Goal: Task Accomplishment & Management: Manage account settings

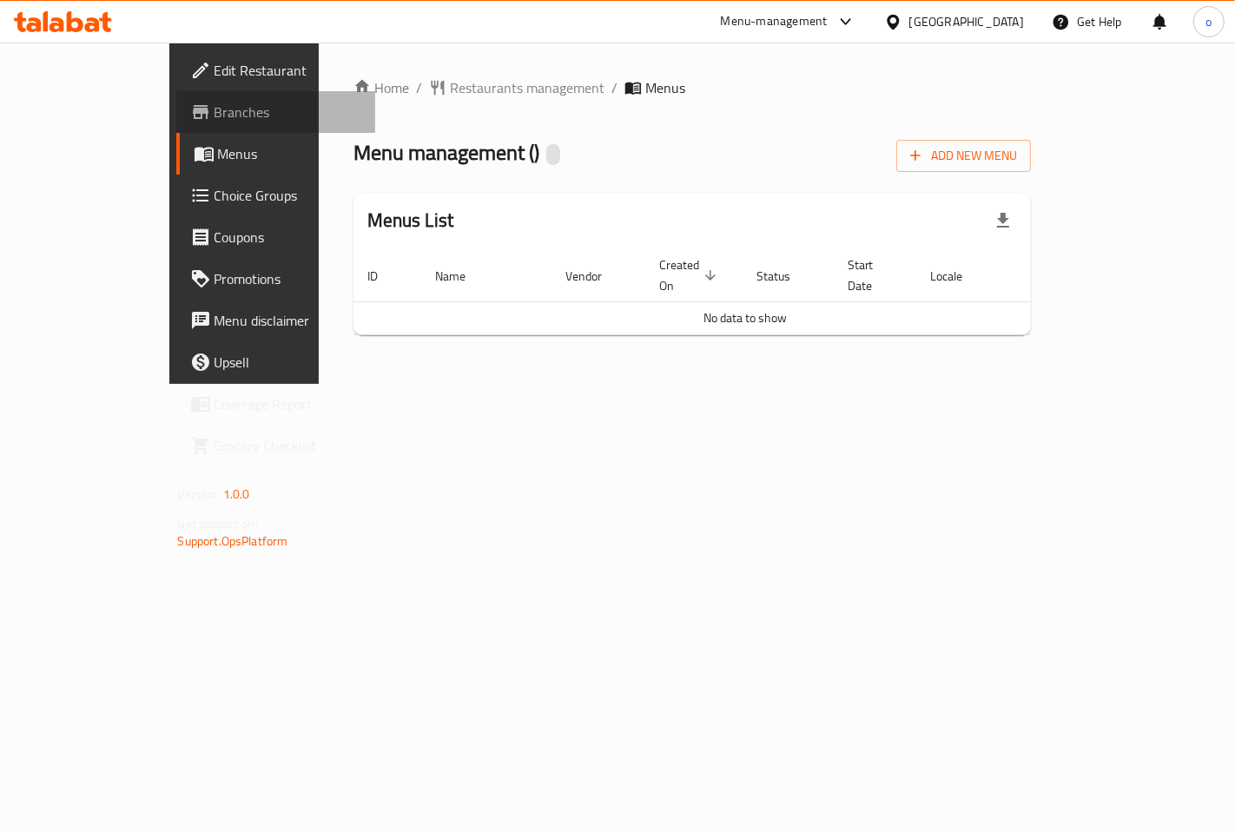
click at [214, 102] on span "Branches" at bounding box center [287, 112] width 147 height 21
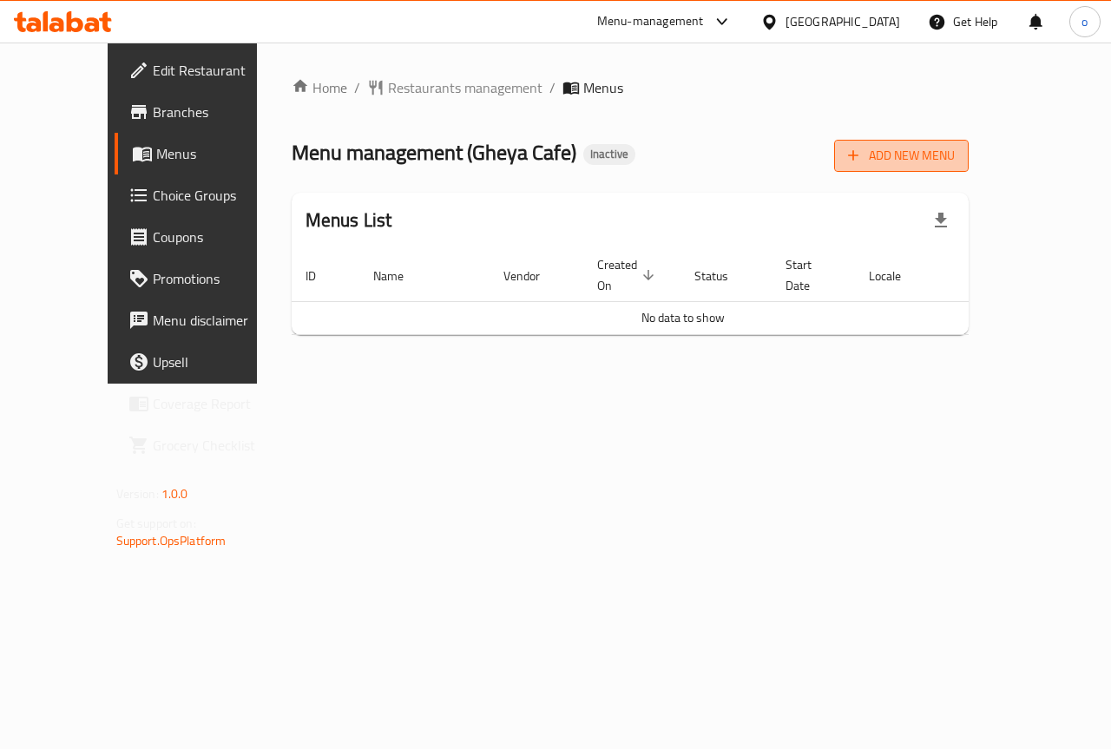
click at [969, 169] on button "Add New Menu" at bounding box center [901, 156] width 135 height 32
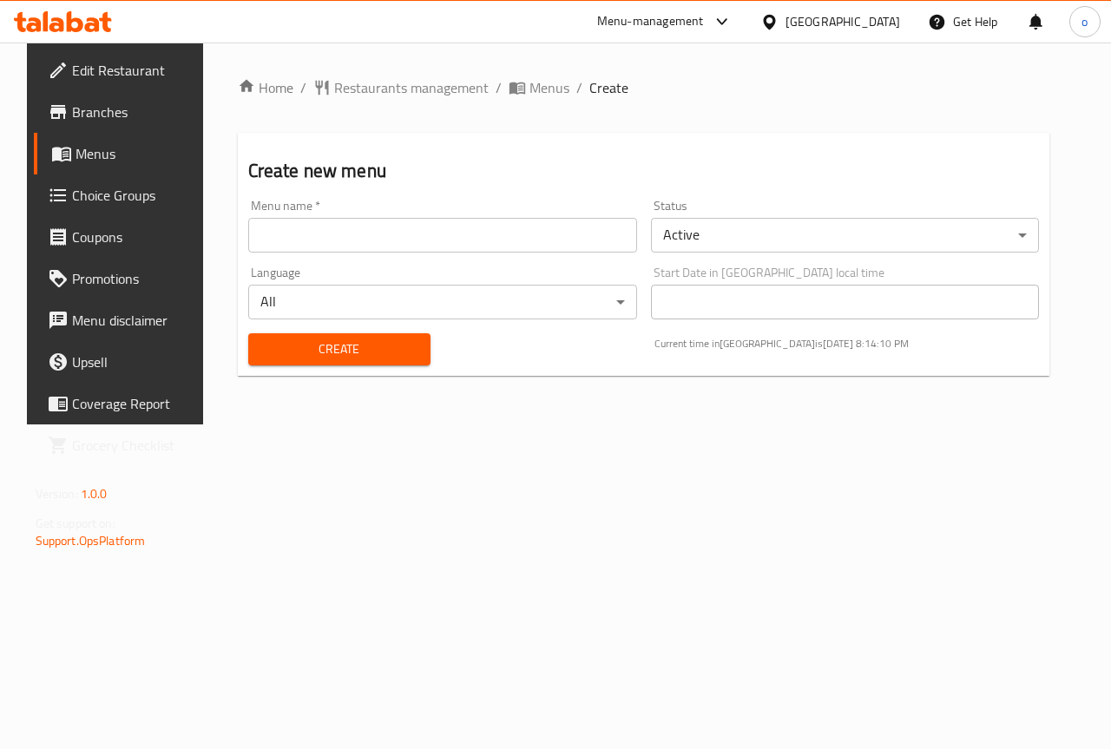
click at [536, 243] on input "text" at bounding box center [442, 235] width 389 height 35
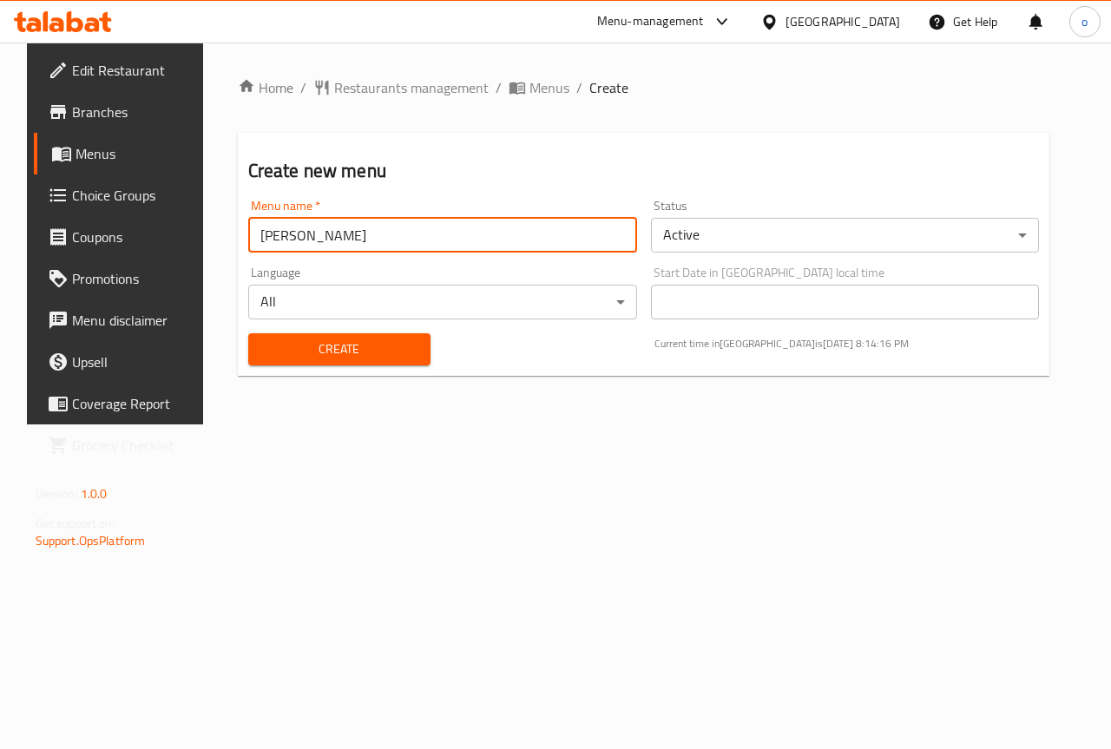
type input "[PERSON_NAME]"
click at [519, 419] on div "Home / Restaurants management / Menus / Create Create new menu Menu name   * Om…" at bounding box center [644, 234] width 882 height 382
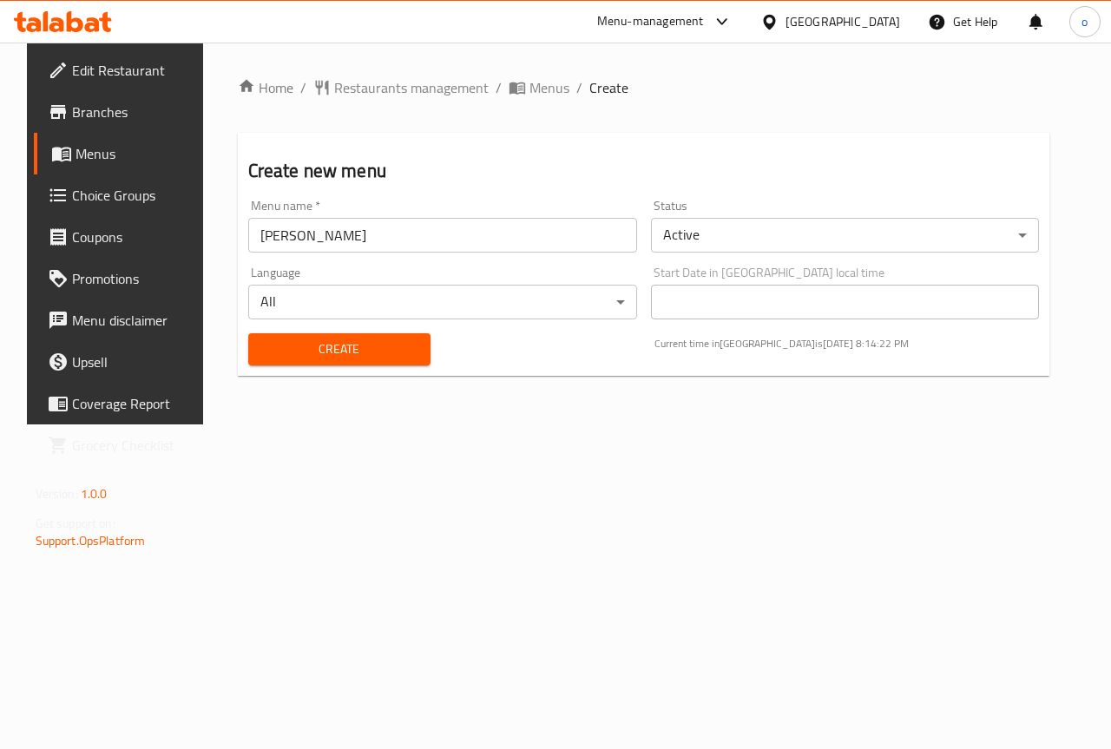
click at [322, 353] on span "Create" at bounding box center [339, 350] width 155 height 22
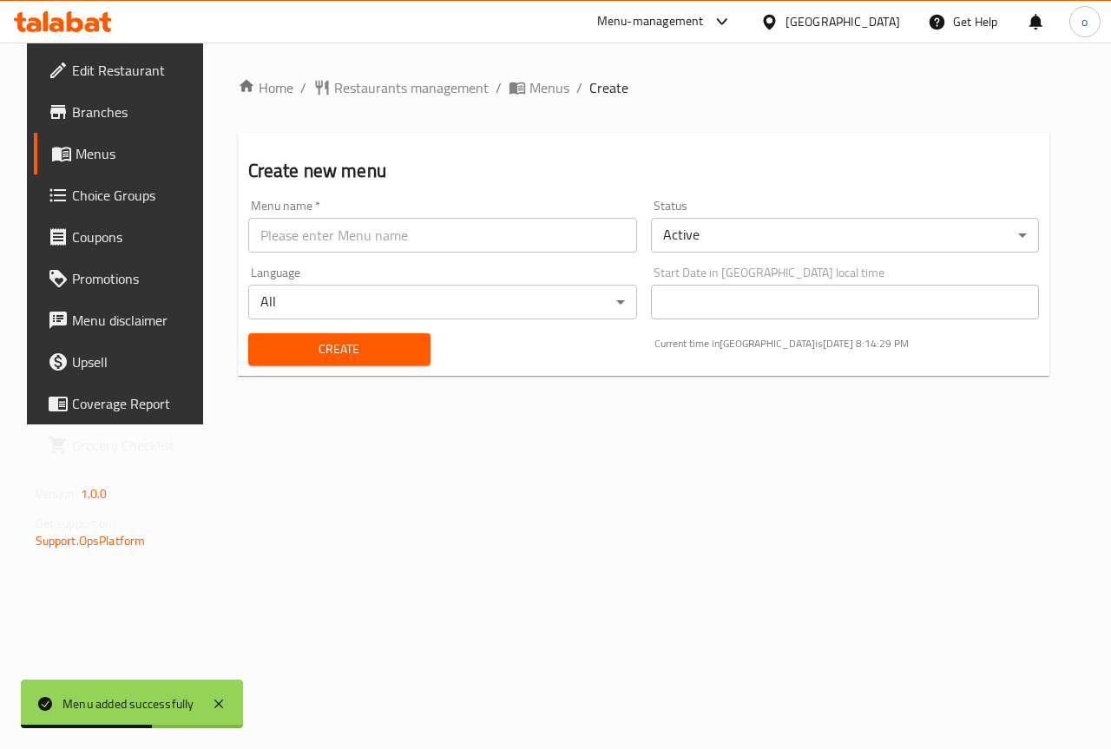
click at [99, 159] on span "Menus" at bounding box center [137, 153] width 123 height 21
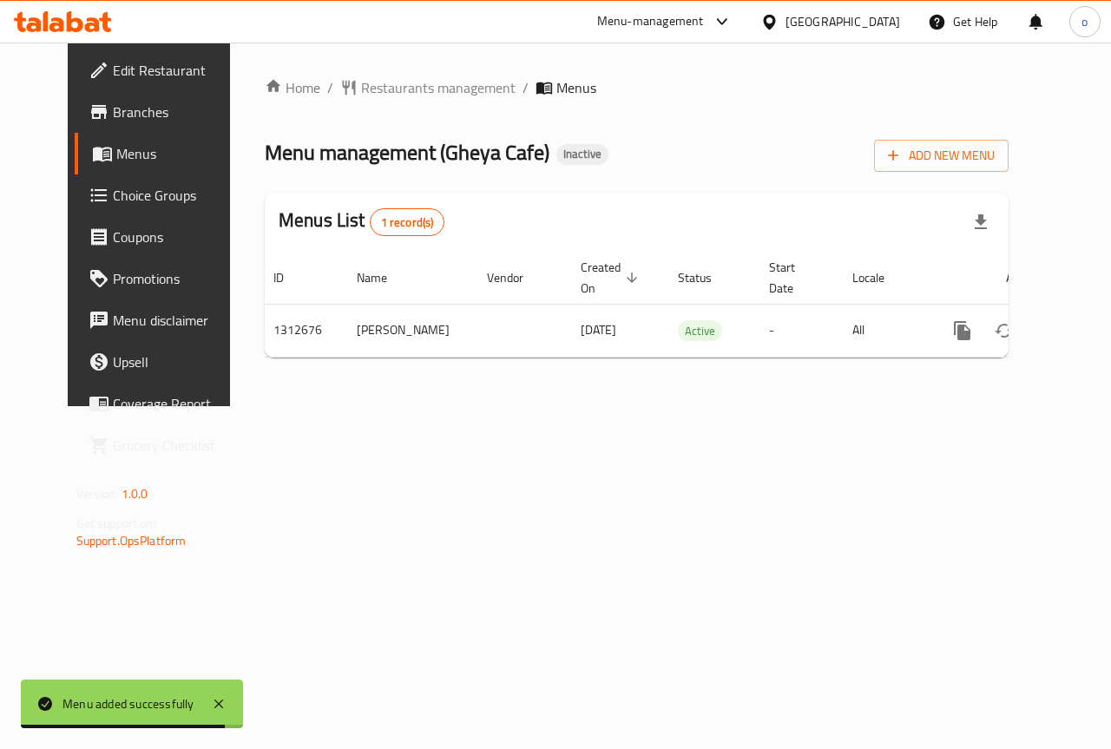
scroll to position [0, 6]
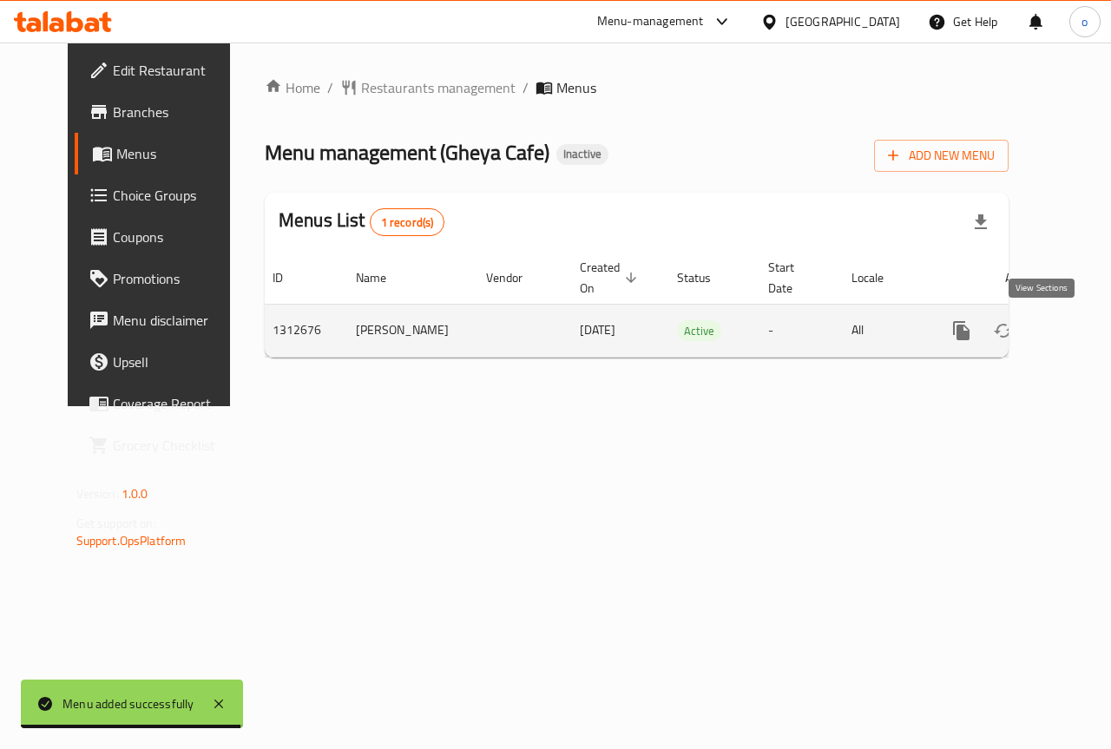
click at [1077, 339] on icon "enhanced table" at bounding box center [1087, 330] width 21 height 21
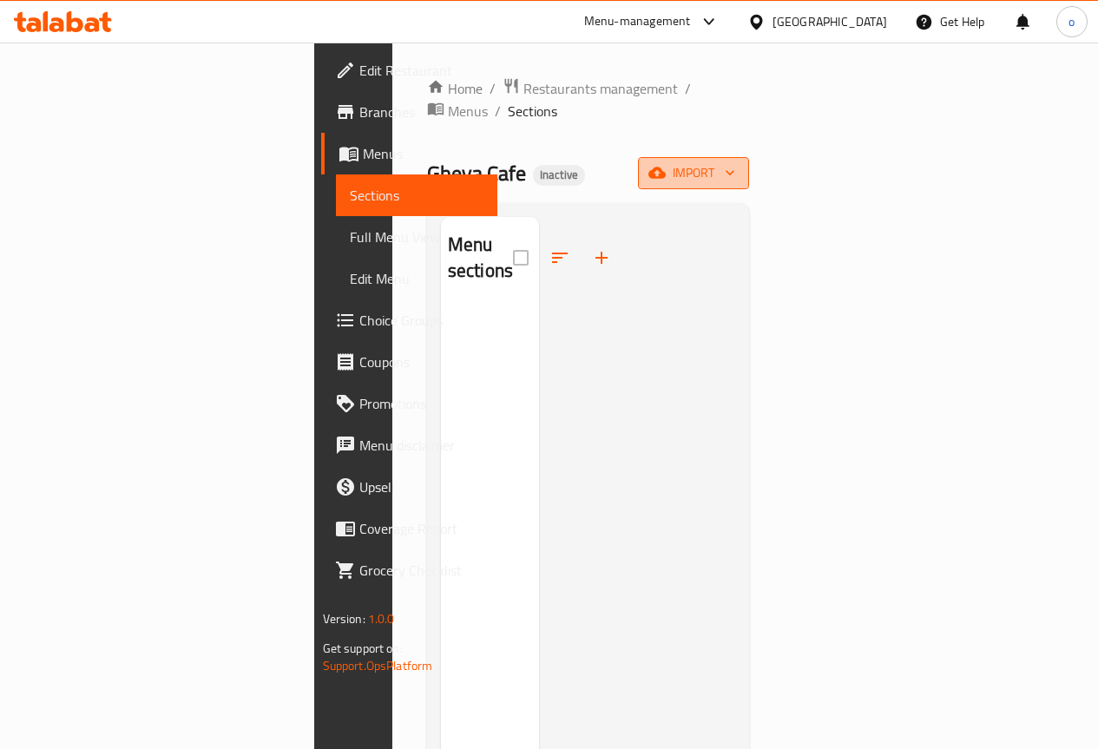
click at [735, 162] on span "import" at bounding box center [693, 173] width 83 height 22
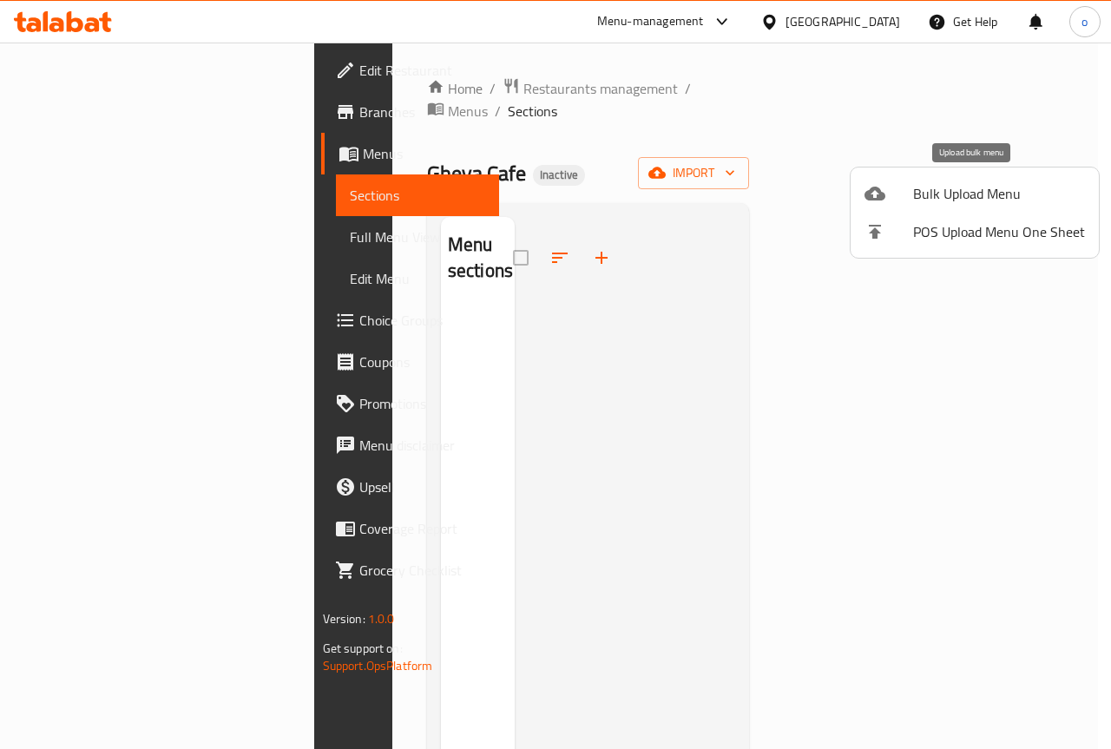
click at [985, 203] on span "Bulk Upload Menu" at bounding box center [999, 193] width 172 height 21
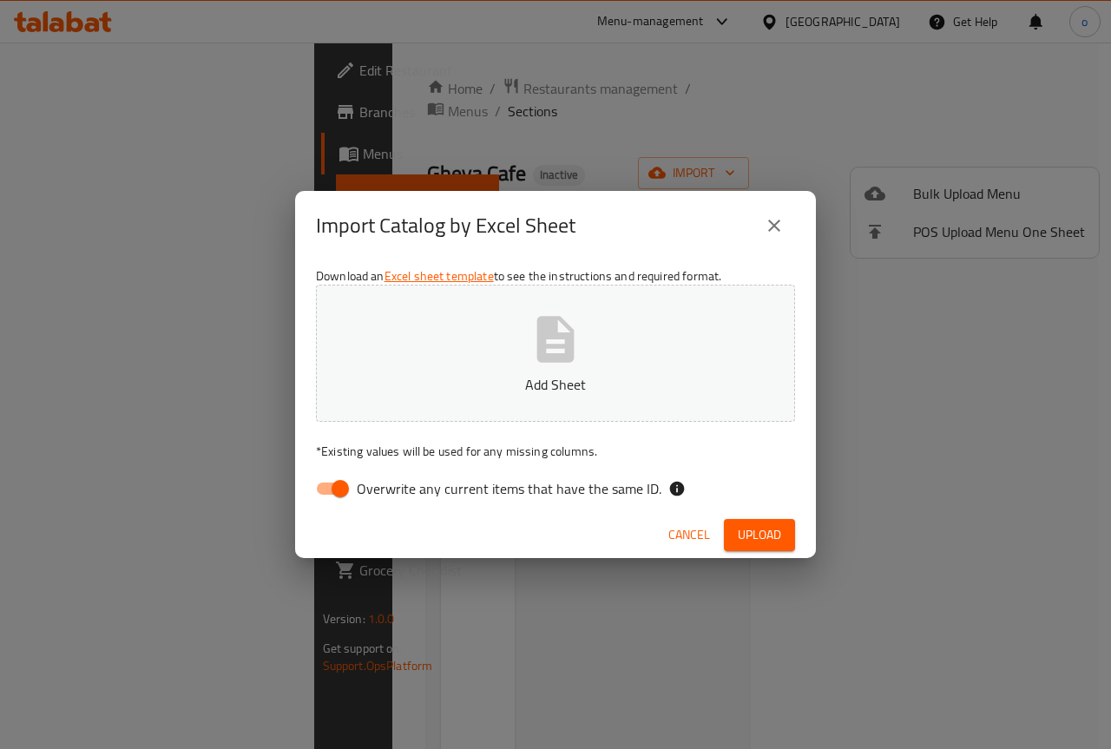
click at [339, 489] on input "Overwrite any current items that have the same ID." at bounding box center [340, 488] width 99 height 33
checkbox input "false"
click at [756, 523] on button "Upload" at bounding box center [759, 535] width 71 height 32
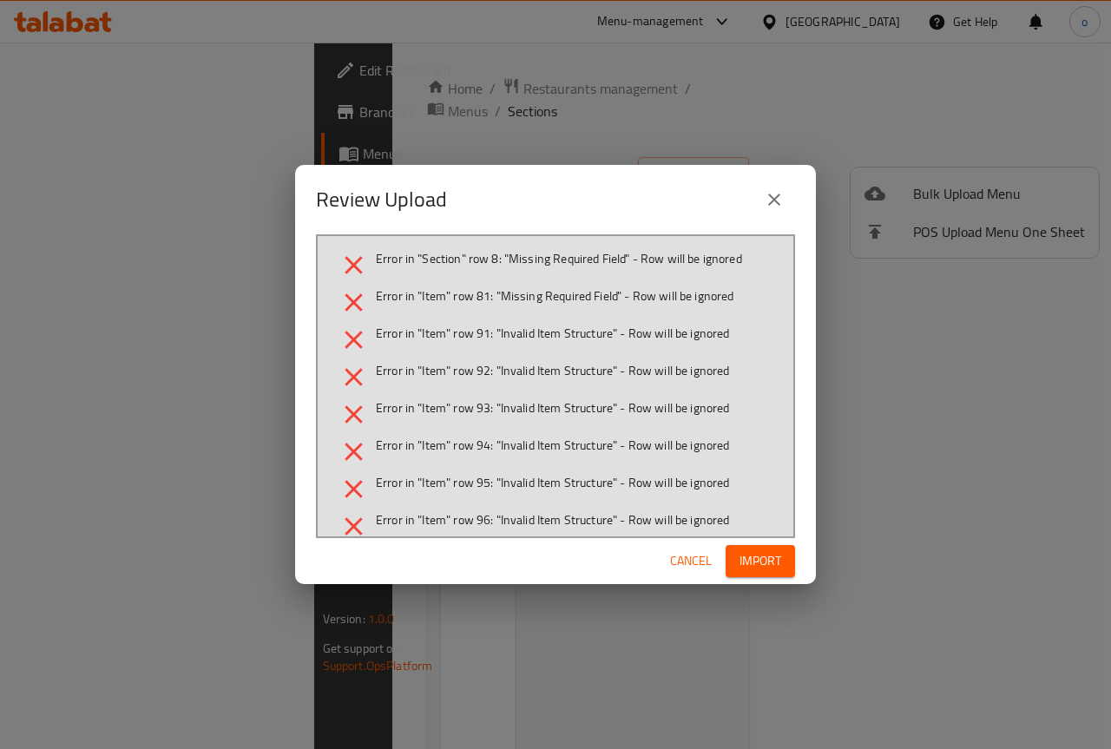
click at [761, 570] on span "Import" at bounding box center [761, 561] width 42 height 22
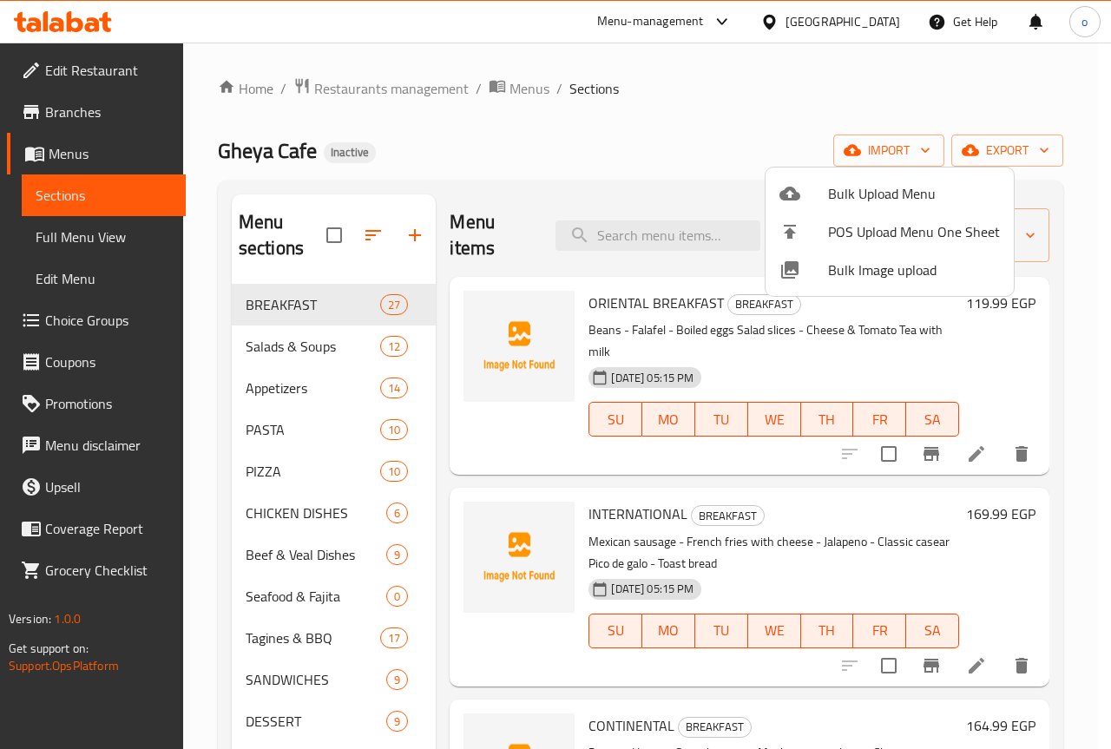
click at [792, 122] on div at bounding box center [555, 374] width 1111 height 749
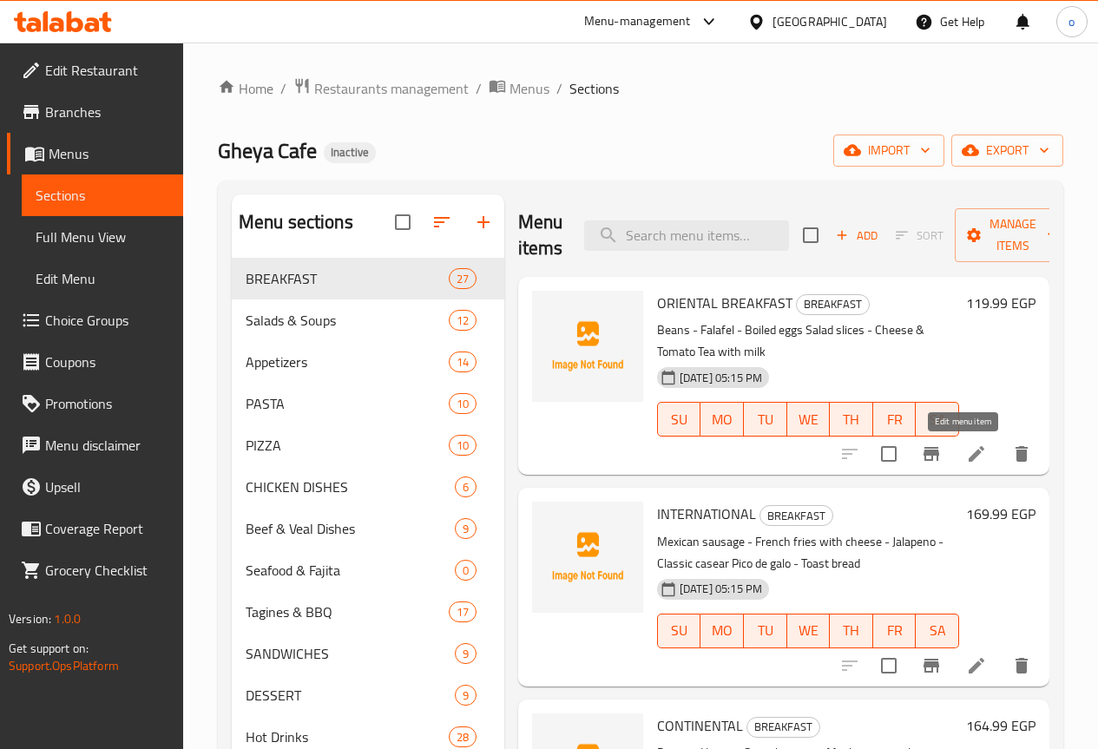
click at [966, 446] on icon at bounding box center [976, 454] width 21 height 21
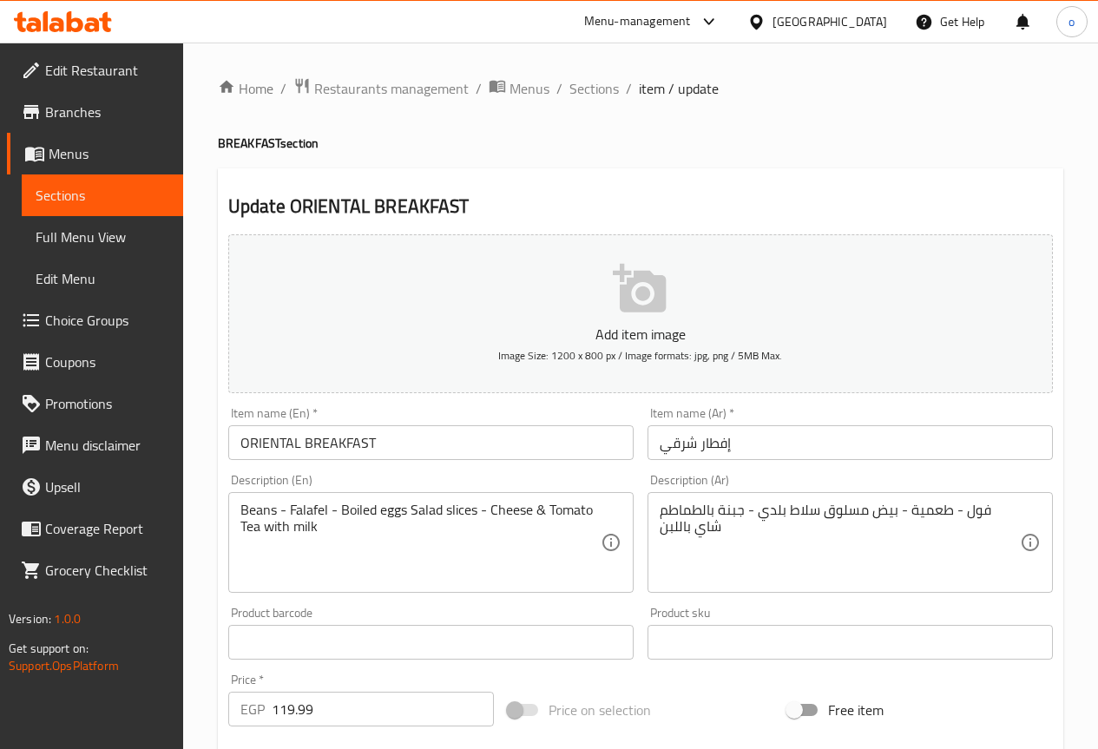
click at [276, 510] on textarea "Beans - Falafel - Boiled eggs Salad slices - Cheese & Tomato Tea with milk" at bounding box center [421, 543] width 360 height 82
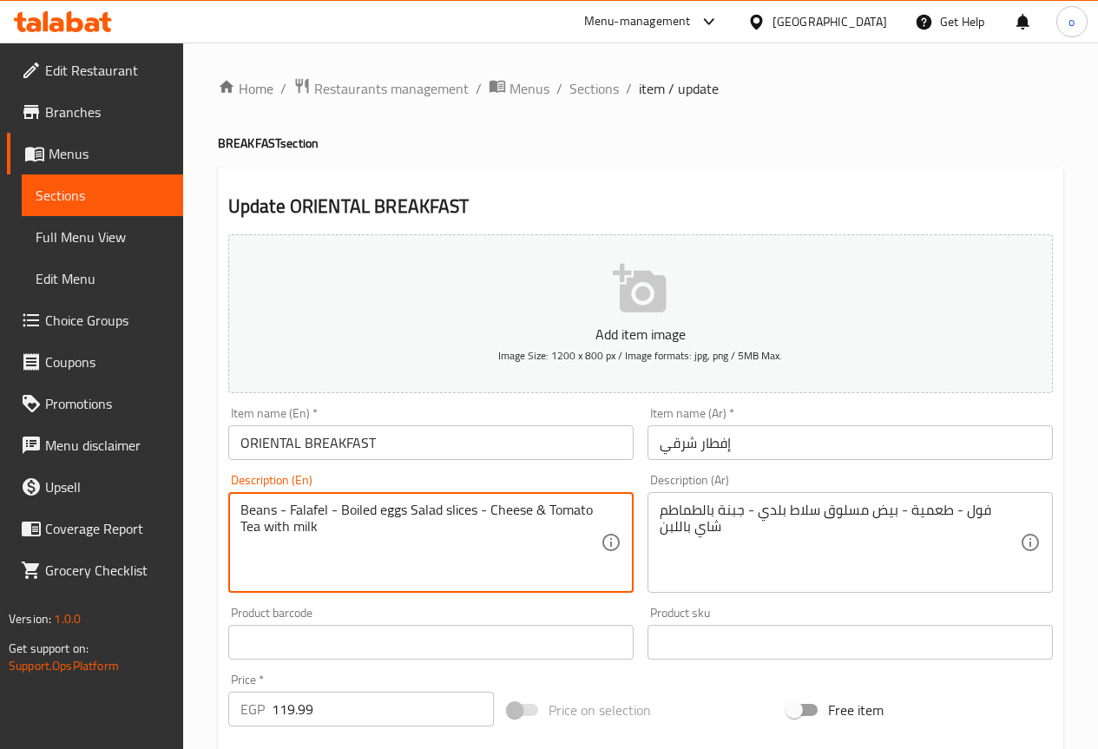
click at [355, 534] on textarea "Beans - Falafel - Boiled eggs Salad slices - Cheese & Tomato Tea with milk" at bounding box center [421, 543] width 360 height 82
click at [277, 506] on textarea "Beans - Falafel - Boiled eggs Salad slices - Cheese & Tomato Tea with milk" at bounding box center [421, 543] width 360 height 82
type textarea "Foul - Falafel - Boiled eggs Salad slices - Cheese & Tomato Tea with milk"
click at [273, 511] on textarea "Foul - Falafel - Boiled eggs Salad slices - Cheese & Tomato Tea with milk" at bounding box center [421, 543] width 360 height 82
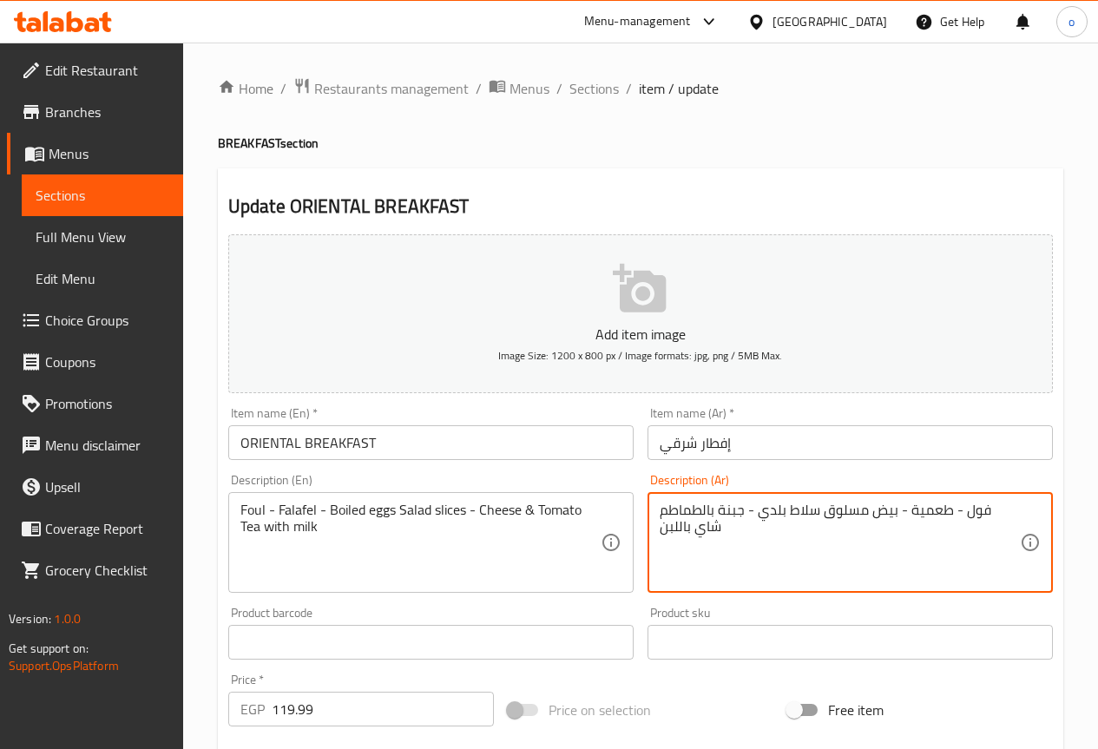
click at [949, 511] on textarea "فول - طعمية - بيض مسلوق سلاط بلدي - جبنة بالطماطم شاي باللبن" at bounding box center [840, 543] width 360 height 82
click at [956, 546] on textarea "فول - طعمية - بيض مسلوق سلاط بلدي - جبنة بالطماطم شاي باللبن" at bounding box center [840, 543] width 360 height 82
click at [788, 511] on textarea "فول - طعمية - بيض مسلوق سلاط بلدي - جبنة بالطماطم شاي باللبن" at bounding box center [840, 543] width 360 height 82
click at [789, 514] on textarea "فول - طعمية - بيض مسلوق سلاط بلدي - جبنة بالطماطم شاي باللبن" at bounding box center [840, 543] width 360 height 82
click at [924, 513] on textarea "فول - طعمية - بيض مسلوق سلاط بلدي - جبنة بالطماطم شاي باللبن" at bounding box center [840, 543] width 360 height 82
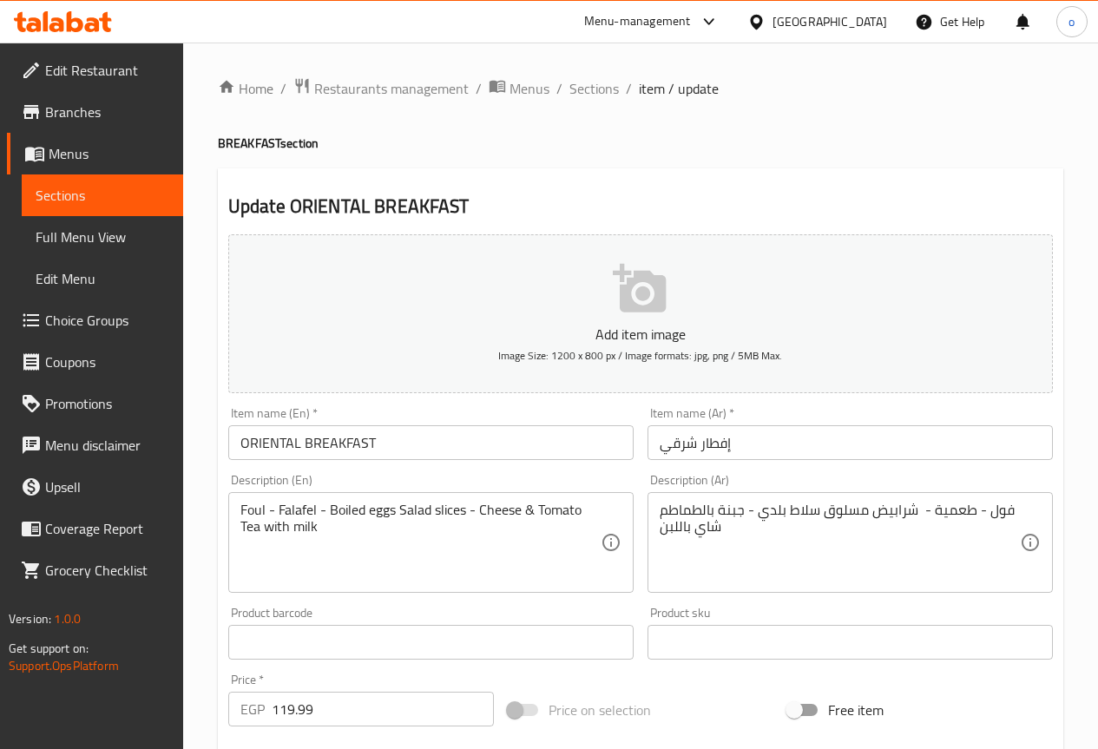
click at [894, 511] on textarea "فول - طعمية - شرابيض مسلوق سلاط بلدي - جبنة بالطماطم شاي باللبن" at bounding box center [840, 543] width 360 height 82
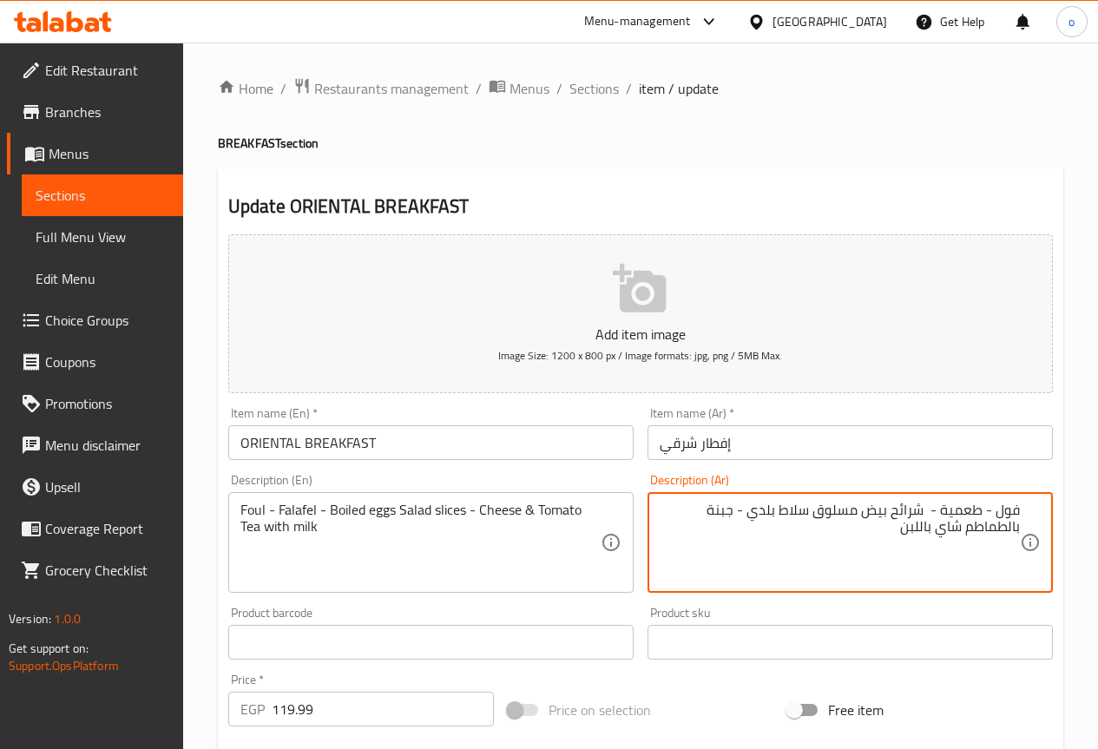
drag, startPoint x: 781, startPoint y: 513, endPoint x: 799, endPoint y: 511, distance: 18.4
click at [781, 513] on textarea "فول - طعمية - شرائح بيض مسلوق سلاط بلدي - جبنة بالطماطم شاي باللبن" at bounding box center [840, 543] width 360 height 82
click at [694, 568] on textarea "فول - طعمية - شرائح بيض مسلوق سلاط بلدي - جبنة بالطماطم شاي باللبن" at bounding box center [840, 543] width 360 height 82
type textarea "فول - طعمية - شرائح بيض مسلوق سلاط بلدي - جبنة بالطماطم شاي باللبن"
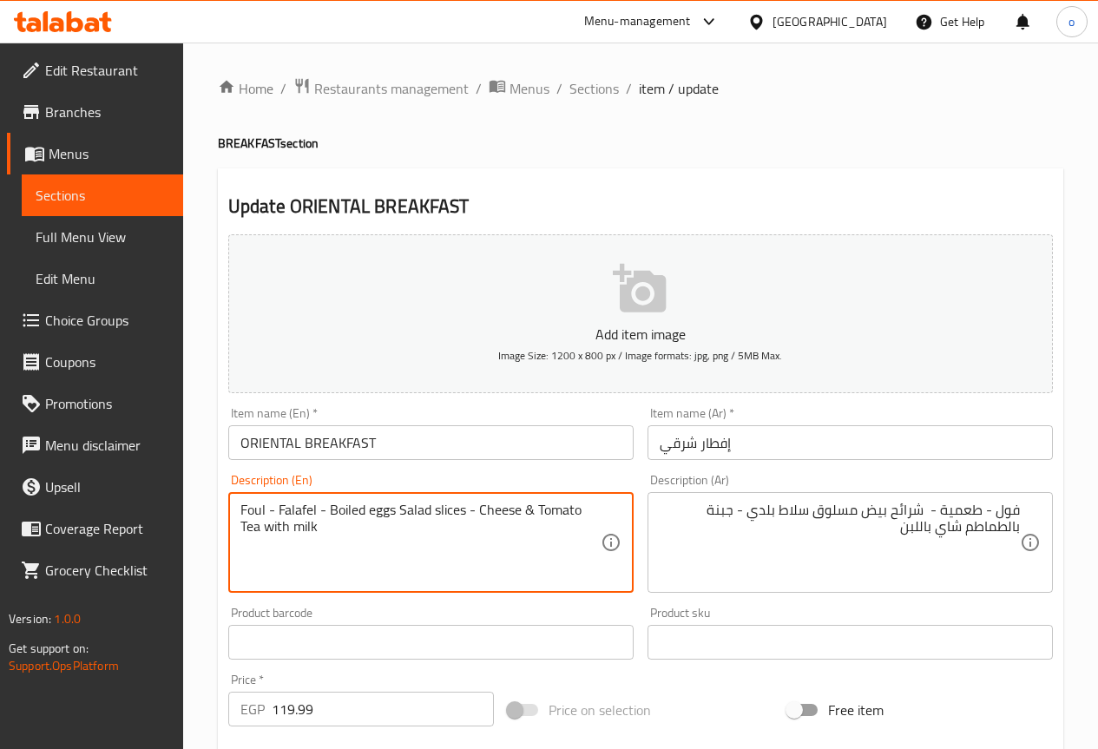
click at [465, 510] on textarea "Foul - Falafel - Boiled eggs Salad slices - Cheese & Tomato Tea with milk" at bounding box center [421, 543] width 360 height 82
click at [396, 511] on textarea "Foul - Falafel - Boiled eggs Salad slices - Cheese & Tomato Tea with milk" at bounding box center [421, 543] width 360 height 82
click at [470, 536] on textarea "Foul - Falafel - Boiled eggs baladi Salad slices - Cheese & Tomato Tea with milk" at bounding box center [421, 543] width 360 height 82
click at [563, 515] on textarea "Foul - Falafel - Boiled eggs baladi Salad slices - Cheese & Tomato Tea with milk" at bounding box center [421, 543] width 360 height 82
click at [338, 548] on textarea "Foul - Falafel - Boiled eggs baladi Salad slices - Cheese & Tomato Tea with milk" at bounding box center [421, 543] width 360 height 82
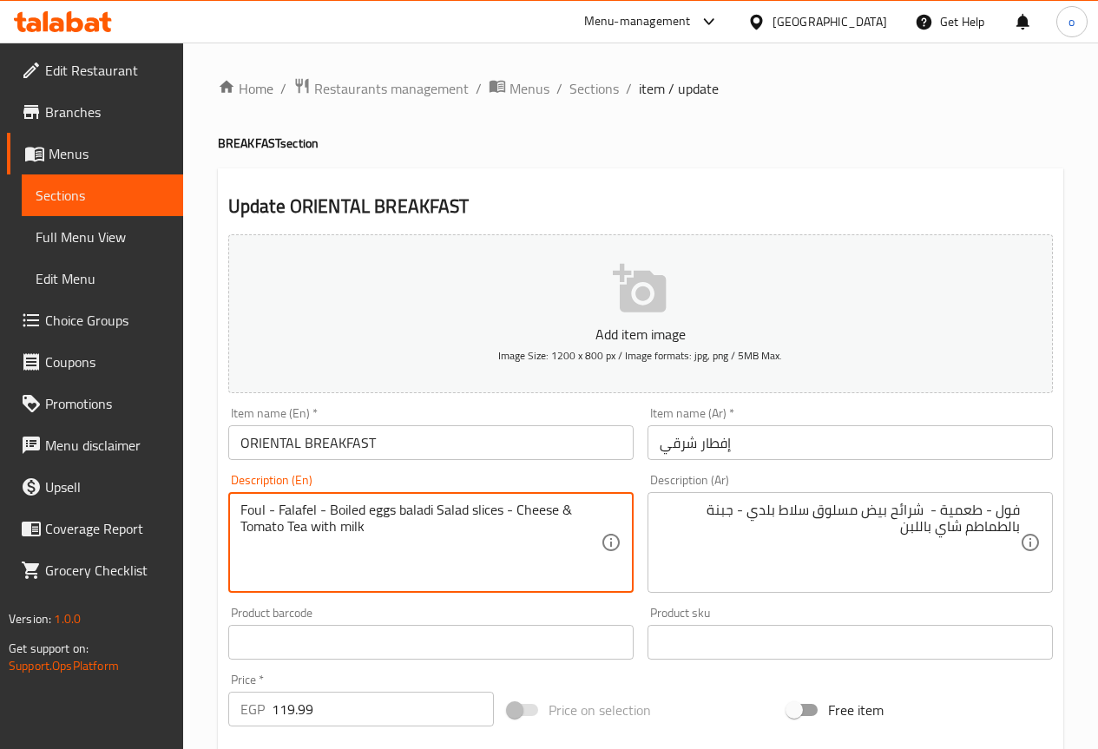
click at [572, 514] on textarea "Foul - Falafel - Boiled eggs baladi Salad slices - Cheese & Tomato Tea with milk" at bounding box center [421, 543] width 360 height 82
click at [405, 508] on textarea "Foul - Falafel - Boiled eggs baladi Salad slices - Cheese & Tomato Tea with milk" at bounding box center [421, 543] width 360 height 82
drag, startPoint x: 405, startPoint y: 508, endPoint x: 418, endPoint y: 556, distance: 49.7
click at [418, 556] on textarea "Foul - Falafel - Boiled eggs baladi Salad slices - Cheese & Tomato Tea with milk" at bounding box center [421, 543] width 360 height 82
drag, startPoint x: 516, startPoint y: 509, endPoint x: 520, endPoint y: 527, distance: 18.7
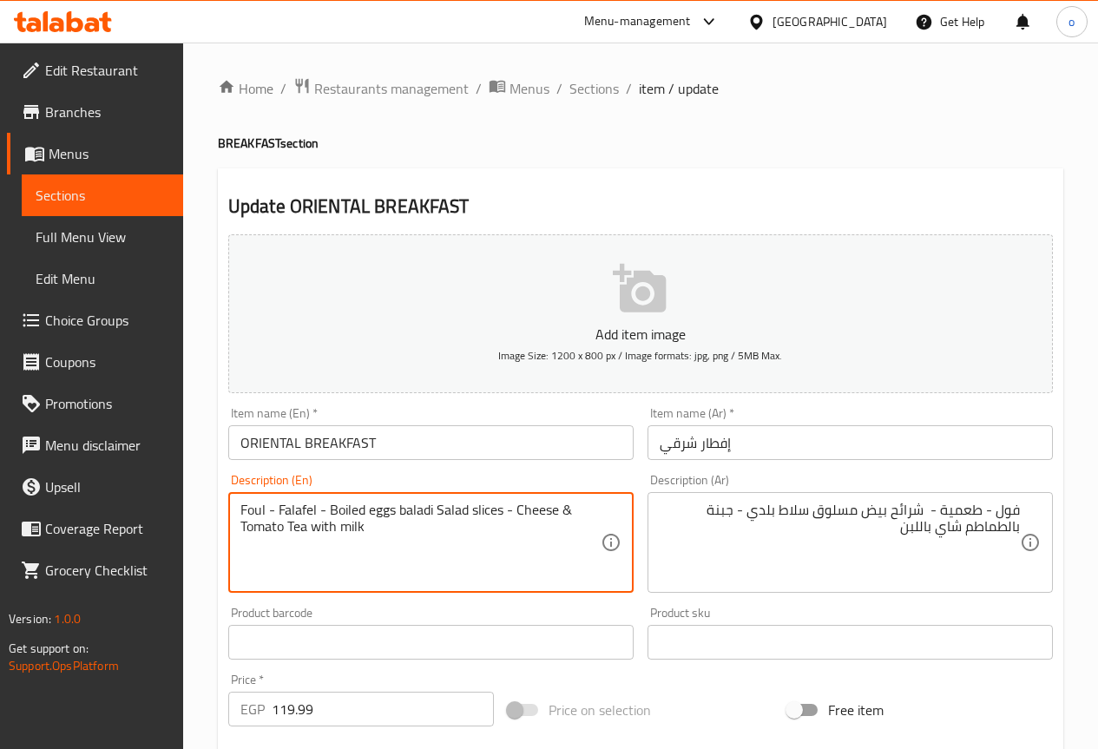
click at [520, 527] on textarea "Foul - Falafel - Boiled eggs baladi Salad slices - Cheese & Tomato Tea with milk" at bounding box center [421, 543] width 360 height 82
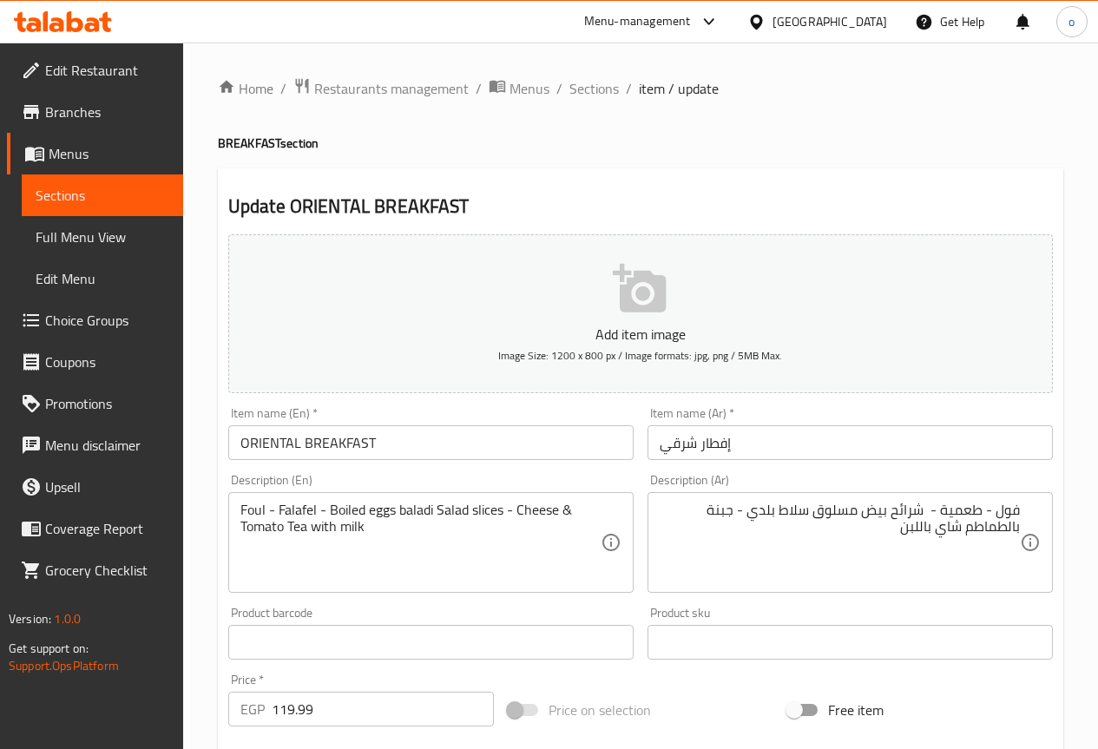
click at [528, 551] on textarea "Foul - Falafel - Boiled eggs baladi Salad slices - Cheese & Tomato Tea with milk" at bounding box center [421, 543] width 360 height 82
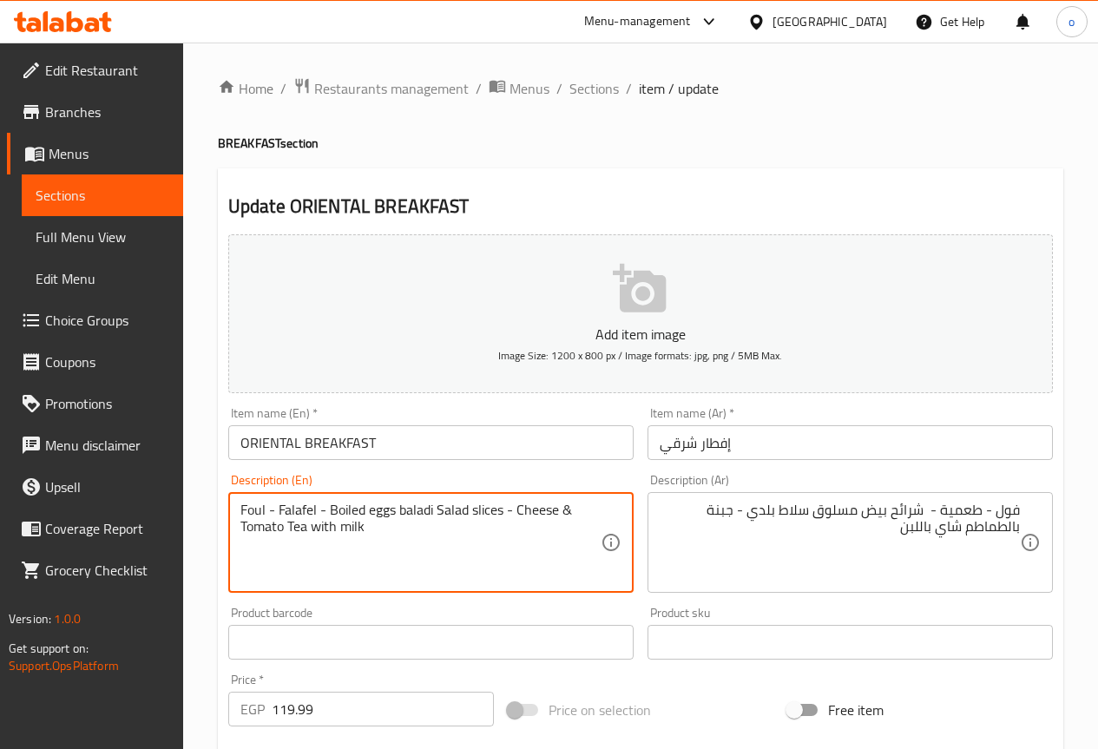
click at [584, 509] on textarea "Foul - Falafel - Boiled eggs baladi Salad slices - Cheese & Tomato Tea with milk" at bounding box center [421, 543] width 360 height 82
type textarea "Foul - Falafel - Boiled eggs baladi Salad slices - Cheese with Tomato and Tea w…"
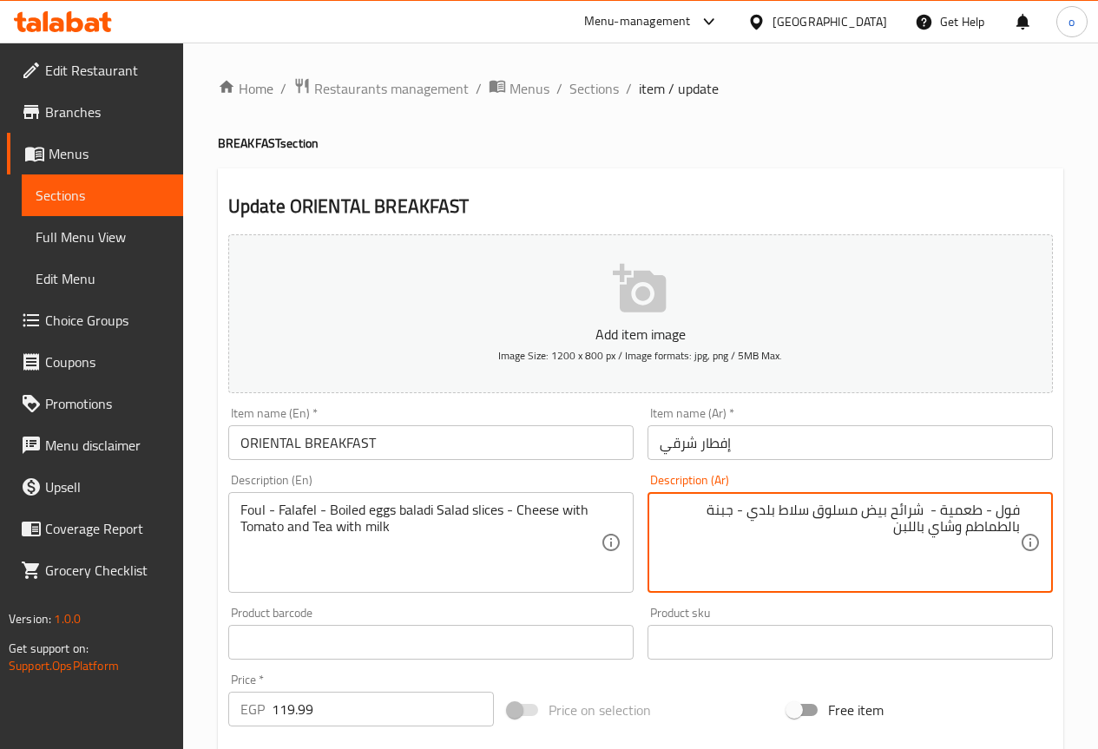
click at [885, 534] on textarea "فول - طعمية - شرائح بيض مسلوق سلاط بلدي - جبنة بالطماطم وشاي باللبن" at bounding box center [840, 543] width 360 height 82
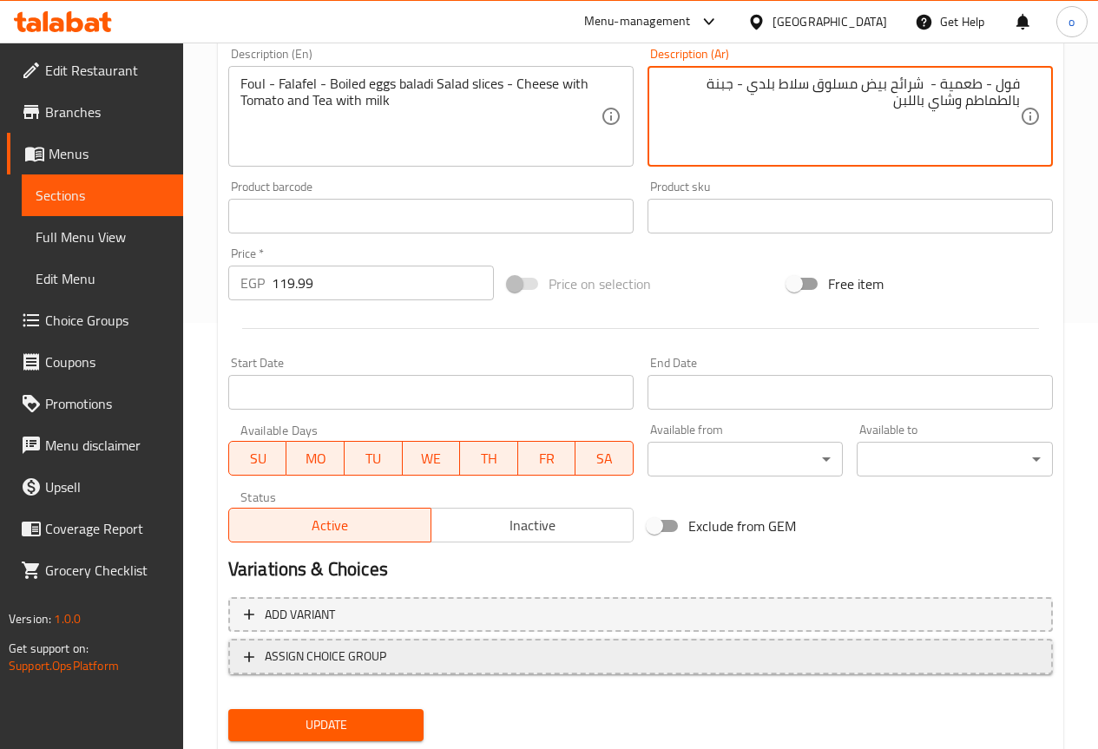
scroll to position [478, 0]
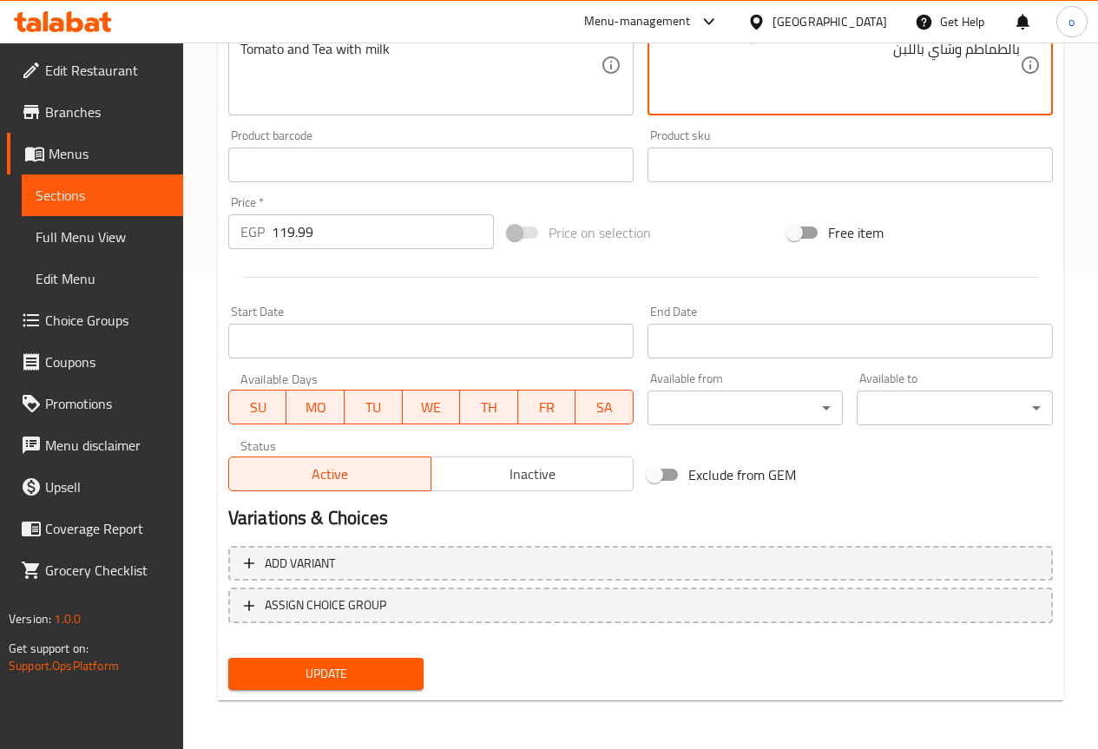
type textarea "فول - طعمية - شرائح بيض مسلوق سلاط بلدي - جبنة بالطماطم وشاي باللبن"
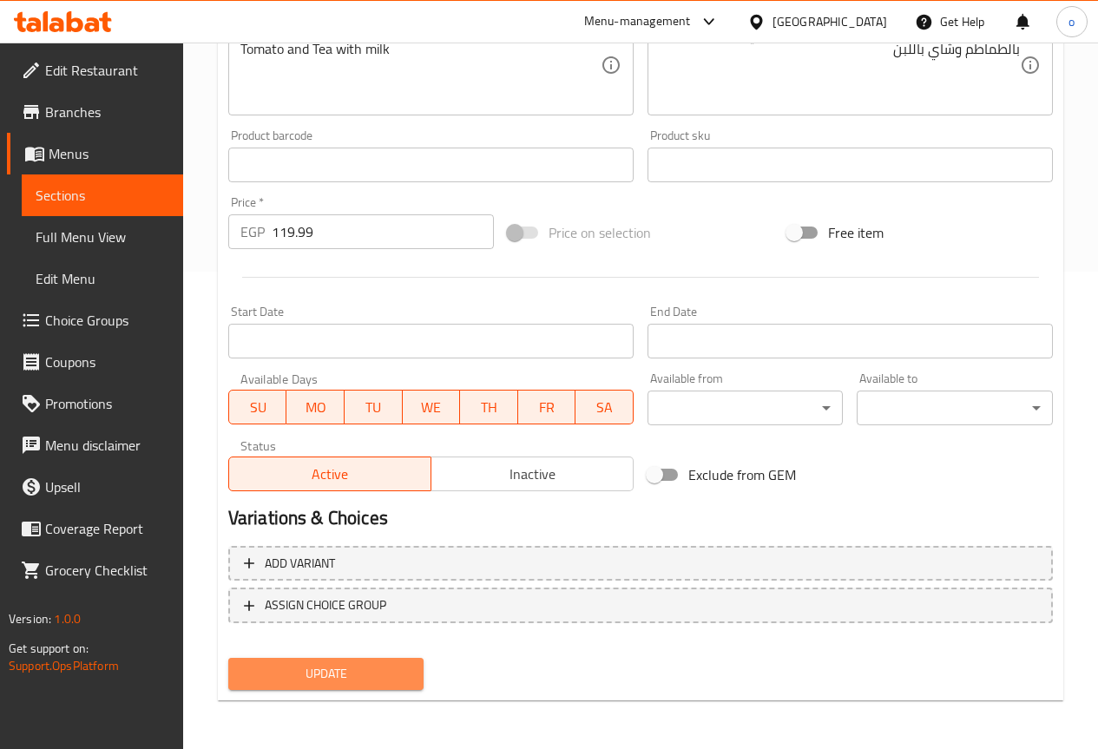
click at [293, 678] on span "Update" at bounding box center [326, 674] width 168 height 22
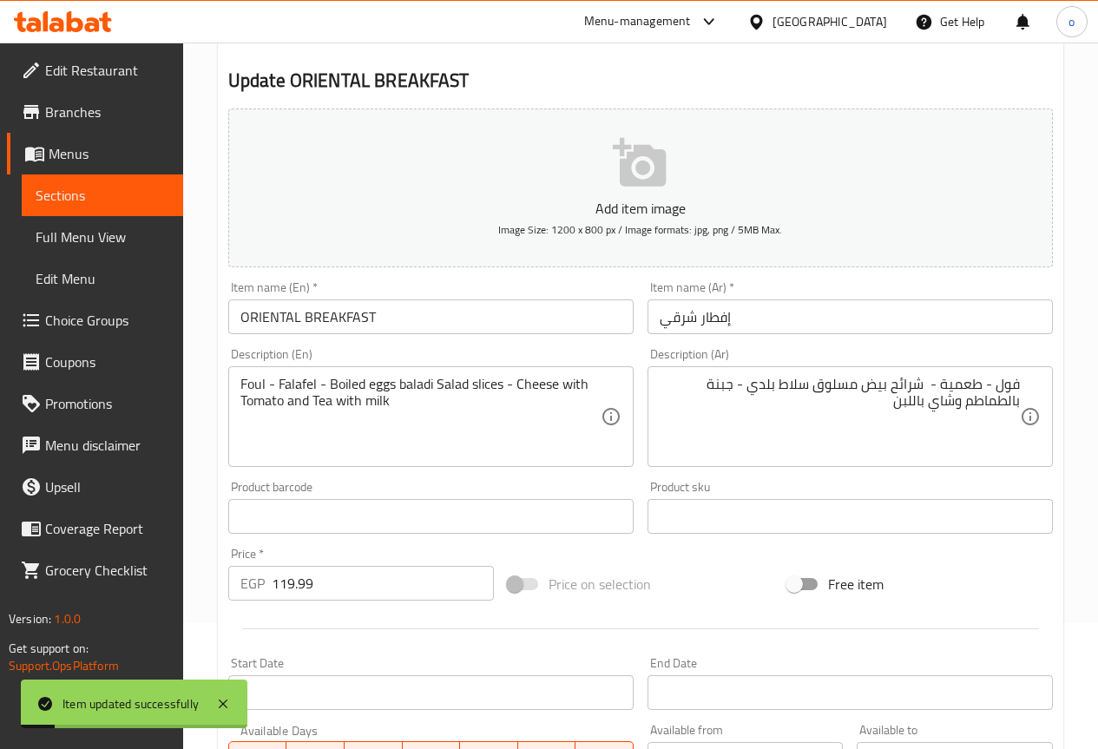
scroll to position [0, 0]
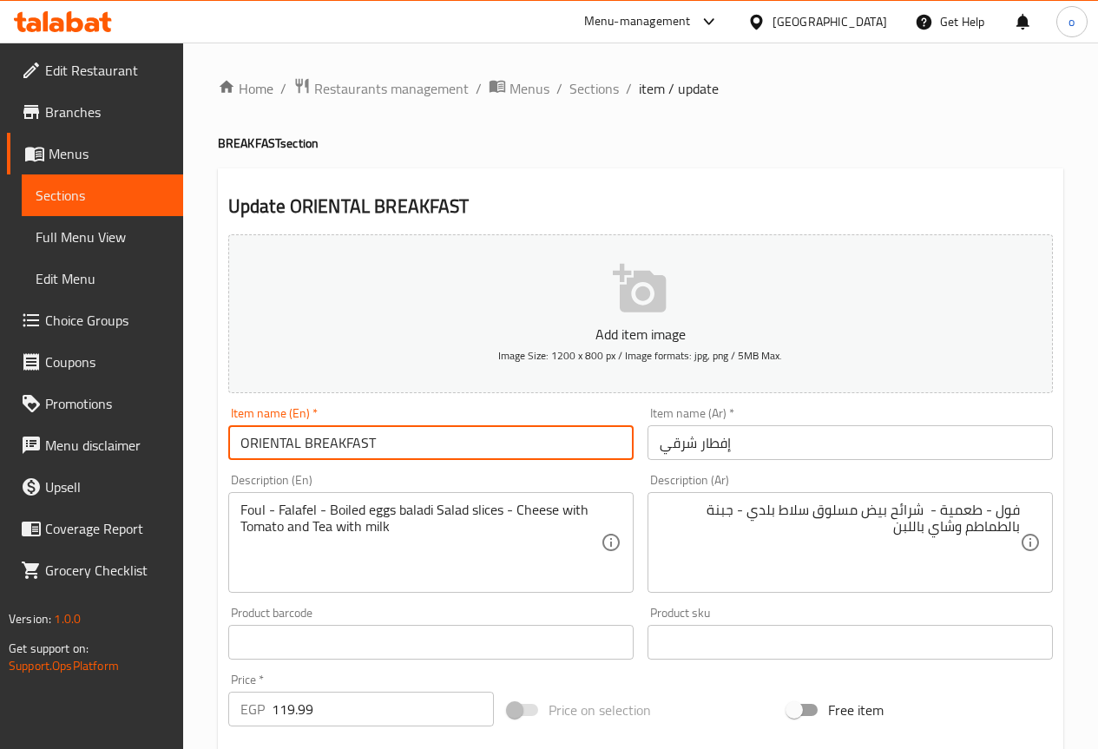
click at [286, 444] on input "ORIENTAL BREAKFAST" at bounding box center [430, 442] width 405 height 35
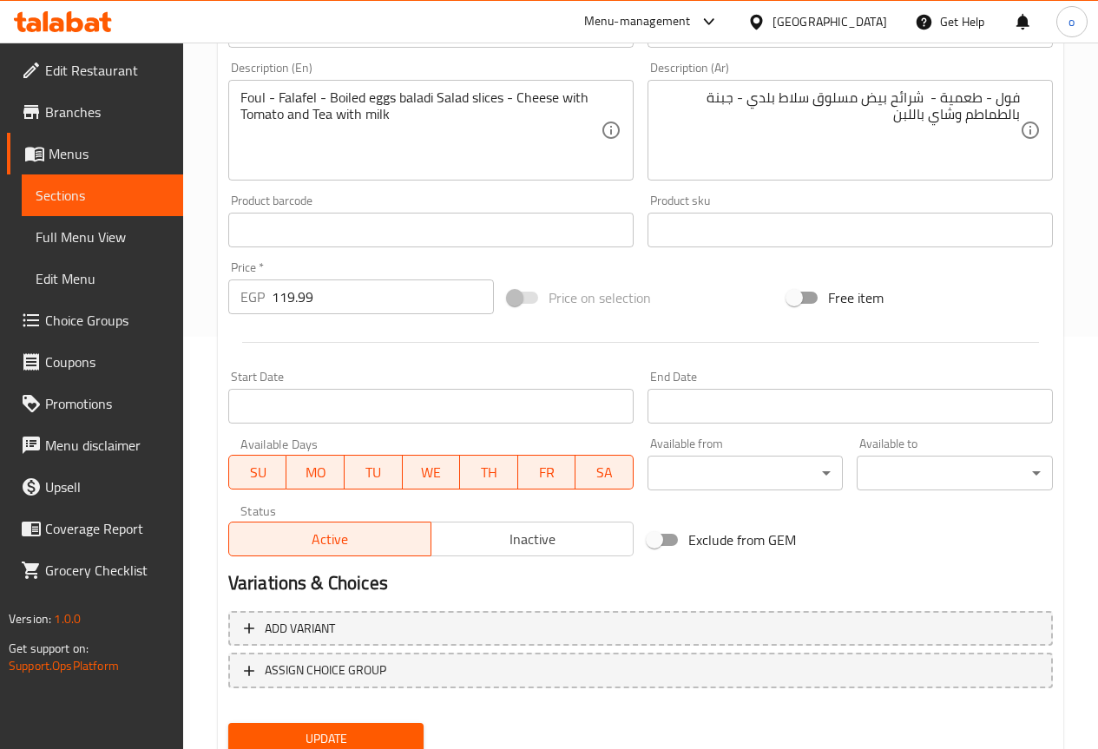
scroll to position [478, 0]
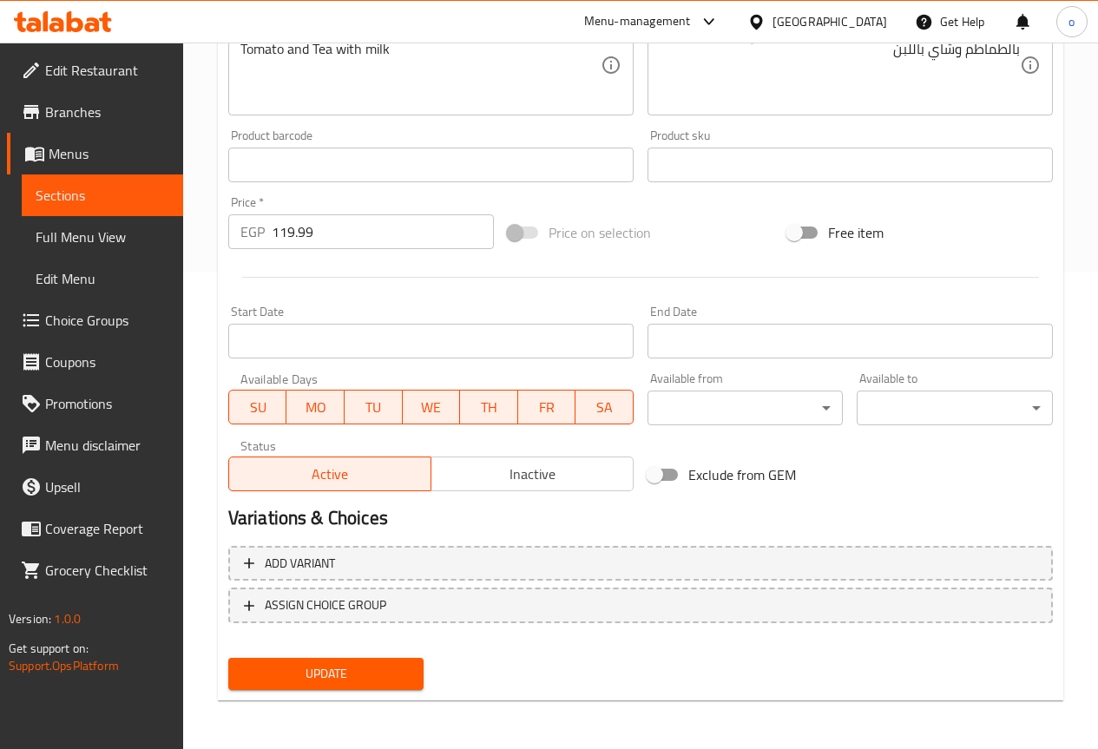
click at [366, 676] on span "Update" at bounding box center [326, 674] width 168 height 22
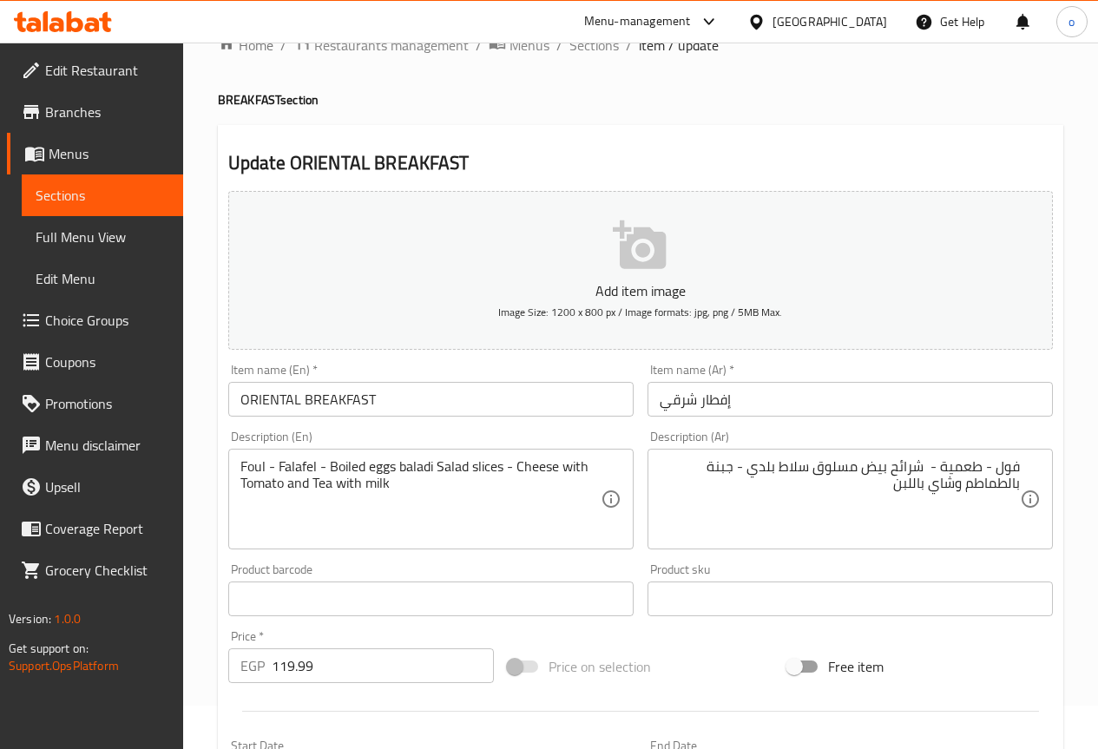
scroll to position [0, 0]
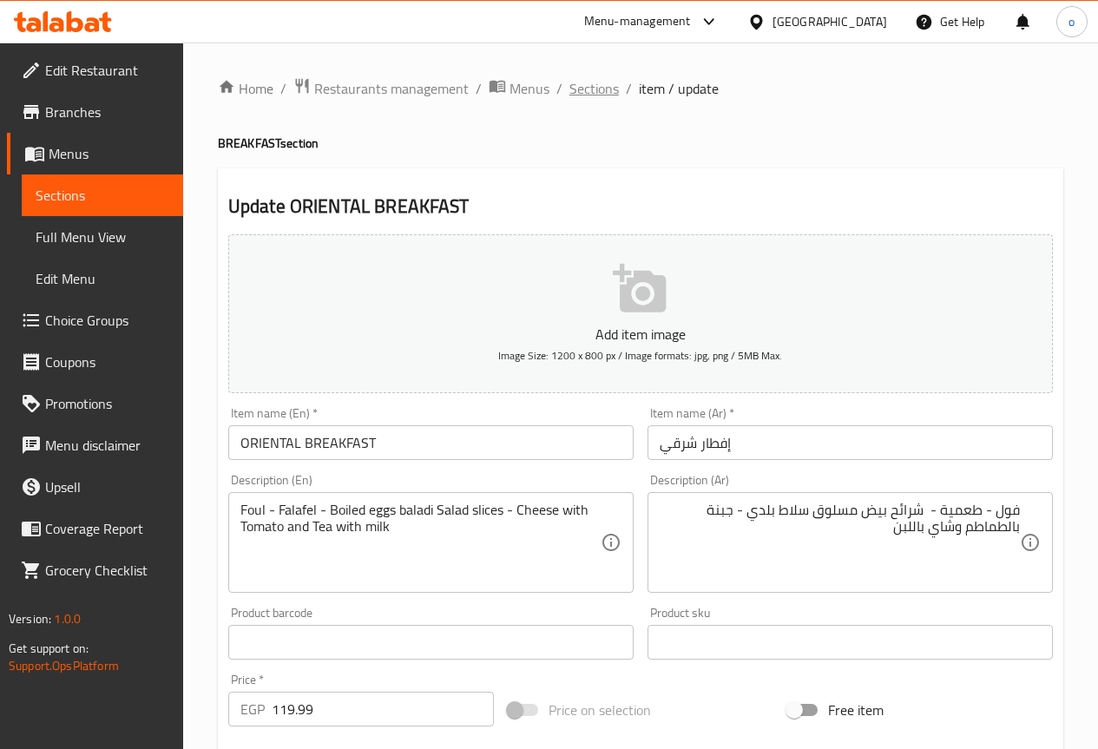
click at [574, 82] on span "Sections" at bounding box center [594, 88] width 49 height 21
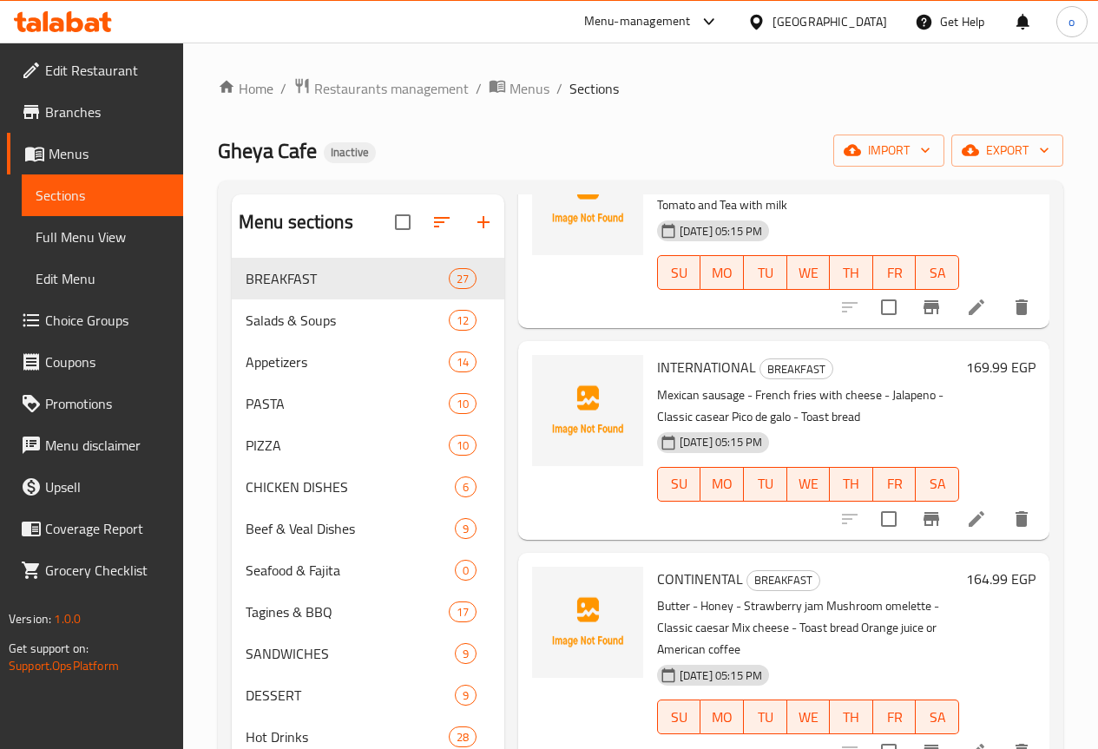
scroll to position [174, 0]
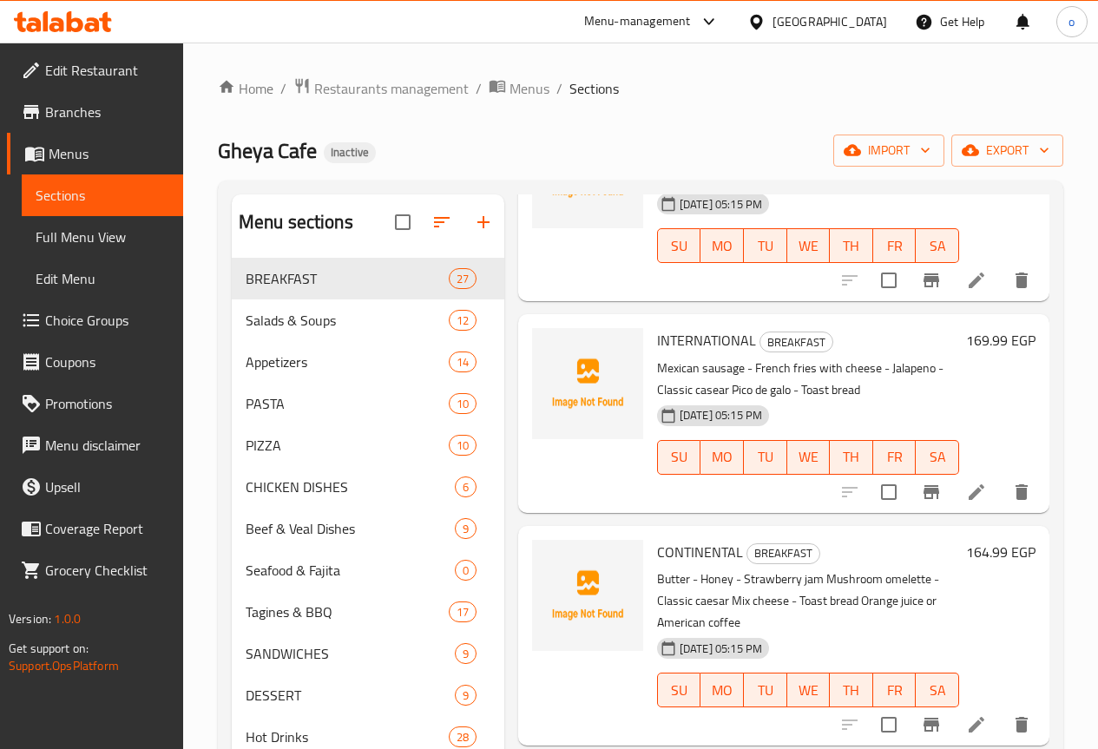
click at [969, 495] on icon at bounding box center [977, 492] width 16 height 16
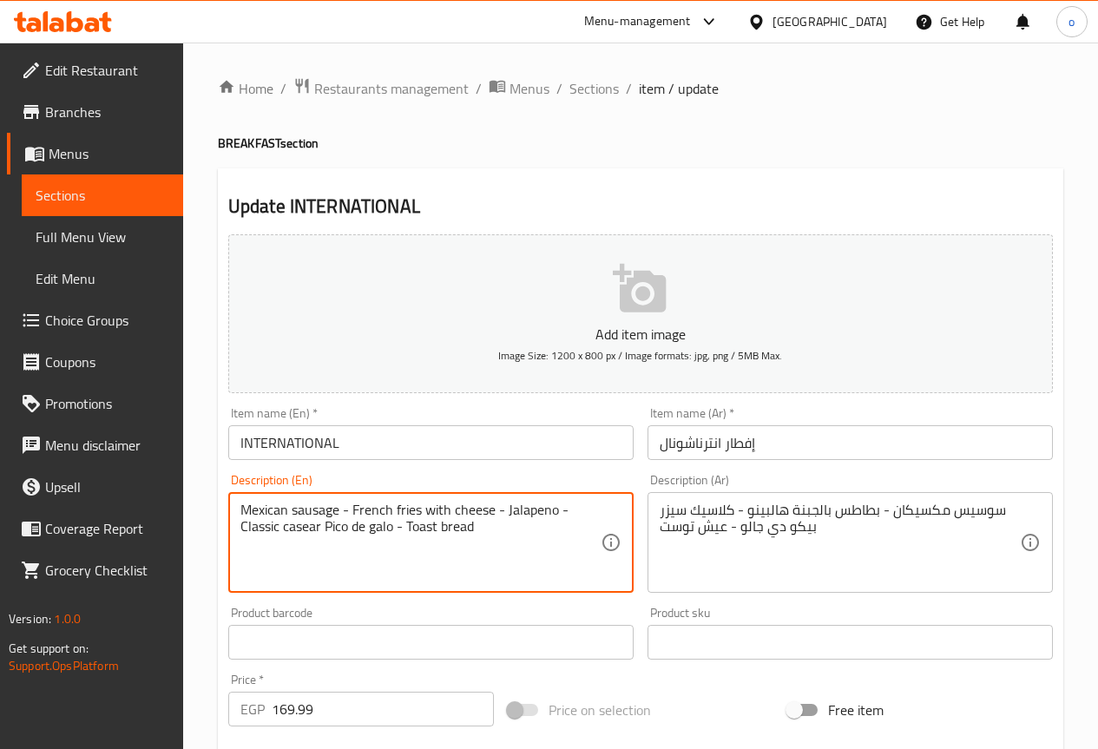
click at [324, 508] on textarea "Mexican sausage - French fries with cheese - Jalapeno - Classic casear Pico de …" at bounding box center [421, 543] width 360 height 82
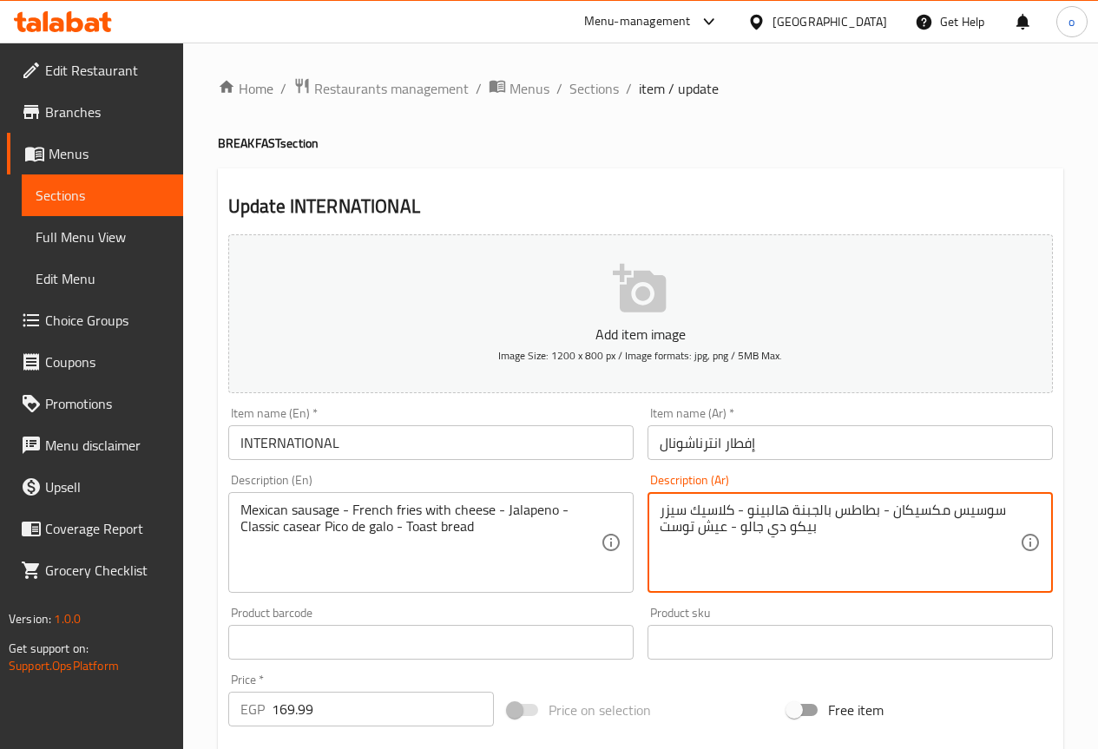
click at [965, 514] on textarea "سوسيس مكسيكان - بطاطس بالجبنة هالبينو - كلاسيك سيزر بيكو دي جالو - عيش توست" at bounding box center [840, 543] width 360 height 82
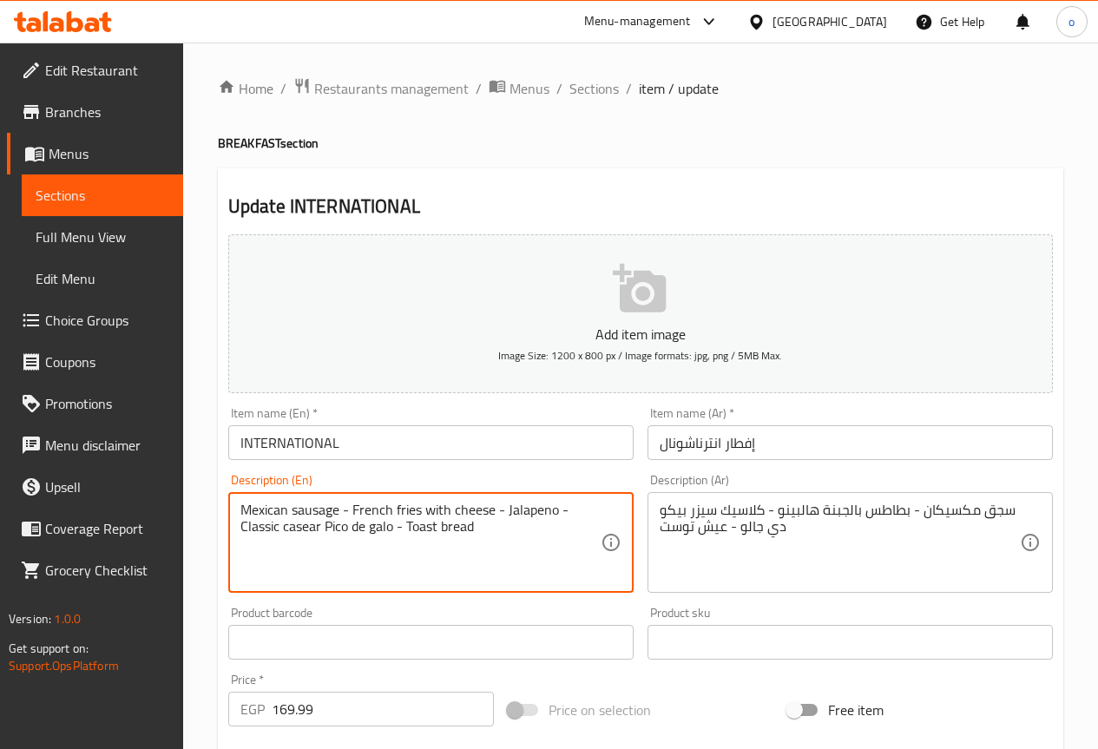
click at [296, 513] on textarea "Mexican sausage - French fries with cheese - Jalapeno - Classic casear Pico de …" at bounding box center [421, 543] width 360 height 82
click at [330, 575] on textarea "Mexican sausage - French fries with cheese - Jalapeno - Classic casear Pico de …" at bounding box center [421, 543] width 360 height 82
click at [411, 562] on textarea "Mexican sausage - French fries with cheese - Jalapeno - Classic casear Pico de …" at bounding box center [421, 543] width 360 height 82
drag, startPoint x: 352, startPoint y: 510, endPoint x: 419, endPoint y: 511, distance: 67.7
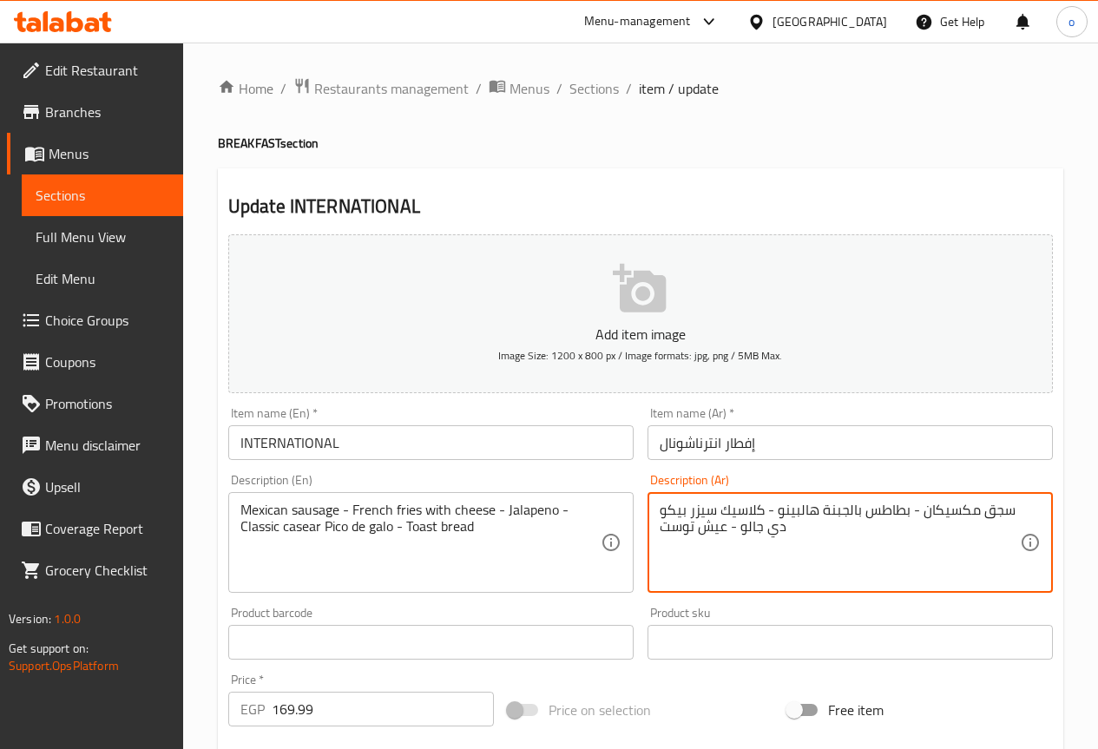
click at [872, 563] on textarea "سجق مكسيكان - بطاطس بالجبنة هالبينو - كلاسيك سيزر بيكو دي جالو - عيش توست" at bounding box center [840, 543] width 360 height 82
click at [862, 511] on textarea "سجق مكسيكان - بطاطس بالجبنة هالبينو - كلاسيك سيزر بيكو دي جالو - عيش توست" at bounding box center [840, 543] width 360 height 82
click at [756, 513] on textarea "سجق مكسيكان - بطاطس محمرة بالجبنة هالبينو - كلاسيك سيزر بيكو دي جالو - عيش توست" at bounding box center [840, 543] width 360 height 82
type textarea "سجق مكسيكان - بطاطس محمرة بالجبنة - هالبينو - كلاسيك سيزر بيكو دي جالو - عيش تو…"
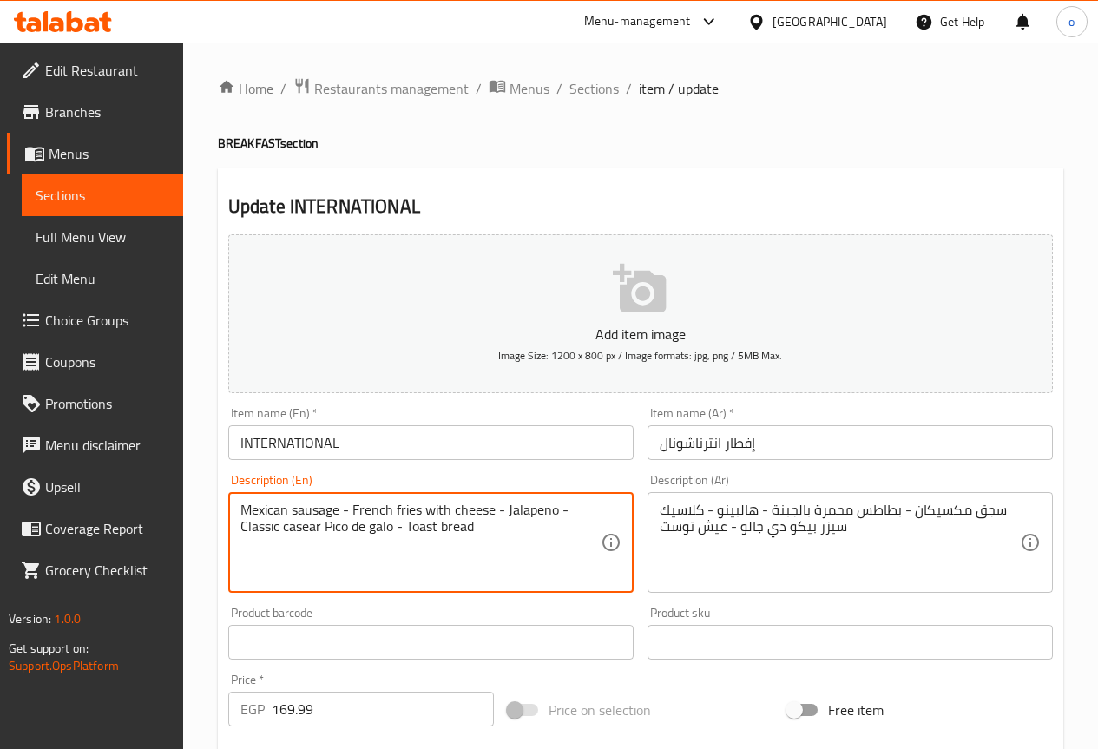
click at [428, 528] on textarea "Mexican sausage - French fries with cheese - Jalapeno - Classic casear Pico de …" at bounding box center [421, 543] width 360 height 82
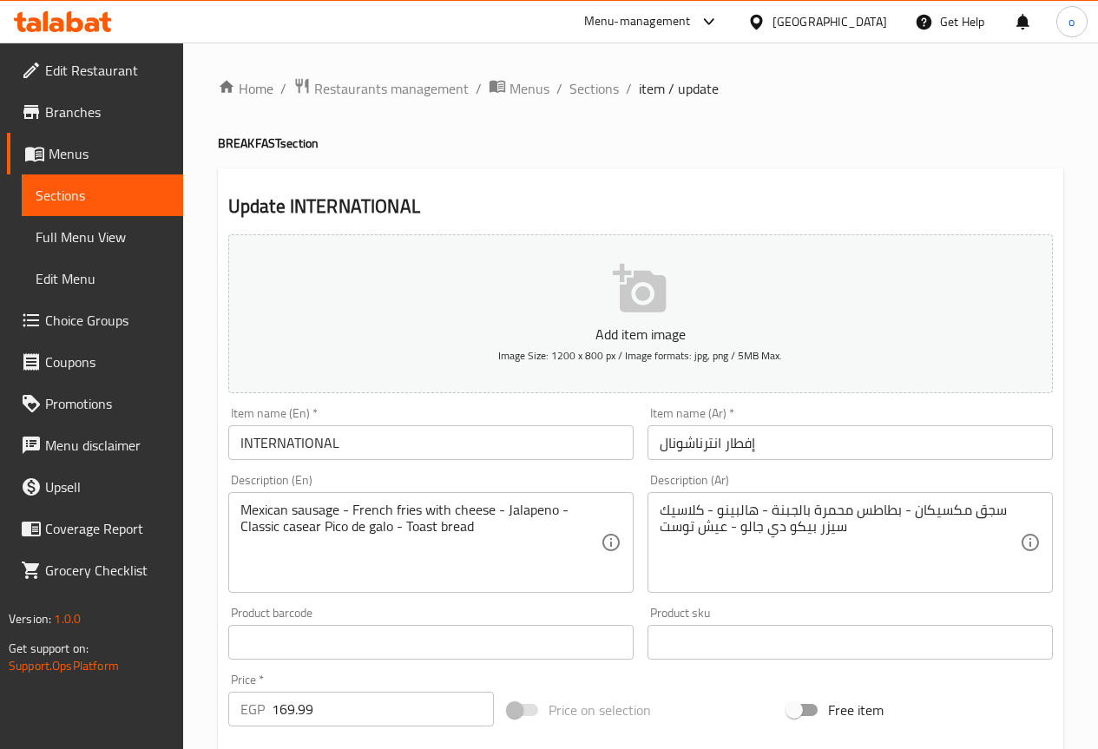
click at [507, 544] on textarea "Mexican sausage - French fries with cheese - Jalapeno - Classic casear Pico de …" at bounding box center [421, 543] width 360 height 82
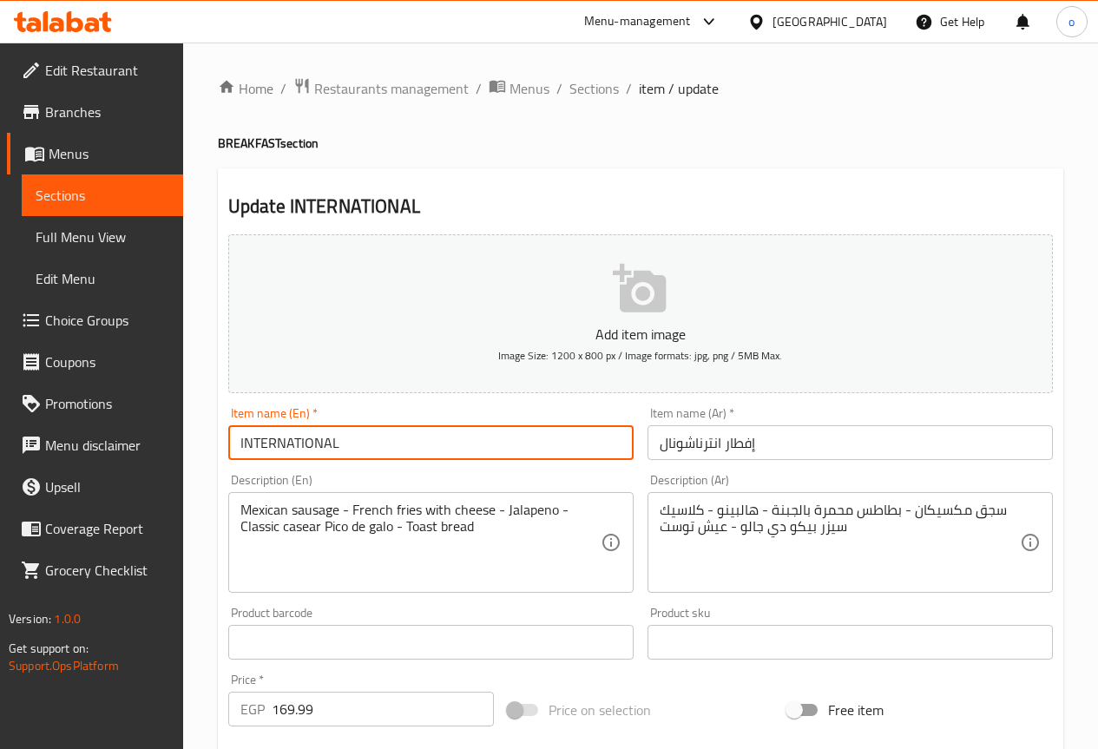
click at [414, 443] on input "INTERNATIONAL" at bounding box center [430, 442] width 405 height 35
click at [516, 437] on input "INTERNATIONAL BREAKFAST" at bounding box center [430, 442] width 405 height 35
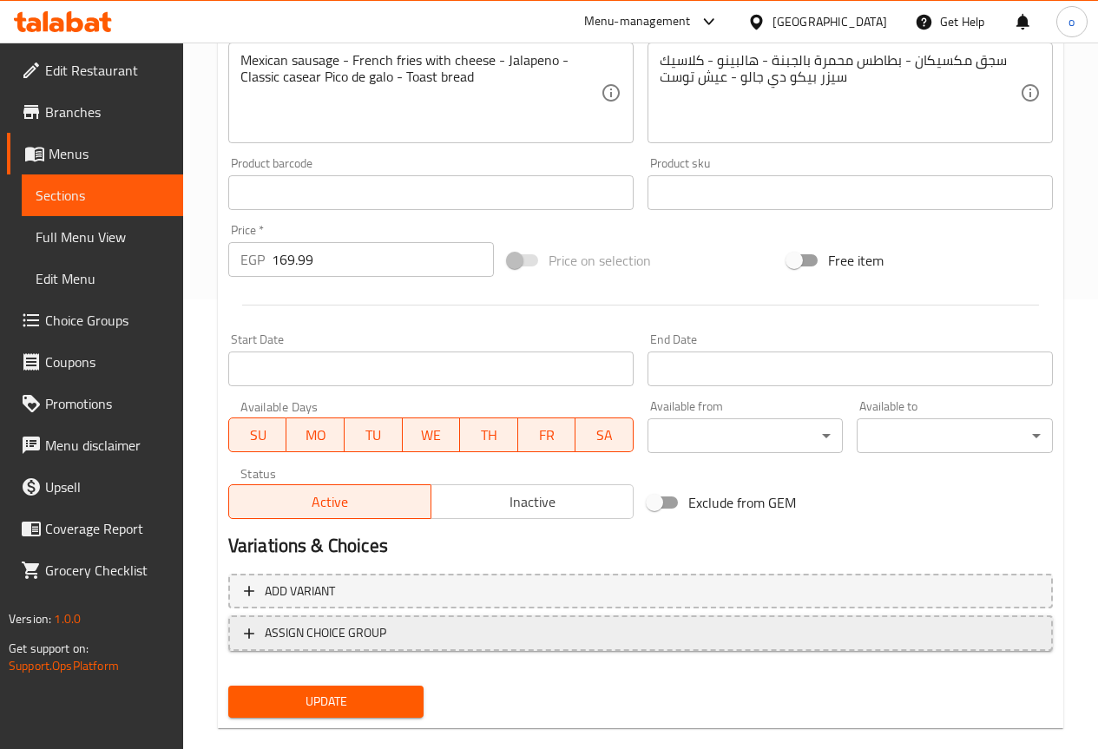
scroll to position [478, 0]
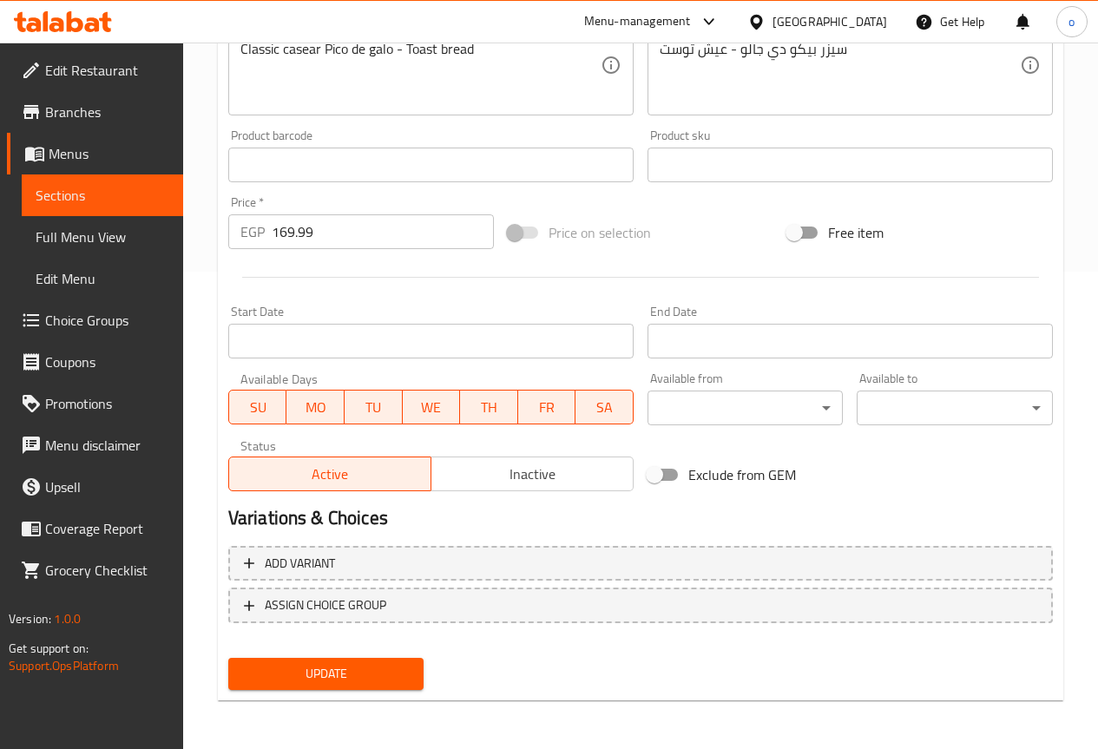
type input "INTERNATIONAL BREAKFAST"
click at [298, 663] on span "Update" at bounding box center [326, 674] width 168 height 22
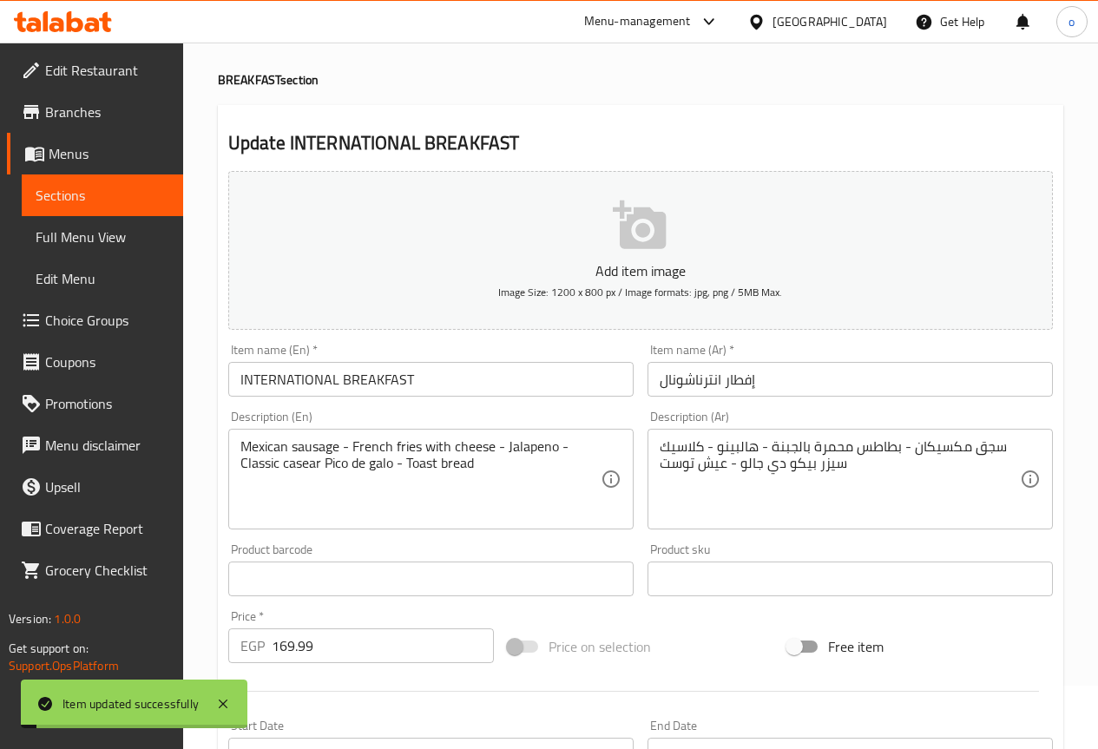
scroll to position [0, 0]
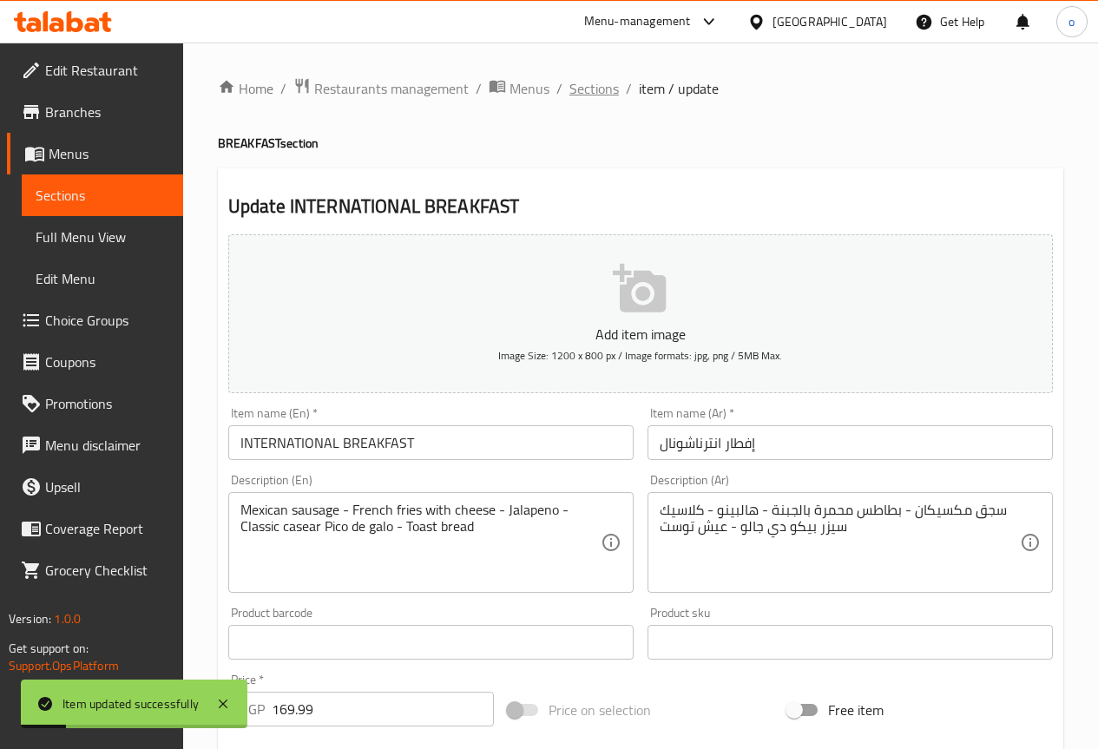
click at [590, 94] on span "Sections" at bounding box center [594, 88] width 49 height 21
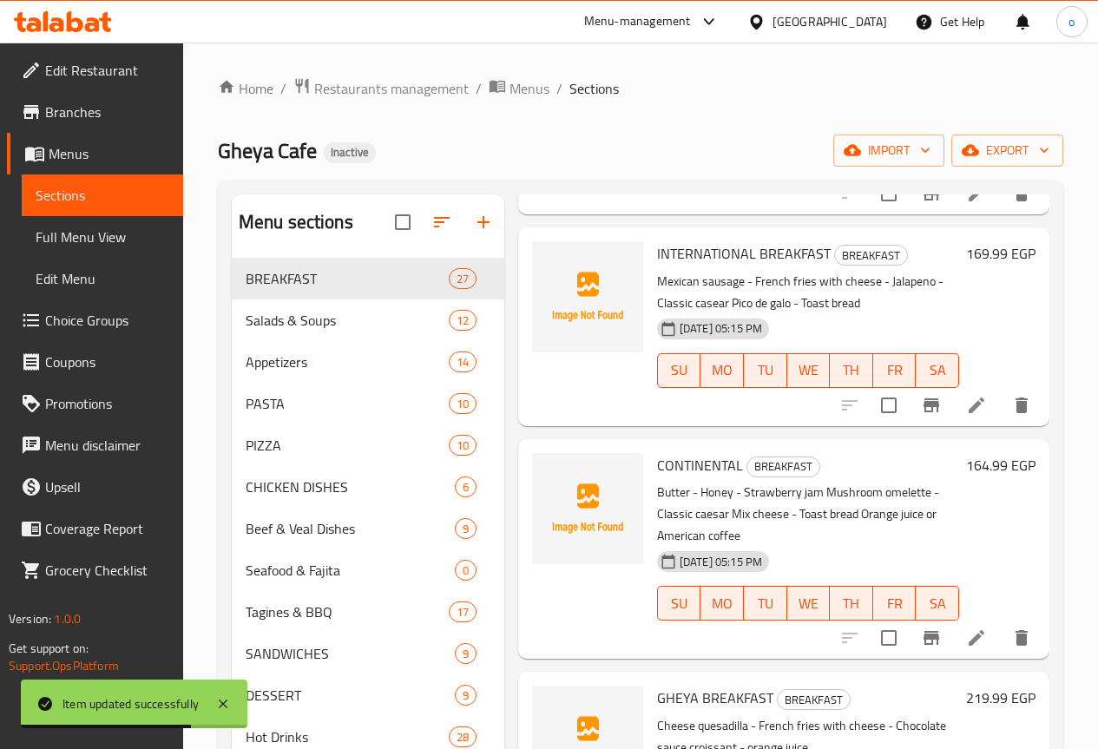
scroll to position [347, 0]
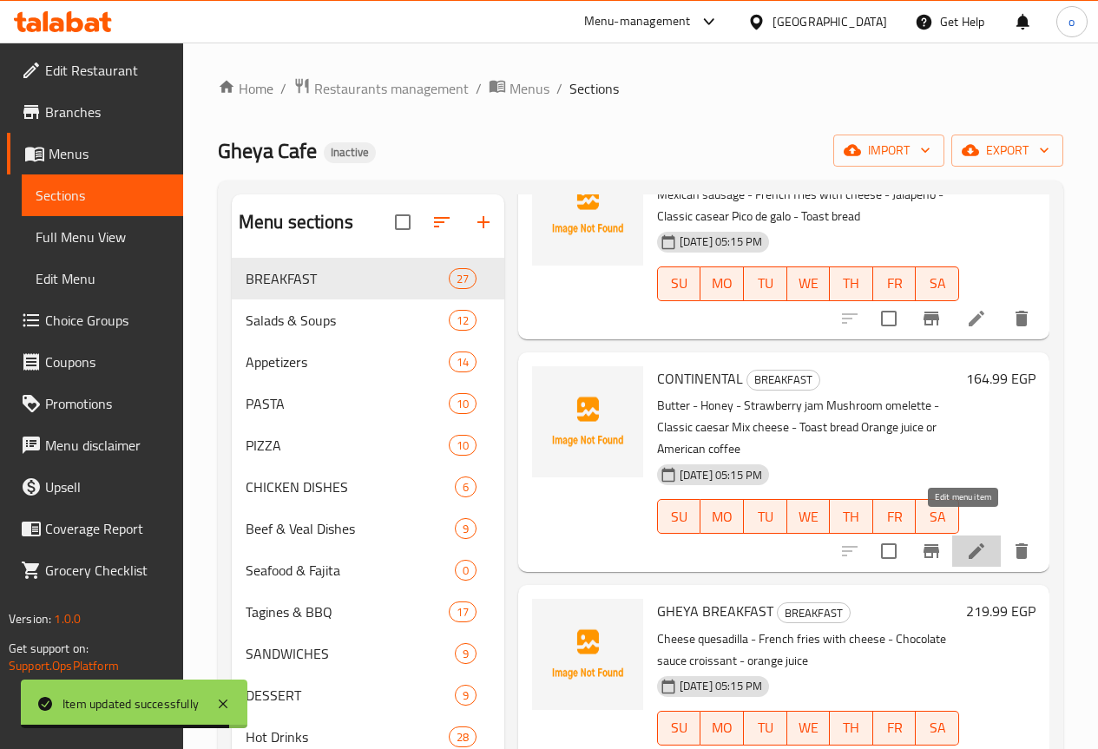
click at [969, 544] on icon at bounding box center [977, 552] width 16 height 16
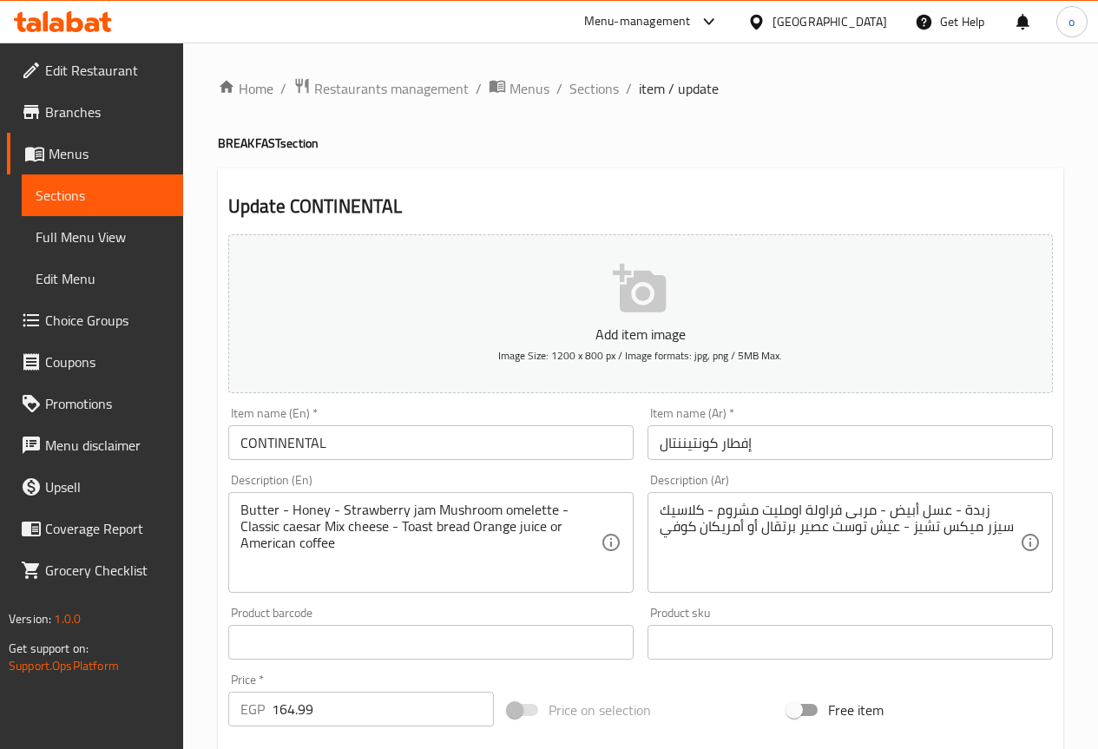
click at [472, 434] on input "CONTINENTAL" at bounding box center [430, 442] width 405 height 35
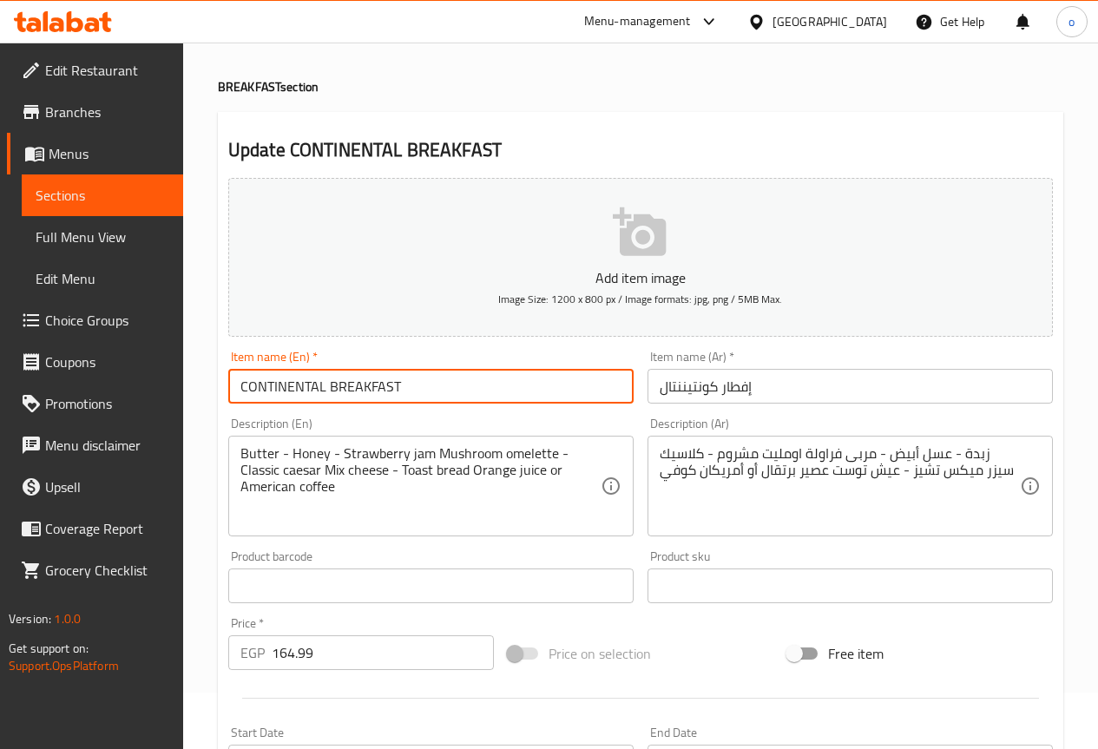
scroll to position [87, 0]
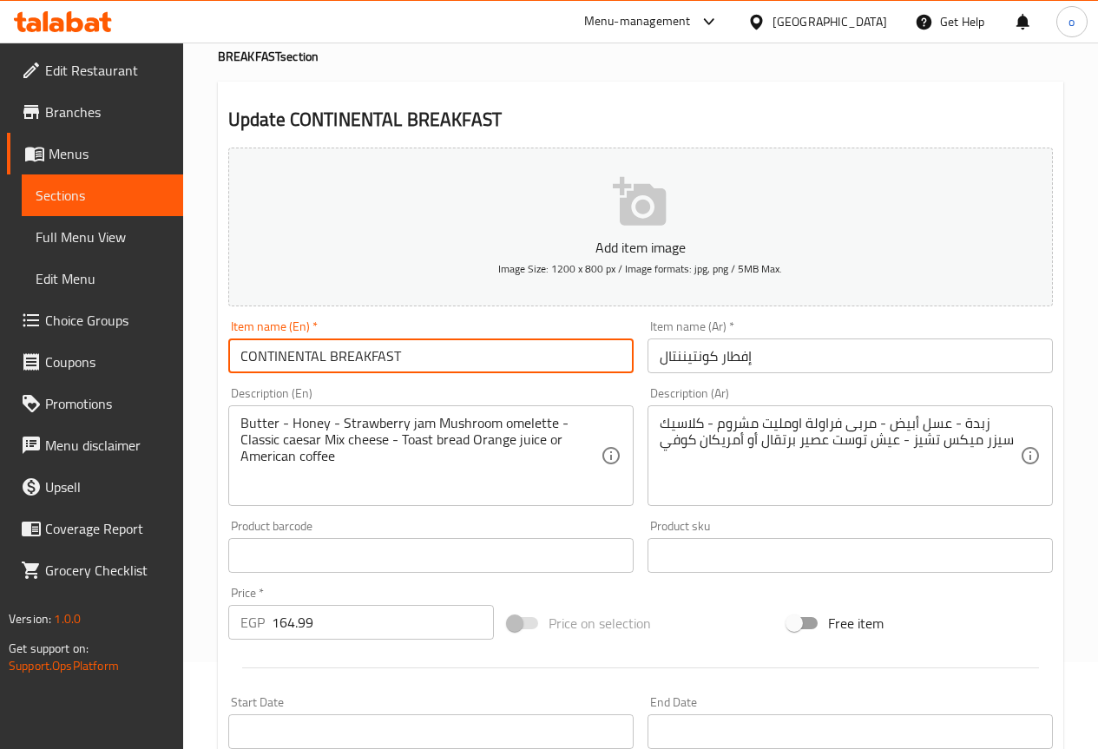
type input "CONTINENTAL BREAKFAST"
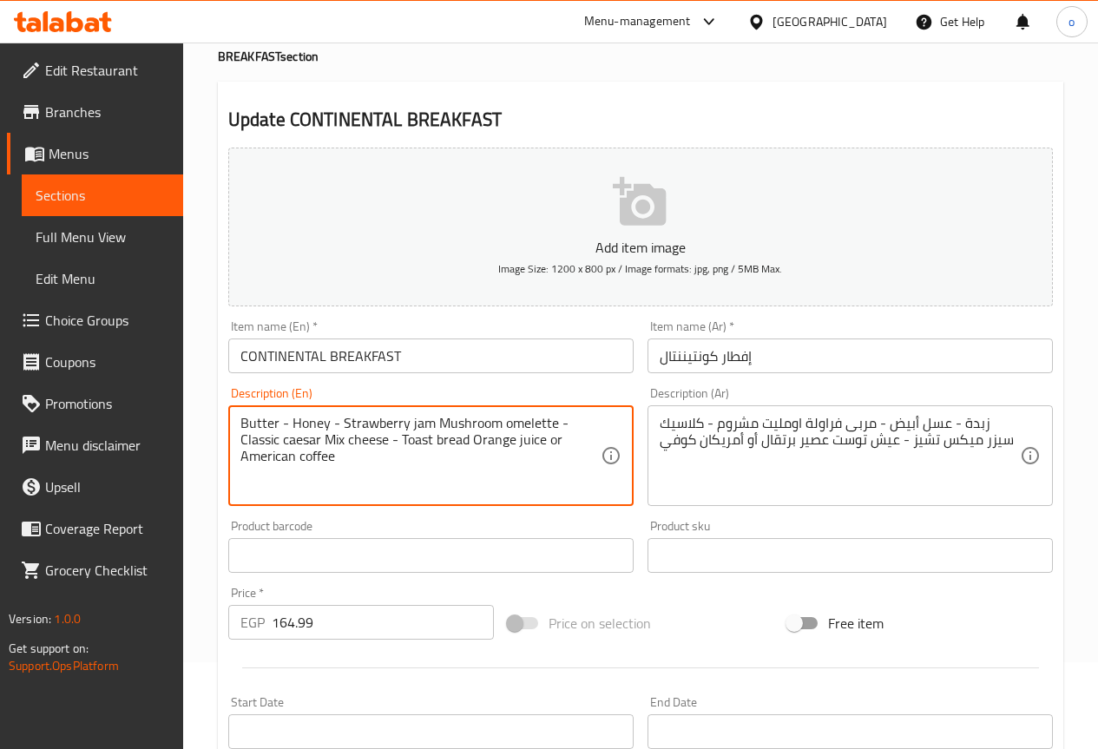
click at [313, 425] on textarea "Butter - Honey - Strawberry jam Mushroom omelette - Classic caesar Mix cheese -…" at bounding box center [421, 456] width 360 height 82
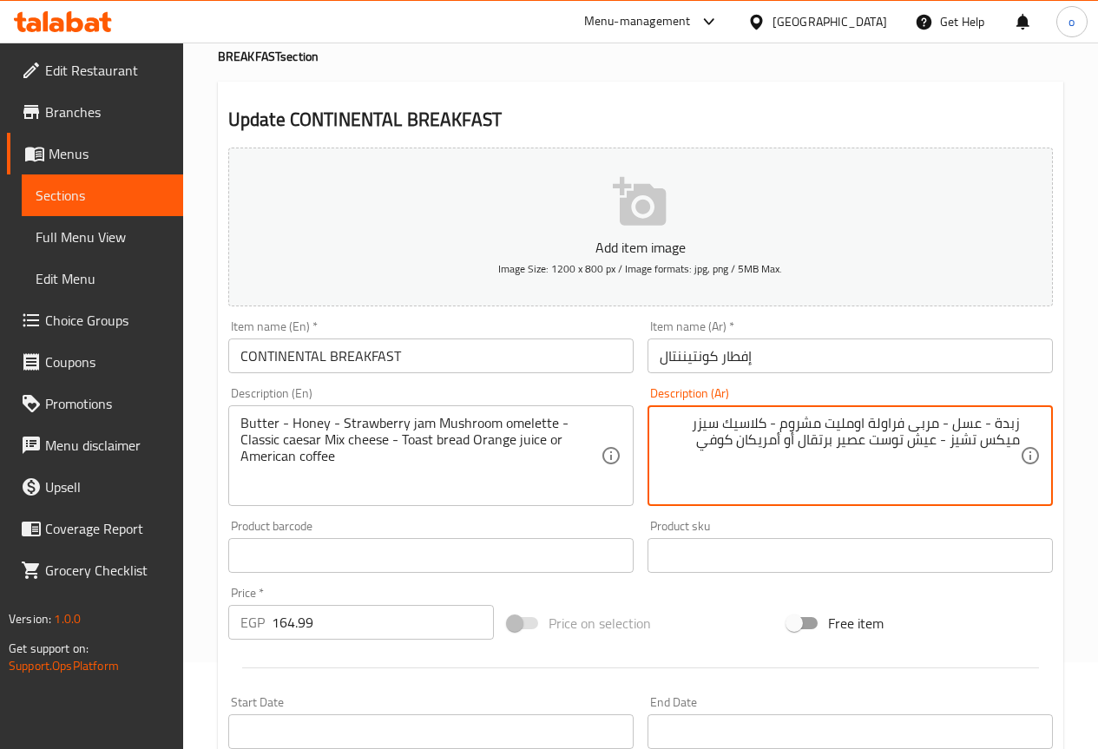
type textarea "زبدة - عسل - مربى فراولة اومليت مشروم - كلاسيك سيزر میکس تشيز - عیش توست عصير ب…"
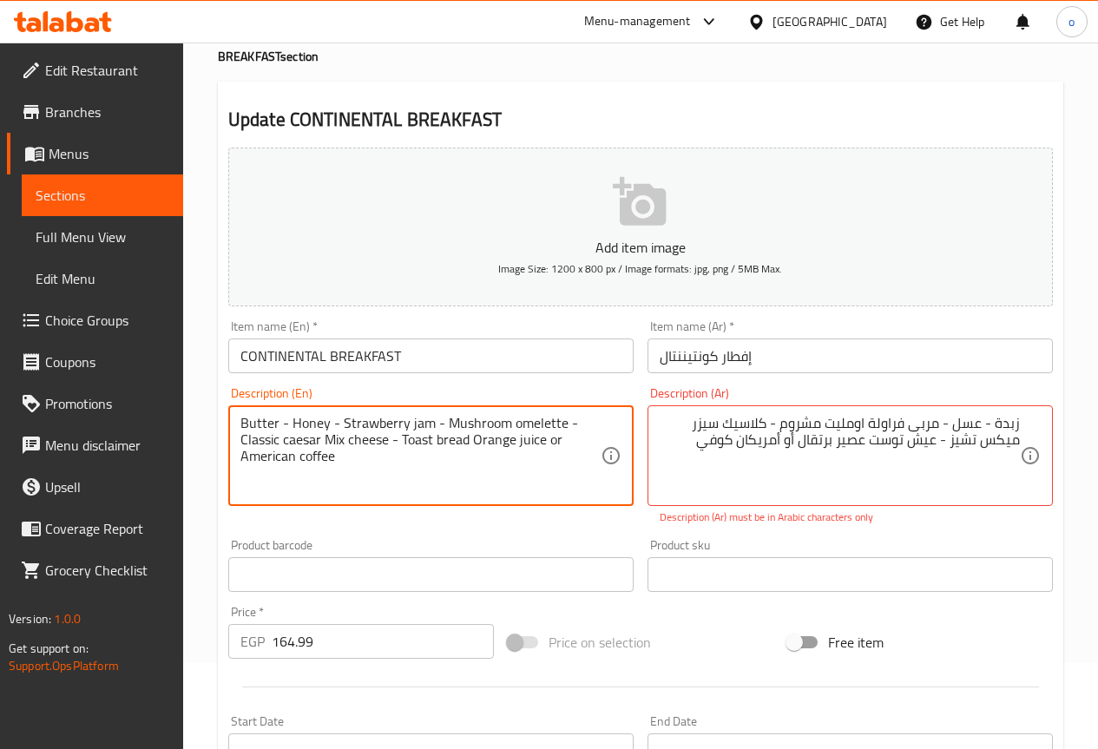
type textarea "Butter - Honey - Strawberry jam - Mushroom omelette - Classic caesar Mix cheese…"
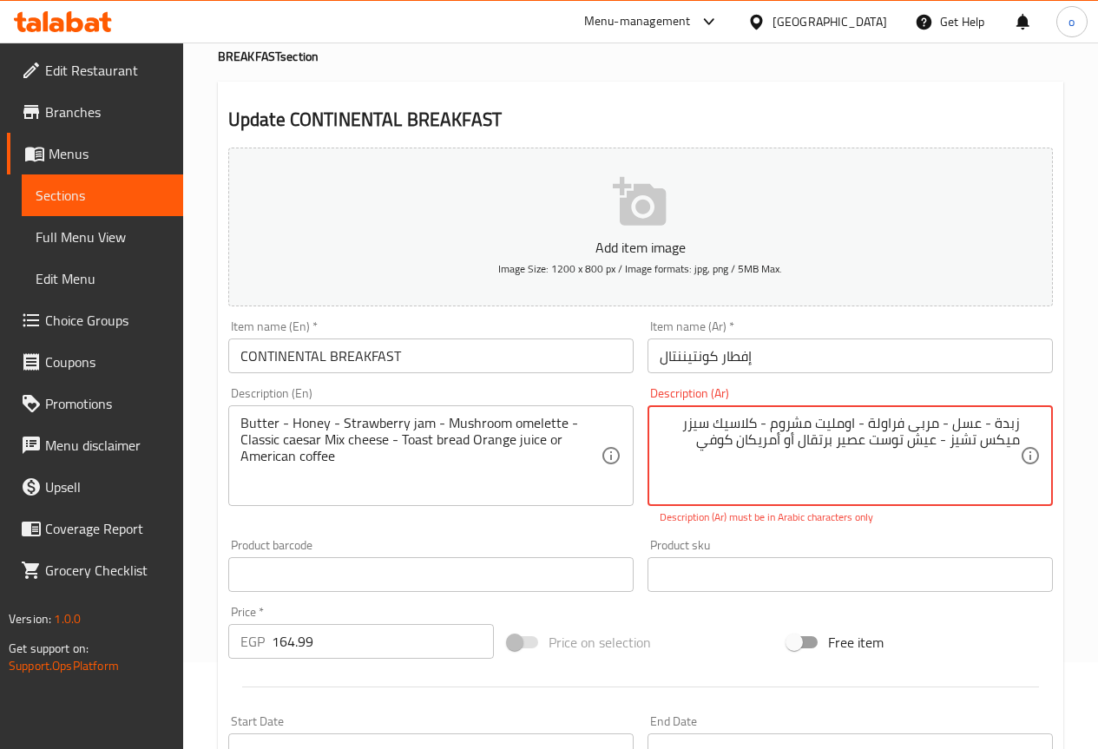
click at [538, 426] on textarea "Butter - Honey - Strawberry jam - Mushroom omelette - Classic caesar Mix cheese…" at bounding box center [421, 456] width 360 height 82
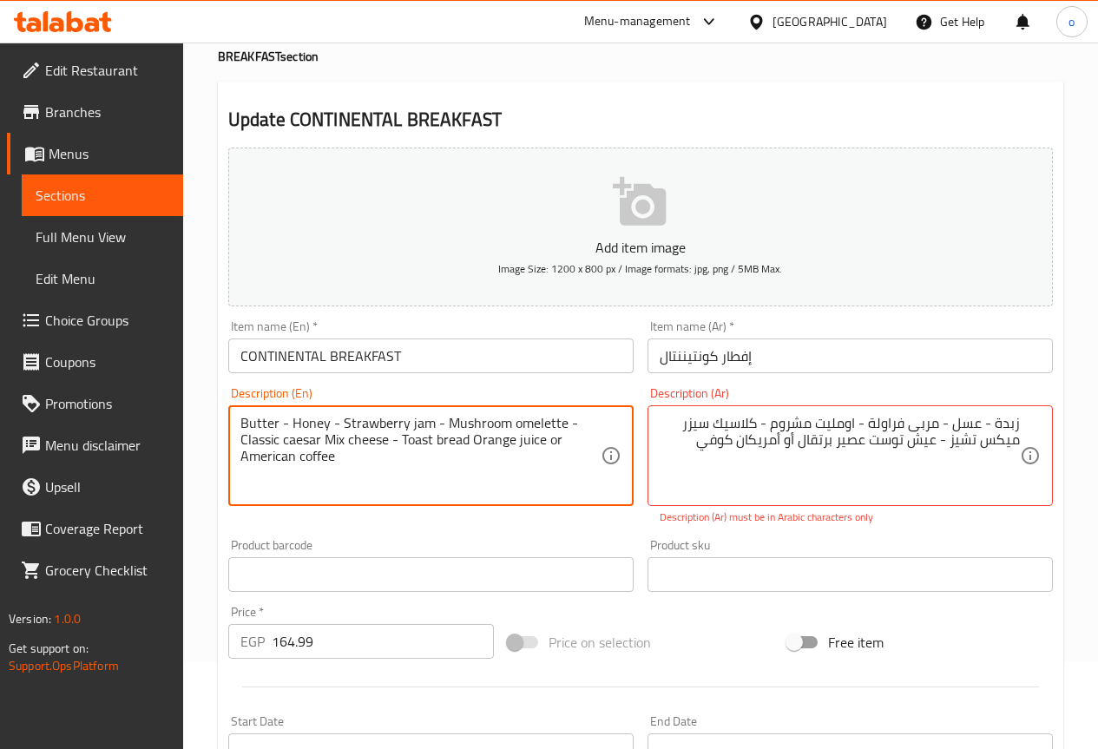
click at [538, 426] on textarea "Butter - Honey - Strawberry jam - Mushroom omelette - Classic caesar Mix cheese…" at bounding box center [421, 456] width 360 height 82
click at [537, 456] on textarea "Butter - Honey - Strawberry jam - Mushroom omelette - Classic caesar Mix cheese…" at bounding box center [421, 456] width 360 height 82
click at [511, 476] on textarea "Butter - Honey - Strawberry jam - Mushroom omelette - Classic caesar Mix cheese…" at bounding box center [421, 456] width 360 height 82
drag, startPoint x: 442, startPoint y: 424, endPoint x: 560, endPoint y: 418, distance: 118.2
click at [560, 418] on textarea "Butter - Honey - Strawberry jam - Mushroom omelette - Classic caesar Mix cheese…" at bounding box center [421, 456] width 360 height 82
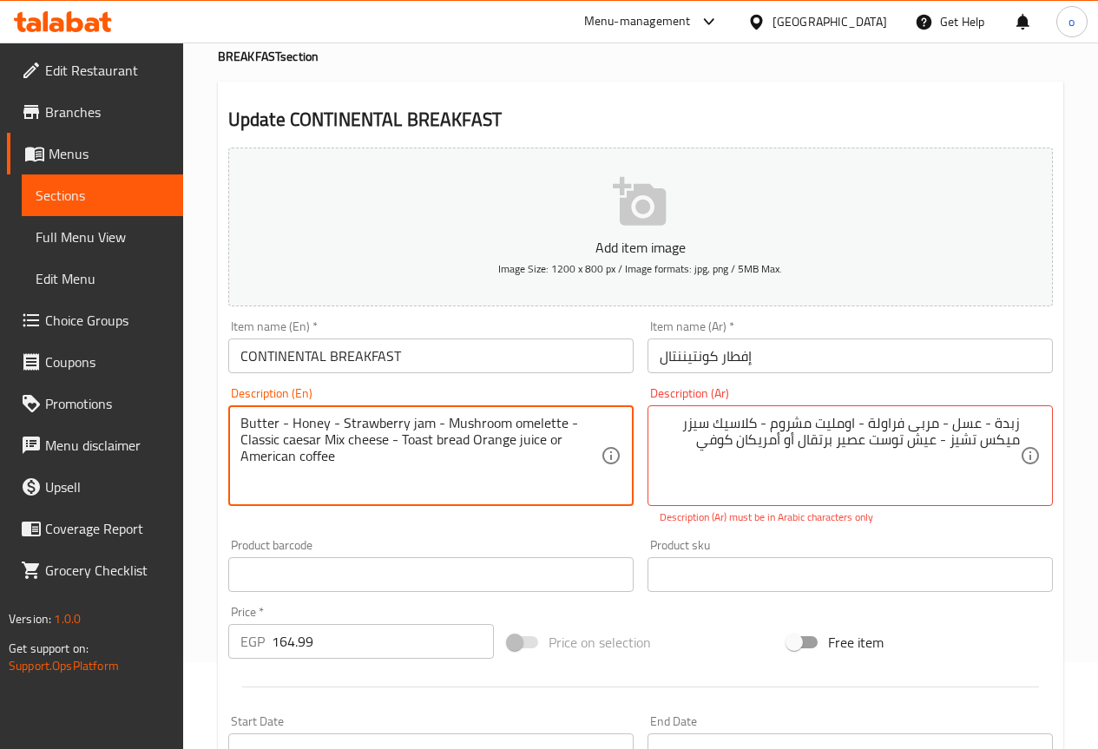
click at [533, 487] on textarea "Butter - Honey - Strawberry jam - Mushroom omelette - Classic caesar Mix cheese…" at bounding box center [421, 456] width 360 height 82
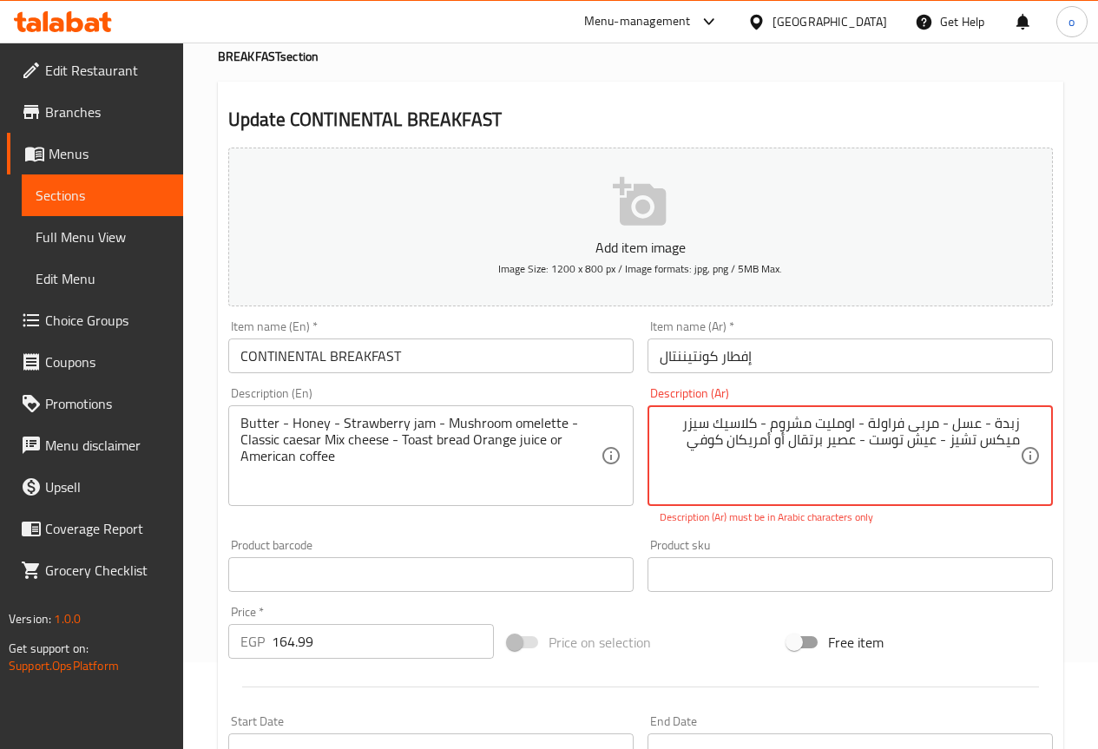
type textarea "زبدة - عسل - مربى فراولة - اومليت مشروم - كلاسيك سيزر میکس تشيز - عیش توست - عص…"
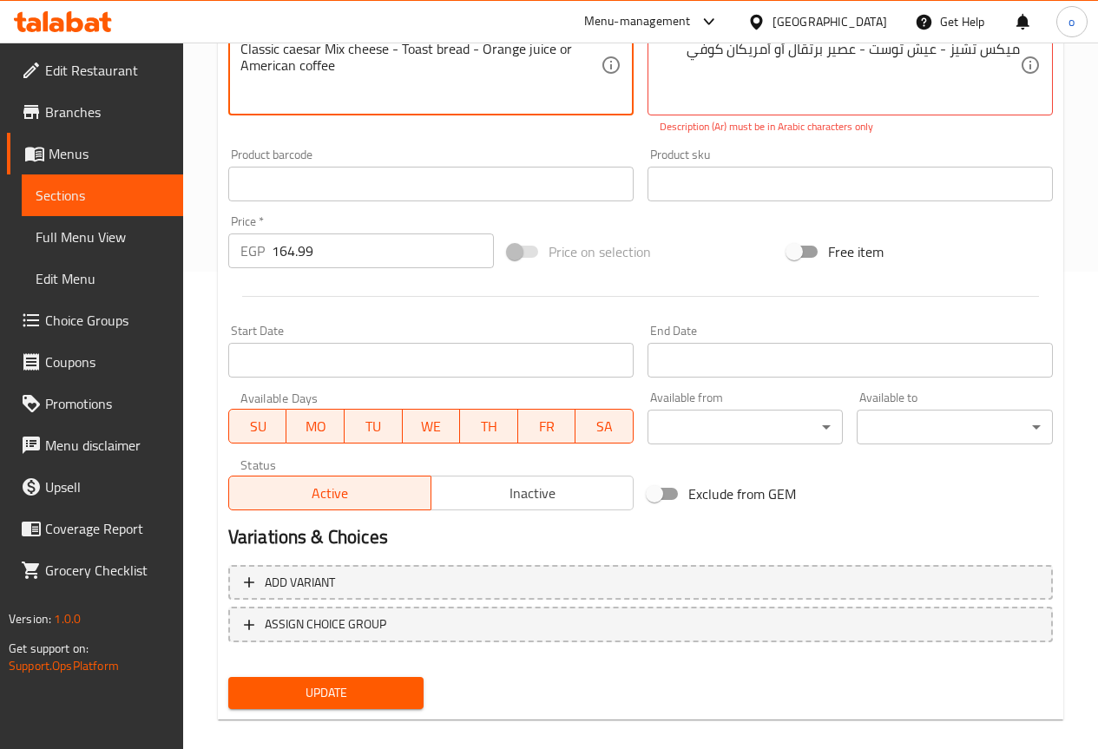
scroll to position [497, 0]
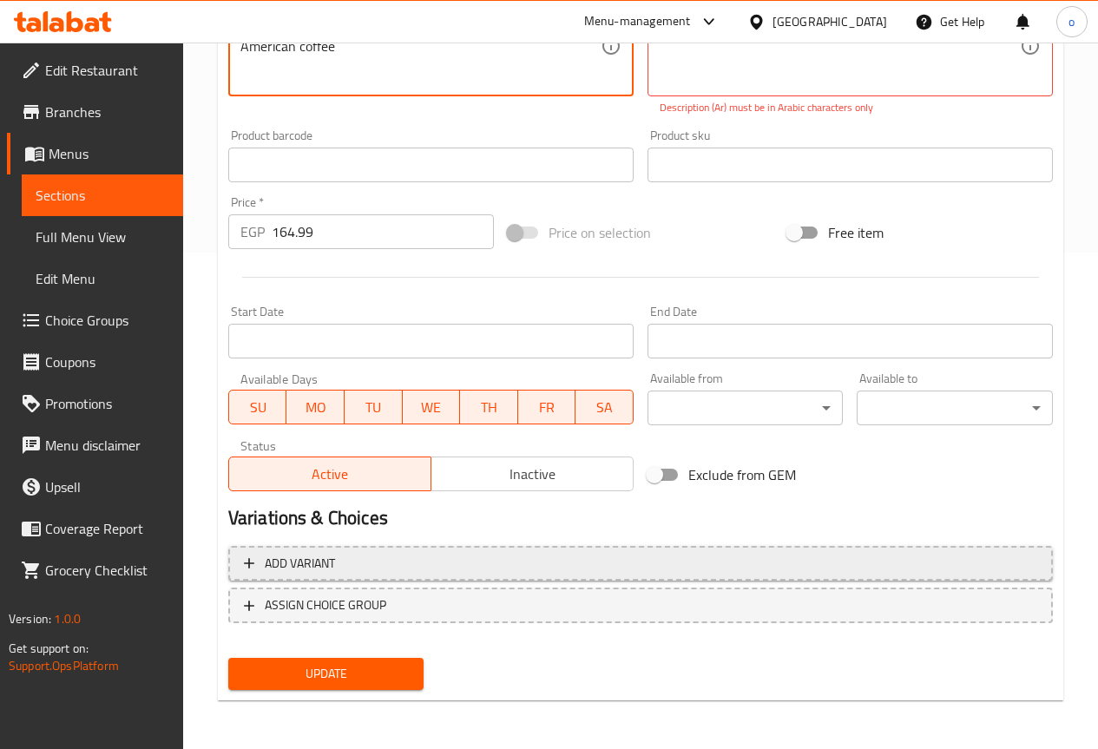
type textarea "Butter - Honey - Strawberry jam - Mushroom omelette - Classic caesar Mix cheese…"
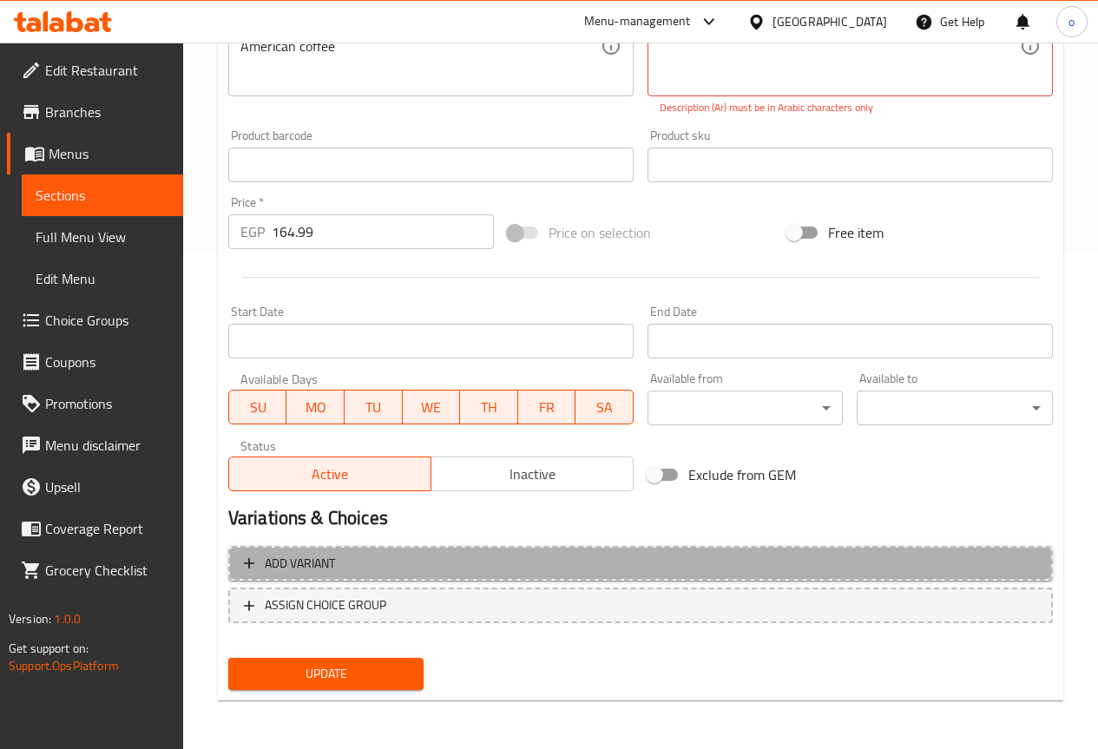
click at [366, 560] on span "Add variant" at bounding box center [641, 564] width 794 height 22
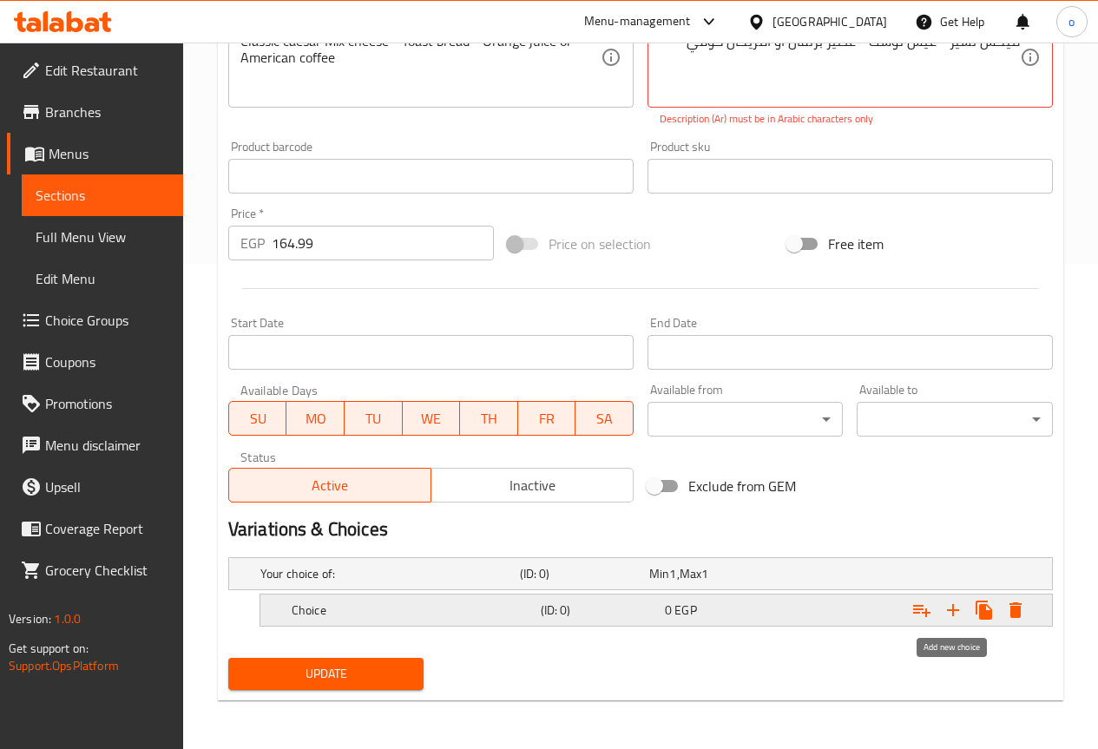
click at [952, 610] on icon "Expand" at bounding box center [953, 610] width 12 height 12
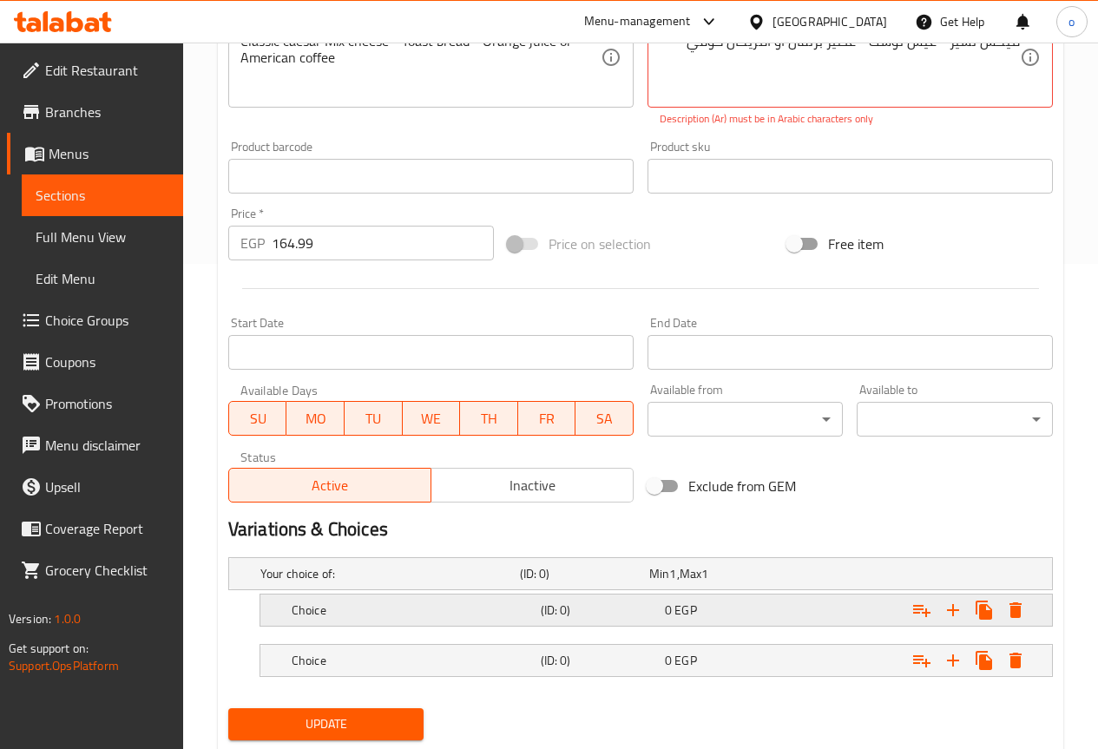
click at [379, 623] on div "Choice (ID: 0) 0 EGP" at bounding box center [661, 610] width 747 height 38
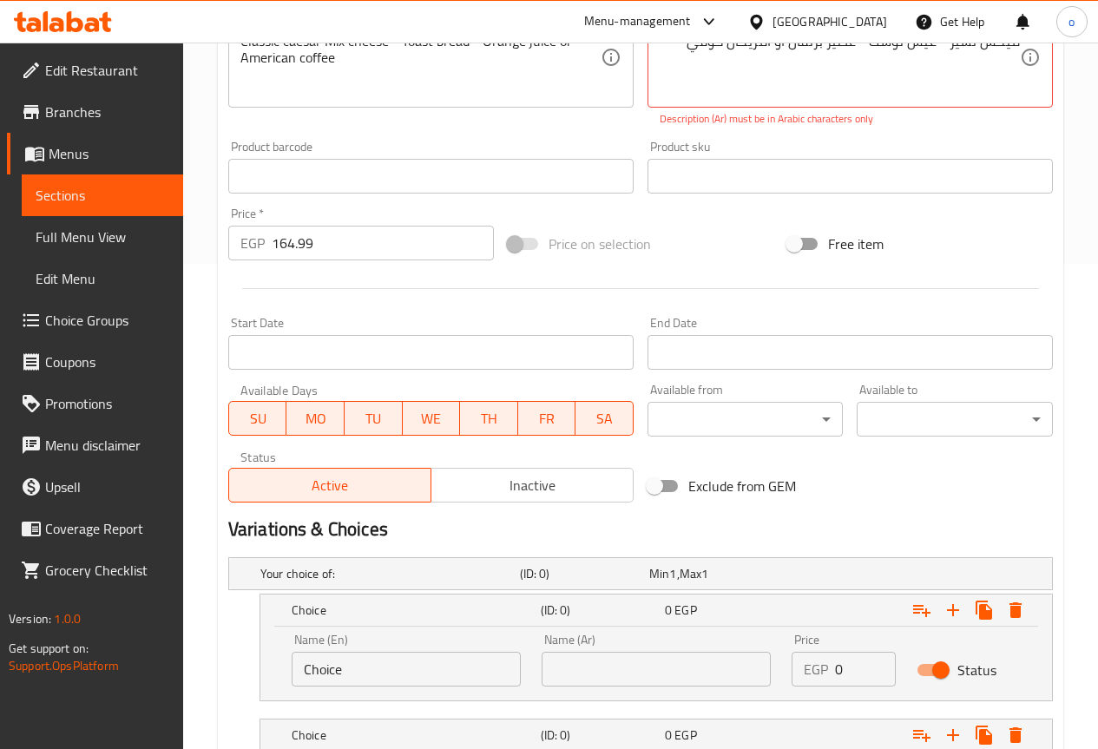
click at [376, 662] on input "Choice" at bounding box center [406, 669] width 229 height 35
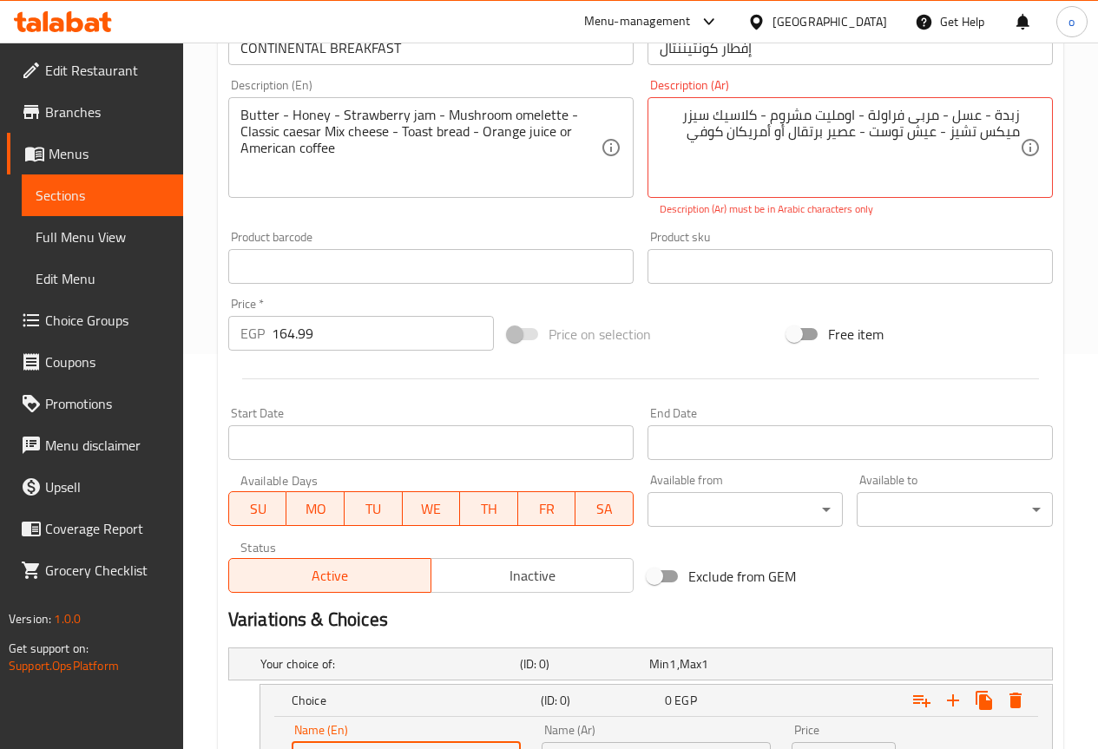
scroll to position [312, 0]
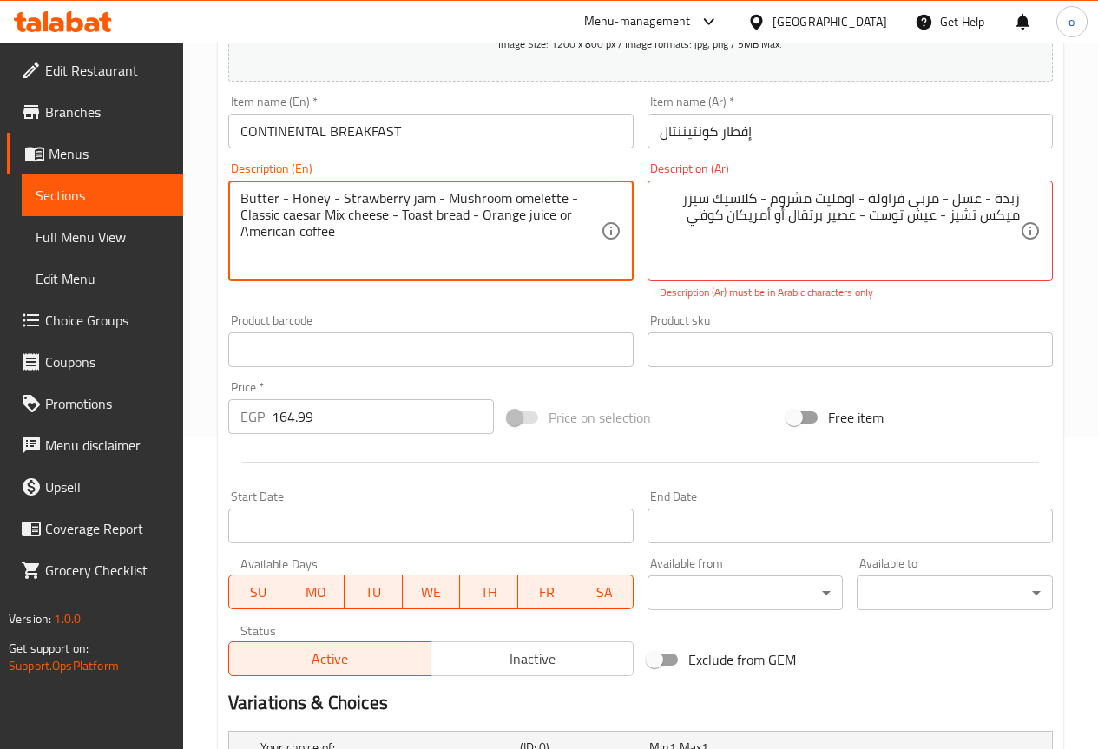
click at [518, 219] on textarea "Butter - Honey - Strawberry jam - Mushroom omelette - Classic caesar Mix cheese…" at bounding box center [421, 231] width 360 height 82
click at [526, 245] on textarea "Butter - Honey - Strawberry jam - Mushroom omelette - Classic caesar Mix cheese…" at bounding box center [421, 231] width 360 height 82
drag, startPoint x: 484, startPoint y: 217, endPoint x: 552, endPoint y: 224, distance: 68.1
click at [552, 224] on textarea "Butter - Honey - Strawberry jam - Mushroom omelette - Classic caesar Mix cheese…" at bounding box center [421, 231] width 360 height 82
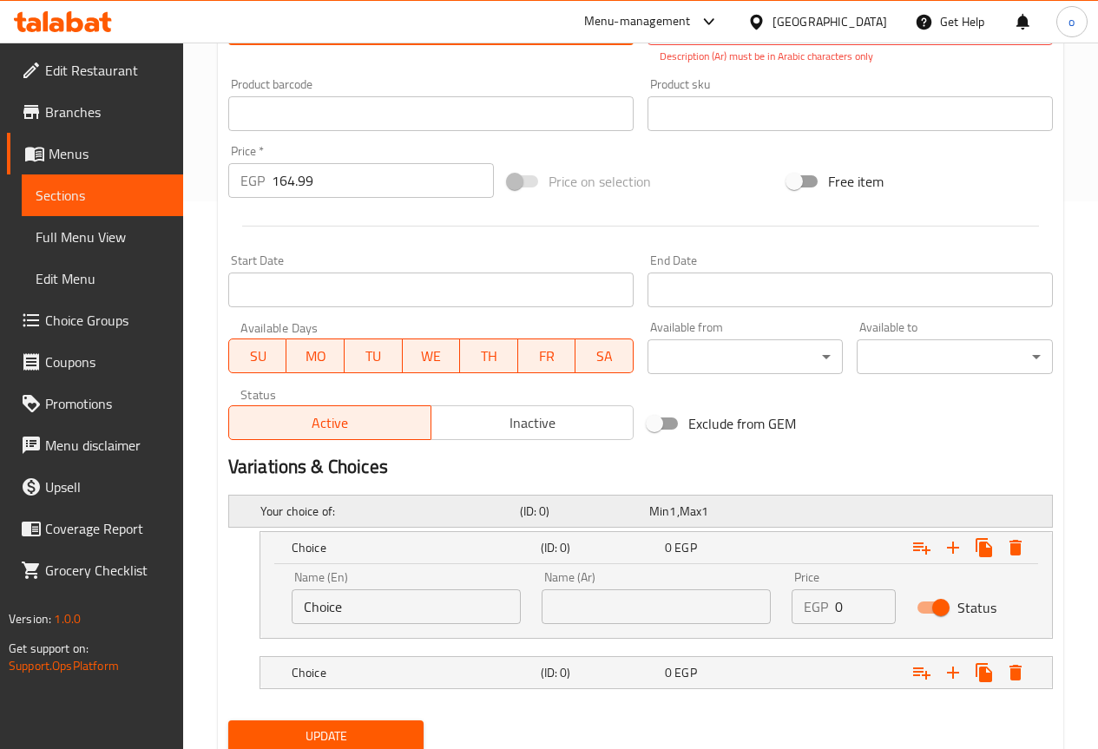
scroll to position [572, 0]
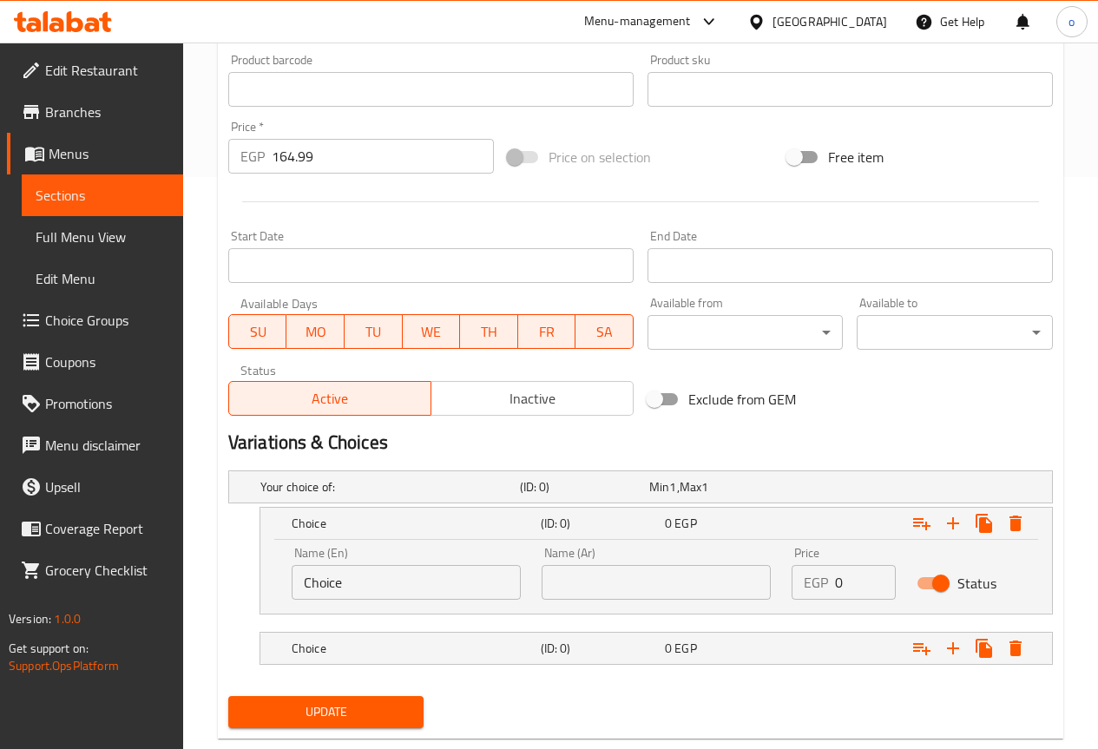
click at [353, 583] on input "Choice" at bounding box center [406, 582] width 229 height 35
paste input "Orange ju"
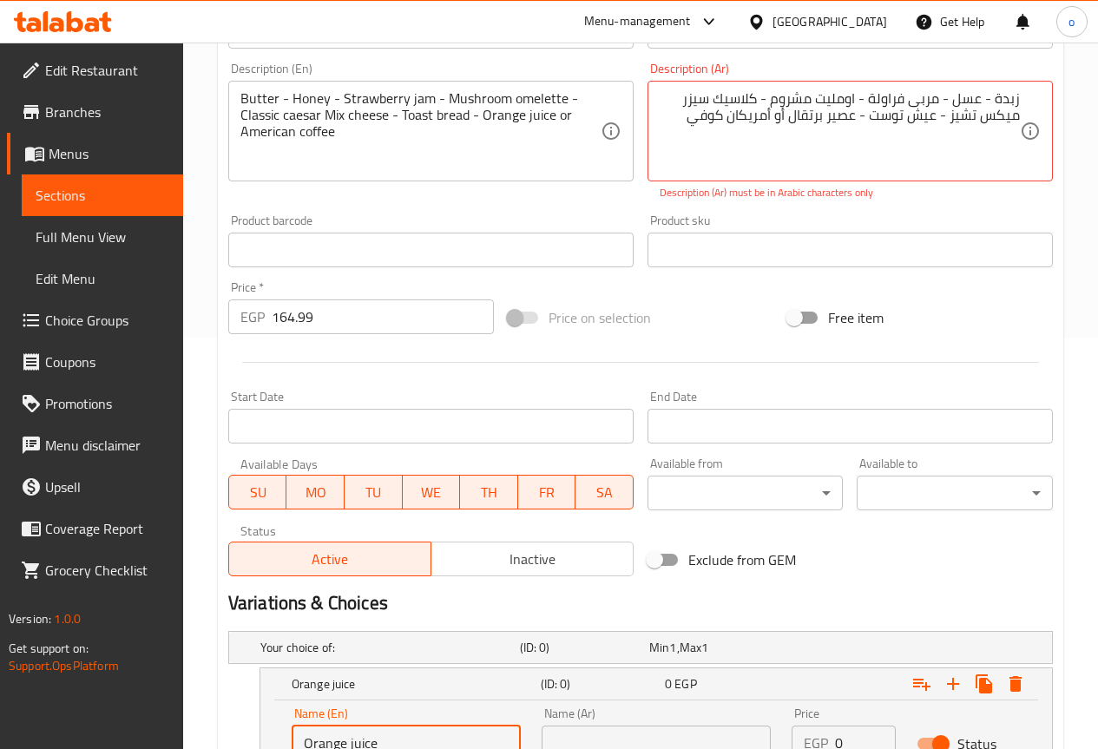
scroll to position [399, 0]
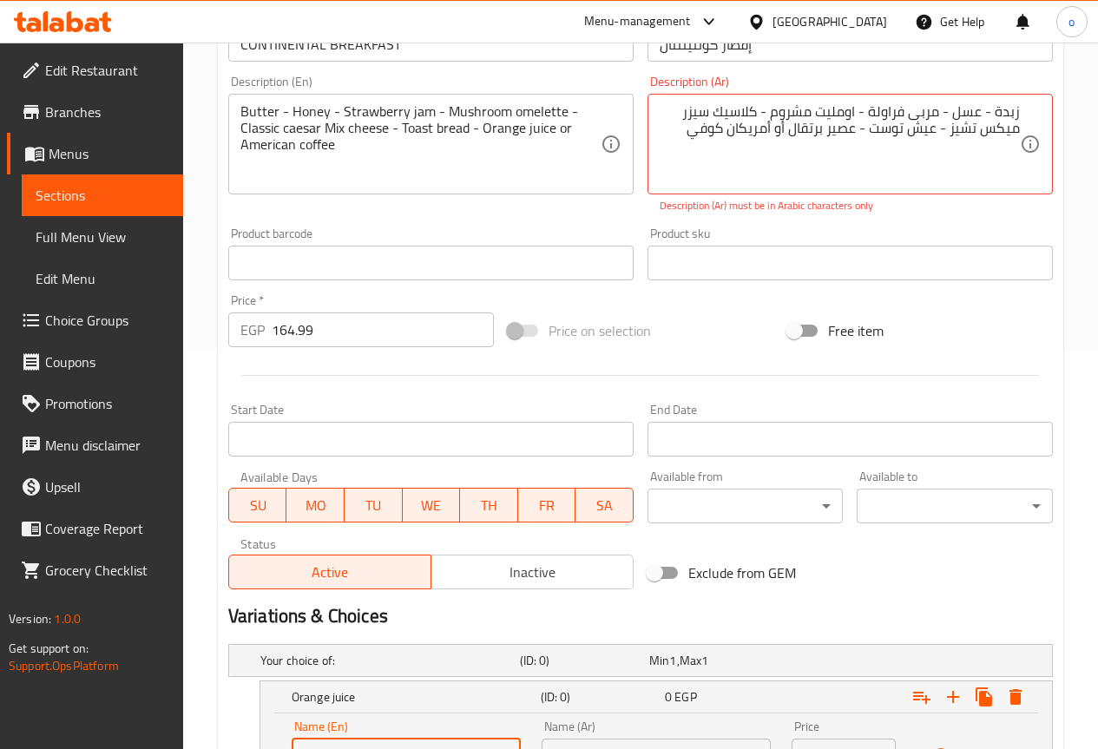
type input "Orange juice"
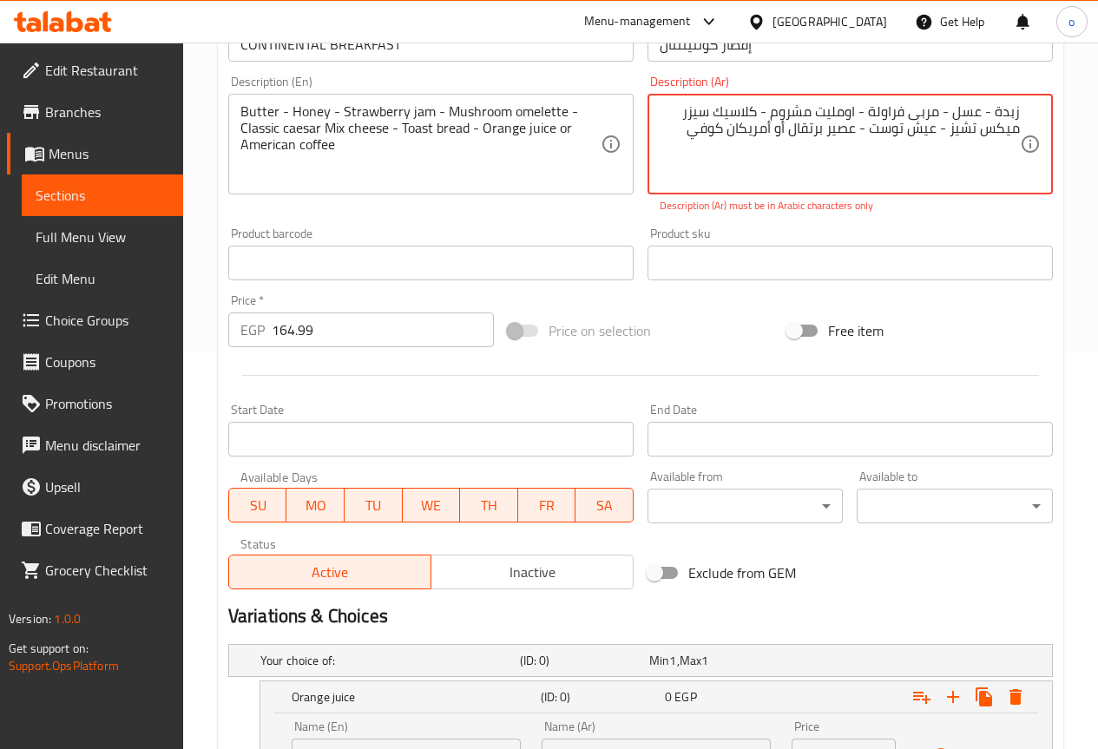
drag, startPoint x: 792, startPoint y: 131, endPoint x: 856, endPoint y: 124, distance: 64.6
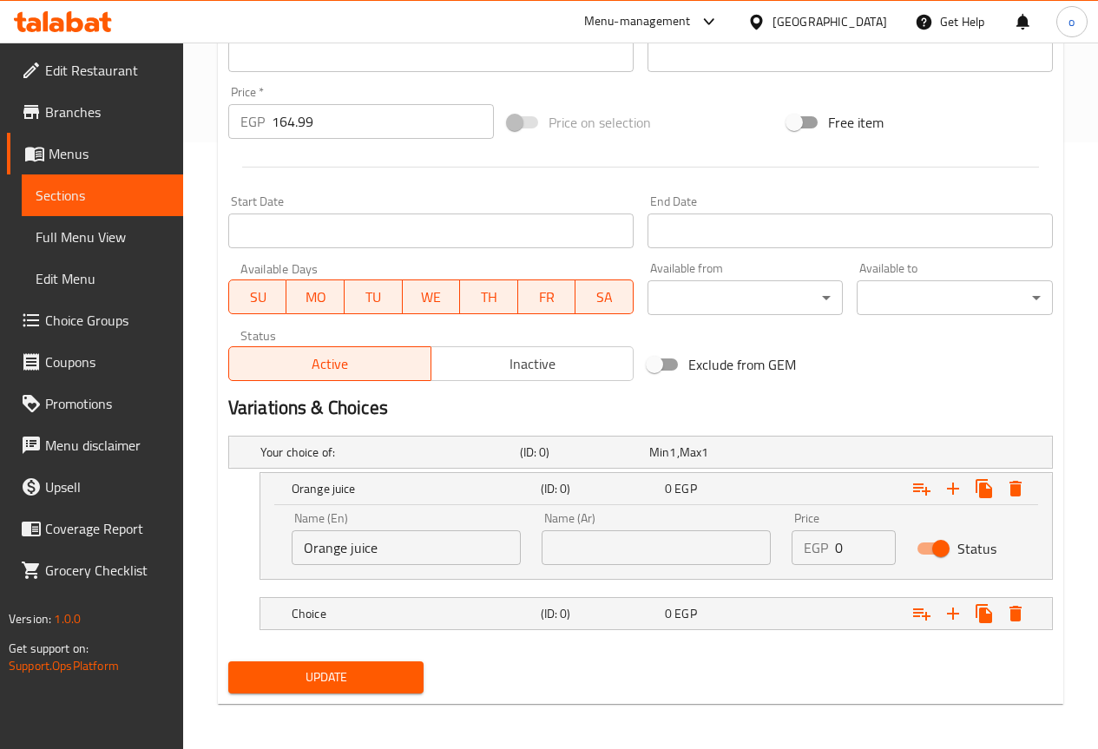
scroll to position [610, 0]
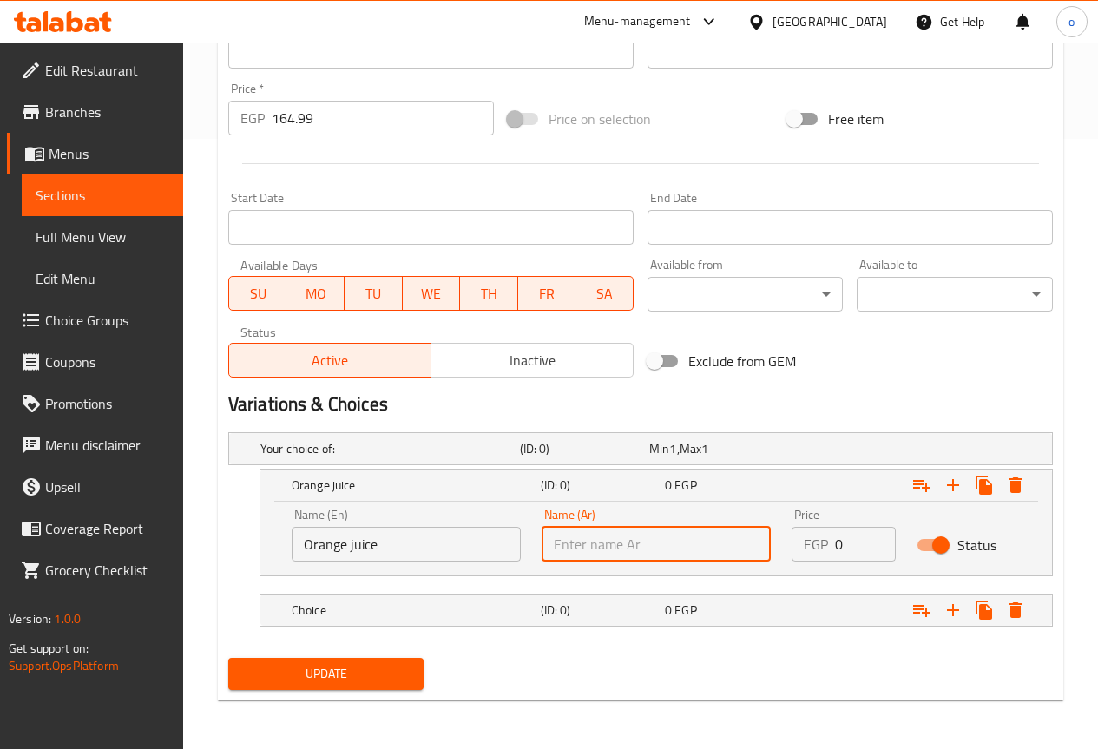
click at [653, 549] on input "text" at bounding box center [656, 544] width 229 height 35
paste input "عصير برتقال"
type input "عصير برتقال"
click at [979, 405] on h2 "Variations & Choices" at bounding box center [640, 405] width 825 height 26
click at [419, 615] on h5 "Choice" at bounding box center [413, 610] width 242 height 17
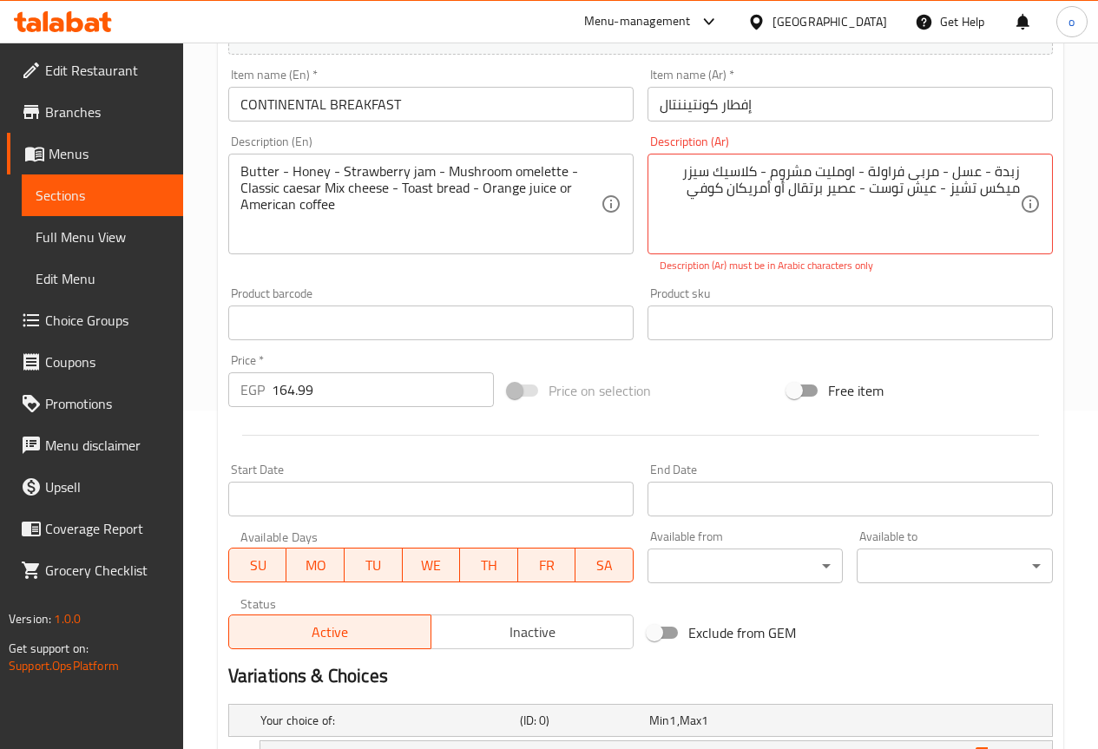
scroll to position [338, 0]
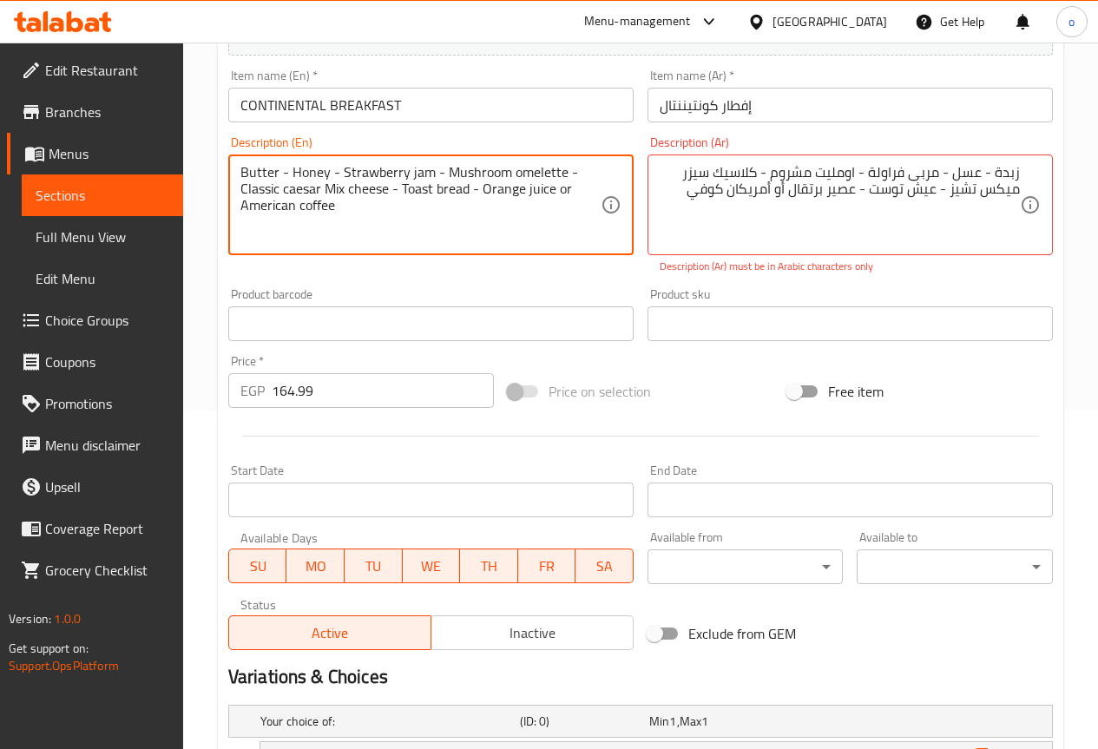
drag, startPoint x: 332, startPoint y: 208, endPoint x: 244, endPoint y: 223, distance: 89.1
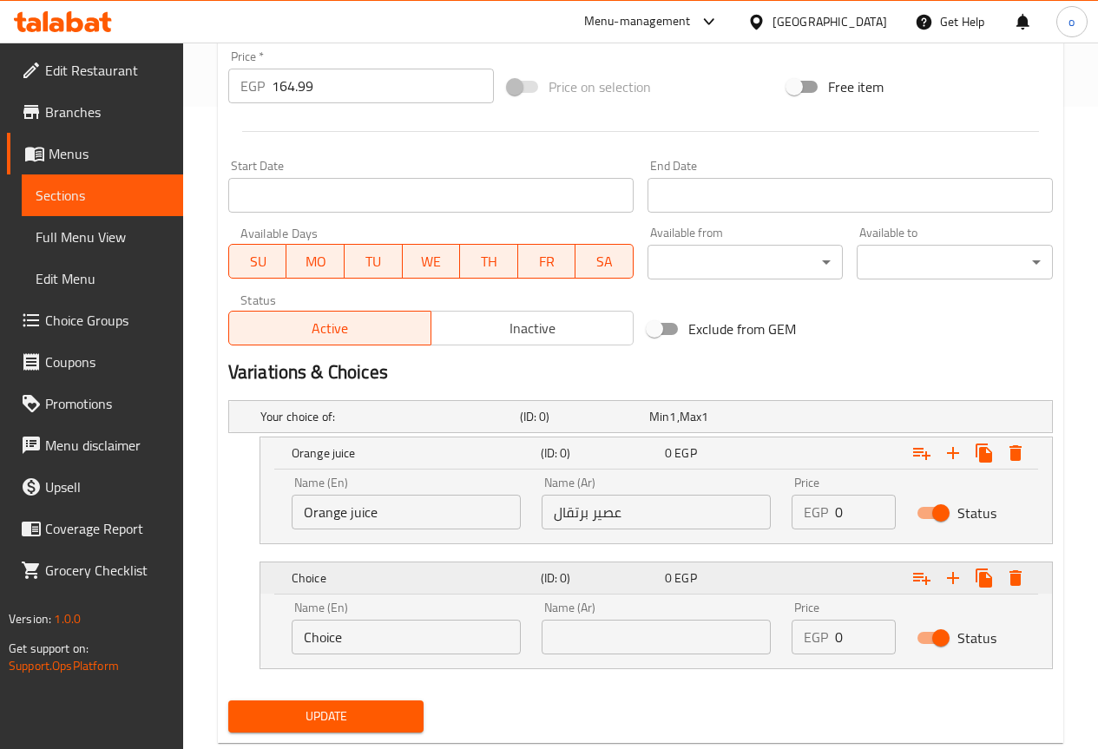
scroll to position [685, 0]
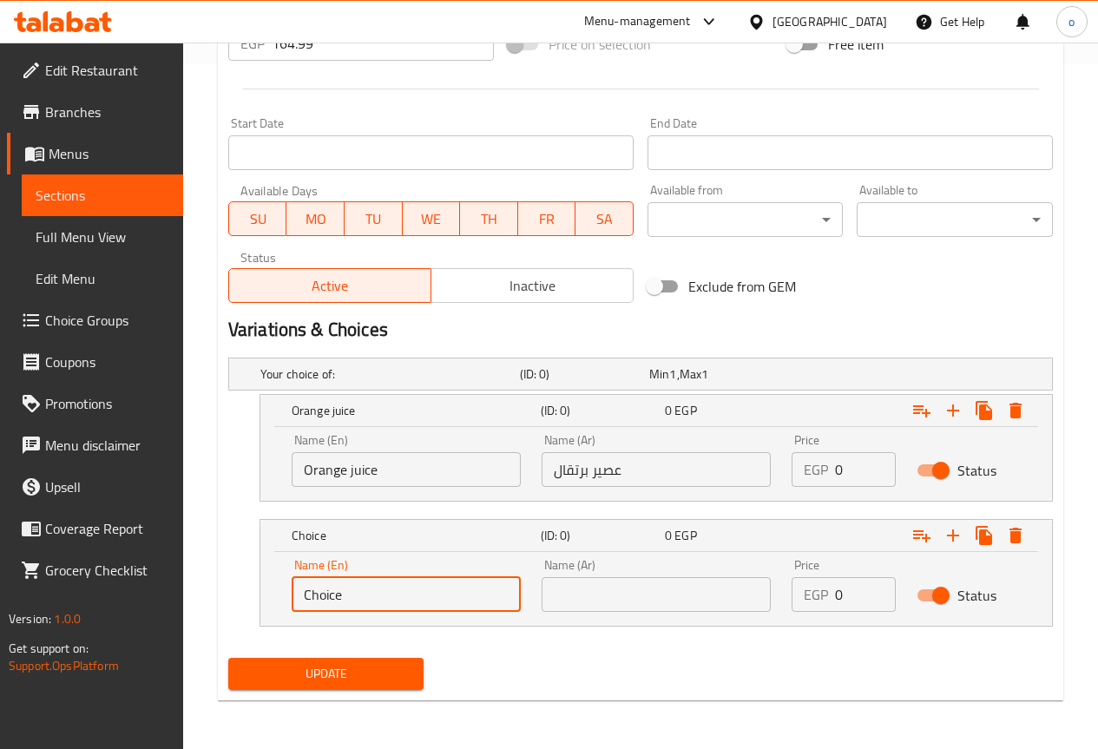
click at [373, 598] on input "Choice" at bounding box center [406, 594] width 229 height 35
paste input "American coffe"
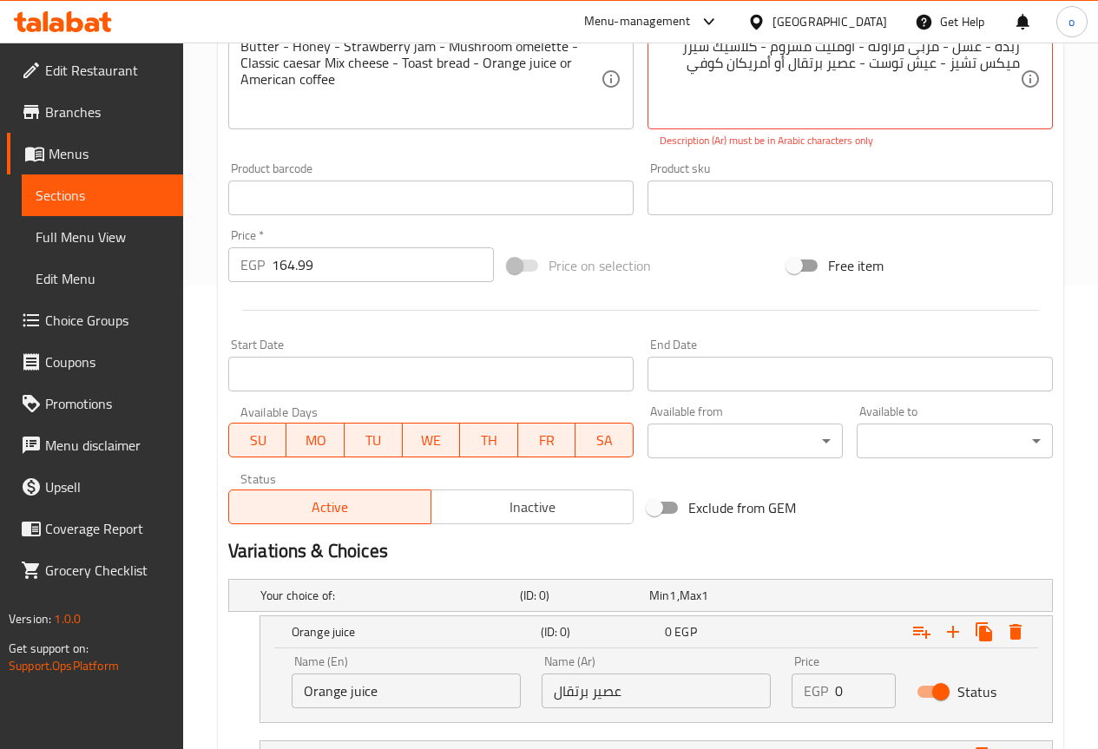
scroll to position [425, 0]
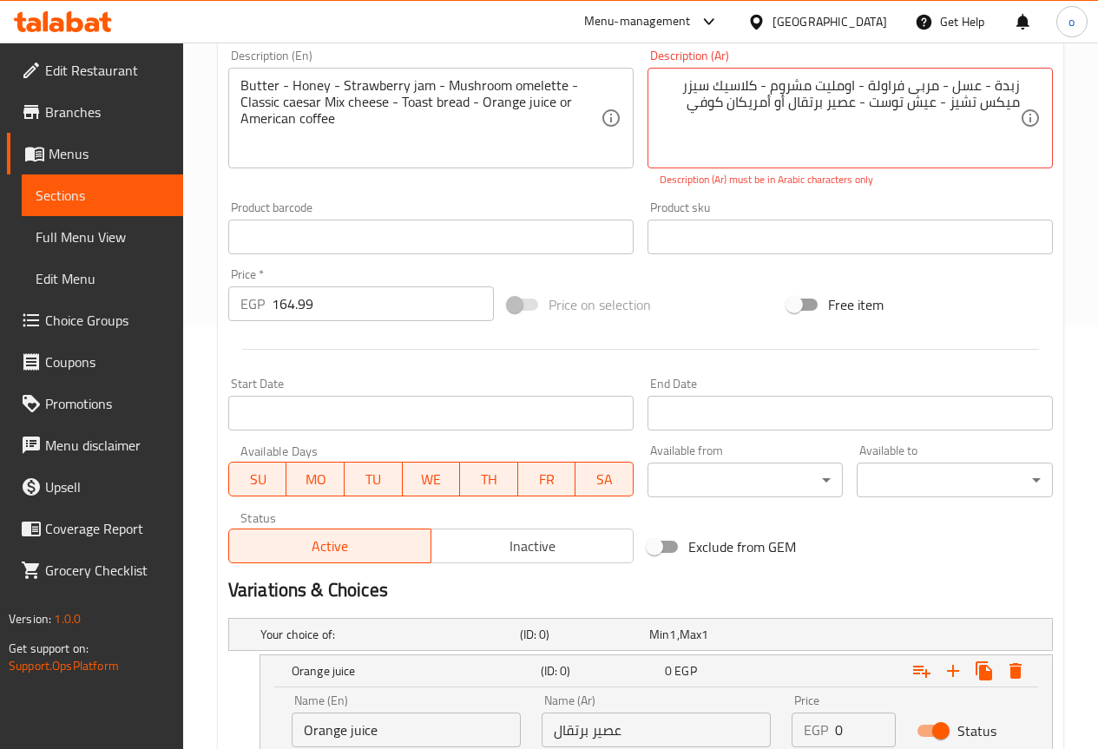
type input "American coffee"
drag, startPoint x: 771, startPoint y: 101, endPoint x: 715, endPoint y: 115, distance: 58.1
click at [745, 139] on textarea "زبدة - عسل - مربى فراولة - اومليت مشروم - كلاسيك سيزر میکس تشيز - عیش توست - عص…" at bounding box center [840, 118] width 360 height 82
drag, startPoint x: 772, startPoint y: 101, endPoint x: 695, endPoint y: 118, distance: 79.2
click at [695, 118] on textarea "زبدة - عسل - مربى فراولة - اومليت مشروم - كلاسيك سيزر میکس تشيز - عیش توست - عص…" at bounding box center [840, 118] width 360 height 82
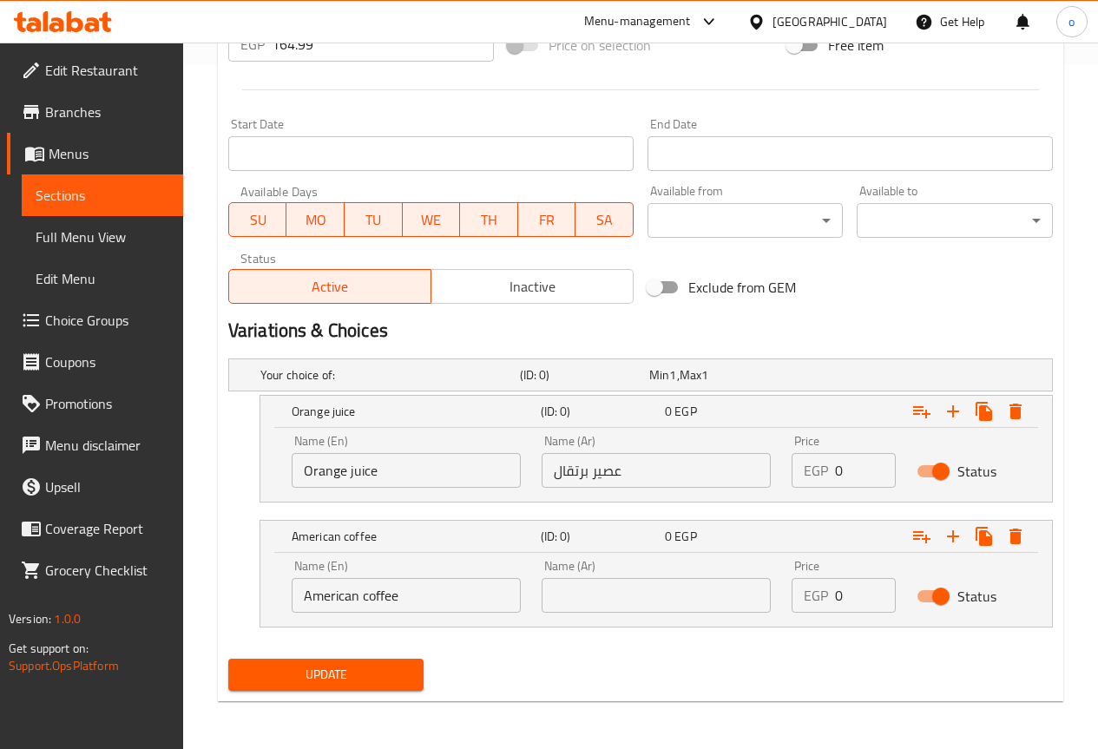
scroll to position [685, 0]
click at [640, 601] on input "text" at bounding box center [656, 594] width 229 height 35
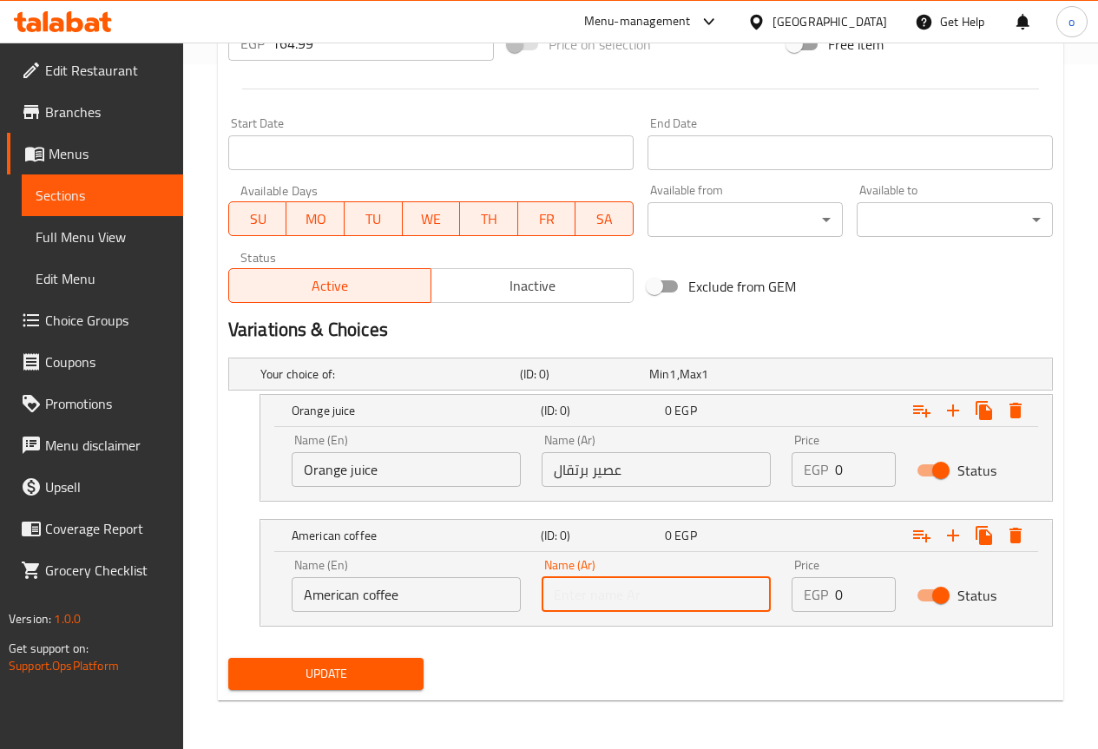
click at [640, 601] on input "text" at bounding box center [656, 594] width 229 height 35
paste input "أمريكان كوفي"
type input "أمريكان كوفي"
click at [597, 663] on div "Update" at bounding box center [640, 674] width 839 height 46
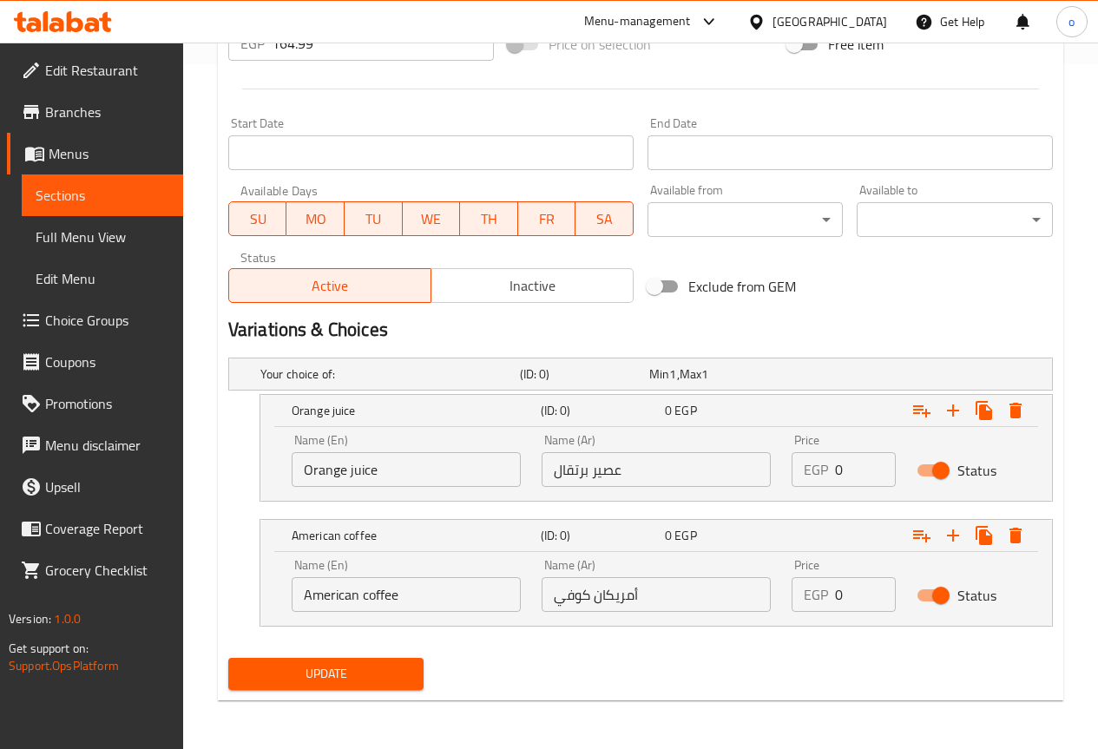
click at [326, 677] on span "Update" at bounding box center [326, 674] width 168 height 22
click at [326, 661] on button "Update" at bounding box center [326, 674] width 196 height 32
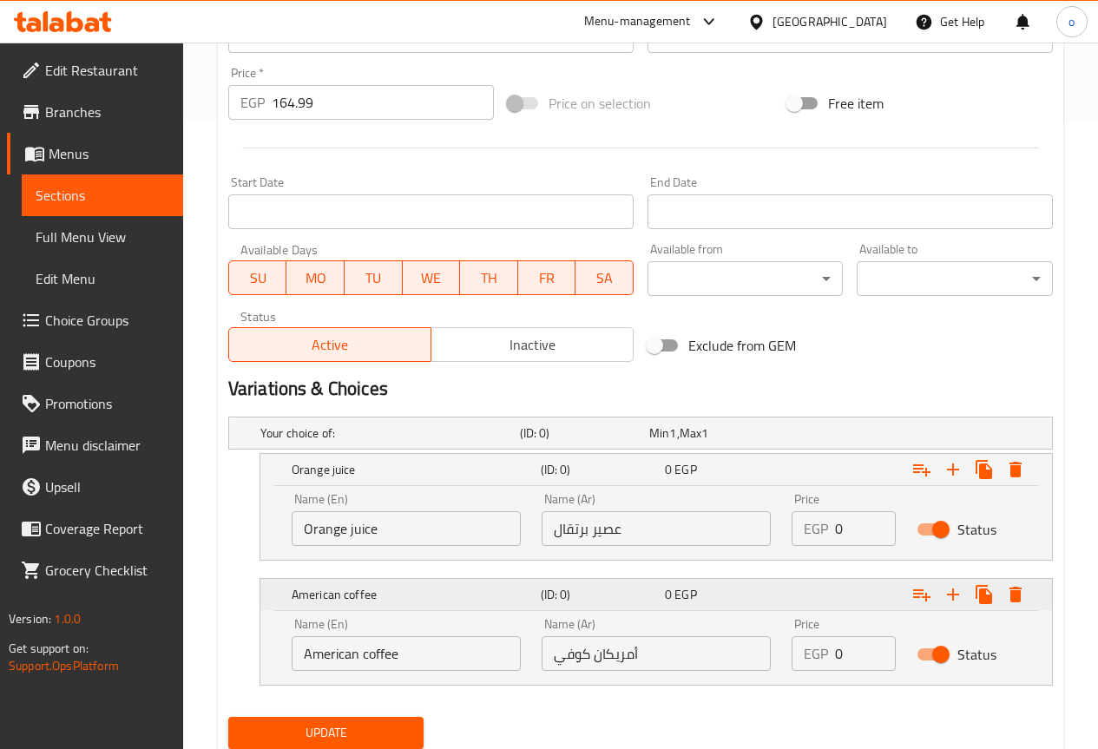
scroll to position [685, 0]
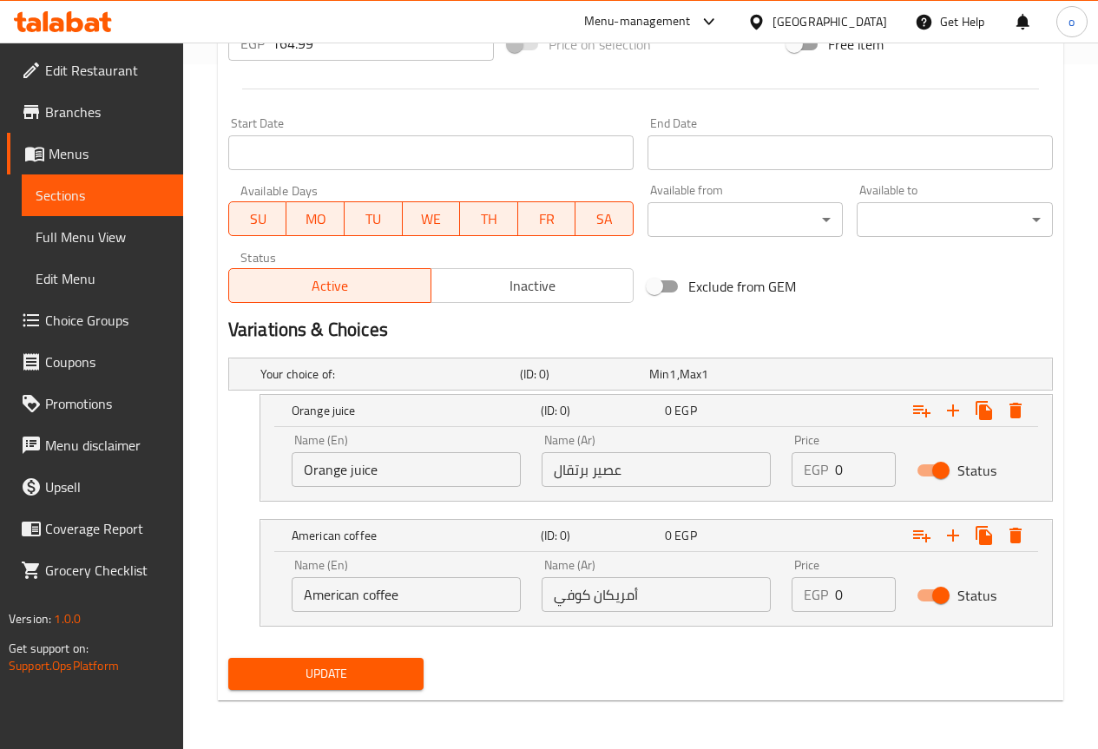
type textarea "Butter - Honey - Strawberry jam - Mushroom omelet - Classic caesar Mix cheese -…"
click at [411, 677] on button "Update" at bounding box center [326, 674] width 196 height 32
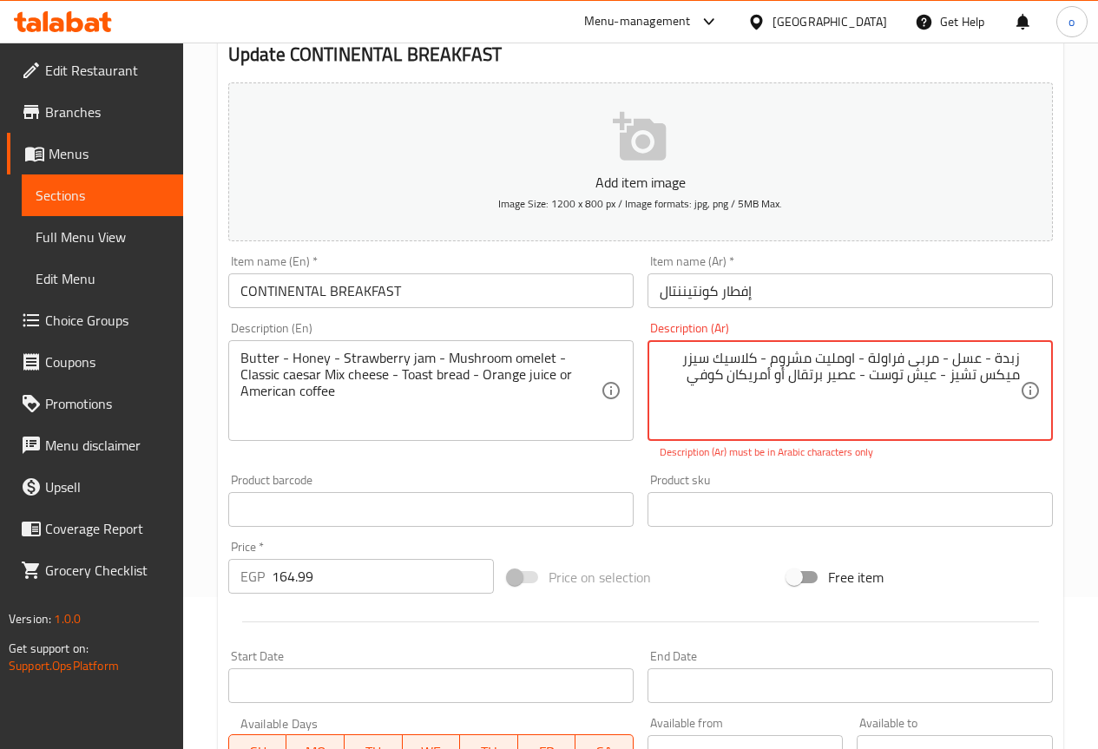
click at [735, 389] on textarea "زبدة - عسل - مربى فراولة - اومليت مشروم - كلاسيك سيزر میکس تشيز - عیش توست - عص…" at bounding box center [840, 391] width 360 height 82
click at [748, 422] on textarea "زبدة - عسل - مربى فراولة - اومليت مشروم - كلاسيك سيزر میکس تشيز - عیش توست - عص…" at bounding box center [840, 391] width 360 height 82
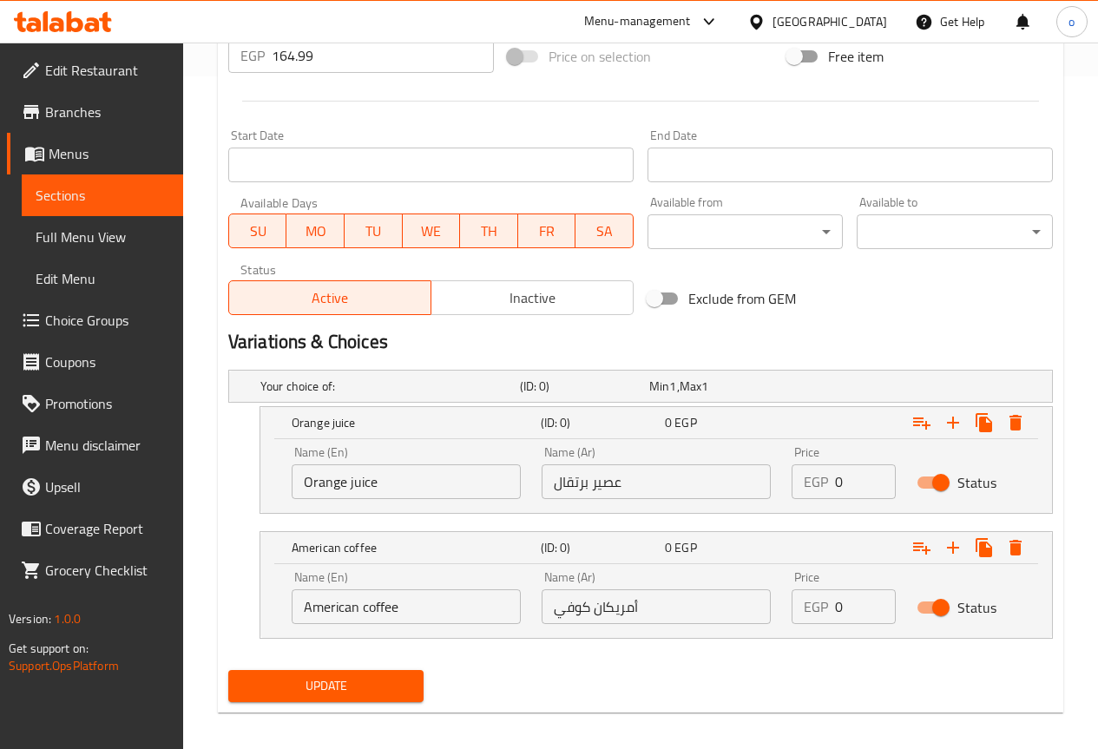
click at [410, 692] on span "Update" at bounding box center [326, 686] width 168 height 22
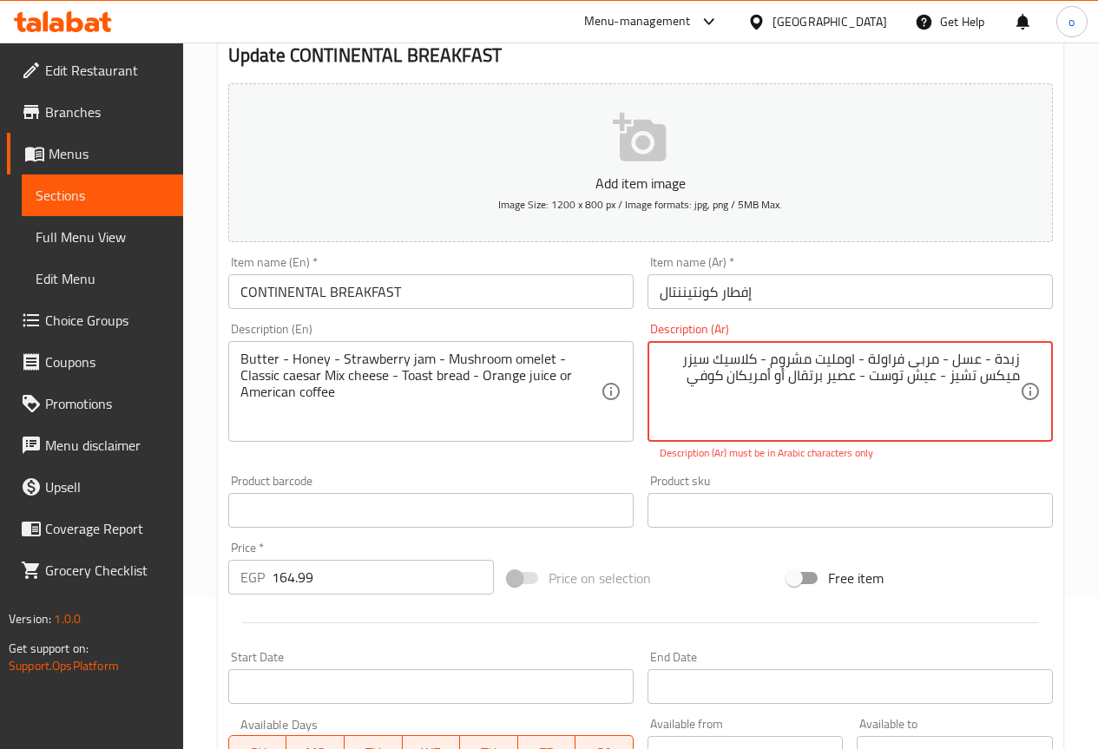
click at [725, 432] on textarea "زبدة - عسل - مربى فراولة - اومليت مشروم - كلاسيك سيزر میکس تشيز - عیش توست - عص…" at bounding box center [840, 392] width 360 height 82
click at [689, 381] on textarea "زبدة - عسل - مربى فراولة - اومليت مشروم - كلاسيك سيزر میکس تشيز - عیش توست - عص…" at bounding box center [840, 392] width 360 height 82
click at [1023, 354] on div "زبدة - عسل - مربى فراولة - اومليت مشروم - كلاسيك سيزر میکس تشيز - عیش توست - عص…" at bounding box center [850, 391] width 405 height 101
click at [1023, 355] on div "زبدة - عسل - مربى فراولة - اومليت مشروم - كلاسيك سيزر میکس تشيز - عیش توست - عص…" at bounding box center [850, 391] width 405 height 101
click at [876, 380] on textarea "زبدة - عسل - مربى فراولة - اومليت مشروم - كلاسيك سيزر میکس تشيز - عیش توست - عص…" at bounding box center [840, 392] width 360 height 82
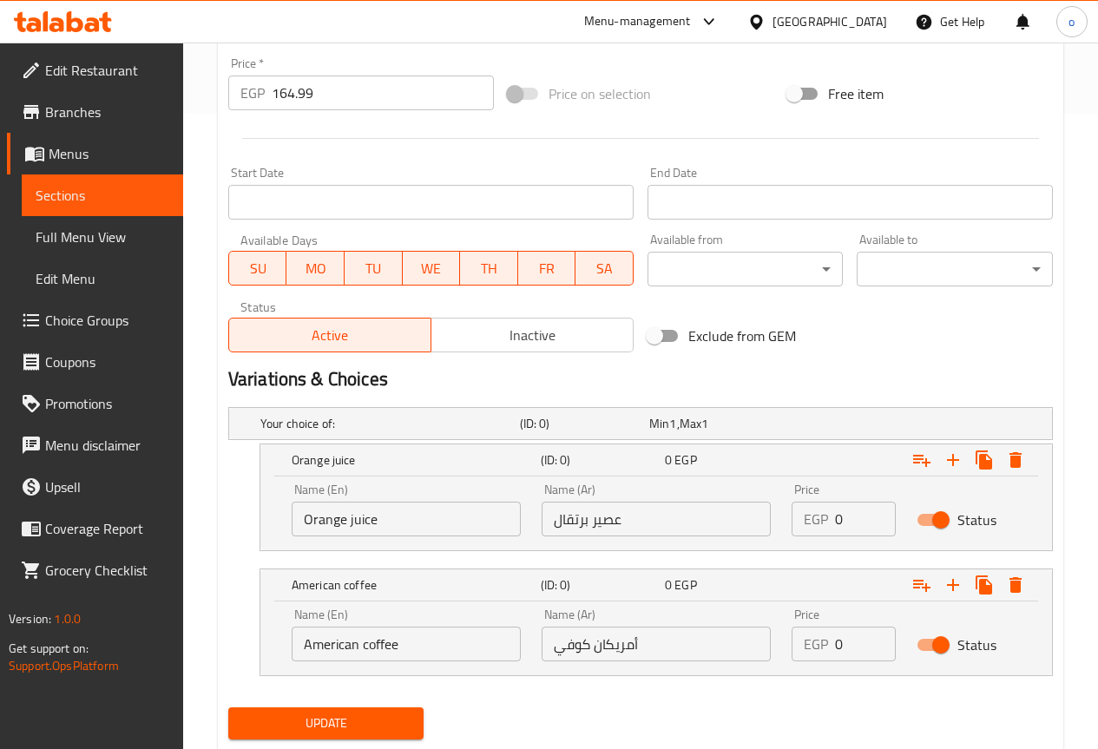
scroll to position [685, 0]
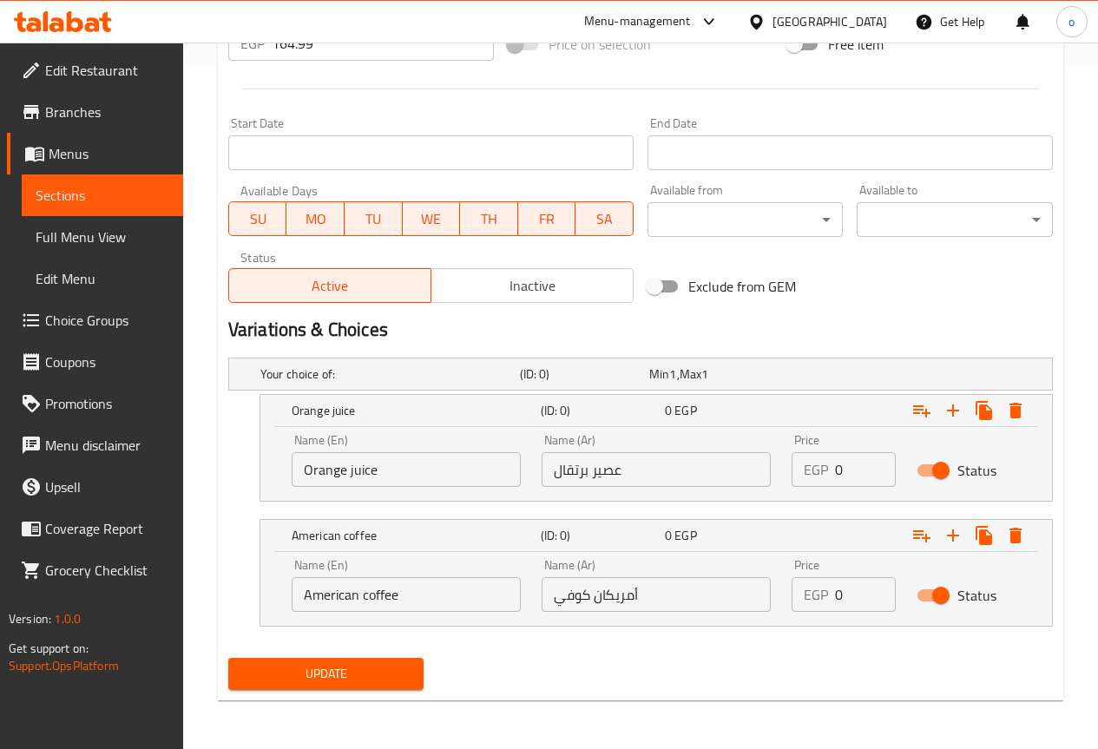
click at [418, 677] on button "Update" at bounding box center [326, 674] width 196 height 32
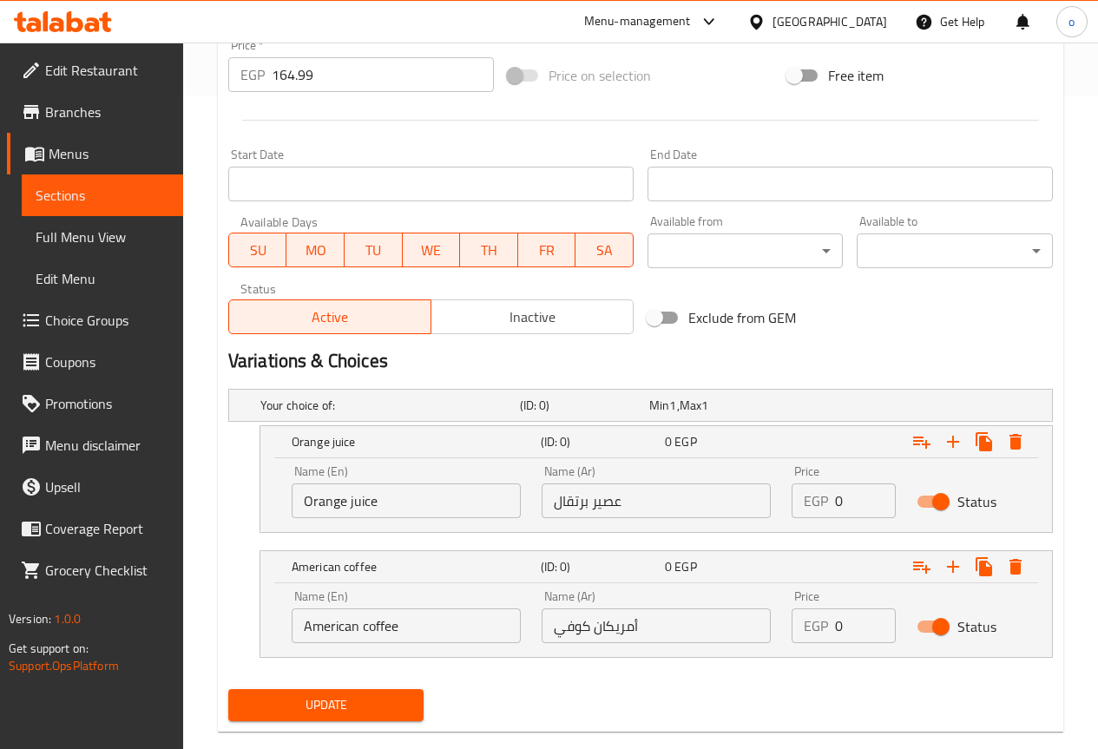
scroll to position [672, 0]
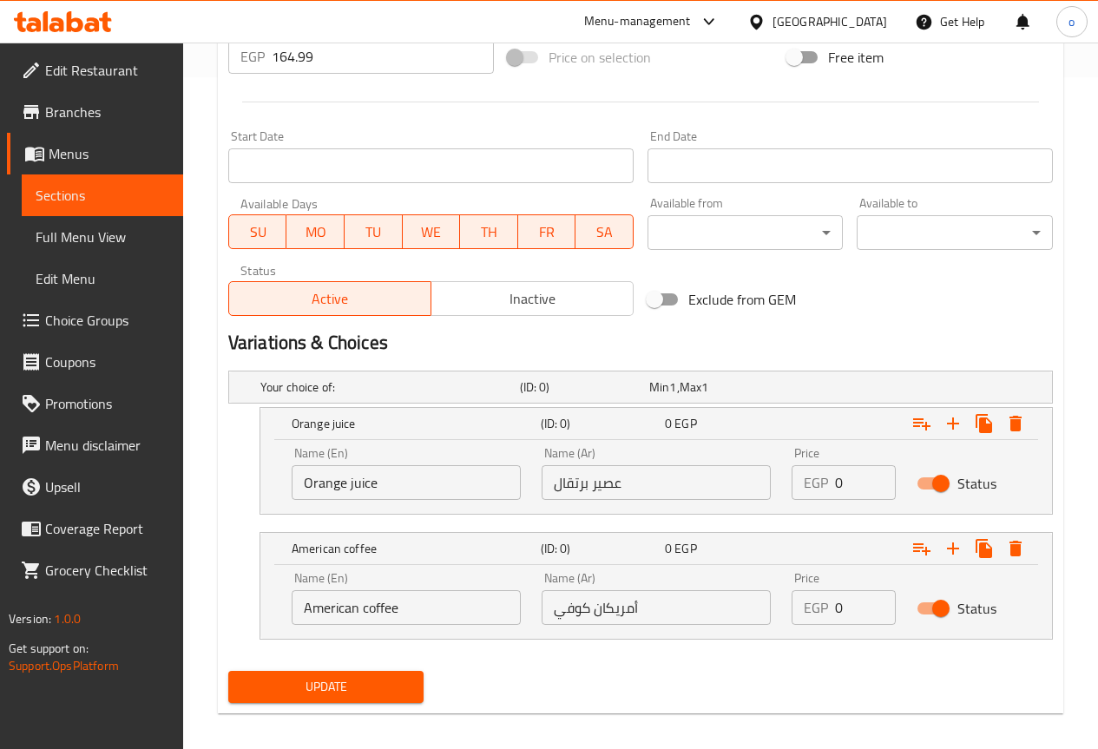
click at [332, 673] on button "Update" at bounding box center [326, 687] width 196 height 32
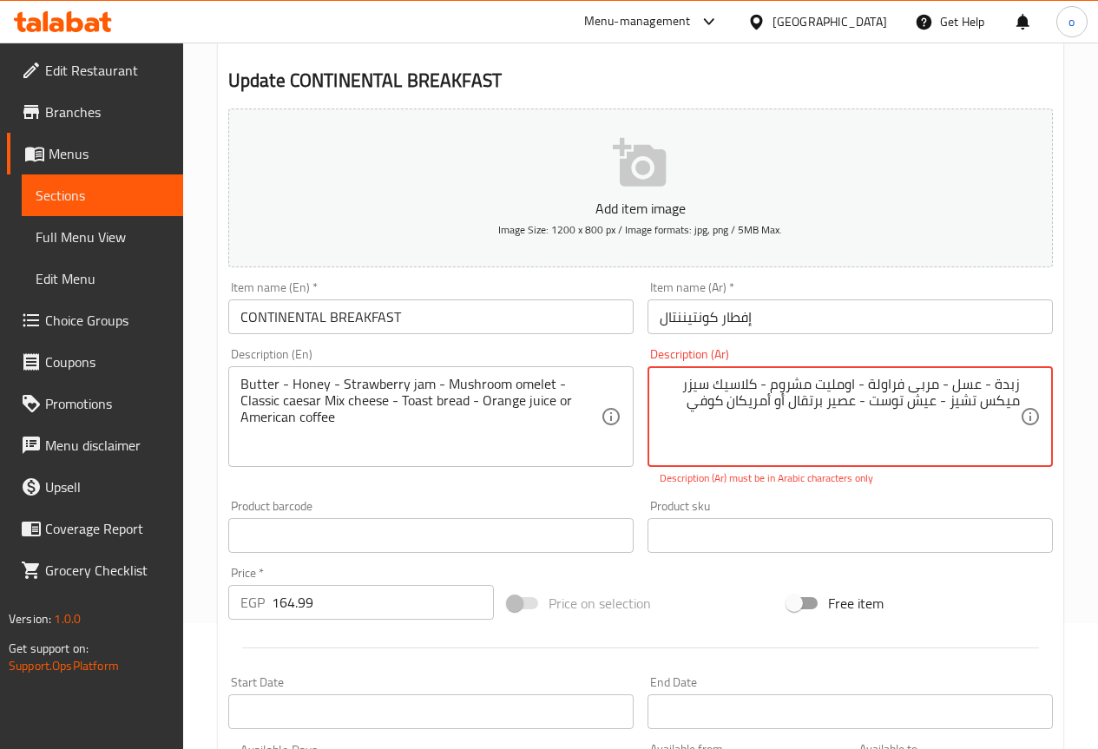
scroll to position [260, 0]
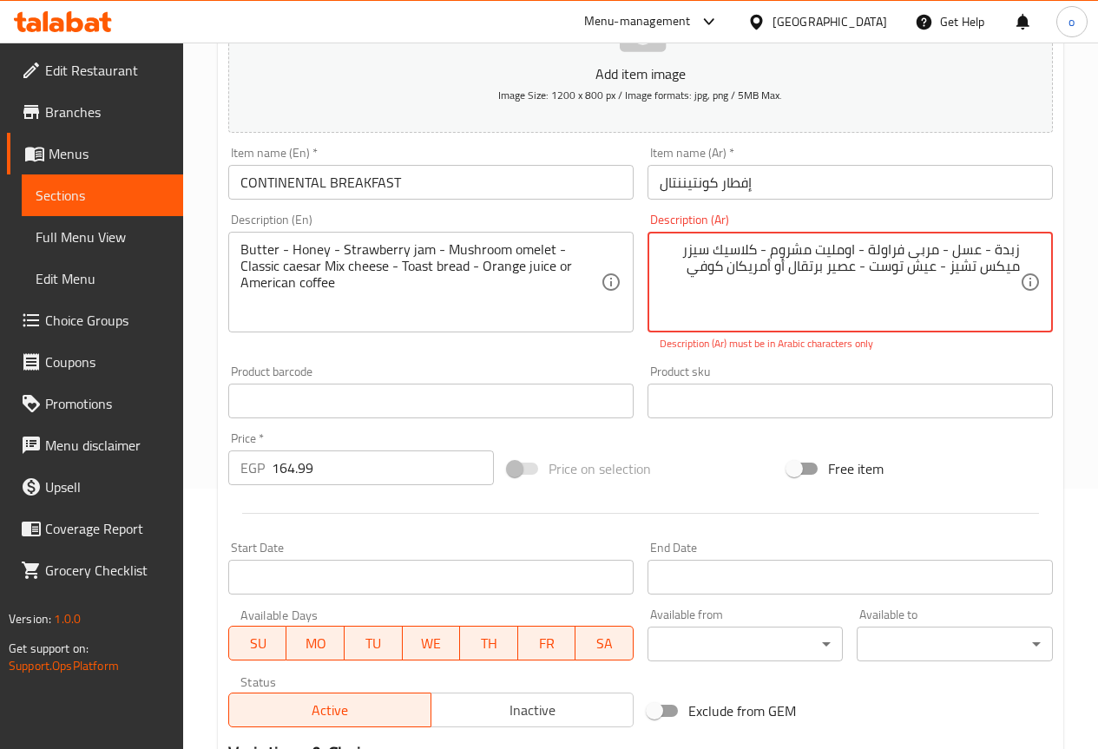
click at [689, 278] on textarea "زبدة - عسل - مربى فراولة - اومليت مشروم - كلاسيك سيزر میکس تشيز - عیش توست - عص…" at bounding box center [840, 282] width 360 height 82
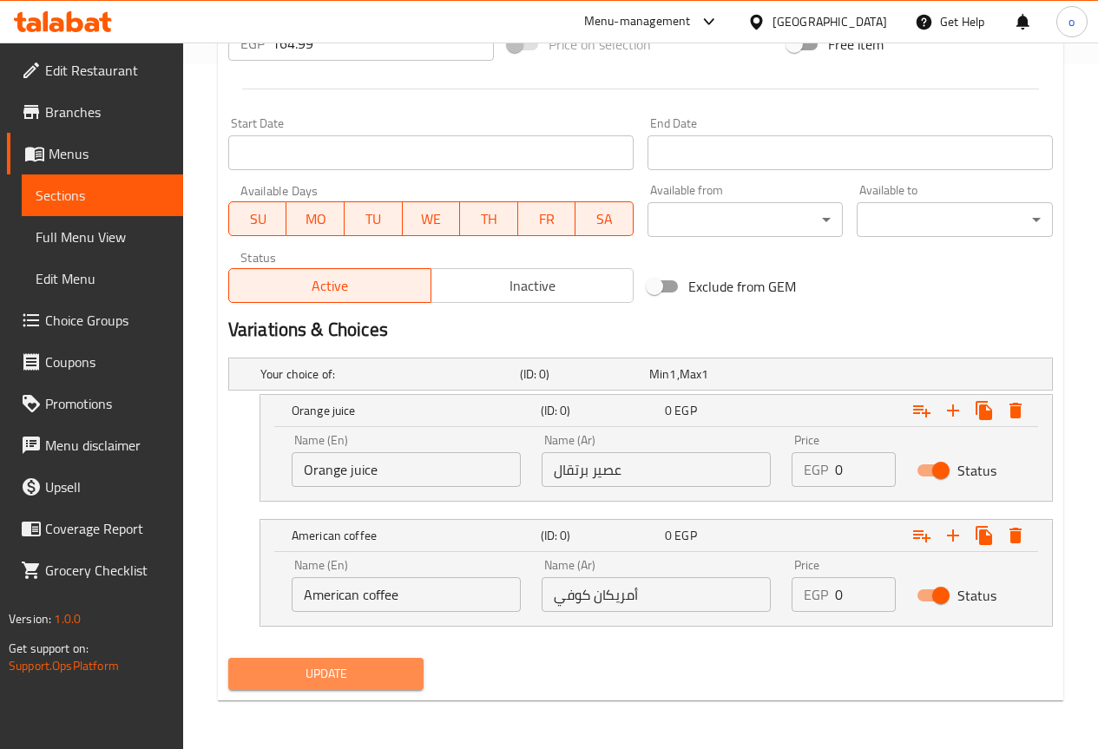
click at [351, 669] on span "Update" at bounding box center [326, 674] width 168 height 22
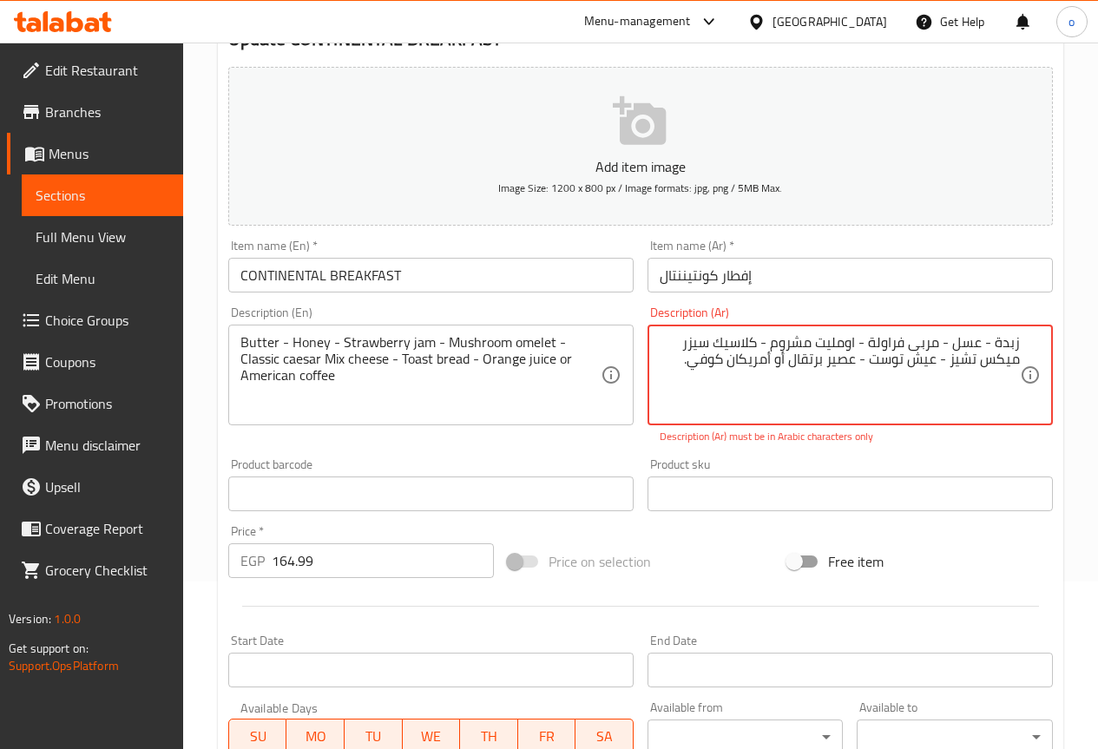
click at [673, 361] on textarea "زبدة - عسل - مربى فراولة - اومليت مشروم - كلاسيك سيزر میکس تشيز - عیش توست - عص…" at bounding box center [840, 375] width 360 height 82
click at [677, 410] on textarea "زبدة - عسل - مربى فراولة - اومليت مشروم - كلاسيك سيزر میکس تشيز - عیش توست - عص…" at bounding box center [840, 375] width 360 height 82
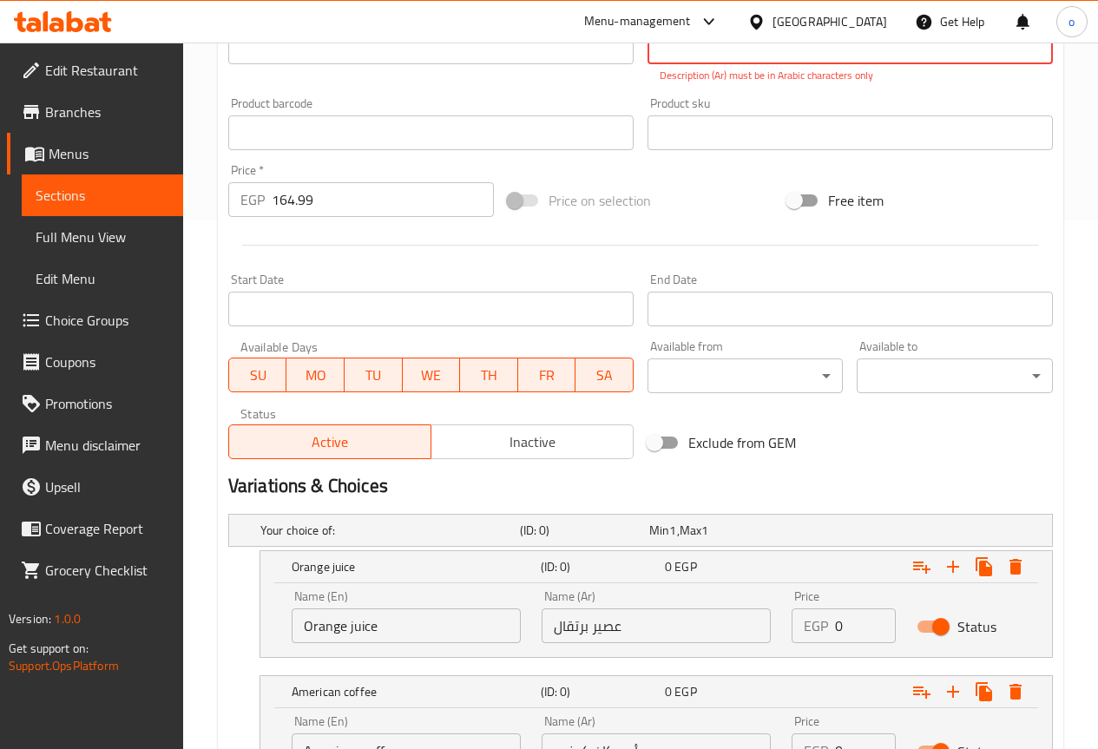
scroll to position [338, 0]
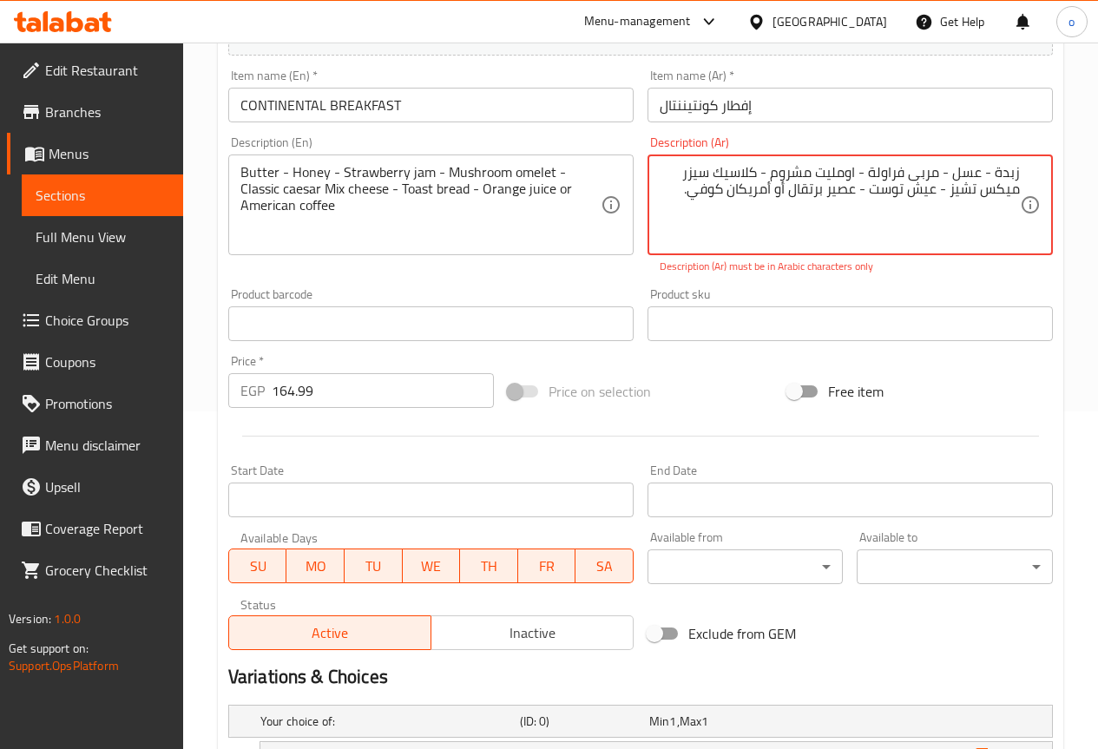
click at [767, 172] on textarea "زبدة - عسل - مربى فراولة - اومليت مشروم - كلاسيك سيزر میکس تشيز - عیش توست - عص…" at bounding box center [840, 205] width 360 height 82
click at [794, 228] on textarea "زبدة - عسل - مربى فراولة - اومليت مشروم، كلاسيك سيزر میکس تشيز - عیش توست - عصي…" at bounding box center [840, 205] width 360 height 82
click at [867, 172] on textarea "زبدة - عسل - مربى فراولة - اومليت مشروم، كلاسيك سيزر میکس تشيز - عیش توست - عصي…" at bounding box center [840, 205] width 360 height 82
click at [947, 169] on textarea "زبدة - عسل - مربى فراولة، اومليت مشروم، كلاسيك سيزر میکس تشيز - عیش توست - عصير…" at bounding box center [840, 205] width 360 height 82
click at [900, 192] on textarea "زبدة - عسل، مربى فراولة، اومليت مشروم، كلاسيك سيزر میکس تشيز - عیش توست - عصير …" at bounding box center [840, 205] width 360 height 82
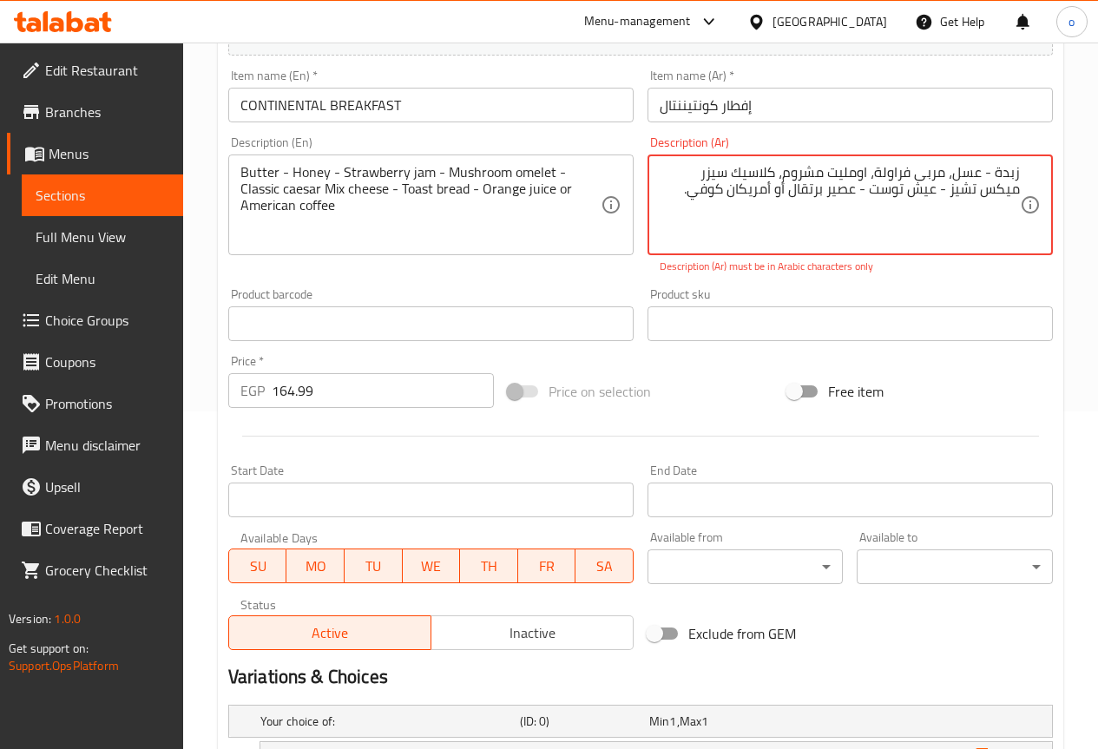
click at [906, 195] on textarea "زبدة - عسل، مربى فراولة، اومليت مشروم، كلاسيك سيزر میکس تشيز - عیش توست - عصير …" at bounding box center [840, 205] width 360 height 82
click at [930, 267] on p "Description (Ar) must be in Arabic characters only" at bounding box center [850, 267] width 381 height 16
click at [1003, 287] on div "Product sku Product sku" at bounding box center [850, 314] width 419 height 67
click at [989, 175] on textarea "زبدة - عسل، مربى فراولة، اومليت مشروم، كلاسيك سيزر میکس تشيز - عیش توست، عصير ب…" at bounding box center [840, 205] width 360 height 82
click at [994, 187] on textarea "زبدة، عسل، مربى فراولة، اومليت مشروم، كلاسيك سيزر میکس تشيز - عیش توست، عصير بر…" at bounding box center [840, 205] width 360 height 82
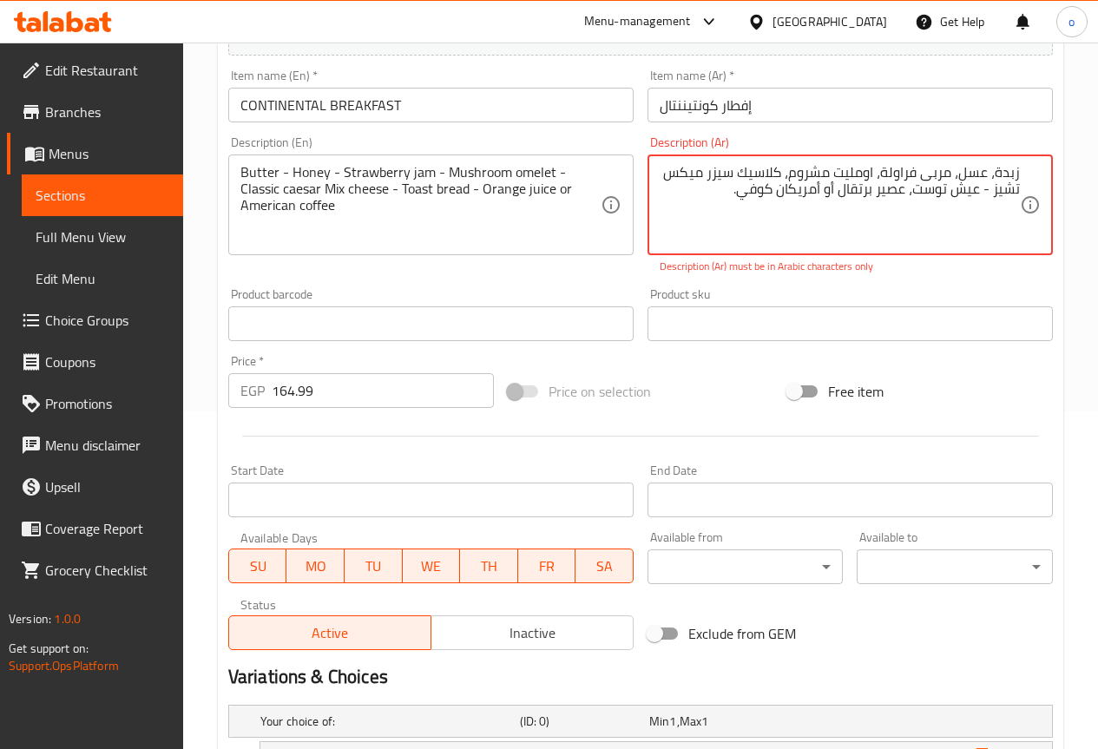
click at [985, 188] on textarea "زبدة، عسل، مربى فراولة، اومليت مشروم، كلاسيك سيزر میکس تشيز - عیش توست، عصير بر…" at bounding box center [840, 205] width 360 height 82
click at [956, 284] on div "Product sku Product sku" at bounding box center [850, 314] width 419 height 67
click at [972, 195] on textarea "زبدة، عسل، مربى فراولة، اومليت مشروم، كلاسيك سيزر میکس تشيز، عیش توست، عصير برت…" at bounding box center [840, 205] width 360 height 82
click at [880, 188] on textarea "زبدة، عسل، مربى فراولة، اومليت مشروم، كلاسيك سيزر میکس تشيز، عیش توست، عصير برت…" at bounding box center [840, 205] width 360 height 82
click at [821, 193] on textarea "زبدة، عسل، مربى فراولة، اومليت مشروم، كلاسيك سيزر میکس تشيز، عیش توست، عصير برت…" at bounding box center [840, 205] width 360 height 82
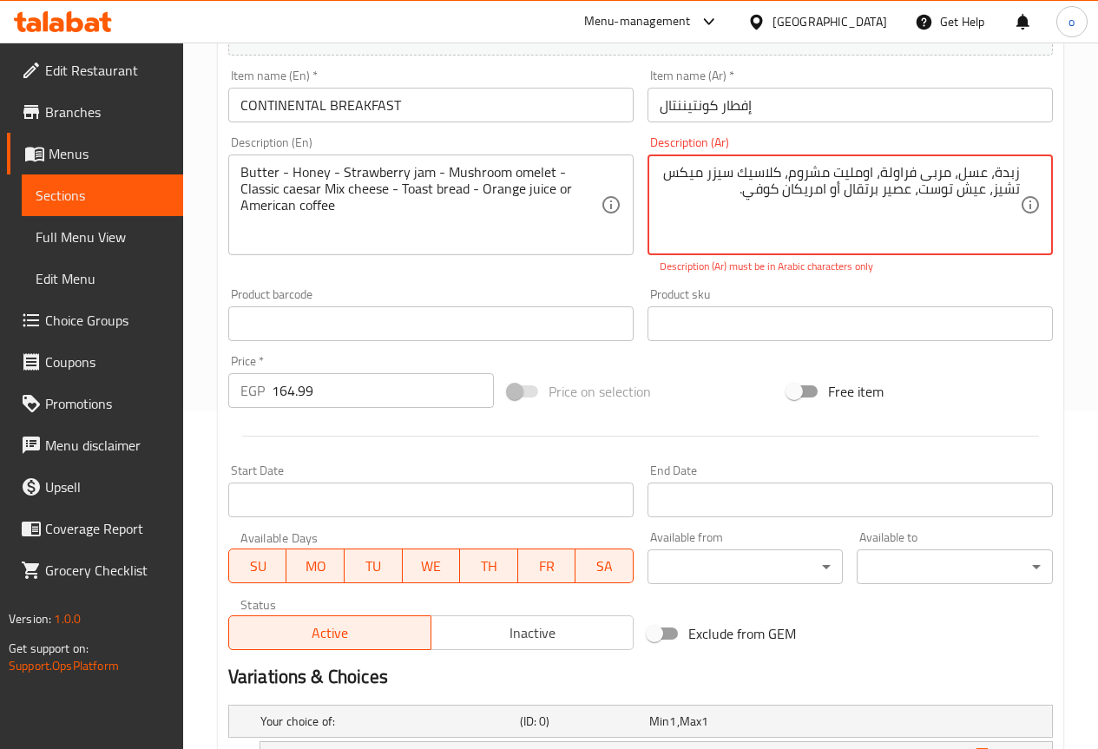
click at [835, 189] on textarea "زبدة، عسل، مربى فراولة، اومليت مشروم، كلاسيك سيزر میکس تشيز، عیش توست، عصير برت…" at bounding box center [840, 205] width 360 height 82
click at [919, 269] on p "Description (Ar) must be in Arabic characters only" at bounding box center [850, 267] width 381 height 16
click at [937, 278] on div "Description (Ar) زبدة، عسل، مربى فراولة، اومليت مشروم، كلاسيك سيزر میکس تشيز، ع…" at bounding box center [850, 205] width 419 height 152
click at [970, 273] on div "Description (Ar) زبدة، عسل، مربى فراولة، اومليت مشروم، كلاسيك سيزر میکس تشيز، ع…" at bounding box center [850, 205] width 419 height 152
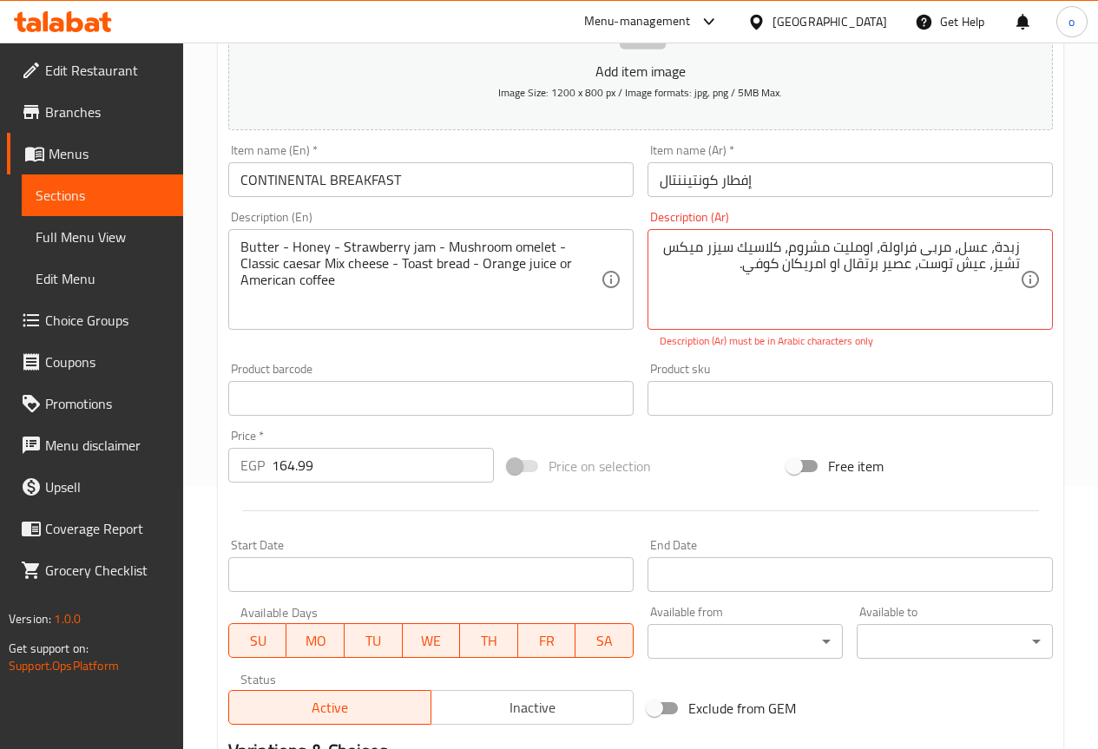
scroll to position [164, 0]
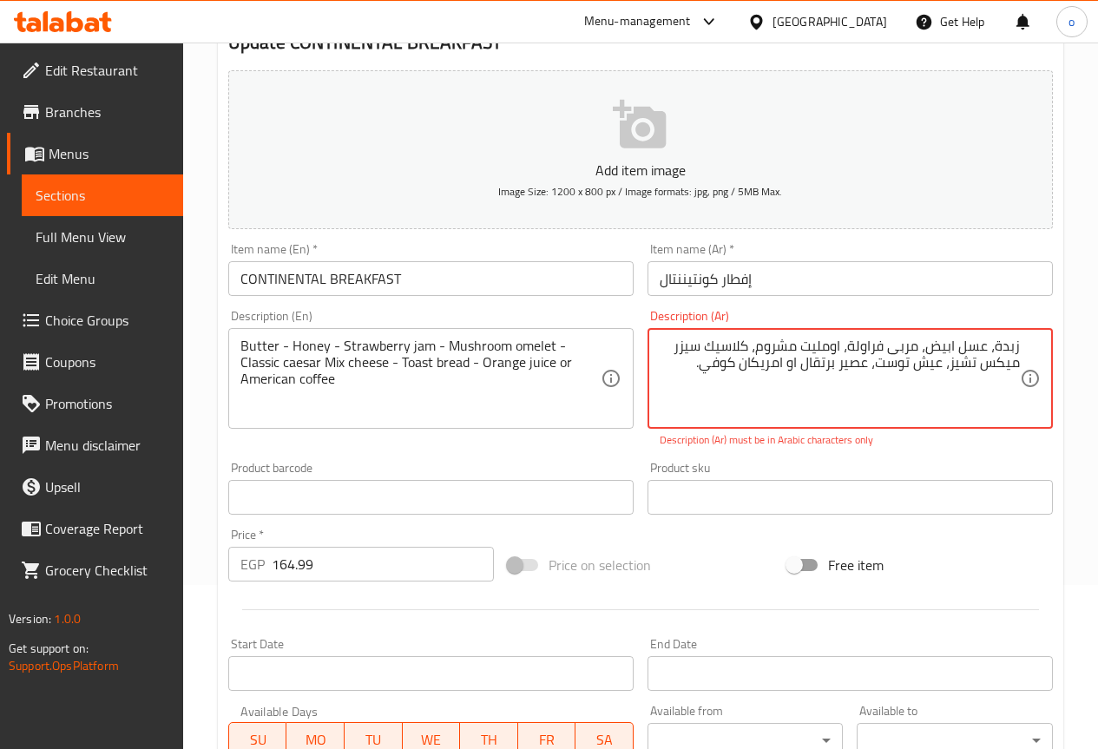
type textarea "زبدة، عسل ابيض، مربى فراولة، اومليت مشروم، كلاسيك سيزر میکس تشيز، عیش توست، عصي…"
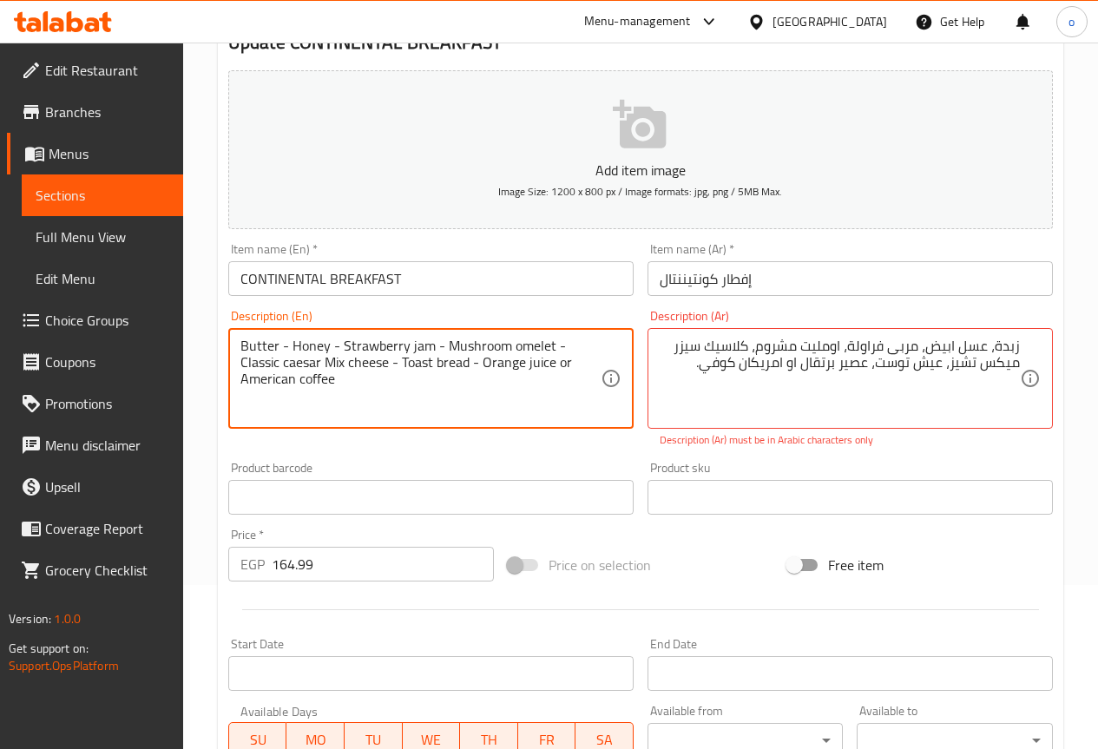
click at [309, 344] on textarea "Butter - Honey - Strawberry jam - Mushroom omelet - Classic caesar Mix cheese -…" at bounding box center [421, 379] width 360 height 82
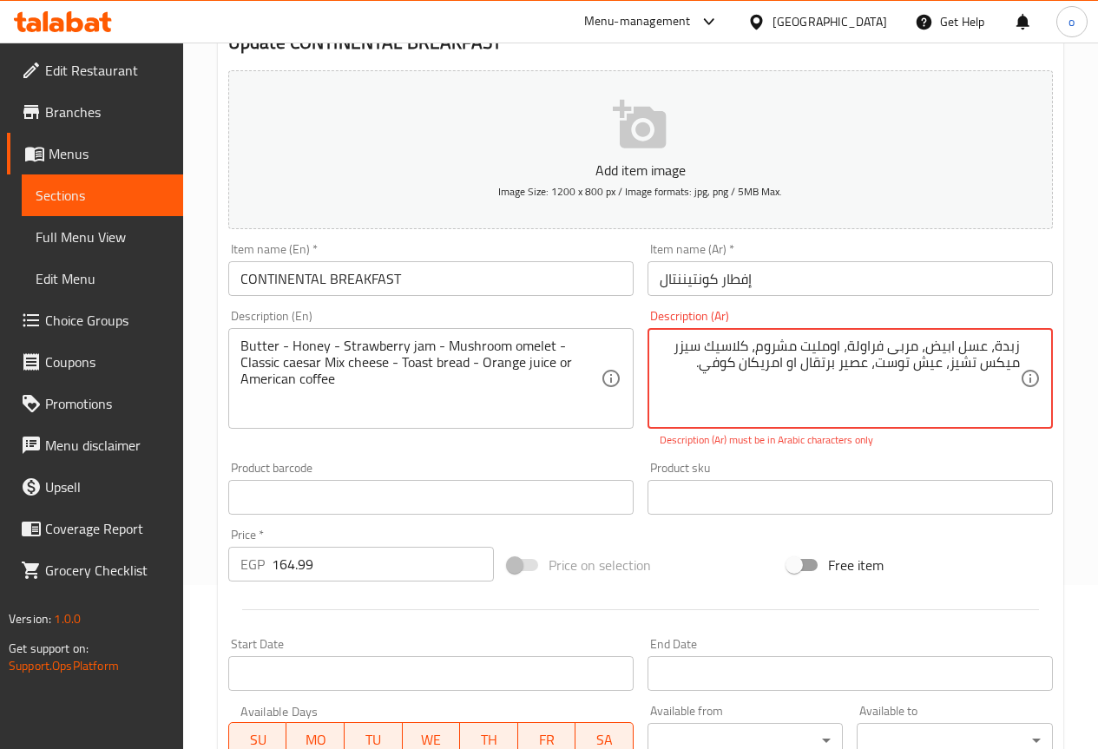
click at [957, 345] on textarea "زبدة، عسل ابيض، مربى فراولة، اومليت مشروم، كلاسيك سيزر میکس تشيز، عیش توست، عصي…" at bounding box center [840, 379] width 360 height 82
click at [958, 345] on textarea "زبدة، عسل ابيض، مربى فراولة، اومليت مشروم، كلاسيك سيزر میکس تشيز، عیش توست، عصي…" at bounding box center [840, 379] width 360 height 82
click at [946, 398] on textarea "زبدة، عسل ابيض، مربى فراولة، اومليت مشروم، كلاسيك سيزر میکس تشيز، عیش توست، عصي…" at bounding box center [840, 379] width 360 height 82
drag, startPoint x: 931, startPoint y: 346, endPoint x: 988, endPoint y: 344, distance: 57.4
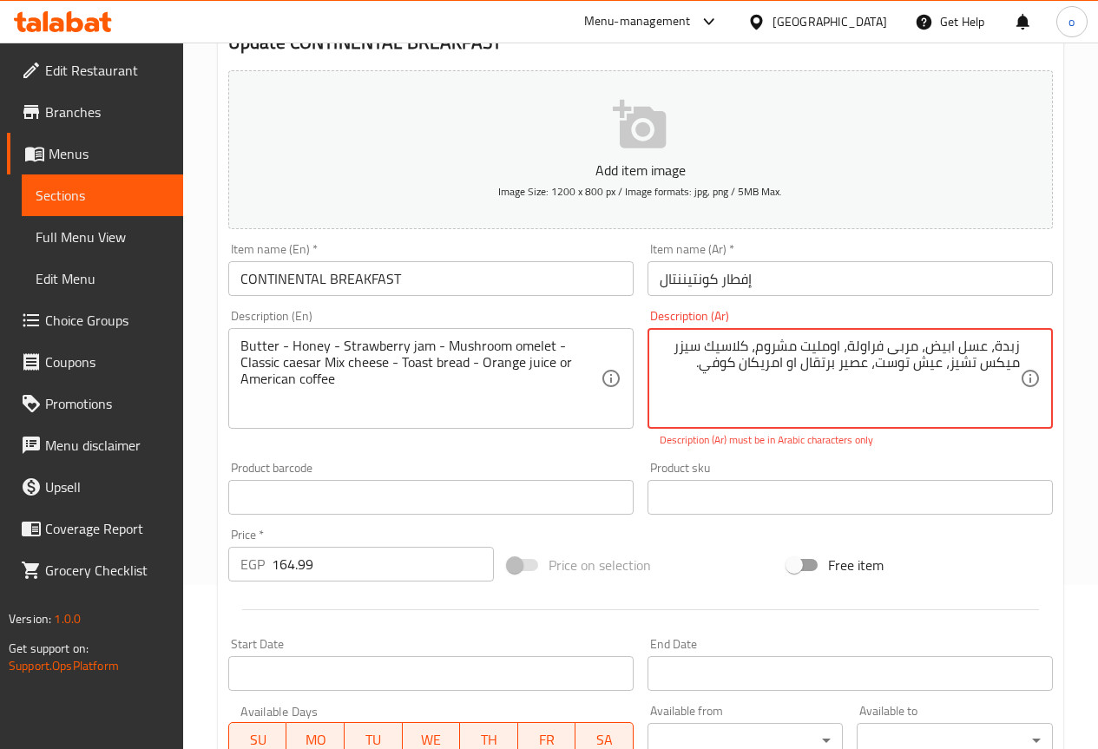
click at [988, 344] on textarea "زبدة، عسل ابيض، مربى فراولة، اومليت مشروم، كلاسيك سيزر میکس تشيز، عیش توست، عصي…" at bounding box center [840, 379] width 360 height 82
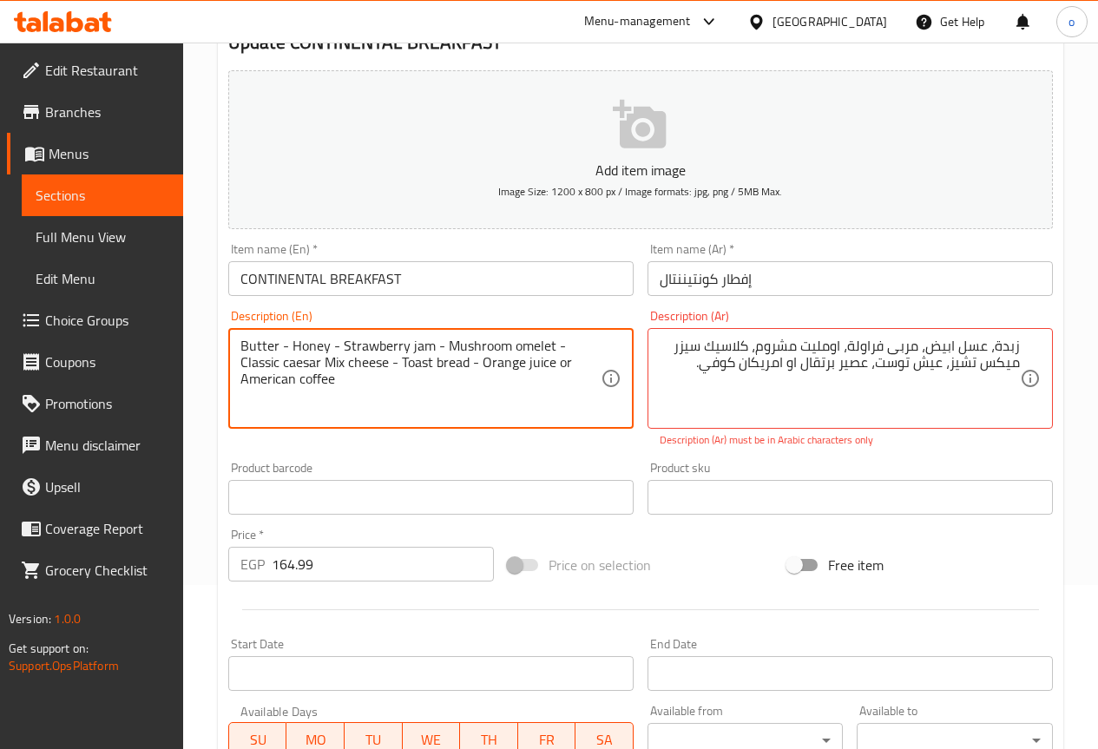
click at [288, 346] on textarea "Butter - Honey - Strawberry jam - Mushroom omelet - Classic caesar Mix cheese -…" at bounding box center [421, 379] width 360 height 82
click at [438, 391] on textarea "Butter - white Honey - Strawberry jam - Mushroom omelet - Classic caesar Mix ch…" at bounding box center [421, 379] width 360 height 82
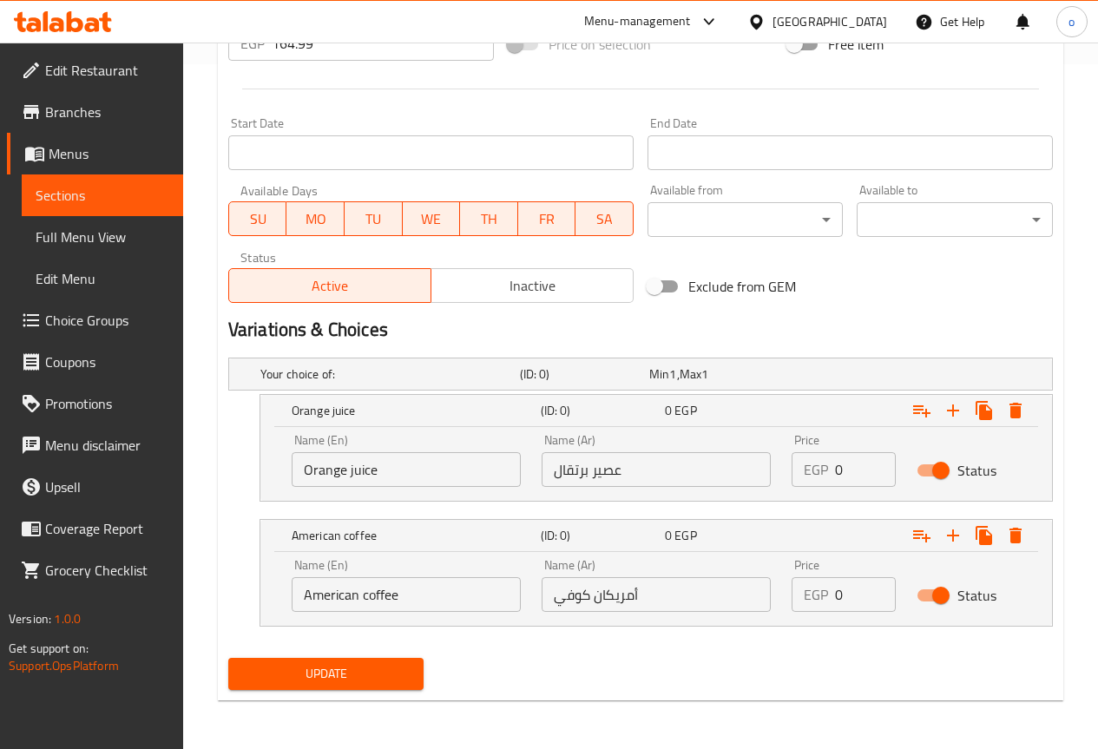
type textarea "Butter - white Honey - Strawberry jam - Mushroom omelet - Classic caesar Mix ch…"
click at [361, 670] on span "Update" at bounding box center [326, 674] width 168 height 22
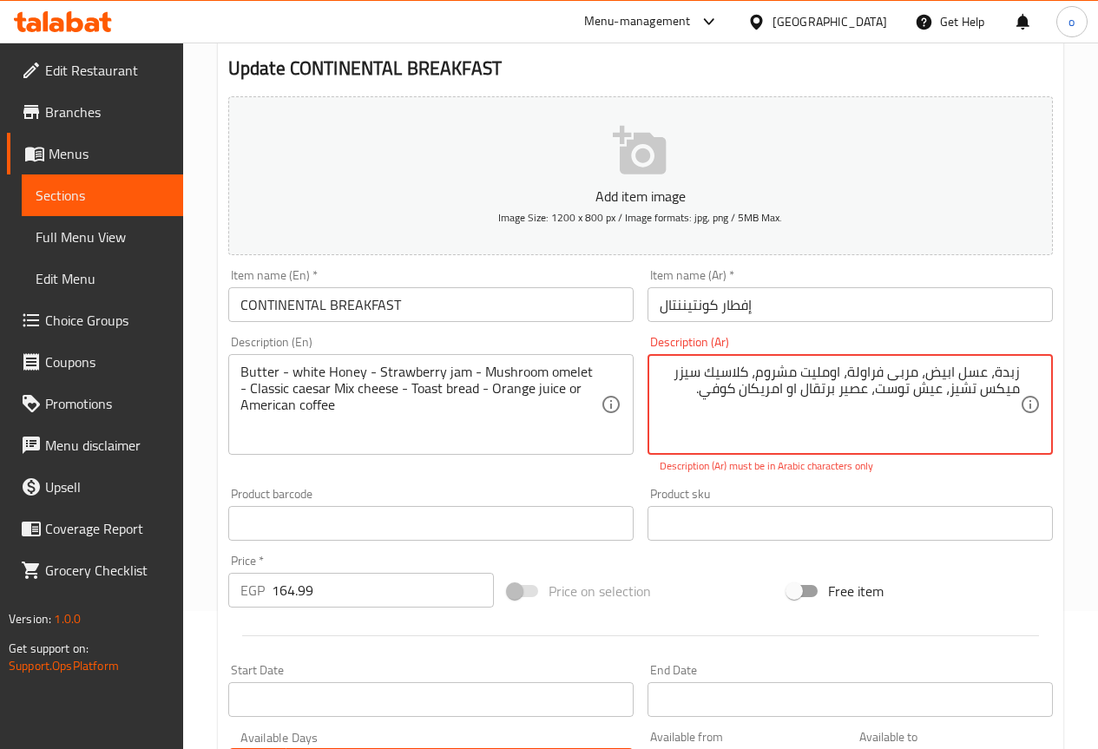
click at [893, 438] on textarea "زبدة، عسل ابيض، مربى فراولة، اومليت مشروم، كلاسيك سيزر میکس تشيز، عیش توست، عصي…" at bounding box center [840, 405] width 360 height 82
drag, startPoint x: 697, startPoint y: 398, endPoint x: 1026, endPoint y: 338, distance: 334.5
click at [1026, 338] on div "Description (Ar) زبدة، عسل ابيض، مربى فراولة، اومليت مشروم، كلاسيك سيزر میکس تش…" at bounding box center [850, 405] width 405 height 138
type textarea "."
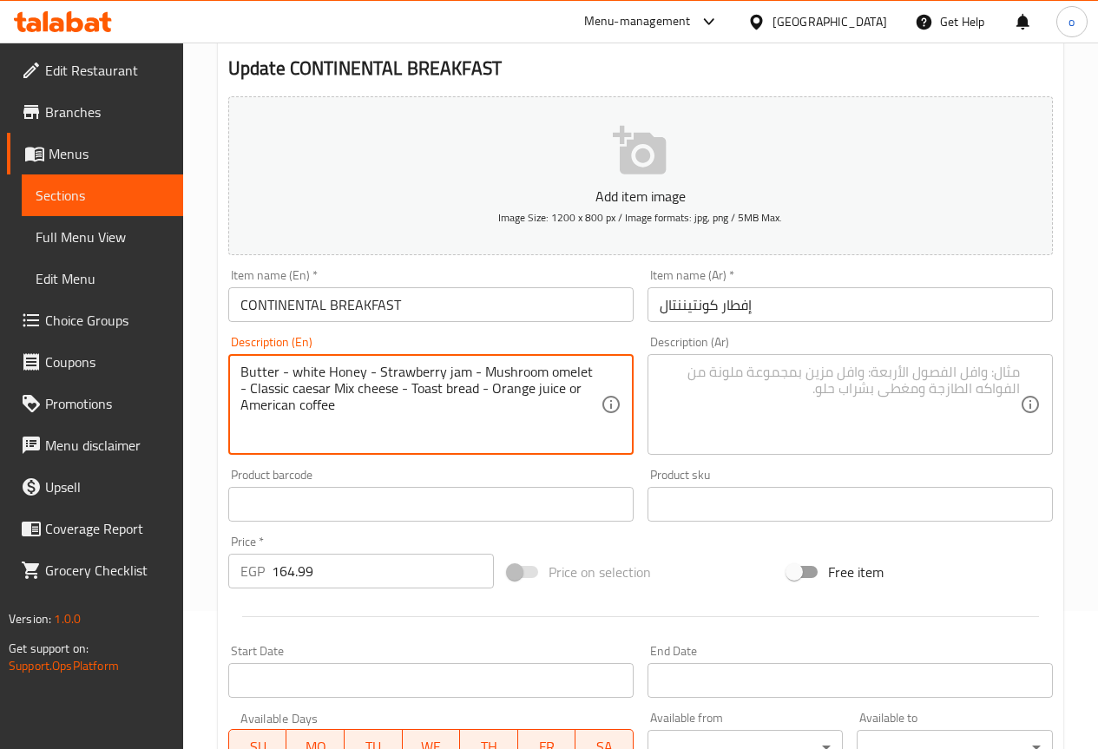
click at [350, 409] on textarea "Butter - white Honey - Strawberry jam - Mushroom omelet - Classic caesar Mix ch…" at bounding box center [421, 405] width 360 height 82
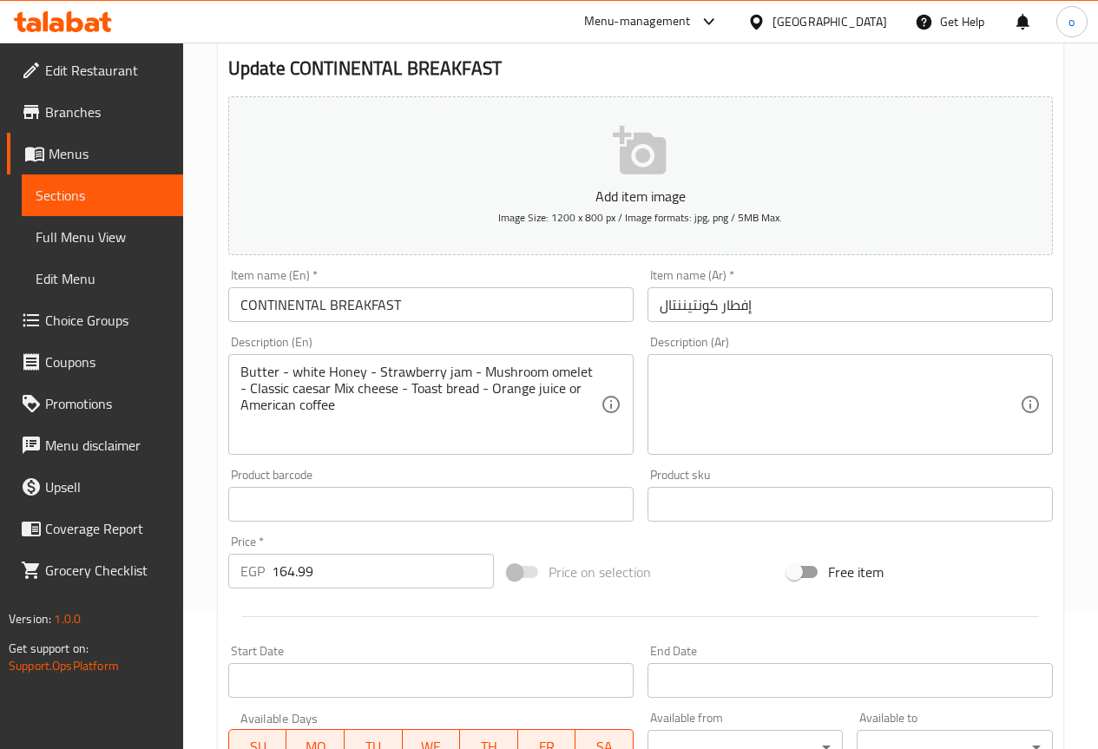
click at [792, 399] on textarea at bounding box center [840, 405] width 360 height 82
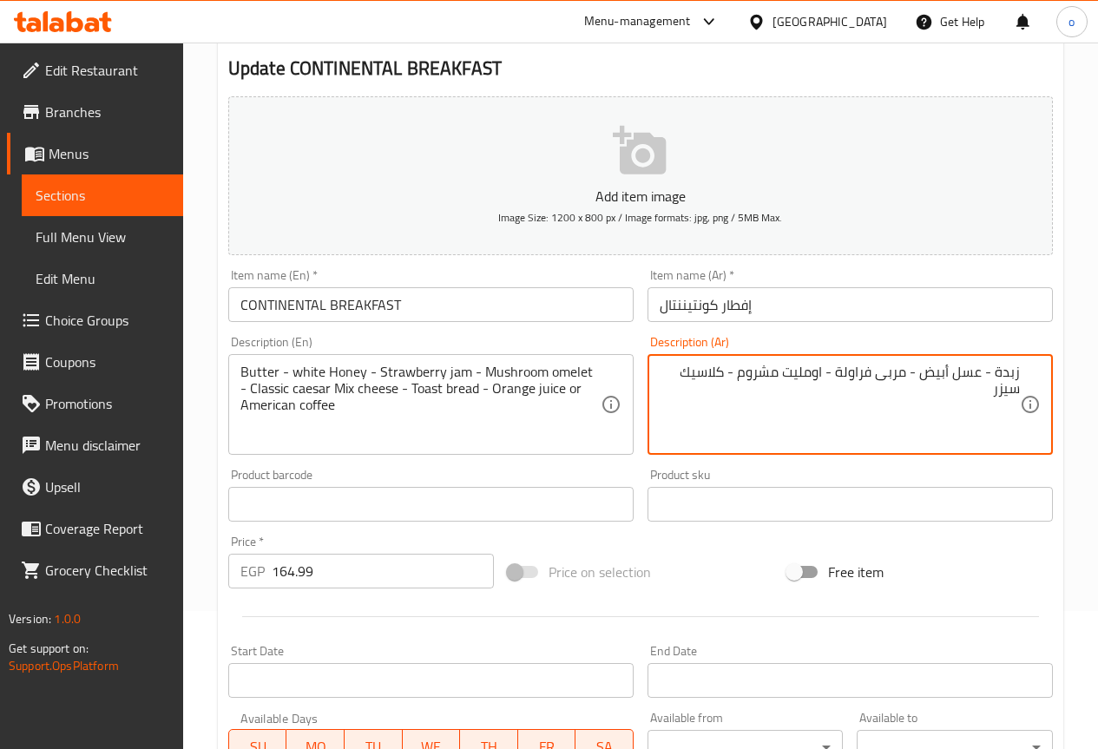
click at [971, 399] on textarea "زبدة - عسل أبيض - مربى فراولة - اومليت مشروم - كلاسيك سيزر" at bounding box center [840, 405] width 360 height 82
click at [880, 405] on textarea "زبدة - عسل أبيض - مربى فراولة - اومليت مشروم - كلاسيك سيزر" at bounding box center [840, 405] width 360 height 82
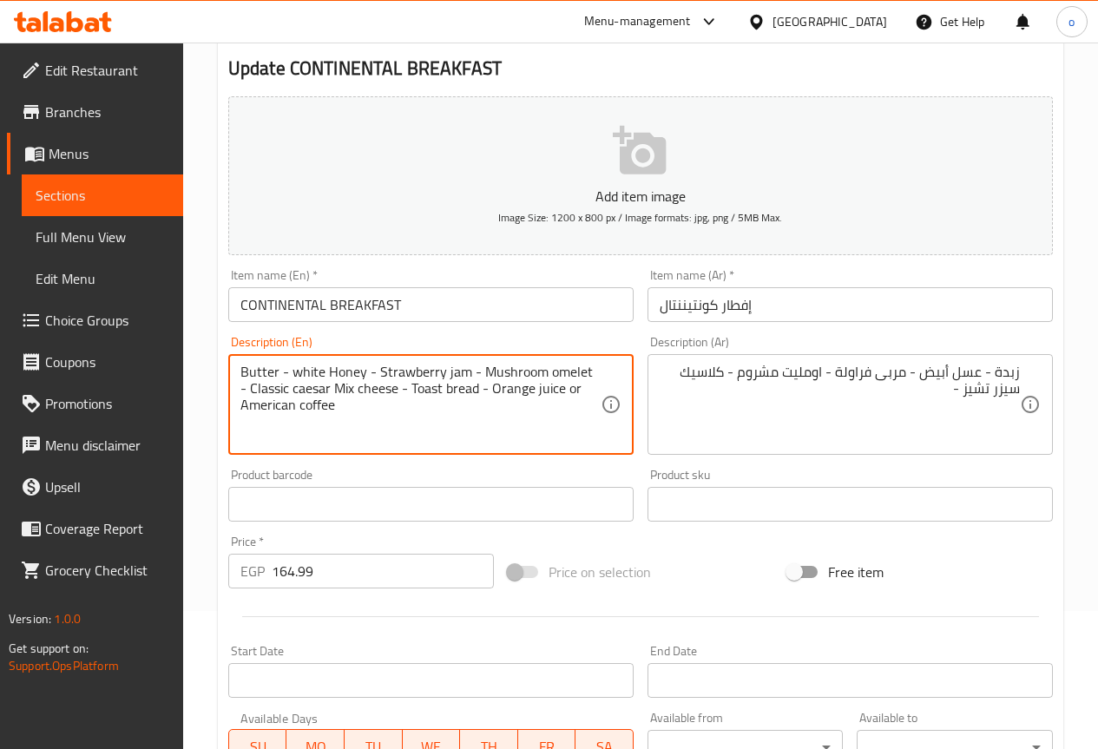
click at [458, 393] on textarea "Butter - white Honey - Strawberry jam - Mushroom omelet - Classic caesar Mix ch…" at bounding box center [421, 405] width 360 height 82
click at [458, 410] on textarea "Butter - white Honey - Strawberry jam - Mushroom omelet - Classic caesar Mix ch…" at bounding box center [421, 405] width 360 height 82
drag, startPoint x: 402, startPoint y: 388, endPoint x: 449, endPoint y: 378, distance: 48.0
click at [449, 378] on textarea "Butter - white Honey - Strawberry jam - Mushroom omelet - Classic caesar Mix ch…" at bounding box center [421, 405] width 360 height 82
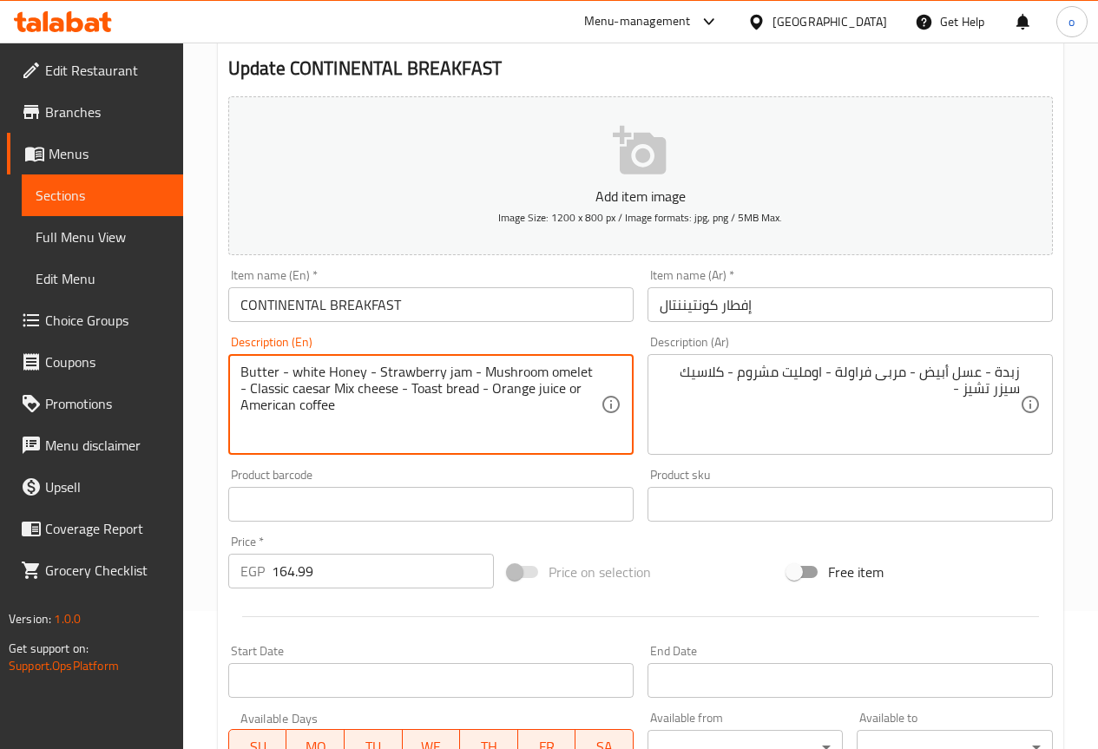
click at [444, 411] on textarea "Butter - white Honey - Strawberry jam - Mushroom omelet - Classic caesar Mix ch…" at bounding box center [421, 405] width 360 height 82
drag, startPoint x: 403, startPoint y: 387, endPoint x: 469, endPoint y: 392, distance: 66.1
click at [469, 392] on textarea "Butter - white Honey - Strawberry jam - Mushroom omelet - Classic caesar Mix ch…" at bounding box center [421, 405] width 360 height 82
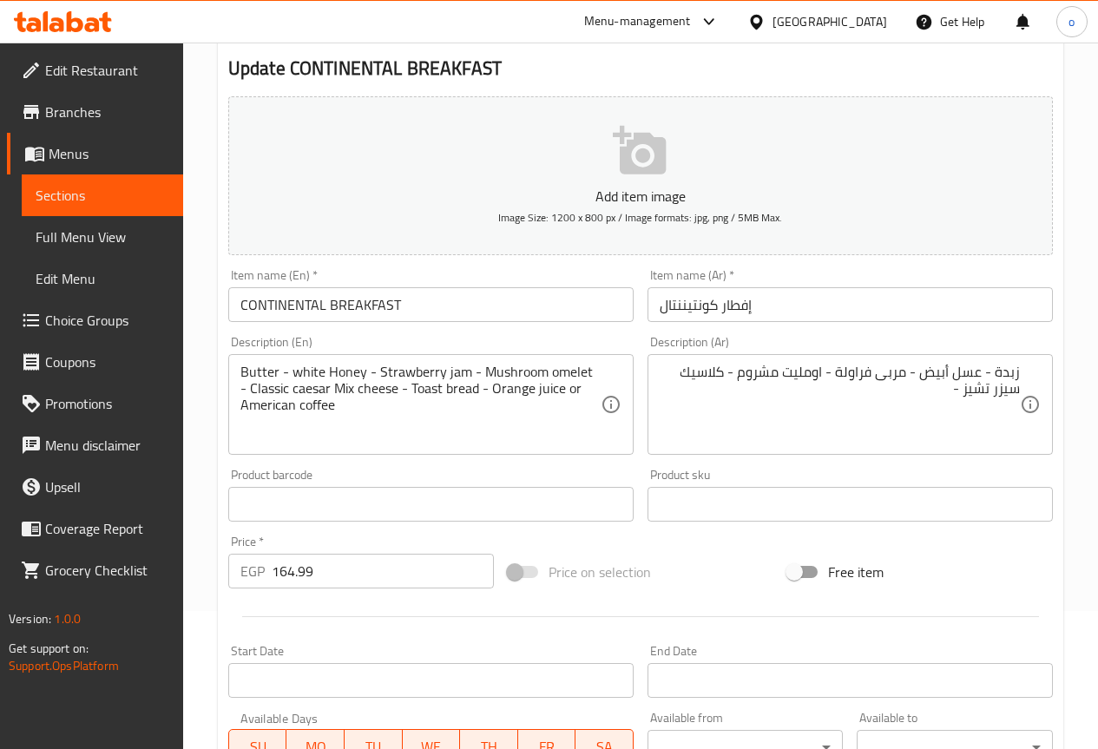
click at [932, 406] on textarea "زبدة - عسل أبيض - مربى فراولة - اومليت مشروم - كلاسيك سيزر تشيز -" at bounding box center [840, 405] width 360 height 82
click at [919, 408] on textarea "زبدة - عسل أبيض - مربى فراولة - اومليت مشروم - كلاسيك سيزر تشيز - عيش" at bounding box center [840, 405] width 360 height 82
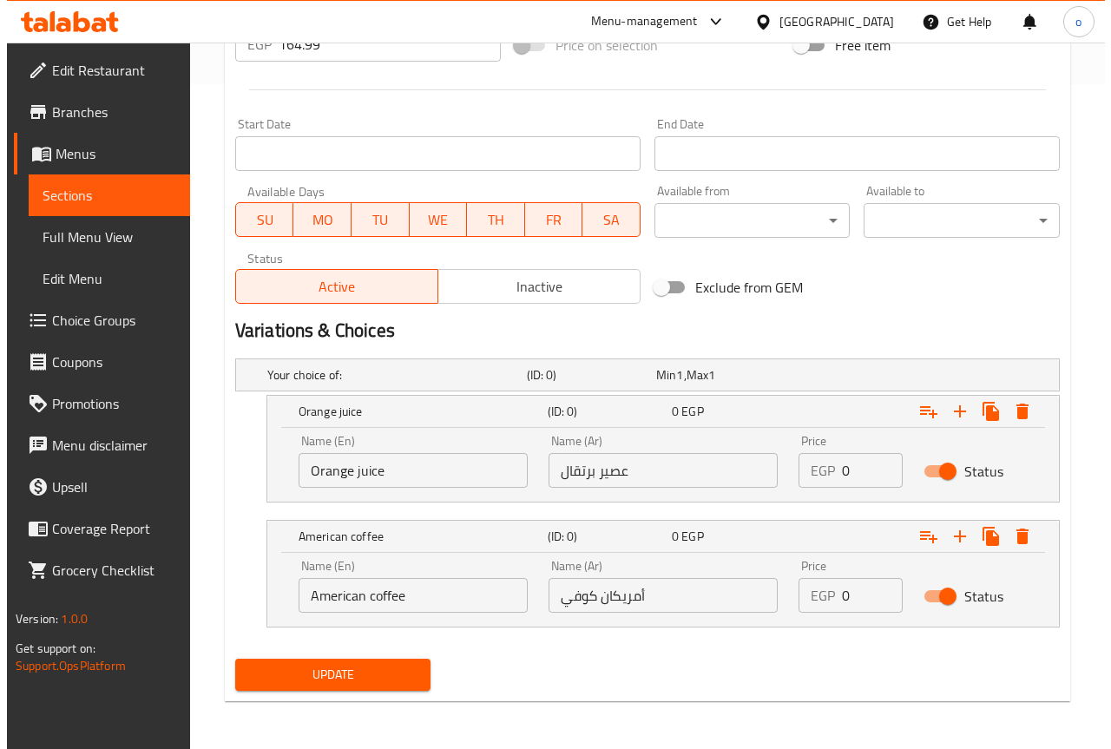
scroll to position [666, 0]
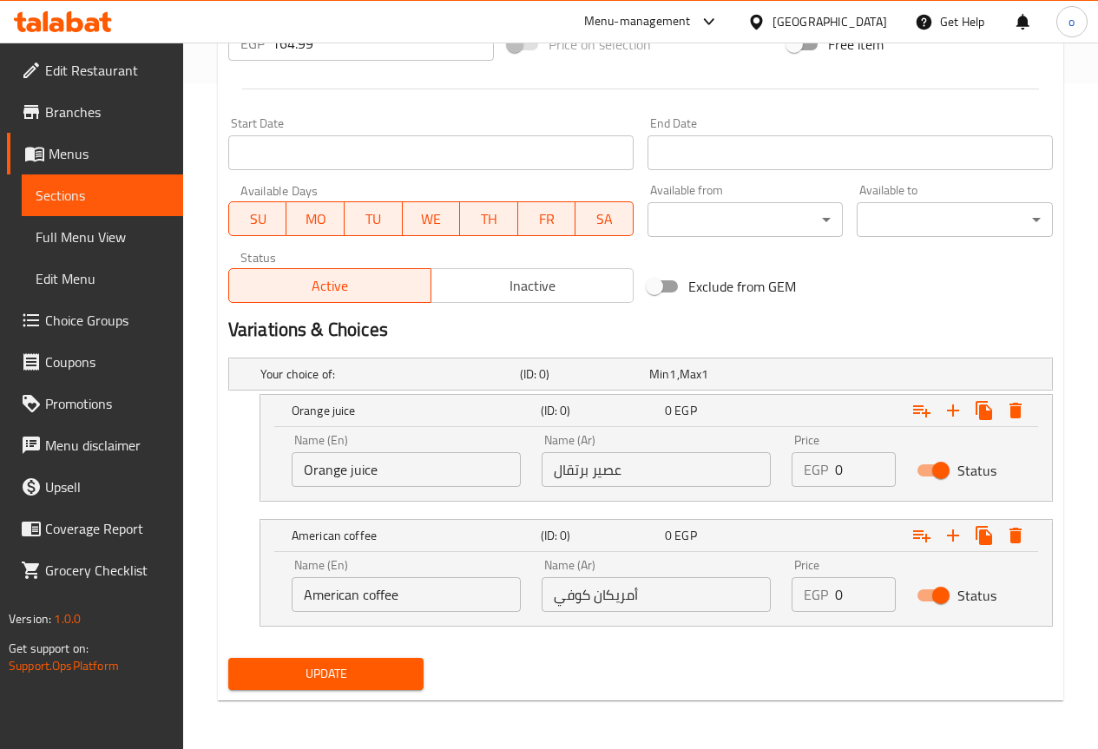
type textarea "زبدة - عسل أبيض - مربى فراولة - اومليت مشروم - كلاسيك سيزر تشيز - عيش توست - عص…"
click at [405, 685] on button "Update" at bounding box center [326, 674] width 196 height 32
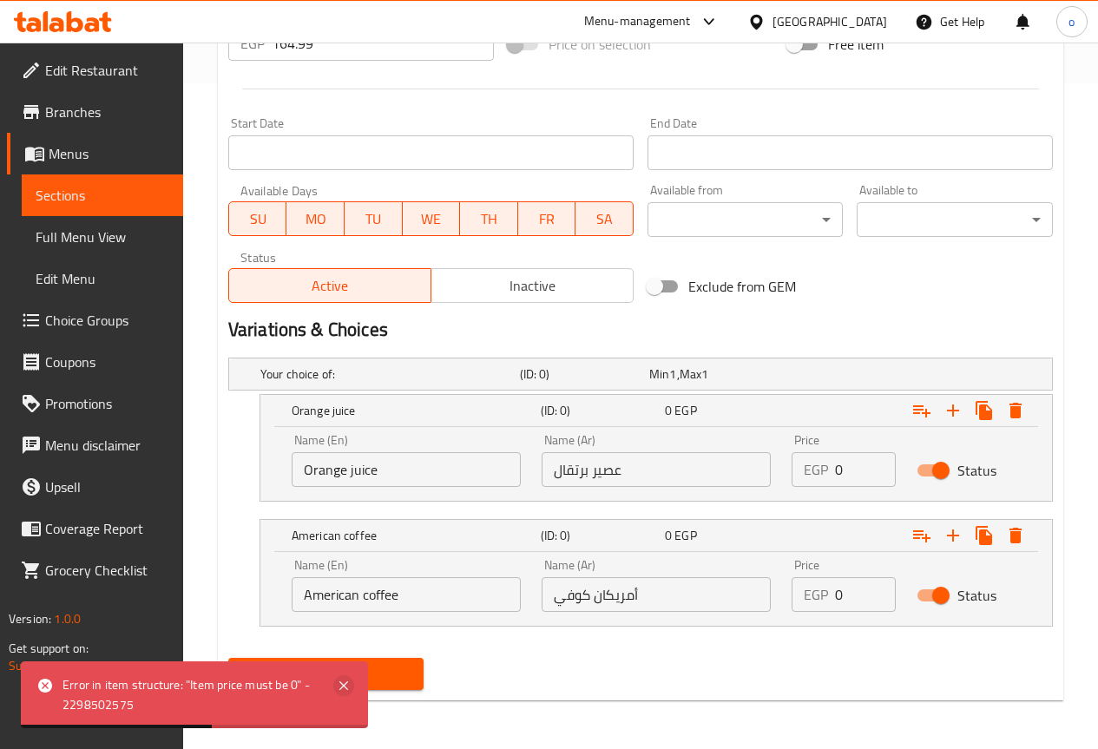
click at [345, 681] on icon at bounding box center [343, 685] width 21 height 21
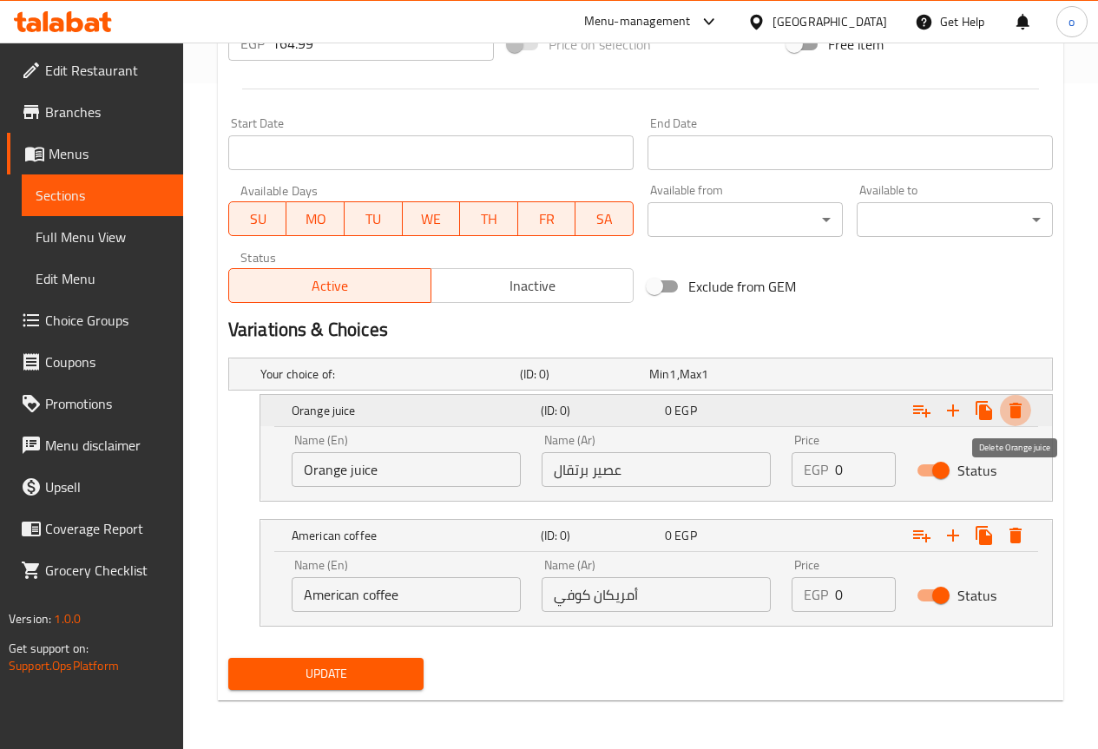
click at [1017, 412] on icon "Expand" at bounding box center [1016, 411] width 12 height 16
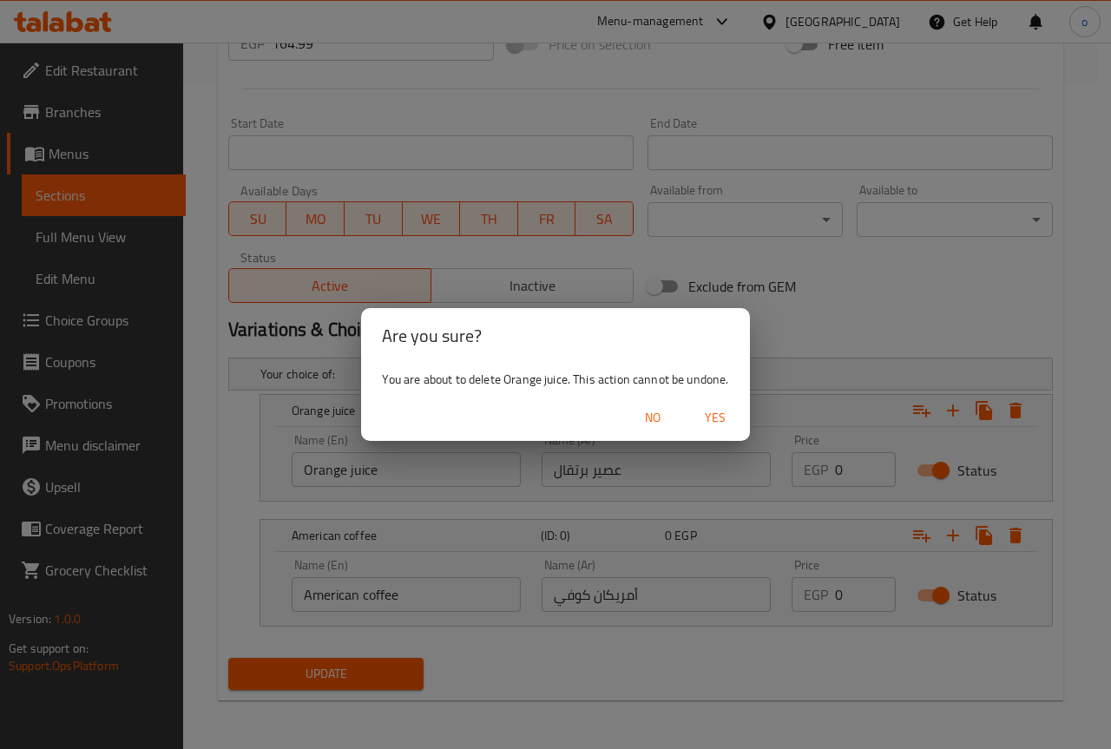
click at [704, 412] on span "Yes" at bounding box center [716, 418] width 42 height 22
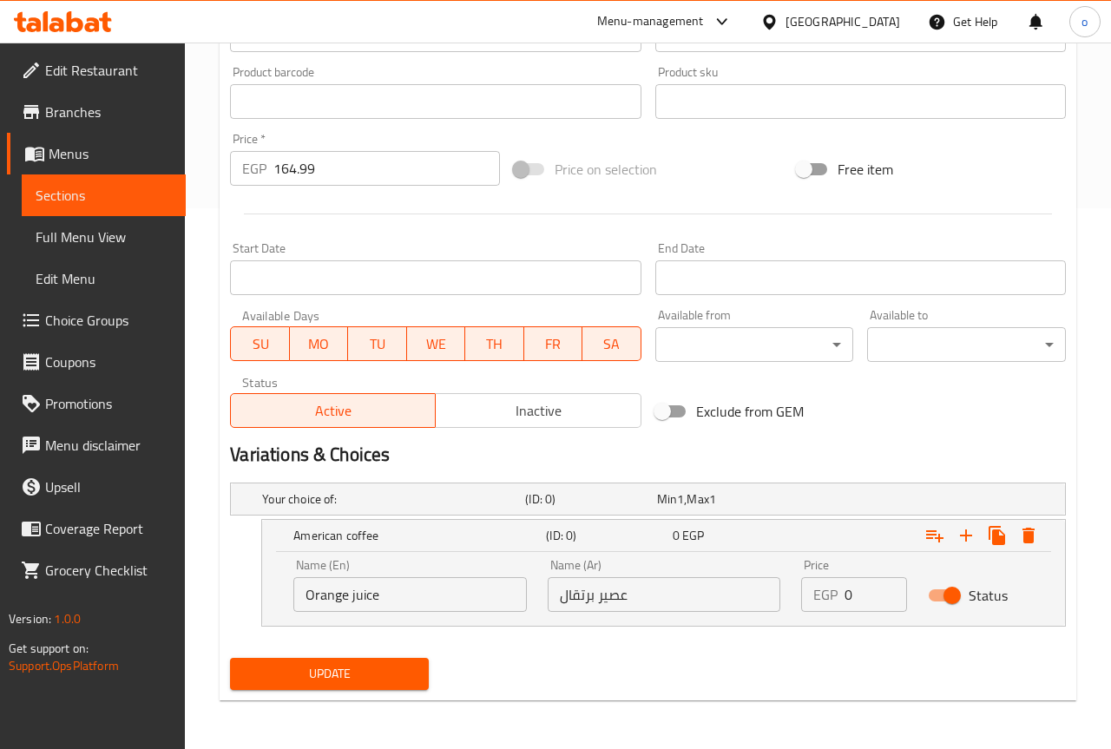
scroll to position [541, 0]
click at [1019, 527] on icon "Expand" at bounding box center [1015, 535] width 21 height 21
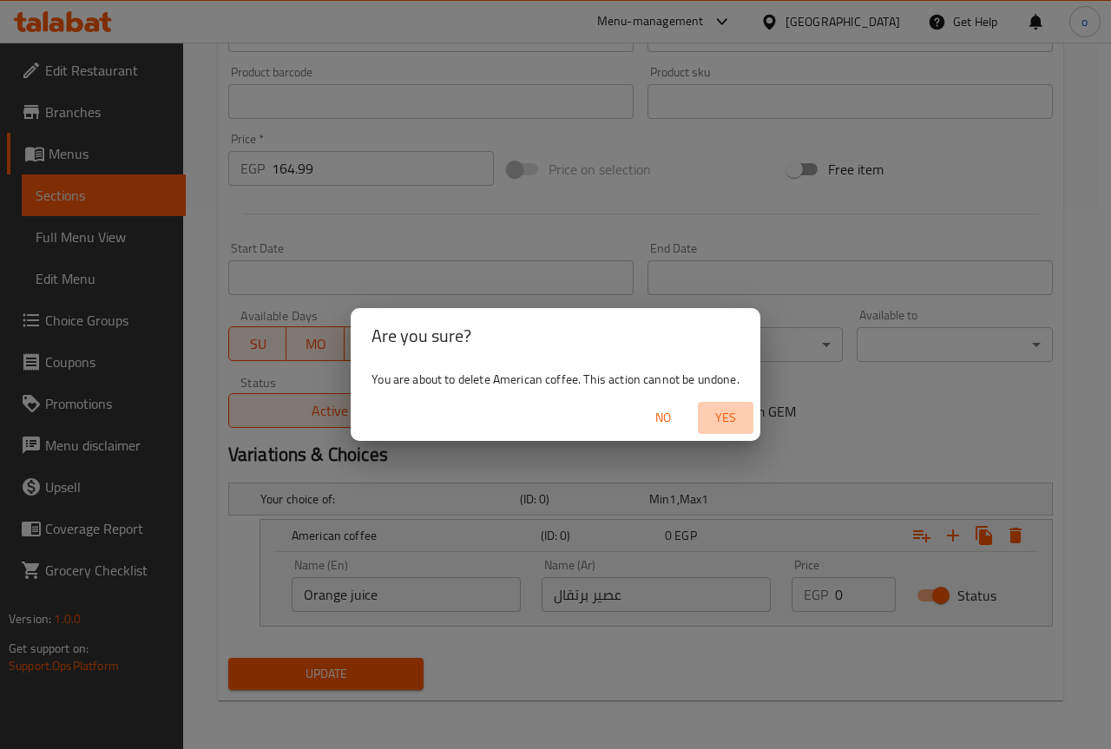
click at [721, 419] on span "Yes" at bounding box center [726, 418] width 42 height 22
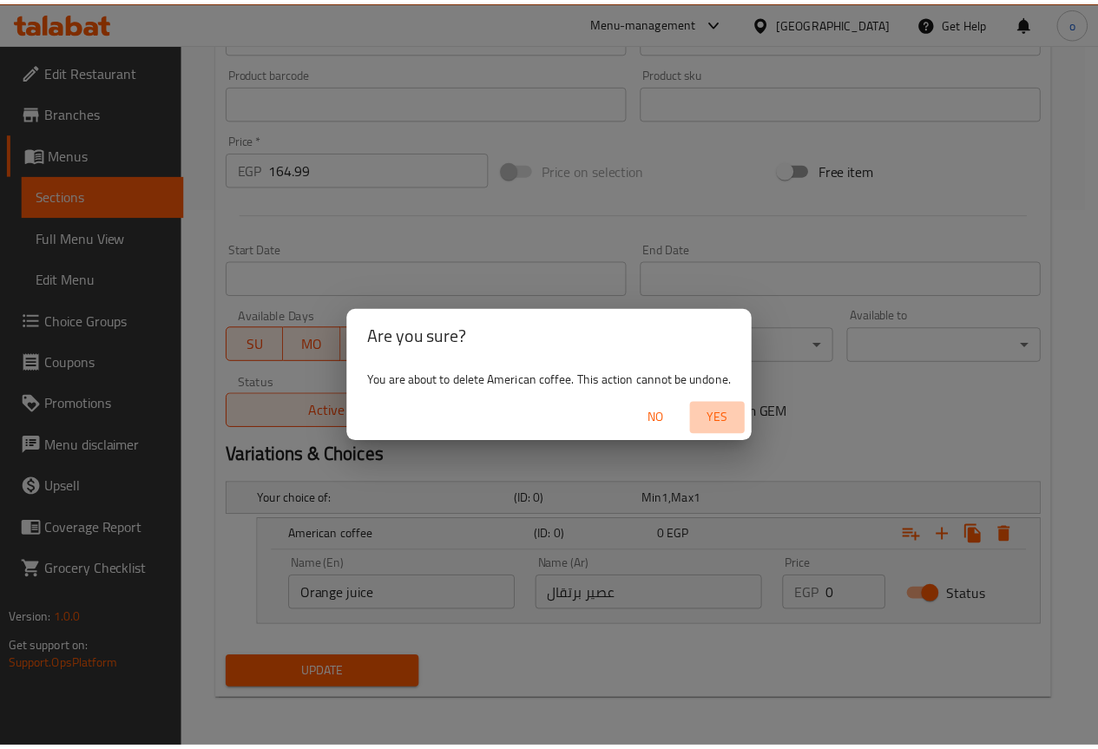
scroll to position [478, 0]
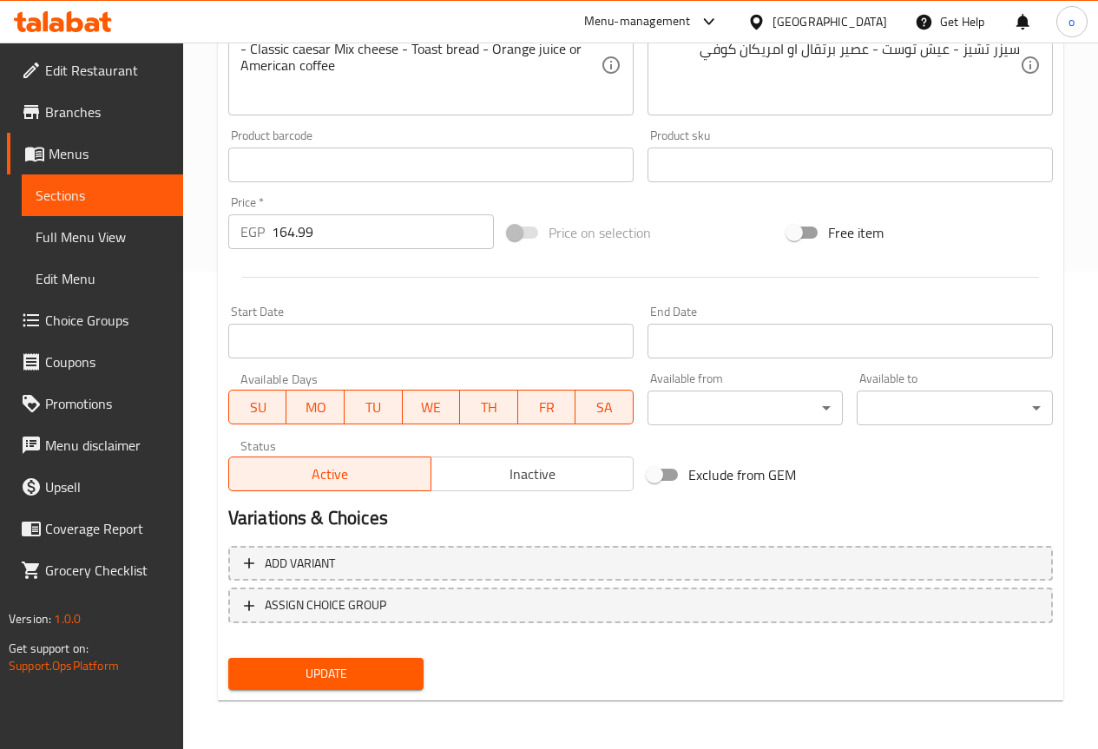
click at [275, 684] on span "Update" at bounding box center [326, 674] width 168 height 22
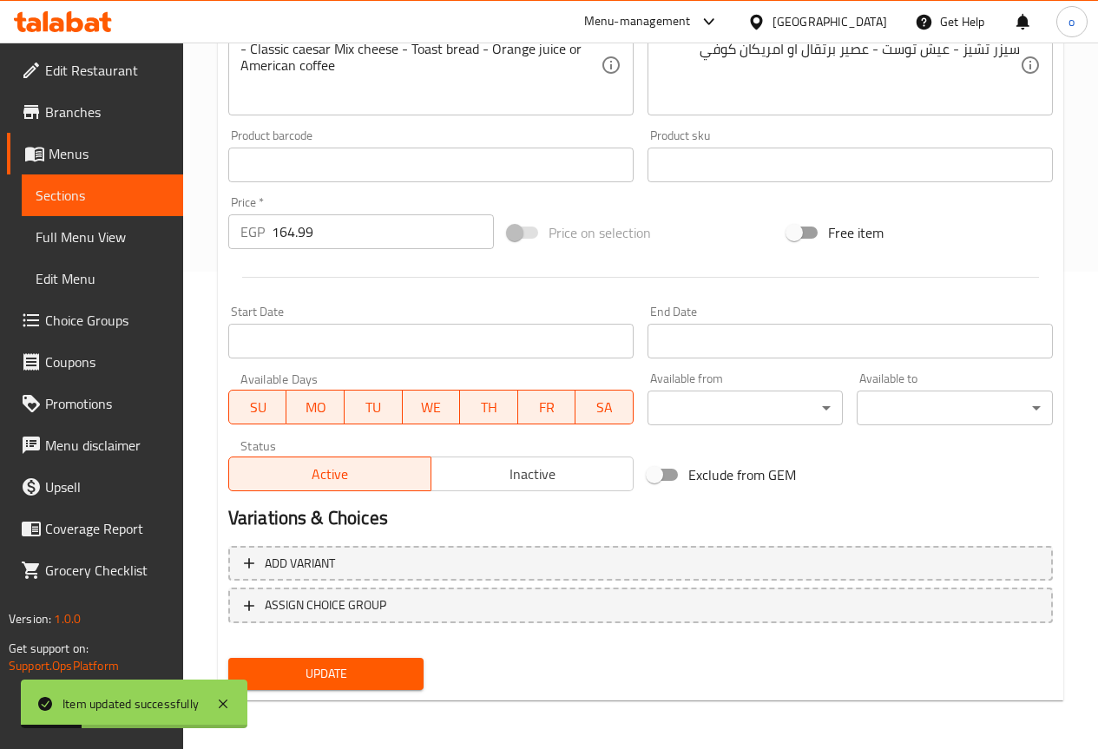
click at [81, 318] on span "Choice Groups" at bounding box center [107, 320] width 124 height 21
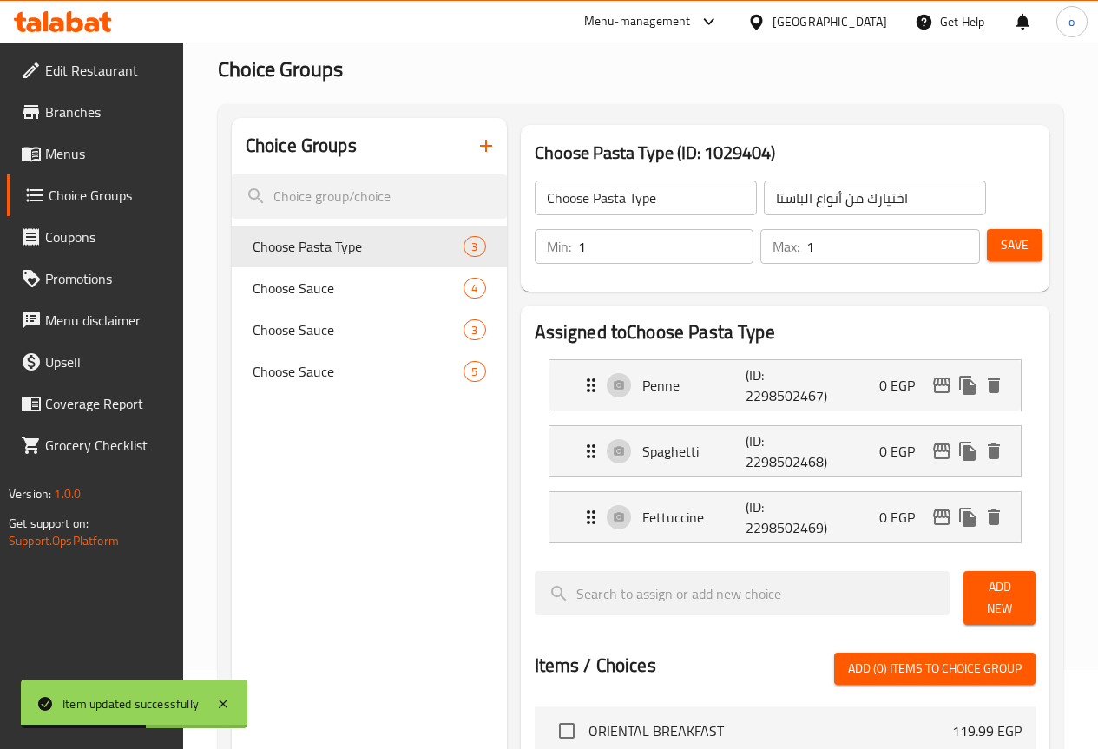
scroll to position [72, 0]
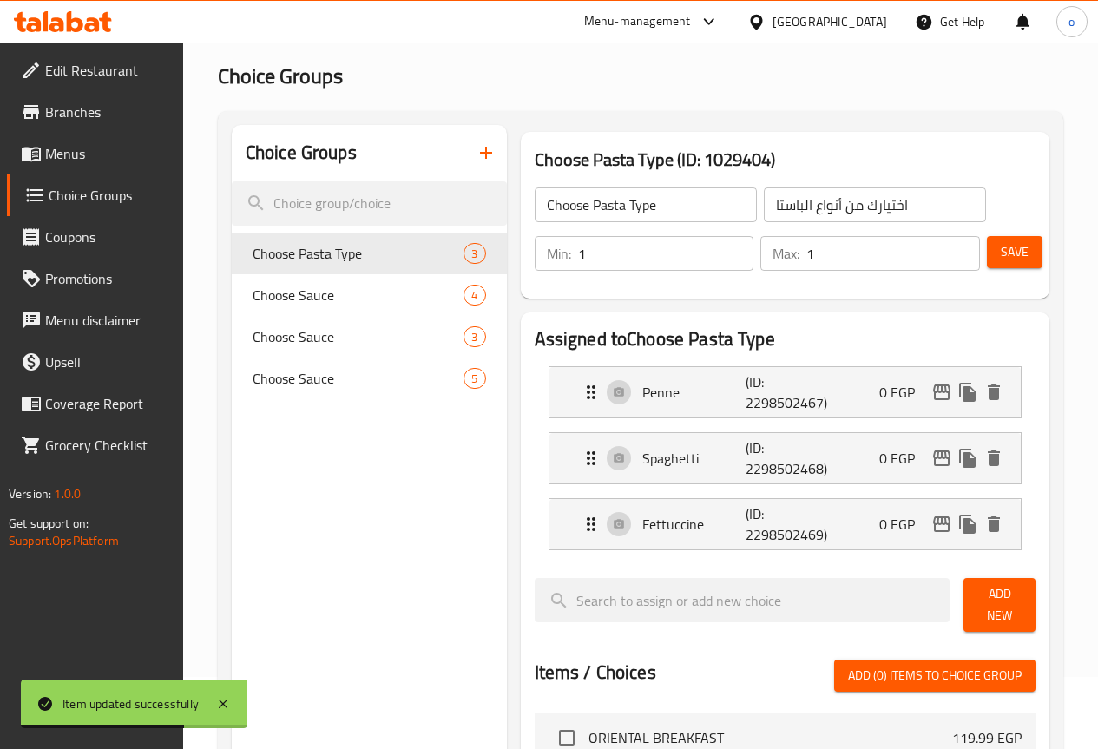
click at [476, 149] on icon "button" at bounding box center [486, 152] width 21 height 21
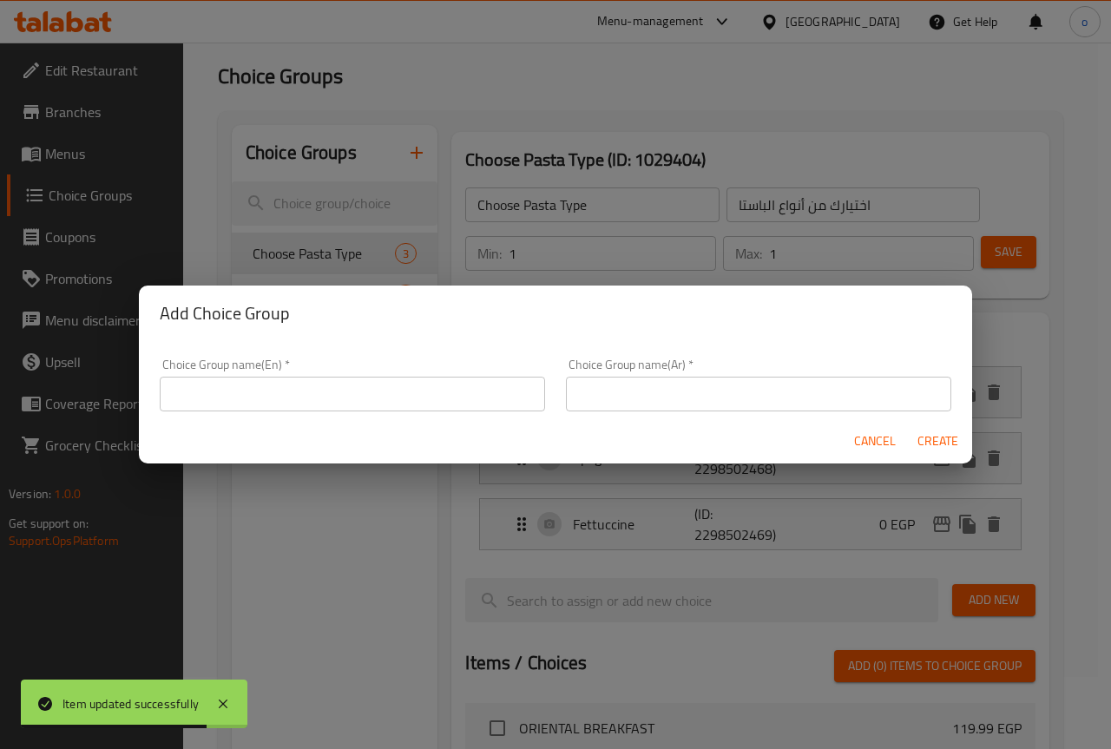
click at [366, 389] on input "text" at bounding box center [353, 394] width 386 height 35
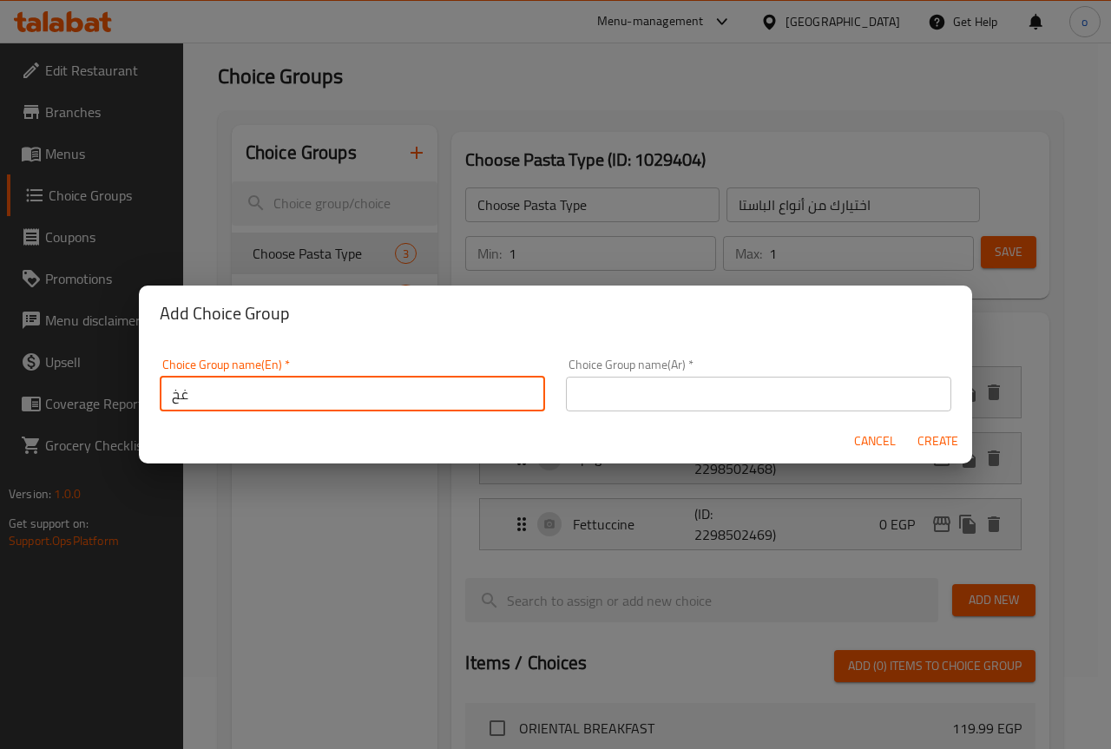
type input "غ"
type input "y"
type input "your choice of:"
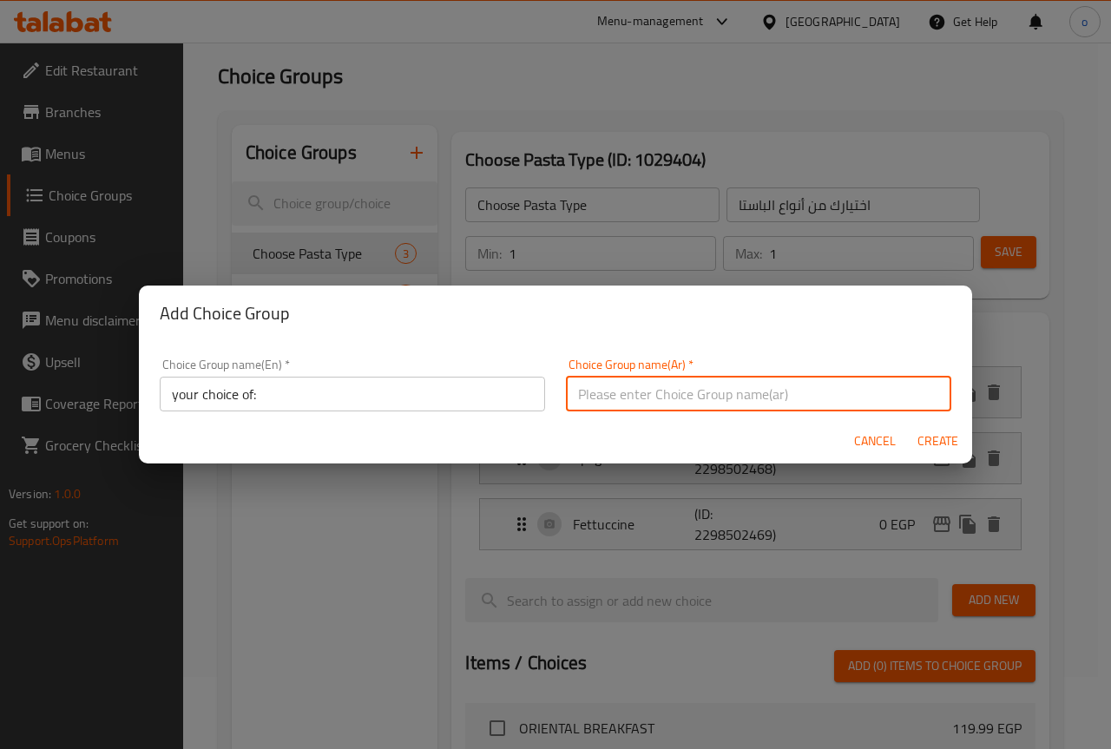
click at [629, 386] on input "text" at bounding box center [759, 394] width 386 height 35
type input "h"
type input "أختيارك من:"
click at [923, 440] on span "Create" at bounding box center [938, 442] width 42 height 22
type input "your choice of:"
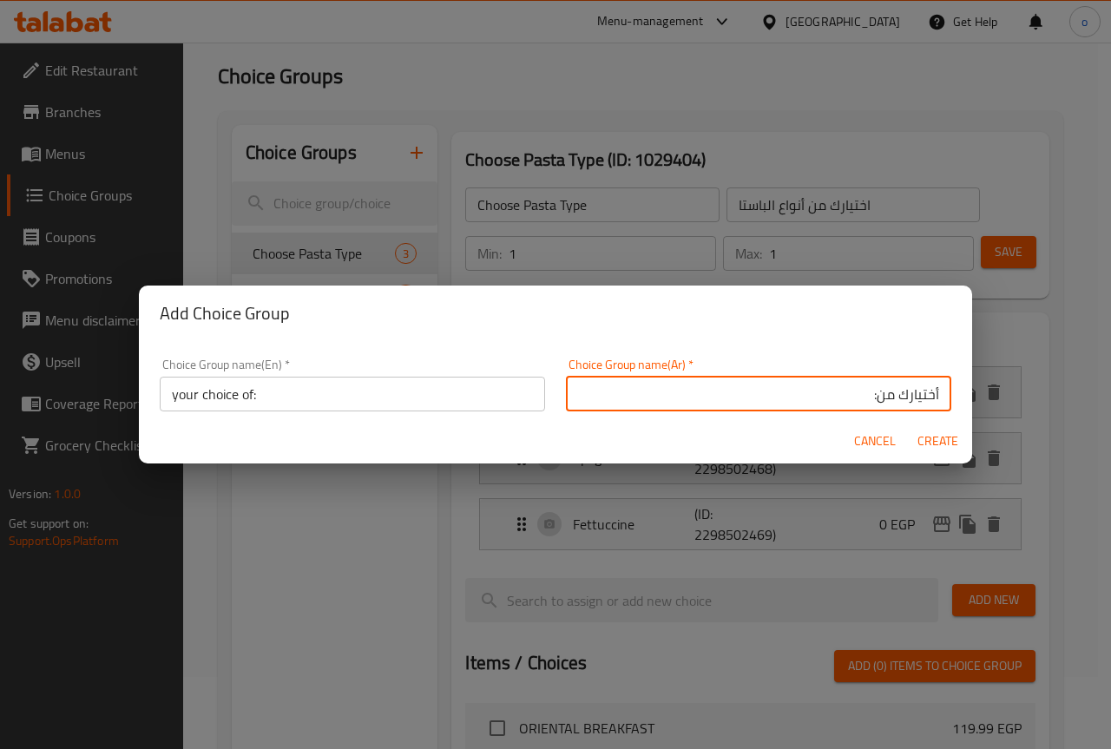
type input "أختيارك من:"
type input "0"
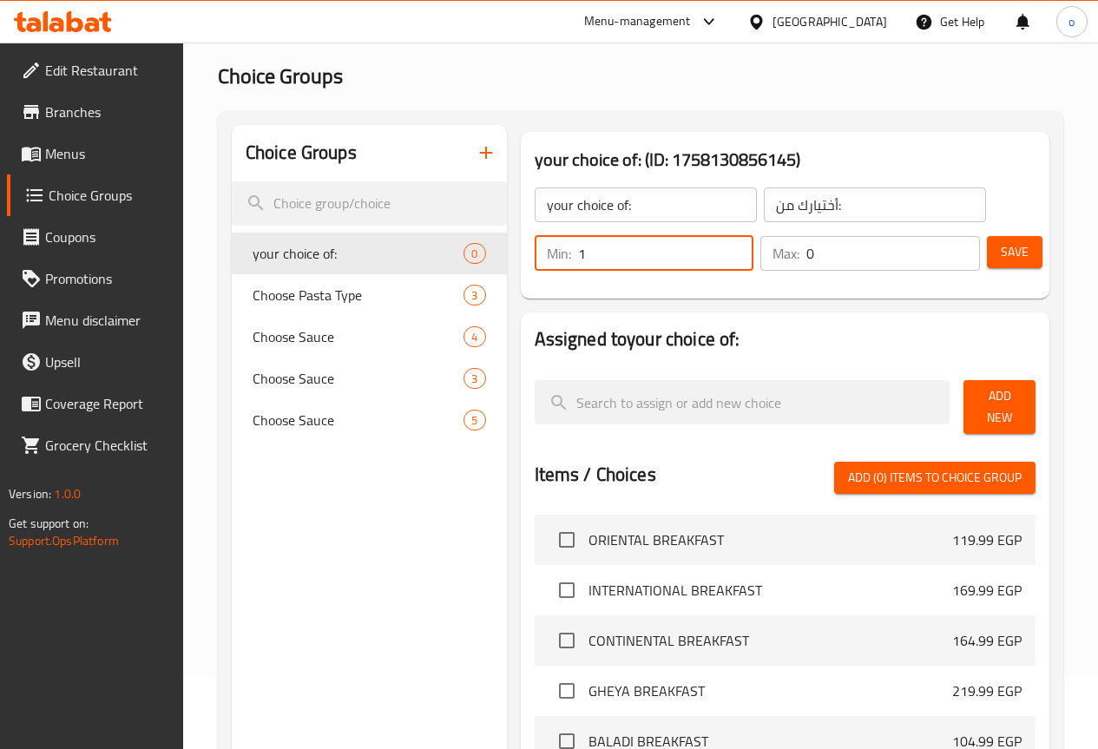
type input "1"
click at [695, 249] on input "1" at bounding box center [666, 253] width 176 height 35
click at [873, 267] on input "0" at bounding box center [894, 253] width 174 height 35
type input "1"
click at [953, 246] on input "1" at bounding box center [894, 253] width 174 height 35
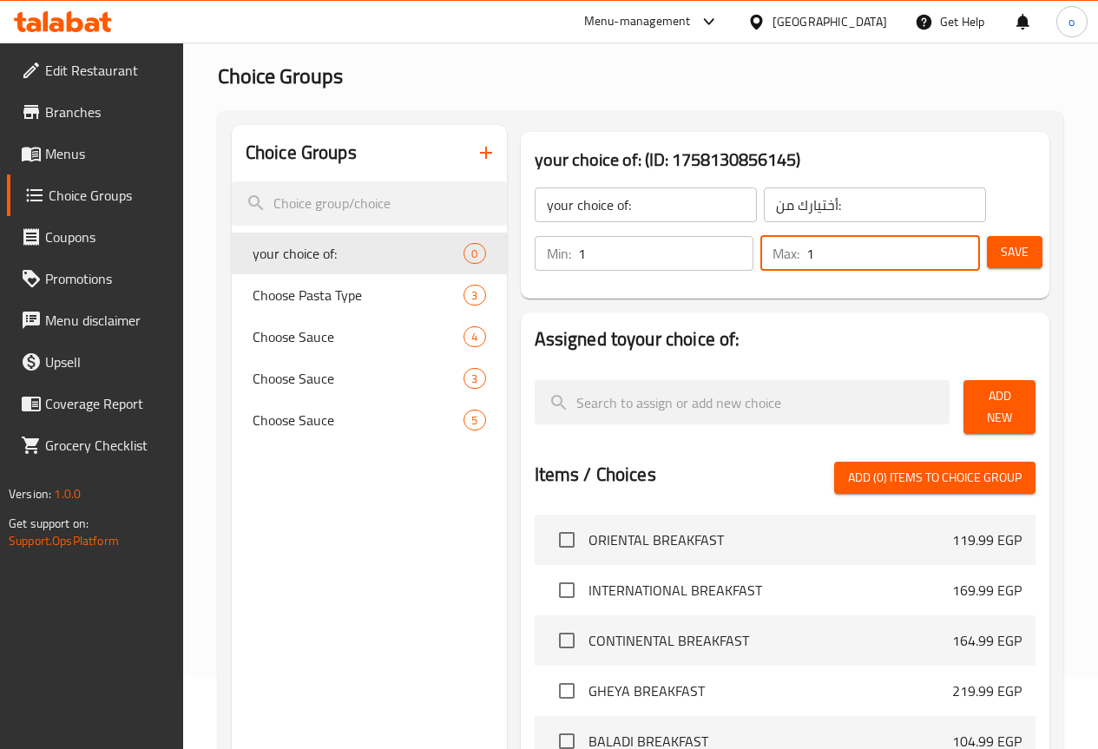
click at [1010, 252] on span "Save" at bounding box center [1015, 252] width 28 height 22
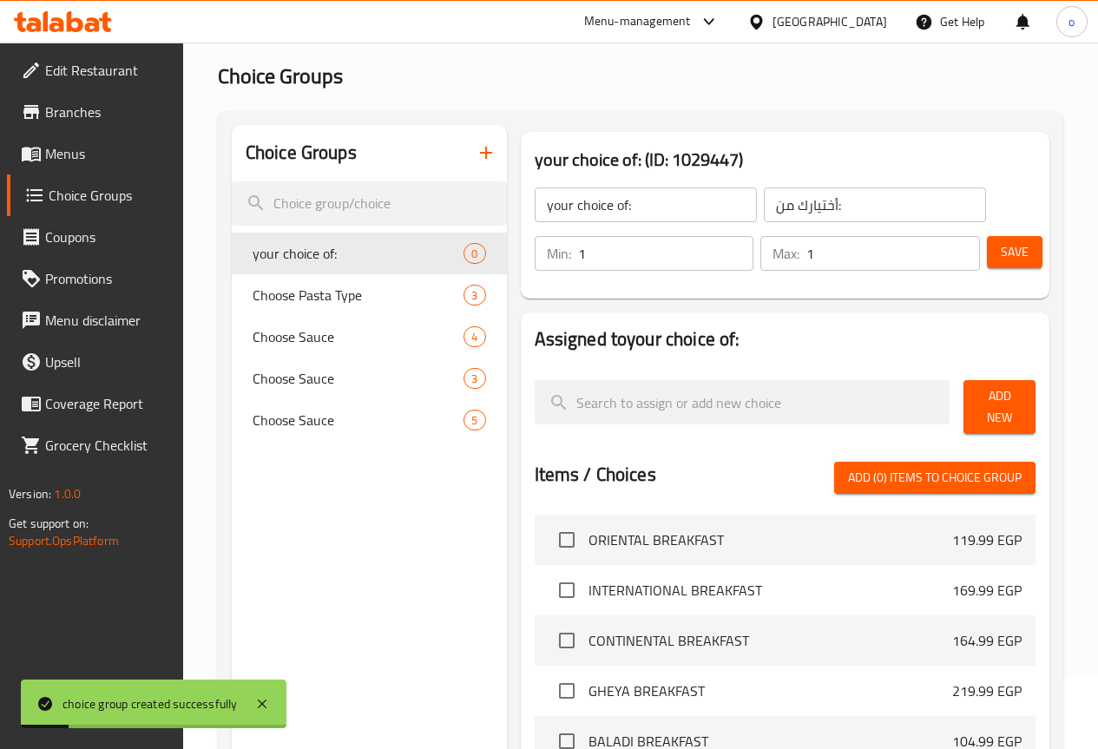
click at [1017, 402] on span "Add New" at bounding box center [1000, 407] width 44 height 43
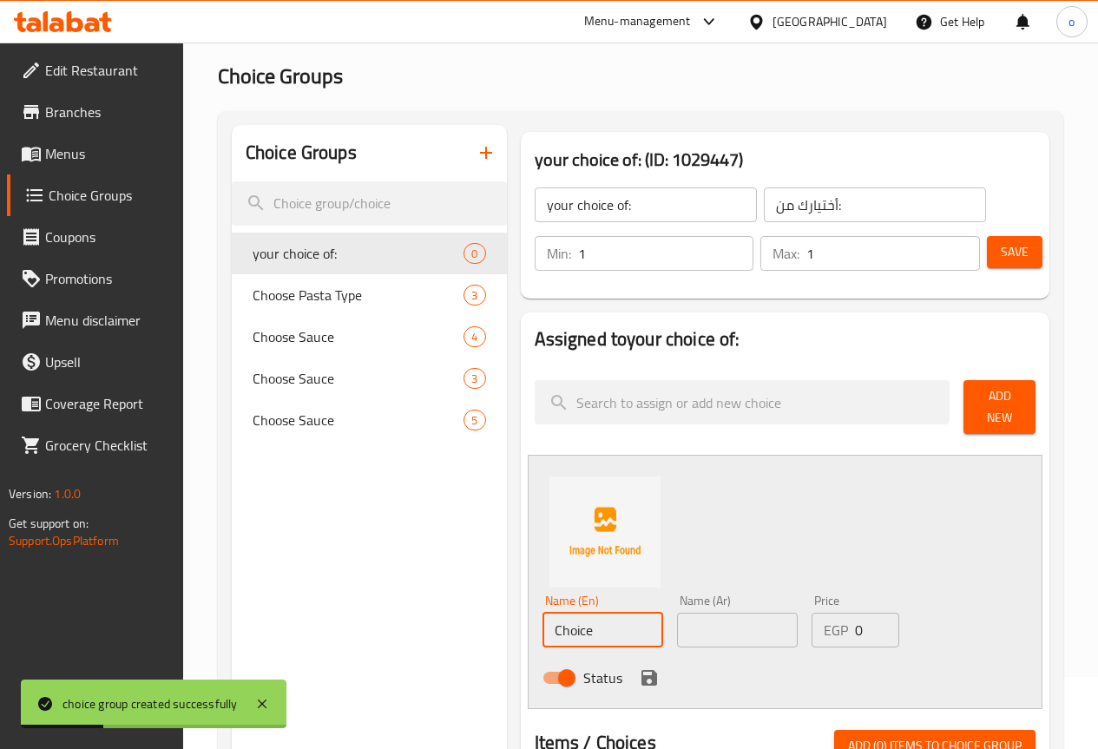
click at [581, 613] on input "Choice" at bounding box center [603, 630] width 121 height 35
type input "خ"
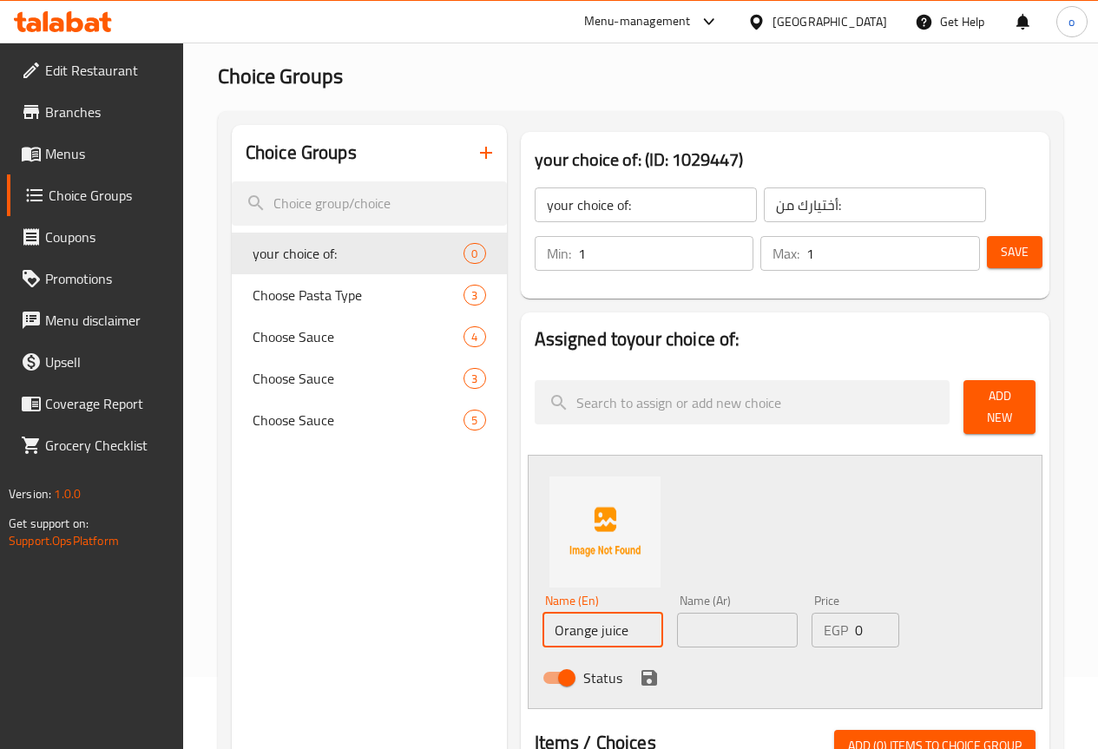
type input "Orange juice"
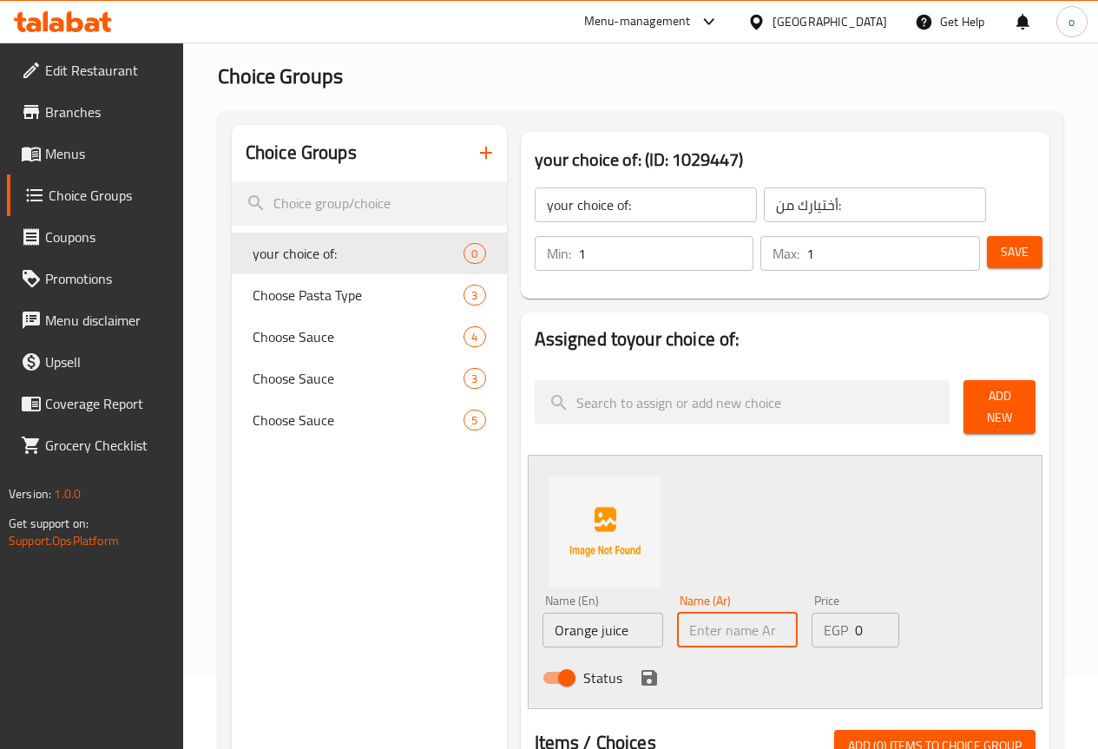
click at [688, 624] on input "text" at bounding box center [737, 630] width 121 height 35
type input "u"
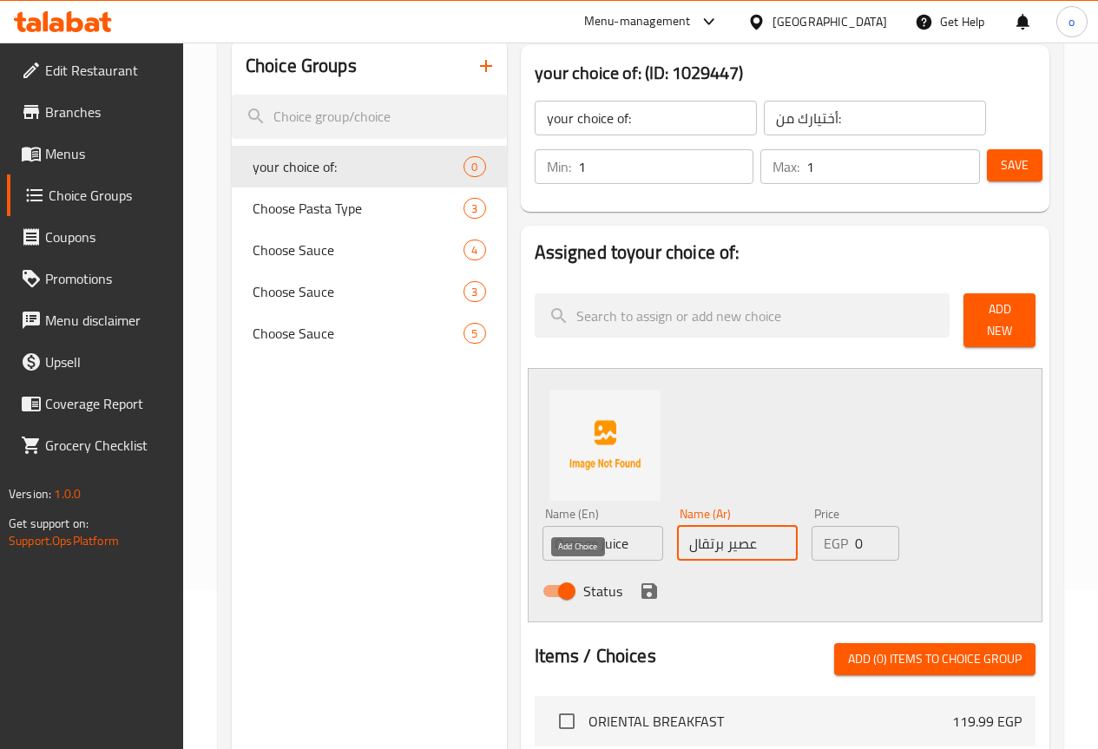
type input "عصير برتقال"
click at [642, 586] on icon "save" at bounding box center [650, 591] width 16 height 16
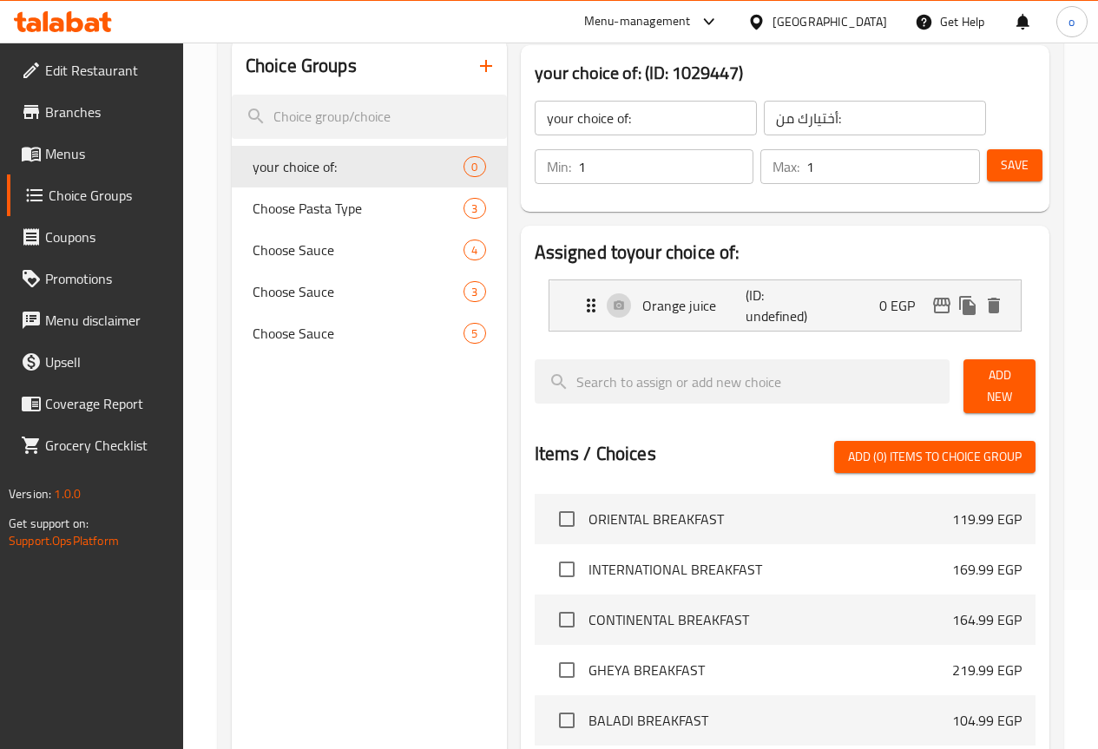
click at [1020, 167] on span "Save" at bounding box center [1015, 166] width 28 height 22
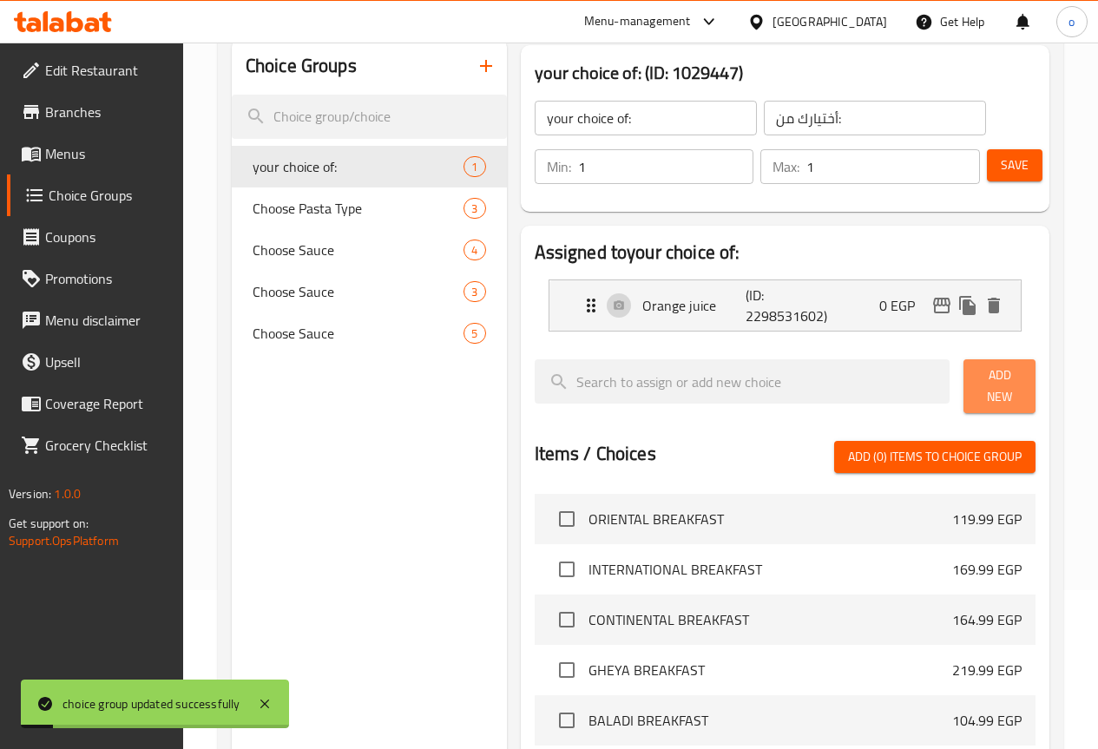
drag, startPoint x: 982, startPoint y: 375, endPoint x: 979, endPoint y: 387, distance: 12.6
click at [983, 375] on span "Add New" at bounding box center [1000, 386] width 44 height 43
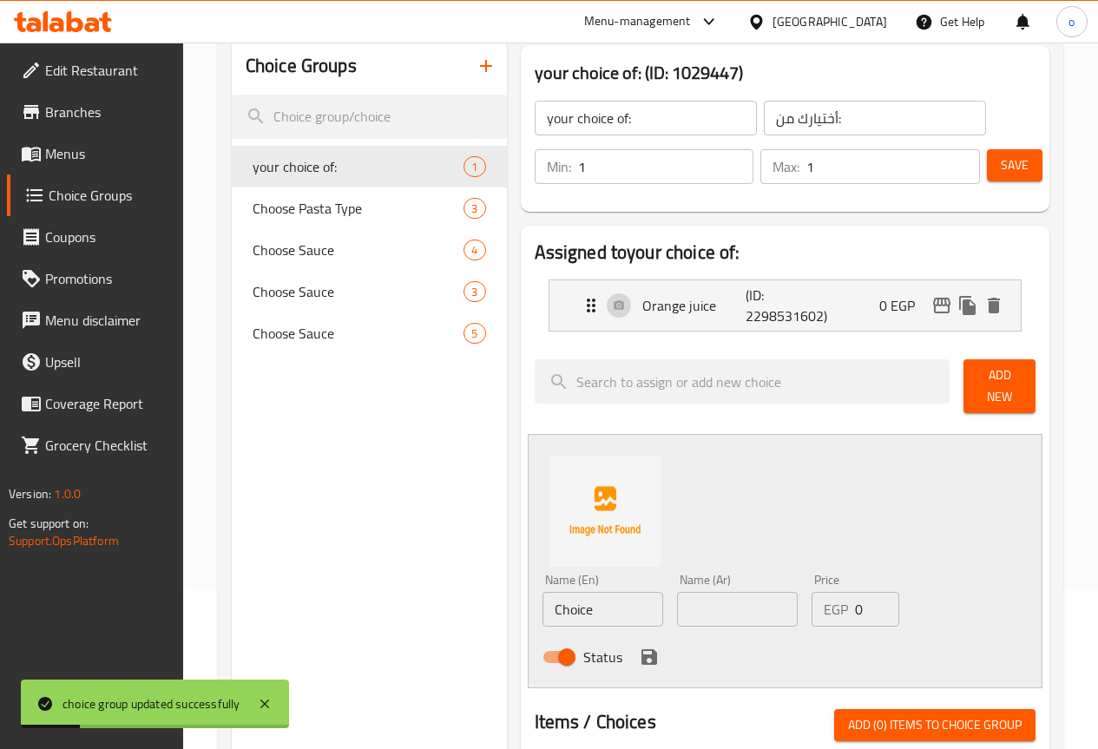
click at [582, 592] on input "Choice" at bounding box center [603, 609] width 121 height 35
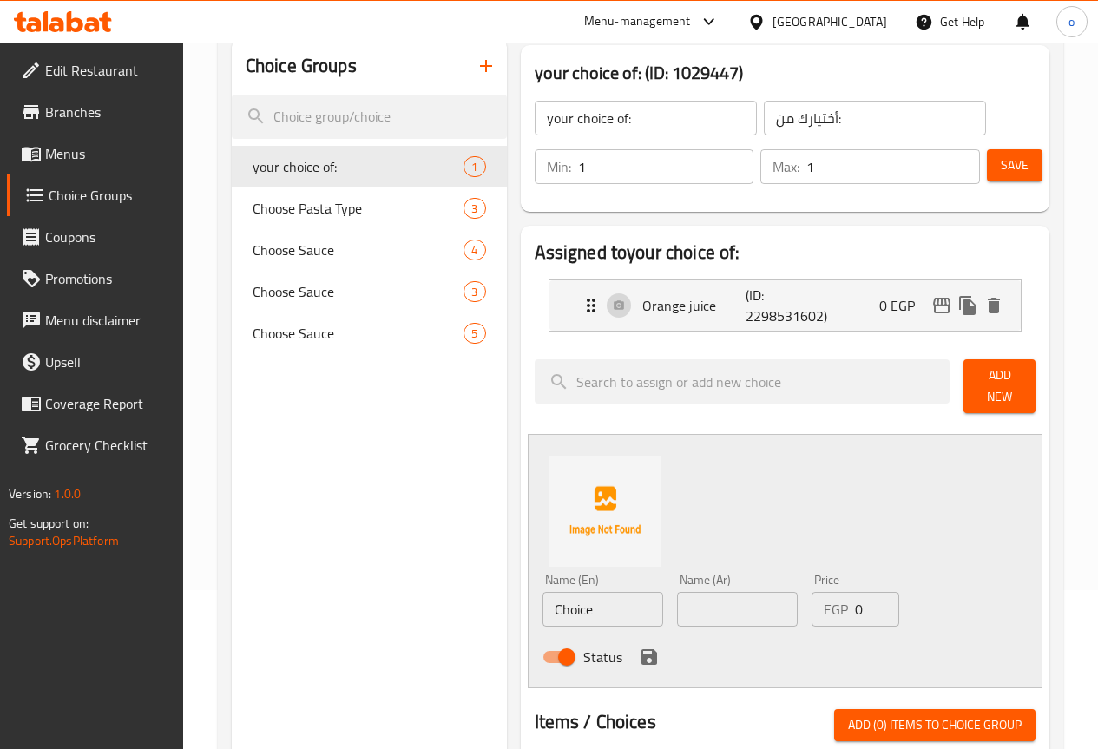
click at [543, 603] on input "Choice" at bounding box center [603, 609] width 121 height 35
paste input "American coffe"
type input "American coffee"
click at [677, 605] on input "text" at bounding box center [737, 609] width 121 height 35
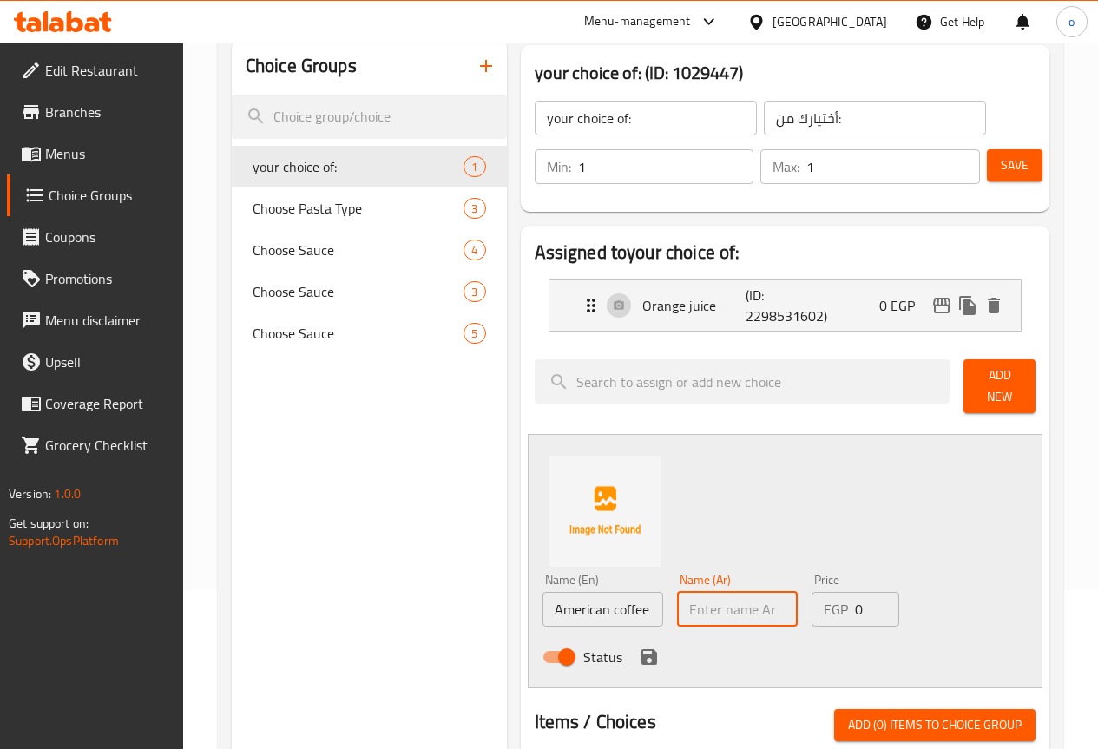
click at [677, 605] on input "text" at bounding box center [737, 609] width 121 height 35
click at [714, 592] on input "text" at bounding box center [737, 609] width 121 height 35
paste input "أمريكان كوفي"
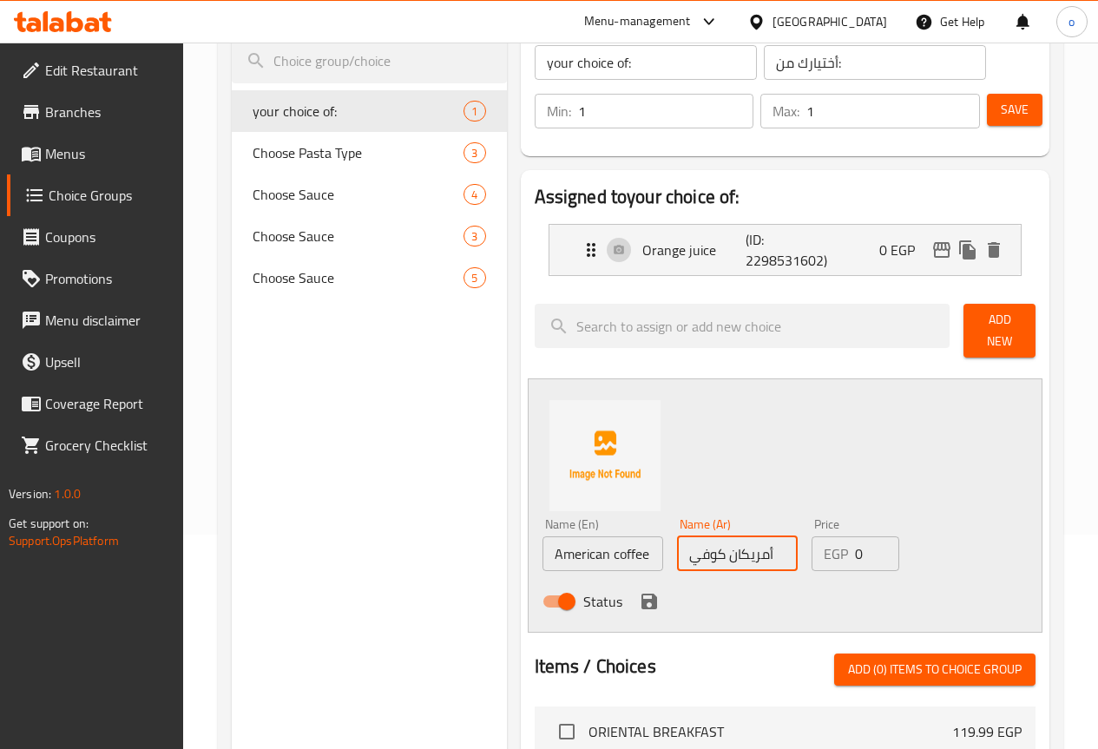
scroll to position [246, 0]
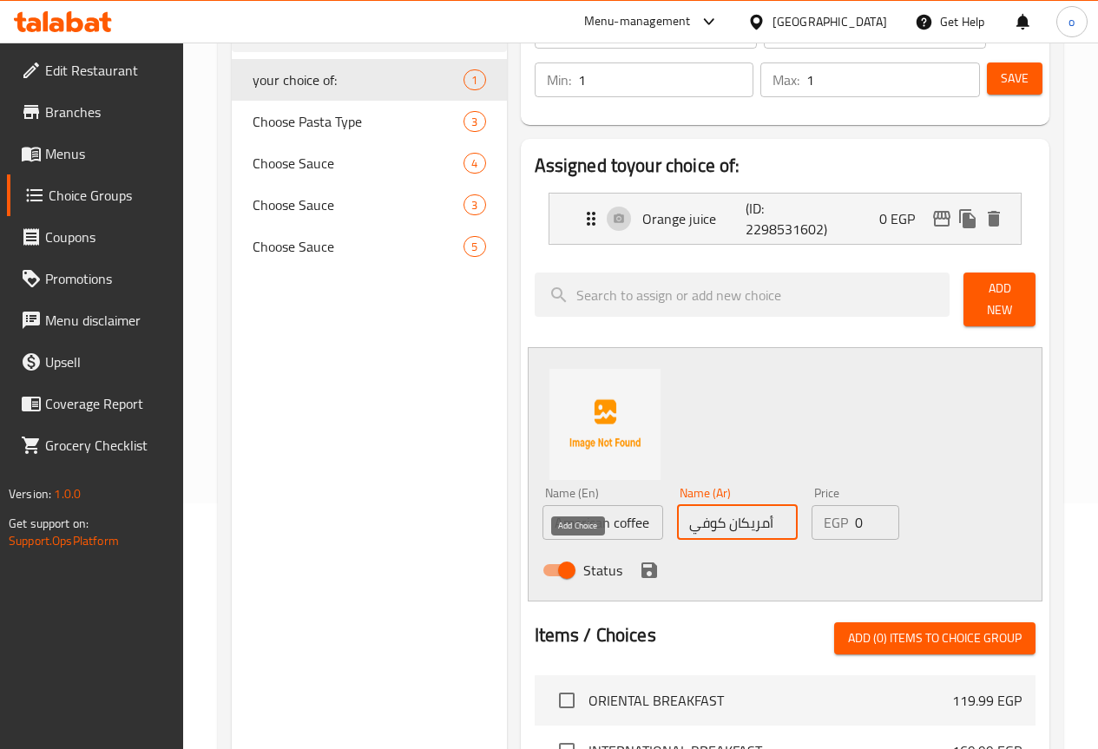
type input "أمريكان كوفي"
click at [639, 564] on icon "save" at bounding box center [649, 570] width 21 height 21
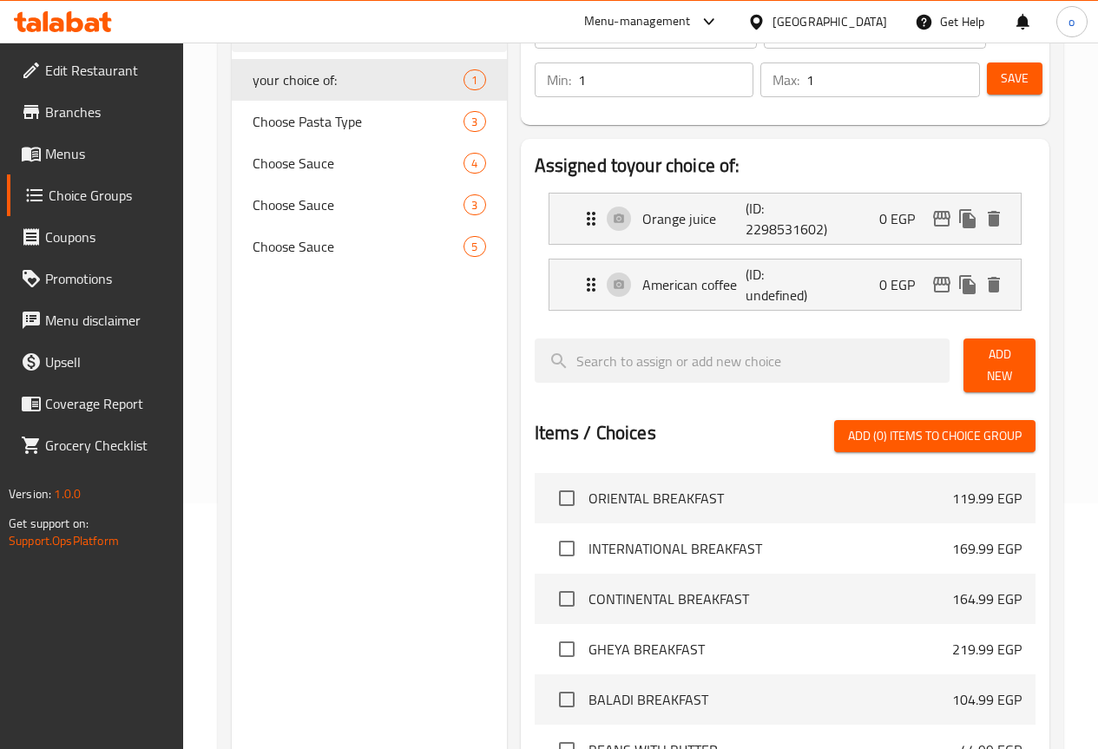
click at [1017, 80] on span "Save" at bounding box center [1015, 79] width 28 height 22
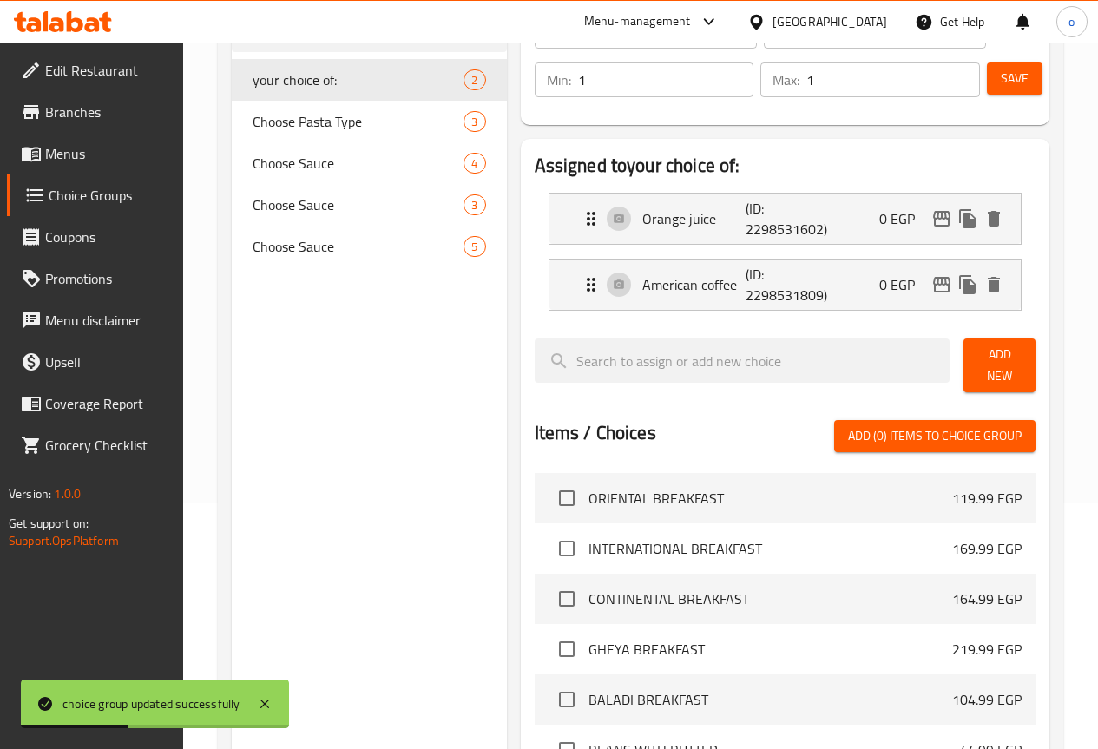
click at [43, 155] on span at bounding box center [33, 153] width 24 height 21
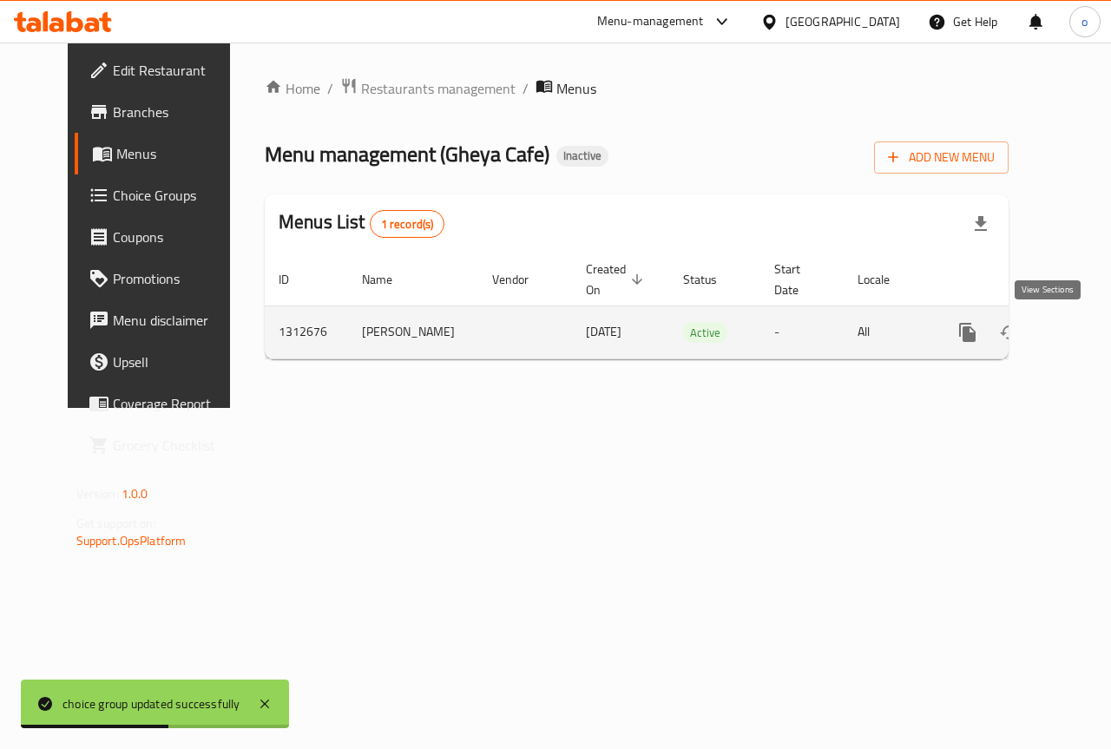
click at [1083, 336] on icon "enhanced table" at bounding box center [1093, 332] width 21 height 21
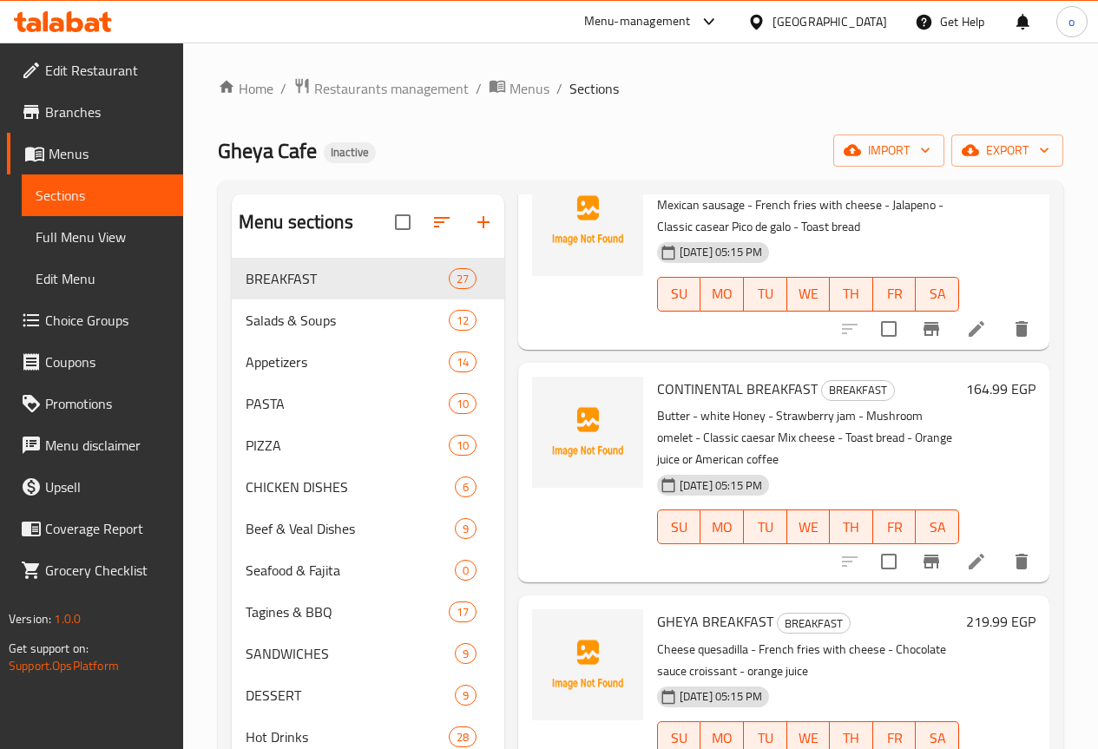
scroll to position [347, 0]
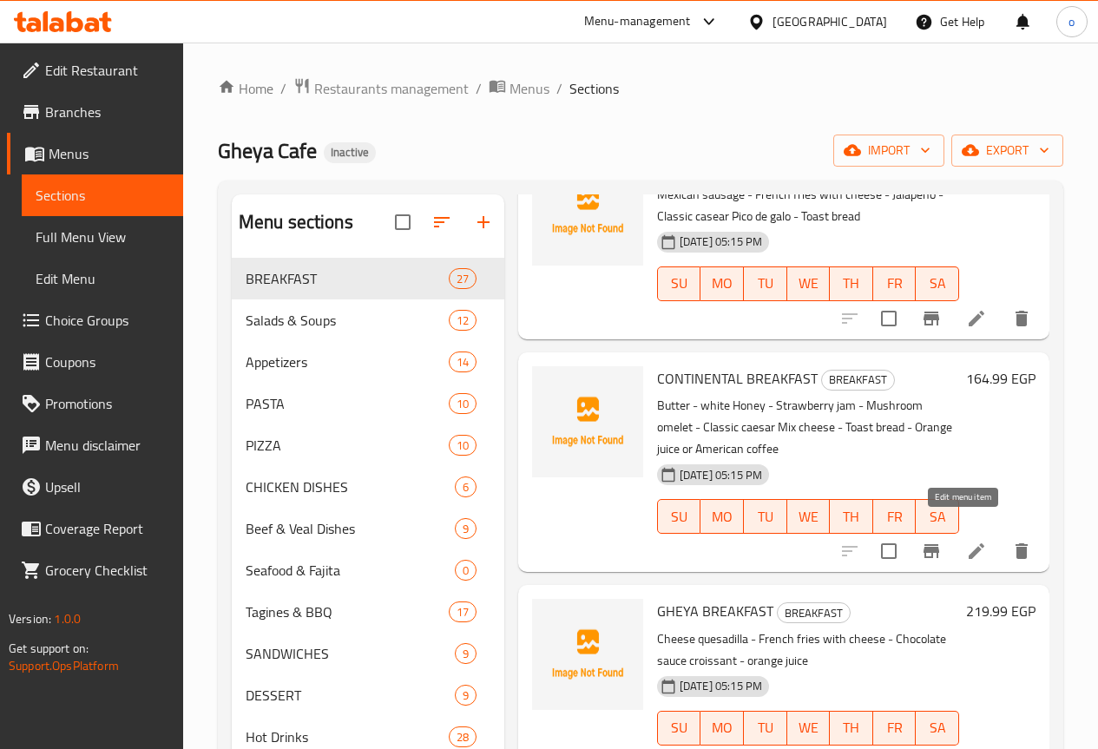
click at [969, 544] on icon at bounding box center [977, 552] width 16 height 16
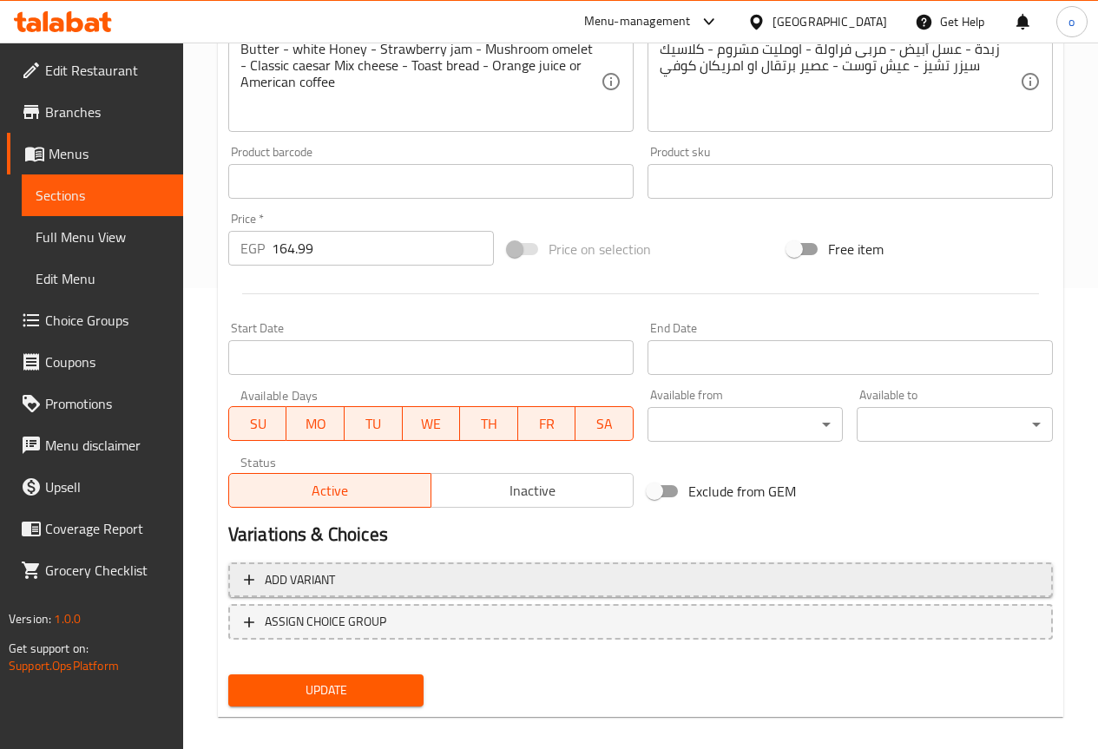
scroll to position [478, 0]
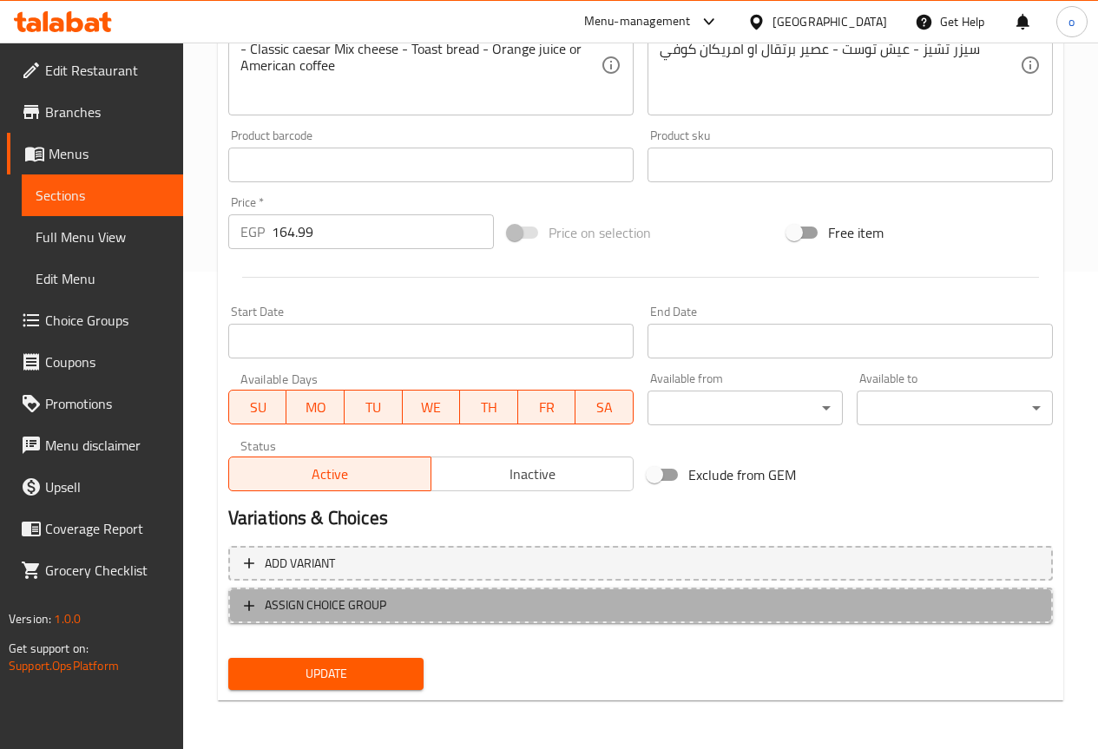
click at [333, 601] on span "ASSIGN CHOICE GROUP" at bounding box center [326, 606] width 122 height 22
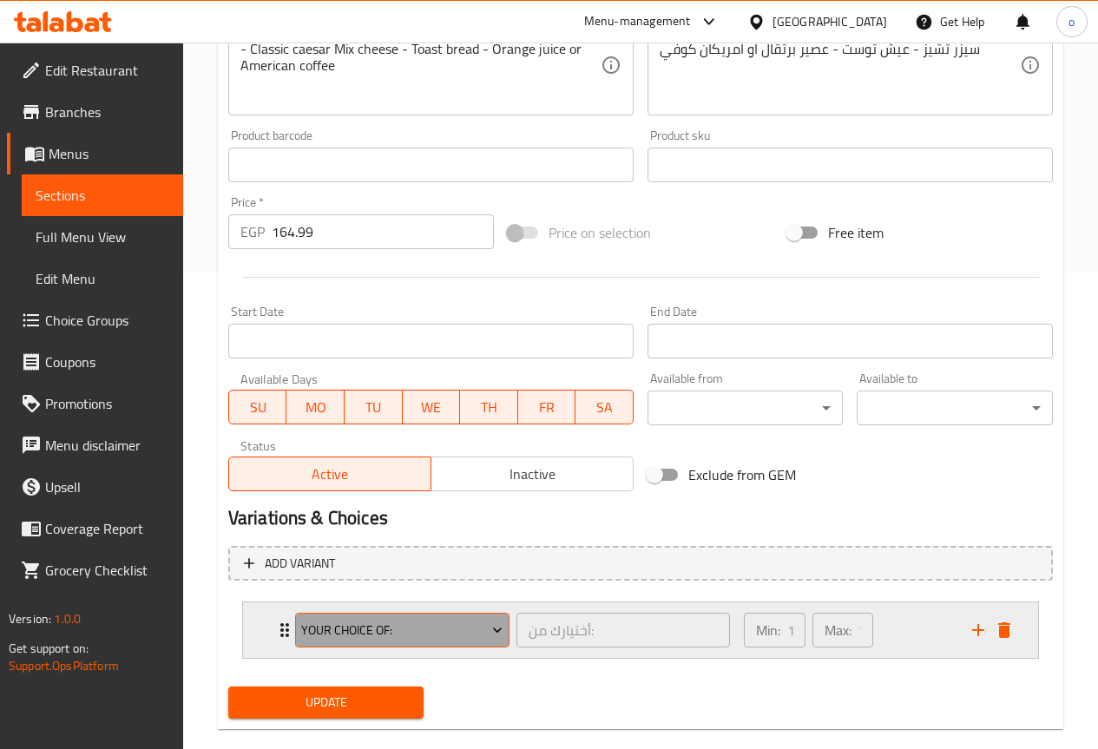
click at [374, 636] on span "your choice of:" at bounding box center [401, 631] width 201 height 22
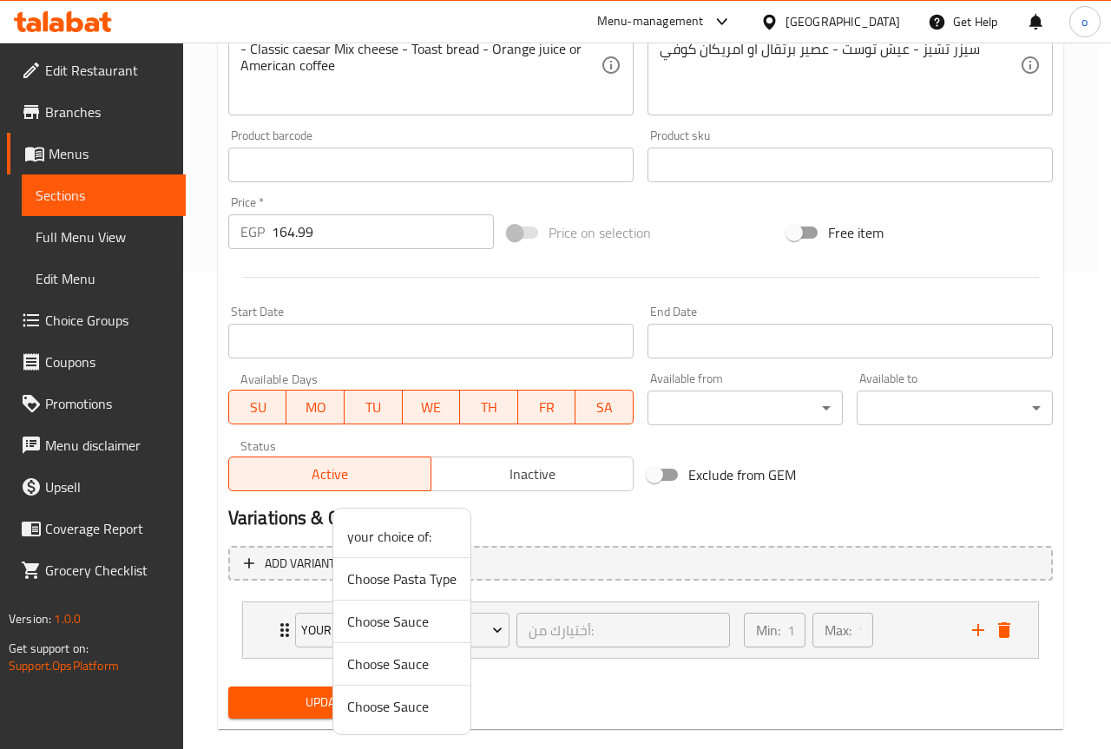
click at [501, 660] on div at bounding box center [555, 374] width 1111 height 749
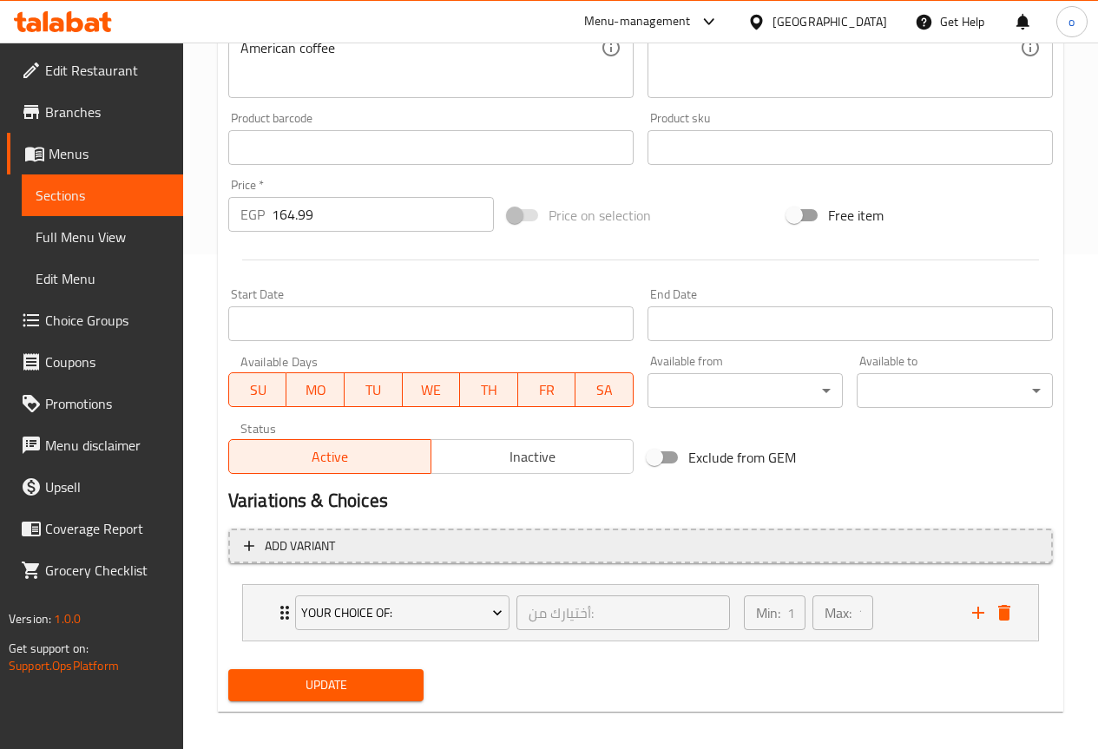
scroll to position [419, 0]
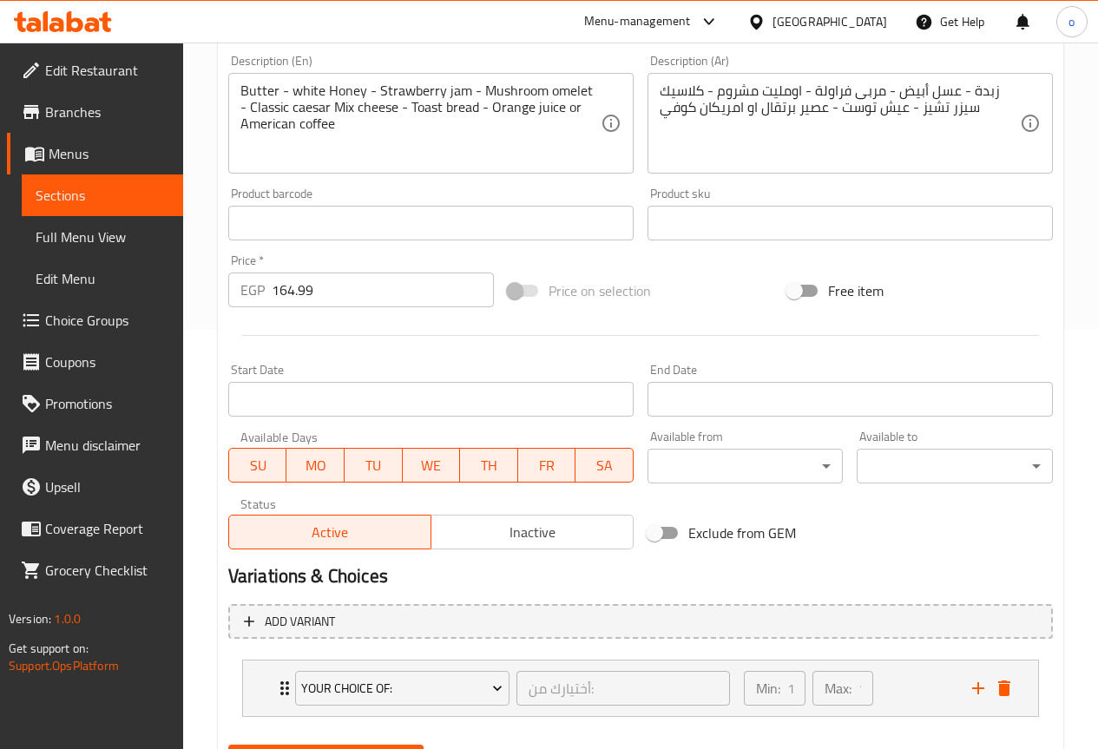
drag, startPoint x: 117, startPoint y: 323, endPoint x: 215, endPoint y: 320, distance: 98.2
click at [119, 322] on span "Choice Groups" at bounding box center [107, 320] width 124 height 21
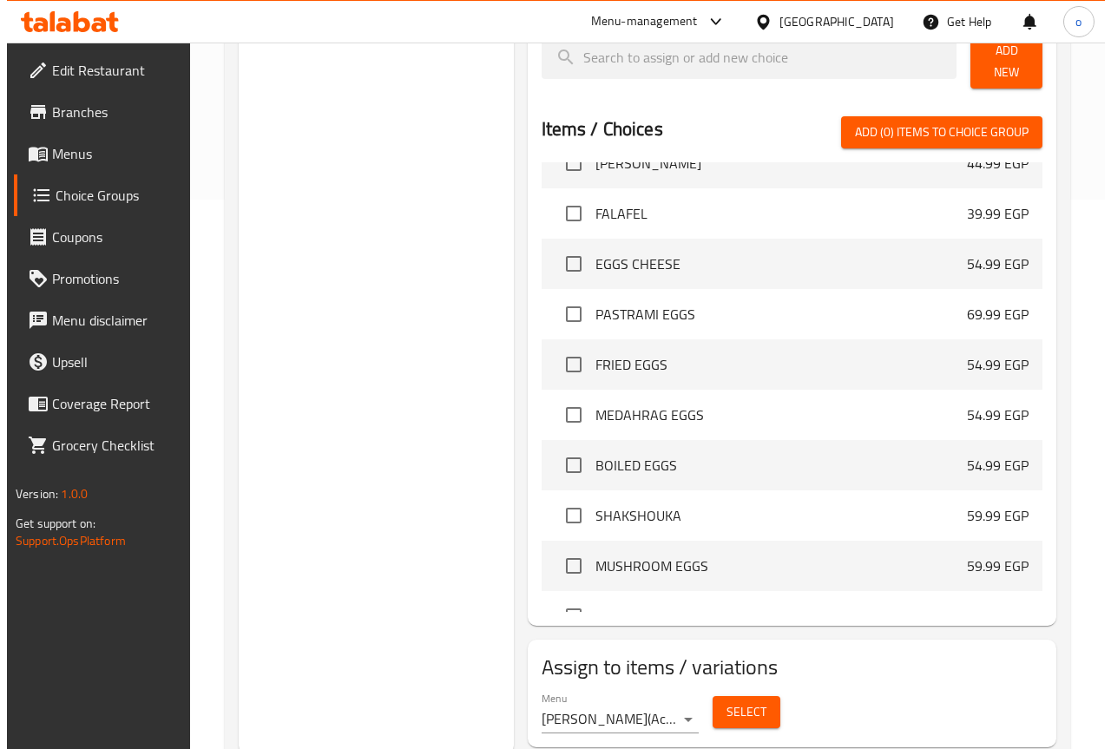
scroll to position [594, 0]
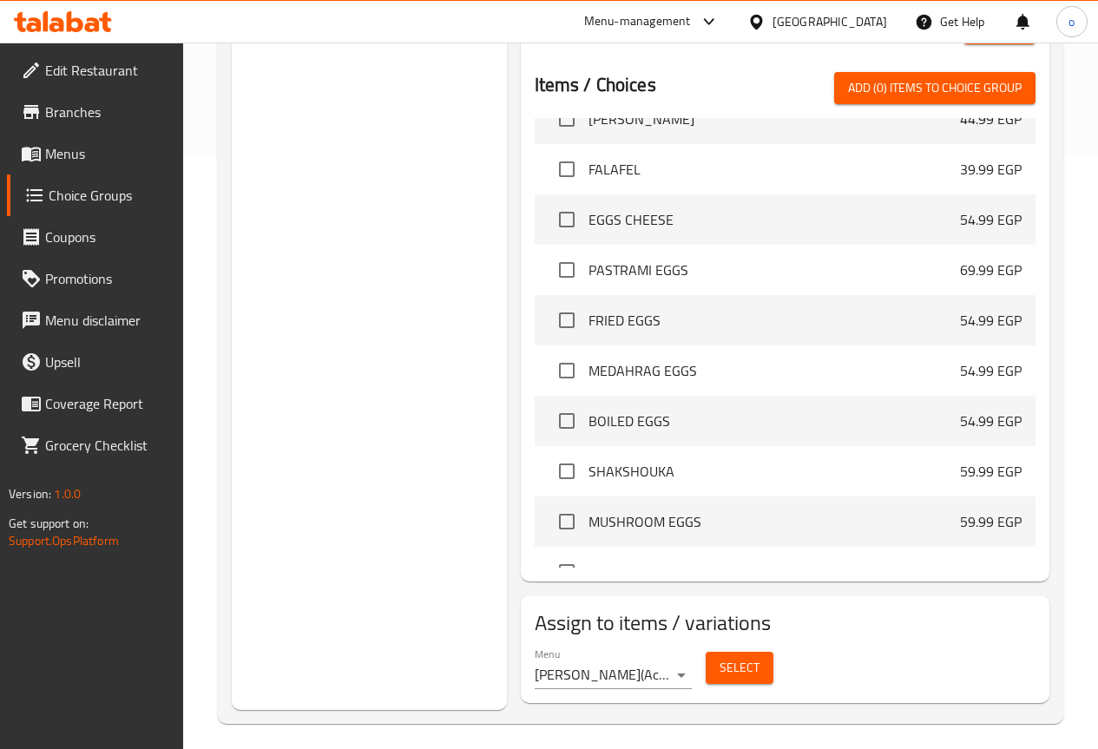
click at [720, 660] on span "Select" at bounding box center [740, 668] width 40 height 22
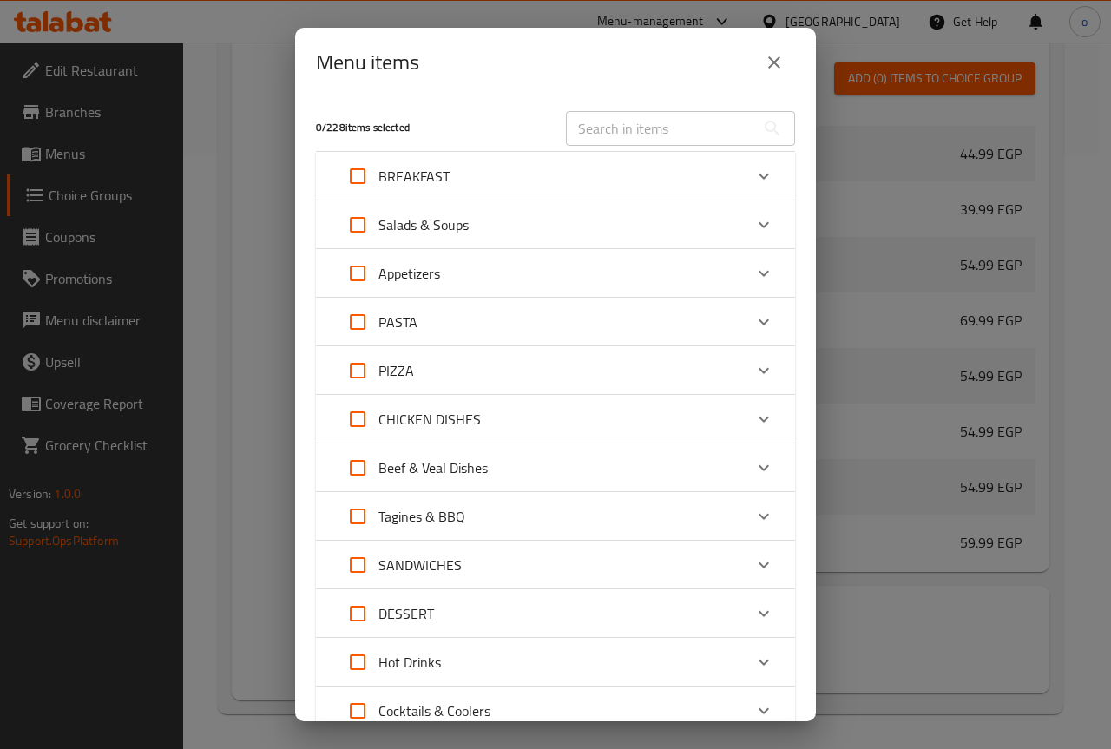
click at [675, 166] on div "BREAKFAST" at bounding box center [540, 176] width 406 height 42
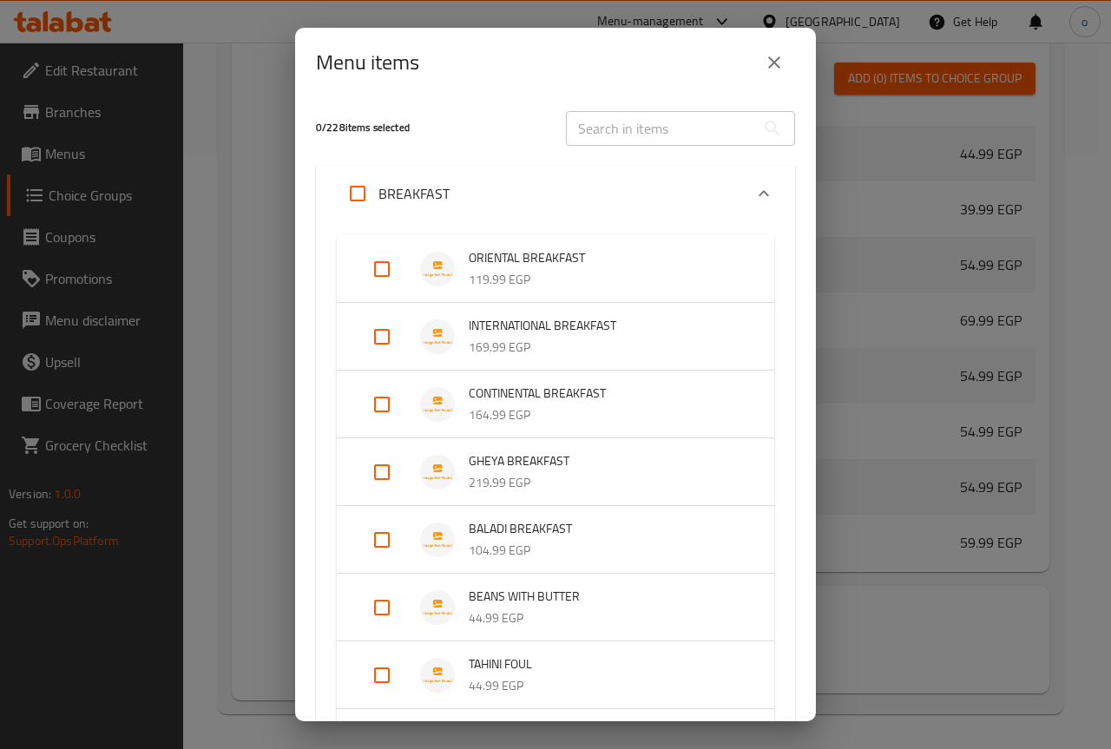
click at [382, 408] on input "Expand" at bounding box center [382, 405] width 42 height 42
checkbox input "true"
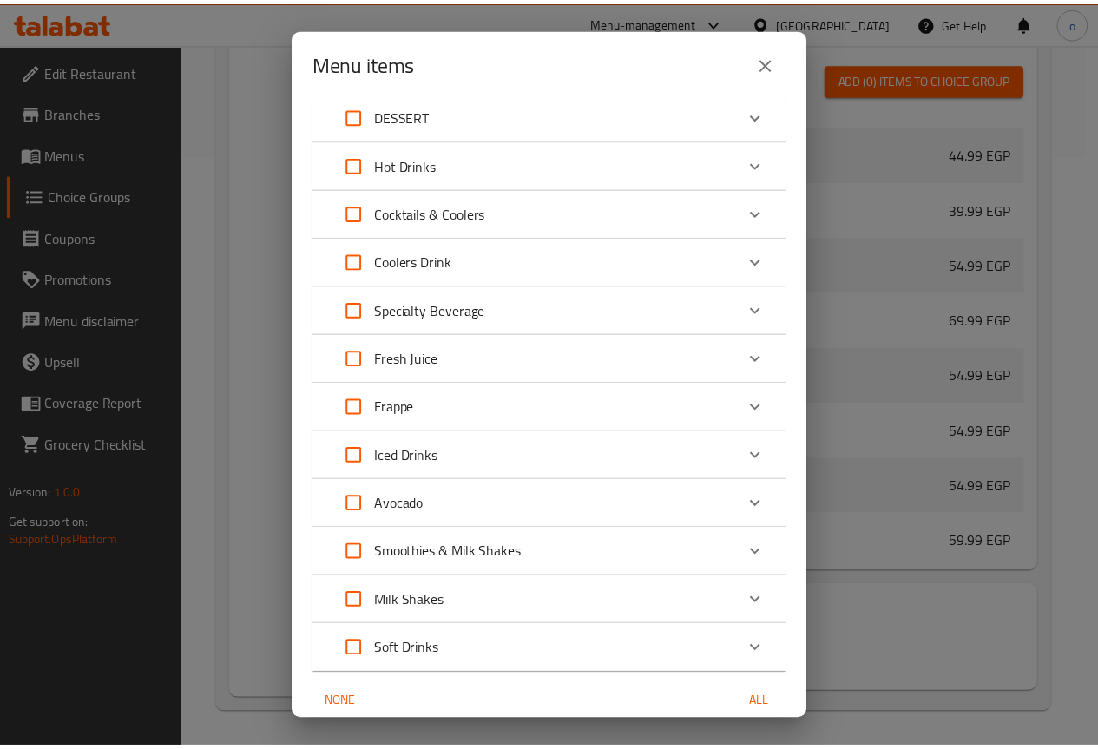
scroll to position [2505, 0]
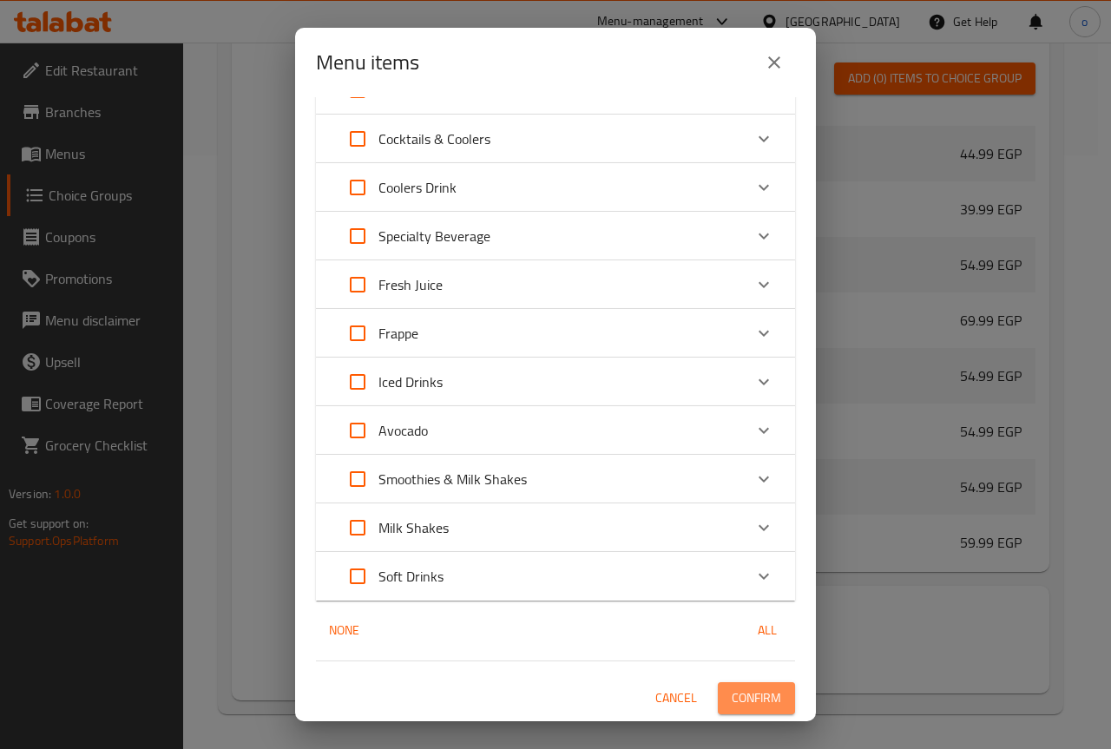
click at [748, 694] on span "Confirm" at bounding box center [756, 699] width 49 height 22
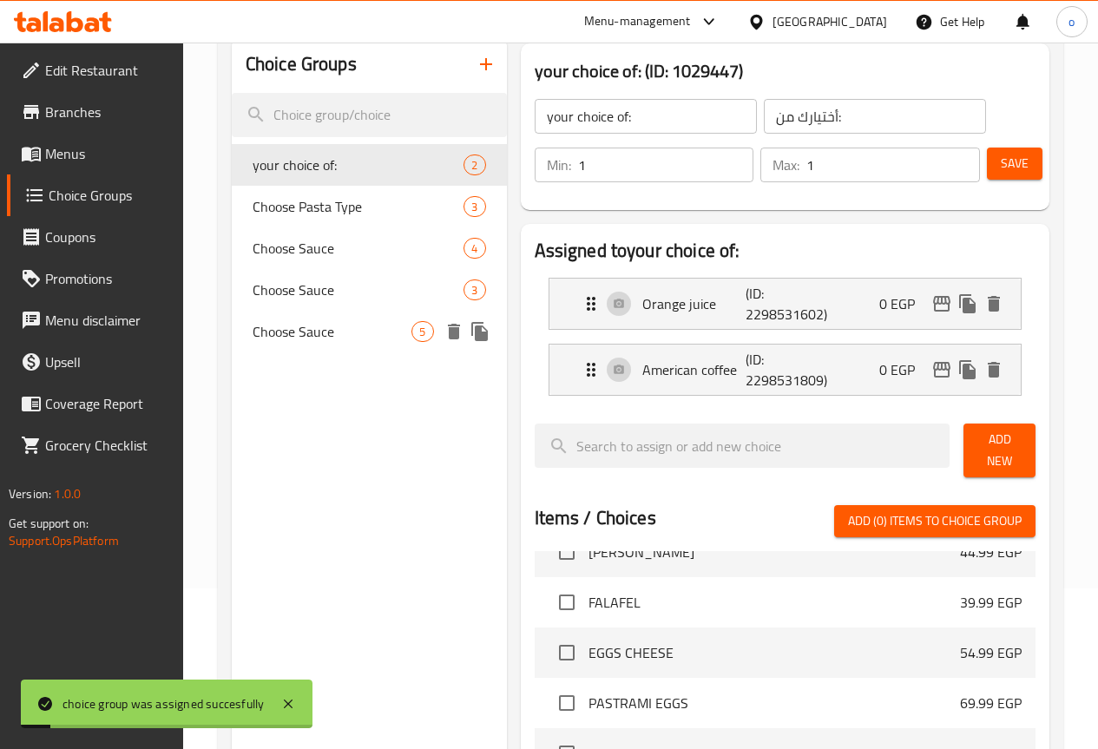
scroll to position [160, 0]
click at [69, 157] on span "Menus" at bounding box center [107, 153] width 124 height 21
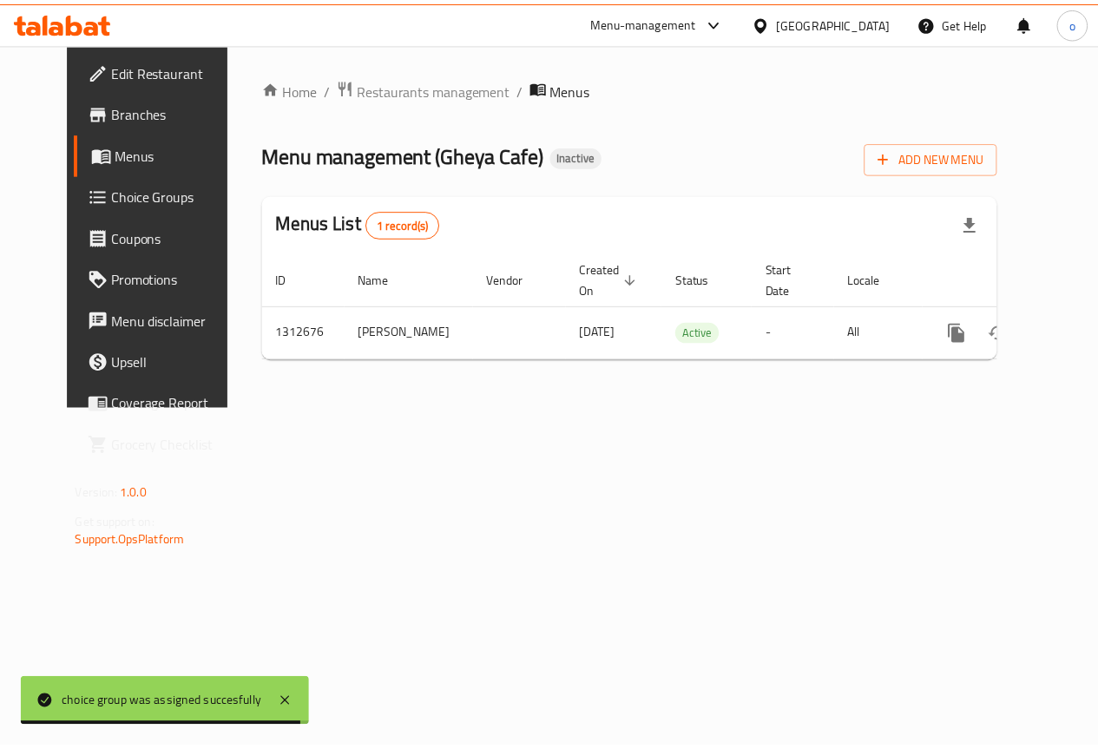
scroll to position [0, 6]
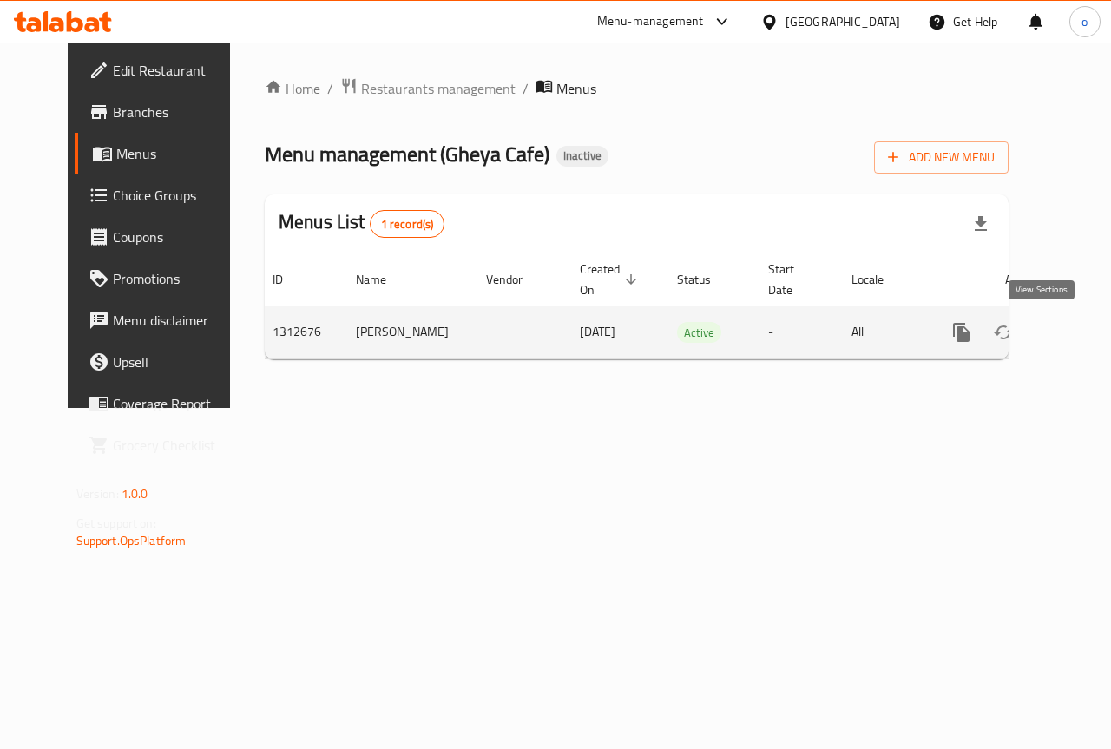
click at [1066, 339] on link "enhanced table" at bounding box center [1087, 333] width 42 height 42
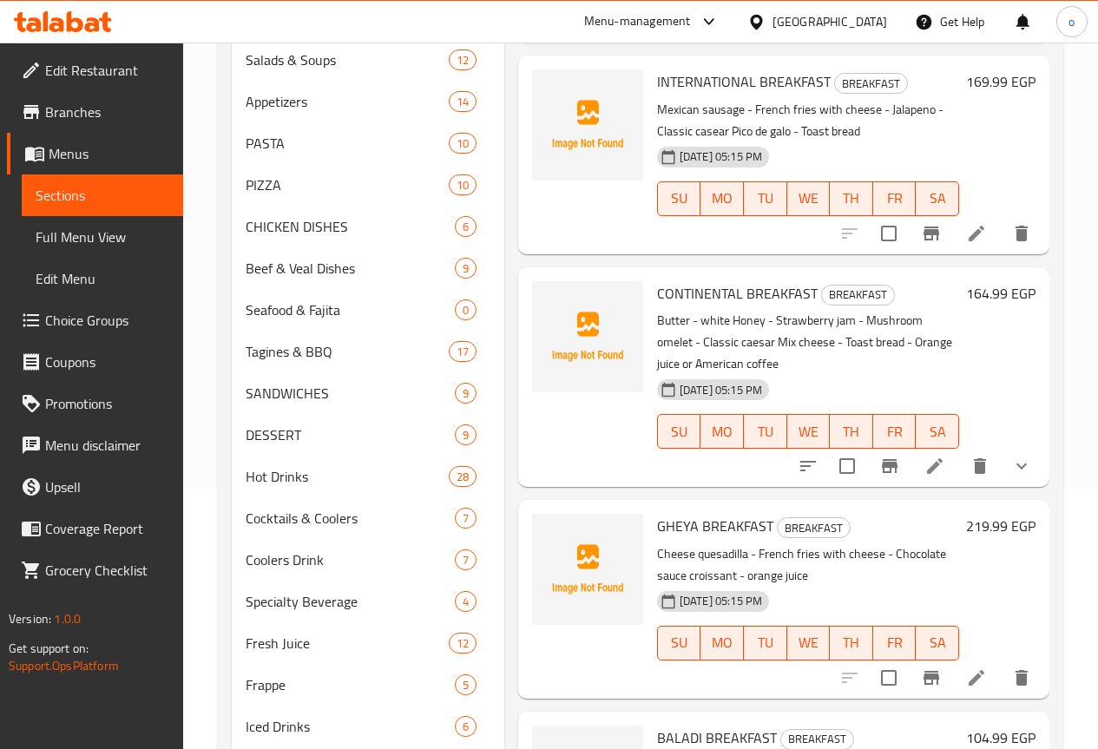
scroll to position [174, 0]
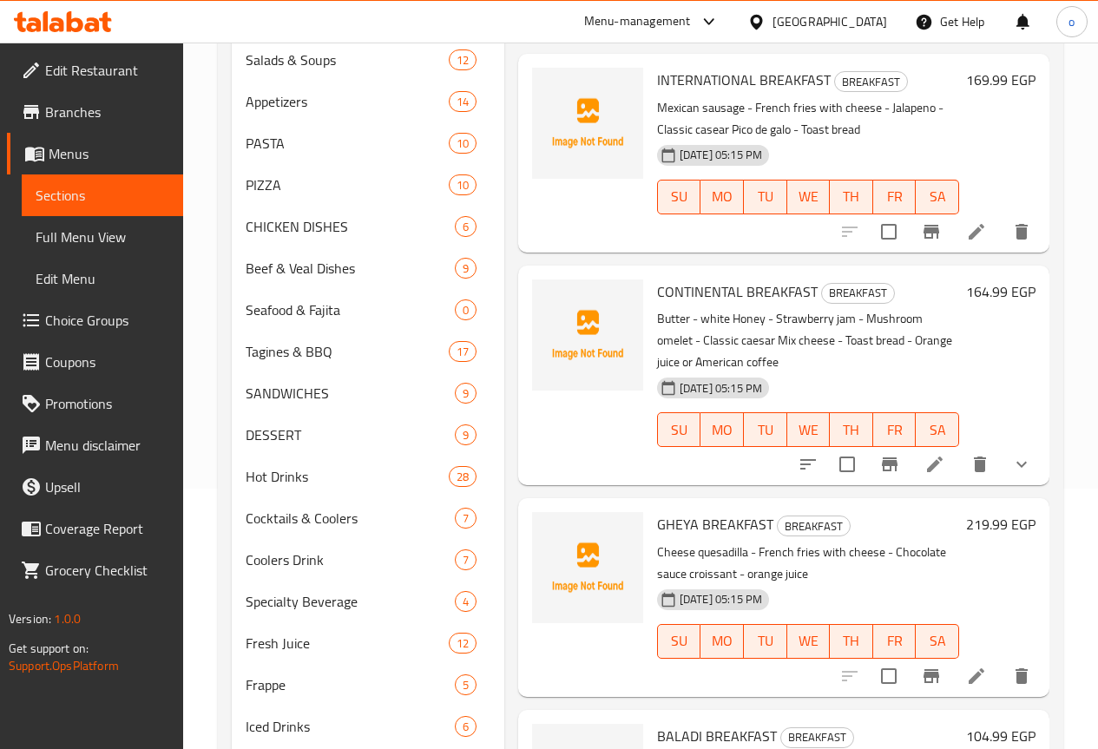
click at [934, 449] on li at bounding box center [935, 464] width 49 height 31
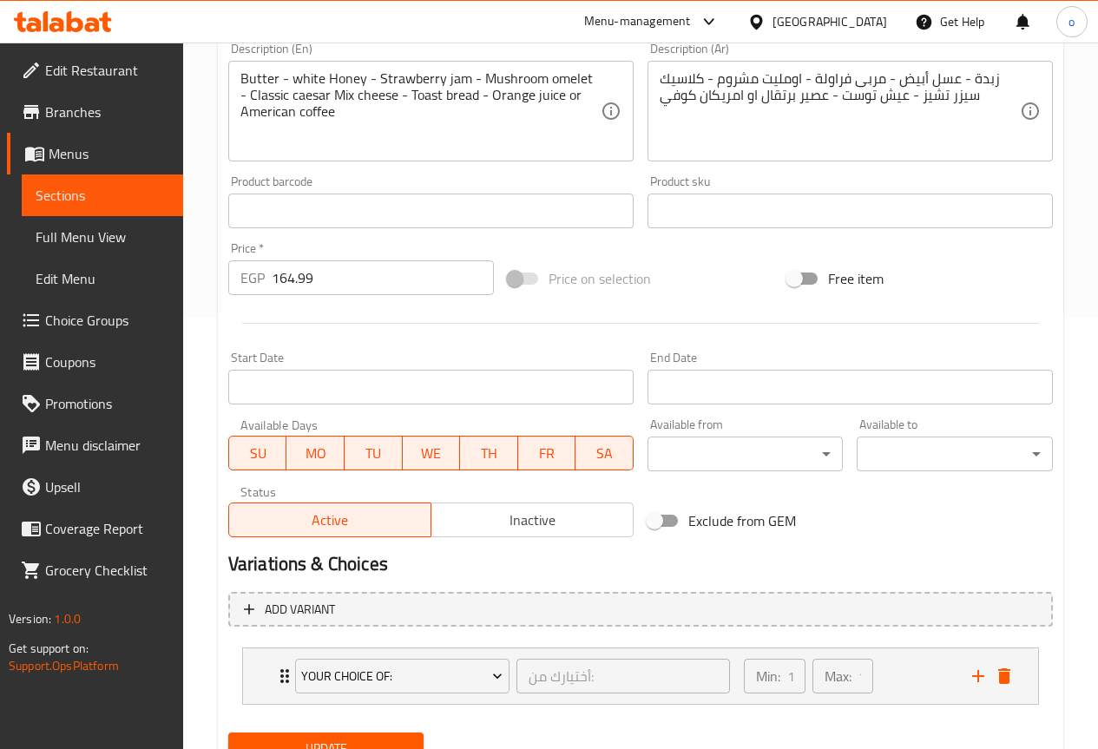
scroll to position [506, 0]
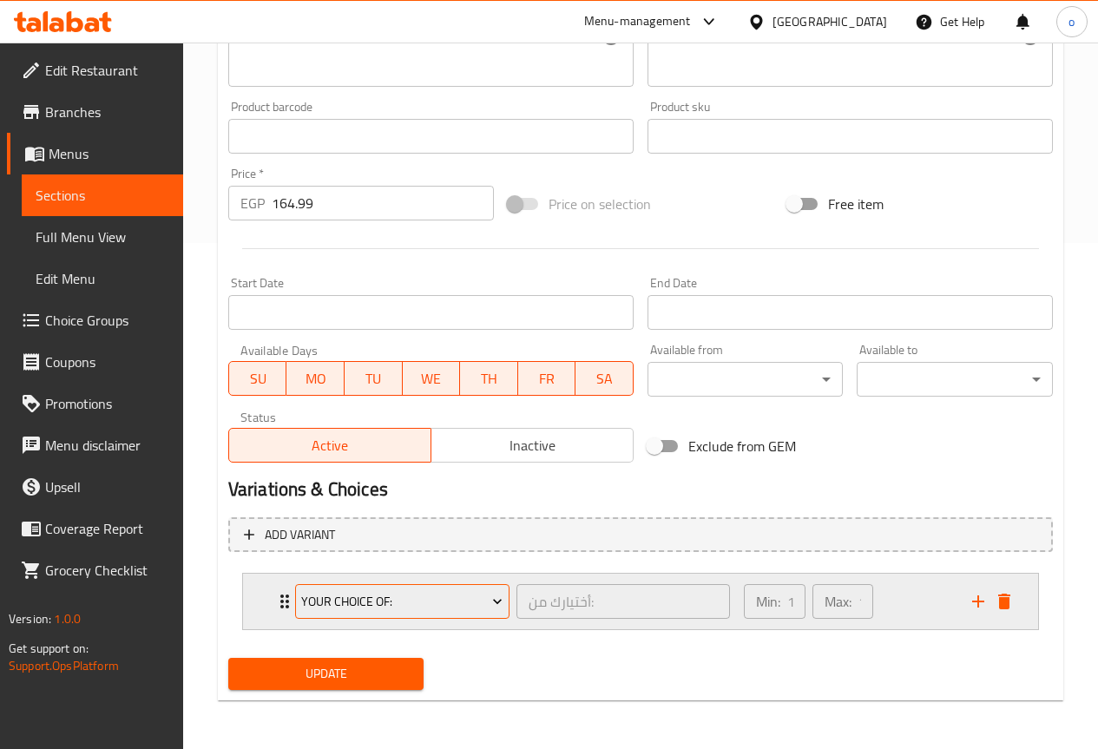
click at [374, 601] on span "your choice of:" at bounding box center [401, 602] width 201 height 22
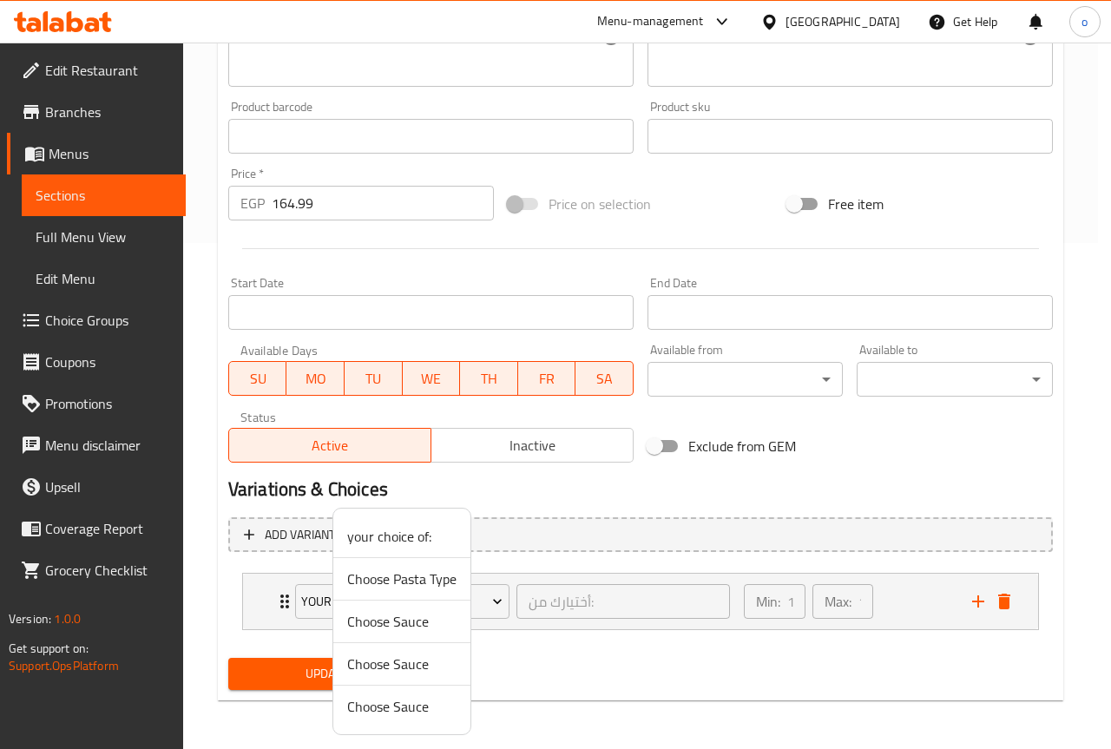
drag, startPoint x: 536, startPoint y: 669, endPoint x: 524, endPoint y: 662, distance: 13.7
click at [537, 669] on div at bounding box center [555, 374] width 1111 height 749
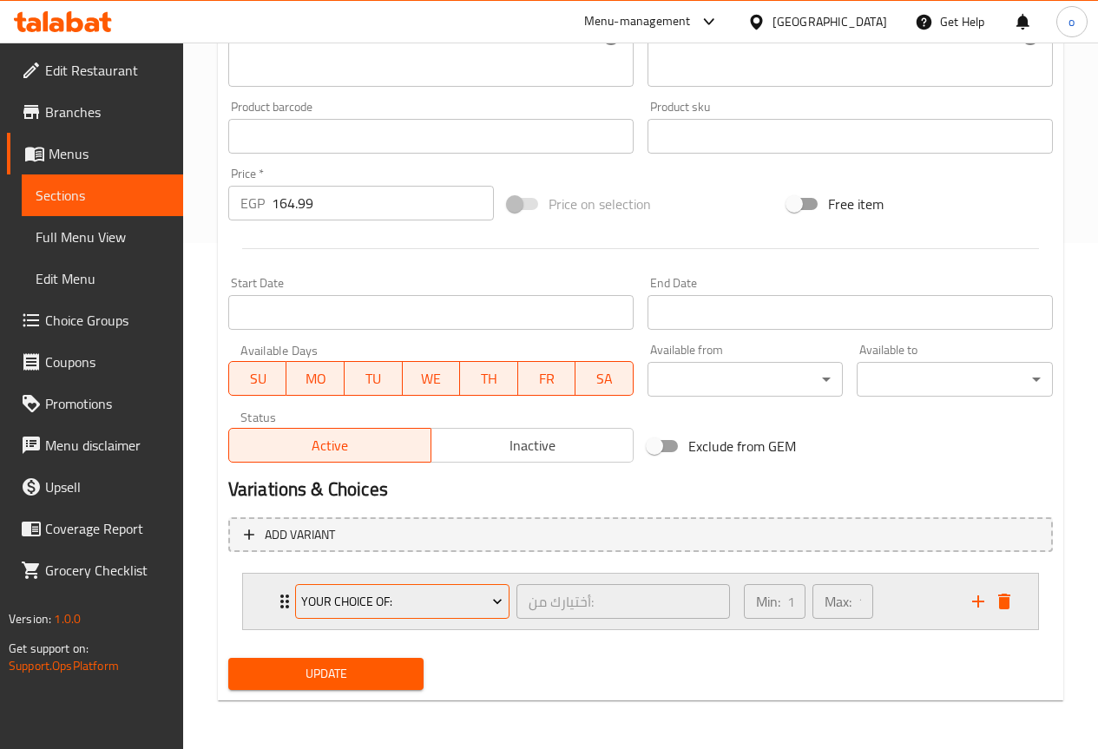
click at [504, 609] on icon "Expand" at bounding box center [497, 601] width 17 height 17
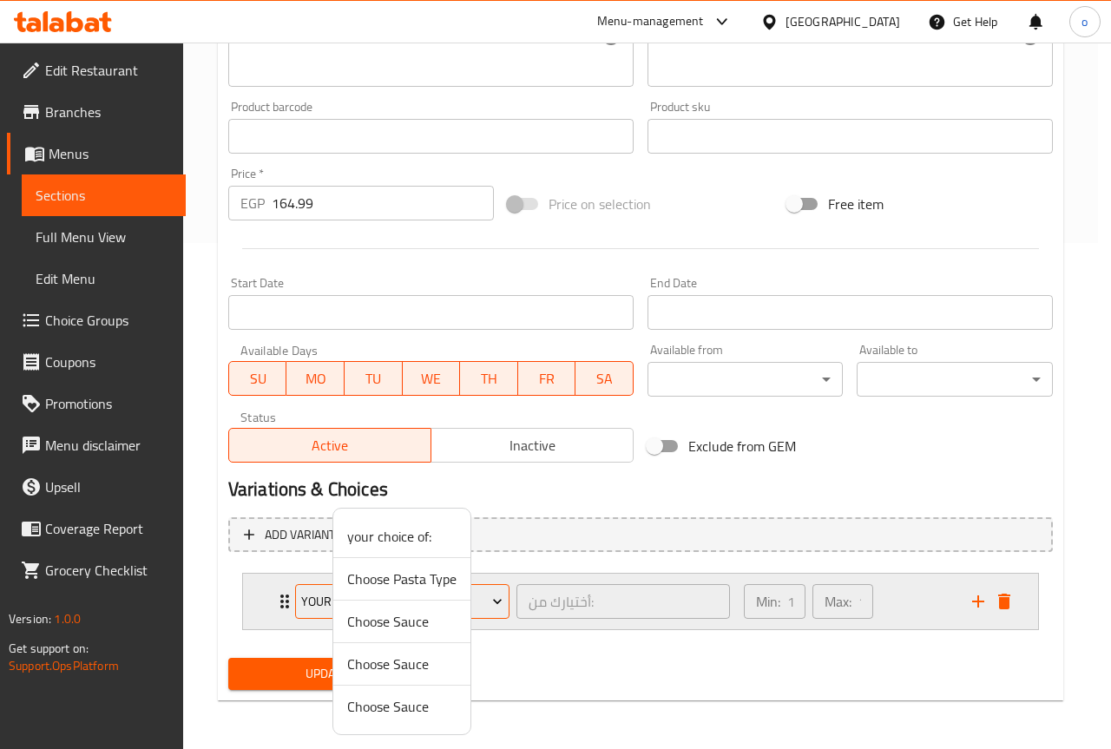
click at [504, 609] on div at bounding box center [555, 374] width 1111 height 749
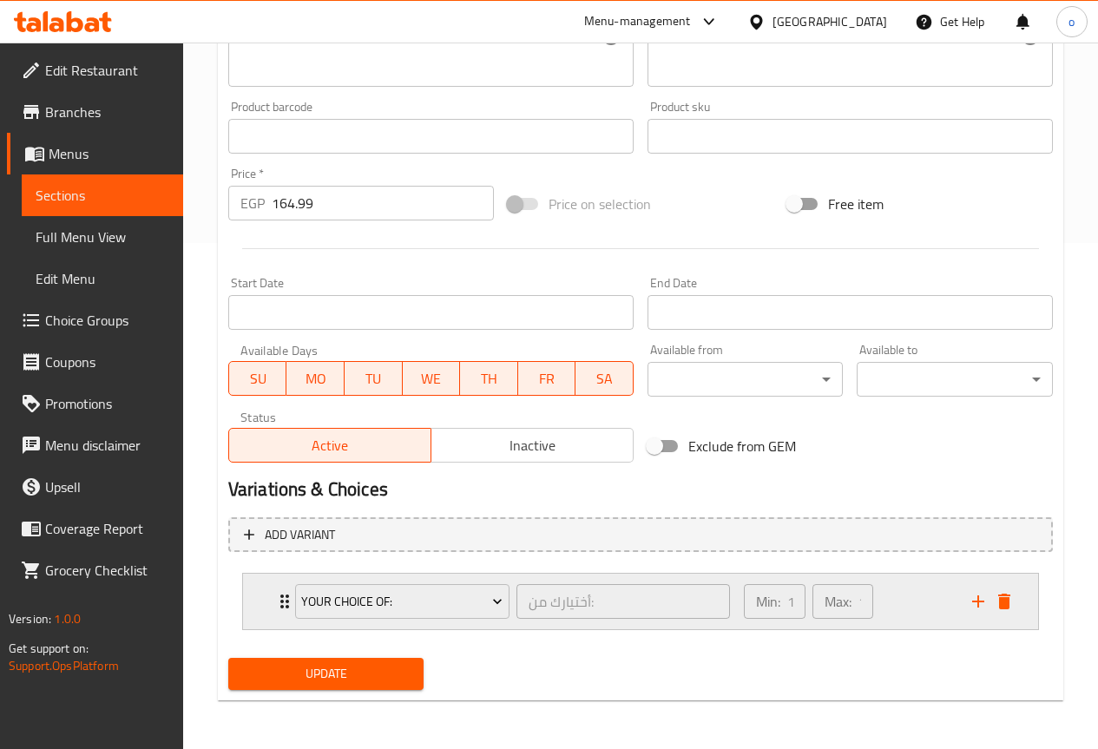
click at [290, 600] on div "your choice of: أختيارك من: ​" at bounding box center [513, 602] width 456 height 56
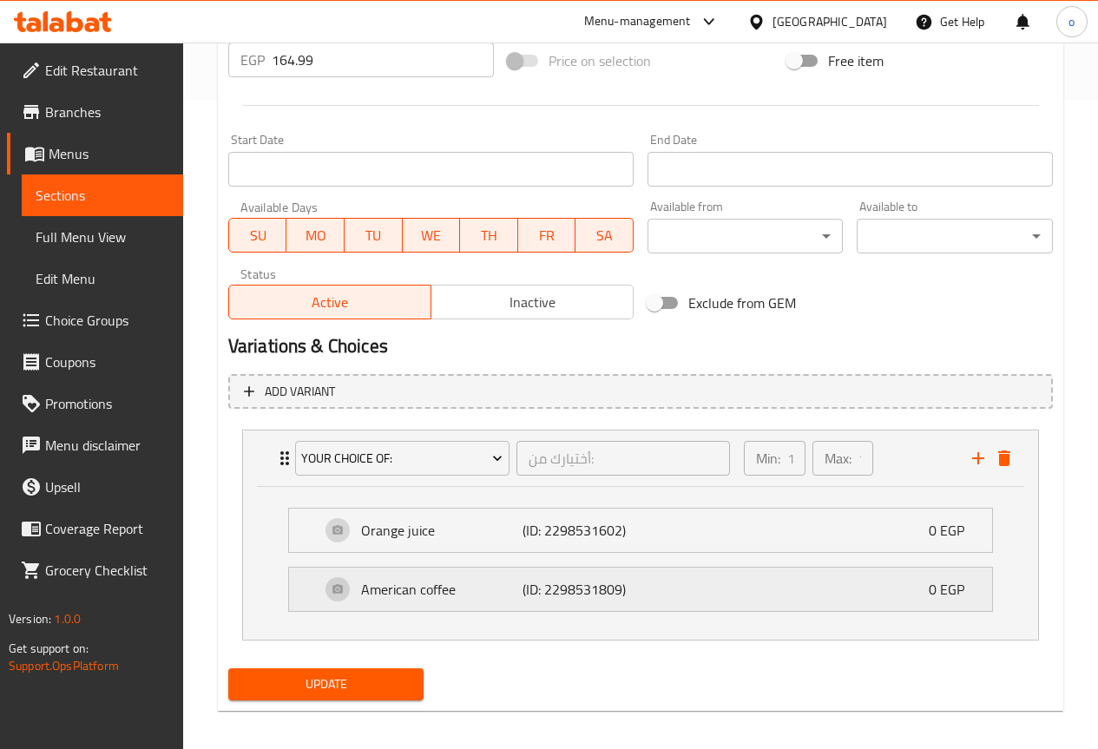
scroll to position [660, 0]
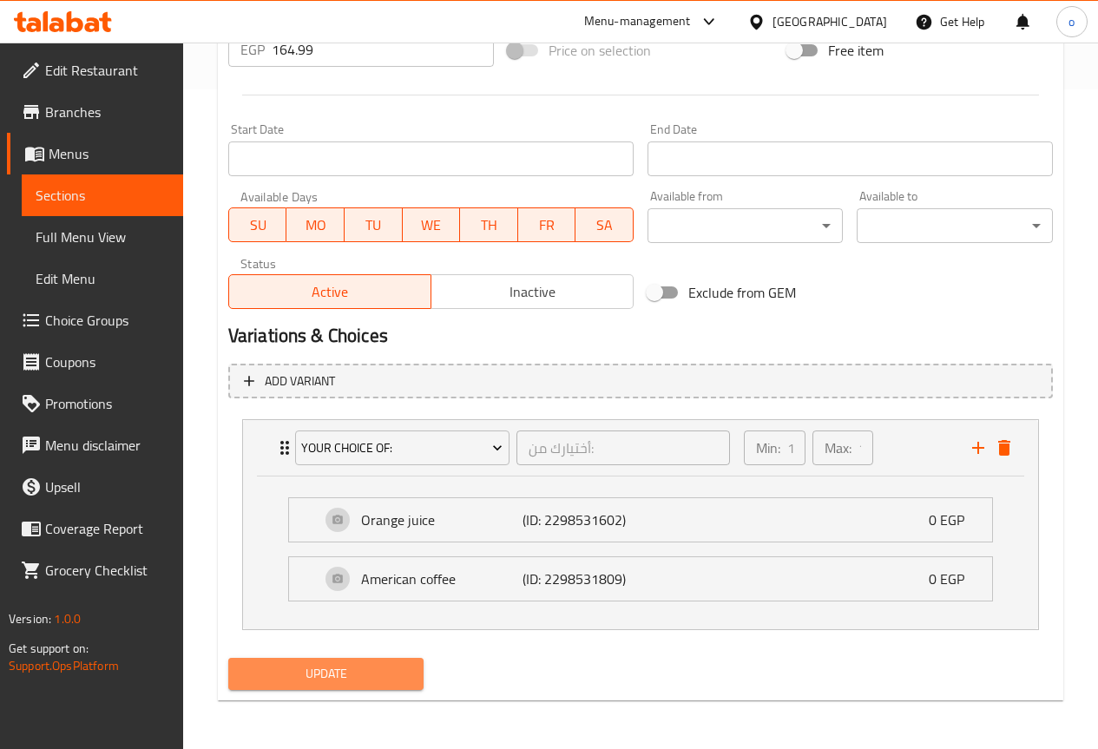
click at [293, 669] on span "Update" at bounding box center [326, 674] width 168 height 22
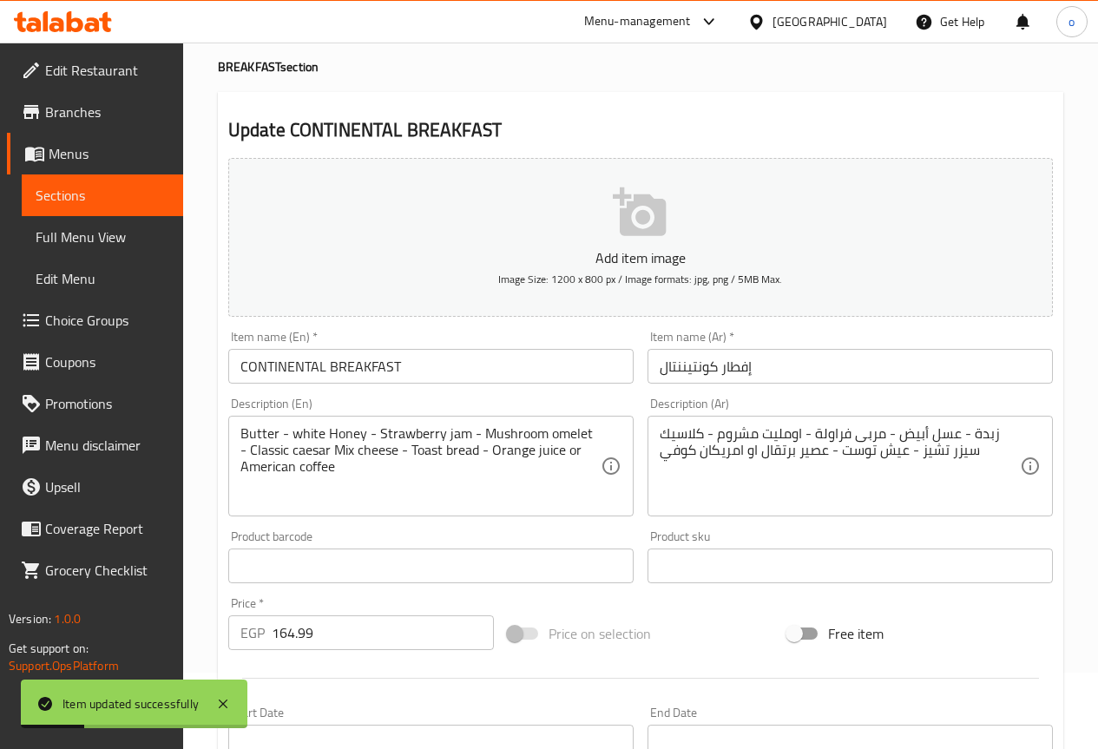
scroll to position [0, 0]
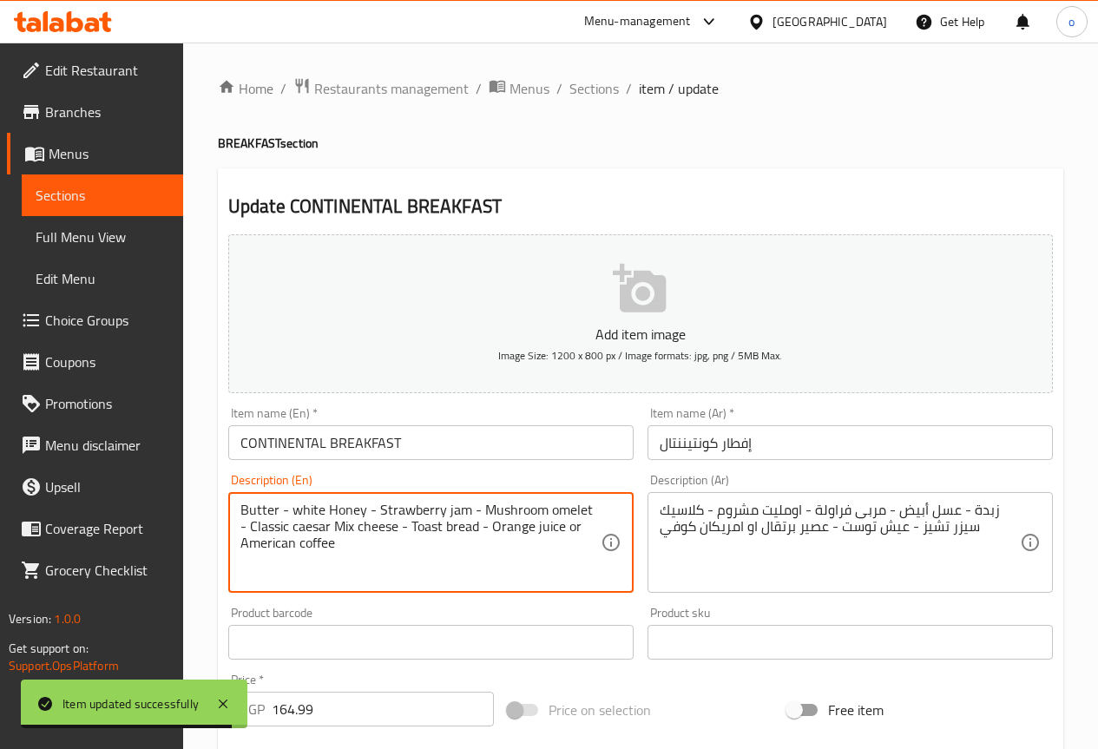
click at [299, 510] on textarea "Butter - white Honey - Strawberry jam - Mushroom omelet - Classic caesar Mix ch…" at bounding box center [421, 543] width 360 height 82
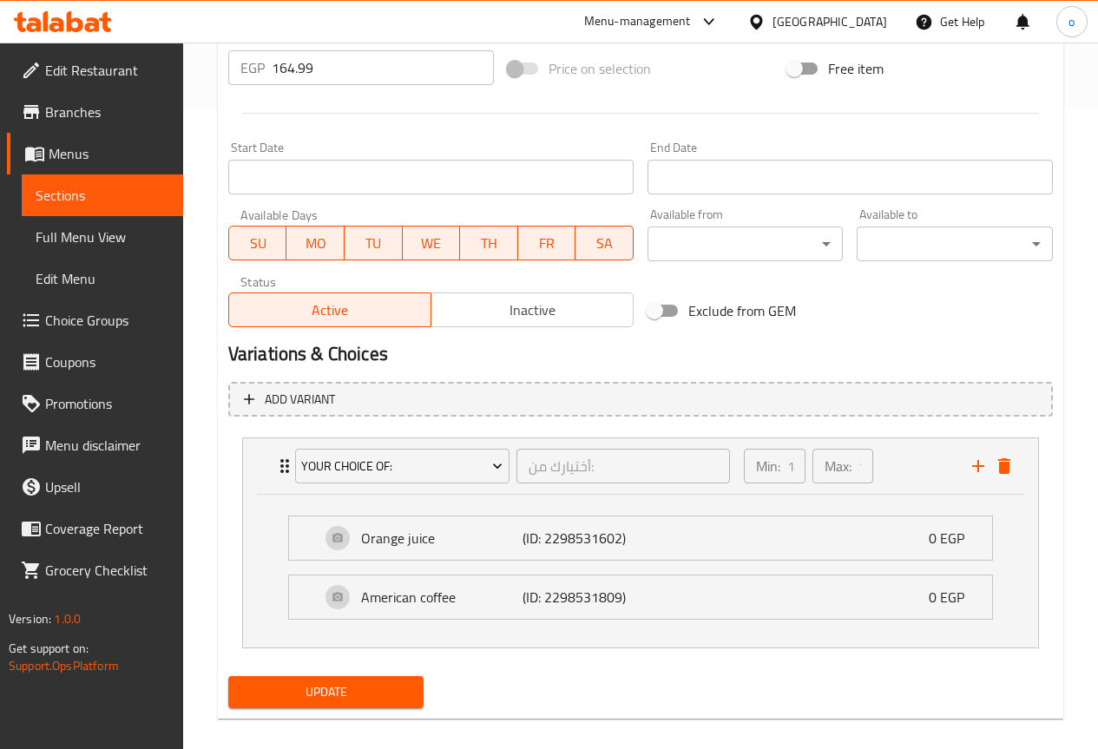
scroll to position [660, 0]
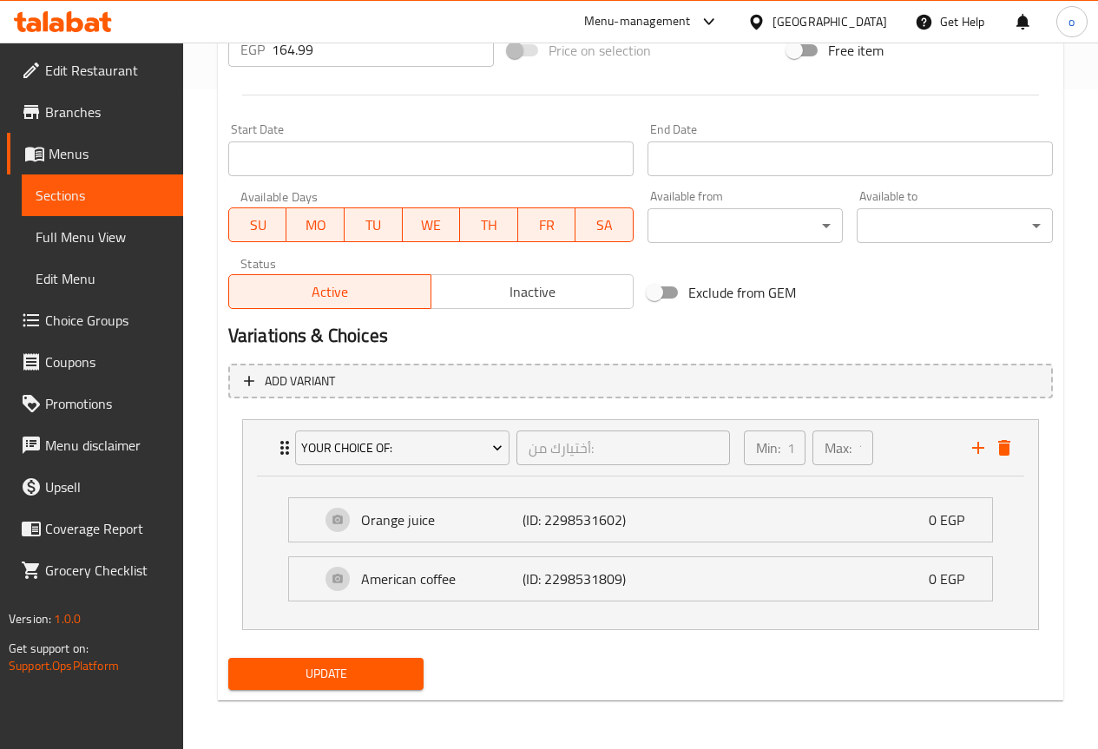
type textarea "Butter - White Honey - Strawberry jam - Mushroom omelet - Classic caesar Mix ch…"
click at [275, 671] on span "Update" at bounding box center [326, 674] width 168 height 22
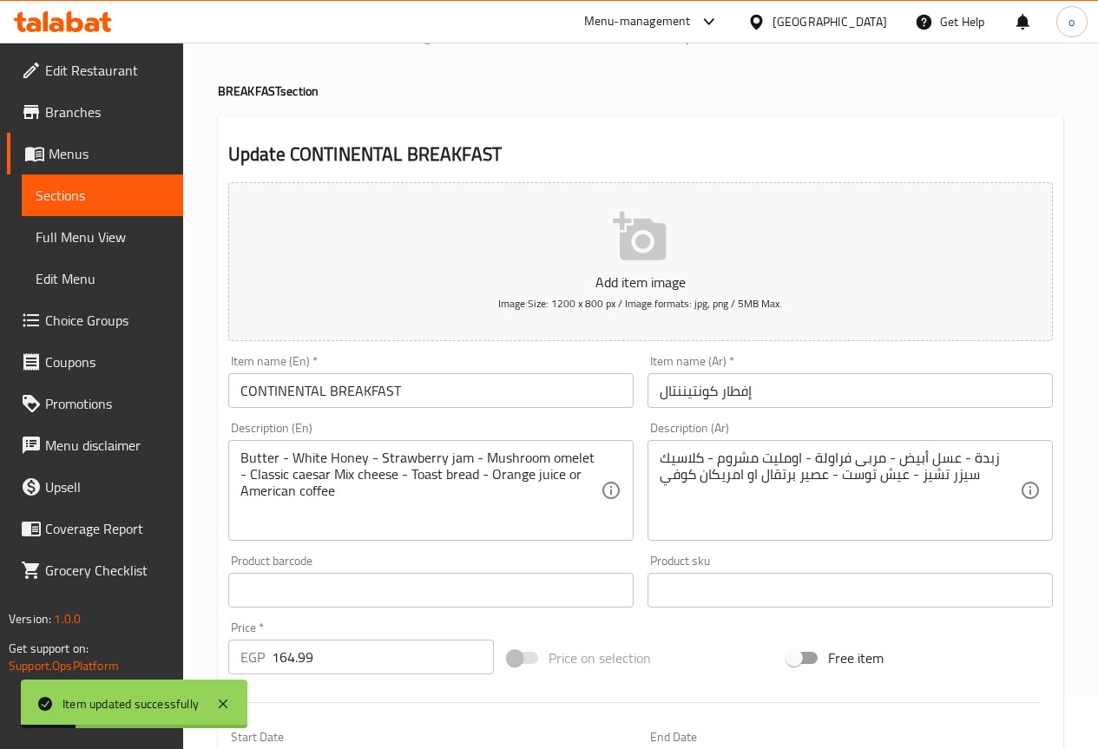
scroll to position [0, 0]
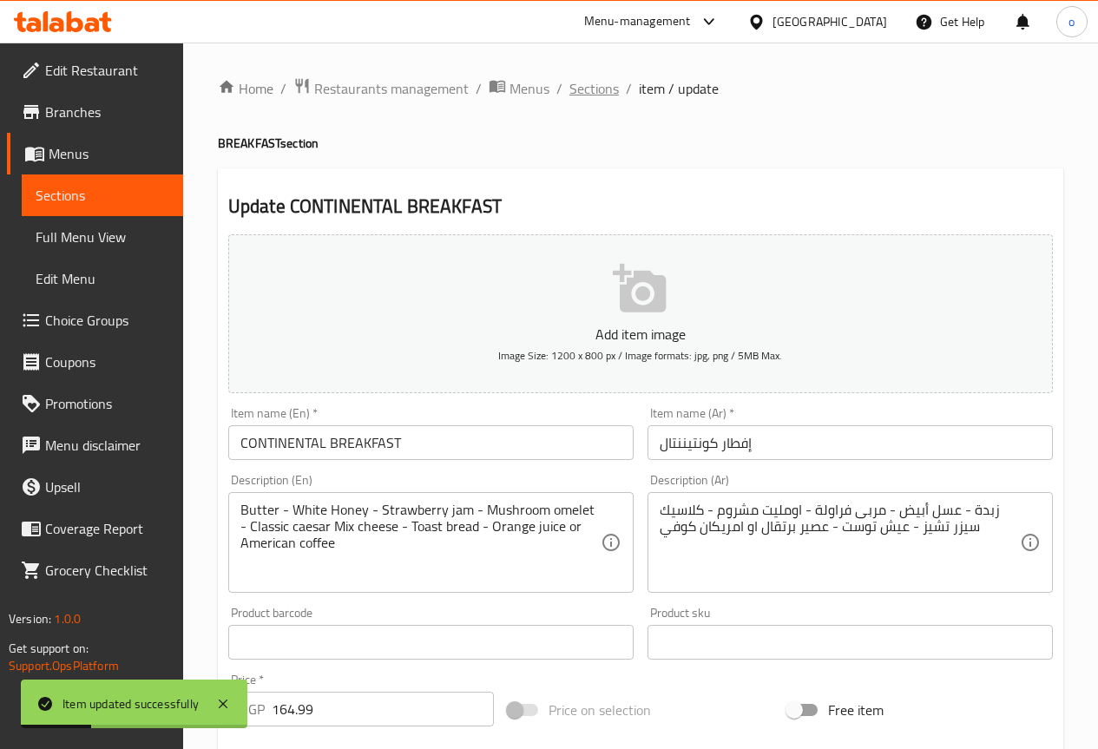
click at [597, 94] on span "Sections" at bounding box center [594, 88] width 49 height 21
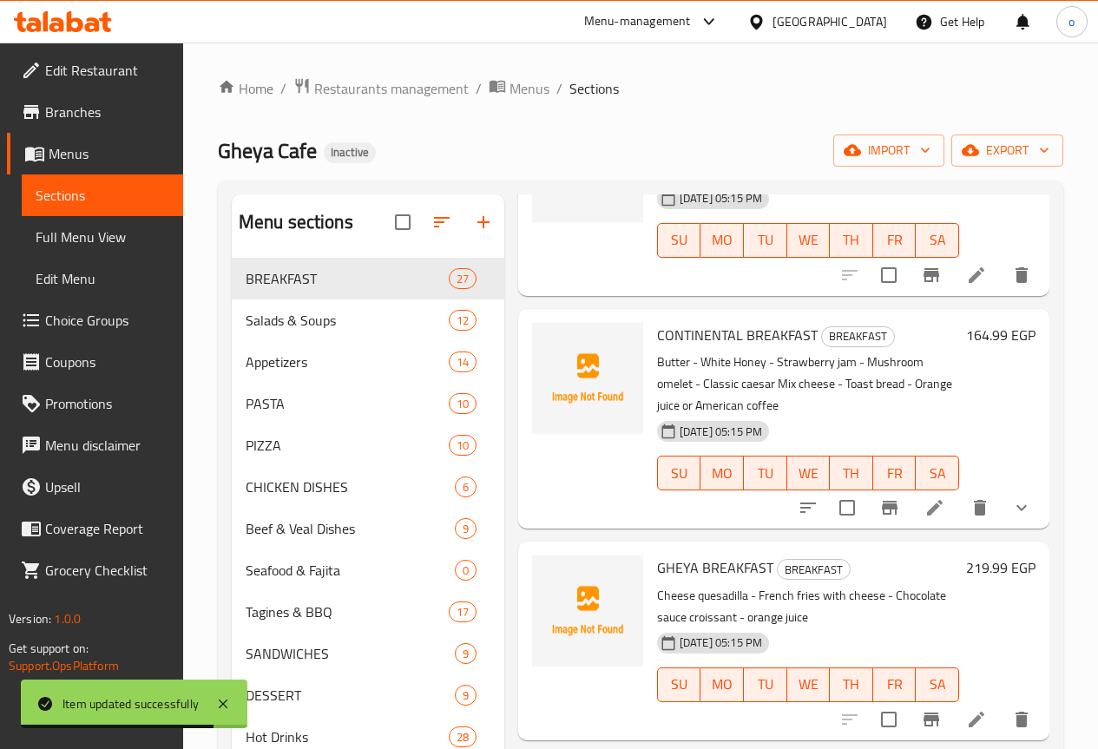
scroll to position [434, 0]
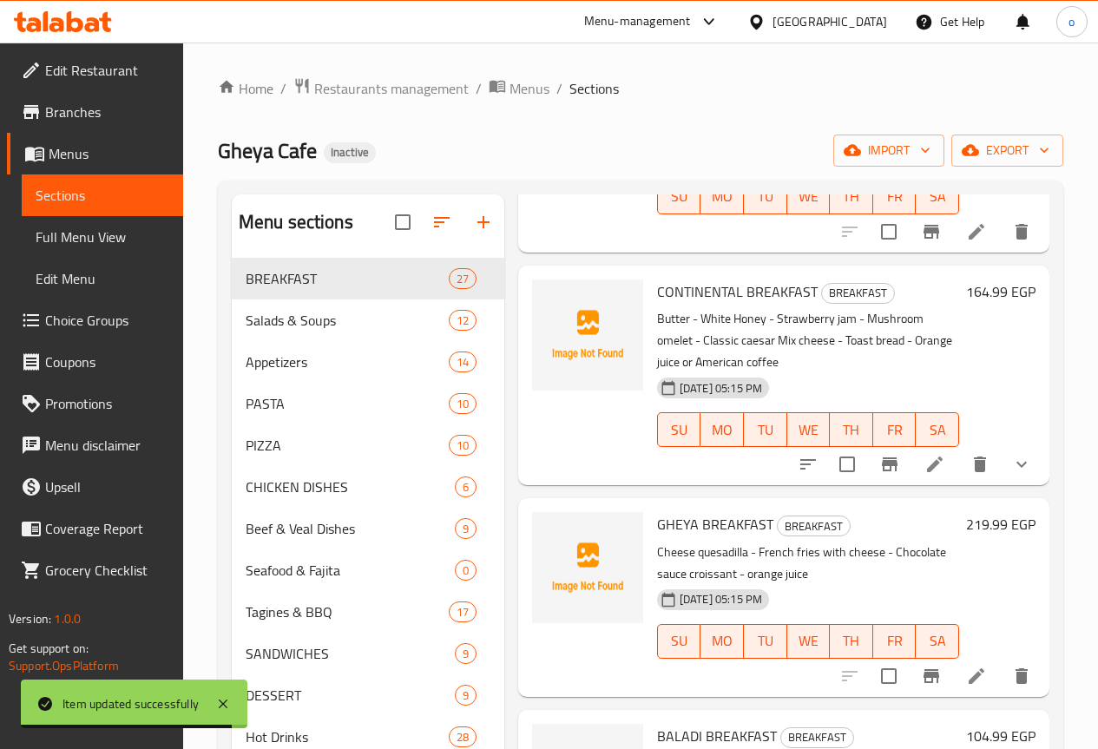
click at [969, 669] on icon at bounding box center [977, 677] width 16 height 16
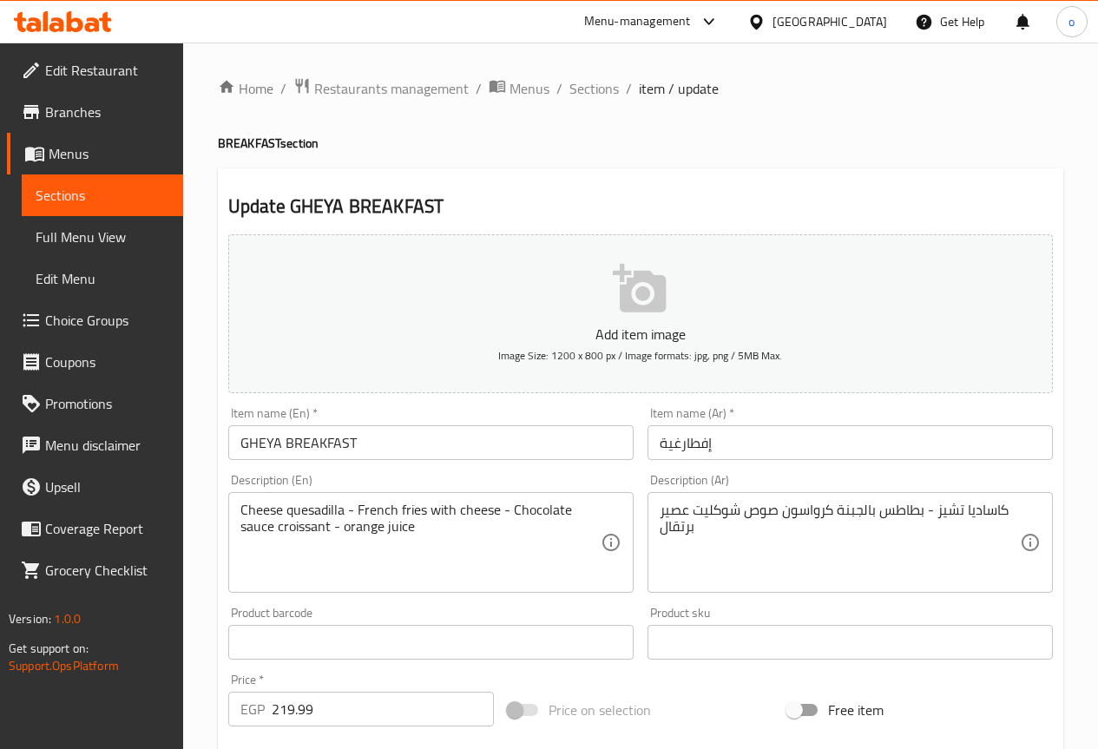
click at [679, 444] on input "إفطارغية" at bounding box center [850, 442] width 405 height 35
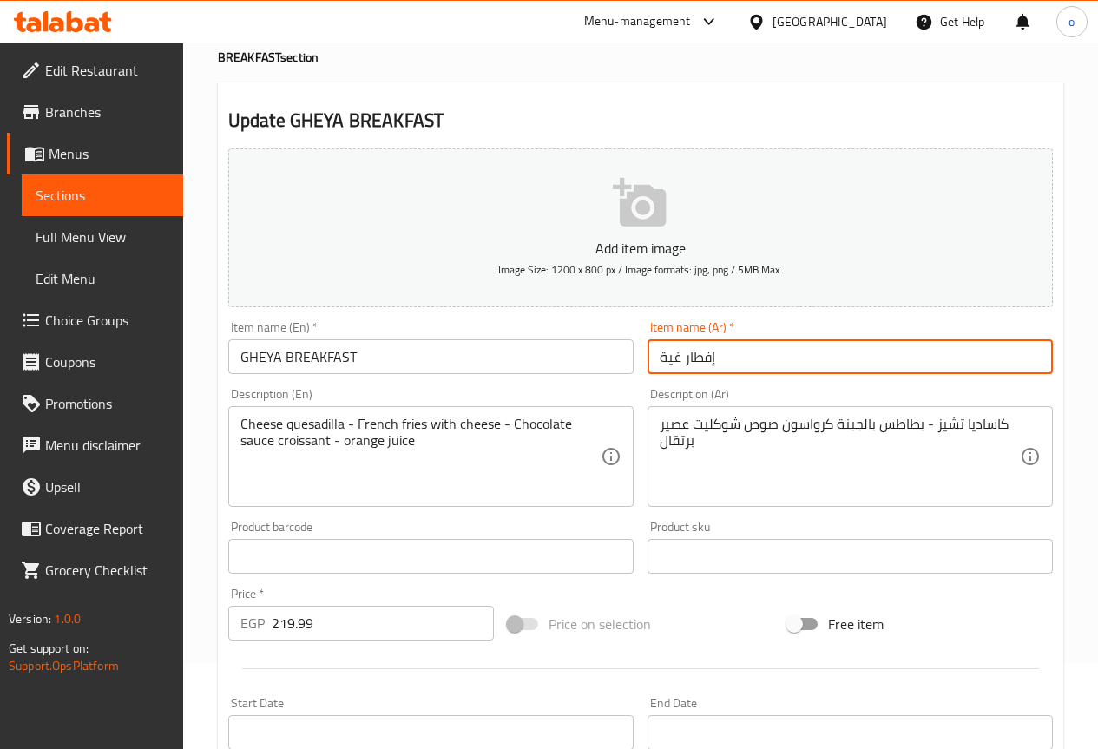
scroll to position [87, 0]
type input "إفطار غية"
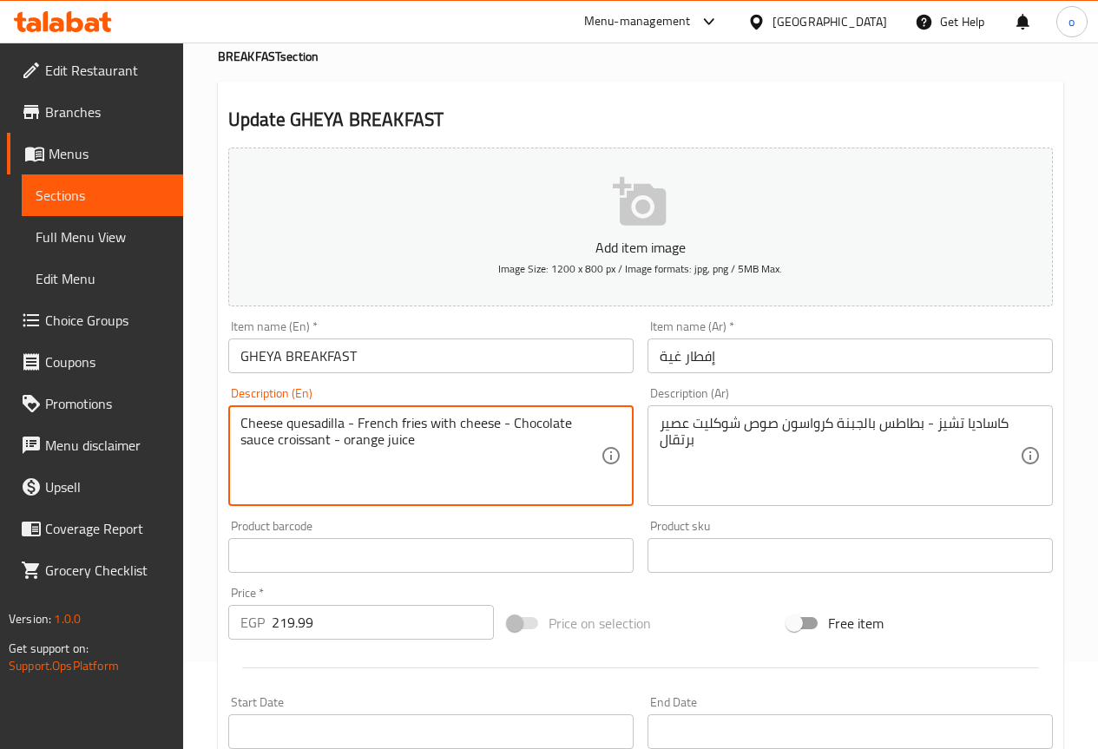
drag, startPoint x: 340, startPoint y: 421, endPoint x: 319, endPoint y: 424, distance: 21.9
click at [341, 421] on textarea "Cheese quesadilla - French fries with cheese - Chocolate sauce croissant - oran…" at bounding box center [421, 456] width 360 height 82
click at [342, 425] on textarea "Cheese quesadilla - French fries with cheese - Chocolate sauce croissant - oran…" at bounding box center [421, 456] width 360 height 82
drag, startPoint x: 342, startPoint y: 425, endPoint x: 326, endPoint y: 427, distance: 15.7
click at [326, 427] on textarea "Cheese quesadilla - French fries with cheese - Chocolate sauce croissant - oran…" at bounding box center [421, 456] width 360 height 82
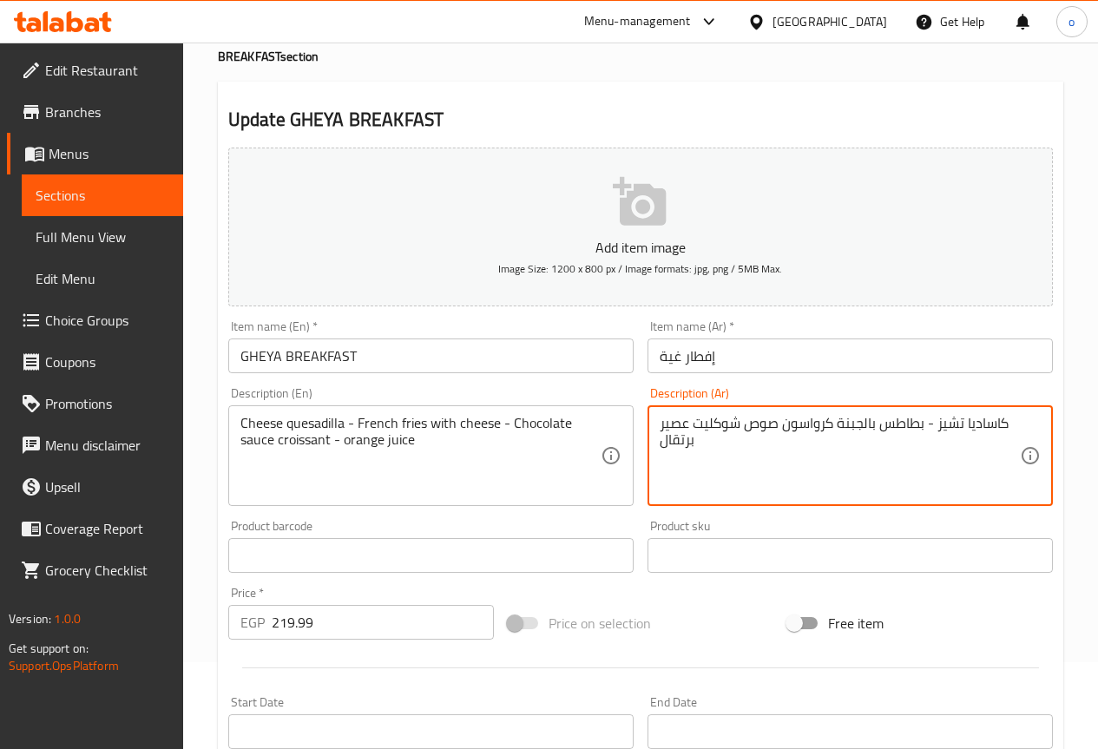
drag, startPoint x: 939, startPoint y: 425, endPoint x: 969, endPoint y: 421, distance: 29.7
click at [969, 421] on textarea "كاساديا تشيز - بطاطس بالجبنة کرواسون صوص شوكليت عصير برتقال" at bounding box center [840, 456] width 360 height 82
click at [999, 422] on textarea "كاساديا - بطاطس بالجبنة کرواسون صوص شوكليت عصير برتقال" at bounding box center [840, 456] width 360 height 82
click at [949, 492] on textarea "كاساديا تشيز - بطاطس بالجبنة کرواسون صوص شوكليت عصير برتقال" at bounding box center [840, 456] width 360 height 82
click at [1026, 424] on div "كاساديا تشيز - بطاطس بالجبنة کرواسون صوص شوكليت عصير برتقال Description (Ar)" at bounding box center [850, 455] width 405 height 101
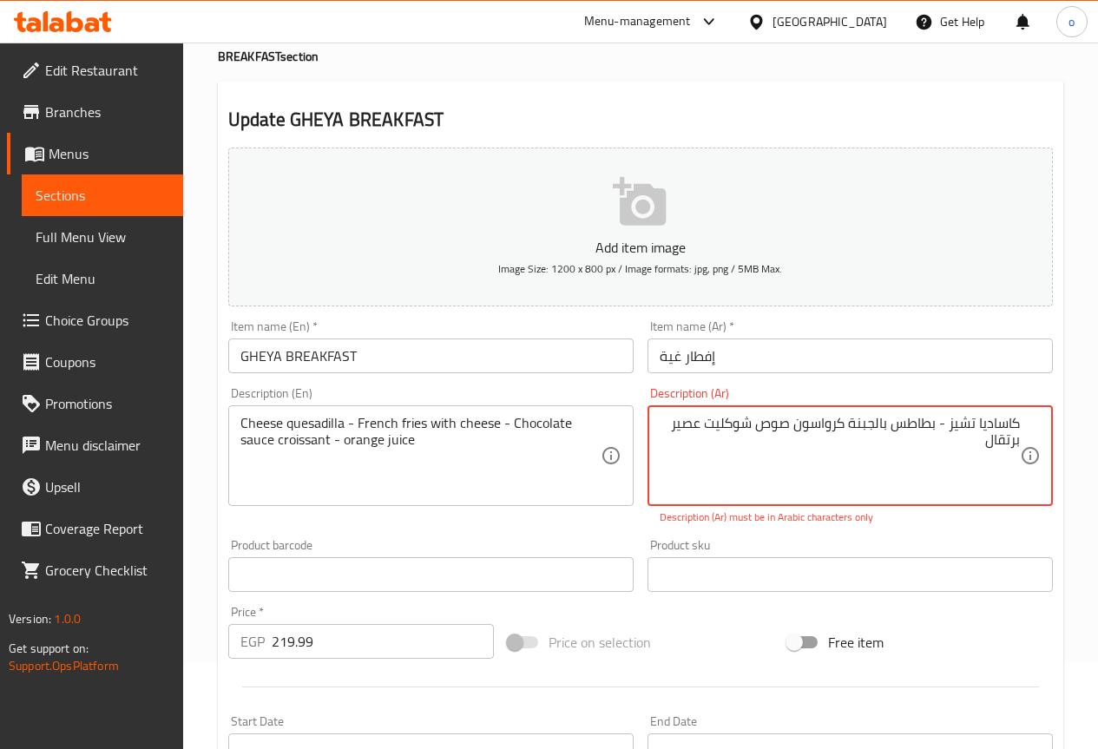
click at [1025, 424] on div "كاساديا تشيز - بطاطس بالجبنة کرواسون صوص شوكليت عصير برتقال Description (Ar)" at bounding box center [850, 455] width 405 height 101
click at [1021, 418] on div "كاساديا تشيز - بطاطس بالجبنة کرواسون صوص شوكليت عصير برتقال Description (Ar)" at bounding box center [850, 455] width 405 height 101
click at [959, 431] on textarea "كاساديا تشيز - بطاطس بالجبنة کرواسون صوص شوكليت عصير برتقال" at bounding box center [840, 456] width 360 height 82
click at [1025, 421] on div "كاساديا تشيز - بطاطس بالجبنة کرواسون صوص شوكليت عصير برتقال Description (Ar)" at bounding box center [850, 455] width 405 height 101
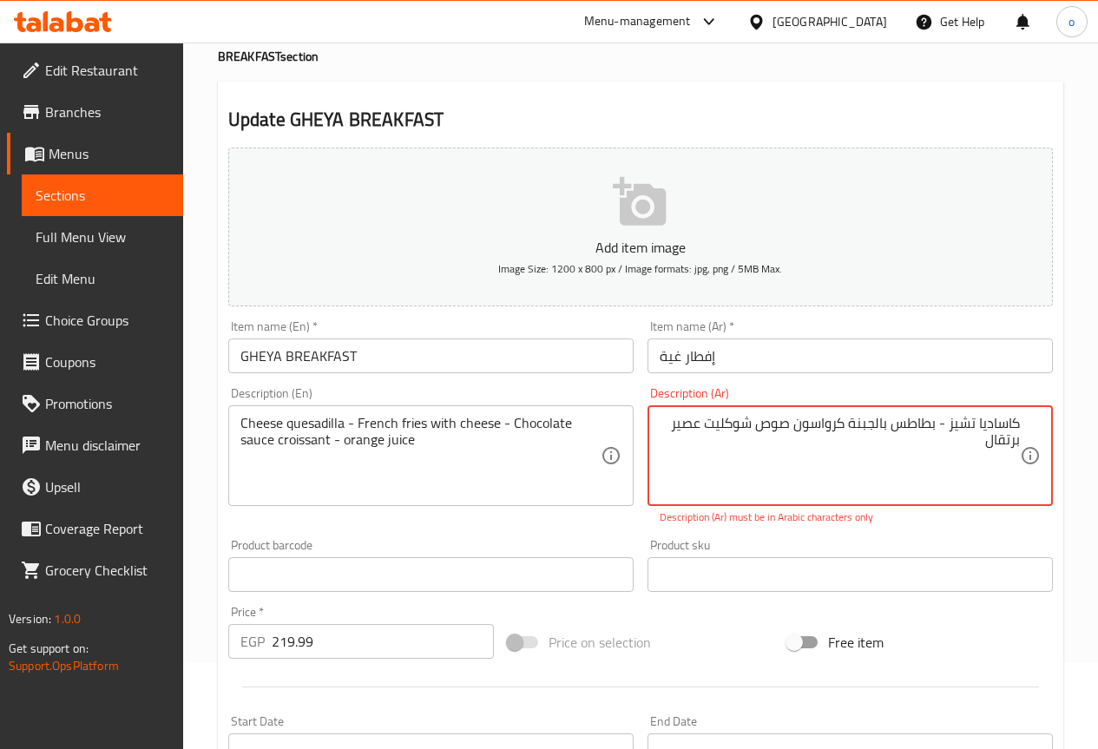
click at [1023, 421] on div "كاساديا تشيز - بطاطس بالجبنة کرواسون صوص شوكليت عصير برتقال Description (Ar)" at bounding box center [850, 455] width 405 height 101
click at [1021, 421] on div "كاساديا تشيز - بطاطس بالجبنة کرواسون صوص شوكليت عصير برتقال Description (Ar)" at bounding box center [850, 455] width 405 height 101
click at [1019, 421] on textarea "كاساديا تشيز - بطاطس بالجبنة کرواسون صوص شوكليت عصير برتقال" at bounding box center [840, 456] width 360 height 82
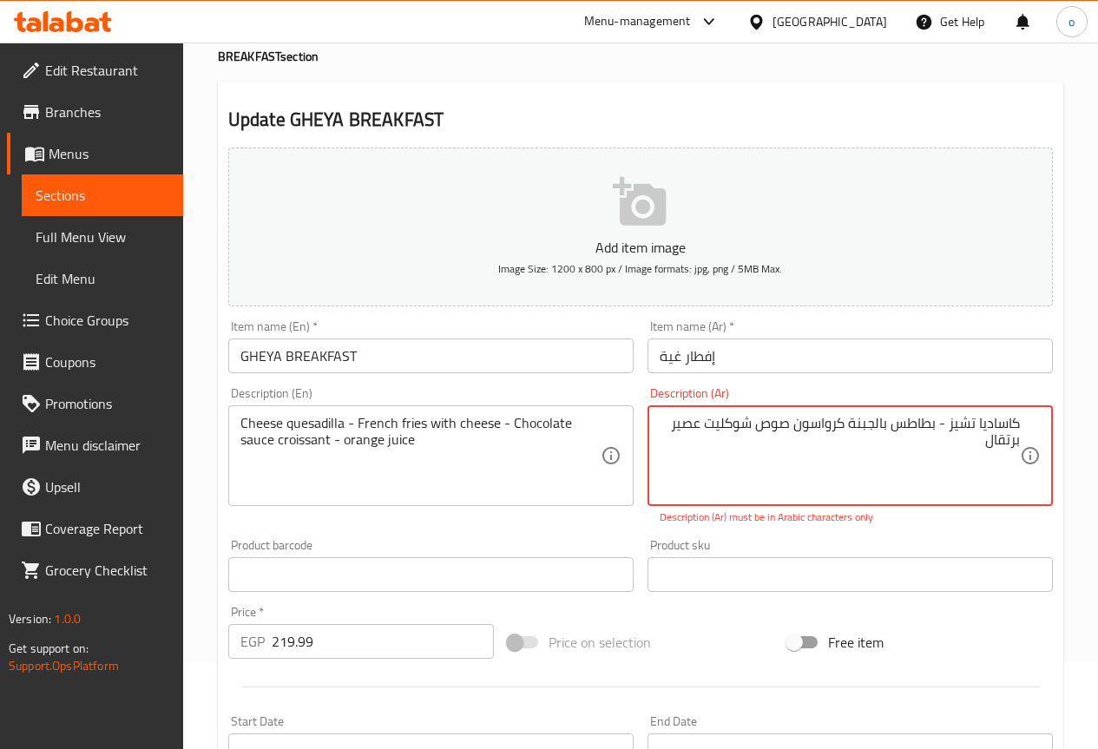
click at [951, 464] on textarea "كاساديا تشيز - بطاطس بالجبنة کرواسون صوص شوكليت عصير برتقال" at bounding box center [840, 456] width 360 height 82
click at [951, 422] on textarea "كاساديا تشيز - بطاطس بالجبنة کرواسون صوص شوكليت عصير برتقال" at bounding box center [840, 456] width 360 height 82
click at [893, 422] on textarea "جبنة كاساديا - بطاطس بالجبنة کرواسون صوص شوكليت عصير برتقال" at bounding box center [840, 456] width 360 height 82
click at [803, 426] on textarea "جبنة كاساديا - بطاطس محمرة بالجبنة کرواسون صوص شوكليت عصير برتقال" at bounding box center [840, 456] width 360 height 82
click at [940, 420] on textarea "جبنة كاساديا - بطاطس محمرة بالجبنة - کرواسون صوص شوكليت عصير برتقال" at bounding box center [840, 456] width 360 height 82
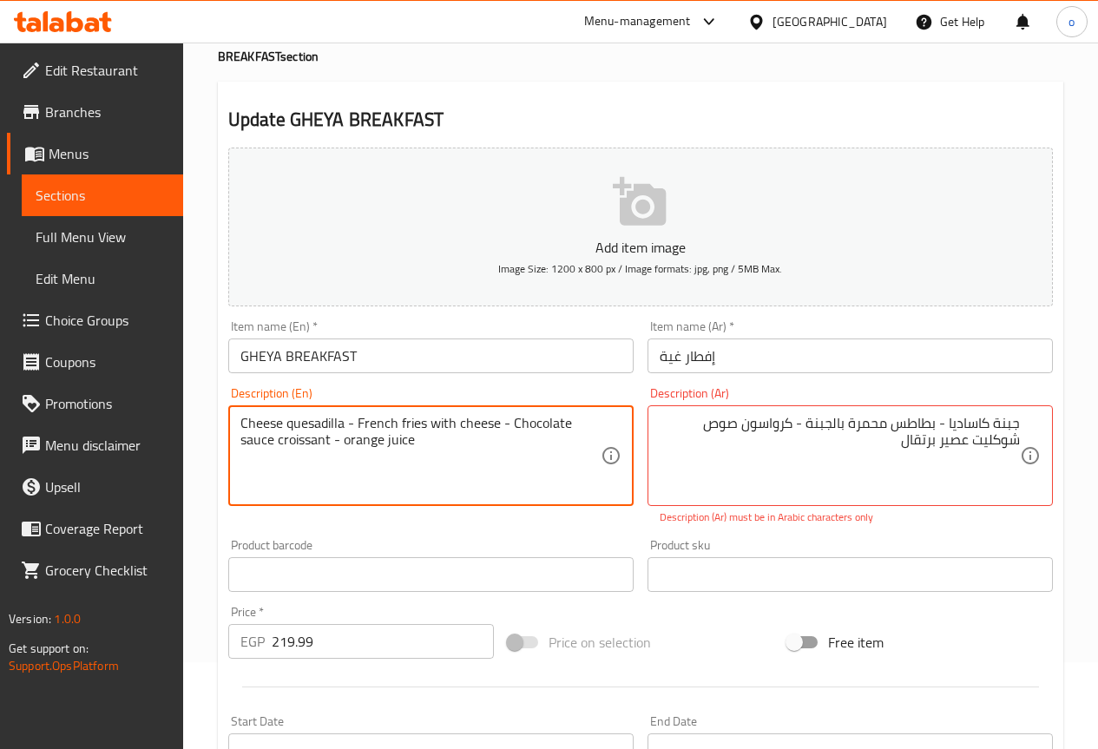
drag, startPoint x: 510, startPoint y: 423, endPoint x: 569, endPoint y: 425, distance: 59.1
drag, startPoint x: 326, startPoint y: 439, endPoint x: 275, endPoint y: 444, distance: 51.4
click at [275, 444] on textarea "Cheese quesadilla - French fries with cheese - Chocolate sauce croissant - oran…" at bounding box center [421, 456] width 360 height 82
click at [320, 464] on textarea "Cheese quesadilla - French fries with cheese - Chocolate sauce croissant - oran…" at bounding box center [421, 456] width 360 height 82
drag, startPoint x: 327, startPoint y: 439, endPoint x: 312, endPoint y: 453, distance: 20.9
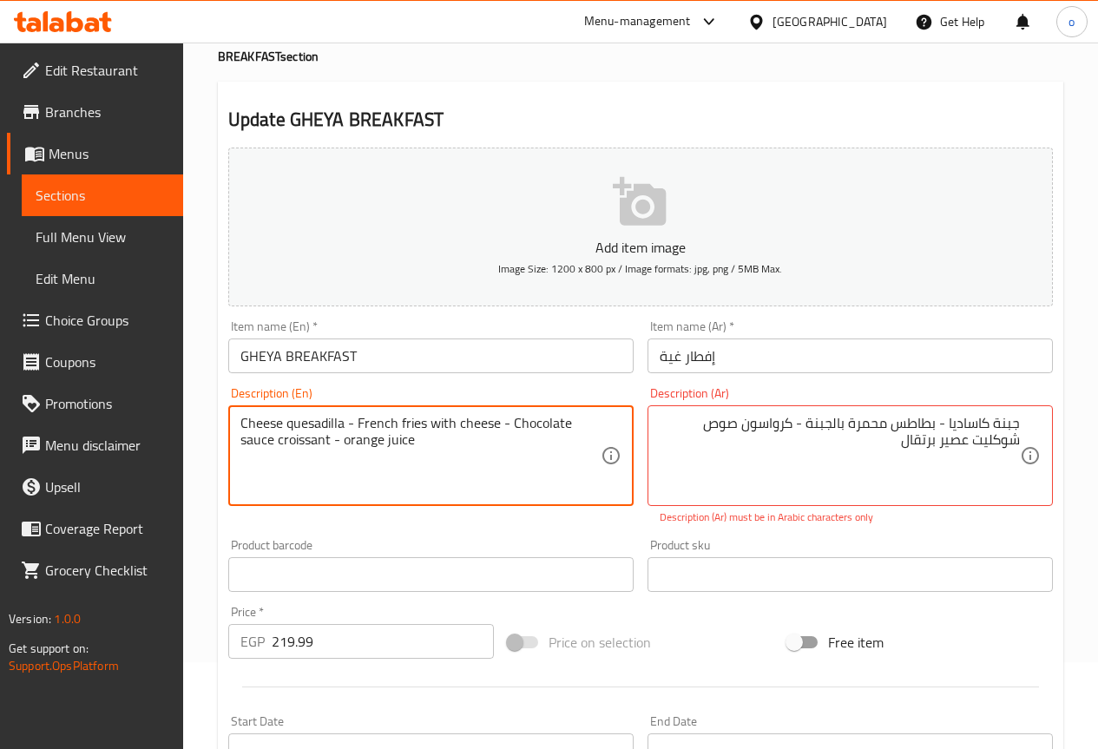
click at [287, 442] on textarea "Cheese quesadilla - French fries with cheese - Chocolate sauce croissant - oran…" at bounding box center [421, 456] width 360 height 82
click at [329, 466] on textarea "Cheese quesadilla - French fries with cheese - Chocolate sauce croissant - oran…" at bounding box center [421, 456] width 360 height 82
drag, startPoint x: 330, startPoint y: 441, endPoint x: 248, endPoint y: 418, distance: 84.7
click at [248, 418] on textarea "Cheese quesadilla - French fries with cheese - Chocolate sauce croissant - oran…" at bounding box center [421, 456] width 360 height 82
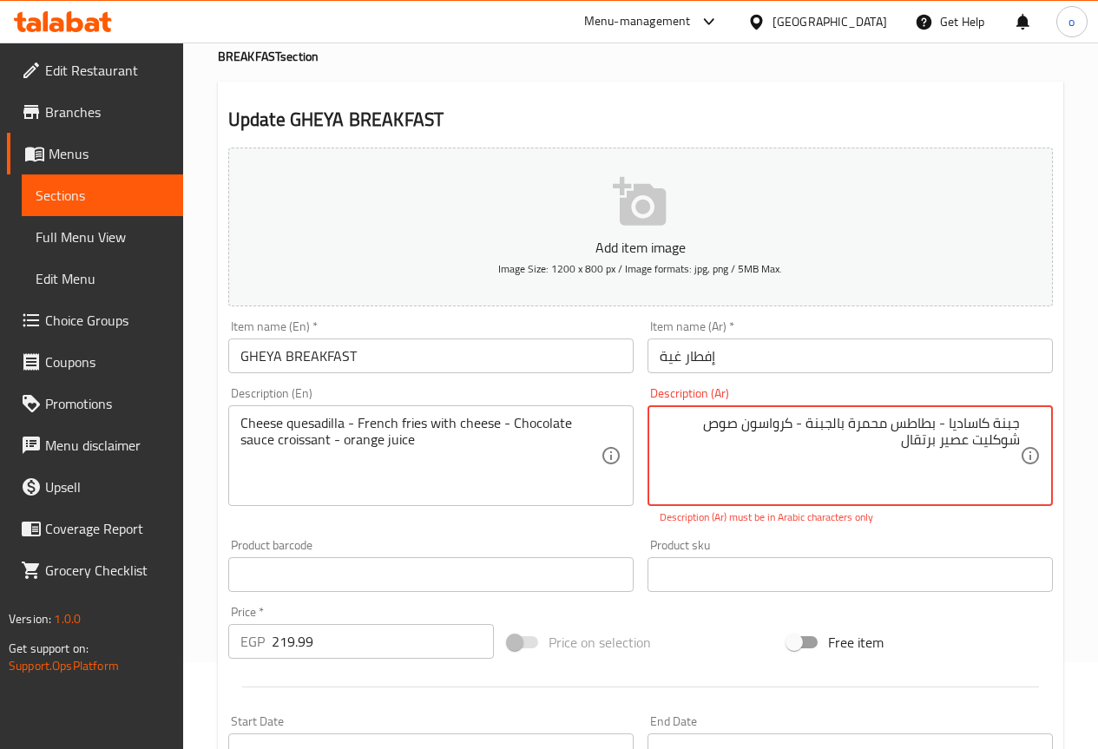
click at [971, 441] on textarea "جبنة كاساديا - بطاطس محمرة بالجبنة - کرواسون صوص شوكليت عصير برتقال" at bounding box center [840, 456] width 360 height 82
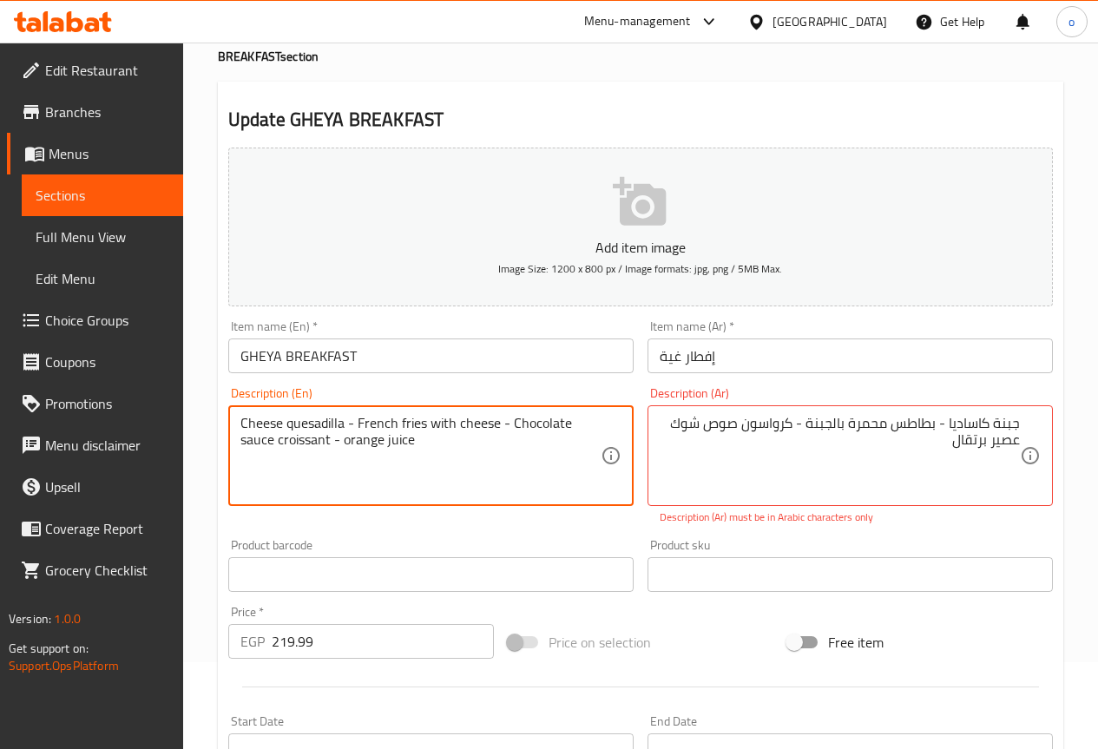
click at [543, 421] on textarea "Cheese quesadilla - French fries with cheese - Chocolate sauce croissant - oran…" at bounding box center [421, 456] width 360 height 82
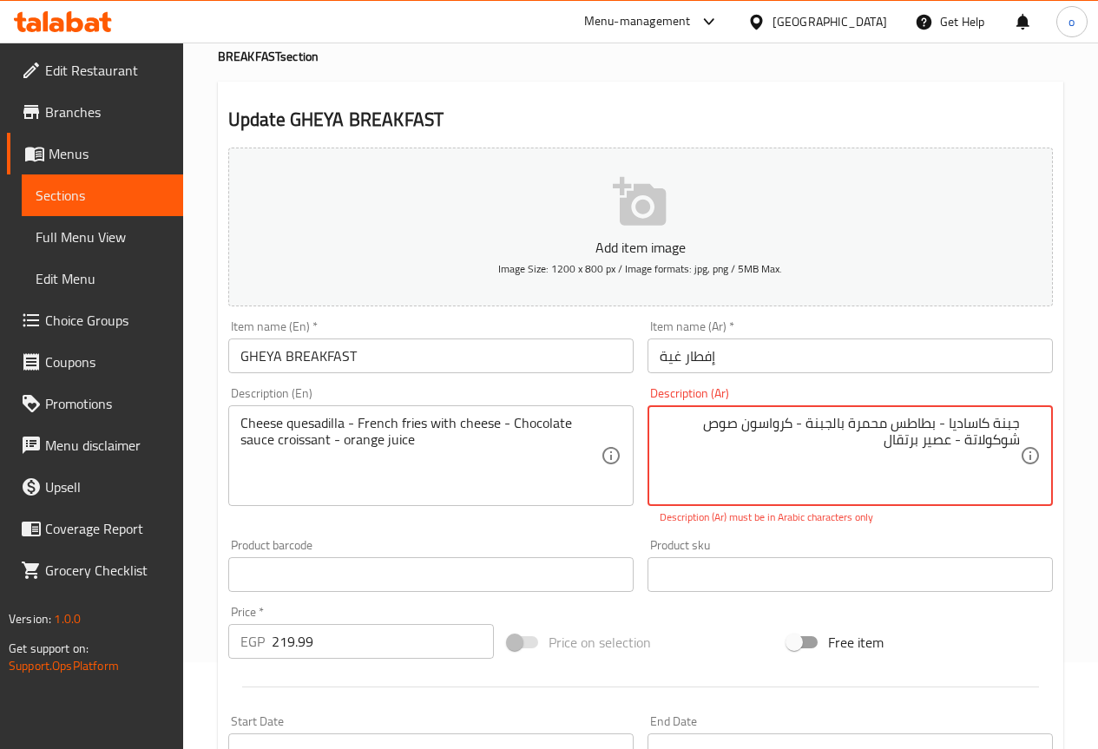
type textarea "جبنة كاساديا - بطاطس محمرة بالجبنة - کرواسون صوص شوكولاتة - عصير برتقال"
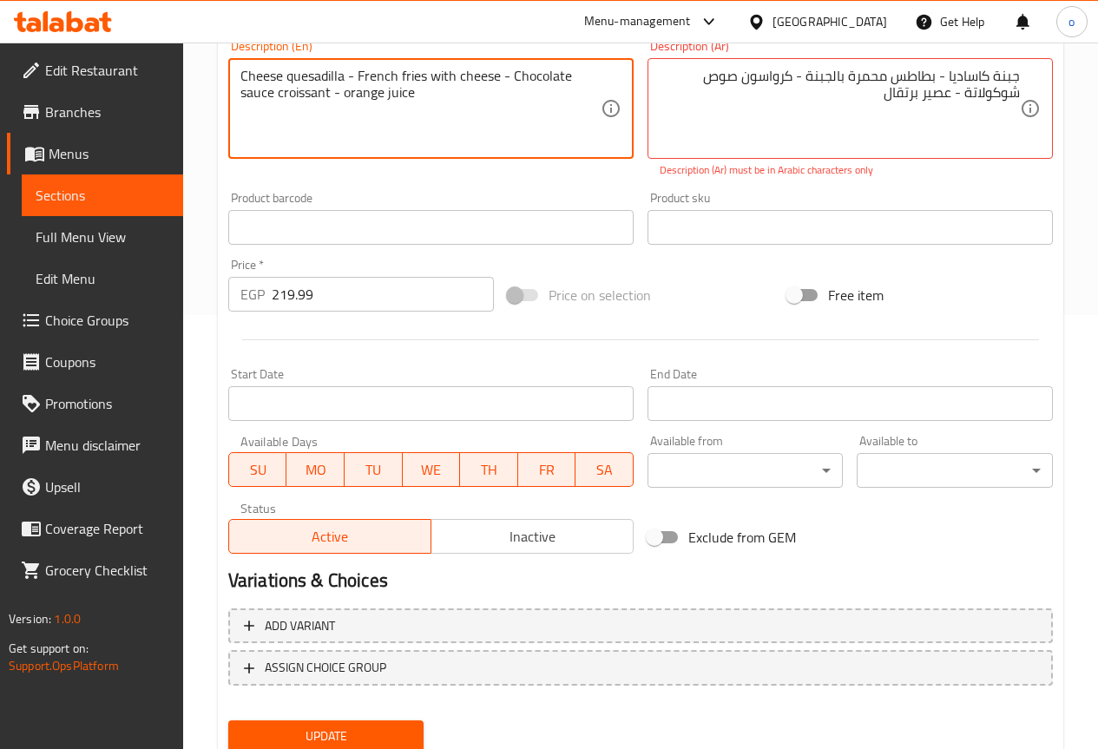
scroll to position [497, 0]
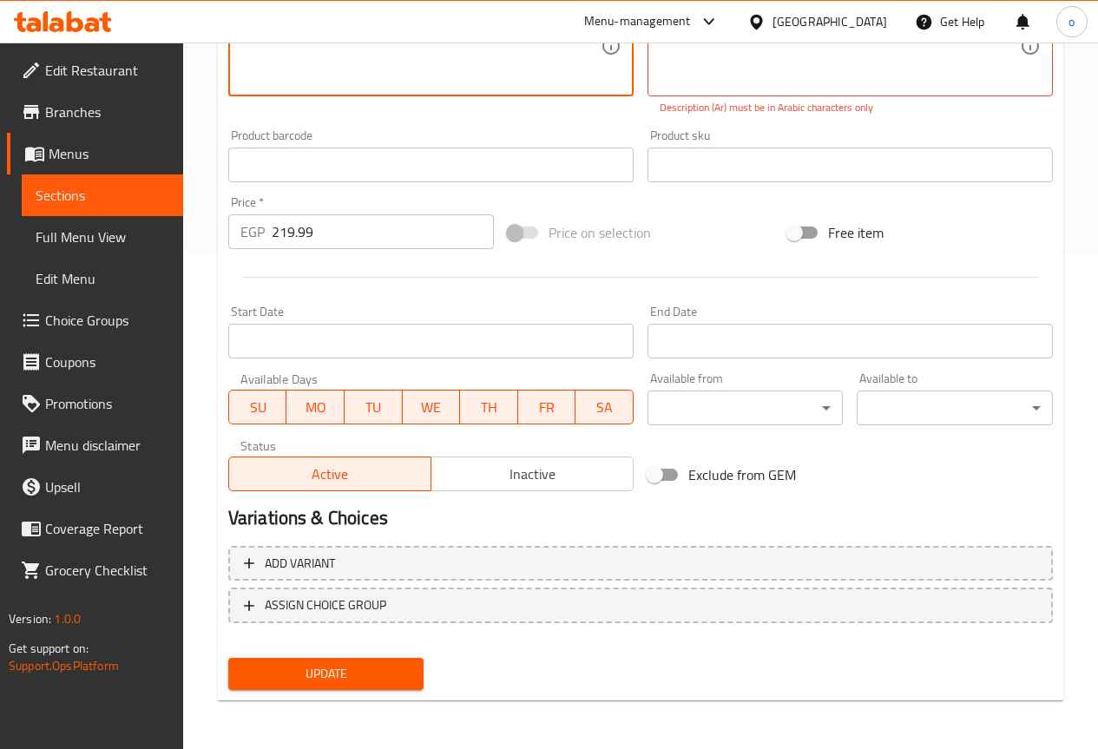
click at [343, 675] on span "Update" at bounding box center [326, 674] width 168 height 22
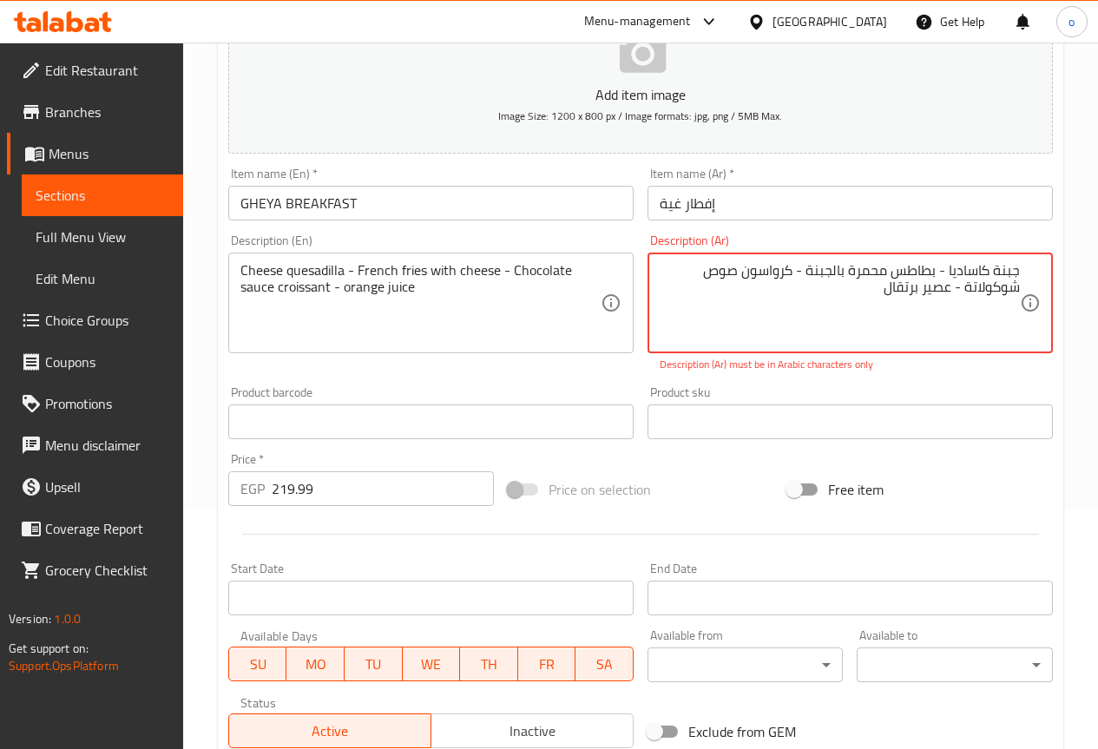
scroll to position [236, 0]
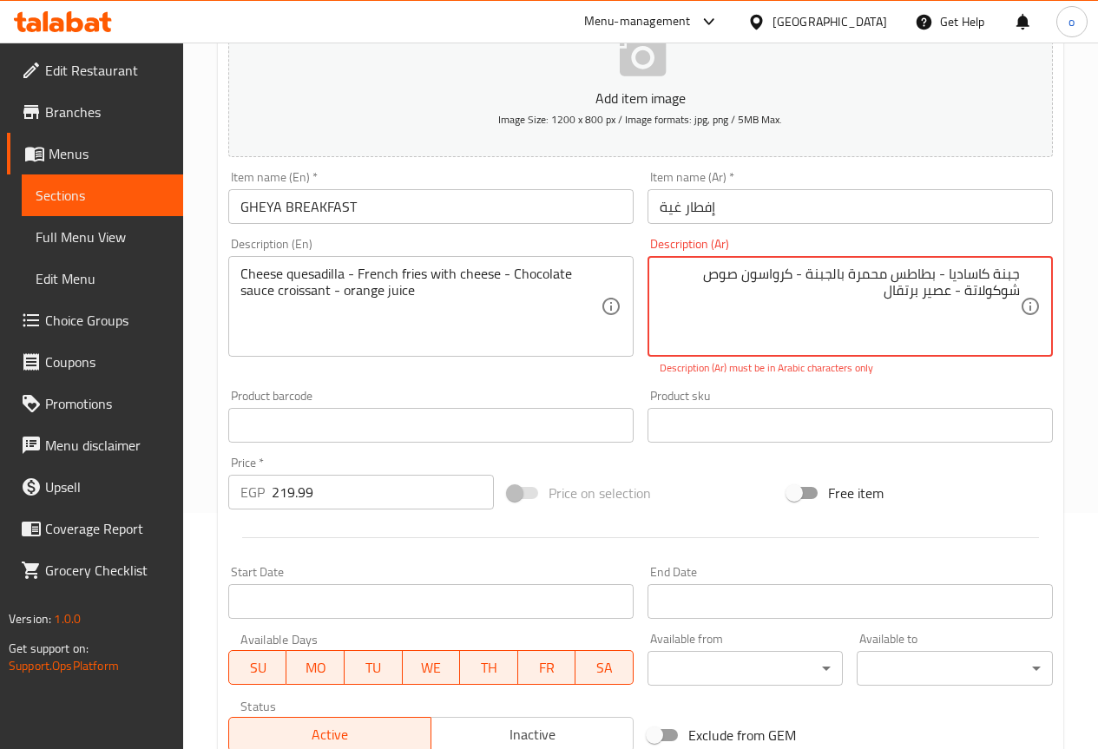
drag, startPoint x: 880, startPoint y: 298, endPoint x: 1051, endPoint y: 264, distance: 174.4
click at [1051, 264] on div "جبنة كاساديا - بطاطس محمرة بالجبنة - کرواسون صوص شوكولاتة - عصير برتقال Descrip…" at bounding box center [850, 306] width 405 height 101
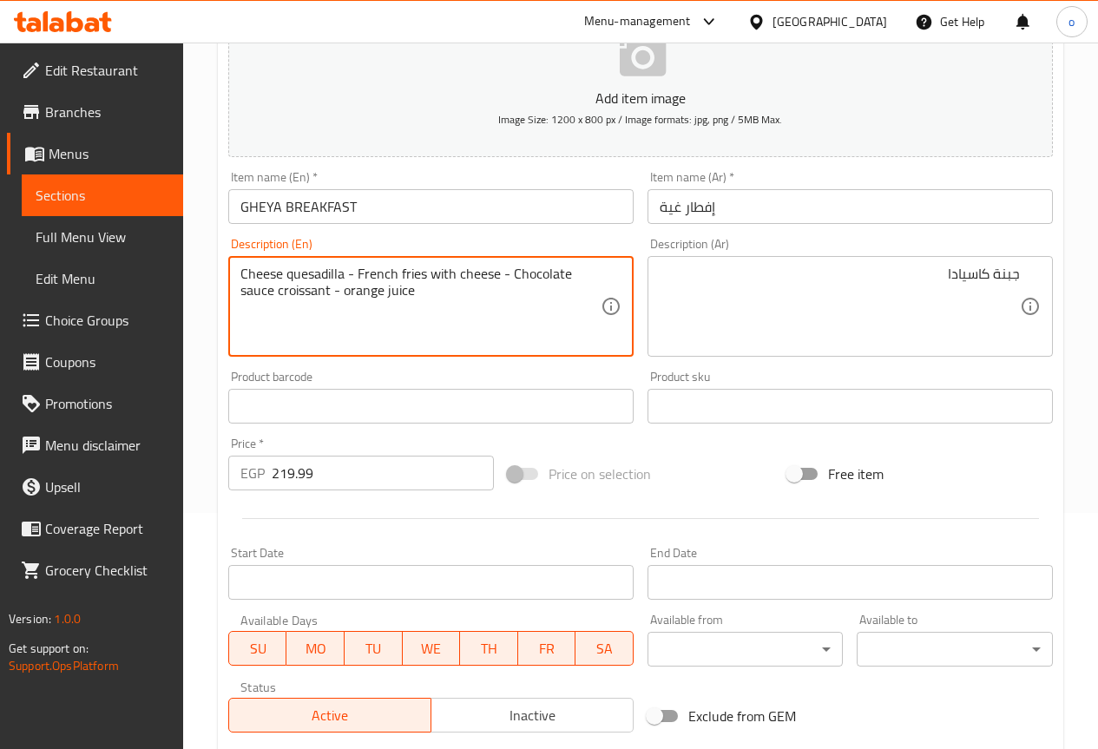
click at [328, 275] on textarea "Cheese quesadilla - French fries with cheese - Chocolate sauce croissant - oran…" at bounding box center [421, 307] width 360 height 82
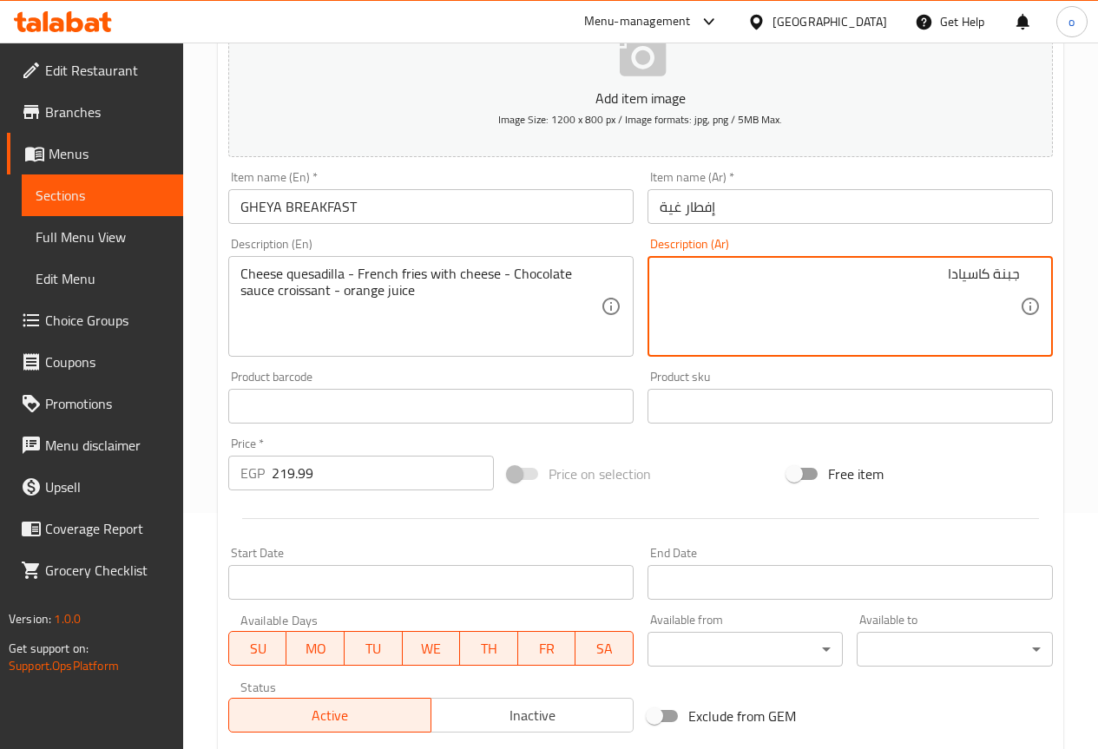
click at [959, 270] on textarea "جبنة كاسيادا" at bounding box center [840, 307] width 360 height 82
paste textarea "ادي"
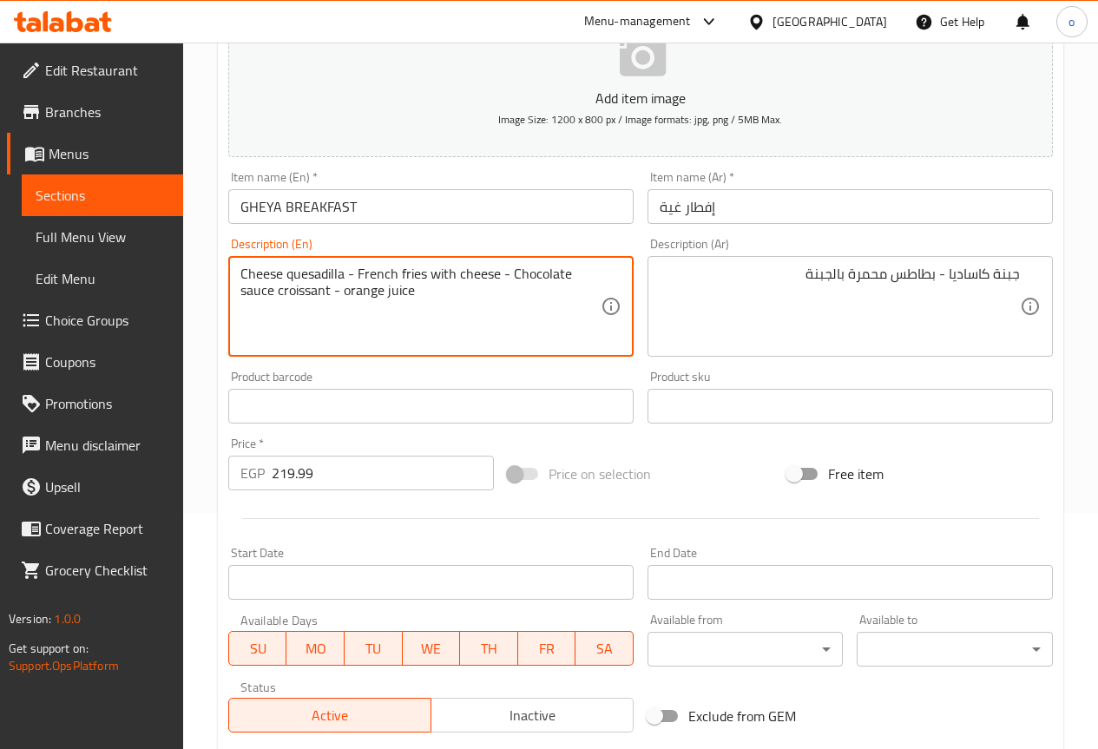
click at [467, 274] on textarea "Cheese quesadilla - French fries with cheese - Chocolate sauce croissant - oran…" at bounding box center [421, 307] width 360 height 82
click at [464, 301] on textarea "Cheese quesadilla - French fries with cheese - Chocolate sauce croissant - oran…" at bounding box center [421, 307] width 360 height 82
drag, startPoint x: 356, startPoint y: 271, endPoint x: 496, endPoint y: 261, distance: 140.1
click at [496, 261] on div "Cheese quesadilla - French fries with cheese - Chocolate sauce croissant - oran…" at bounding box center [430, 306] width 405 height 101
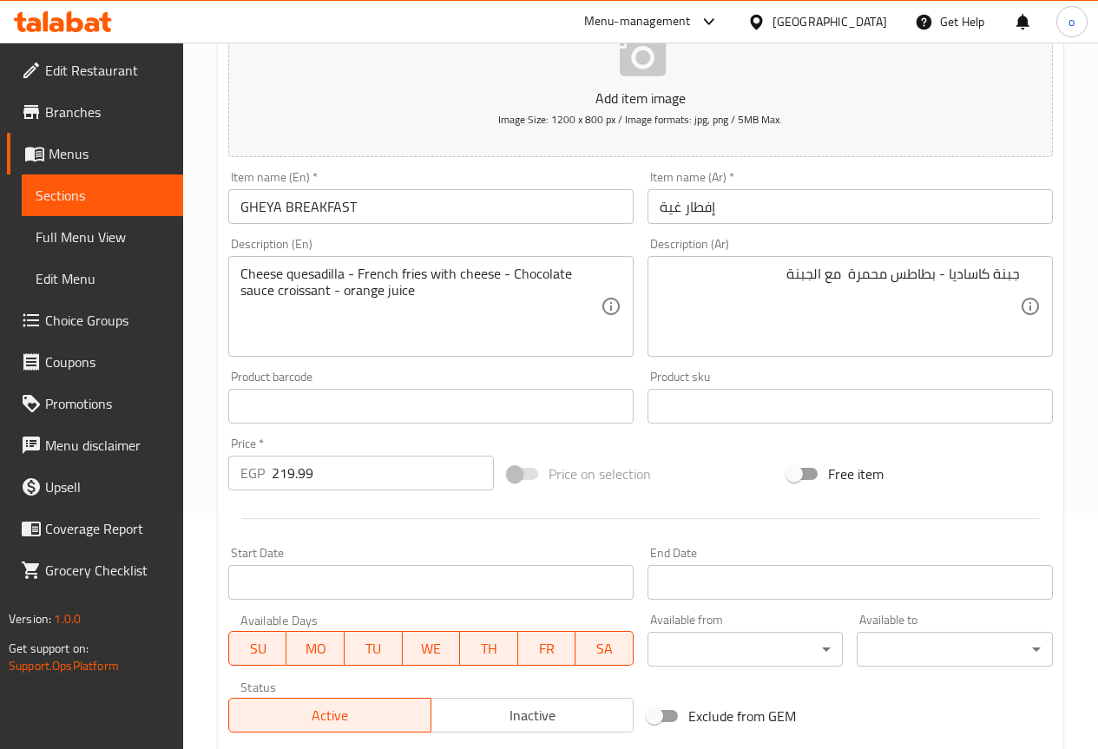
click at [822, 277] on textarea "جبنة كاساديا - بطاطس محمرة مع الجبنة" at bounding box center [840, 307] width 360 height 82
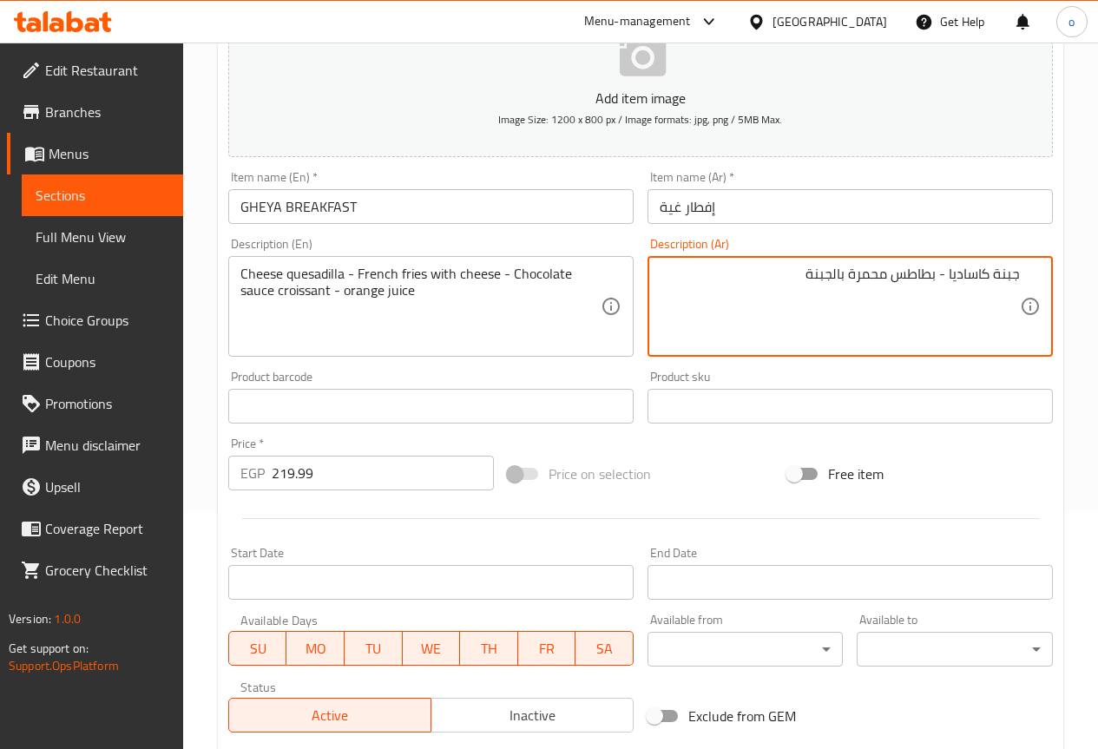
click at [807, 270] on textarea "جبنة كاساديا - بطاطس محمرة بالجبنة" at bounding box center [840, 307] width 360 height 82
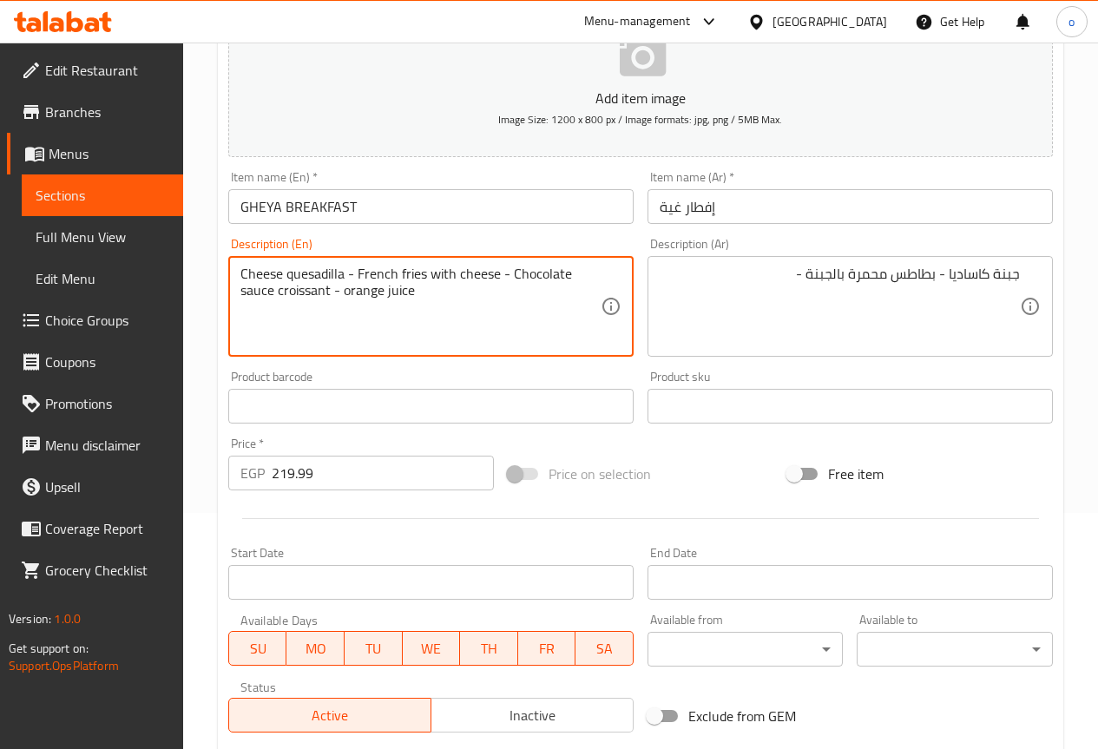
click at [310, 298] on textarea "Cheese quesadilla - French fries with cheese - Chocolate sauce croissant - oran…" at bounding box center [421, 307] width 360 height 82
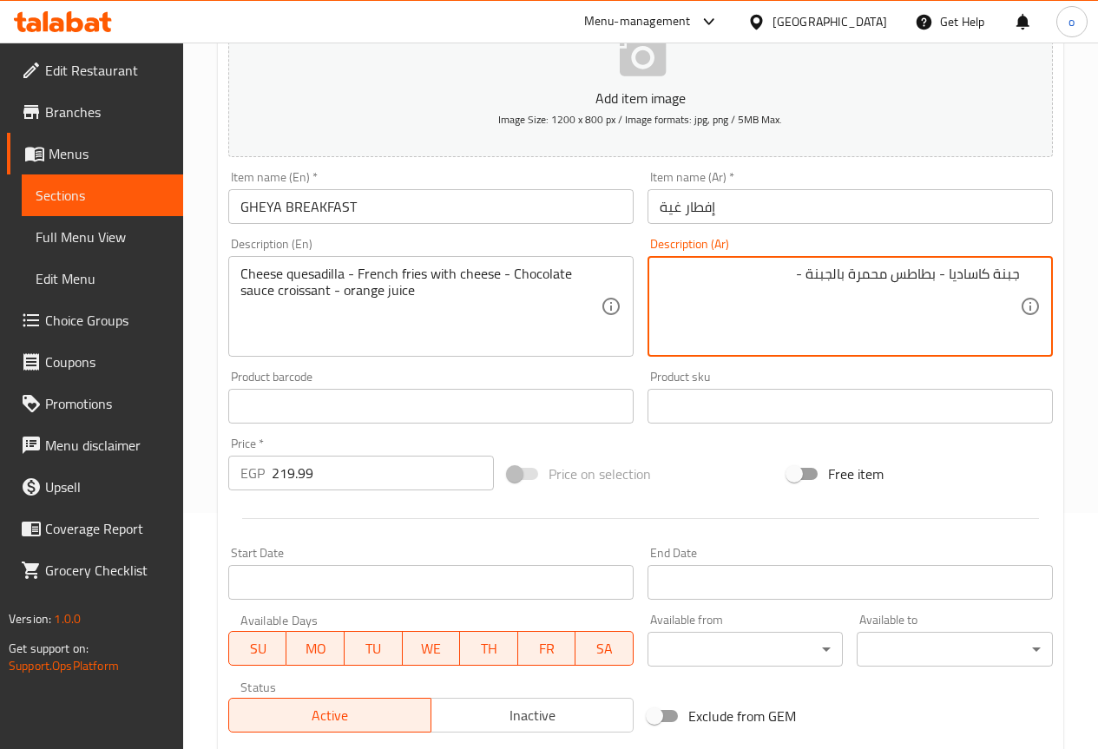
paste textarea "كرواسون"
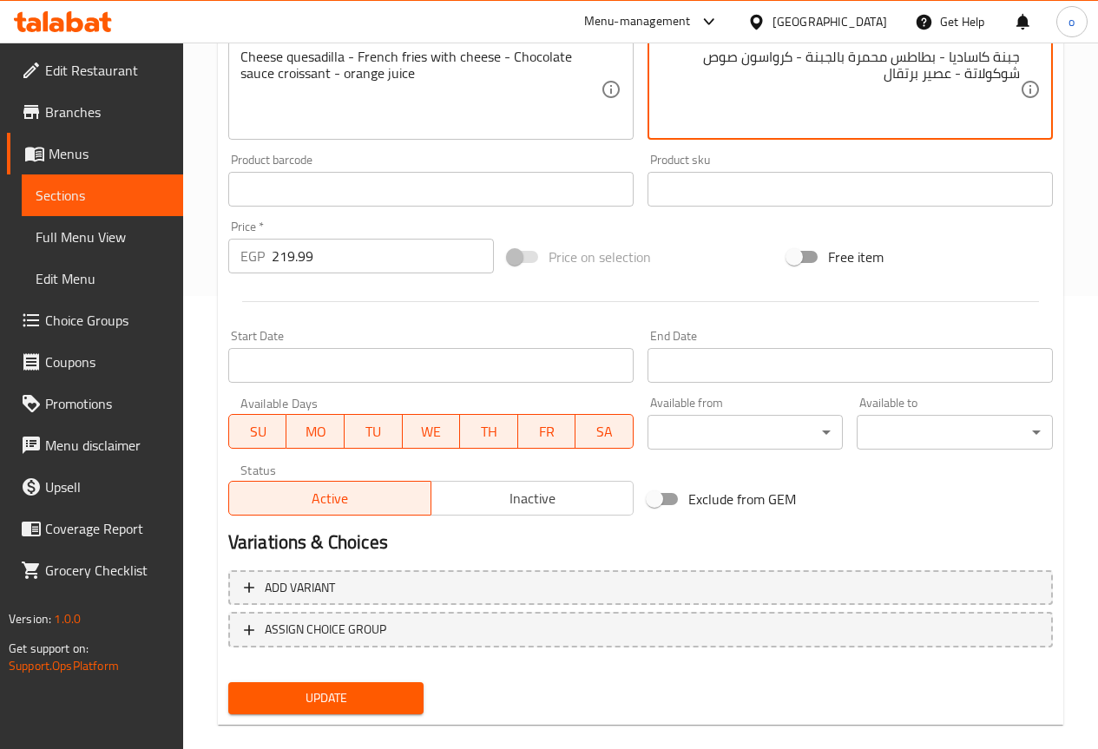
scroll to position [478, 0]
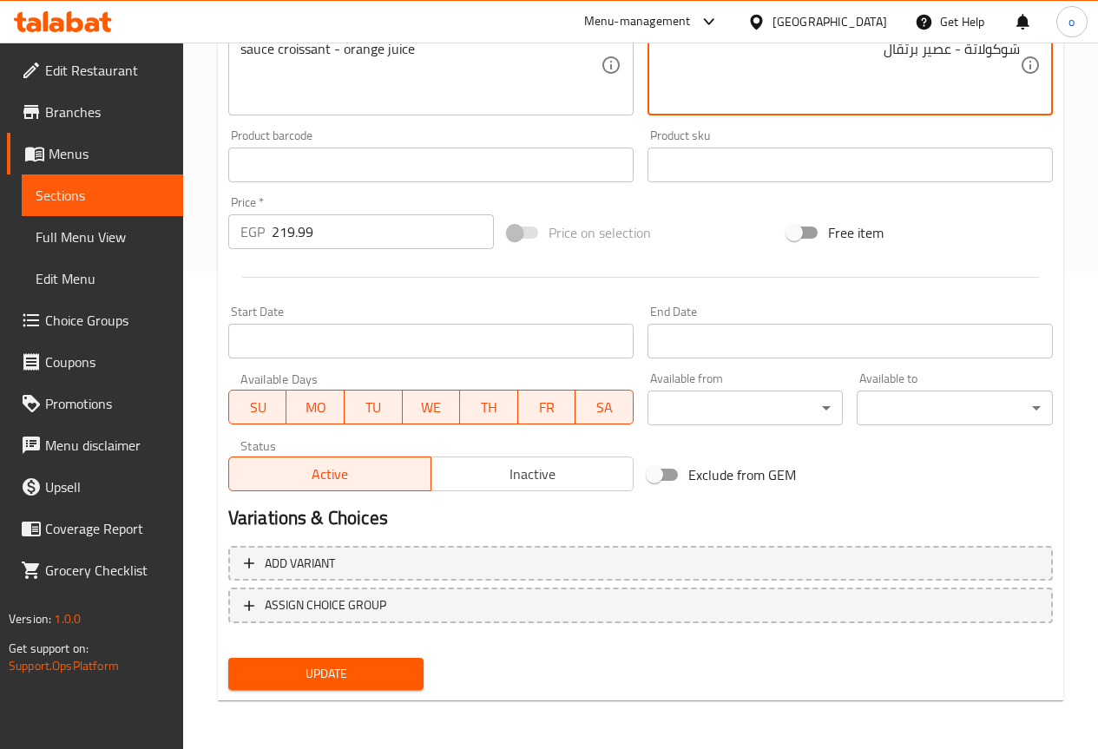
type textarea "جبنة كاساديا - بطاطس محمرة بالجبنة - كرواسون صوص شوكولاتة - عصير برتقال"
click at [327, 665] on span "Update" at bounding box center [326, 674] width 168 height 22
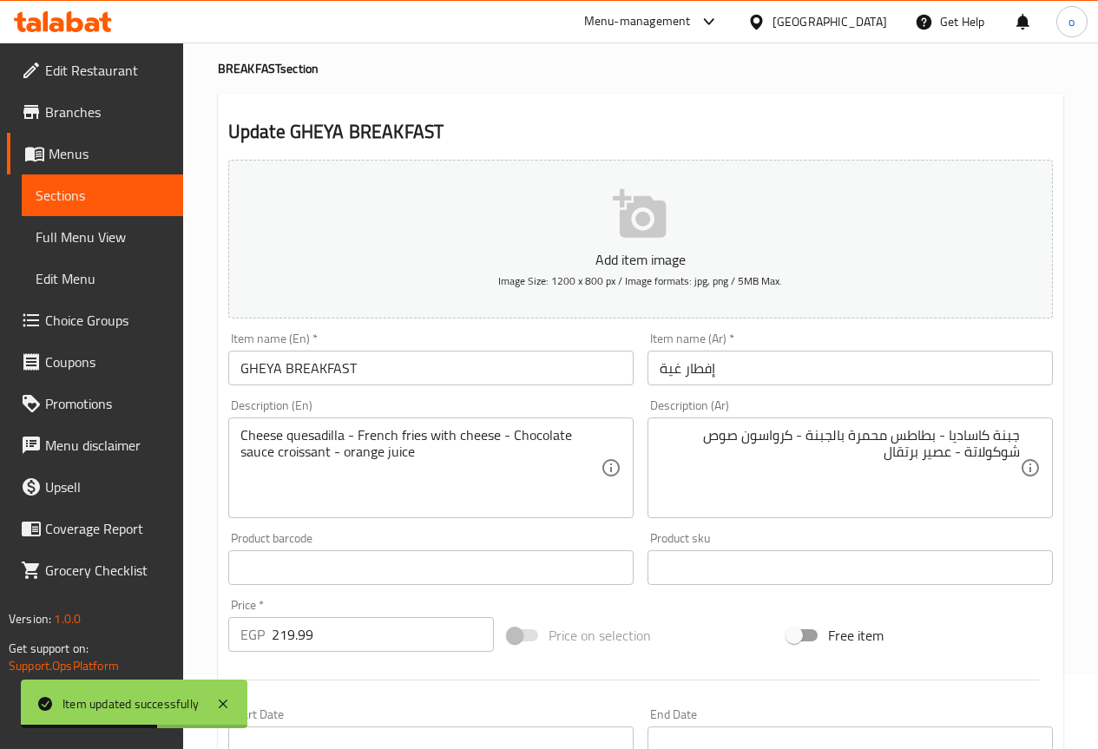
scroll to position [43, 0]
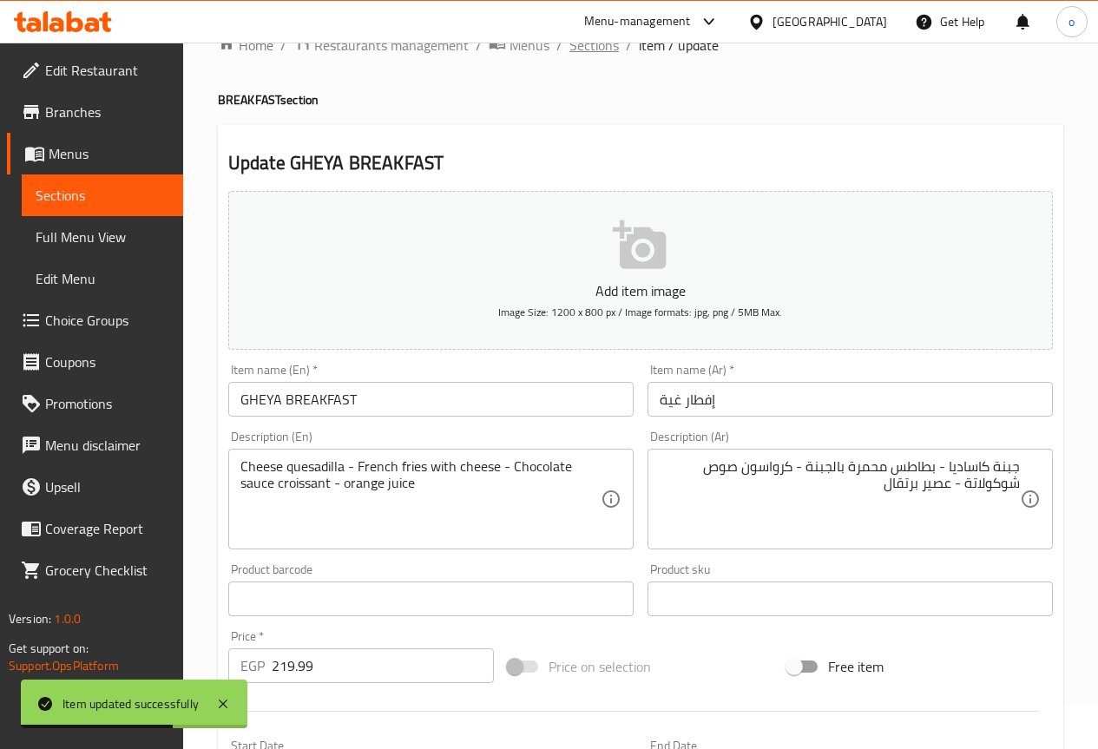
click at [579, 43] on span "Sections" at bounding box center [594, 45] width 49 height 21
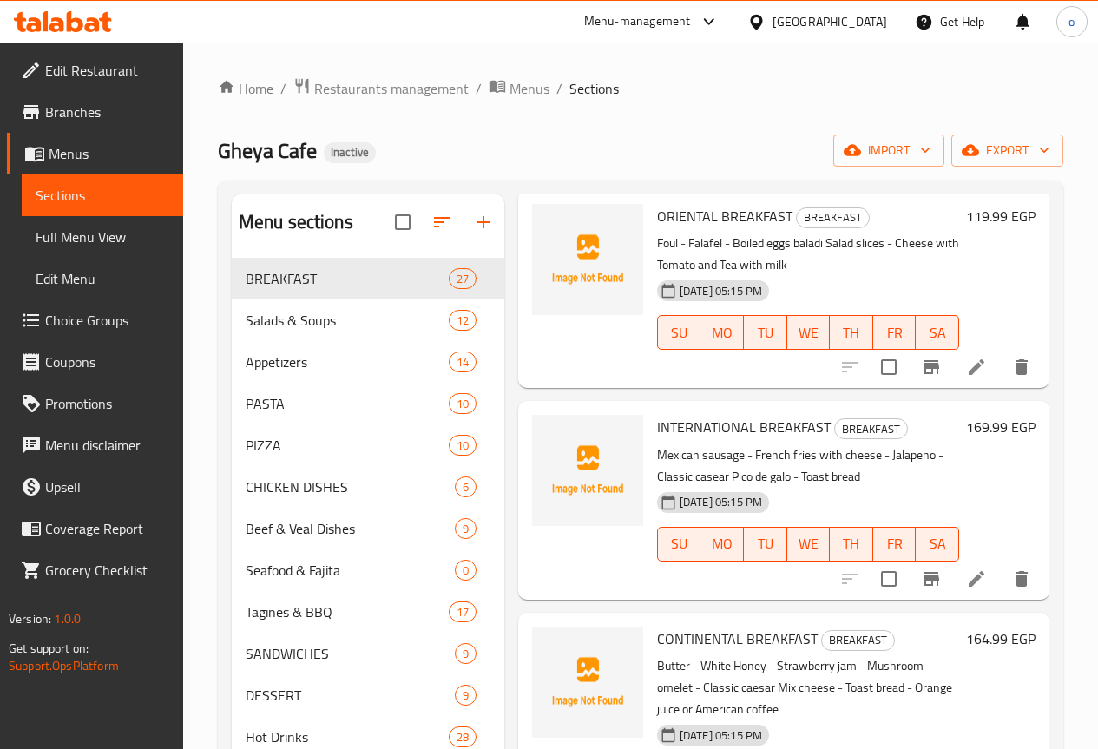
scroll to position [174, 0]
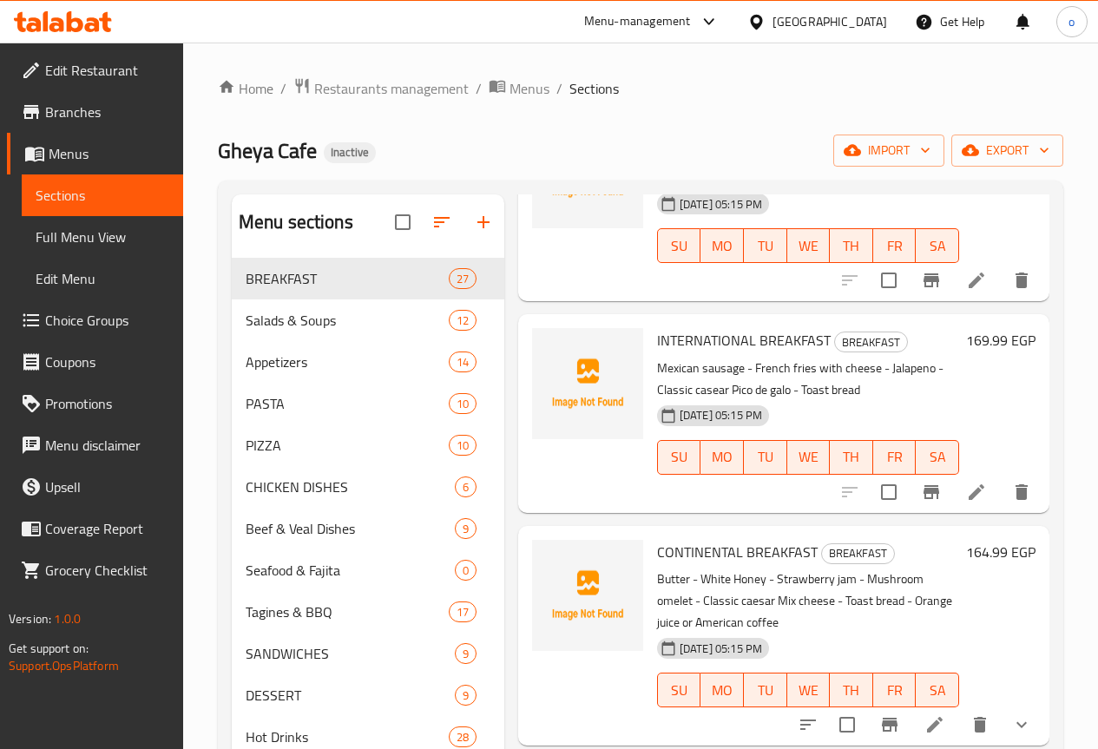
click at [657, 390] on p "Mexican sausage - French fries with cheese - Jalapeno - Classic casear Pico de …" at bounding box center [808, 379] width 302 height 43
copy p "casear"
click at [657, 594] on p "Butter - White Honey - Strawberry jam - Mushroom omelet - Classic caesar Mix ch…" at bounding box center [808, 601] width 302 height 65
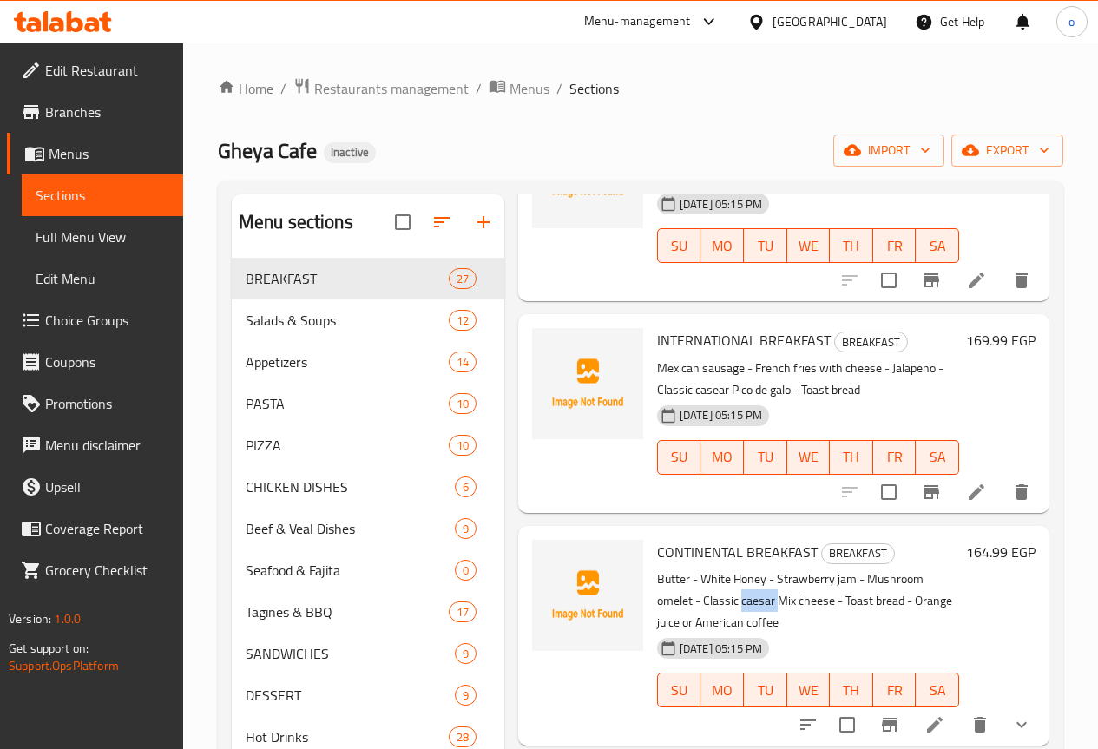
click at [657, 595] on p "Butter - White Honey - Strawberry jam - Mushroom omelet - Classic caesar Mix ch…" at bounding box center [808, 601] width 302 height 65
copy p "caesar"
click at [966, 491] on icon at bounding box center [976, 492] width 21 height 21
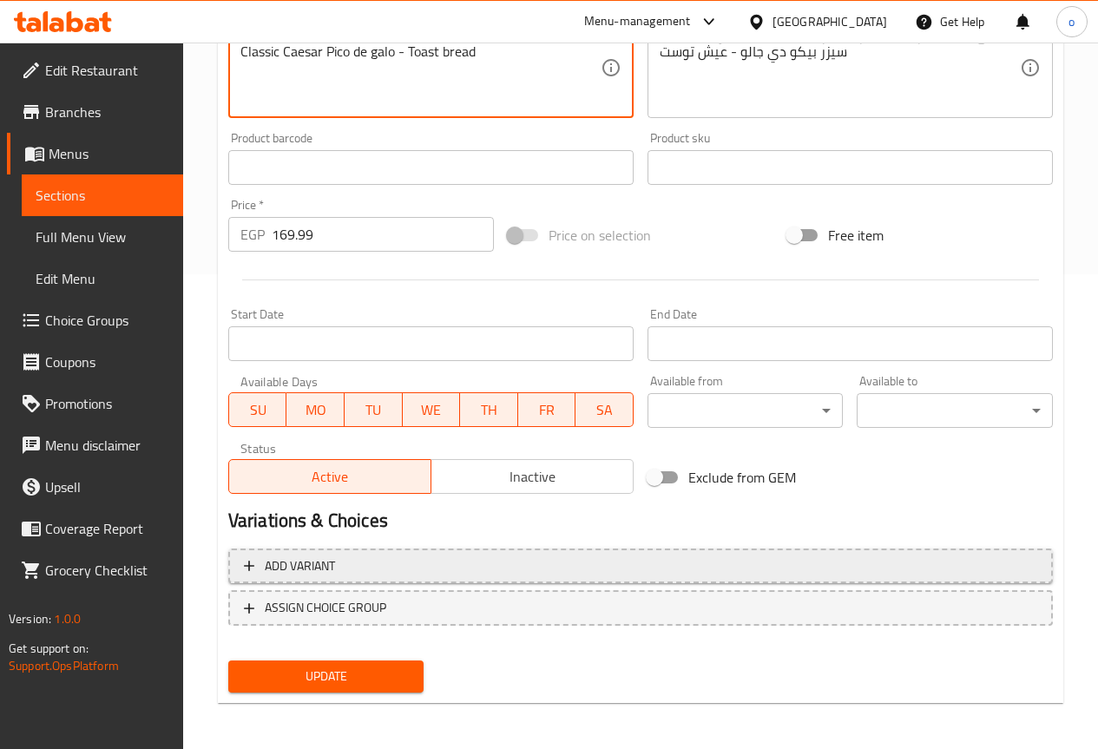
scroll to position [478, 0]
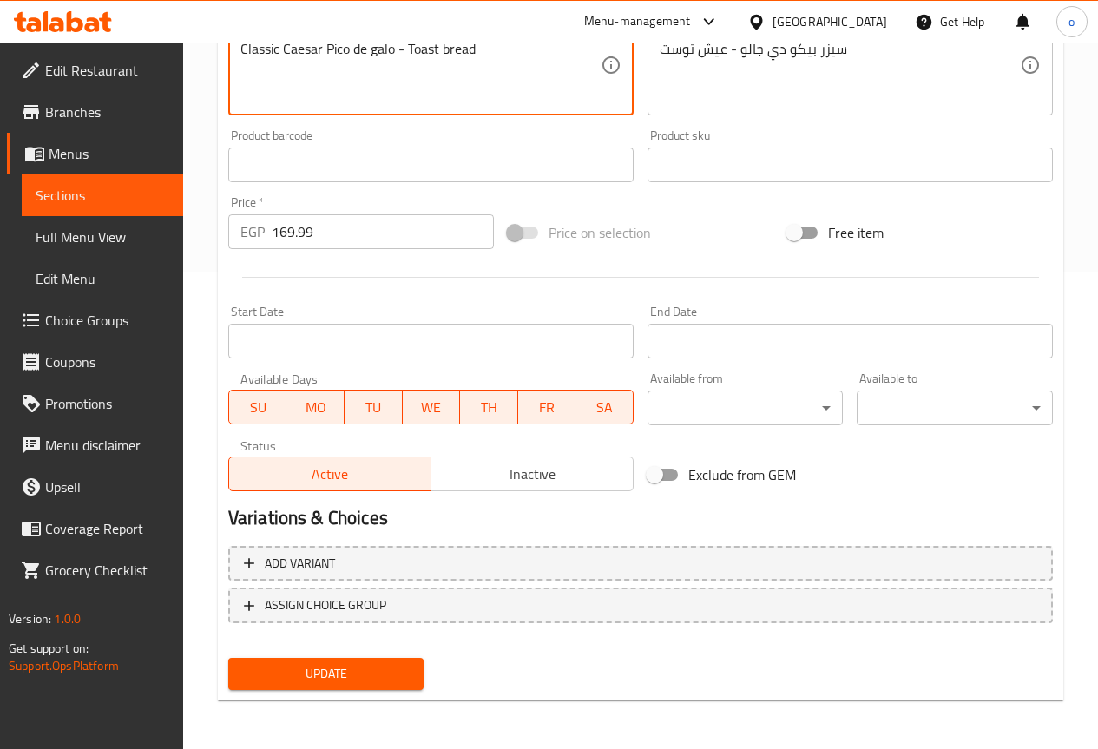
type textarea "Mexican sausage - French fries with cheese - Jalapeno - Classic Caesar Pico de …"
click at [373, 675] on span "Update" at bounding box center [326, 674] width 168 height 22
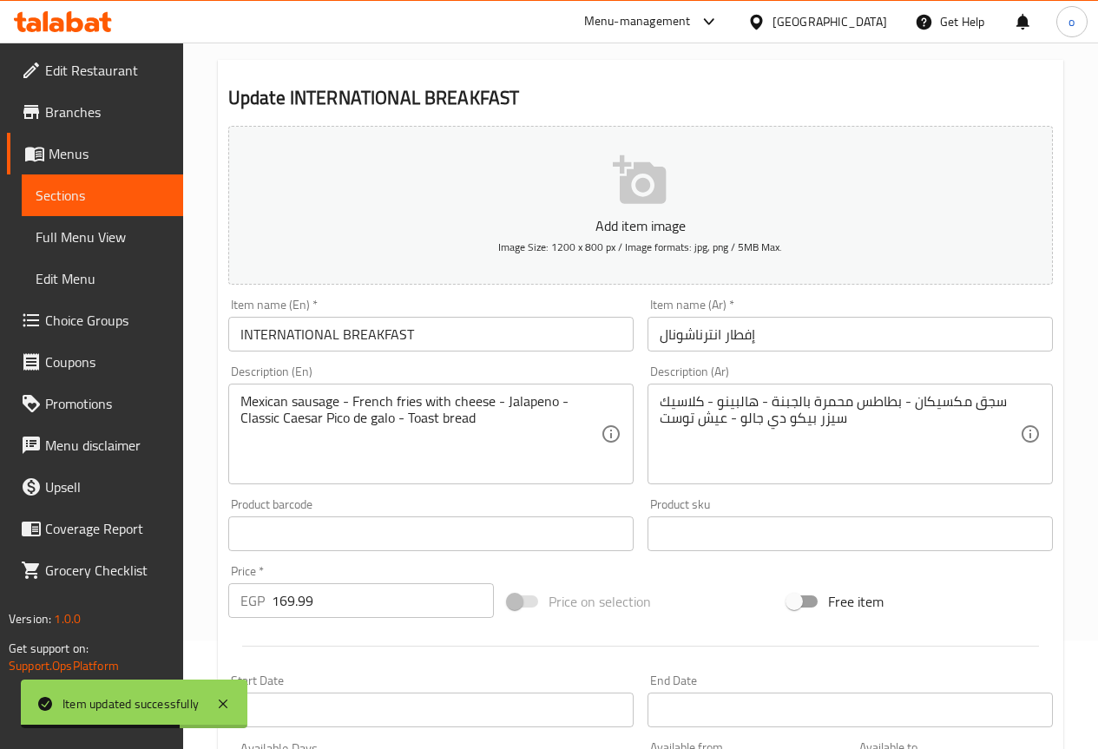
scroll to position [0, 0]
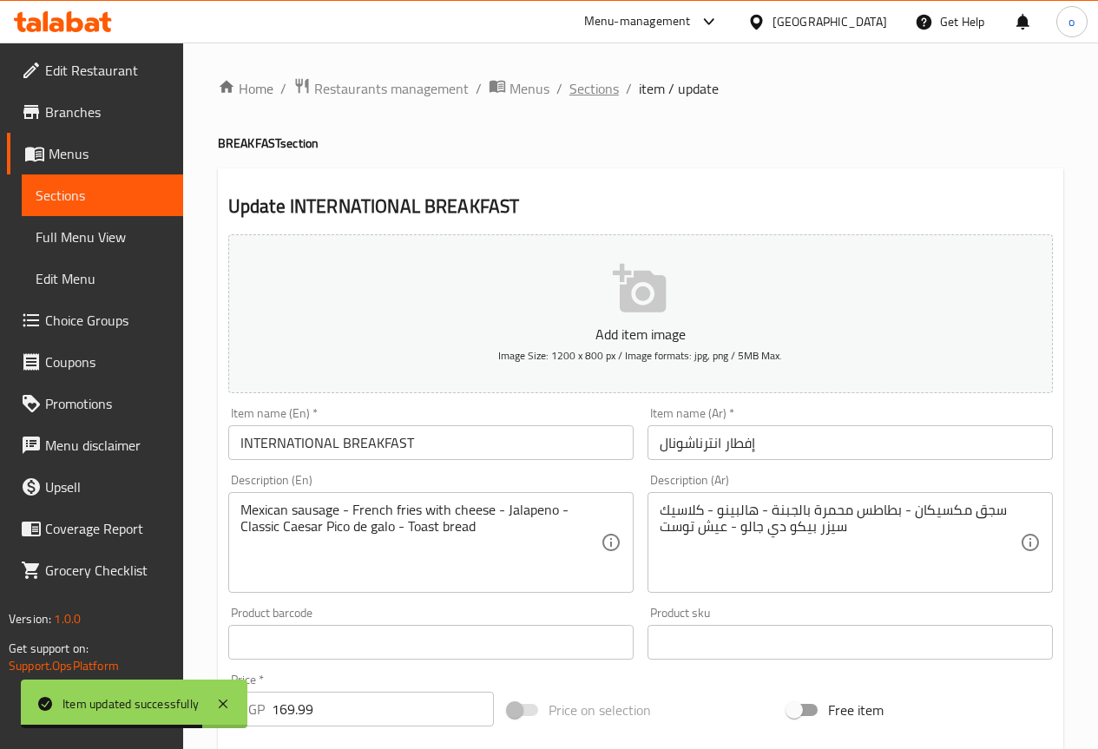
click at [605, 96] on span "Sections" at bounding box center [594, 88] width 49 height 21
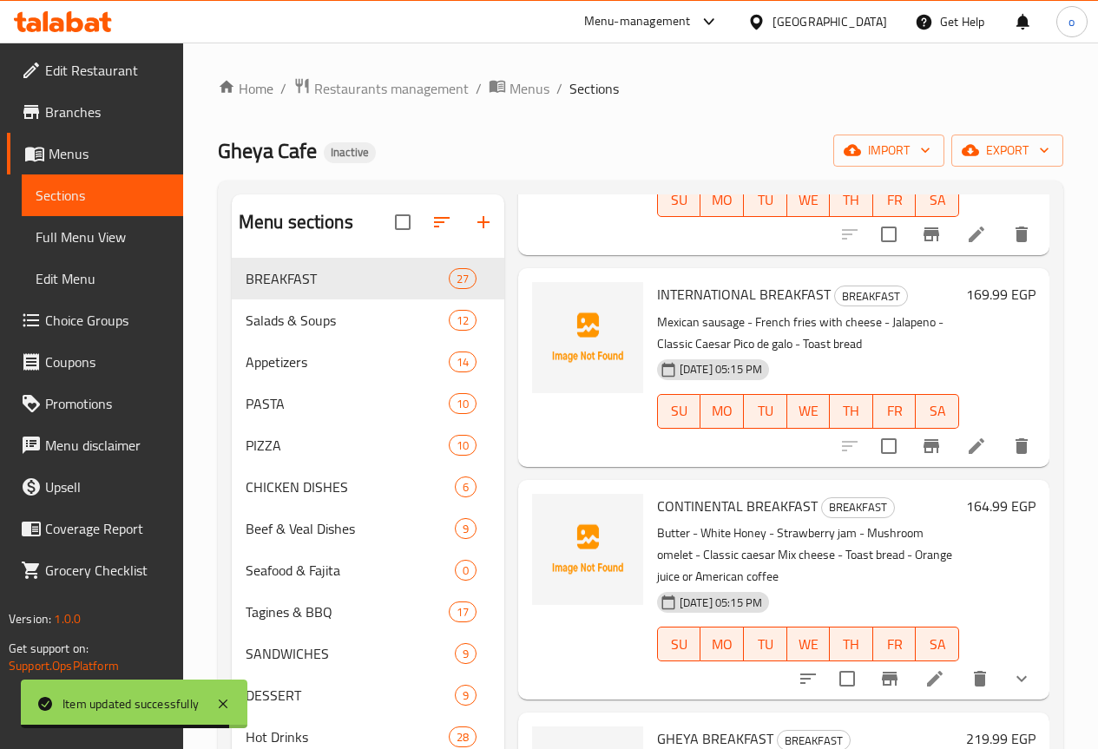
scroll to position [260, 0]
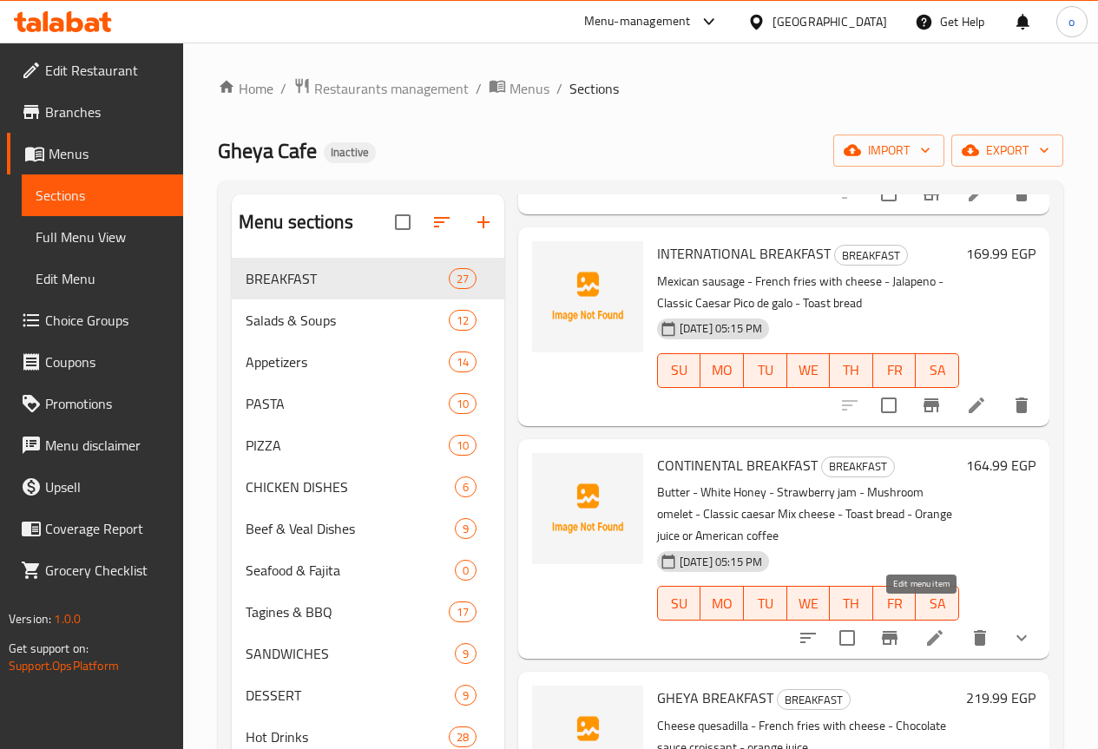
click at [929, 630] on icon at bounding box center [935, 638] width 16 height 16
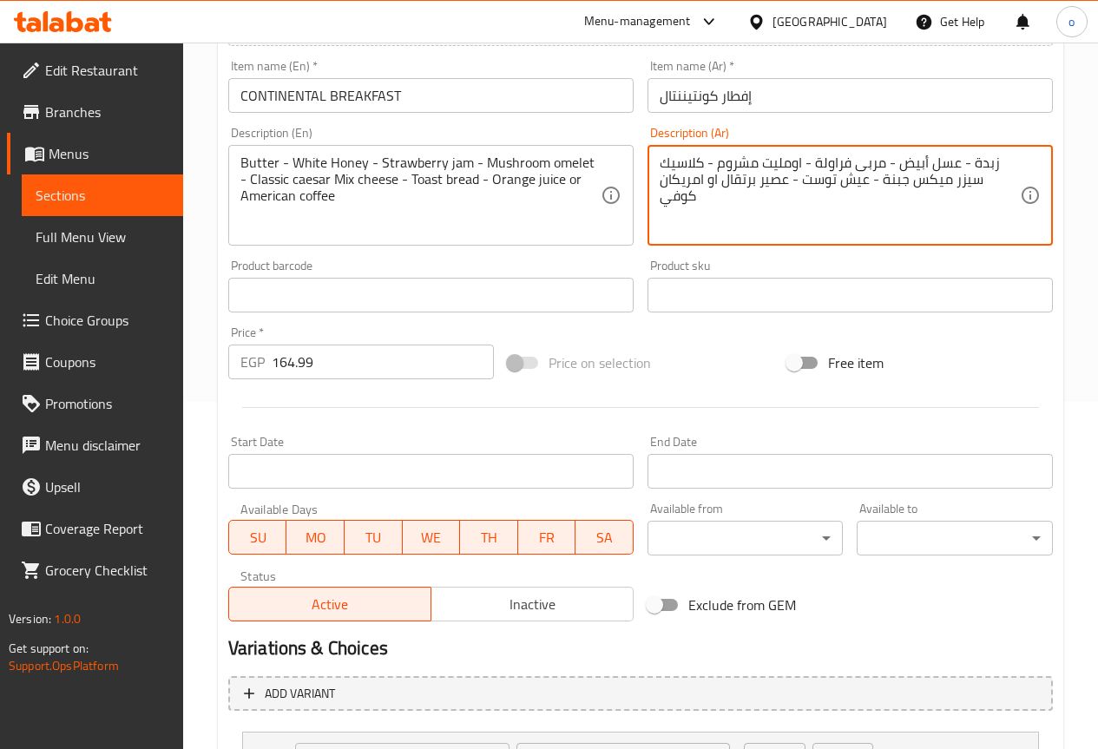
scroll to position [506, 0]
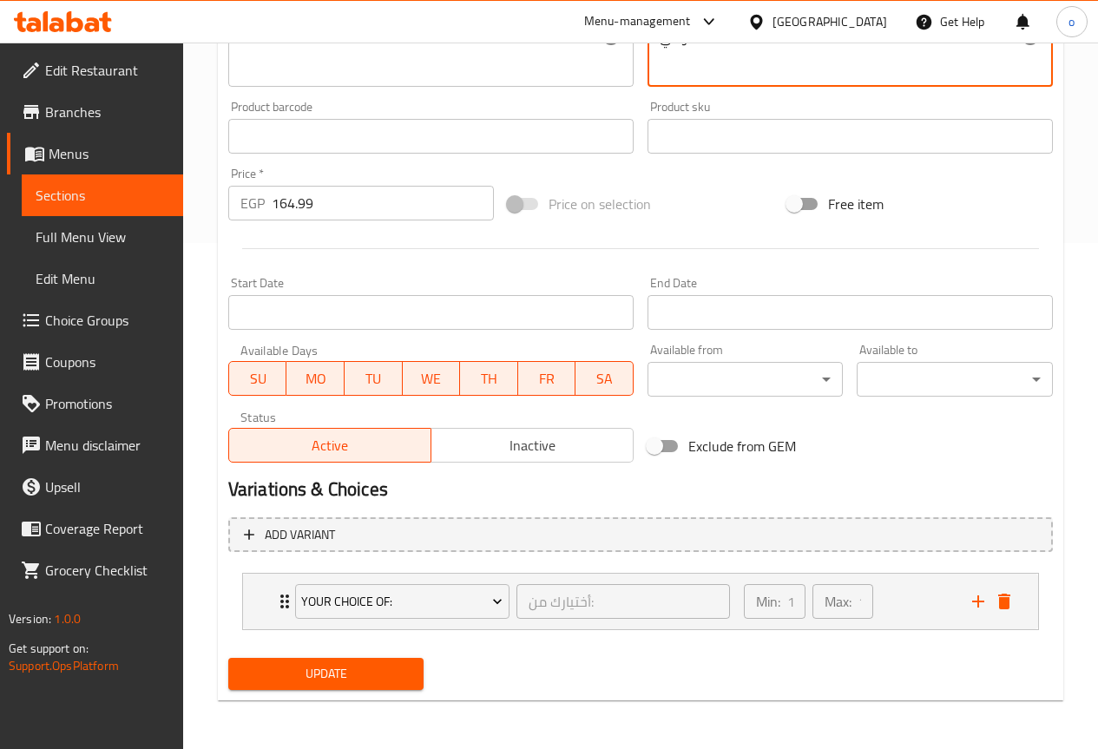
type textarea "زبدة - عسل أبيض - مربى فراولة - اومليت مشروم - كلاسيك سيزر ميكس جبنة - عيش توست…"
click at [359, 675] on span "Update" at bounding box center [326, 674] width 168 height 22
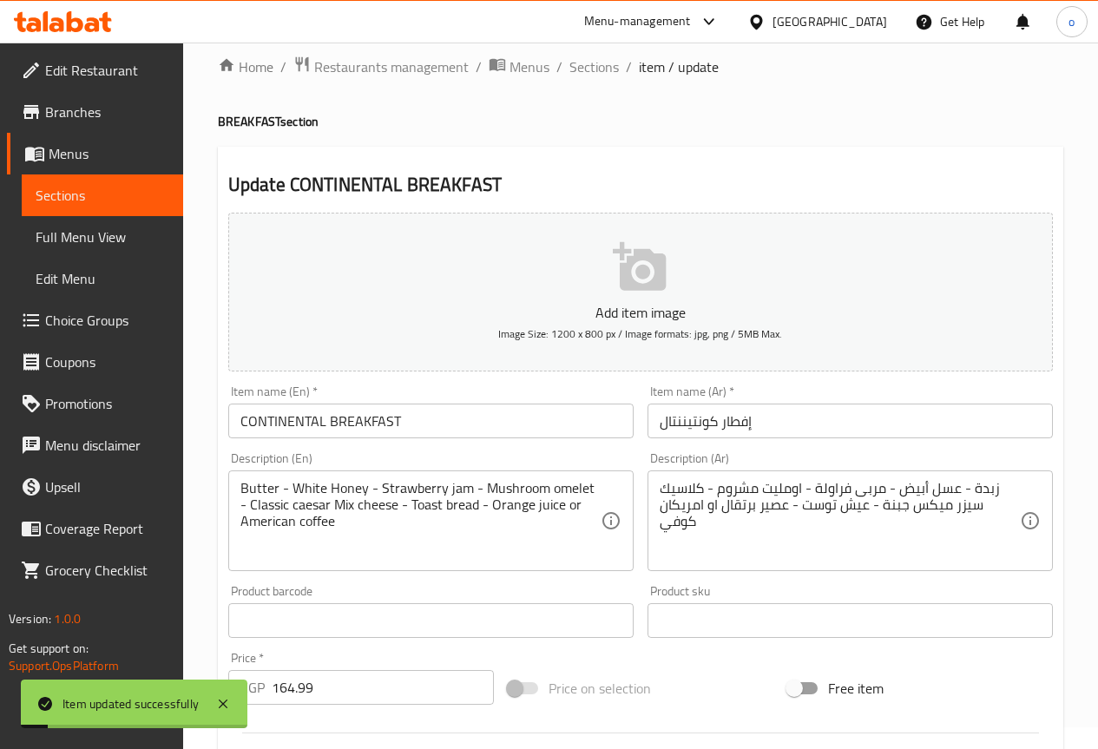
scroll to position [0, 0]
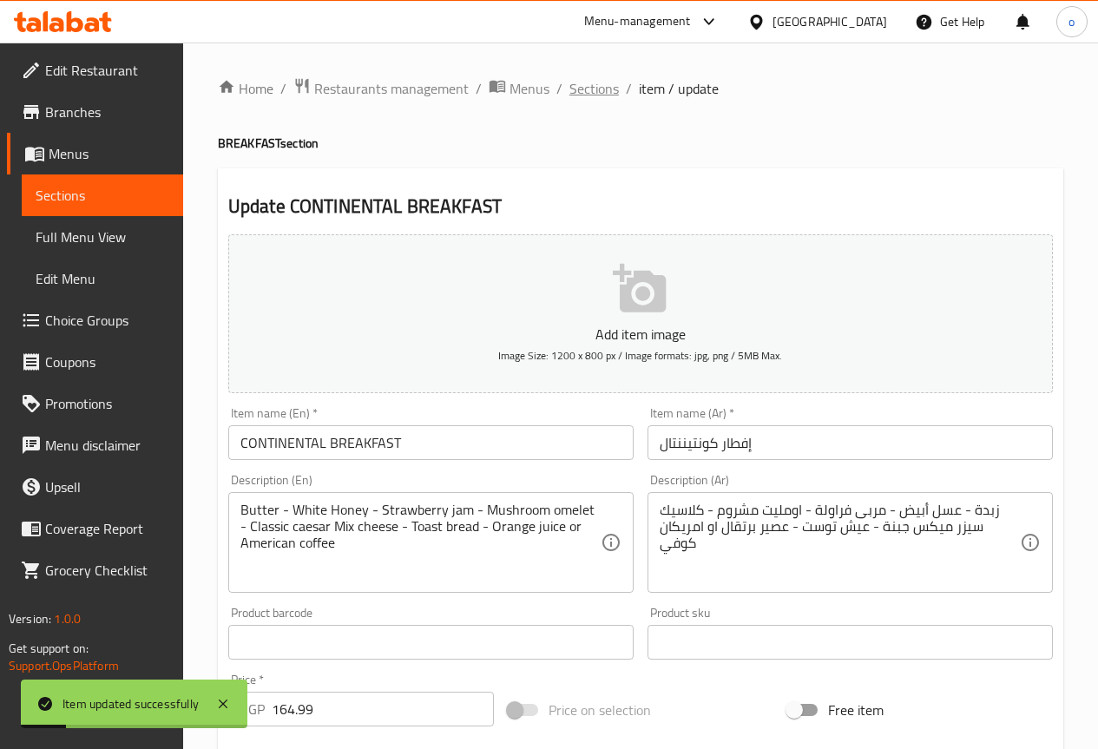
click at [591, 98] on span "Sections" at bounding box center [594, 88] width 49 height 21
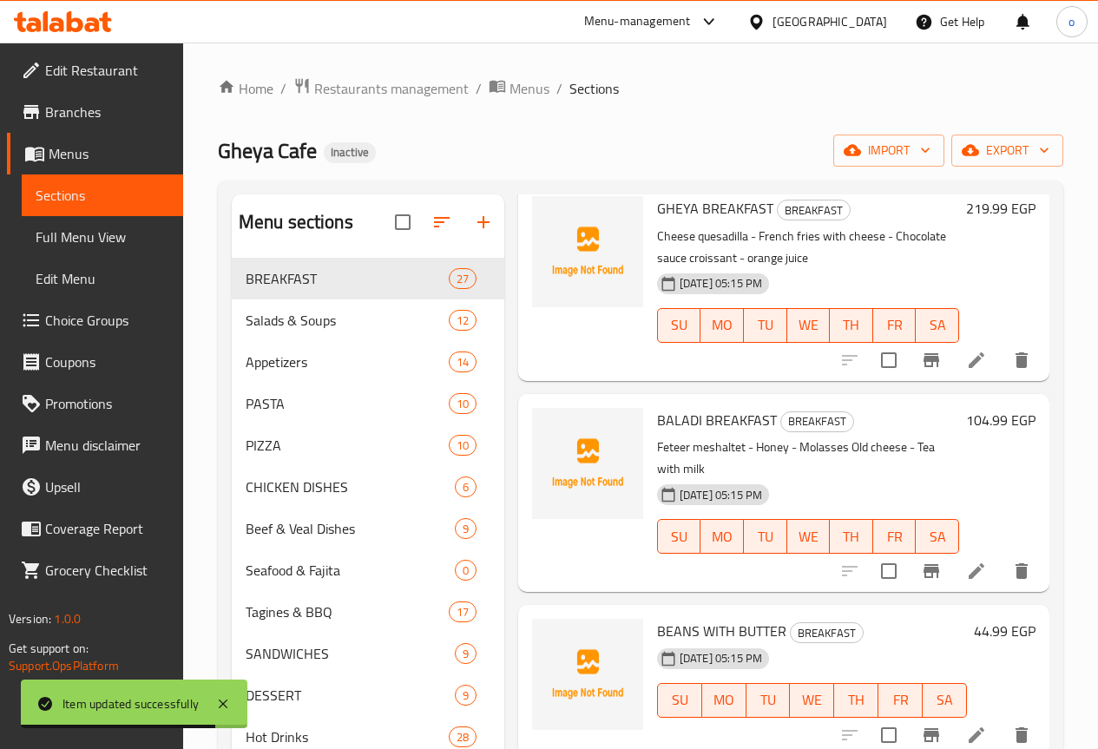
scroll to position [781, 0]
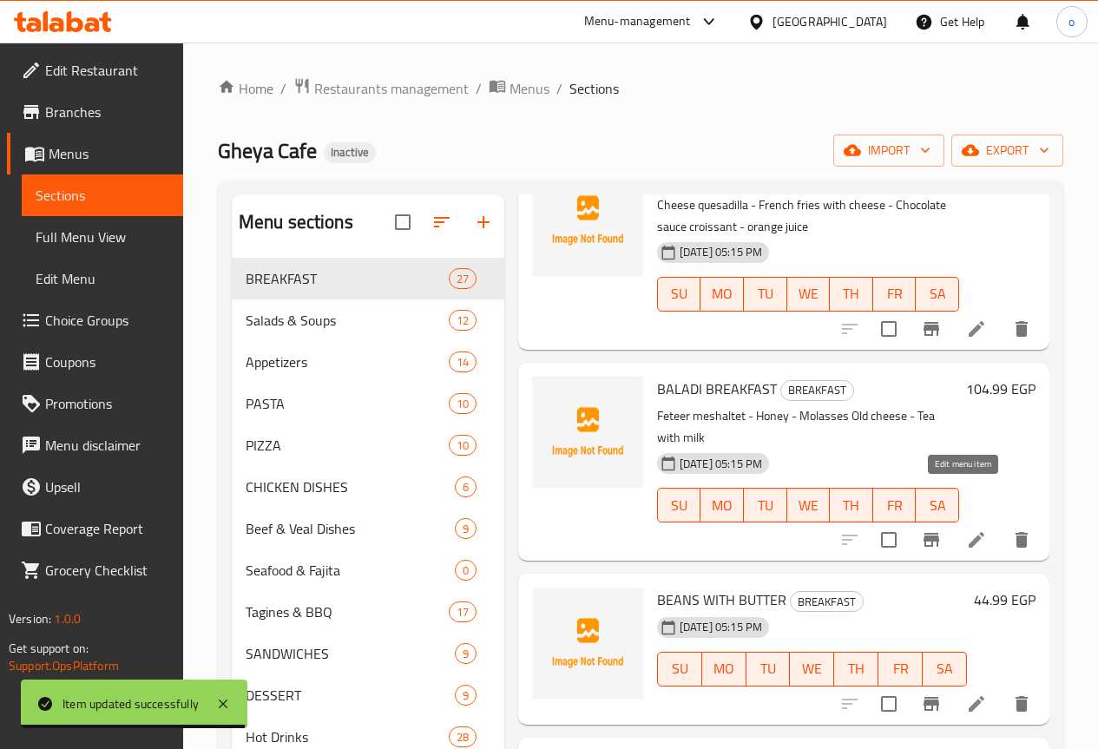
click at [966, 530] on icon at bounding box center [976, 540] width 21 height 21
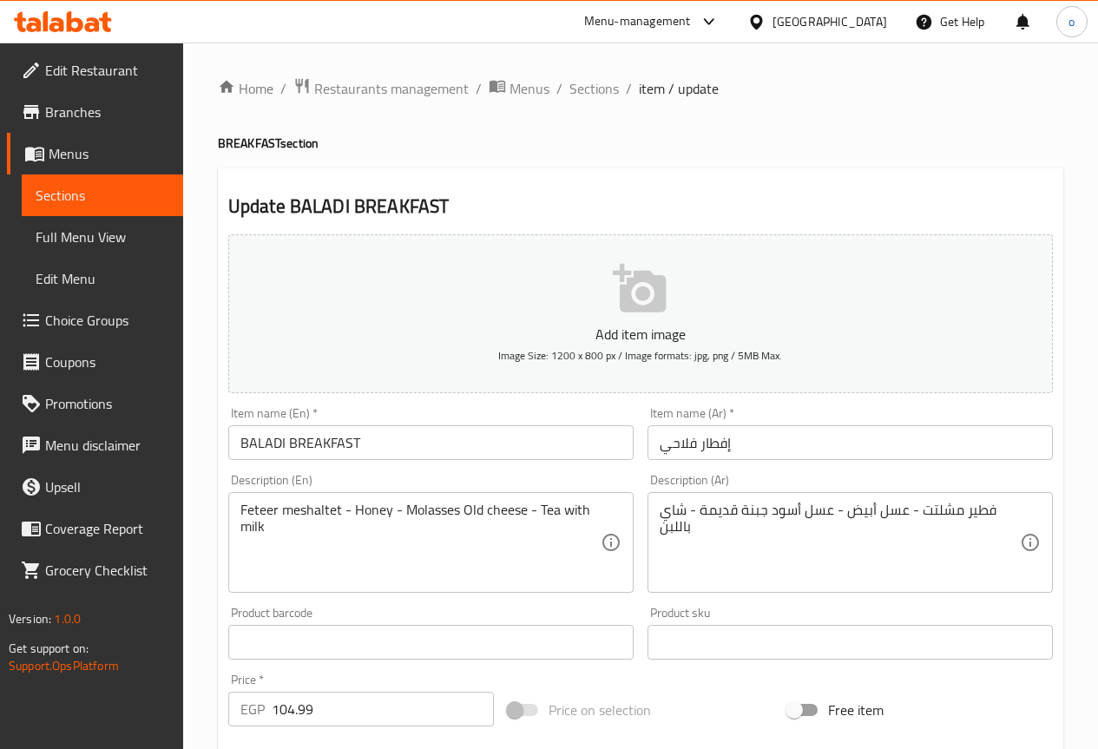
click at [662, 449] on input "إفطار فلاحي" at bounding box center [850, 442] width 405 height 35
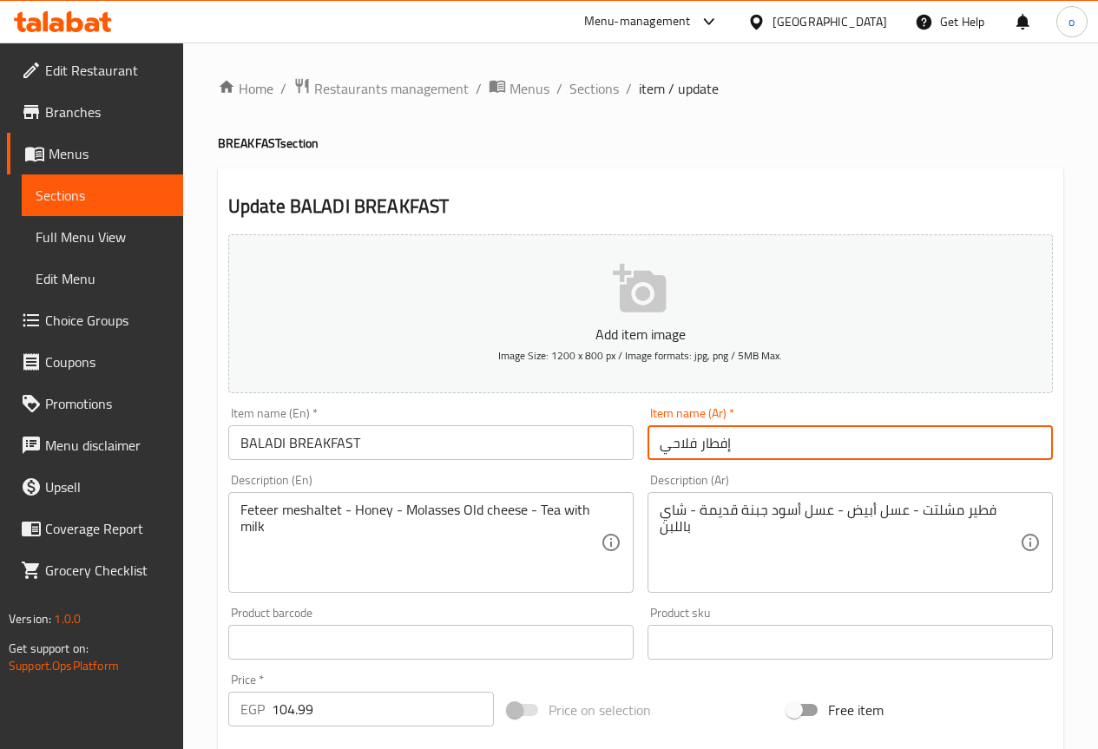
click at [680, 440] on input "إفطار فلاحي" at bounding box center [850, 442] width 405 height 35
type input "إفطار بلدي"
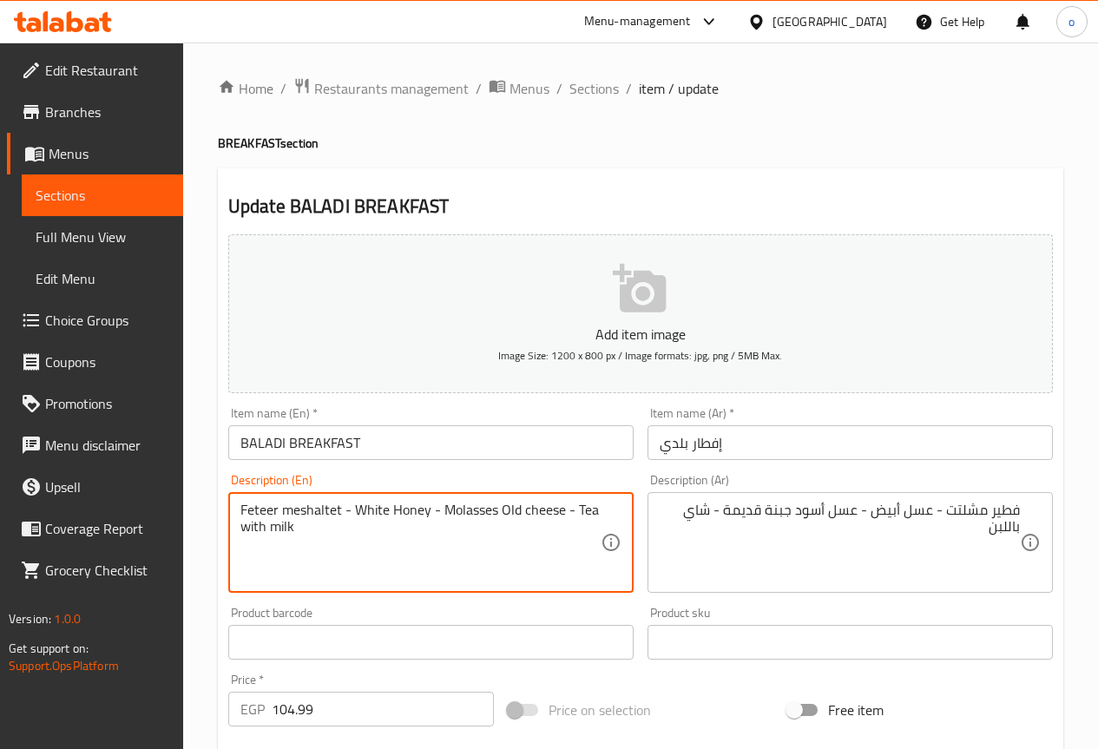
click at [475, 515] on textarea "Feteer meshaltet - White Honey - Molasses Old cheese - Tea with milk" at bounding box center [421, 543] width 360 height 82
click at [477, 545] on textarea "Feteer meshaltet - White Honey - Molasses Old cheese - Tea with milk" at bounding box center [421, 543] width 360 height 82
drag, startPoint x: 442, startPoint y: 509, endPoint x: 562, endPoint y: 488, distance: 121.6
click at [562, 488] on div "Description (En) Feteer meshaltet - White Honey - Molasses Old cheese - Tea wit…" at bounding box center [430, 533] width 405 height 119
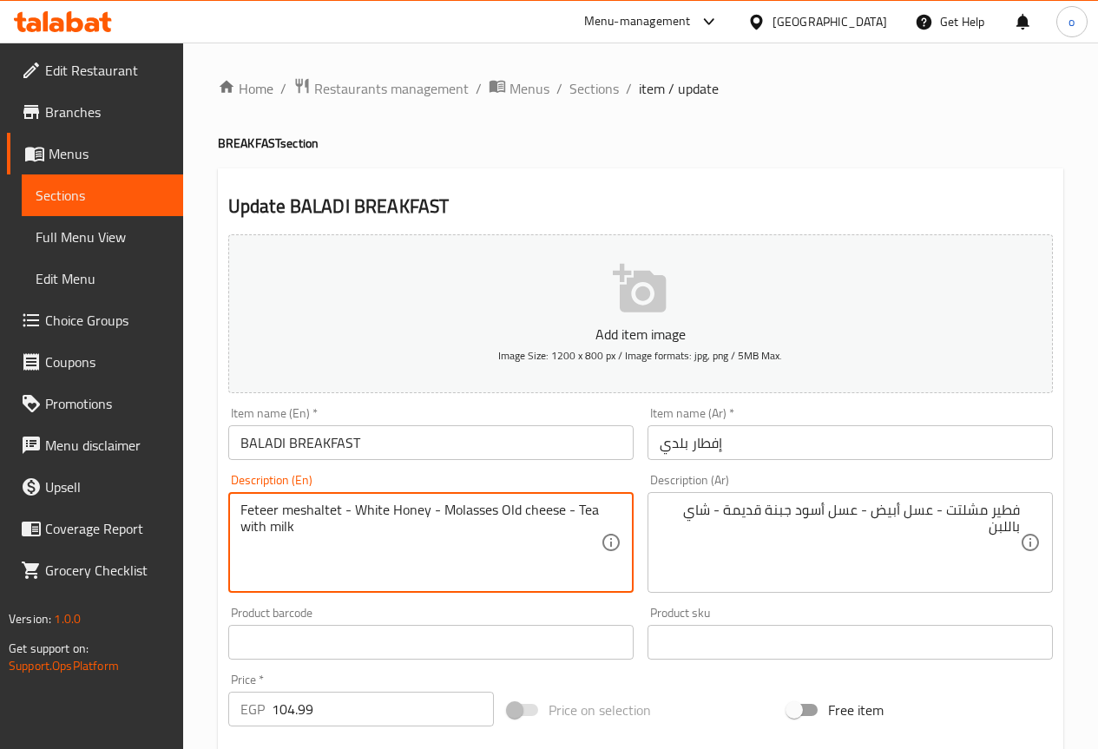
click at [496, 512] on textarea "Feteer meshaltet - White Honey - Molasses Old cheese - Tea with milk" at bounding box center [421, 543] width 360 height 82
drag, startPoint x: 496, startPoint y: 512, endPoint x: 458, endPoint y: 524, distance: 39.8
click at [451, 524] on textarea "Feteer meshaltet - White Honey - Molasses Old cheese - Tea with milk" at bounding box center [421, 543] width 360 height 82
click at [473, 550] on textarea "Feteer meshaltet - White Honey - Molasses Old cheese - Tea with milk" at bounding box center [421, 543] width 360 height 82
click at [489, 505] on textarea "Feteer meshaltet - White Honey - Molasses Old cheese - Tea with milk" at bounding box center [421, 543] width 360 height 82
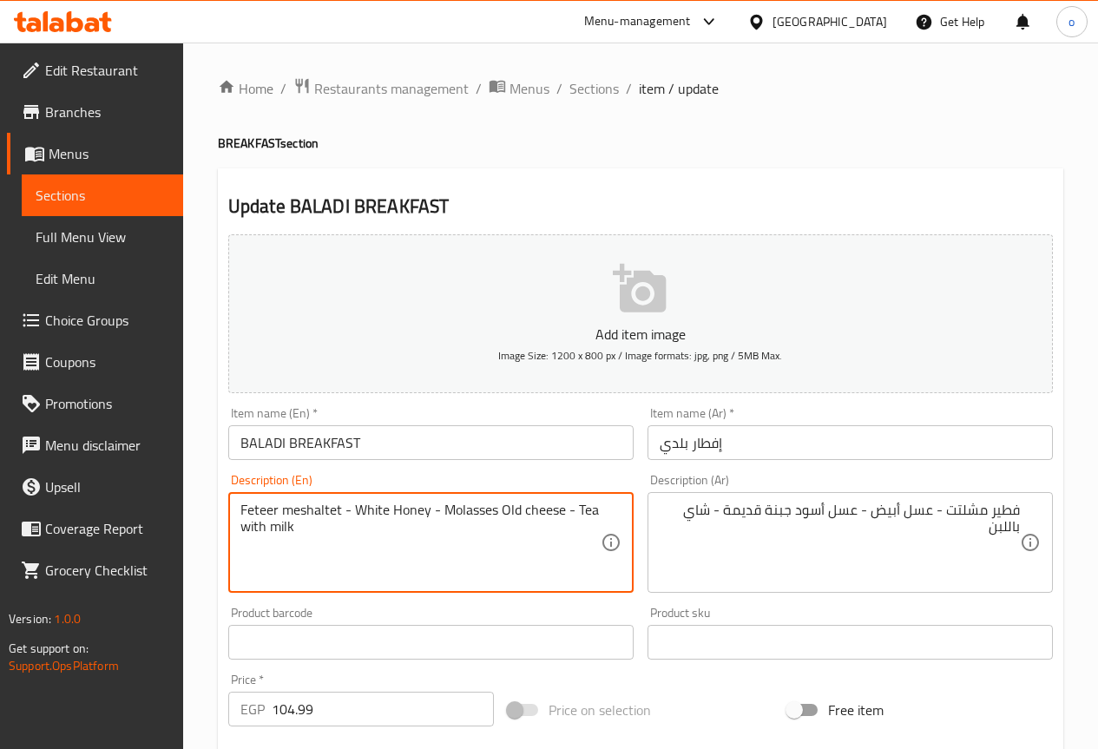
drag, startPoint x: 493, startPoint y: 509, endPoint x: 444, endPoint y: 515, distance: 49.9
click at [444, 515] on textarea "Feteer meshaltet - White Honey - Molasses Old cheese - Tea with milk" at bounding box center [421, 543] width 360 height 82
type textarea "Feteer meshaltet - White Honey - Black Honey - Old cheese - Tea with milk"
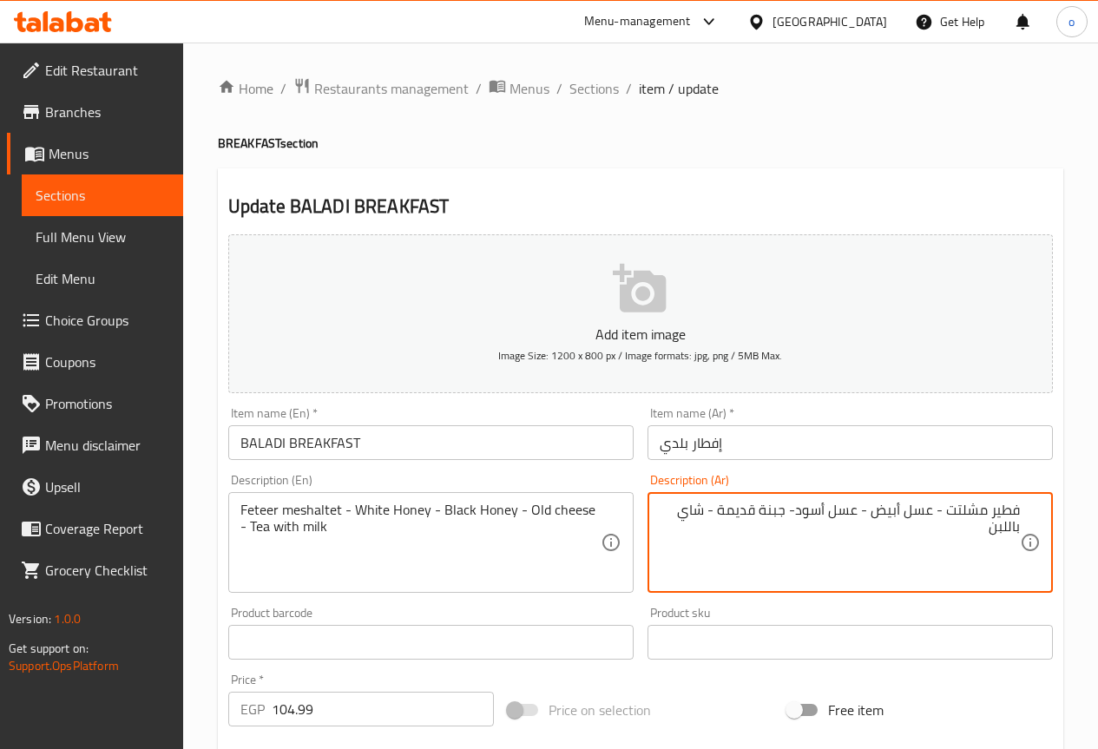
click at [939, 514] on textarea "فطير مشلتت - عسل أبيض - عسل أسود- جبنة قديمة - شاي باللبن" at bounding box center [840, 543] width 360 height 82
click at [932, 514] on textarea "فطير مشلتت - عسل أبيض - عسل أسود- جبنة قديمة - شاي باللبن" at bounding box center [840, 543] width 360 height 82
type textarea "فطير مشلتت - عسل أبيض - عسل أسود - جبنة قديمة - شاي باللبن"
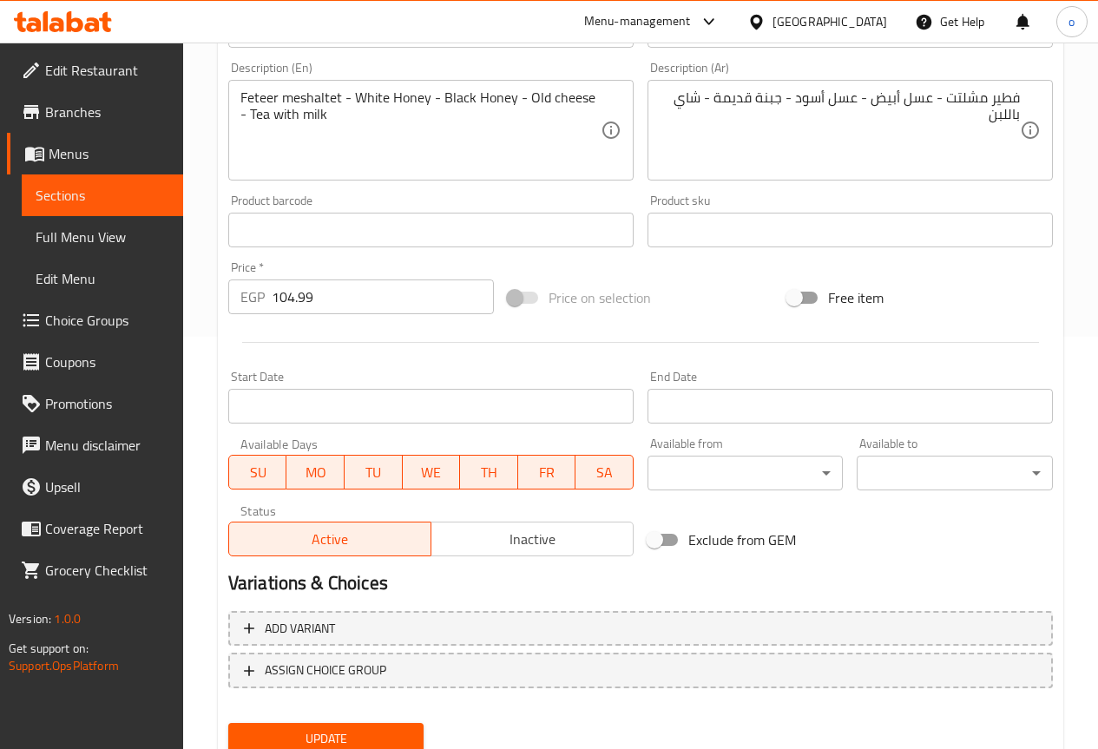
scroll to position [478, 0]
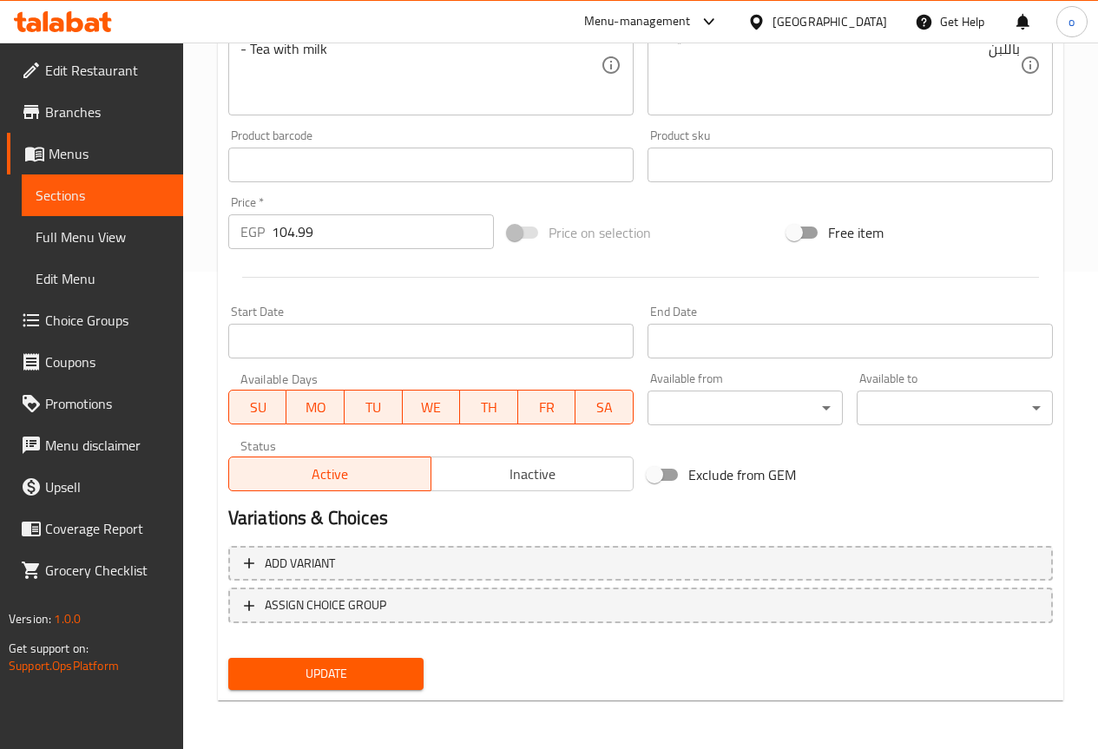
click at [370, 680] on span "Update" at bounding box center [326, 674] width 168 height 22
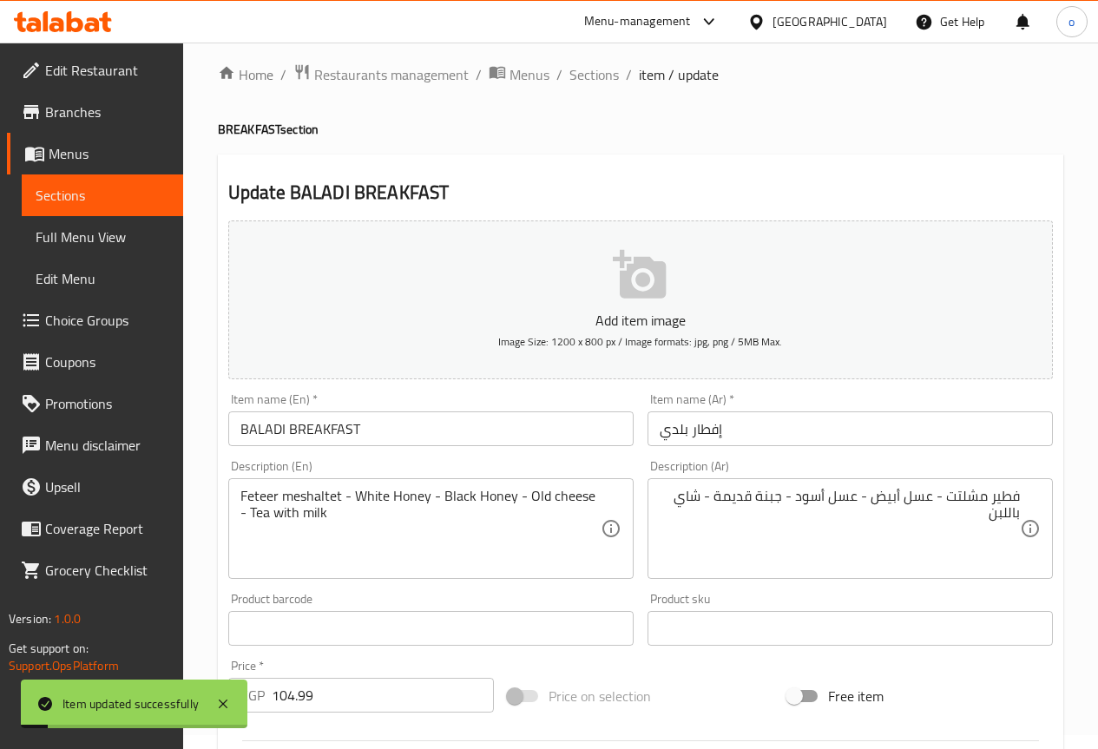
scroll to position [0, 0]
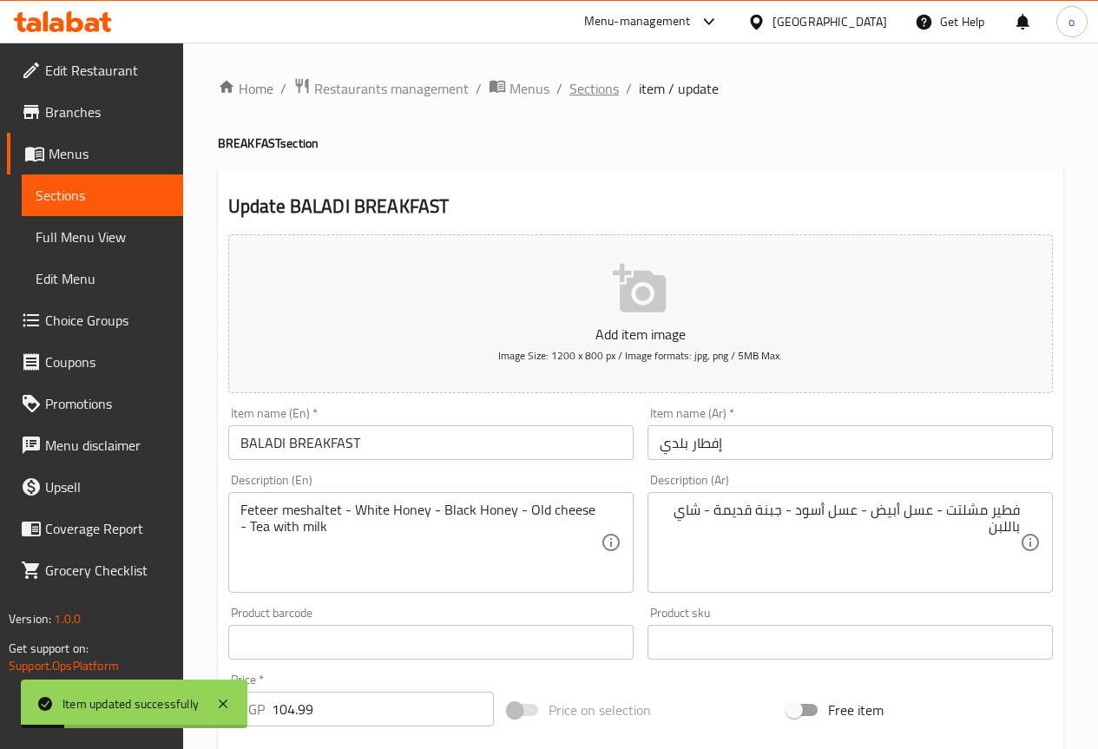
click at [593, 99] on span "Sections" at bounding box center [594, 88] width 49 height 21
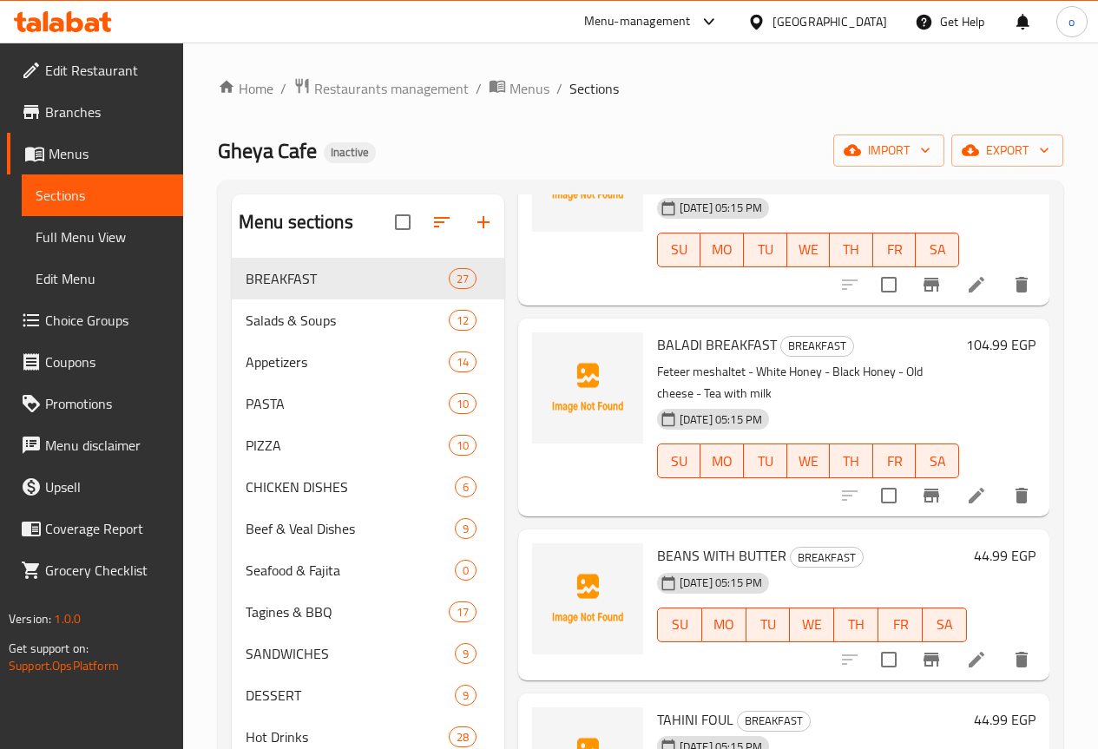
scroll to position [868, 0]
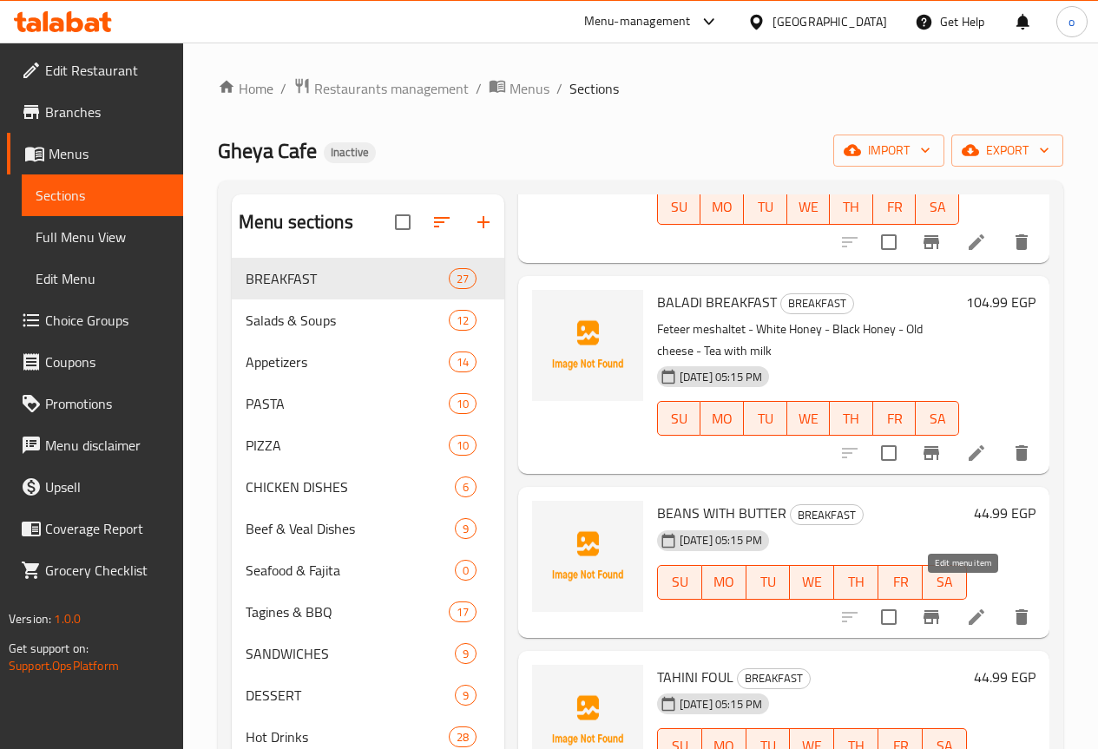
click at [969, 607] on icon at bounding box center [976, 617] width 21 height 21
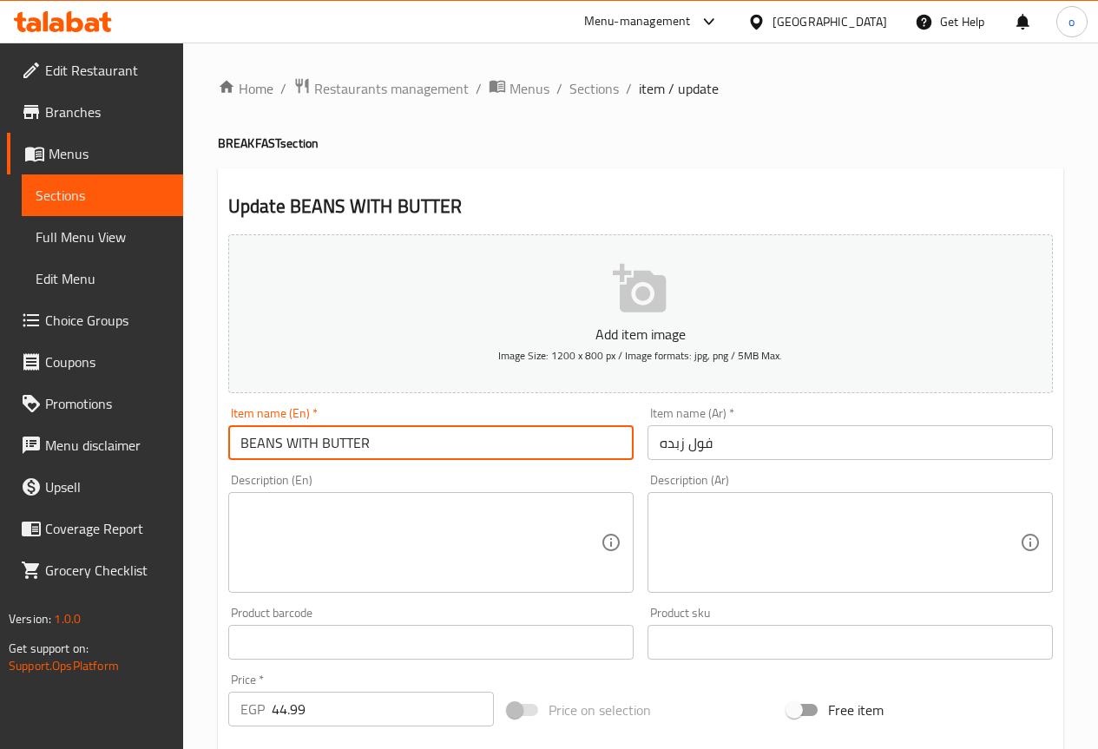
drag, startPoint x: 280, startPoint y: 442, endPoint x: 211, endPoint y: 458, distance: 70.5
click at [211, 458] on div "Home / Restaurants management / Menus / Sections / item / update BREAKFAST sect…" at bounding box center [640, 635] width 915 height 1184
type input "FOUL WITH BUTTER"
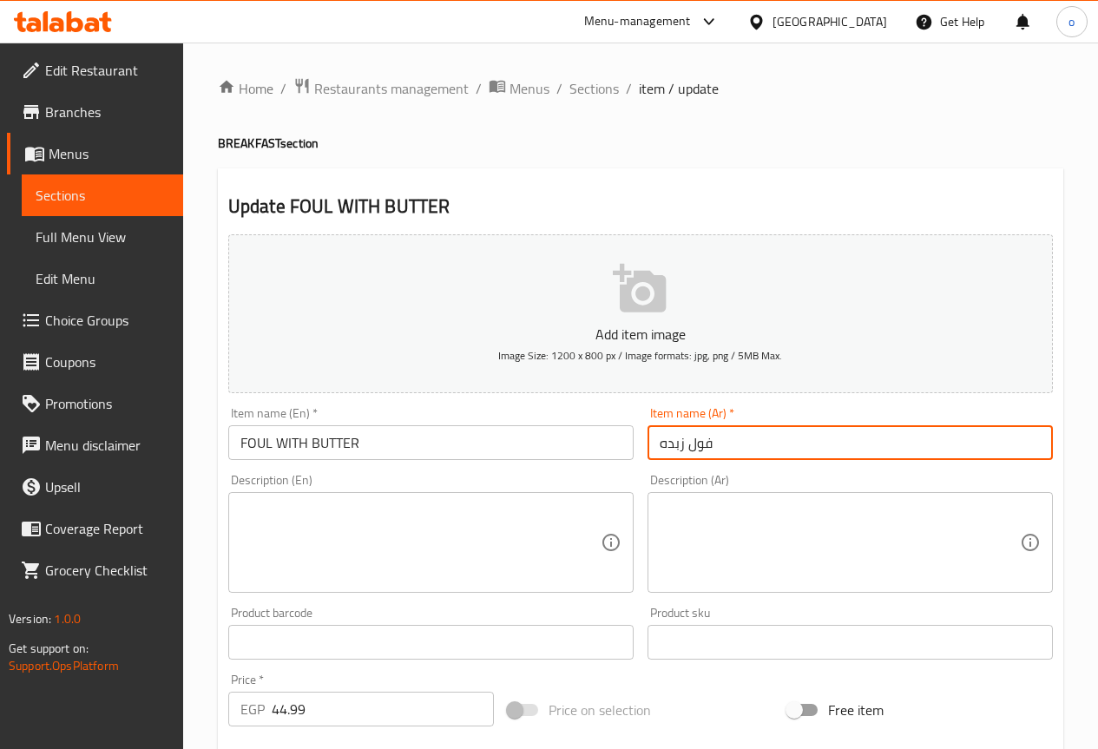
click at [682, 445] on input "فول زبده" at bounding box center [850, 442] width 405 height 35
click at [685, 445] on input "فول زبده" at bounding box center [850, 442] width 405 height 35
click at [854, 435] on input "فول بالزبده" at bounding box center [850, 442] width 405 height 35
type input "فول بالزبده"
click at [274, 526] on textarea at bounding box center [421, 543] width 360 height 82
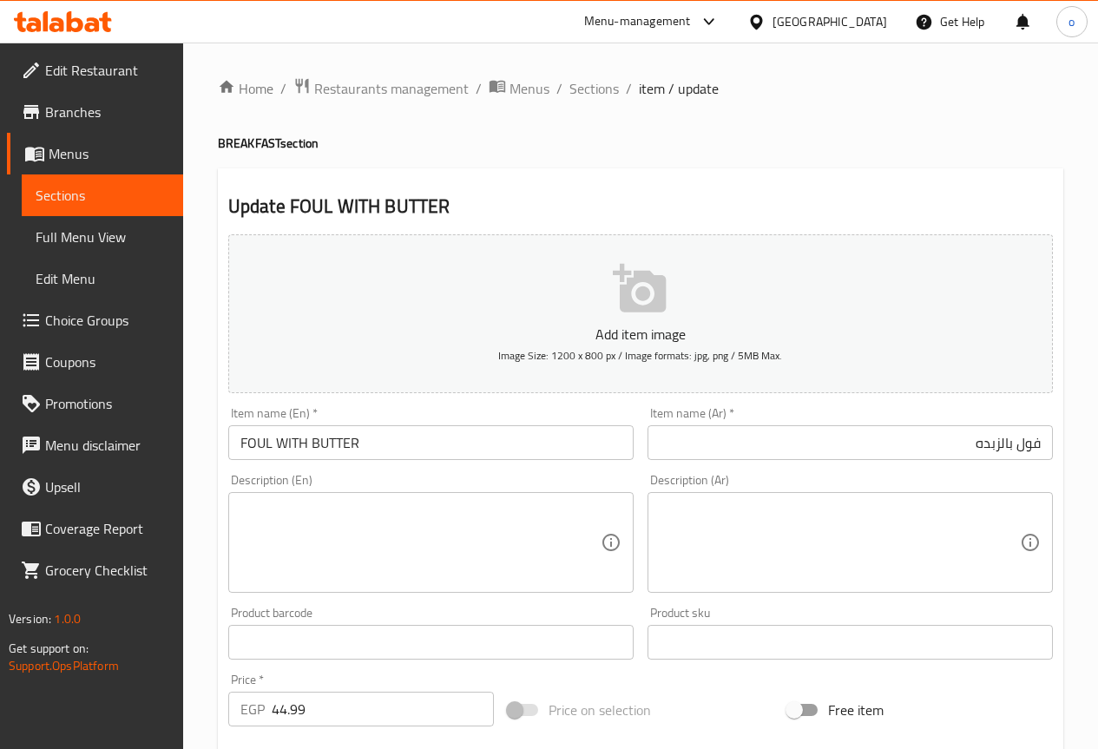
click at [940, 519] on textarea at bounding box center [840, 543] width 360 height 82
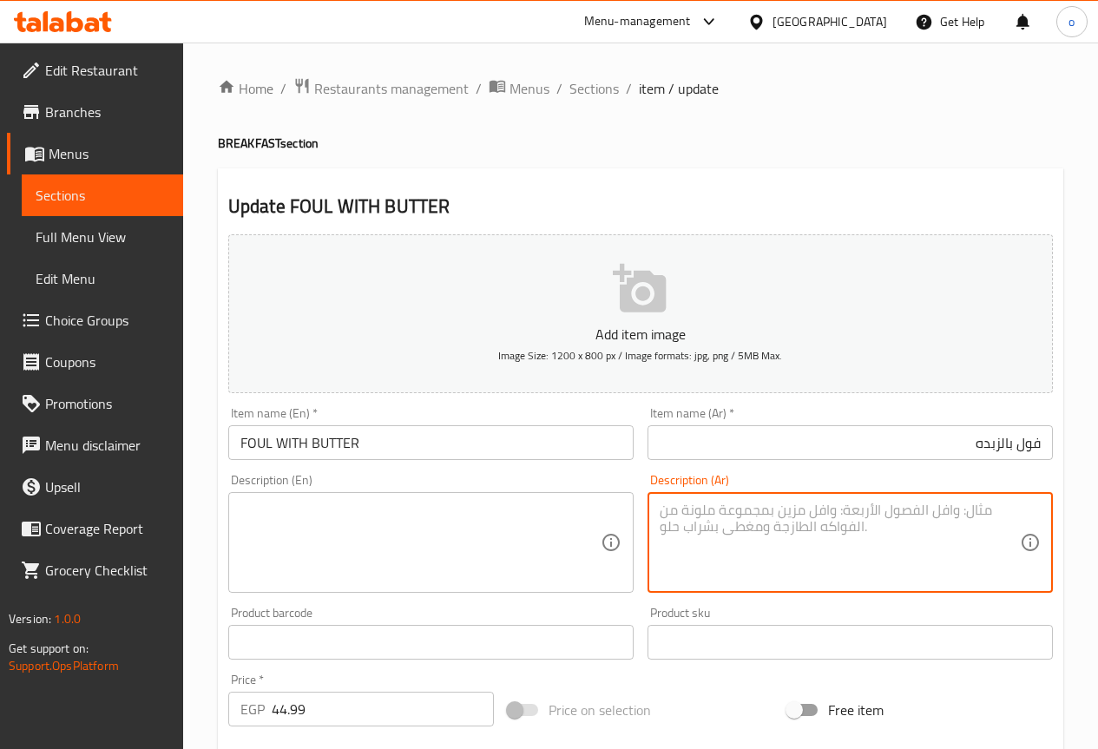
click at [940, 519] on textarea at bounding box center [840, 543] width 360 height 82
paste textarea "فول مدمس غني مع لمسة زبدة طرية"
type textarea "فول مدمس غني مع لمسة زبدة طرية."
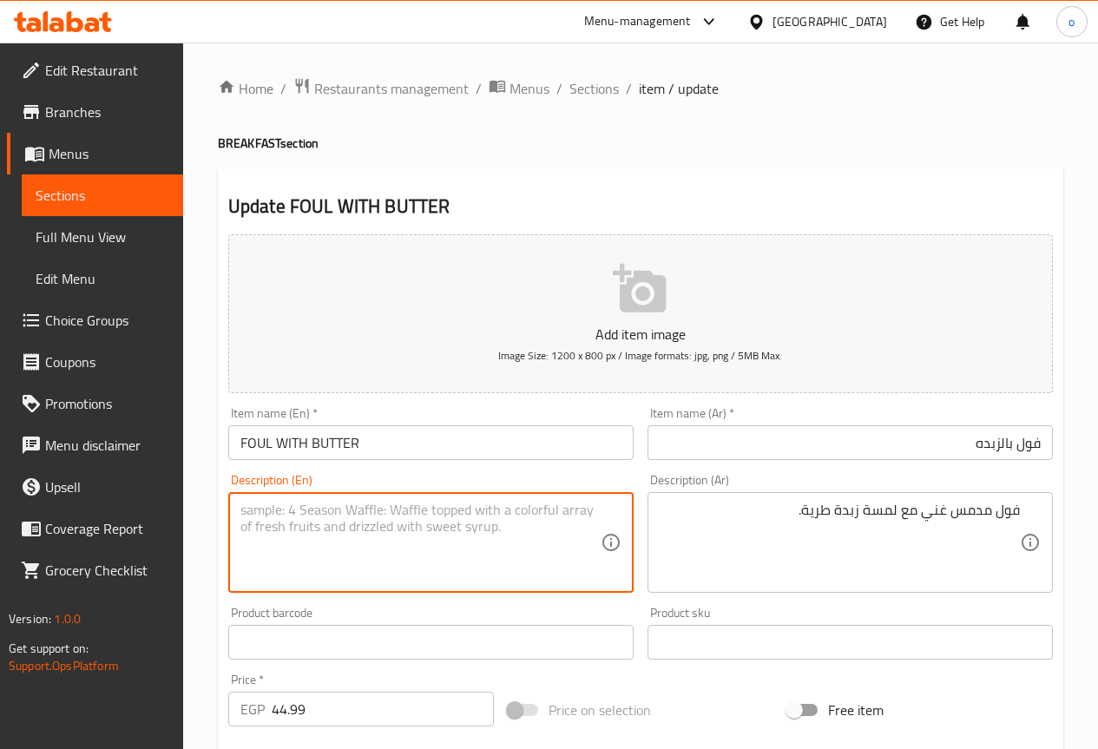
click at [437, 507] on textarea at bounding box center [421, 543] width 360 height 82
paste textarea "Rich fava beans with a touch of soft butter"
click at [321, 514] on textarea "Rich fava beans with a touch of soft butter" at bounding box center [421, 543] width 360 height 82
click at [327, 512] on textarea "Rich fava beans with a touch of soft butter" at bounding box center [421, 543] width 360 height 82
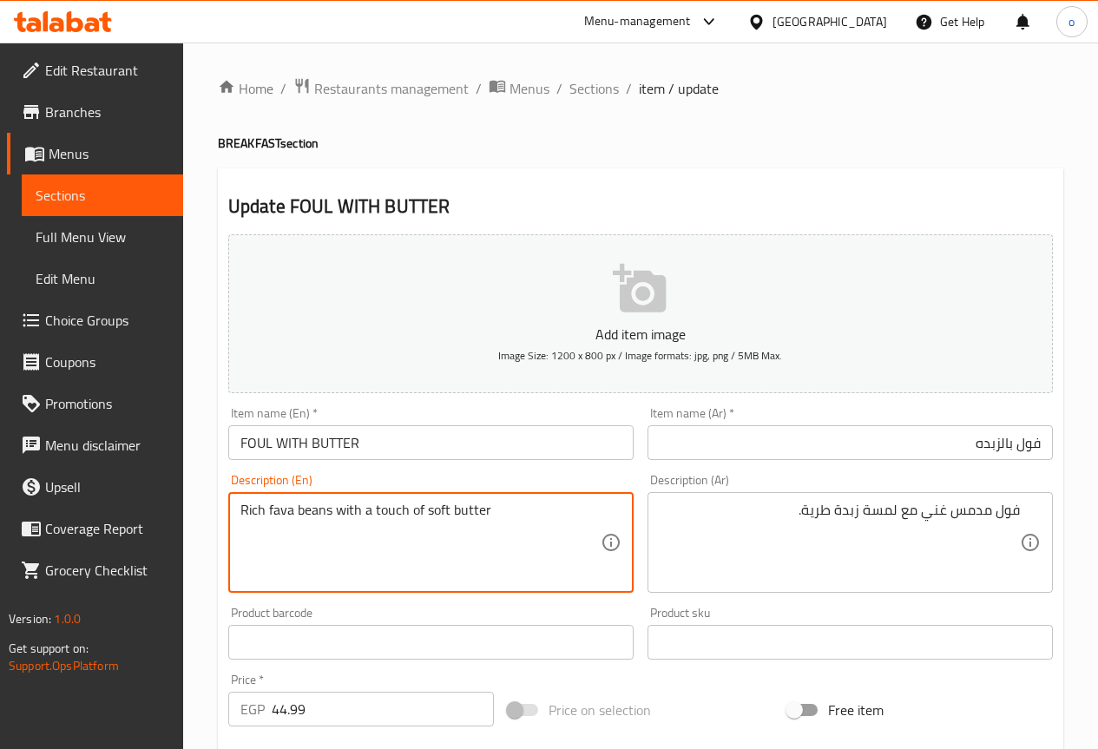
click at [326, 512] on textarea "Rich fava beans with a touch of soft butter" at bounding box center [421, 543] width 360 height 82
click at [432, 507] on textarea "Rich fava foul with a touch of soft butter" at bounding box center [421, 543] width 360 height 82
click at [435, 508] on textarea "Rich fava foul with a touch of soft butter" at bounding box center [421, 543] width 360 height 82
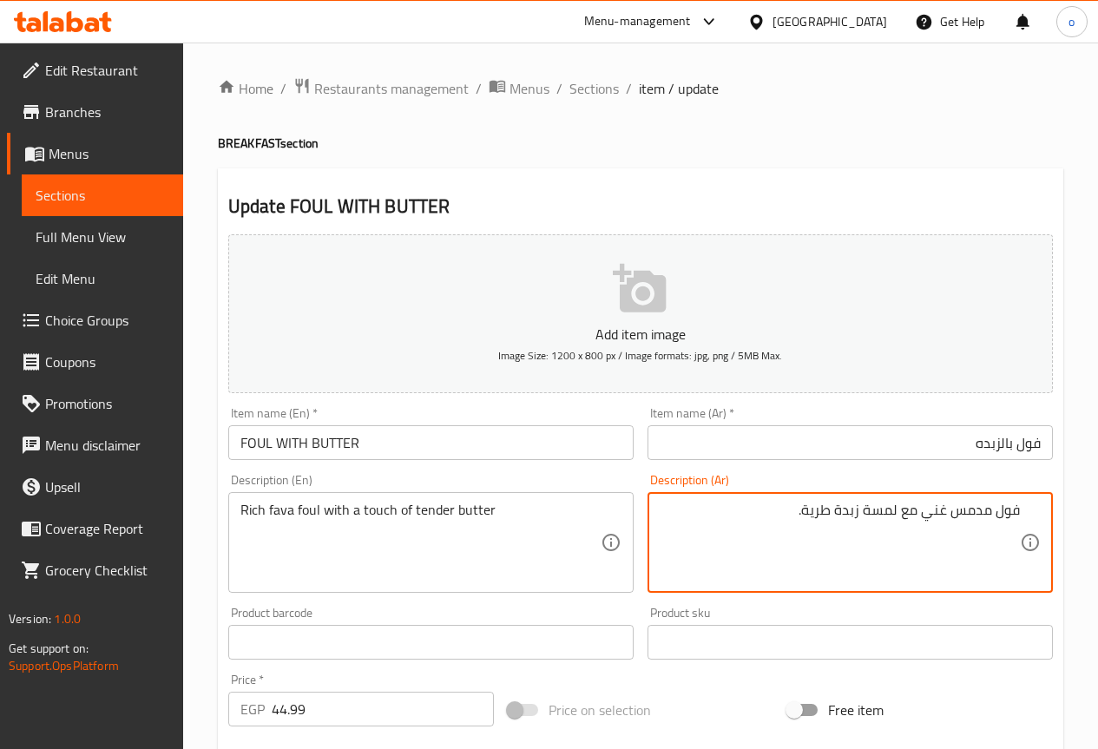
click at [864, 514] on textarea "فول مدمس غني مع لمسة زبدة طرية." at bounding box center [840, 543] width 360 height 82
click at [833, 555] on textarea "فول مدمس غني مع لمسة زبدة طرية." at bounding box center [840, 543] width 360 height 82
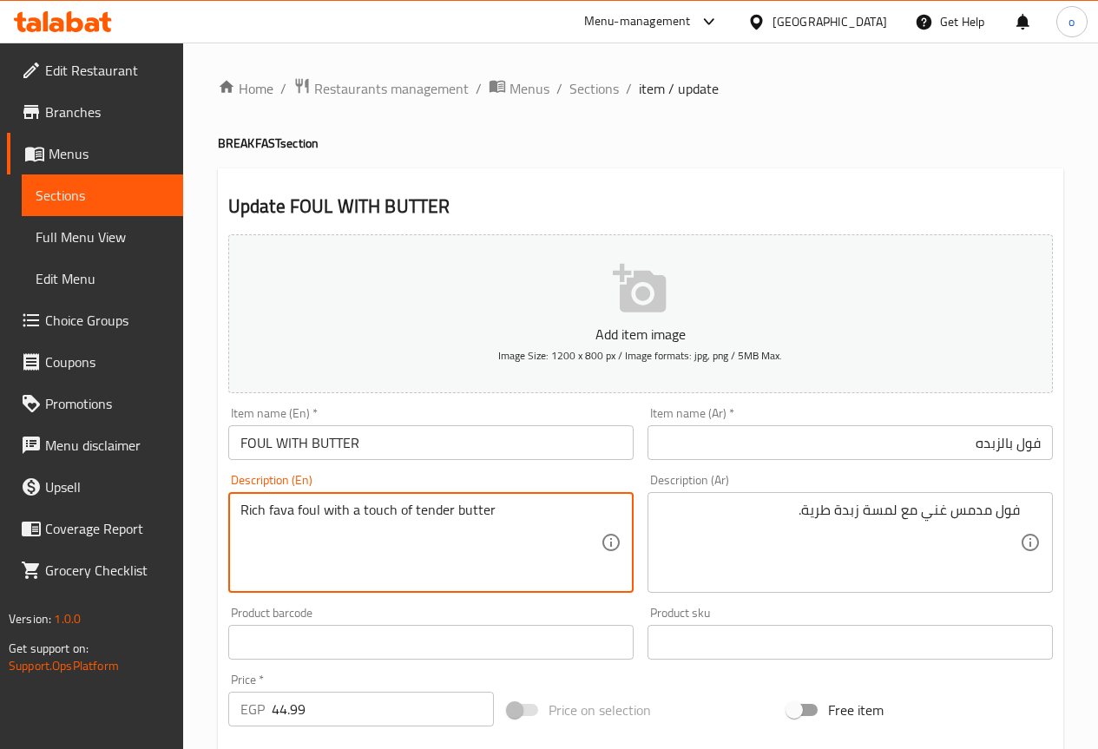
drag, startPoint x: 348, startPoint y: 511, endPoint x: 498, endPoint y: 515, distance: 149.4
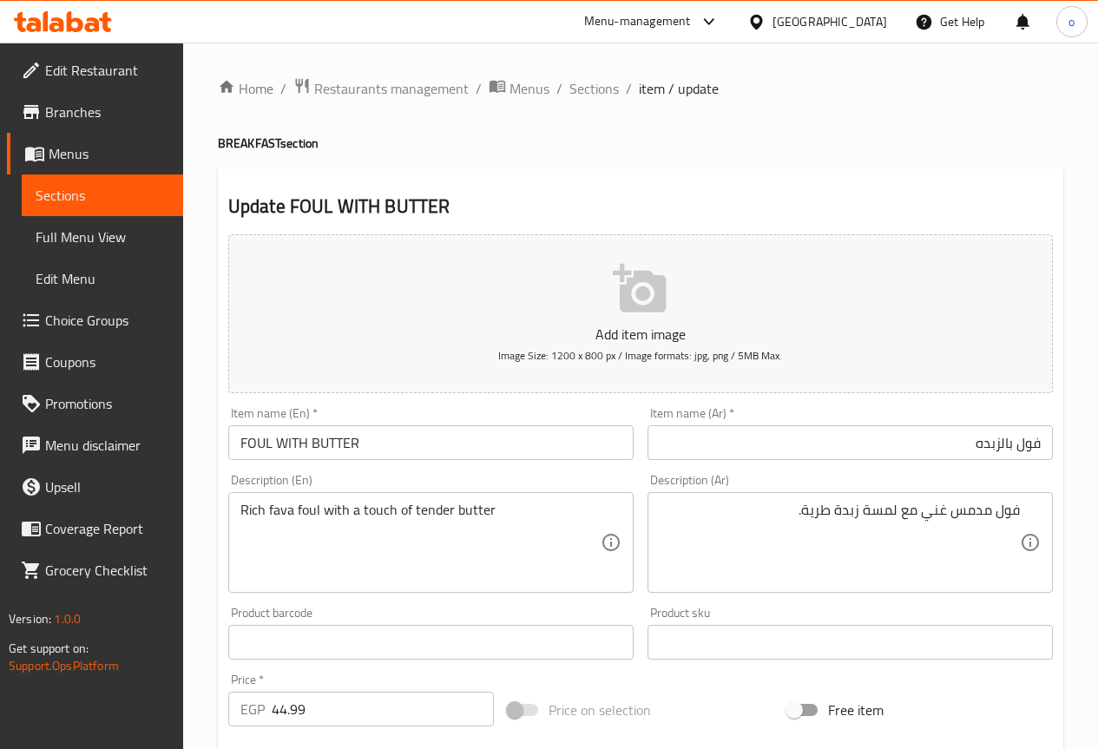
click at [410, 512] on textarea "Rich fava foul with a touch of tender butter" at bounding box center [421, 543] width 360 height 82
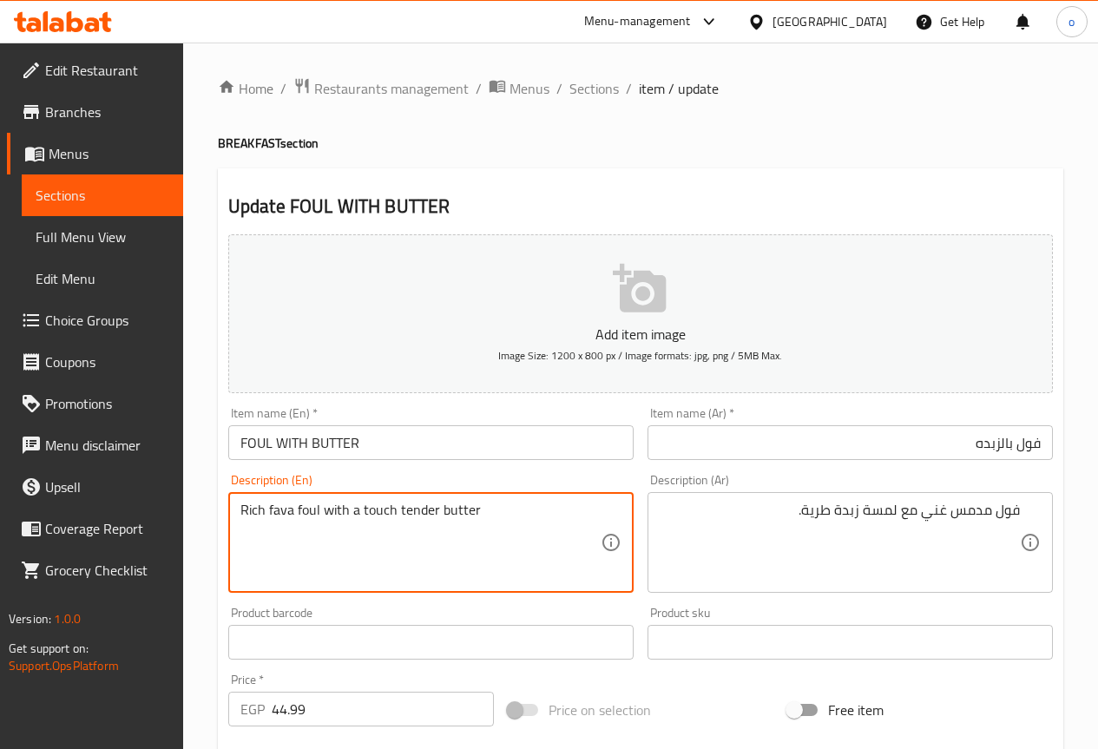
click at [583, 521] on textarea "Rich fava foul with a touch tender butter" at bounding box center [421, 543] width 360 height 82
click at [430, 511] on textarea "Rich fava foul with a touch tender butter" at bounding box center [421, 543] width 360 height 82
drag, startPoint x: 437, startPoint y: 507, endPoint x: 394, endPoint y: 503, distance: 42.8
click at [394, 503] on textarea "Rich fava foul with a touch tender butter" at bounding box center [421, 543] width 360 height 82
click at [538, 557] on textarea "Rich fava foul with a touch tender butter" at bounding box center [421, 543] width 360 height 82
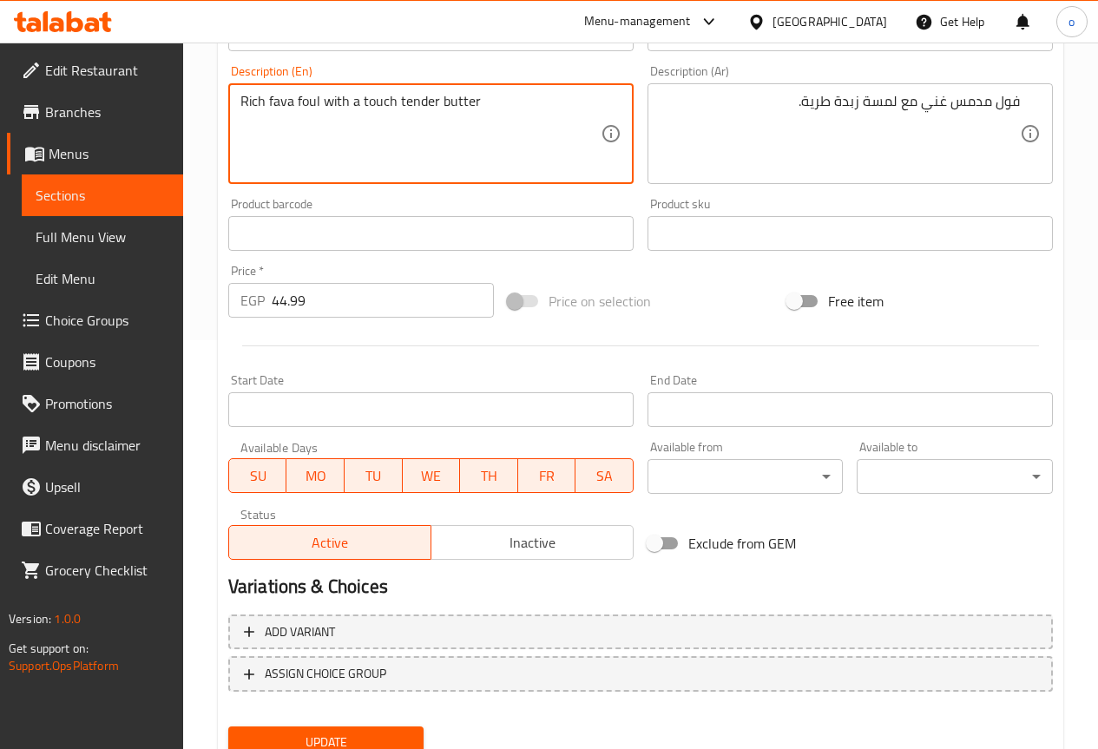
scroll to position [478, 0]
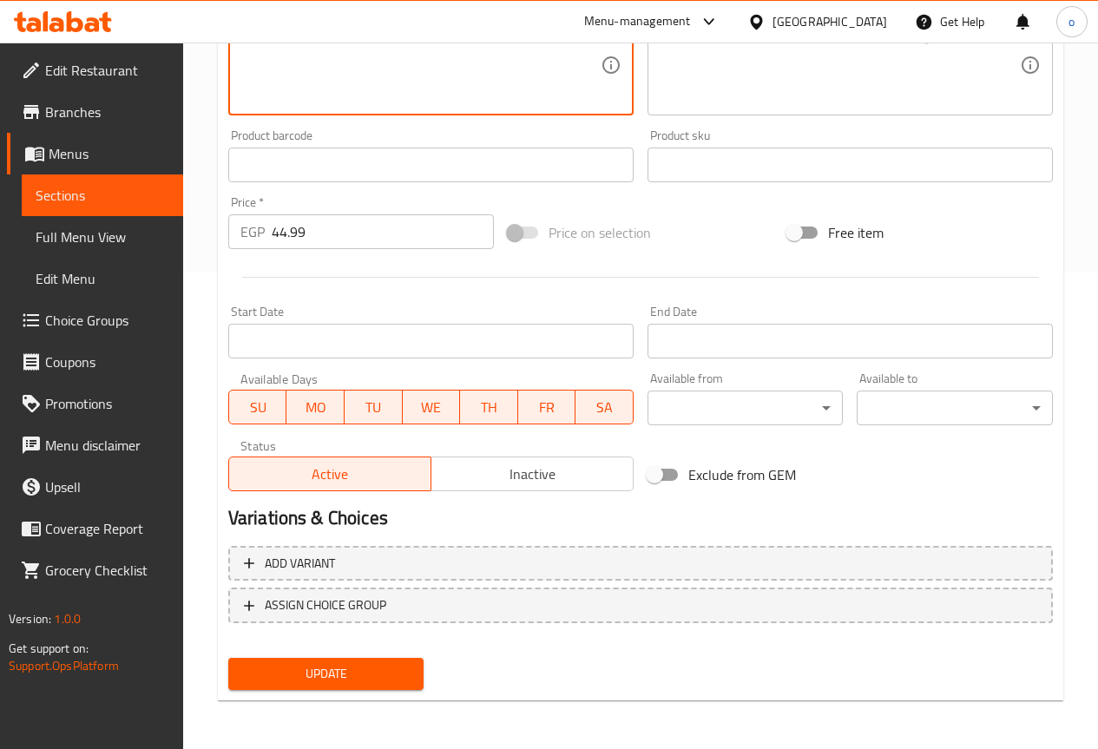
type textarea "Rich fava foul with a touch tender butter"
click at [390, 666] on span "Update" at bounding box center [326, 674] width 168 height 22
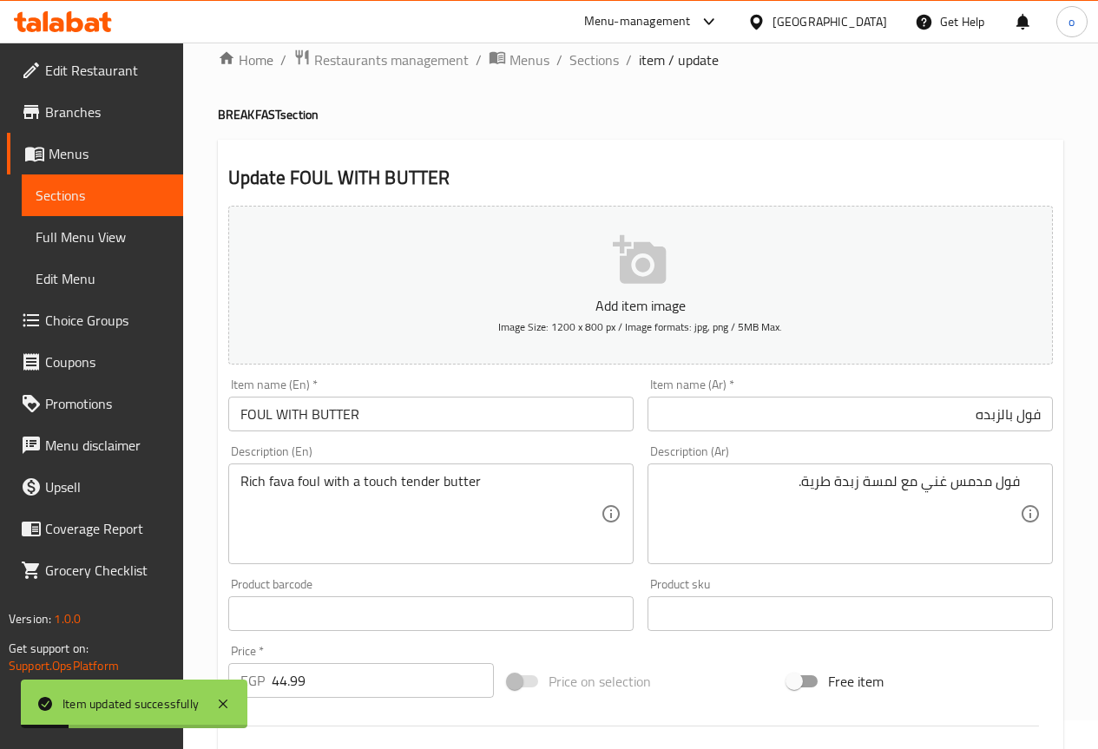
scroll to position [0, 0]
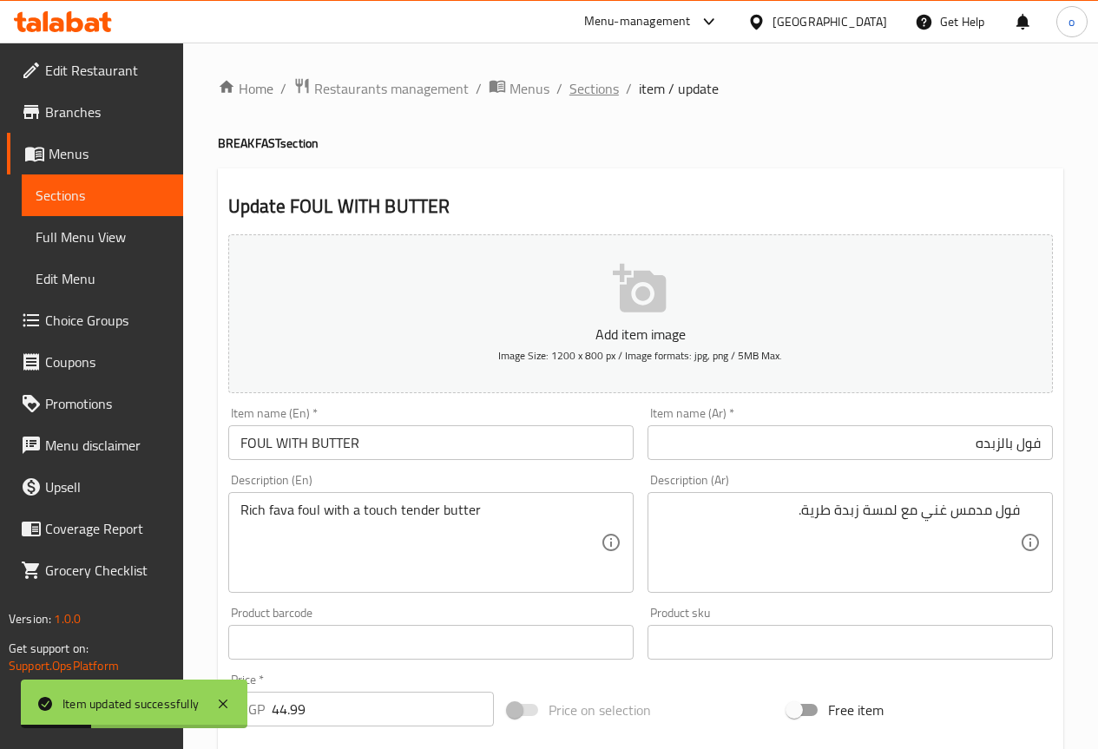
click at [610, 84] on span "Sections" at bounding box center [594, 88] width 49 height 21
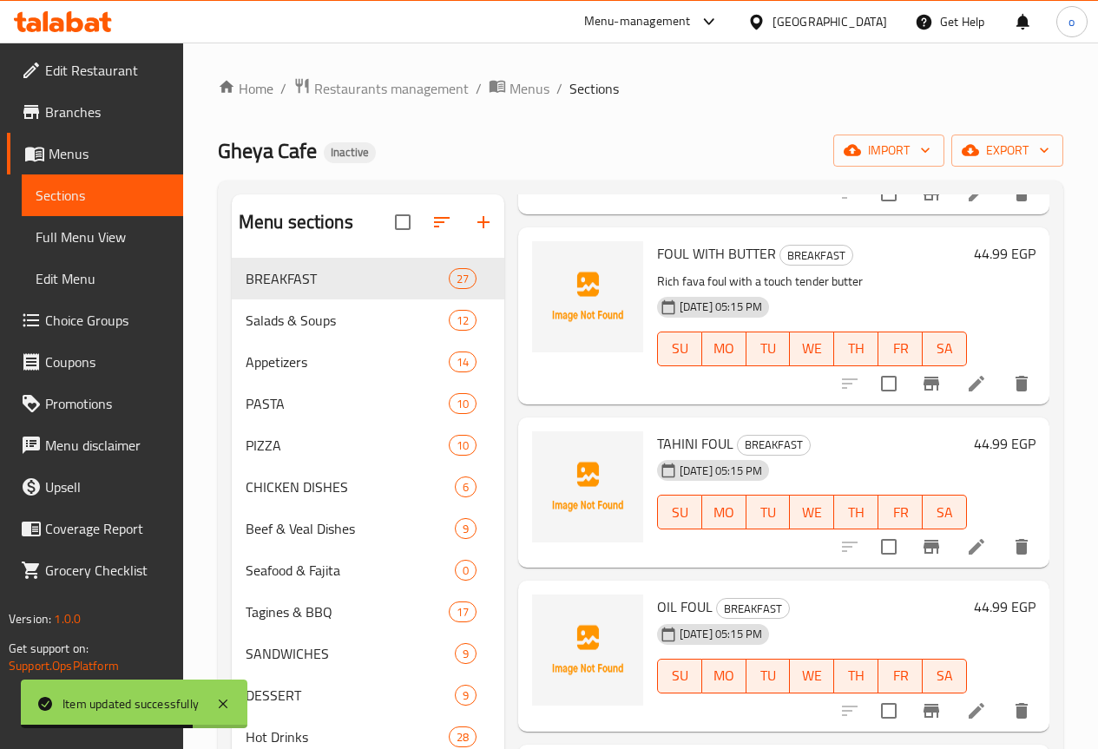
scroll to position [1129, 0]
click at [966, 536] on icon at bounding box center [976, 546] width 21 height 21
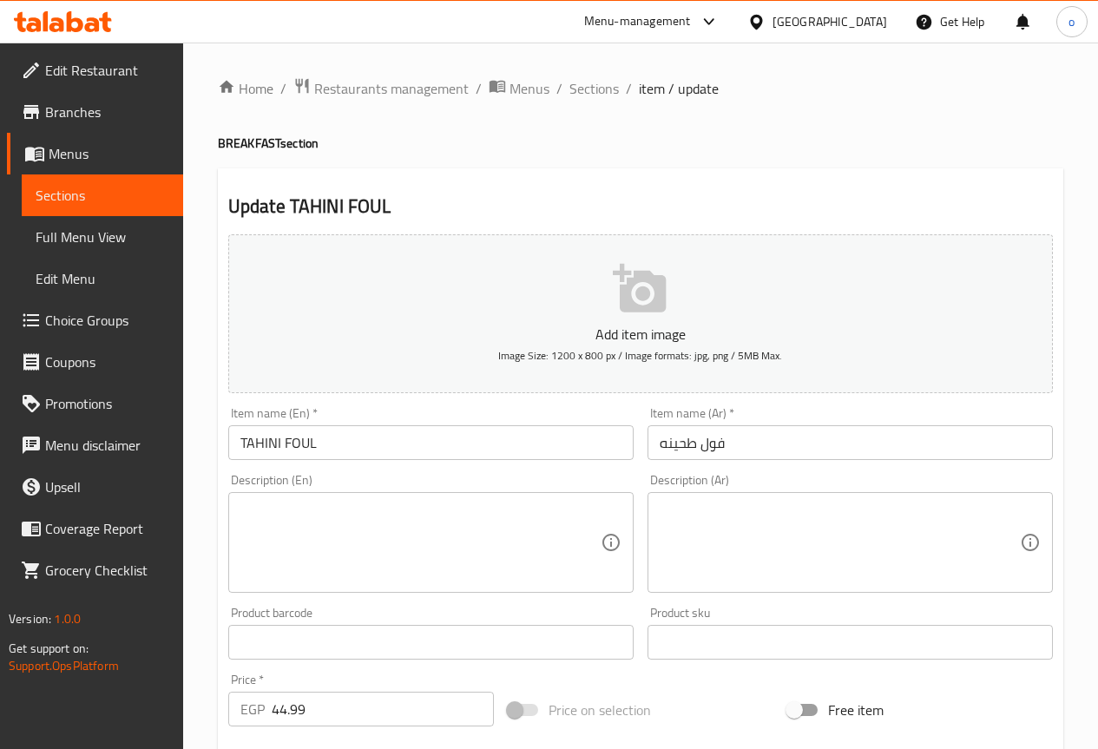
click at [375, 453] on input "TAHINI FOUL" at bounding box center [430, 442] width 405 height 35
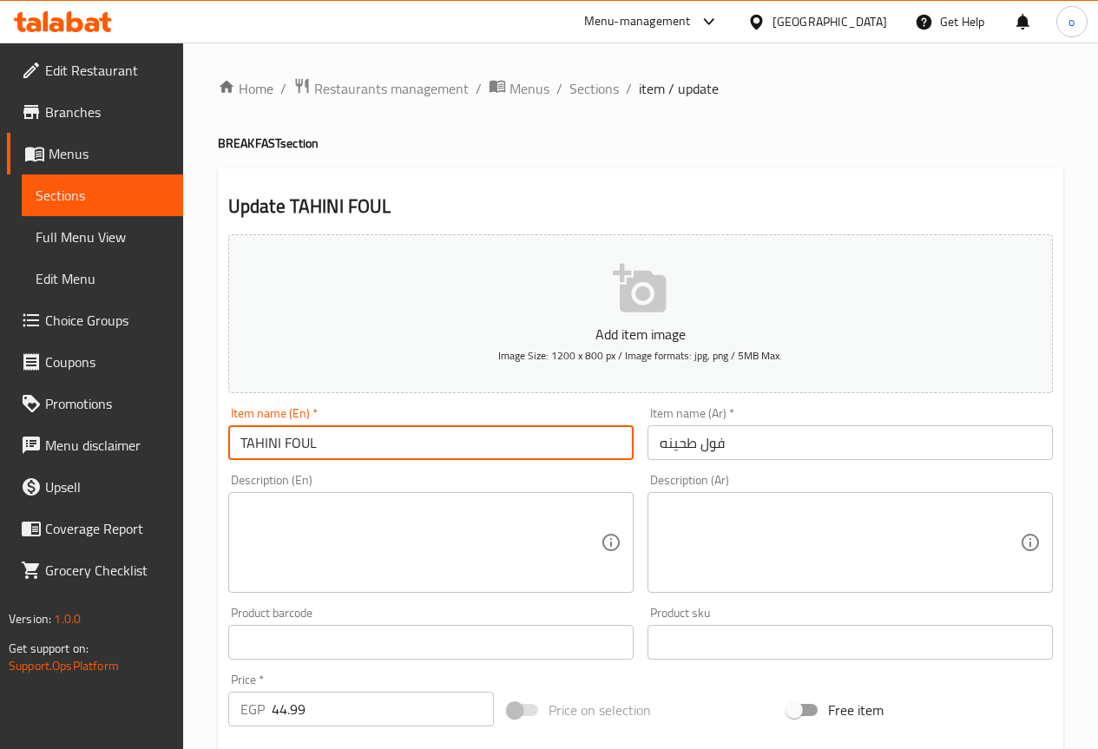
click at [324, 442] on input "TAHINI FOUL" at bounding box center [430, 442] width 405 height 35
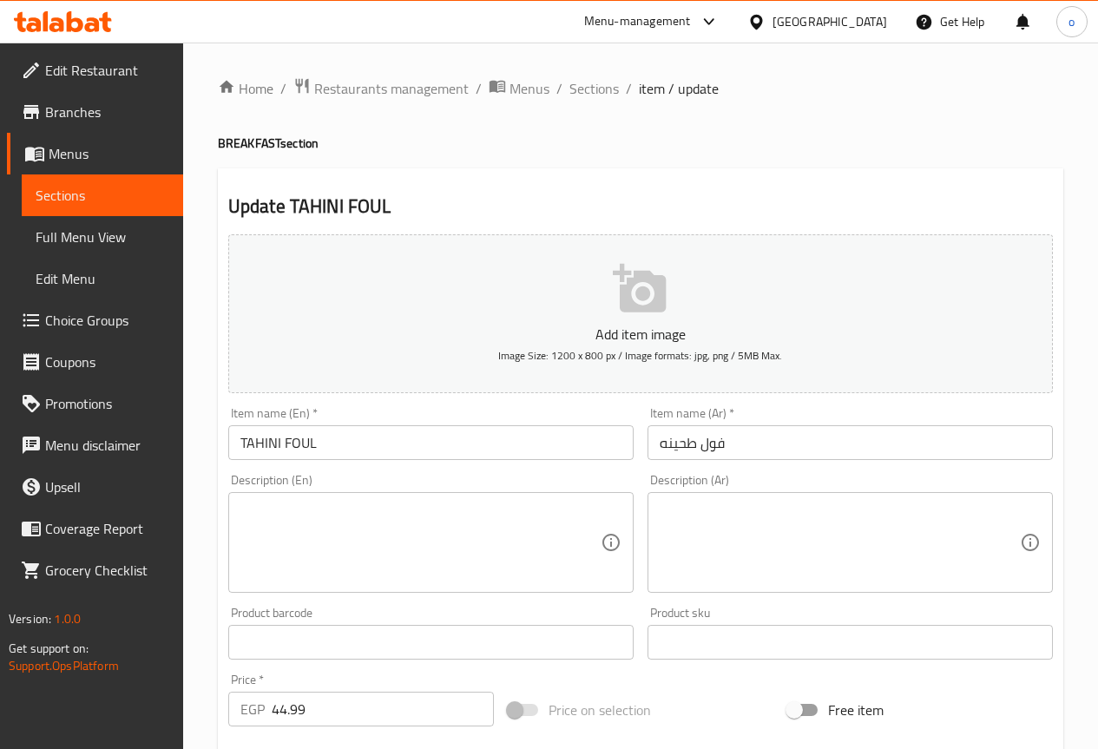
click at [409, 507] on textarea at bounding box center [421, 543] width 360 height 82
click at [900, 493] on div "Description (Ar)" at bounding box center [850, 542] width 405 height 101
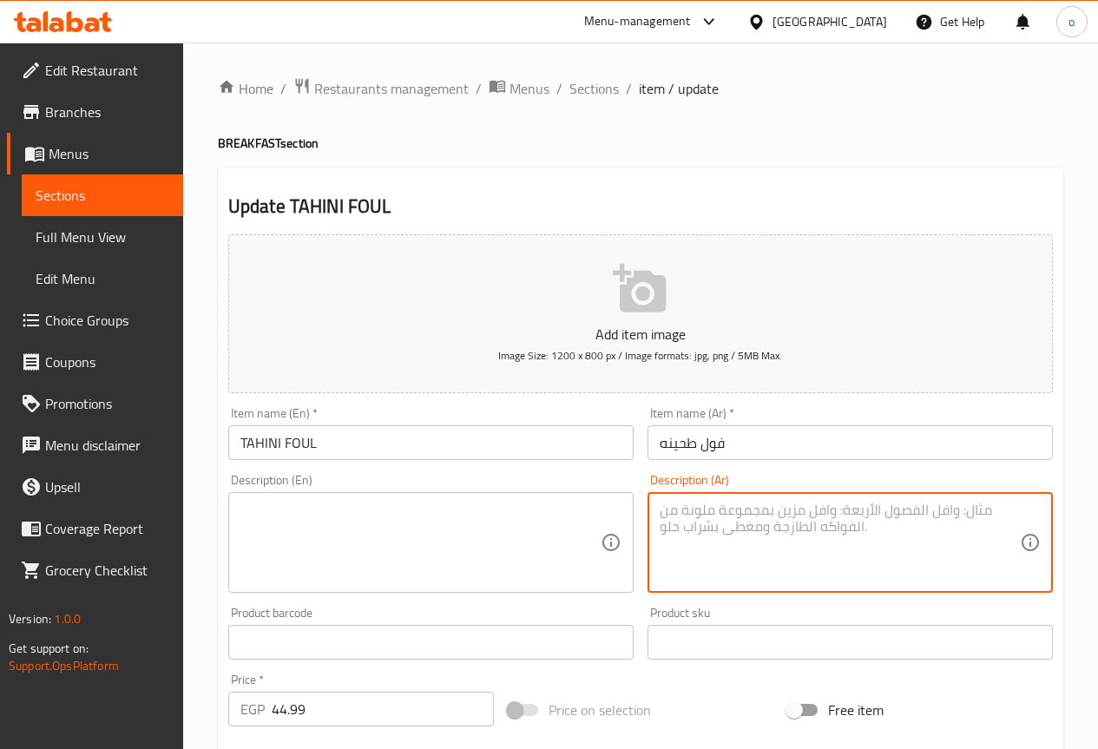
click at [898, 517] on textarea at bounding box center [840, 543] width 360 height 82
paste textarea "فول مدمس مزود بصلصة الطحينة الكريمية"
type textarea "فول مدمس مزود بصلصة الطحينة الكريمية"
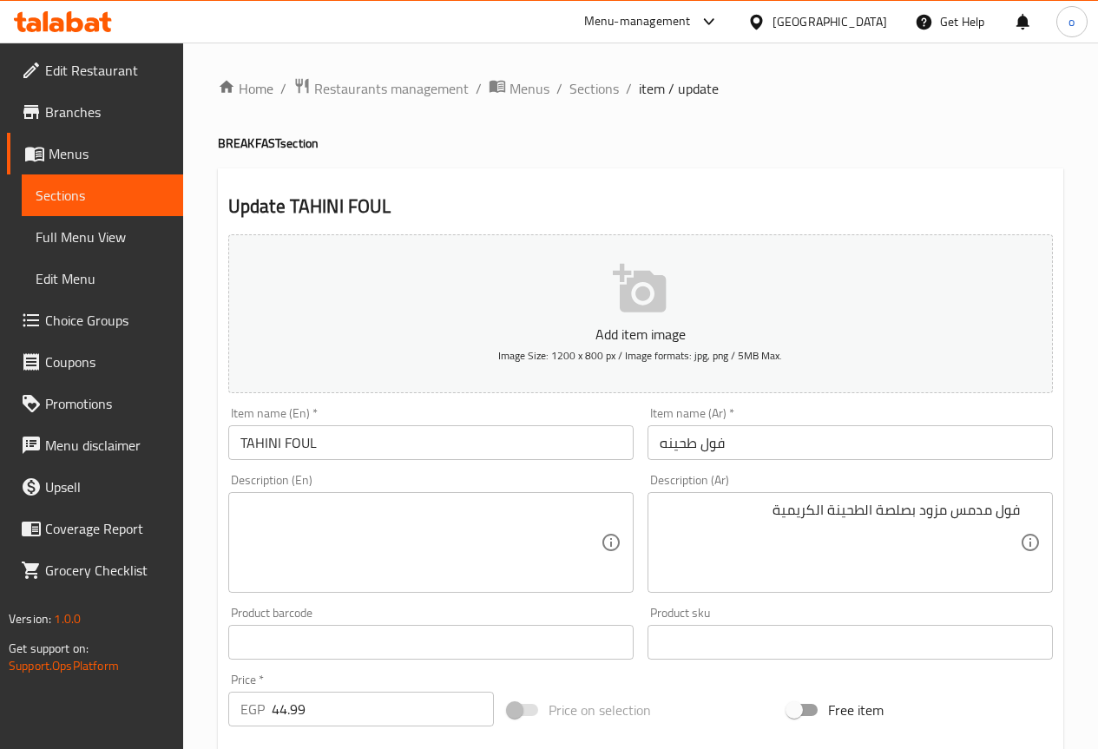
click at [347, 504] on textarea at bounding box center [421, 543] width 360 height 82
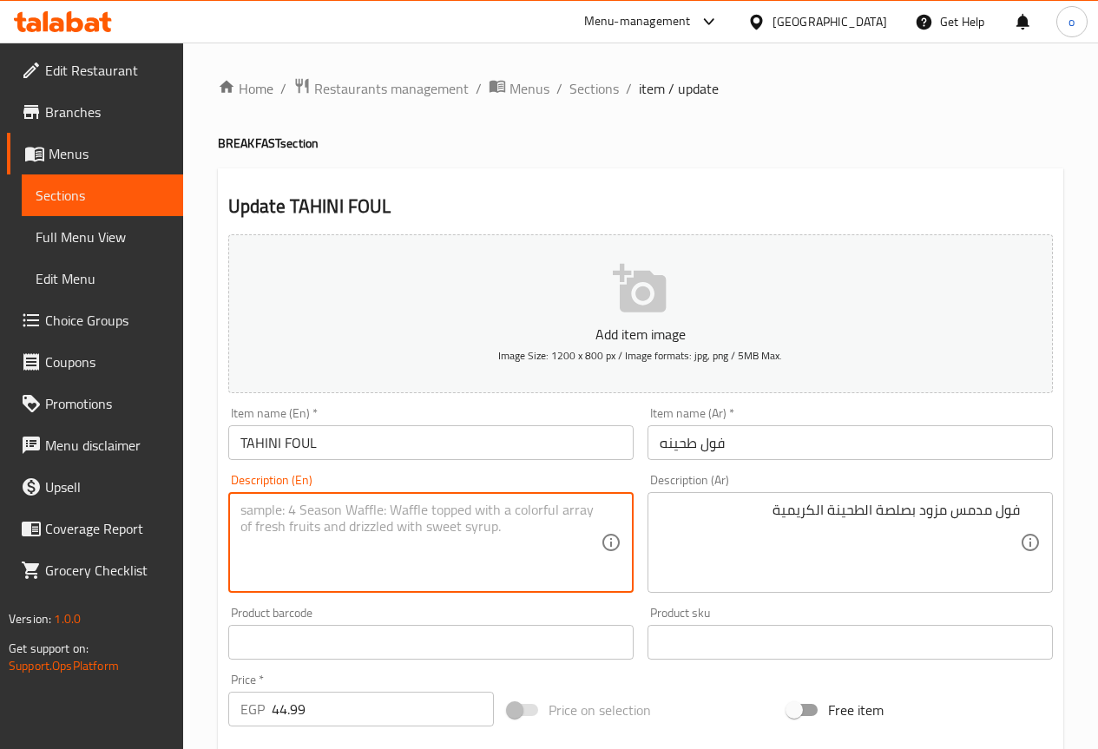
click at [347, 504] on textarea at bounding box center [421, 543] width 360 height 82
paste textarea "Fava beans with creamy tahini sauce"
click at [302, 506] on textarea "Fava beans with creamy tahini sauce" at bounding box center [421, 543] width 360 height 82
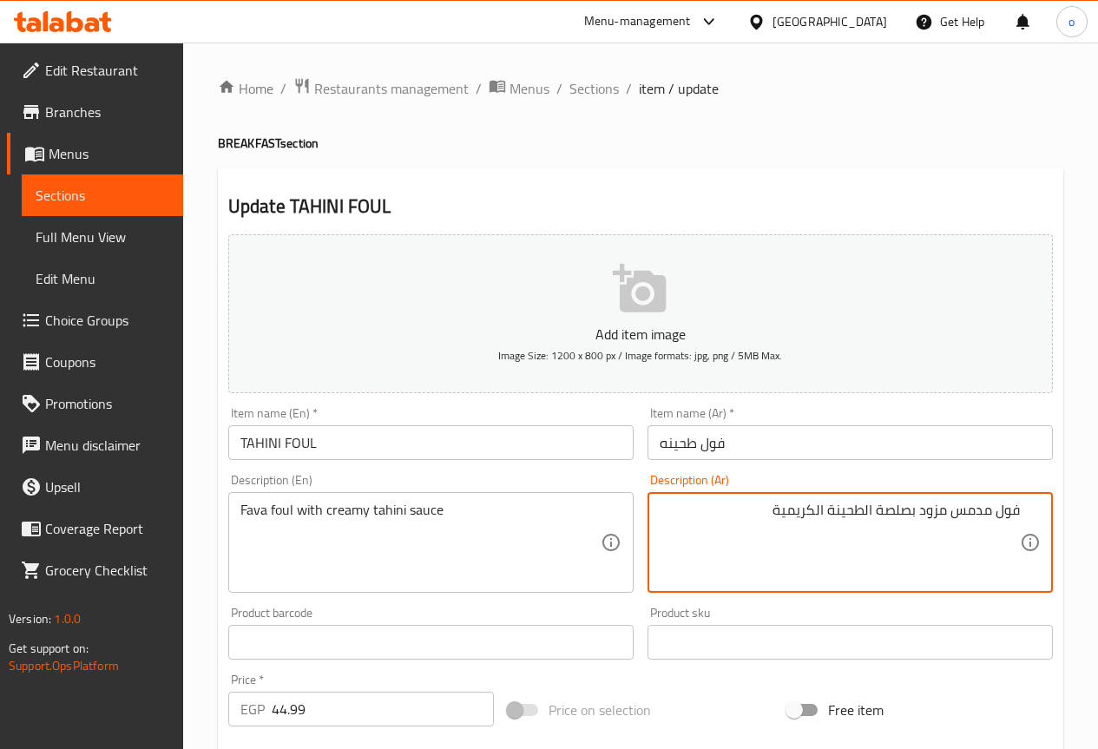
click at [927, 508] on textarea "فول مدمس مزود بصلصة الطحينة الكريمية" at bounding box center [840, 543] width 360 height 82
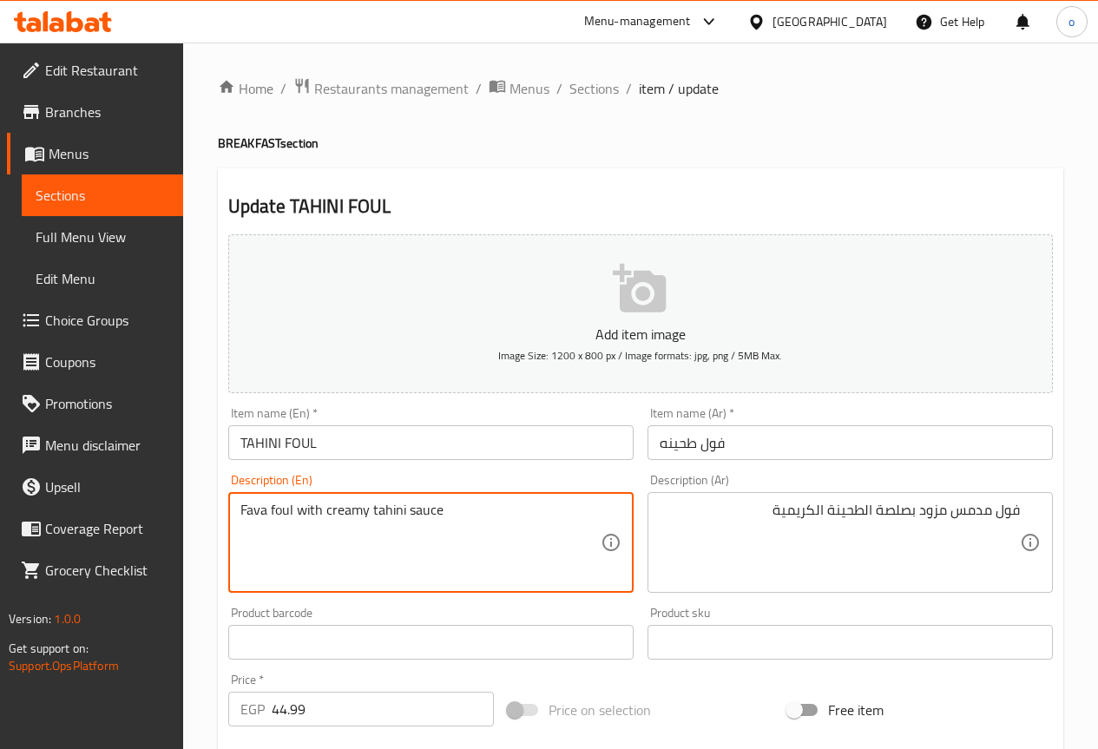
click at [293, 512] on textarea "Fava foul with creamy tahini sauce" at bounding box center [421, 543] width 360 height 82
drag, startPoint x: 303, startPoint y: 518, endPoint x: 293, endPoint y: 521, distance: 9.9
click at [293, 521] on textarea "Fava foul p with creamy tahini sauce" at bounding box center [421, 543] width 360 height 82
paste textarea "provider"
click at [296, 514] on textarea "Fava foulprovider with creamy tahini sauce" at bounding box center [421, 543] width 360 height 82
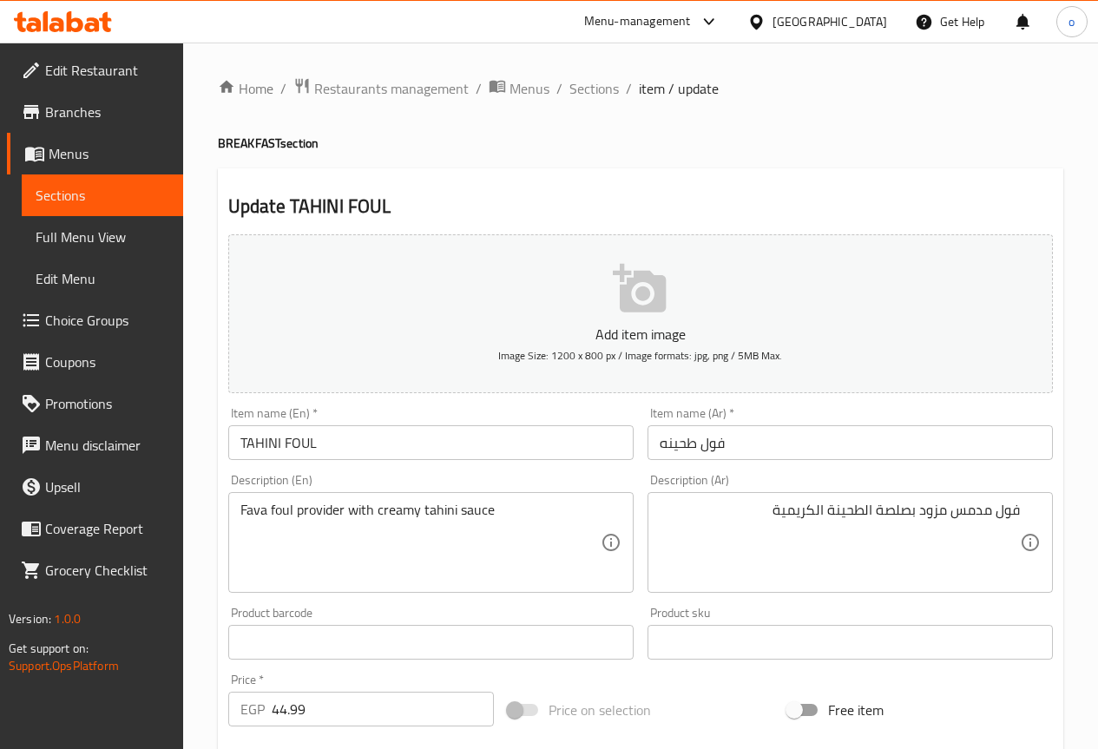
click at [524, 502] on textarea "Fava foul provider with creamy tahini sauce" at bounding box center [421, 543] width 360 height 82
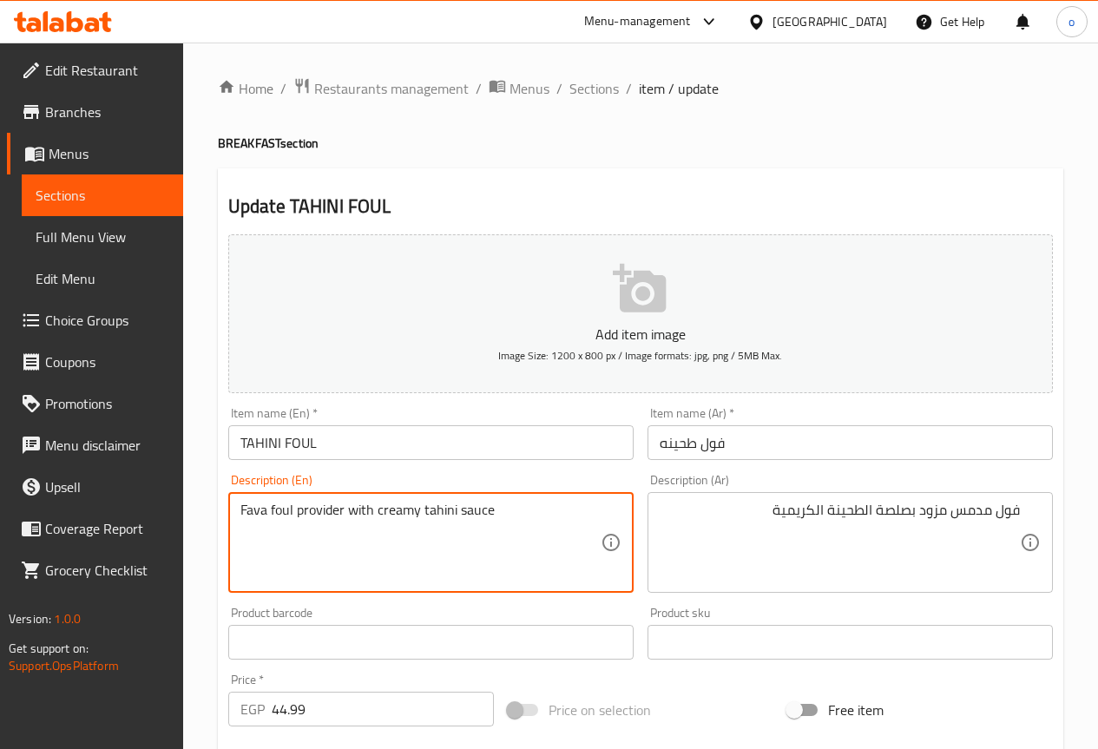
click at [342, 511] on textarea "Fava foul provider with creamy tahini sauce" at bounding box center [421, 543] width 360 height 82
click at [475, 508] on textarea "Fava foul with creamy tahini sauce" at bounding box center [421, 543] width 360 height 82
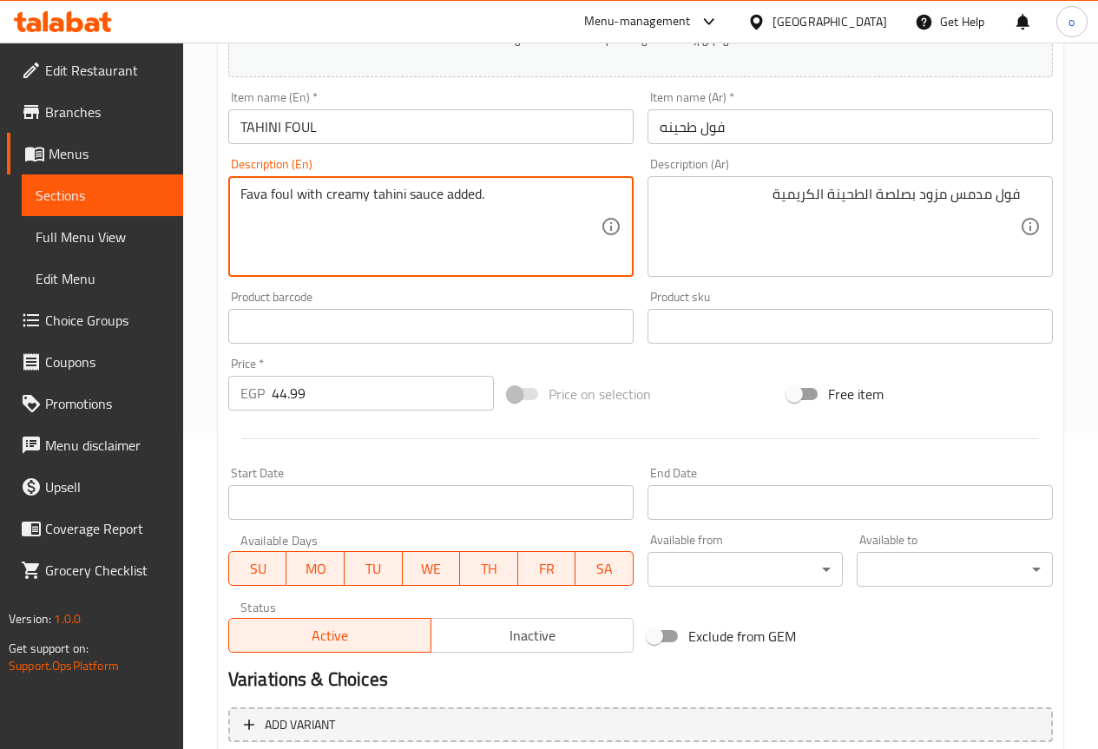
scroll to position [347, 0]
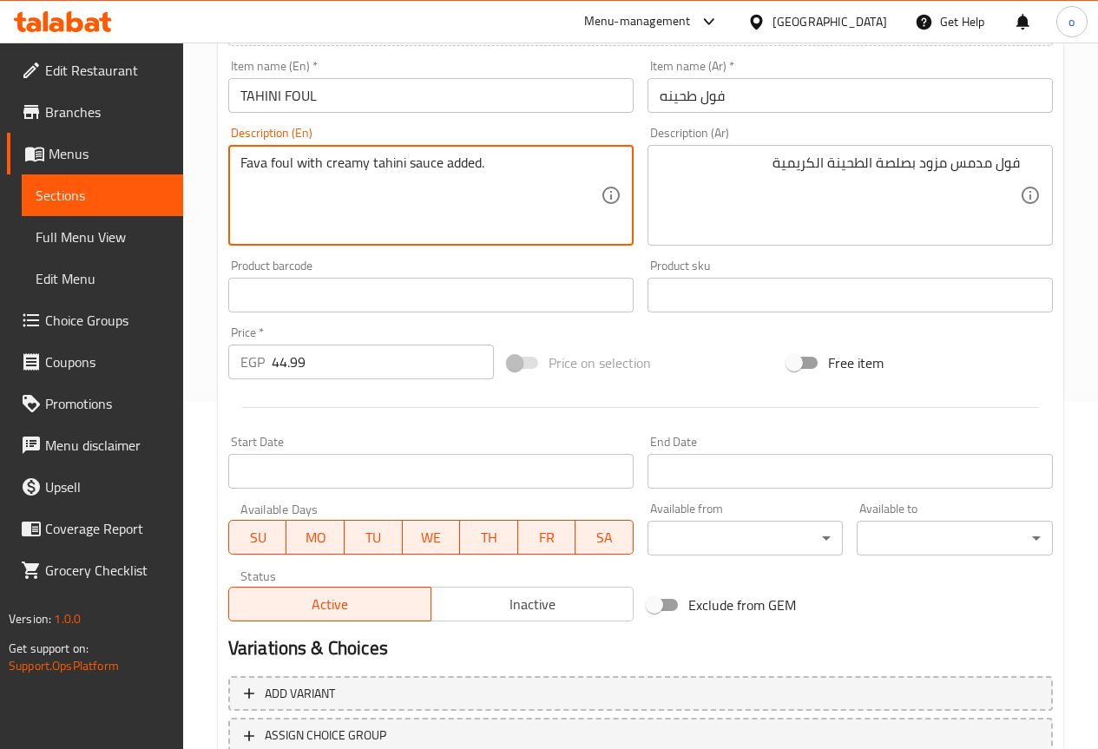
click at [448, 155] on textarea "Fava foul with creamy tahini sauce added." at bounding box center [421, 196] width 360 height 82
type textarea "Fava foul with creamy tahini sauce added."
click at [553, 217] on textarea "Fava foul with creamy tahini sauce added." at bounding box center [421, 196] width 360 height 82
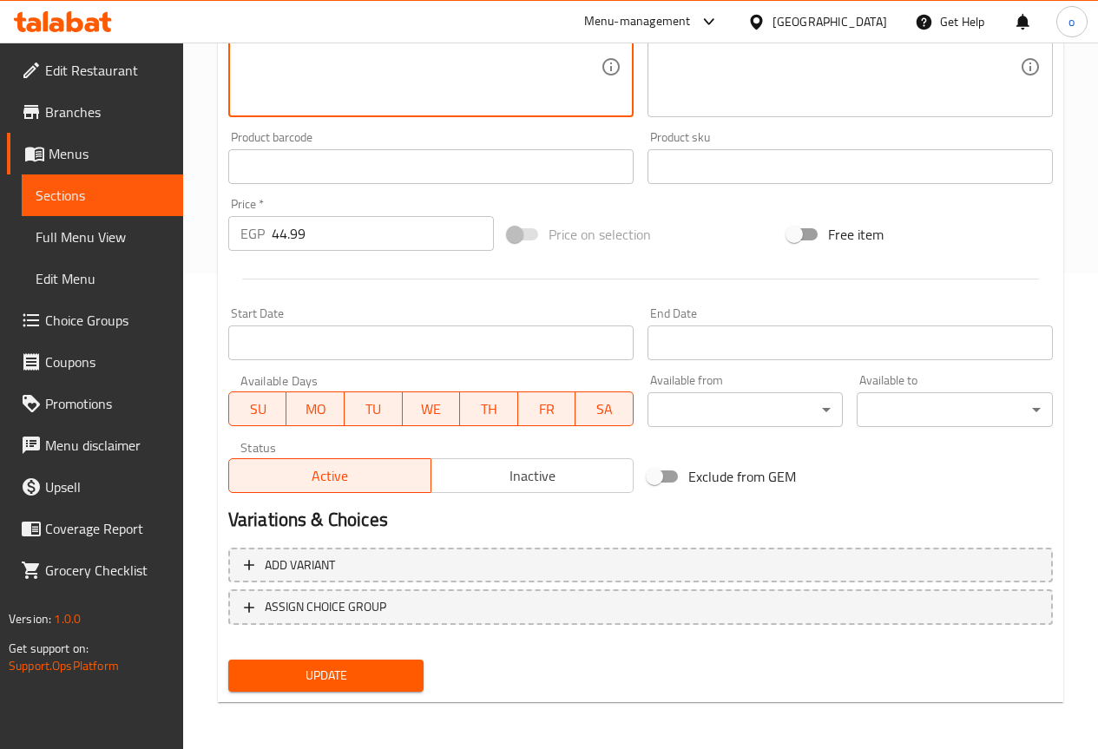
scroll to position [478, 0]
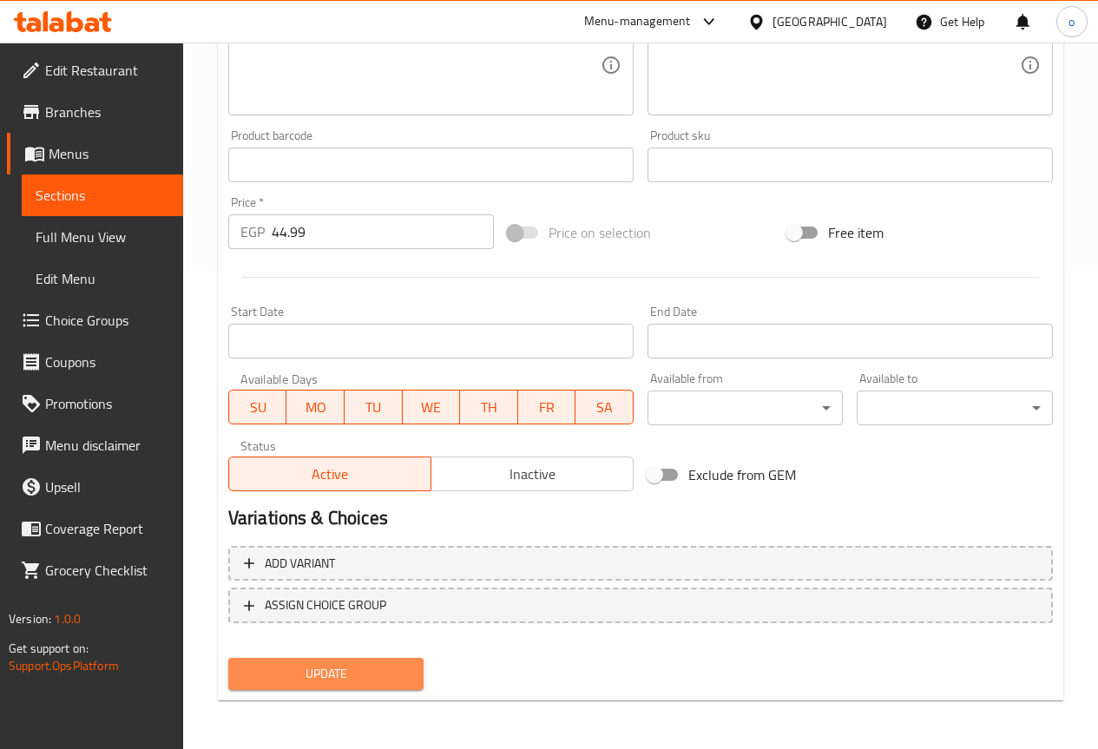
click at [317, 670] on span "Update" at bounding box center [326, 674] width 168 height 22
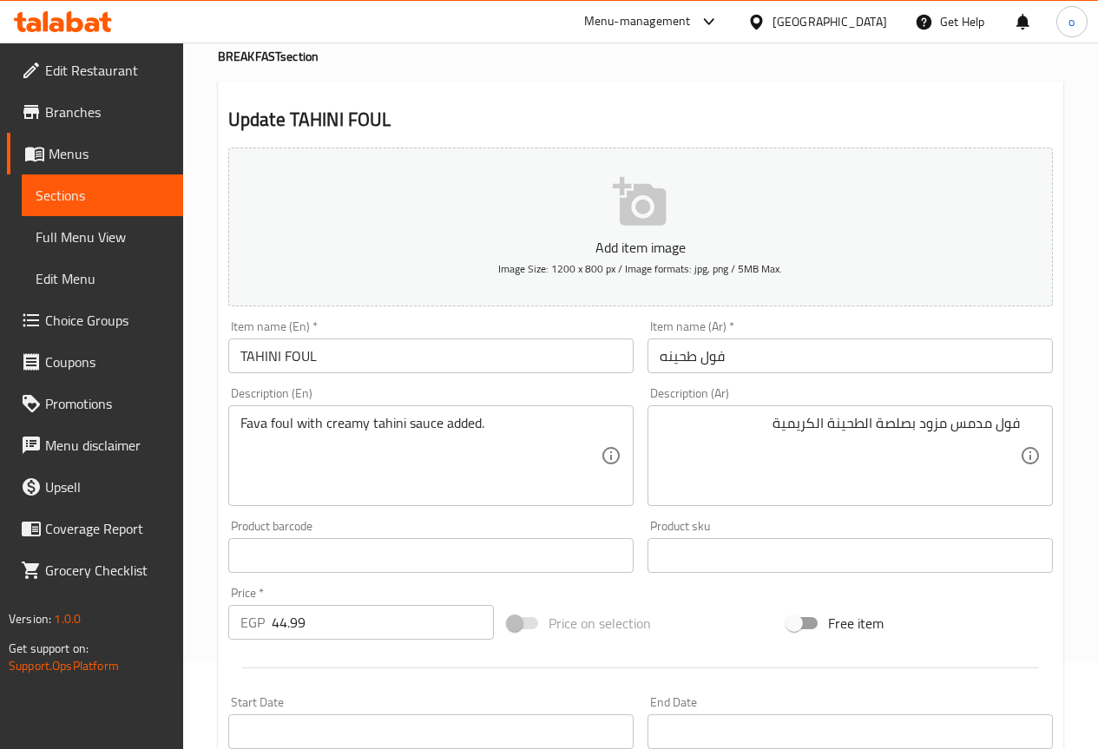
scroll to position [0, 0]
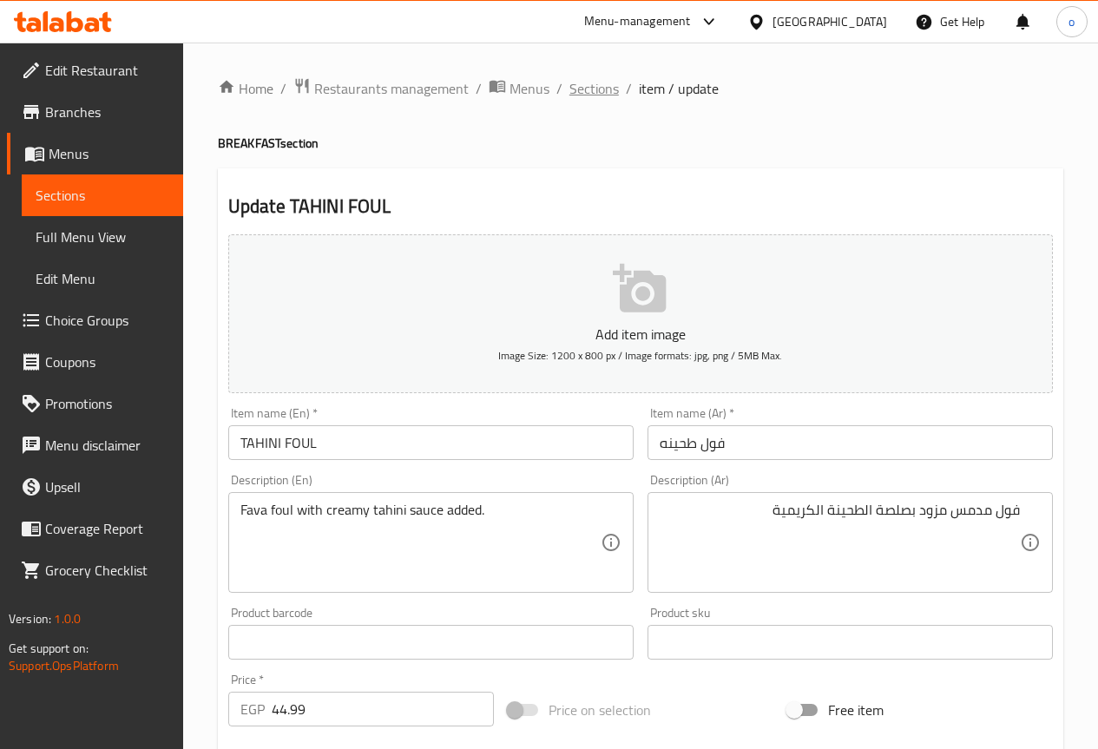
click at [586, 82] on span "Sections" at bounding box center [594, 88] width 49 height 21
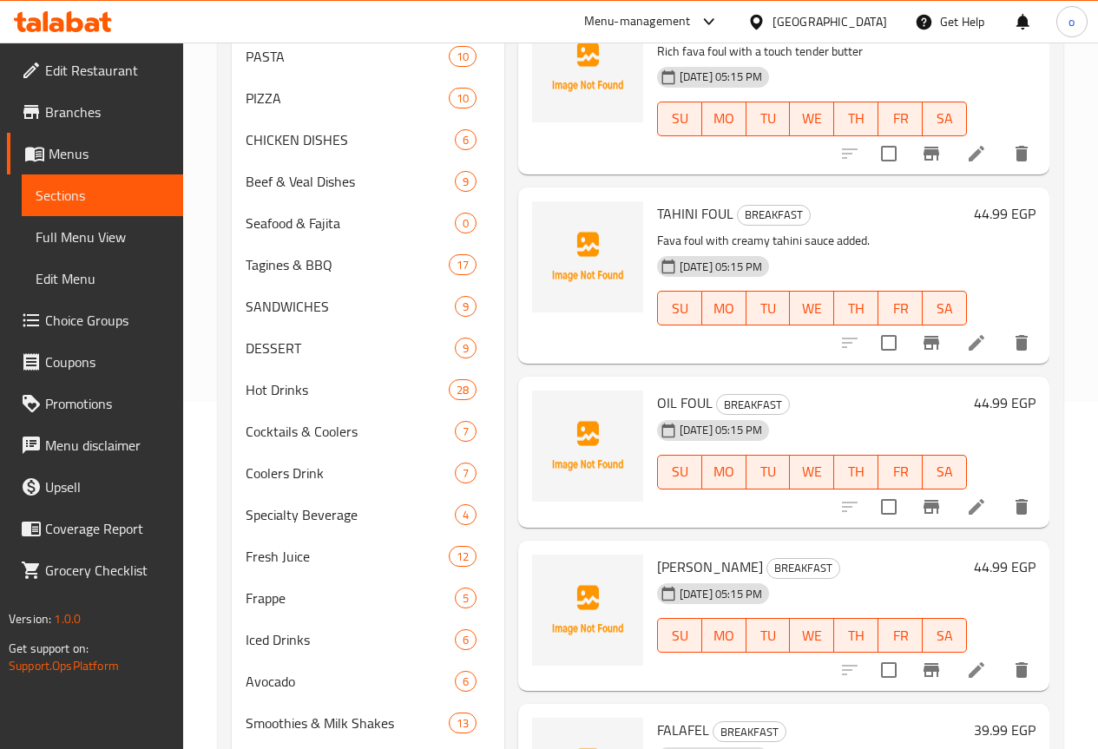
scroll to position [1042, 0]
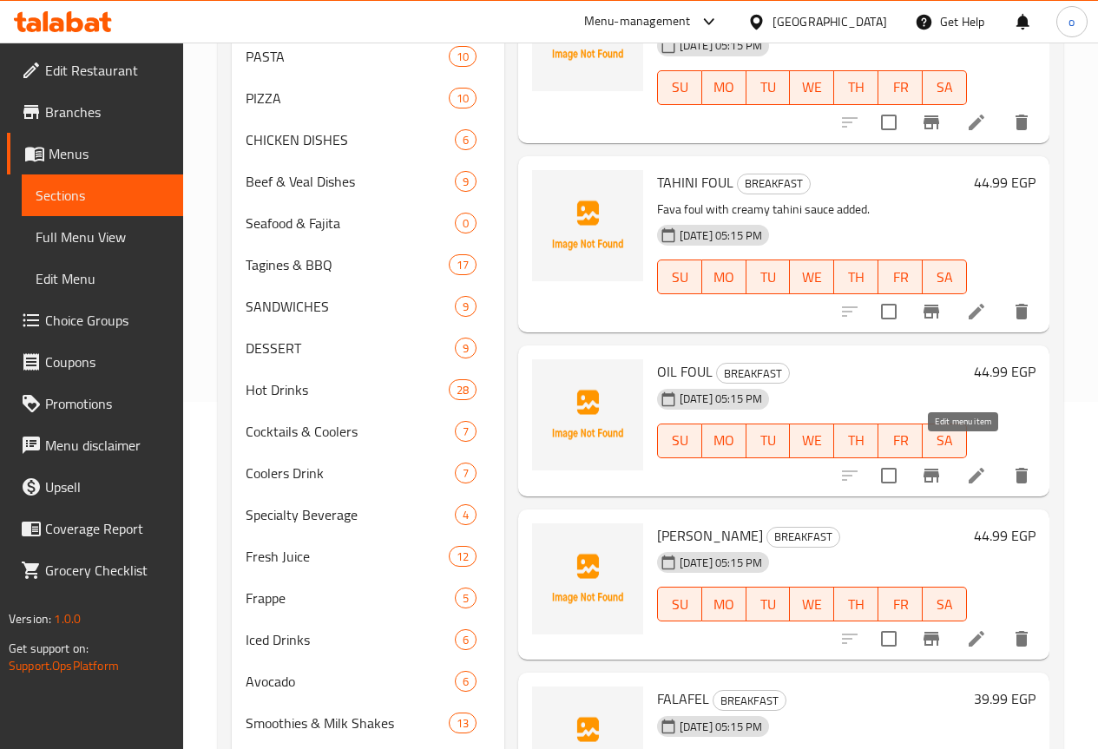
click at [966, 465] on icon at bounding box center [976, 475] width 21 height 21
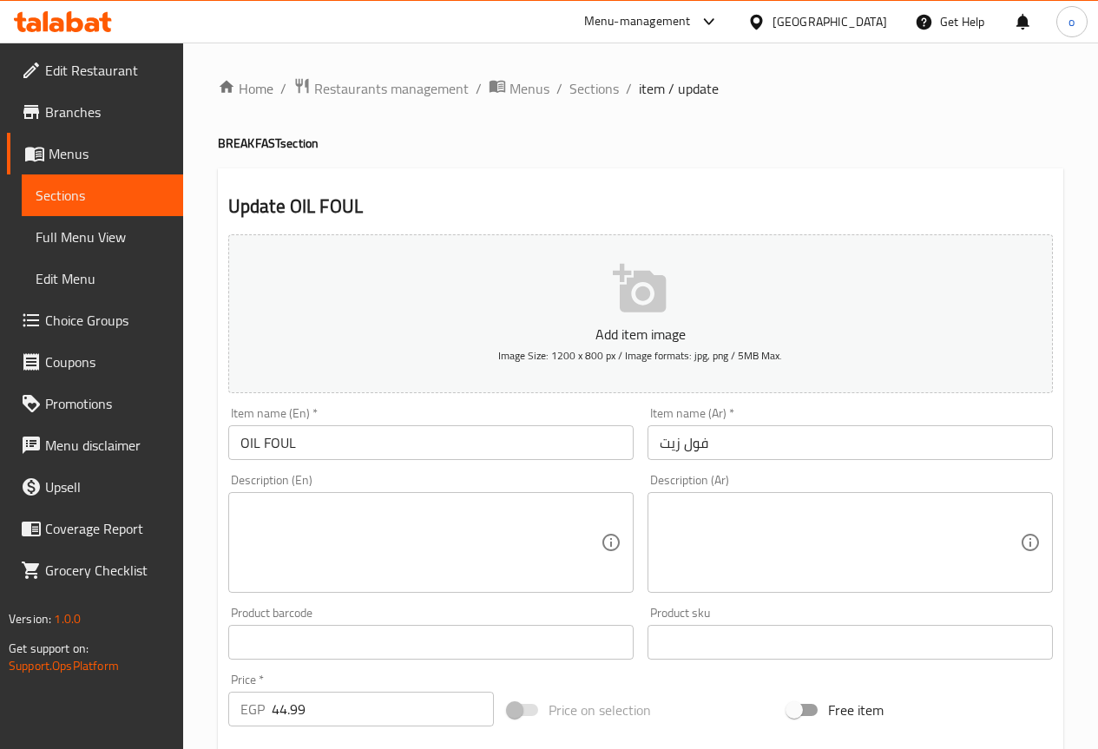
click at [902, 549] on textarea at bounding box center [840, 543] width 360 height 82
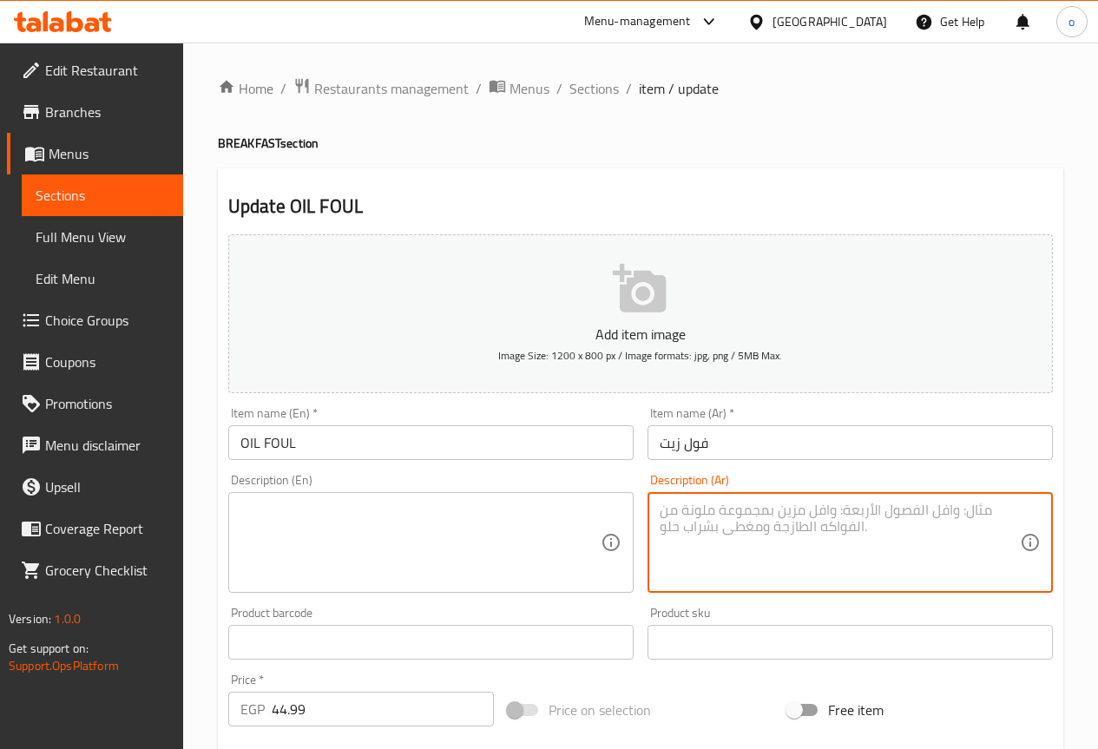
click at [902, 549] on textarea at bounding box center [840, 543] width 360 height 82
paste textarea "– فول مدمس مزود بصلصة الطحينة الكريمية."
drag, startPoint x: 1009, startPoint y: 514, endPoint x: 1049, endPoint y: 511, distance: 40.1
click at [1049, 511] on div "– فول مدمس مزود بصلصة الطحينة الكريمية. Description (Ar)" at bounding box center [850, 542] width 405 height 101
click at [765, 511] on textarea "فول مدمس مزود بصلصة الطحينة الكريمية." at bounding box center [840, 543] width 360 height 82
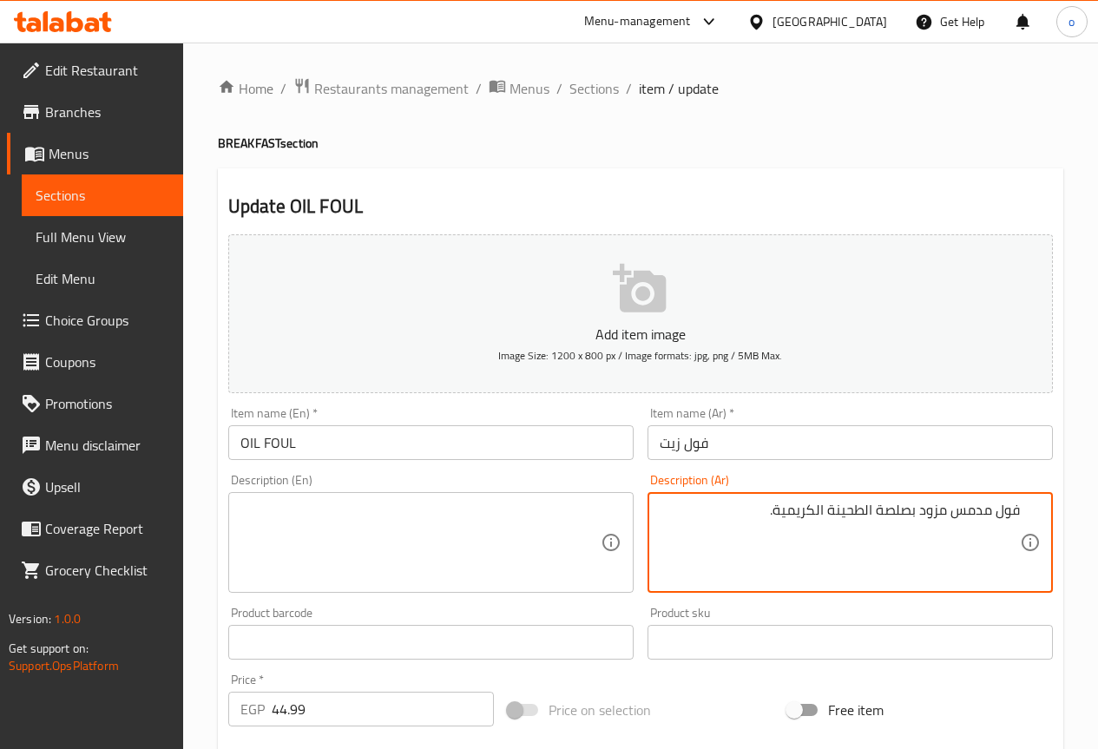
click at [921, 546] on textarea "فول مدمس مزود بصلصة الطحينة الكريمية." at bounding box center [840, 543] width 360 height 82
drag, startPoint x: 768, startPoint y: 510, endPoint x: 1057, endPoint y: 515, distance: 288.3
click at [1057, 515] on div "Description (Ar) فول مدمس مزود بصلصة الطحينة الكريمية. Description (Ar)" at bounding box center [850, 533] width 419 height 133
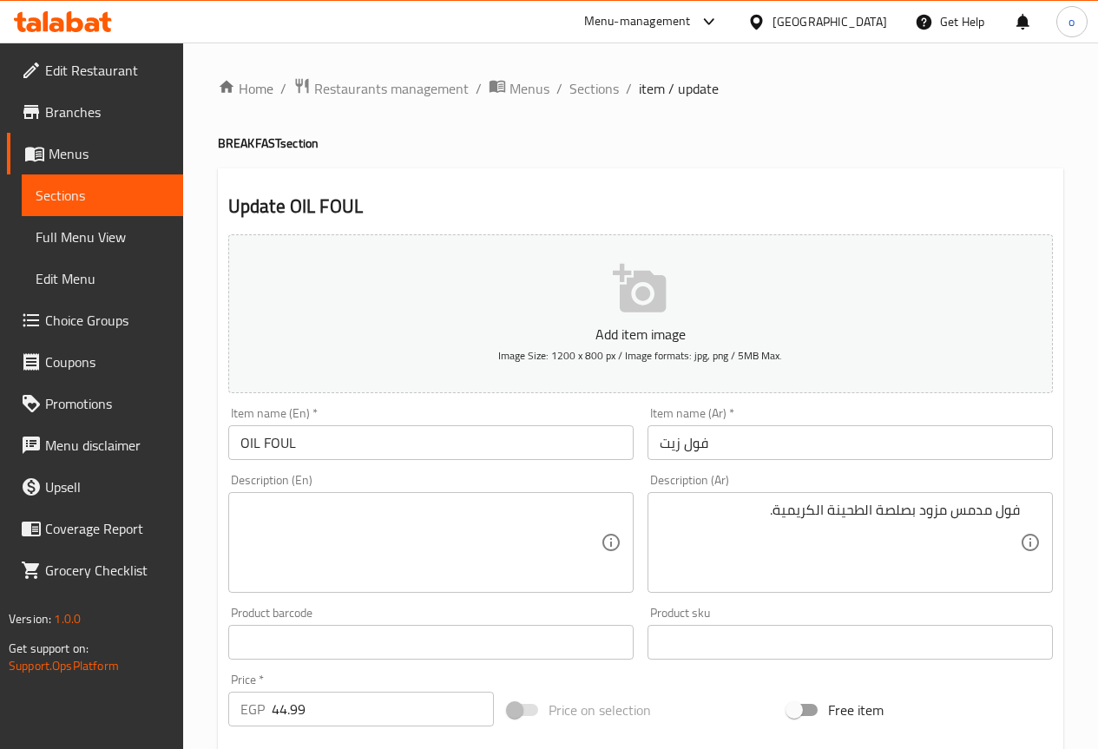
drag, startPoint x: 809, startPoint y: 503, endPoint x: 820, endPoint y: 518, distance: 19.3
click at [809, 503] on textarea "فول مدمس مزود بصلصة الطحينة الكريمية." at bounding box center [840, 543] width 360 height 82
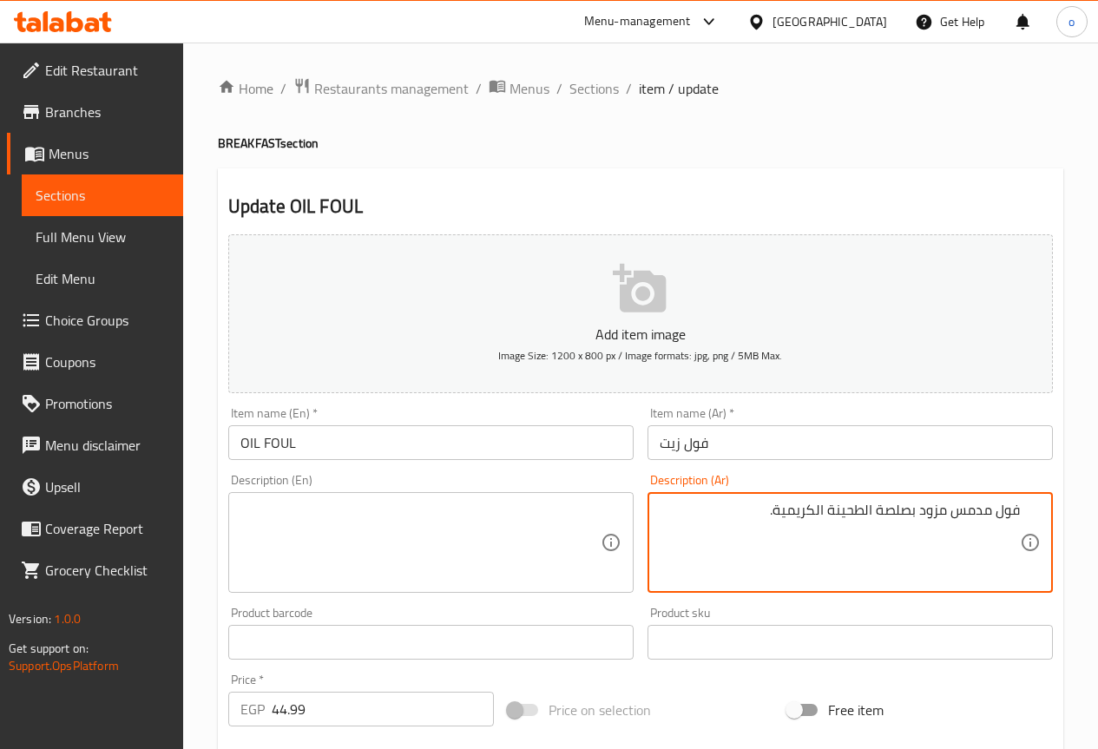
click at [820, 511] on textarea "فول مدمس مزود بصلصة الطحينة الكريمية." at bounding box center [840, 543] width 360 height 82
paste textarea "زيت نباتي ولمسة ليمون"
type textarea "فول مدمس مع زيت نباتي ولمسة ليمون"
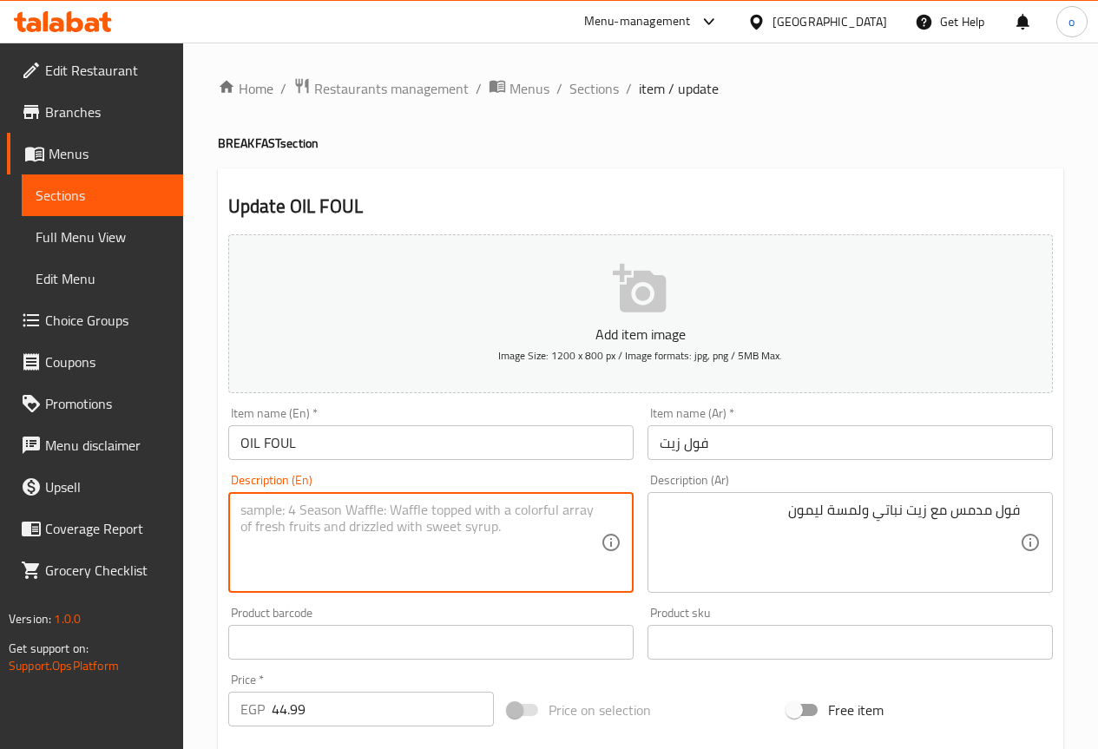
click at [569, 517] on textarea at bounding box center [421, 543] width 360 height 82
paste textarea "Fava beans with vegetable oil and a touch of lemon"
click at [305, 512] on textarea "Fava beans with vegetable oil and a touch of lemon" at bounding box center [421, 543] width 360 height 82
drag, startPoint x: 326, startPoint y: 512, endPoint x: 399, endPoint y: 516, distance: 72.1
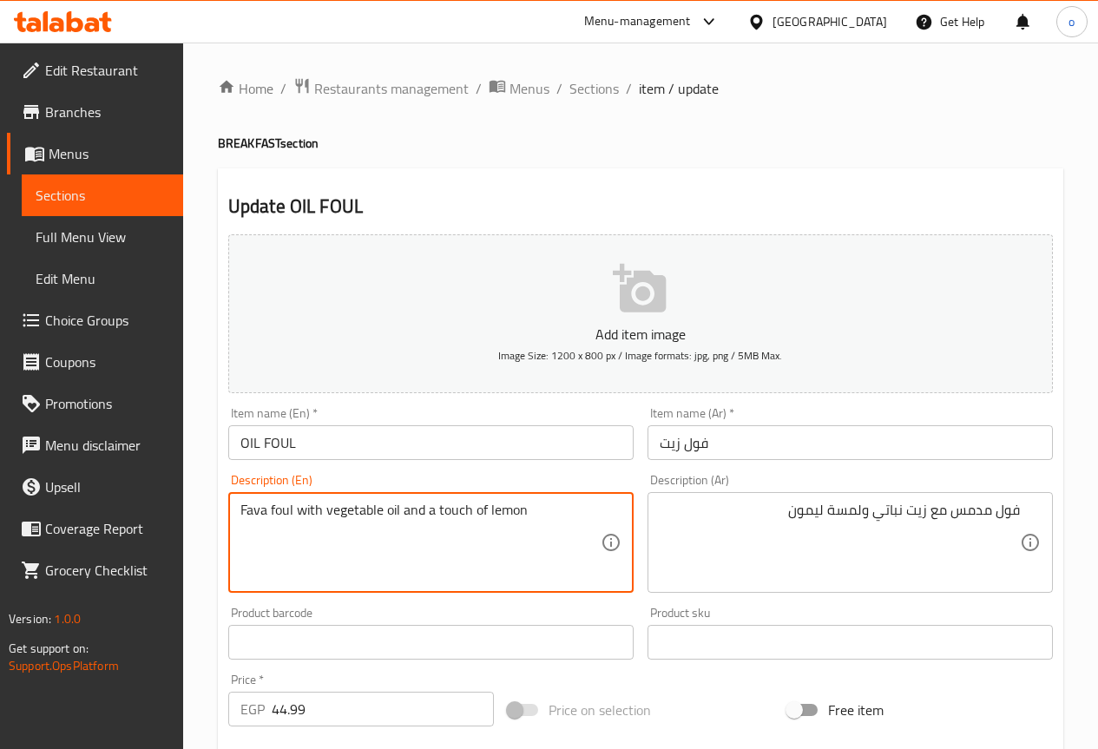
click at [399, 516] on textarea "Fava foul with vegetable oil and a touch of lemon" at bounding box center [421, 543] width 360 height 82
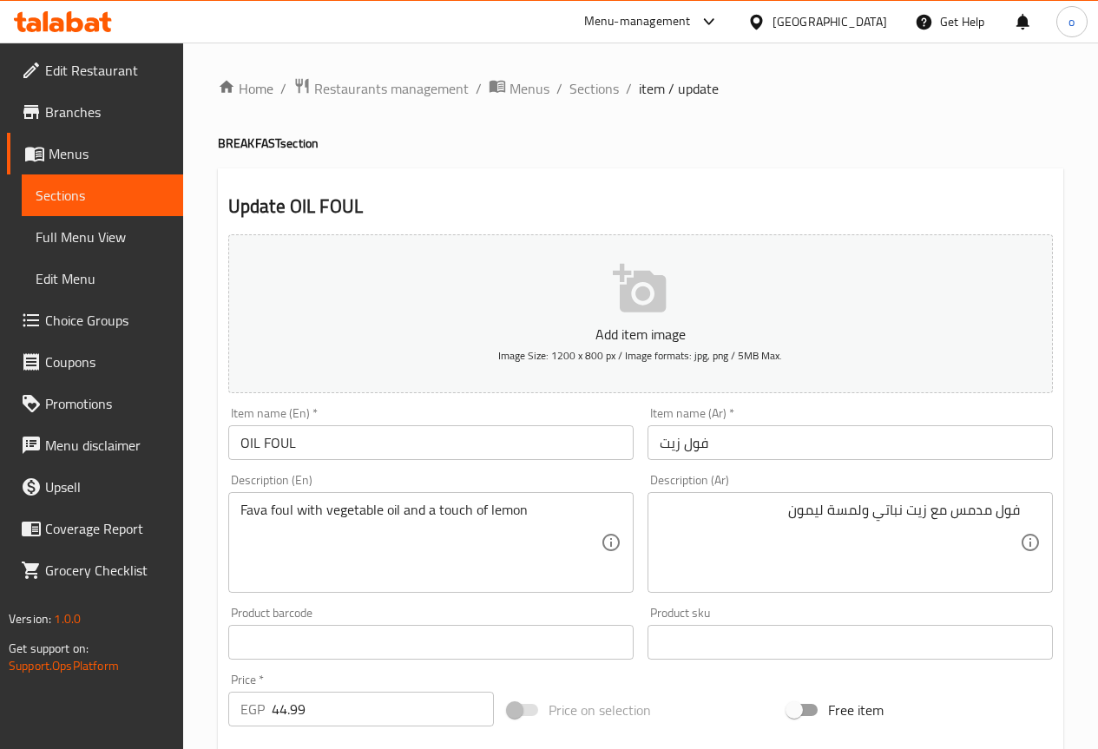
click at [399, 543] on textarea "Fava foul with vegetable oil and a touch of lemon" at bounding box center [421, 543] width 360 height 82
click at [564, 513] on textarea "Fava foul with vegetable oil and a touch of lemon" at bounding box center [421, 543] width 360 height 82
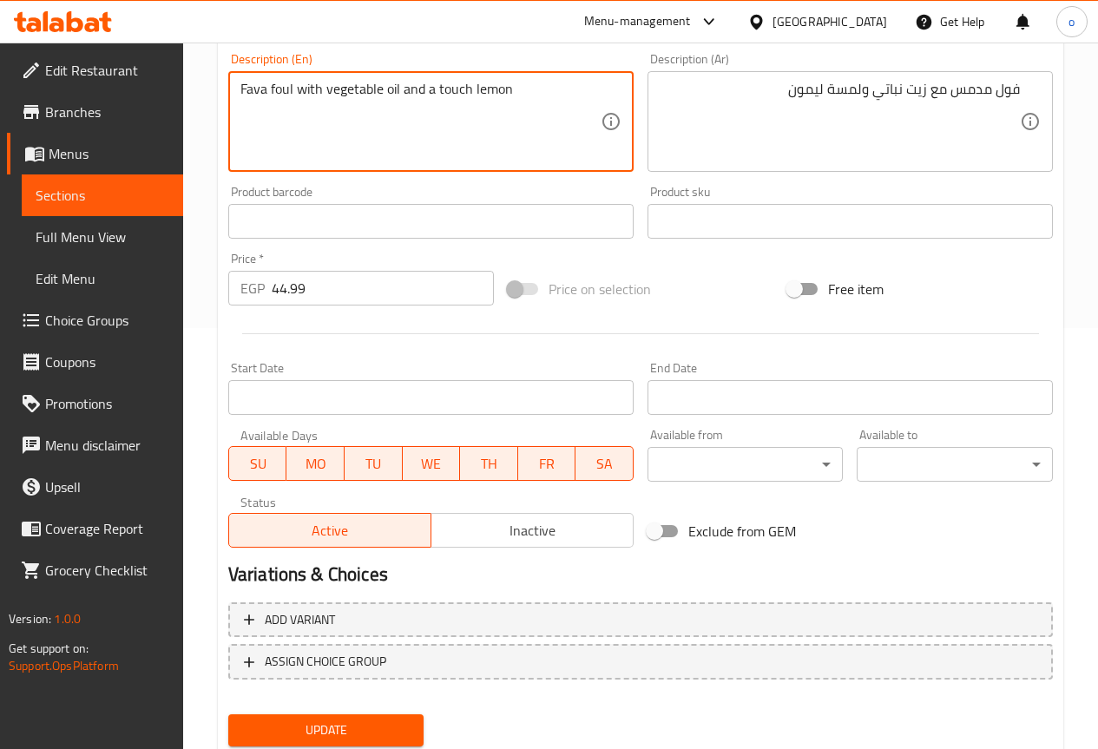
scroll to position [434, 0]
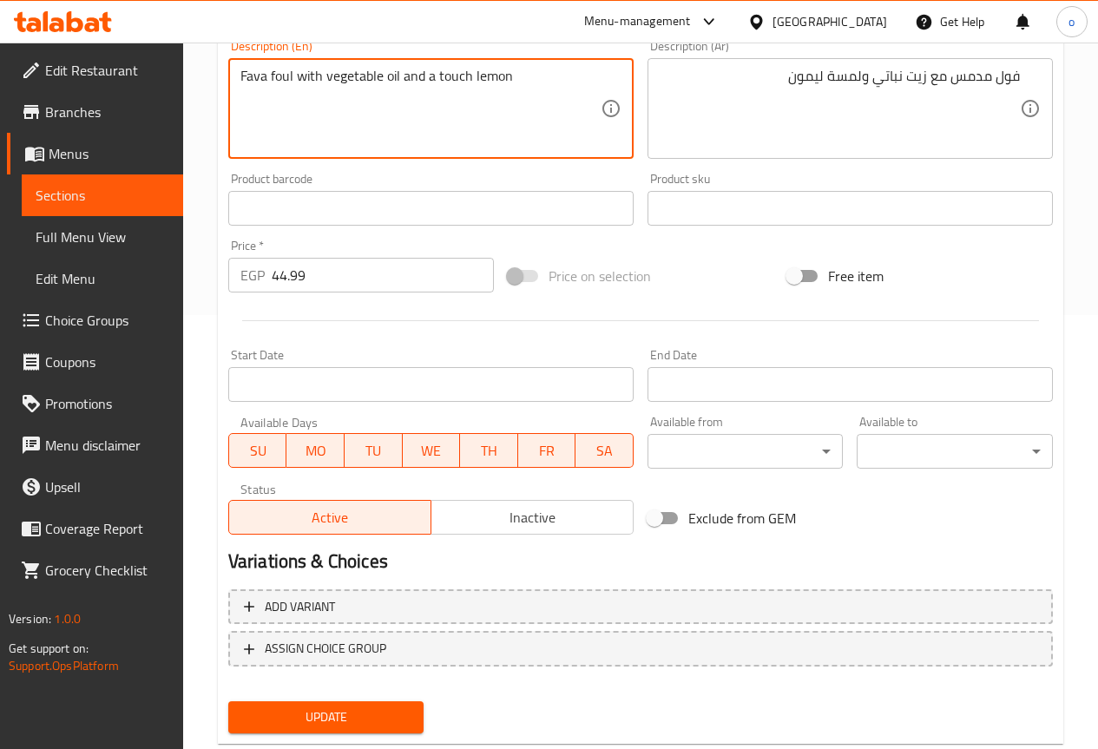
type textarea "Fava foul with vegetable oil and a touch lemon"
click at [377, 708] on span "Update" at bounding box center [326, 718] width 168 height 22
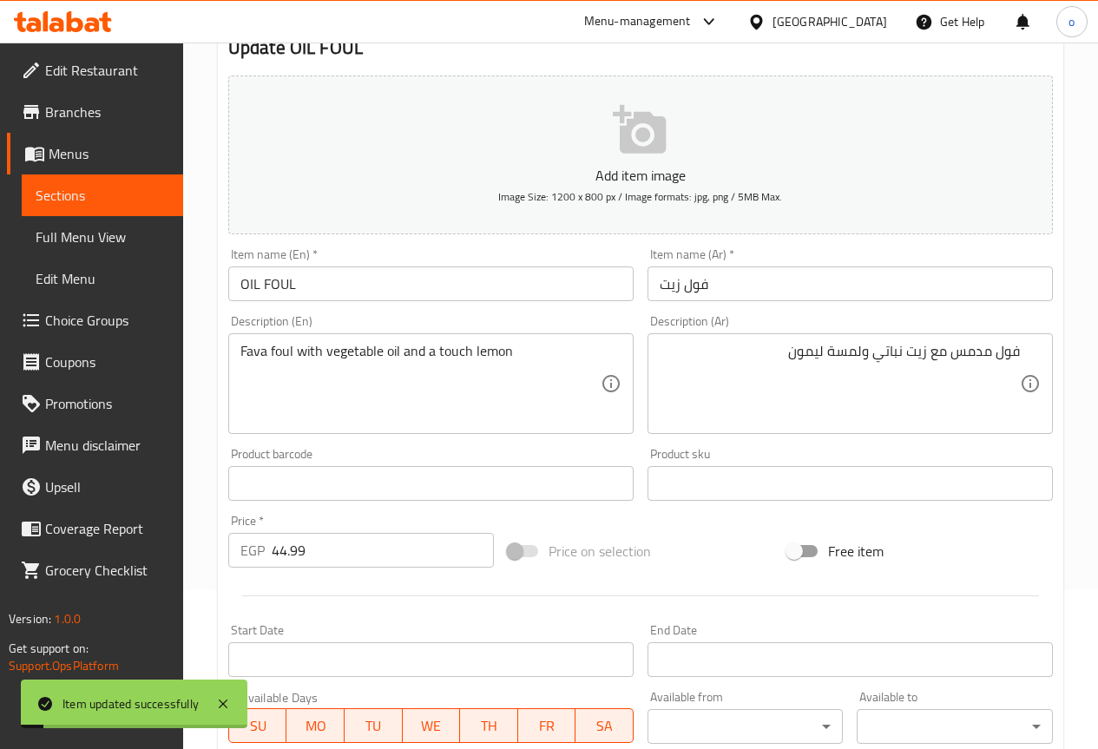
scroll to position [0, 0]
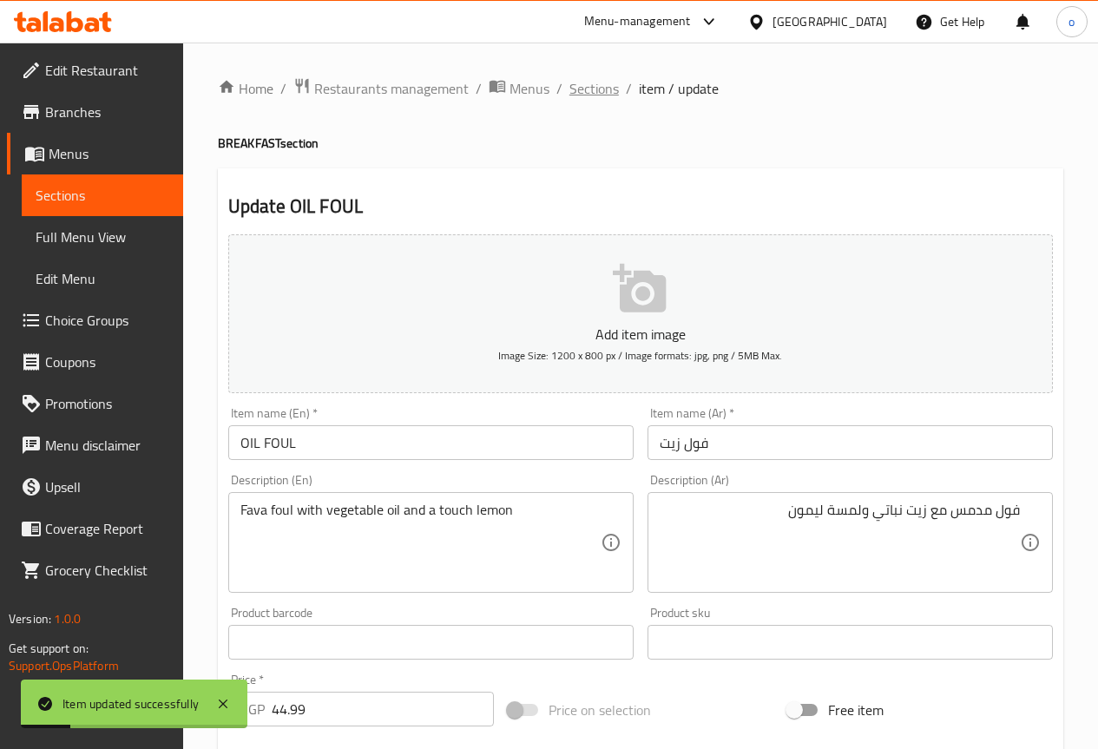
click at [596, 79] on span "Sections" at bounding box center [594, 88] width 49 height 21
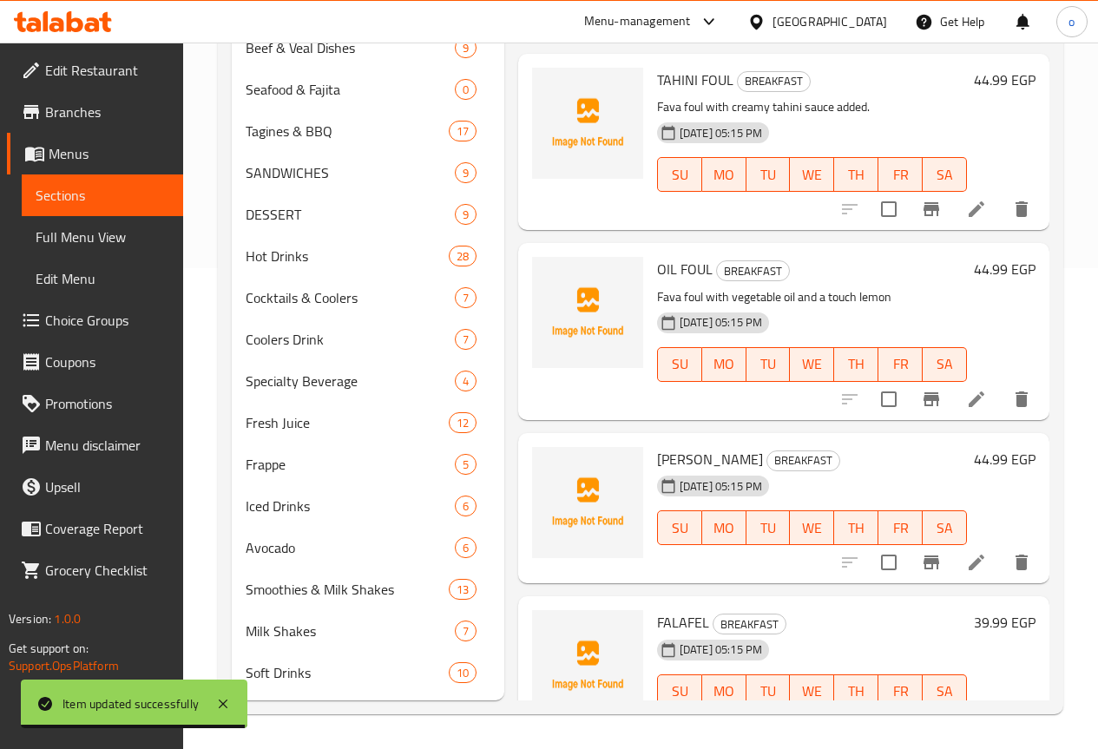
scroll to position [1042, 0]
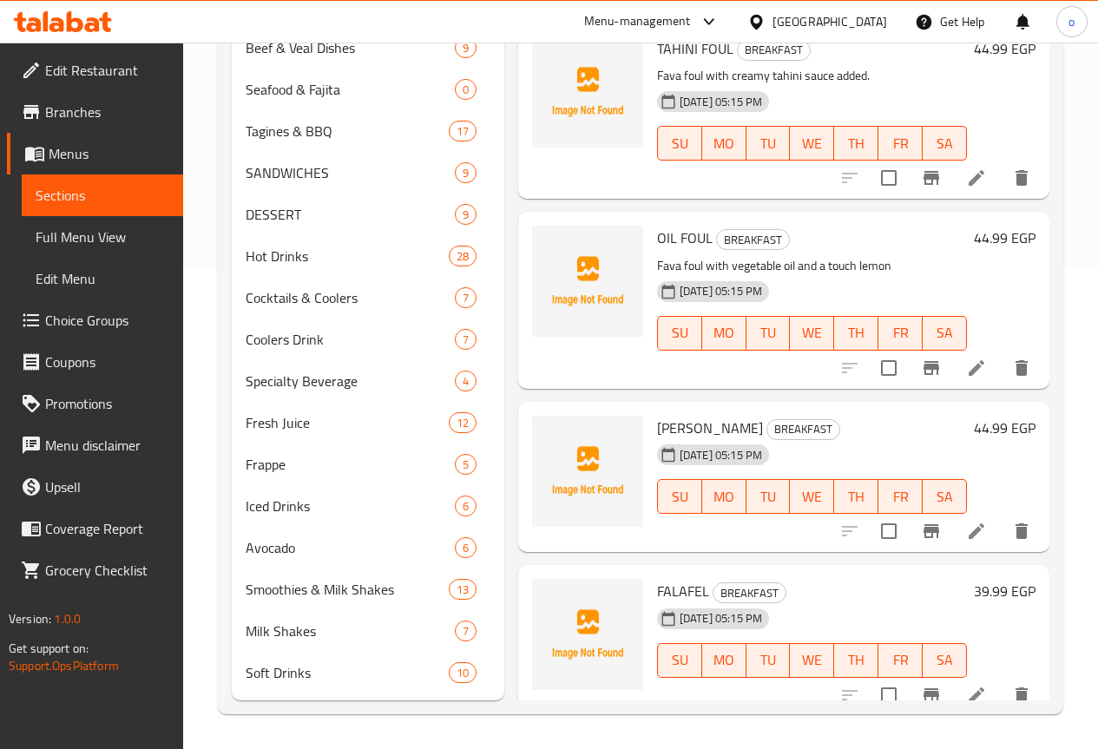
click at [973, 516] on li at bounding box center [976, 531] width 49 height 31
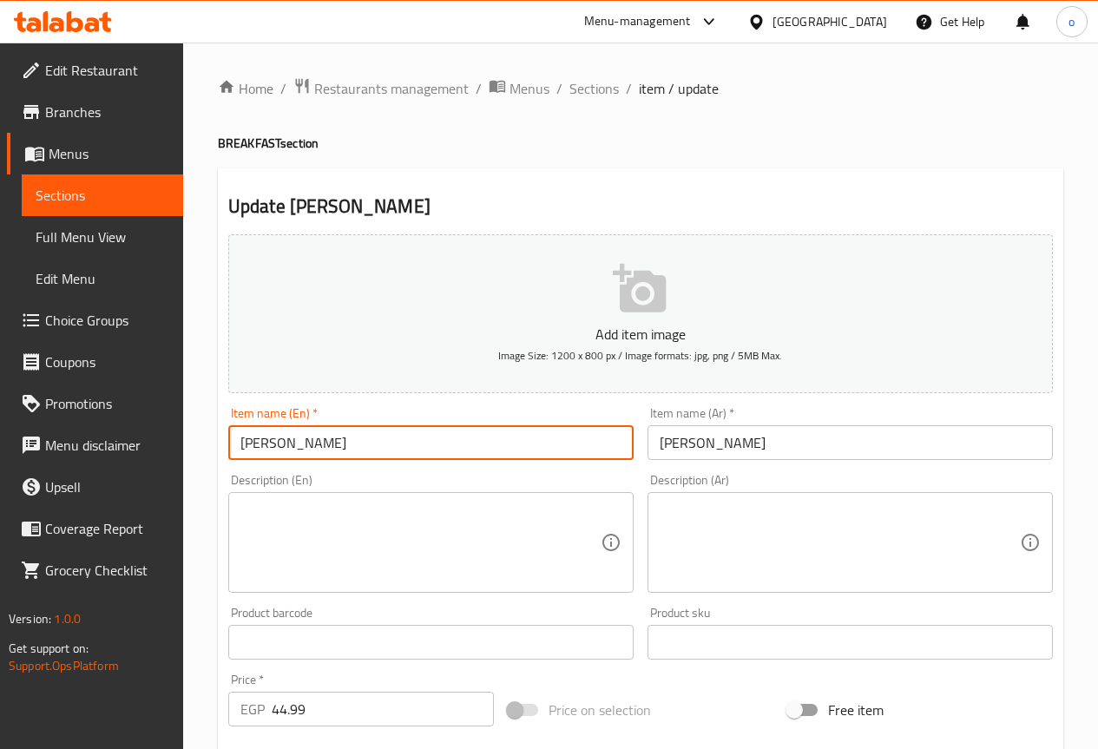
click at [267, 444] on input "ALEX FOUL" at bounding box center [430, 442] width 405 height 35
click at [356, 440] on input "ALEX FOUL" at bounding box center [430, 442] width 405 height 35
click at [300, 440] on input "ALEX FOUL" at bounding box center [430, 442] width 405 height 35
click at [254, 440] on input "ALEX FOUL" at bounding box center [430, 442] width 405 height 35
click at [269, 439] on input "ALEX FOUL" at bounding box center [430, 442] width 405 height 35
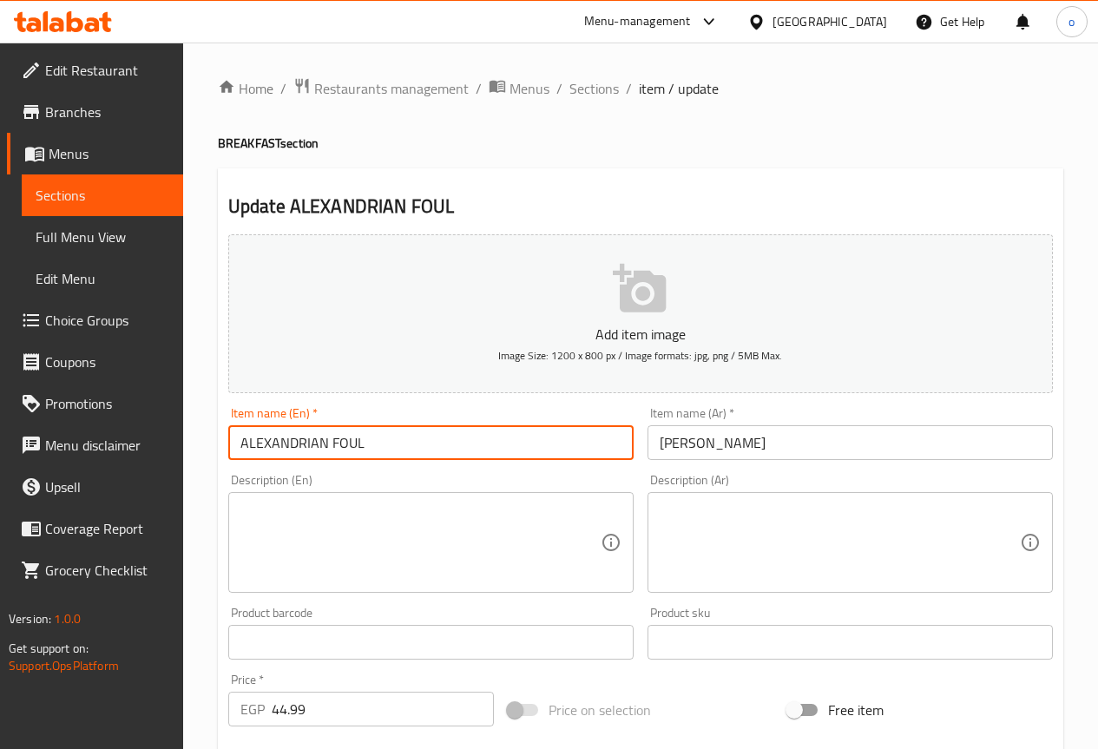
click at [480, 452] on input "ALEXANDRIAN FOUL" at bounding box center [430, 442] width 405 height 35
type input "ALEXANDRIAN FOUL"
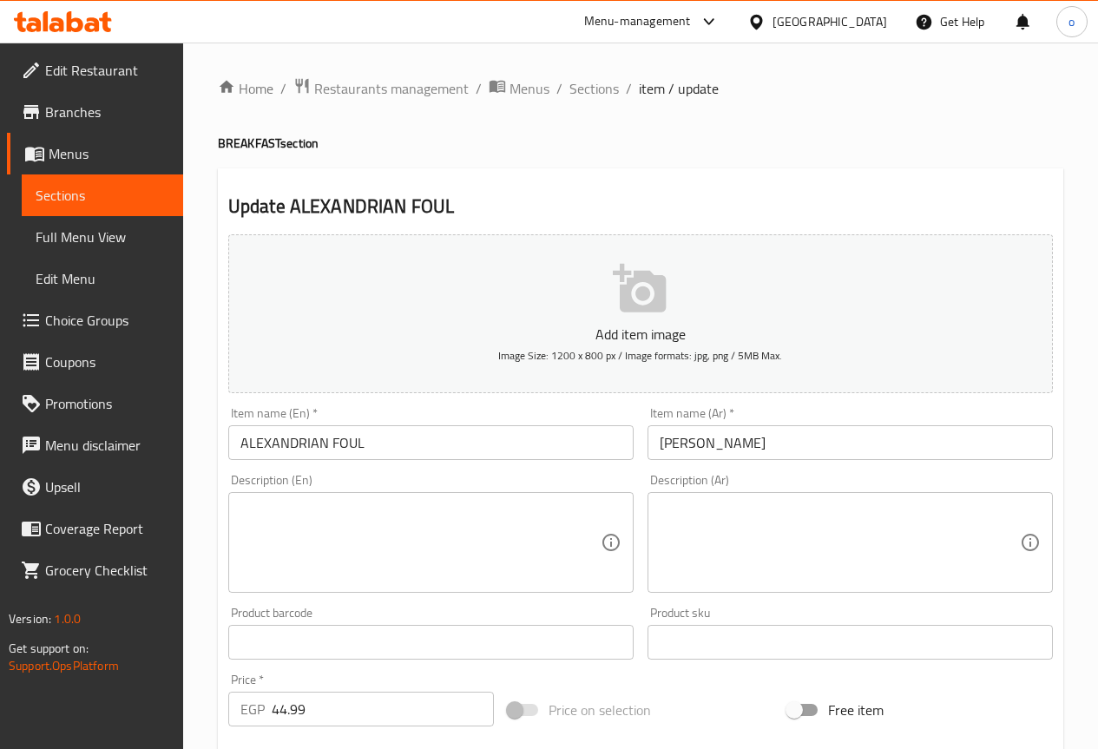
click at [839, 545] on textarea at bounding box center [840, 543] width 360 height 82
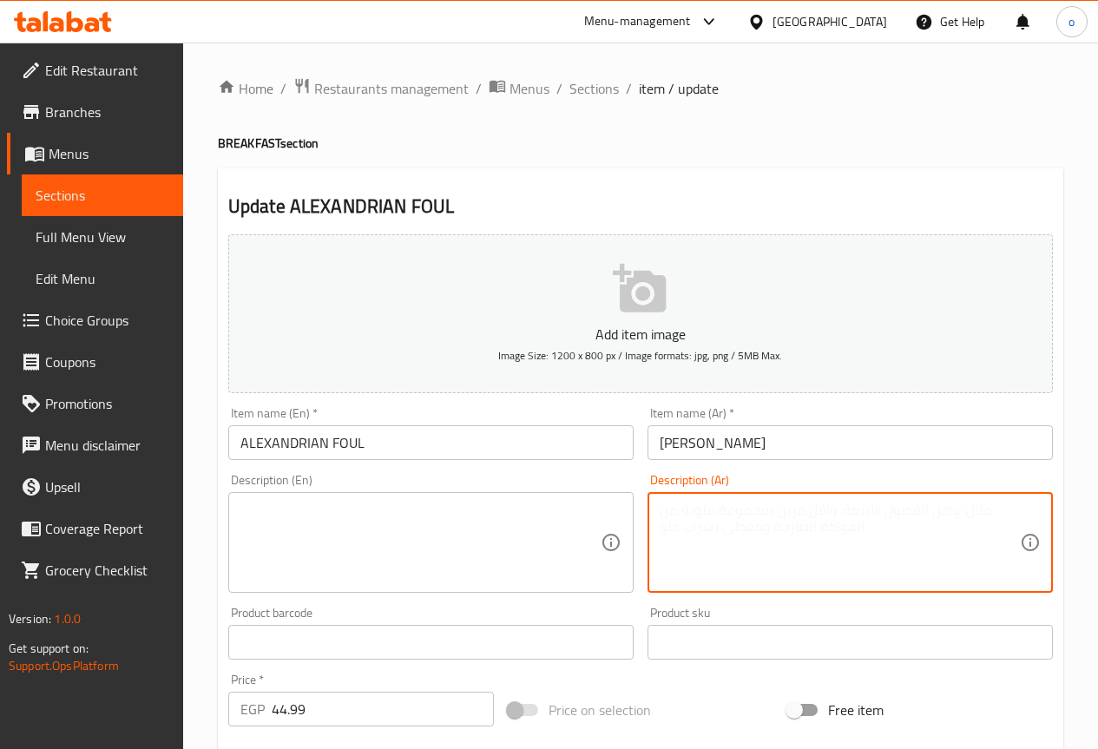
paste textarea "فول متبل بالطماطم والفلفل والبهارات"
type textarea "فول متبل بالطماطم والفلفل والبهارات."
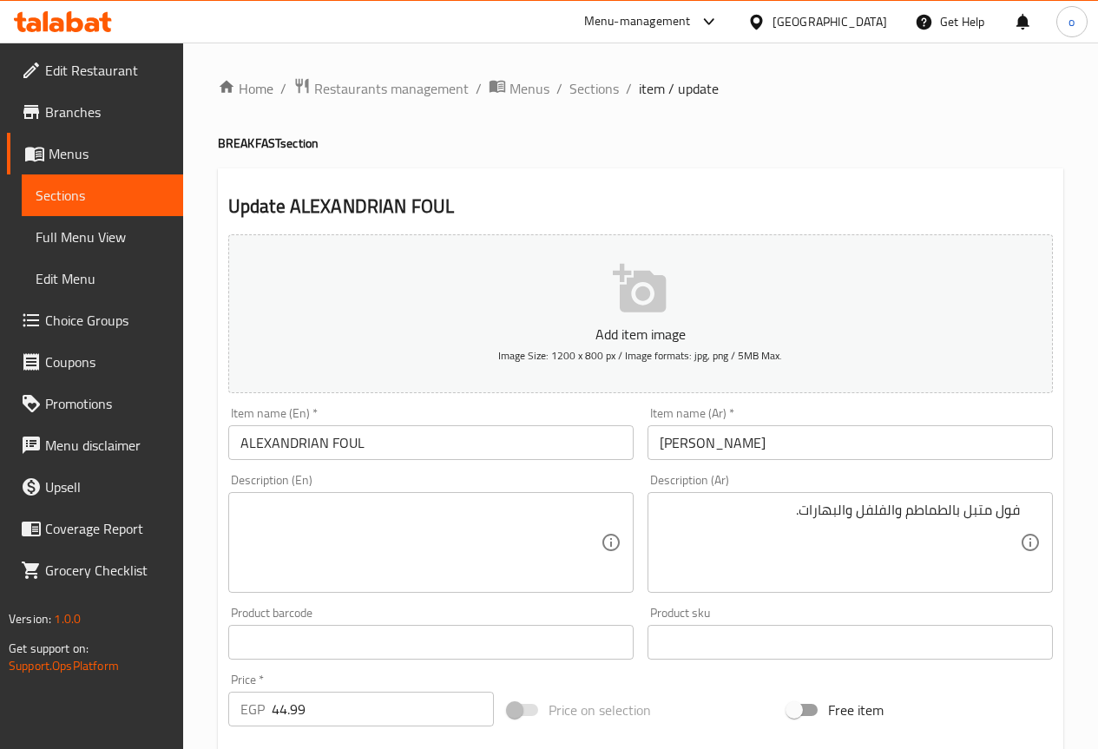
click at [365, 537] on textarea at bounding box center [421, 543] width 360 height 82
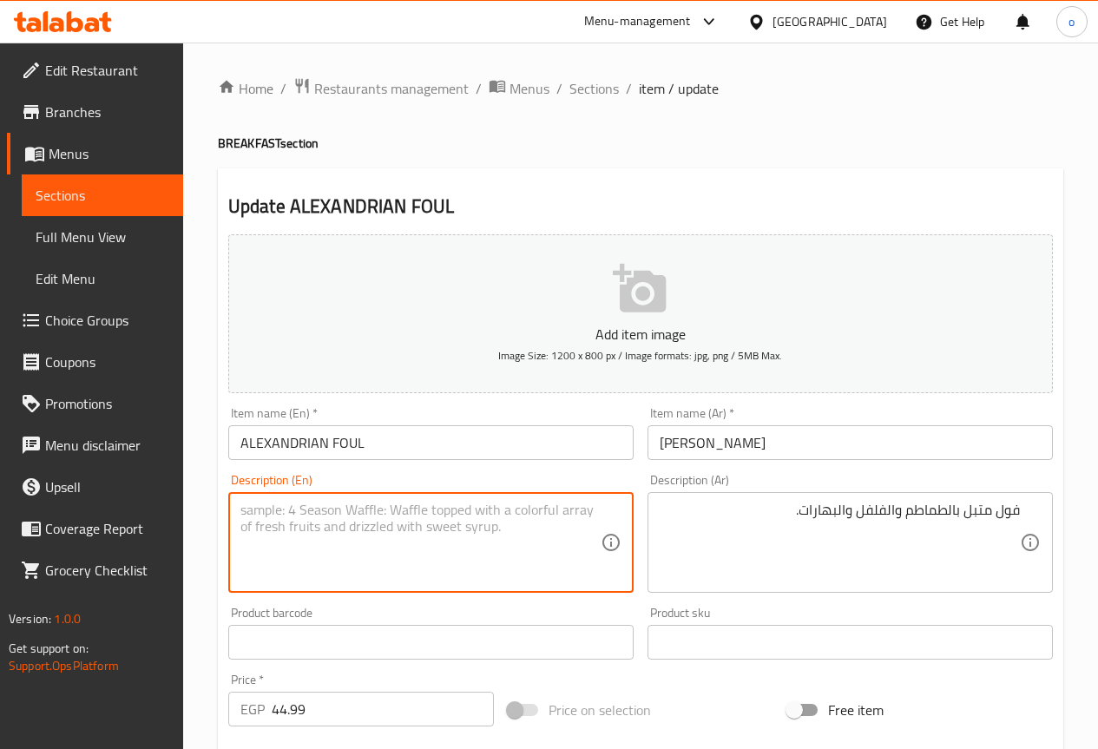
click at [365, 537] on textarea at bounding box center [421, 543] width 360 height 82
paste textarea "Fava beans seasoned with tomatoes, peppers and spices"
click at [307, 508] on textarea "Fava beans seasoned with tomatoes, peppers and spices" at bounding box center [421, 543] width 360 height 82
drag, startPoint x: 350, startPoint y: 506, endPoint x: 298, endPoint y: 512, distance: 52.4
click at [298, 512] on textarea "Fava foul seasoned with tomatoes, peppers and spices" at bounding box center [421, 543] width 360 height 82
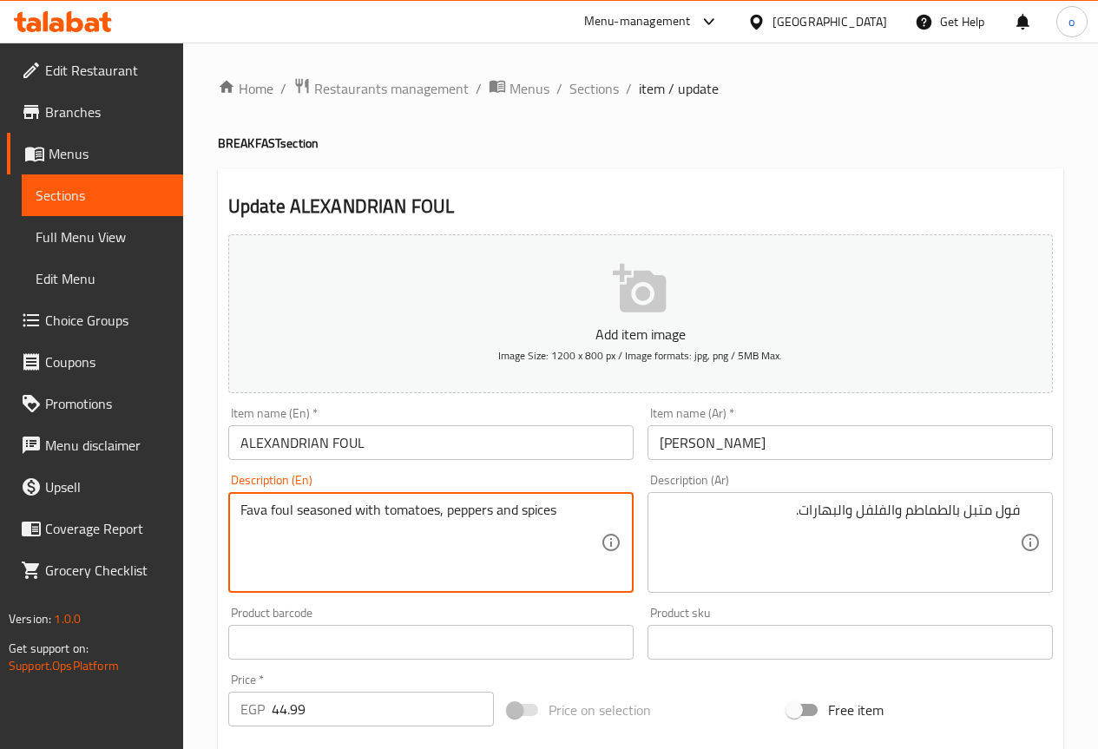
paste textarea "Marinat"
type textarea "Fava foul marinated with tomatoes, peppers and spices"
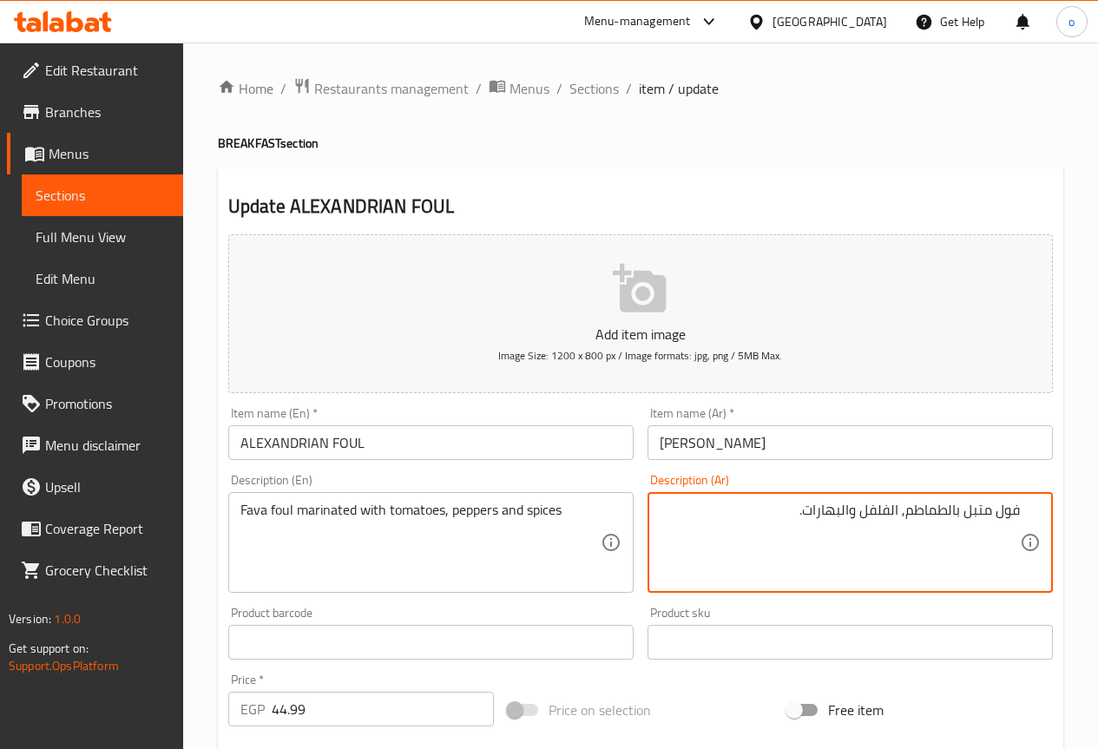
type textarea "فول متبل بالطماطم, الفلفل والبهارات."
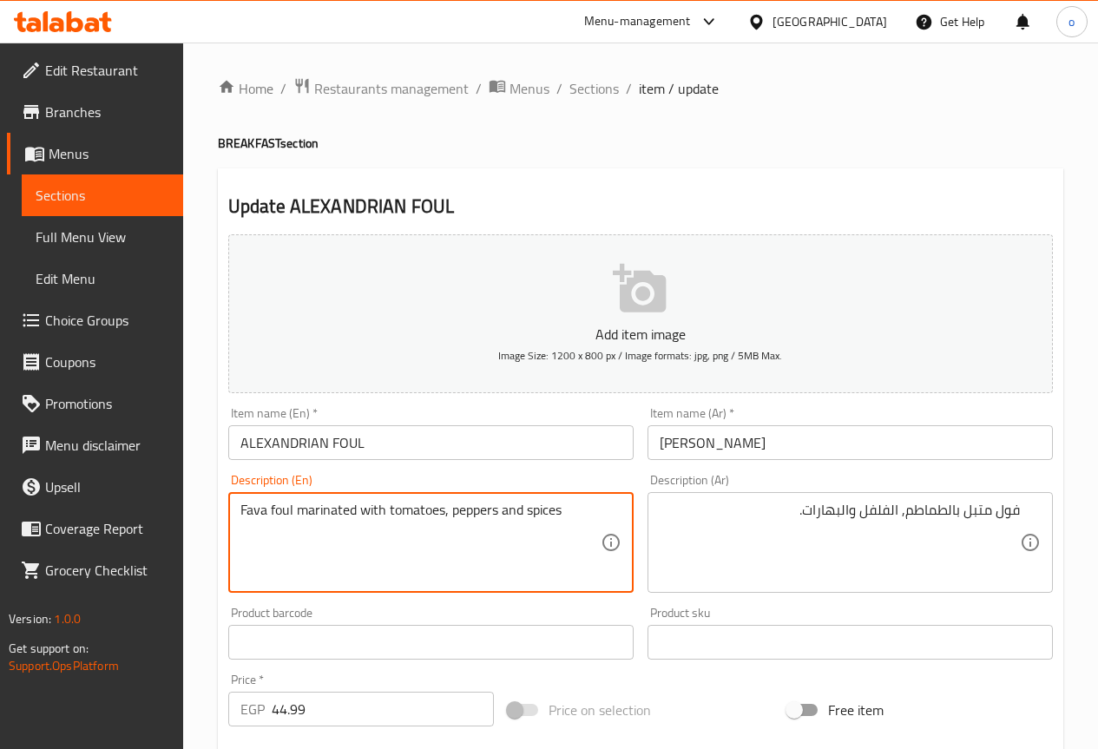
click at [490, 511] on textarea "Fava foul marinated with tomatoes, peppers and spices" at bounding box center [421, 543] width 360 height 82
click at [500, 510] on textarea "Fava foul marinated with tomatoes, peppers and spices" at bounding box center [421, 543] width 360 height 82
click at [498, 511] on textarea "Fava foul marinated with tomatoes, peppers and spices" at bounding box center [421, 543] width 360 height 82
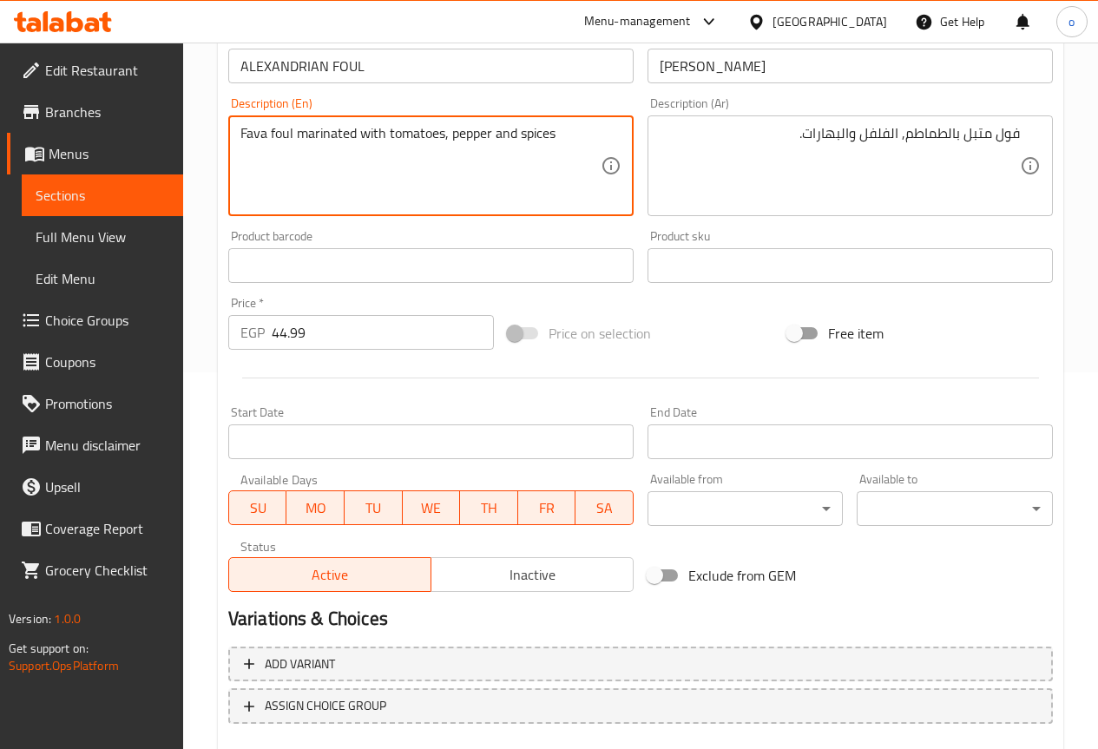
scroll to position [217, 0]
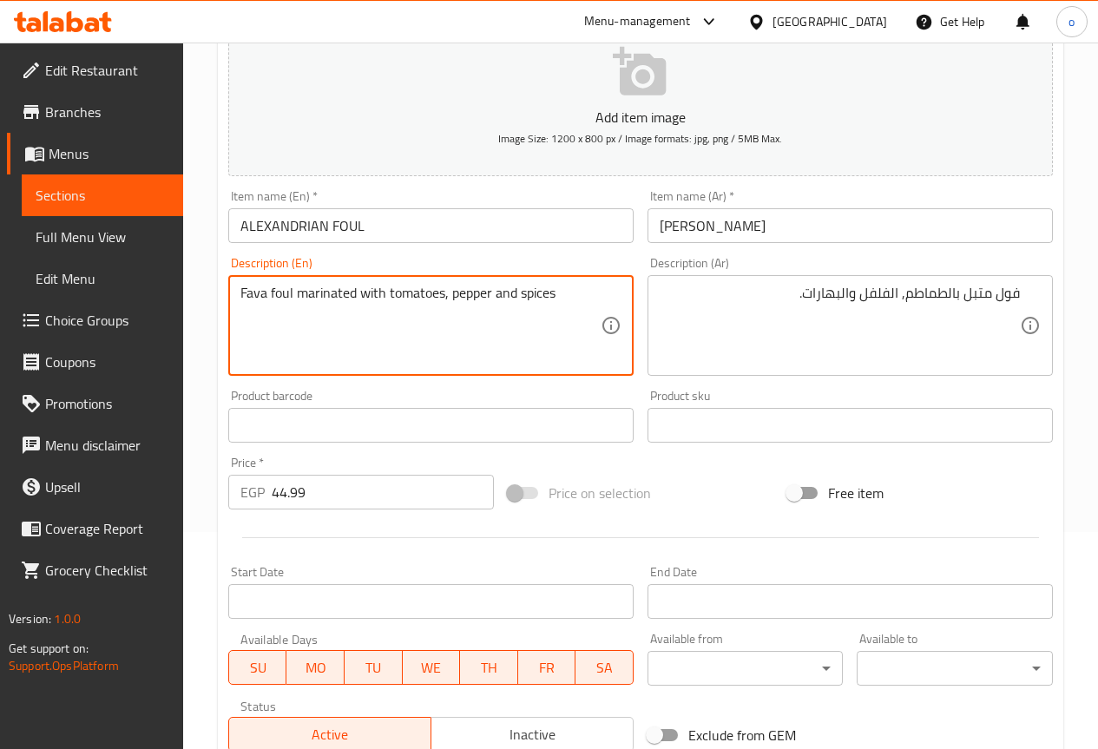
click at [536, 295] on textarea "Fava foul marinated with tomatoes, pepper and spices" at bounding box center [421, 326] width 360 height 82
type textarea "Fava foul marinated with tomatoes, pepper and spices"
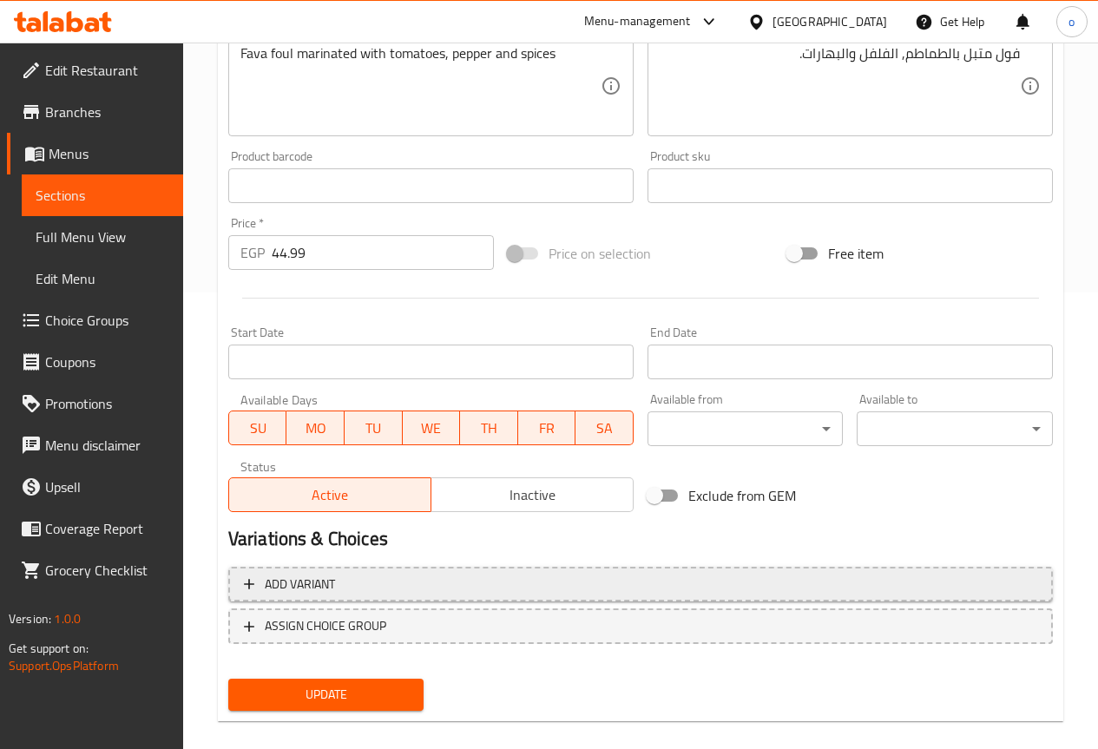
scroll to position [478, 0]
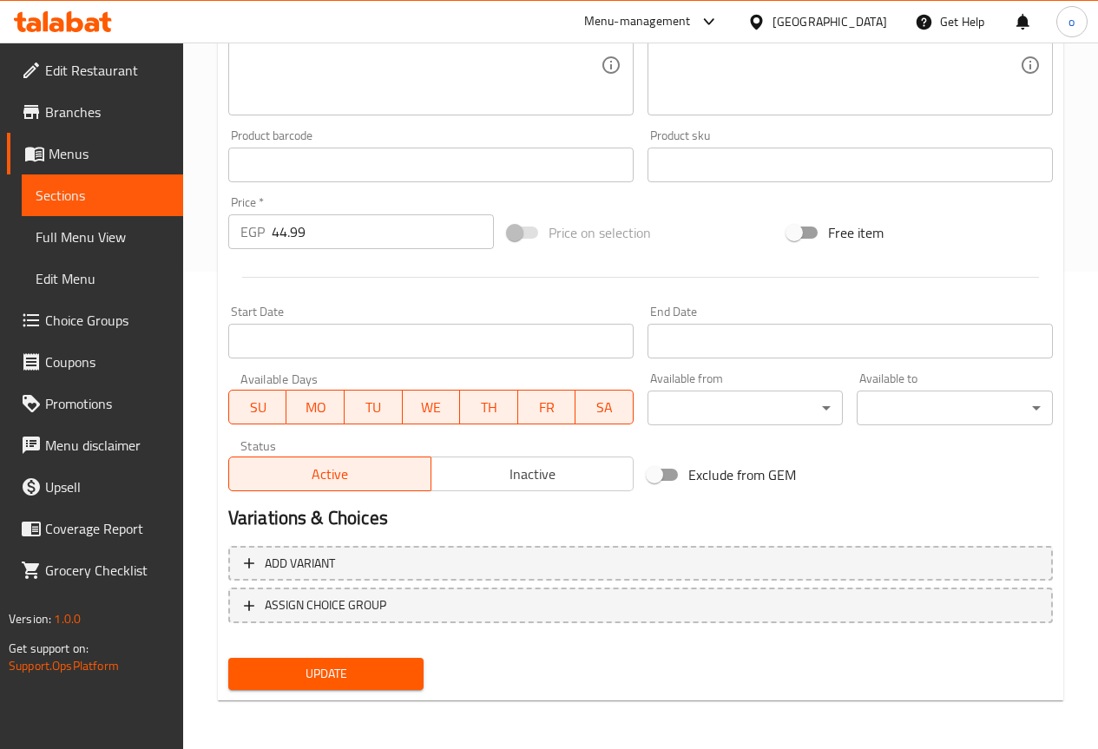
click at [371, 669] on span "Update" at bounding box center [326, 674] width 168 height 22
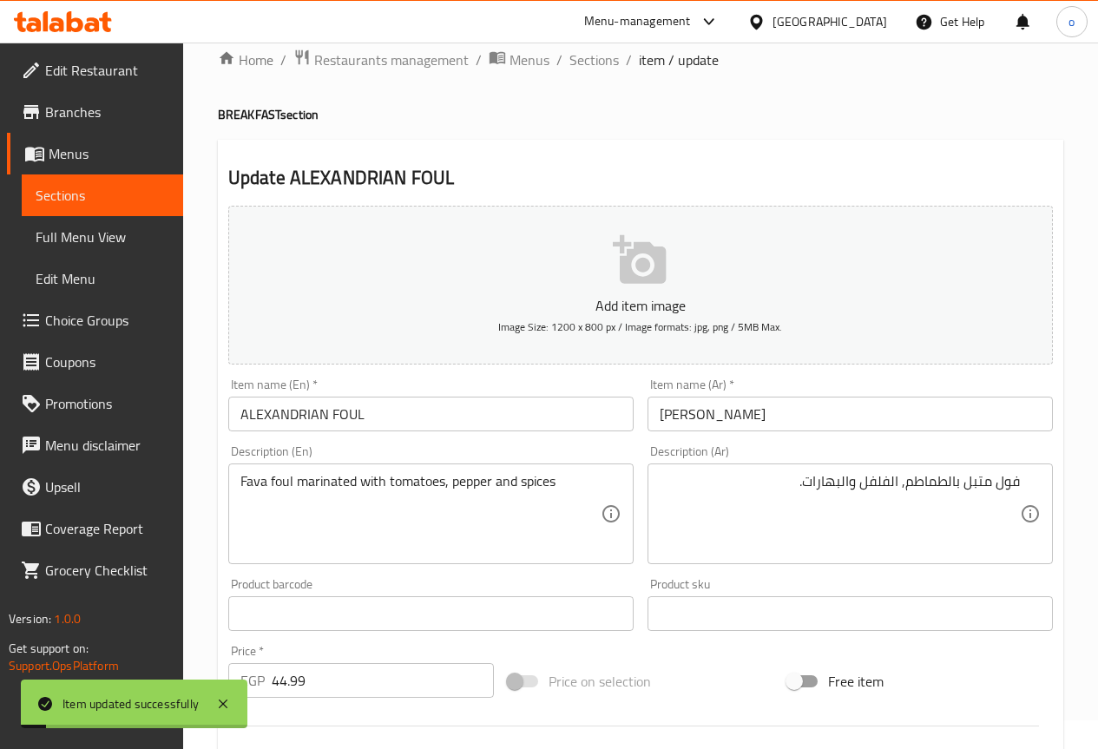
scroll to position [0, 0]
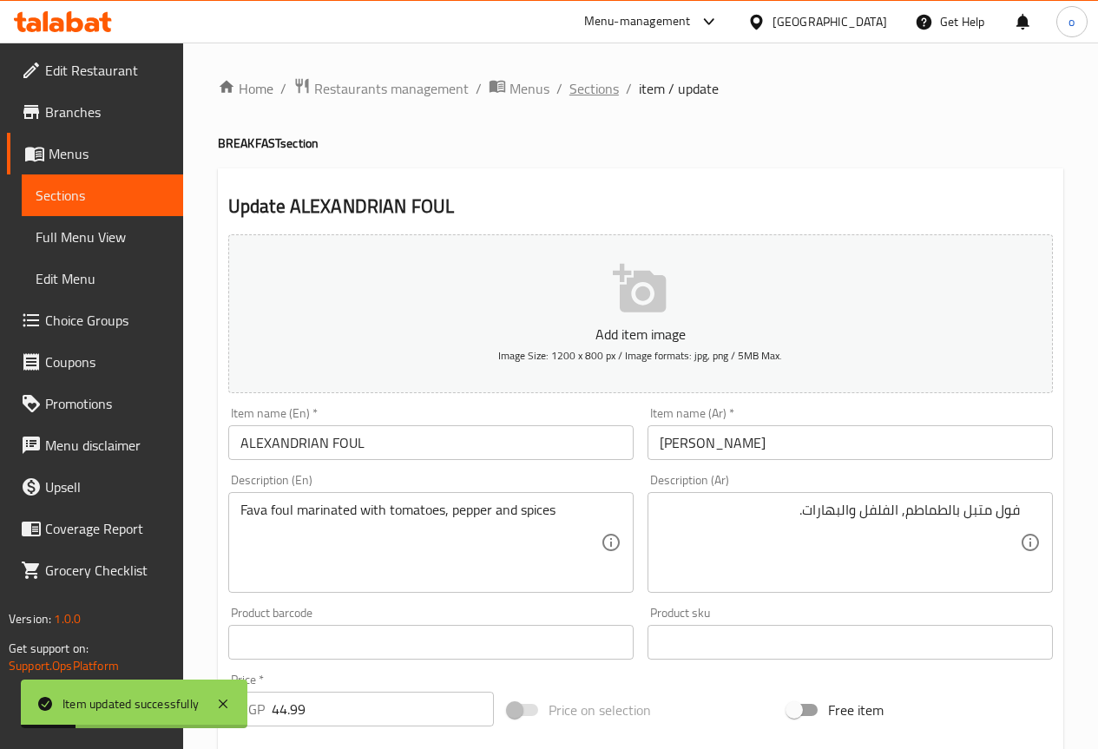
click at [583, 78] on span "Sections" at bounding box center [594, 88] width 49 height 21
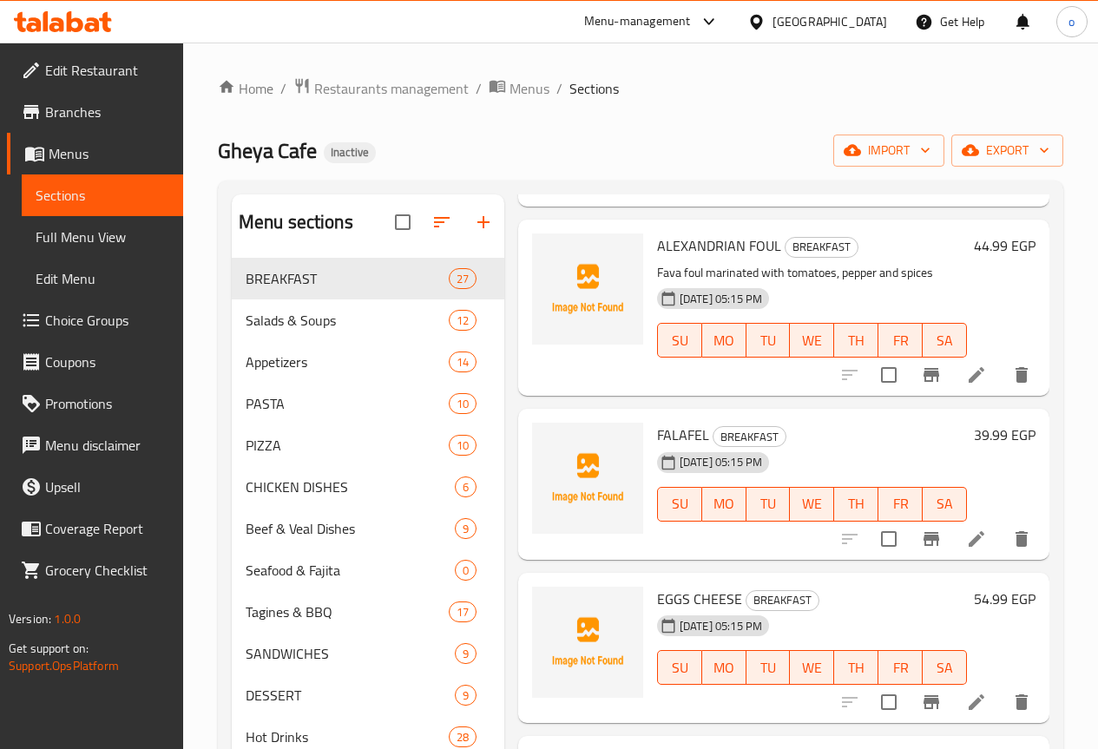
scroll to position [1736, 0]
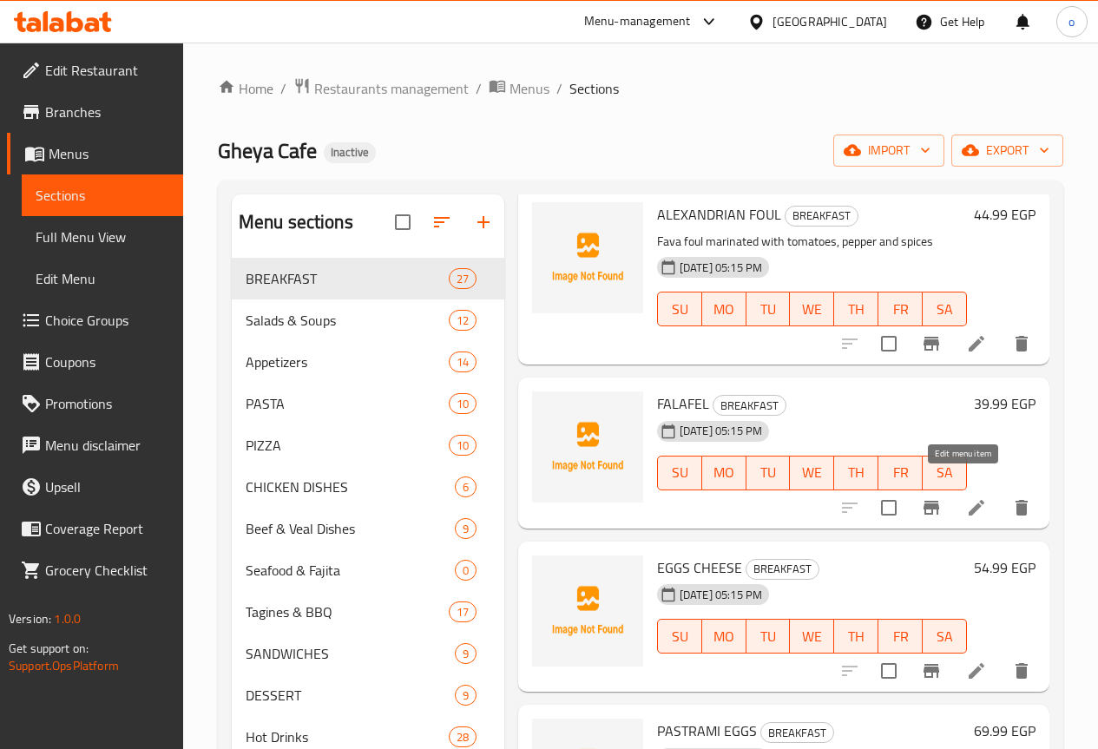
click at [968, 498] on icon at bounding box center [976, 508] width 21 height 21
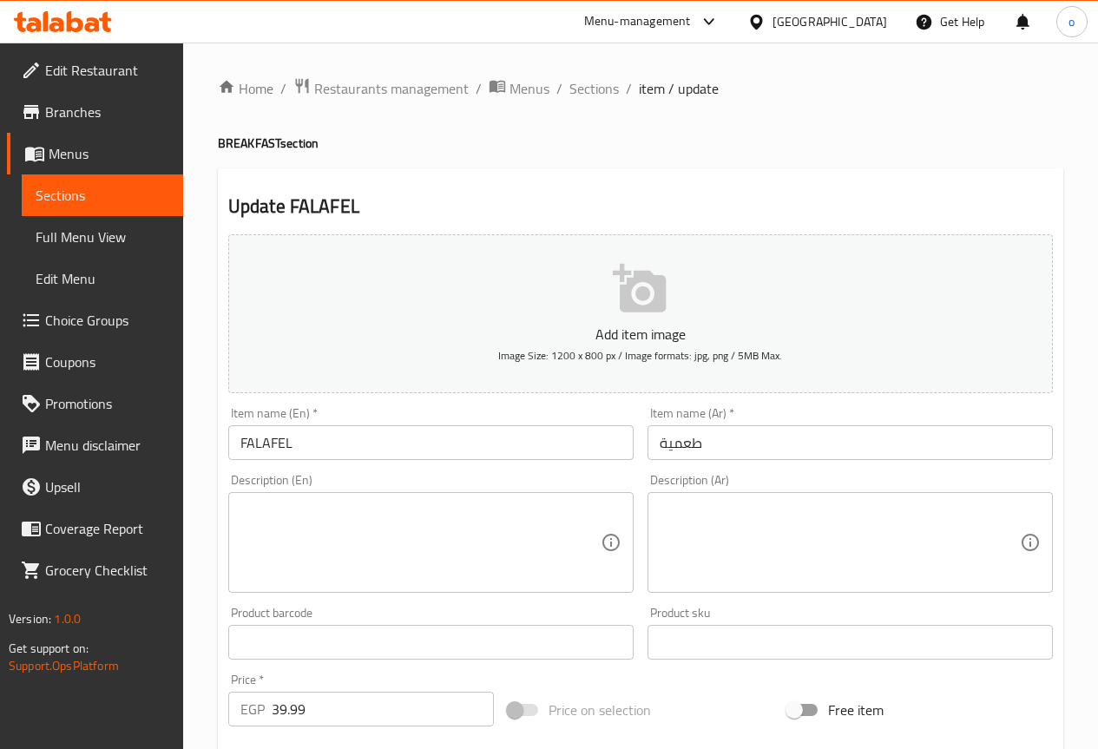
click at [983, 531] on textarea at bounding box center [840, 543] width 360 height 82
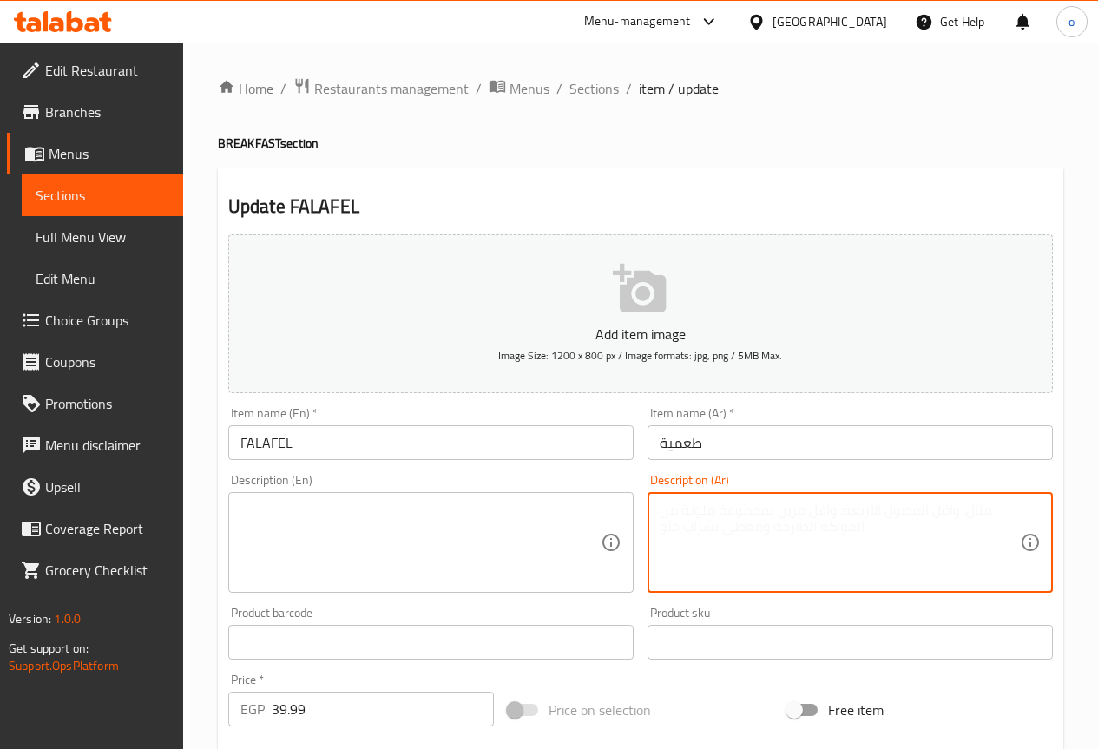
paste textarea "أقراص فلافل مقلية مقرمشة"
type textarea "أقراص فلافل مقلية مقرمشة."
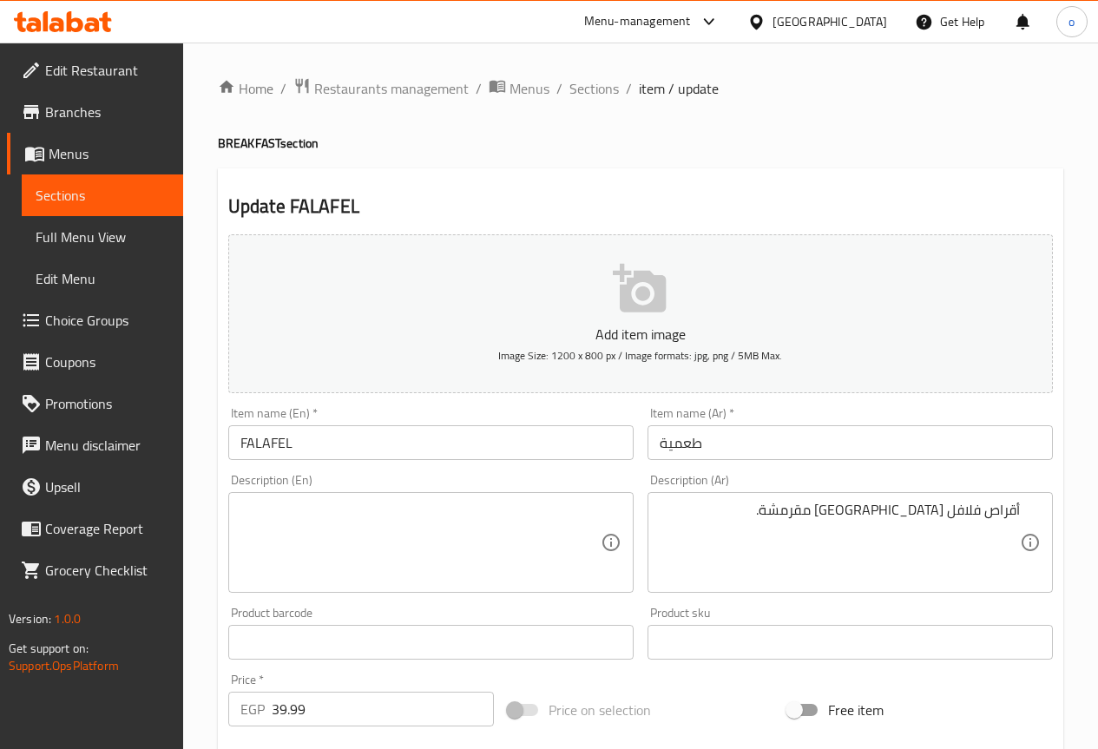
click at [904, 499] on div "أقراص فلافل مقلية مقرمشة. Description (Ar)" at bounding box center [850, 542] width 405 height 101
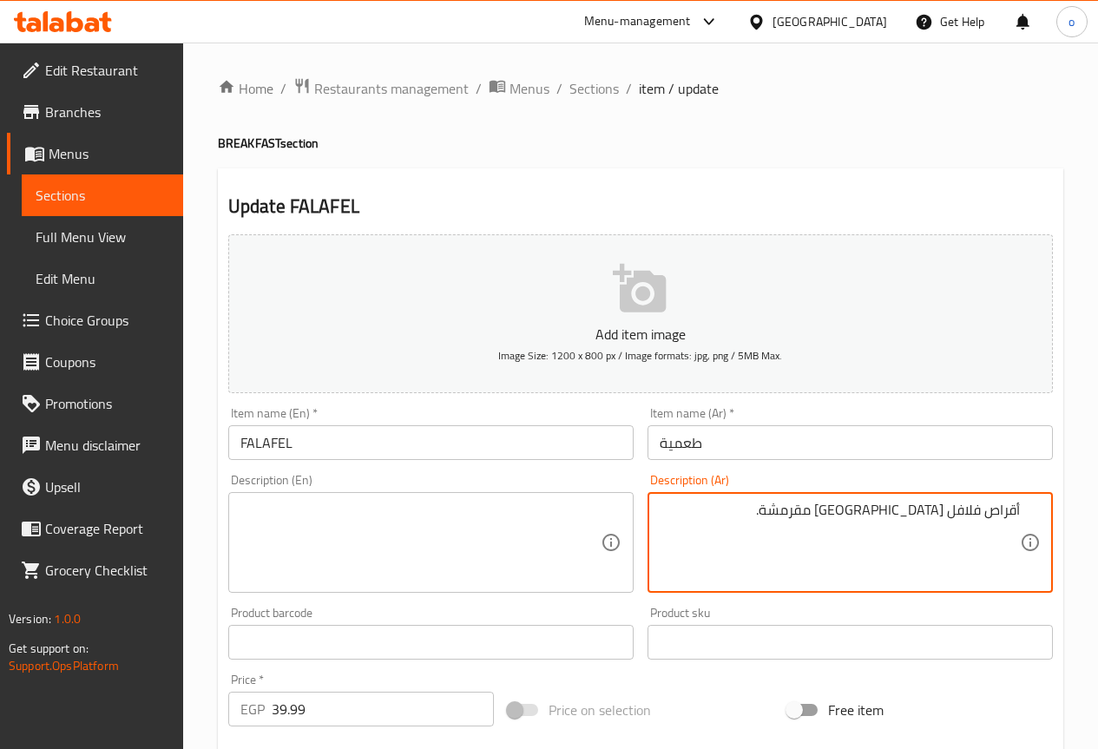
click at [906, 505] on textarea "أقراص فلافل مقلية مقرمشة." at bounding box center [840, 543] width 360 height 82
click at [908, 505] on textarea "أقراص فلافل مقلية مقرمشة." at bounding box center [840, 543] width 360 height 82
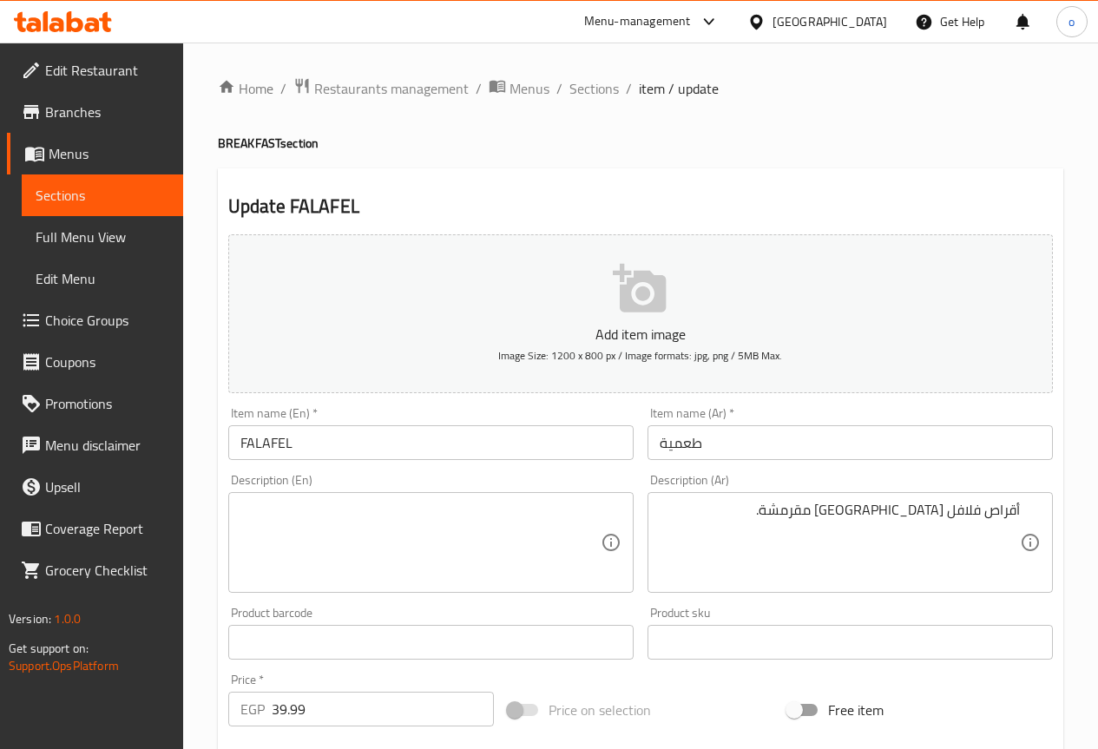
click at [392, 535] on textarea at bounding box center [421, 543] width 360 height 82
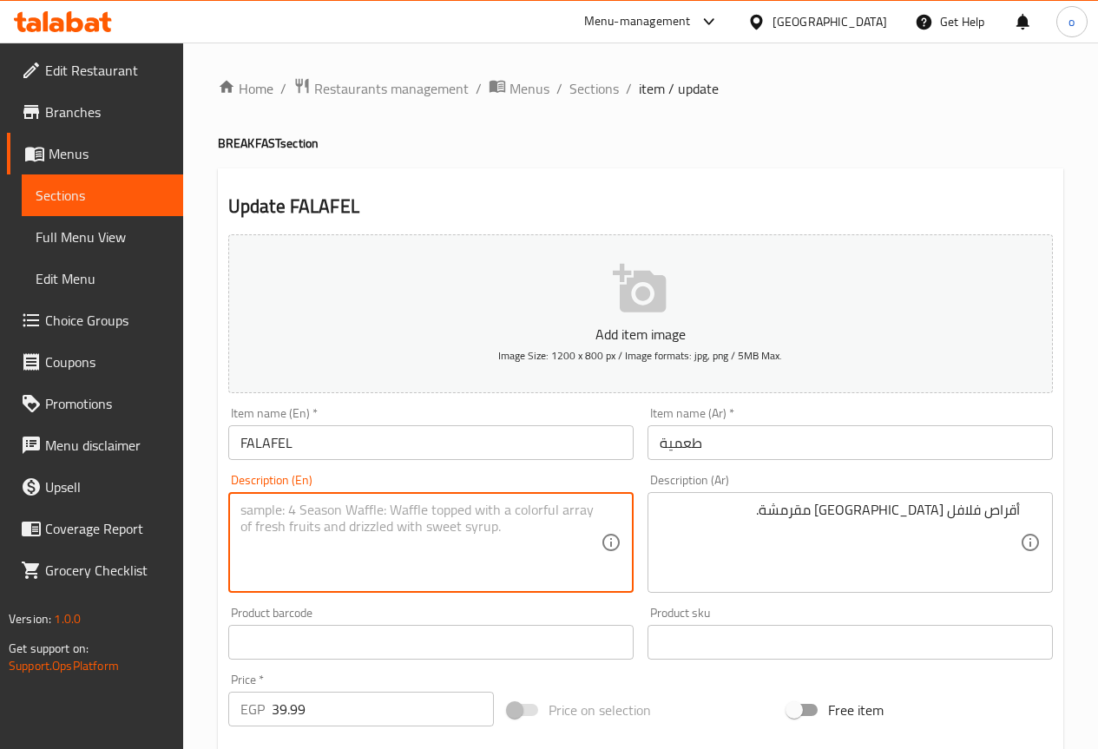
click at [392, 535] on textarea at bounding box center [421, 543] width 360 height 82
paste textarea "Crispy fried falafel patties"
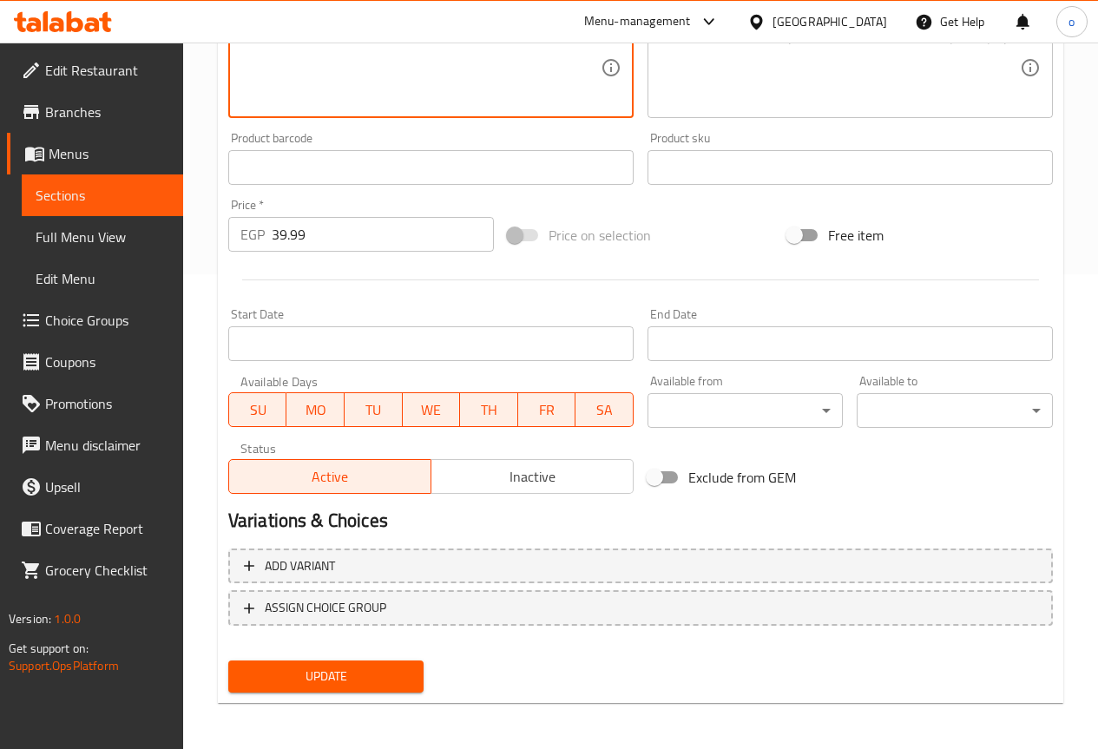
scroll to position [478, 0]
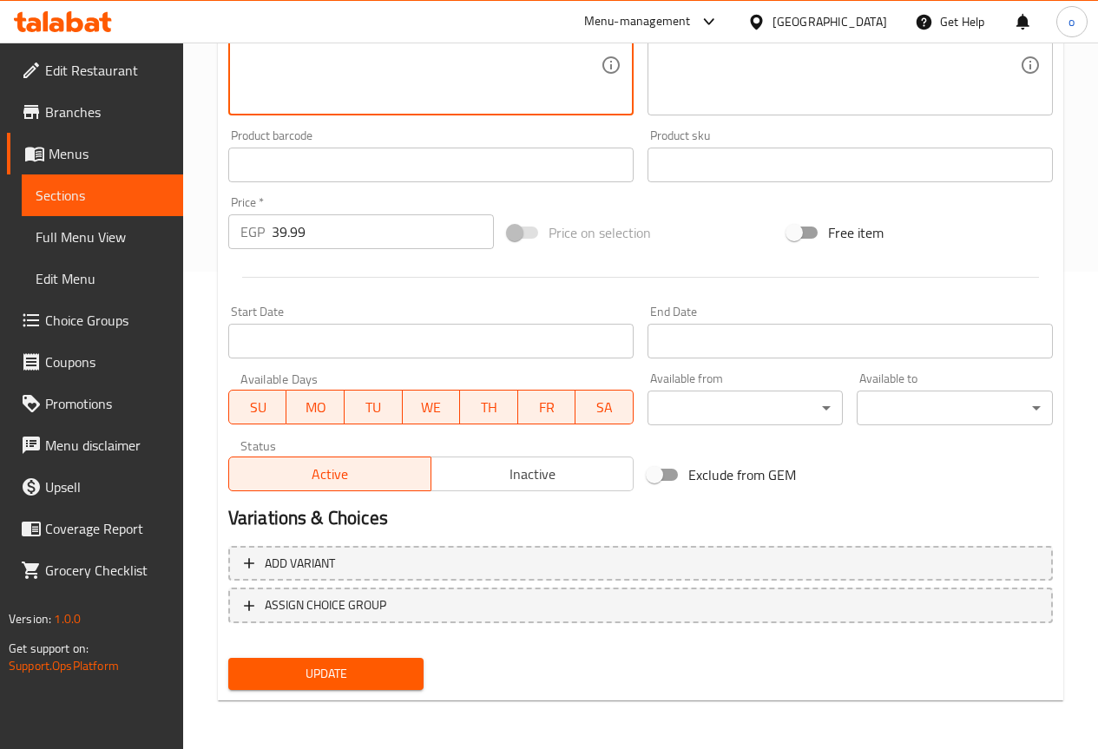
type textarea "Crispy fried falafel patties."
click at [393, 671] on span "Update" at bounding box center [326, 674] width 168 height 22
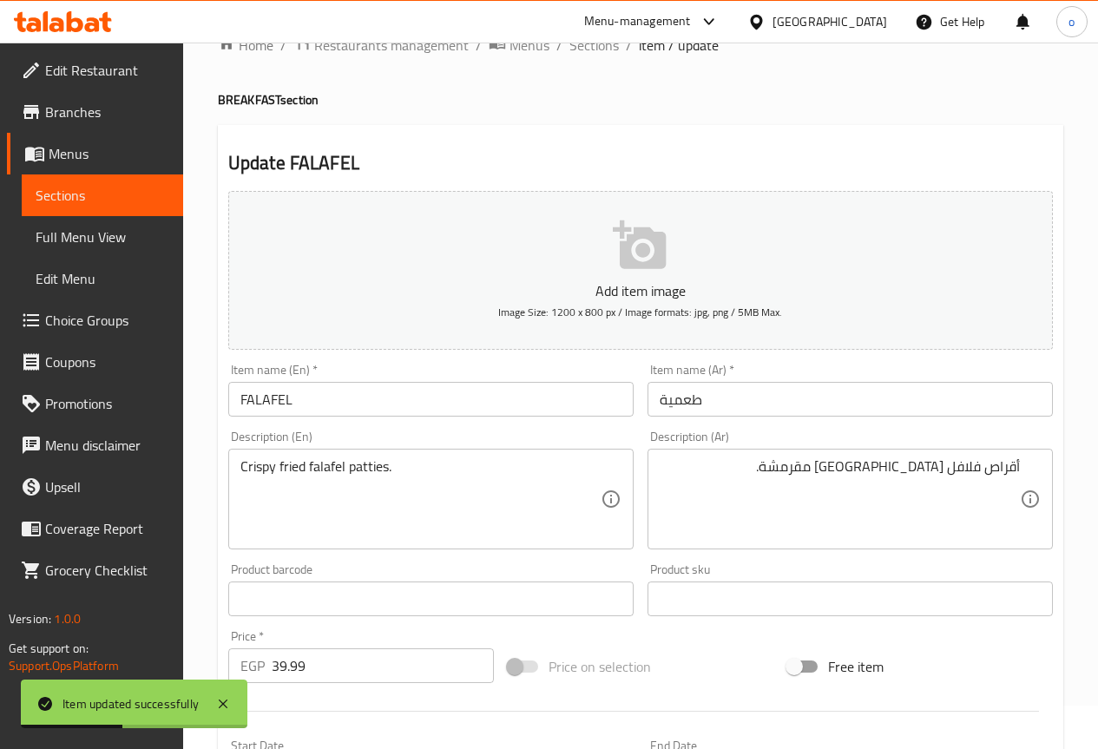
scroll to position [0, 0]
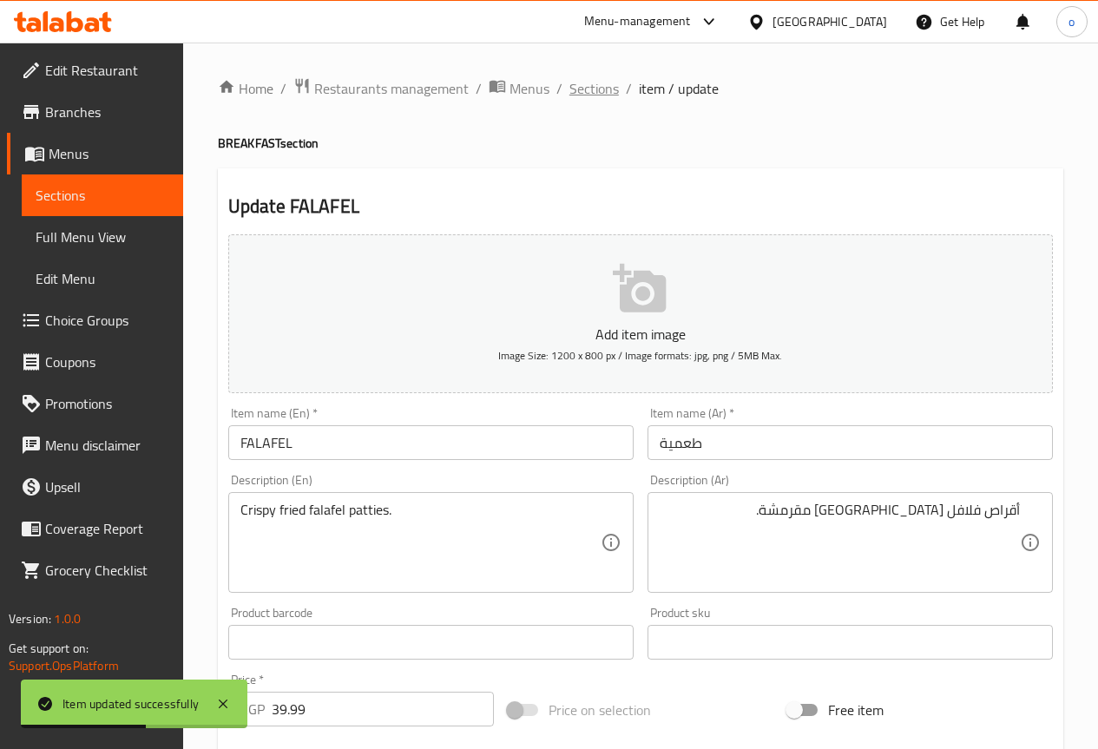
click at [598, 89] on span "Sections" at bounding box center [594, 88] width 49 height 21
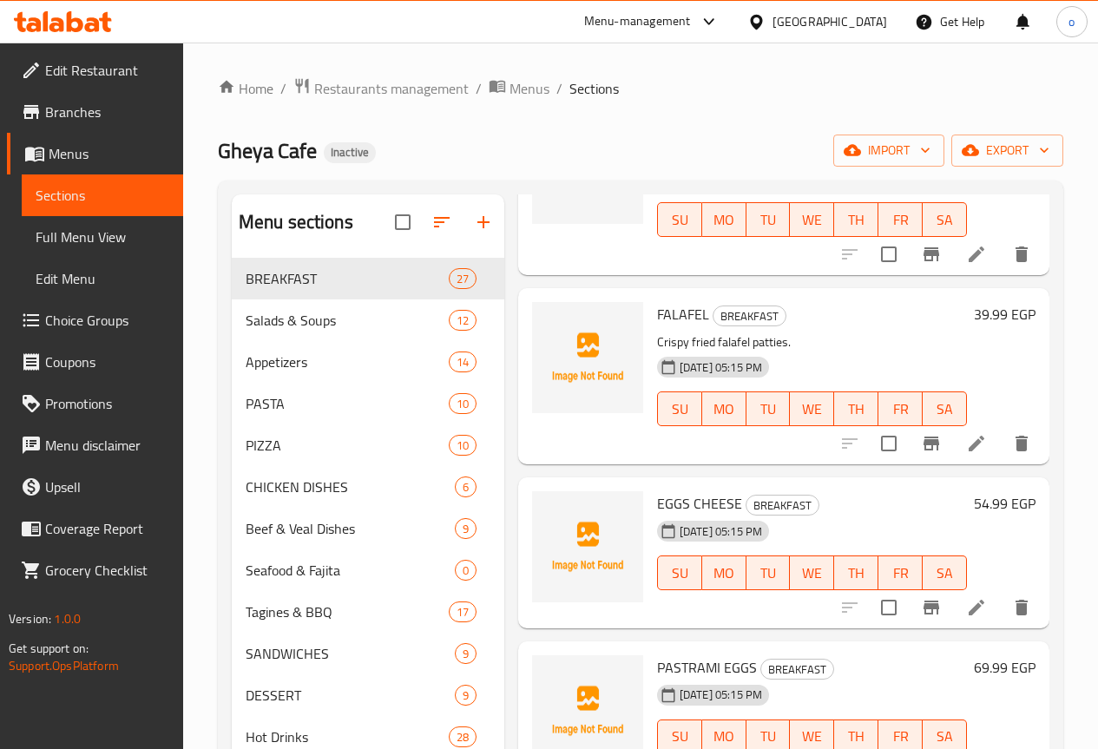
scroll to position [1910, 0]
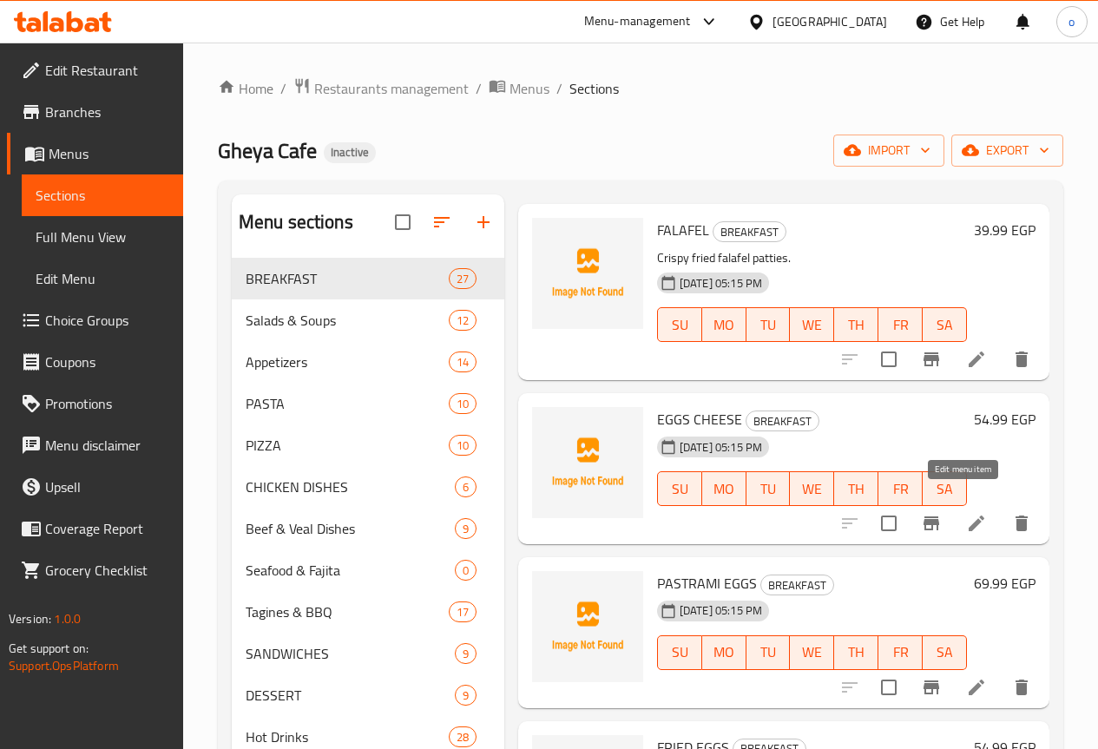
click at [969, 516] on icon at bounding box center [977, 524] width 16 height 16
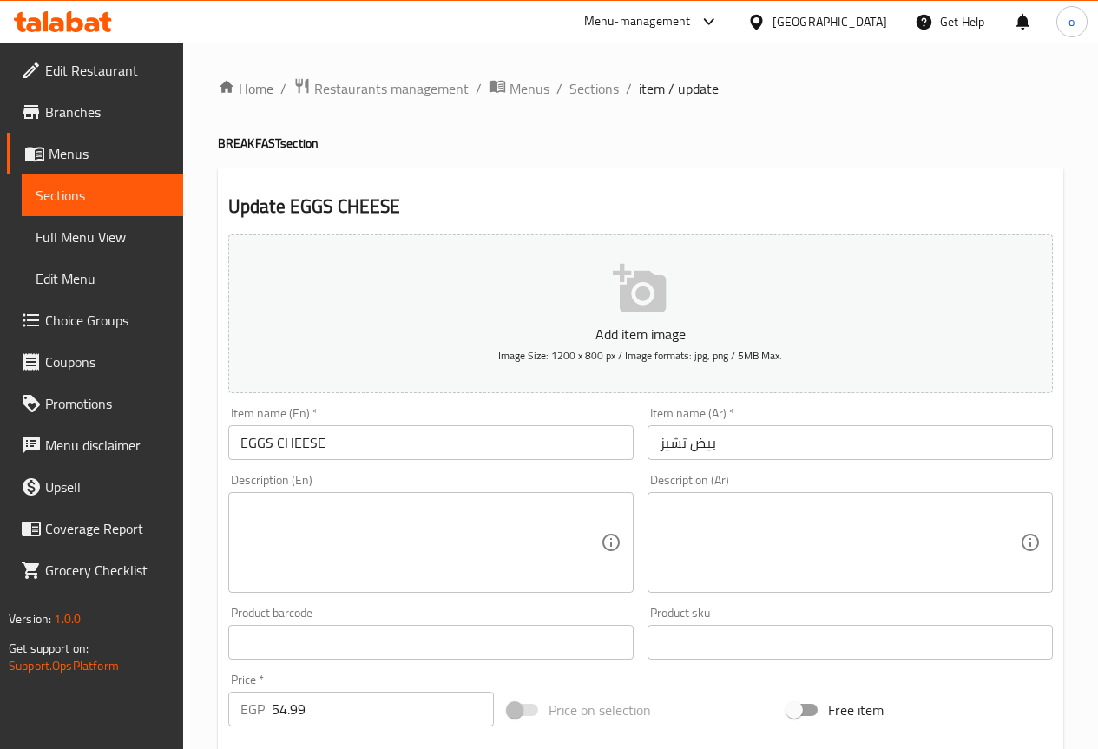
click at [659, 450] on input "بيض تشيز" at bounding box center [850, 442] width 405 height 35
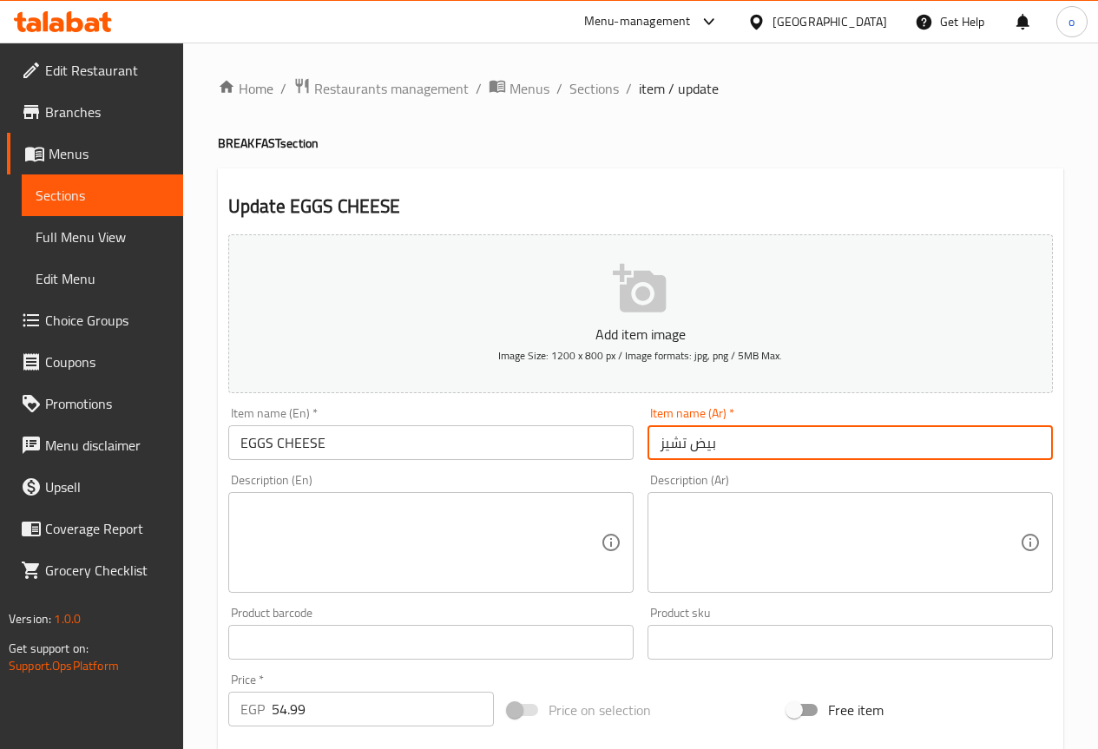
click at [663, 442] on input "بيض تشيز" at bounding box center [850, 442] width 405 height 35
type input "بيض جبنة"
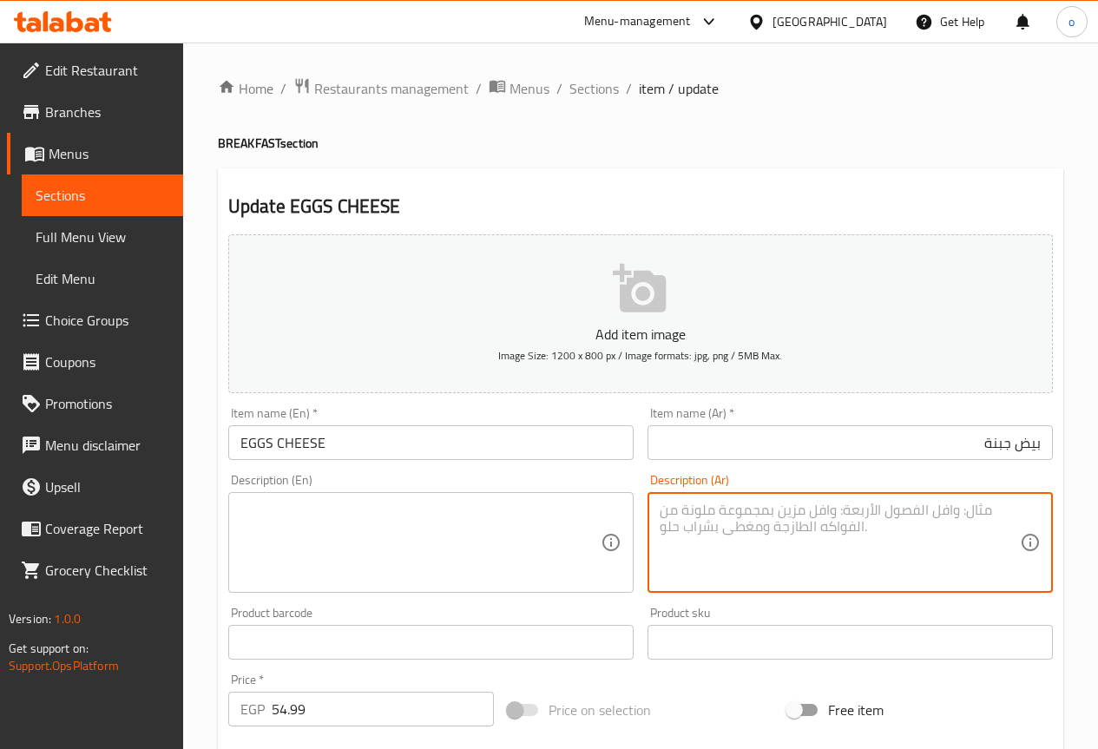
click at [829, 511] on textarea at bounding box center [840, 543] width 360 height 82
paste textarea "بيض أومليت مع الجبن الذائب"
click at [867, 509] on textarea "بيض أومليت مع الجبن الذائب." at bounding box center [840, 543] width 360 height 82
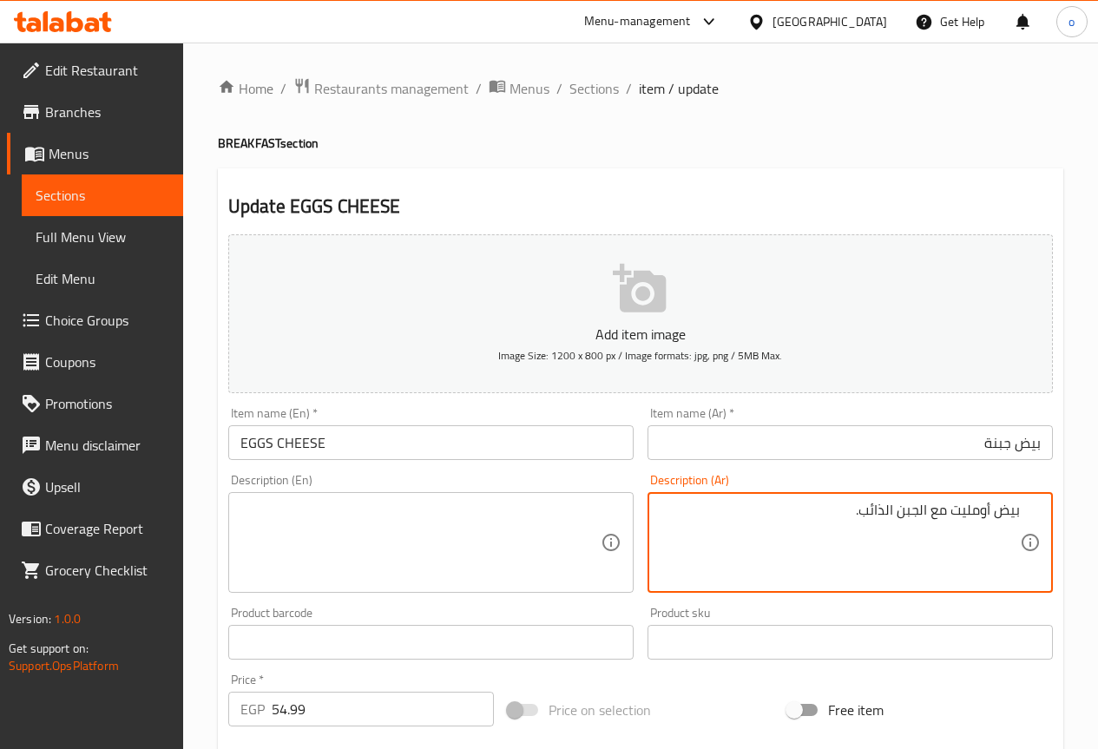
type textarea "بيض أومليت مع الجبن الذائب."
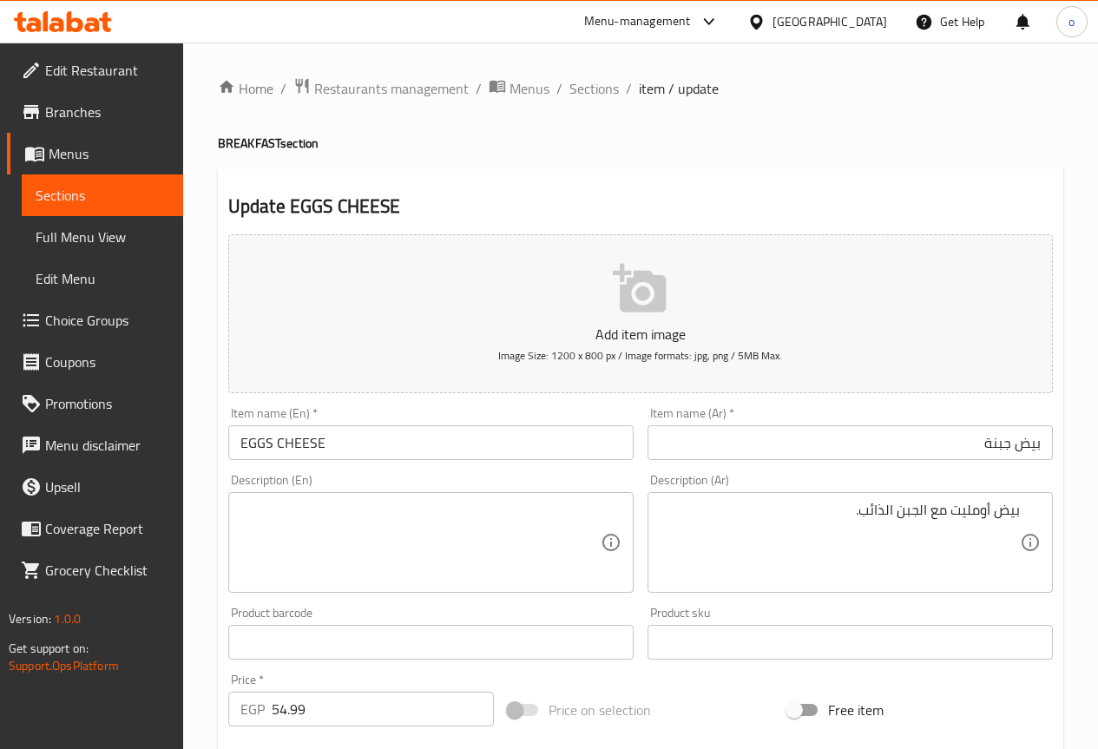
click at [380, 530] on textarea at bounding box center [421, 543] width 360 height 82
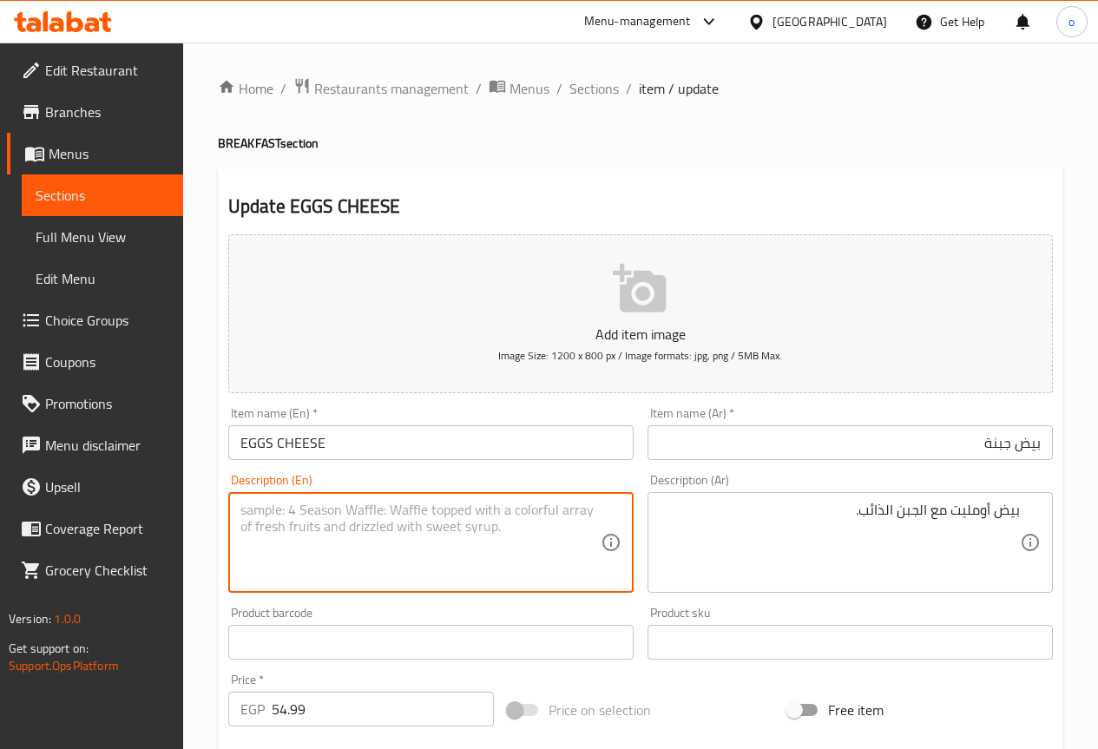
click at [380, 530] on textarea at bounding box center [421, 543] width 360 height 82
paste textarea "Omelette with melted cheese."
drag, startPoint x: 284, startPoint y: 507, endPoint x: 502, endPoint y: 553, distance: 222.7
click at [502, 553] on textarea "Omelette with melted cheese." at bounding box center [421, 543] width 360 height 82
type textarea "Omelette with melted cheese."
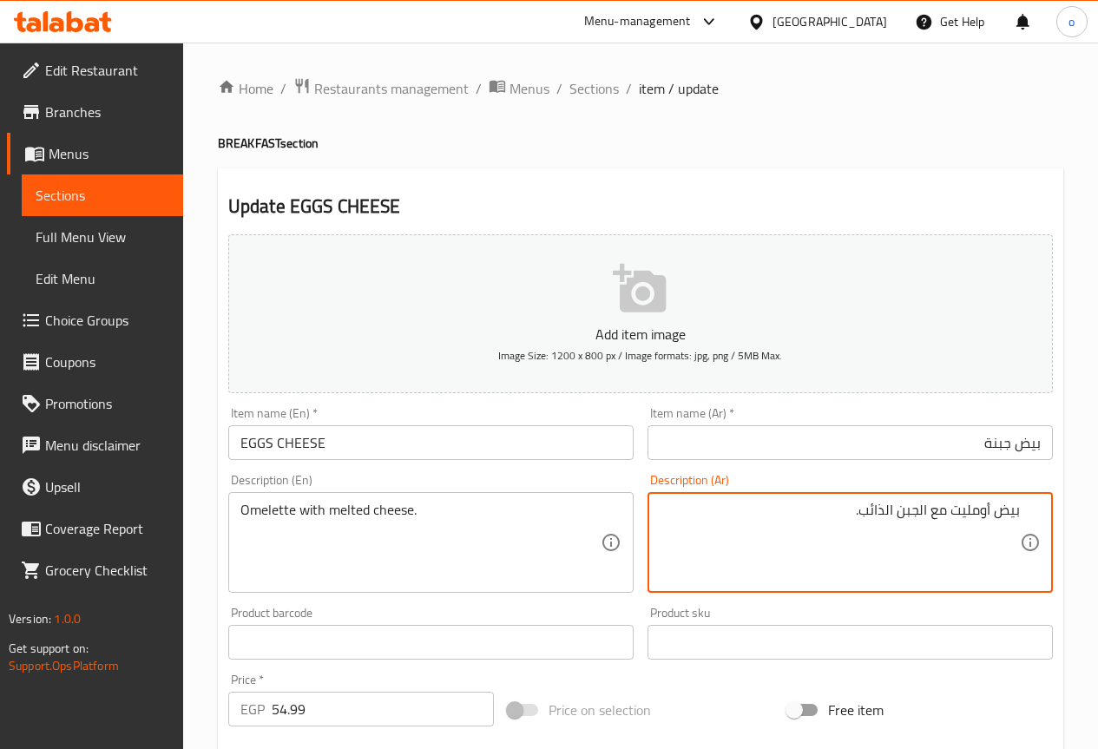
drag, startPoint x: 954, startPoint y: 511, endPoint x: 989, endPoint y: 507, distance: 35.0
click at [989, 507] on textarea "بيض أومليت مع الجبن الذائب." at bounding box center [840, 543] width 360 height 82
click at [959, 513] on textarea "بيض أومليت مع الجبن الذائب." at bounding box center [840, 543] width 360 height 82
click at [966, 511] on textarea "بيض أومليت مع الجبن الذائب." at bounding box center [840, 543] width 360 height 82
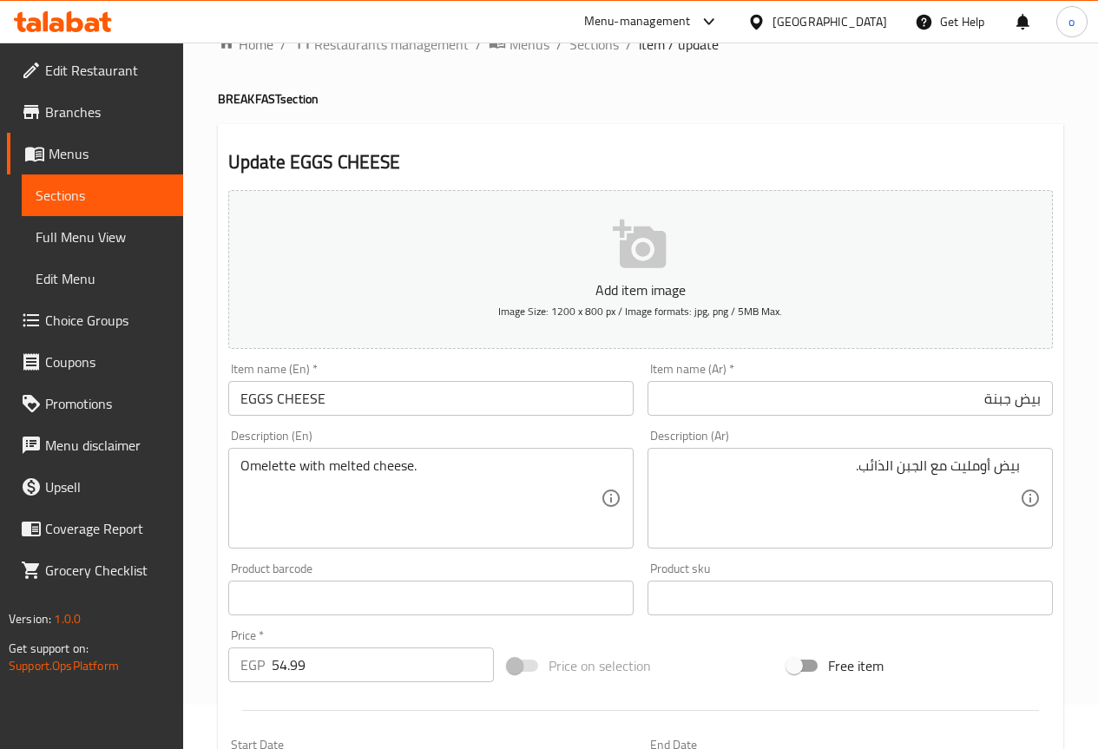
scroll to position [87, 0]
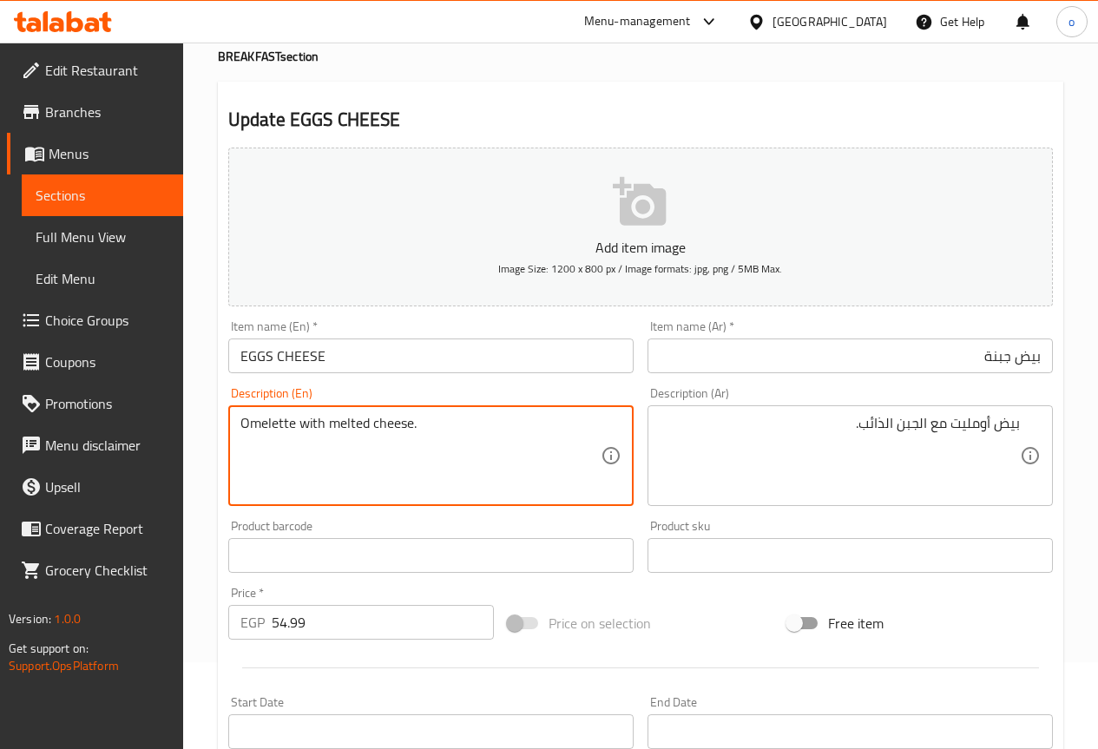
click at [347, 425] on textarea "Omelette with melted cheese." at bounding box center [421, 456] width 360 height 82
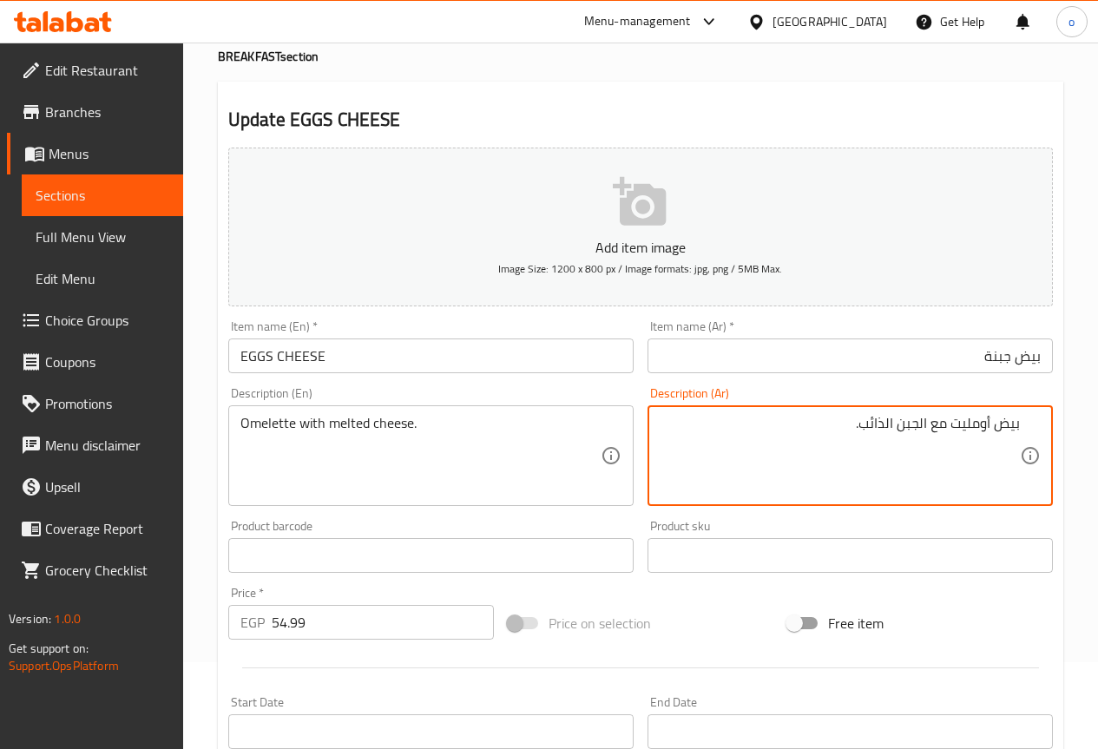
click at [867, 425] on textarea "بيض أومليت مع الجبن الذائب." at bounding box center [840, 456] width 360 height 82
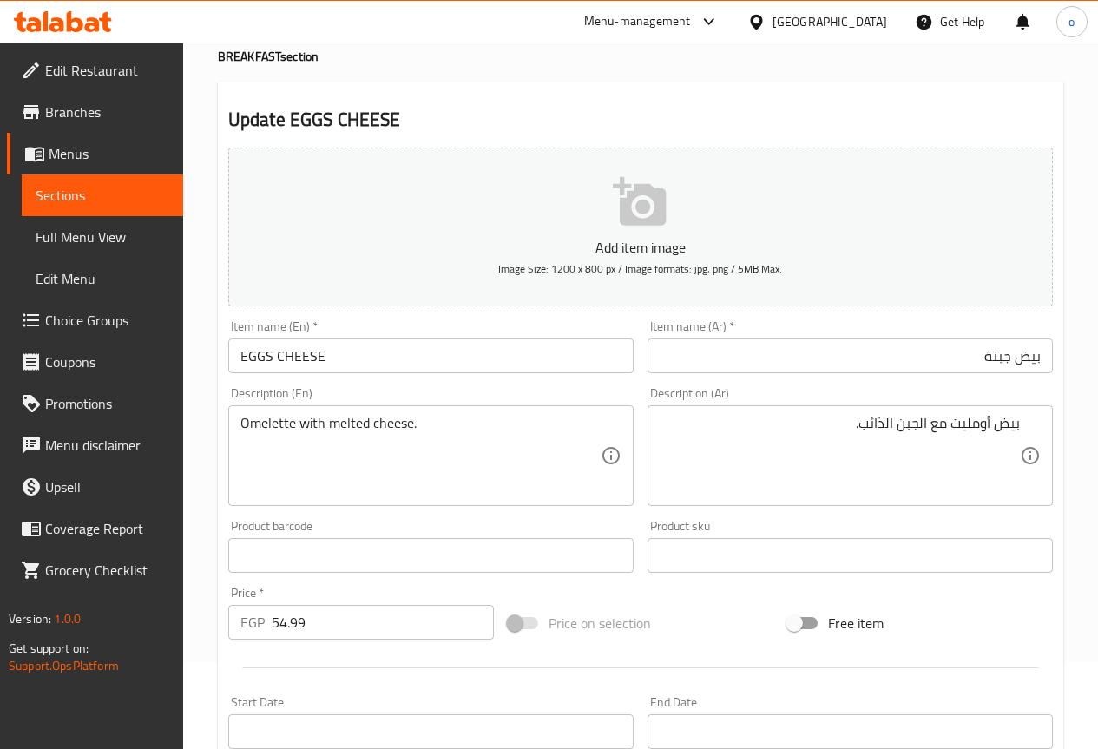
click at [765, 479] on textarea "بيض أومليت مع الجبن الذائب." at bounding box center [840, 456] width 360 height 82
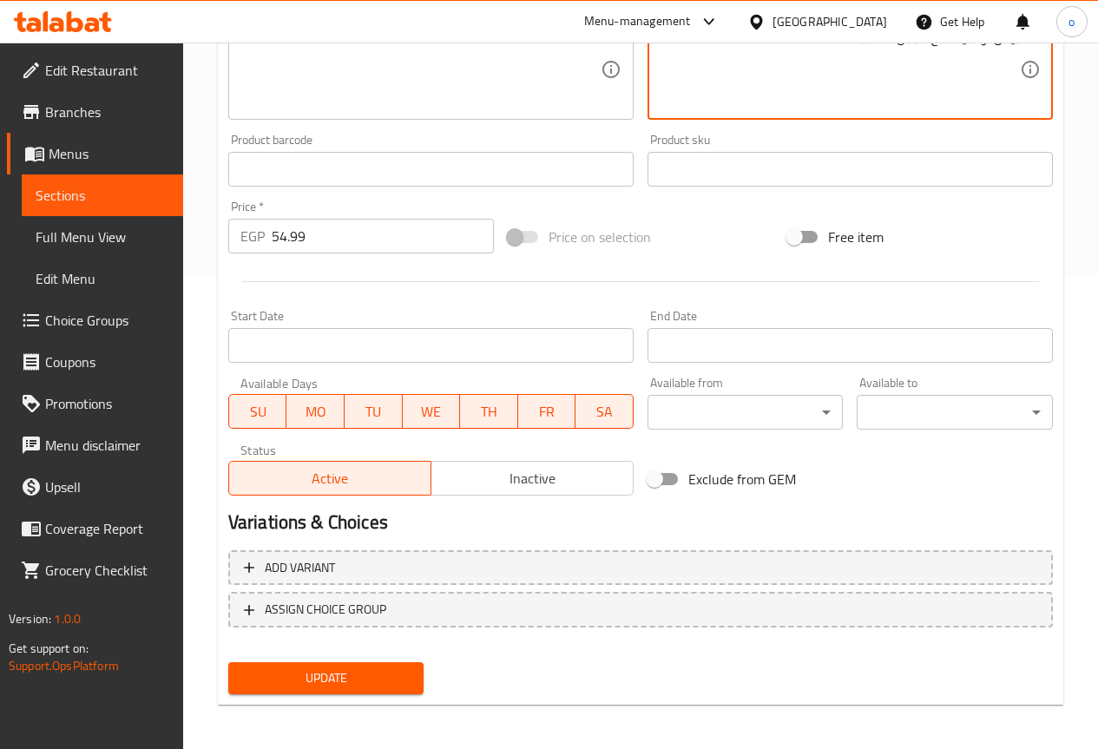
scroll to position [478, 0]
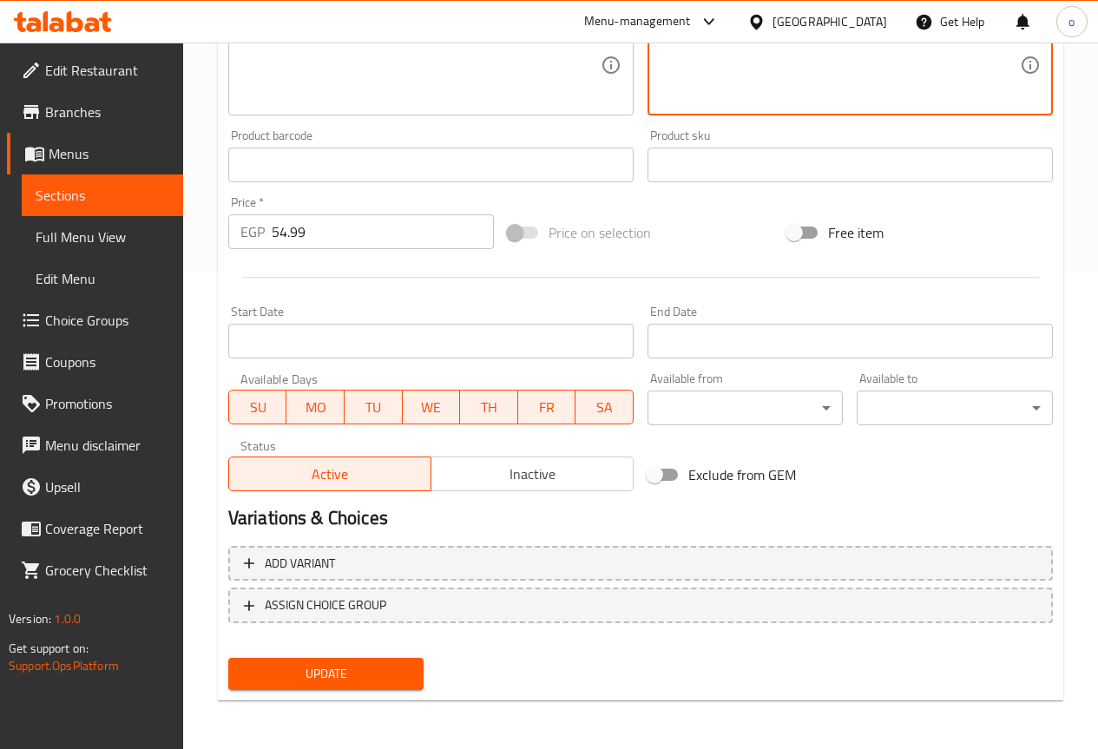
click at [324, 673] on span "Update" at bounding box center [326, 674] width 168 height 22
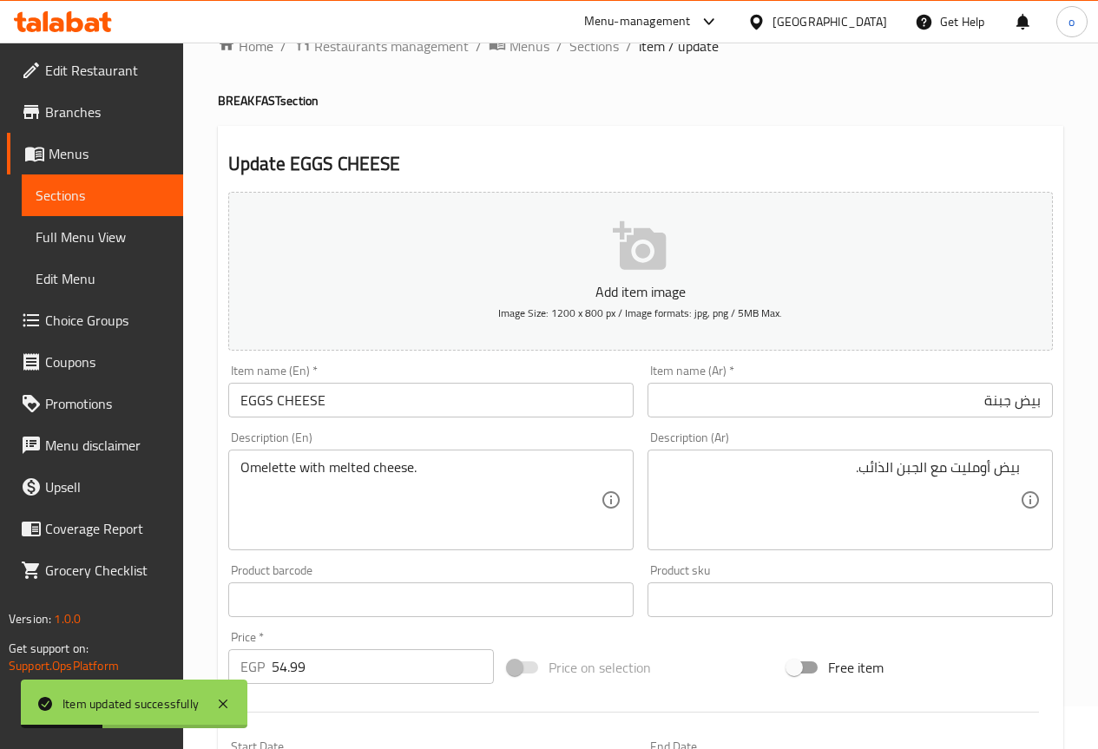
scroll to position [0, 0]
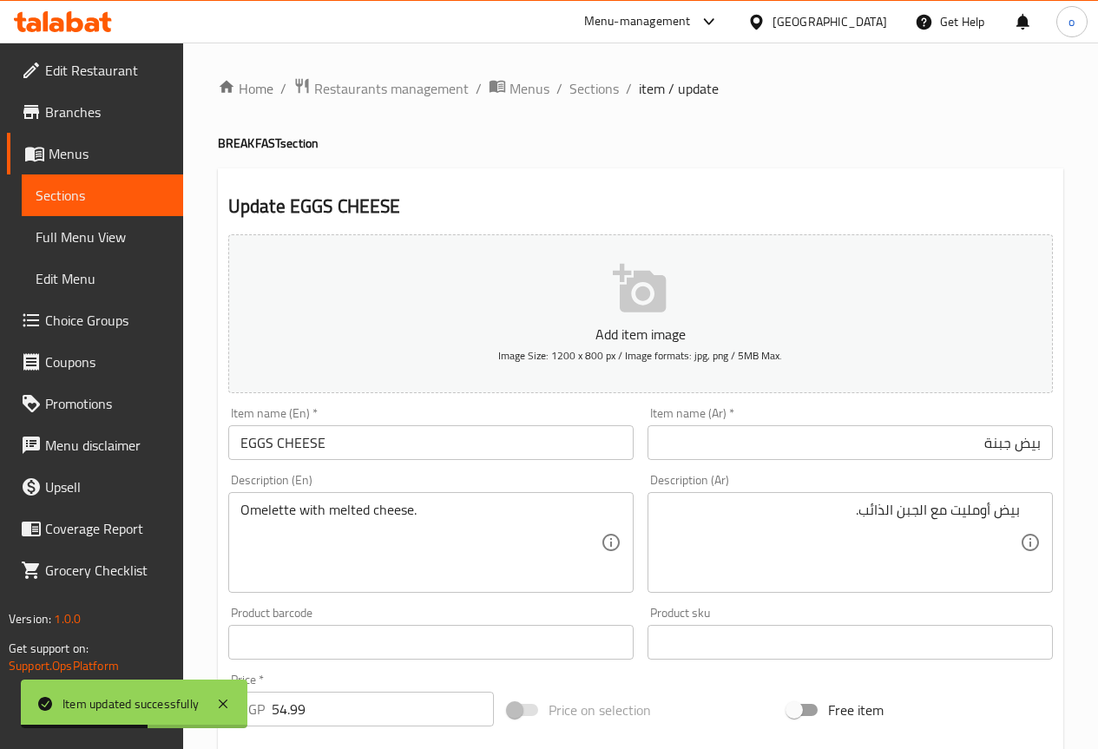
drag, startPoint x: 599, startPoint y: 92, endPoint x: 610, endPoint y: 122, distance: 32.1
click at [599, 92] on span "Sections" at bounding box center [594, 88] width 49 height 21
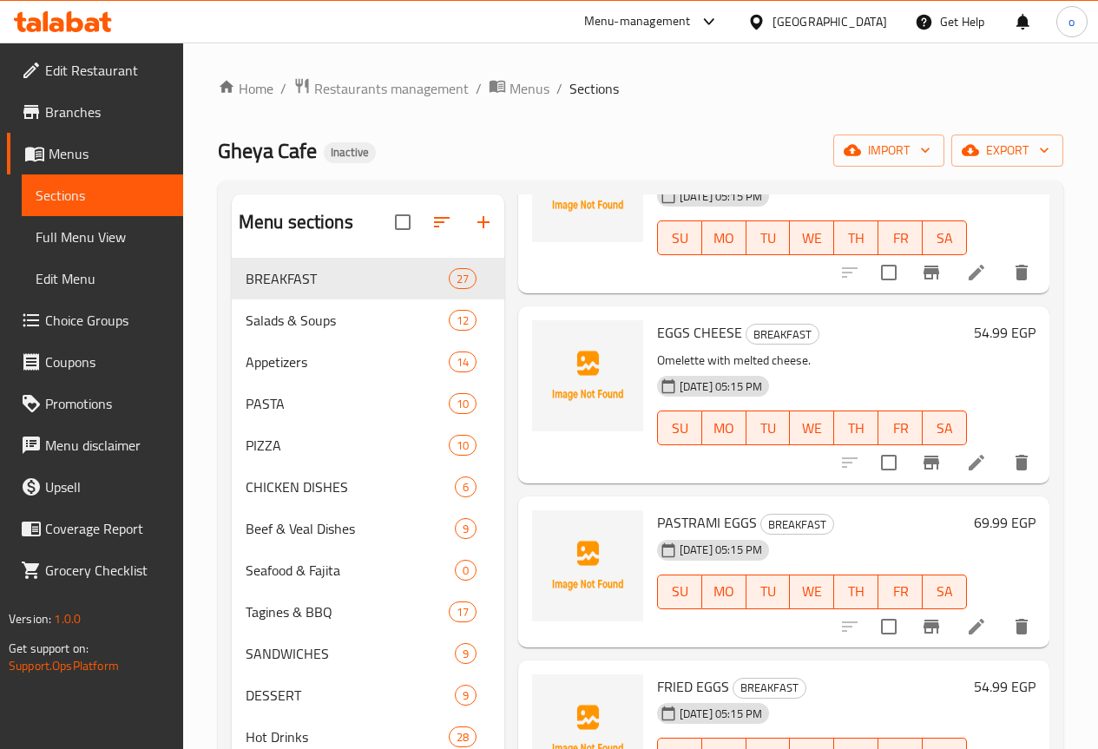
scroll to position [2084, 0]
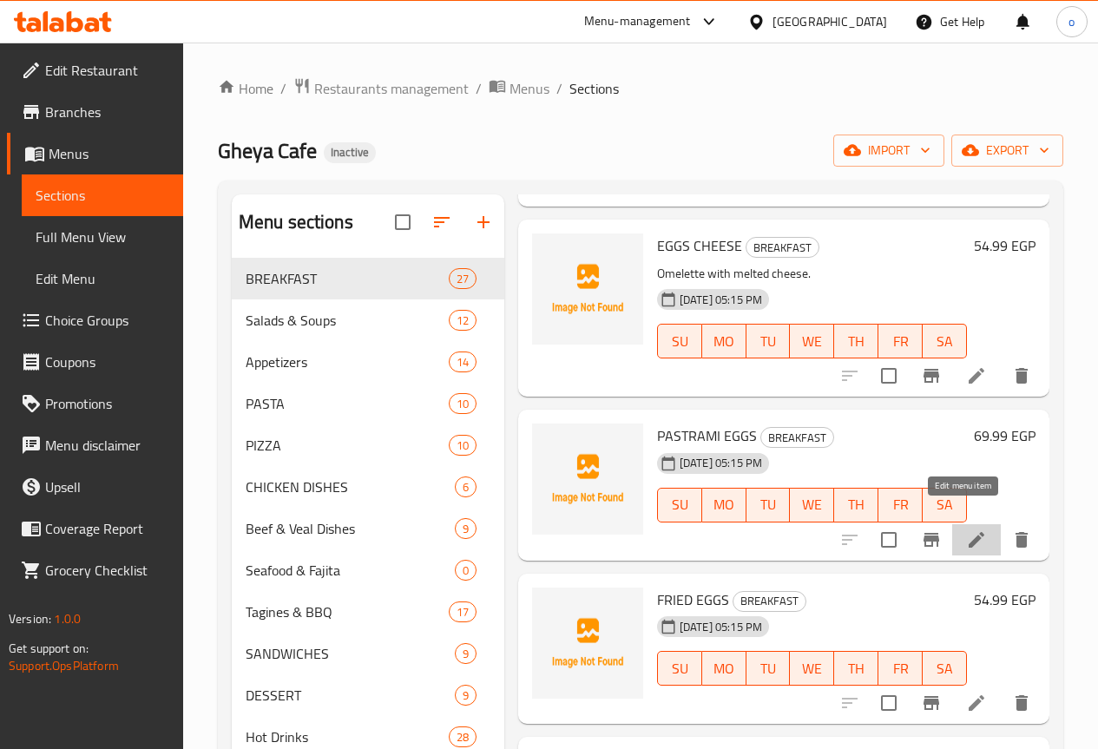
click at [966, 530] on icon at bounding box center [976, 540] width 21 height 21
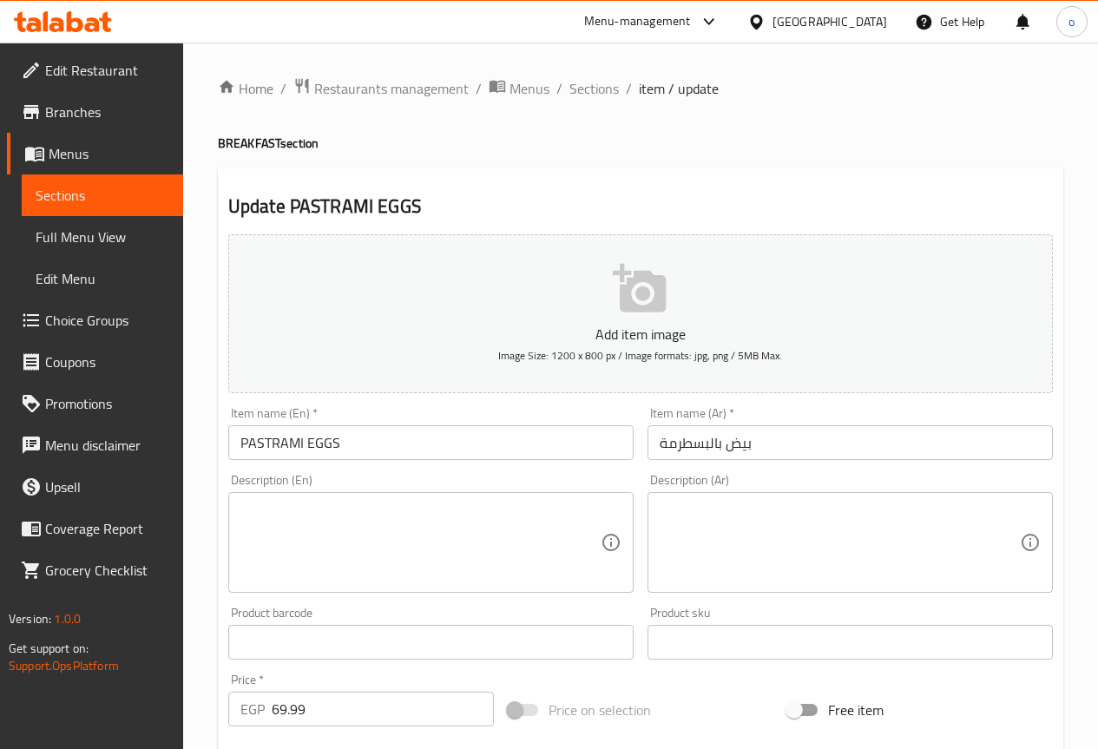
click at [778, 510] on textarea at bounding box center [840, 543] width 360 height 82
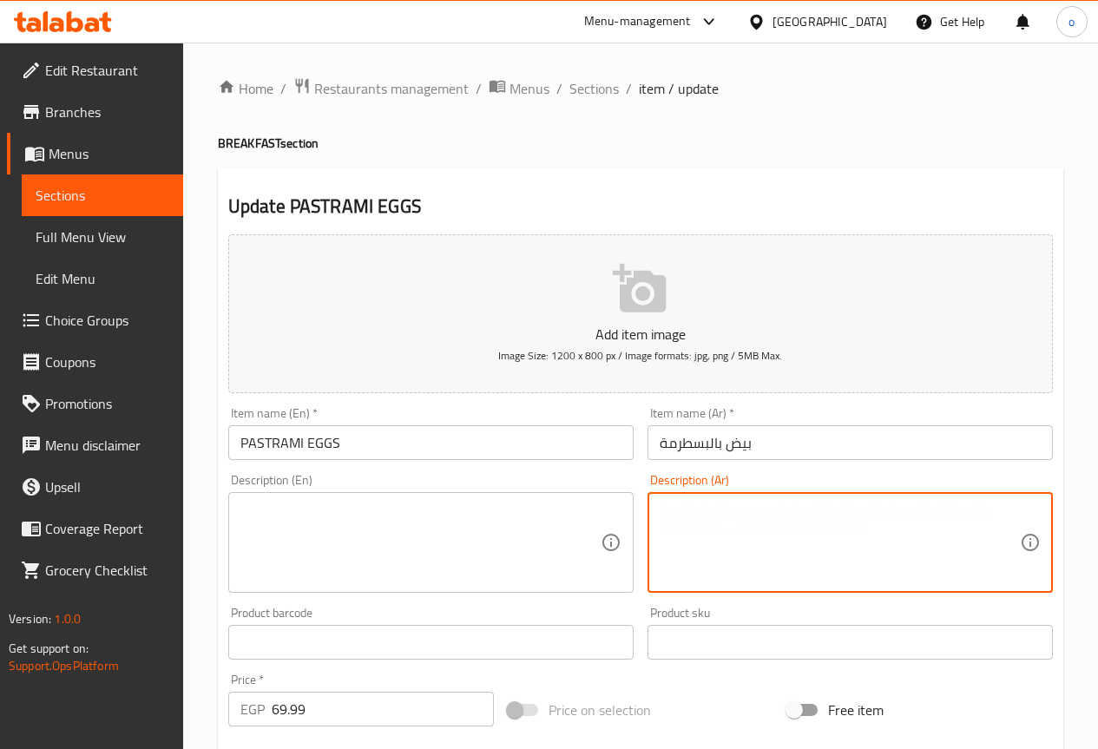
paste textarea "بيض مقلي مع شرائح بسطرمة لذيذة"
click at [834, 511] on textarea "بيض مقلي مع شرائح بسطرمة لذيذة" at bounding box center [840, 543] width 360 height 82
type textarea "بيض مقلي مع شرائح بسطرمة لذيذة"
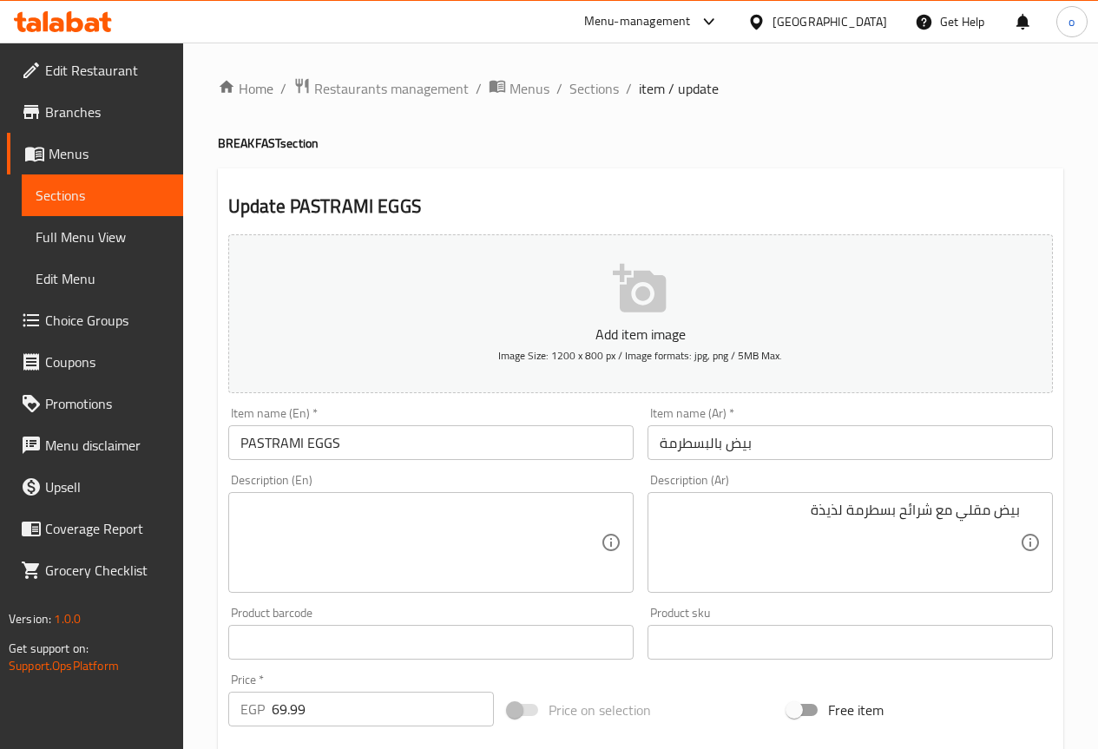
click at [448, 505] on textarea at bounding box center [421, 543] width 360 height 82
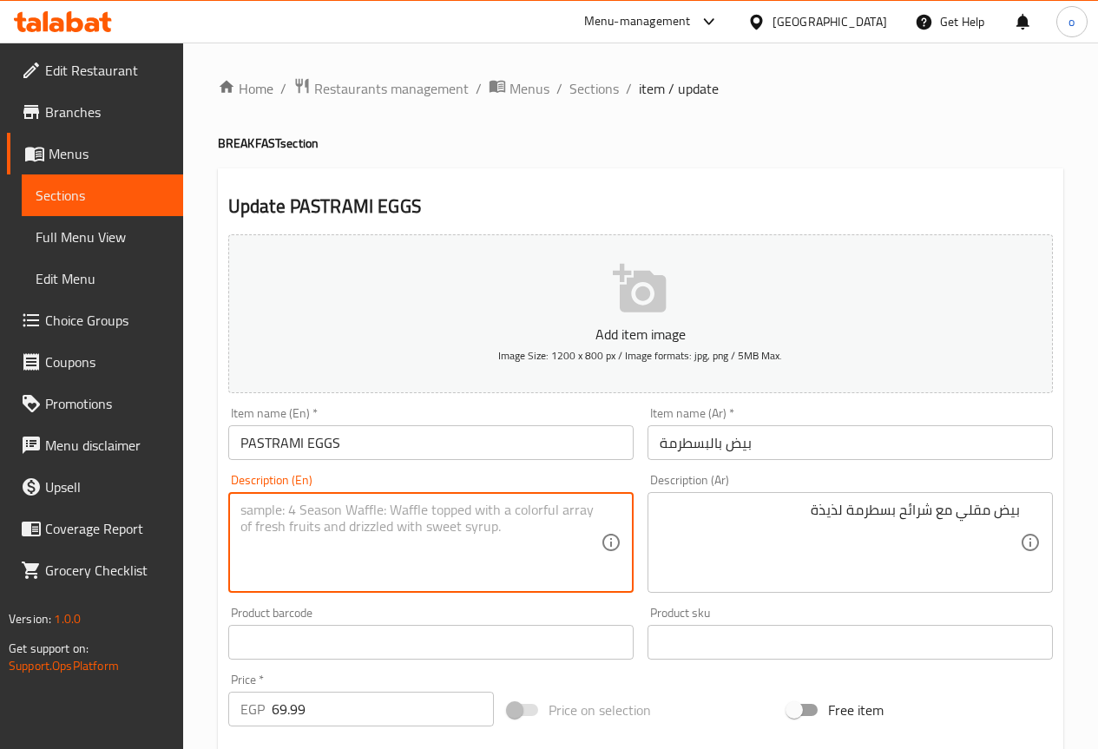
click at [448, 505] on textarea at bounding box center [421, 543] width 360 height 82
paste textarea "Fried eggs with delicious pastrami slices"
click at [420, 511] on textarea "Fried eggs with delicious pastrami slices" at bounding box center [421, 543] width 360 height 82
type textarea "Fried eggs with delicious pastrami slices"
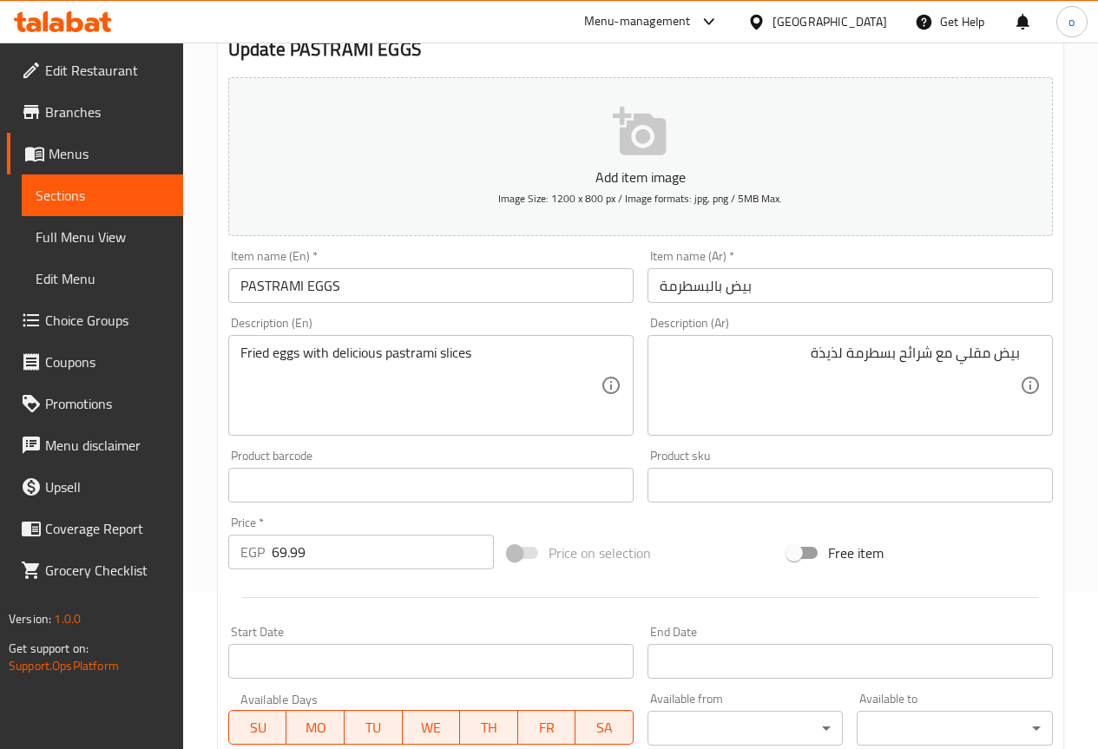
scroll to position [478, 0]
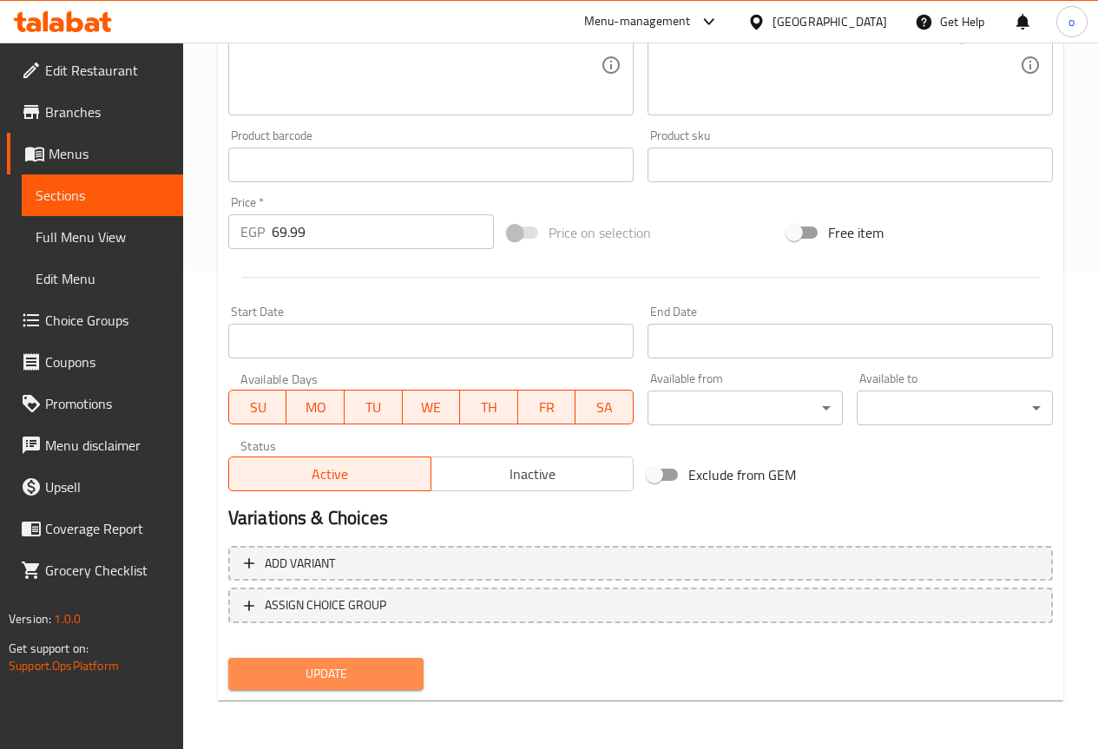
click at [390, 686] on button "Update" at bounding box center [326, 674] width 196 height 32
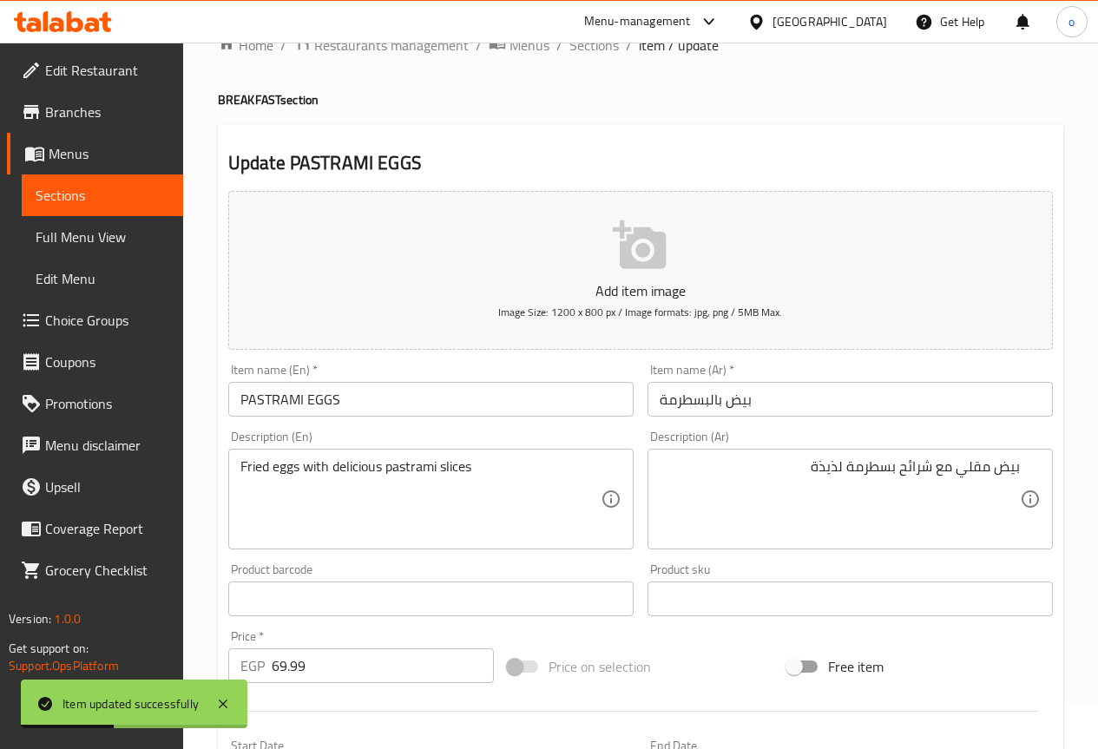
scroll to position [0, 0]
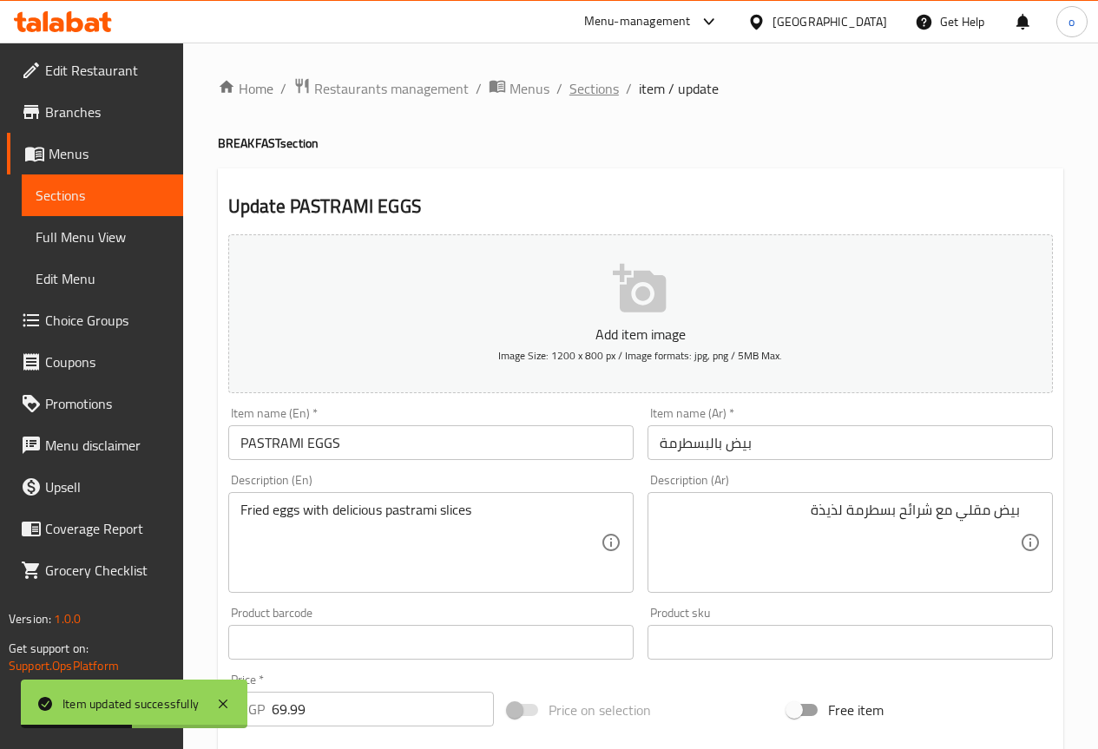
click at [598, 81] on span "Sections" at bounding box center [594, 88] width 49 height 21
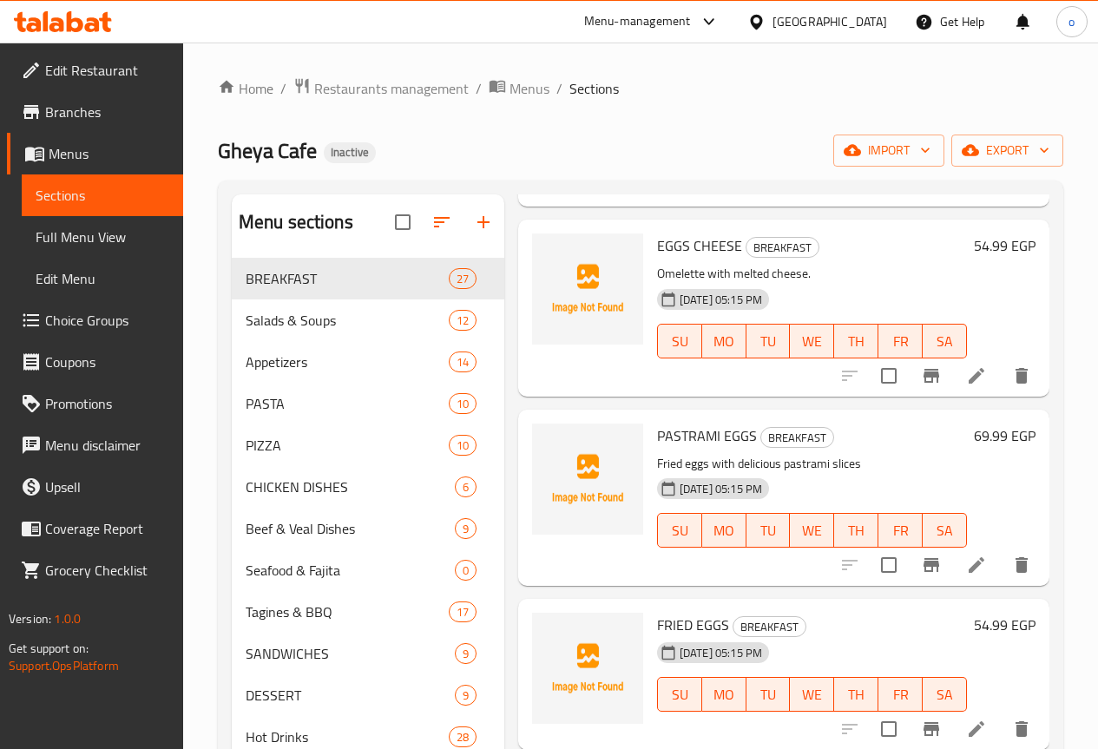
scroll to position [2171, 0]
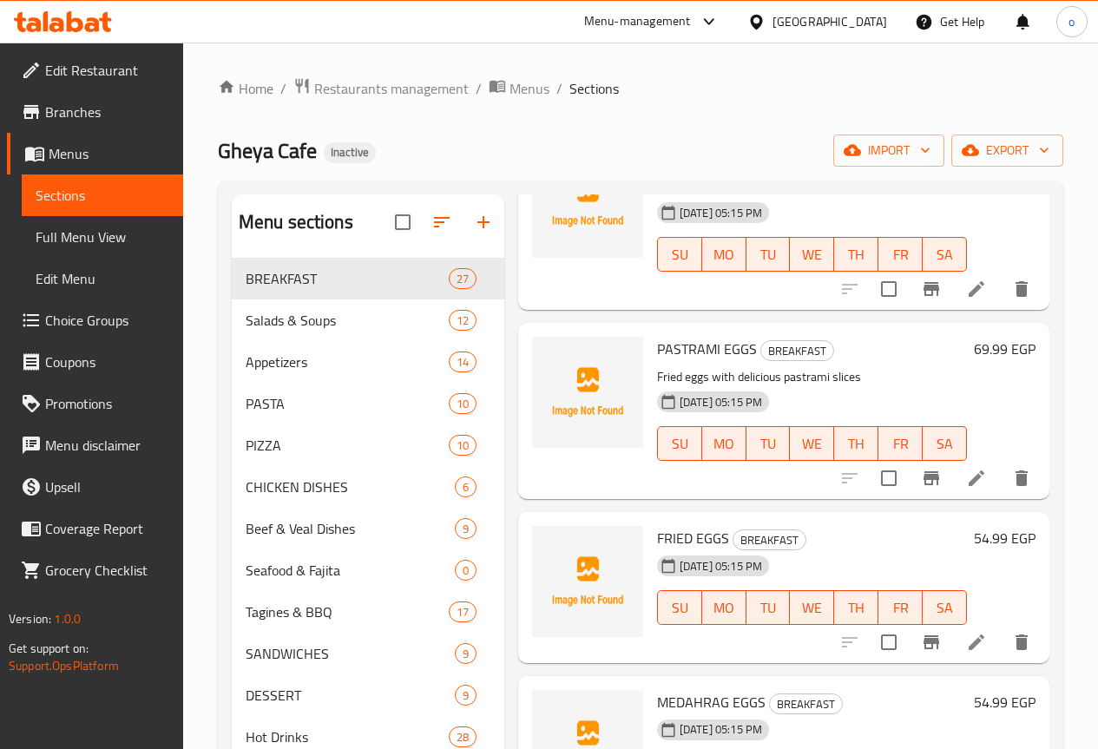
click at [657, 336] on span "PASTRAMI EGGS" at bounding box center [707, 349] width 100 height 26
copy h6 "PASTRAMI EGGS"
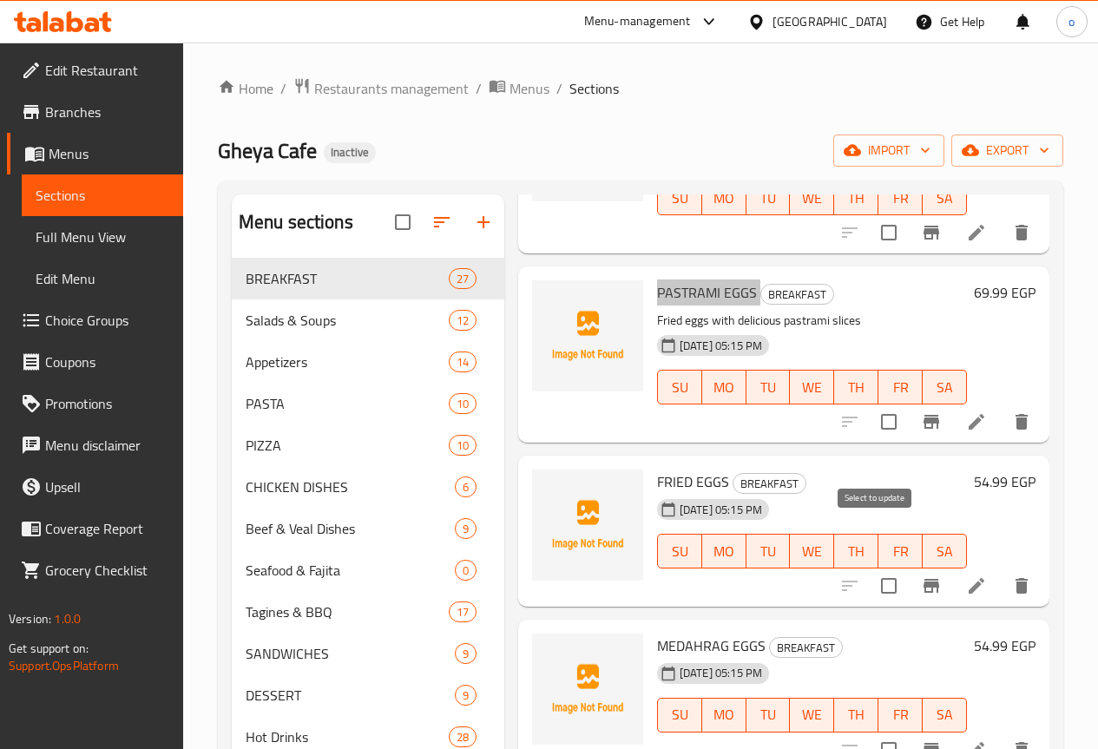
scroll to position [2257, 0]
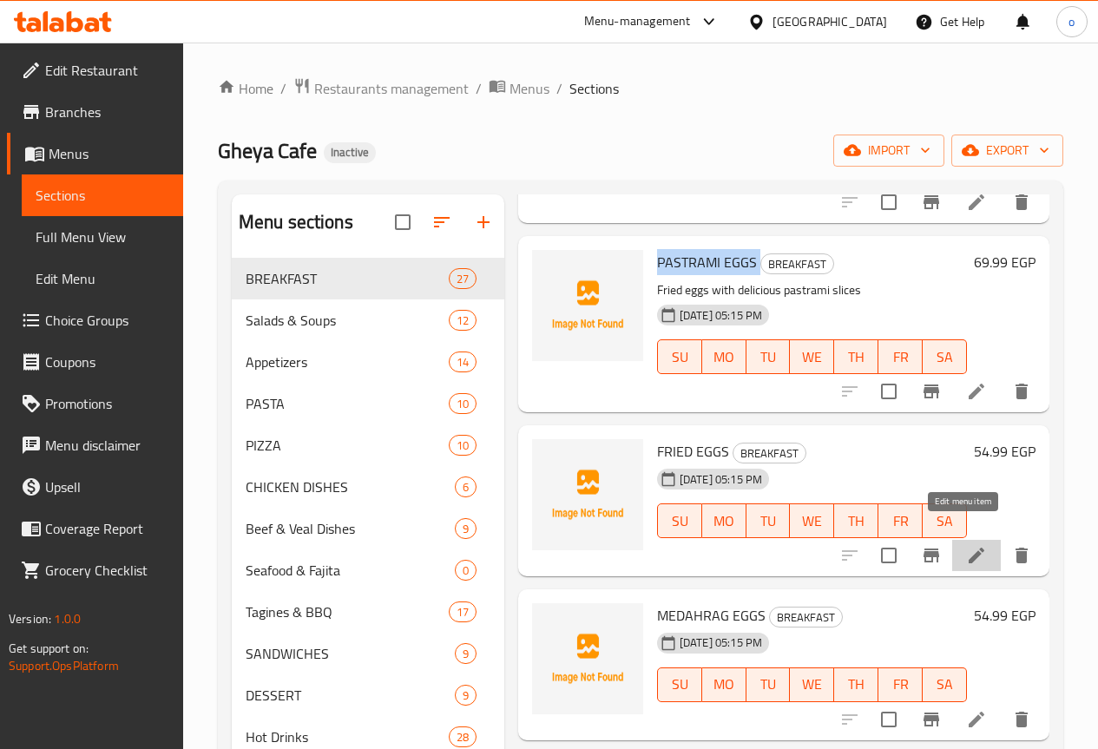
click at [966, 545] on icon at bounding box center [976, 555] width 21 height 21
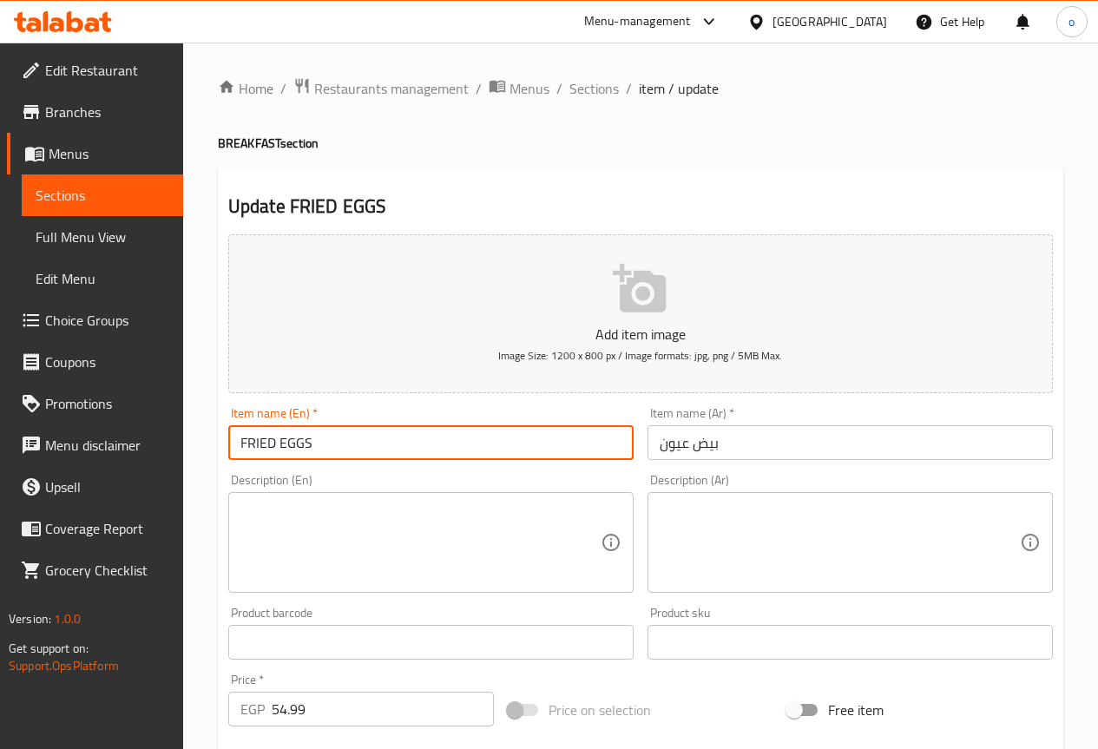
click at [491, 438] on input "FRIED EGGS" at bounding box center [430, 442] width 405 height 35
paste input "sunny side up eggs"
click at [247, 445] on input "sunny side up eggs" at bounding box center [430, 442] width 405 height 35
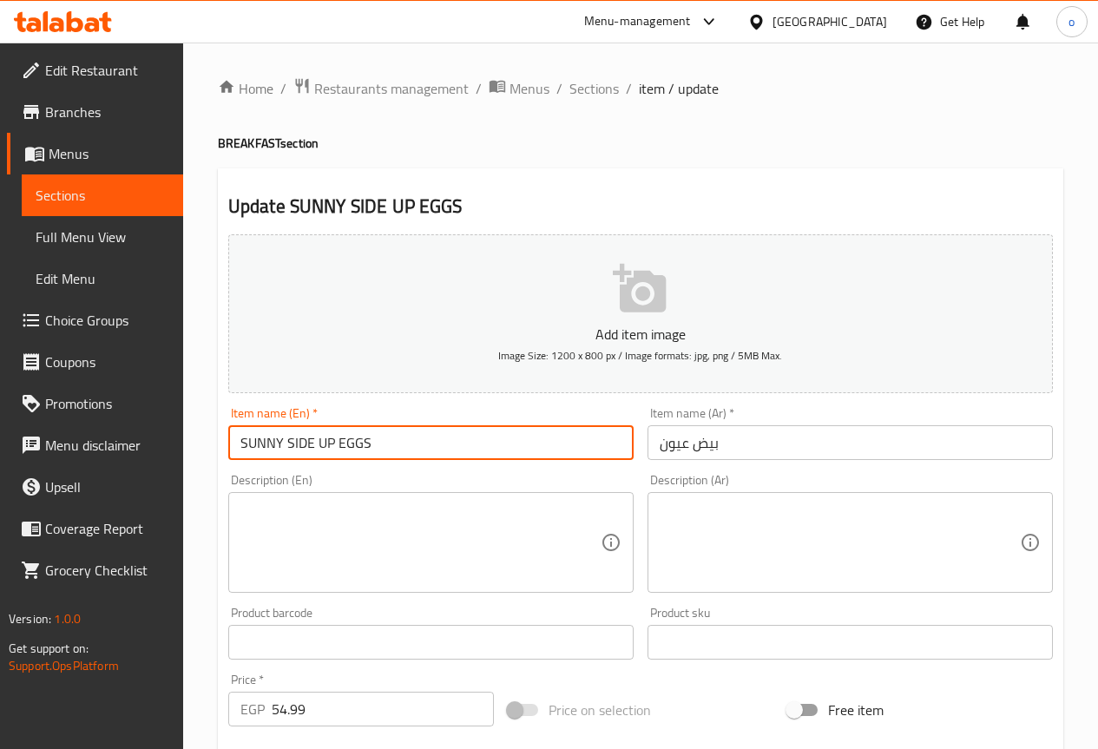
type input "SUNNY SIDE UP EGGS"
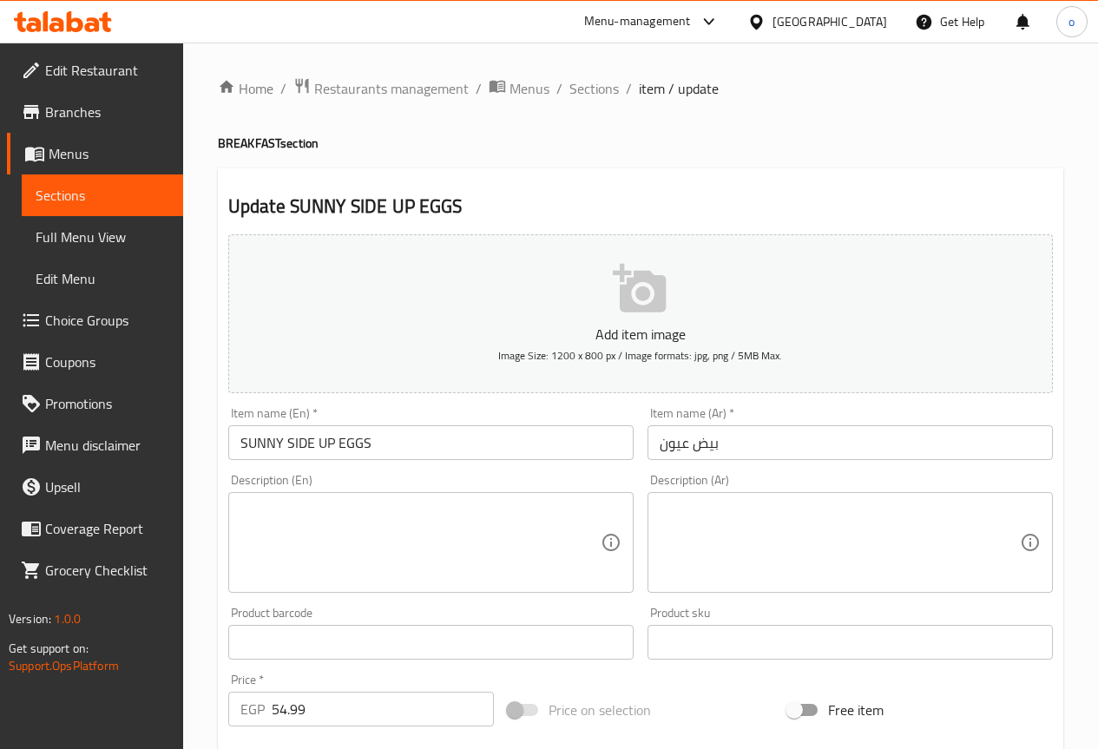
click at [869, 550] on textarea at bounding box center [840, 543] width 360 height 82
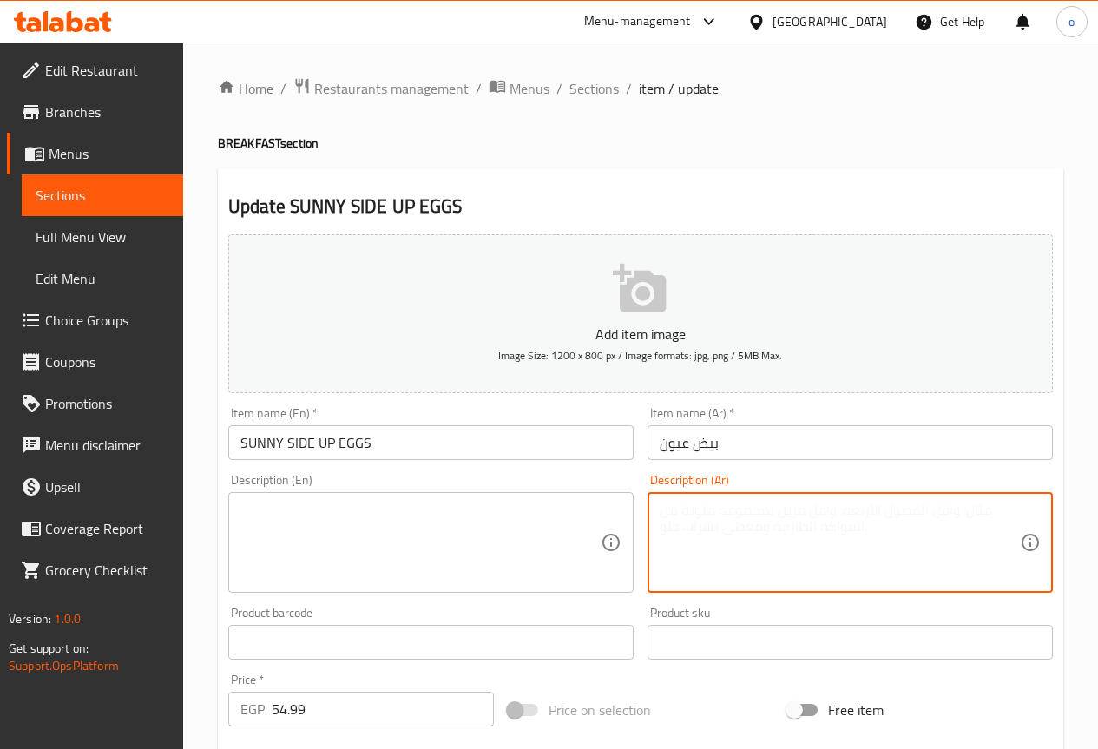
paste textarea "بيض مقلي على الطريقة الكلاسيك"
type textarea "بيض مقلي على الطريقة الكلاسيك"
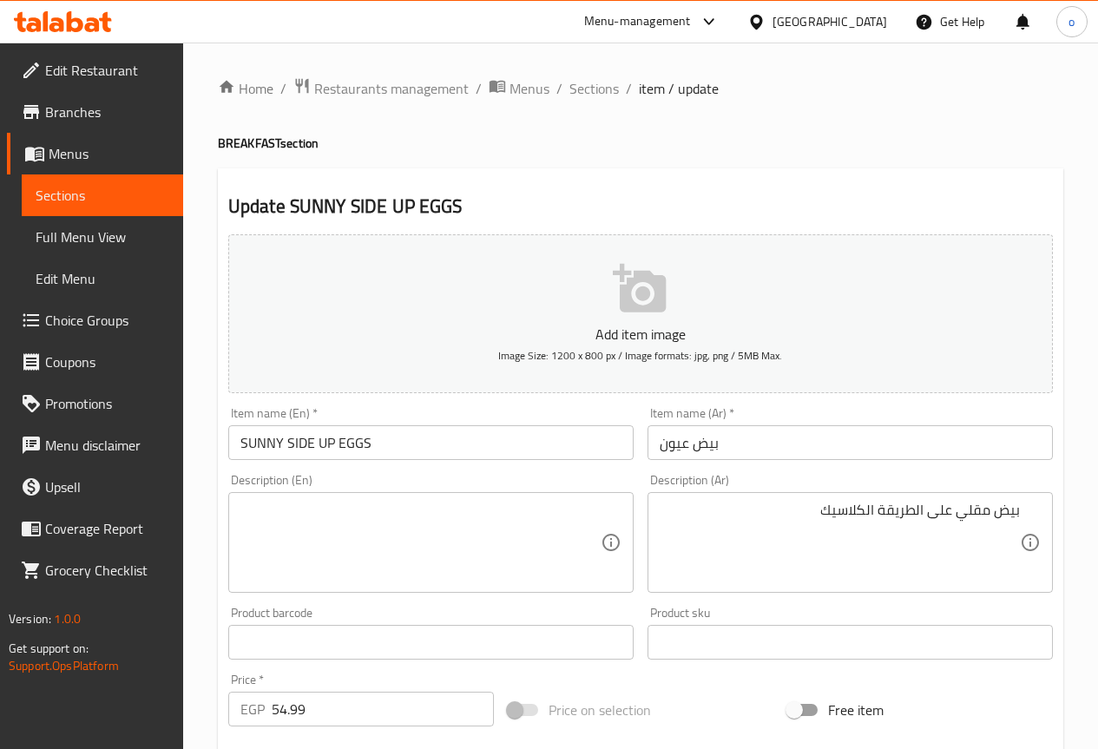
click at [860, 517] on textarea "بيض مقلي على الطريقة الكلاسيك" at bounding box center [840, 543] width 360 height 82
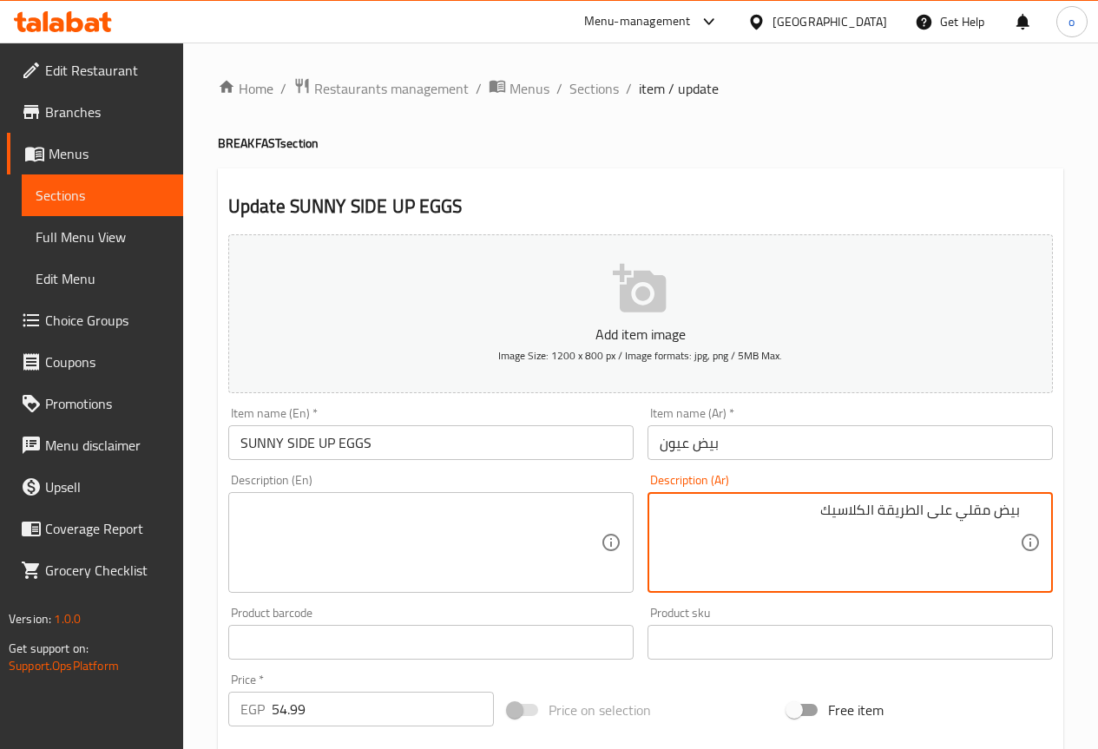
click at [860, 517] on textarea "بيض مقلي على الطريقة الكلاسيك" at bounding box center [840, 543] width 360 height 82
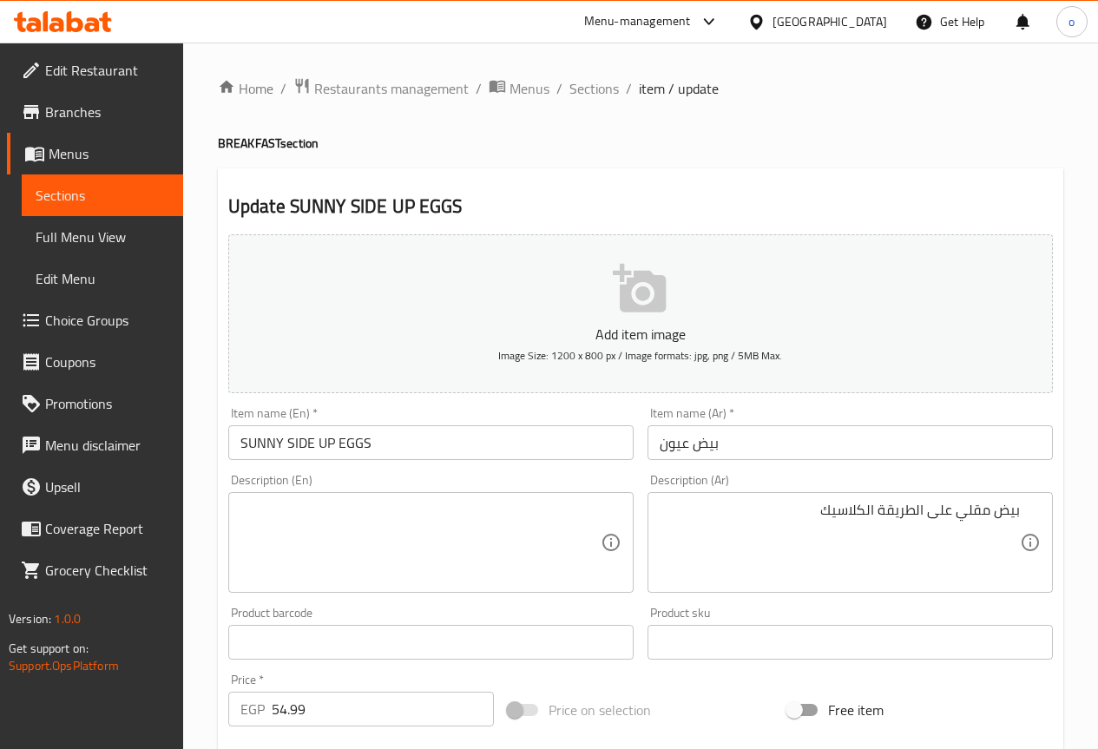
click at [825, 502] on textarea "بيض مقلي على الطريقة الكلاسيك" at bounding box center [840, 543] width 360 height 82
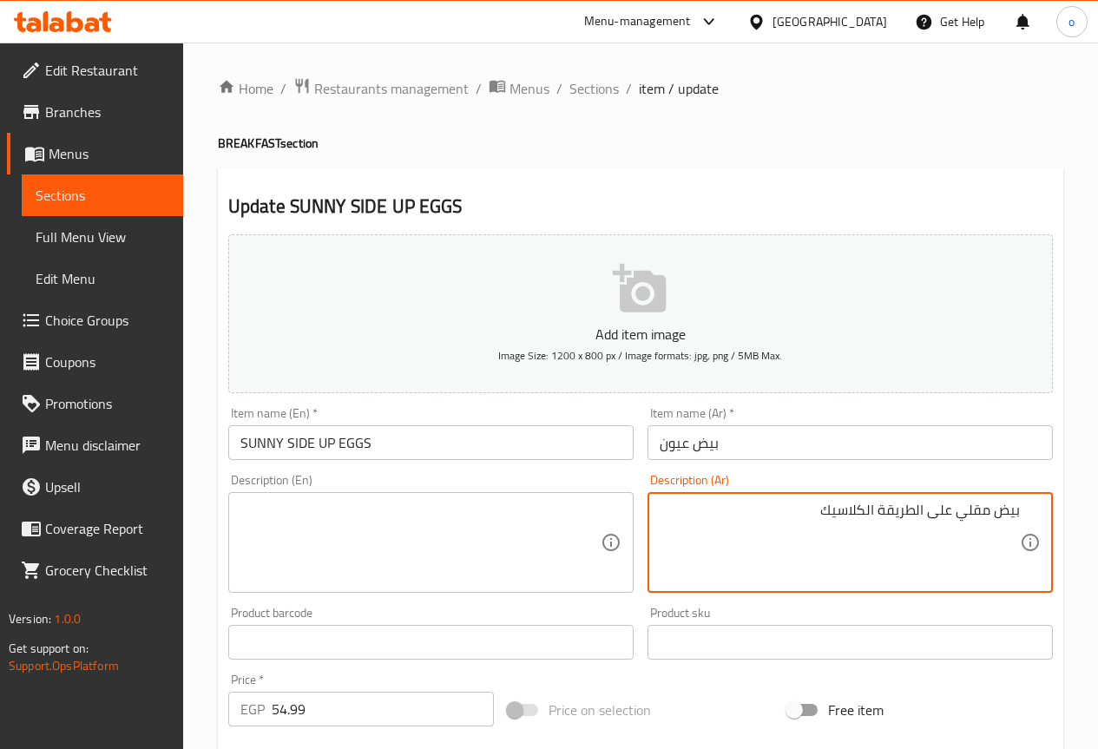
drag, startPoint x: 825, startPoint y: 507, endPoint x: 951, endPoint y: 508, distance: 125.9
click at [951, 508] on textarea "بيض مقلي على الطريقة الكلاسيك" at bounding box center [840, 543] width 360 height 82
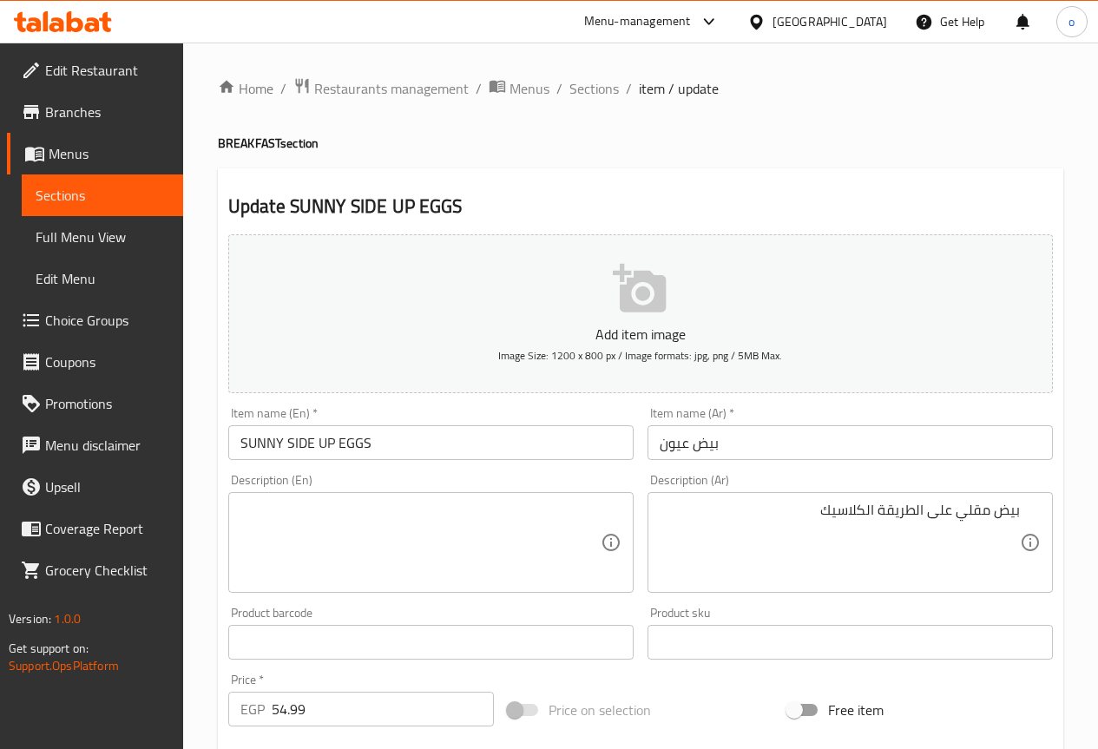
click at [557, 517] on textarea at bounding box center [421, 543] width 360 height 82
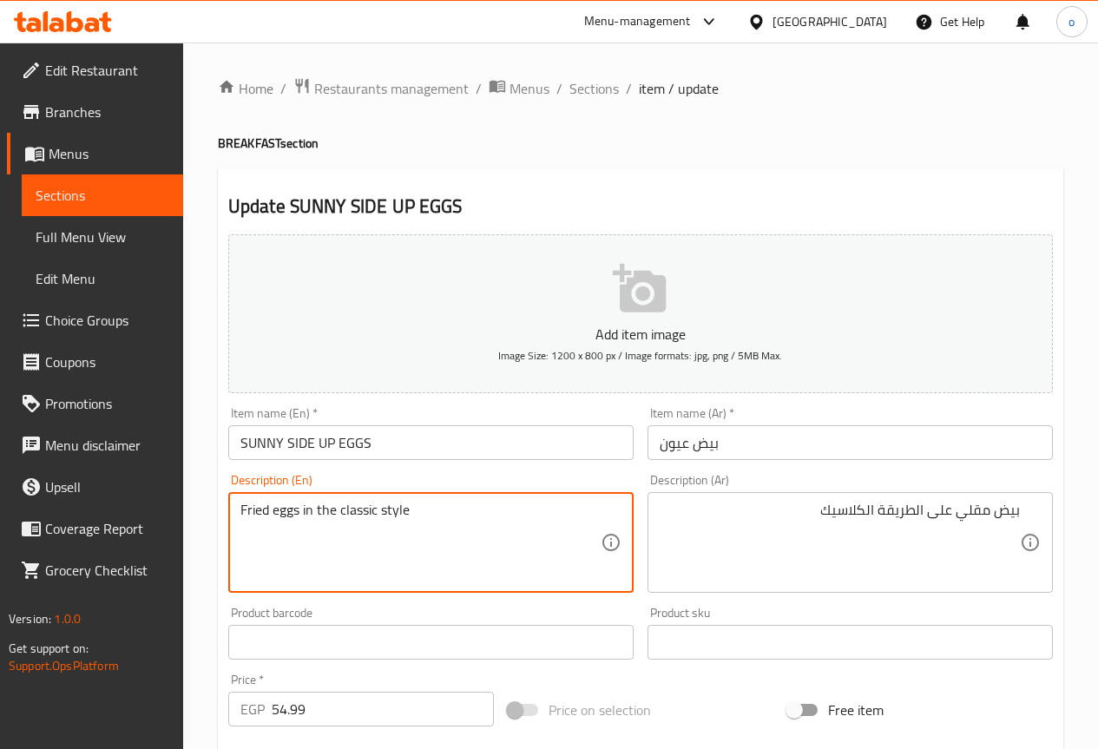
type textarea "Fried eggs in the classic style"
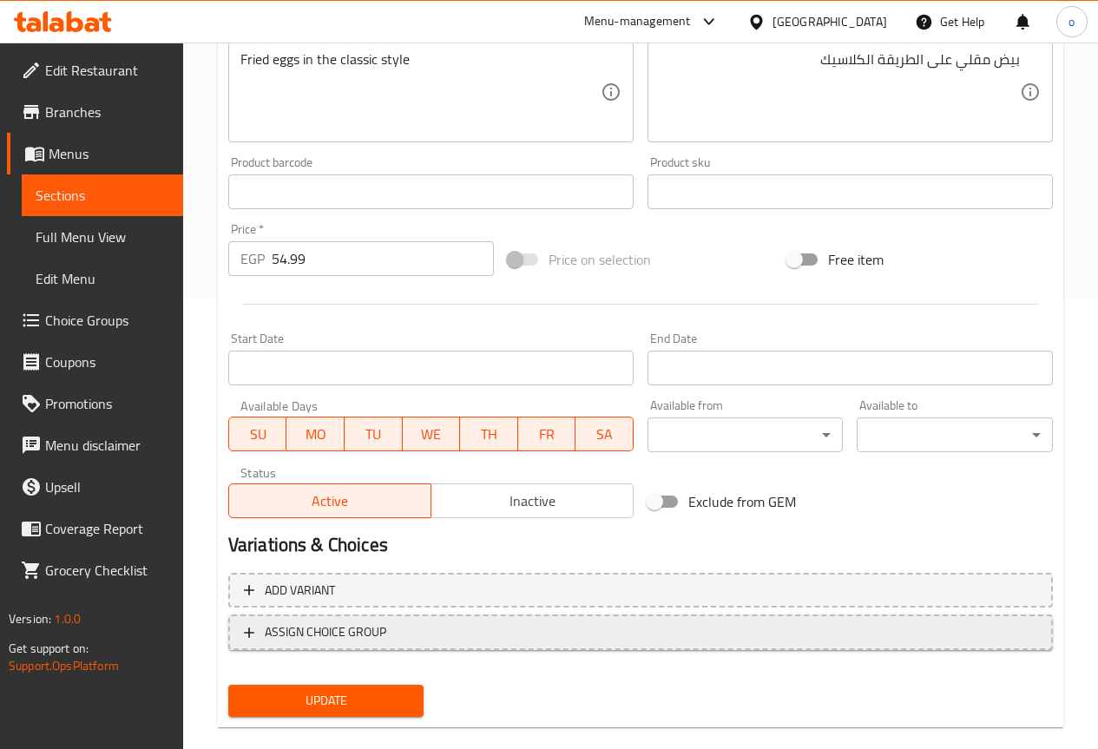
scroll to position [478, 0]
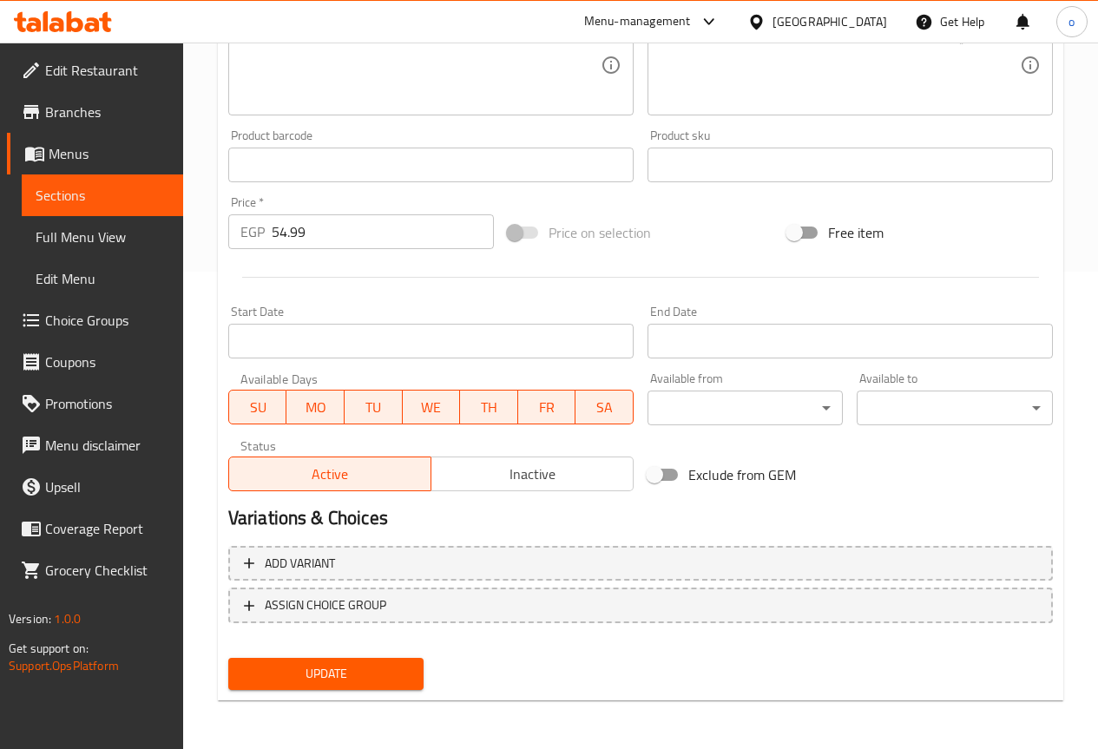
click at [385, 682] on span "Update" at bounding box center [326, 674] width 168 height 22
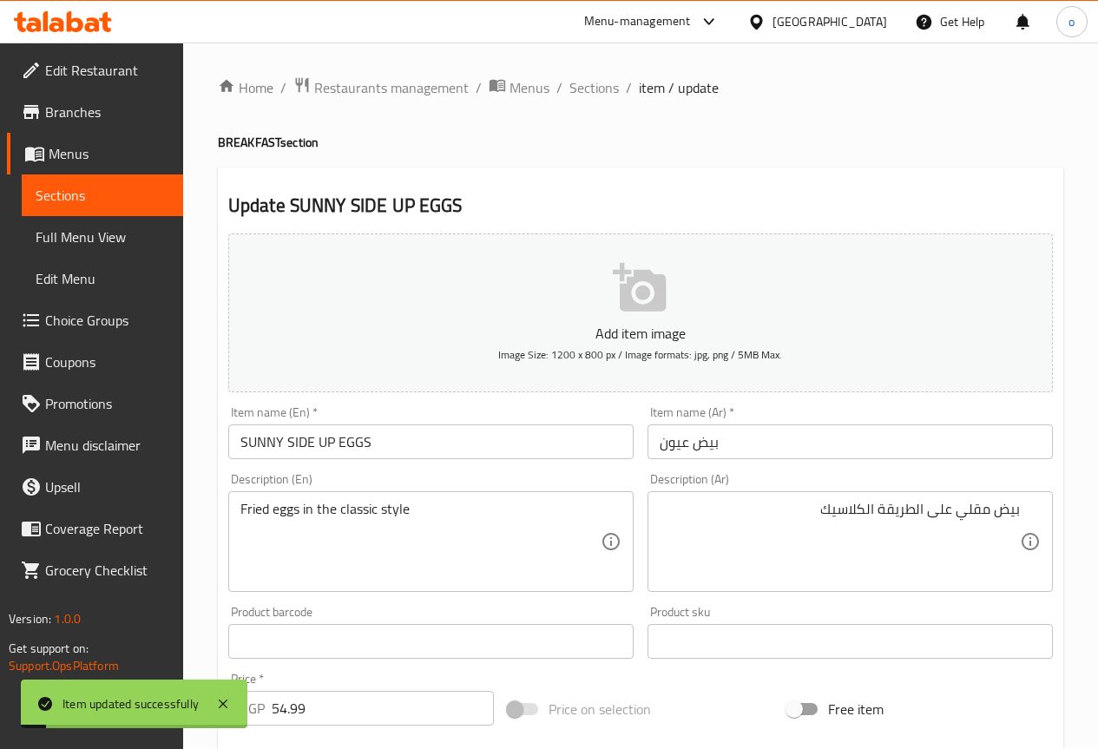
scroll to position [0, 0]
click at [603, 91] on span "Sections" at bounding box center [594, 88] width 49 height 21
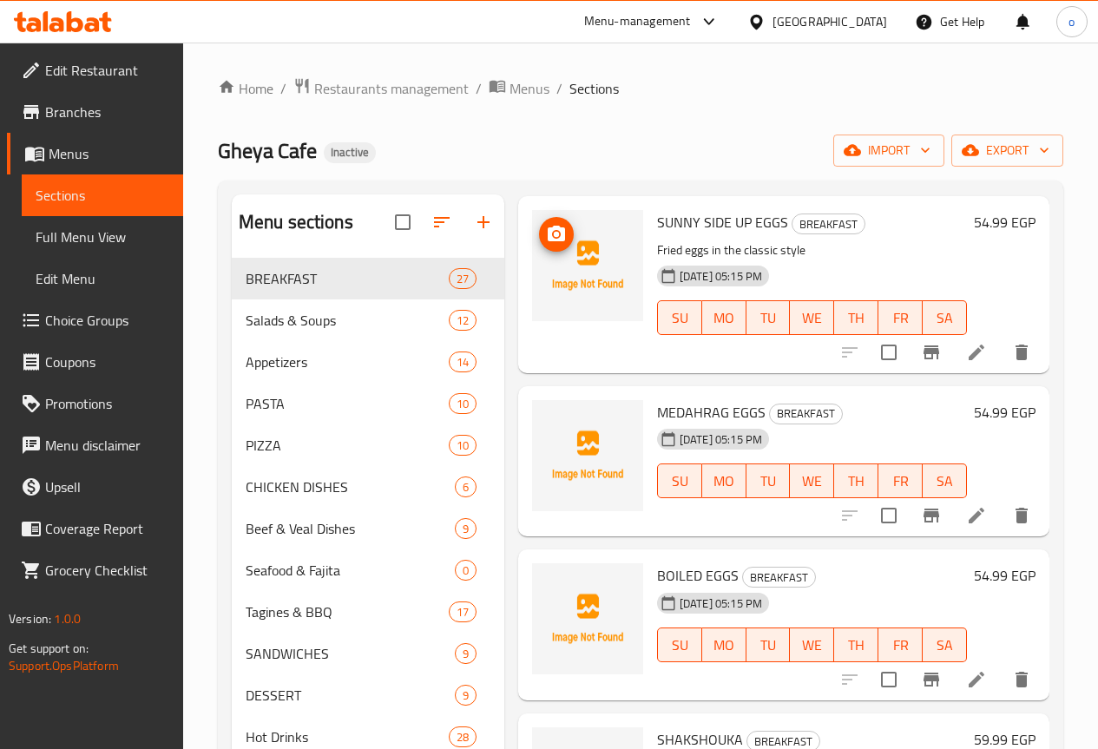
scroll to position [2518, 0]
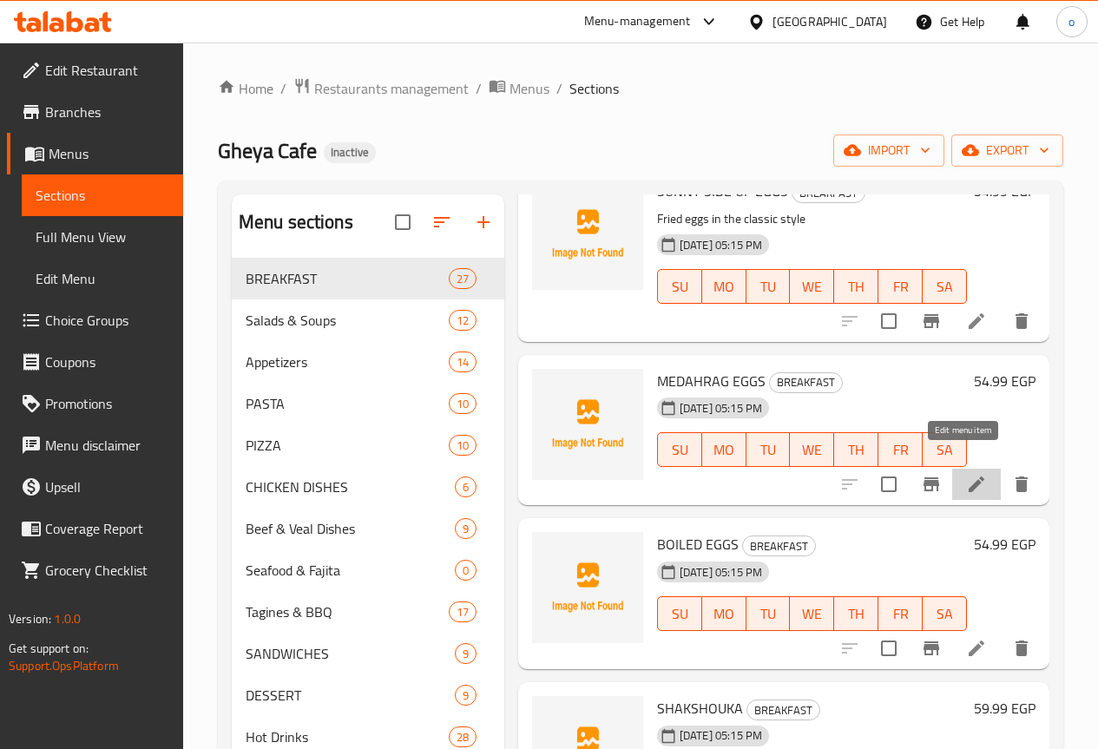
click at [967, 474] on icon at bounding box center [976, 484] width 21 height 21
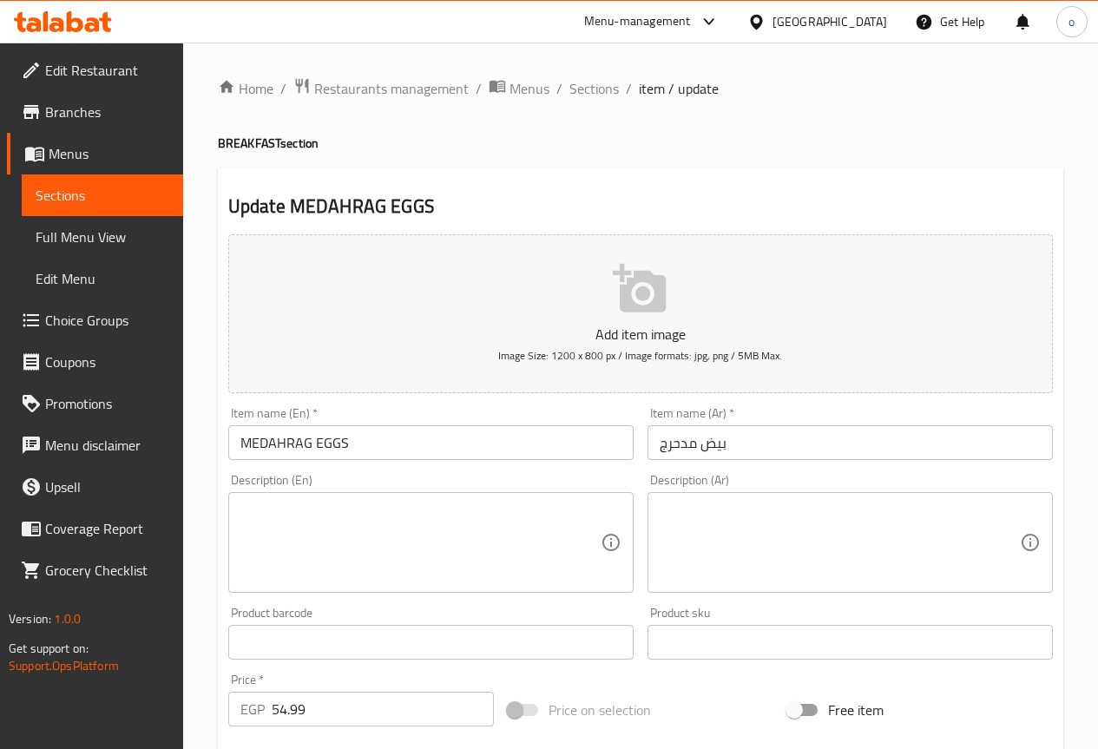
click at [829, 495] on div "Description (Ar)" at bounding box center [850, 542] width 405 height 101
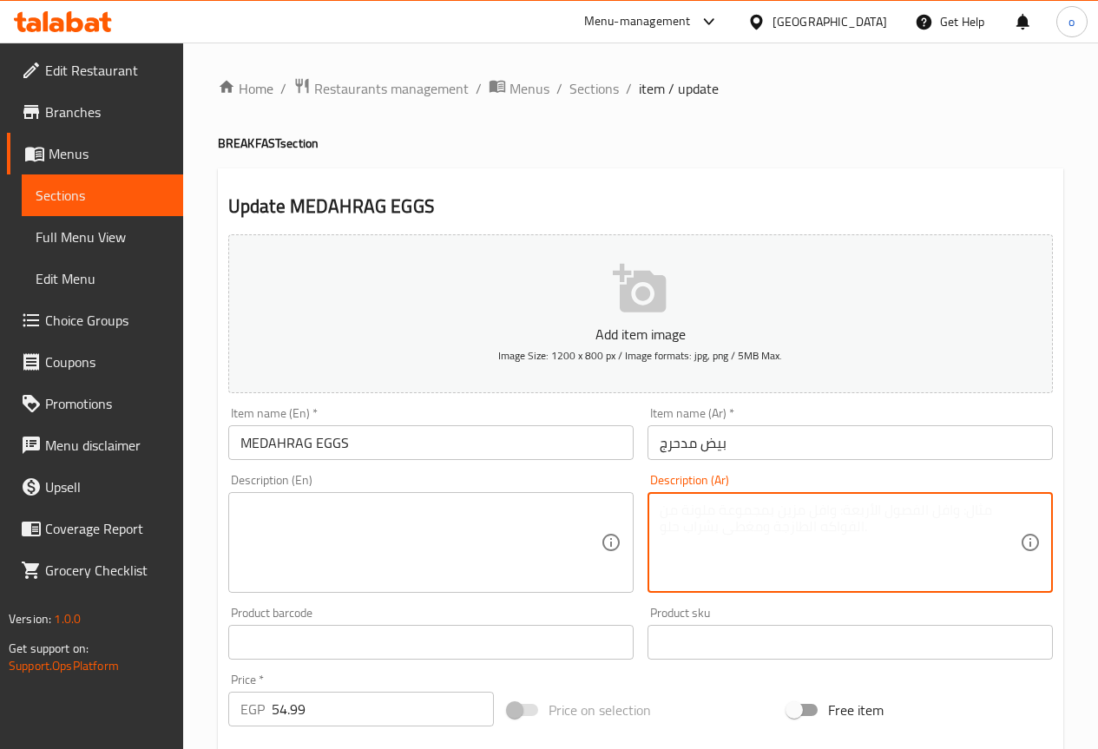
paste textarea "بيض مسلوق ومقلي خفيف بالزيت"
click at [881, 513] on textarea "بيض مسلوق ومقلي خفيف بالزيت" at bounding box center [840, 543] width 360 height 82
type textarea "بيض مسلوق ومقلي خفيف بالزيت"
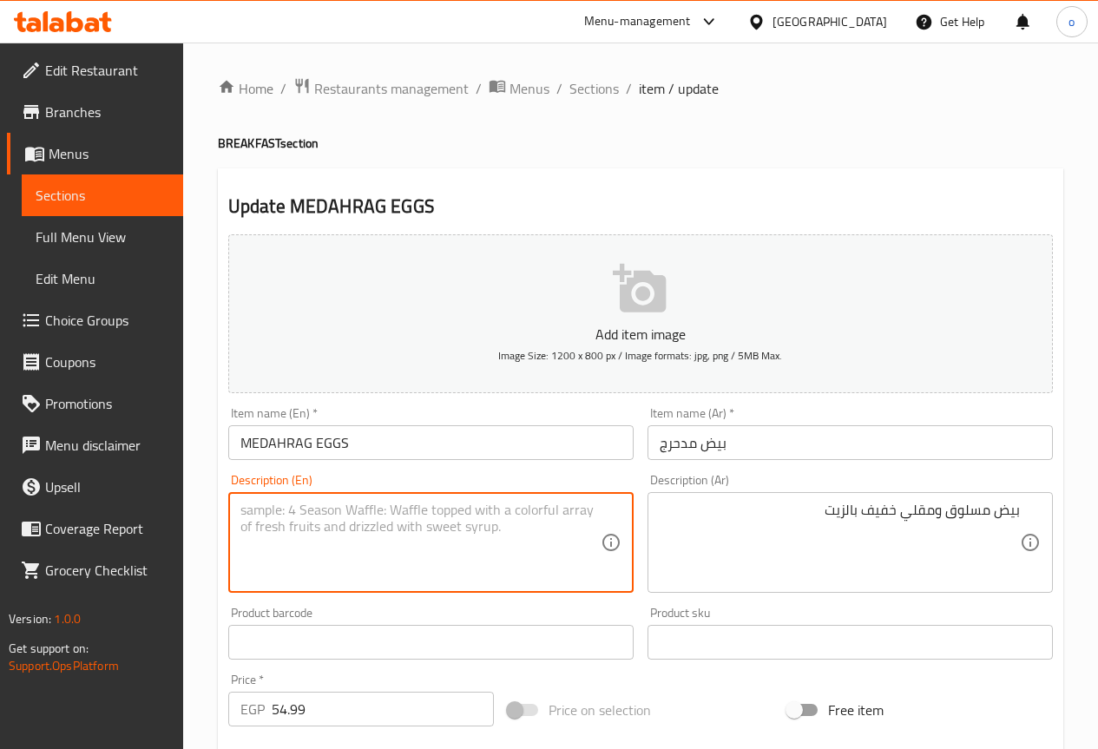
click at [372, 513] on textarea at bounding box center [421, 543] width 360 height 82
paste textarea "lightly fried boiled eggs"
click at [307, 510] on textarea "lightly fried boiled eggs" at bounding box center [421, 543] width 360 height 82
type textarea "lightly fried with oil and boiled eggs"
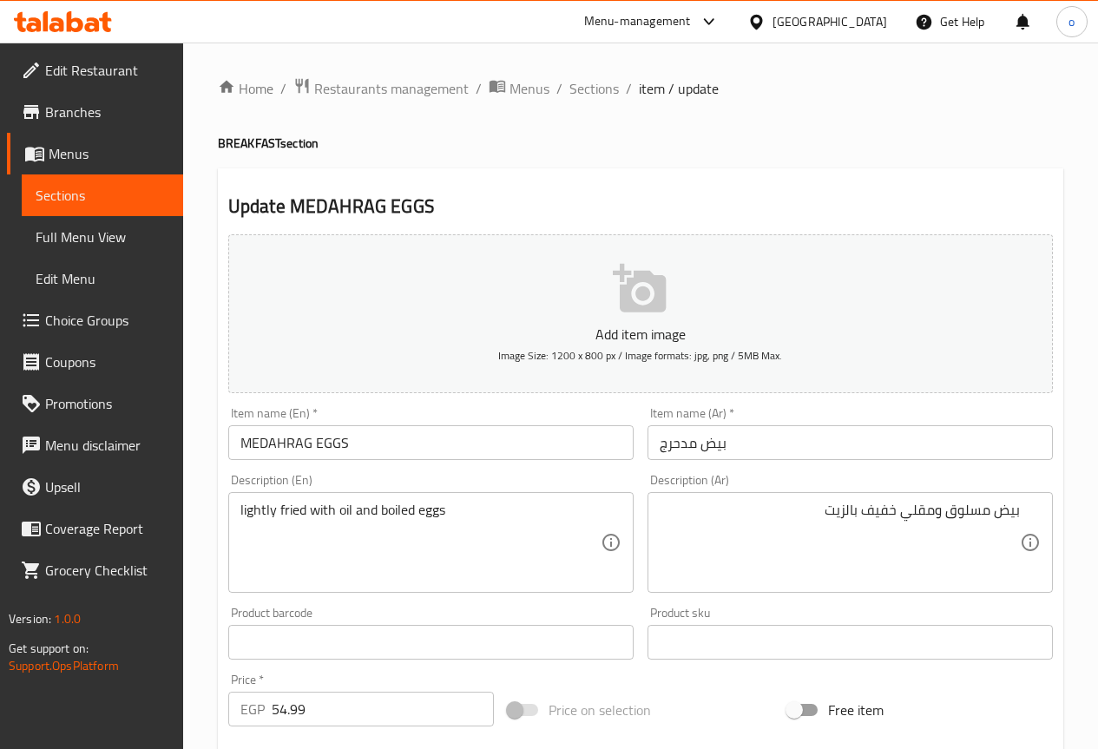
click at [1023, 513] on div "بيض مسلوق ومقلي خفيف بالزيت Description (Ar)" at bounding box center [850, 542] width 405 height 101
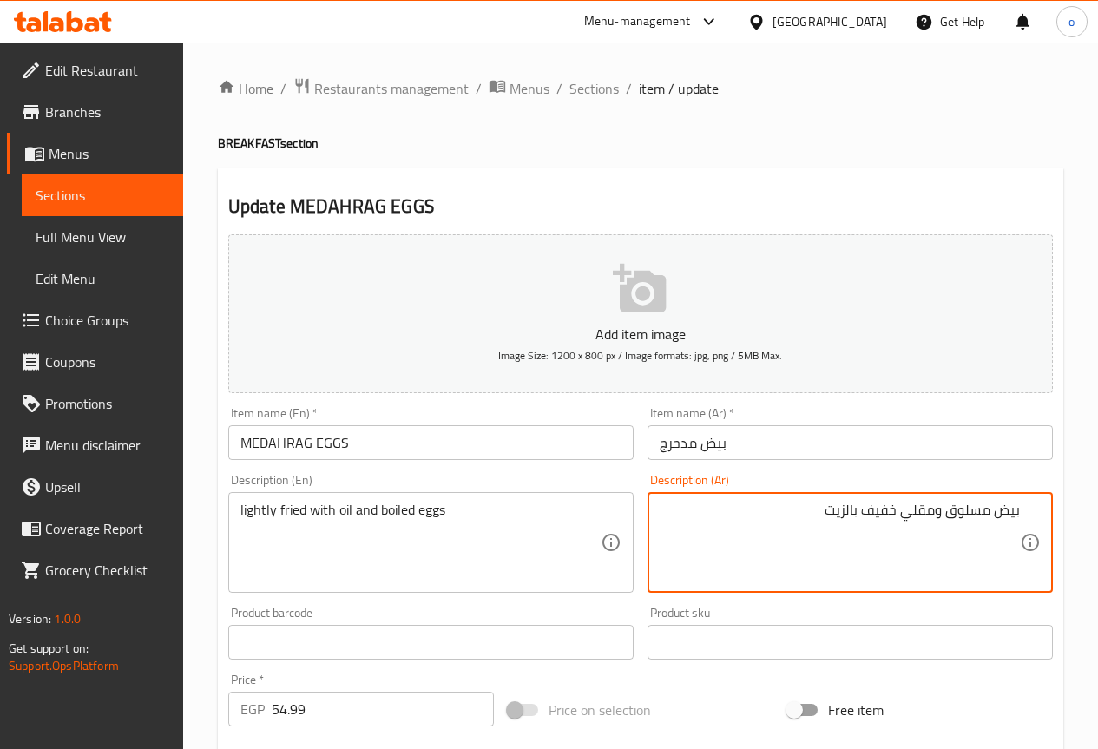
click at [1023, 513] on div "بيض مسلوق ومقلي خفيف بالزيت Description (Ar)" at bounding box center [850, 542] width 405 height 101
click at [924, 561] on textarea "بيض مسلوق ومقلي خفيف بالزيت" at bounding box center [840, 543] width 360 height 82
click at [811, 511] on textarea "بيض مسلوق ومقلي خفيف بالزيت" at bounding box center [840, 543] width 360 height 82
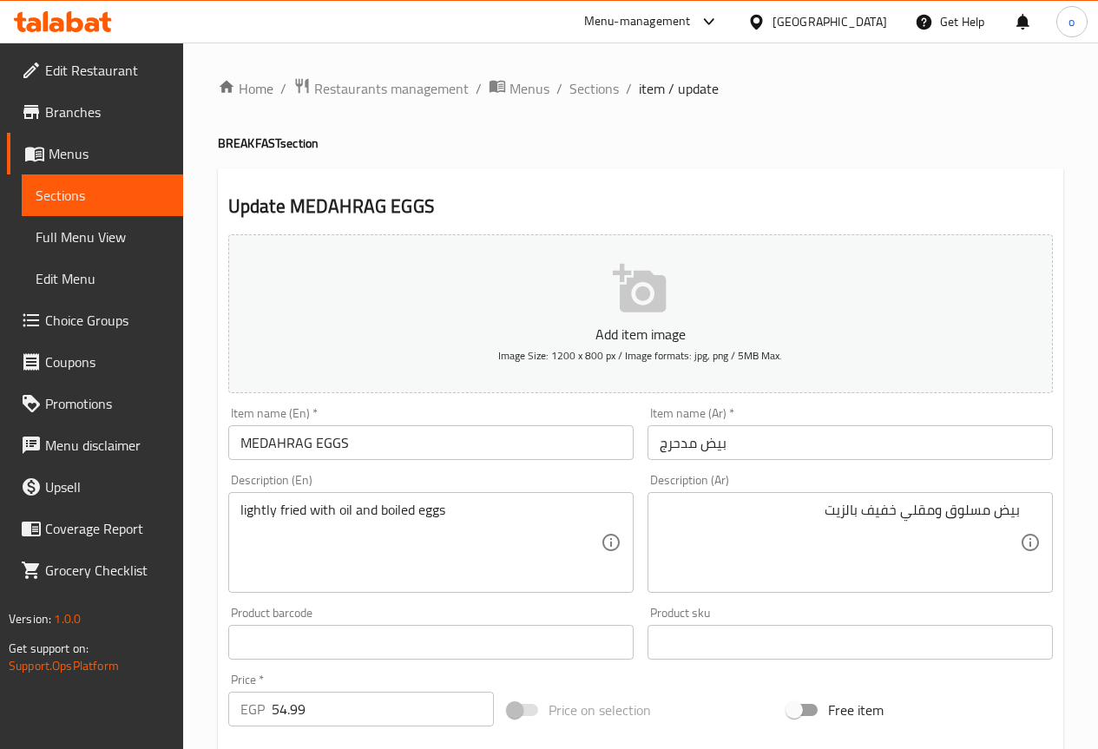
click at [511, 500] on div "lightly fried with oil and boiled eggs Description (En)" at bounding box center [430, 542] width 405 height 101
click at [510, 500] on div "lightly fried with oil and boiled eggs Description (En)" at bounding box center [430, 542] width 405 height 101
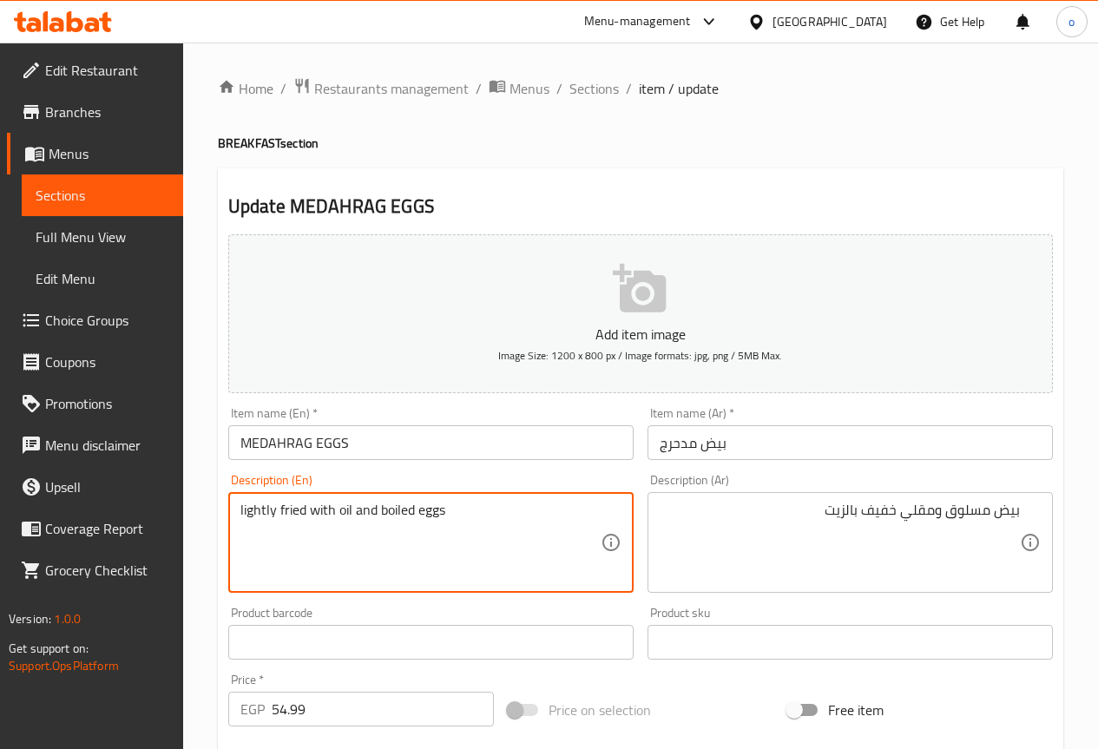
click at [490, 506] on textarea "lightly fried with oil and boiled eggs" at bounding box center [421, 543] width 360 height 82
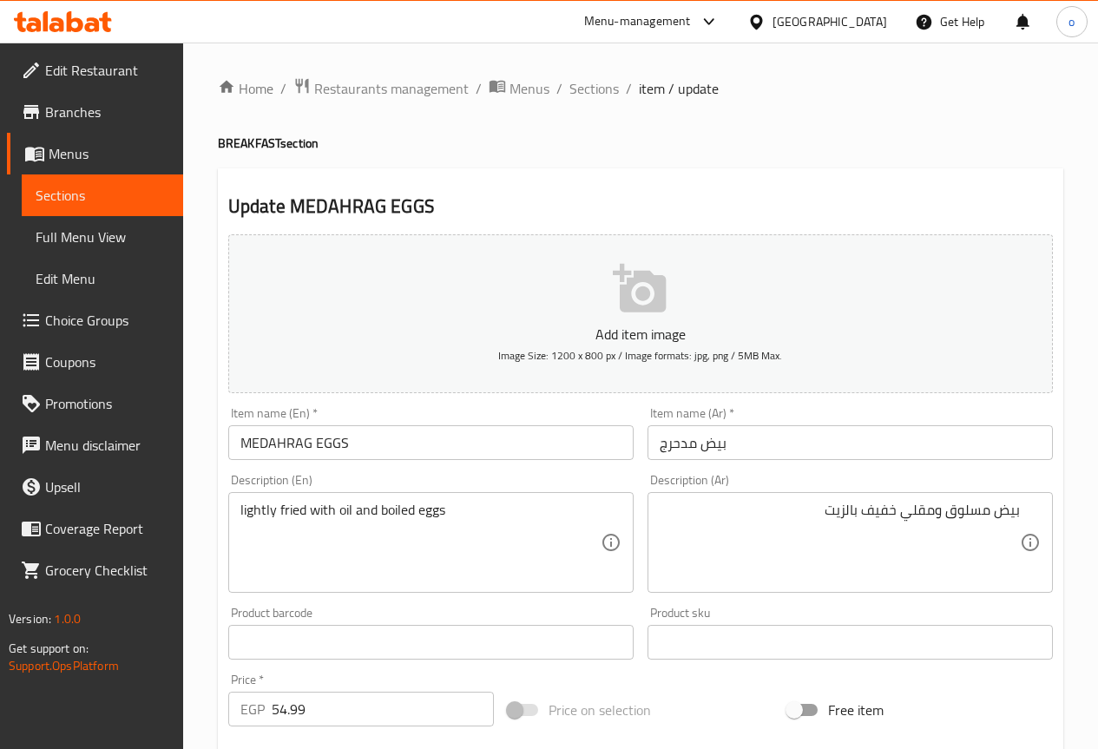
click at [471, 498] on div "lightly fried with oil and boiled eggs Description (En)" at bounding box center [430, 542] width 405 height 101
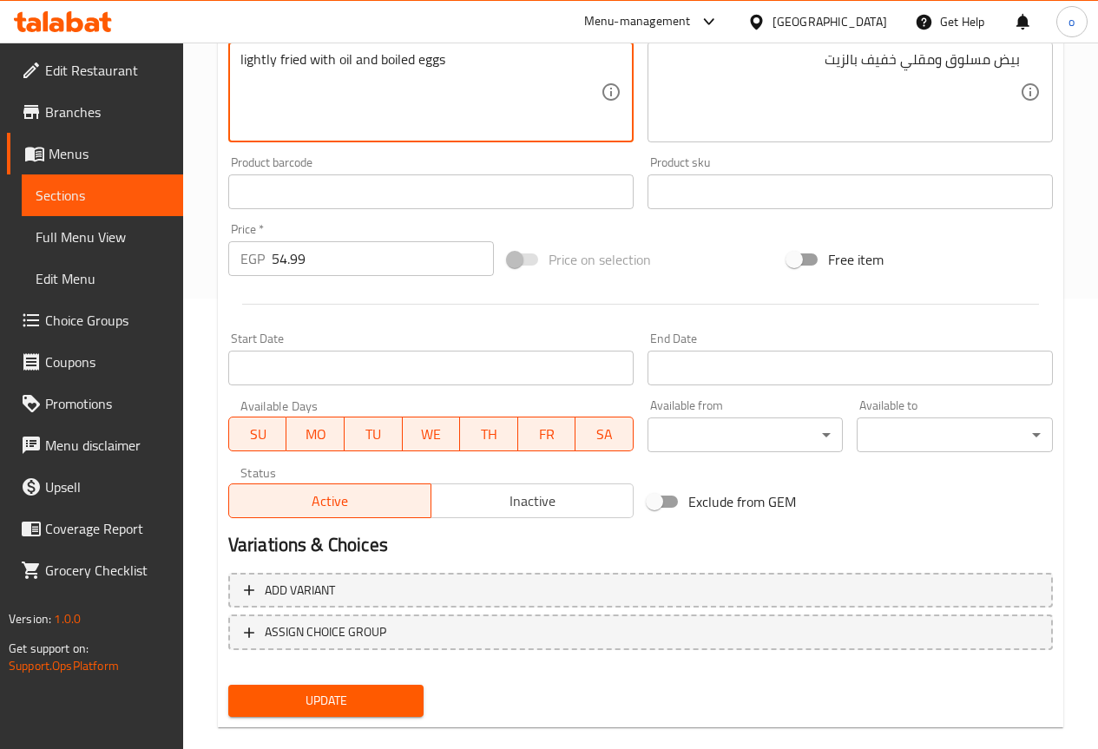
scroll to position [478, 0]
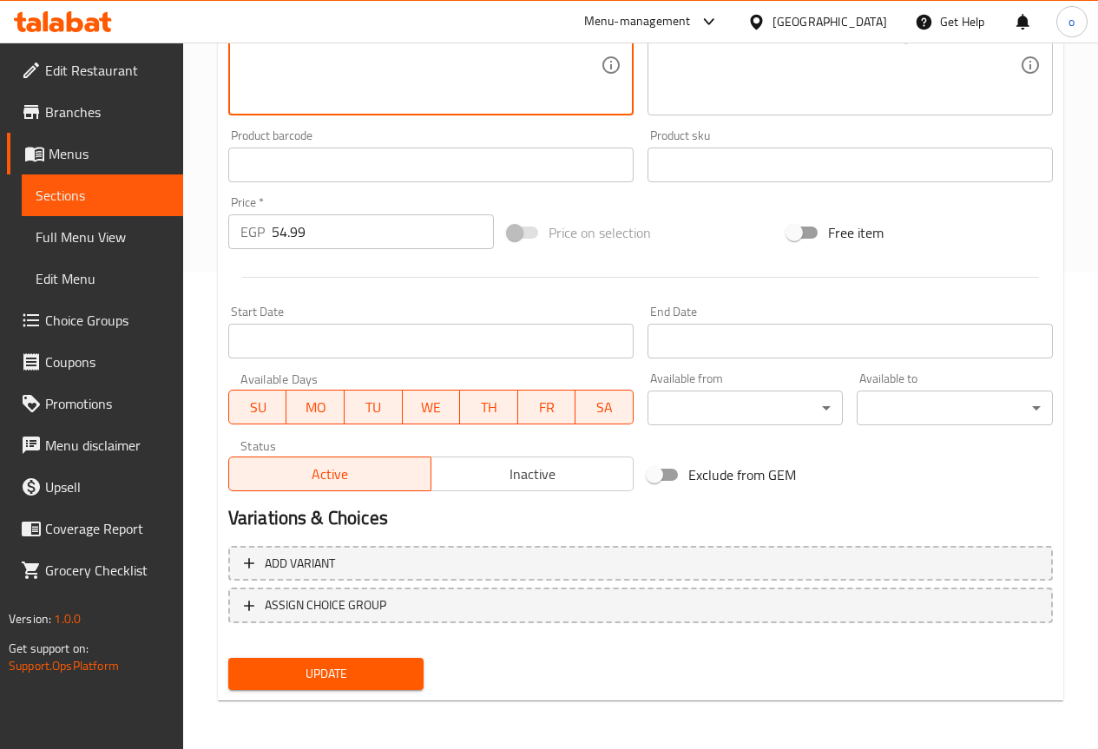
click at [377, 675] on span "Update" at bounding box center [326, 674] width 168 height 22
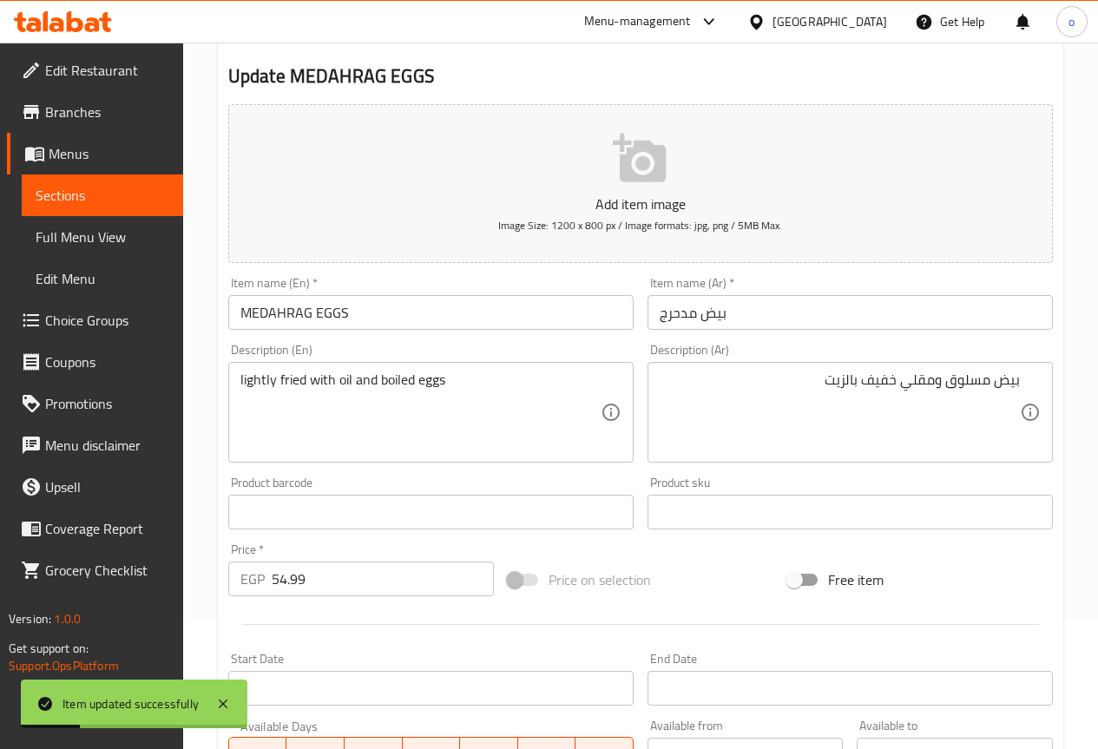
scroll to position [0, 0]
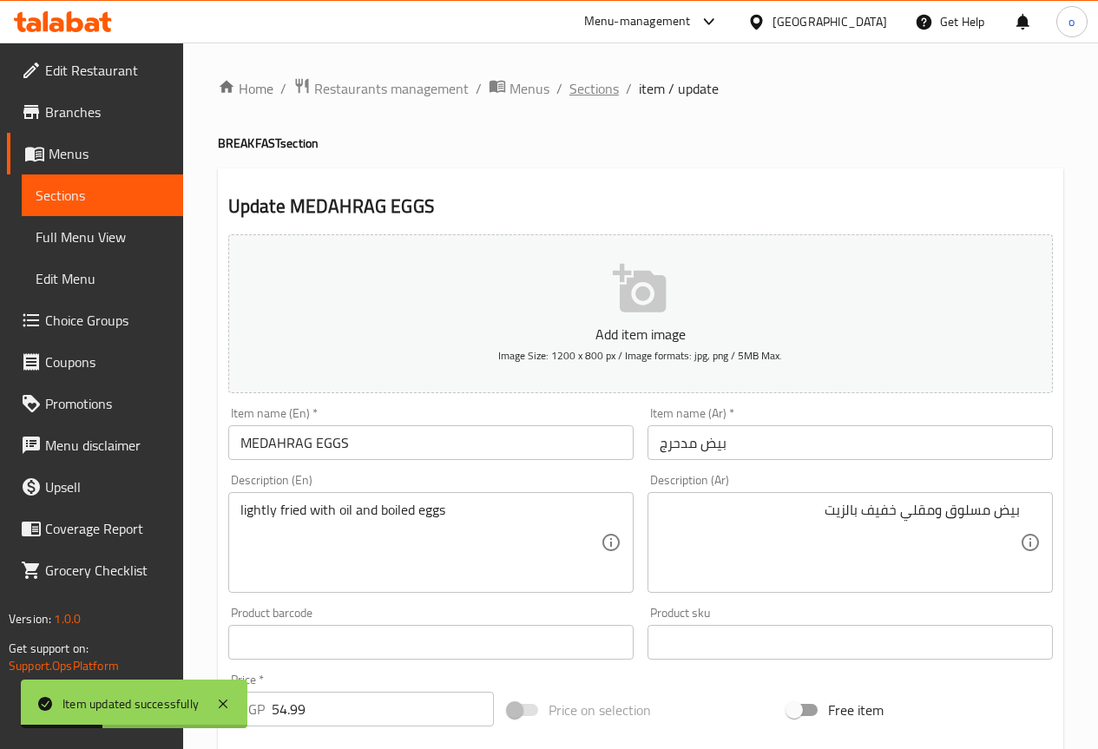
click at [582, 78] on span "Sections" at bounding box center [594, 88] width 49 height 21
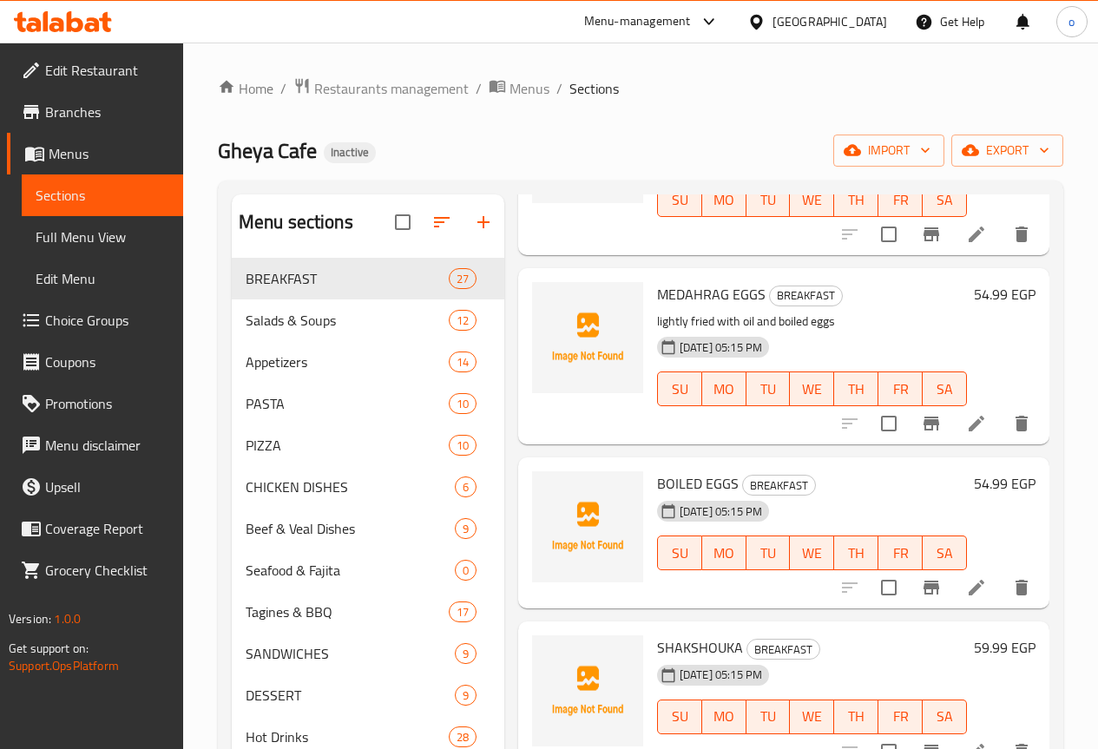
scroll to position [2692, 0]
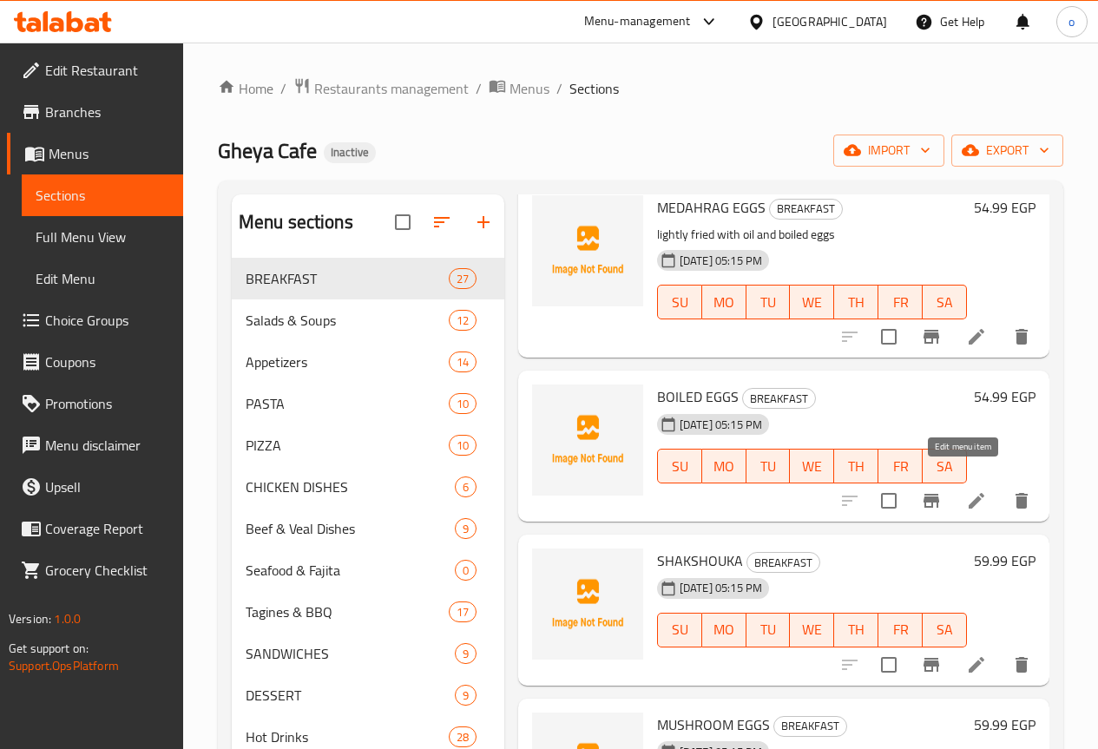
click at [969, 493] on icon at bounding box center [977, 501] width 16 height 16
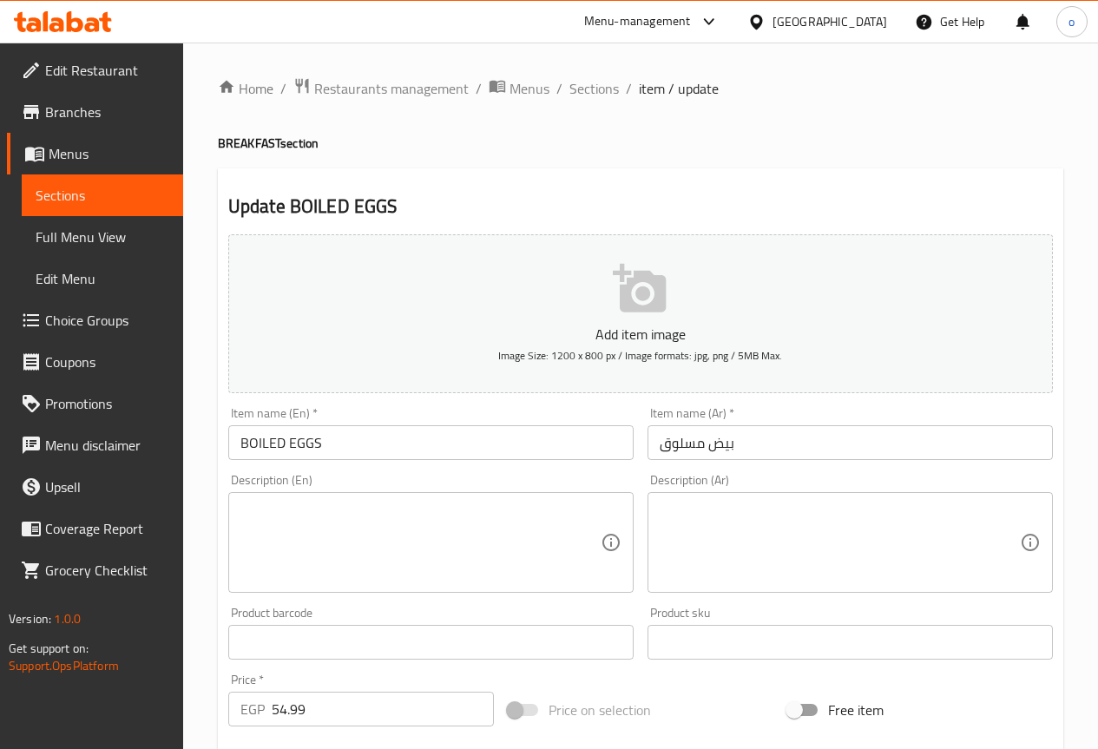
click at [934, 498] on div "Description (Ar)" at bounding box center [850, 542] width 405 height 101
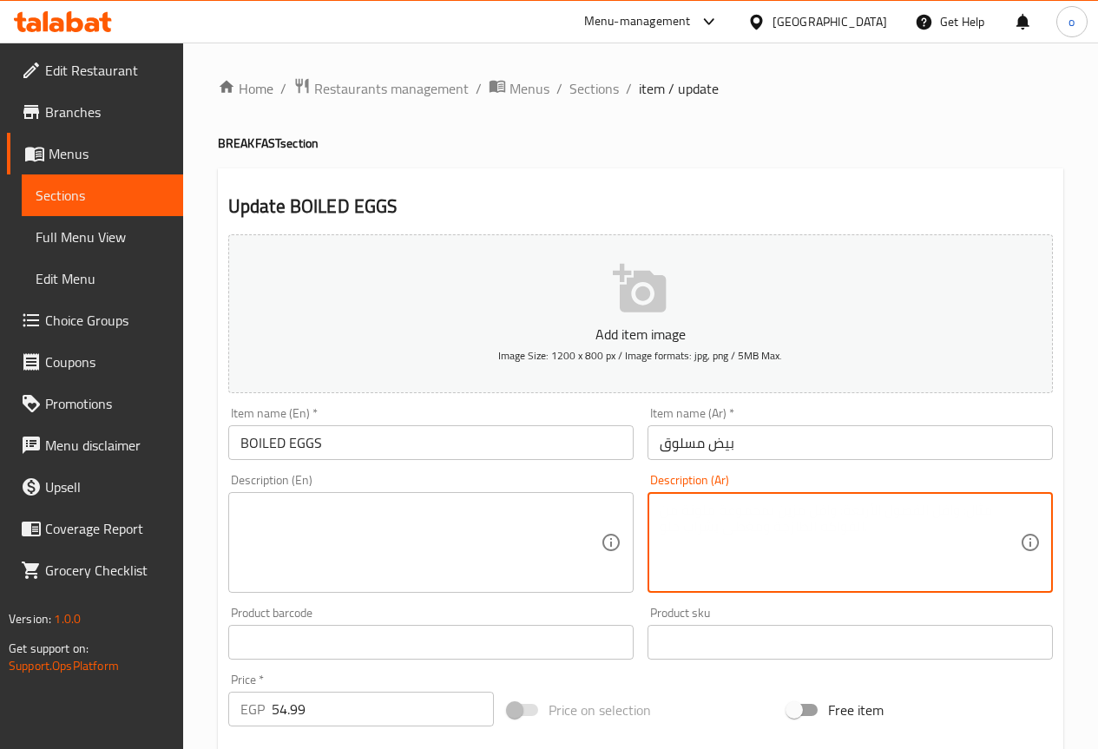
paste textarea "بيض مسلوق يقدم ساخن."
type textarea "بيض مسلوق يقدم ساخن."
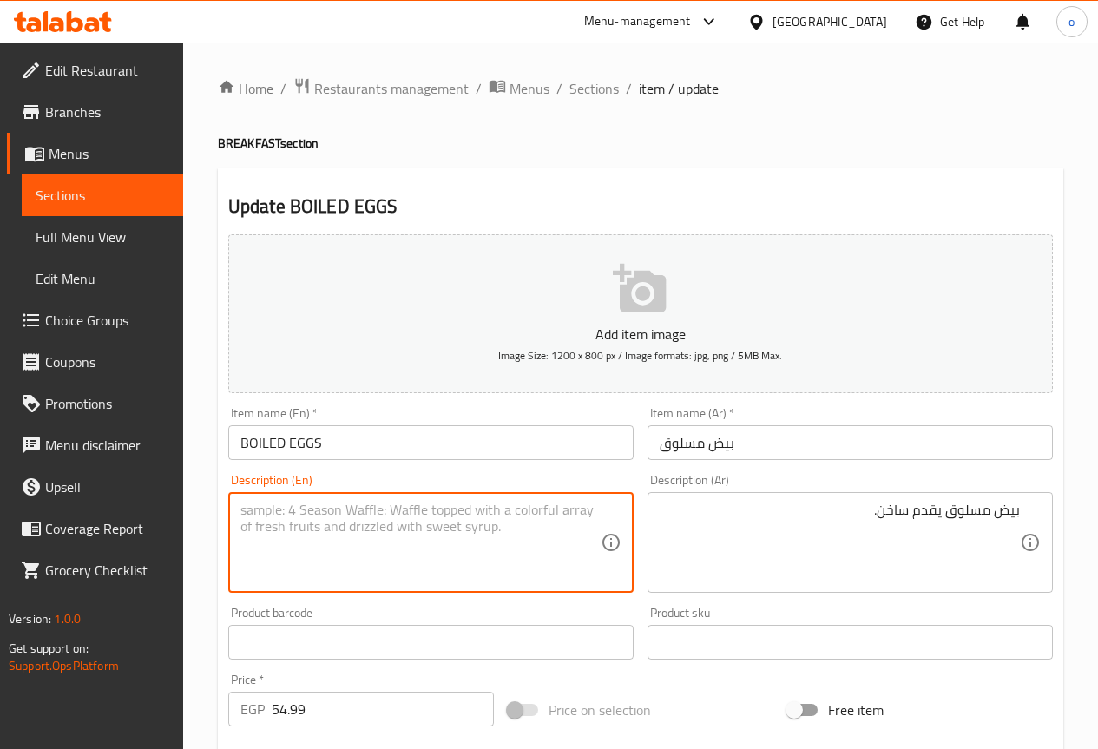
click at [484, 550] on textarea at bounding box center [421, 543] width 360 height 82
paste textarea "Boiled eggs served hot."
type textarea "Boiled eggs served hot."
drag, startPoint x: 304, startPoint y: 513, endPoint x: 243, endPoint y: 512, distance: 60.8
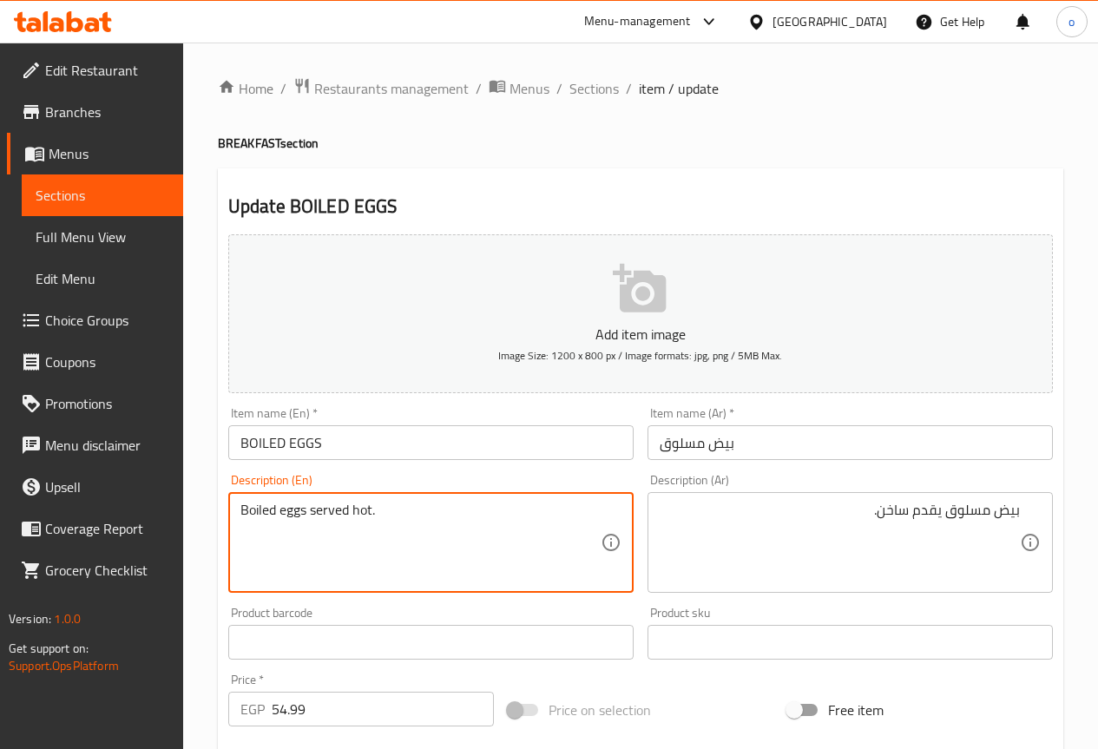
click at [243, 512] on textarea "Boiled eggs served hot." at bounding box center [421, 543] width 360 height 82
click at [257, 542] on textarea "Boiled eggs served hot." at bounding box center [421, 543] width 360 height 82
drag, startPoint x: 305, startPoint y: 511, endPoint x: 240, endPoint y: 503, distance: 65.7
click at [241, 503] on textarea "Boiled eggs served hot." at bounding box center [421, 543] width 360 height 82
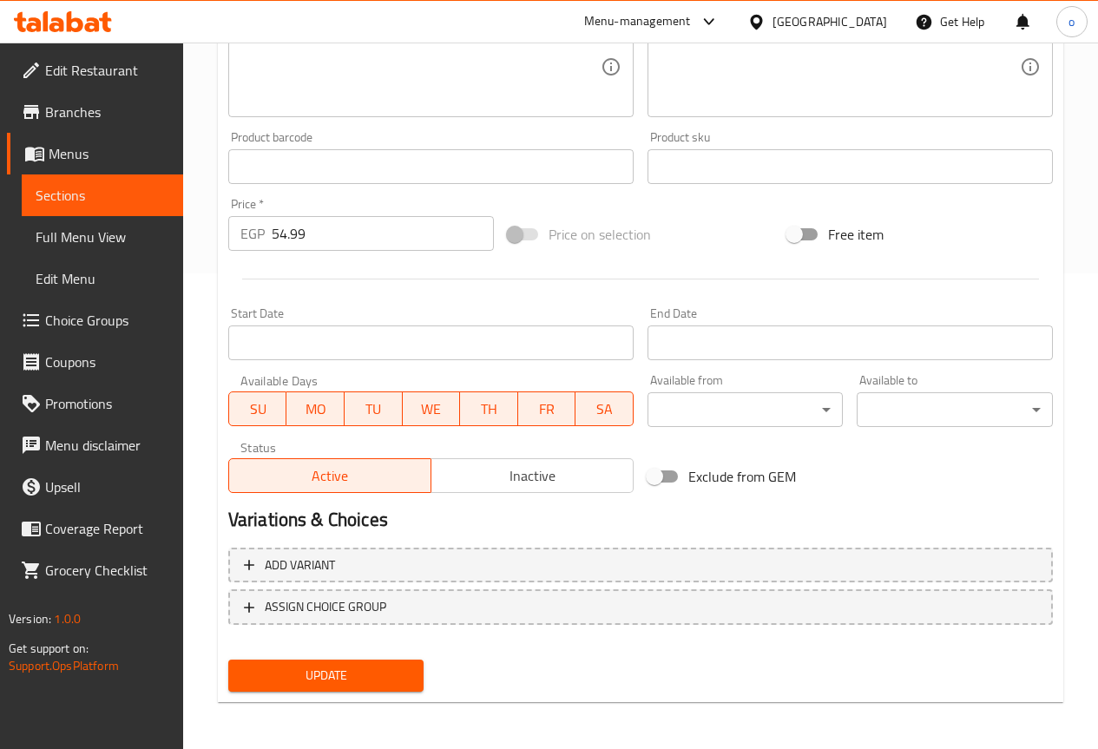
scroll to position [478, 0]
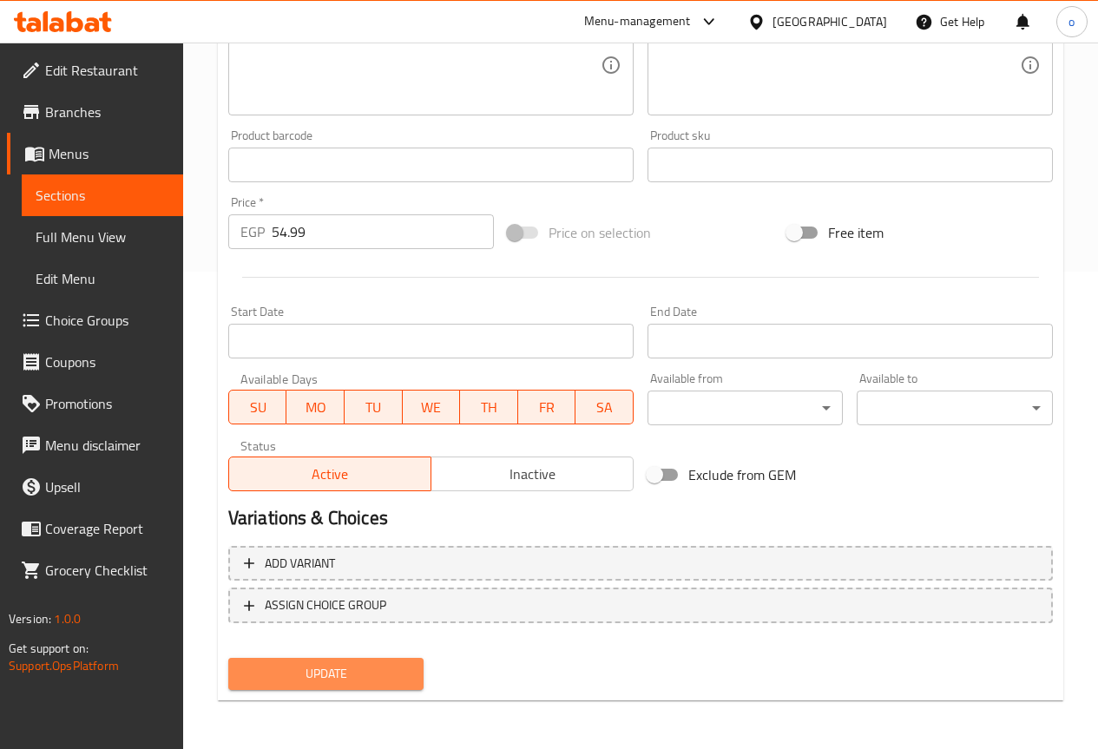
click at [404, 673] on span "Update" at bounding box center [326, 674] width 168 height 22
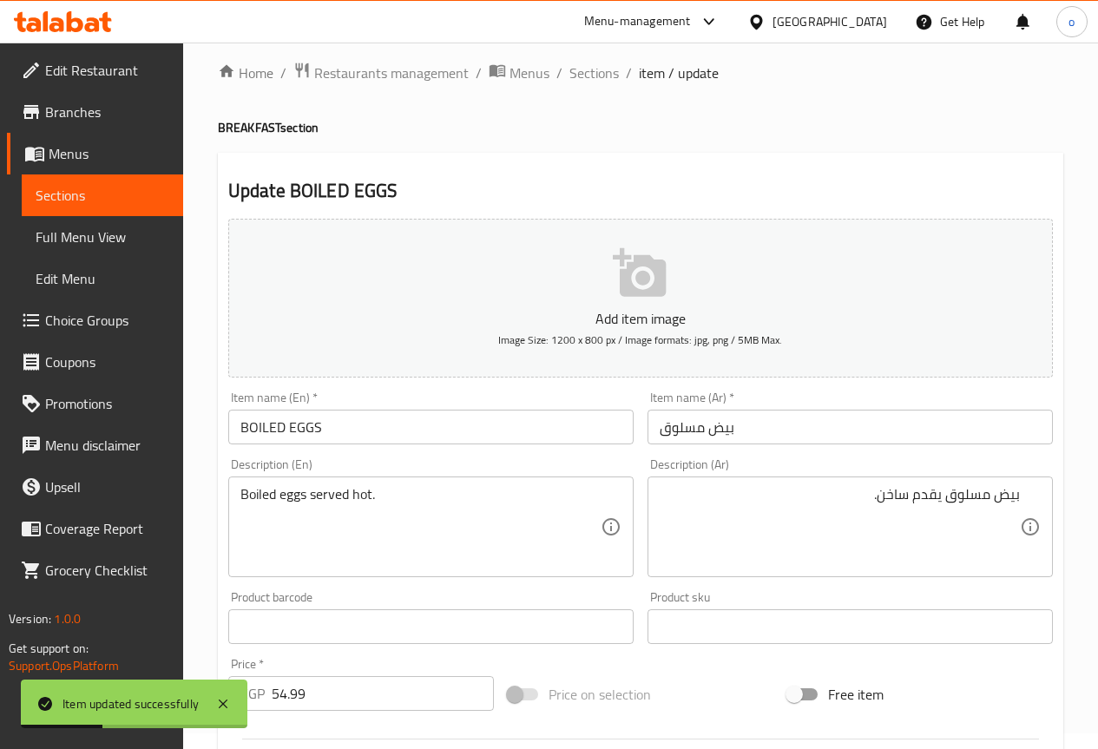
scroll to position [0, 0]
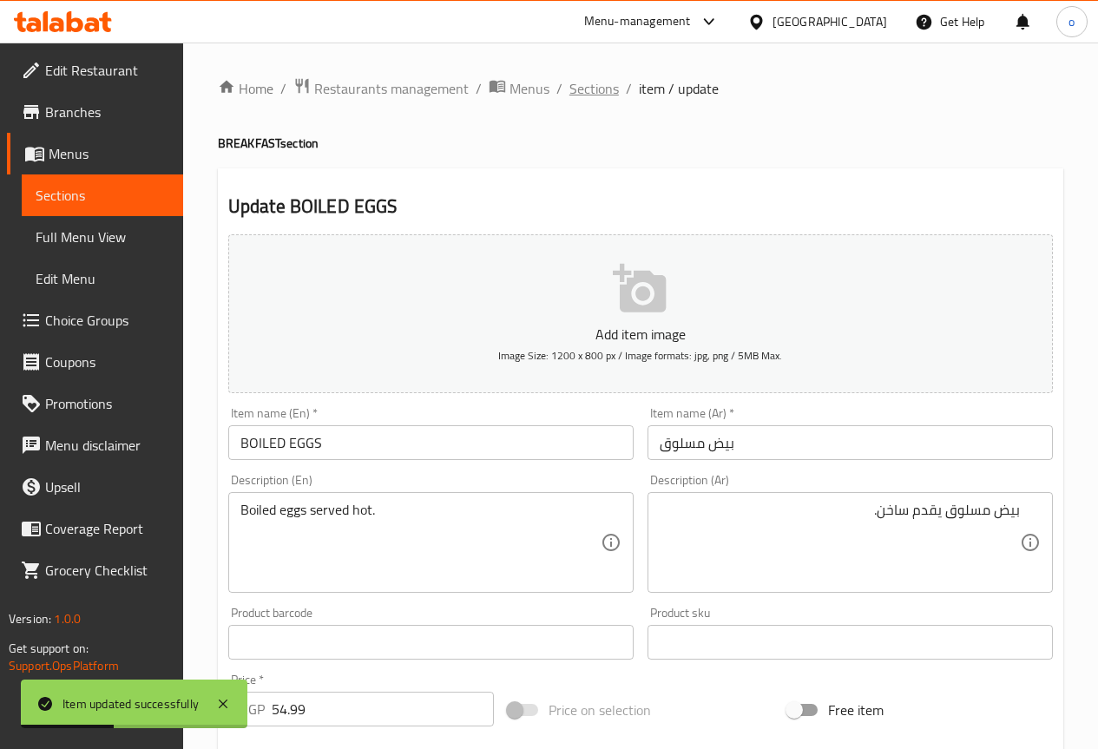
click at [607, 98] on span "Sections" at bounding box center [594, 88] width 49 height 21
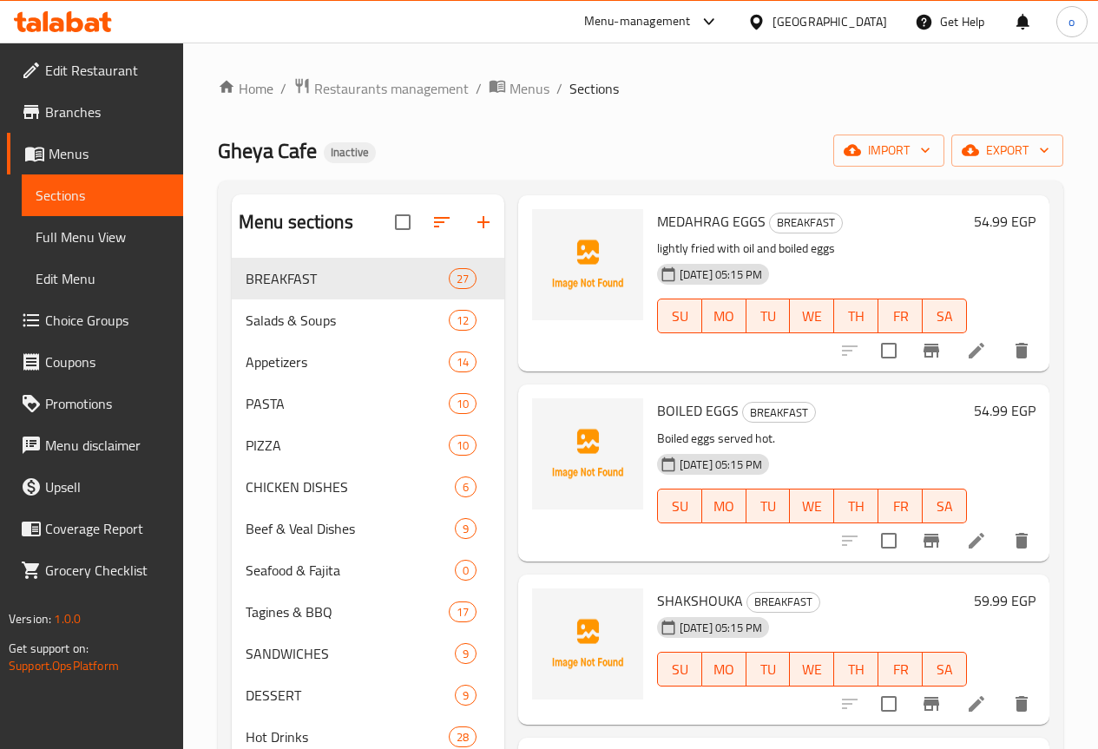
scroll to position [2778, 0]
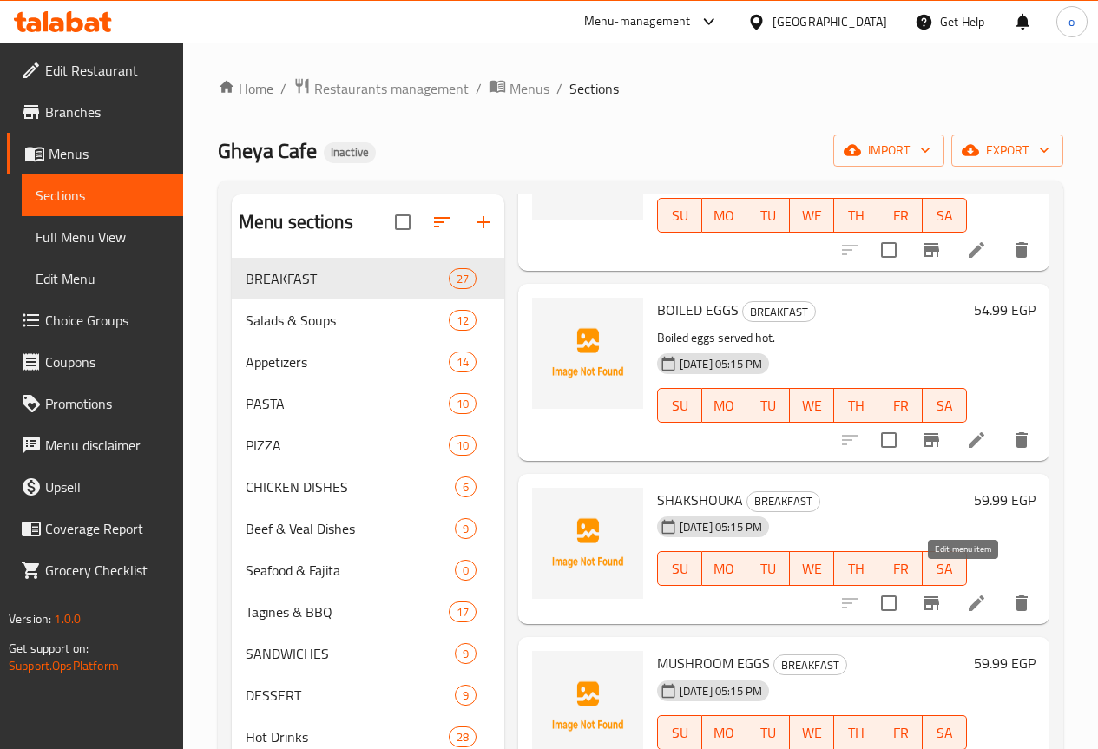
click at [969, 596] on icon at bounding box center [977, 604] width 16 height 16
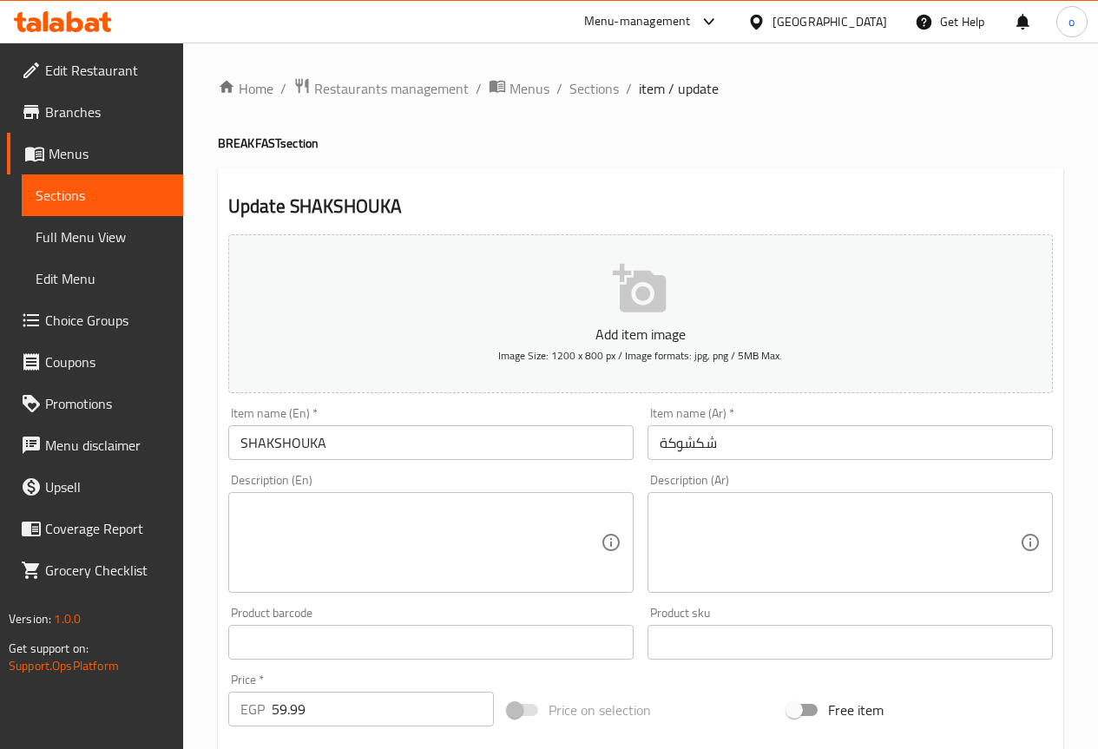
click at [814, 517] on textarea at bounding box center [840, 543] width 360 height 82
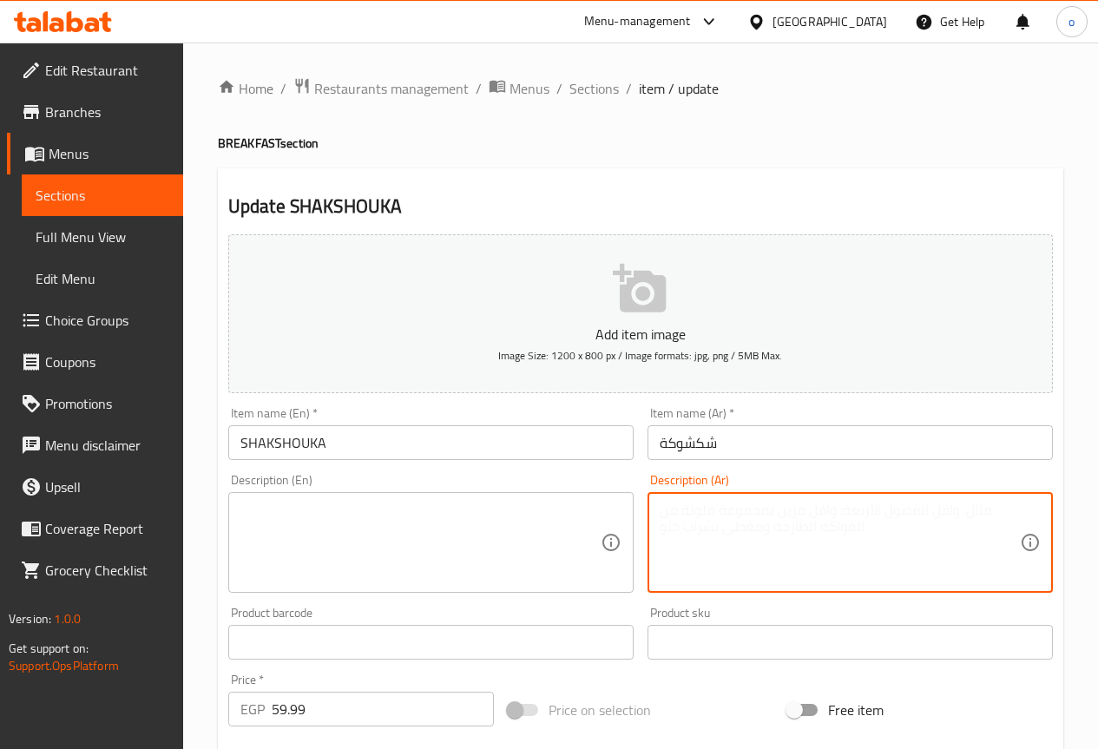
paste textarea "بيض مطهو مع صلصة طماطم وبصل وفلفل"
type textarea "بيض مطهو مع صلصة طماطم وبصل وفلفل"
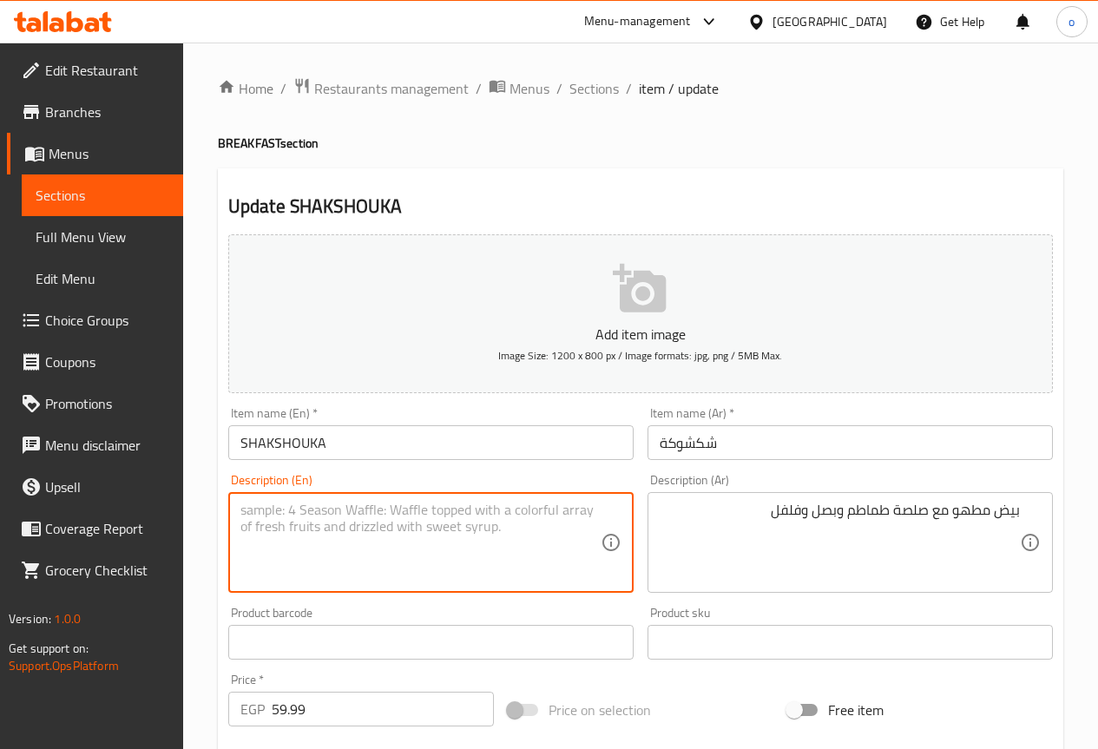
click at [457, 502] on textarea at bounding box center [421, 543] width 360 height 82
paste textarea "eggs cooked with tomato sauce, onions and peppers"
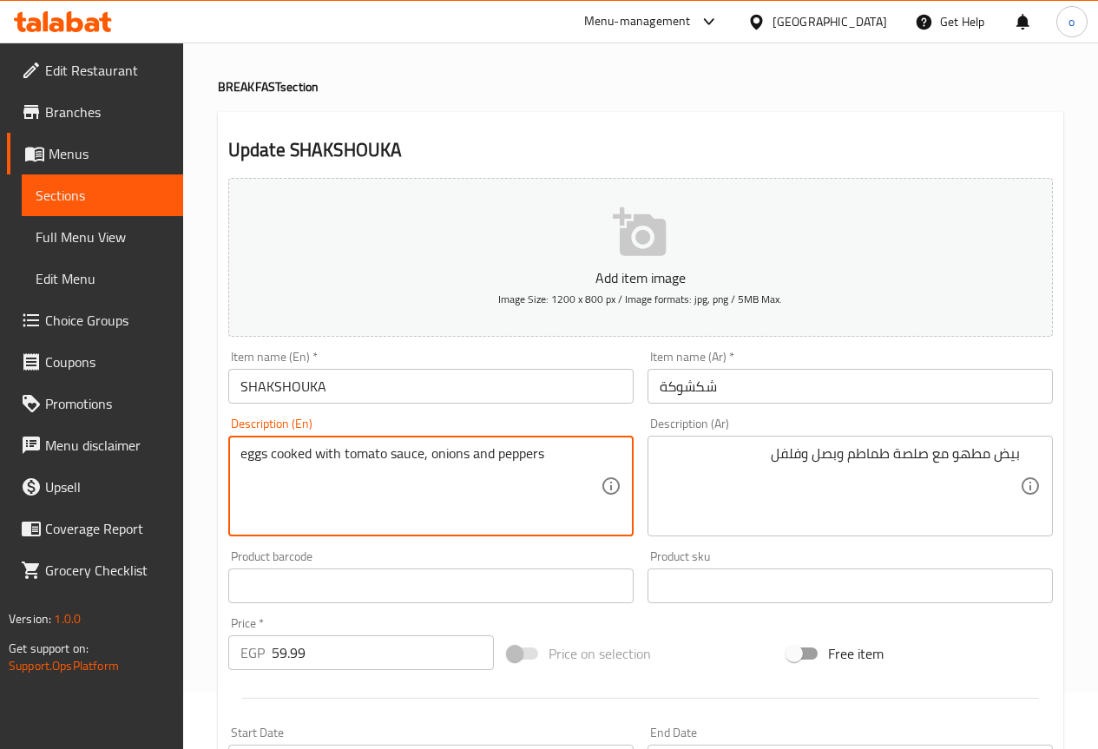
scroll to position [87, 0]
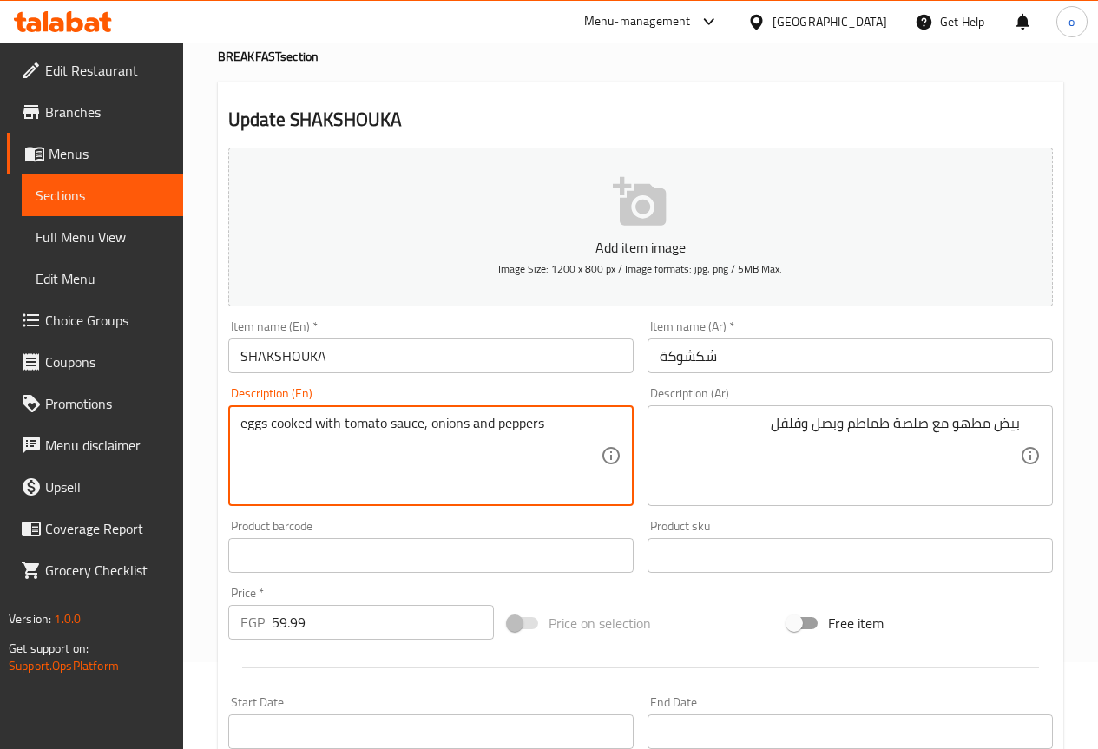
click at [245, 426] on textarea "eggs cooked with tomato sauce, onions and peppers" at bounding box center [421, 456] width 360 height 82
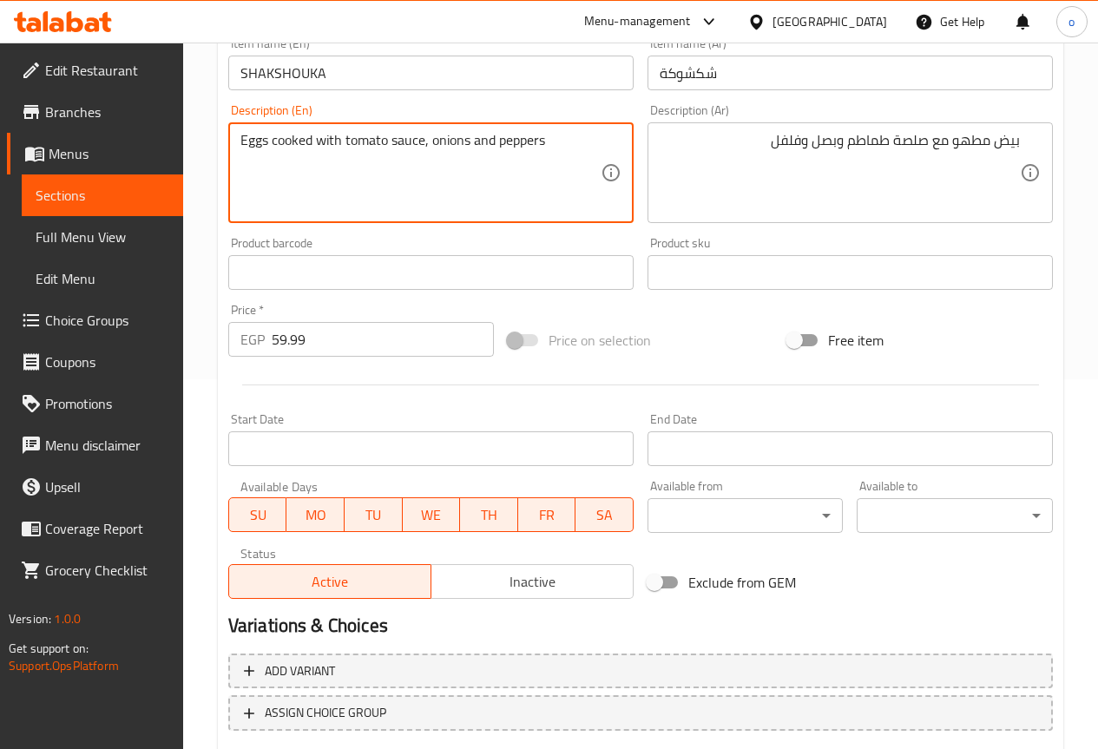
scroll to position [478, 0]
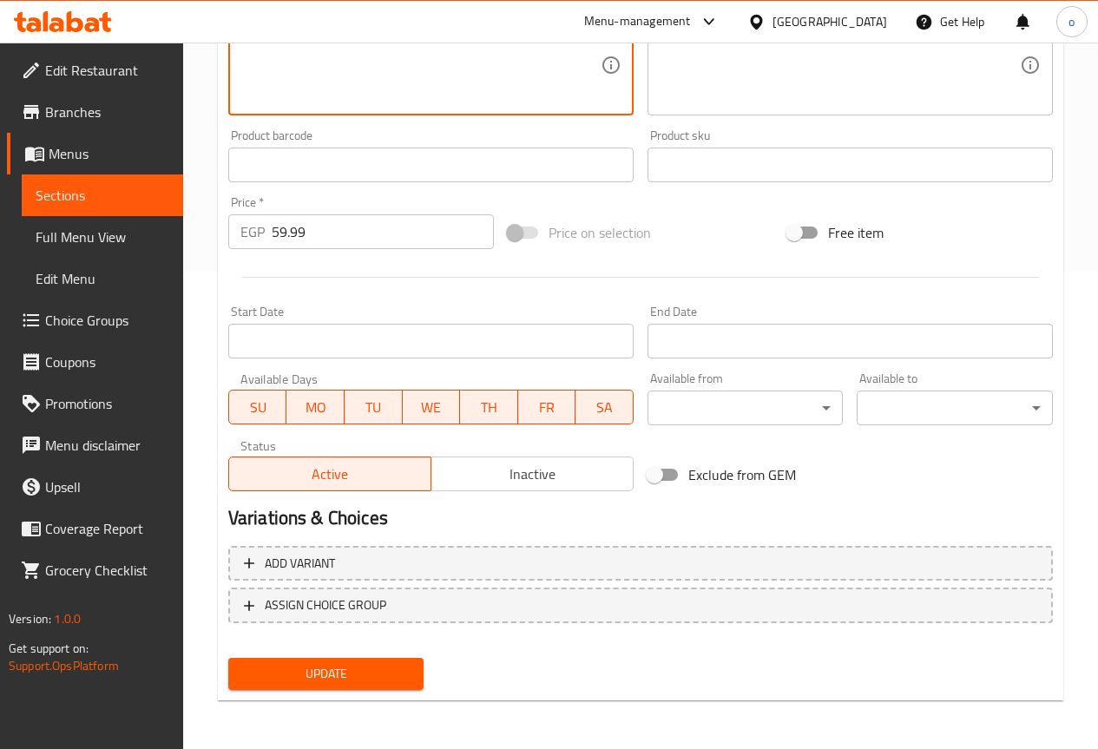
type textarea "Eggs cooked with tomato sauce, onions and peppers"
click at [302, 675] on span "Update" at bounding box center [326, 674] width 168 height 22
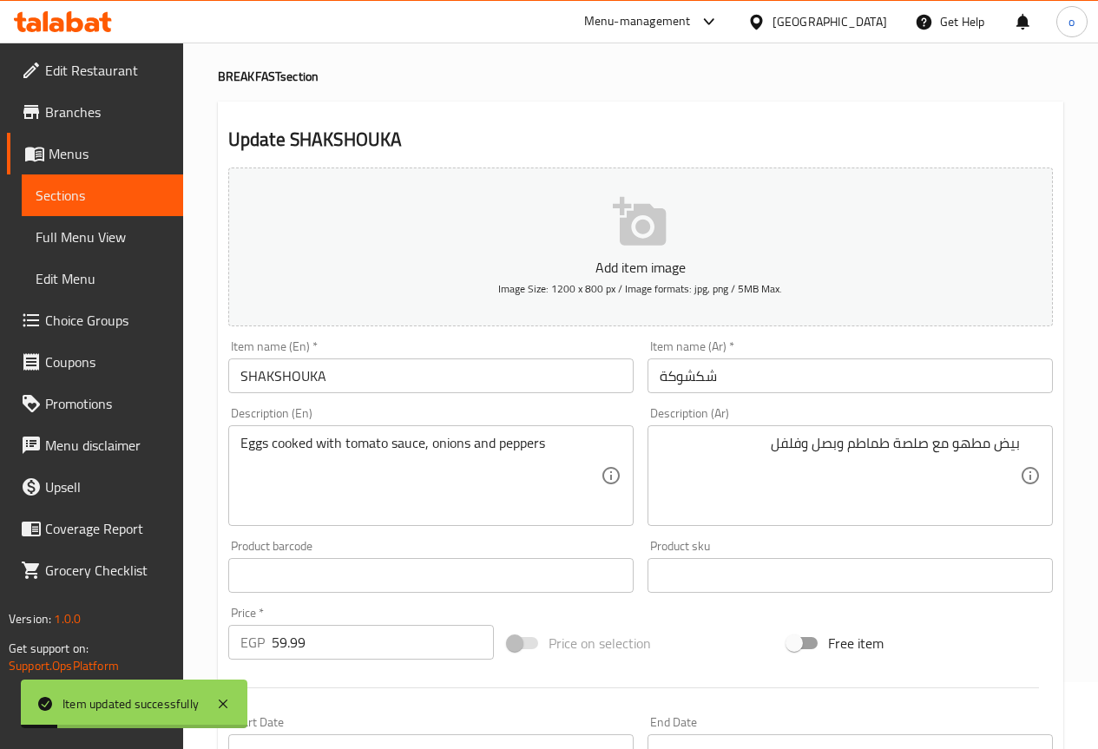
scroll to position [0, 0]
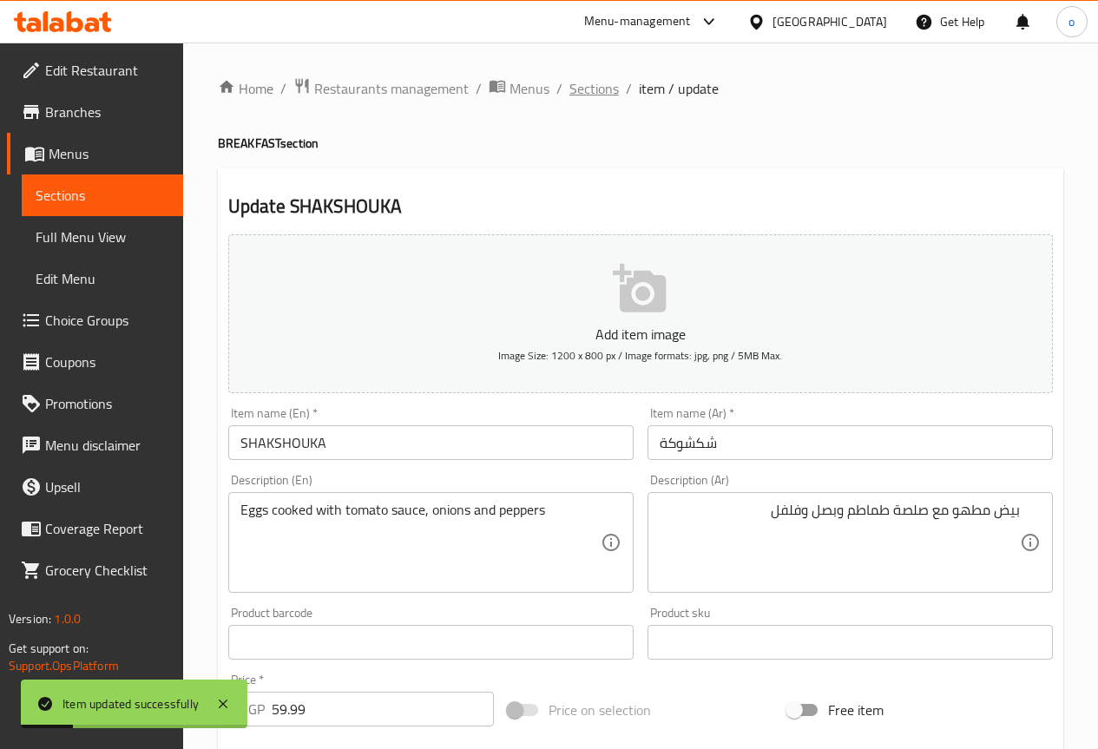
click at [582, 81] on span "Sections" at bounding box center [594, 88] width 49 height 21
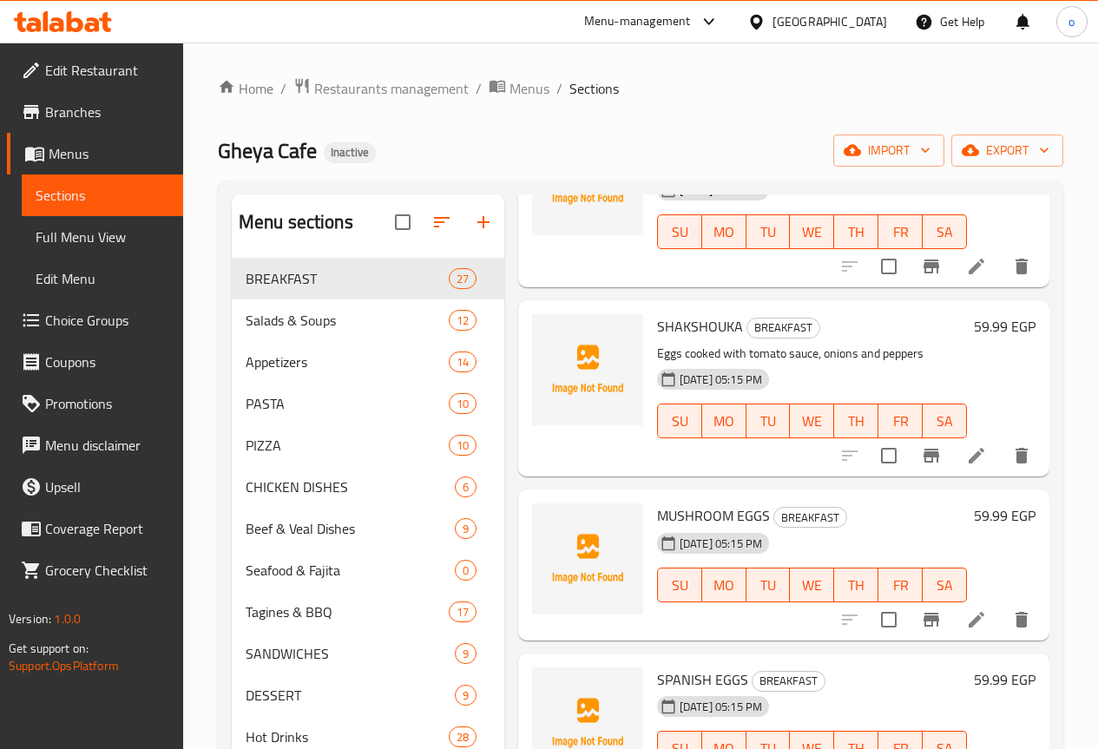
scroll to position [3039, 0]
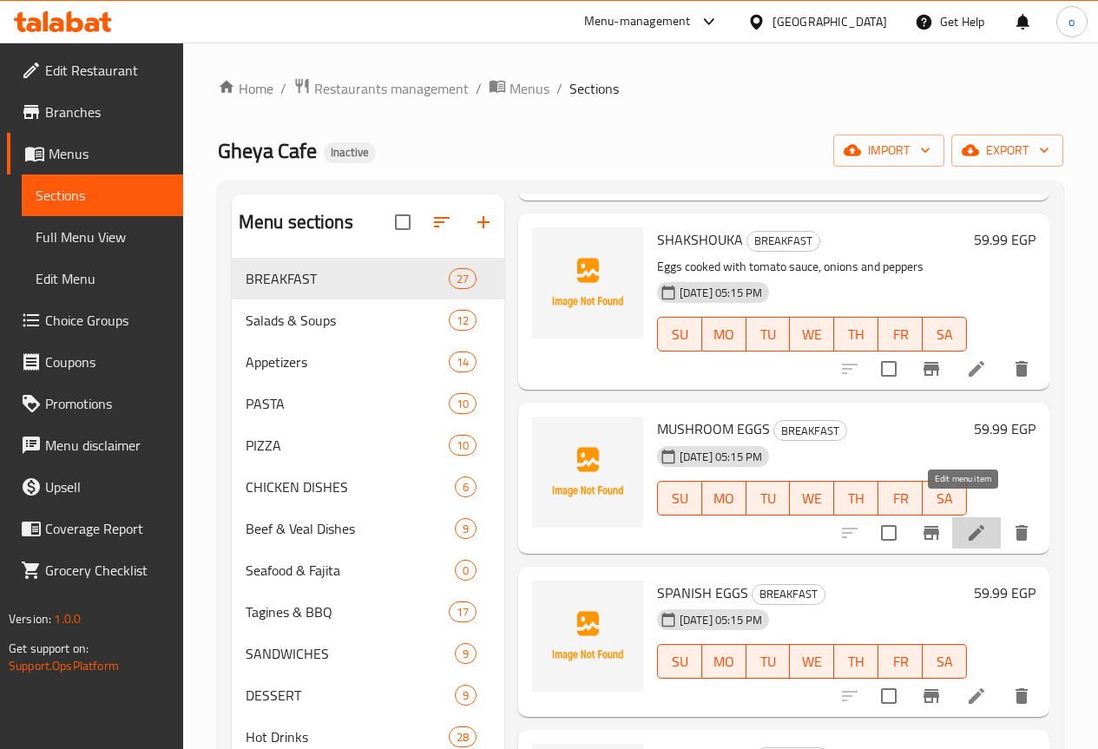
click at [969, 525] on icon at bounding box center [977, 533] width 16 height 16
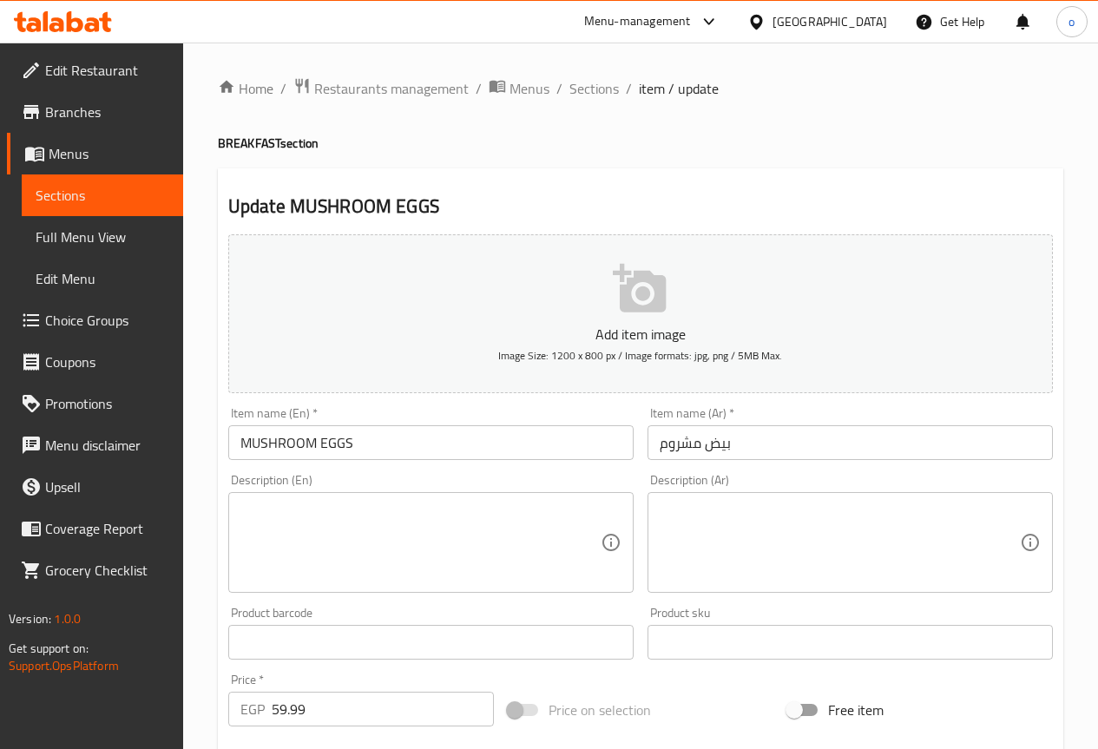
click at [717, 528] on textarea at bounding box center [840, 543] width 360 height 82
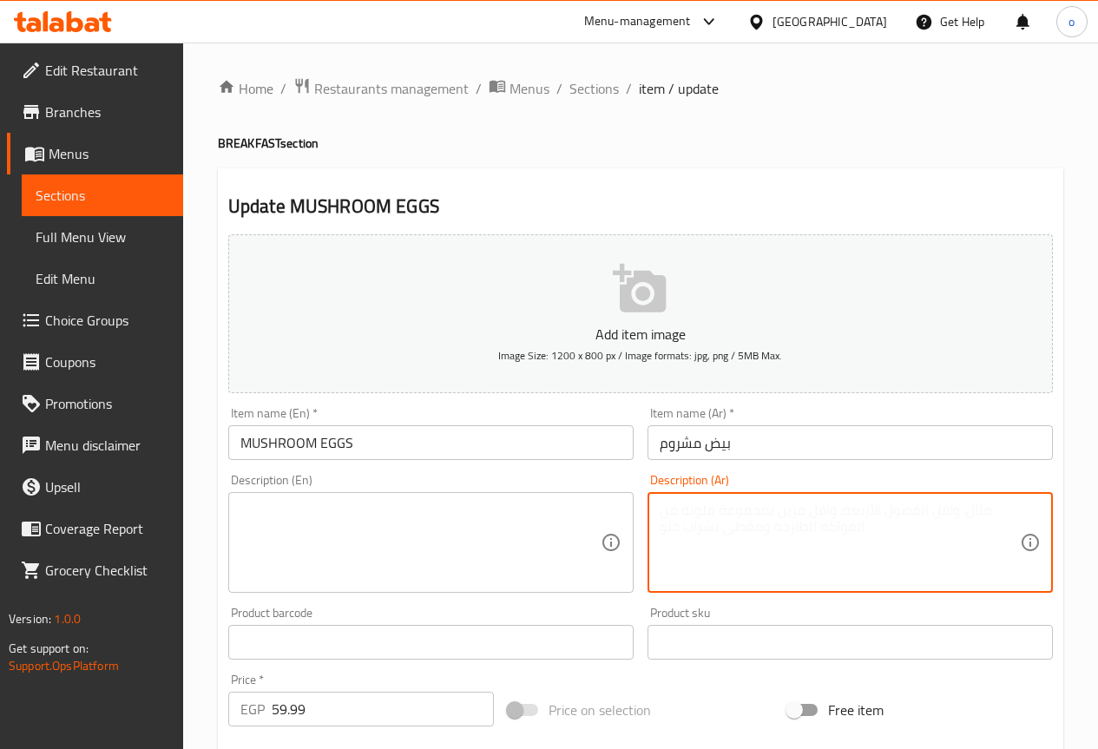
paste textarea "أومليت بالجبنة مع مشروم طازج"
type textarea "أومليت بالجبنة مع مشروم طازج"
click at [513, 511] on textarea at bounding box center [421, 543] width 360 height 82
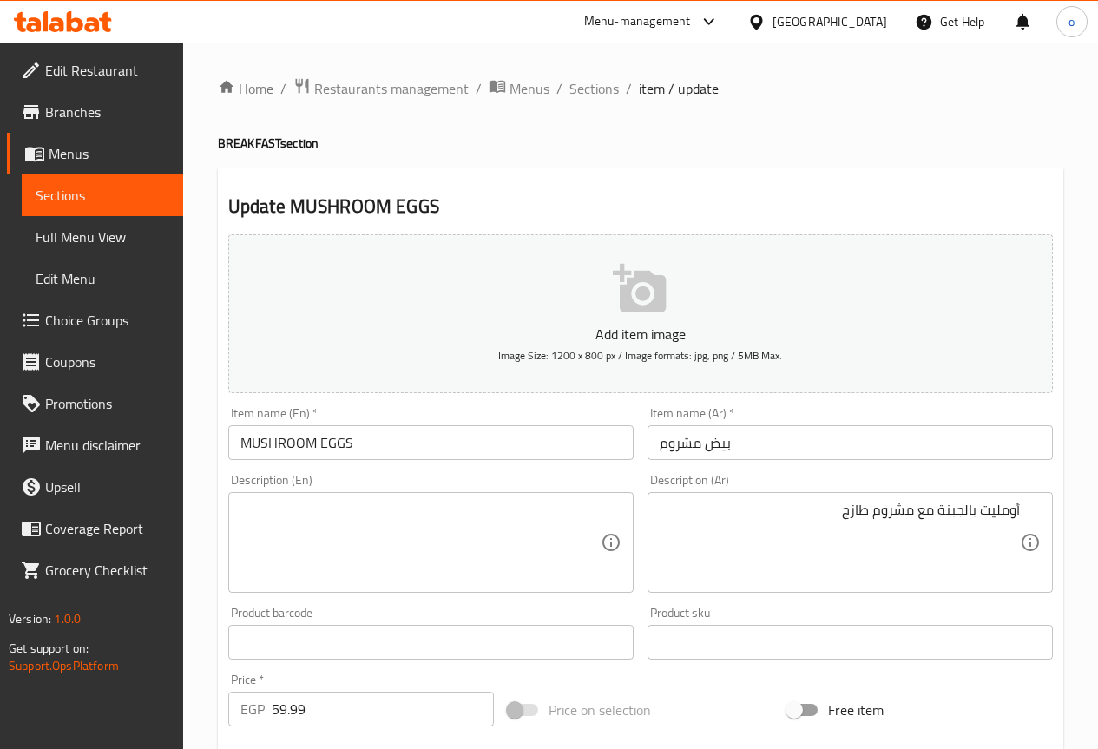
click at [439, 537] on textarea at bounding box center [421, 543] width 360 height 82
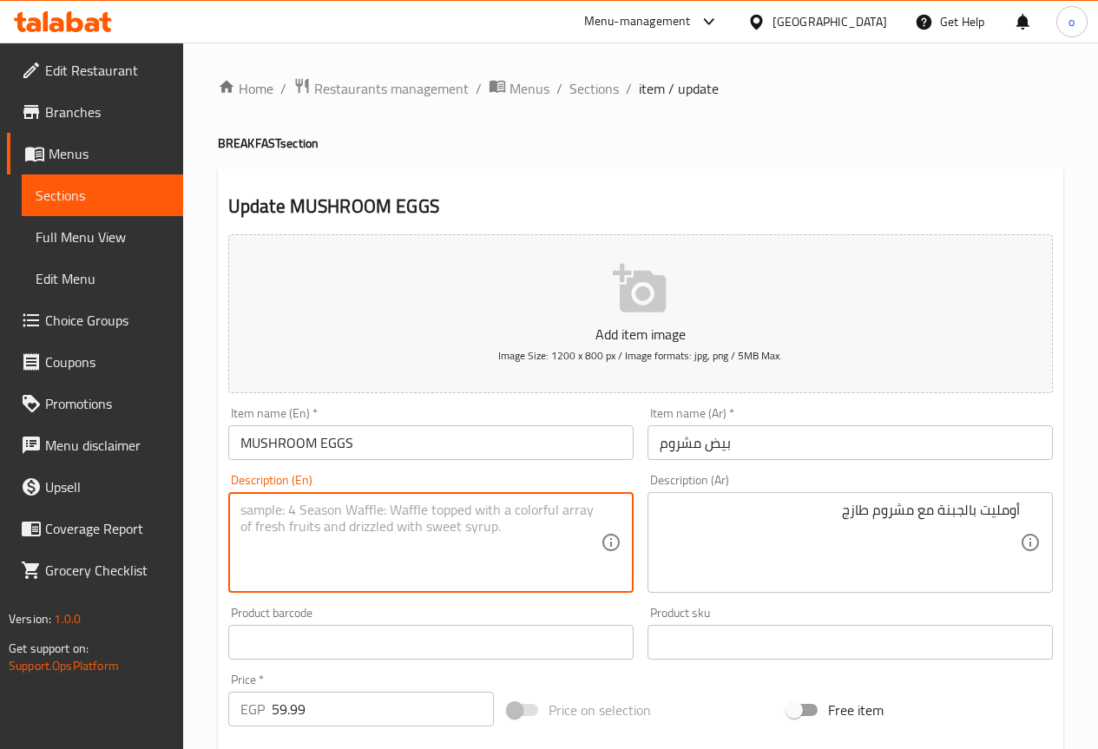
click at [439, 537] on textarea at bounding box center [421, 543] width 360 height 82
paste textarea "Cheese omelet with fresh mushrooms"
click at [312, 506] on textarea "Cheese omelet with fresh mushrooms" at bounding box center [421, 543] width 360 height 82
drag, startPoint x: 326, startPoint y: 512, endPoint x: 225, endPoint y: 514, distance: 100.7
click at [225, 514] on div "Description (En) Cheese omelet with fresh mushrooms Description (En)" at bounding box center [430, 533] width 419 height 133
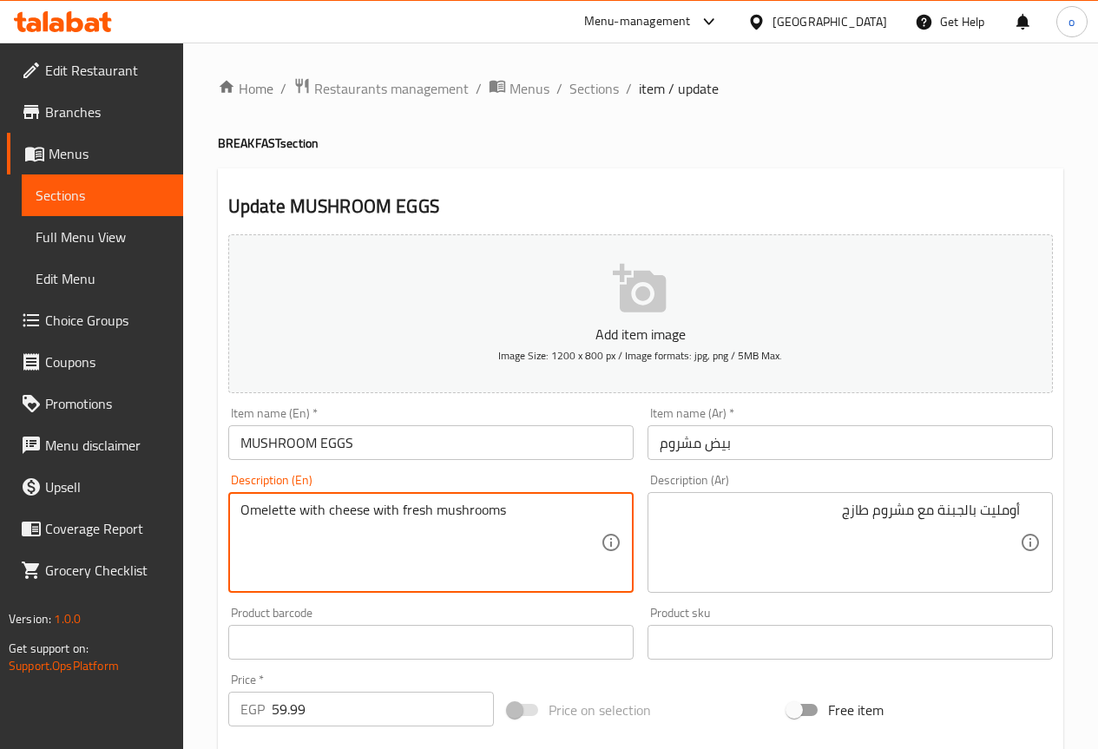
click at [422, 565] on textarea "Omelette with cheese with fresh mushrooms" at bounding box center [421, 543] width 360 height 82
click at [558, 517] on textarea "Omelette with cheese with fresh mushrooms" at bounding box center [421, 543] width 360 height 82
click at [571, 504] on textarea "Omelette with cheese with fresh mushrooms" at bounding box center [421, 543] width 360 height 82
type textarea "Omelette with cheese with fresh mushrooms"
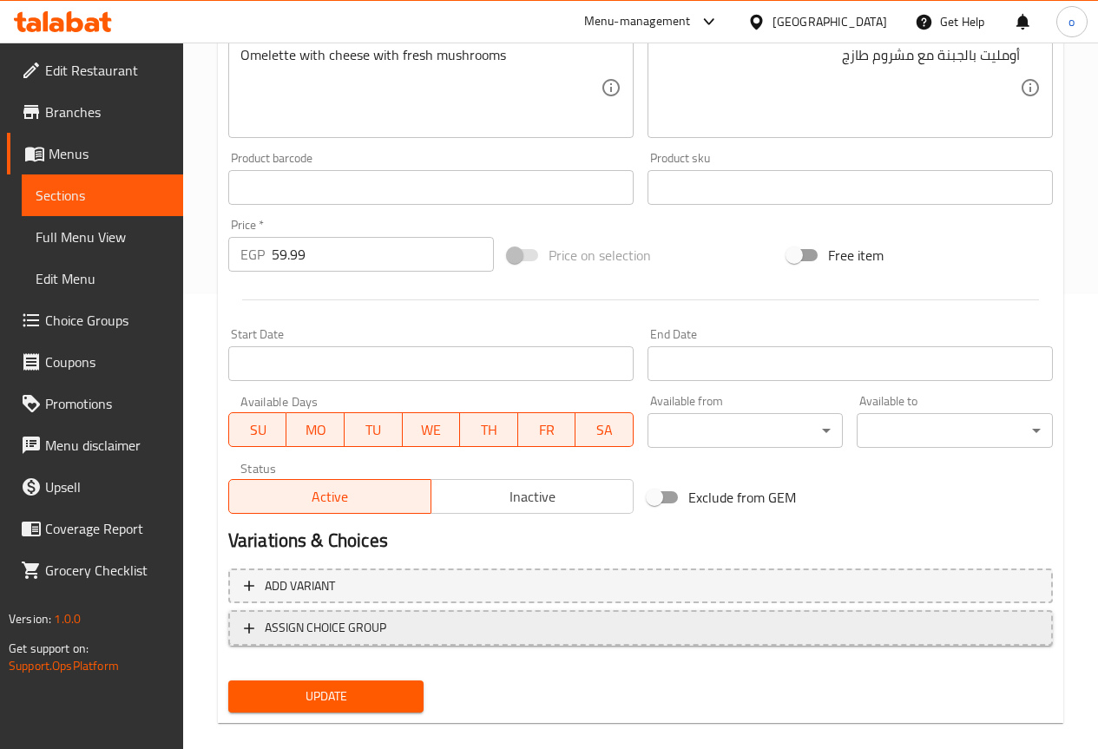
scroll to position [478, 0]
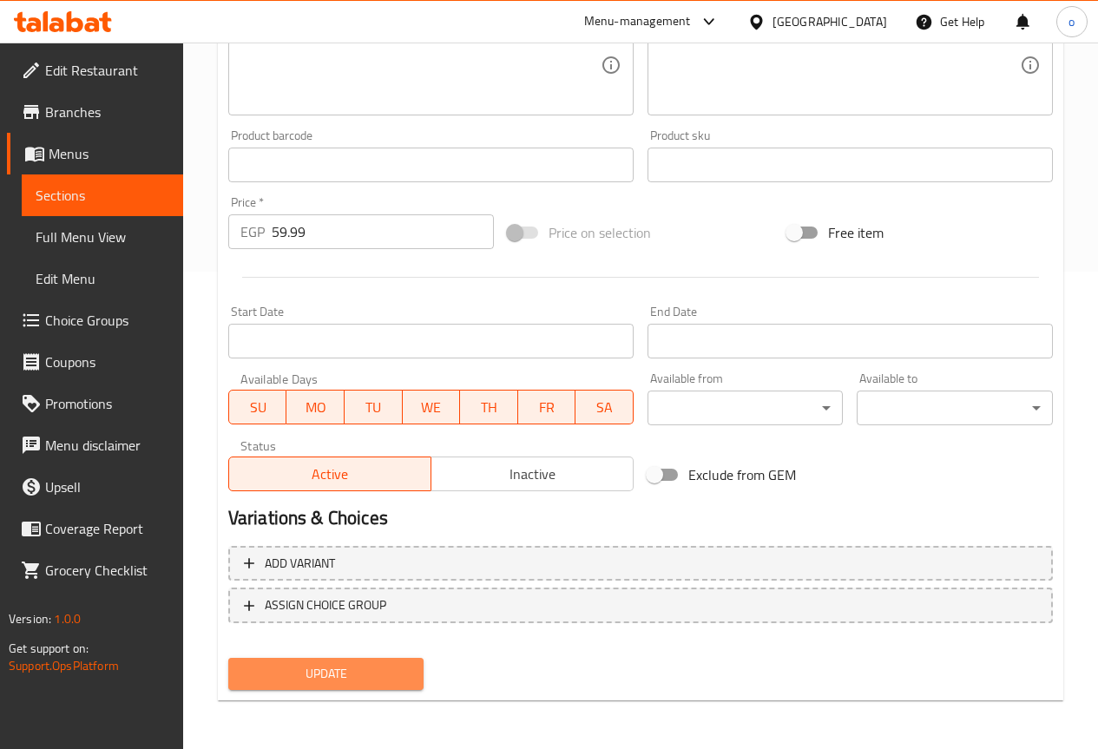
click at [404, 666] on span "Update" at bounding box center [326, 674] width 168 height 22
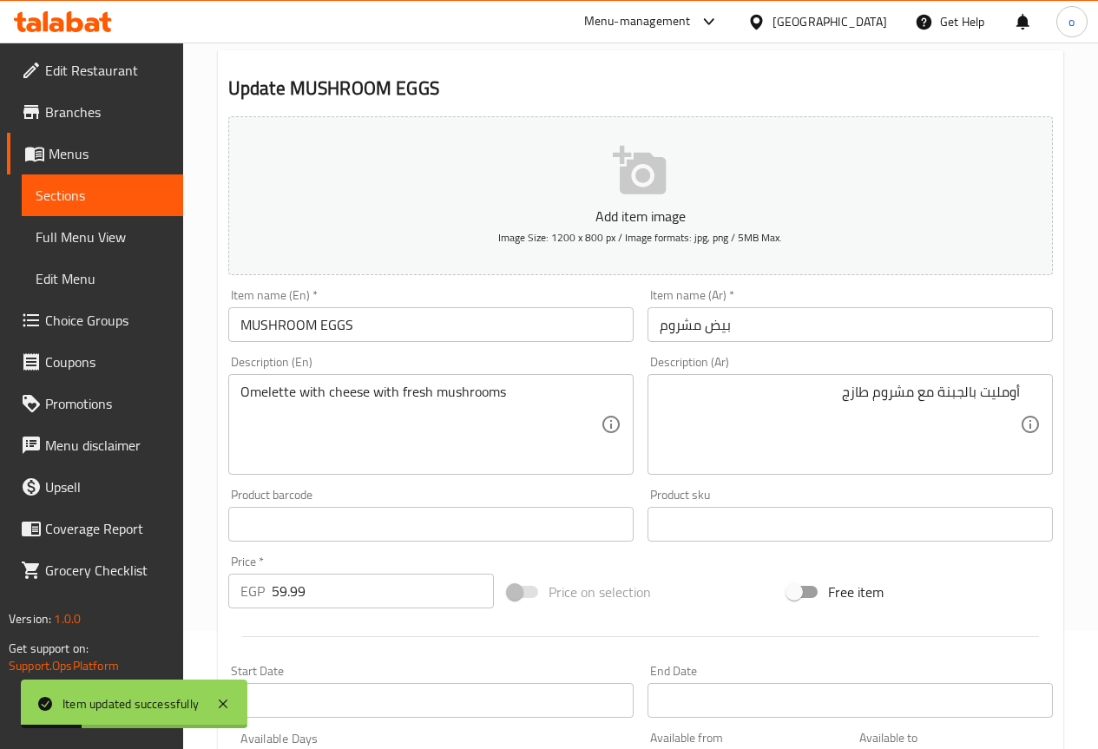
scroll to position [0, 0]
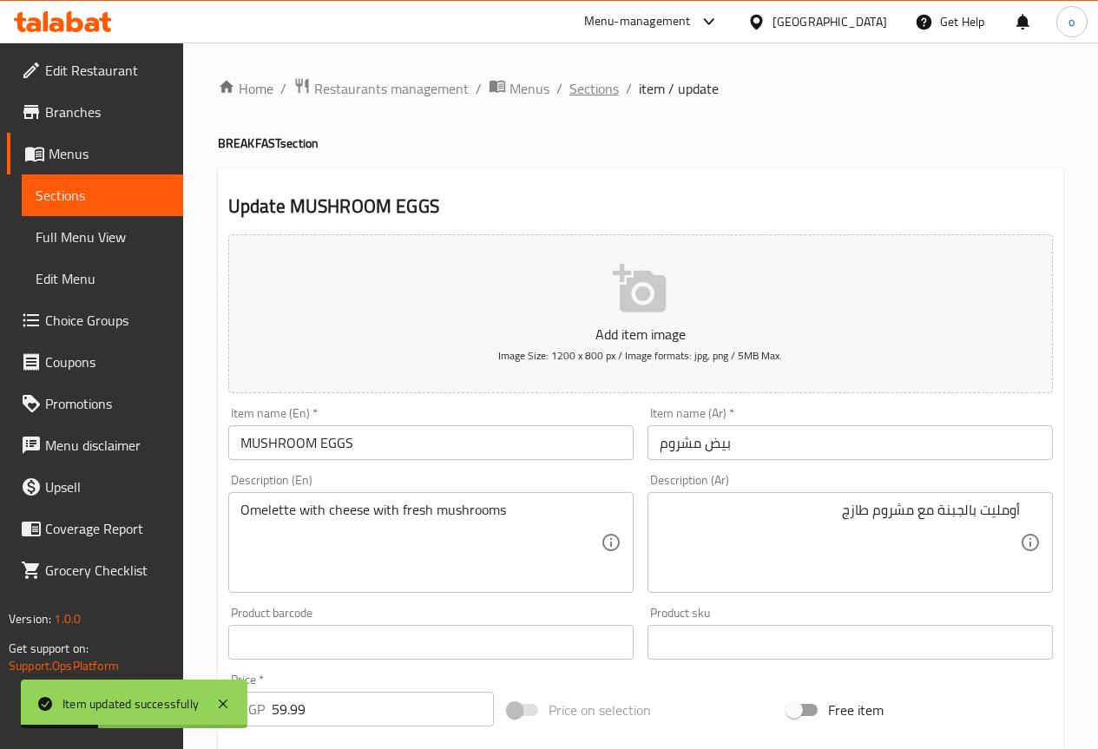
click at [574, 89] on span "Sections" at bounding box center [594, 88] width 49 height 21
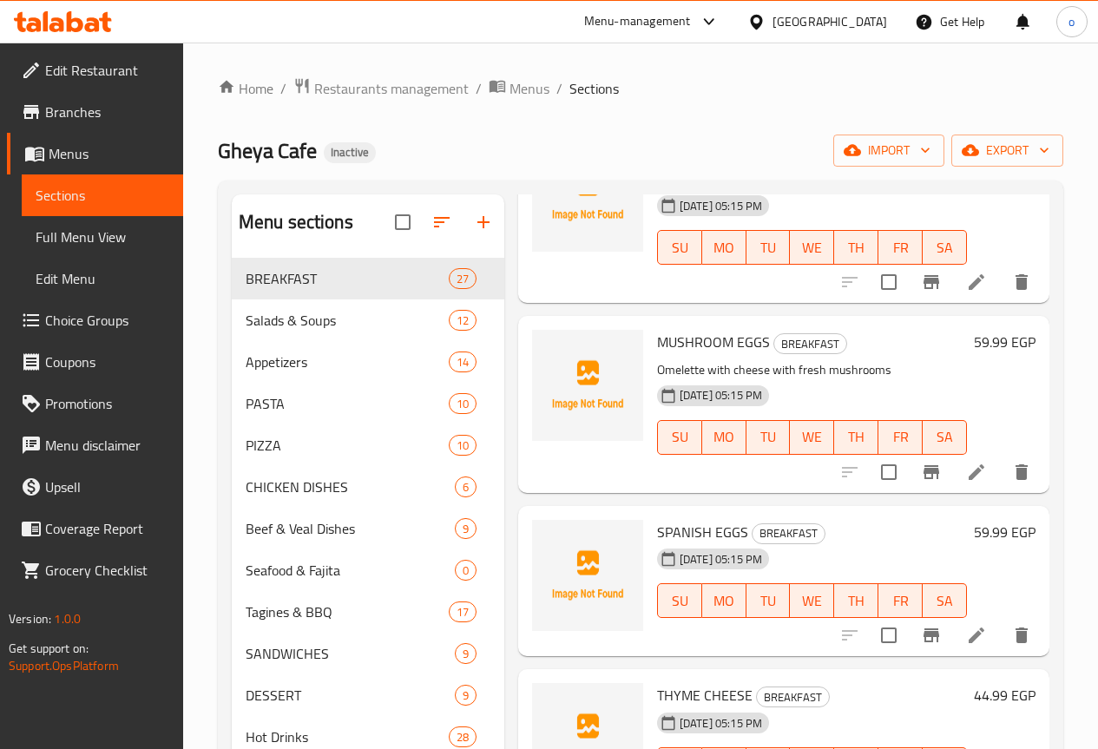
scroll to position [3213, 0]
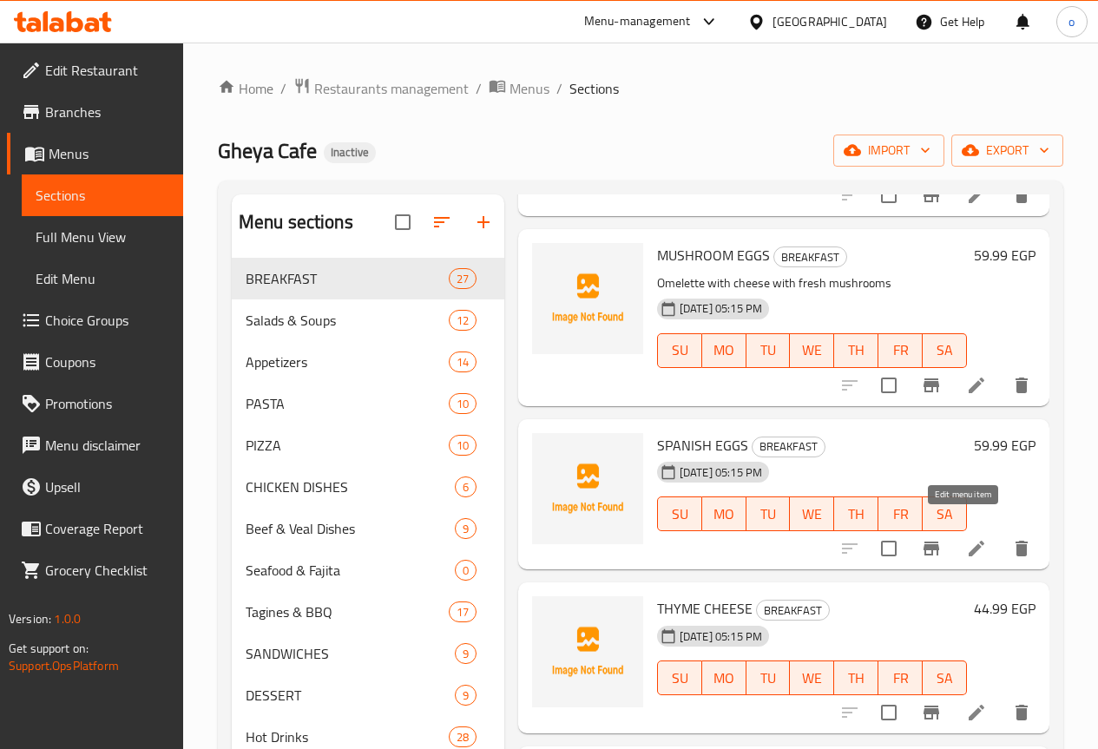
click at [971, 538] on icon at bounding box center [976, 548] width 21 height 21
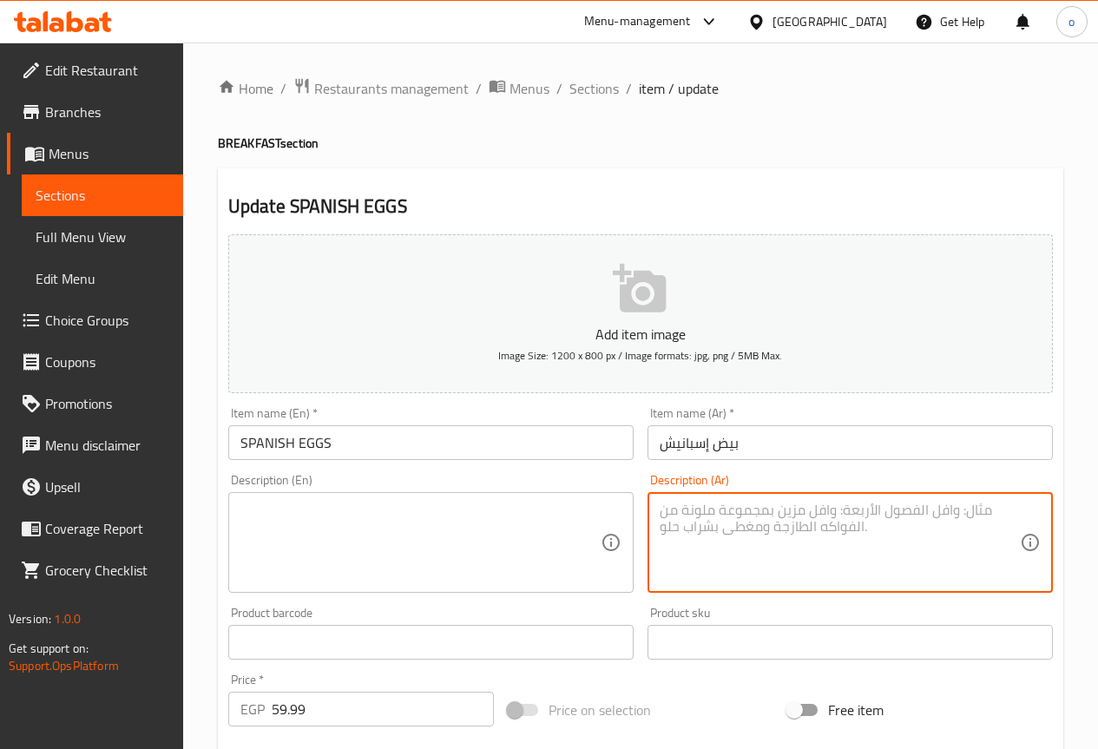
click at [836, 526] on textarea at bounding box center [840, 543] width 360 height 82
paste textarea "أومليت إسباني بالخضار المتنوعة"
click at [893, 517] on textarea "أومليت إسباني بالخضار المتنوع." at bounding box center [840, 543] width 360 height 82
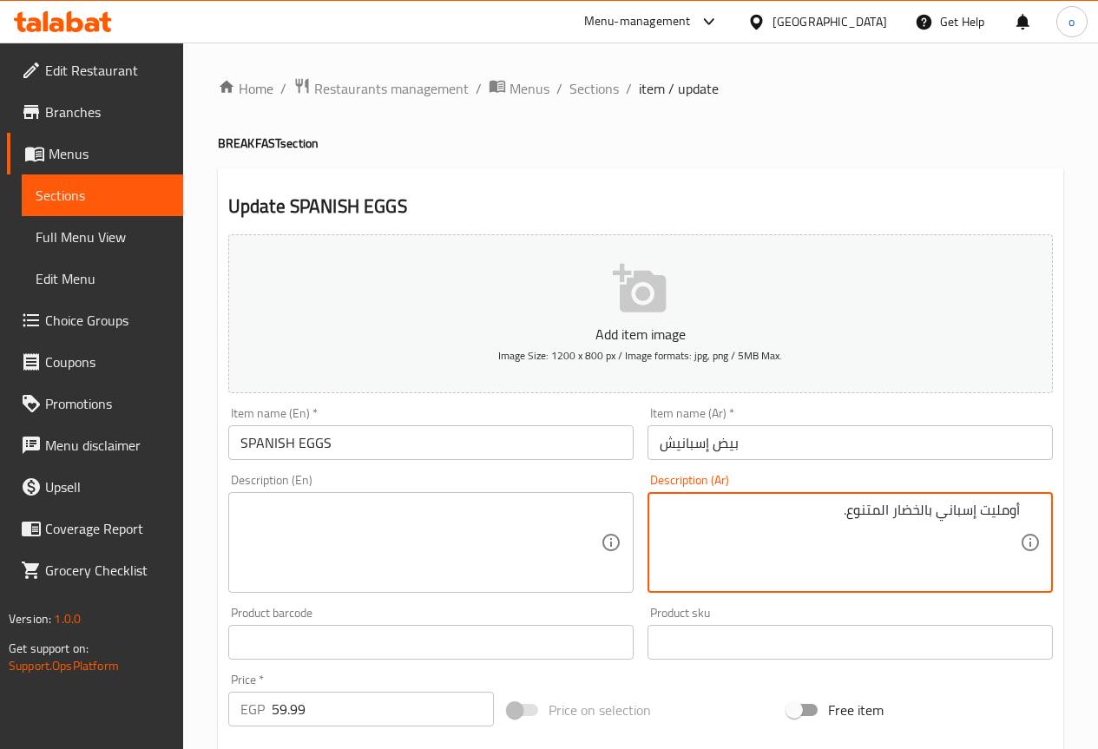
click at [893, 517] on textarea "أومليت إسباني بالخضار المتنوع." at bounding box center [840, 543] width 360 height 82
type textarea "أومليت إسباني بالخضار المتنوع."
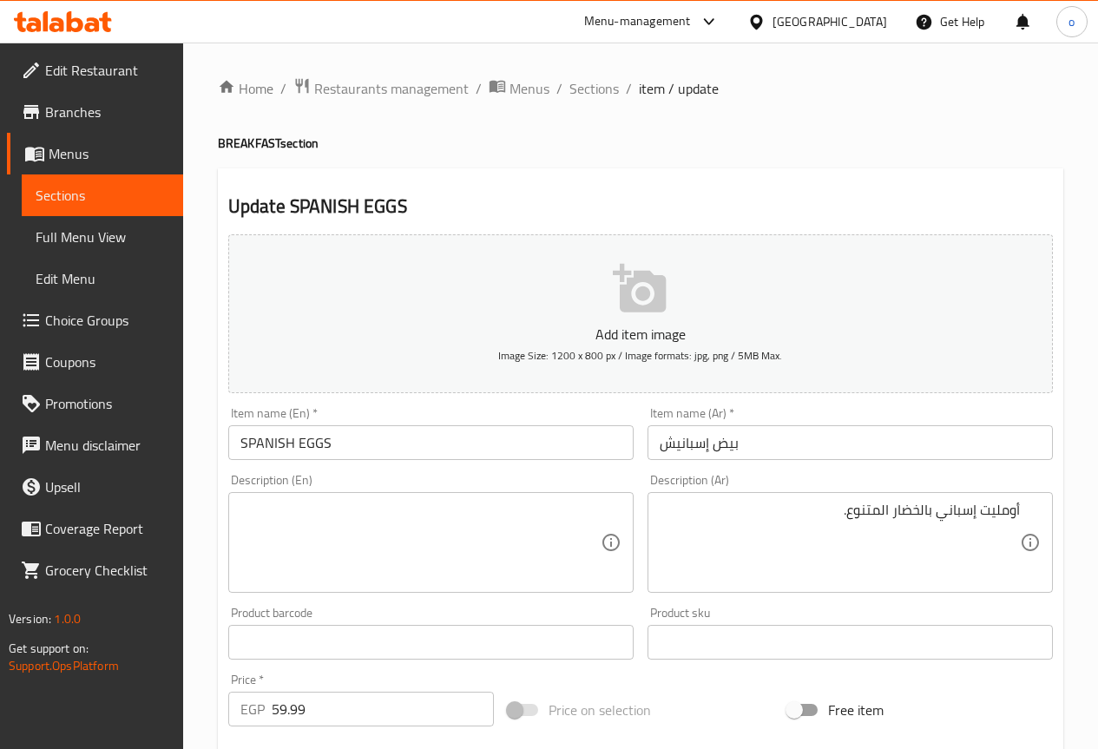
click at [386, 504] on textarea at bounding box center [421, 543] width 360 height 82
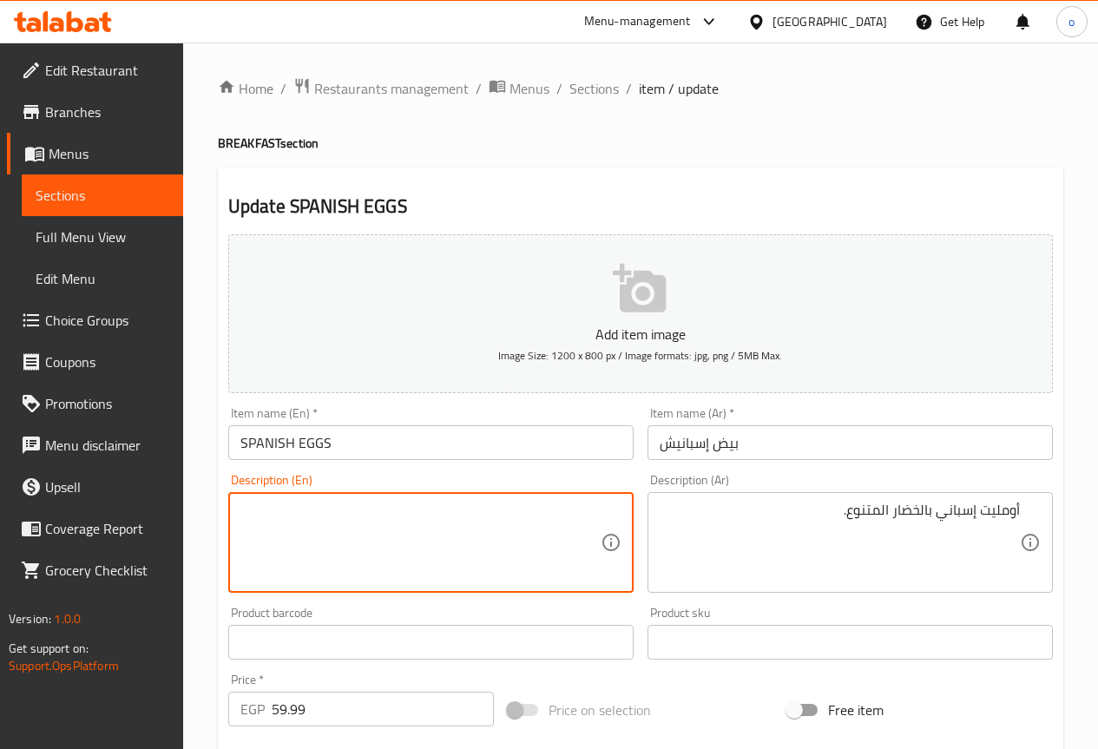
paste textarea "أومليت إسباني بالخضار المتنوع."
type textarea "أ"
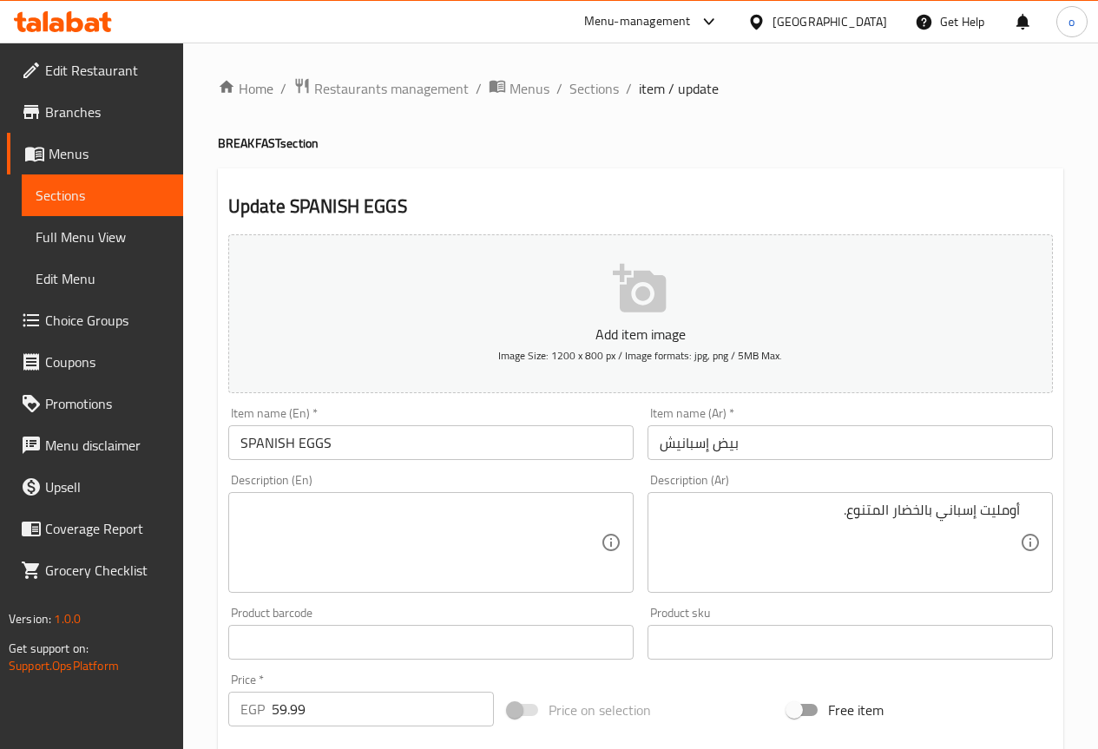
click at [428, 499] on div "Description (En)" at bounding box center [430, 542] width 405 height 101
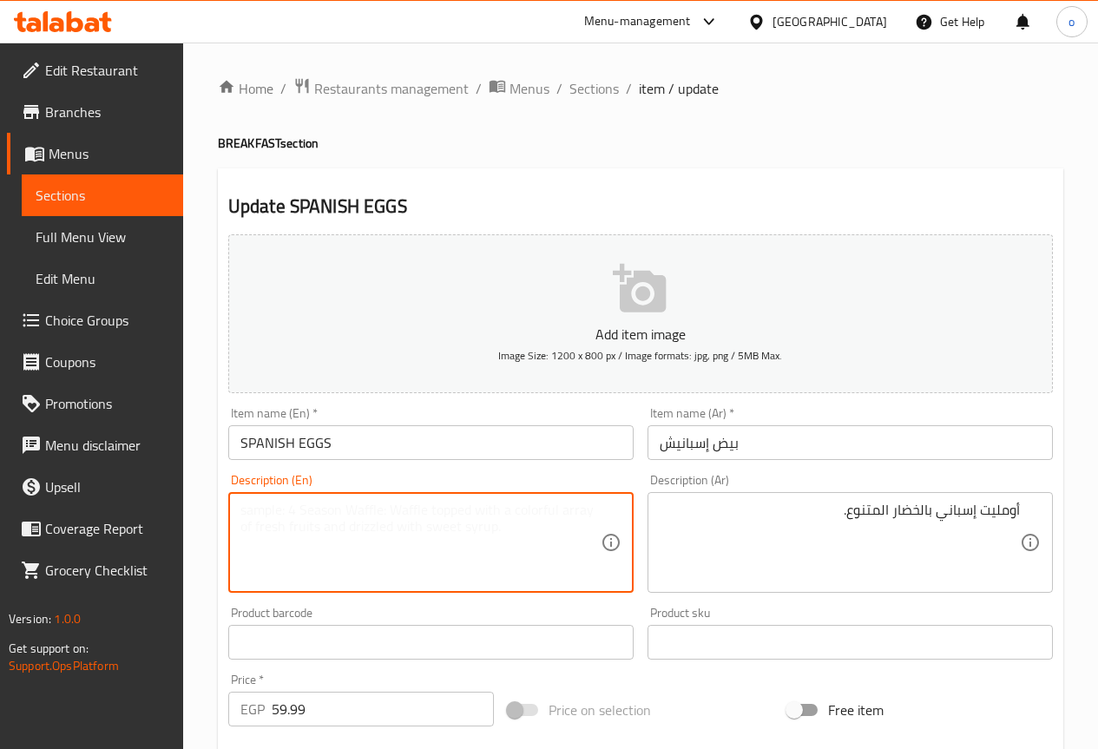
paste textarea "Spanish omelet with assorted vegetables."
click at [507, 513] on textarea "Spanish omelet with assorted vegetables." at bounding box center [421, 543] width 360 height 82
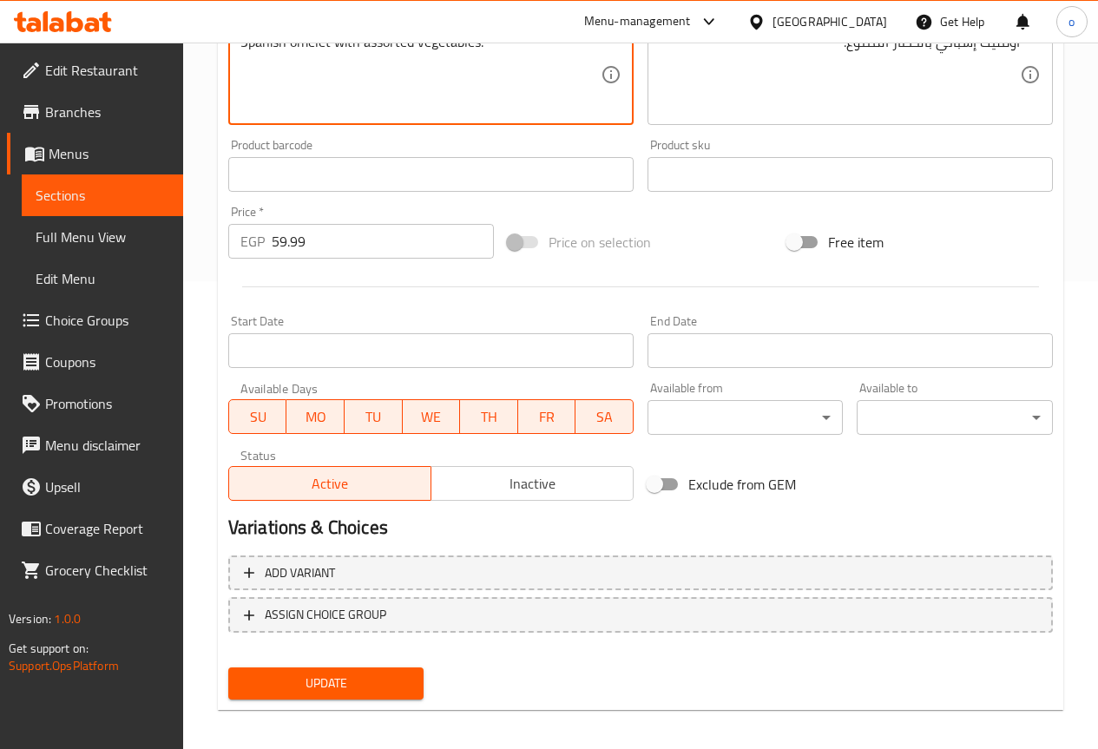
scroll to position [478, 0]
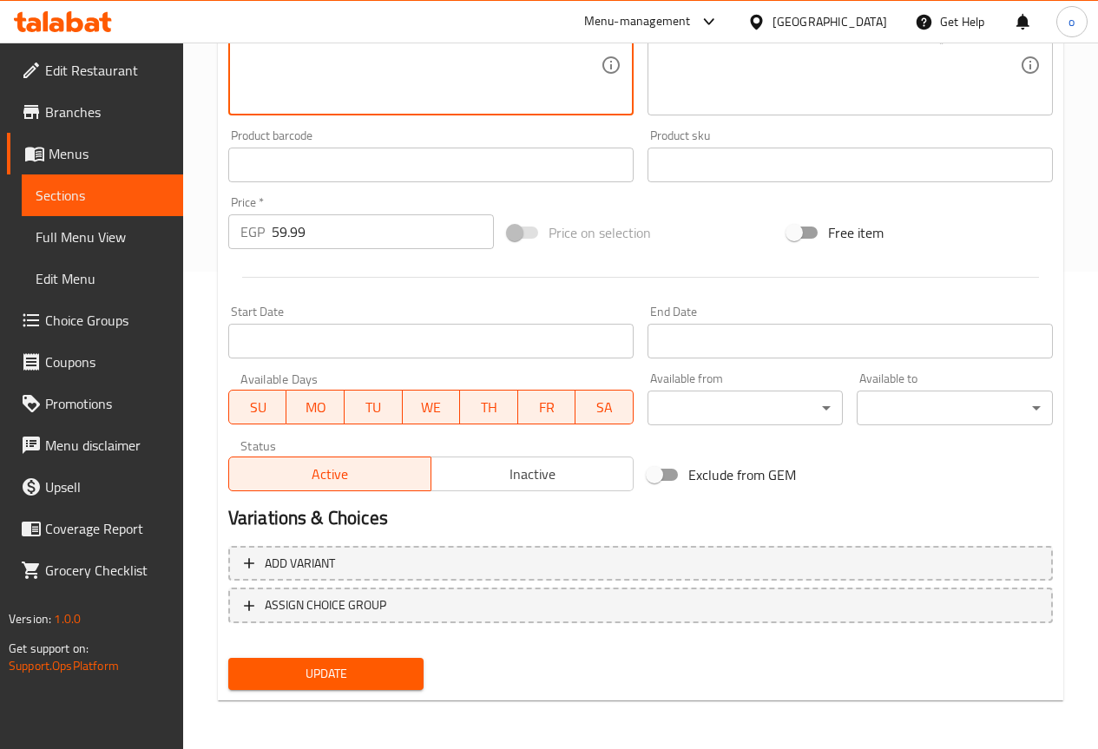
type textarea "Spanish omelet with assorted vegetables."
click at [392, 683] on span "Update" at bounding box center [326, 674] width 168 height 22
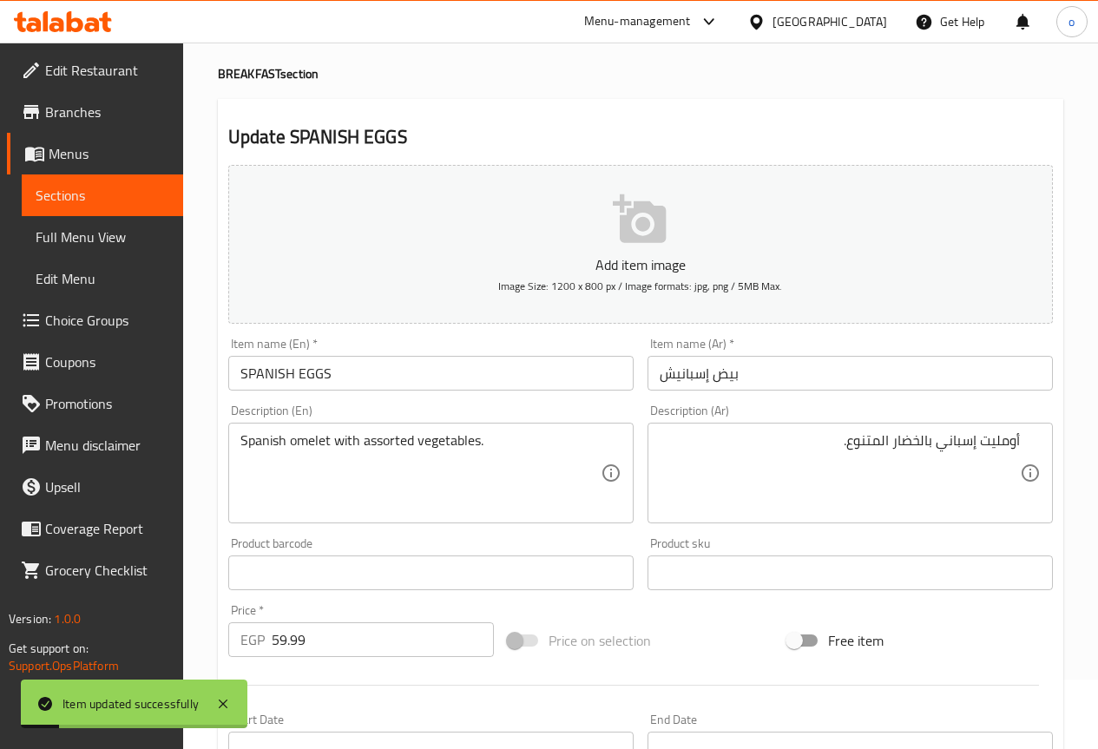
scroll to position [0, 0]
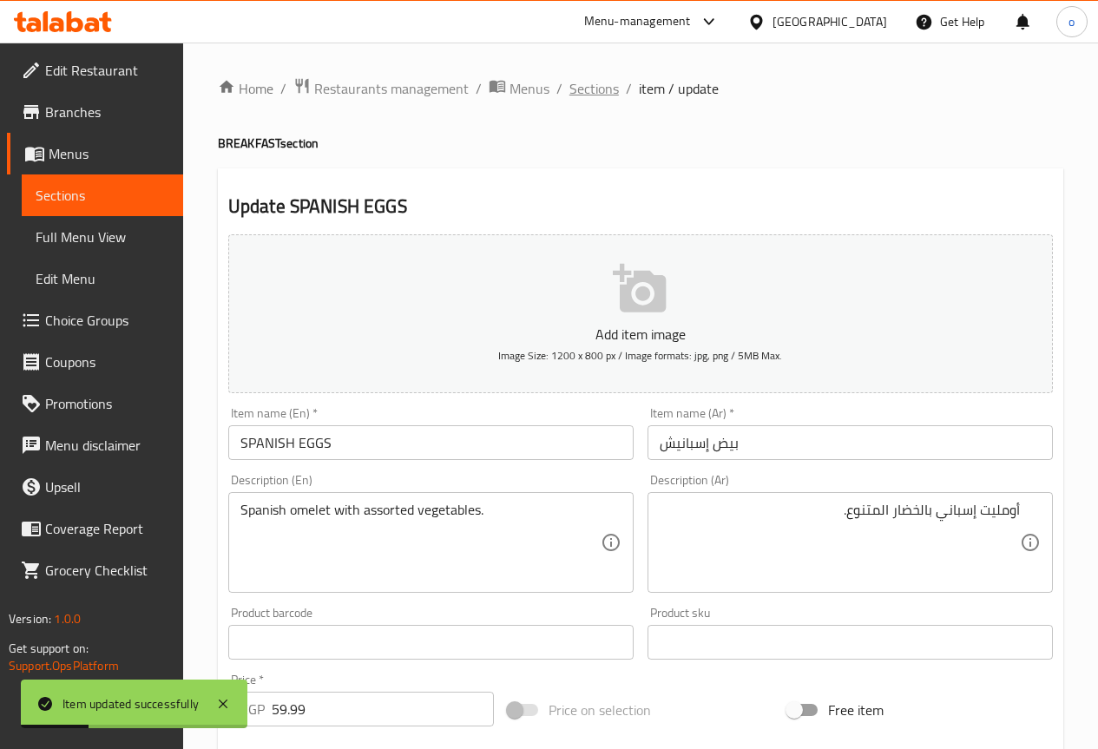
click at [593, 89] on span "Sections" at bounding box center [594, 88] width 49 height 21
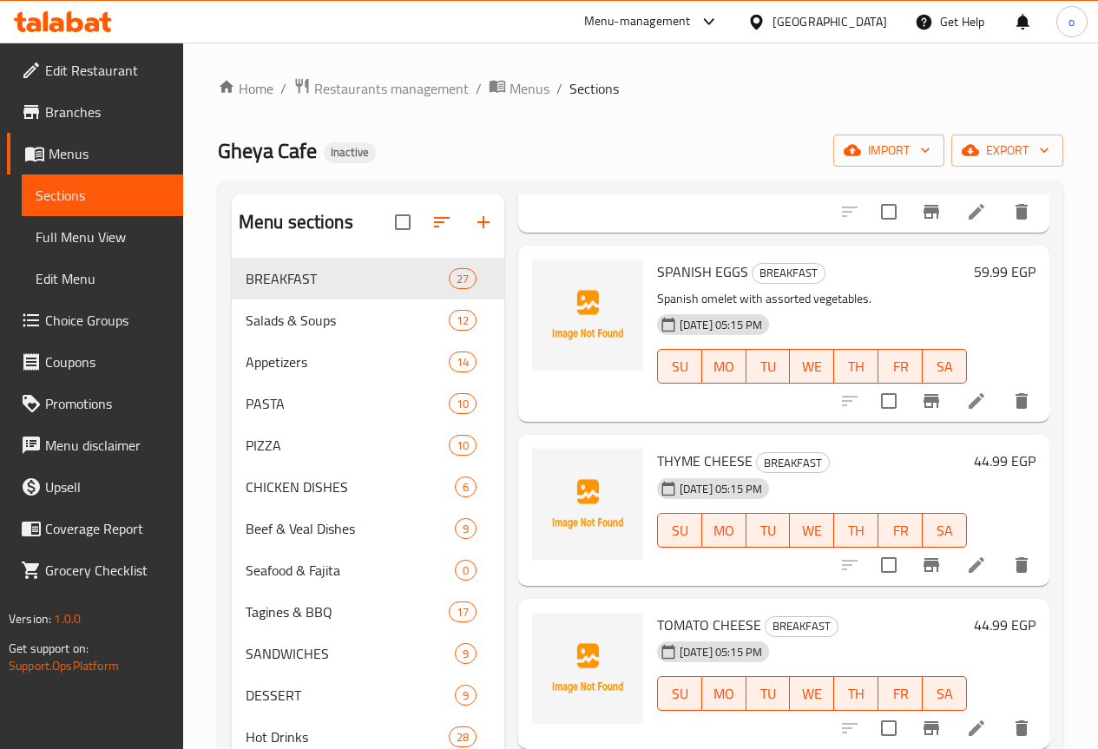
scroll to position [3473, 0]
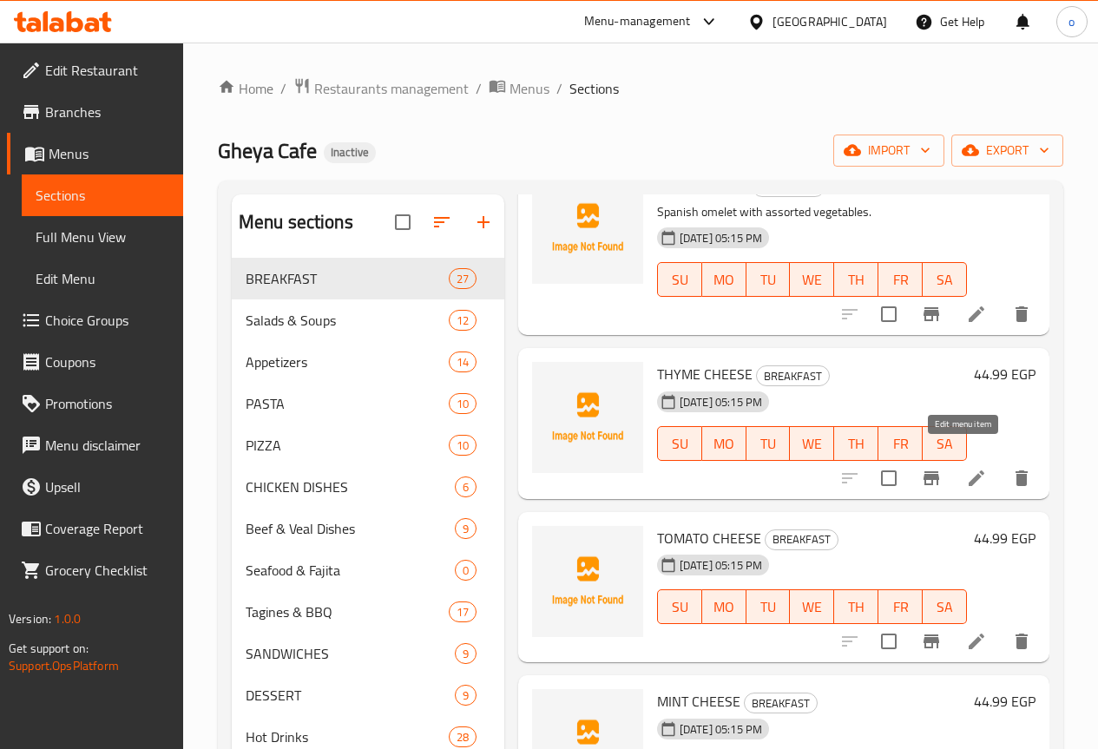
click at [969, 471] on icon at bounding box center [977, 479] width 16 height 16
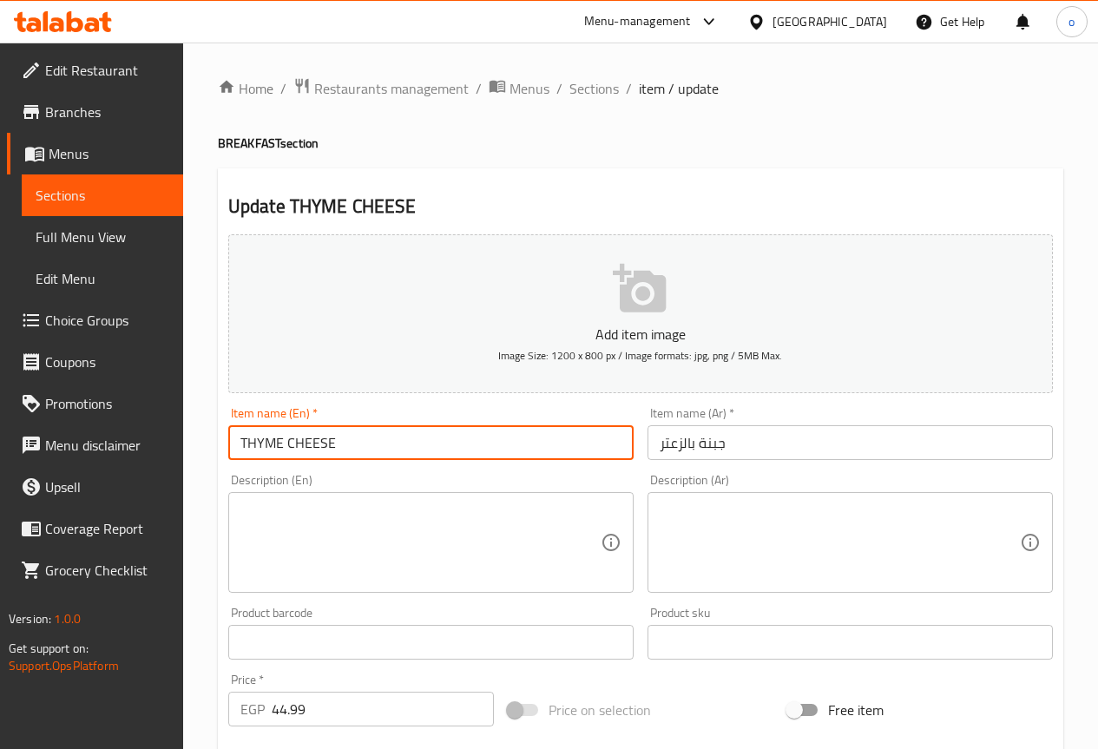
drag, startPoint x: 282, startPoint y: 443, endPoint x: 242, endPoint y: 439, distance: 40.1
click at [242, 439] on input "THYME CHEESE" at bounding box center [430, 442] width 405 height 35
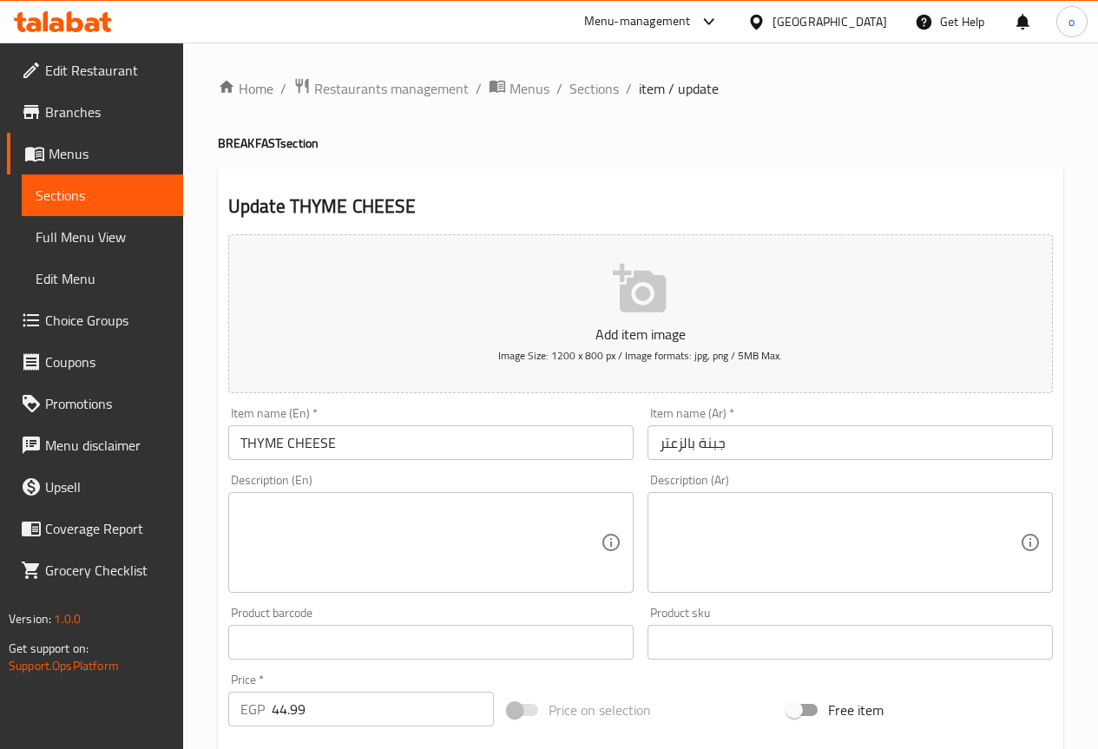
click at [423, 447] on input "THYME CHEESE" at bounding box center [430, 442] width 405 height 35
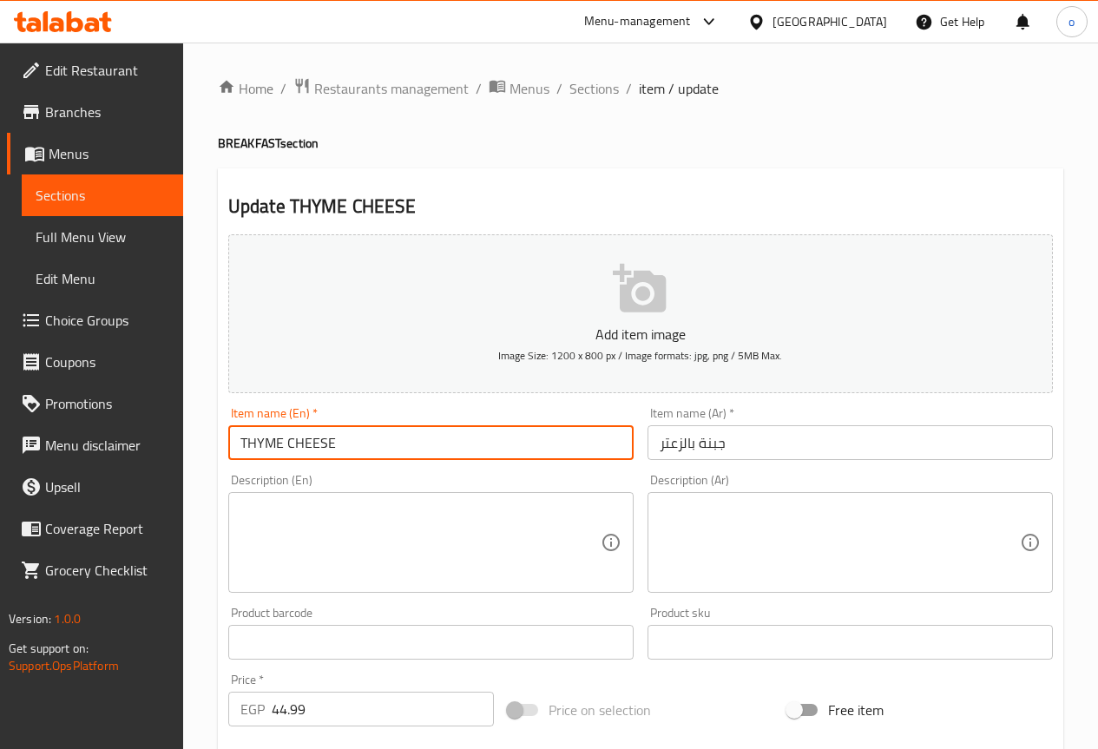
click at [727, 535] on textarea at bounding box center [840, 543] width 360 height 82
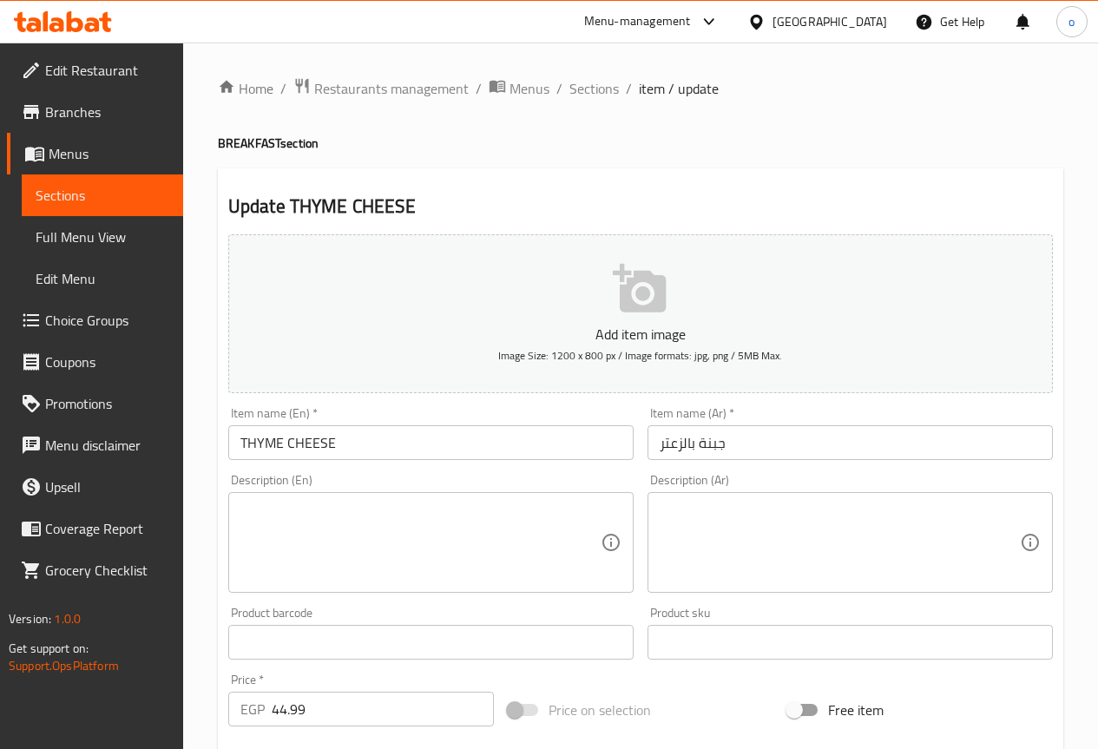
click at [733, 550] on textarea at bounding box center [840, 543] width 360 height 82
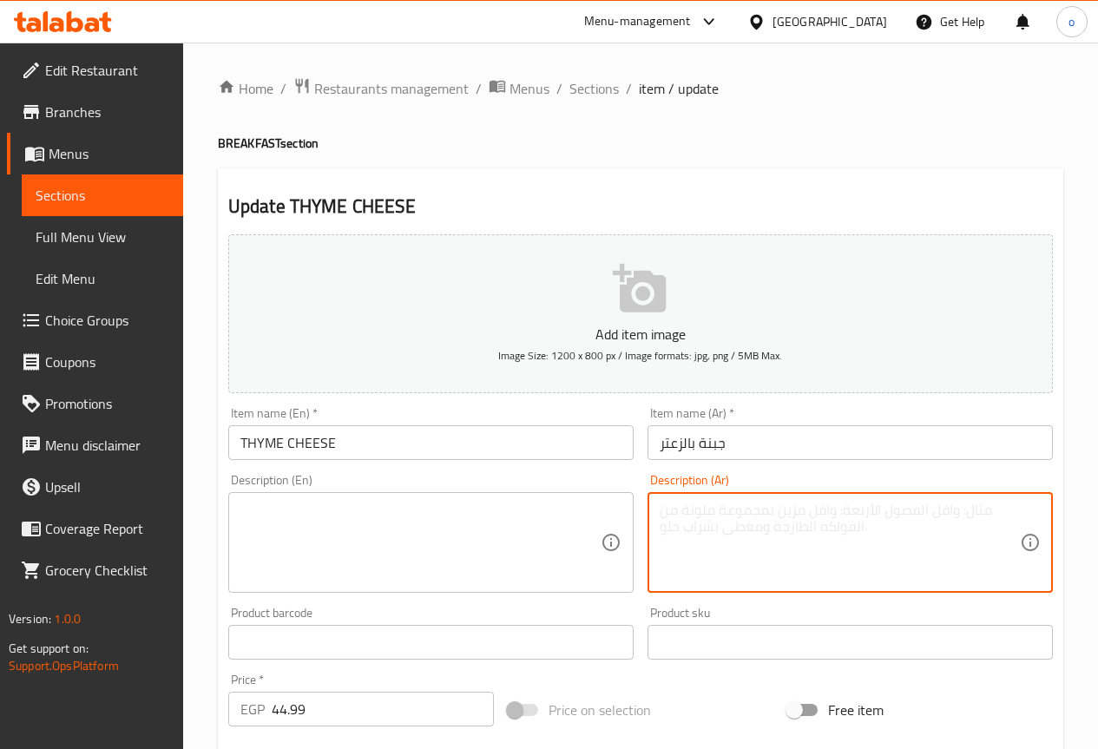
paste textarea "جبنة بيضاء منكهة بالزعتر"
type textarea "جبنة بيضاء منكهة بالزعتر"
click at [988, 508] on textarea "جبنة بيضاء منكهة بالزعتر" at bounding box center [840, 543] width 360 height 82
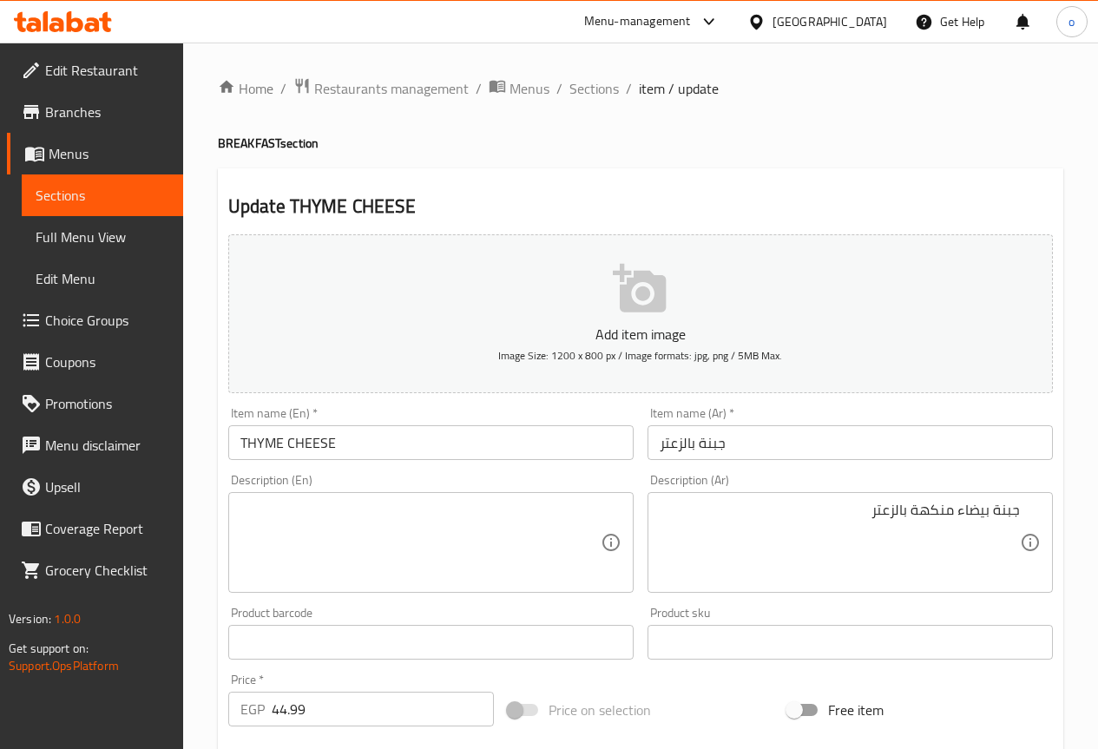
click at [430, 502] on textarea at bounding box center [421, 543] width 360 height 82
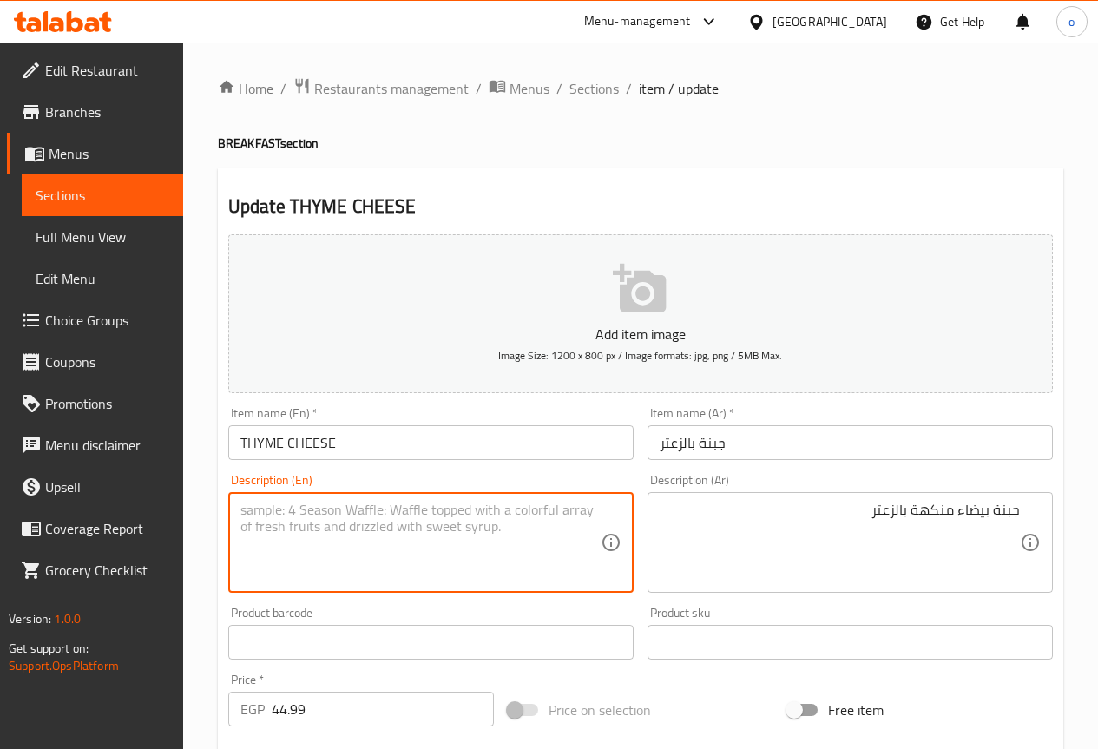
click at [430, 502] on textarea at bounding box center [421, 543] width 360 height 82
paste textarea "White cheese flavored with thyme"
type textarea "White cheese flavored with thyme."
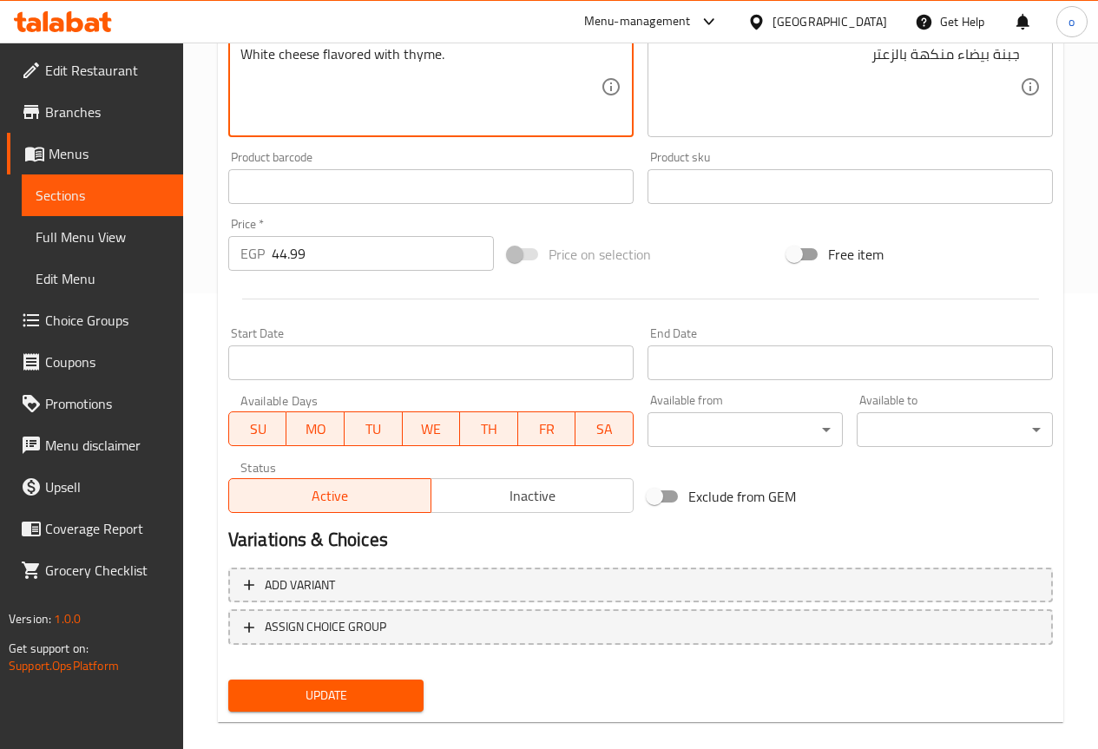
scroll to position [478, 0]
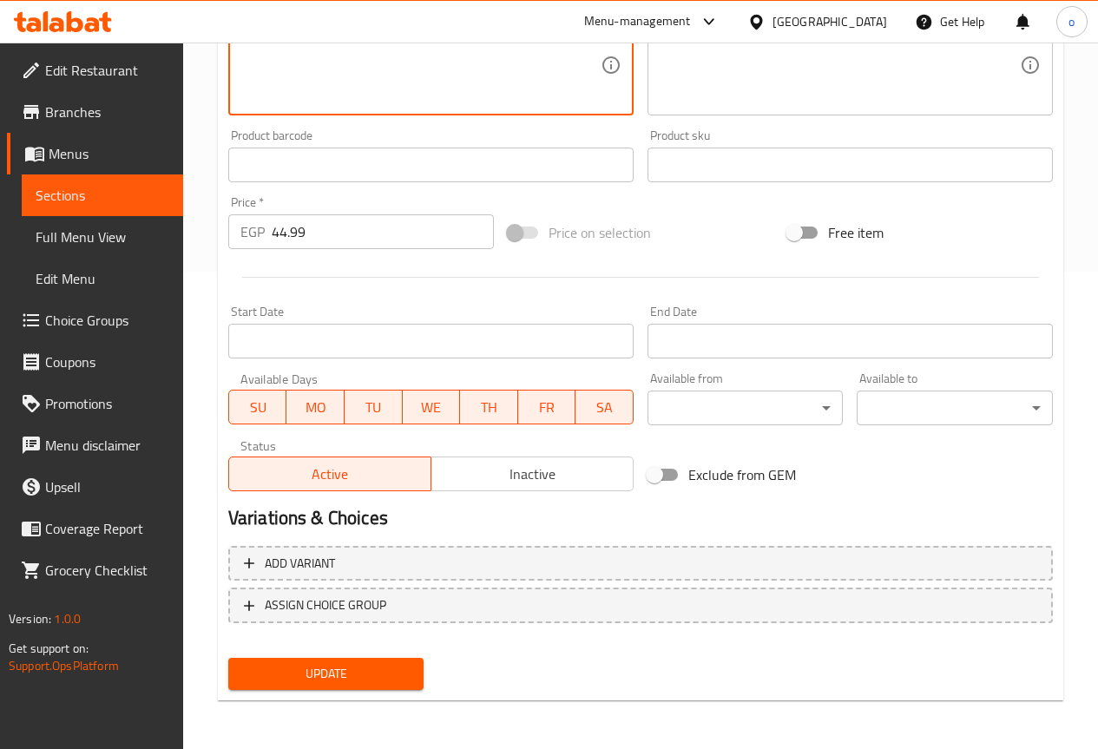
click at [392, 682] on span "Update" at bounding box center [326, 674] width 168 height 22
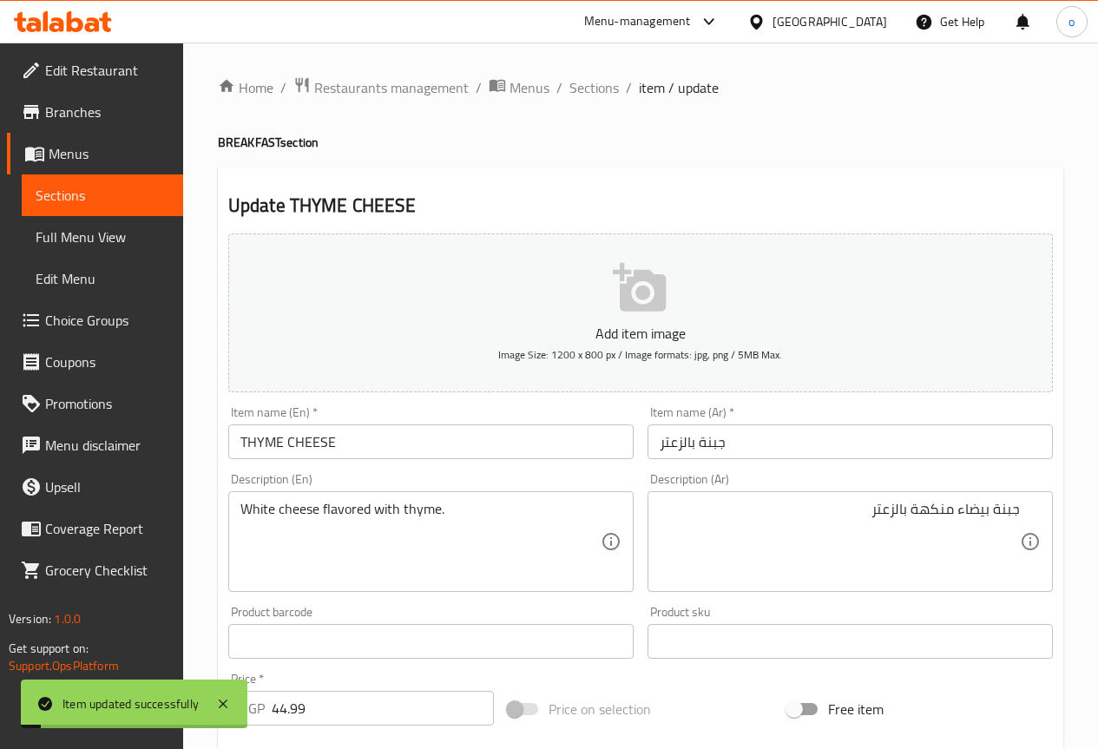
scroll to position [0, 0]
click at [583, 93] on span "Sections" at bounding box center [594, 88] width 49 height 21
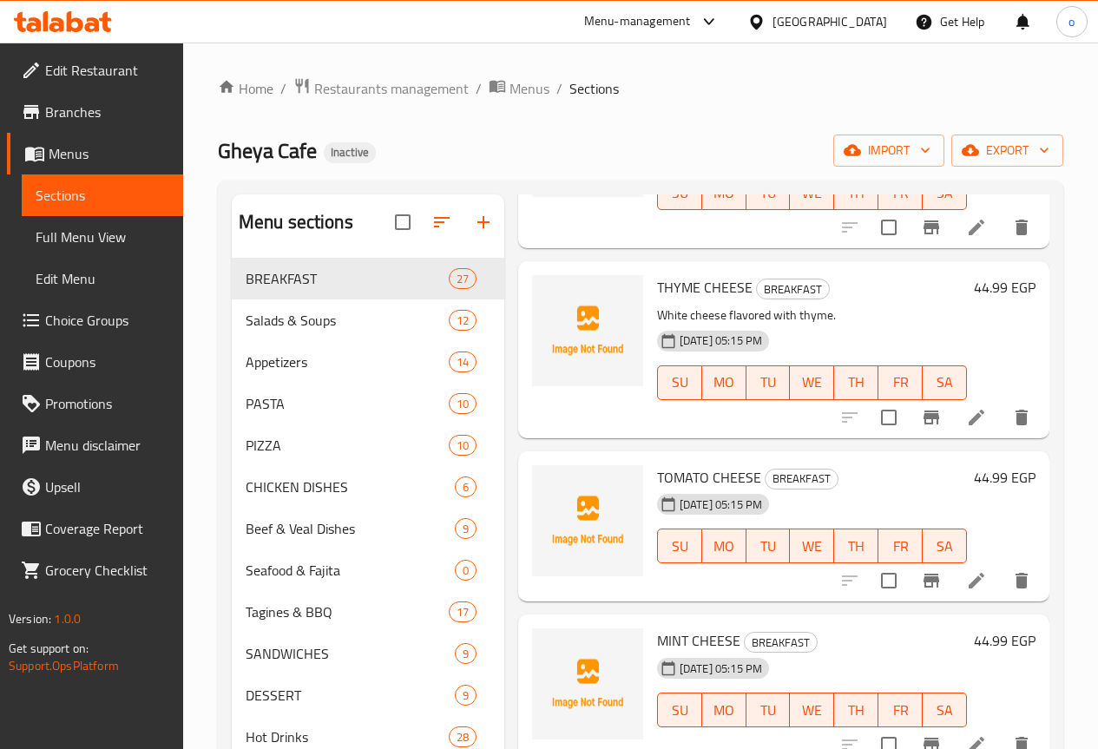
scroll to position [3647, 0]
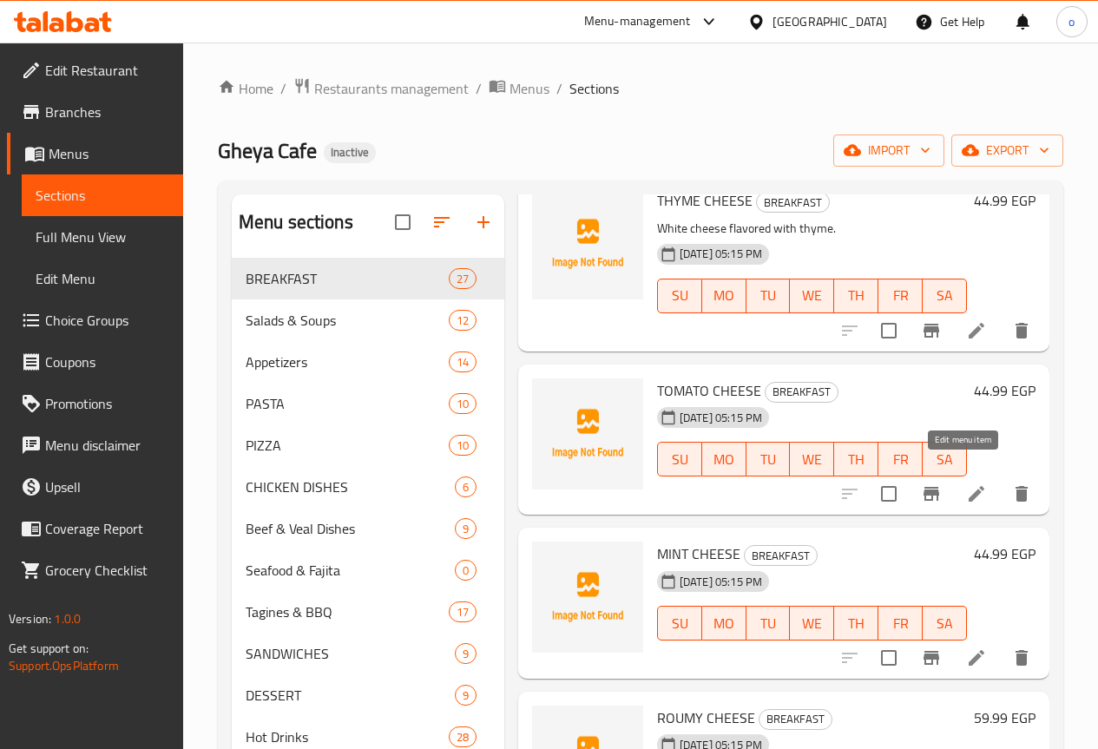
click at [969, 486] on icon at bounding box center [977, 494] width 16 height 16
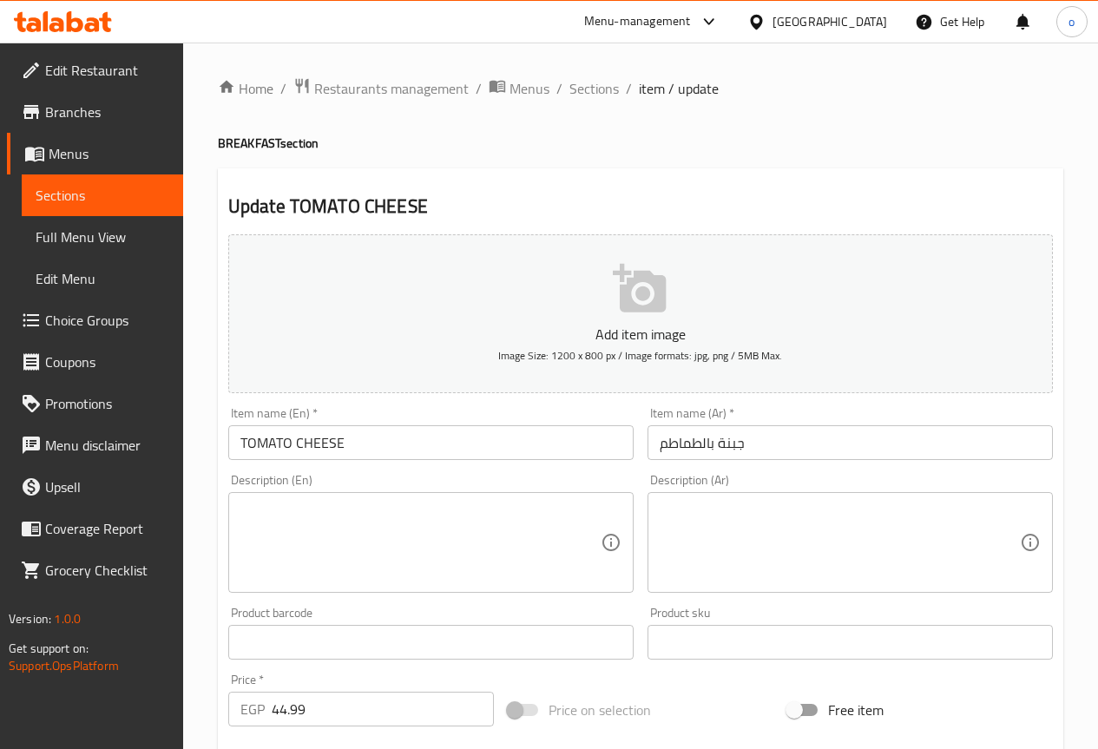
click at [870, 539] on textarea at bounding box center [840, 543] width 360 height 82
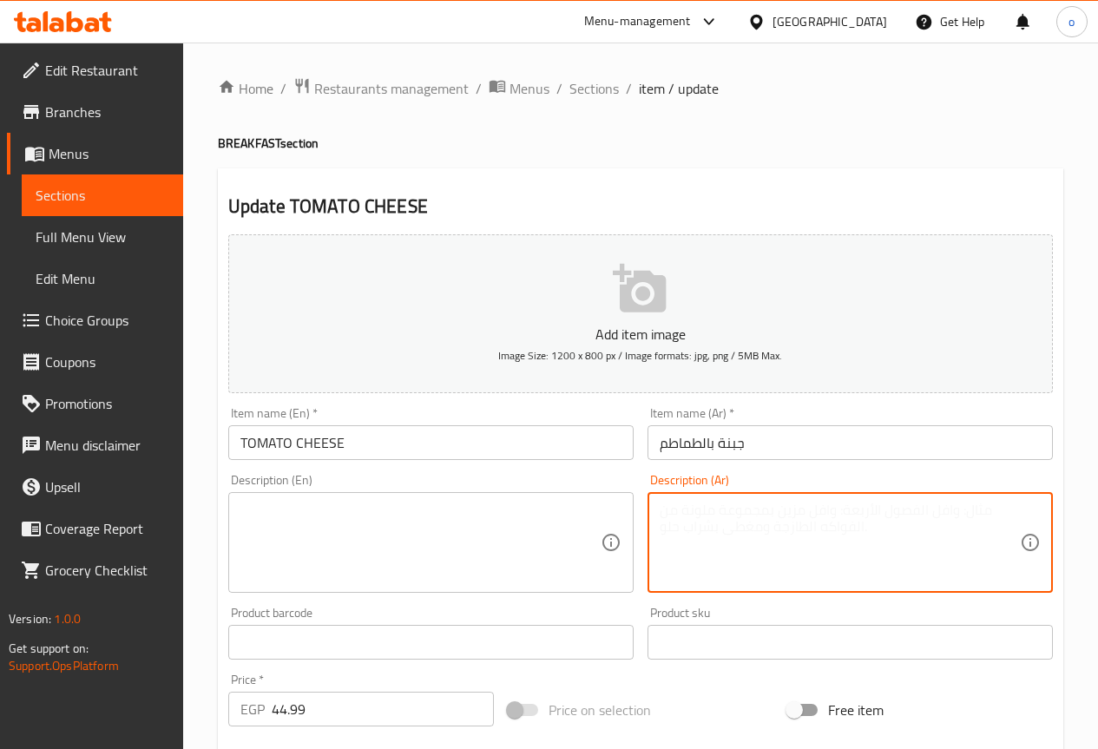
paste textarea "جبنة بيضاء مع مكعبات الطماطم"
click at [868, 513] on textarea "جبنة بيضاء مع مكعبات الطماطم." at bounding box center [840, 543] width 360 height 82
type textarea "جبنة بيضاء مع مكعبات الطماطم."
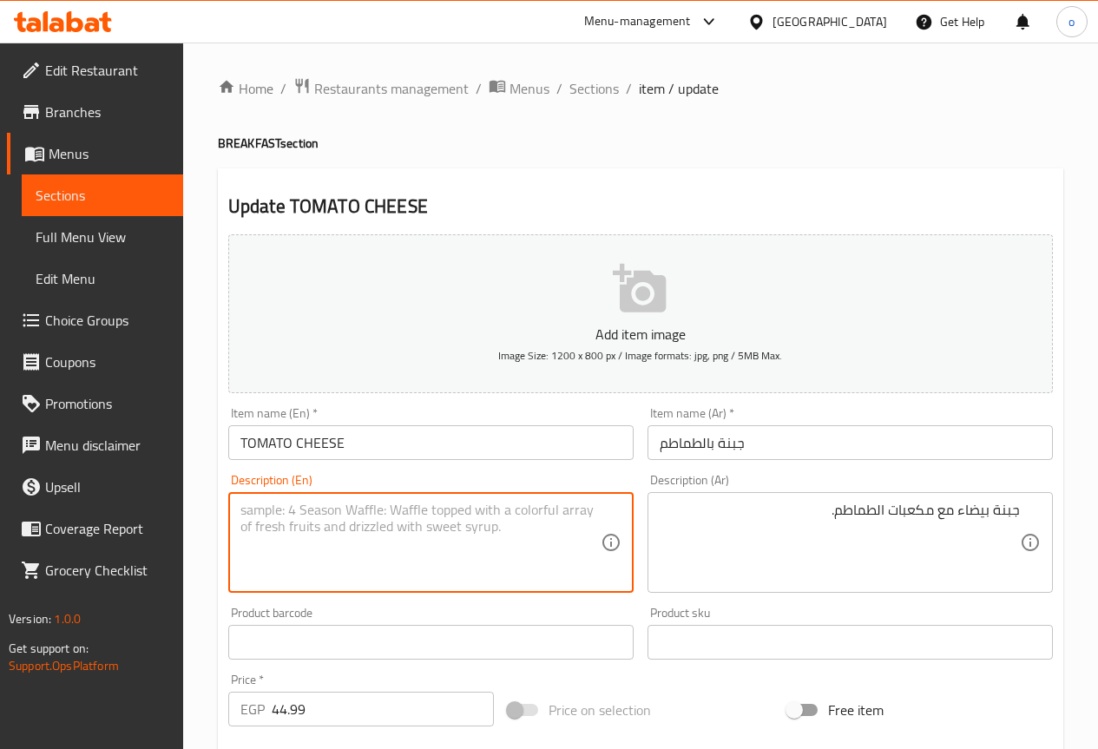
click at [445, 523] on textarea at bounding box center [421, 543] width 360 height 82
paste textarea "White cheese with tomato cubes."
type textarea "White cheese with tomato cubes."
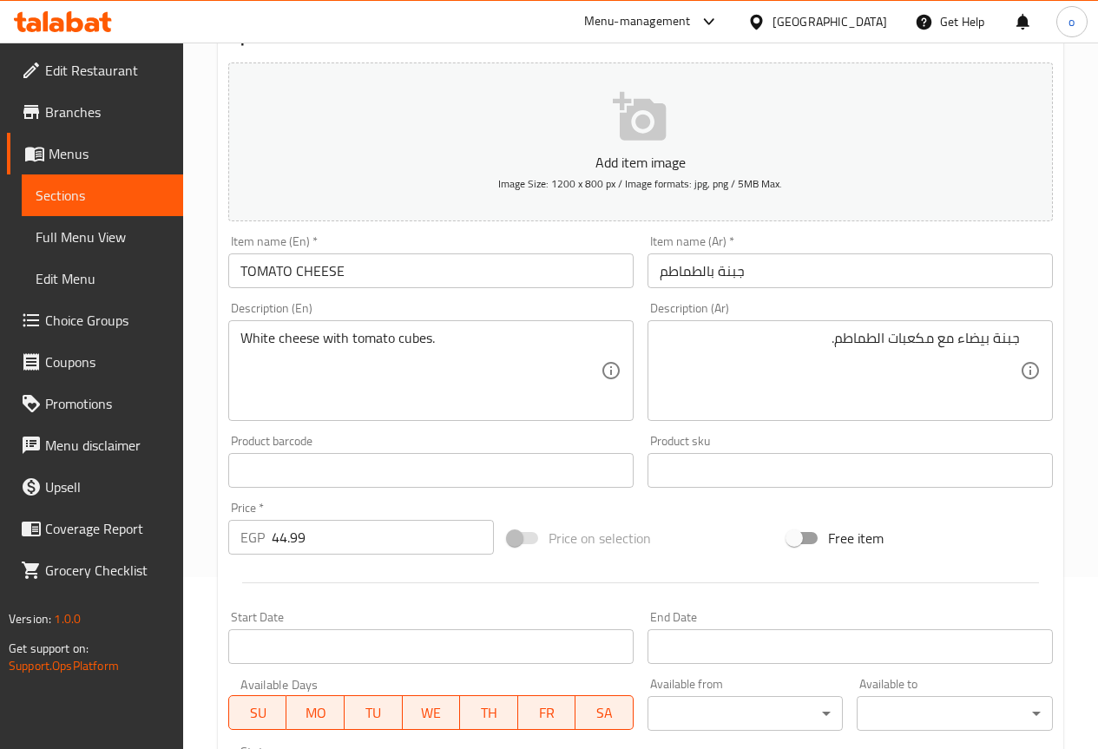
scroll to position [434, 0]
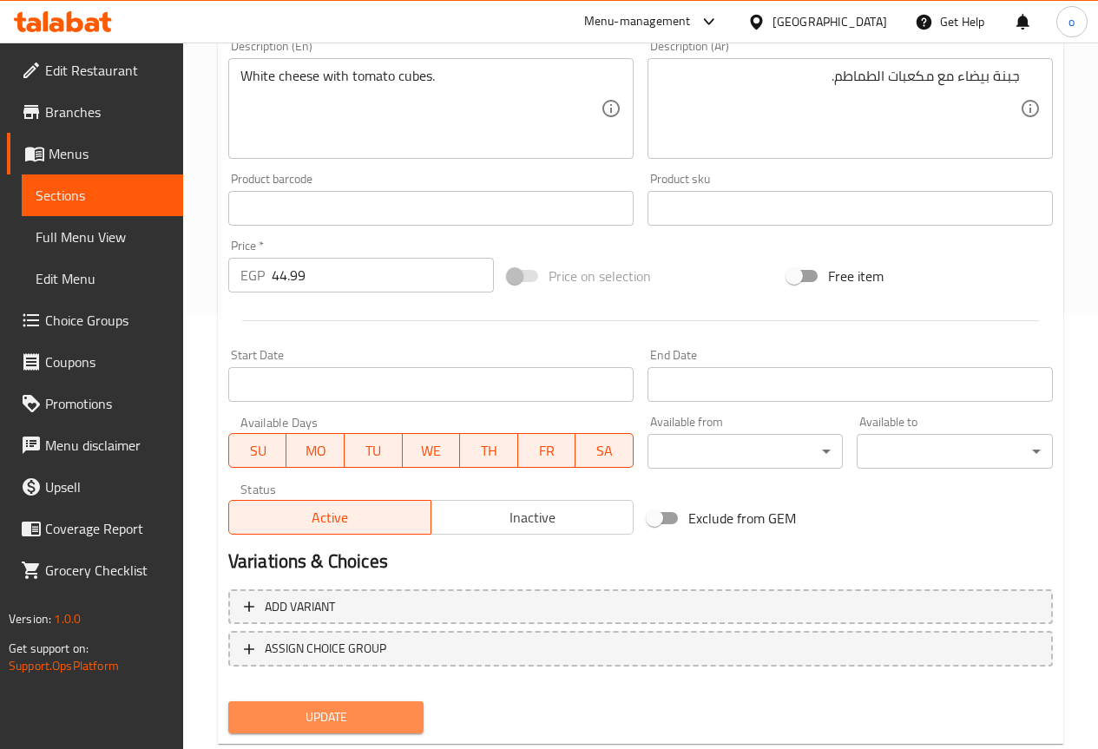
click at [385, 721] on span "Update" at bounding box center [326, 718] width 168 height 22
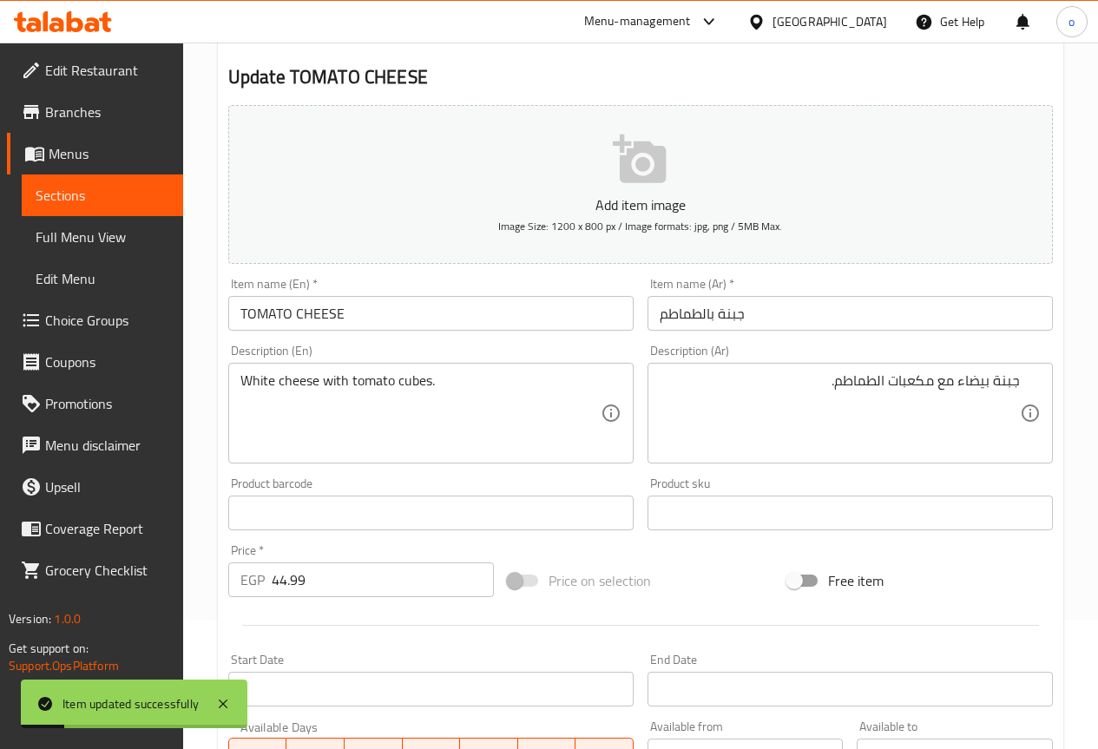
scroll to position [0, 0]
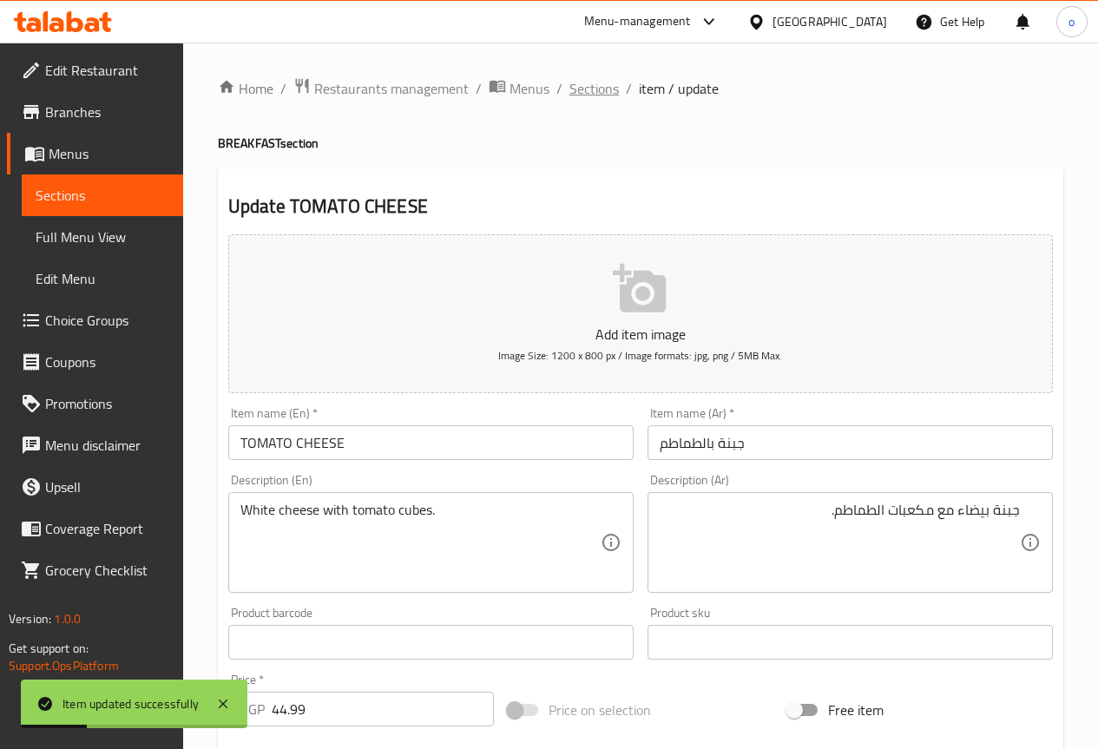
click at [574, 90] on span "Sections" at bounding box center [594, 88] width 49 height 21
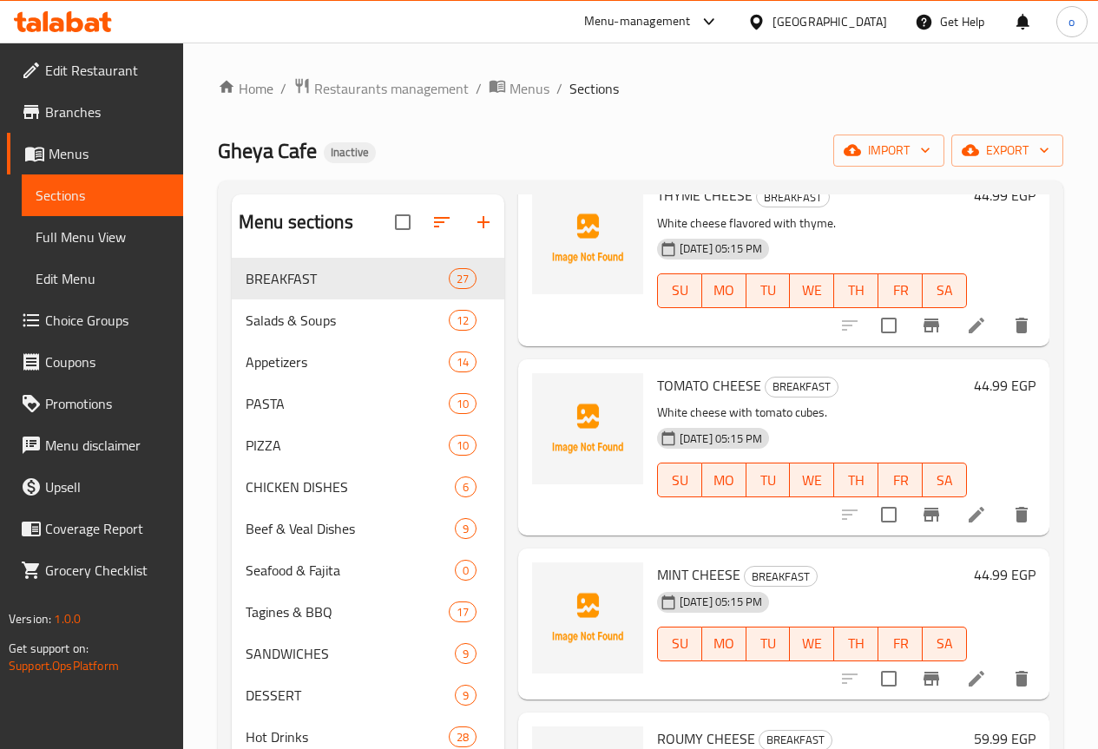
scroll to position [3647, 0]
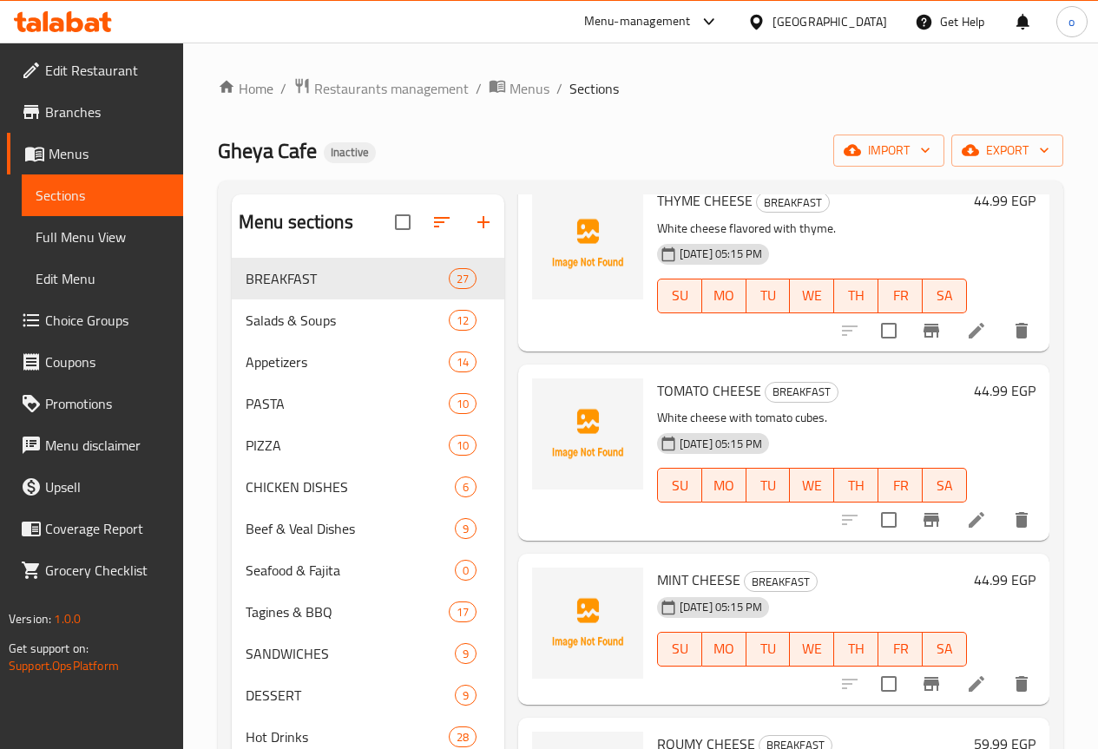
click at [969, 673] on li at bounding box center [976, 684] width 49 height 31
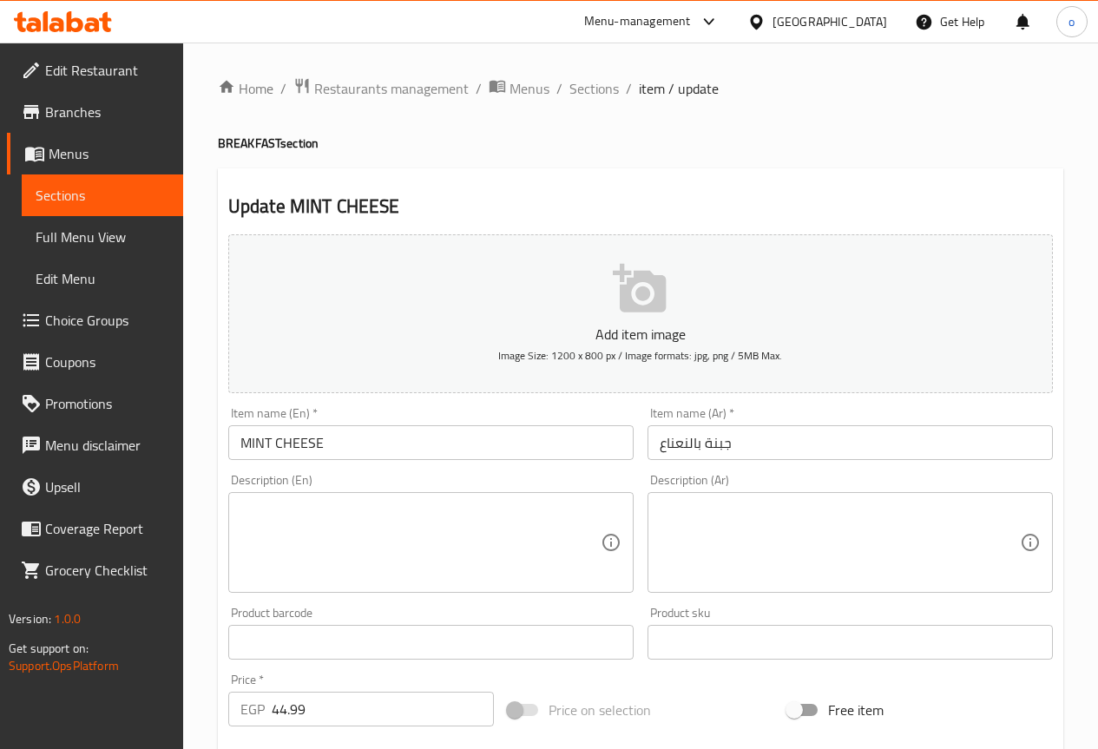
click at [919, 547] on textarea at bounding box center [840, 543] width 360 height 82
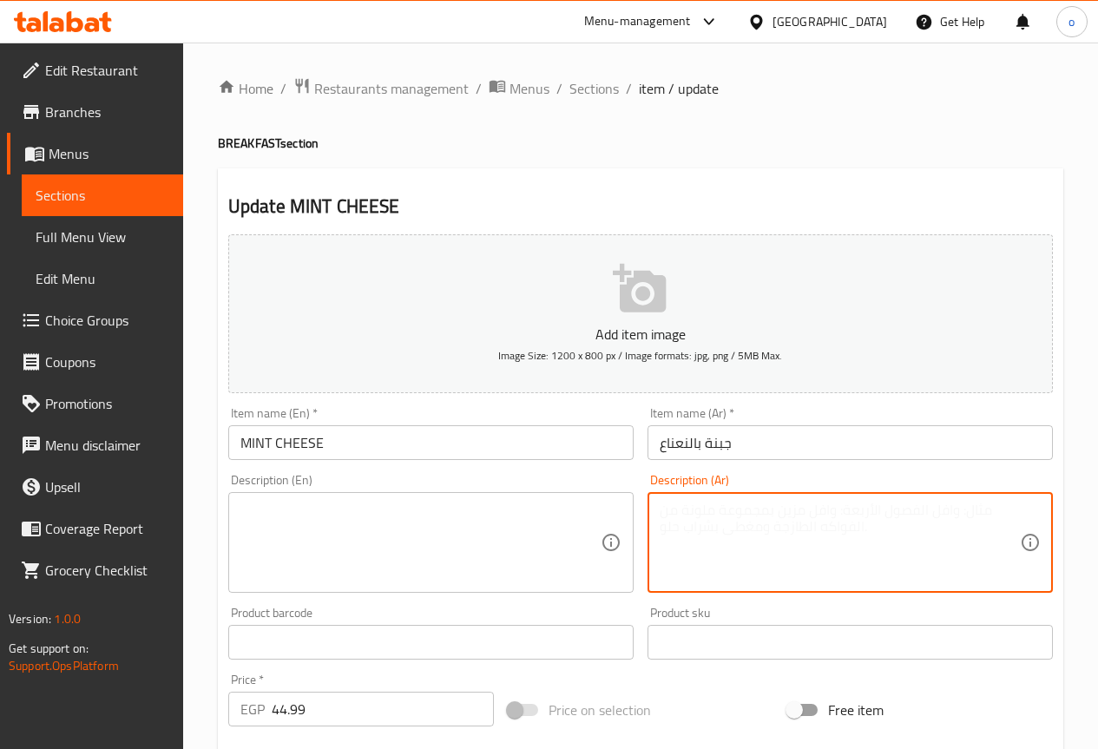
paste textarea "جبنة بيضاء طازجة بالنعناع الأخضر."
type textarea "جبنة بيضاء طازجة بالنعناع الأخضر."
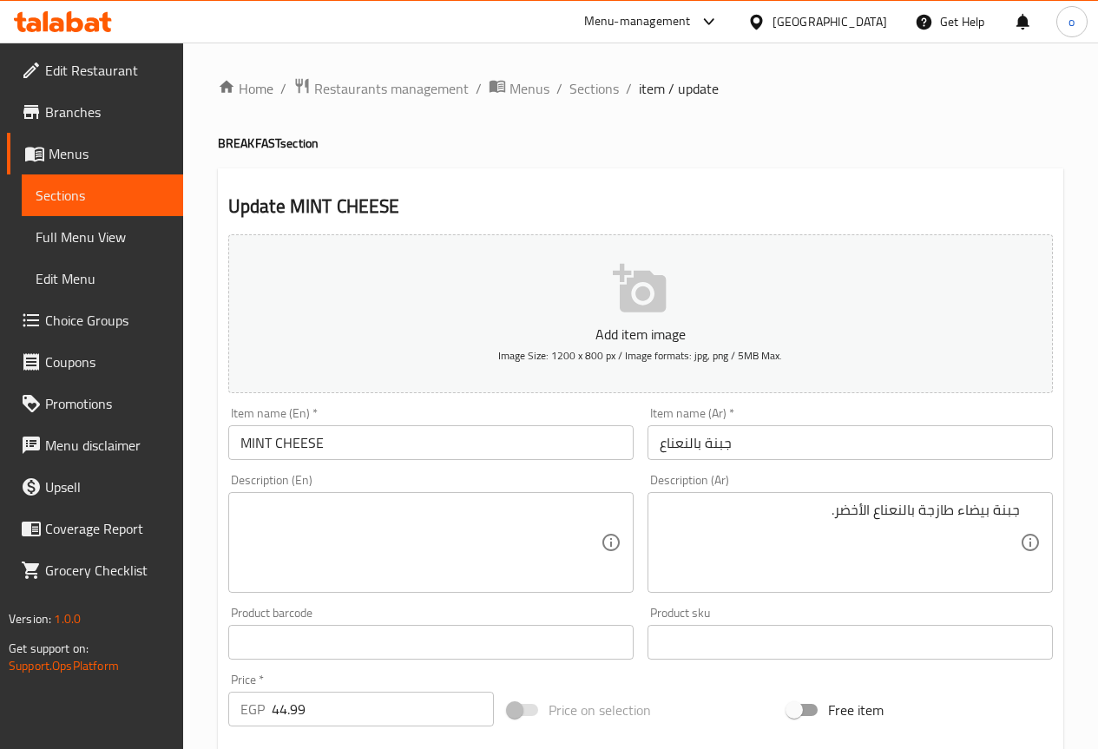
click at [932, 511] on textarea "جبنة بيضاء طازجة بالنعناع الأخضر." at bounding box center [840, 543] width 360 height 82
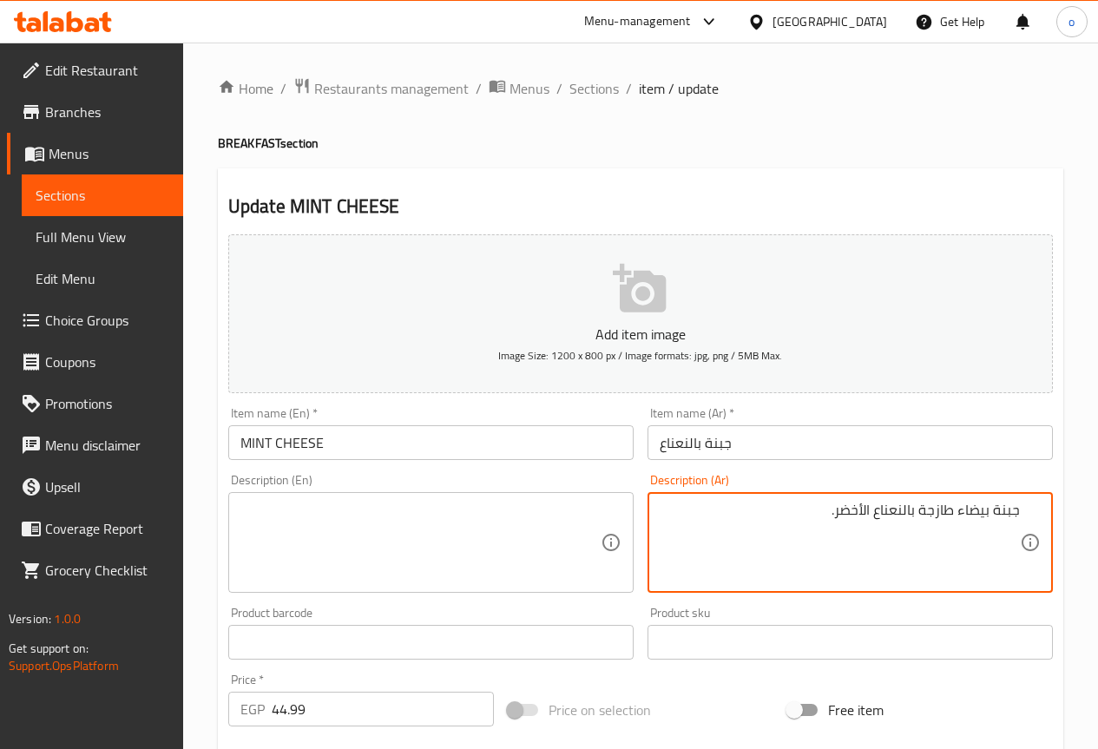
click at [932, 511] on textarea "جبنة بيضاء طازجة بالنعناع الأخضر." at bounding box center [840, 543] width 360 height 82
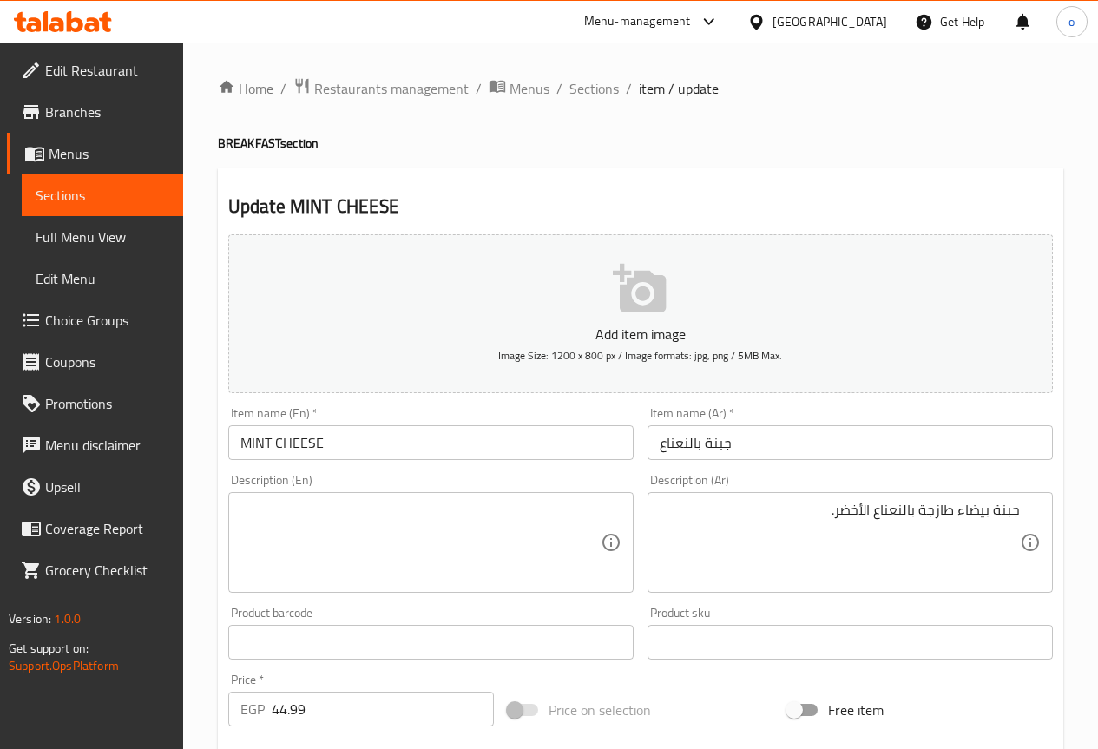
click at [457, 532] on textarea at bounding box center [421, 543] width 360 height 82
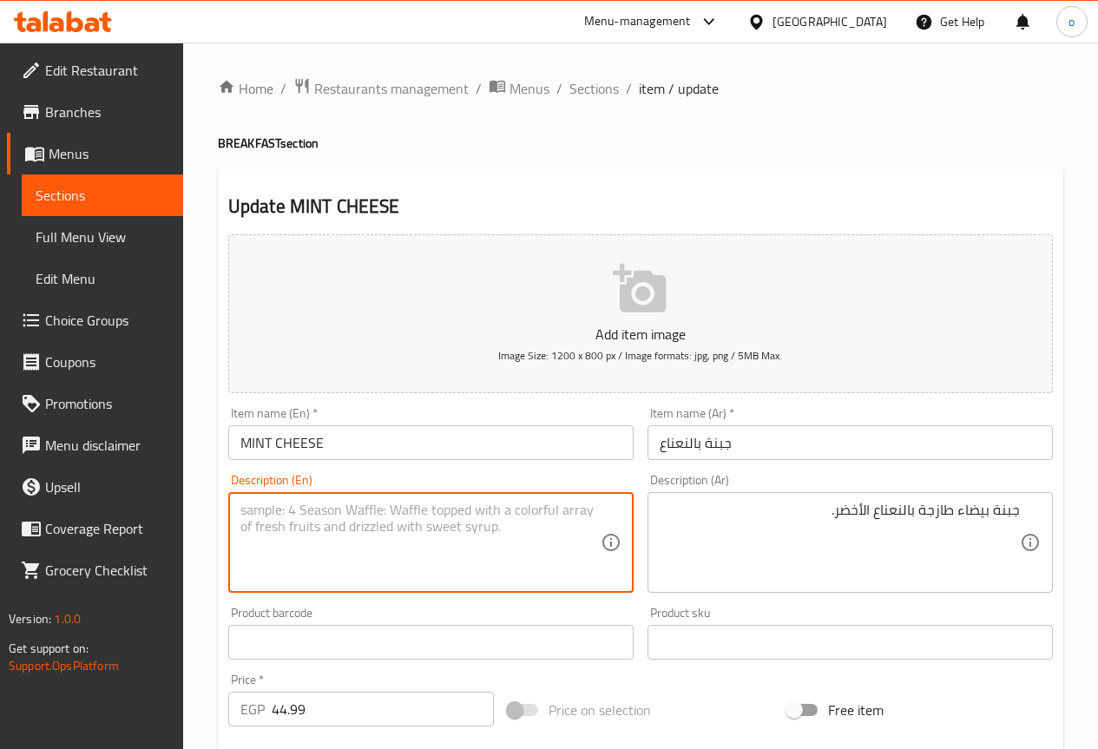
click at [457, 532] on textarea at bounding box center [421, 543] width 360 height 82
paste textarea "Fresh white cheese with green mint."
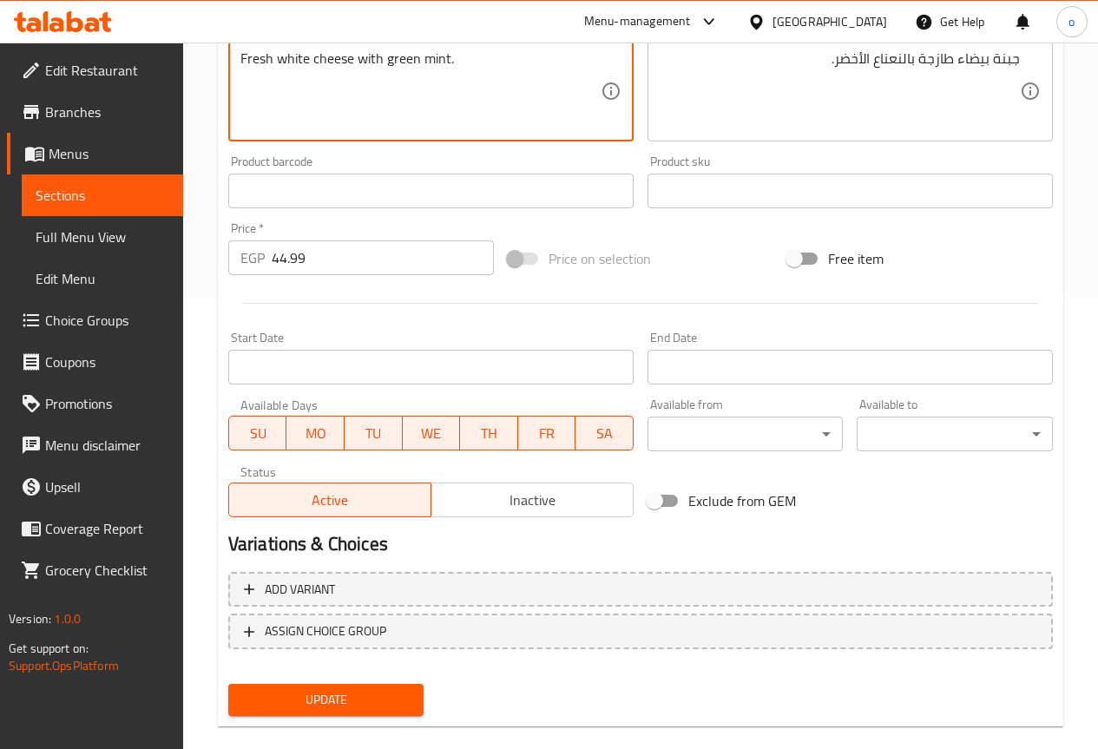
scroll to position [478, 0]
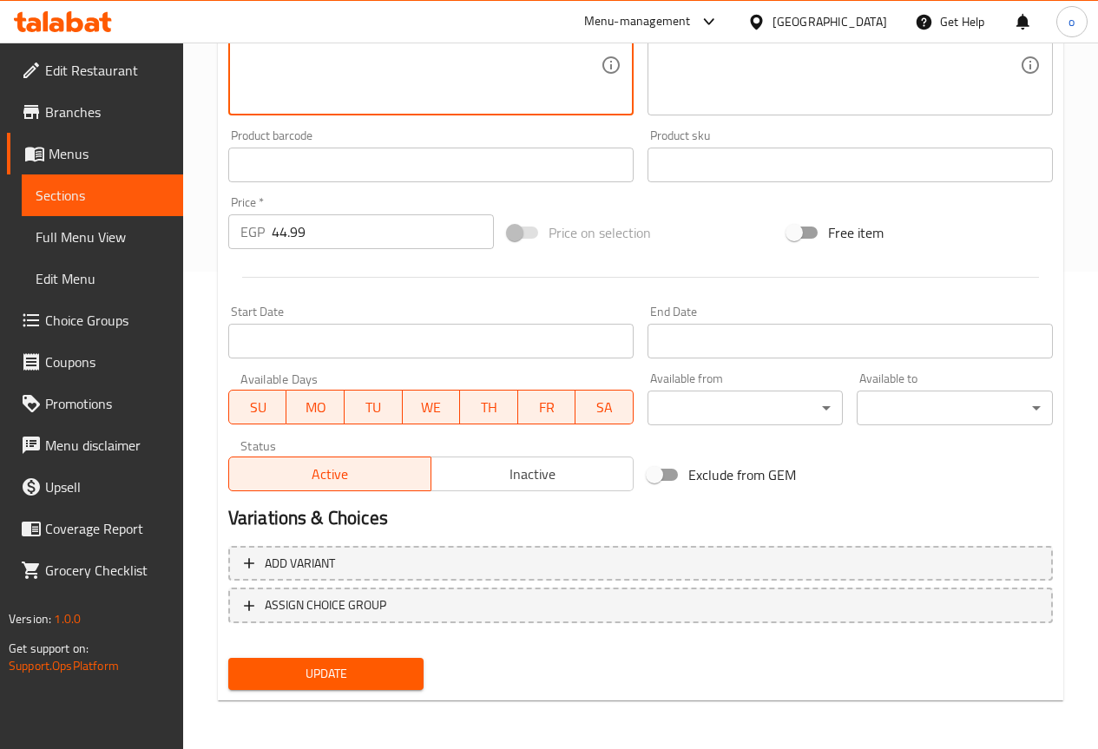
type textarea "Fresh white cheese with green mint."
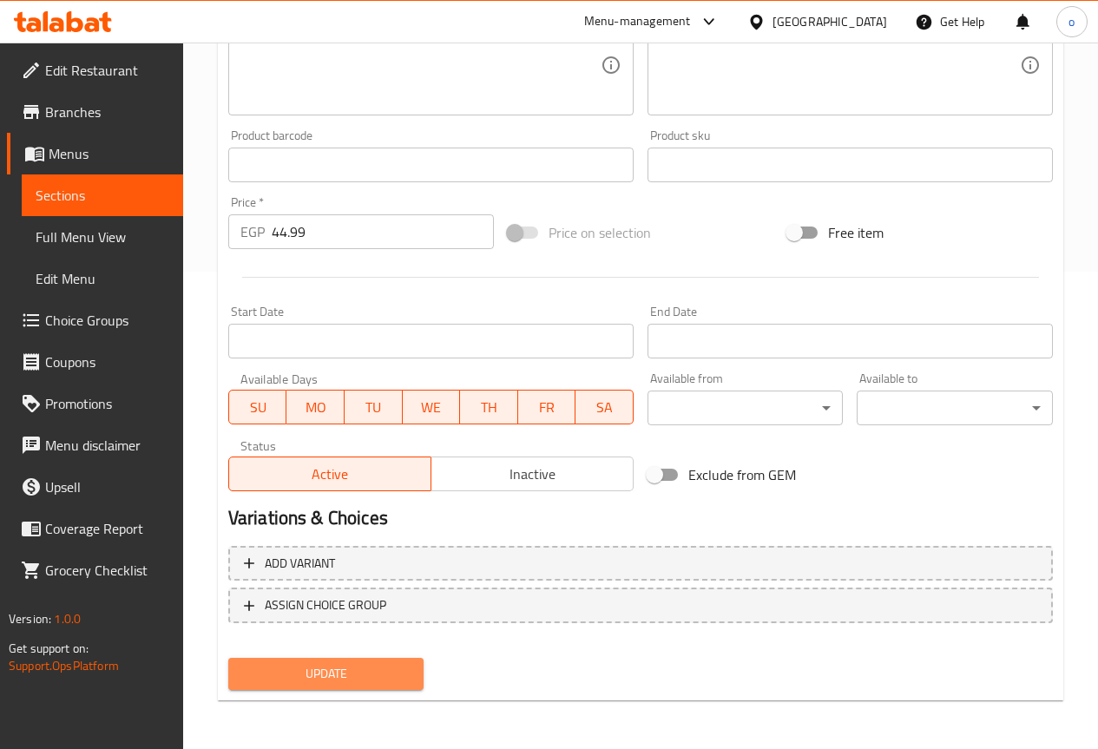
click at [374, 673] on span "Update" at bounding box center [326, 674] width 168 height 22
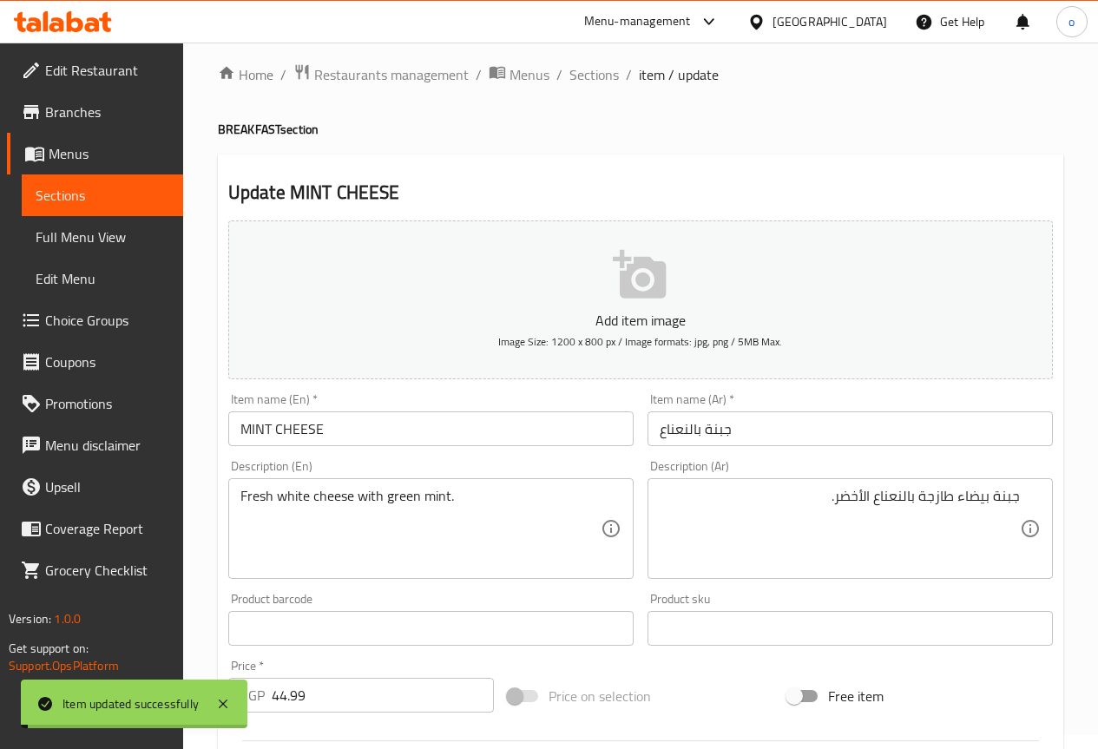
scroll to position [0, 0]
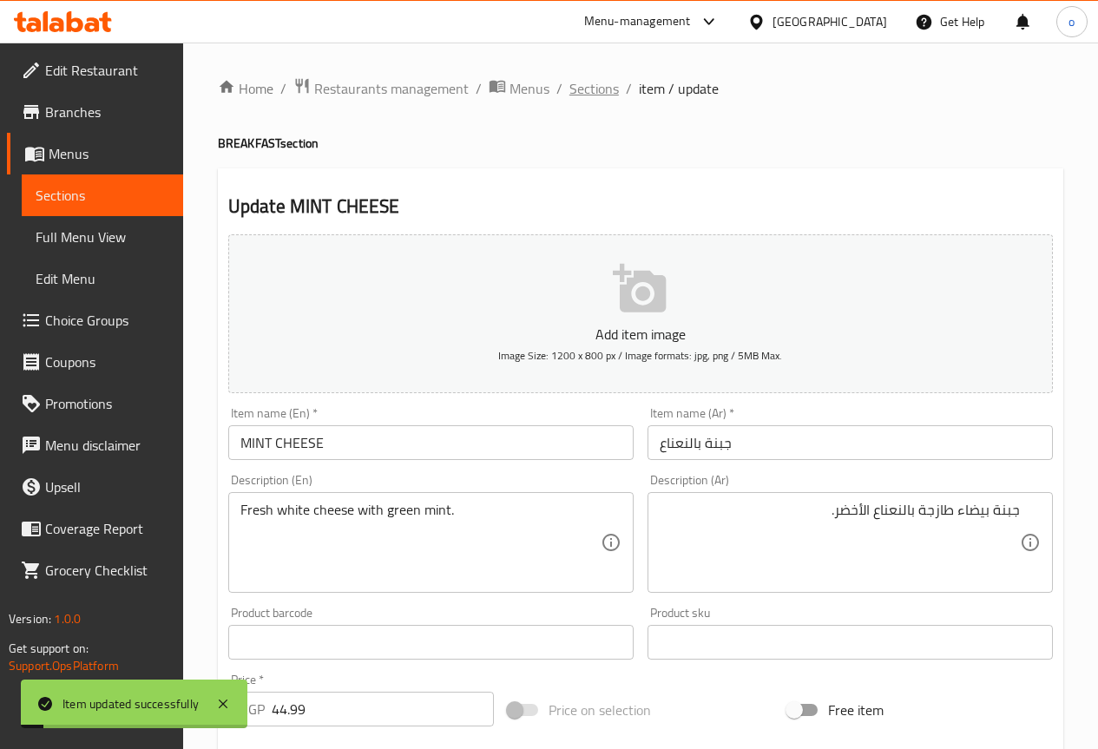
click at [595, 89] on span "Sections" at bounding box center [594, 88] width 49 height 21
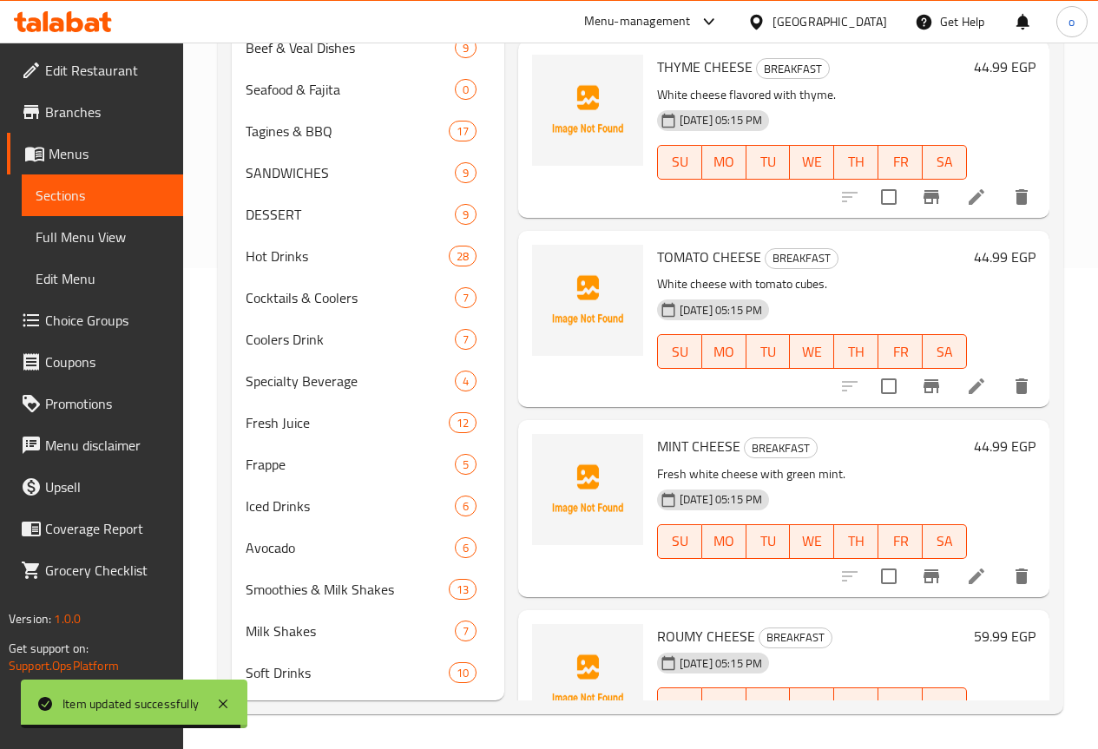
scroll to position [3386, 0]
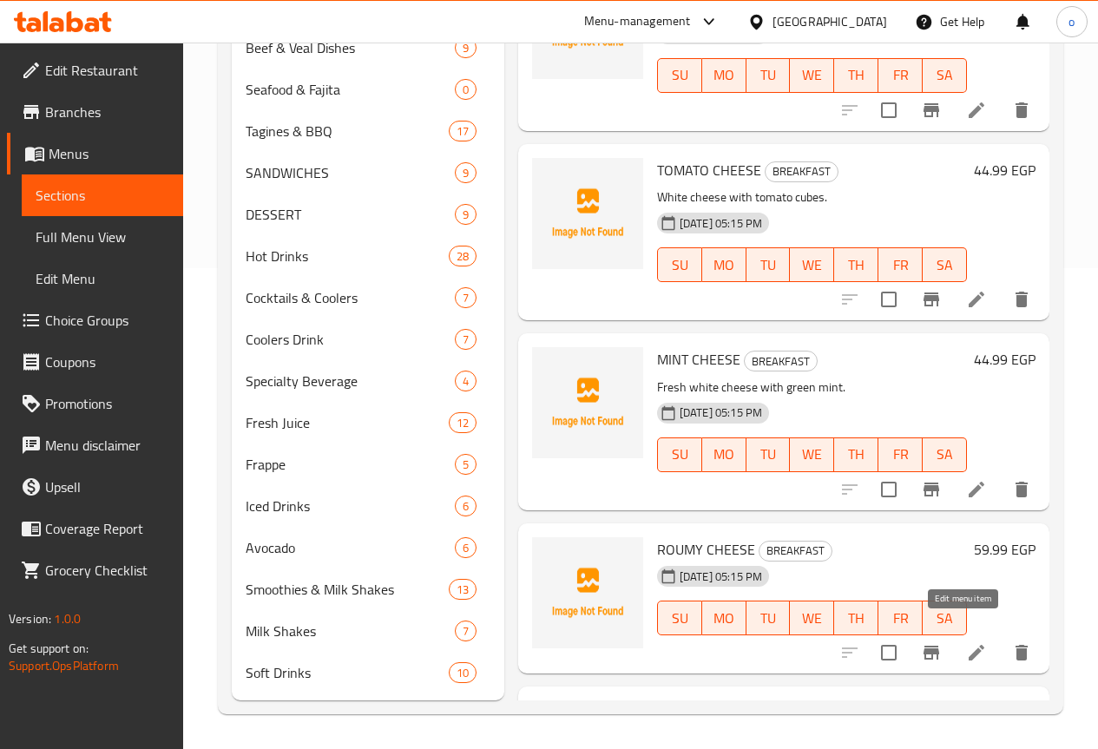
click at [971, 643] on icon at bounding box center [976, 653] width 21 height 21
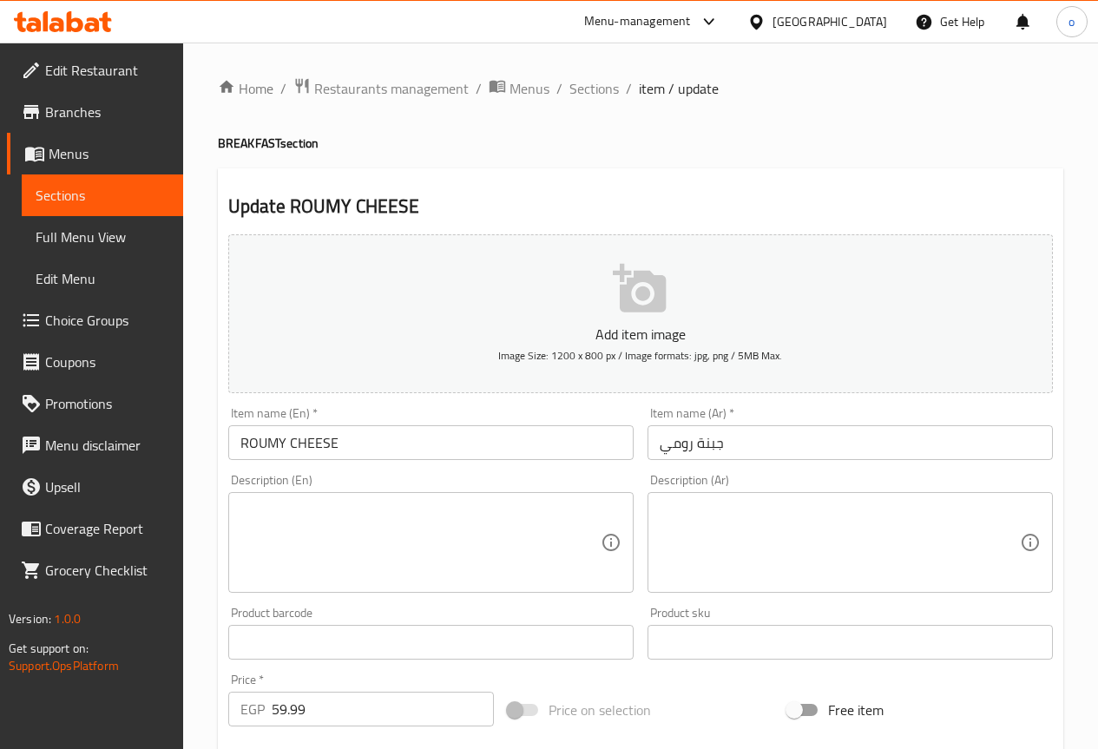
click at [807, 553] on textarea at bounding box center [840, 543] width 360 height 82
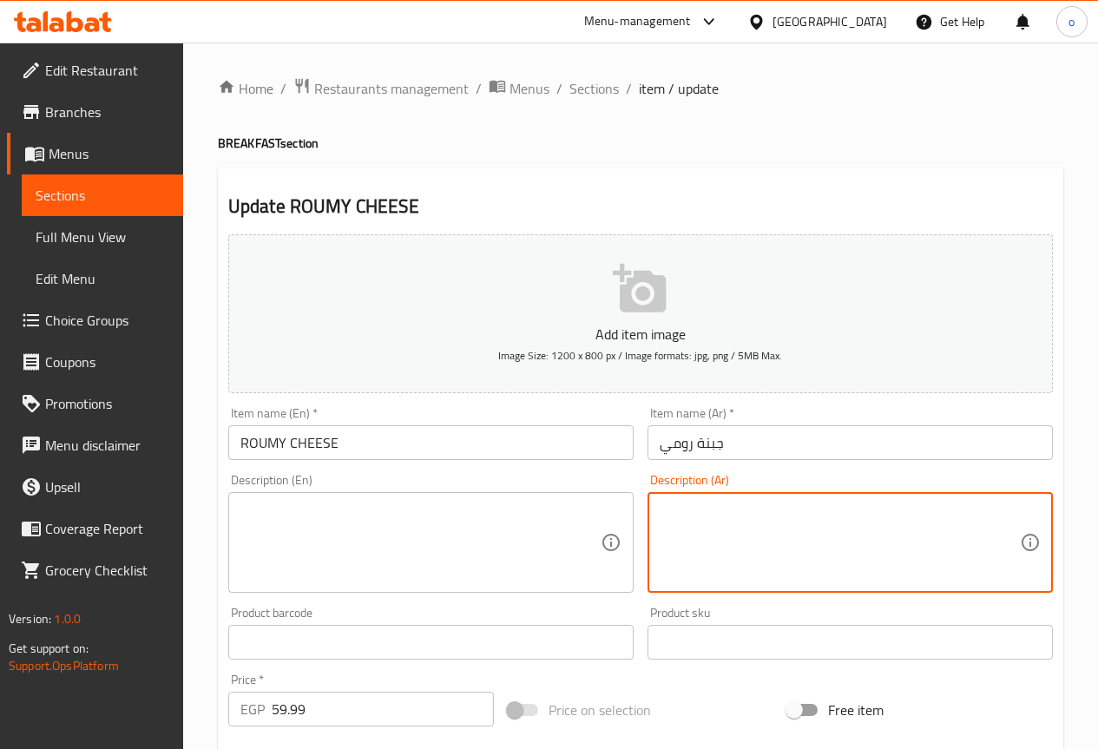
paste textarea "شرائح جبنة رومي بطعمها المميز"
type textarea "شرائح جبنة رومي بطعمها المميز"
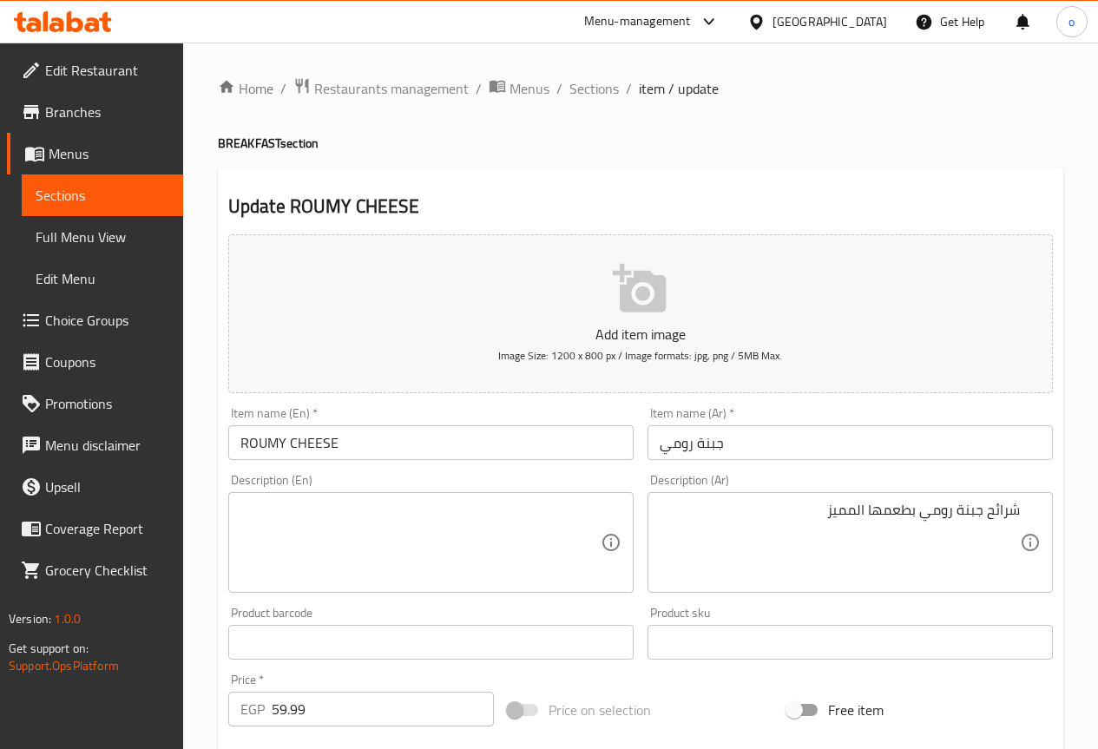
drag, startPoint x: 530, startPoint y: 494, endPoint x: 525, endPoint y: 504, distance: 11.6
click at [530, 494] on div "Description (En)" at bounding box center [430, 542] width 405 height 101
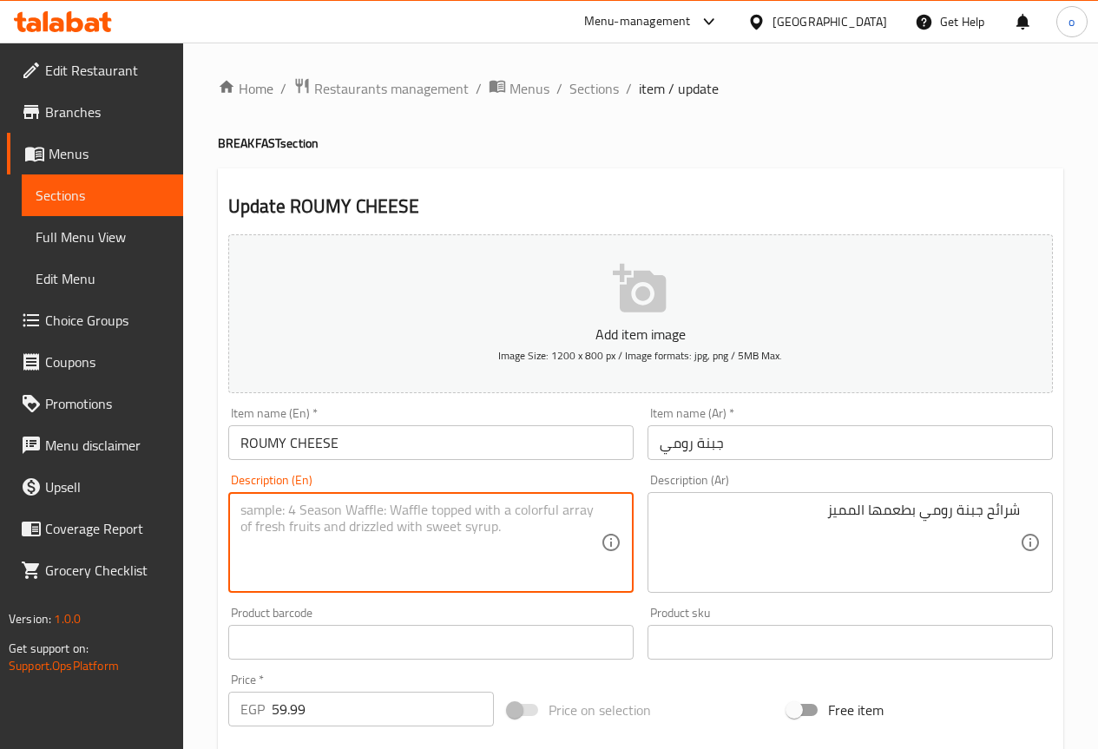
click at [518, 524] on textarea at bounding box center [421, 543] width 360 height 82
paste textarea "Romano cheese slices with a distinctive taste"
drag, startPoint x: 290, startPoint y: 511, endPoint x: 253, endPoint y: 516, distance: 37.7
click at [253, 516] on textarea "Romano cheese slices with a distinctive taste" at bounding box center [421, 543] width 360 height 82
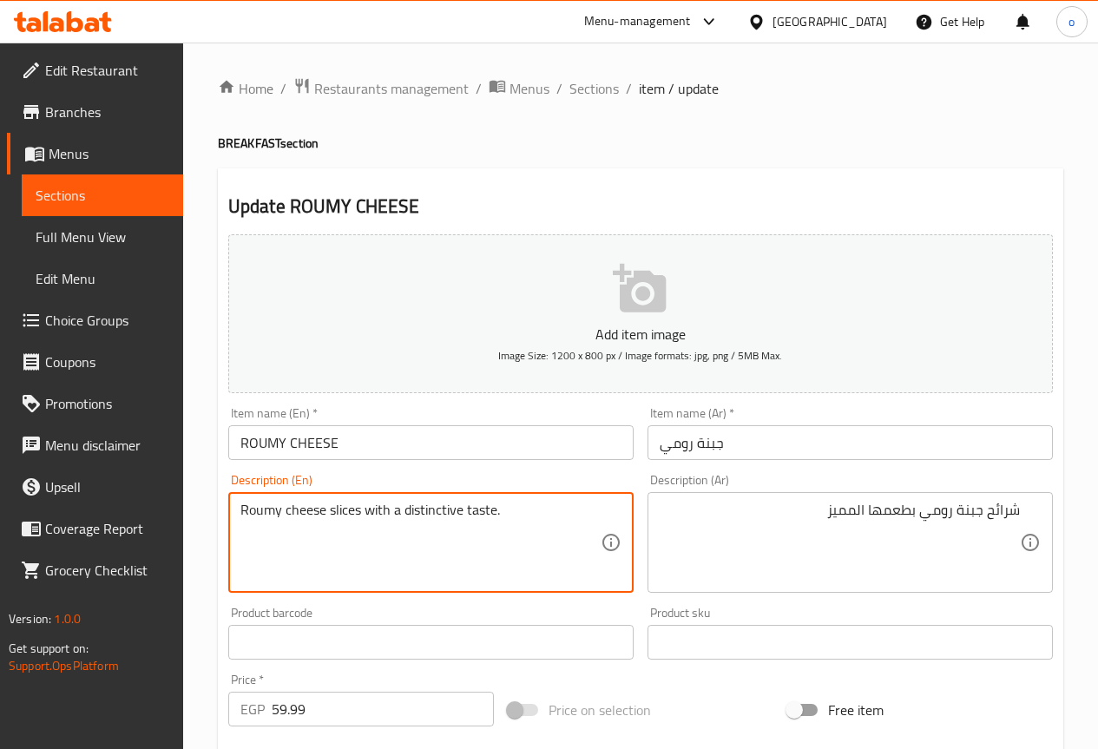
type textarea "Roumy cheese slices with a distinctive taste."
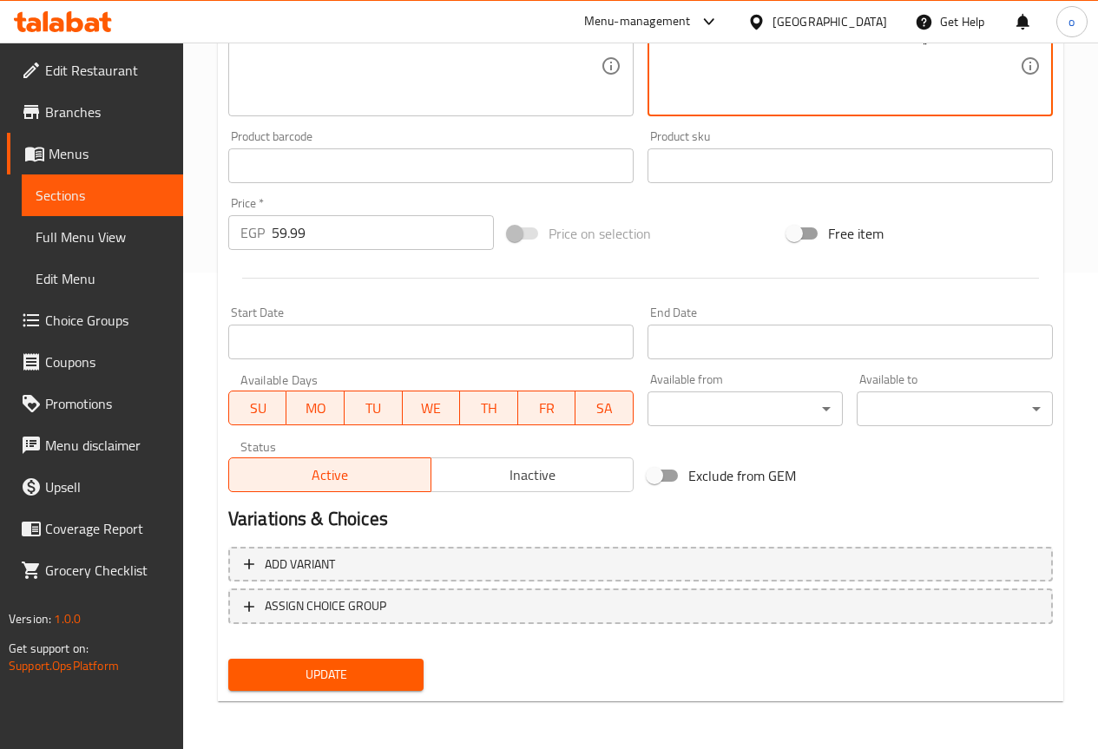
scroll to position [478, 0]
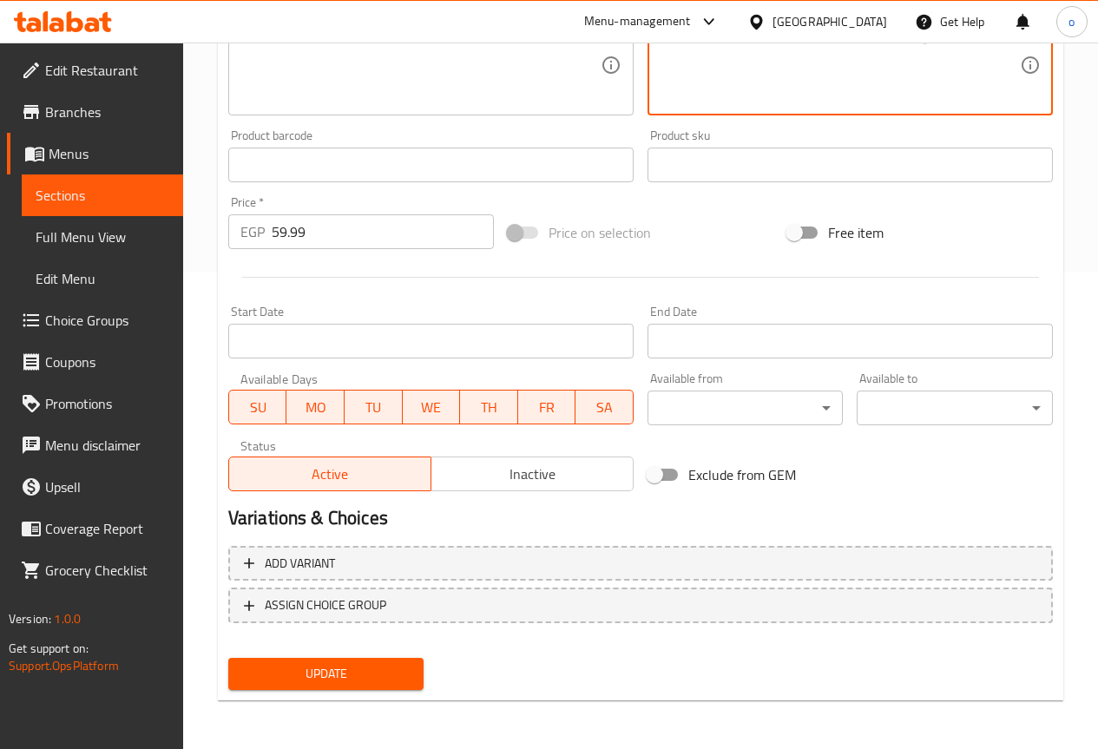
type textarea "شرائح جبنة رومي بطعمها المميز."
click at [366, 676] on span "Update" at bounding box center [326, 674] width 168 height 22
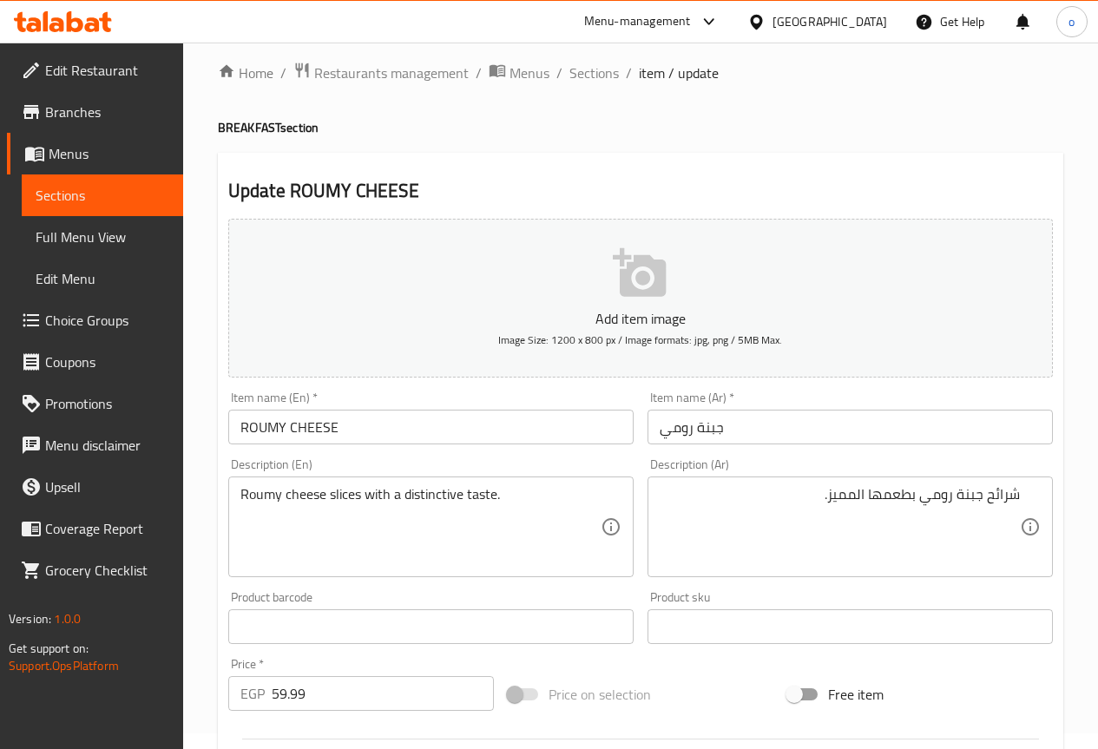
scroll to position [0, 0]
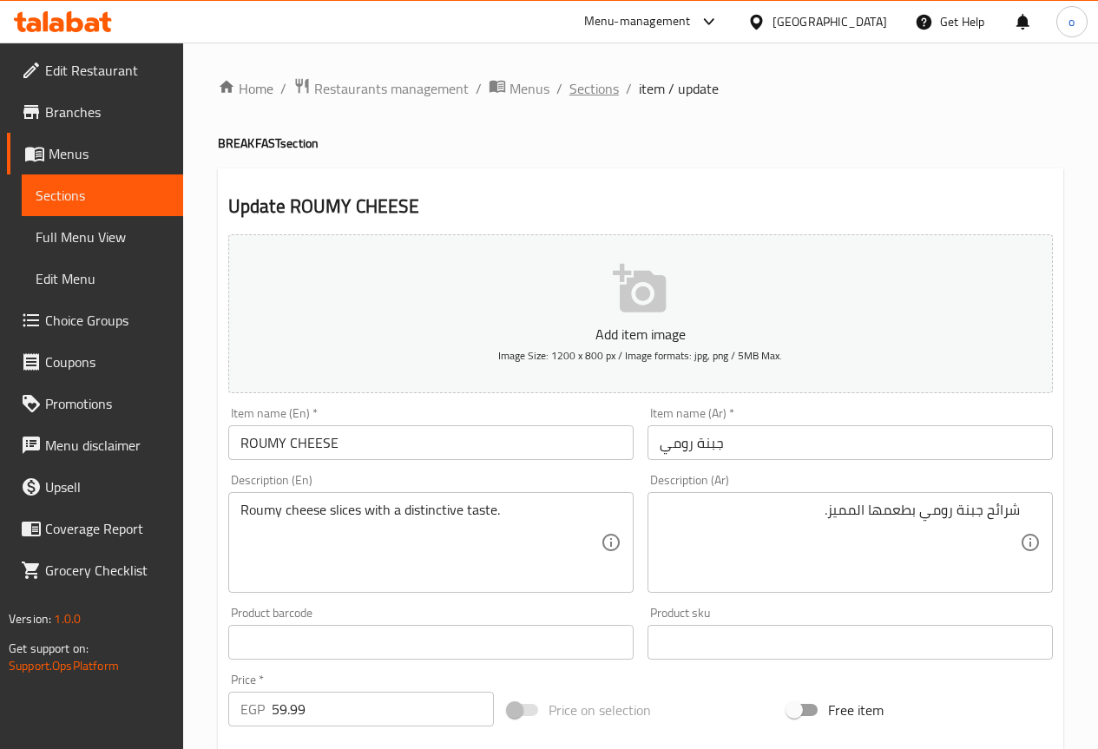
click at [603, 84] on span "Sections" at bounding box center [594, 88] width 49 height 21
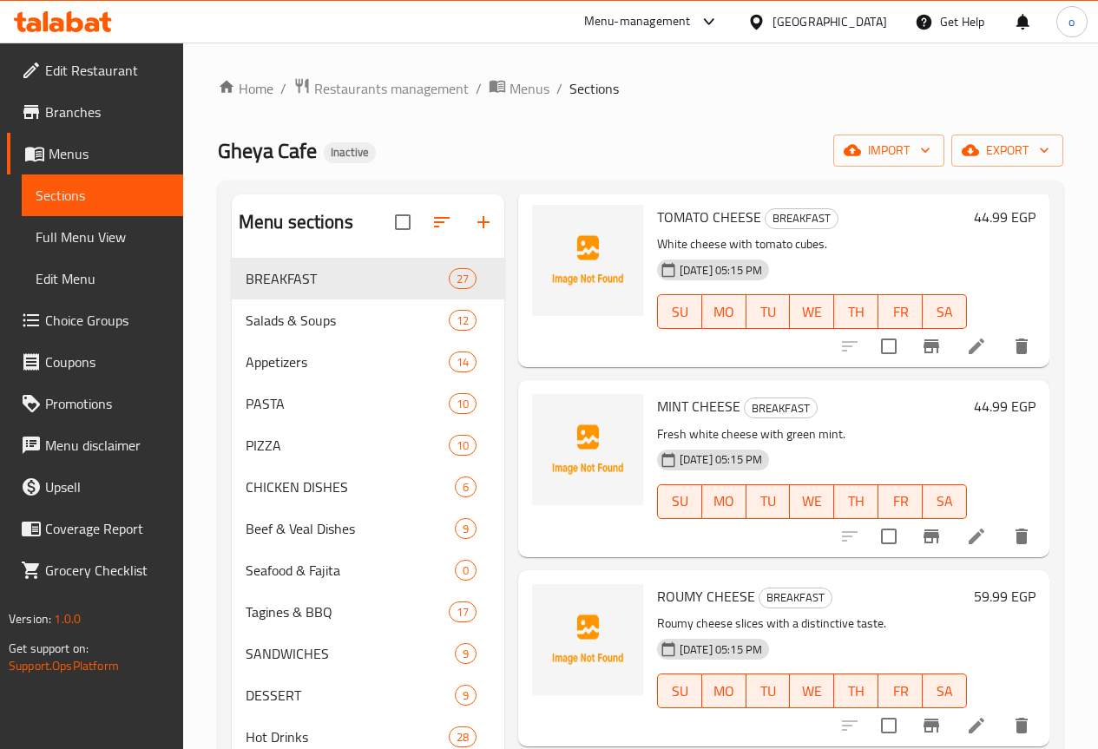
scroll to position [4156, 0]
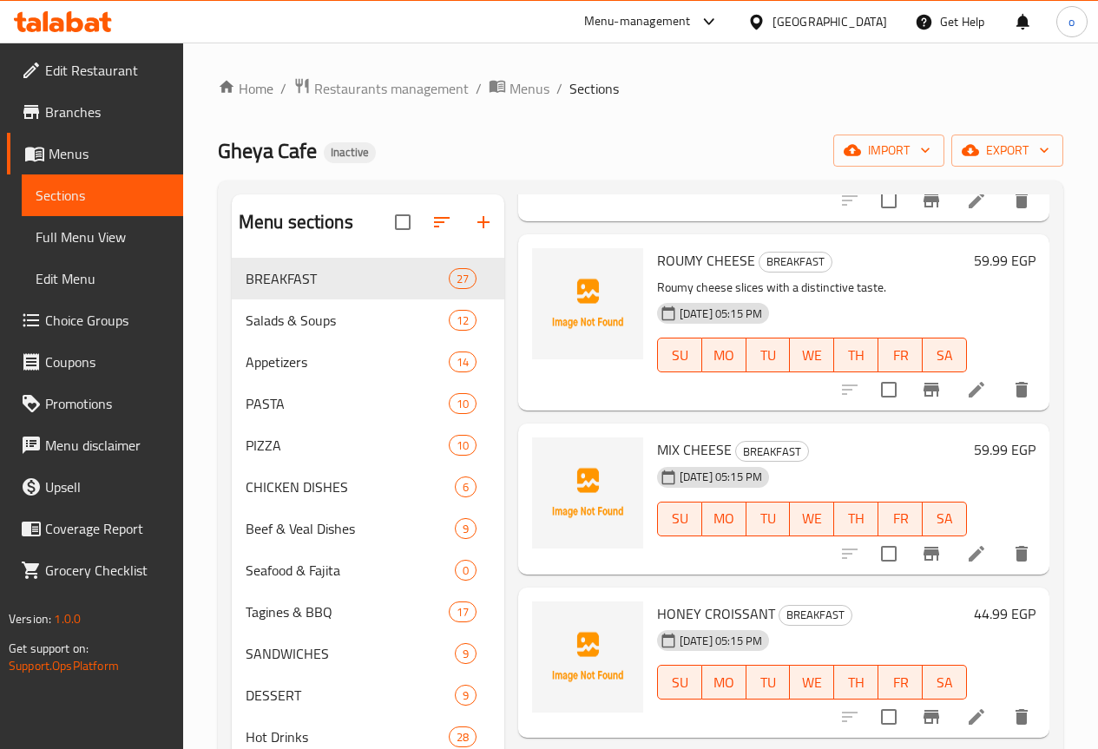
click at [960, 538] on li at bounding box center [976, 553] width 49 height 31
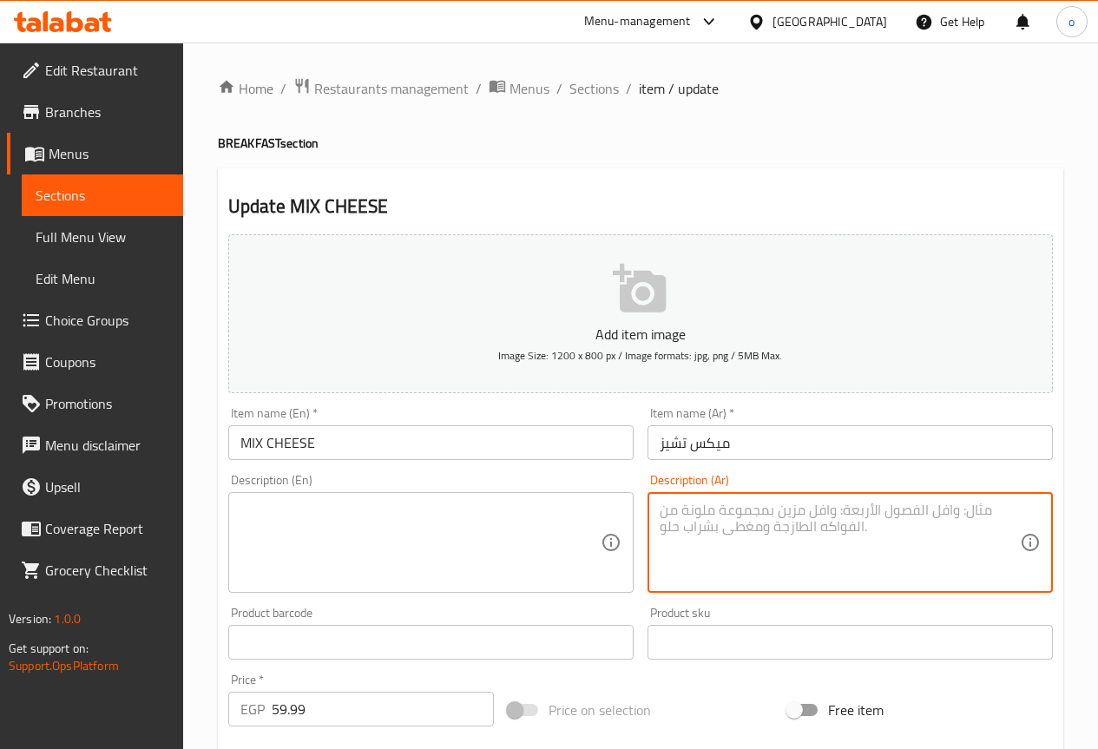
click at [895, 508] on textarea at bounding box center [840, 543] width 360 height 82
paste textarea "تشكيلة من الجبن بأنواع مختلفة"
type textarea "تشكيلة من الجبن بأنواع مختلفة"
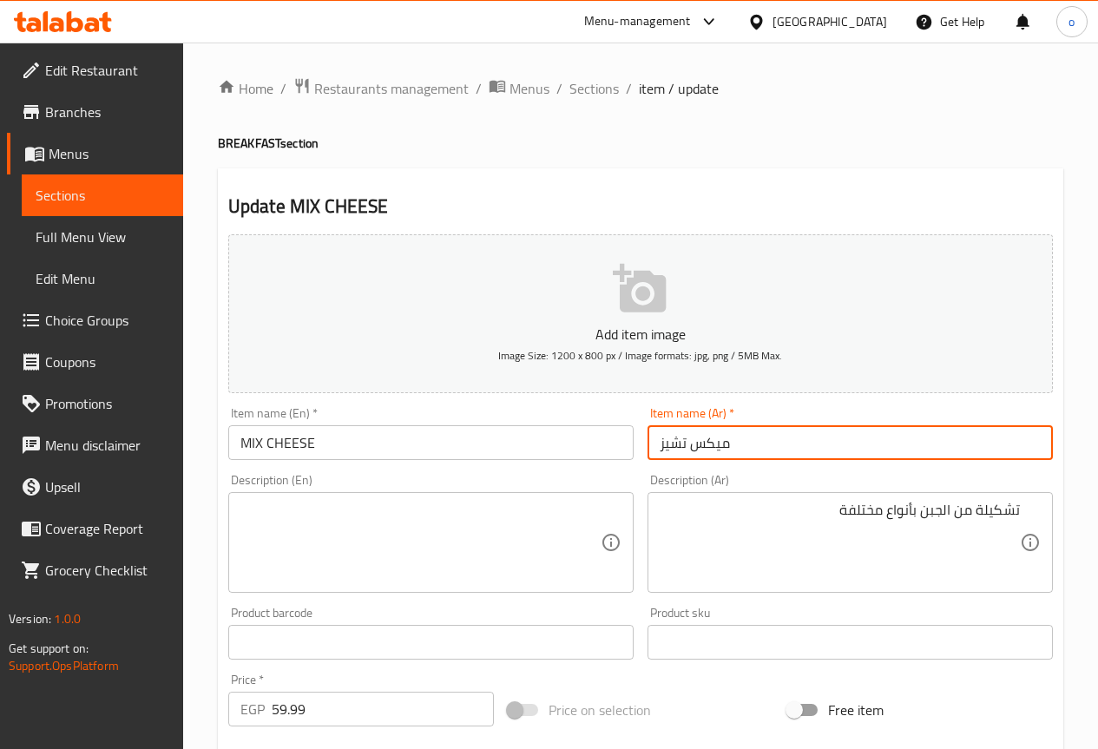
drag, startPoint x: 663, startPoint y: 442, endPoint x: 679, endPoint y: 440, distance: 15.7
click at [679, 440] on input "میکس تشیز" at bounding box center [850, 442] width 405 height 35
drag, startPoint x: 656, startPoint y: 445, endPoint x: 689, endPoint y: 442, distance: 33.2
click at [689, 442] on input "میکس تشیز" at bounding box center [850, 442] width 405 height 35
click at [658, 441] on input "میکس تشیز" at bounding box center [850, 442] width 405 height 35
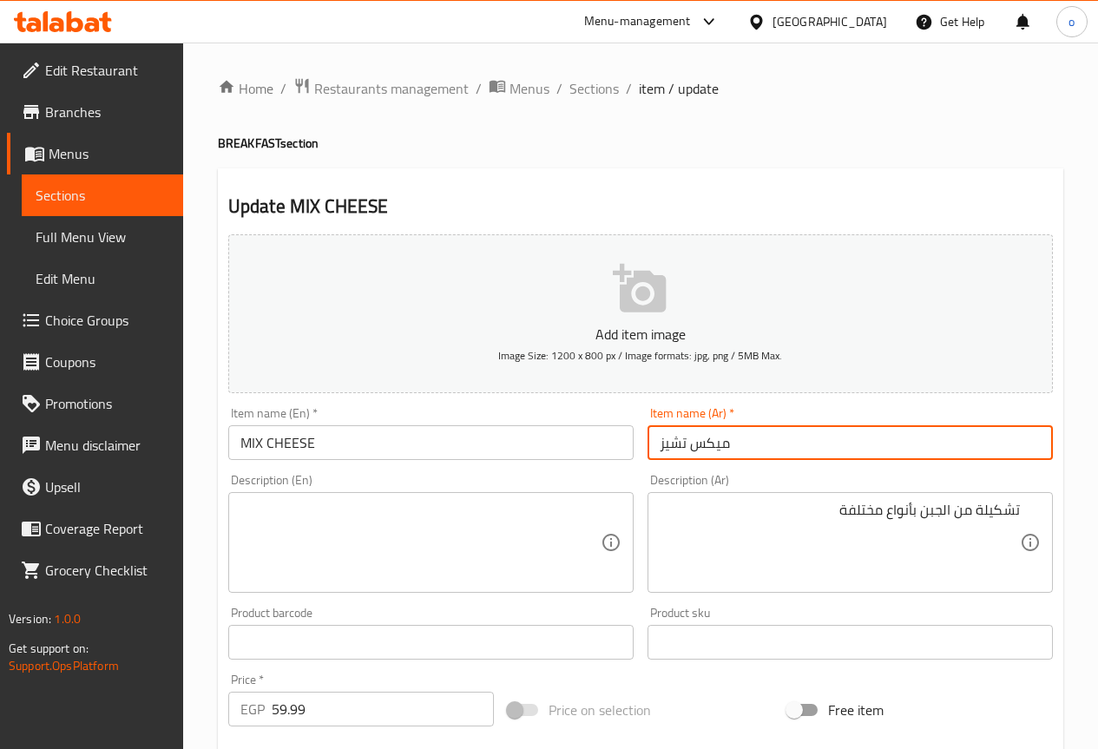
drag, startPoint x: 738, startPoint y: 439, endPoint x: 571, endPoint y: 432, distance: 166.8
click at [571, 432] on div "Add item image Image Size: 1200 x 800 px / Image formats: jpg, png / 5MB Max. I…" at bounding box center [640, 601] width 839 height 748
type input "l"
type input "ميكس جبنة"
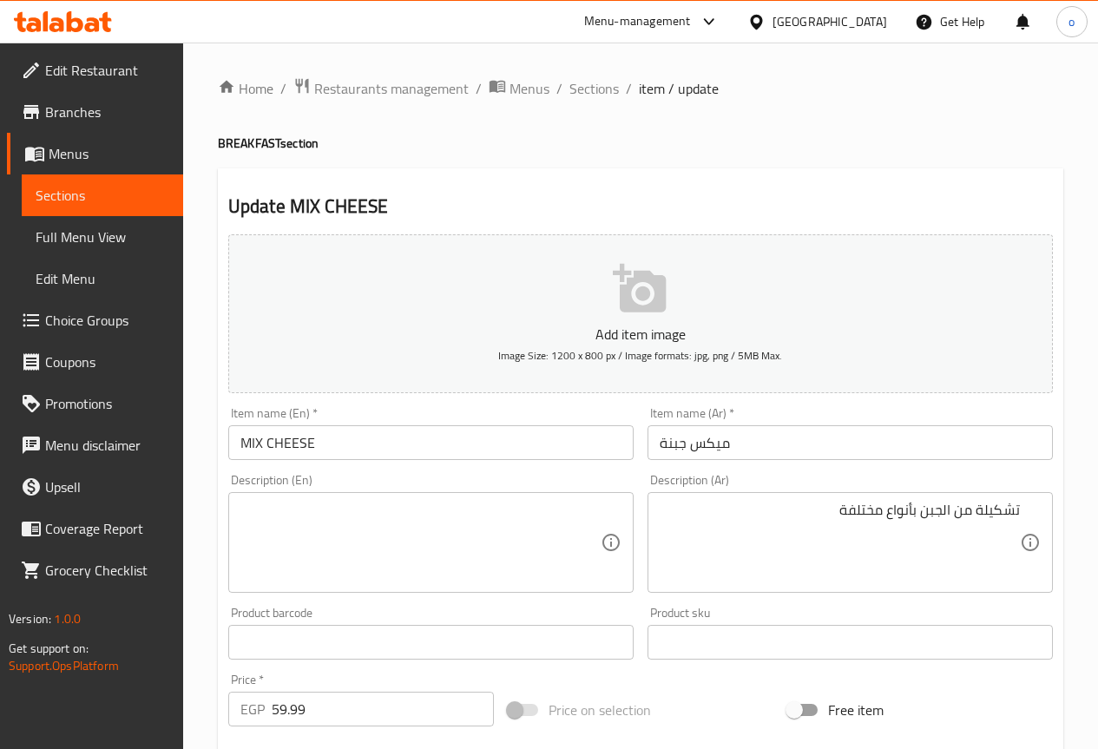
click at [561, 543] on textarea at bounding box center [421, 543] width 360 height 82
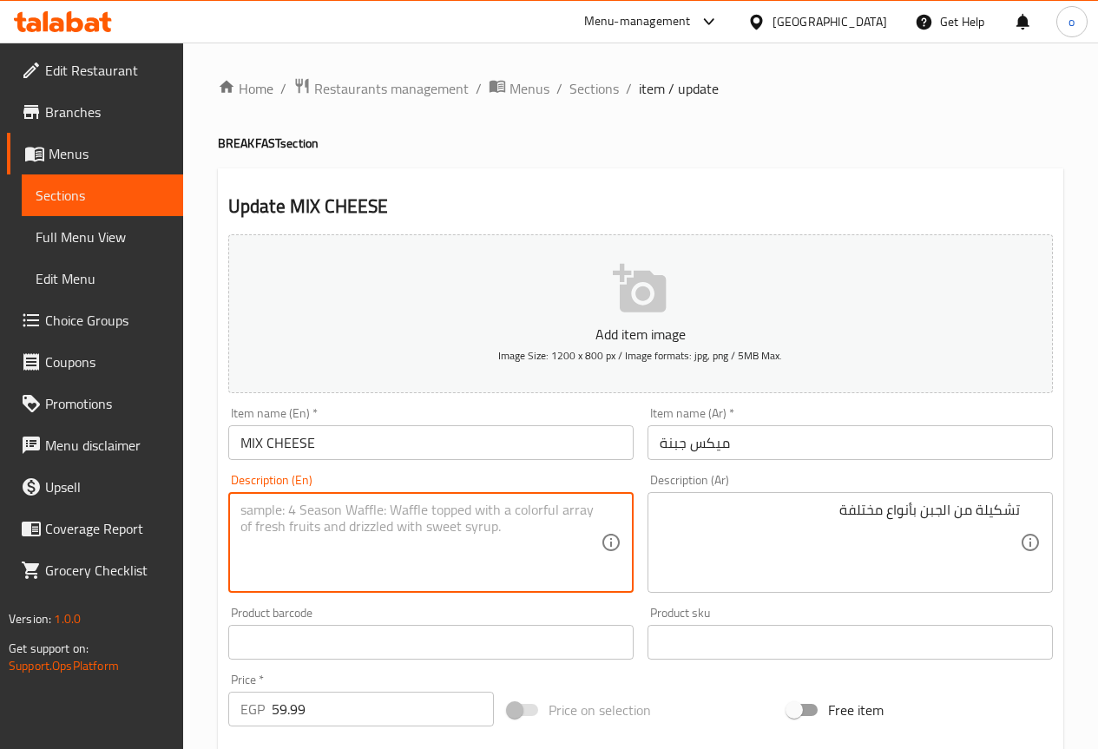
click at [561, 543] on textarea at bounding box center [421, 543] width 360 height 82
paste textarea "A selection of cheeses of different types"
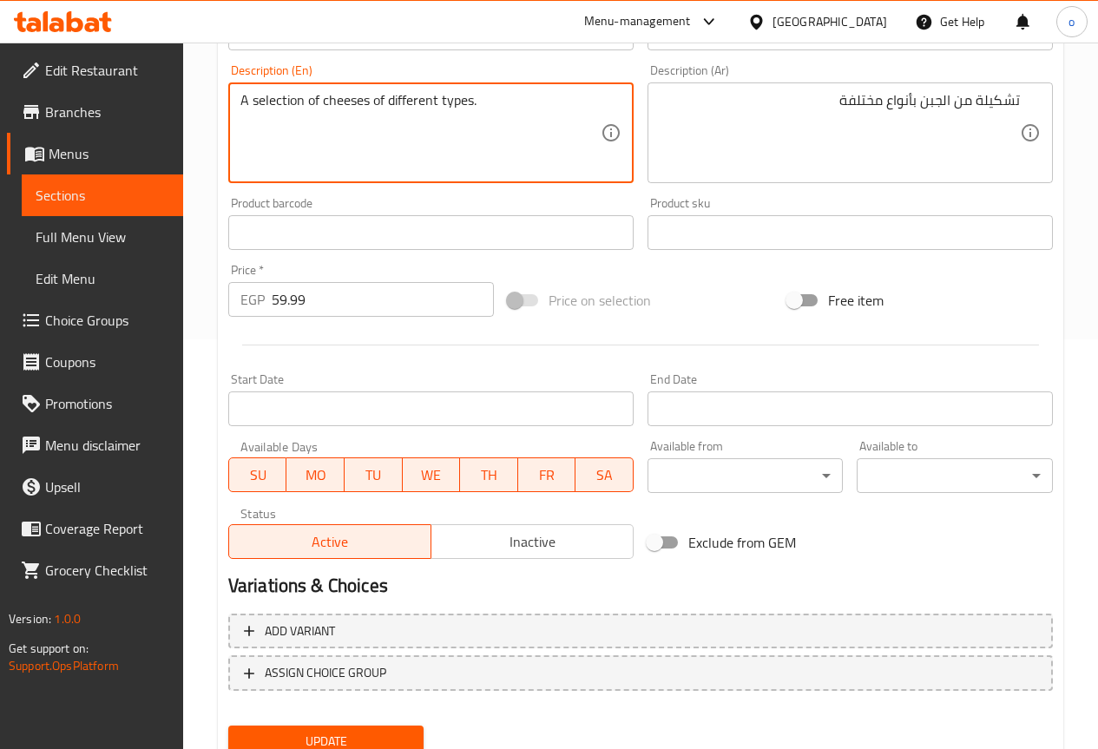
scroll to position [478, 0]
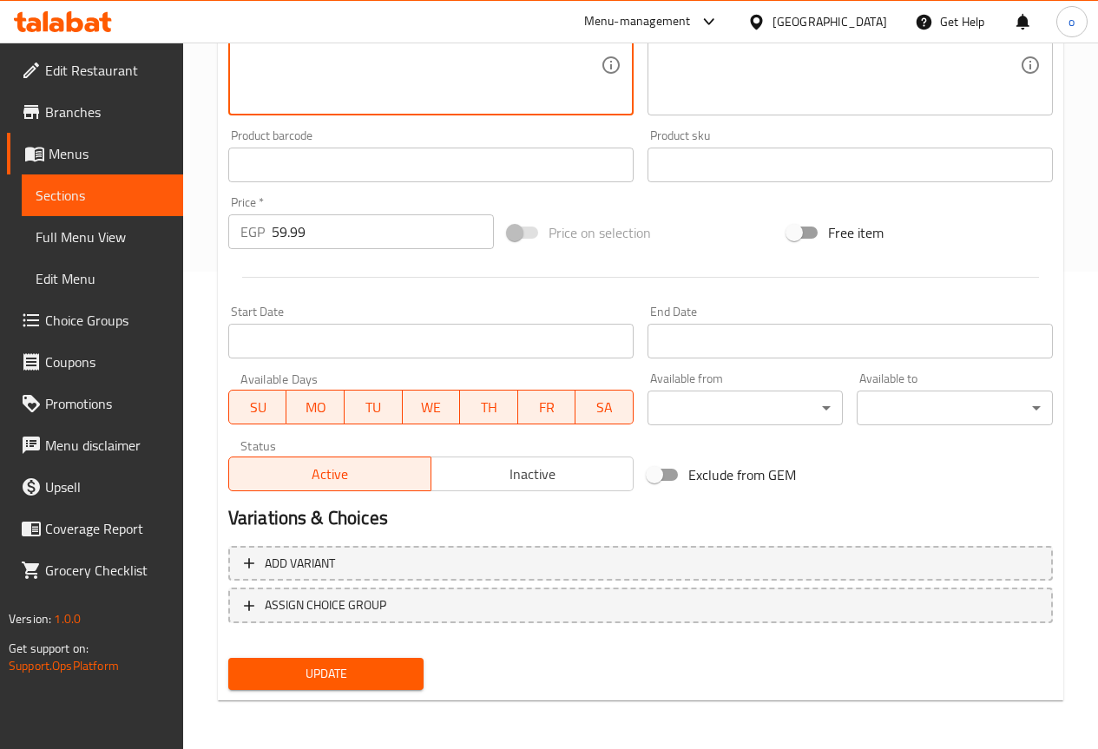
type textarea "A selection of cheeses of different types."
click at [404, 667] on span "Update" at bounding box center [326, 674] width 168 height 22
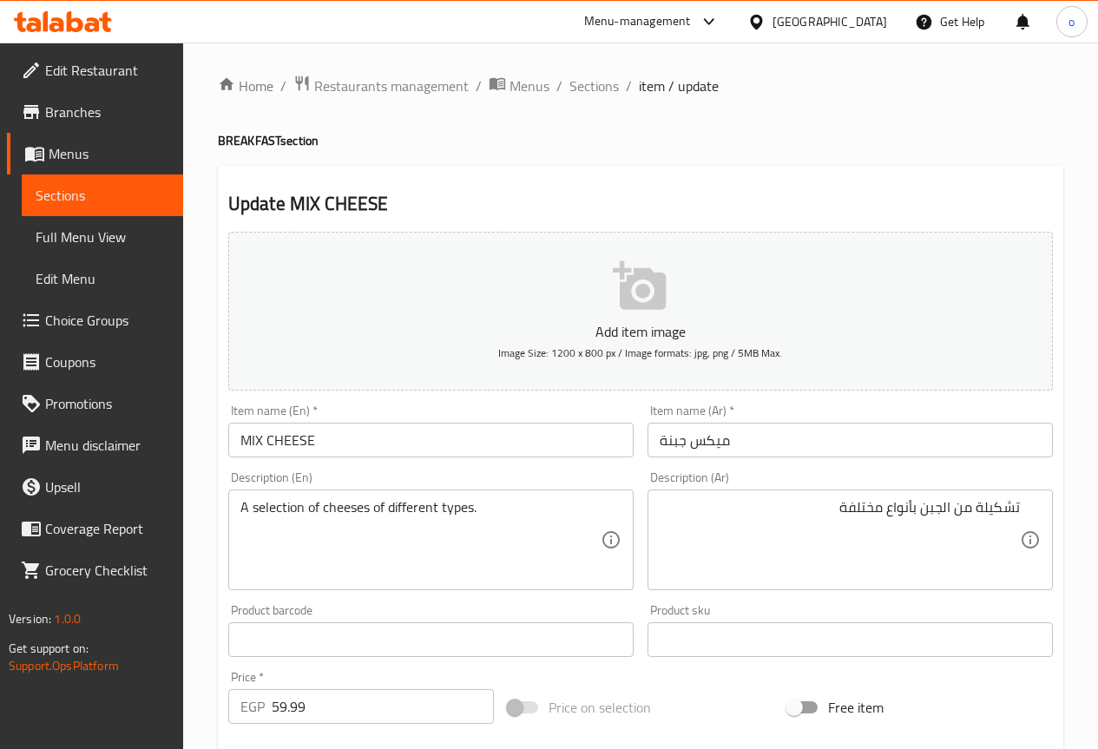
scroll to position [0, 0]
click at [610, 93] on span "Sections" at bounding box center [594, 88] width 49 height 21
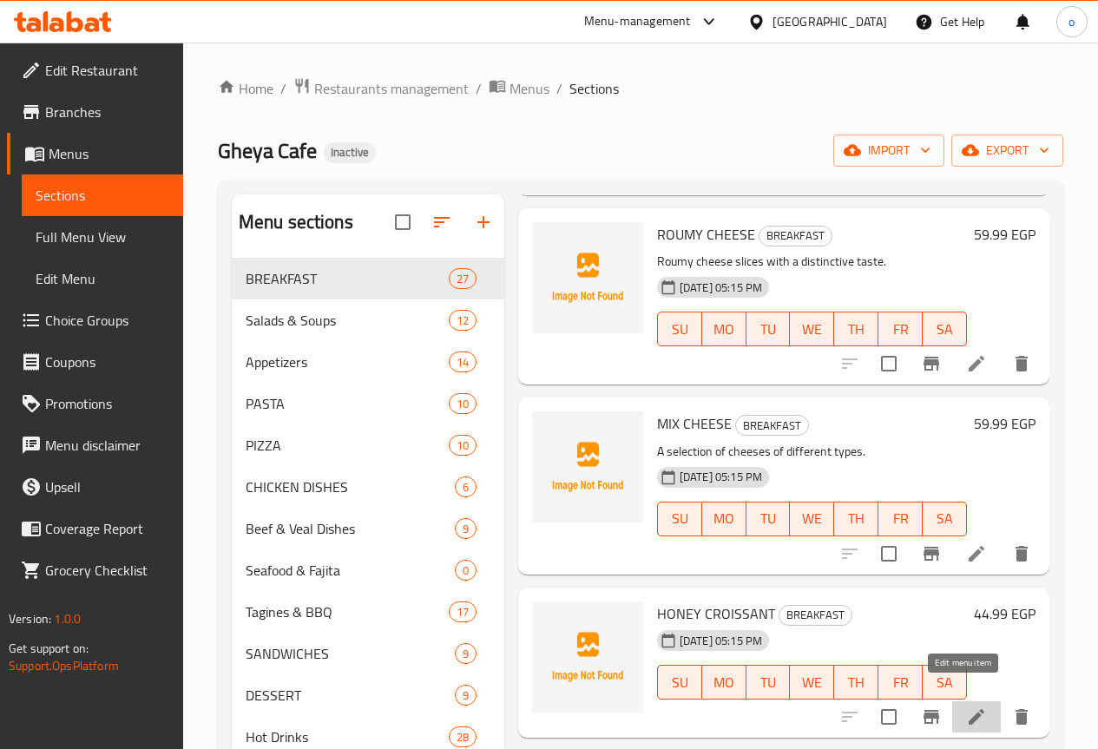
click at [966, 707] on icon at bounding box center [976, 717] width 21 height 21
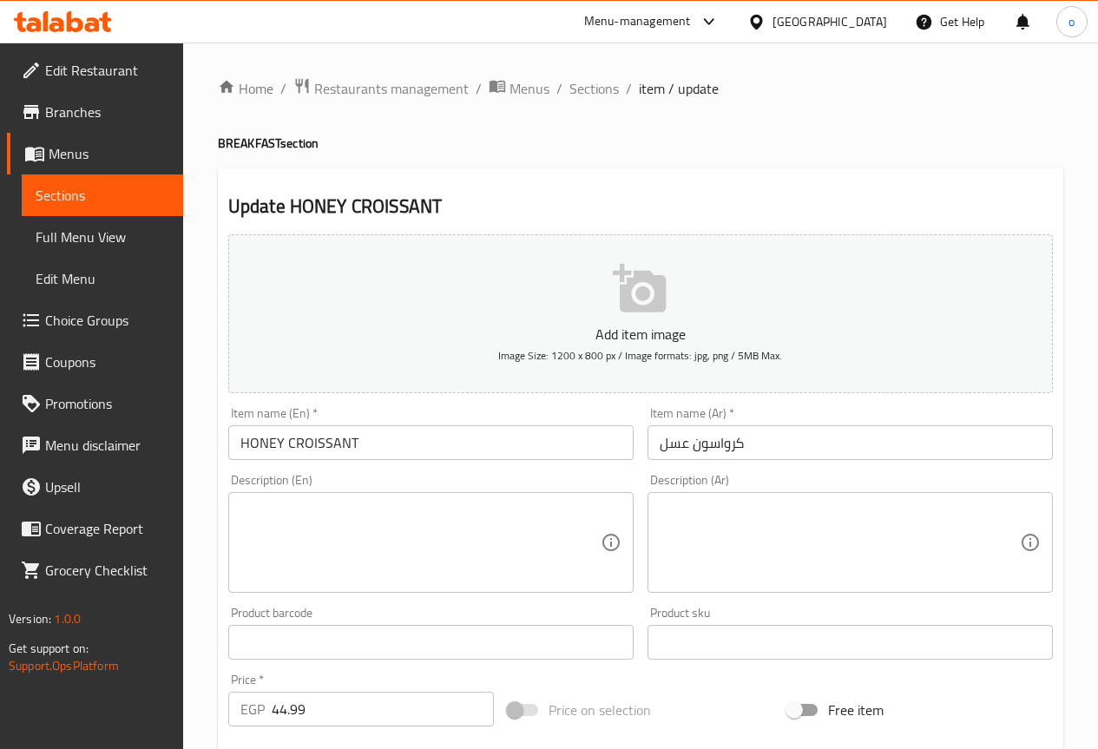
click at [902, 530] on textarea at bounding box center [840, 543] width 360 height 82
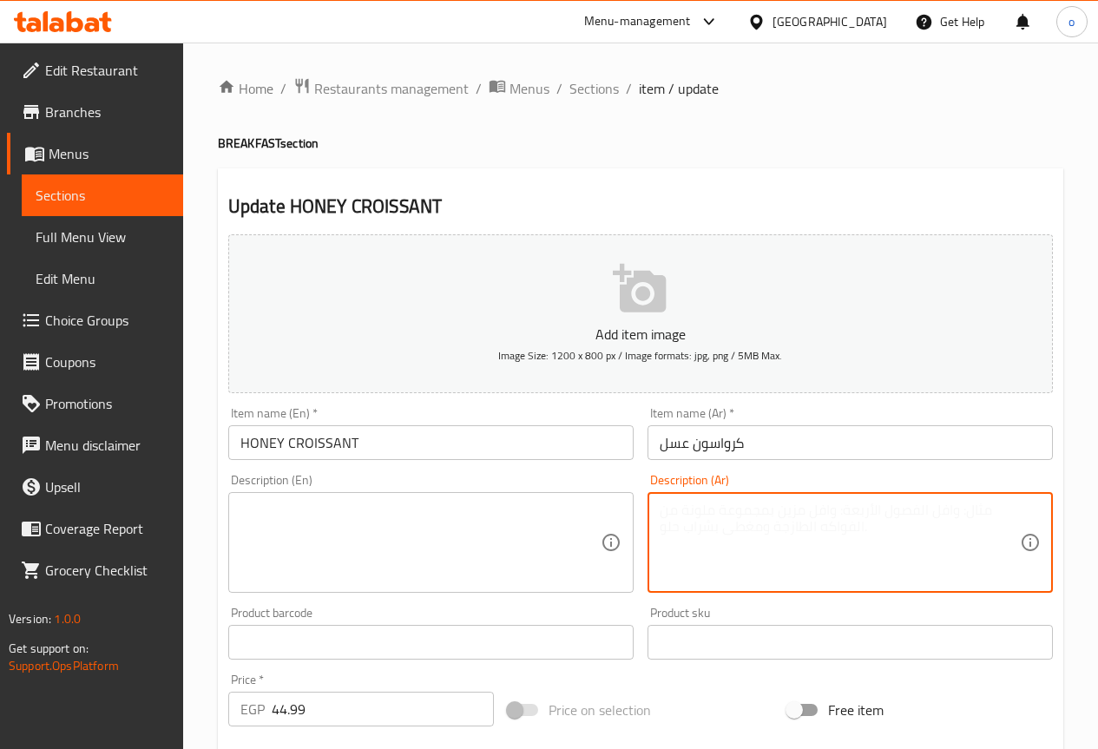
paste textarea "كرواسون طازج محشو بالعسل."
type textarea "كرواسون طازج محشو بالعسل."
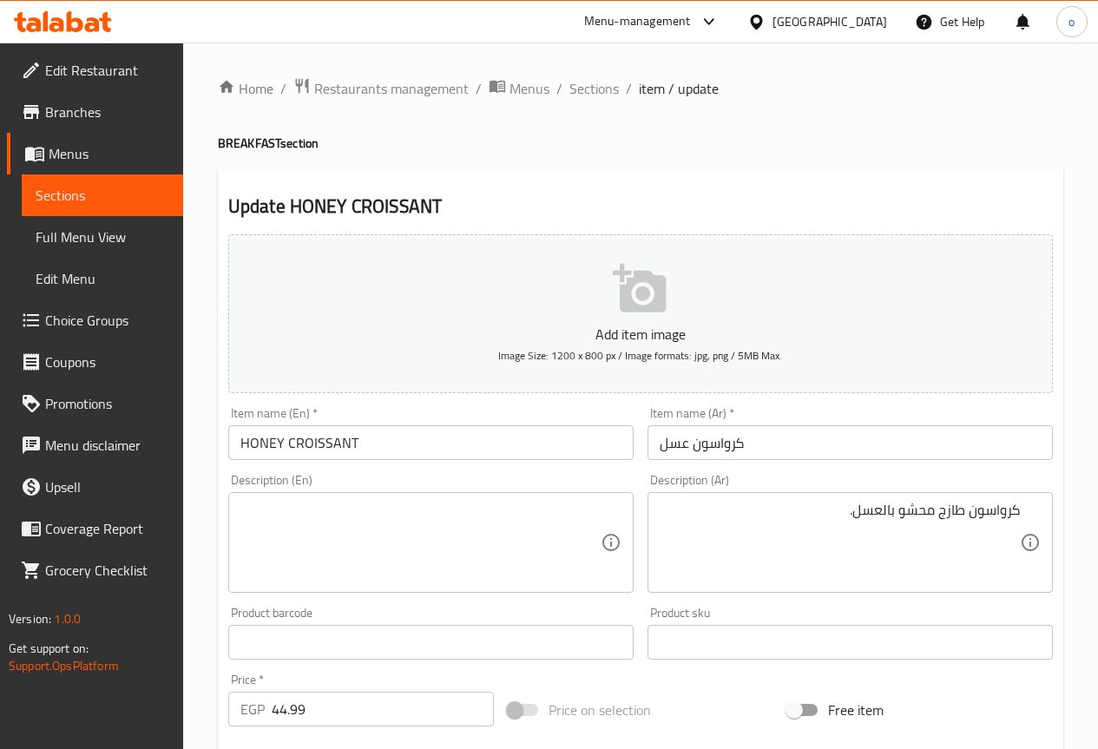
click at [300, 539] on textarea at bounding box center [421, 543] width 360 height 82
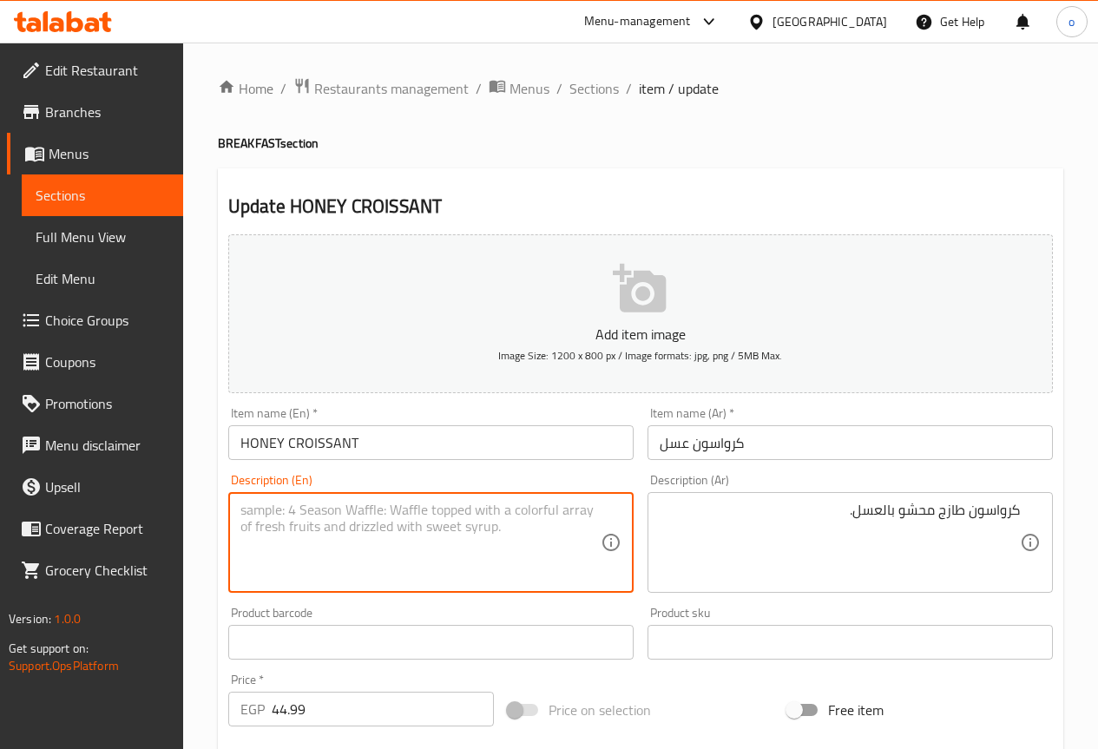
click at [300, 539] on textarea at bounding box center [421, 543] width 360 height 82
paste textarea "Fresh croissants filled with honey."
click at [338, 510] on textarea "Fresh croissants filled with honey." at bounding box center [421, 543] width 360 height 82
click at [440, 514] on textarea "Fresh croissant filled with honey." at bounding box center [421, 543] width 360 height 82
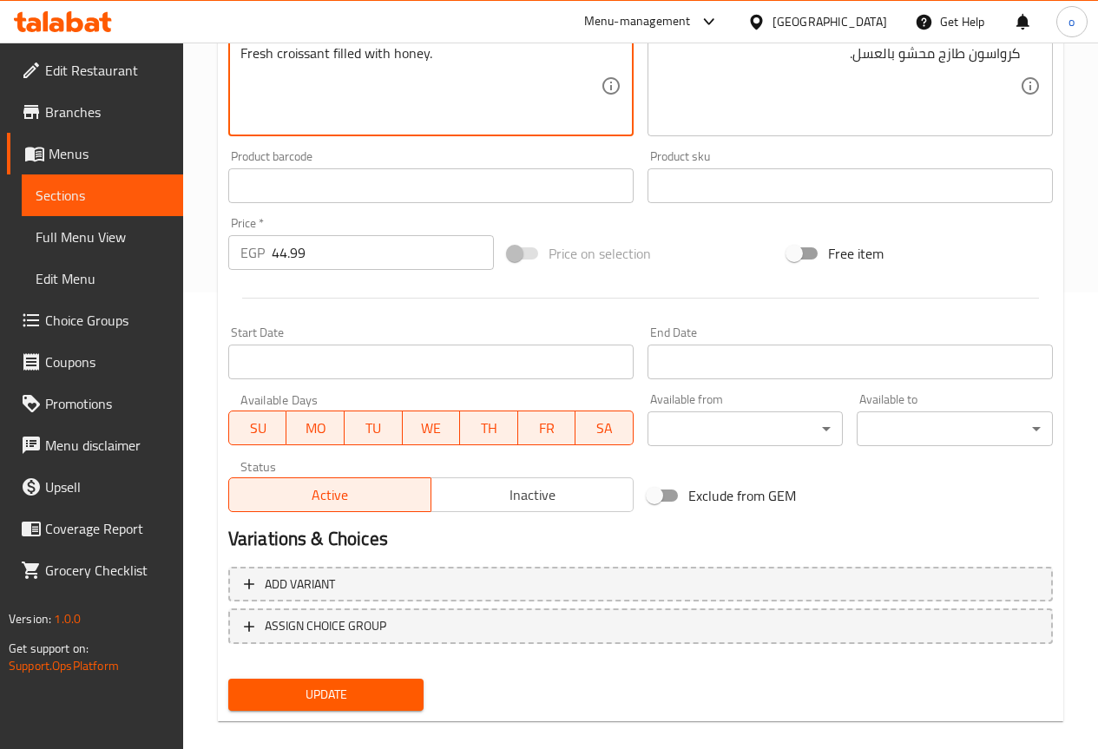
scroll to position [478, 0]
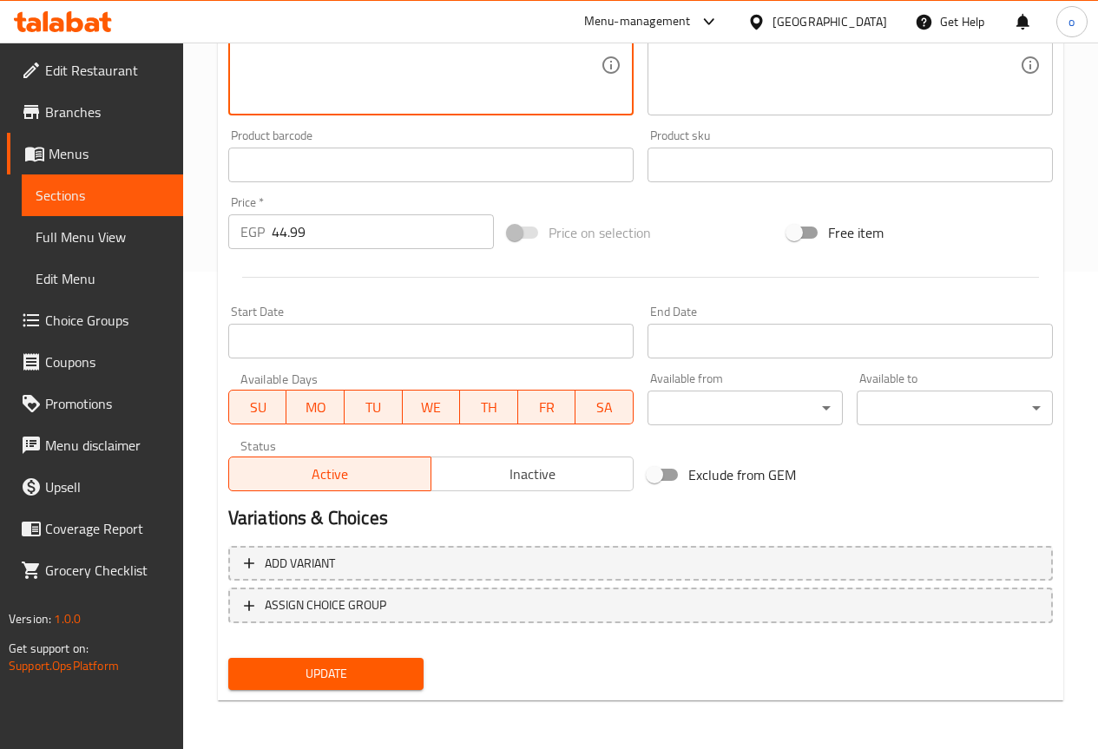
type textarea "Fresh croissant filled with honey."
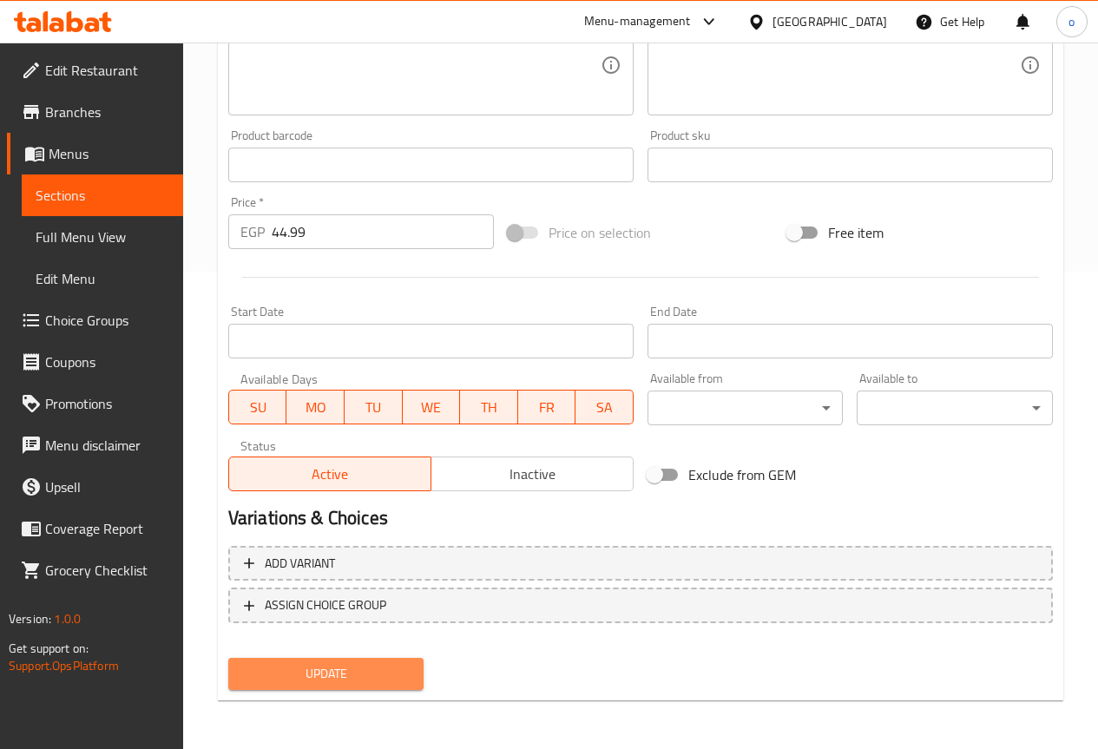
click at [385, 670] on span "Update" at bounding box center [326, 674] width 168 height 22
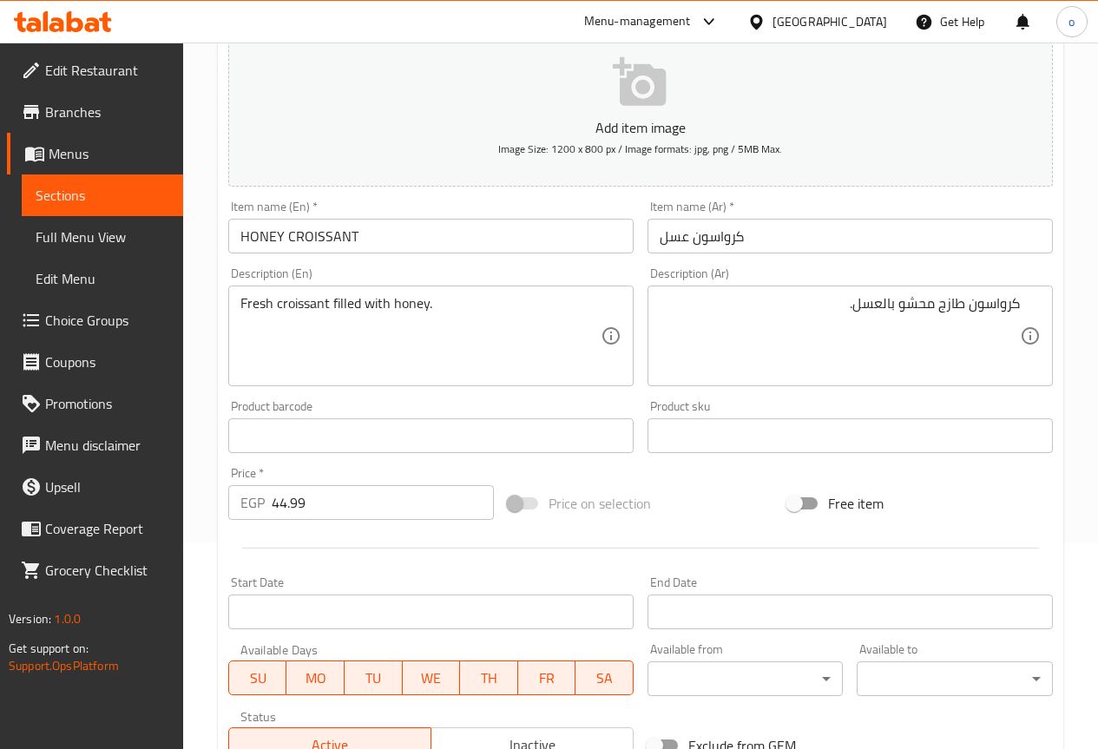
scroll to position [0, 0]
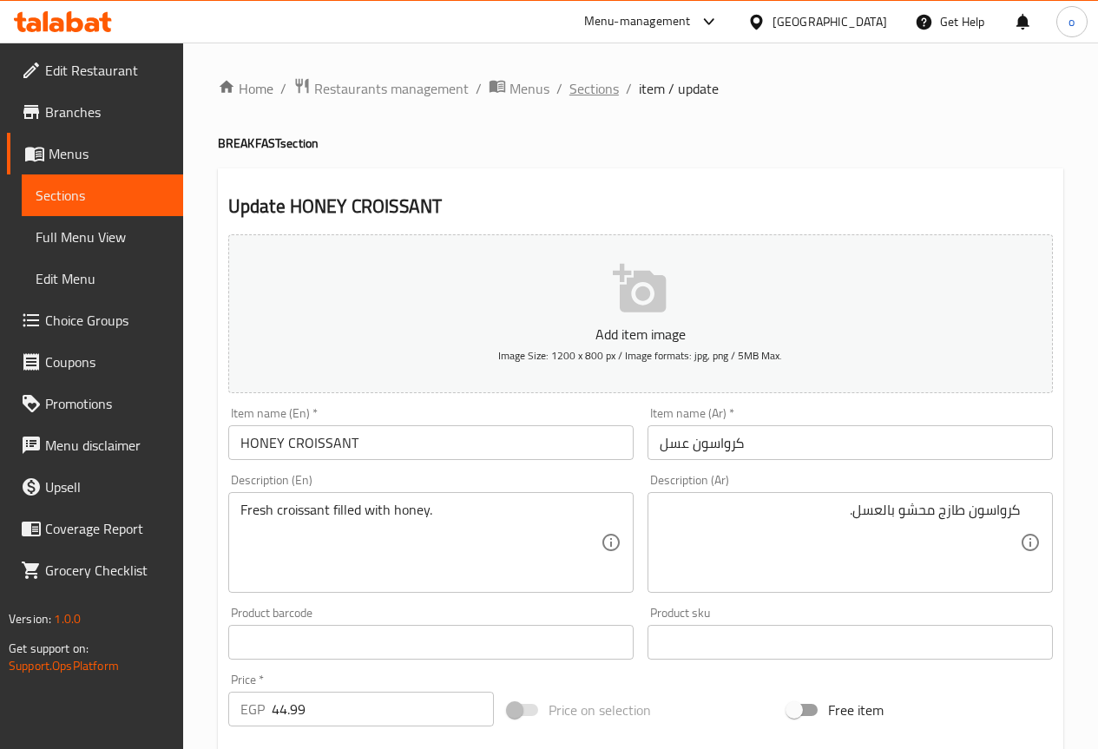
click at [572, 82] on span "Sections" at bounding box center [594, 88] width 49 height 21
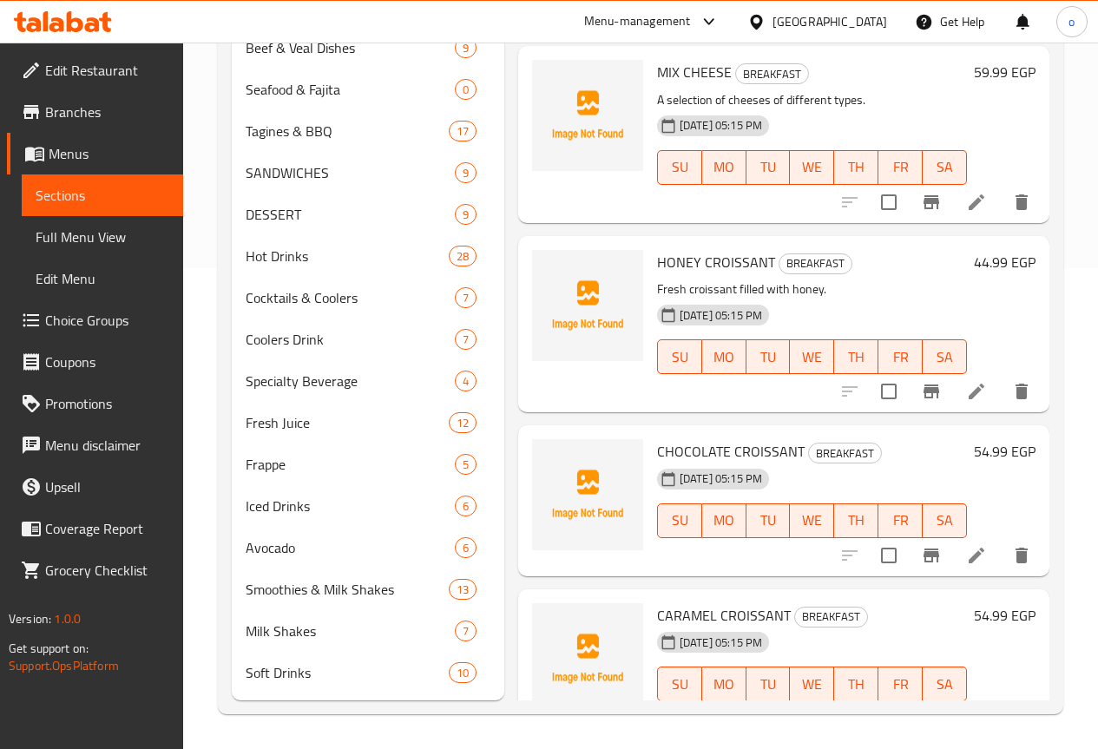
scroll to position [4081, 0]
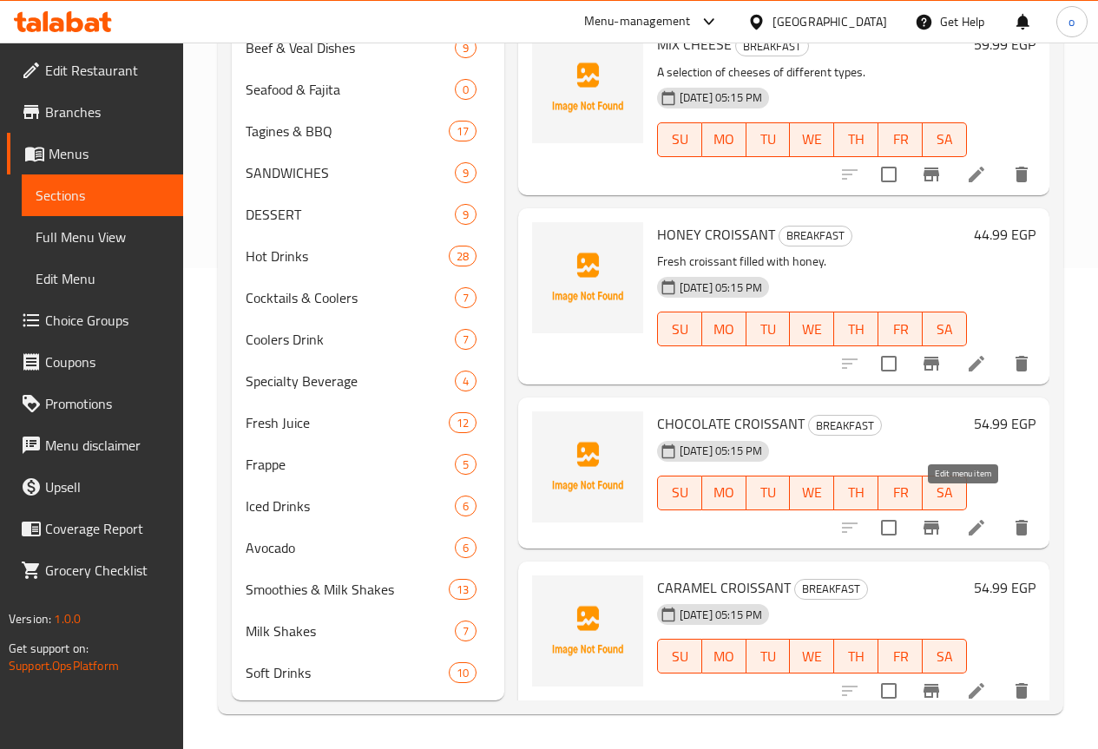
click at [969, 520] on icon at bounding box center [977, 528] width 16 height 16
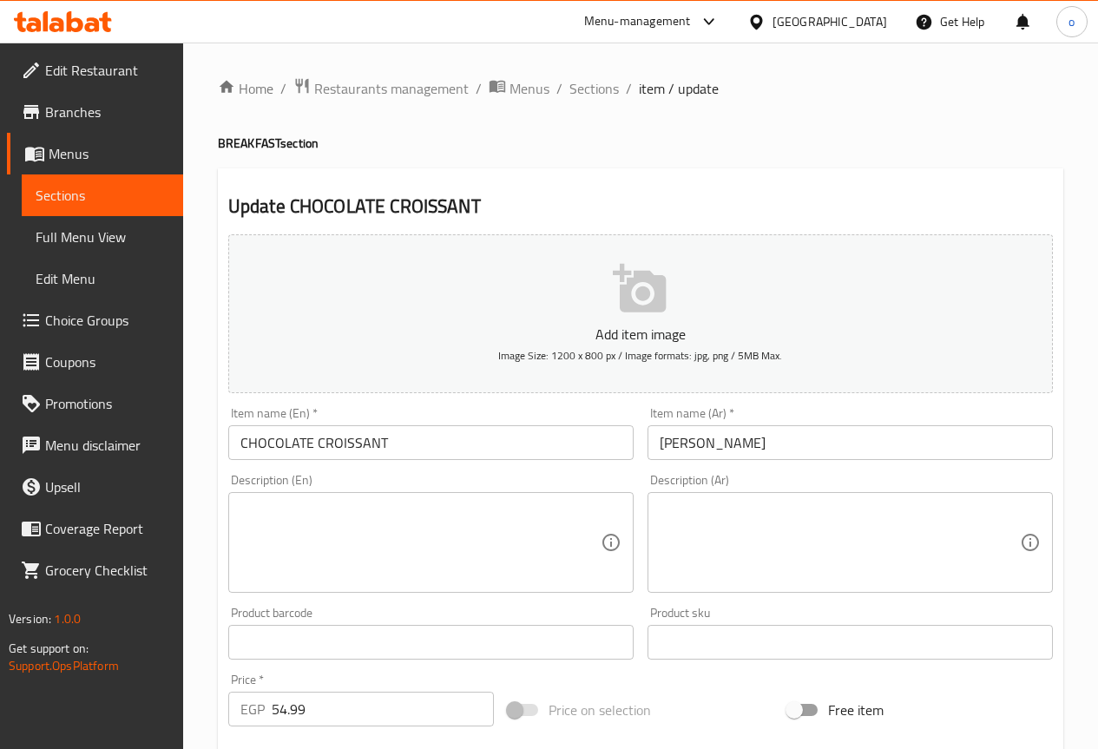
click at [656, 443] on input "کرواسون شوکلیت" at bounding box center [850, 442] width 405 height 35
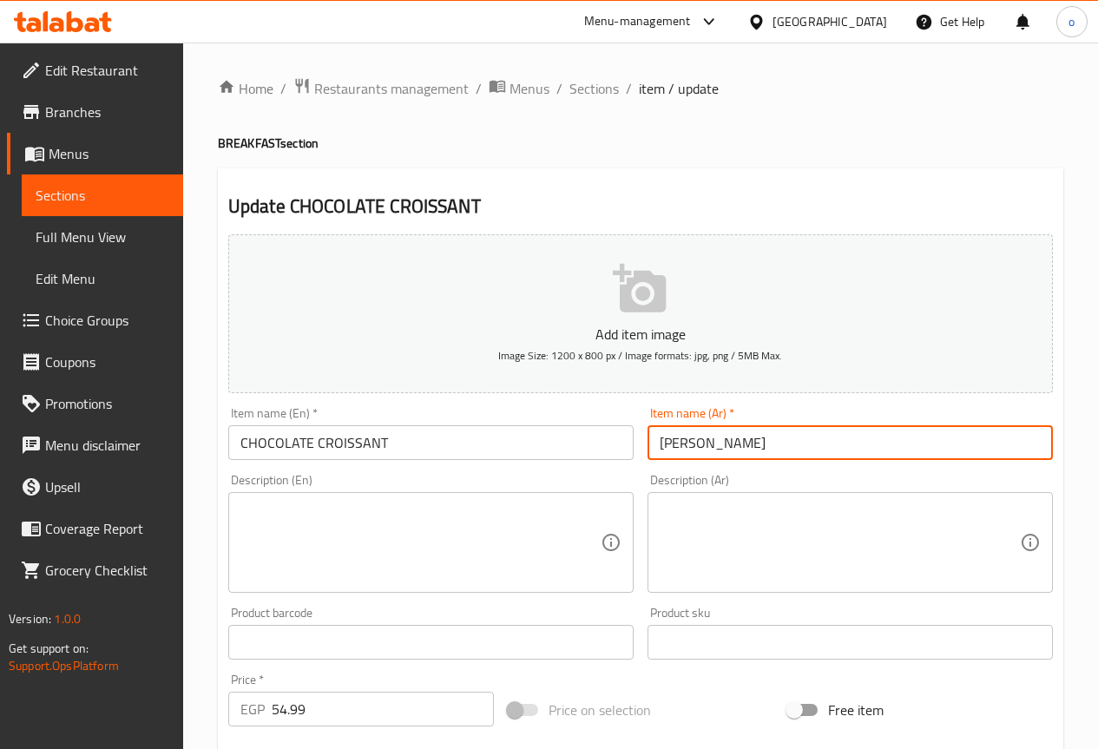
click at [662, 438] on input "کرواسون شوکلیت" at bounding box center [850, 442] width 405 height 35
click at [672, 441] on input "کرواسون شوکلیت" at bounding box center [850, 442] width 405 height 35
type input "کرواسون شوکولاتة"
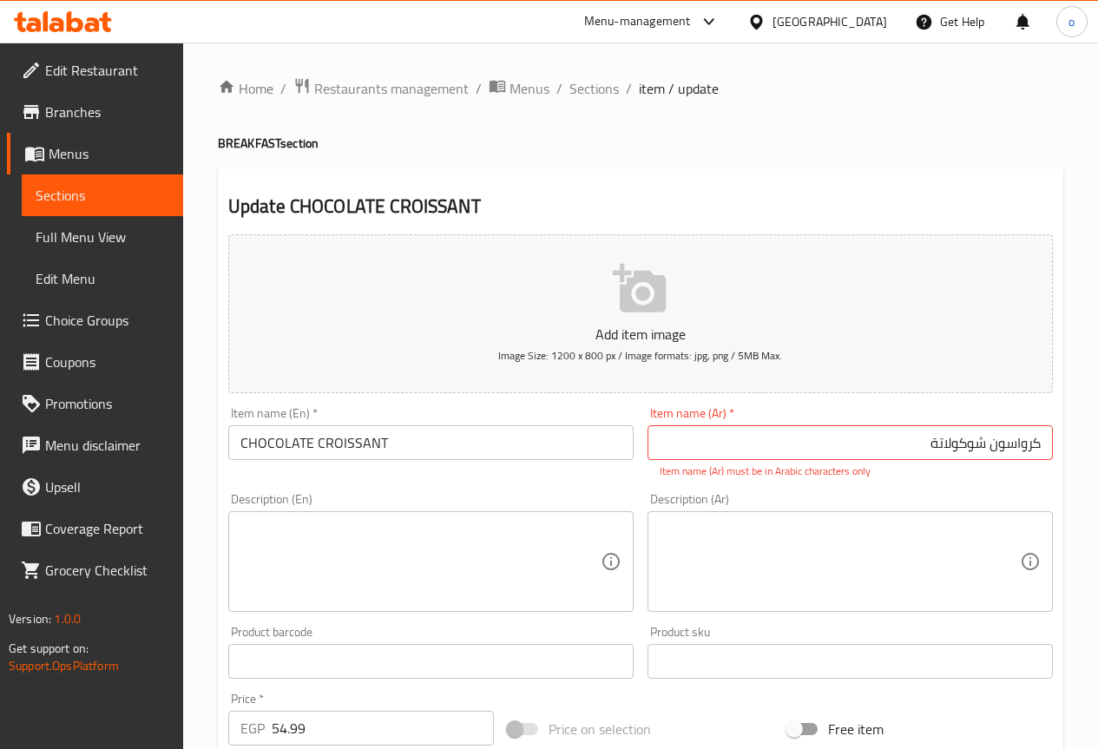
click at [841, 538] on textarea at bounding box center [840, 562] width 360 height 82
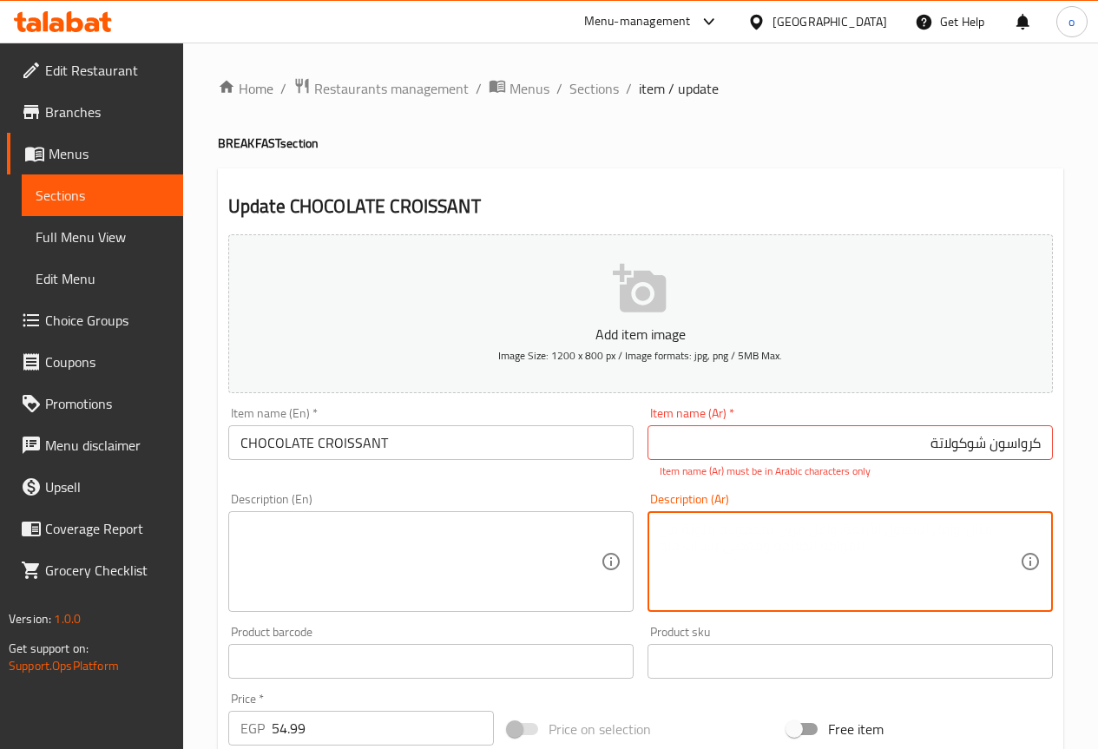
paste textarea "كرواسون محشو بالشوكولاتة."
type textarea "كرواسون محشو بالشوكولاتة."
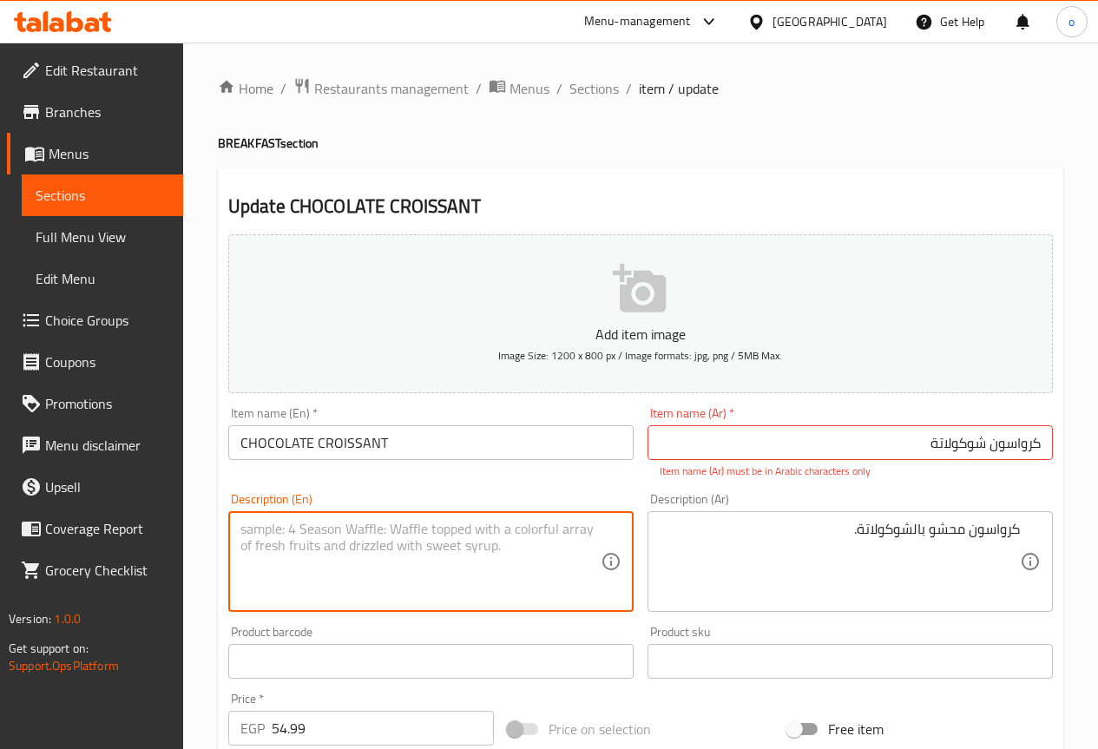
click at [555, 529] on textarea at bounding box center [421, 562] width 360 height 82
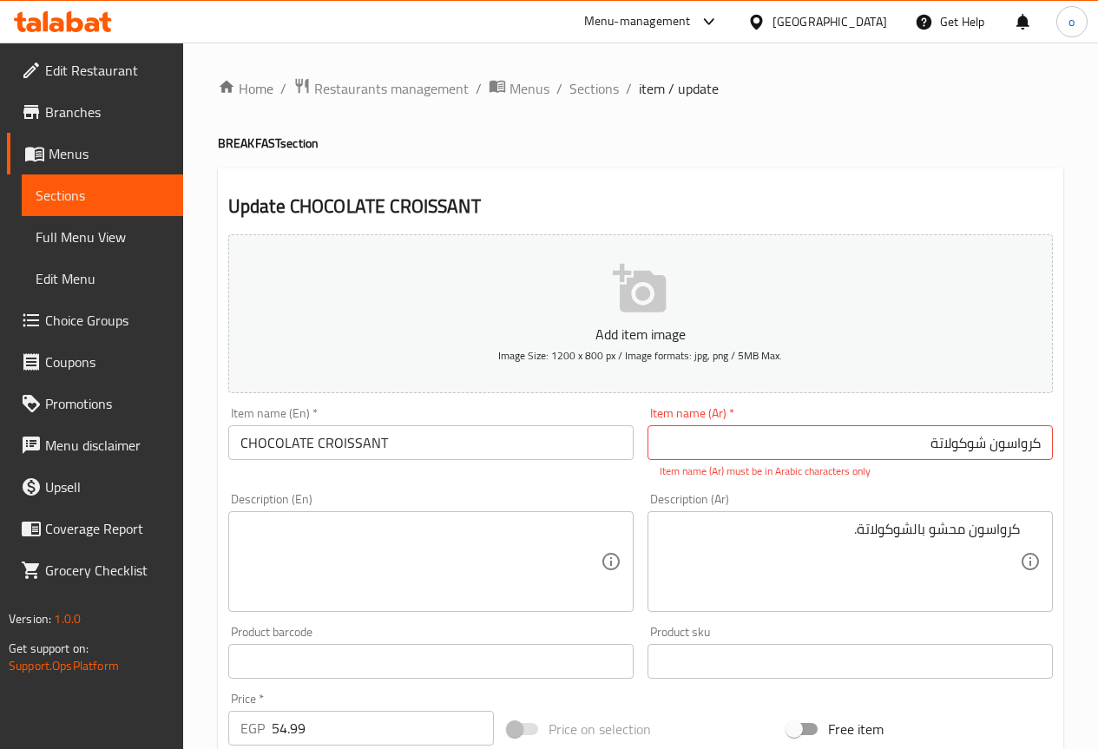
click at [575, 535] on textarea at bounding box center [421, 562] width 360 height 82
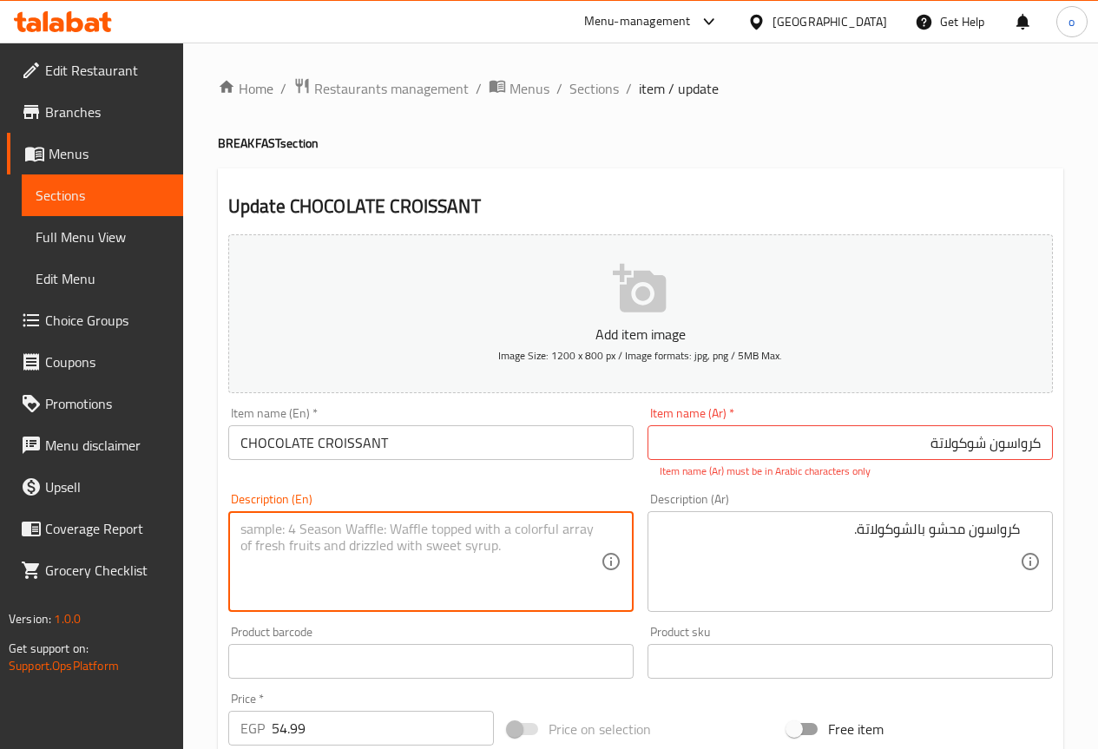
click at [575, 535] on textarea at bounding box center [421, 562] width 360 height 82
paste textarea "Croissant filled with chocolate."
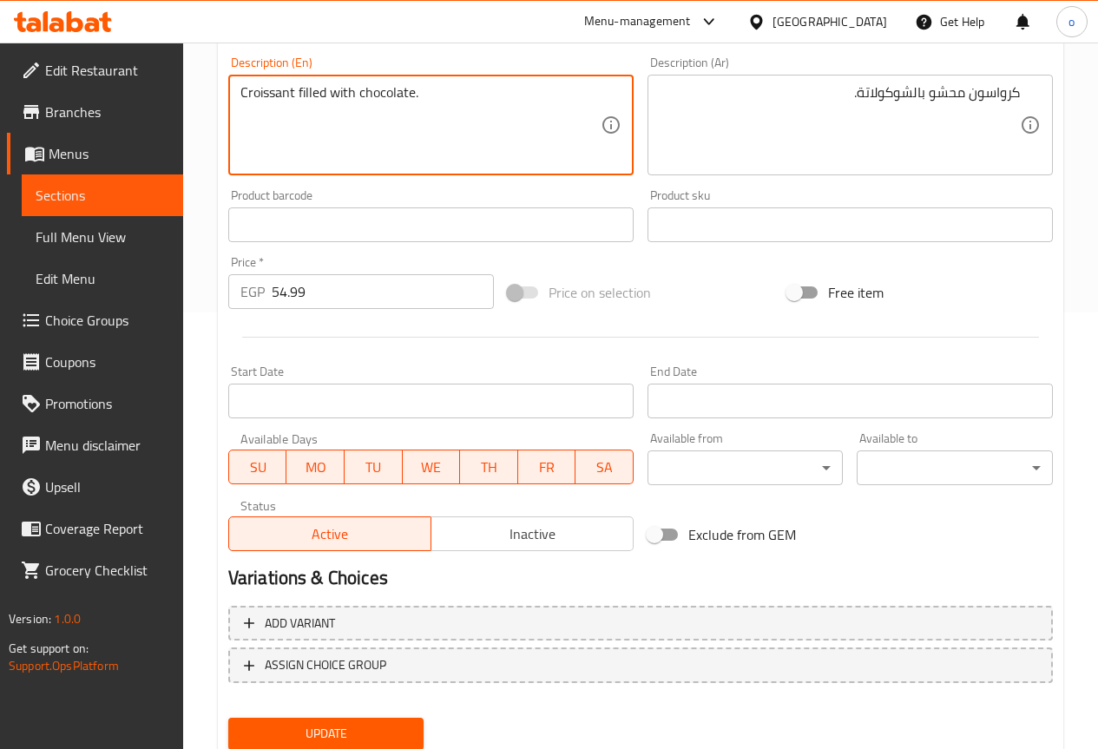
scroll to position [497, 0]
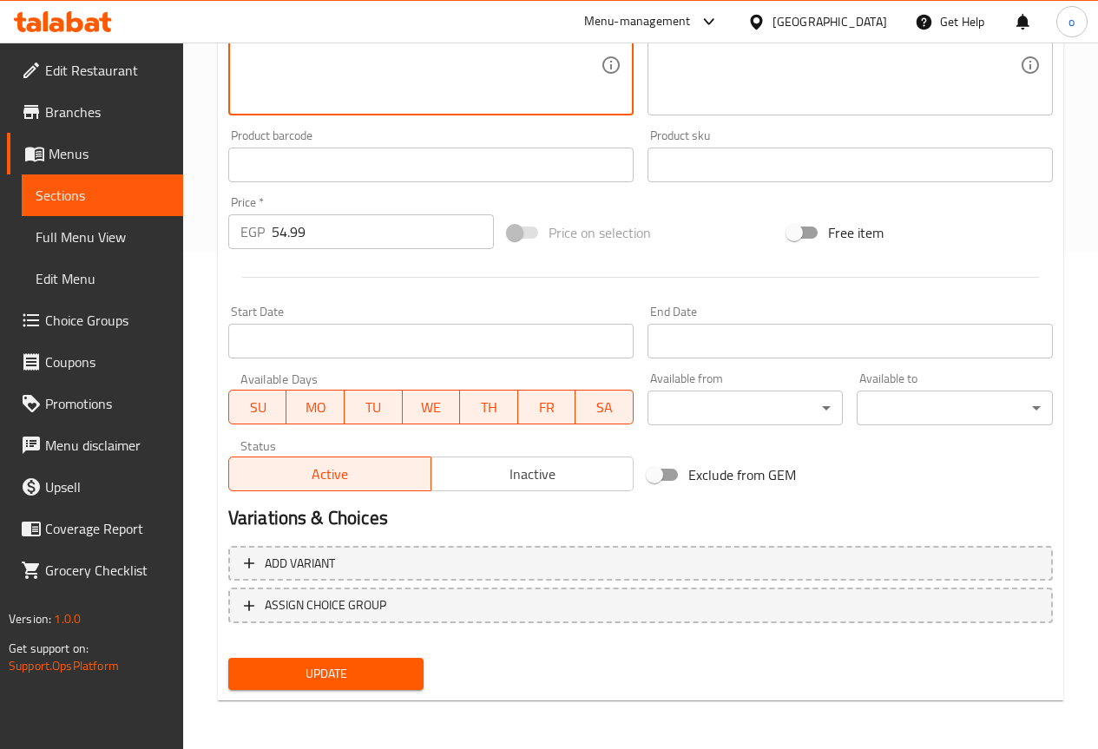
type textarea "Croissant filled with chocolate."
click at [425, 668] on div "Update" at bounding box center [326, 674] width 210 height 46
click at [409, 677] on span "Update" at bounding box center [326, 674] width 168 height 22
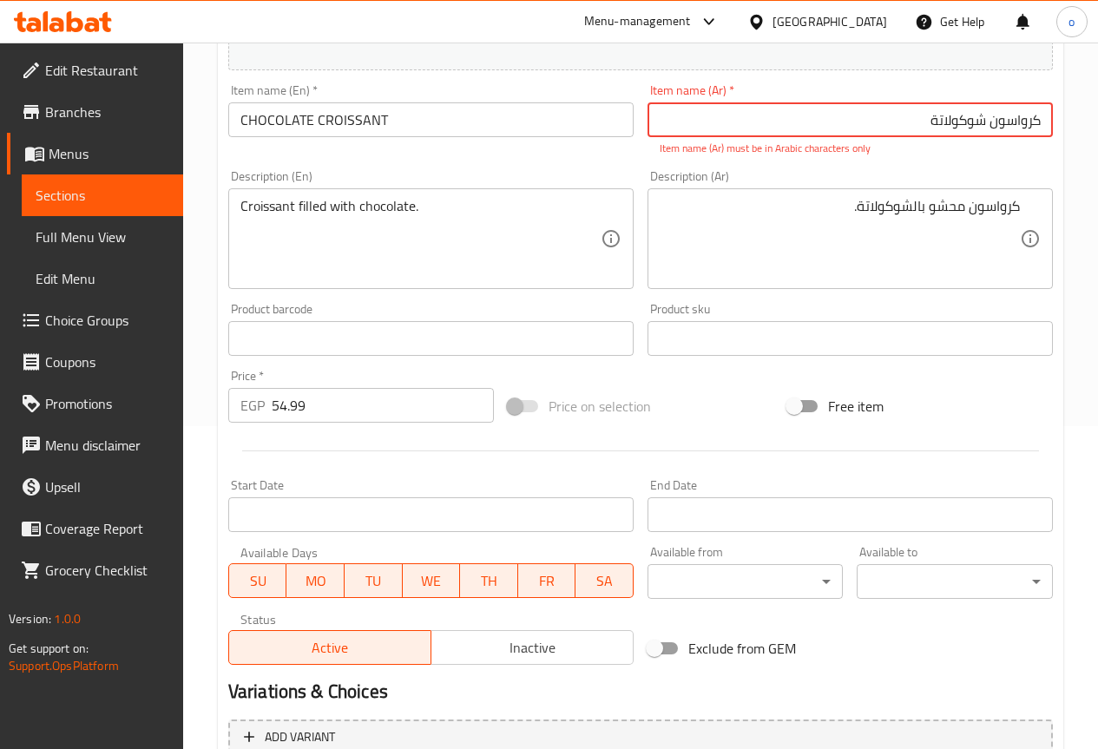
click at [908, 121] on input "کرواسون شوکولاتة" at bounding box center [850, 119] width 405 height 35
type input "ک"
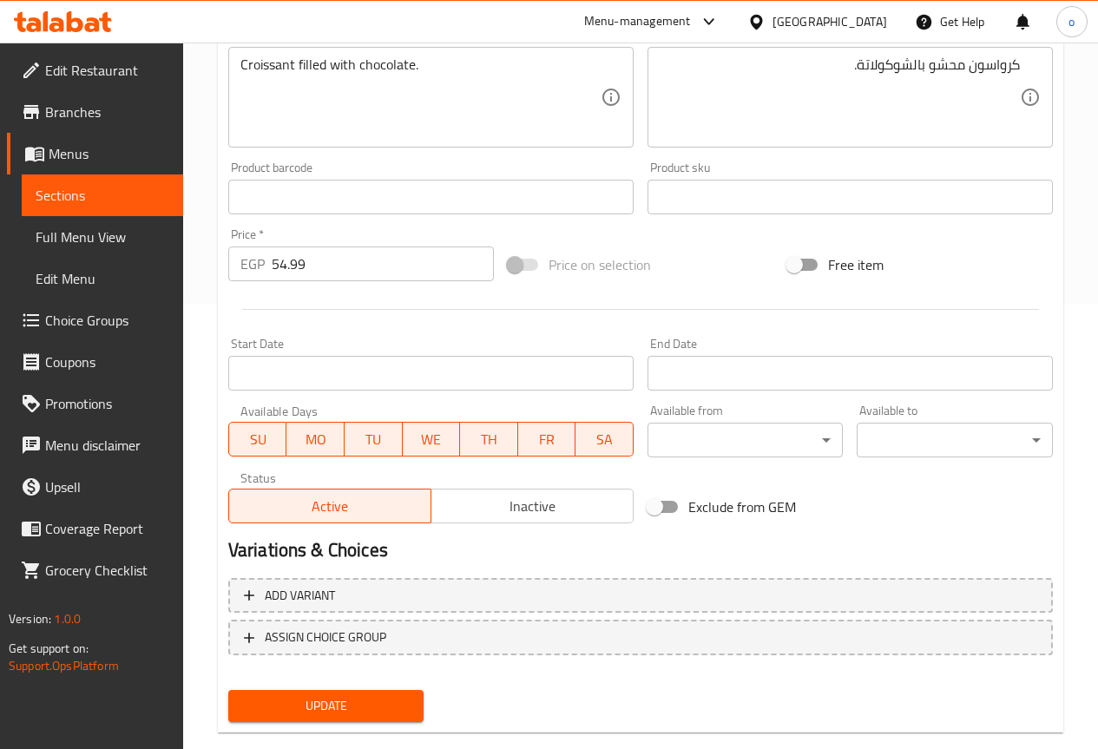
scroll to position [478, 0]
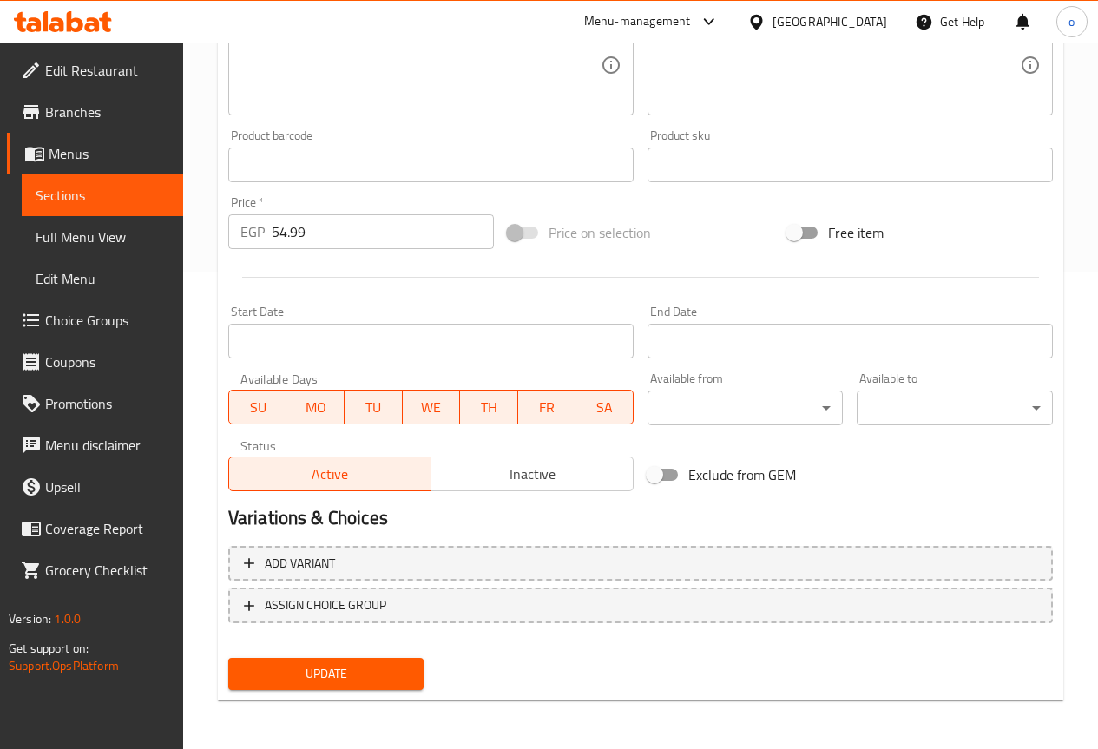
type input "كرواسون شوكولاتة"
click at [276, 675] on span "Update" at bounding box center [326, 674] width 168 height 22
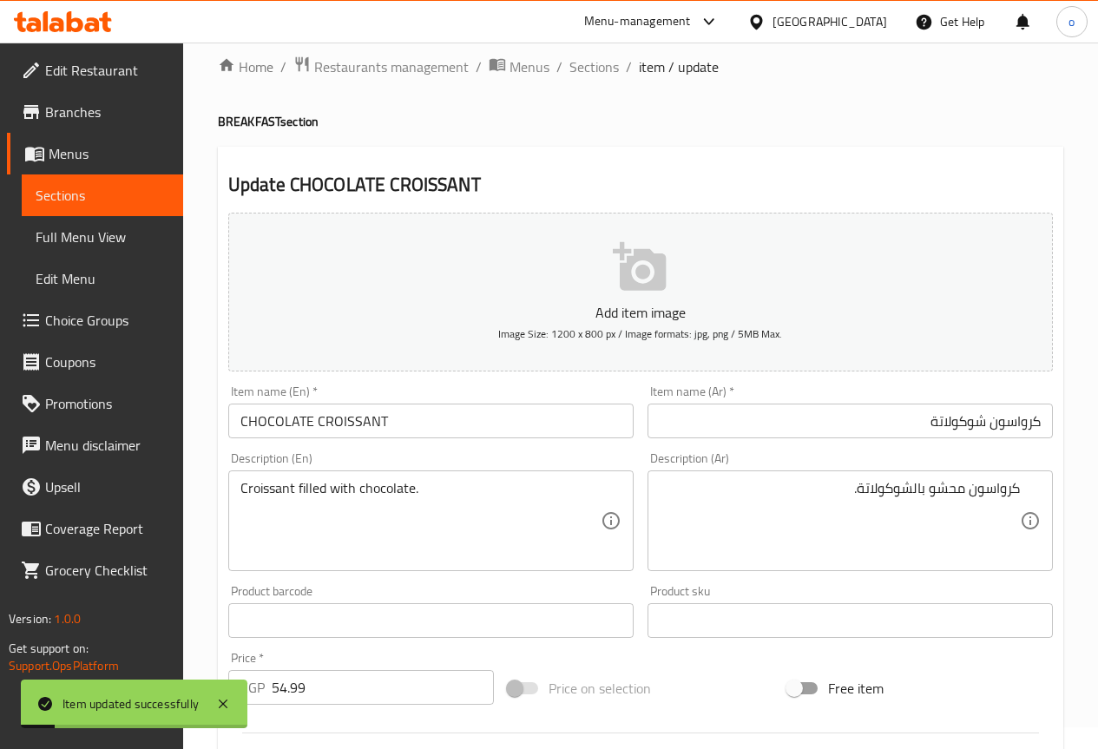
scroll to position [0, 0]
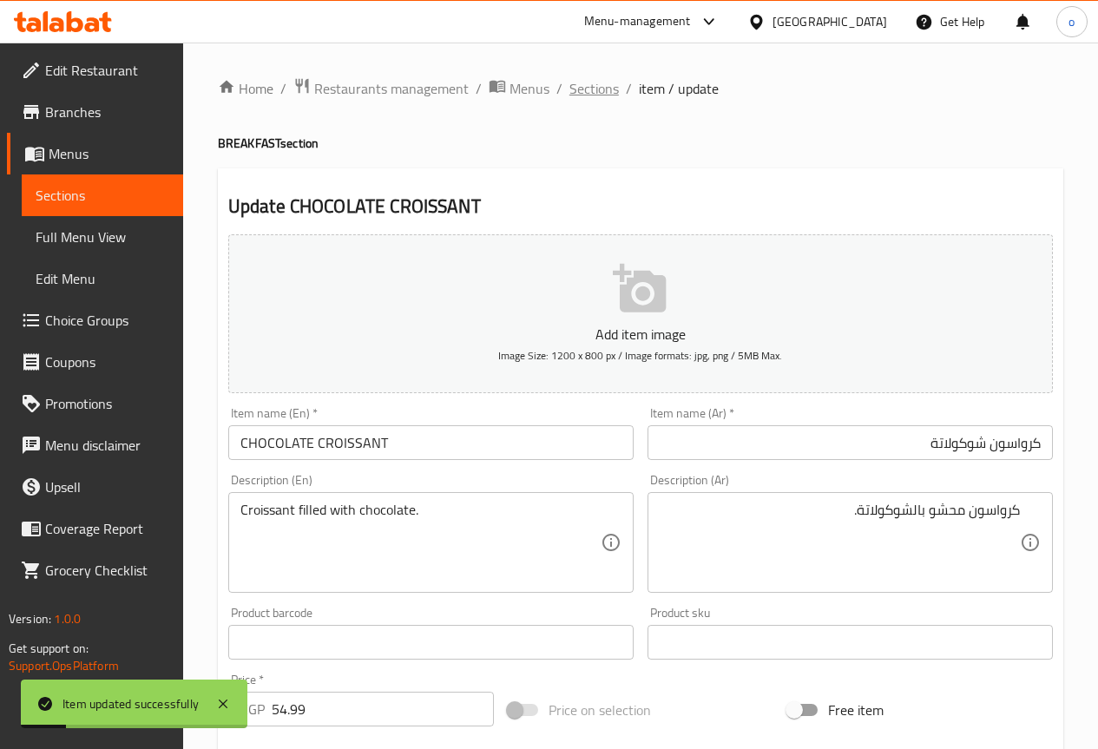
click at [590, 85] on span "Sections" at bounding box center [594, 88] width 49 height 21
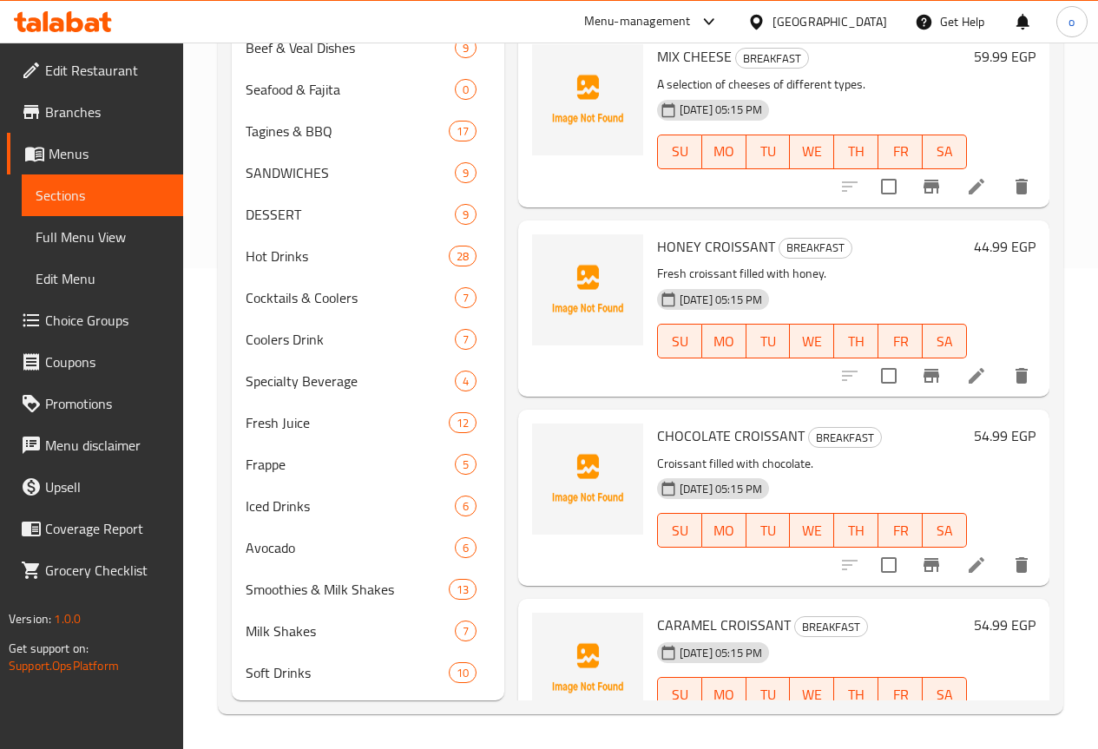
scroll to position [4234, 0]
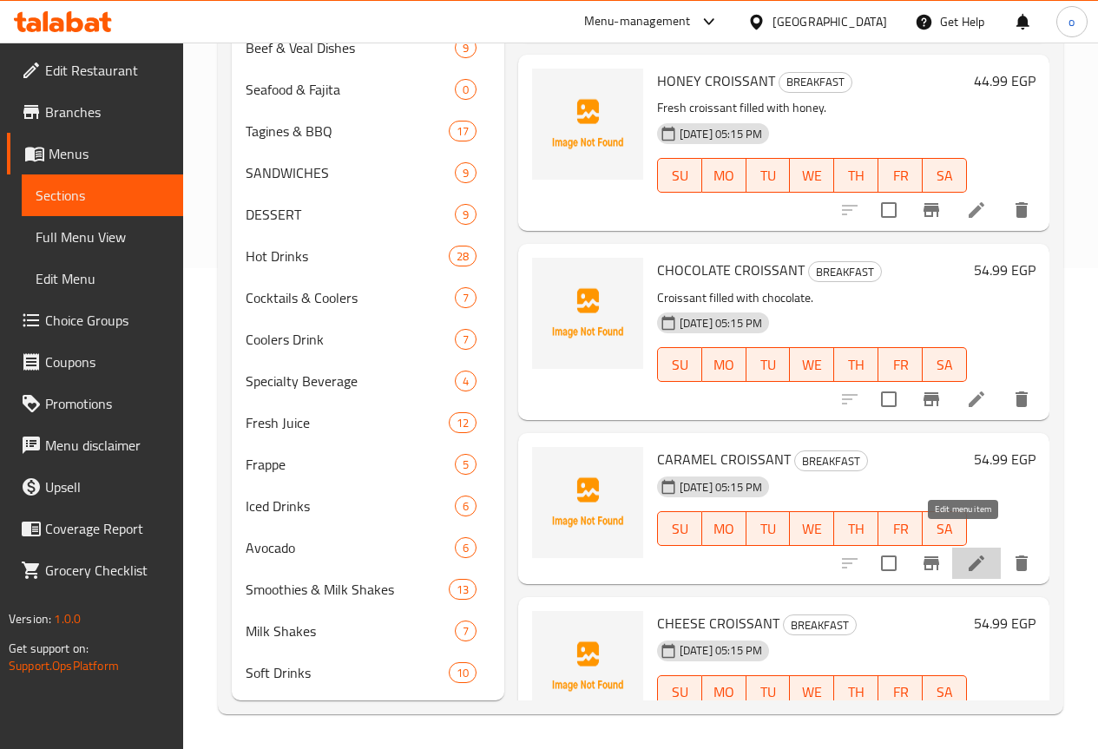
click at [970, 556] on icon at bounding box center [977, 564] width 16 height 16
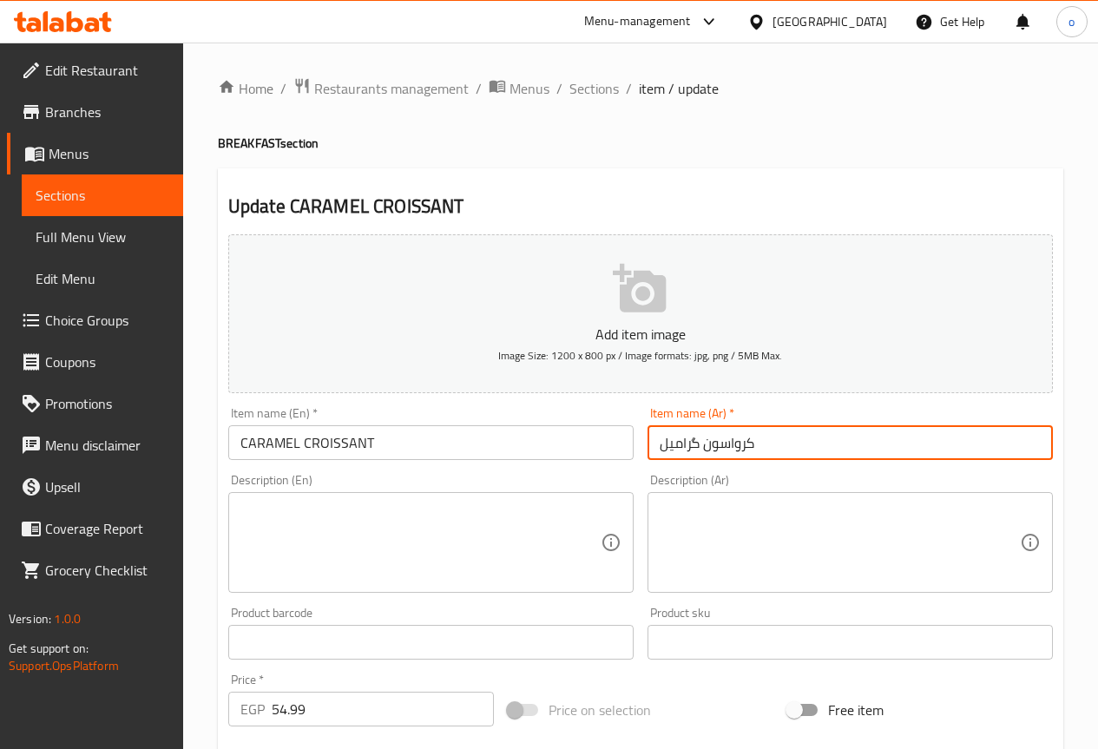
click at [689, 441] on input "کرواسون گرامیل" at bounding box center [850, 442] width 405 height 35
click at [695, 445] on input "کرواسون گرامیل" at bounding box center [850, 442] width 405 height 35
type input "کرواسون كرامیل"
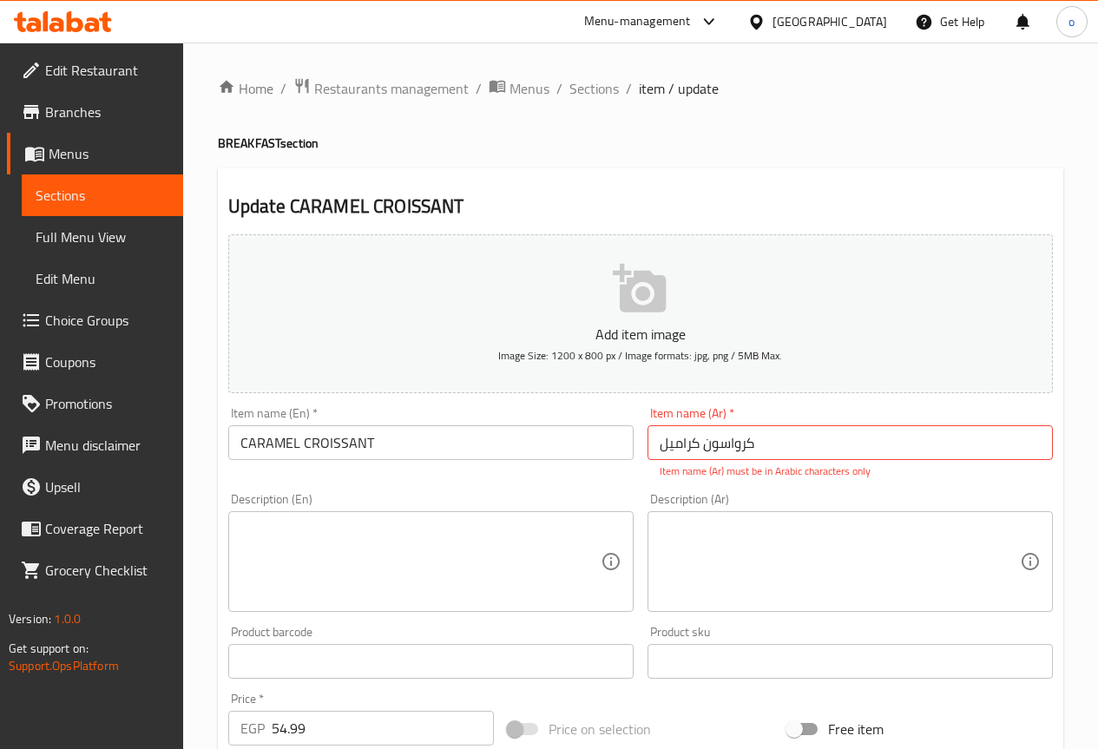
click at [733, 566] on textarea at bounding box center [840, 562] width 360 height 82
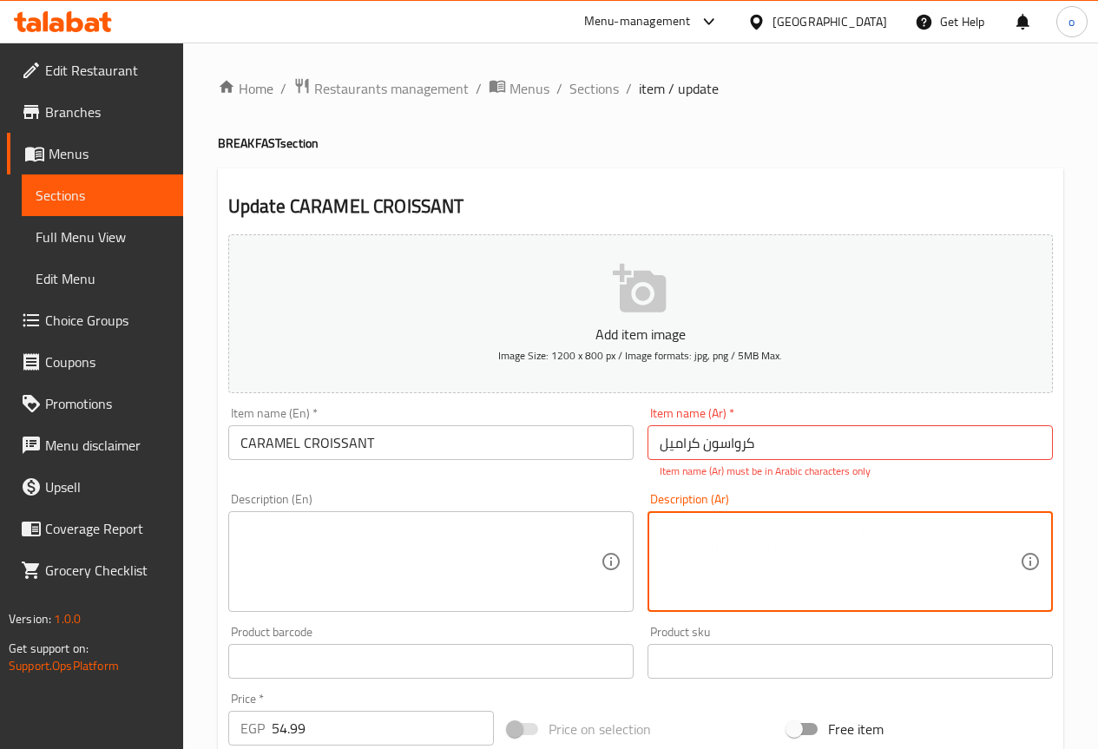
paste textarea "كرواسون بحشوة كراميل غنية."
type textarea "كرواسون بحشوة كراميل غنية."
click at [751, 439] on input "کرواسون كرامیل" at bounding box center [850, 442] width 405 height 35
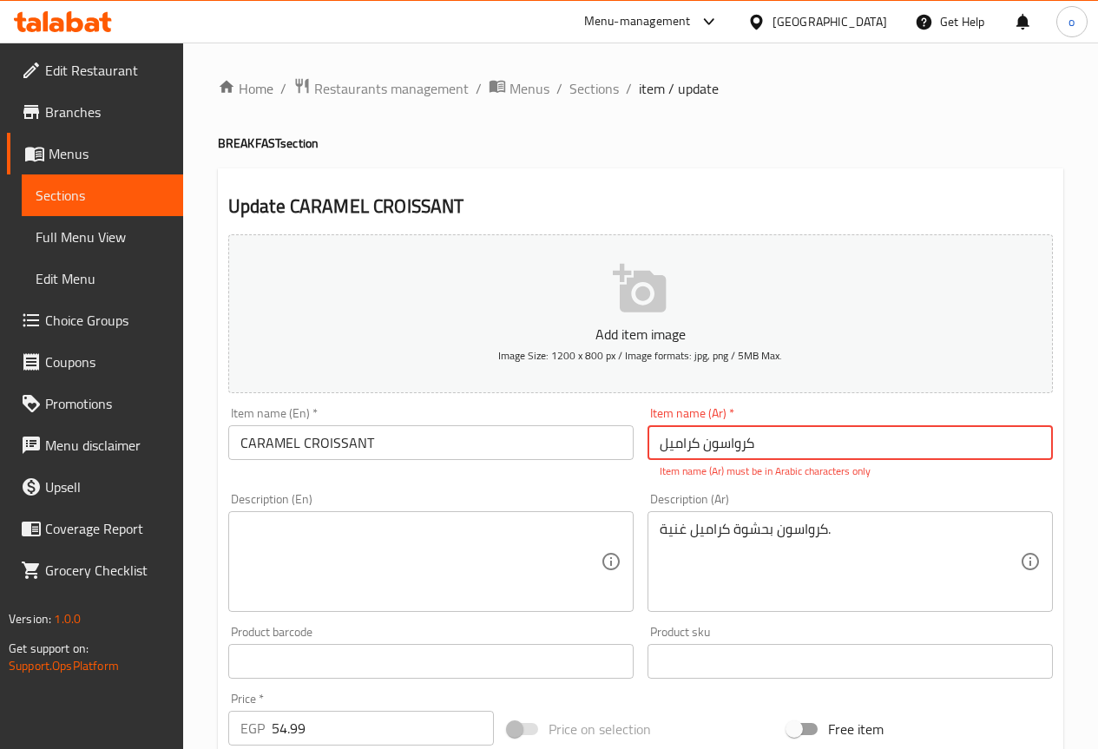
click at [751, 439] on input "کرواسون كرامیل" at bounding box center [850, 442] width 405 height 35
type input "كرواسون كارميل"
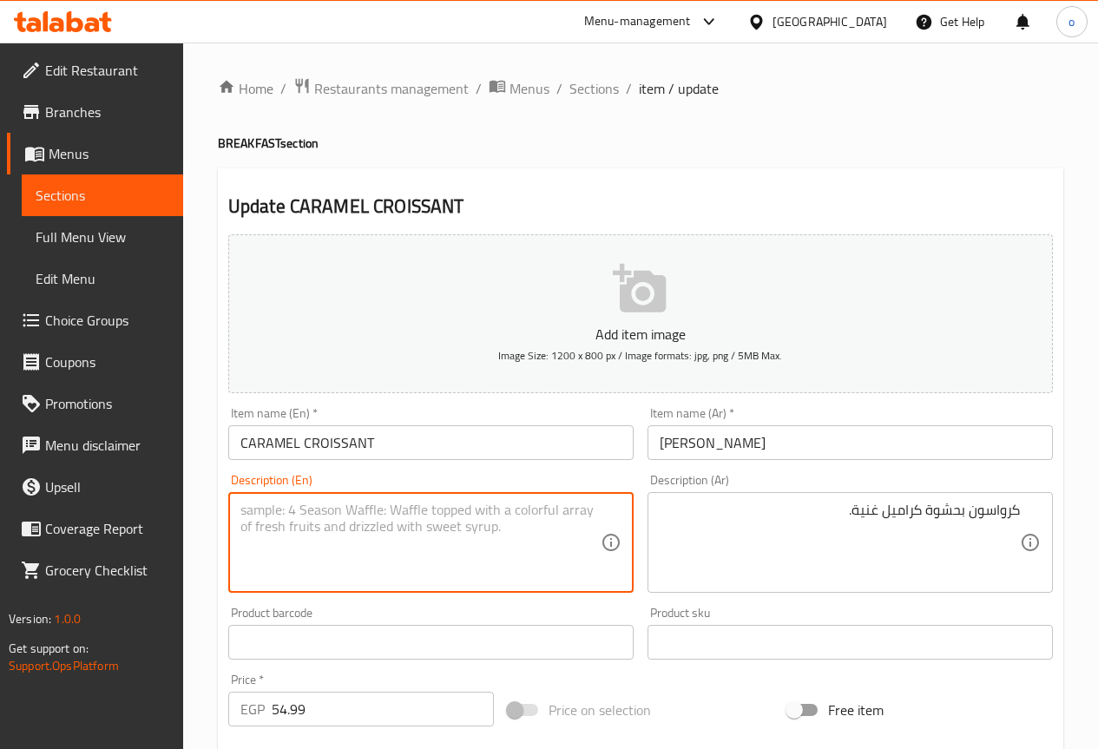
click at [529, 506] on textarea at bounding box center [421, 543] width 360 height 82
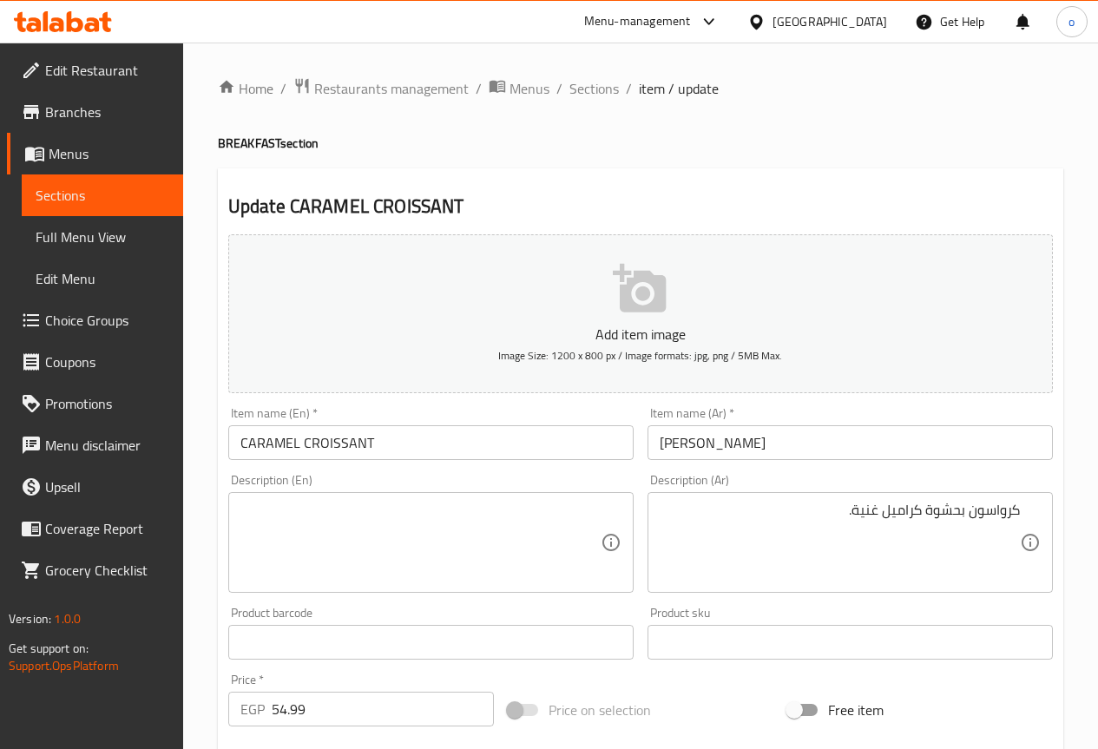
click at [472, 518] on textarea at bounding box center [421, 543] width 360 height 82
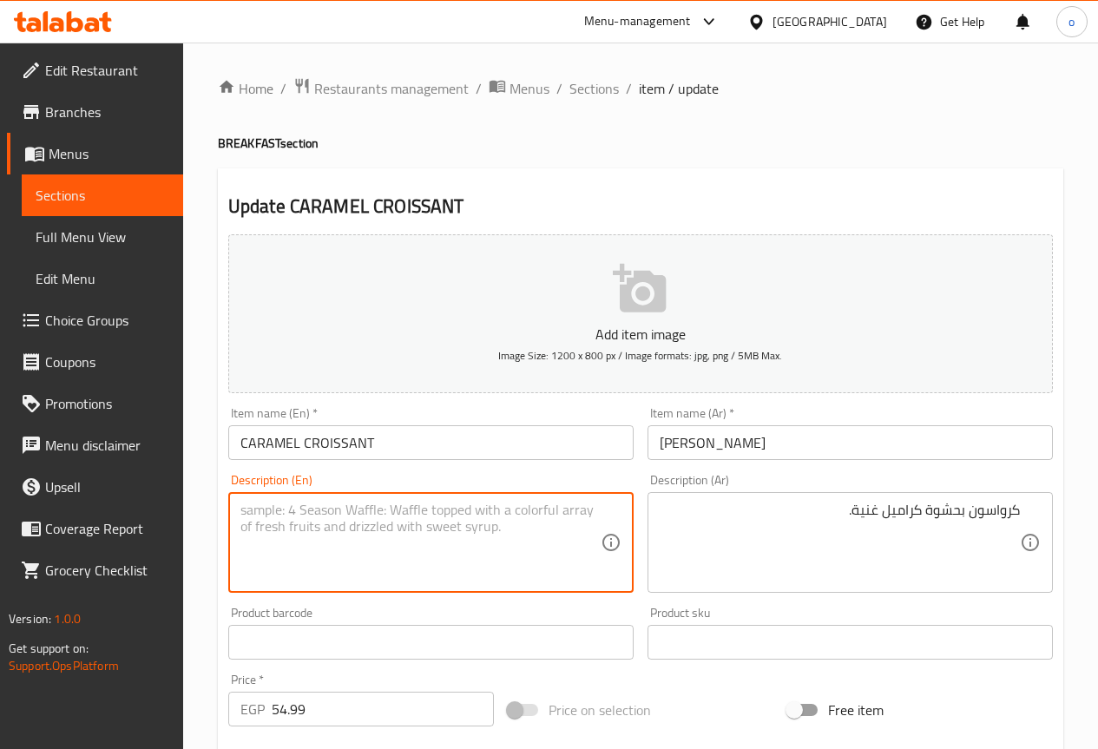
click at [472, 518] on textarea at bounding box center [421, 543] width 360 height 82
paste textarea "Croissants with a rich caramel filling."
click at [300, 513] on textarea "Croissants with a rich caramel filling." at bounding box center [421, 543] width 360 height 82
click at [487, 552] on textarea "Croissant with a rich caramel filling." at bounding box center [421, 543] width 360 height 82
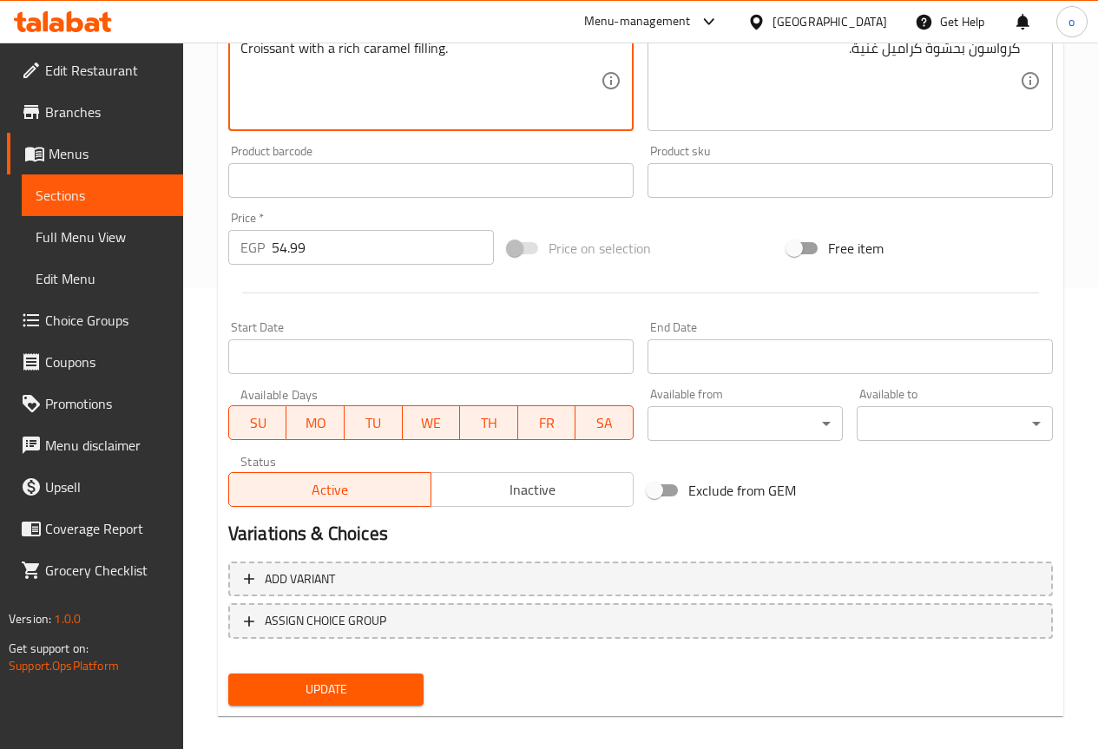
scroll to position [478, 0]
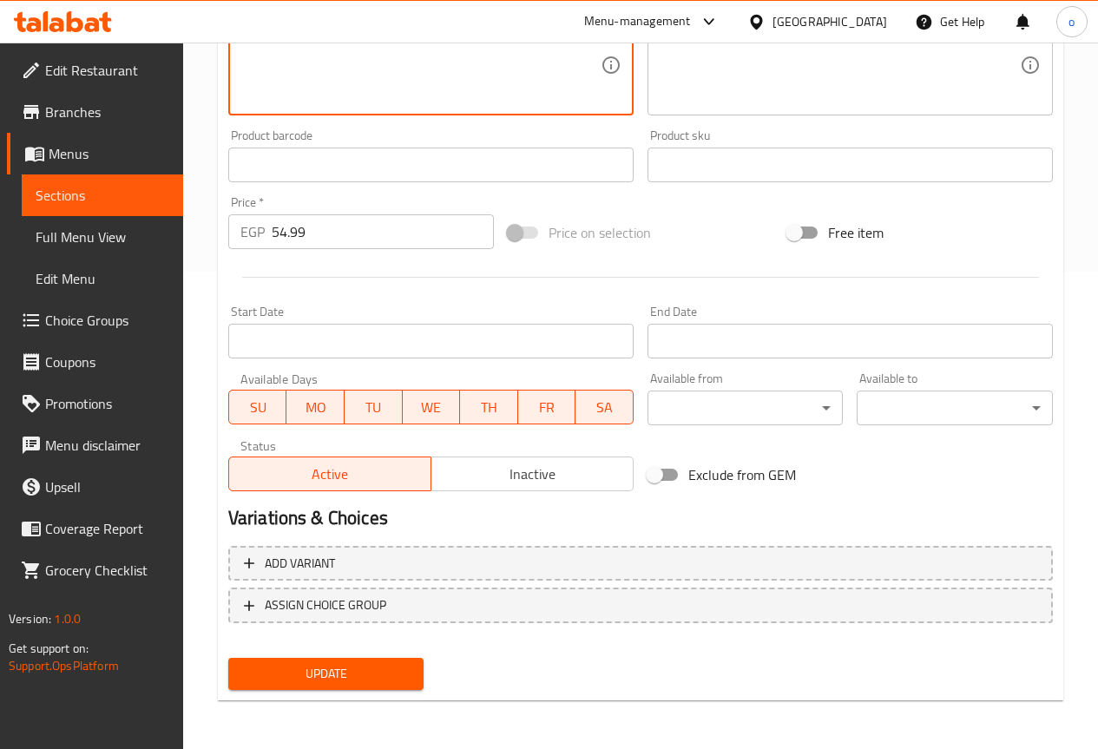
type textarea "Croissant with a rich caramel filling."
click at [383, 660] on button "Update" at bounding box center [326, 674] width 196 height 32
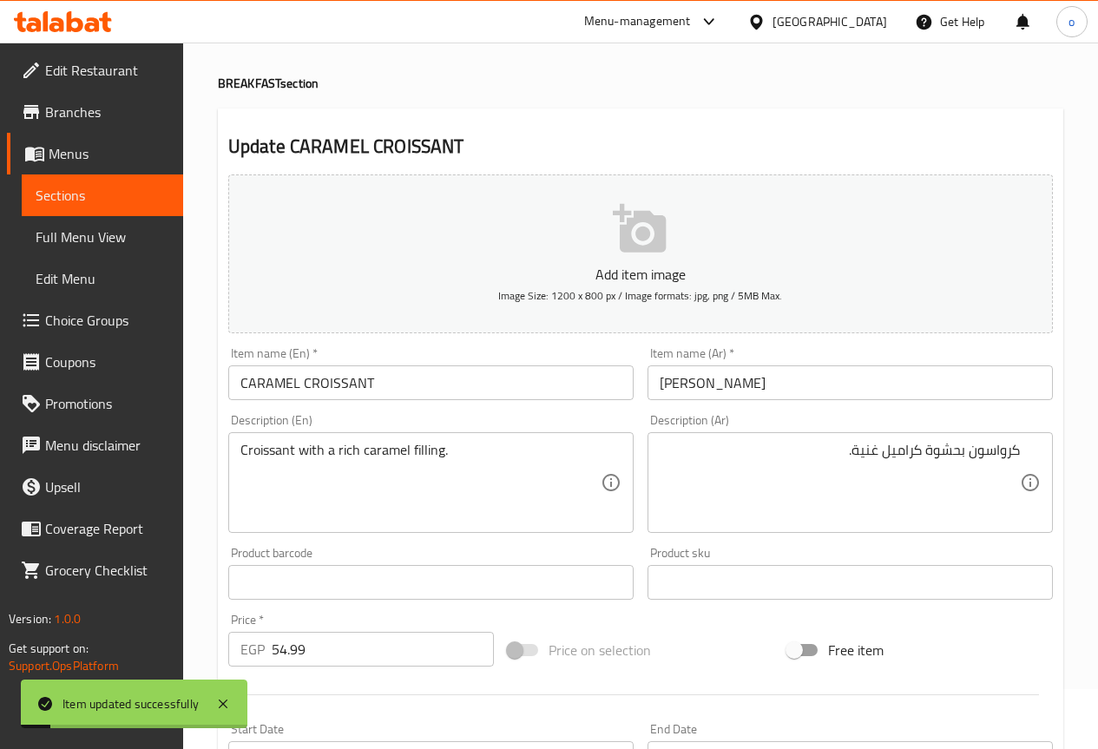
scroll to position [0, 0]
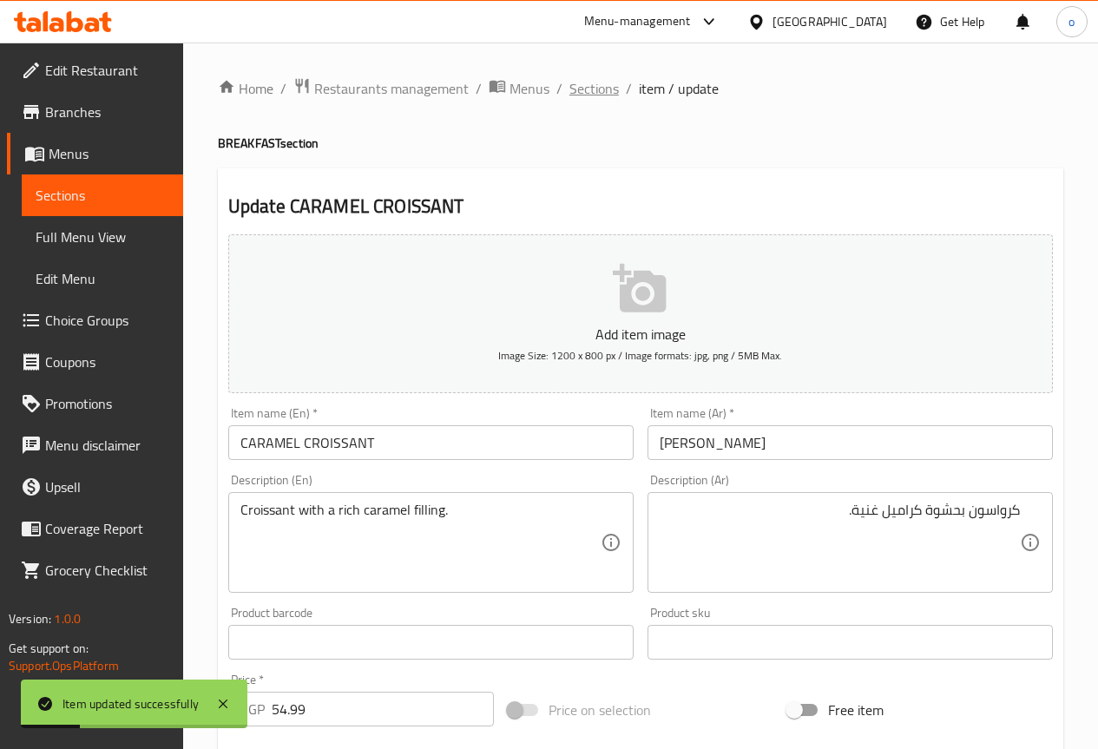
click at [605, 87] on span "Sections" at bounding box center [594, 88] width 49 height 21
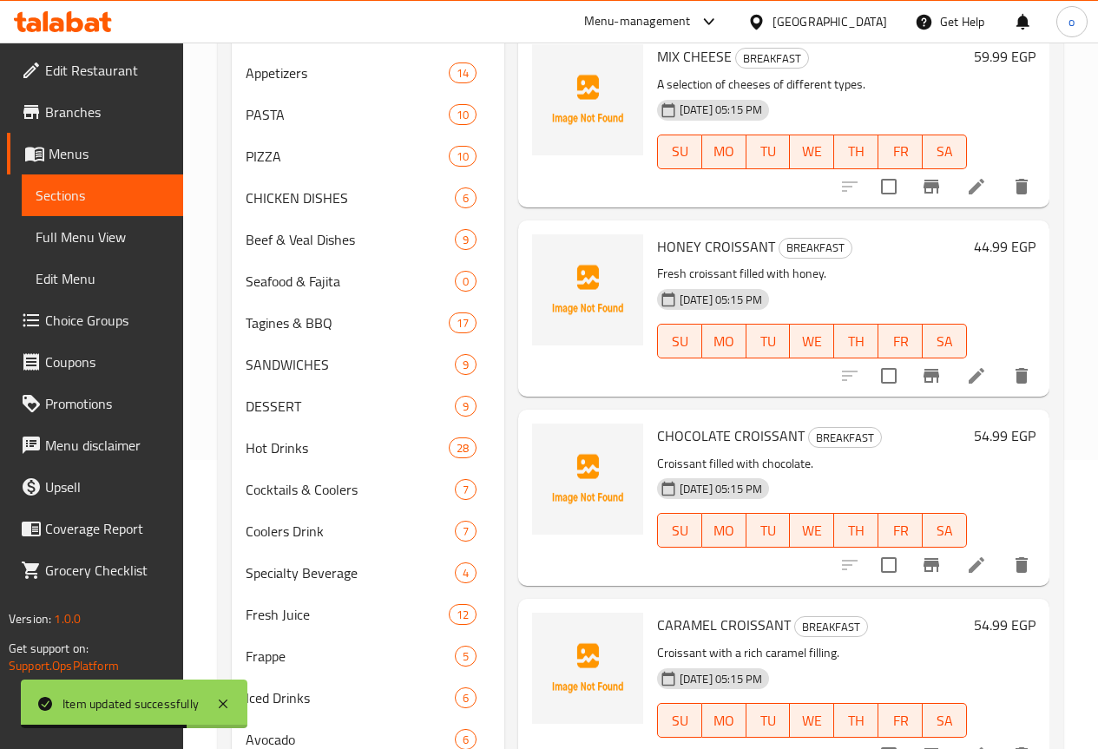
scroll to position [507, 0]
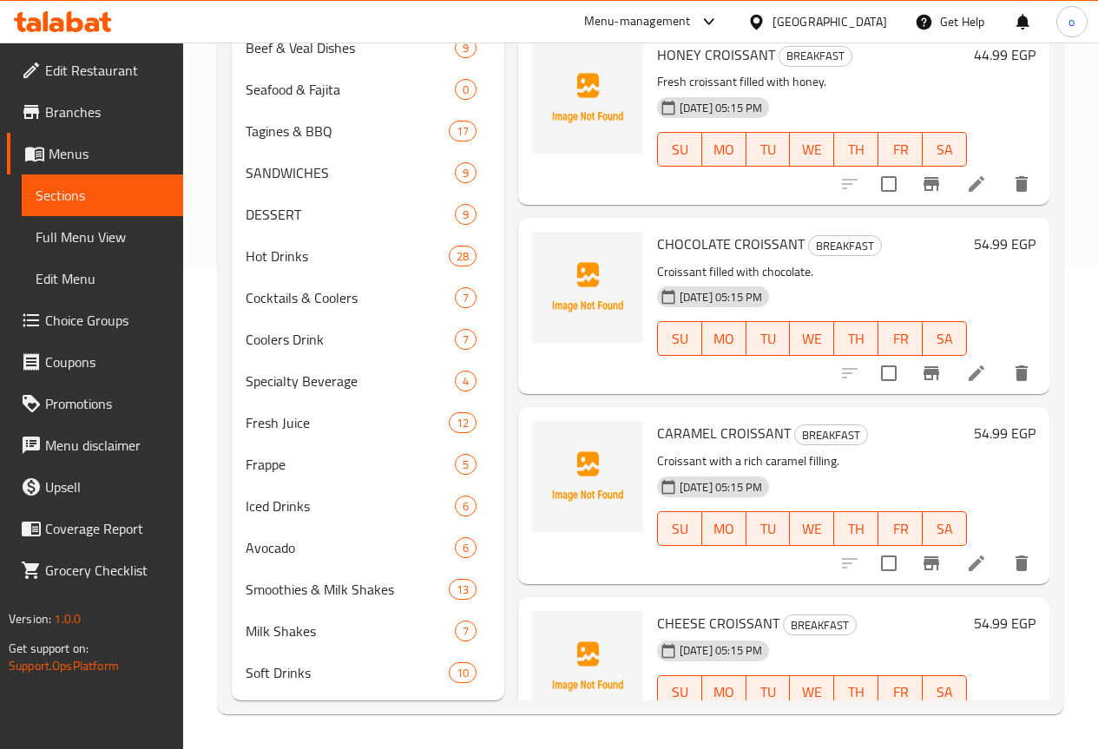
click at [952, 712] on li at bounding box center [976, 727] width 49 height 31
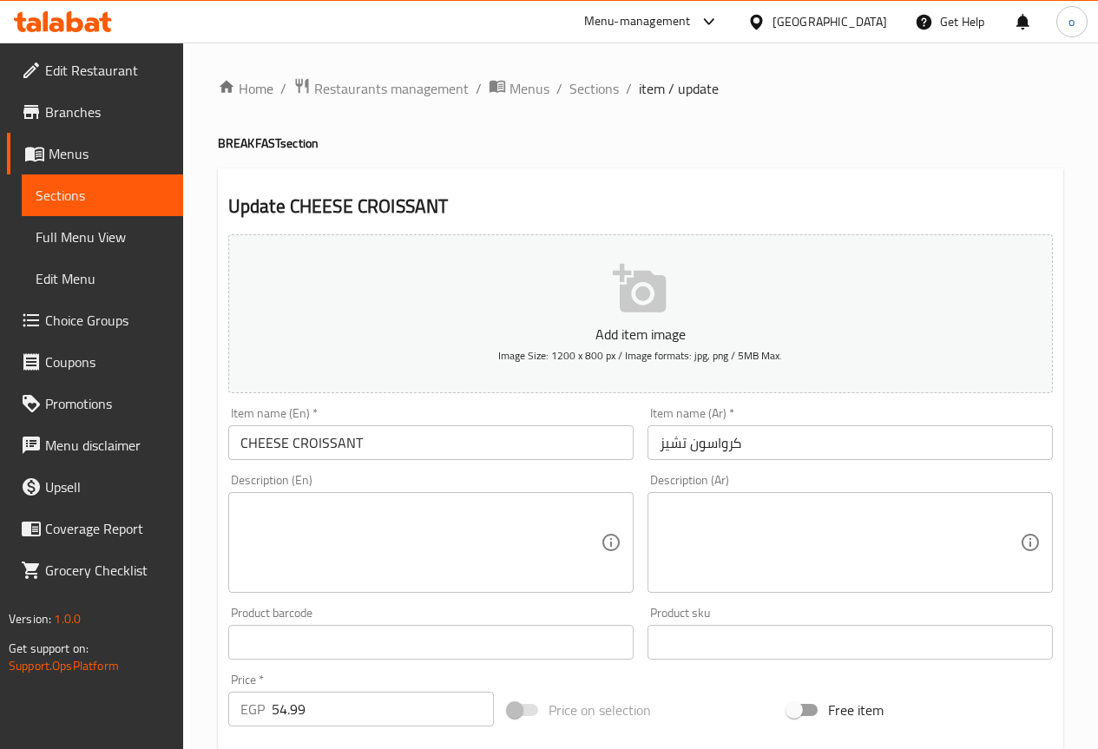
click at [678, 446] on input "كرواسون تشيز" at bounding box center [850, 442] width 405 height 35
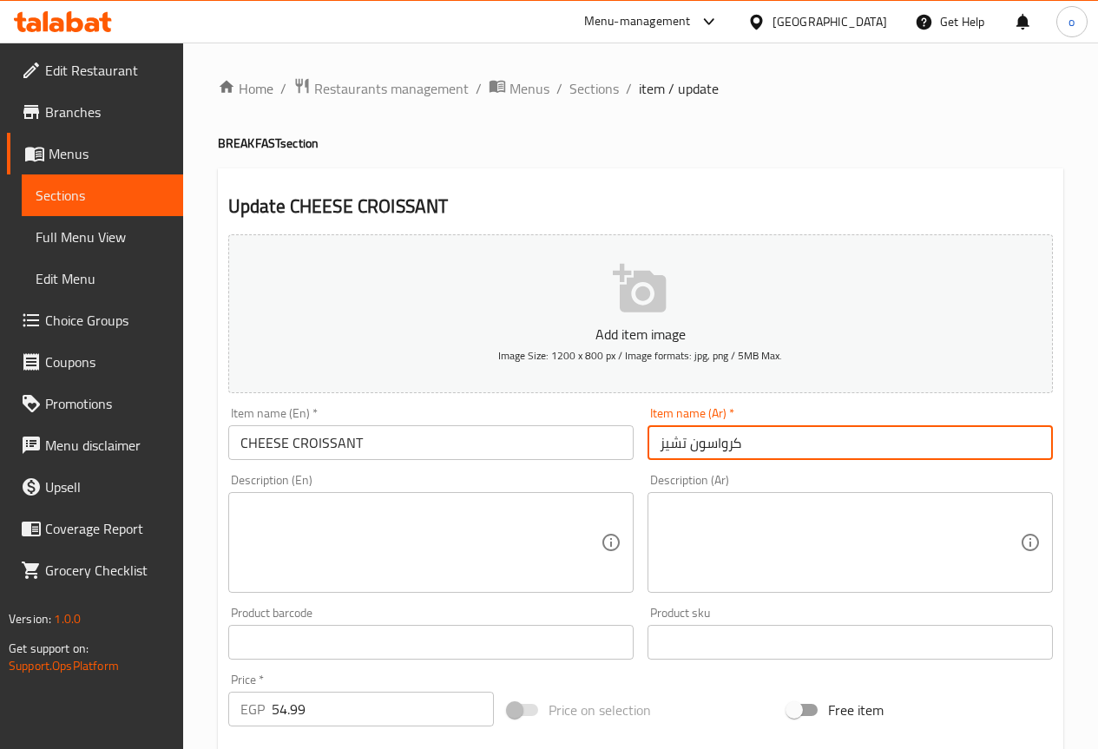
click at [678, 446] on input "كرواسون تشيز" at bounding box center [850, 442] width 405 height 35
type input "كرواسون جبنة"
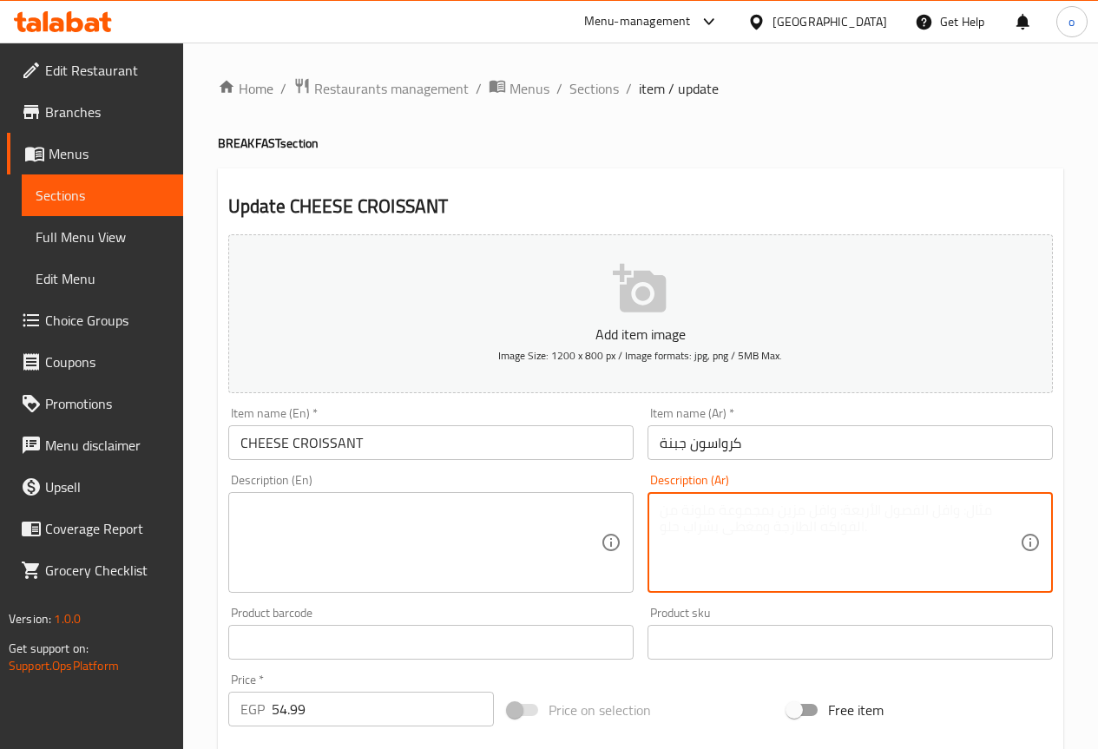
click at [728, 509] on textarea at bounding box center [840, 543] width 360 height 82
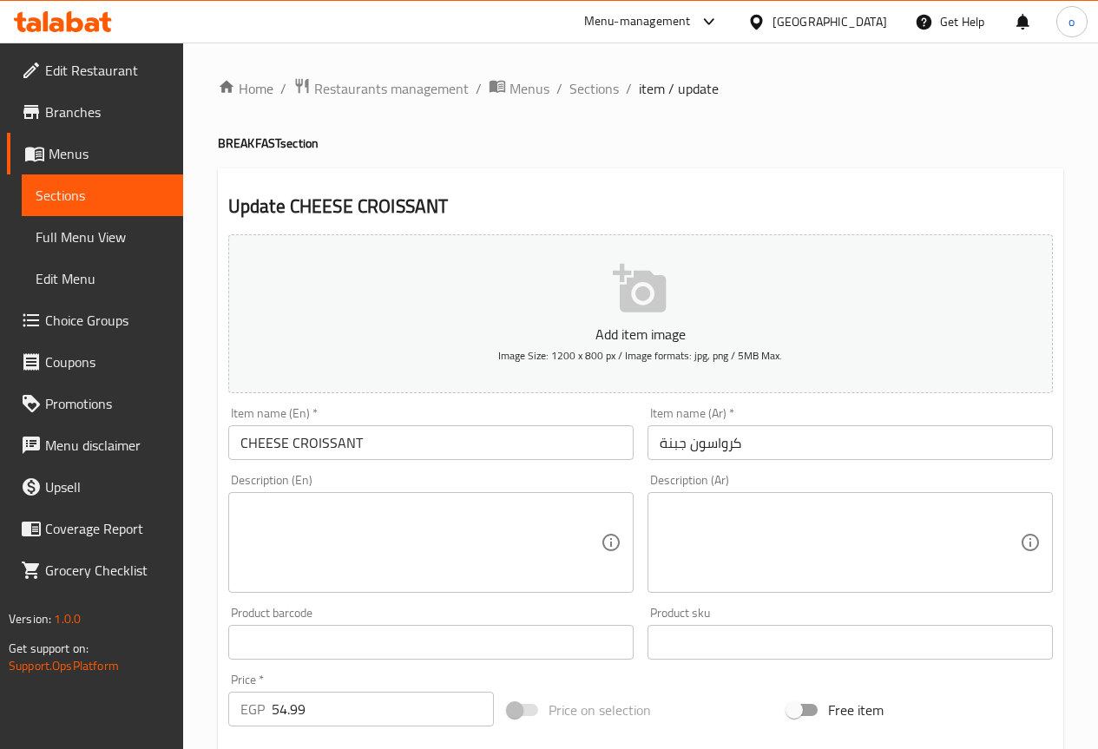
click at [883, 521] on textarea at bounding box center [840, 543] width 360 height 82
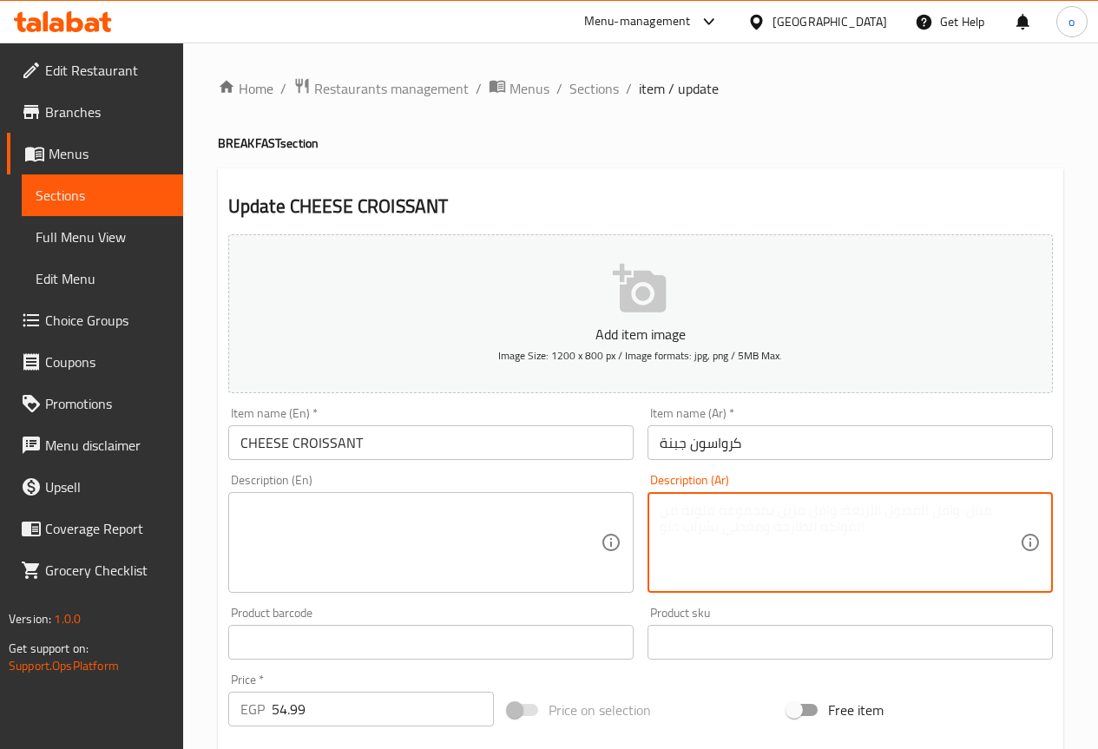
paste textarea "كرواسون محشو بالجبنة الذائبة"
type textarea "كرواسون محشو بالجبنة الذائبة."
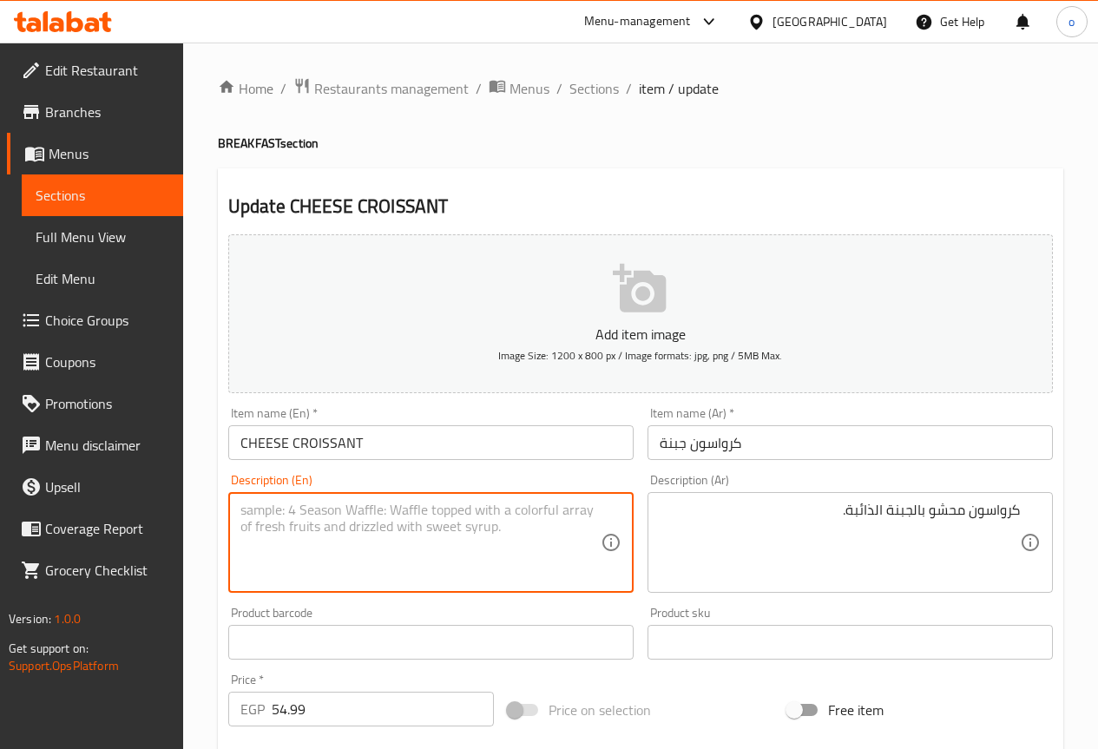
click at [495, 516] on textarea at bounding box center [421, 543] width 360 height 82
paste textarea "Croissant filled with melted cheese"
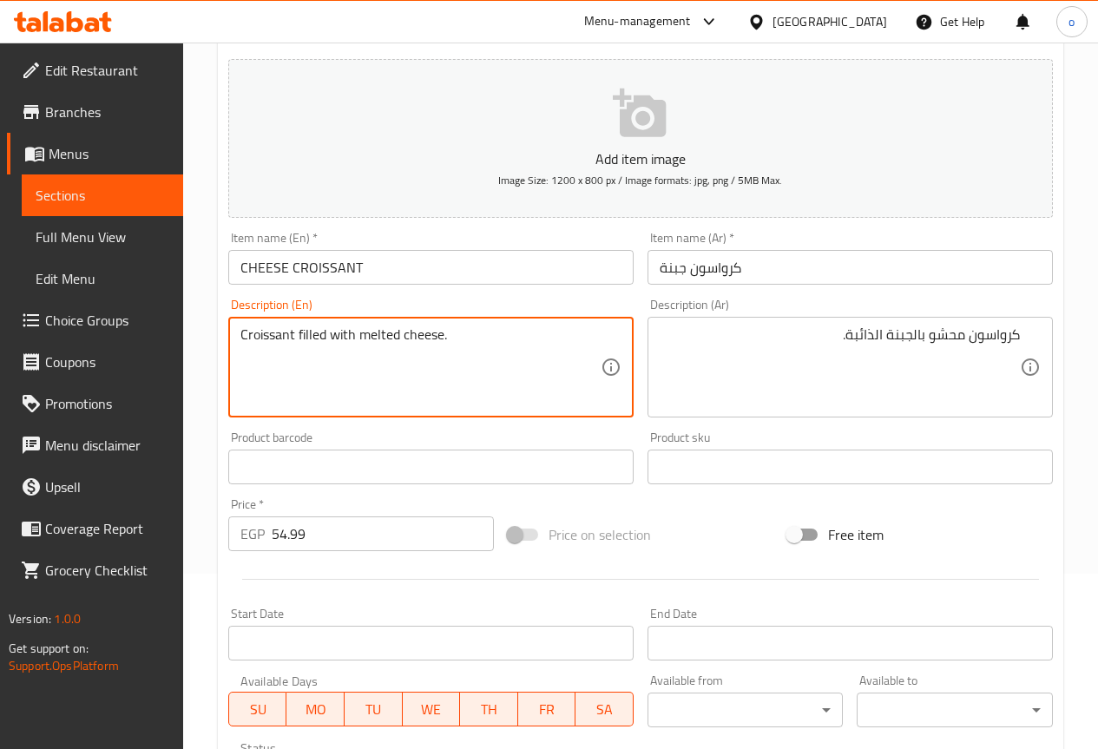
scroll to position [434, 0]
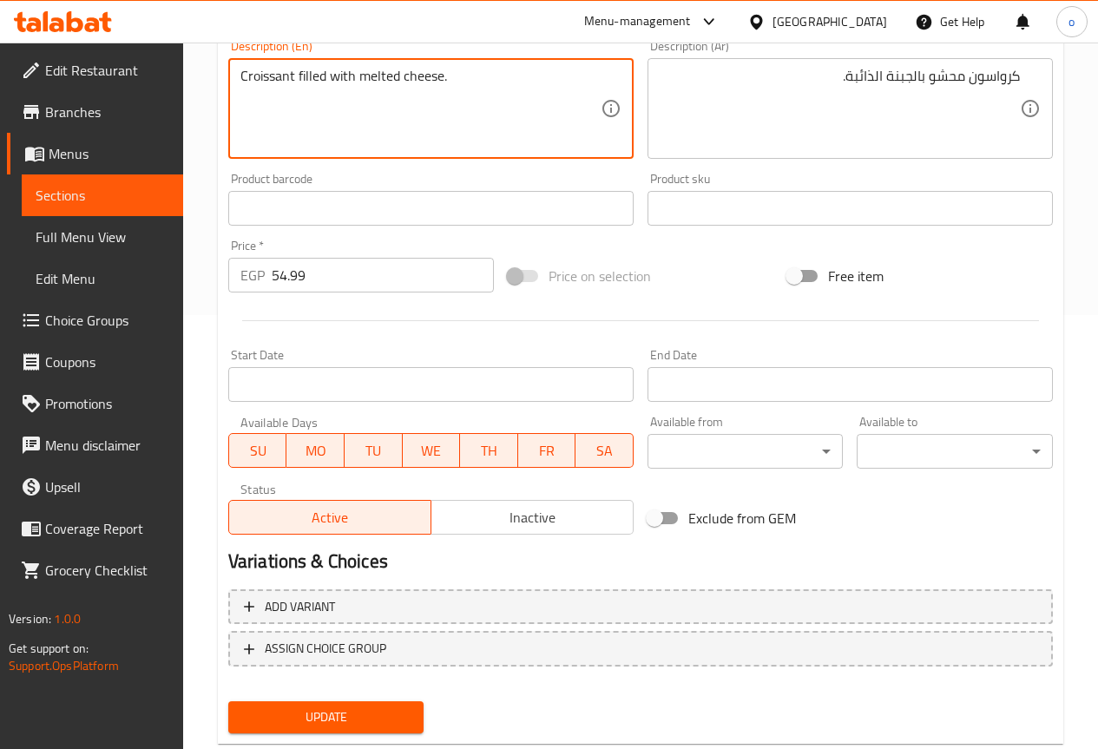
type textarea "Croissant filled with melted cheese."
click at [402, 727] on span "Update" at bounding box center [326, 718] width 168 height 22
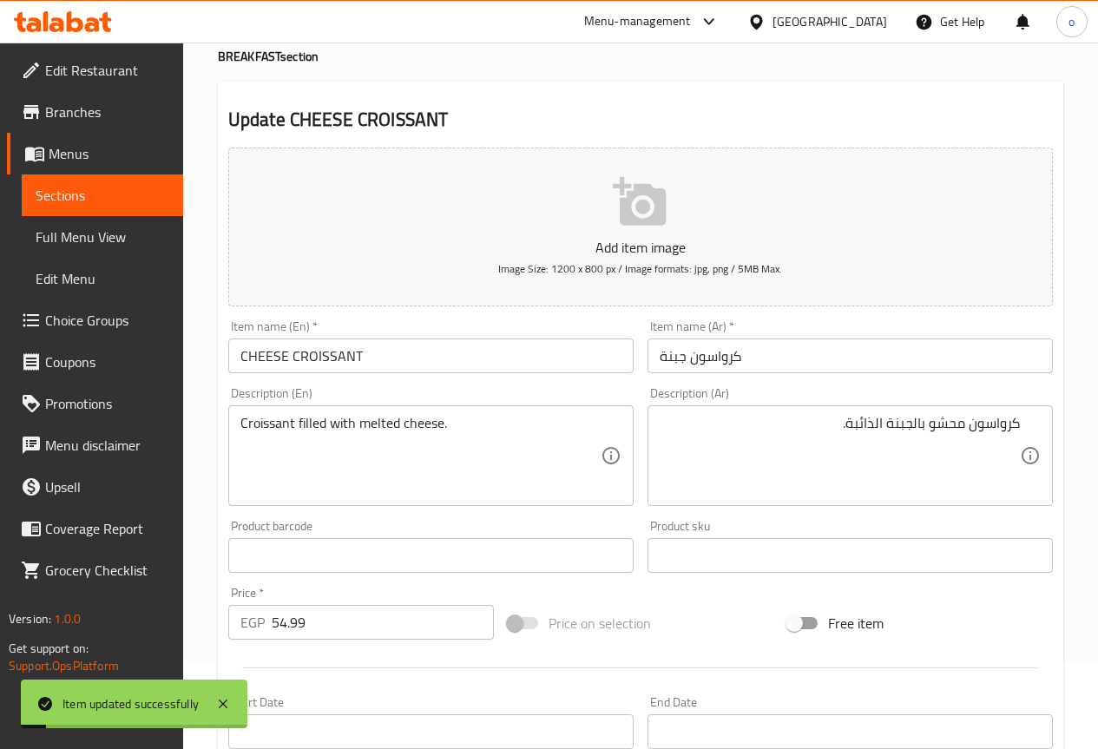
scroll to position [0, 0]
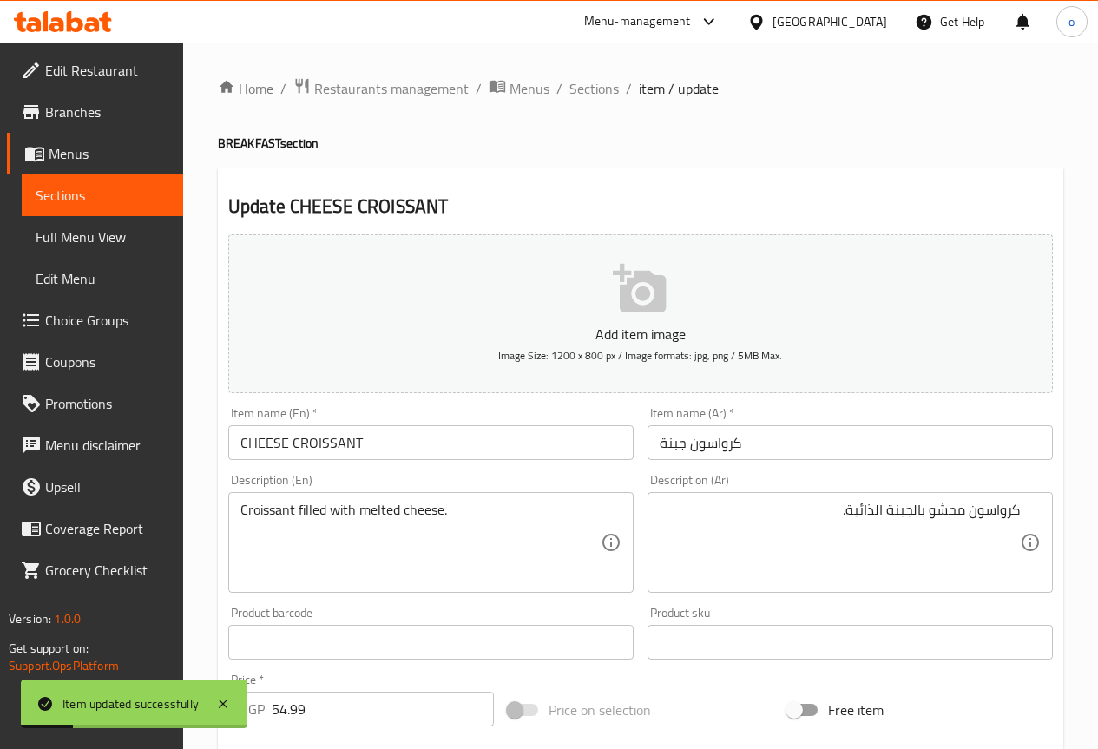
click at [598, 95] on span "Sections" at bounding box center [594, 88] width 49 height 21
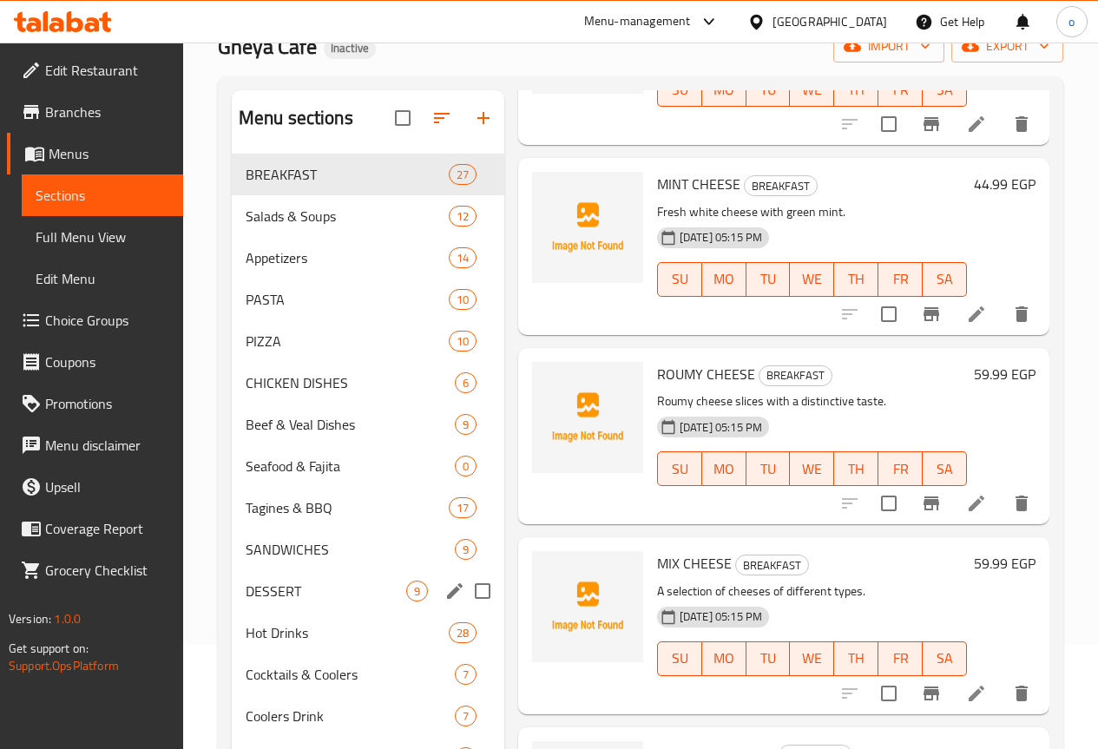
scroll to position [73, 0]
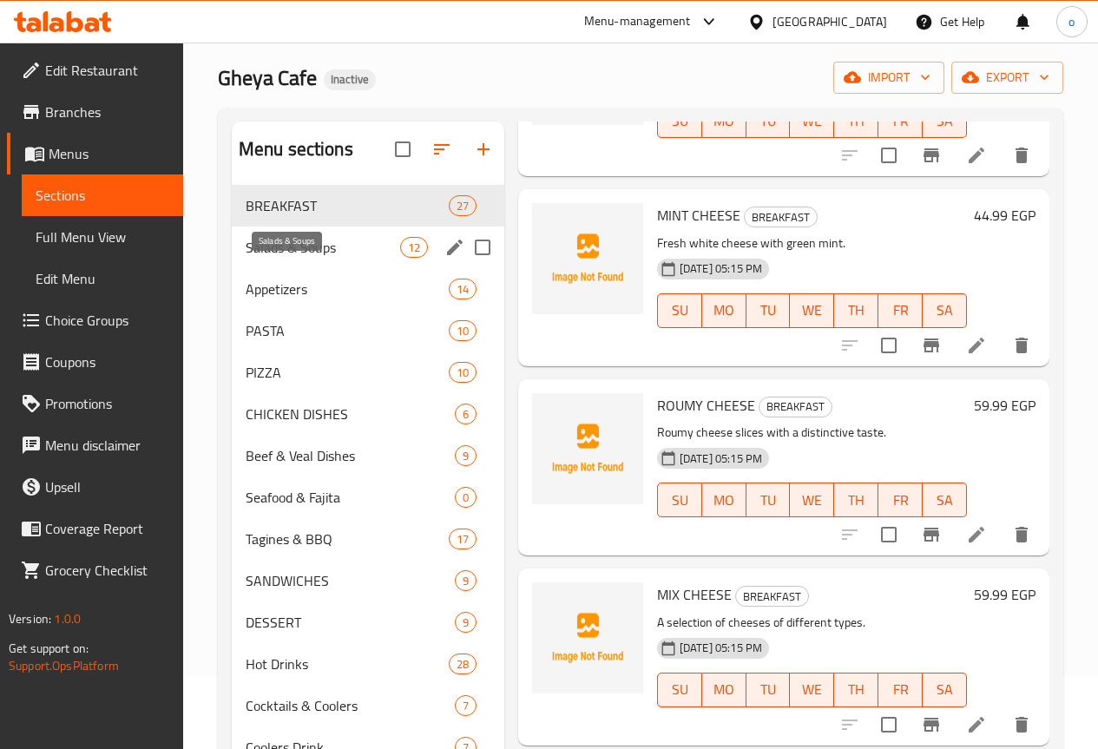
click at [307, 258] on span "Salads & Soups" at bounding box center [323, 247] width 155 height 21
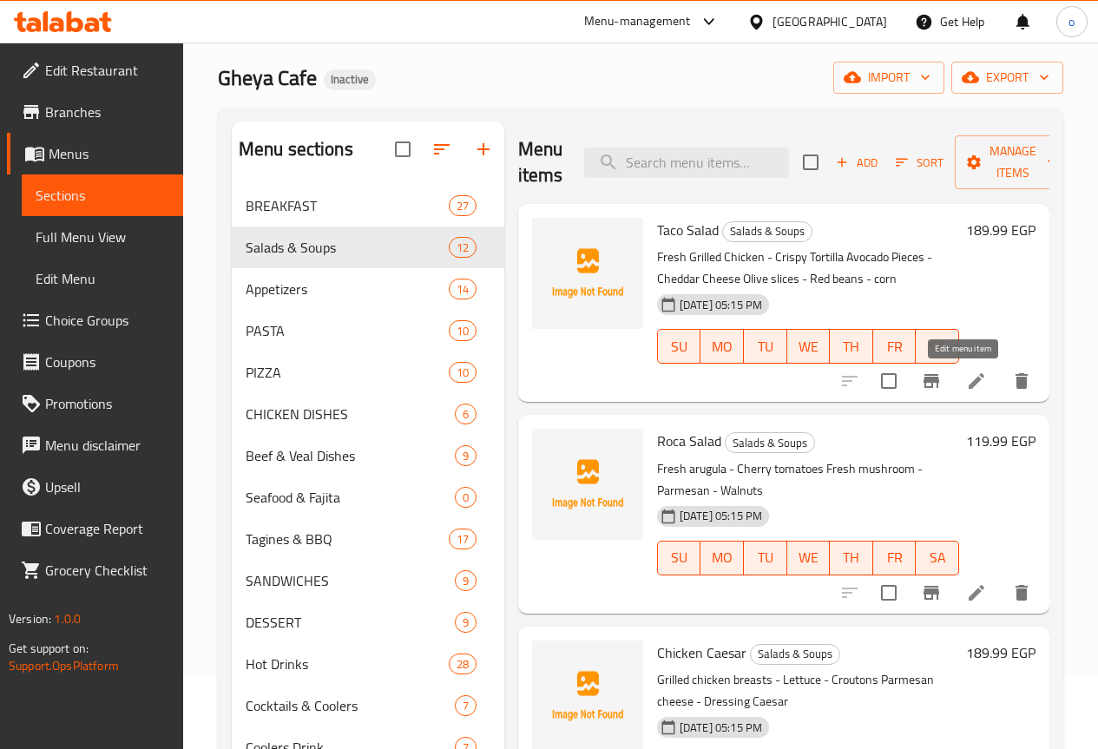
click at [966, 372] on icon at bounding box center [976, 381] width 21 height 21
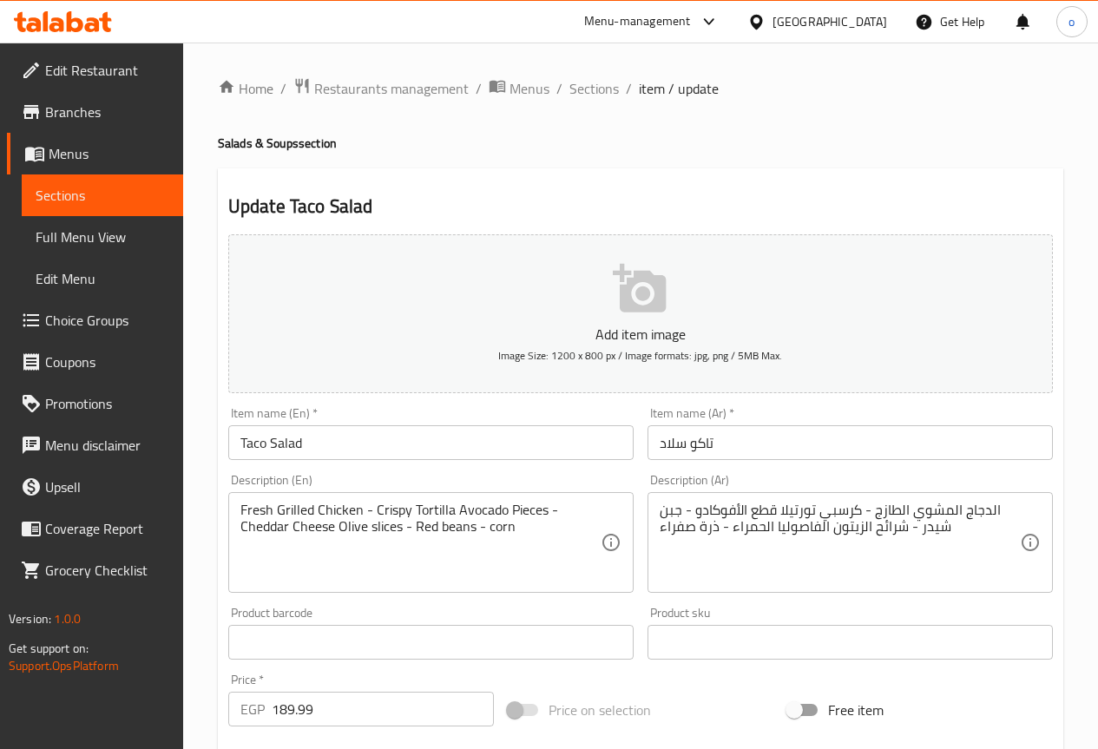
click at [292, 440] on input "Taco Salad" at bounding box center [430, 442] width 405 height 35
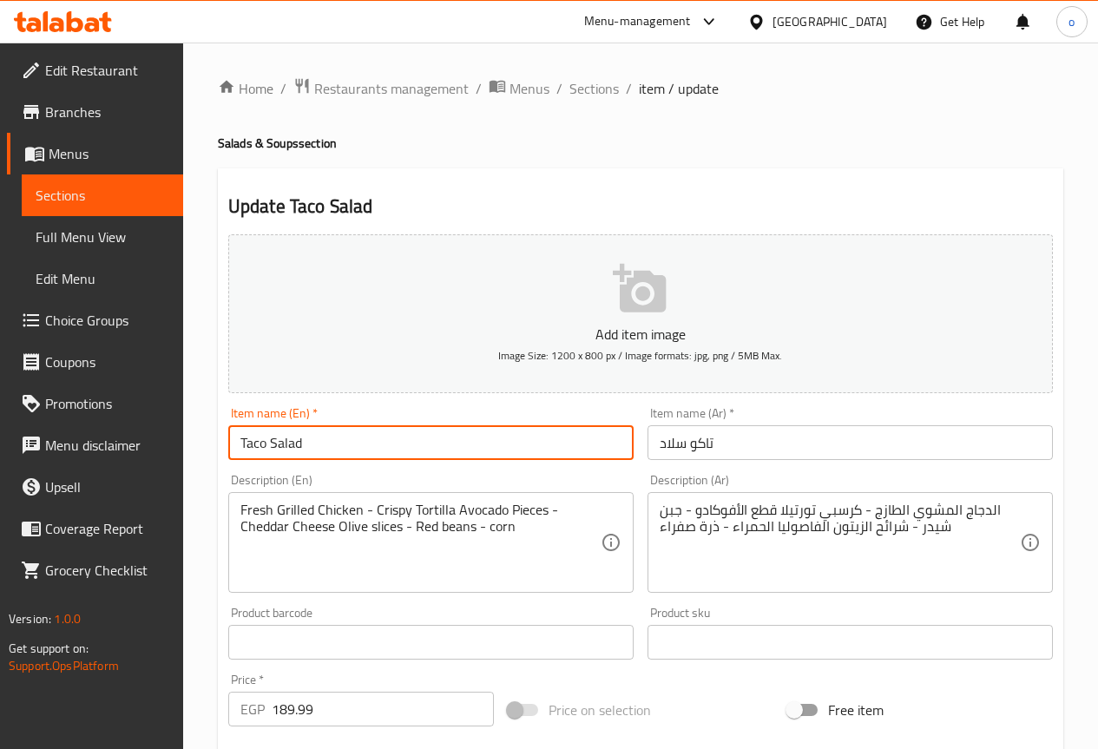
click at [292, 440] on input "Taco Salad" at bounding box center [430, 442] width 405 height 35
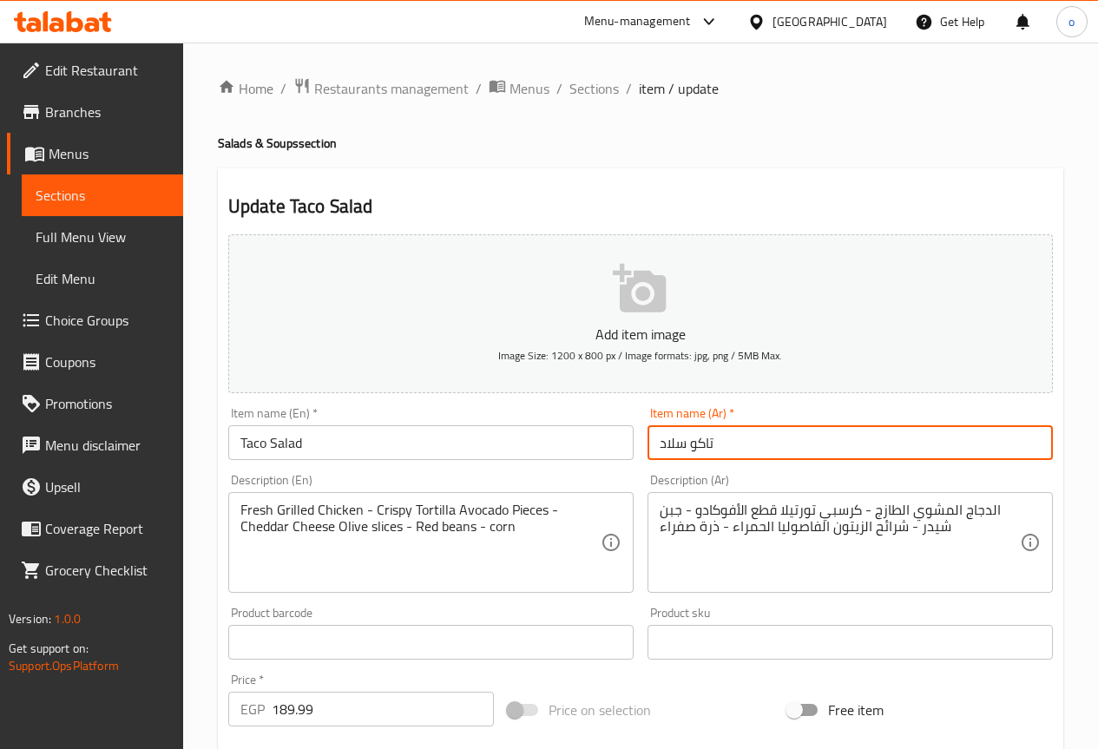
drag, startPoint x: 658, startPoint y: 446, endPoint x: 786, endPoint y: 450, distance: 127.7
click at [786, 450] on input "تاکو سلاد" at bounding box center [850, 442] width 405 height 35
type input "s"
type input "ت"
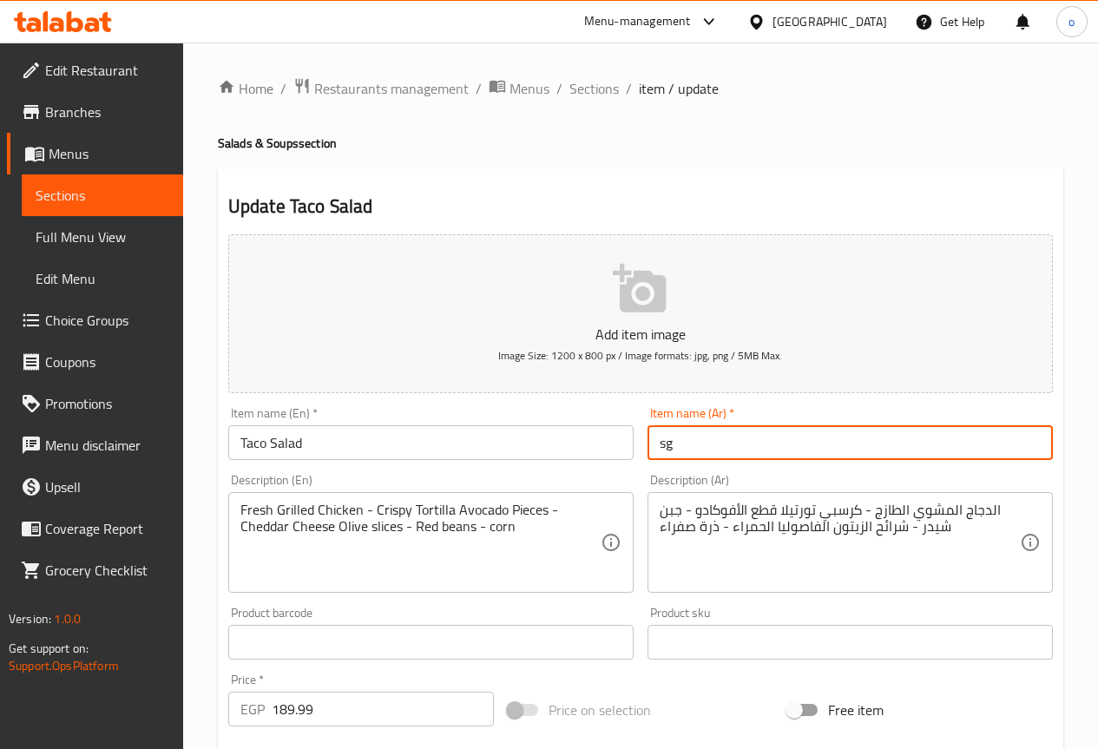
type input "s"
click at [786, 450] on input "تاکو سلاد" at bounding box center [850, 442] width 405 height 35
type input "تاکو سلاد"
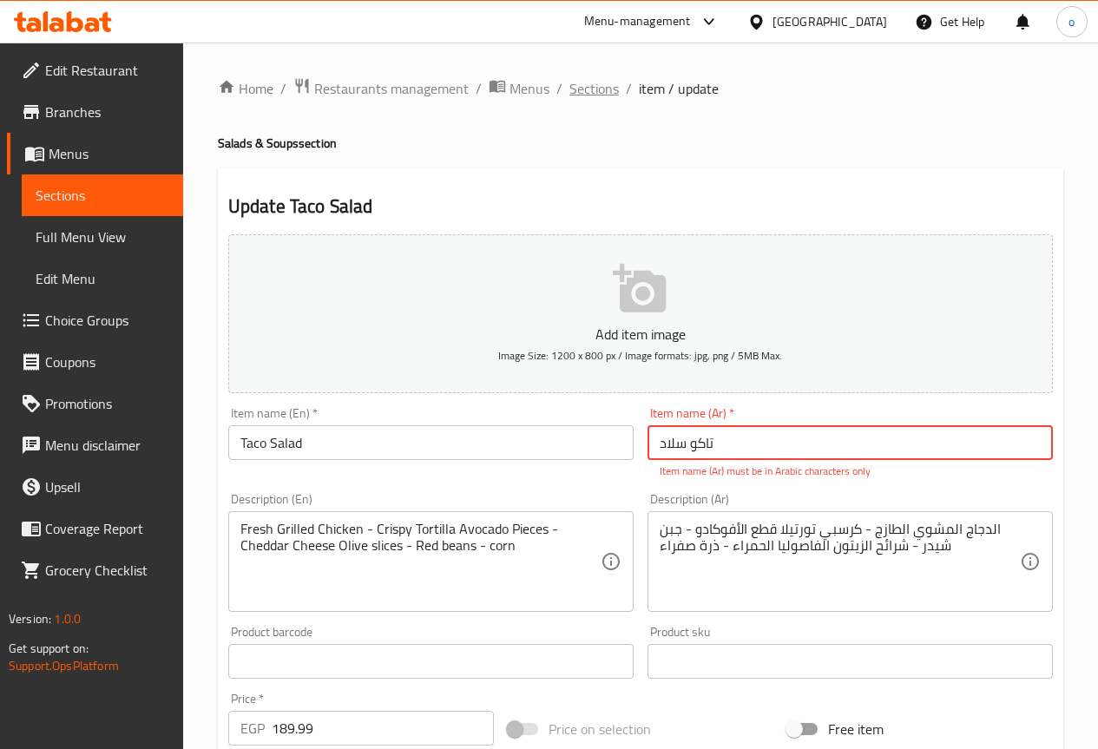
click at [583, 95] on span "Sections" at bounding box center [594, 88] width 49 height 21
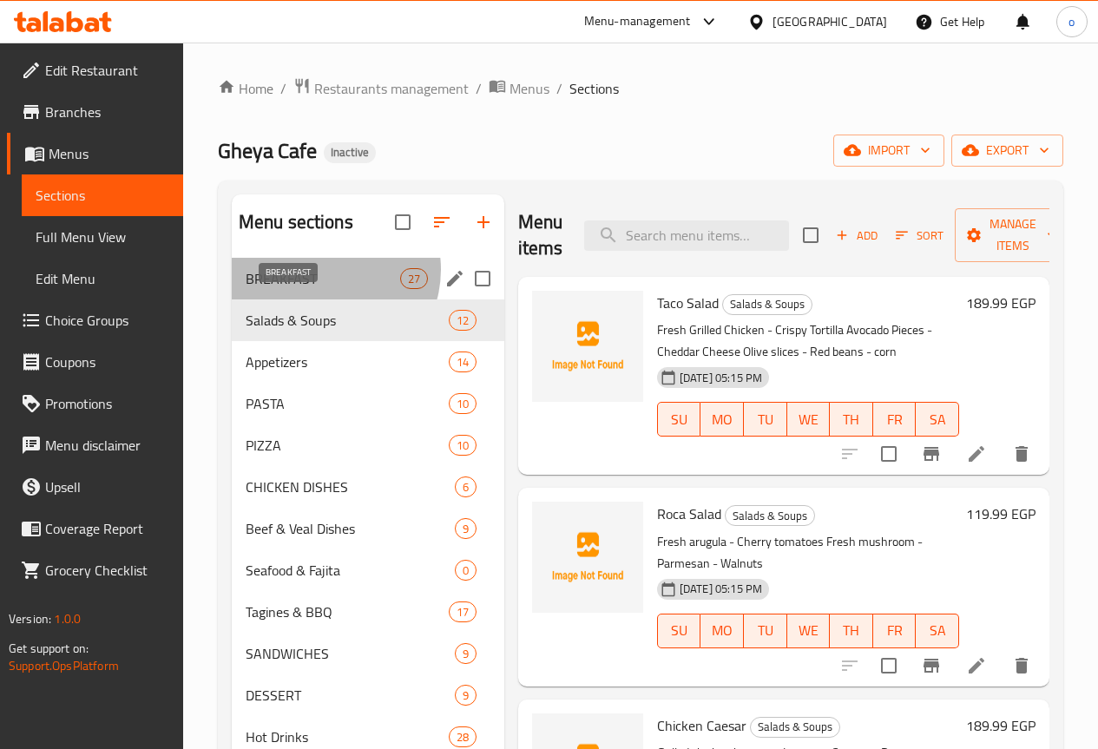
click at [324, 289] on span "BREAKFAST" at bounding box center [323, 278] width 155 height 21
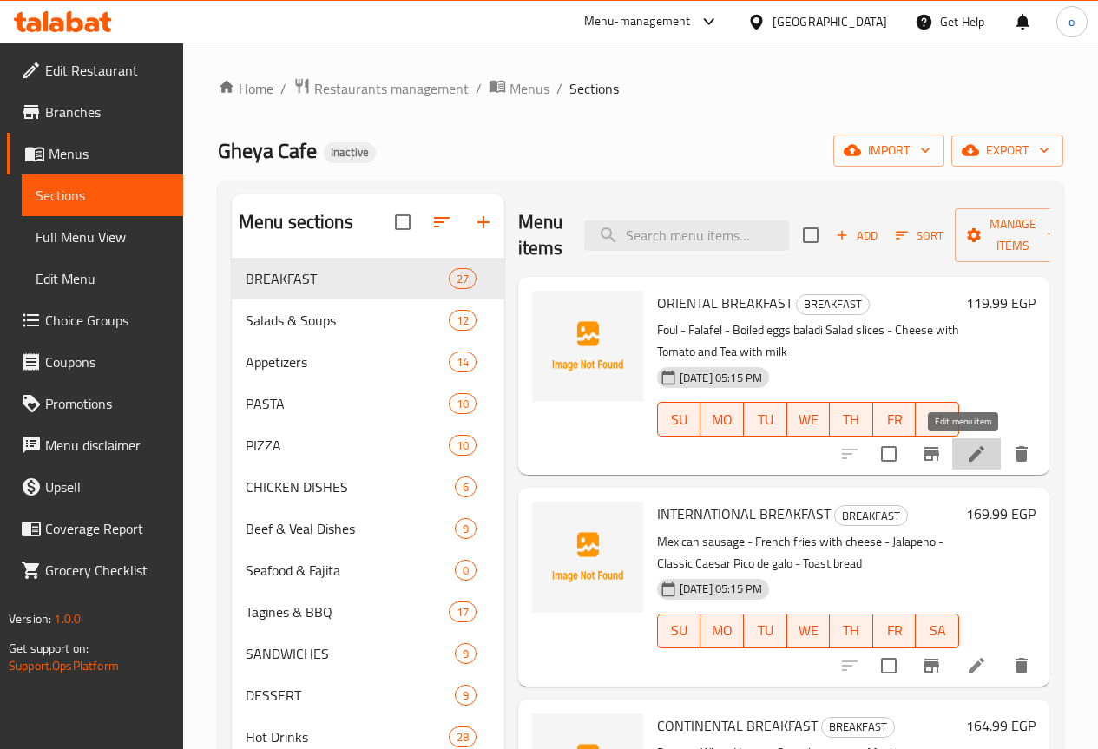
click at [973, 452] on icon at bounding box center [976, 454] width 21 height 21
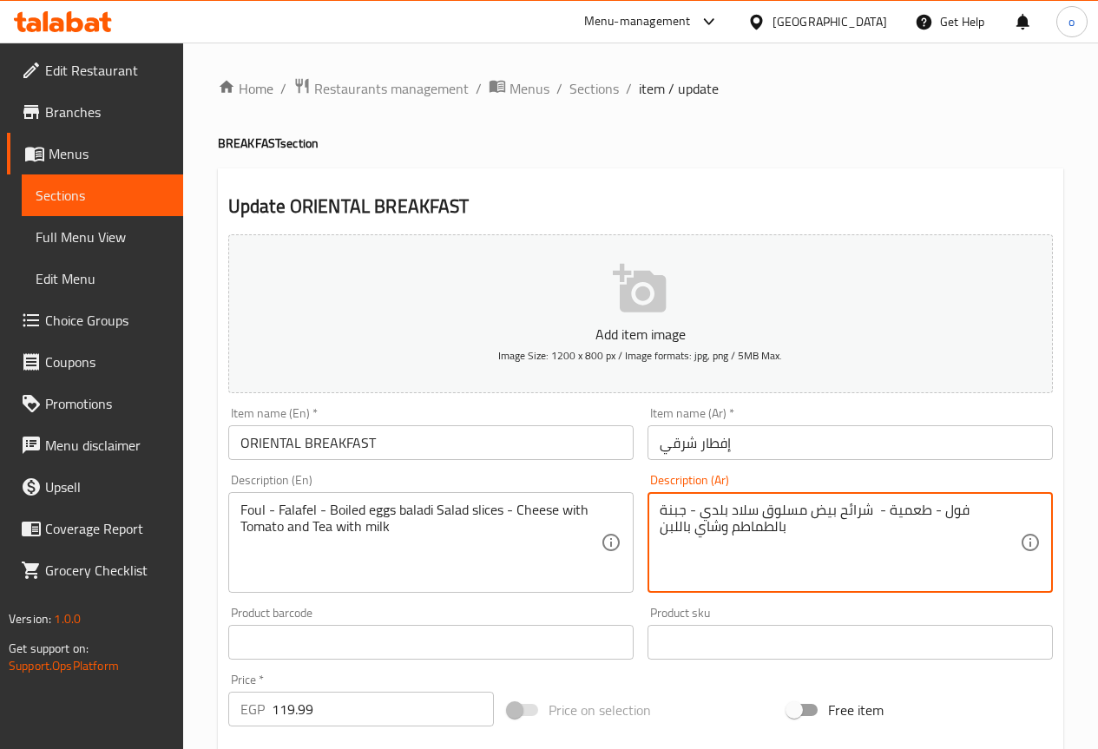
type textarea "فول - طعمية - شرائح بيض مسلوق سلاد بلدي - جبنة بالطماطم وشاي باللبن"
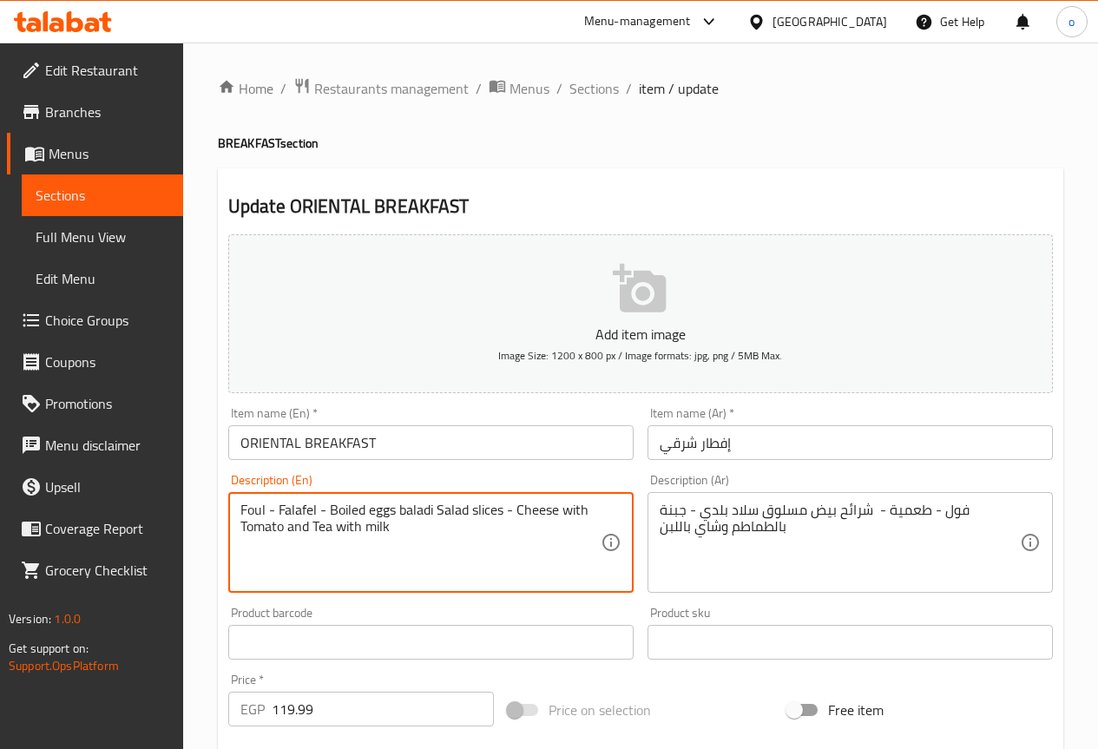
click at [392, 504] on textarea "Foul - Falafel - Boiled eggs baladi Salad slices - Cheese with Tomato and Tea w…" at bounding box center [421, 543] width 360 height 82
click at [513, 514] on textarea "Foul - Falafel - Boiled eggs - baladi Salad slices - Cheese with Tomato and Tea…" at bounding box center [421, 543] width 360 height 82
type textarea "Foul - Falafel - Boiled eggs - baladi Salad slices - Cheese with Tomato and Tea…"
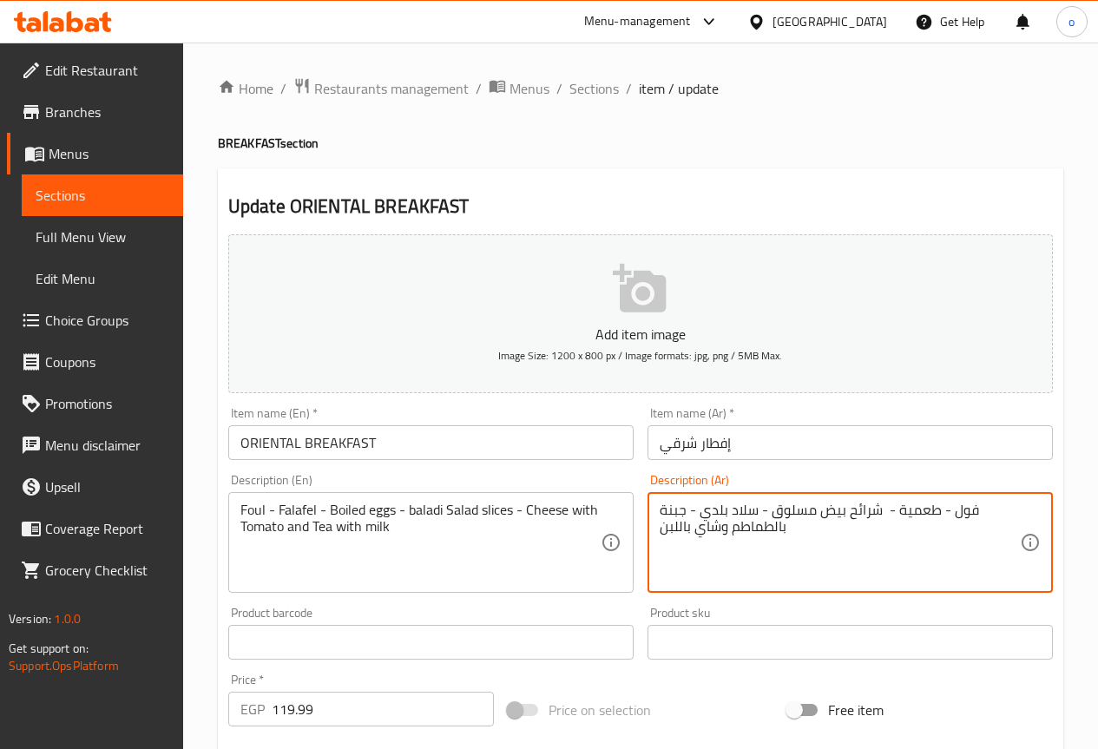
drag, startPoint x: 844, startPoint y: 513, endPoint x: 880, endPoint y: 504, distance: 37.7
click at [880, 504] on textarea "فول - طعمية - شرائح بيض مسلوق - سلاد بلدي - جبنة بالطماطم وشاي باللبن" at bounding box center [840, 543] width 360 height 82
click at [813, 506] on textarea "فول - طعمية - بيض مسلوق - سلاد بلدي - جبنة بالطماطم وشاي باللبن" at bounding box center [840, 543] width 360 height 82
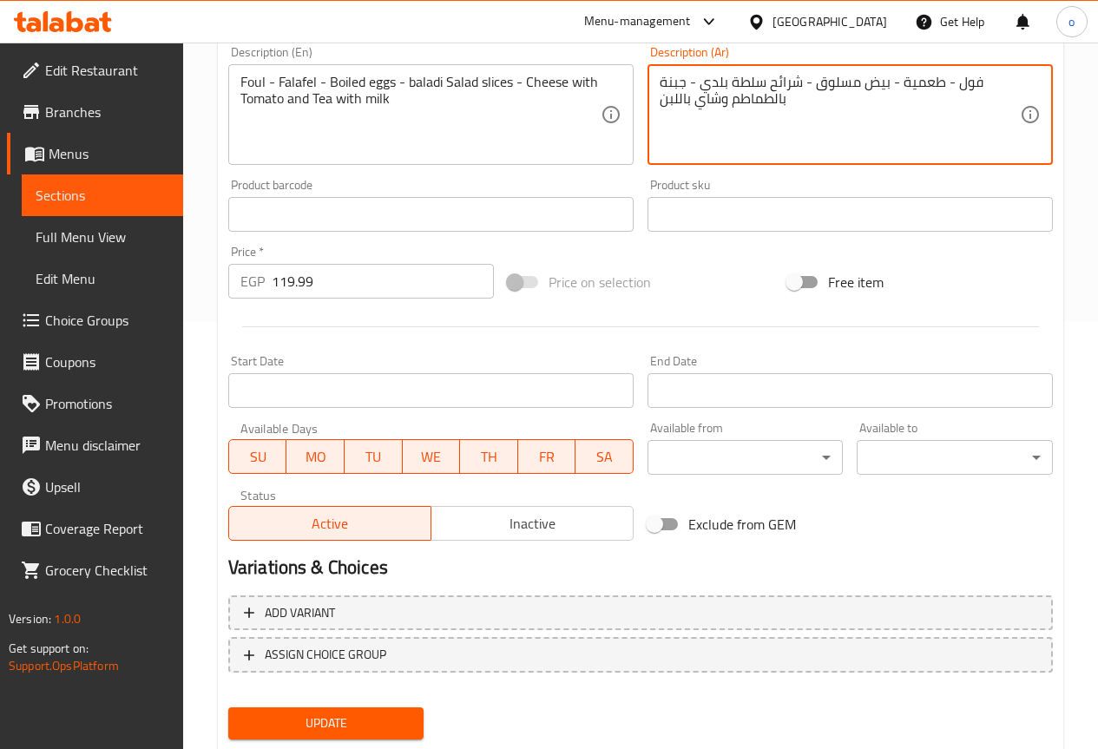
scroll to position [478, 0]
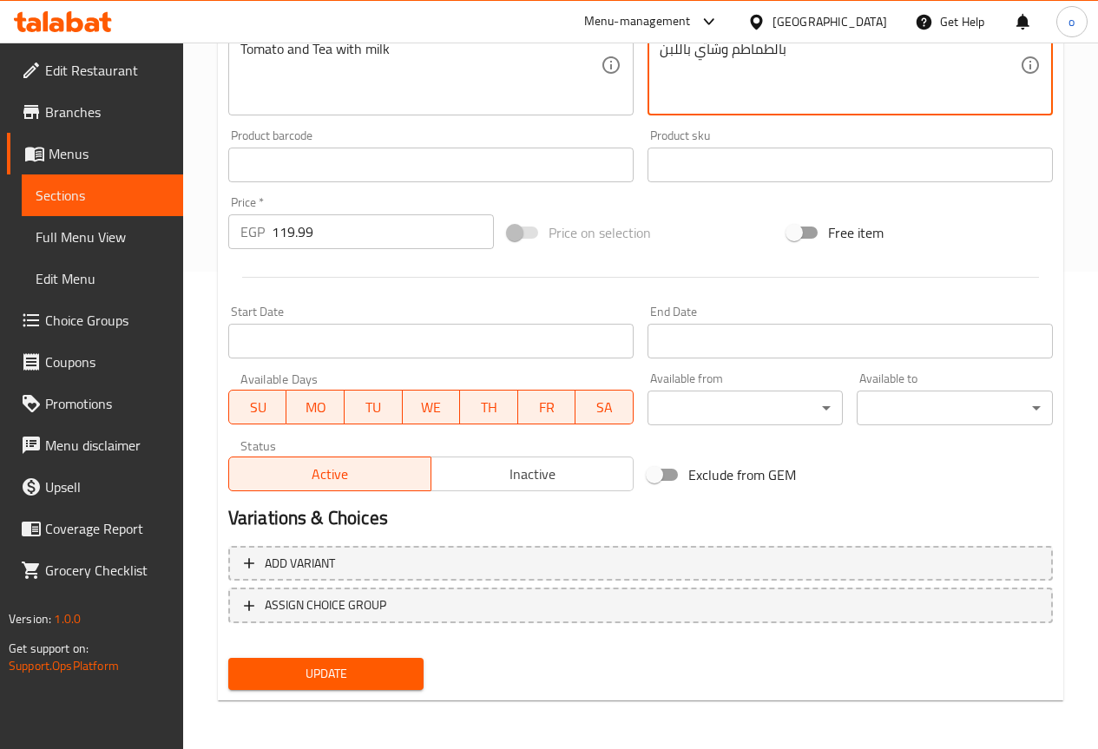
type textarea "فول - طعمية - بيض مسلوق - شرائح سلطة بلدي - جبنة بالطماطم وشاي باللبن"
click at [398, 673] on span "Update" at bounding box center [326, 674] width 168 height 22
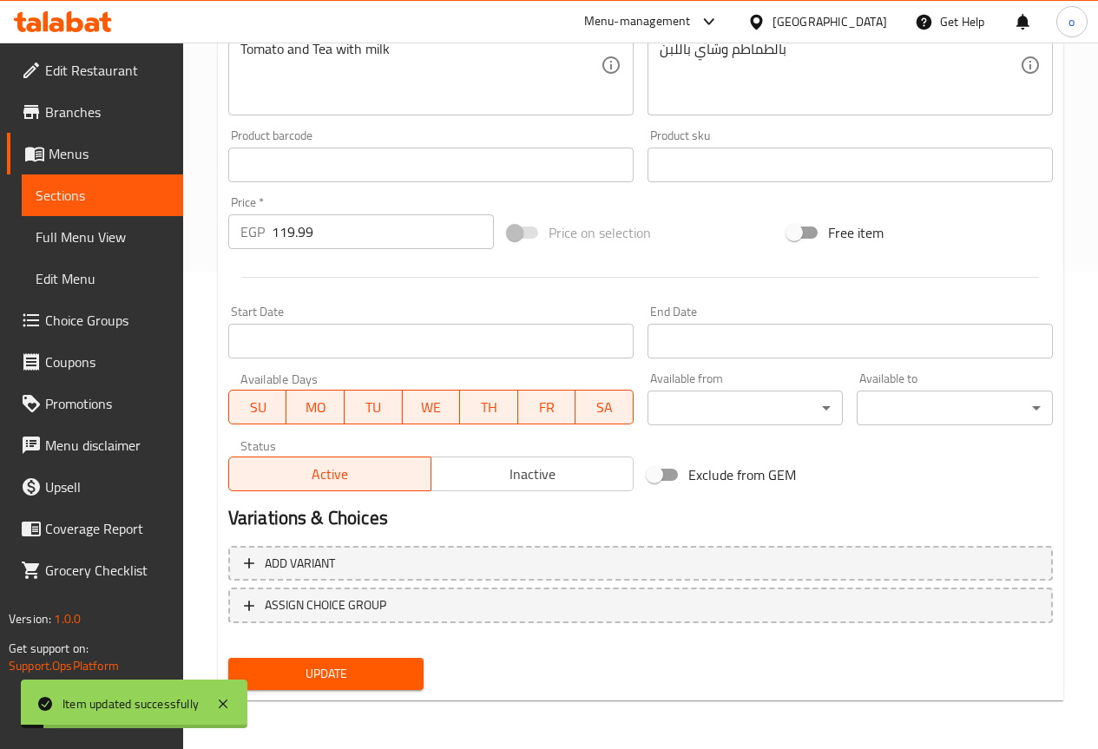
scroll to position [0, 0]
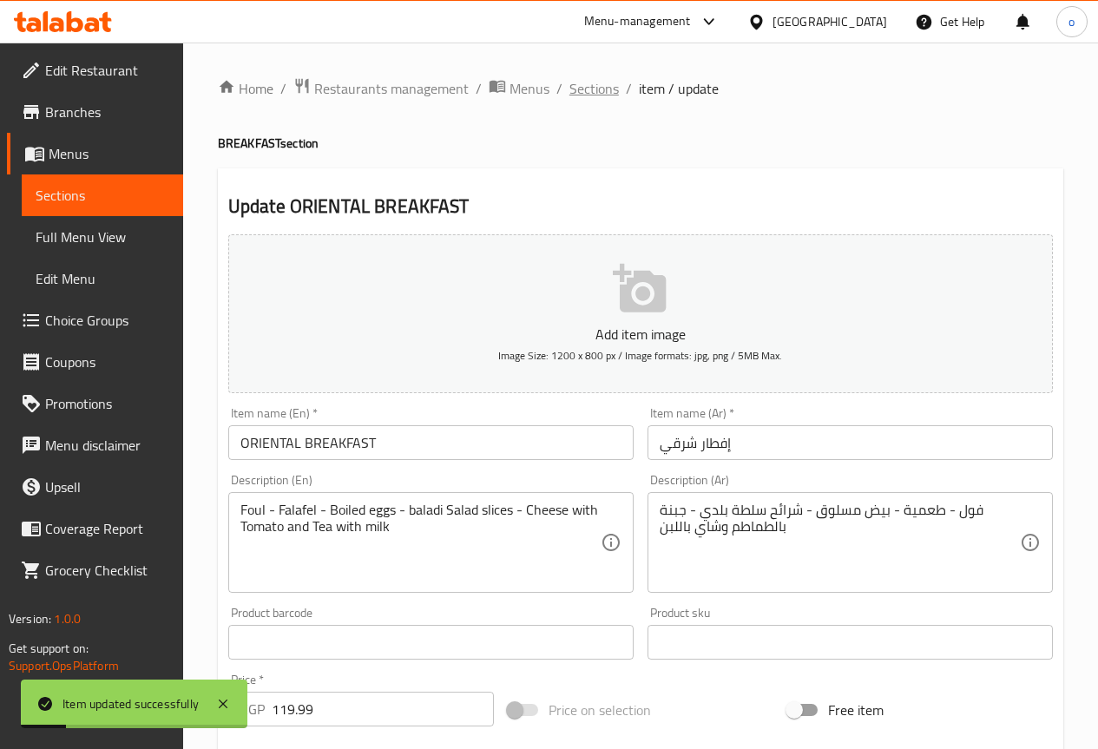
click at [576, 95] on span "Sections" at bounding box center [594, 88] width 49 height 21
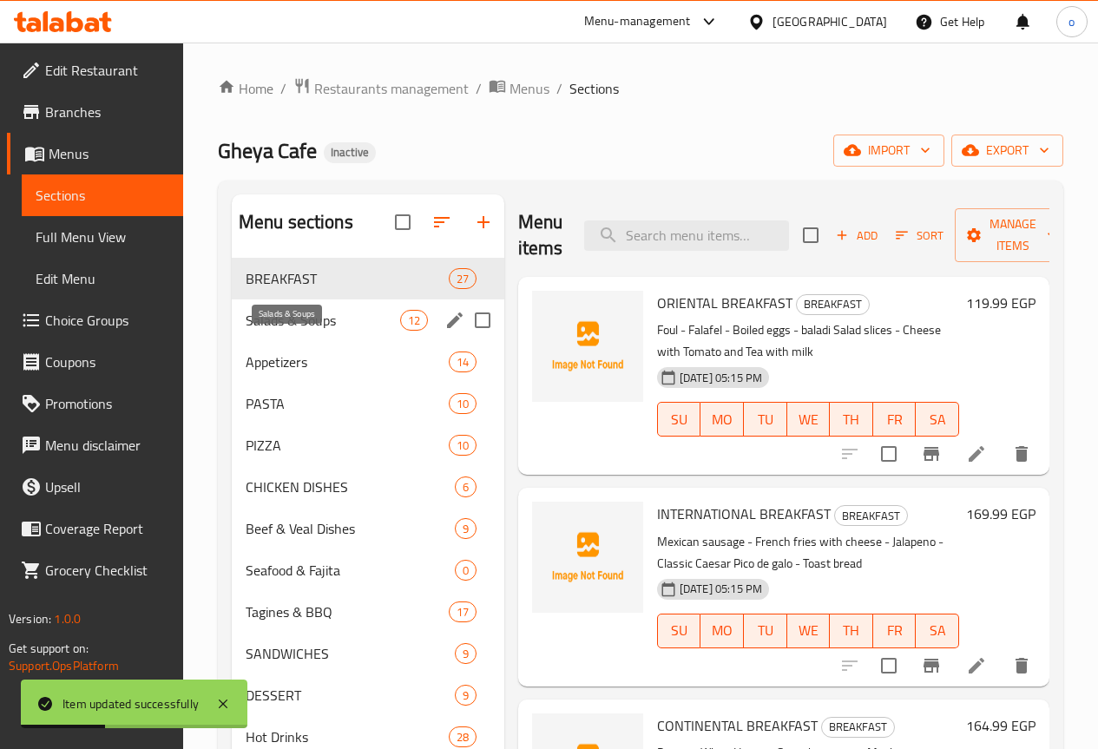
click at [287, 331] on span "Salads & Soups" at bounding box center [323, 320] width 155 height 21
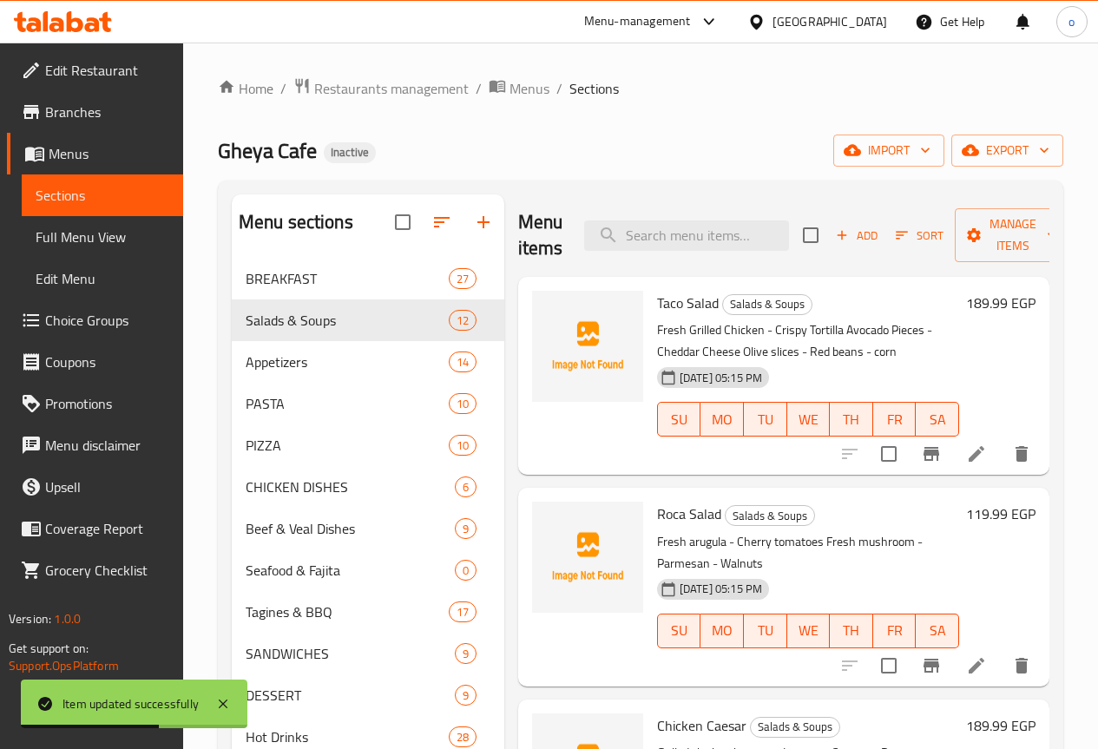
click at [966, 451] on icon at bounding box center [976, 454] width 21 height 21
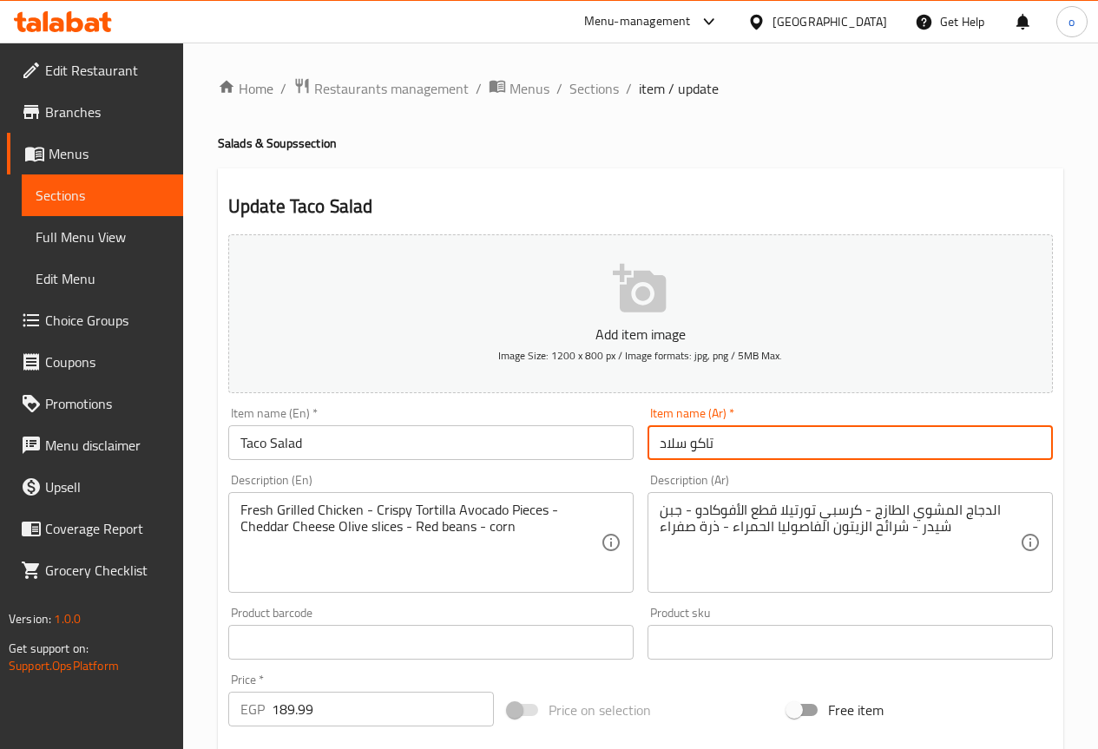
drag, startPoint x: 660, startPoint y: 445, endPoint x: 688, endPoint y: 438, distance: 28.9
click at [688, 438] on input "تاکو سلاد" at bounding box center [850, 442] width 405 height 35
type input "سلطة تاکو"
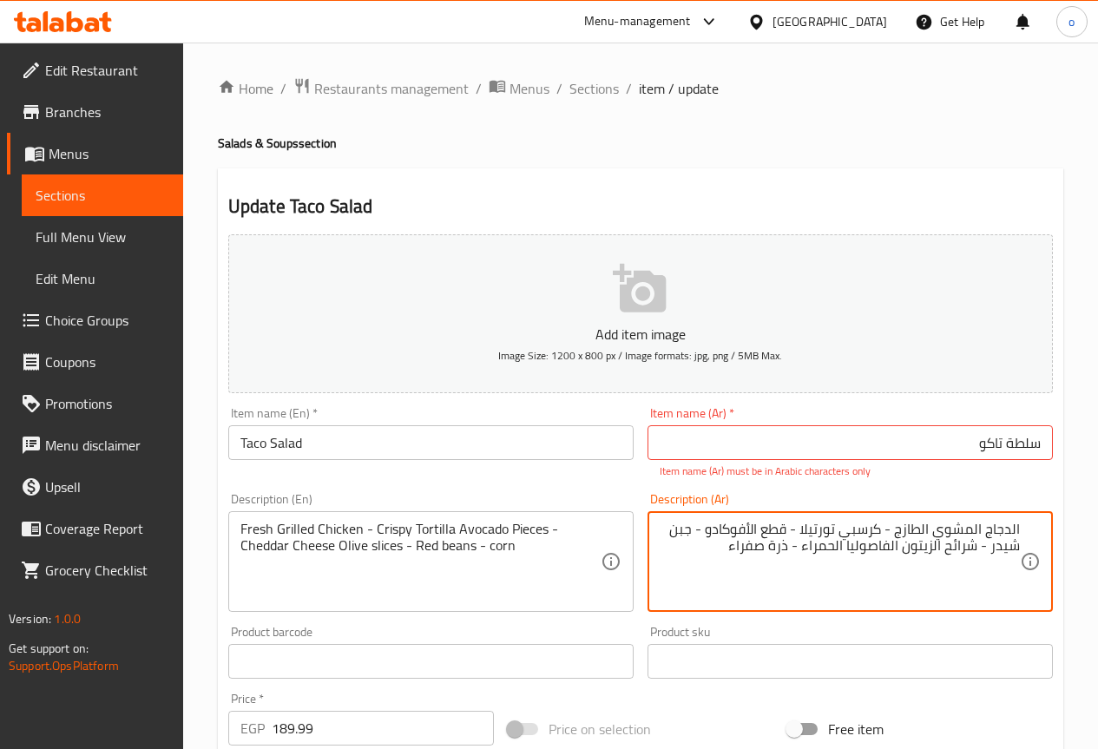
type textarea "الدجاج المشوي الطازج - كرسبي تورتيلا - قطع الأفوكادو - جبن شيدر - شرائح الزيتون…"
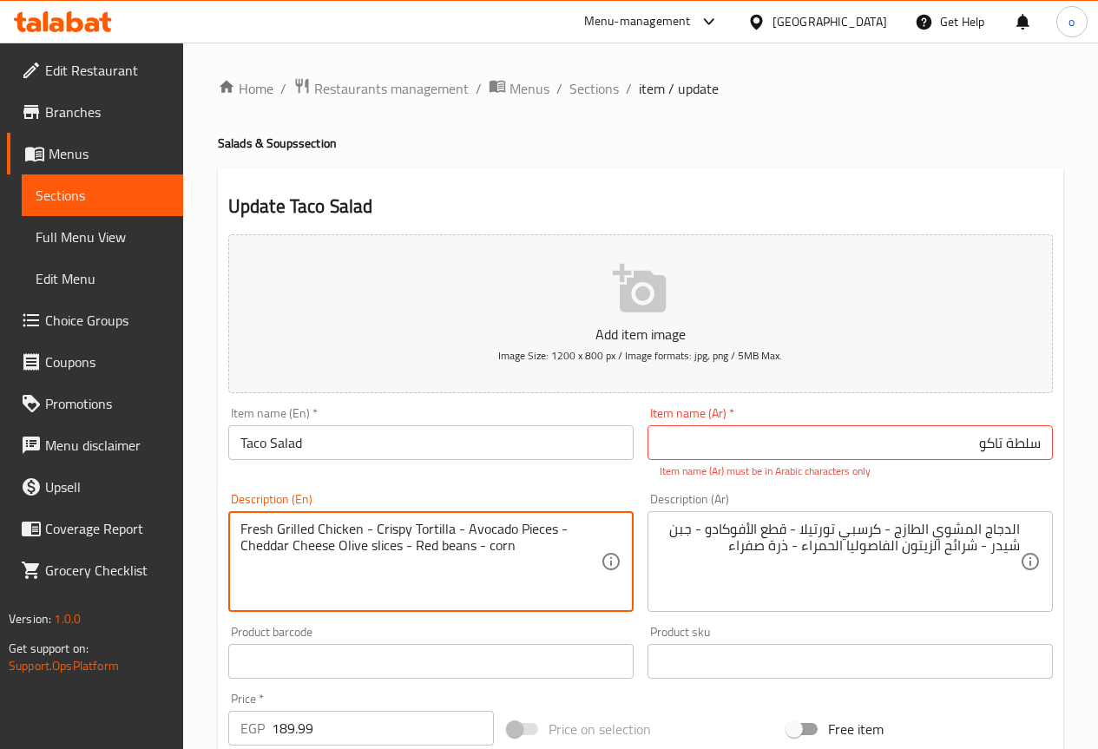
type textarea "Fresh Grilled Chicken - Crispy Tortilla - Avocado Pieces - Cheddar Cheese Olive…"
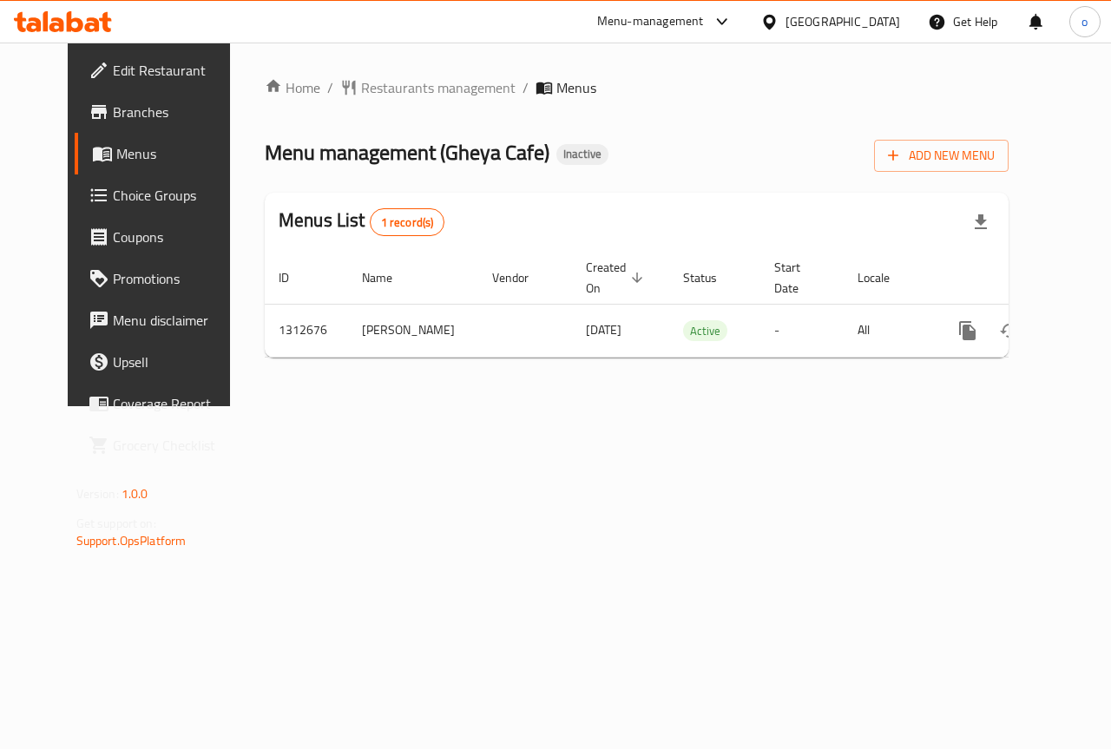
click at [113, 186] on span "Choice Groups" at bounding box center [176, 195] width 127 height 21
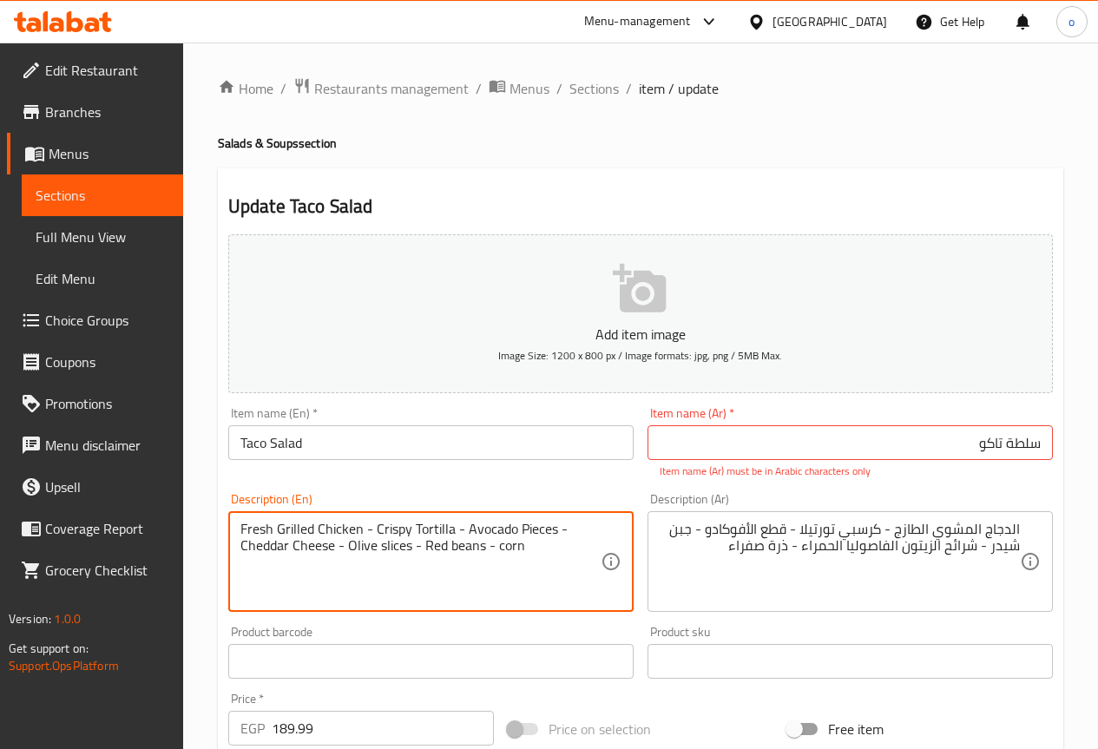
type textarea "Fresh Grilled Chicken - Crispy Tortilla - Avocado Pieces - Cheddar Cheese - Oli…"
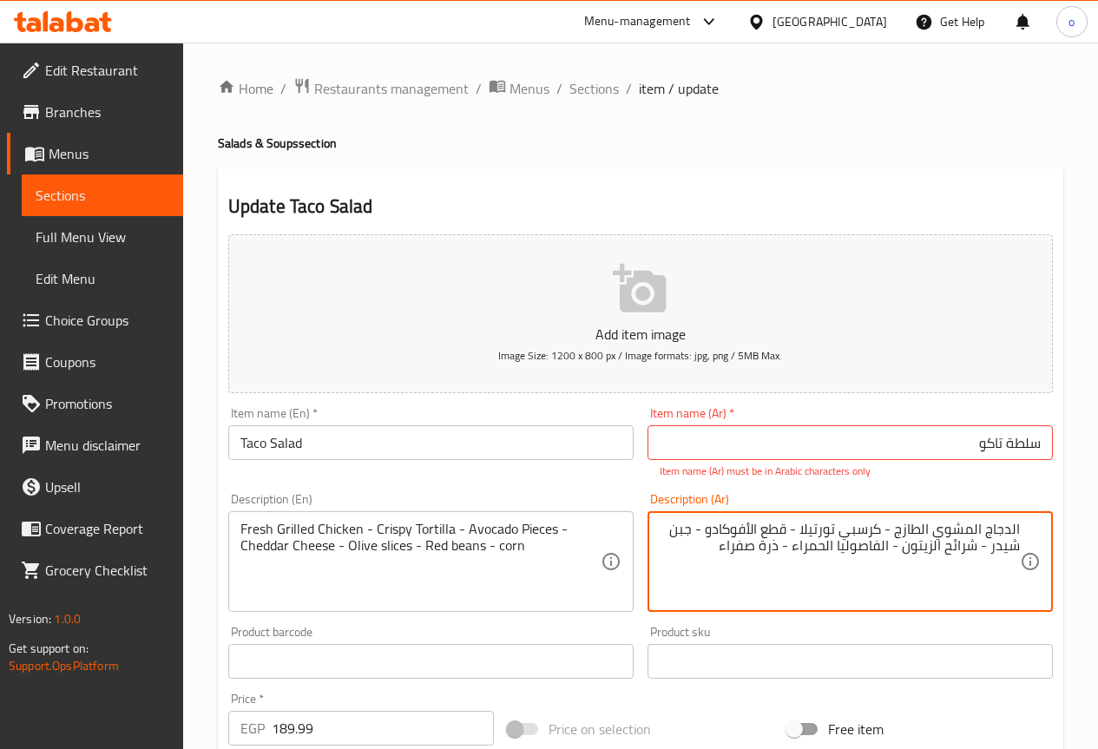
type textarea "الدجاج المشوي الطازج - كرسبي تورتيلا - قطع الأفوكادو - جبن شيدر - شرائح الزيتون…"
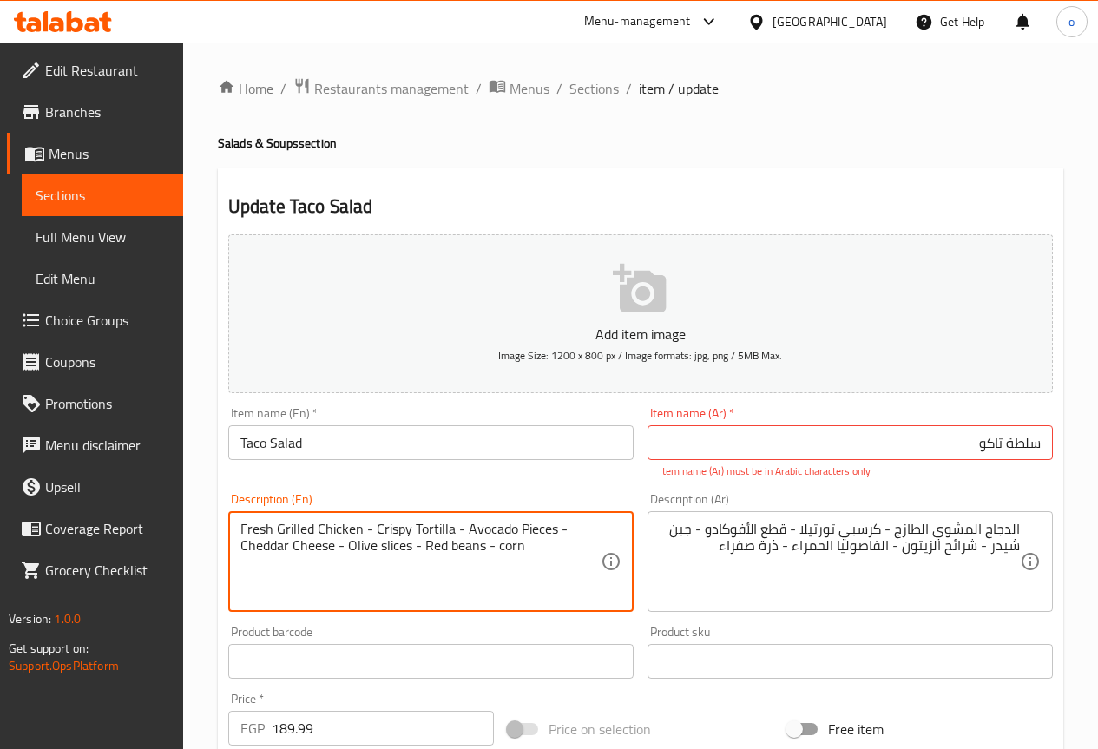
click at [496, 545] on textarea "Fresh Grilled Chicken - Crispy Tortilla - Avocado Pieces - Cheddar Cheese - Oli…" at bounding box center [421, 562] width 360 height 82
click at [581, 557] on textarea "Fresh Grilled Chicken - Crispy Tortilla - Avocado Pieces - Cheddar Cheese - Oli…" at bounding box center [421, 562] width 360 height 82
type textarea "Fresh Grilled Chicken - Crispy Tortilla - Avocado Pieces - Cheddar Cheese - Oli…"
click at [825, 469] on p "Item name (Ar) must be in Arabic characters only" at bounding box center [850, 472] width 381 height 16
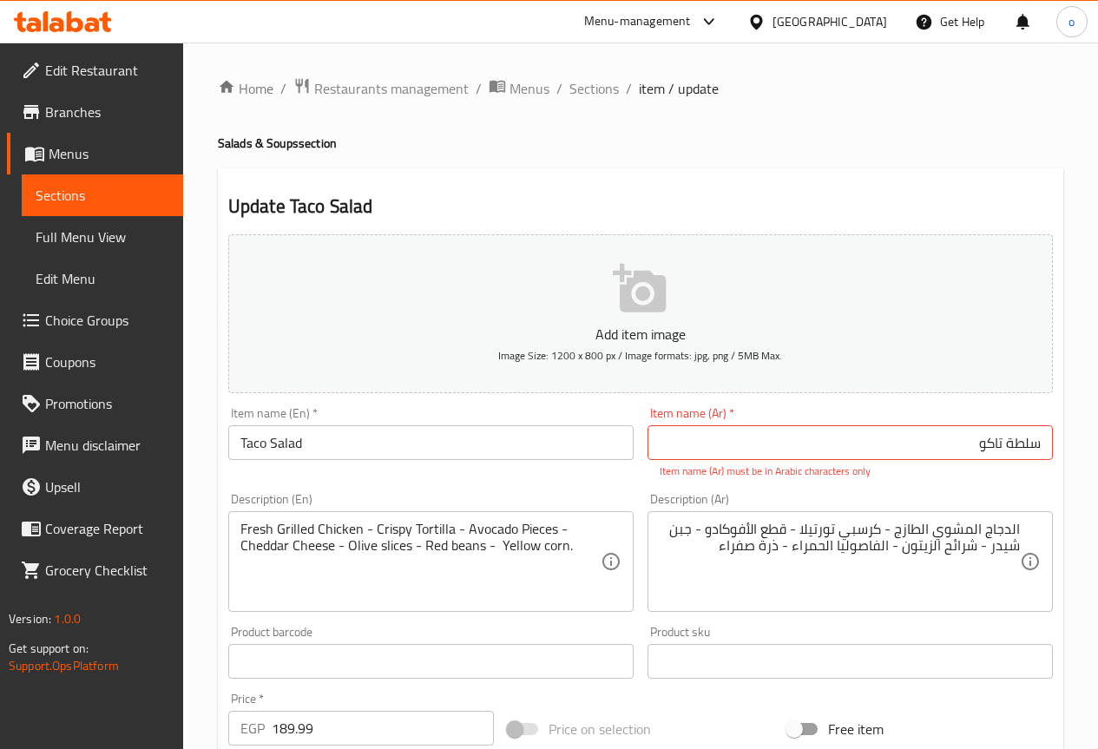
click at [833, 464] on p "Item name (Ar) must be in Arabic characters only" at bounding box center [850, 472] width 381 height 16
click at [836, 458] on input "سلطة تاکو" at bounding box center [850, 442] width 405 height 35
click at [838, 457] on input "سلطة تاکو" at bounding box center [850, 442] width 405 height 35
click at [838, 456] on input "سلطة تاکو" at bounding box center [850, 442] width 405 height 35
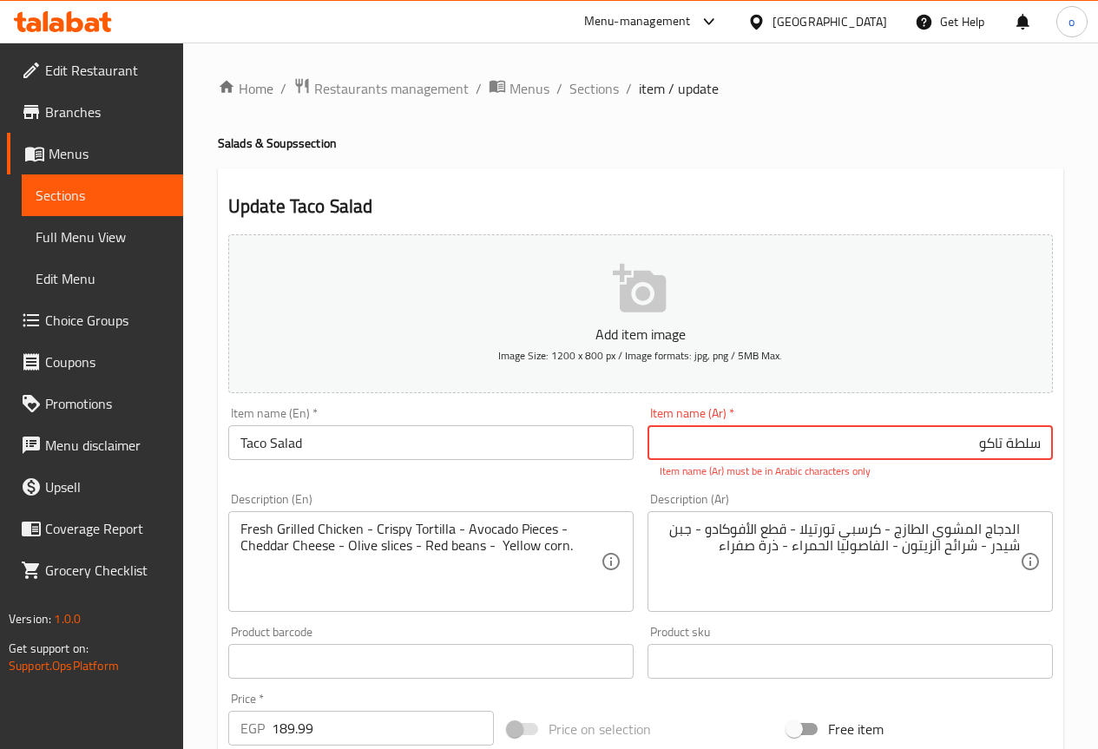
click at [843, 456] on input "سلطة تاکو" at bounding box center [850, 442] width 405 height 35
drag, startPoint x: 843, startPoint y: 456, endPoint x: 860, endPoint y: 452, distance: 16.9
click at [852, 453] on input "سلطة تاکو" at bounding box center [850, 442] width 405 height 35
click at [888, 450] on input "سلطة تاکو" at bounding box center [850, 442] width 405 height 35
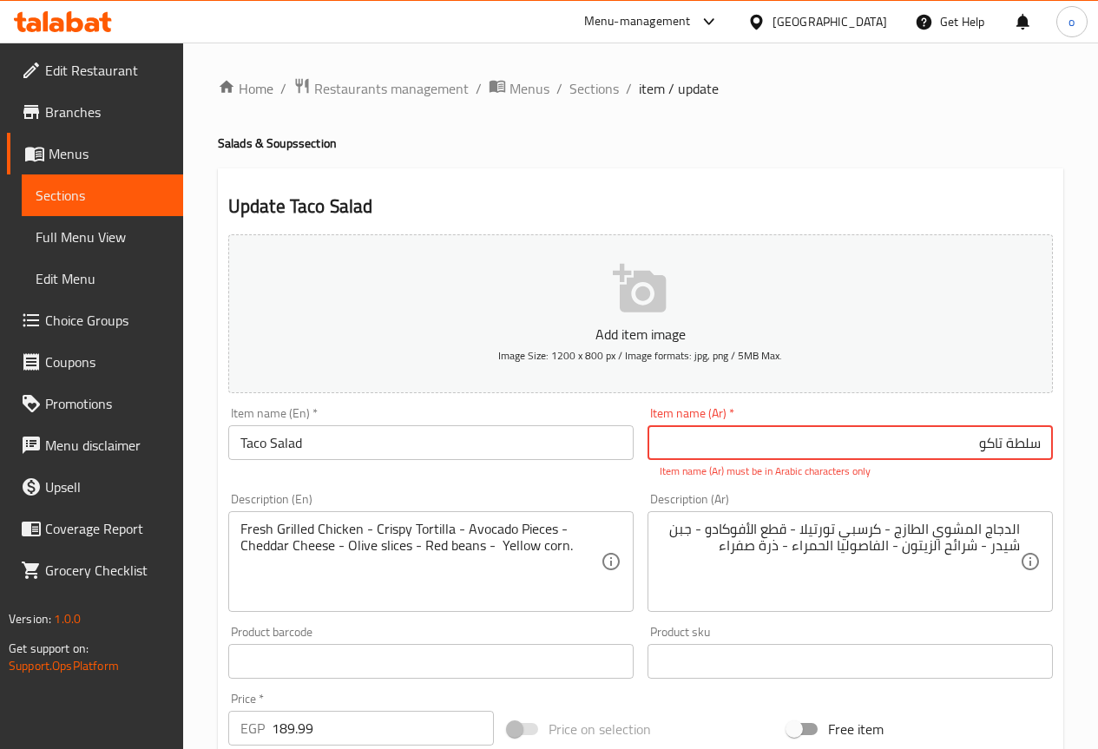
drag, startPoint x: 978, startPoint y: 445, endPoint x: 1050, endPoint y: 436, distance: 72.6
click at [1050, 436] on input "سلطة تاکو" at bounding box center [850, 442] width 405 height 35
type input "s"
type input "سلطة تاكو"
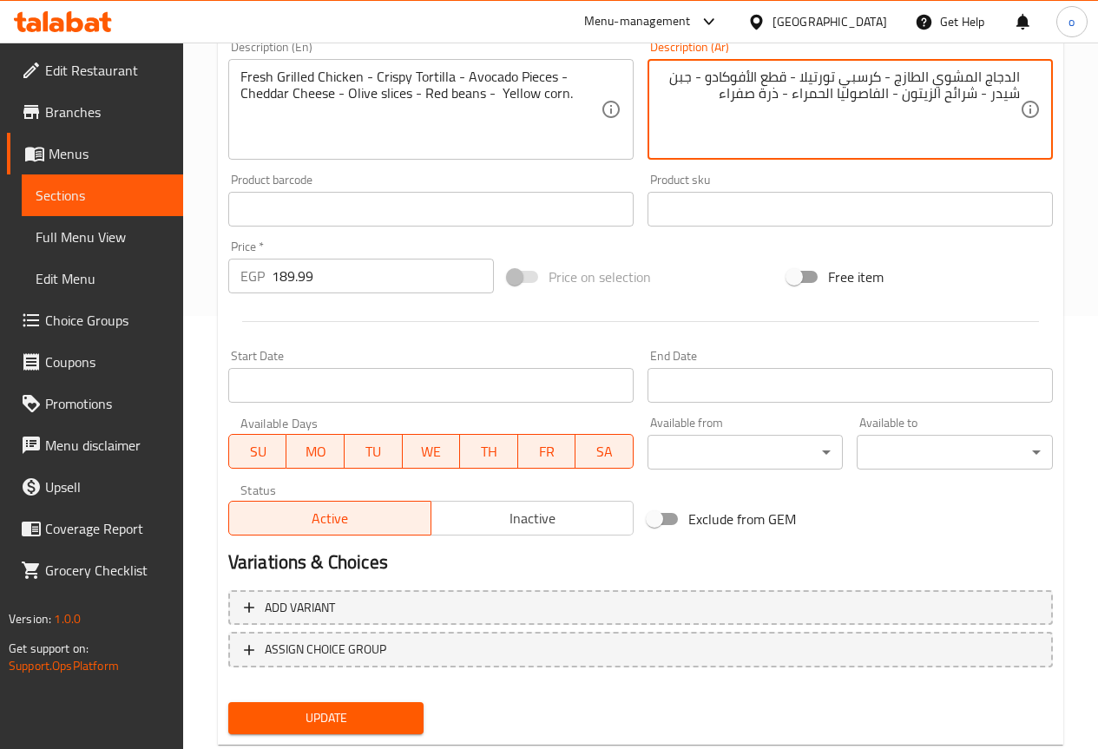
scroll to position [434, 0]
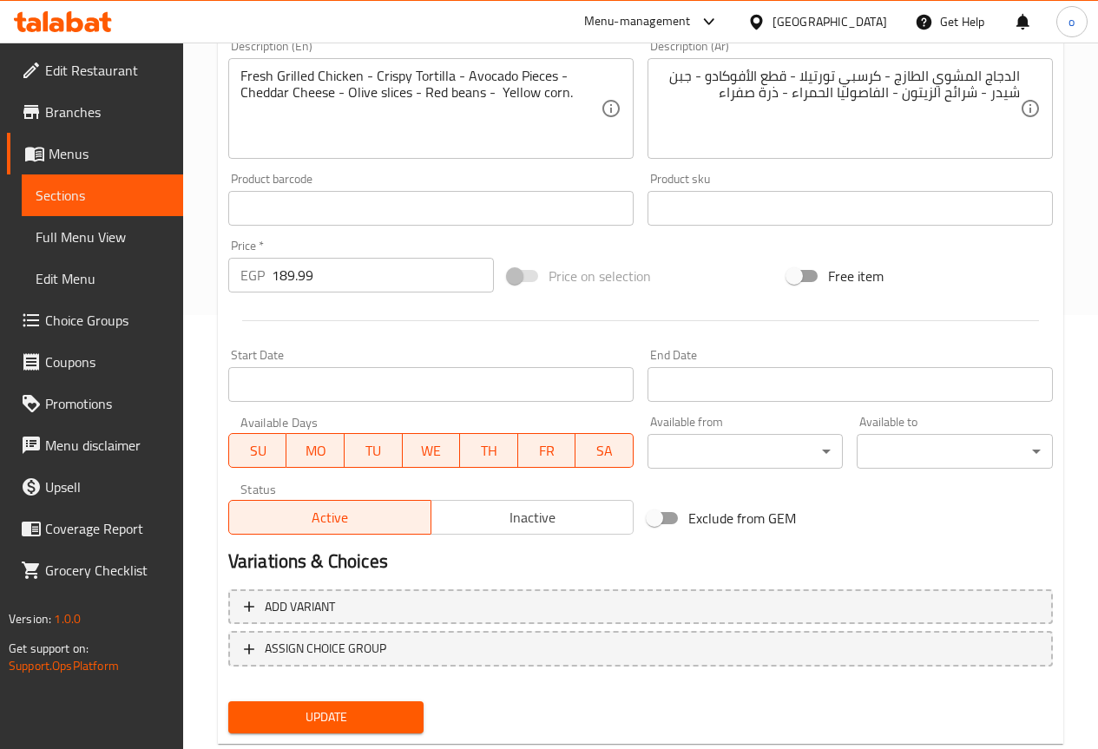
click at [336, 702] on button "Update" at bounding box center [326, 718] width 196 height 32
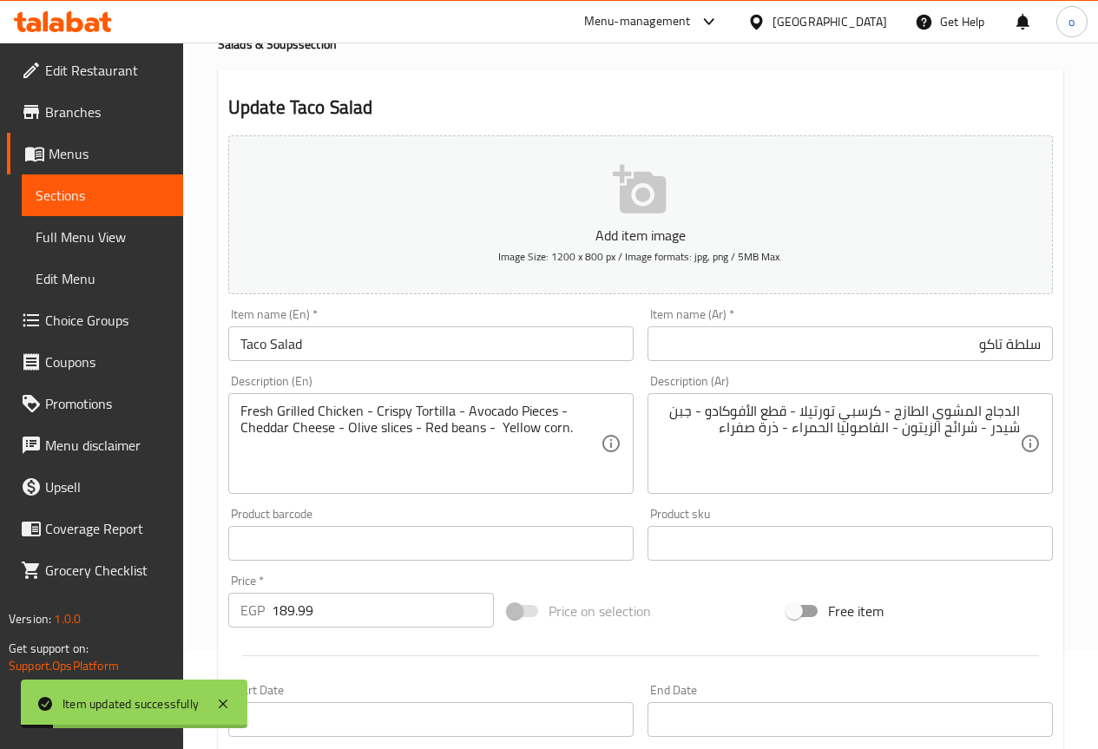
scroll to position [0, 0]
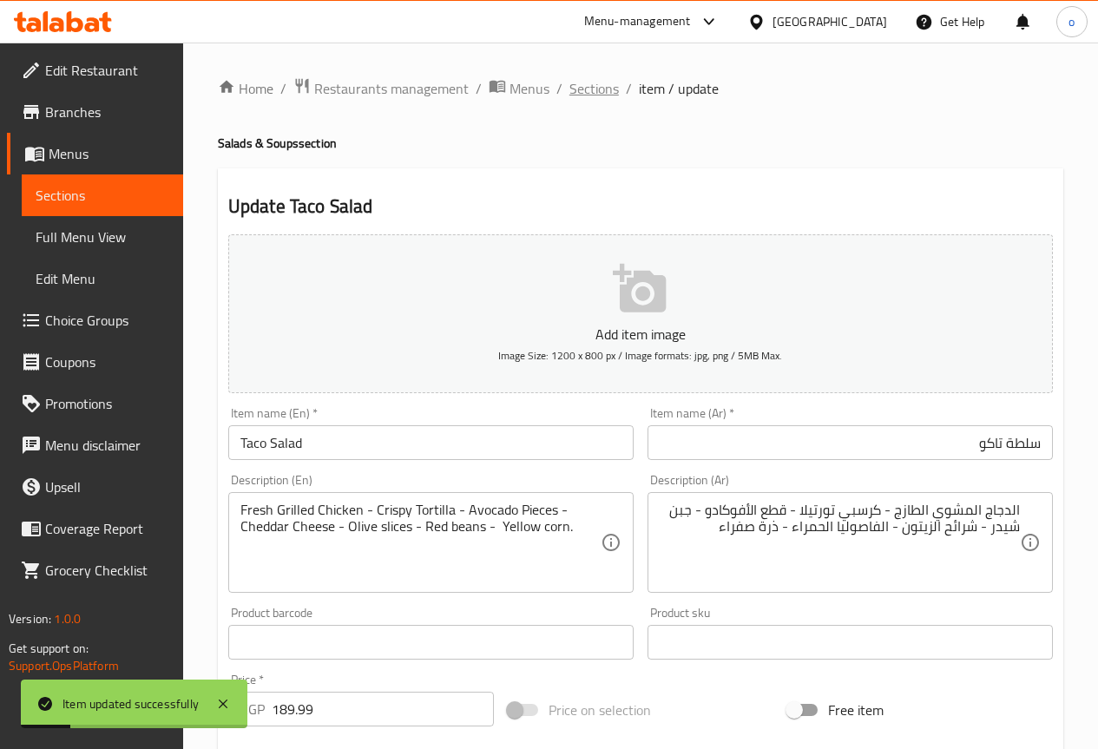
click at [586, 86] on span "Sections" at bounding box center [594, 88] width 49 height 21
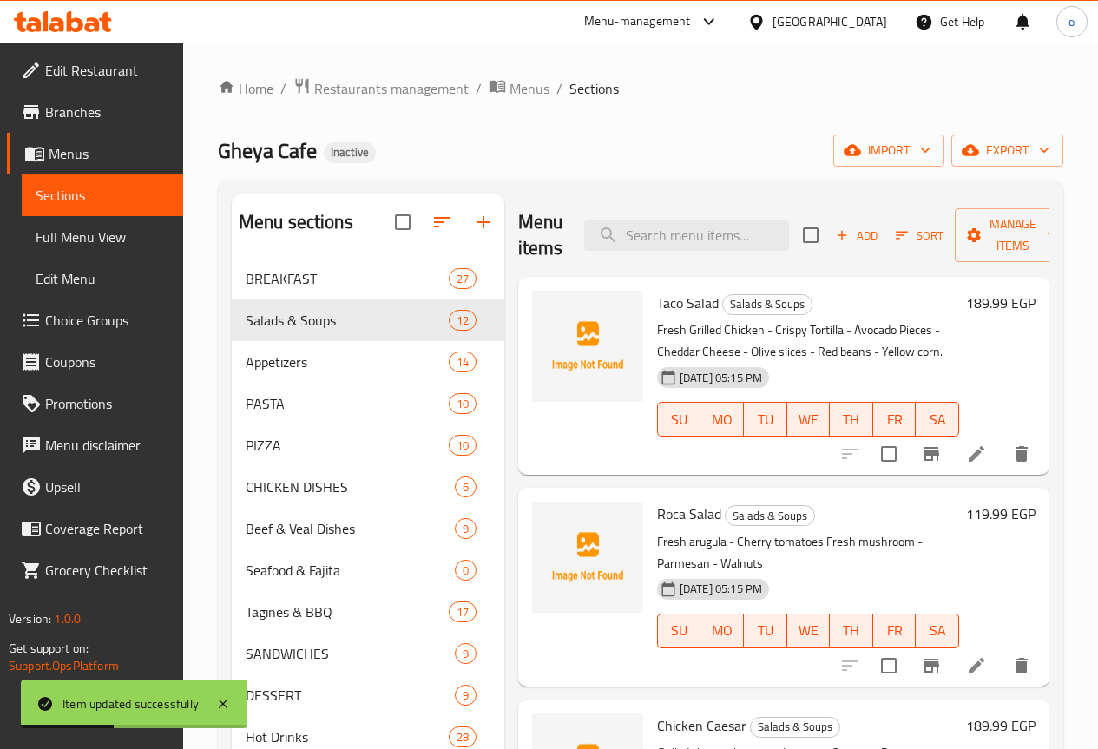
scroll to position [87, 0]
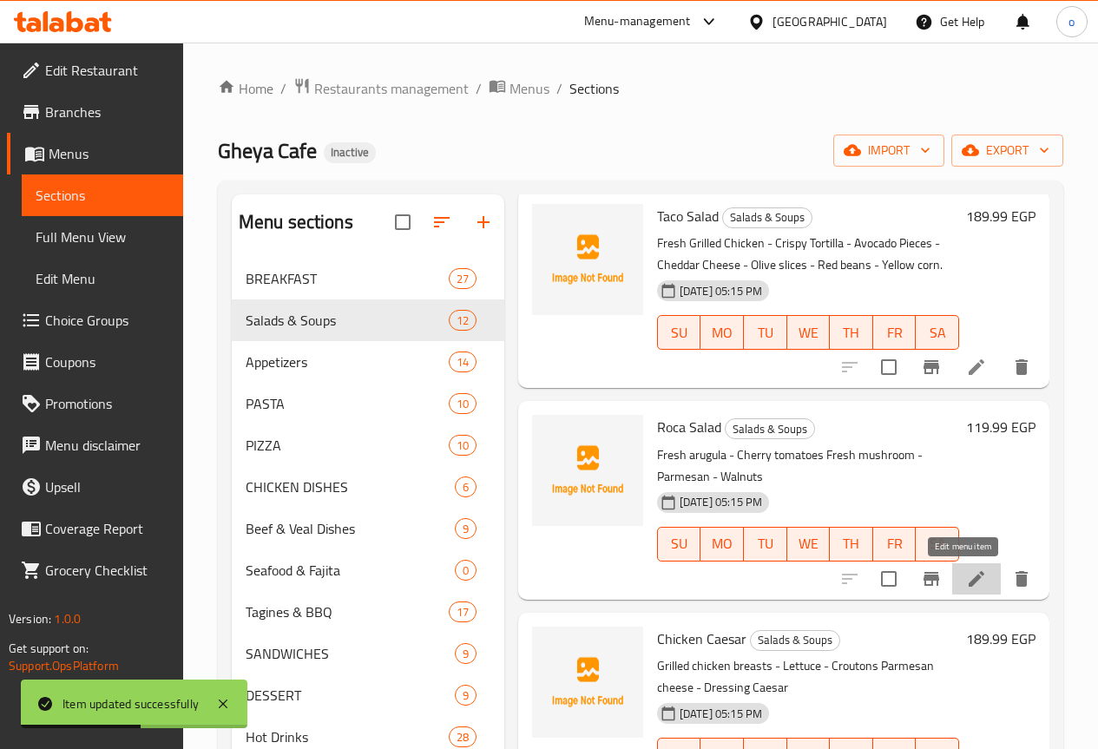
click at [966, 569] on icon at bounding box center [976, 579] width 21 height 21
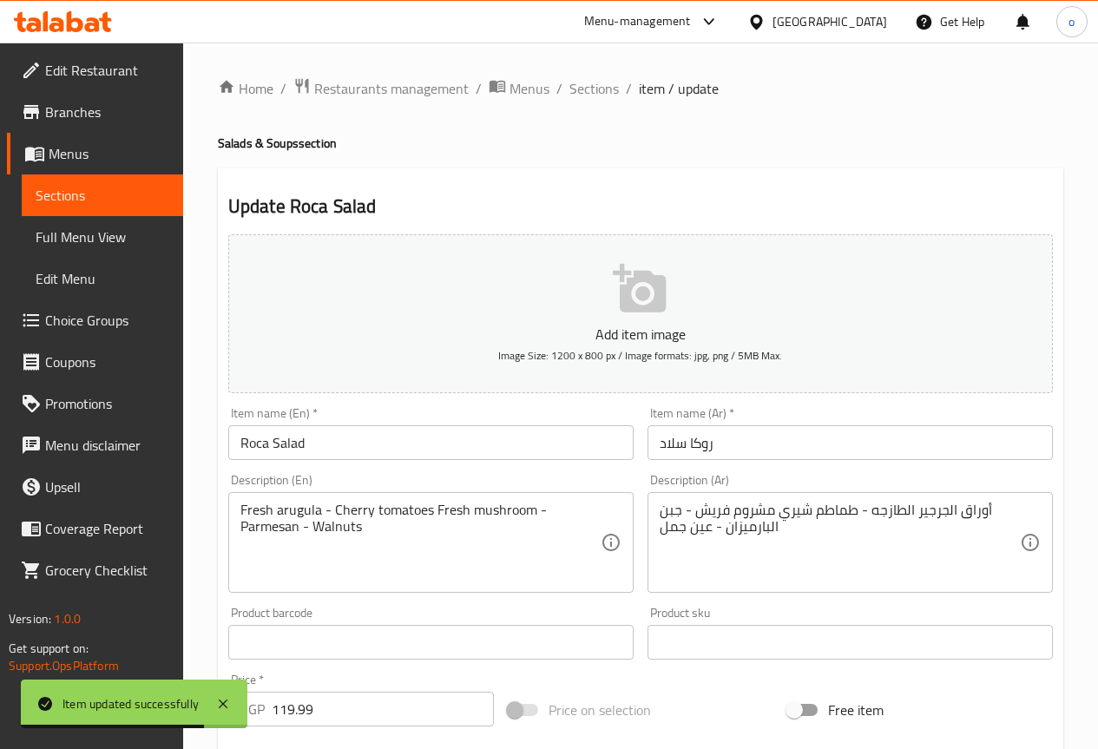
click at [317, 443] on input "Roca Salad" at bounding box center [430, 442] width 405 height 35
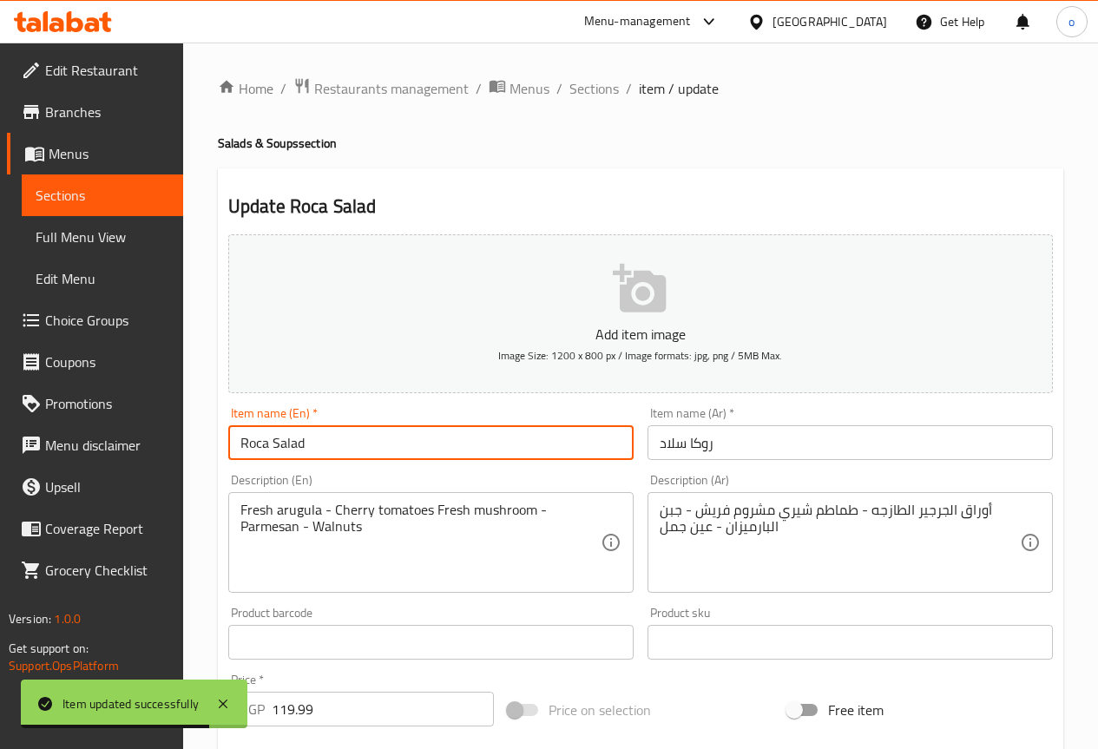
click at [317, 443] on input "Roca Salad" at bounding box center [430, 442] width 405 height 35
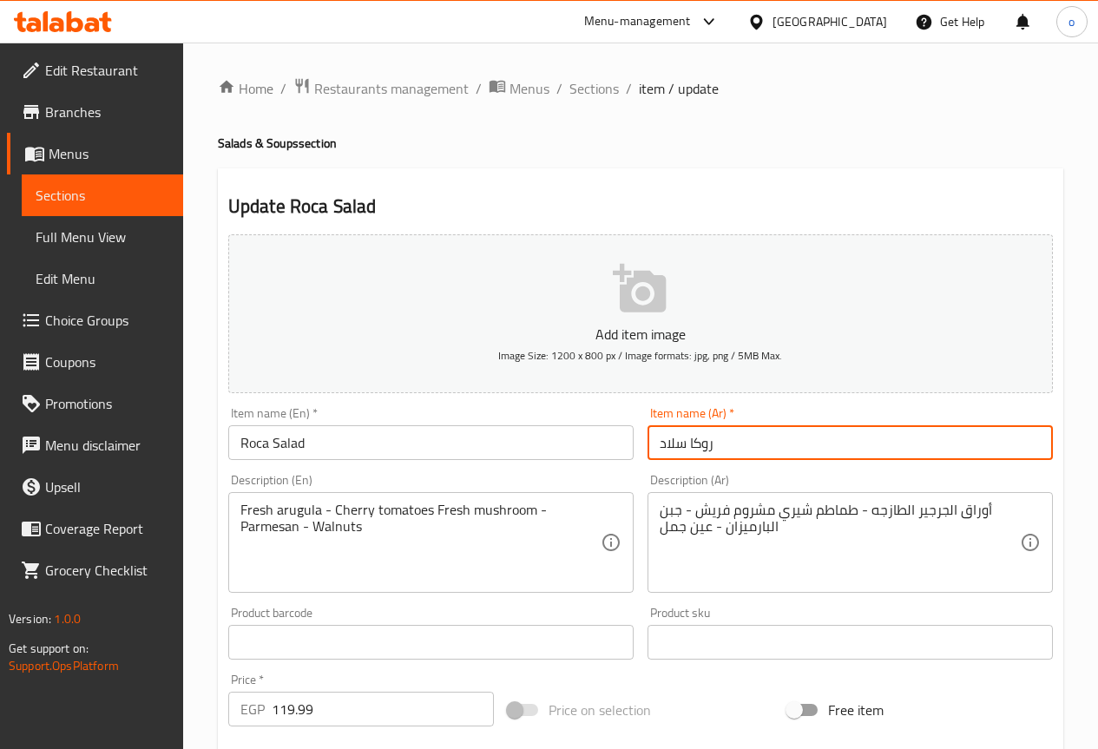
click at [688, 442] on input "روکا سلاد" at bounding box center [850, 442] width 405 height 35
type input "سلطة روكا"
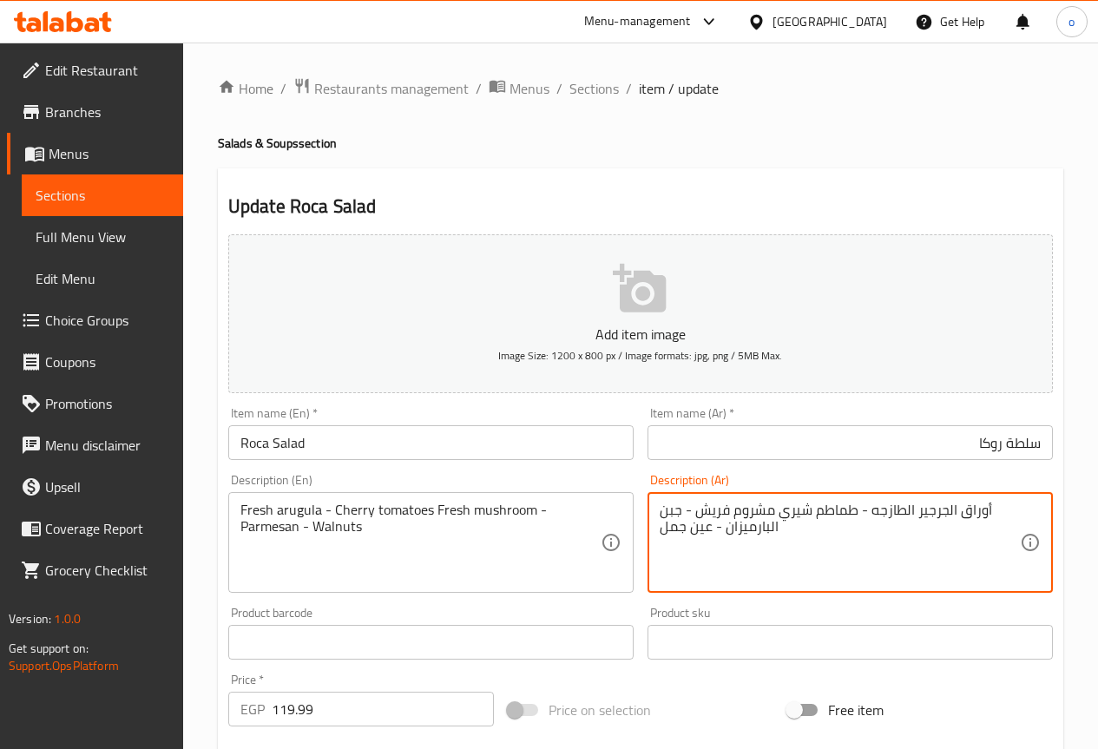
drag, startPoint x: 954, startPoint y: 511, endPoint x: 1005, endPoint y: 511, distance: 51.2
click at [941, 555] on textarea "أوراق الجرجير الطازجه - طماطم شيري مشروم فريش - جبن البارميزان - عين جمل" at bounding box center [840, 543] width 360 height 82
click at [894, 541] on textarea "أوراق الجرجير الطازجه - طماطم شيري مشروم فريش - جبن البارميزان - عين جمل" at bounding box center [840, 543] width 360 height 82
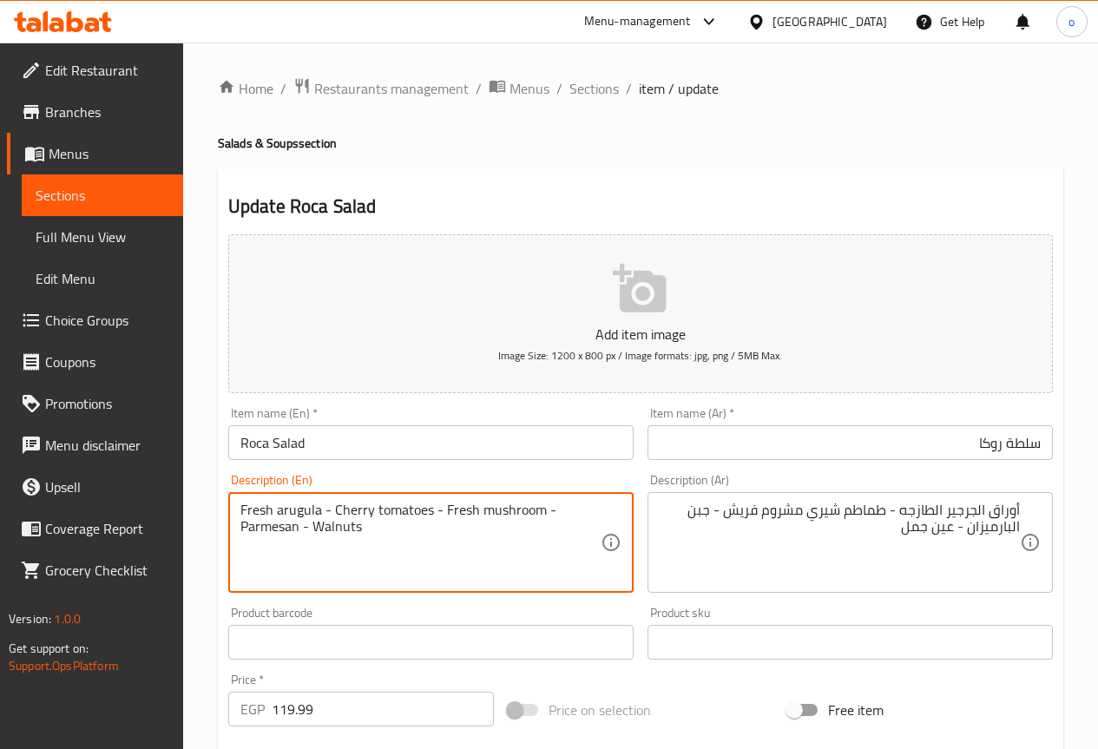
type textarea "Fresh arugula - Cherry tomatoes - Fresh mushroom - Parmesan - Walnuts"
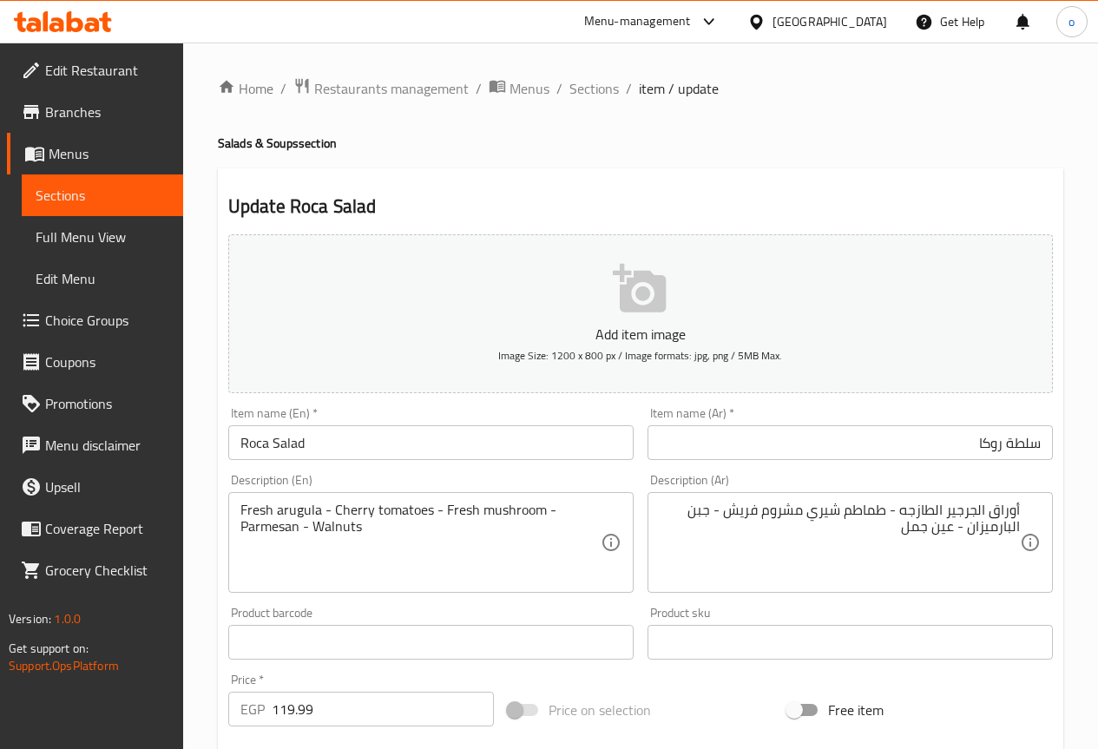
click at [359, 500] on div "Fresh arugula - Cherry tomatoes - Fresh mushroom - Parmesan - Walnuts Descripti…" at bounding box center [430, 542] width 405 height 101
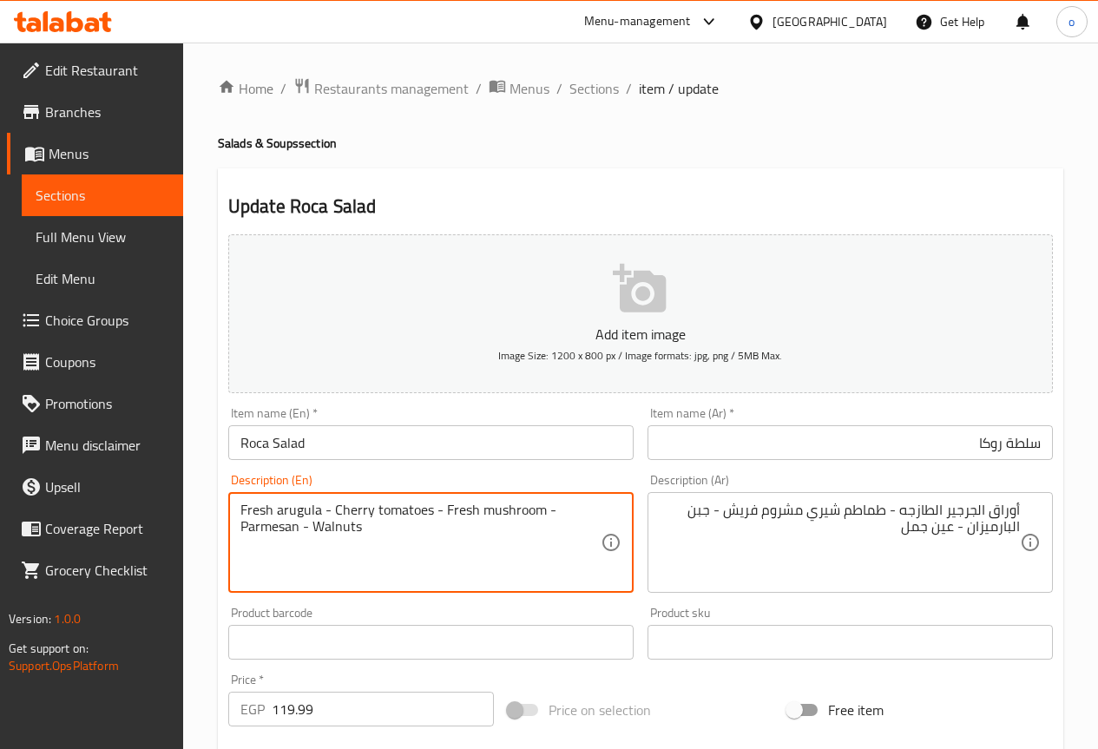
click at [360, 506] on textarea "Fresh arugula - Cherry tomatoes - Fresh mushroom - Parmesan - Walnuts" at bounding box center [421, 543] width 360 height 82
drag, startPoint x: 331, startPoint y: 511, endPoint x: 430, endPoint y: 507, distance: 99.1
click at [430, 507] on textarea "Fresh arugula - Cherry tomatoes - Fresh mushroom - Parmesan - Walnuts" at bounding box center [421, 543] width 360 height 82
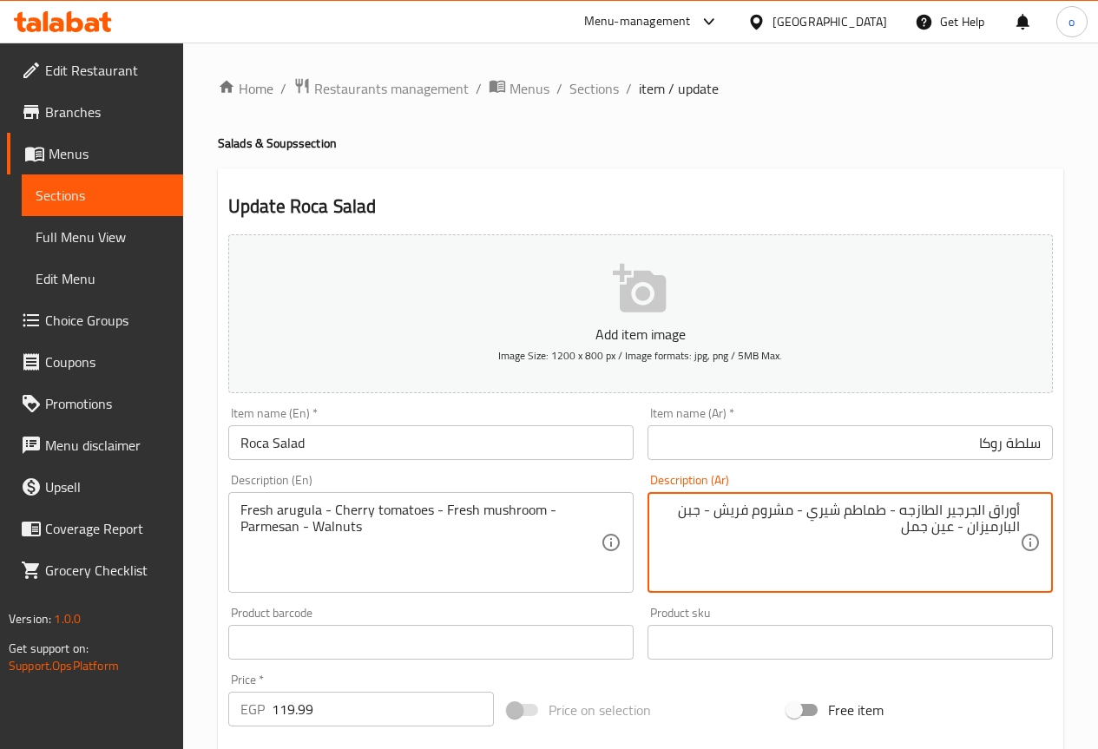
click at [717, 513] on textarea "أوراق الجرجير الطازجه - طماطم شيري - مشروم فريش - جبن البارميزان - عين جمل" at bounding box center [840, 543] width 360 height 82
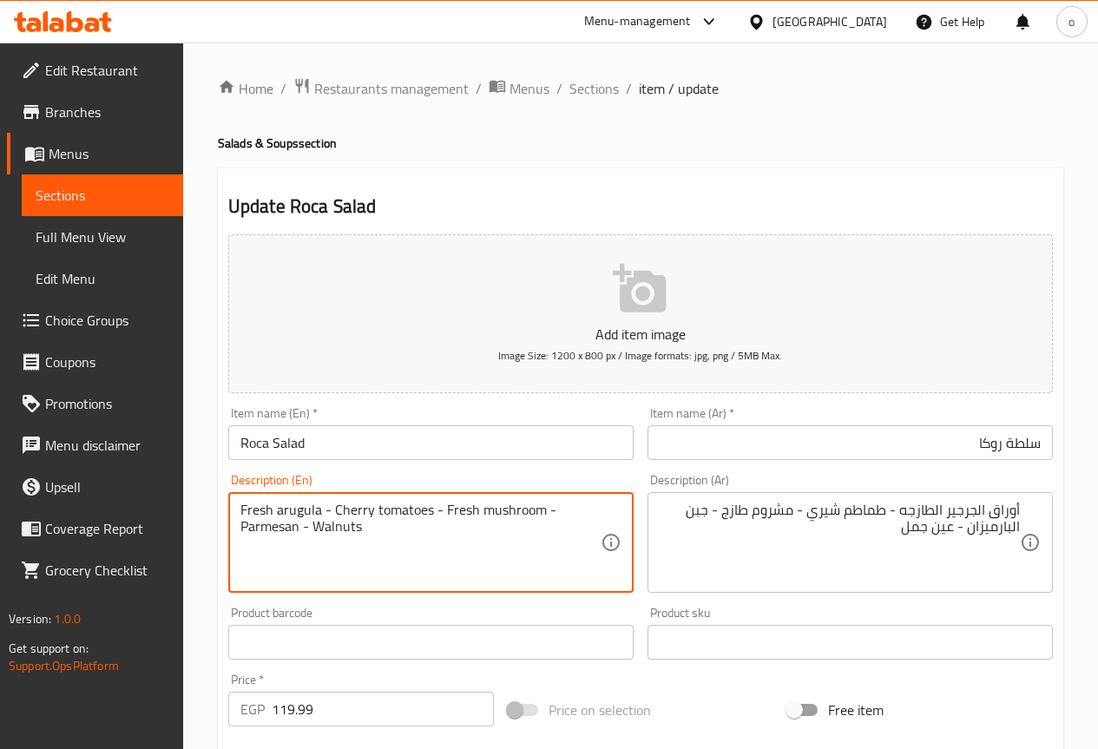
click at [292, 529] on textarea "Fresh arugula - Cherry tomatoes - Fresh mushroom - Parmesan - Walnuts" at bounding box center [421, 543] width 360 height 82
click at [296, 550] on textarea "Fresh arugula - Cherry tomatoes - Fresh mushroom - Parmesan - Walnuts" at bounding box center [421, 543] width 360 height 82
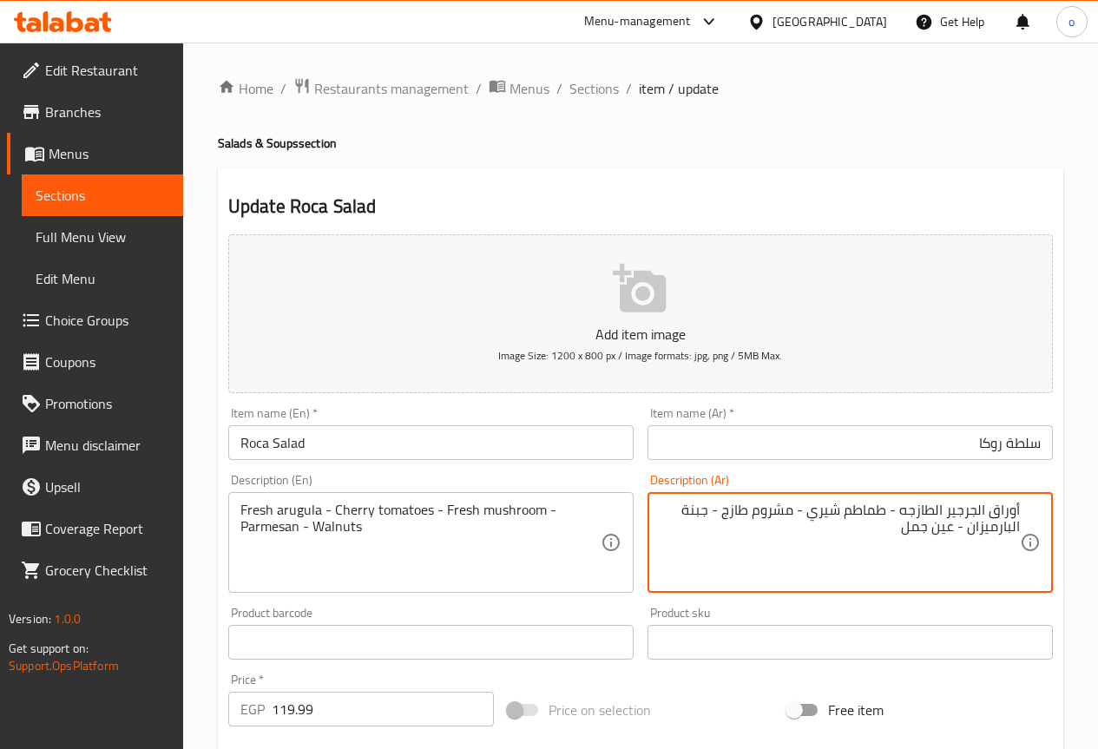
type textarea "أوراق الجرجير الطازجه - طماطم شيري - مشروم طازج - جبن البارميزان - عين جمل"
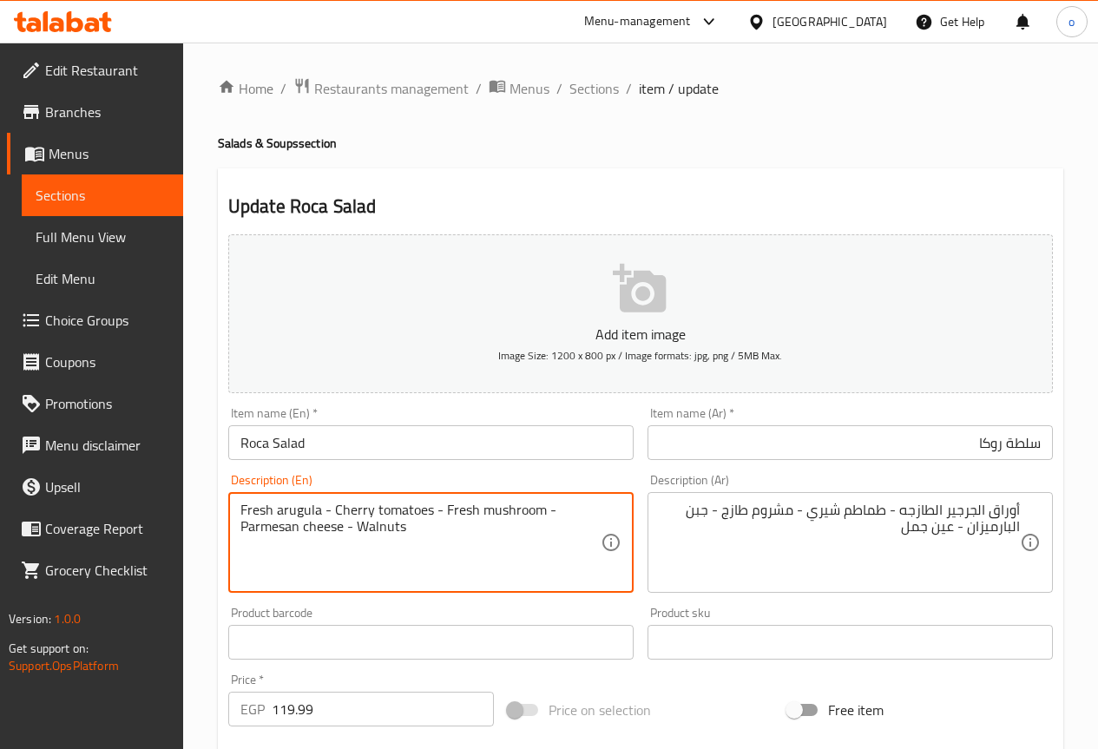
click at [364, 524] on textarea "Fresh arugula - Cherry tomatoes - Fresh mushroom - Parmesan cheese - Walnuts" at bounding box center [421, 543] width 360 height 82
click at [373, 526] on textarea "Fresh arugula - Cherry tomatoes - Fresh mushroom - Parmesan cheese - Walnuts" at bounding box center [421, 543] width 360 height 82
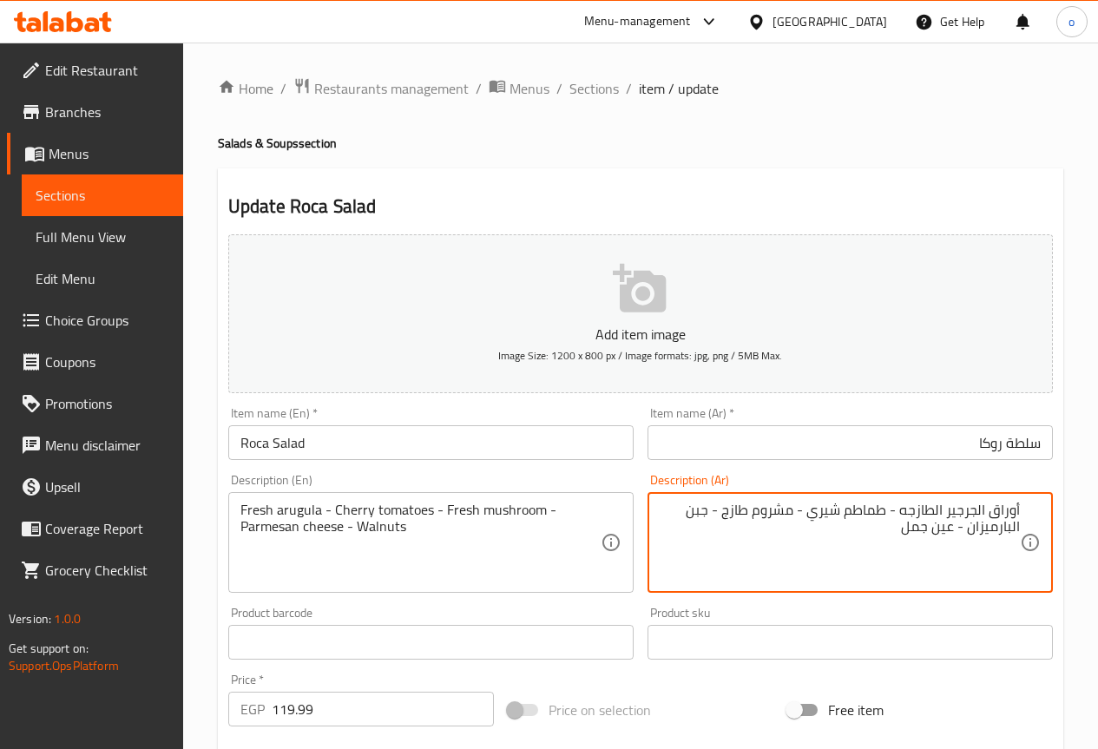
drag, startPoint x: 900, startPoint y: 507, endPoint x: 1038, endPoint y: 498, distance: 139.2
click at [1038, 498] on div "أوراق الجرجير الطازجه - طماطم شيري - مشروم طازج - جبن البارميزان - عين جمل Desc…" at bounding box center [850, 542] width 405 height 101
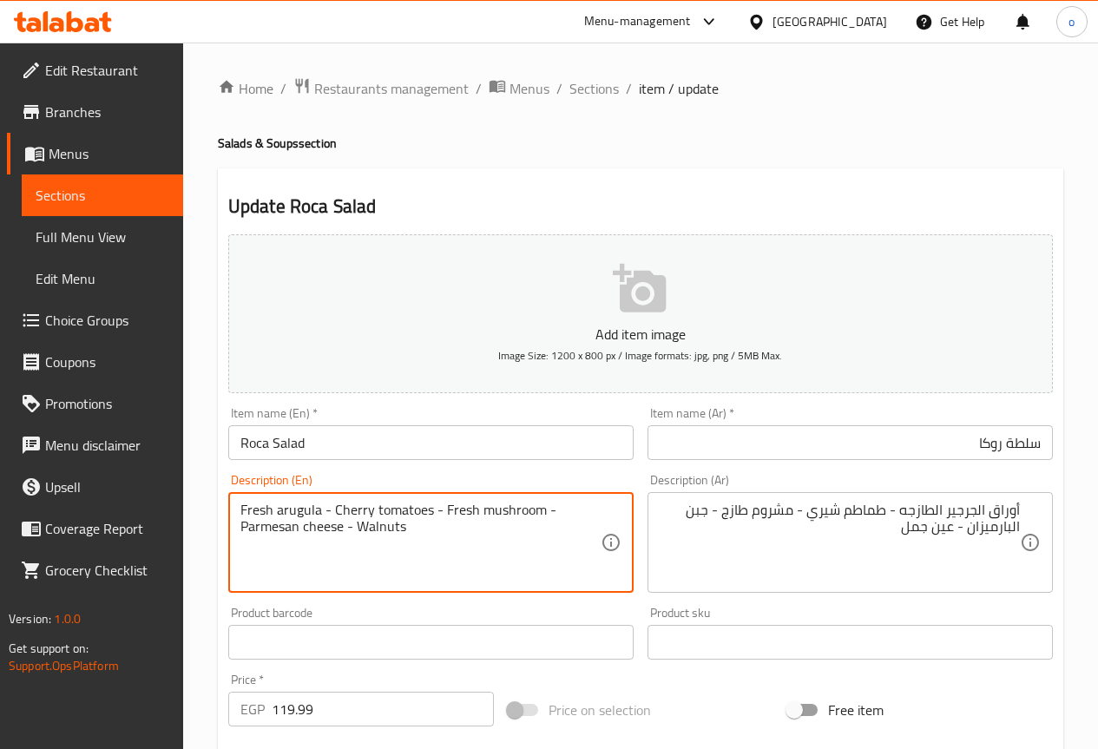
click at [323, 511] on textarea "Fresh arugula - Cherry tomatoes - Fresh mushroom - Parmesan cheese - Walnuts" at bounding box center [421, 543] width 360 height 82
click at [317, 511] on textarea "Fresh arugula - Cherry tomatoes - Fresh mushroom - Parmesan cheese - Walnuts" at bounding box center [421, 543] width 360 height 82
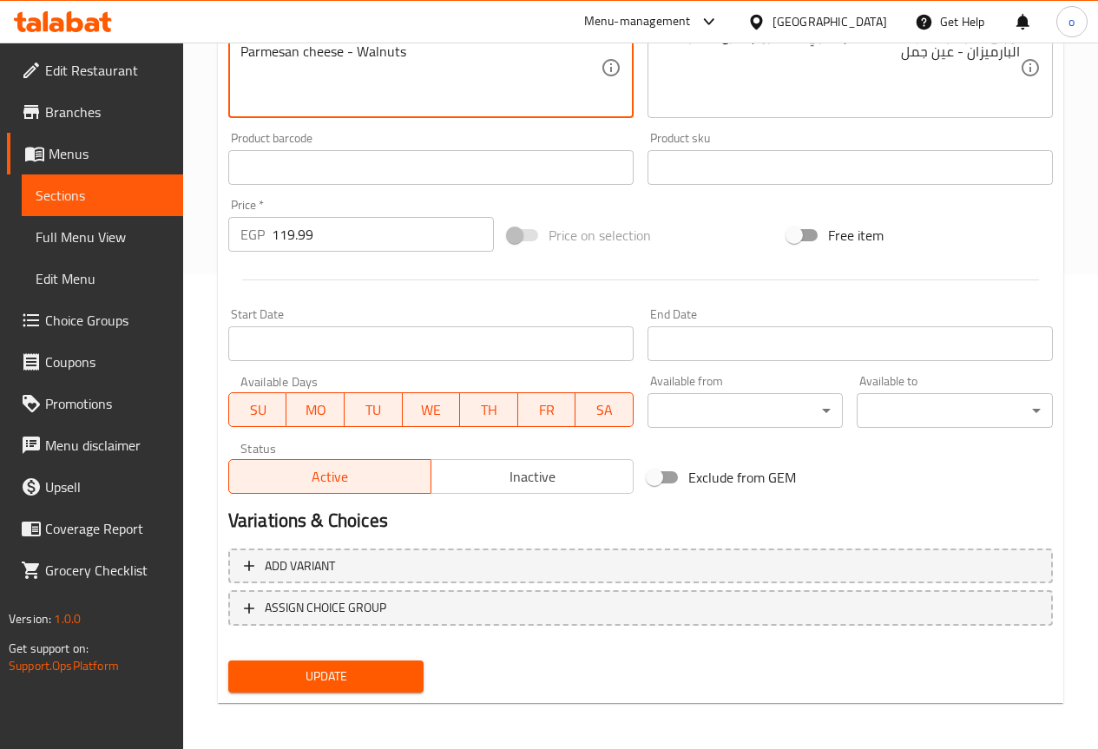
scroll to position [478, 0]
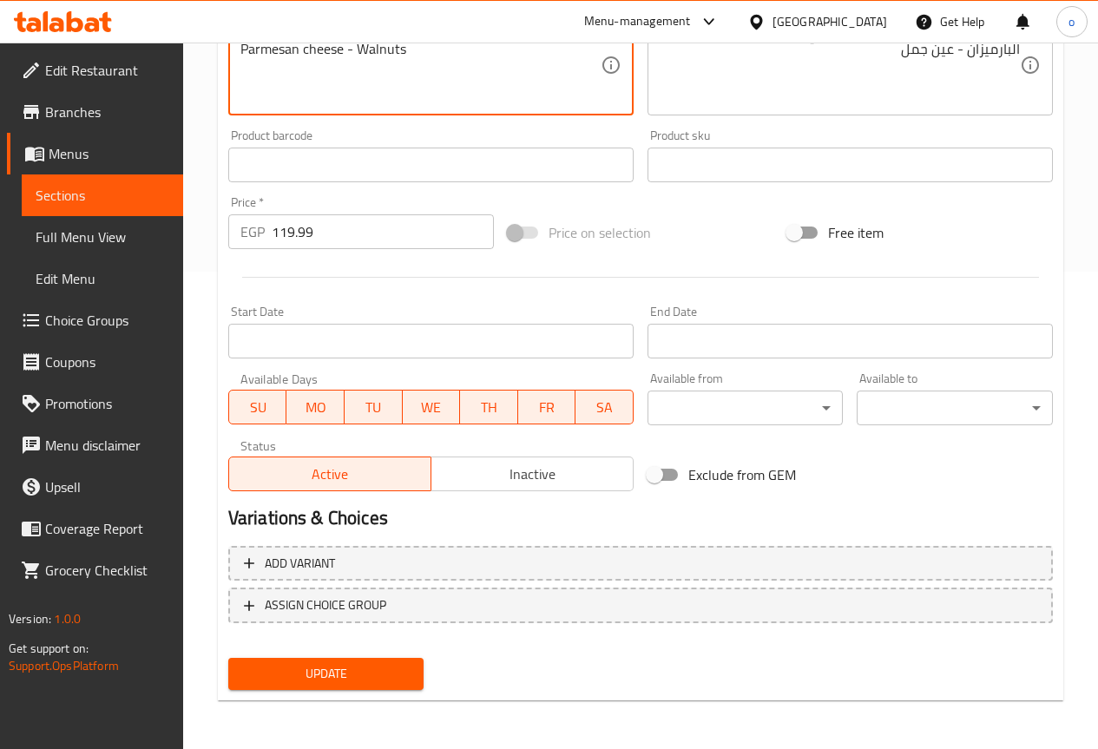
type textarea "Fresh arugula leaves - Cherry tomatoes - Fresh mushroom - Parmesan cheese - Wal…"
click at [373, 658] on button "Update" at bounding box center [326, 674] width 196 height 32
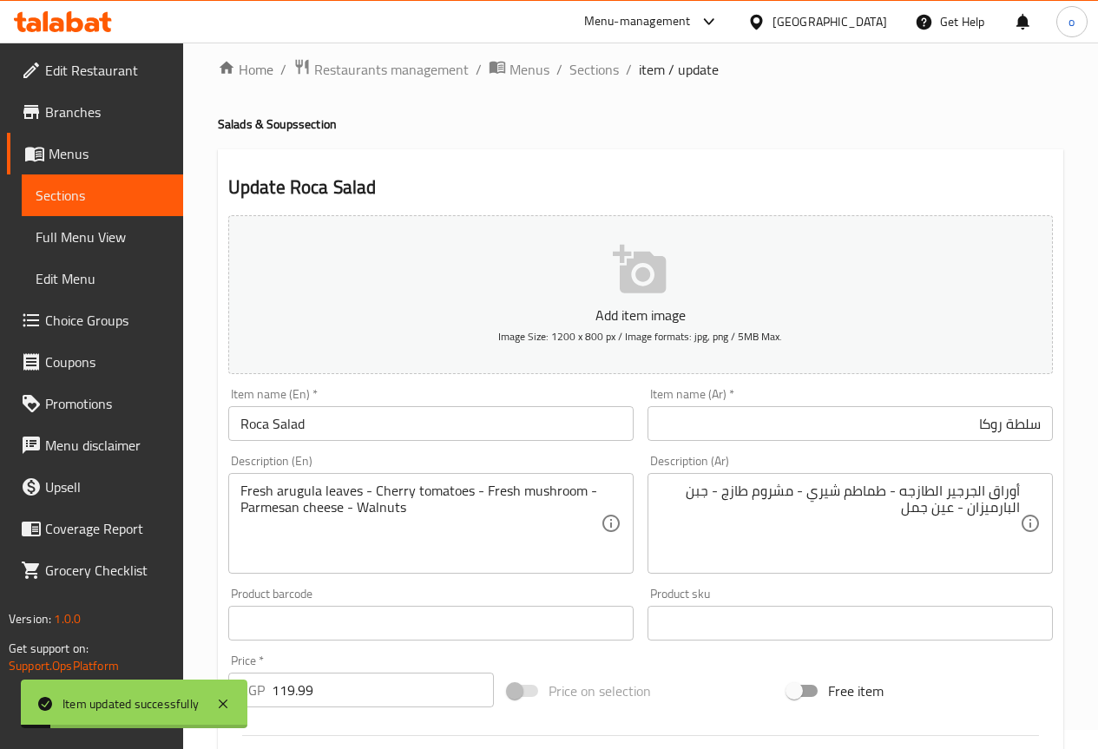
scroll to position [0, 0]
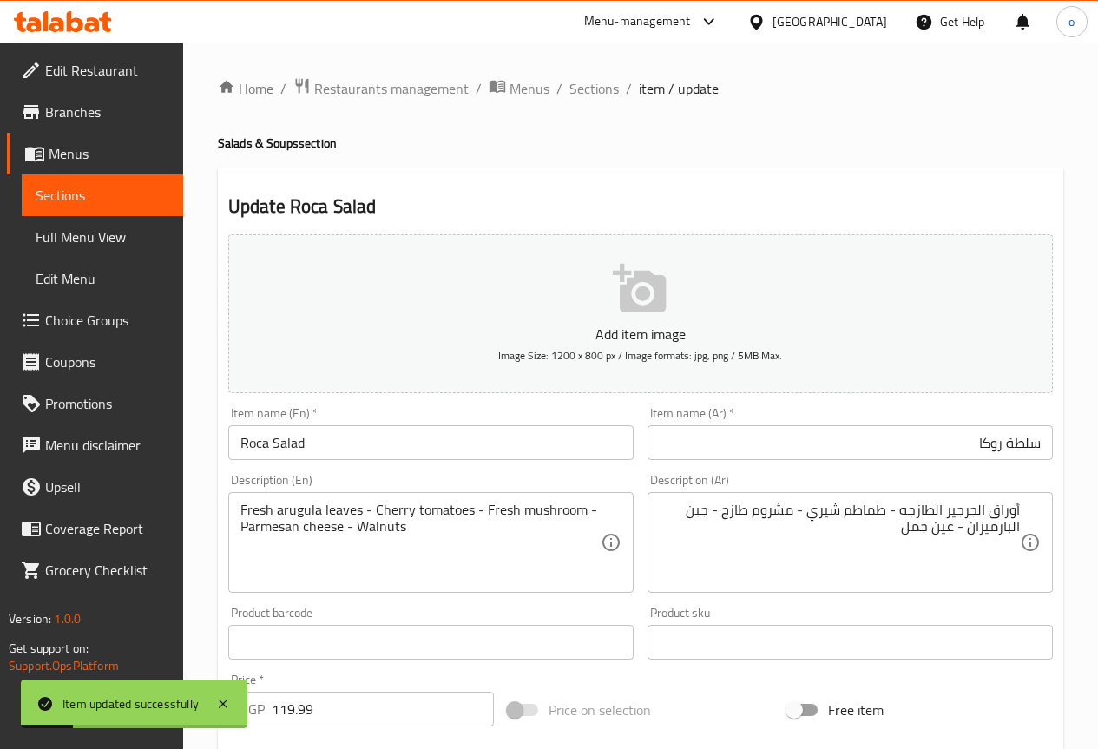
click at [588, 92] on span "Sections" at bounding box center [594, 88] width 49 height 21
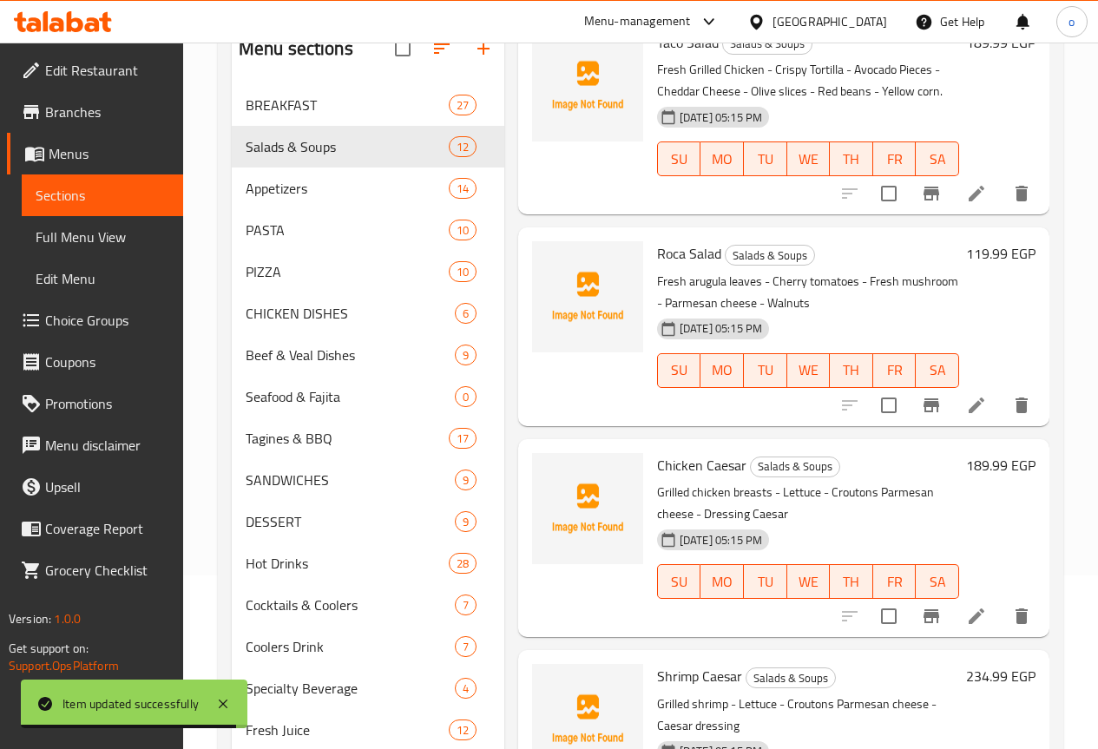
scroll to position [174, 0]
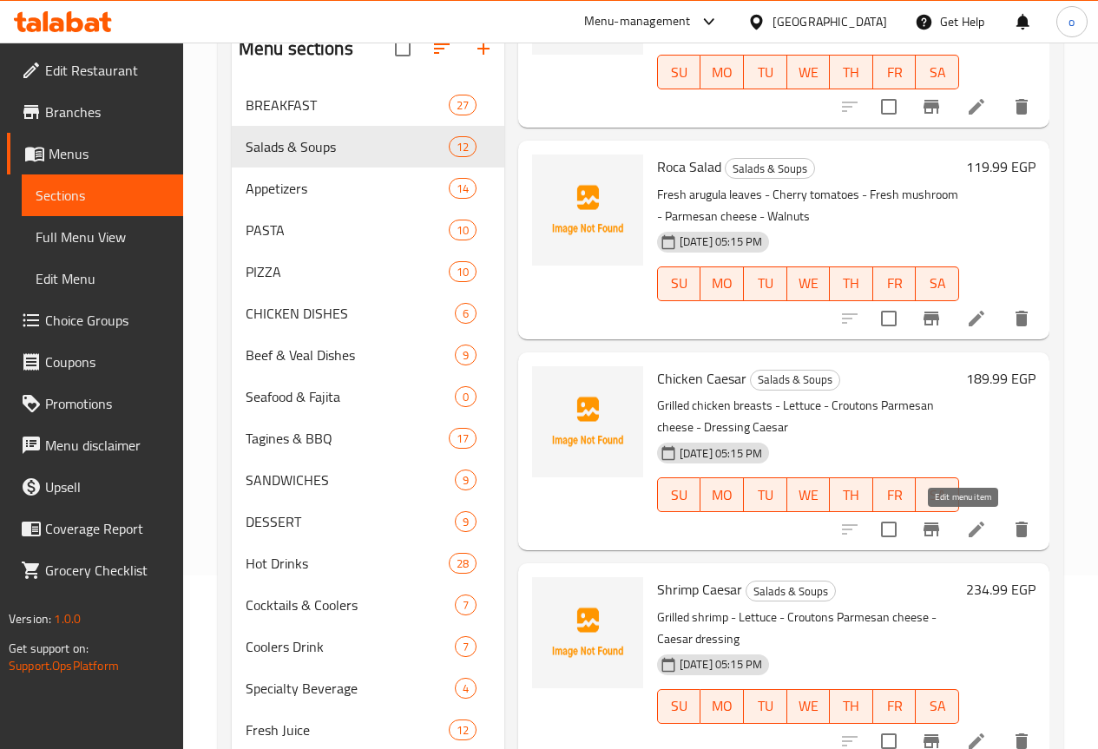
click at [966, 524] on icon at bounding box center [976, 529] width 21 height 21
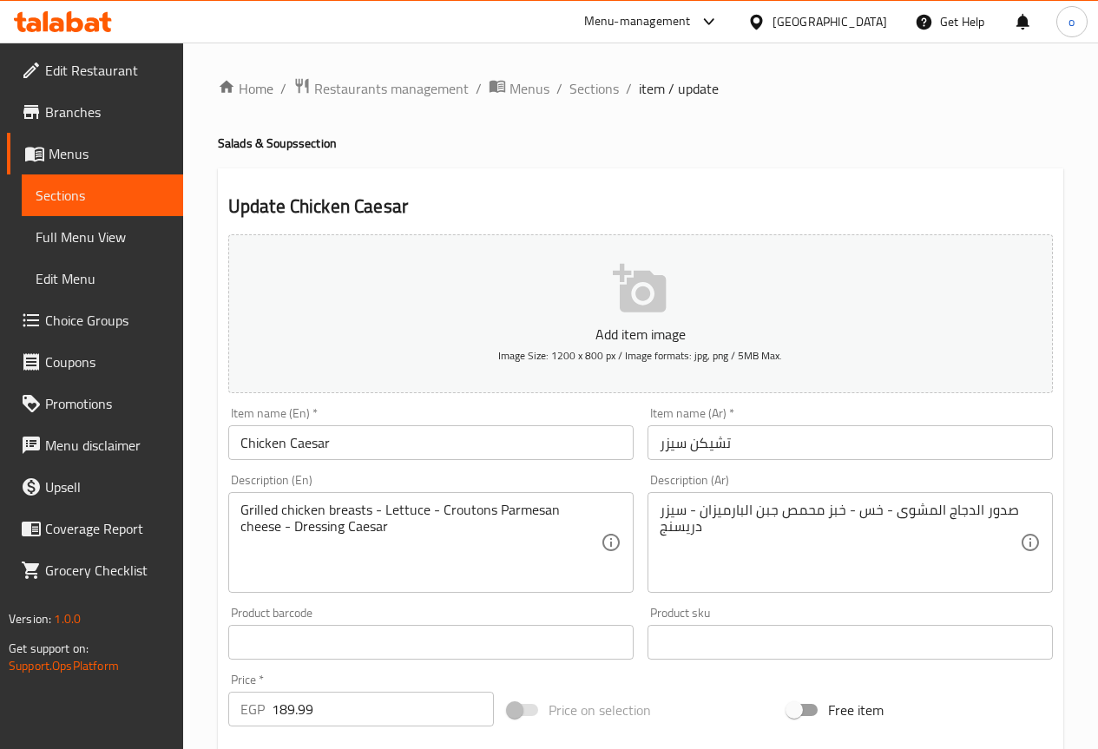
click at [308, 441] on input "Chicken Caesar" at bounding box center [430, 442] width 405 height 35
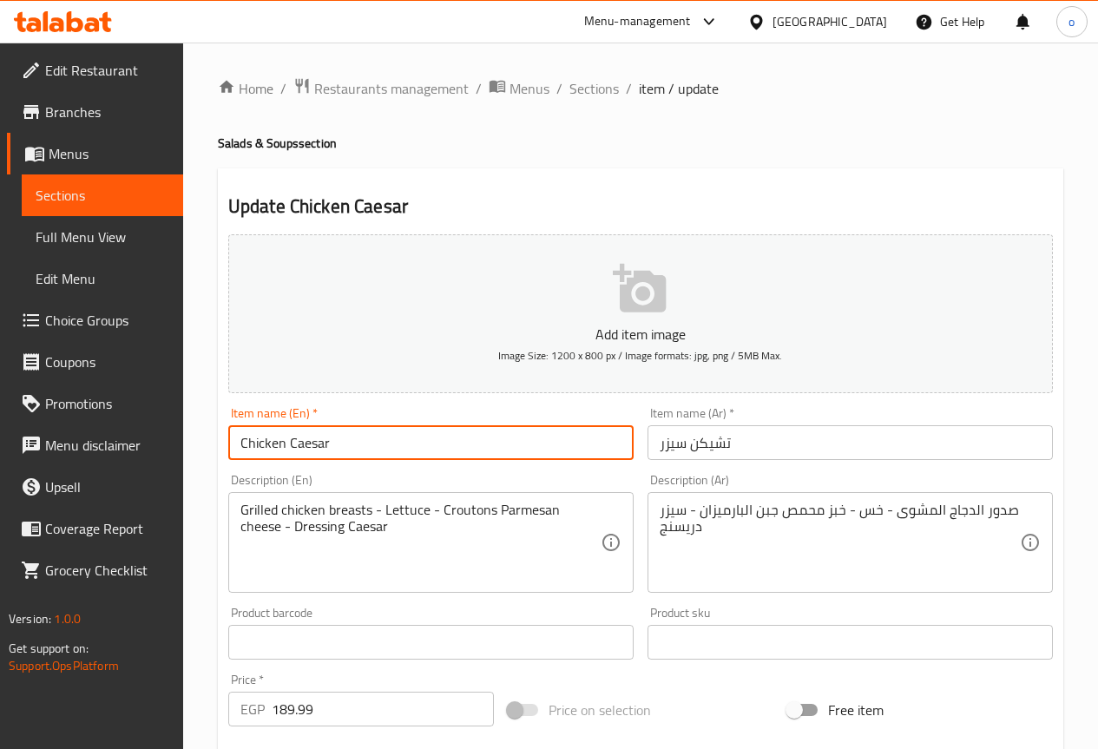
click at [308, 441] on input "Chicken Caesar" at bounding box center [430, 442] width 405 height 35
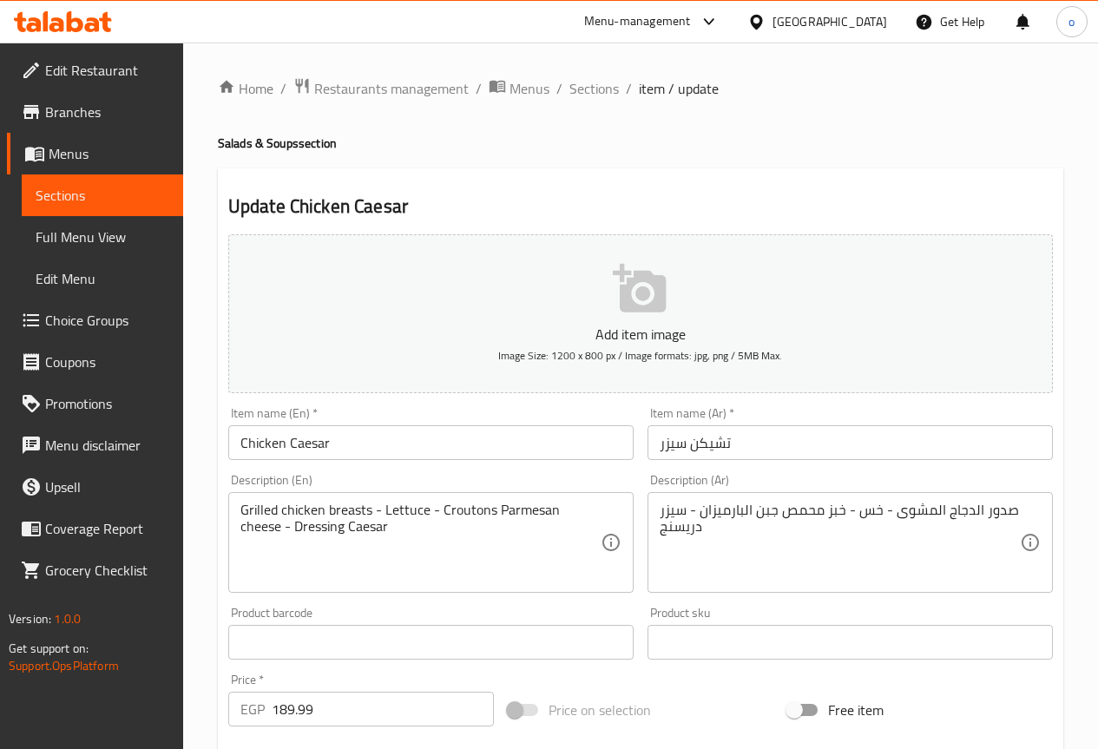
click at [742, 442] on input "تشيكن سيزر" at bounding box center [850, 442] width 405 height 35
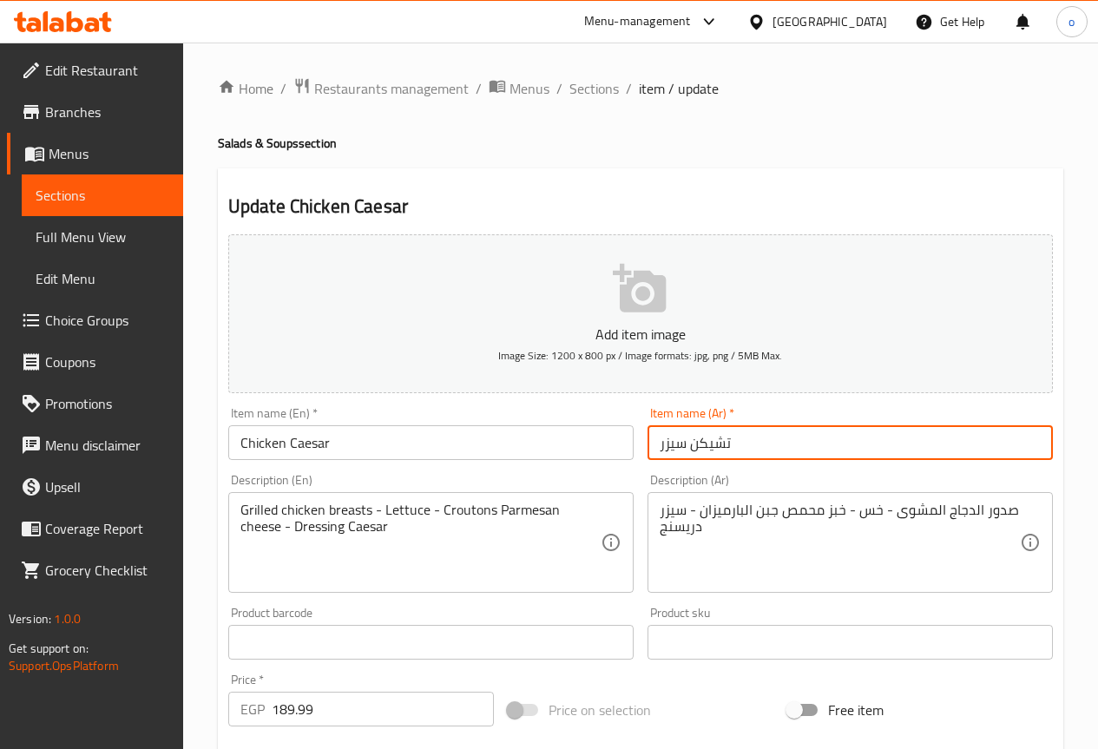
click at [742, 442] on input "تشيكن سيزر" at bounding box center [850, 442] width 405 height 35
click at [704, 437] on input "تشيكن سيزر" at bounding box center [850, 442] width 405 height 35
click at [708, 445] on input "تشيكن سيزر" at bounding box center [850, 442] width 405 height 35
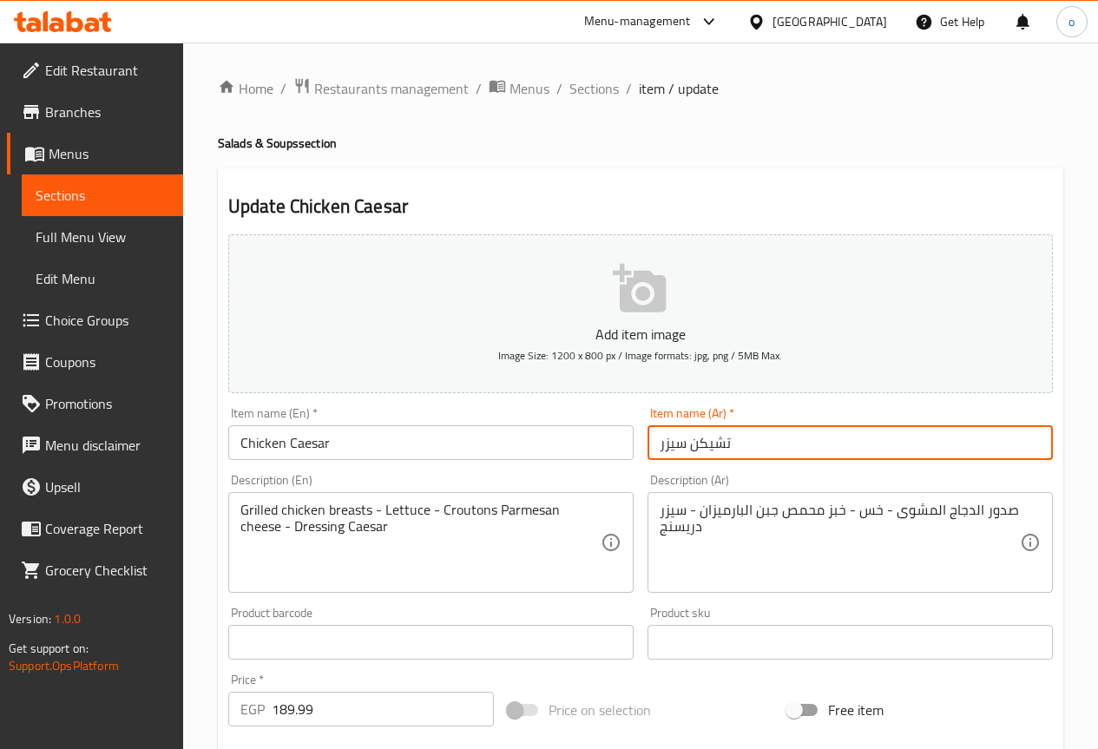
click at [708, 445] on input "تشيكن سيزر" at bounding box center [850, 442] width 405 height 35
click at [774, 443] on input "تشيكن سيزر" at bounding box center [850, 442] width 405 height 35
click at [582, 456] on input "Chicken Caesar" at bounding box center [430, 442] width 405 height 35
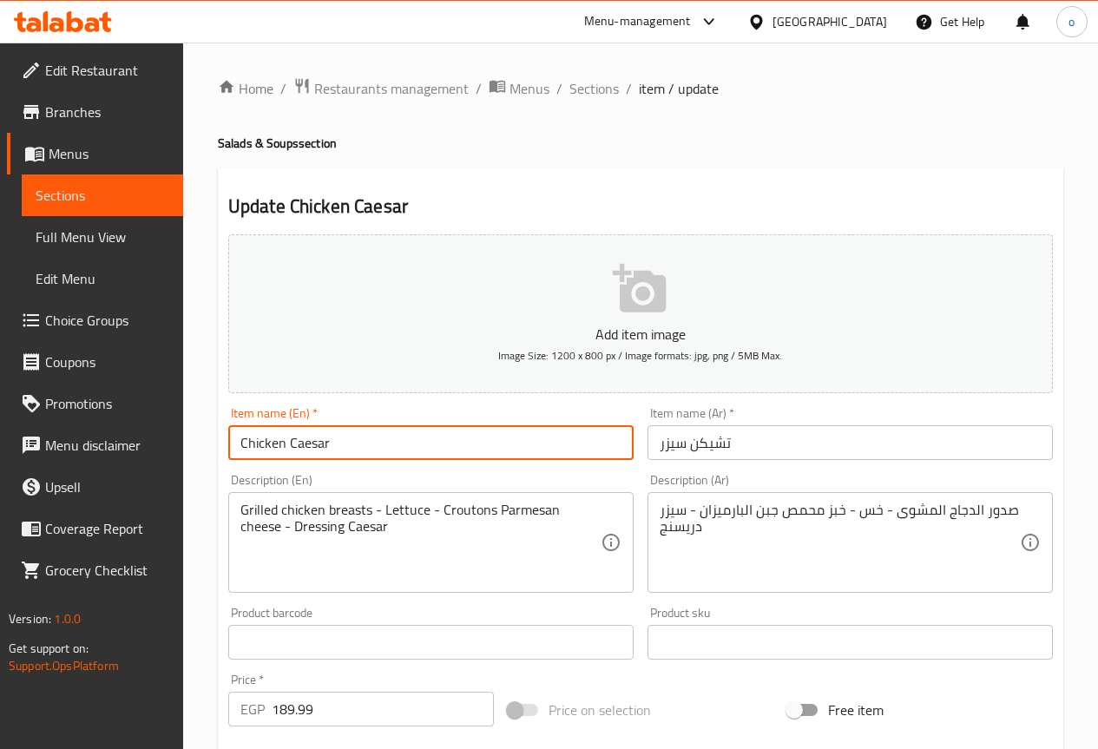
click at [712, 440] on input "تشيكن سيزر" at bounding box center [850, 442] width 405 height 35
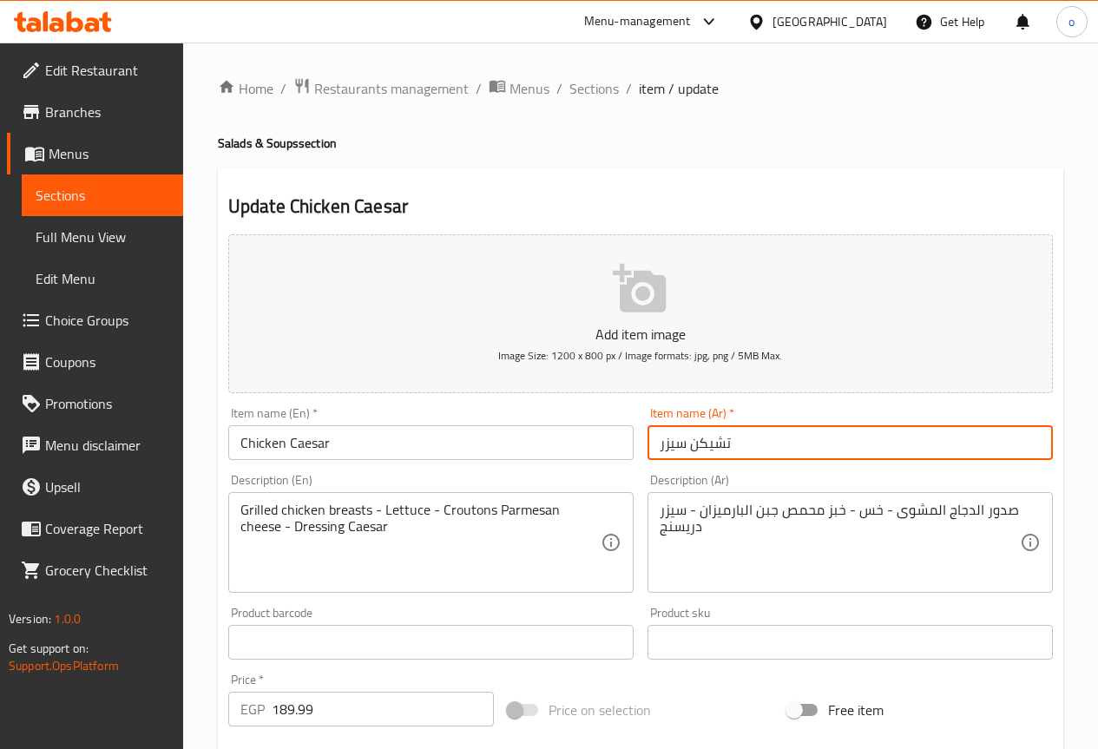
click at [712, 440] on input "تشيكن سيزر" at bounding box center [850, 442] width 405 height 35
click at [748, 454] on input "دجاج سيزر" at bounding box center [850, 442] width 405 height 35
click at [660, 448] on input "دجاج سيزر" at bounding box center [850, 442] width 405 height 35
type input "دجاج سيزر"
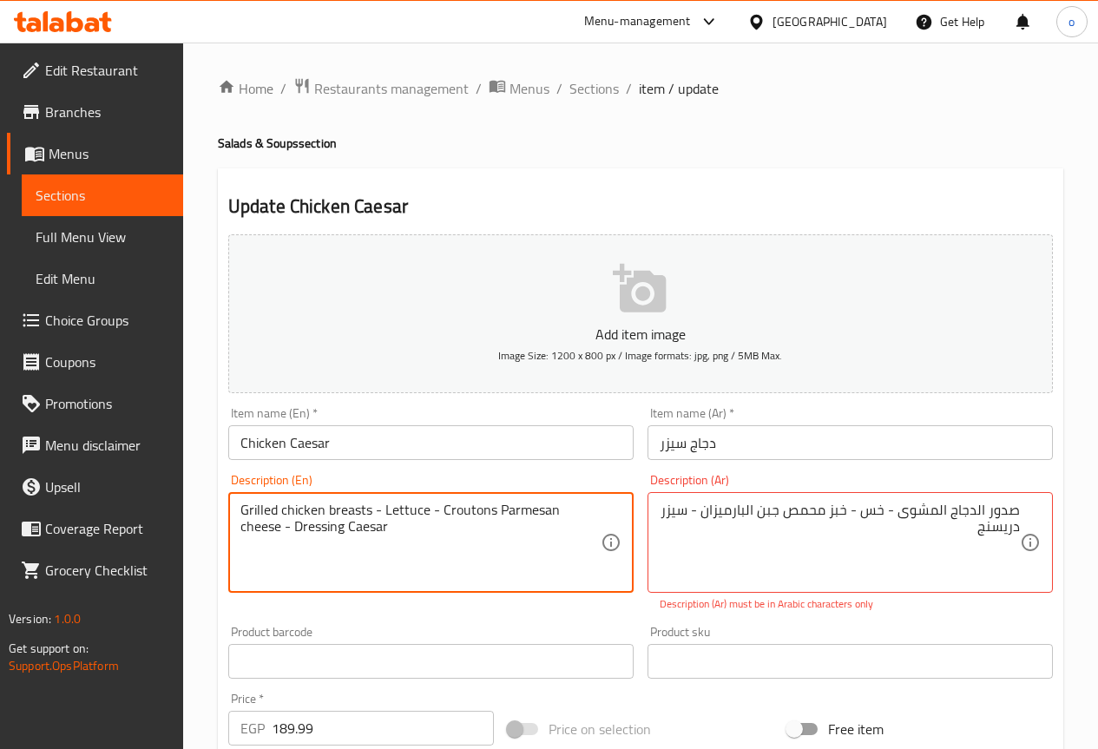
click at [465, 511] on textarea "Grilled chicken breasts - Lettuce - Croutons Parmesan cheese - Dressing Caesar" at bounding box center [421, 543] width 360 height 82
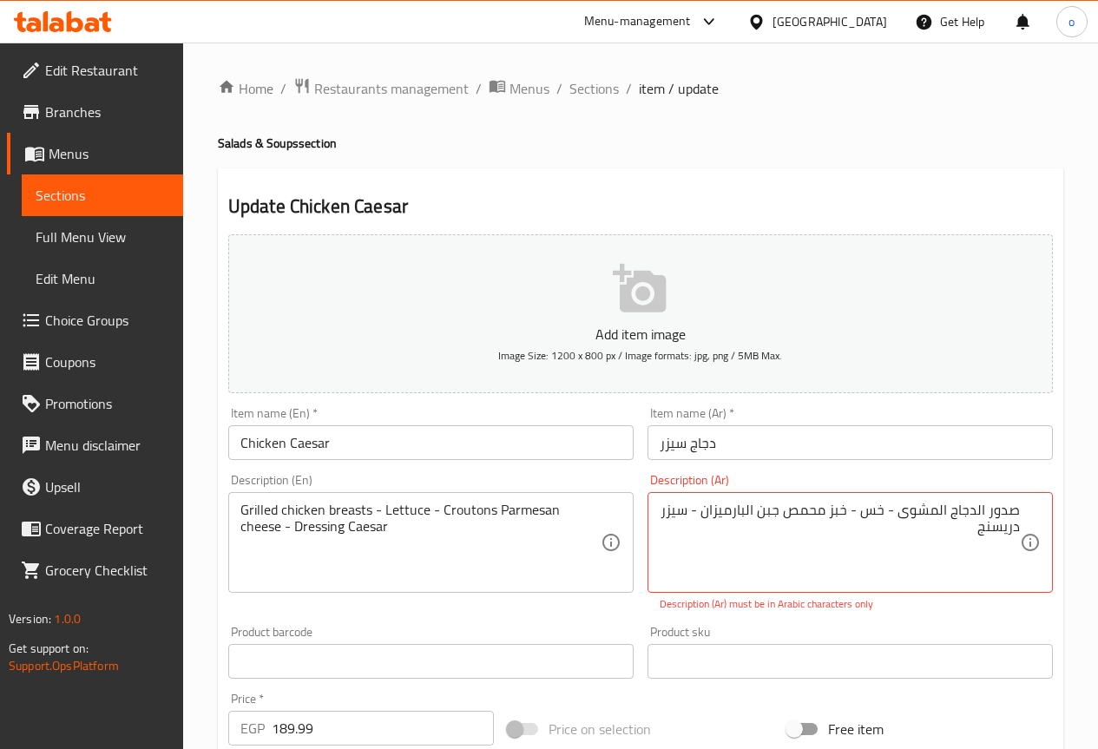
click at [498, 513] on textarea "Grilled chicken breasts - Lettuce - Croutons Parmesan cheese - Dressing Caesar" at bounding box center [421, 543] width 360 height 82
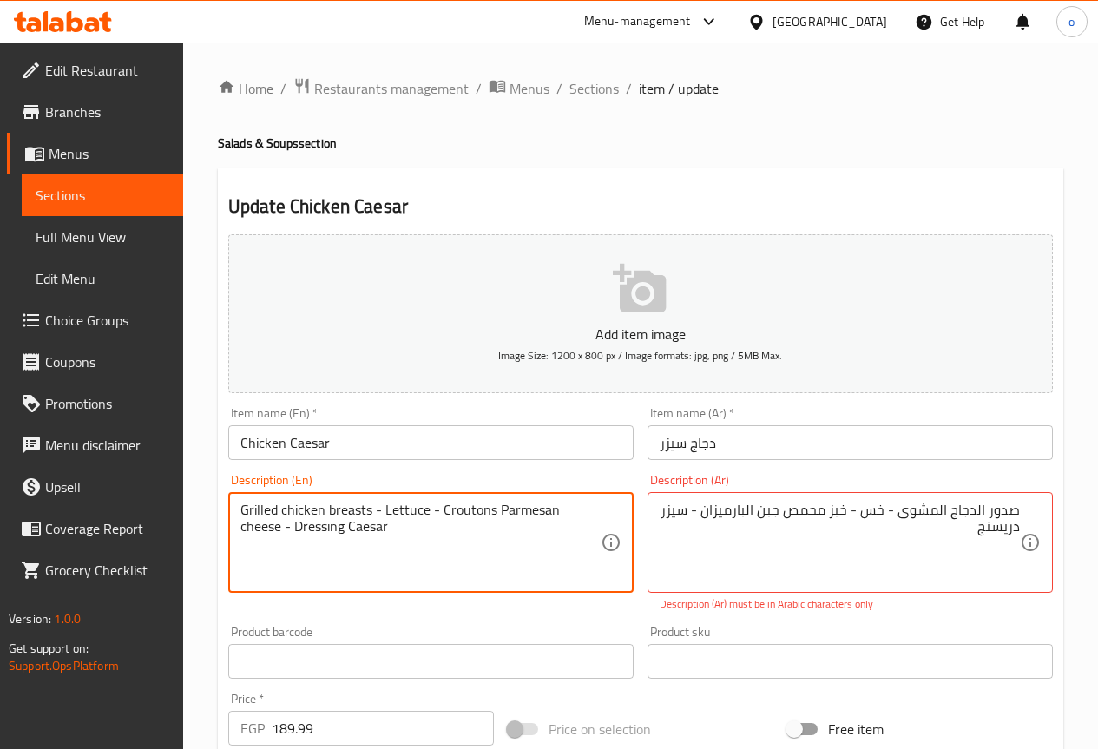
click at [484, 513] on textarea "Grilled chicken breasts - Lettuce - Croutons Parmesan cheese - Dressing Caesar" at bounding box center [421, 543] width 360 height 82
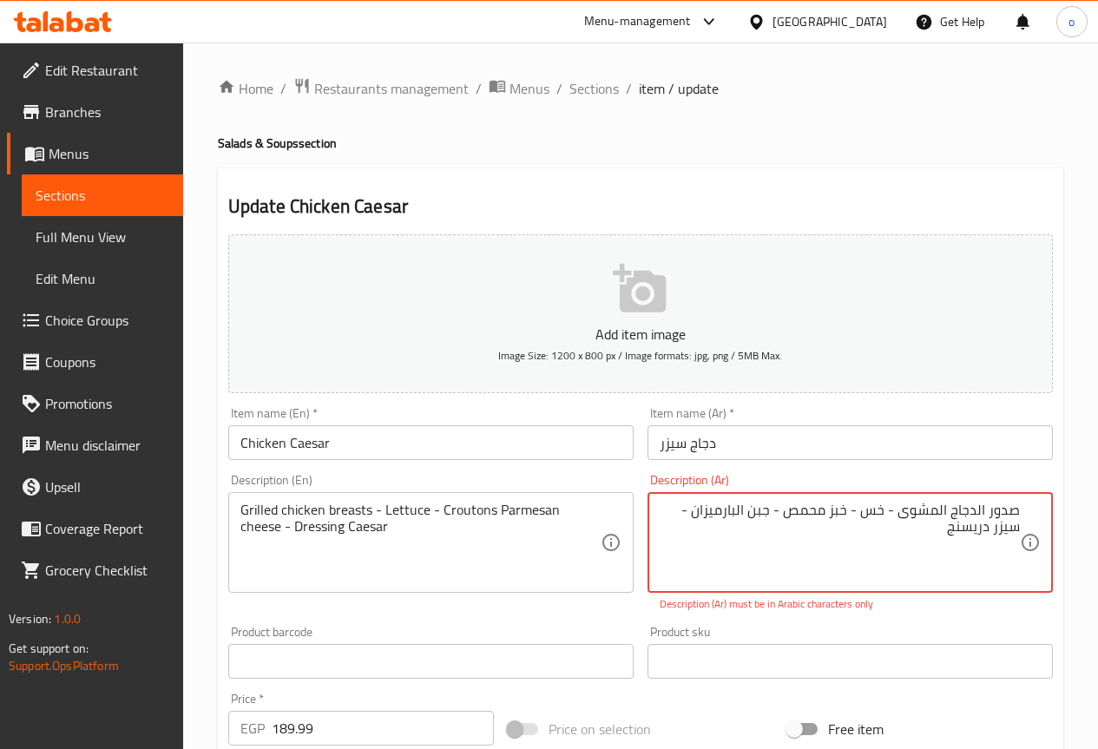
type textarea "صدور الدجاج المشوى - خس - خبز محمص - جبن البارميزان - سیزر دريسنج"
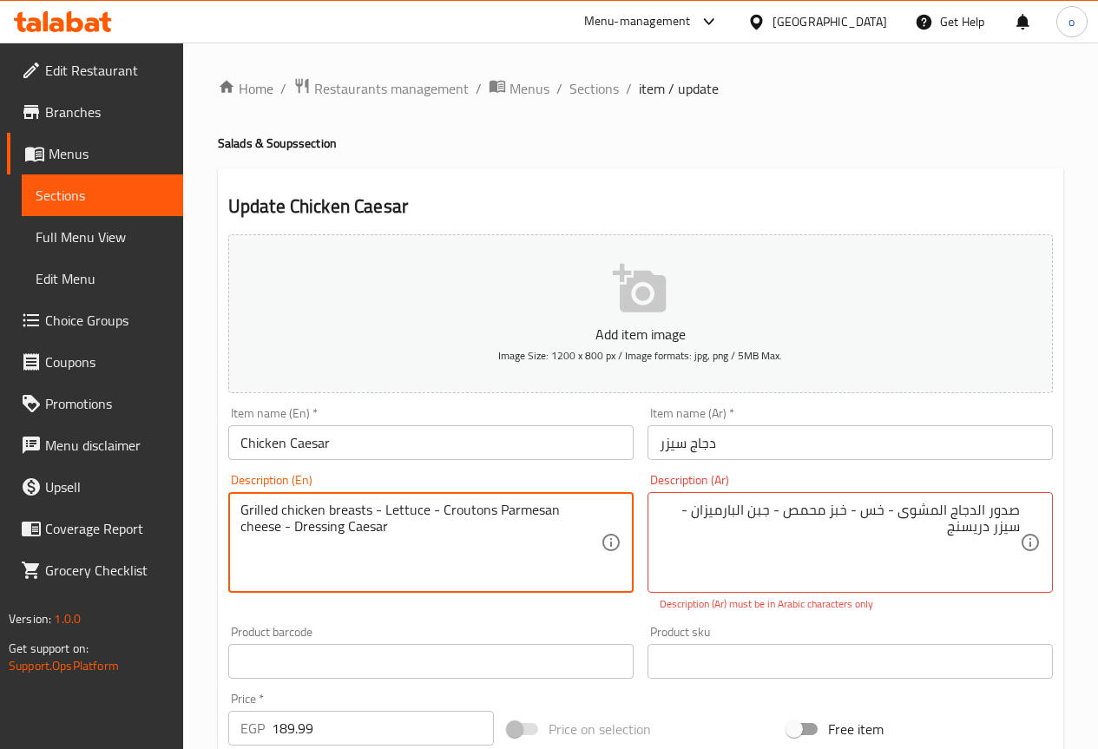
click at [492, 506] on textarea "Grilled chicken breasts - Lettuce - Croutons Parmesan cheese - Dressing Caesar" at bounding box center [421, 543] width 360 height 82
click at [548, 511] on textarea "Grilled chicken breasts - Lettuce - Croutons - Parmesan cheese - Dressing Caesar" at bounding box center [421, 543] width 360 height 82
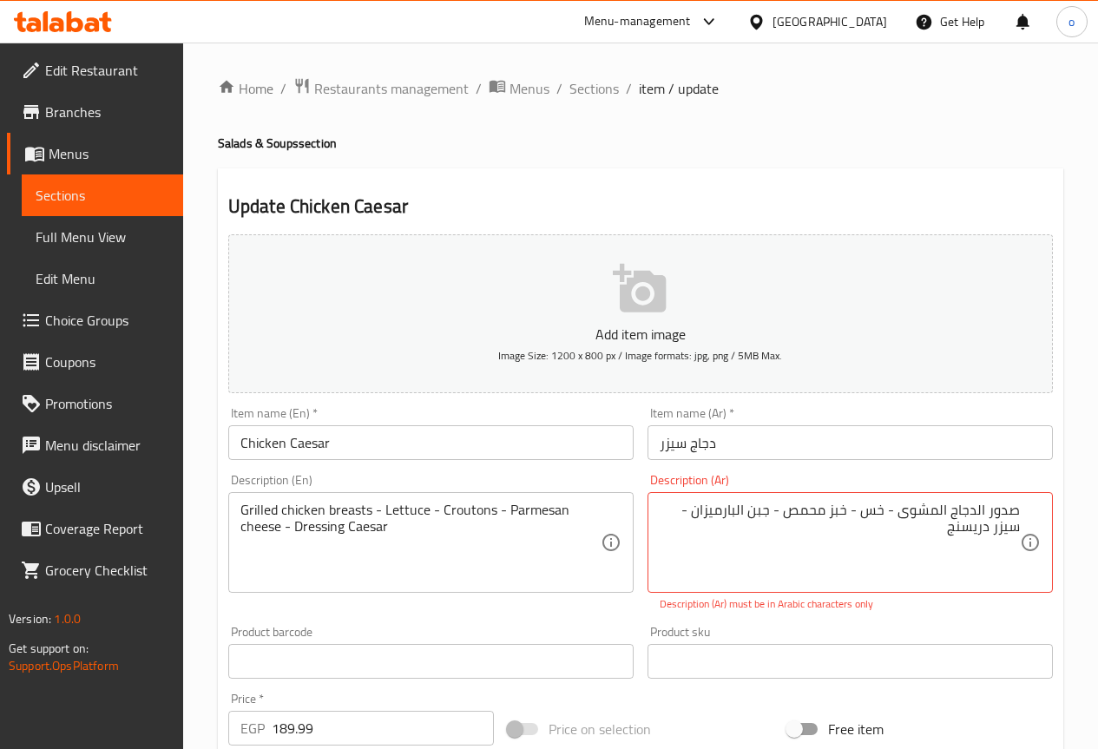
click at [496, 544] on textarea "Grilled chicken breasts - Lettuce - Croutons - Parmesan cheese - Dressing Caesar" at bounding box center [421, 543] width 360 height 82
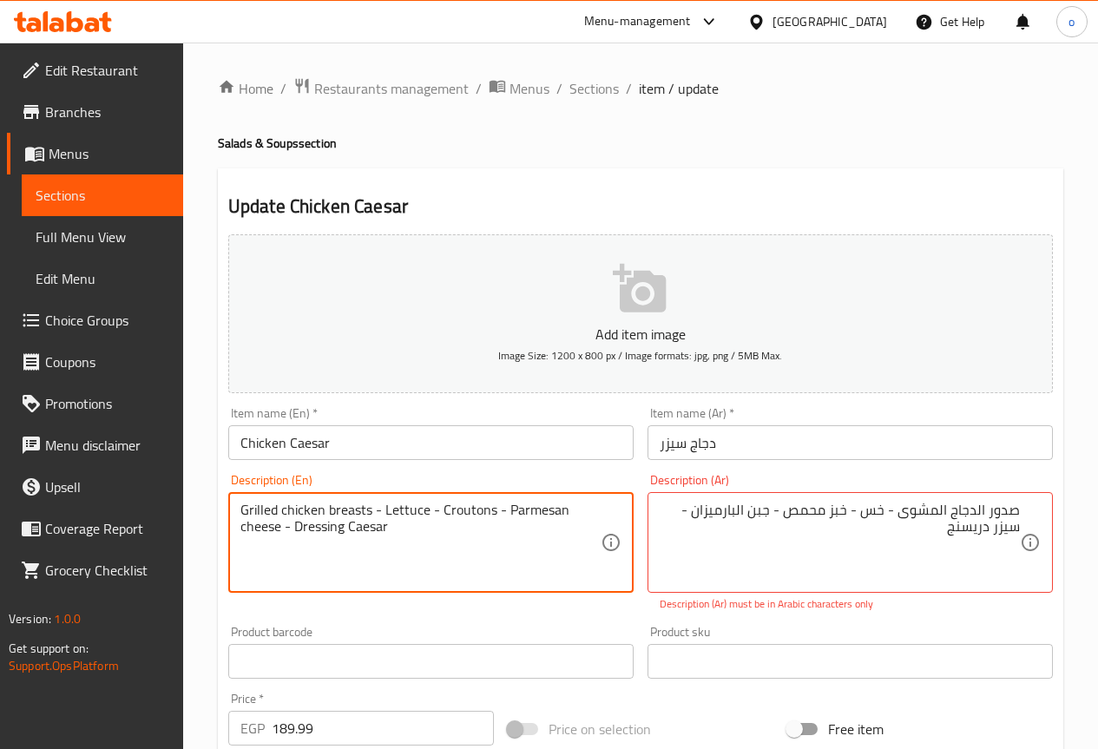
click at [313, 529] on textarea "Grilled chicken breasts - Lettuce - Croutons - Parmesan cheese - Dressing Caesar" at bounding box center [421, 543] width 360 height 82
click at [313, 528] on textarea "Grilled chicken breasts - Lettuce - Croutons - Parmesan cheese - Dressing Caesar" at bounding box center [421, 543] width 360 height 82
click at [365, 526] on textarea "Grilled chicken breasts - Lettuce - Croutons - Parmesan cheese - Dressing Caesar" at bounding box center [421, 543] width 360 height 82
click at [335, 530] on textarea "Grilled chicken breasts - Lettuce - Croutons - Parmesan cheese - Dressing Caesar" at bounding box center [421, 543] width 360 height 82
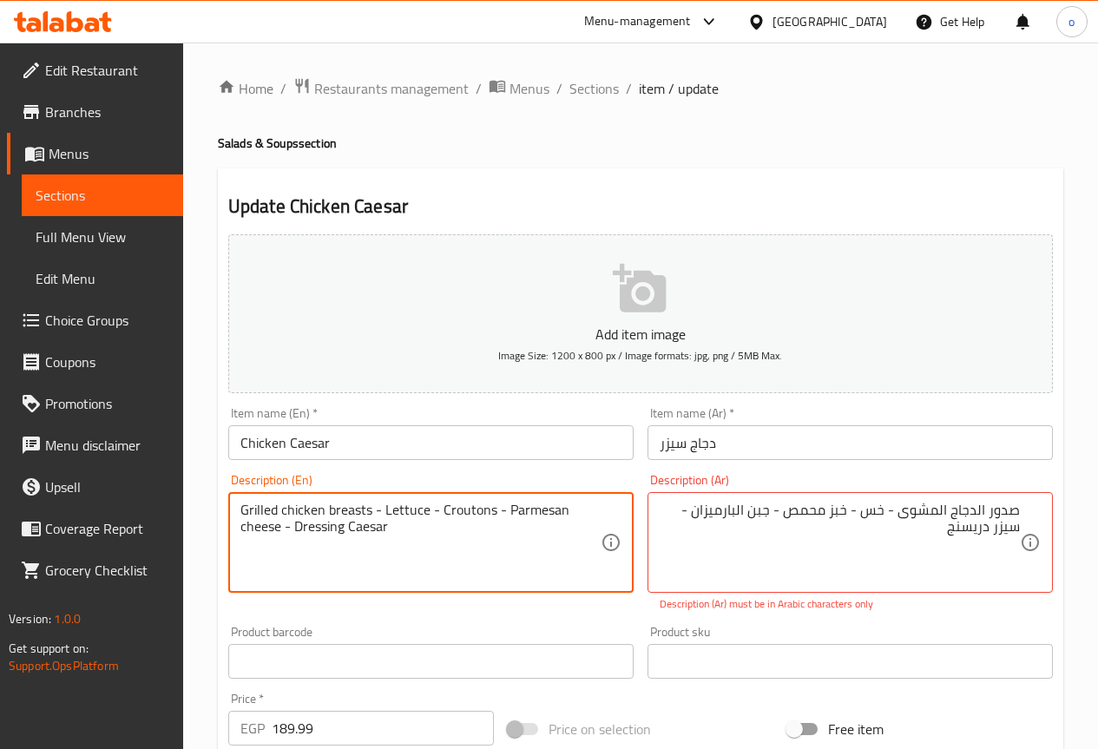
click at [335, 530] on textarea "Grilled chicken breasts - Lettuce - Croutons - Parmesan cheese - Dressing Caesar" at bounding box center [421, 543] width 360 height 82
click at [364, 544] on textarea "Grilled chicken breasts - Lettuce - Croutons - Parmesan cheese - CaDressing esar" at bounding box center [421, 543] width 360 height 82
type textarea "Grilled chicken breasts - Lettuce - Croutons - Parmesan cheese - Dressing Caesar"
drag, startPoint x: 383, startPoint y: 530, endPoint x: 296, endPoint y: 535, distance: 86.9
click at [296, 535] on textarea "Grilled chicken breasts - Lettuce - Croutons - Parmesan cheese - Dressing Caesar" at bounding box center [421, 543] width 360 height 82
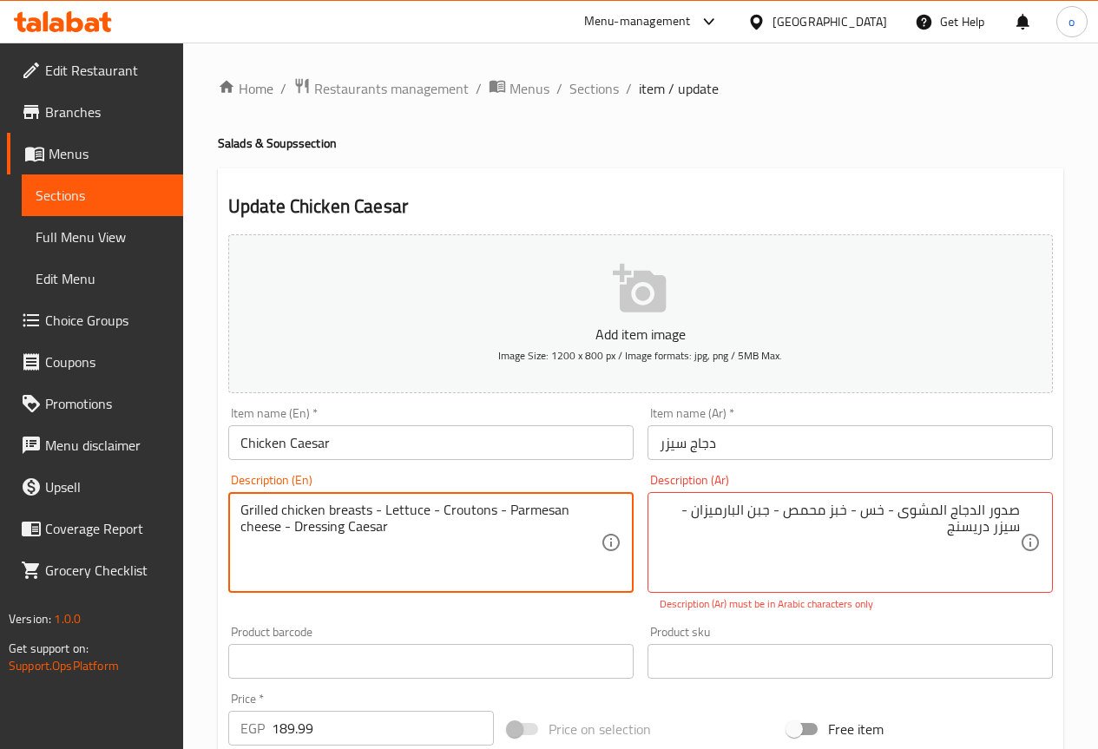
click at [368, 564] on textarea "Grilled chicken breasts - Lettuce - Croutons - Parmesan cheese - Dressing Caesar" at bounding box center [421, 543] width 360 height 82
drag, startPoint x: 389, startPoint y: 534, endPoint x: 298, endPoint y: 542, distance: 91.5
click at [298, 542] on textarea "Grilled chicken breasts - Lettuce - Croutons - Parmesan cheese - Dressing Caesar" at bounding box center [421, 543] width 360 height 82
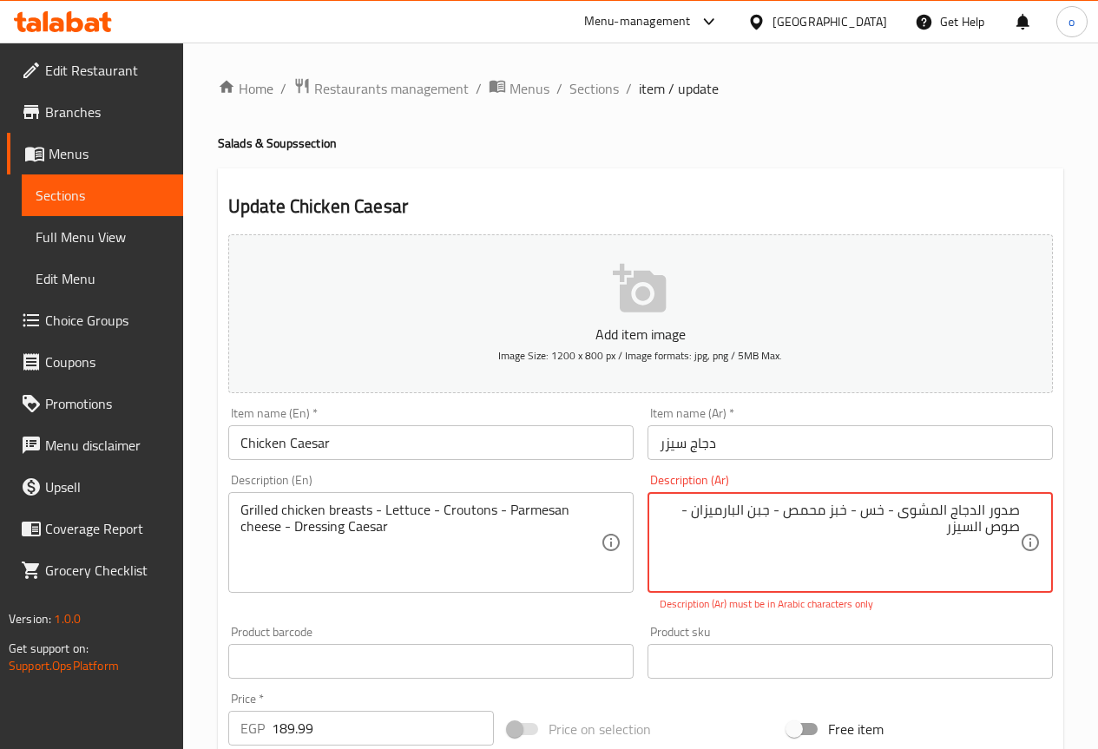
type textarea "صدور الدجاج المشوى - خس - خبز محمص - جبن البارميزان - صوص السيزر"
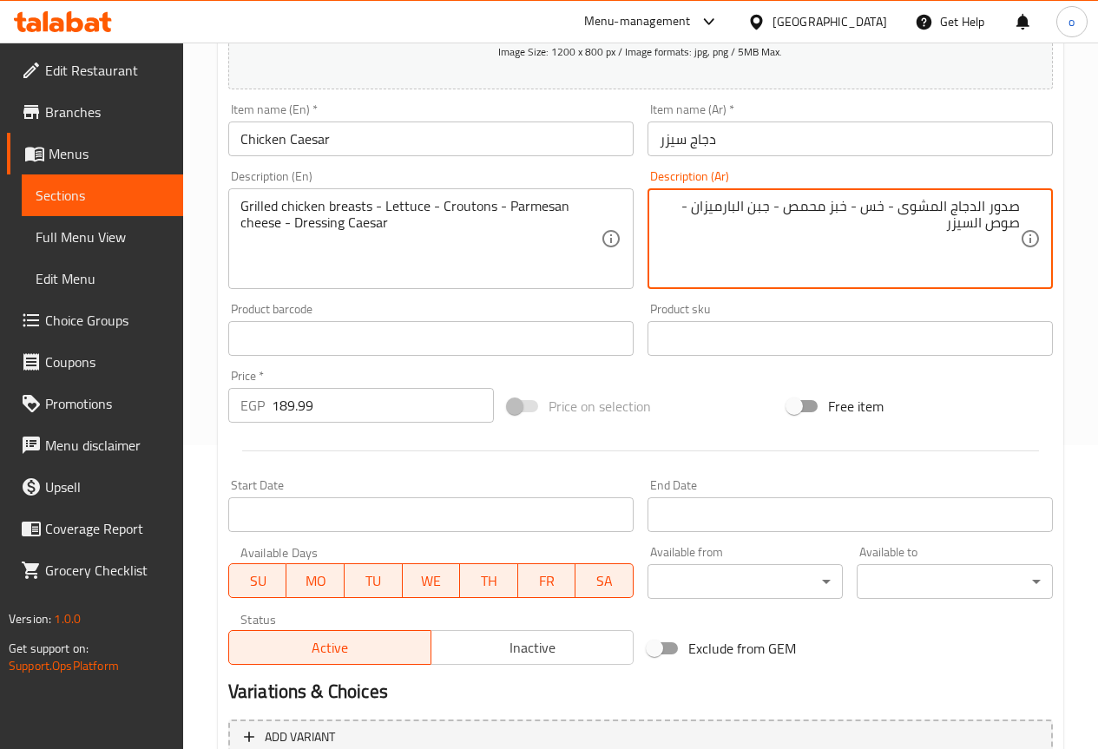
scroll to position [478, 0]
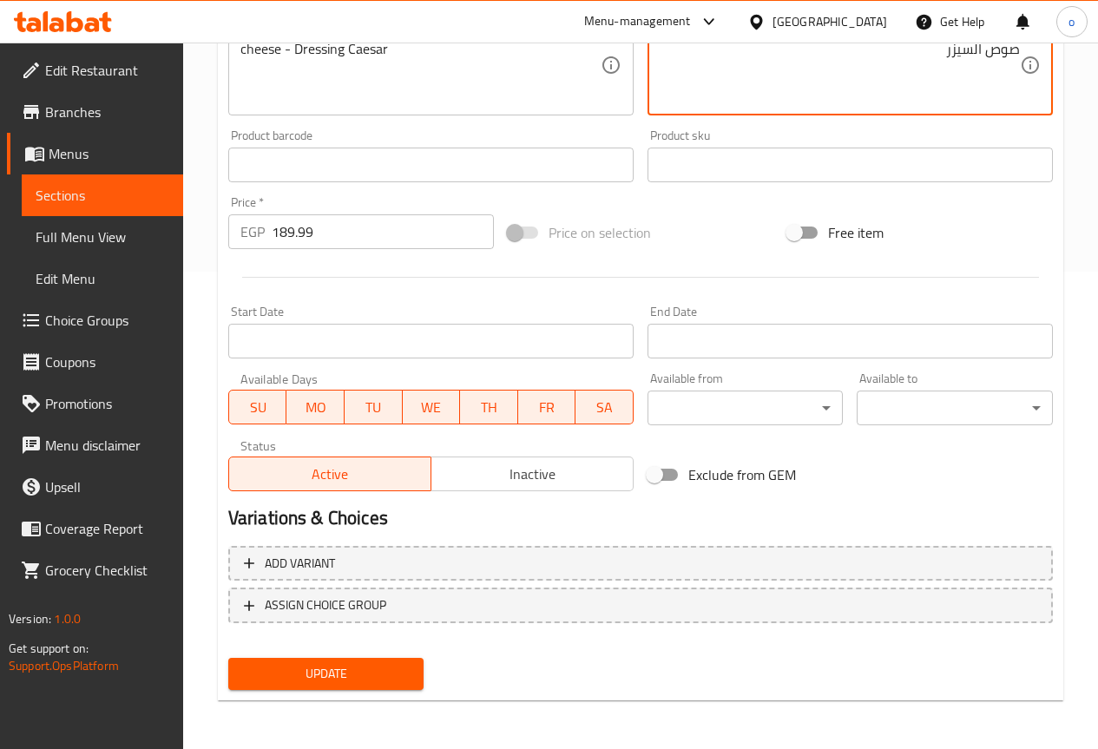
click at [388, 677] on span "Update" at bounding box center [326, 674] width 168 height 22
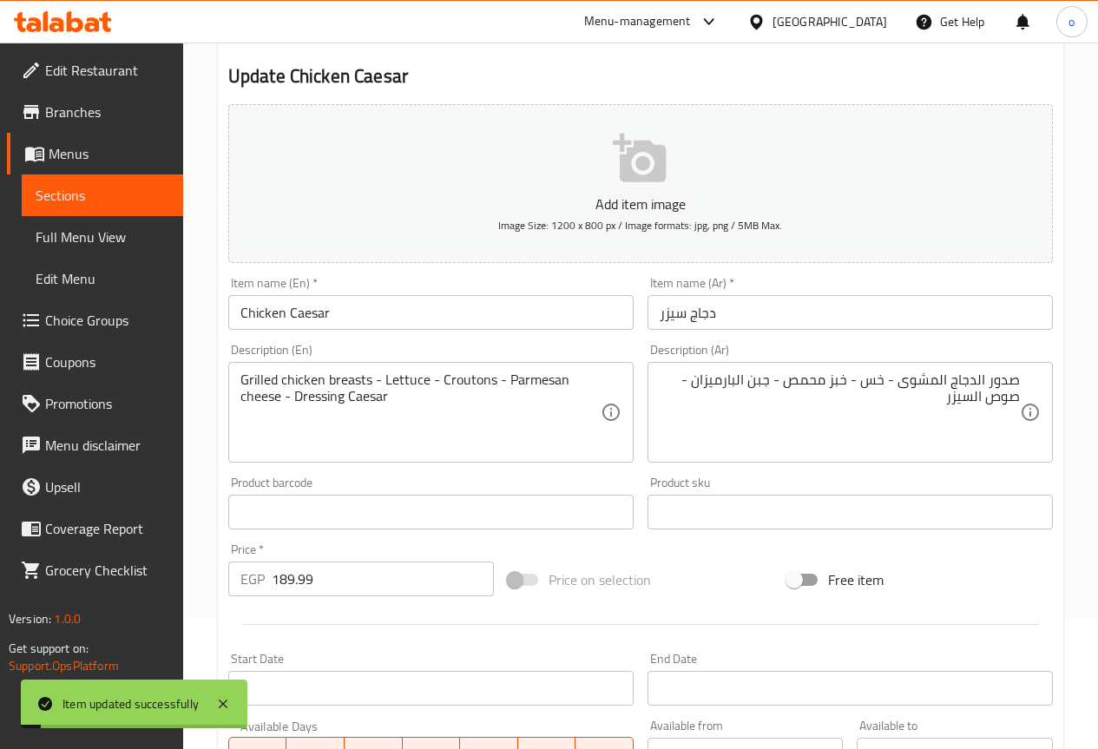
scroll to position [0, 0]
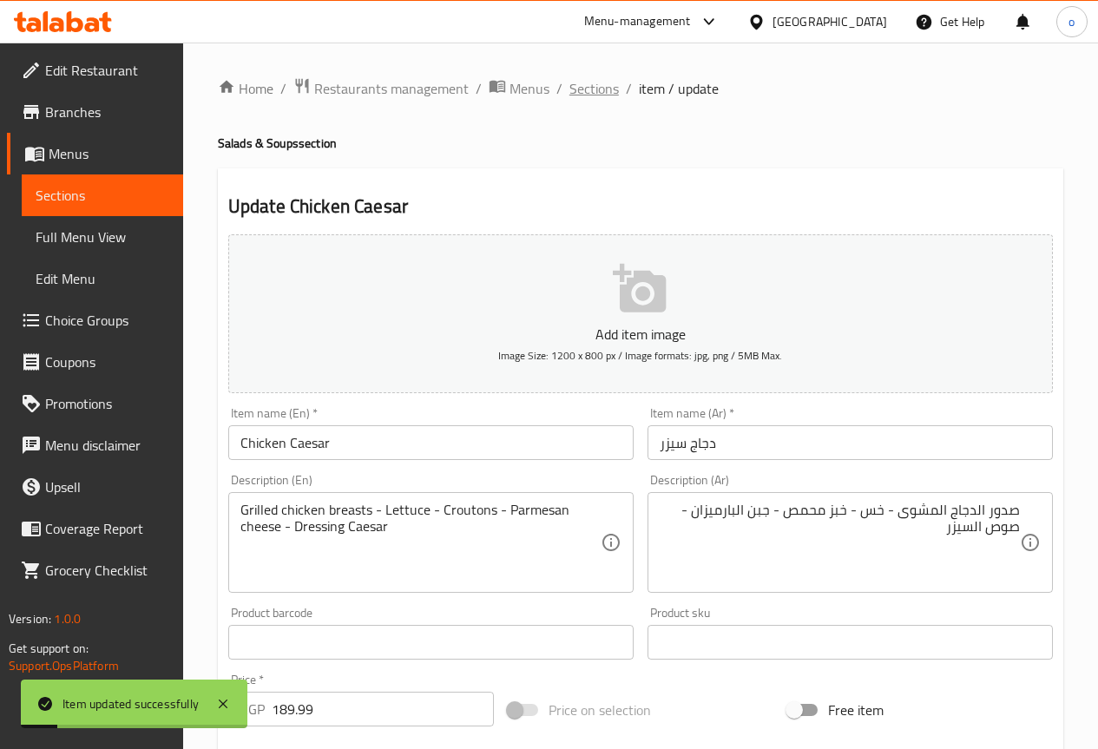
click at [599, 82] on span "Sections" at bounding box center [594, 88] width 49 height 21
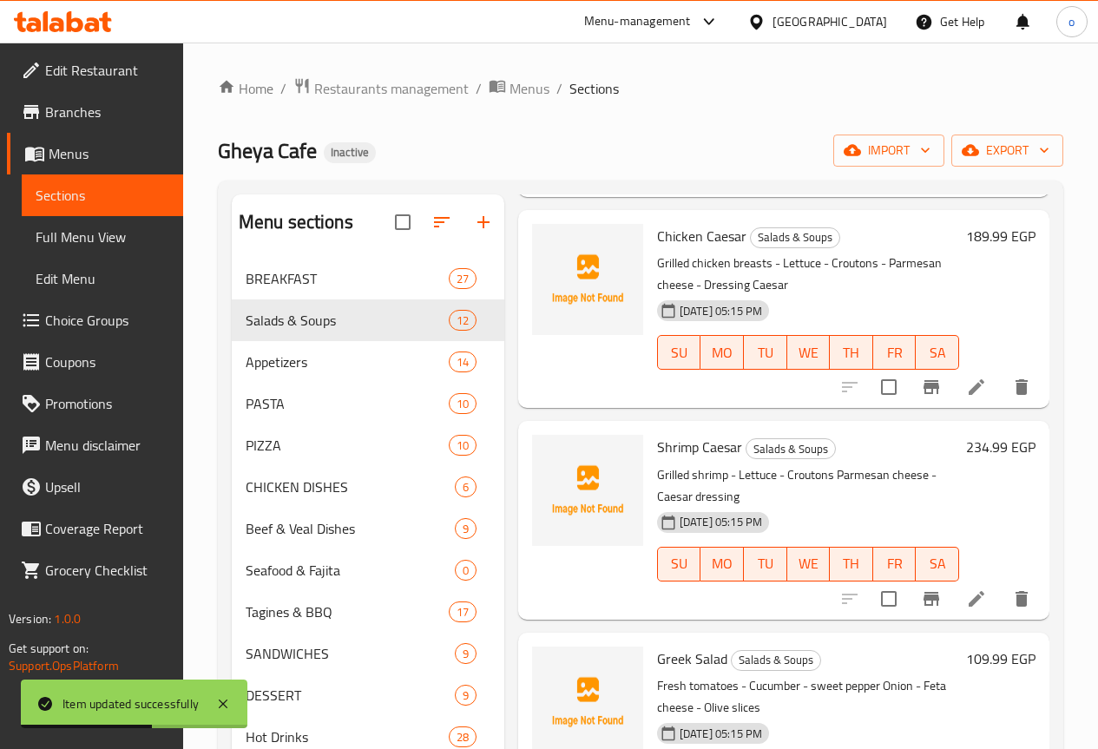
scroll to position [521, 0]
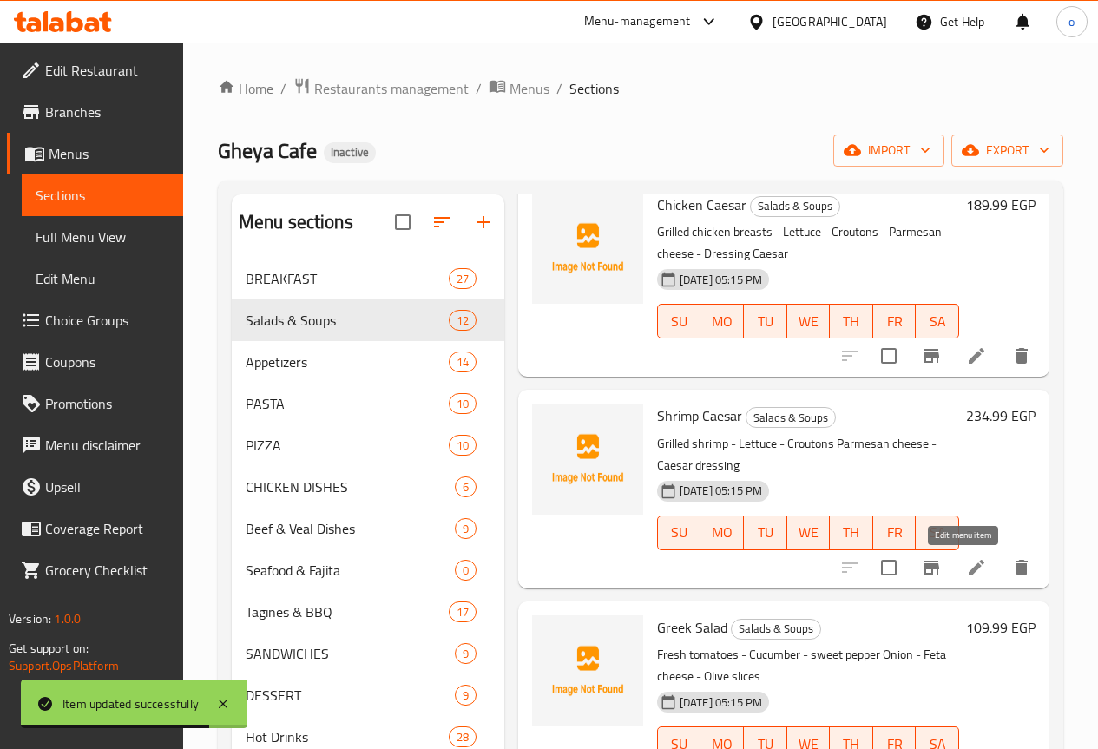
click at [969, 572] on icon at bounding box center [977, 568] width 16 height 16
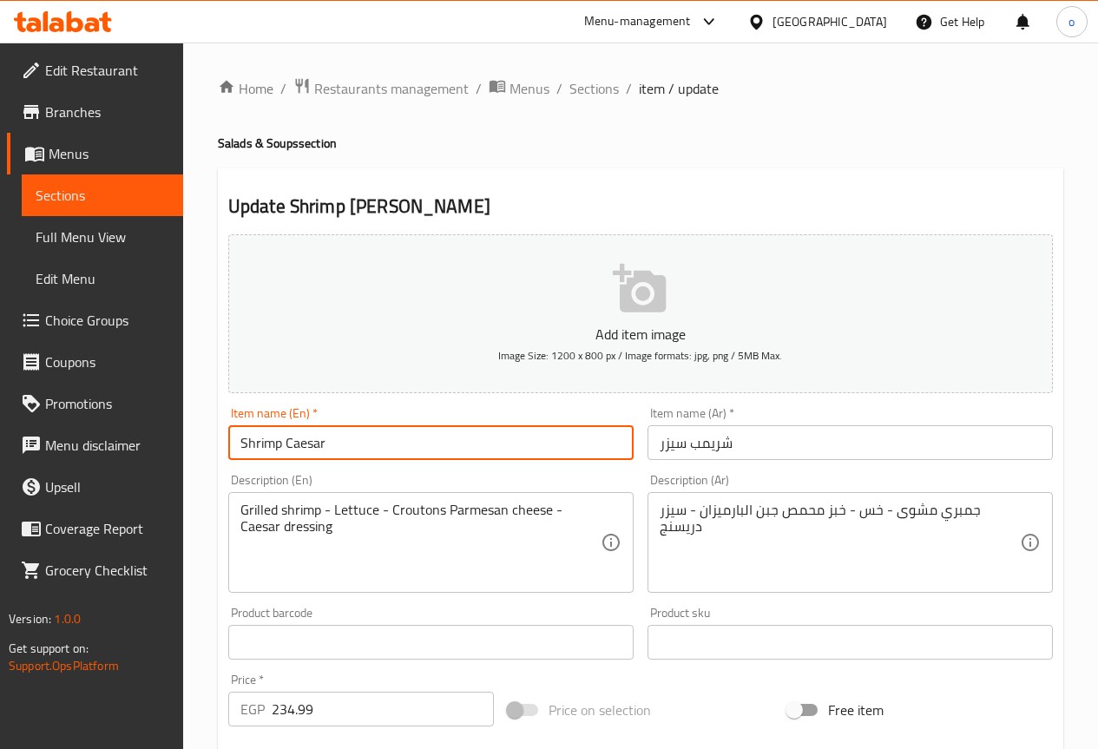
click at [331, 446] on input "Shrimp Caesar" at bounding box center [430, 442] width 405 height 35
click at [330, 446] on input "Shrimp Caesar" at bounding box center [430, 442] width 405 height 35
click at [330, 441] on input "Shrimp Caesar" at bounding box center [430, 442] width 405 height 35
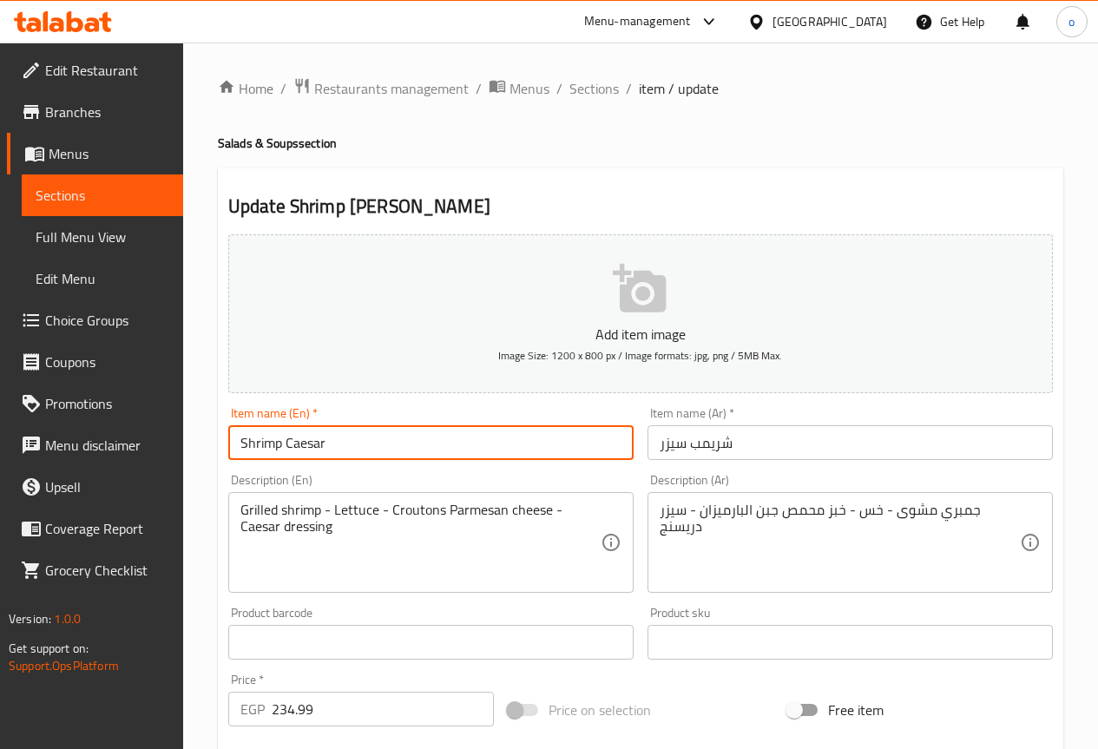
click at [330, 441] on input "Shrimp Caesar" at bounding box center [430, 442] width 405 height 35
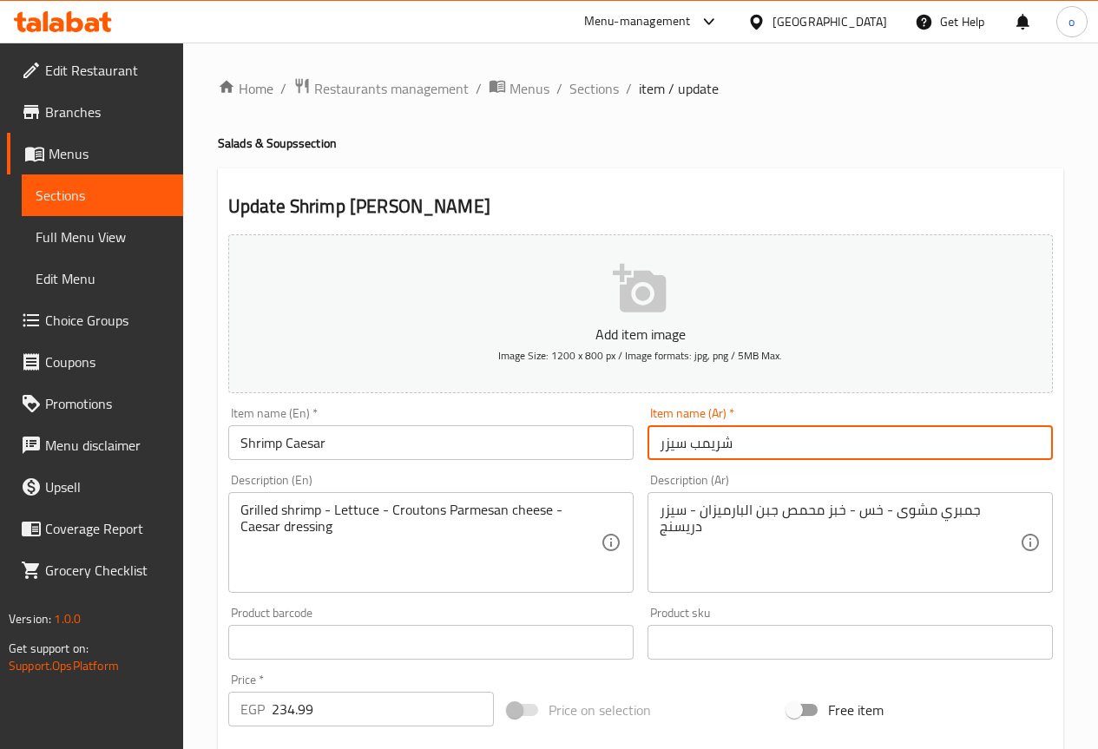
click at [710, 441] on input "شريمب سيزر" at bounding box center [850, 442] width 405 height 35
click at [696, 443] on input "شريمب سيزر" at bounding box center [850, 442] width 405 height 35
drag, startPoint x: 692, startPoint y: 444, endPoint x: 734, endPoint y: 447, distance: 41.8
click at [734, 447] on input "شريمب سيزر" at bounding box center [850, 442] width 405 height 35
type input "سيزر"
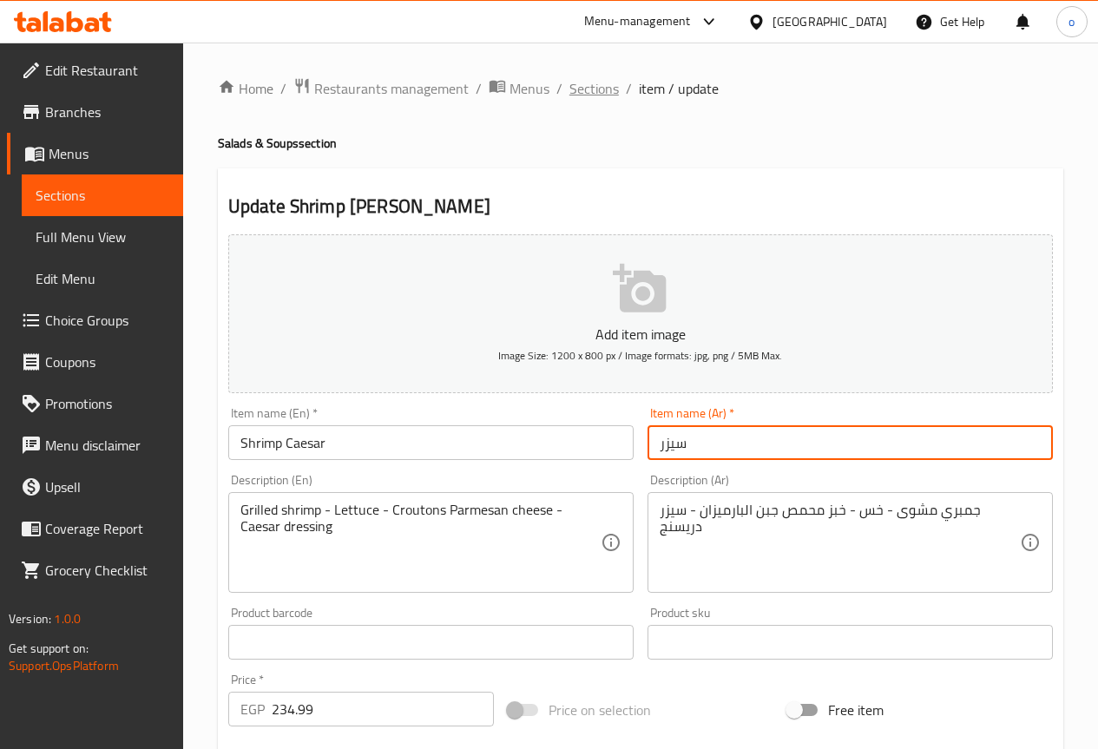
click at [589, 90] on span "Sections" at bounding box center [594, 88] width 49 height 21
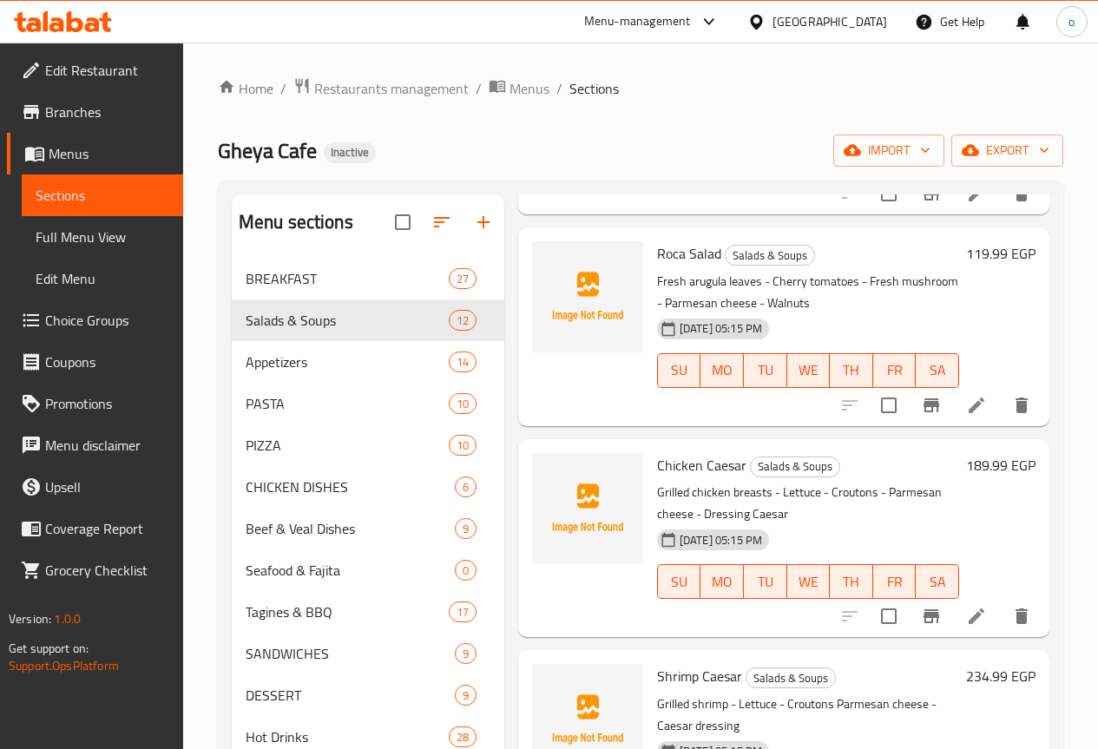
scroll to position [347, 0]
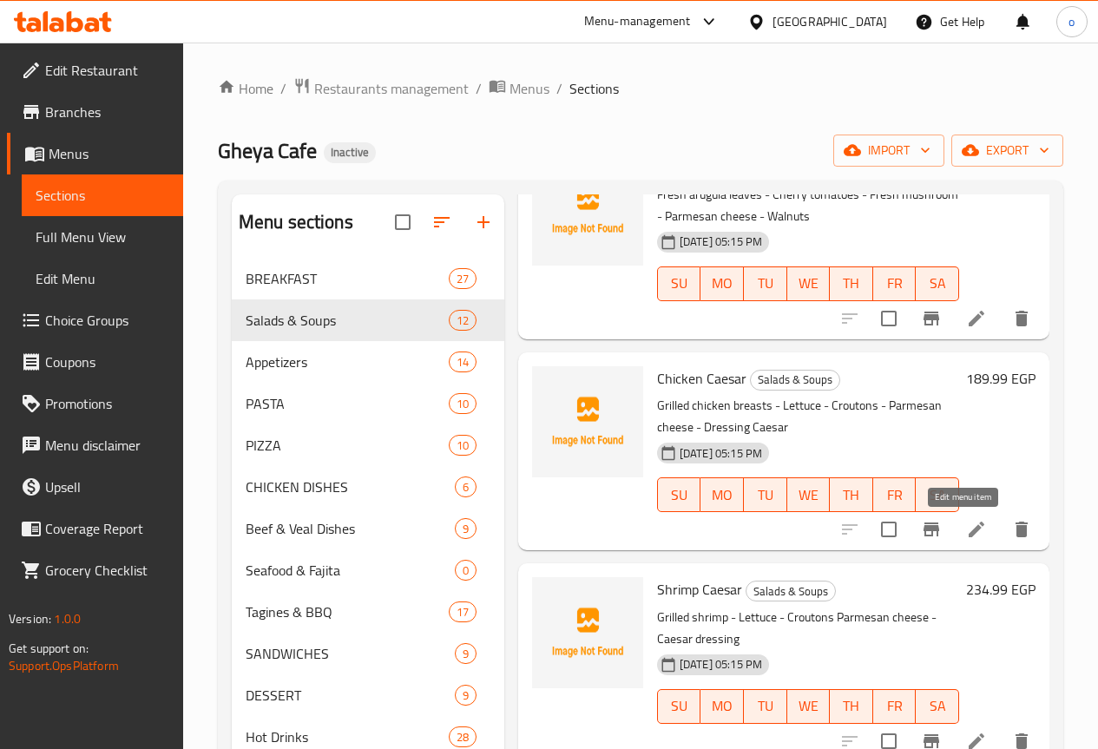
click at [966, 521] on icon at bounding box center [976, 529] width 21 height 21
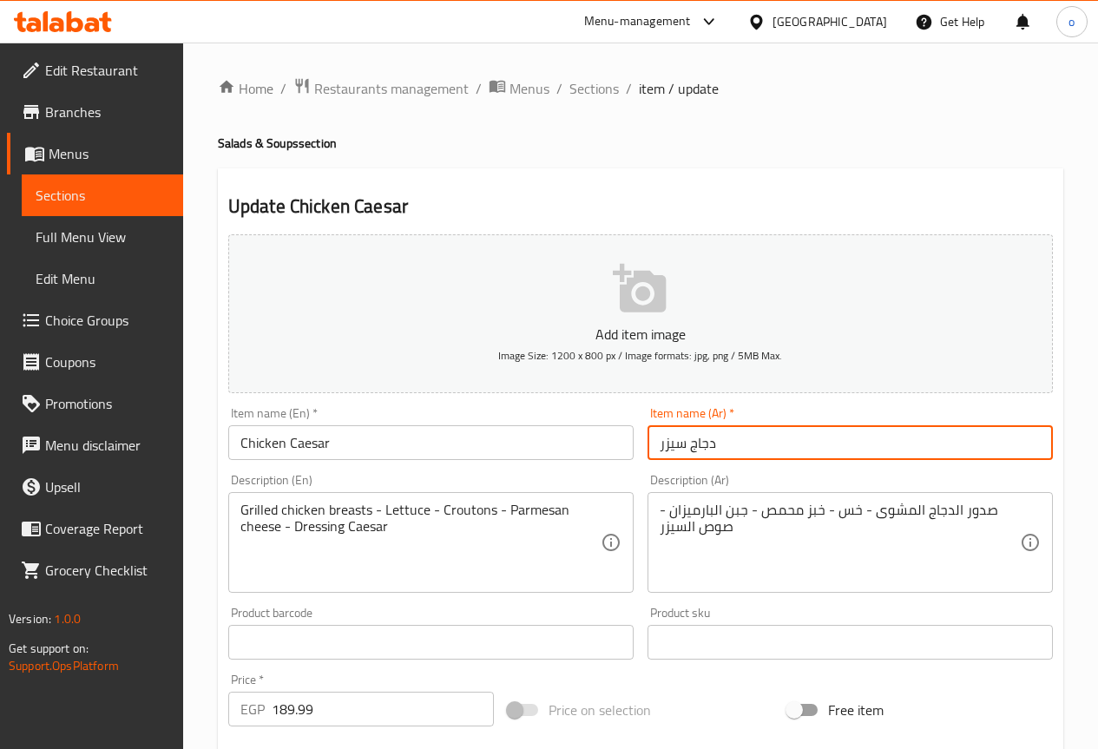
drag, startPoint x: 657, startPoint y: 446, endPoint x: 682, endPoint y: 441, distance: 25.7
click at [682, 441] on input "دجاج سيزر" at bounding box center [850, 442] width 405 height 35
type input "د"
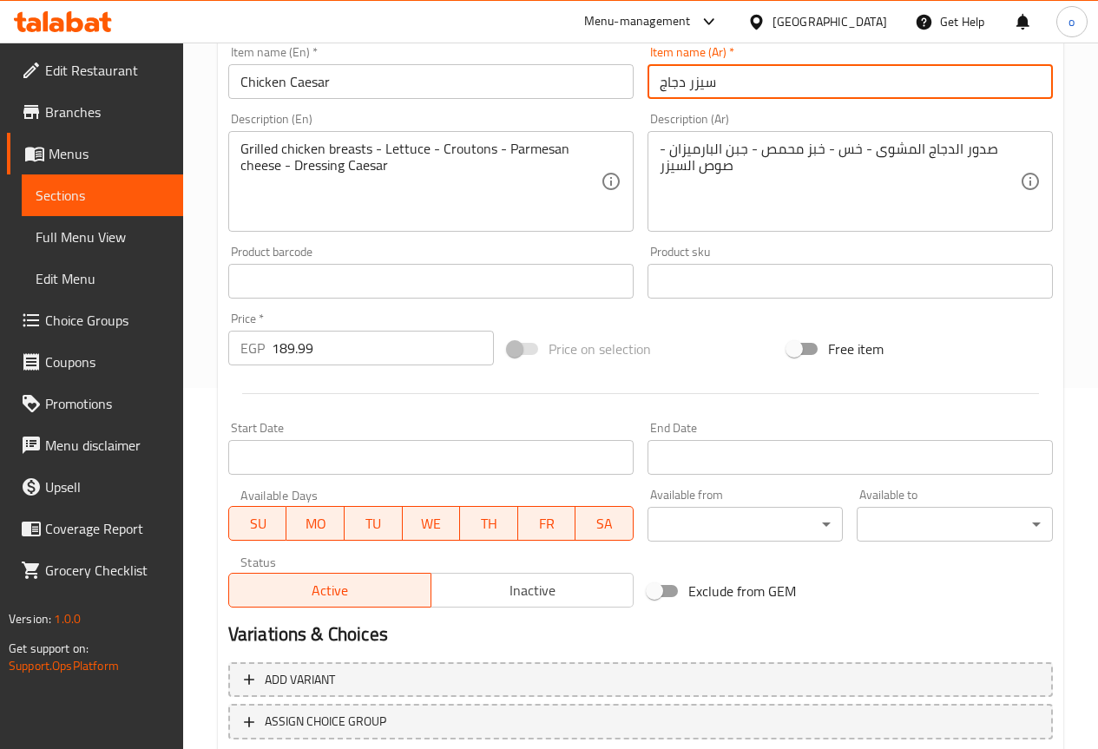
scroll to position [434, 0]
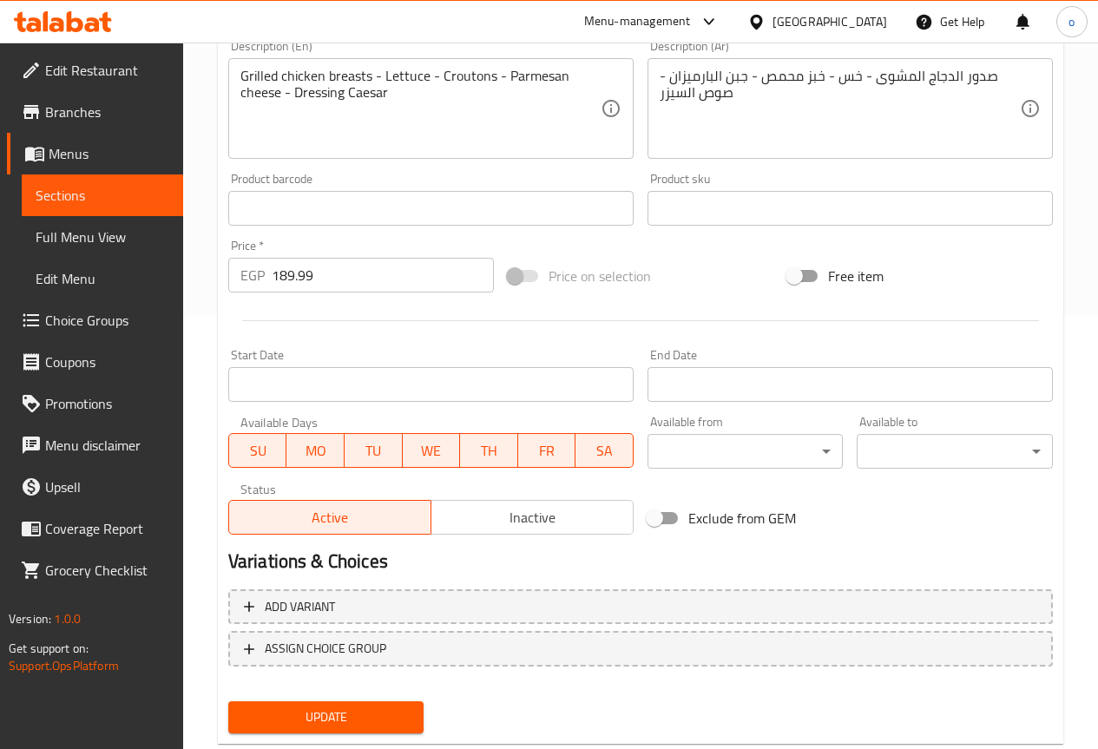
type input "سيزر دجاج"
click at [379, 719] on span "Update" at bounding box center [326, 718] width 168 height 22
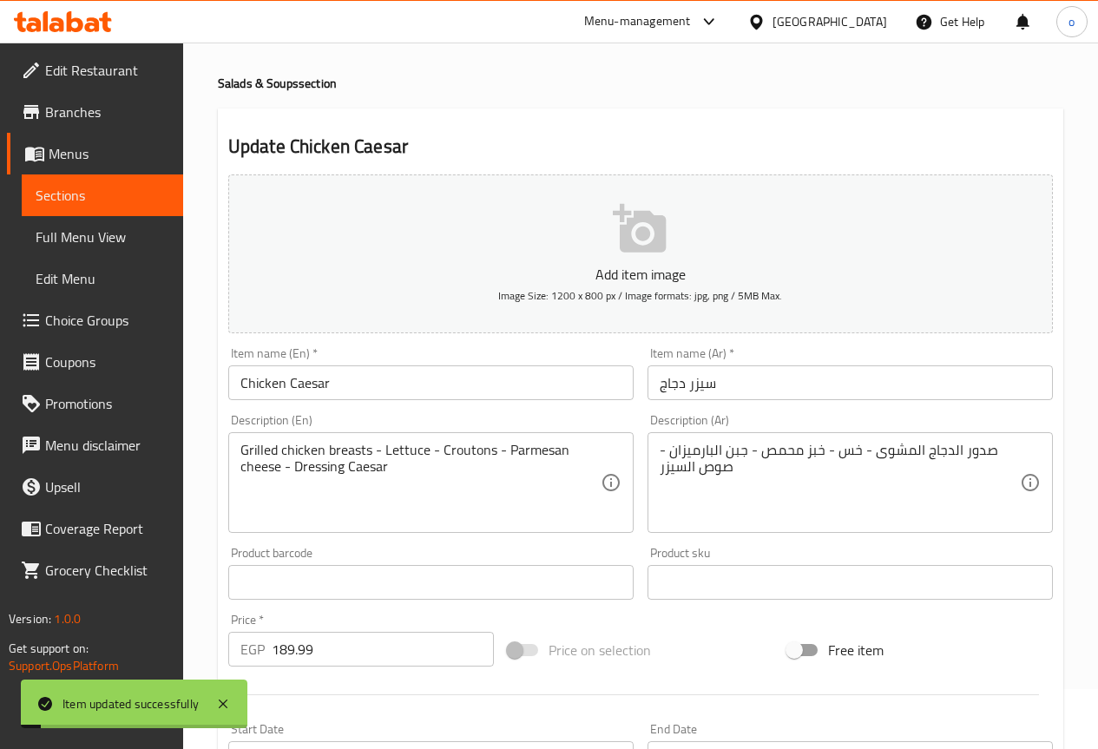
scroll to position [0, 0]
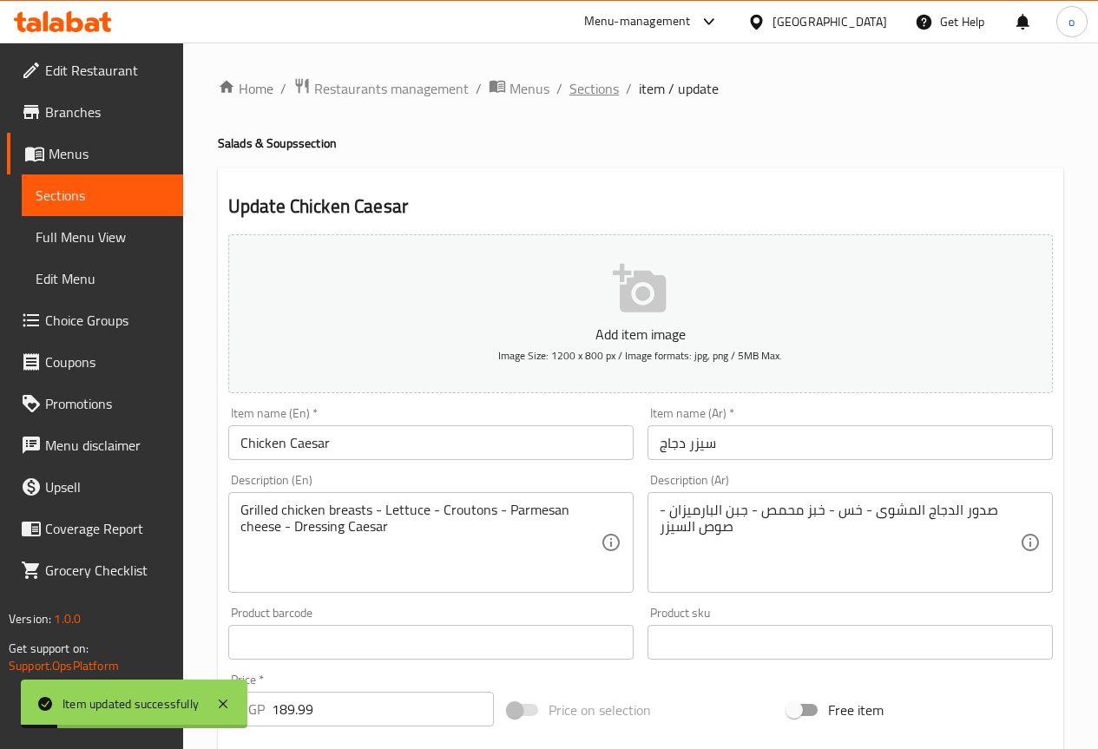
click at [592, 80] on span "Sections" at bounding box center [594, 88] width 49 height 21
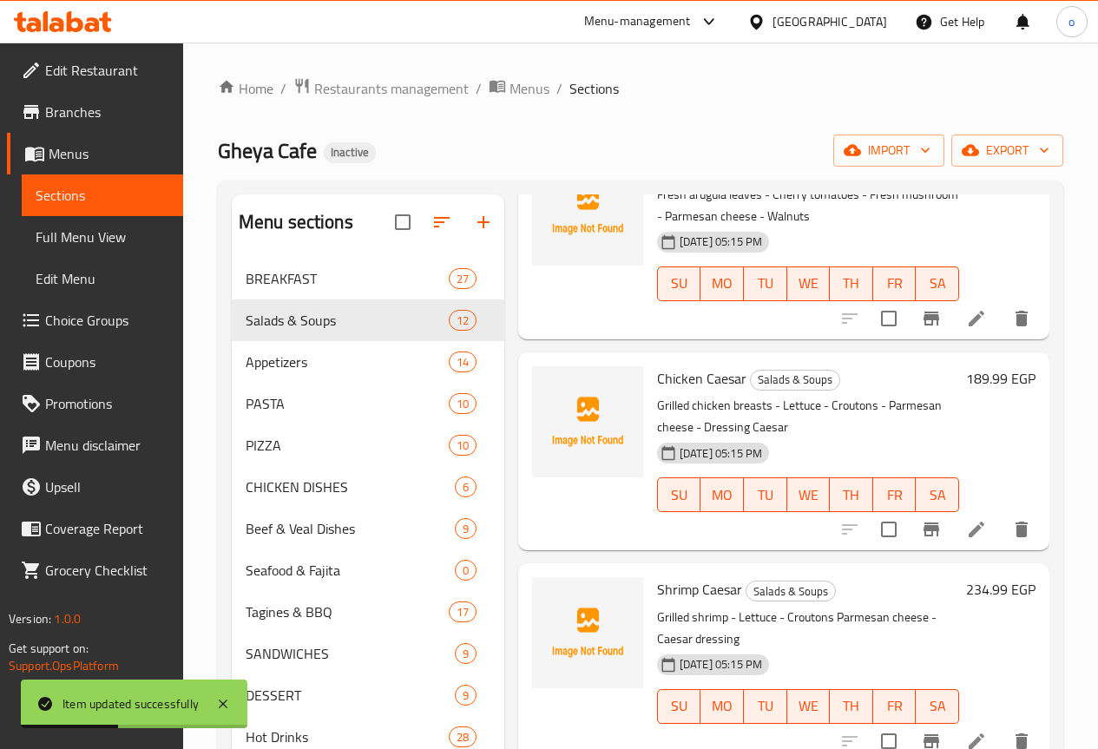
scroll to position [434, 0]
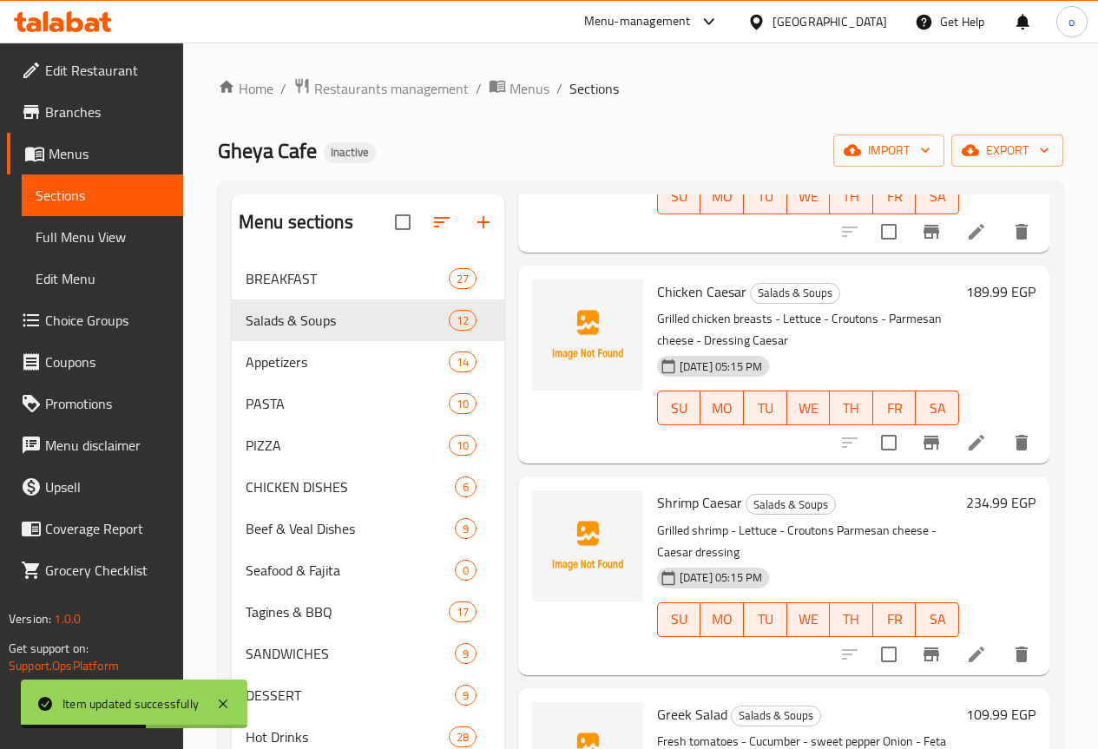
click at [966, 651] on icon at bounding box center [976, 654] width 21 height 21
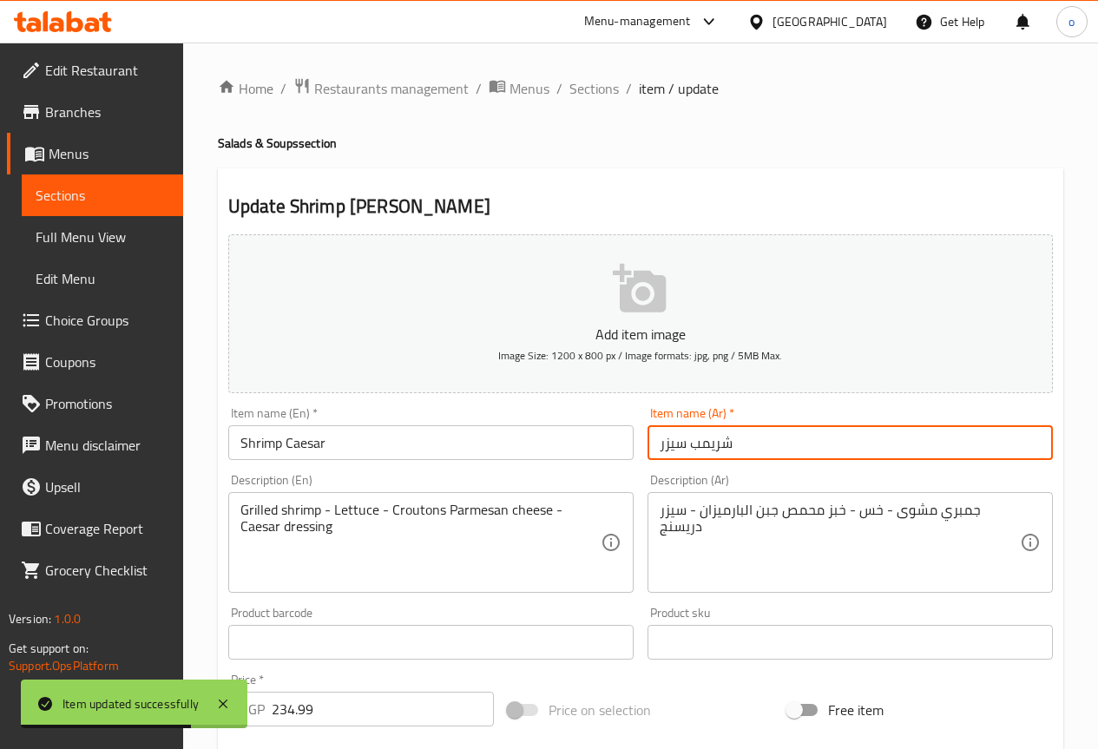
click at [665, 438] on input "شريمب سيزر" at bounding box center [850, 442] width 405 height 35
click at [666, 438] on input "شريمب سيزر" at bounding box center [850, 442] width 405 height 35
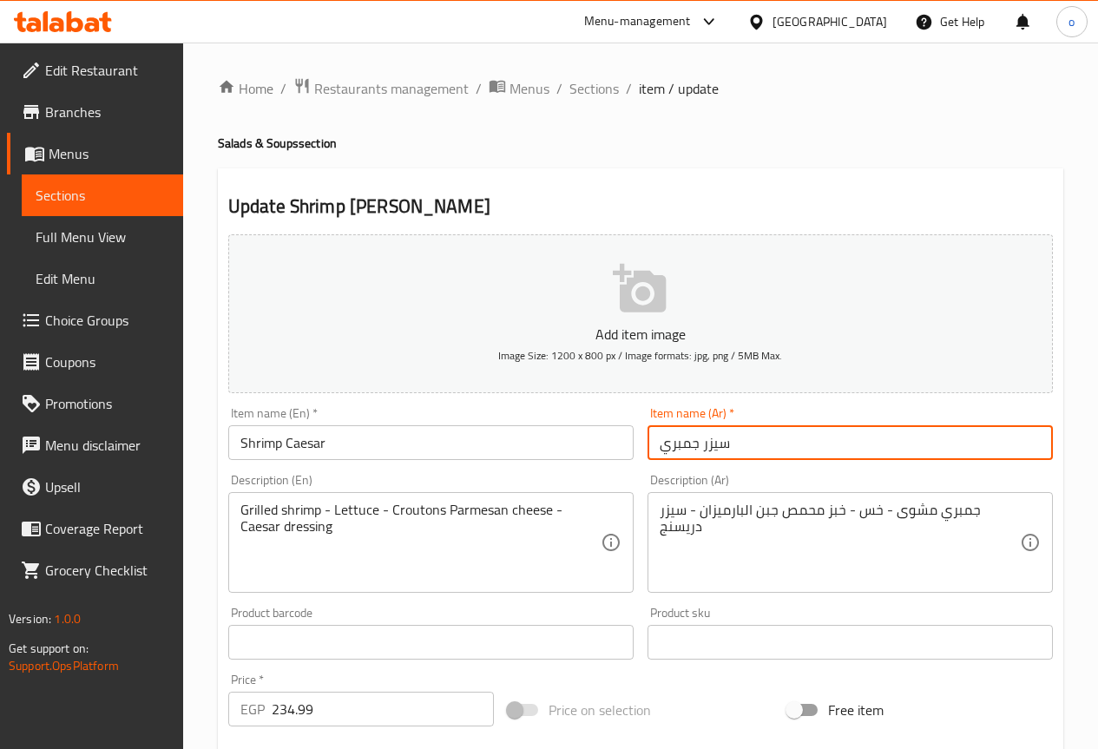
type input "سيزر جمبري"
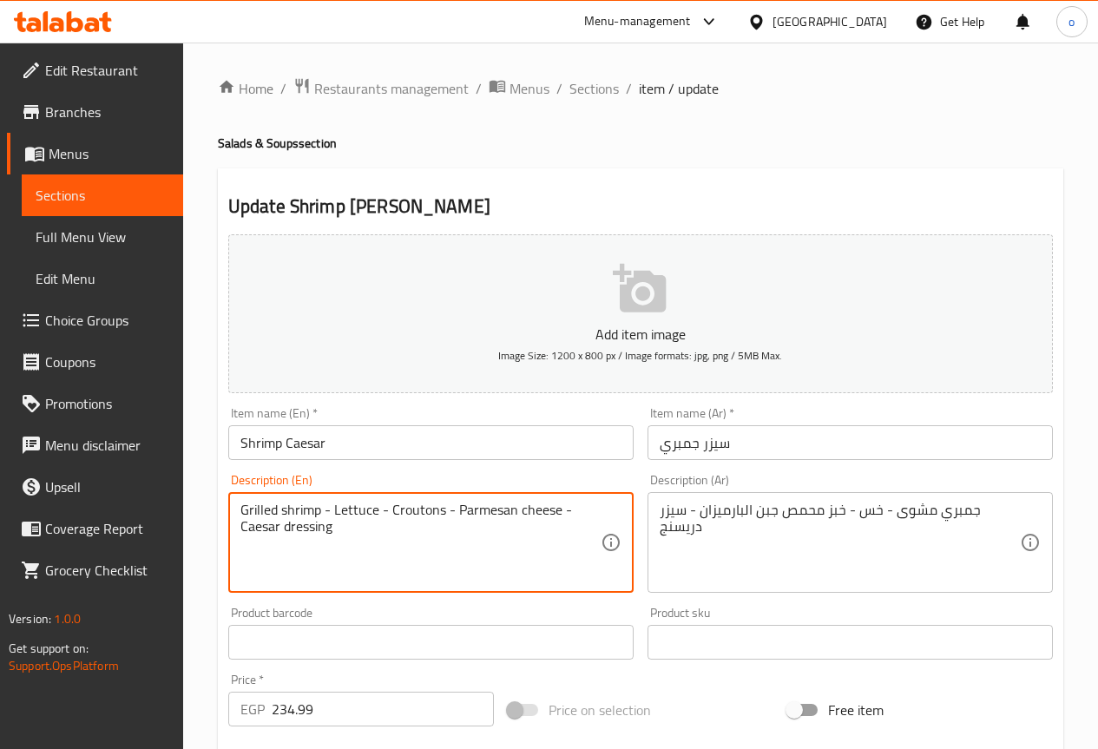
type textarea "Grilled shrimp - Lettuce - Croutons - Parmesan cheese - Caesar dressing"
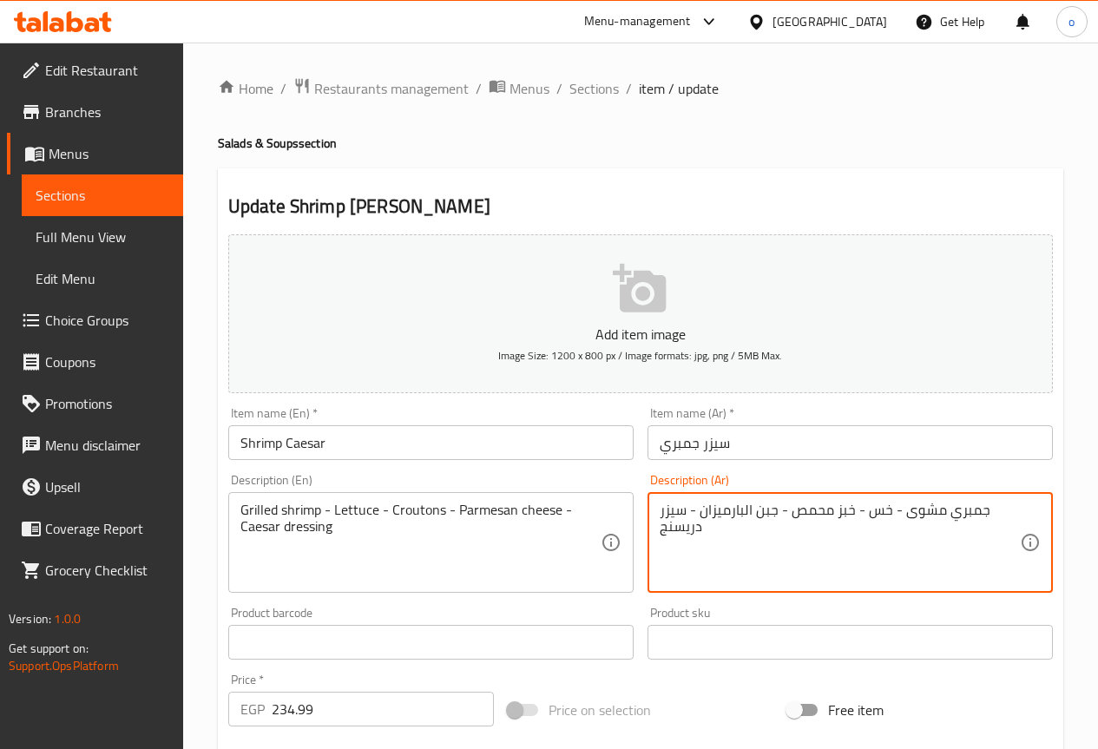
click at [673, 529] on textarea "جمبري مشوى - خس - خبز محمص - جبن البارميزان - سيزر دريسنج" at bounding box center [840, 543] width 360 height 82
click at [674, 529] on textarea "جمبري مشوى - خس - خبز محمص - جبن البارميزان - سيزر دريسنج" at bounding box center [840, 543] width 360 height 82
click at [689, 507] on textarea "جمبري مشوى - خس - خبز محمص - جبن البارميزان - سيزر دريسنج" at bounding box center [840, 543] width 360 height 82
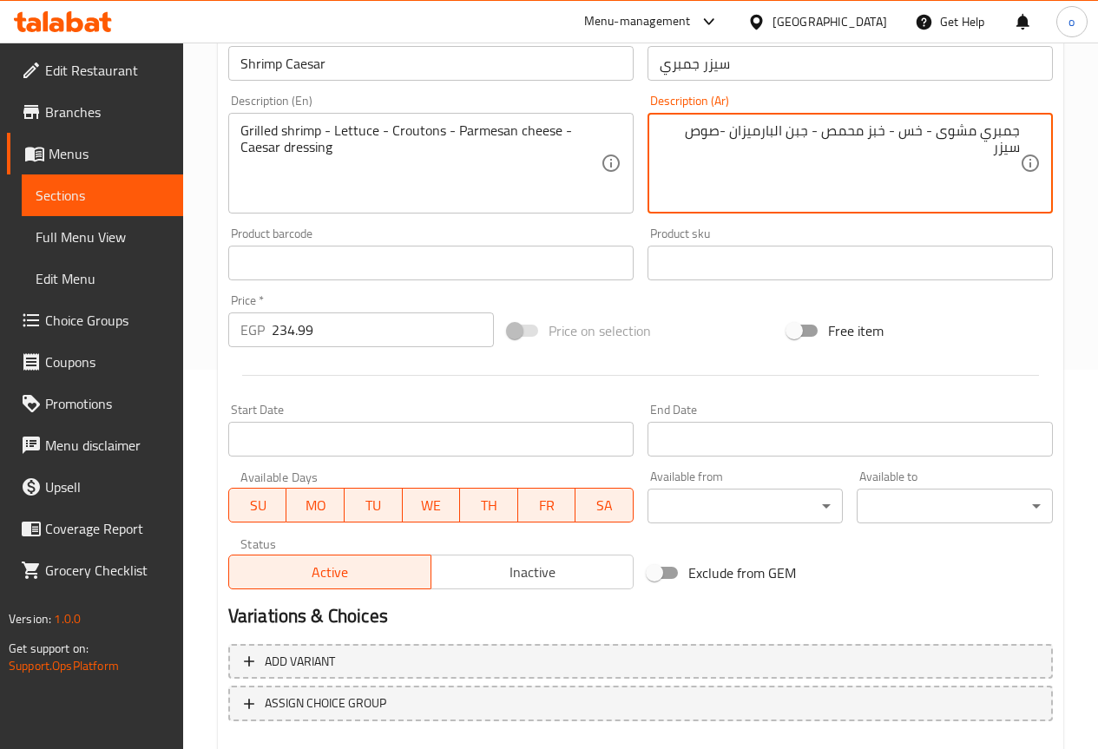
scroll to position [478, 0]
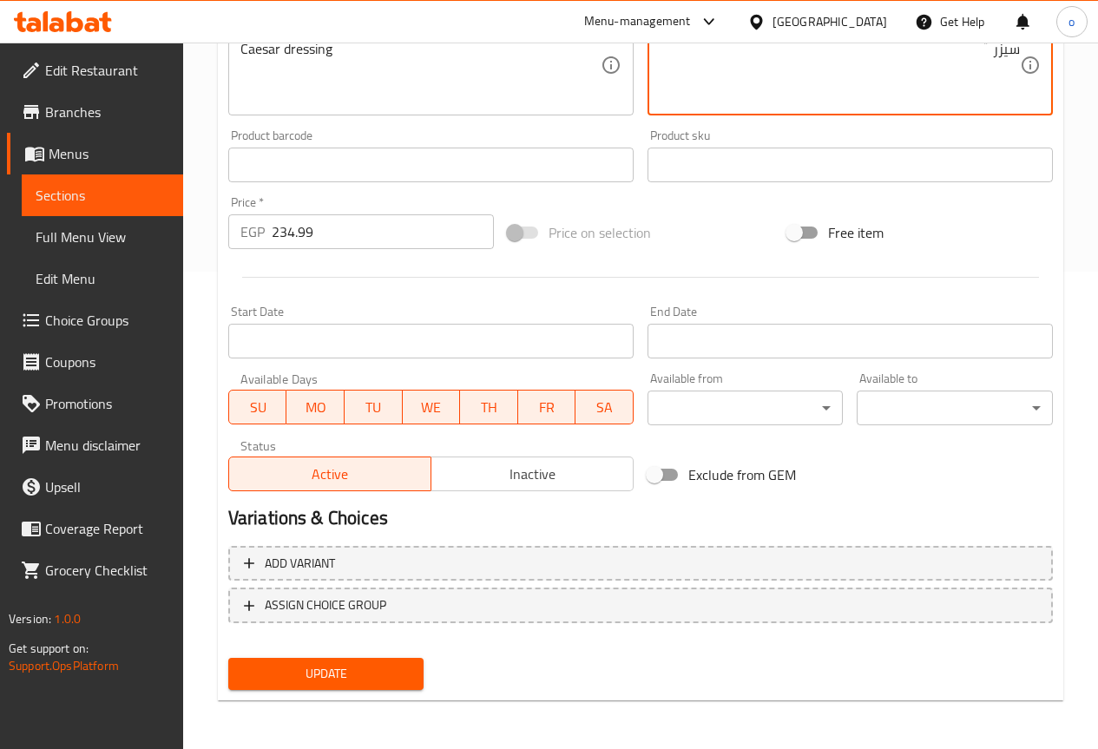
type textarea "جمبري مشوى - خس - خبز محمص - جبن البارميزان -صوص سيزر"
click at [399, 663] on span "Update" at bounding box center [326, 674] width 168 height 22
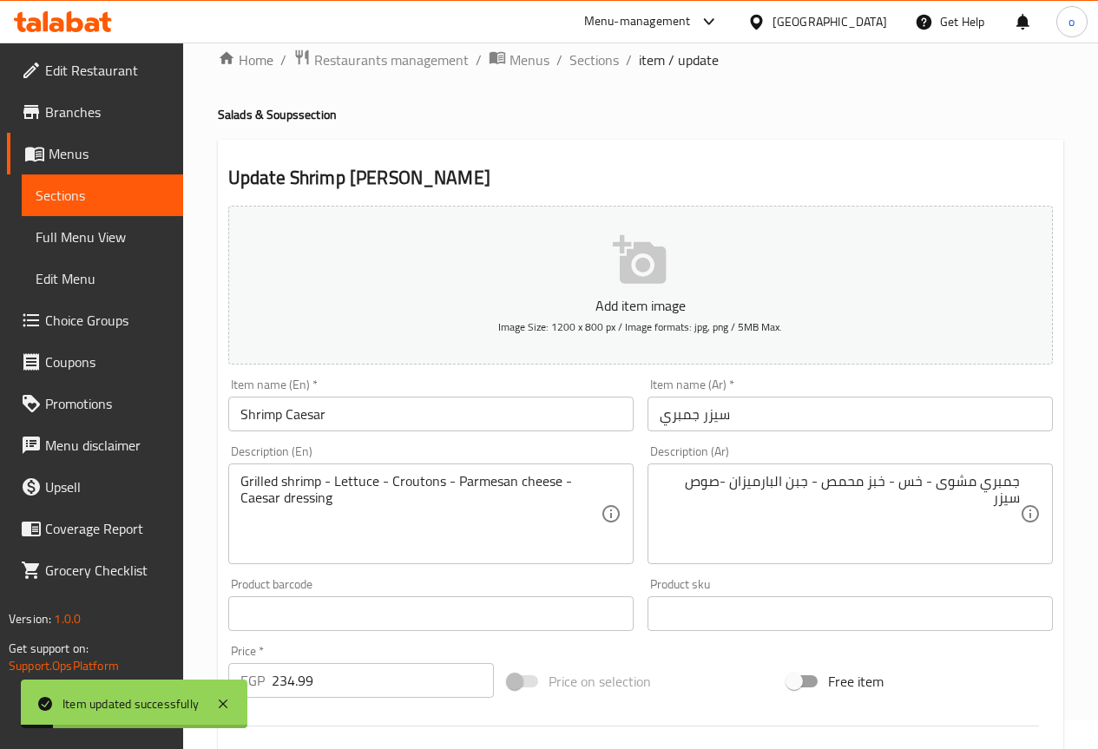
scroll to position [0, 0]
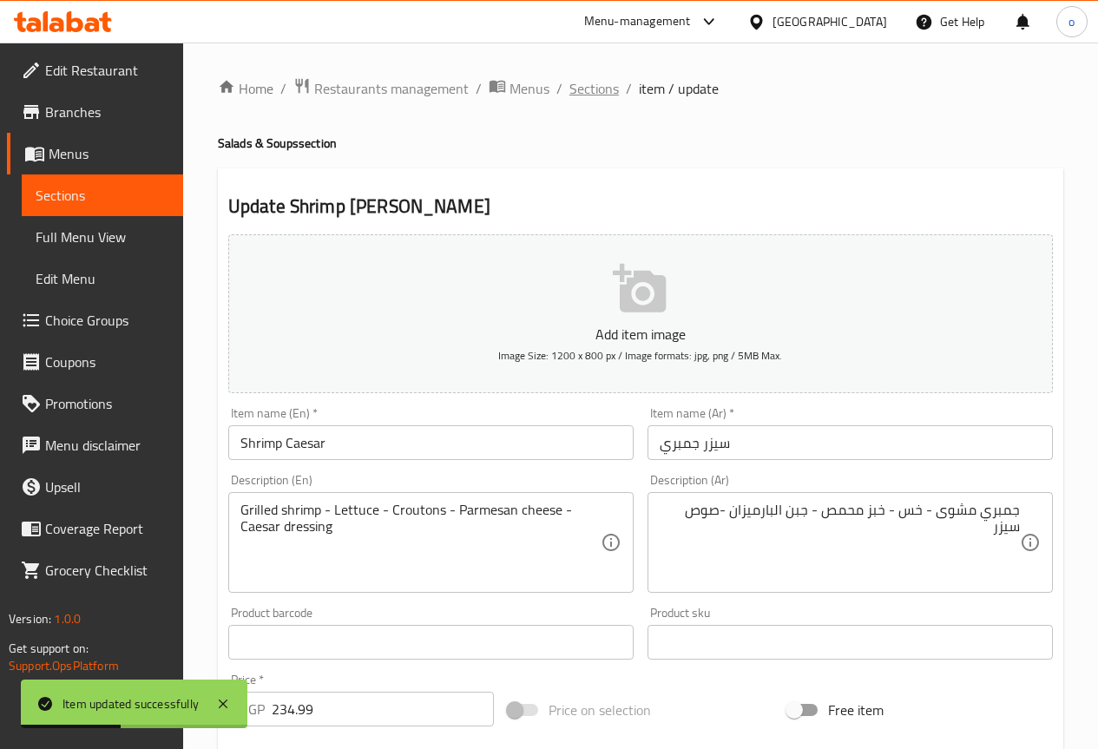
click at [599, 96] on span "Sections" at bounding box center [594, 88] width 49 height 21
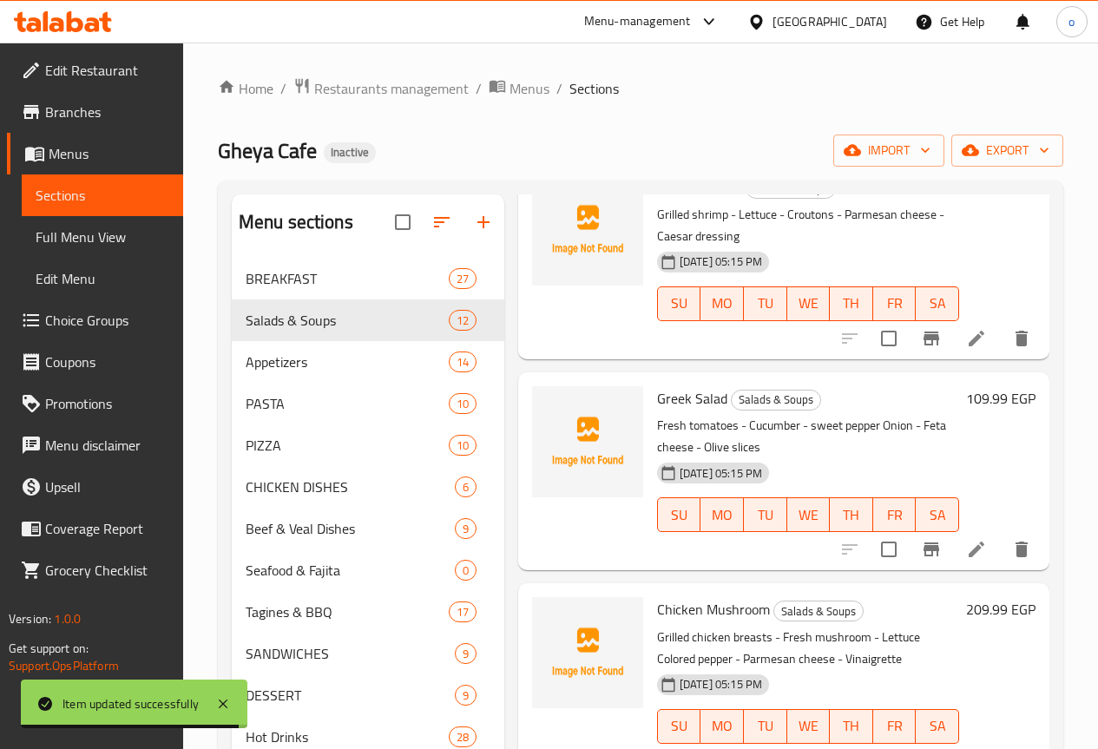
scroll to position [781, 0]
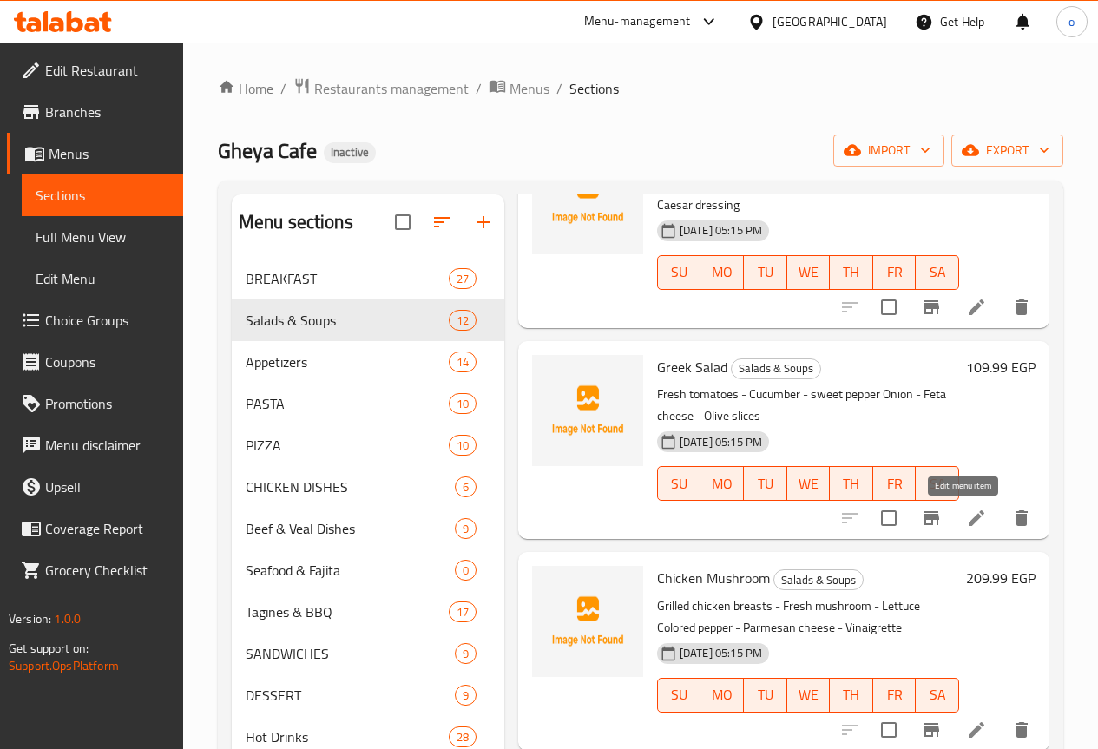
click at [966, 519] on icon at bounding box center [976, 518] width 21 height 21
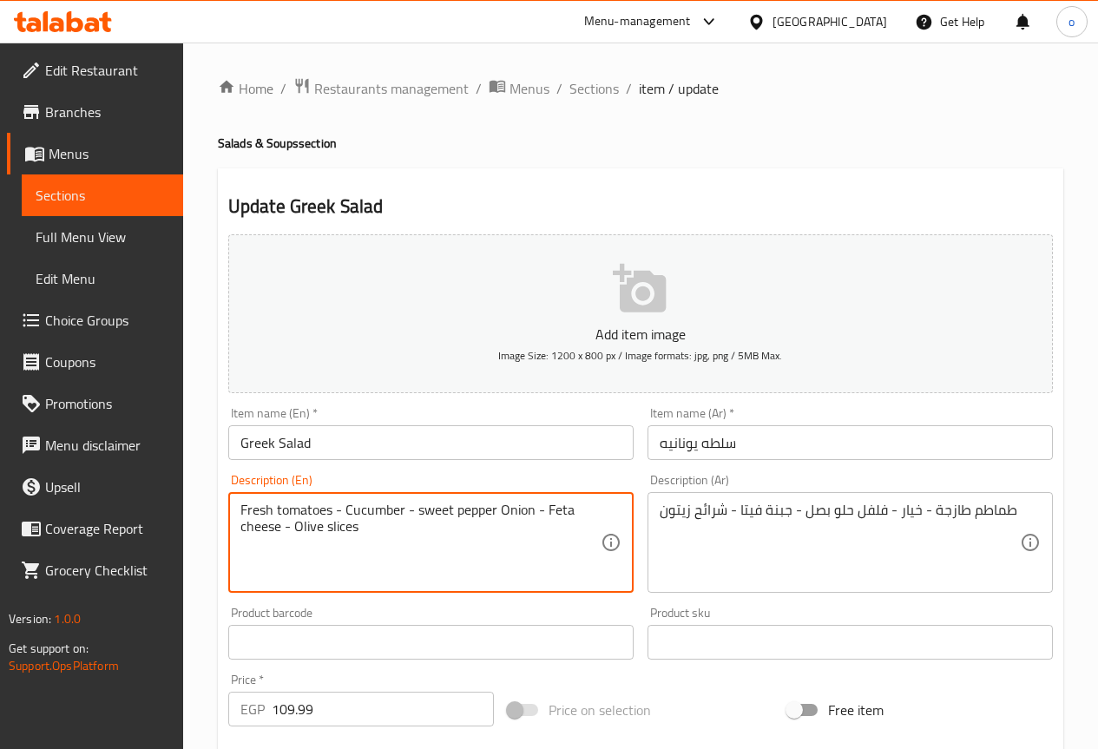
click at [509, 575] on textarea "Fresh tomatoes - Cucumber - sweet pepper Onion - Feta cheese - Olive slices" at bounding box center [421, 543] width 360 height 82
click at [493, 510] on textarea "Fresh tomatoes - Cucumber - sweet pepper Onion - Feta cheese - Olive slices" at bounding box center [421, 543] width 360 height 82
type textarea "Fresh tomatoes - Cucumber - sweet pepper - Onion - Feta cheese - Olive slices"
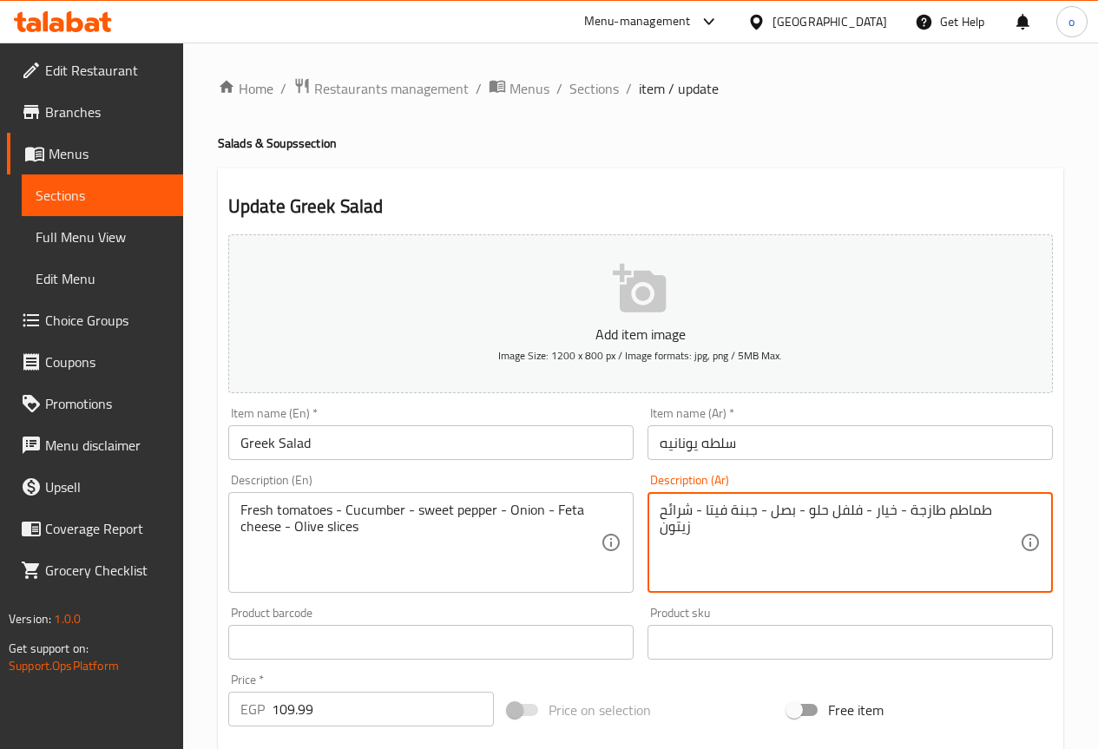
type textarea "طماطم طازجة - خيار - فلفل حلو - بصل - جبنة فيتا - شرائح زيتون"
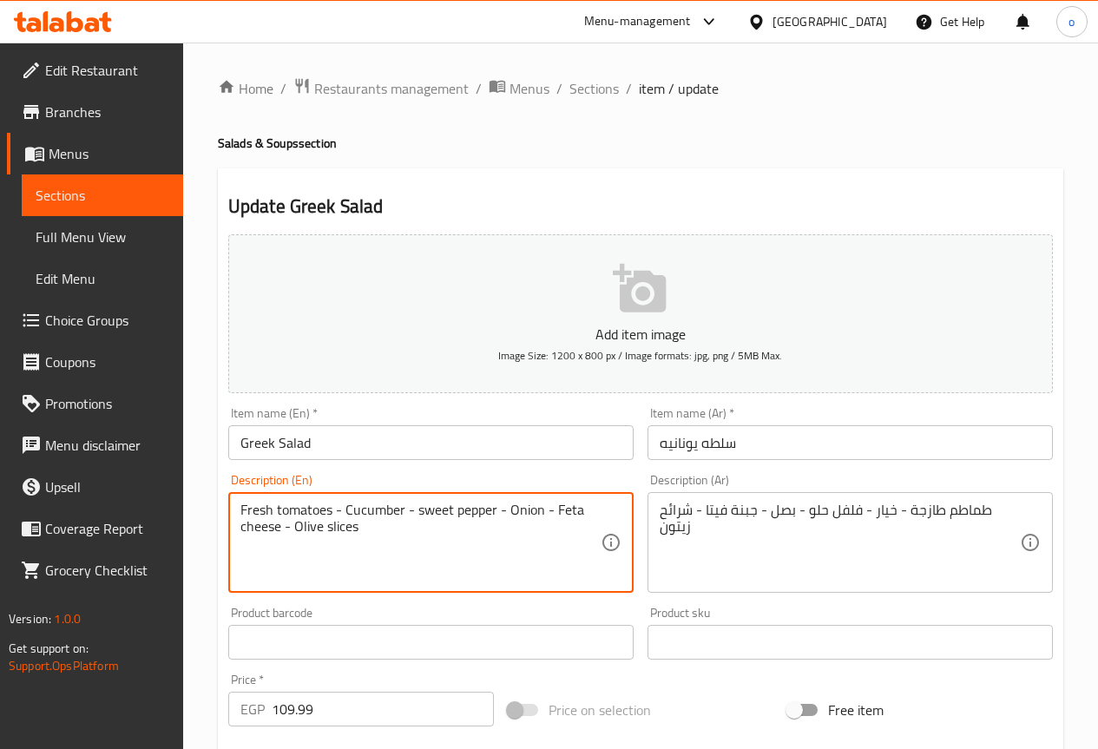
click at [478, 513] on textarea "Fresh tomatoes - Cucumber - sweet pepper - Onion - Feta cheese - Olive slices" at bounding box center [421, 543] width 360 height 82
drag, startPoint x: 418, startPoint y: 511, endPoint x: 495, endPoint y: 498, distance: 78.4
click at [495, 498] on div "Fresh tomatoes - Cucumber - sweet pepper - Onion - Feta cheese - Olive slices D…" at bounding box center [430, 542] width 405 height 101
click at [541, 537] on textarea "Fresh tomatoes - Cucumber - sweet pepper - Onion - Feta cheese - Olive slices" at bounding box center [421, 543] width 360 height 82
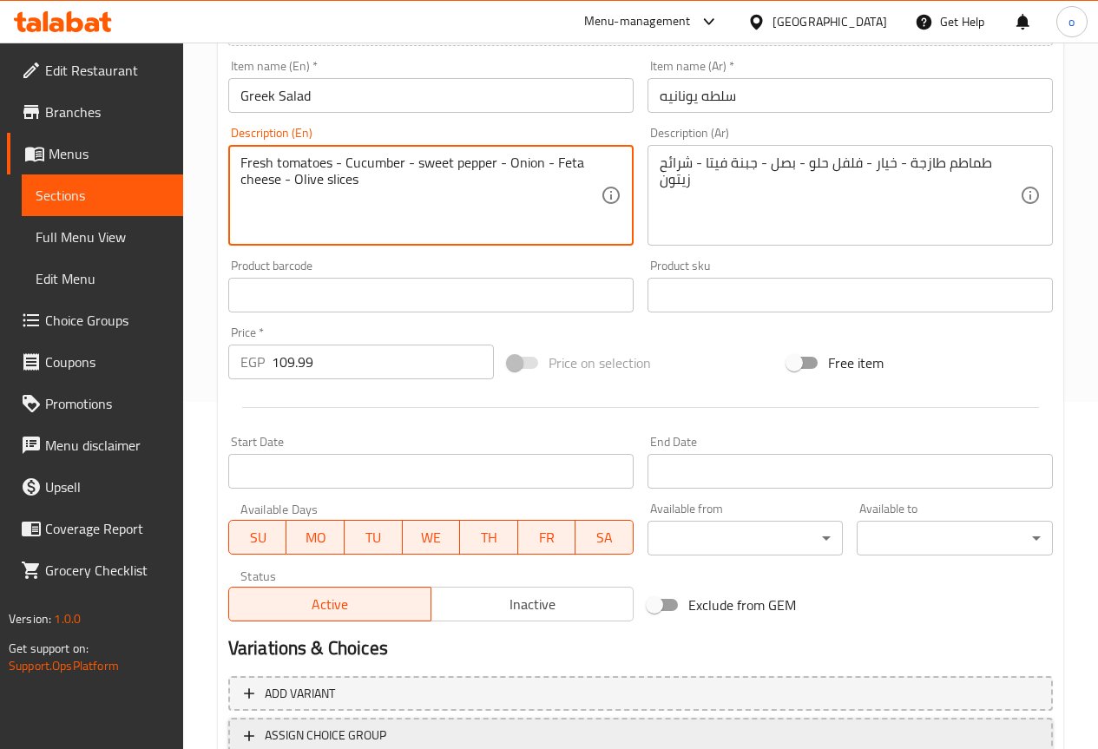
scroll to position [434, 0]
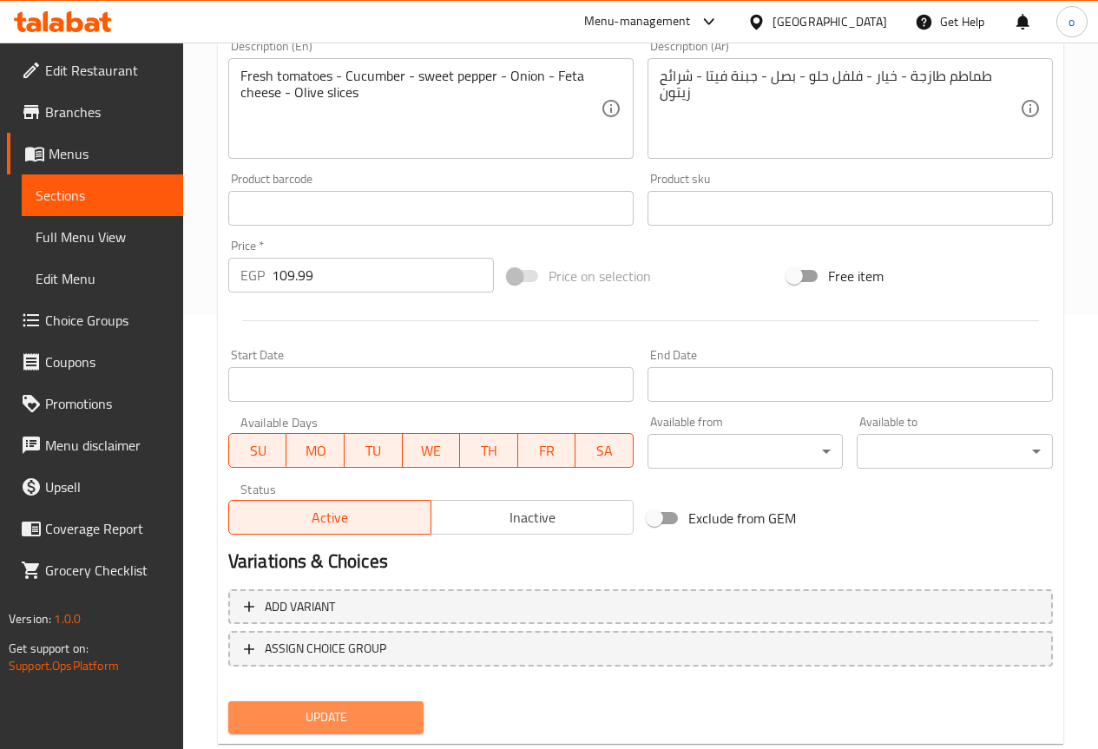
click at [392, 720] on span "Update" at bounding box center [326, 718] width 168 height 22
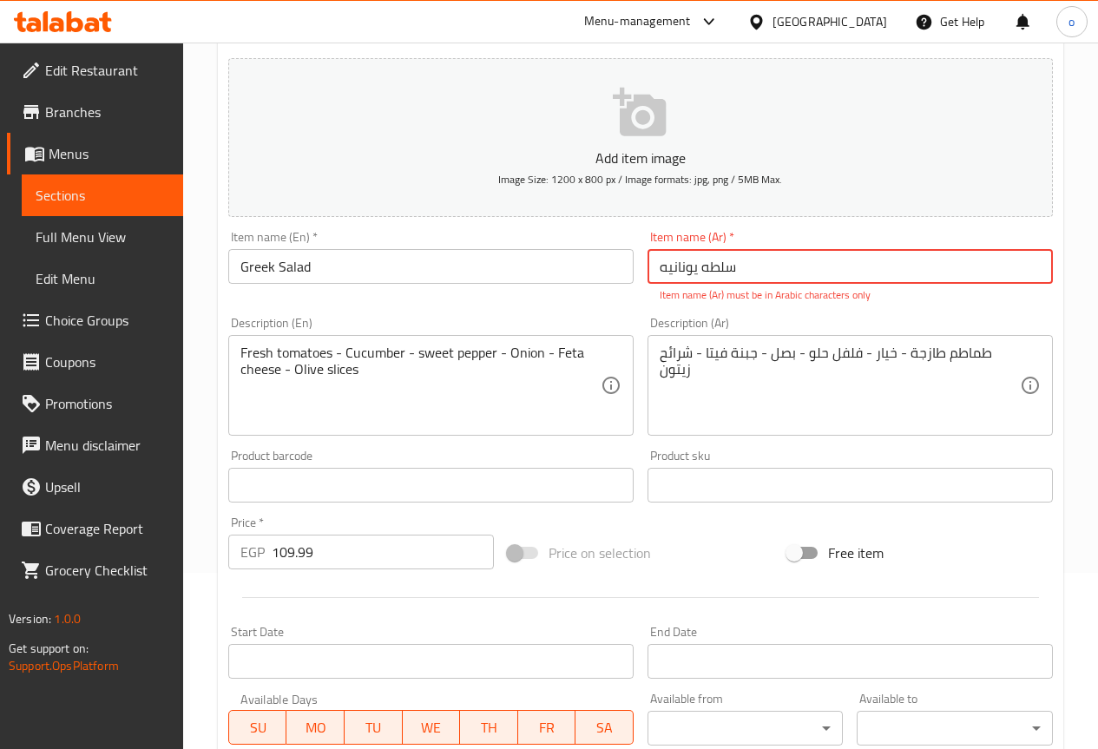
scroll to position [165, 0]
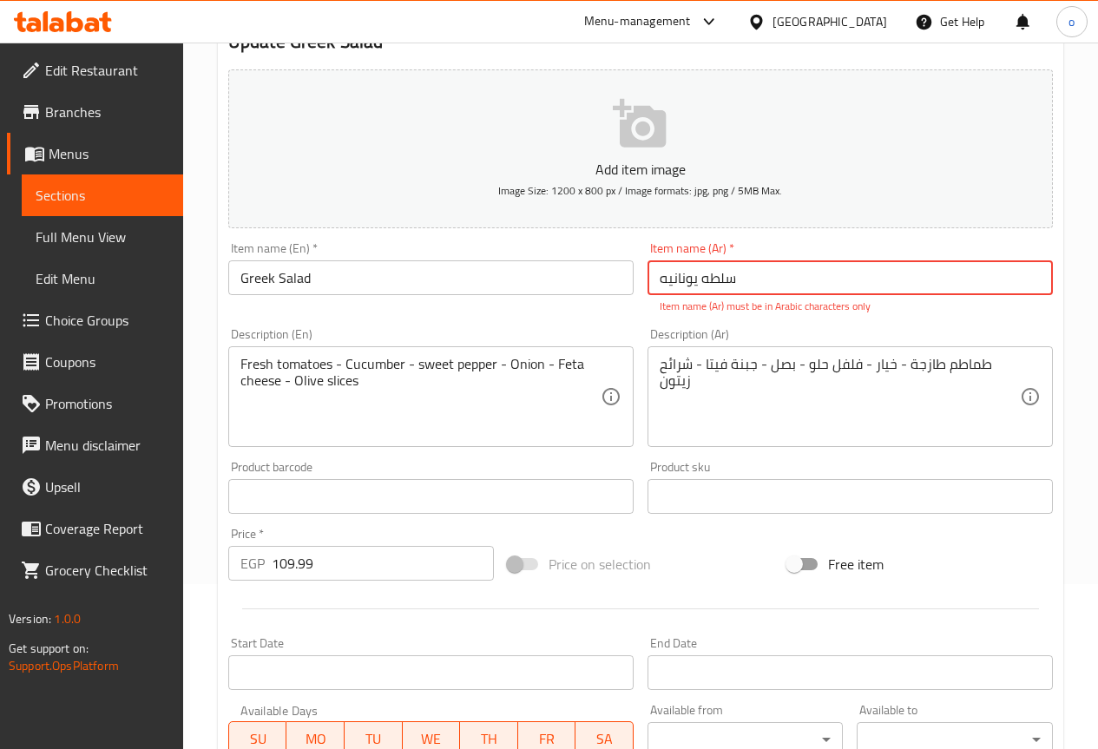
click at [832, 289] on input "سلطه یونانیه" at bounding box center [850, 277] width 405 height 35
click at [831, 285] on input "سلطه یونانیه" at bounding box center [850, 277] width 405 height 35
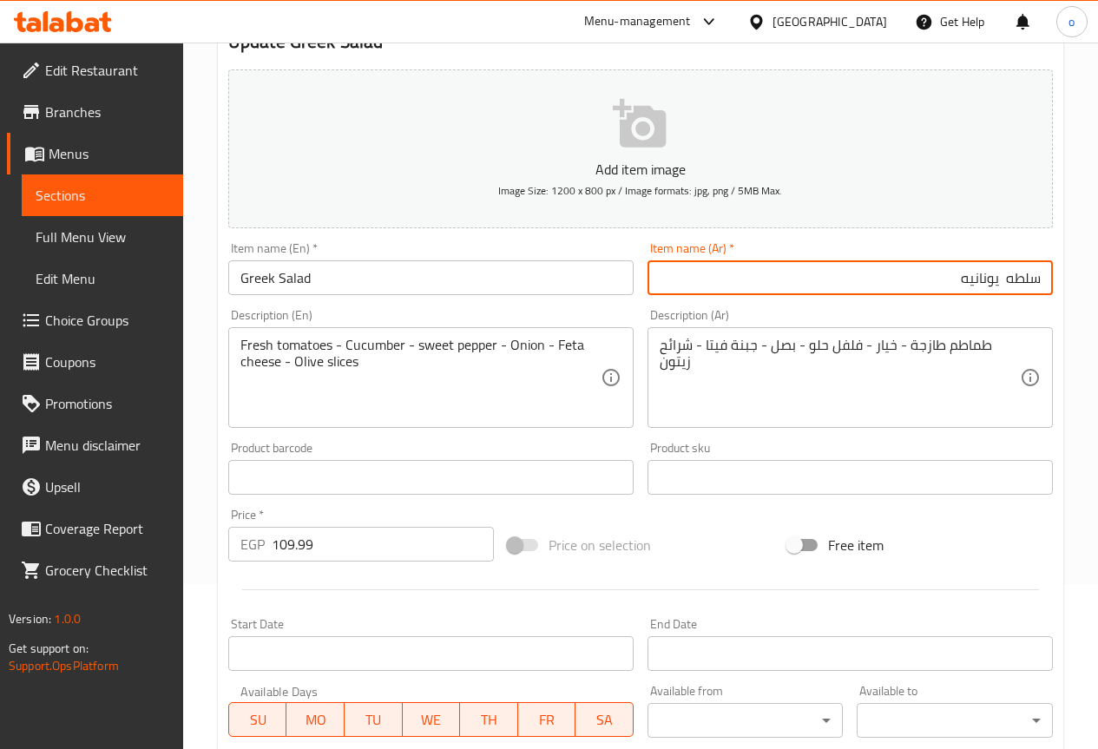
scroll to position [478, 0]
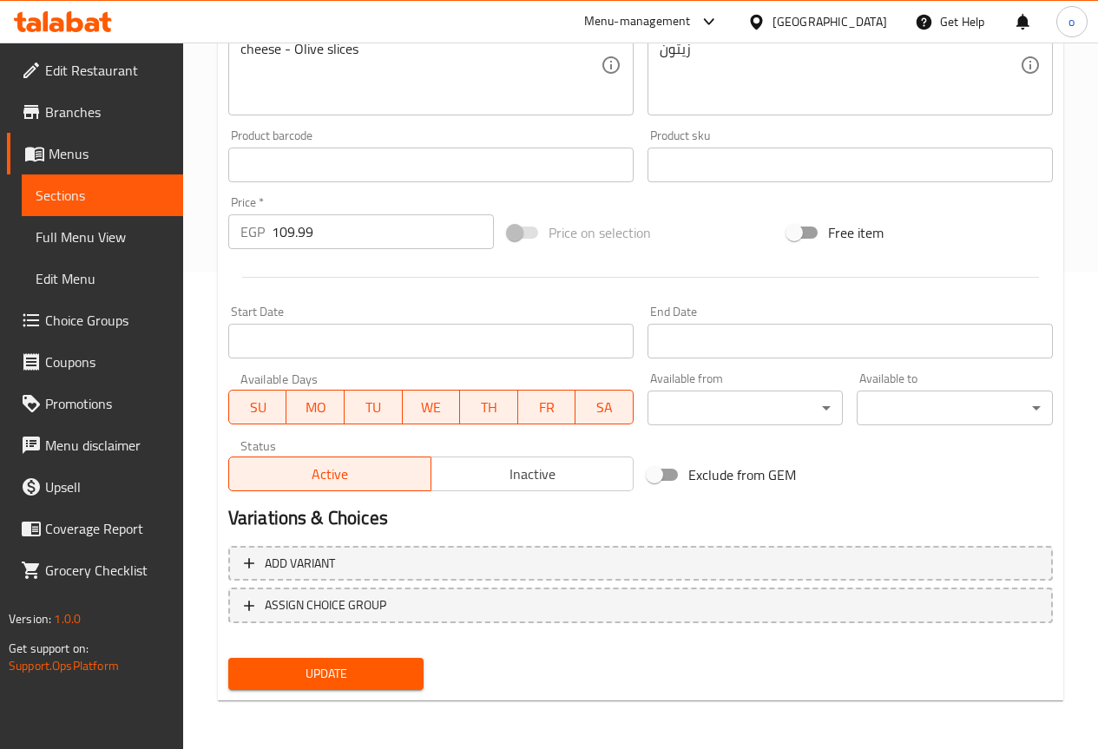
type input "سلطه يونانيه"
click at [363, 669] on span "Update" at bounding box center [326, 674] width 168 height 22
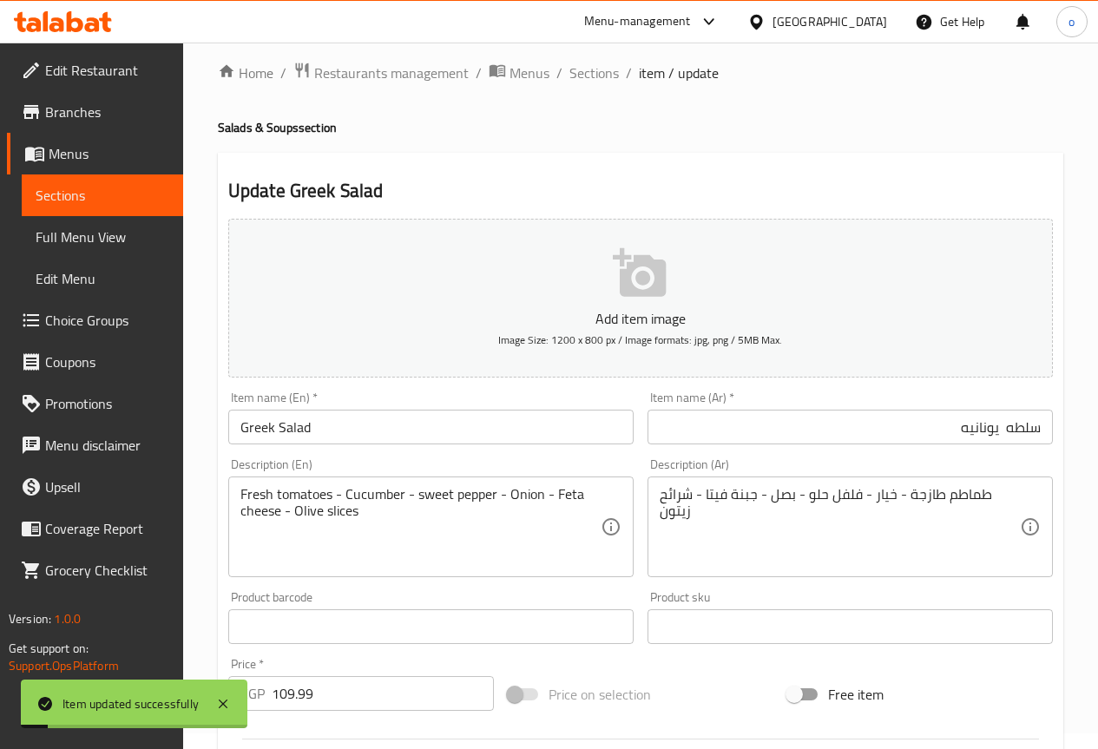
scroll to position [0, 0]
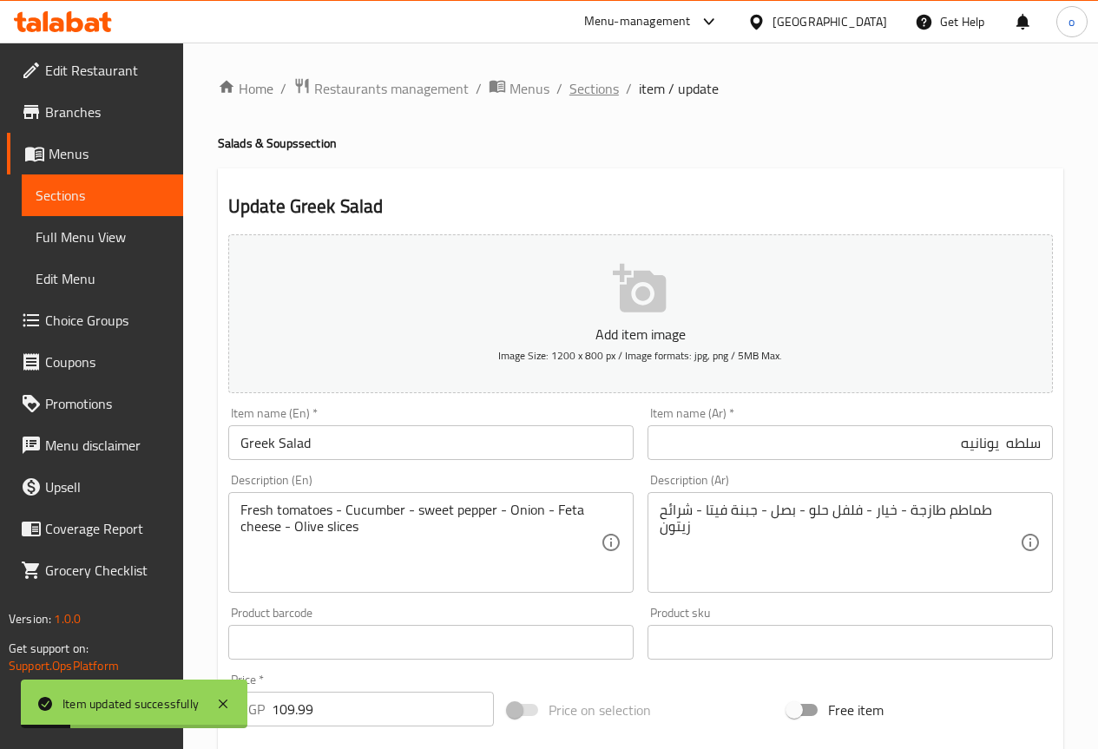
click at [575, 80] on span "Sections" at bounding box center [594, 88] width 49 height 21
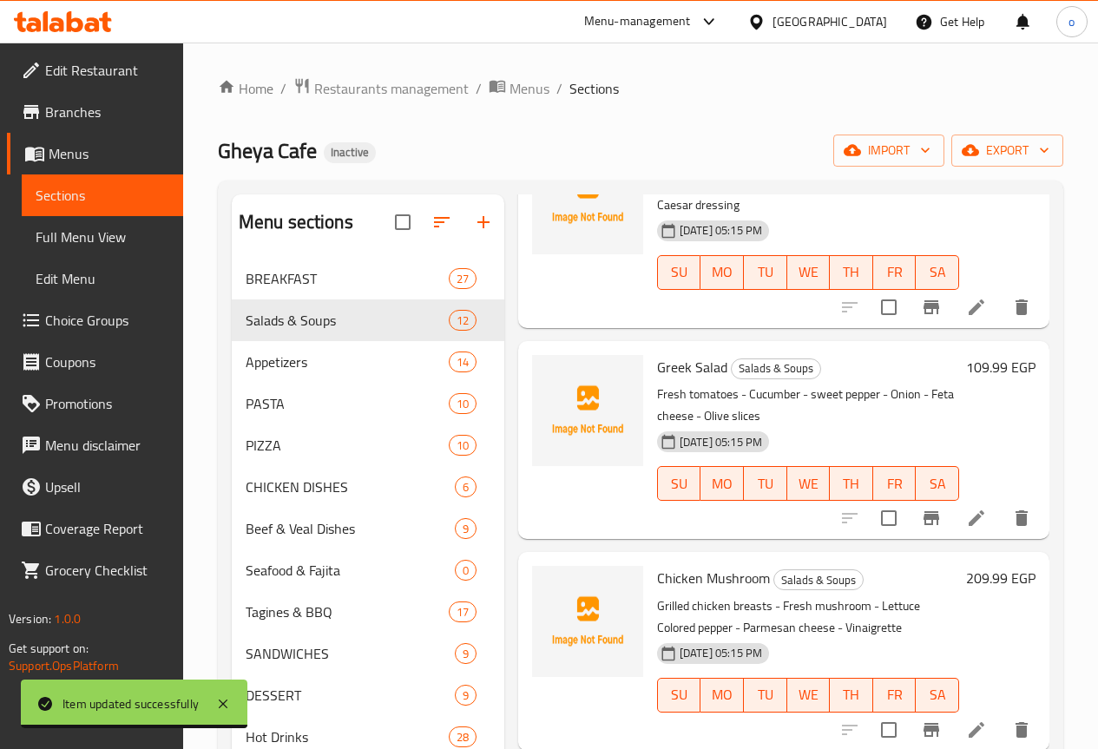
scroll to position [868, 0]
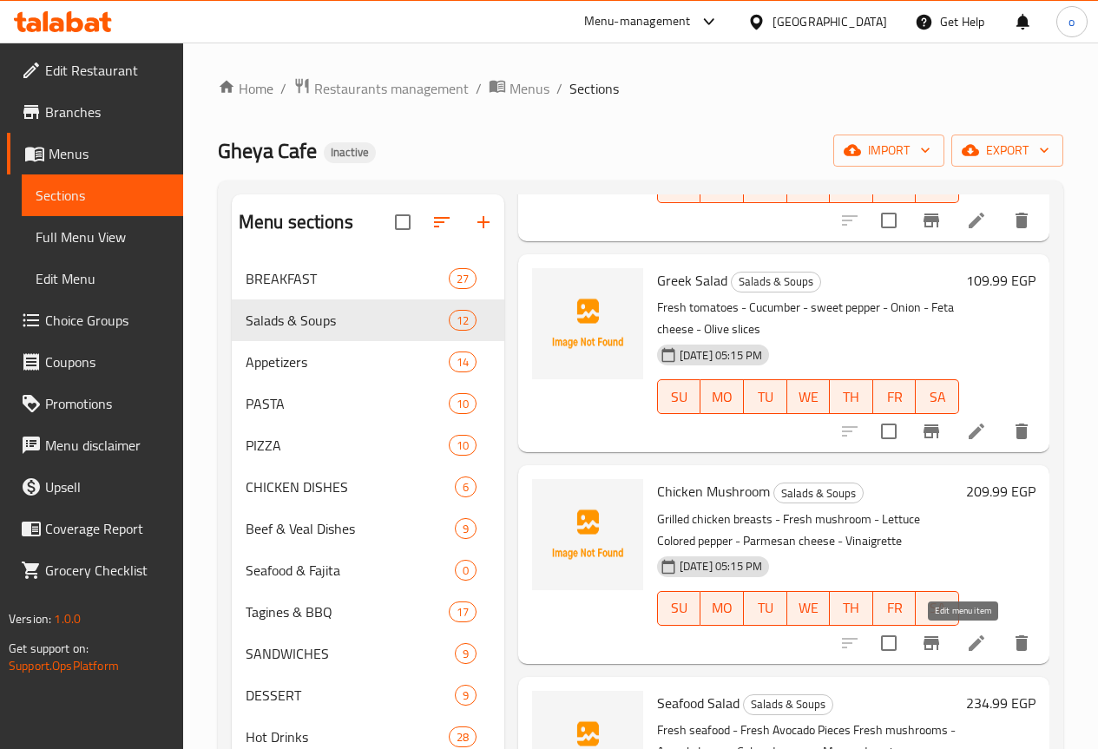
click at [969, 650] on icon at bounding box center [977, 644] width 16 height 16
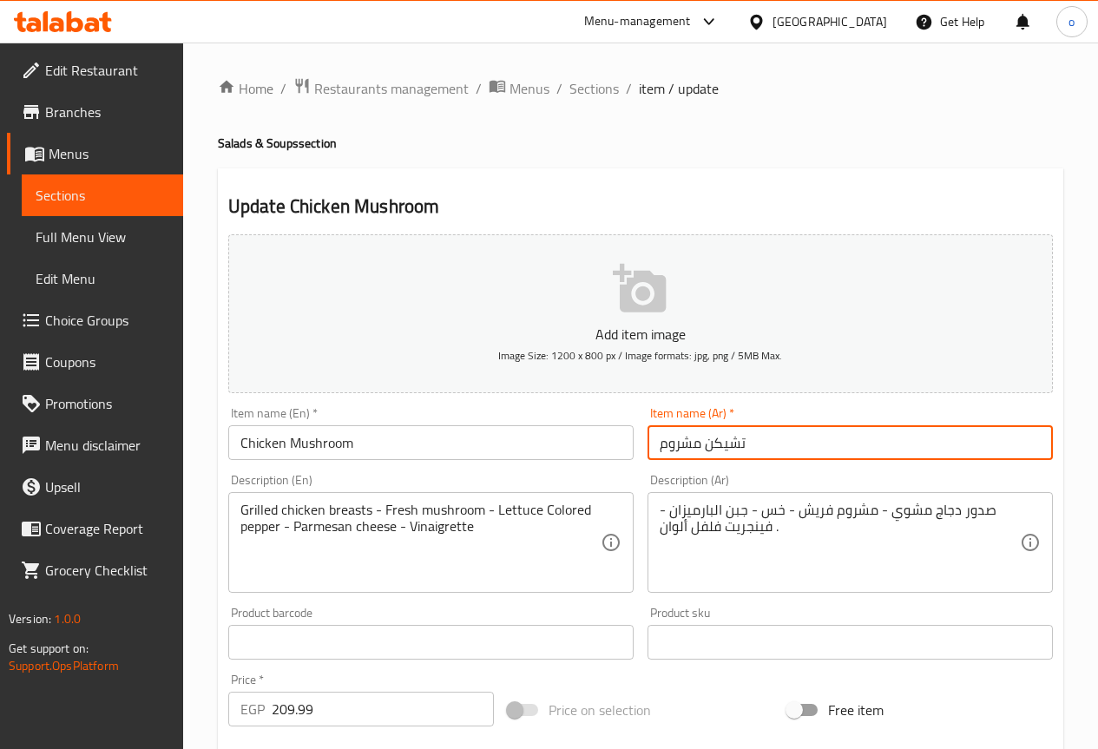
drag, startPoint x: 745, startPoint y: 445, endPoint x: 707, endPoint y: 458, distance: 40.1
click at [707, 458] on input "تشیکن مشروم" at bounding box center [850, 442] width 405 height 35
type input "دجاج مشروم"
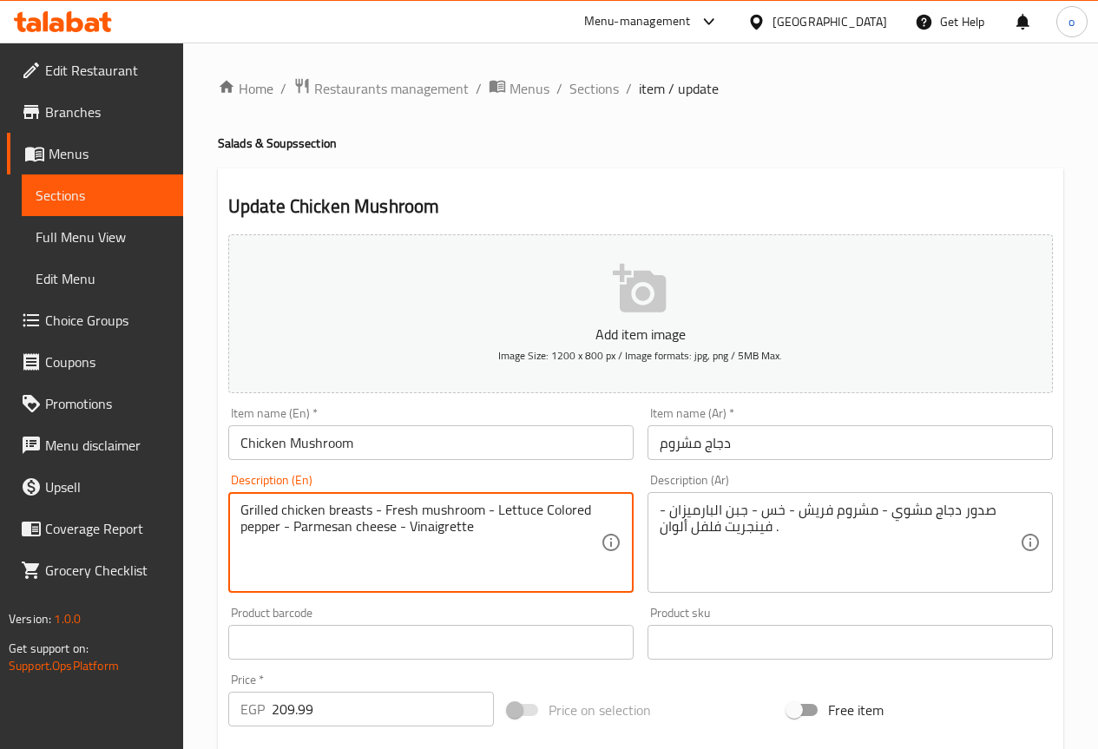
click at [447, 532] on textarea "Grilled chicken breasts - Fresh mushroom - Lettuce Colored pepper - Parmesan ch…" at bounding box center [421, 543] width 360 height 82
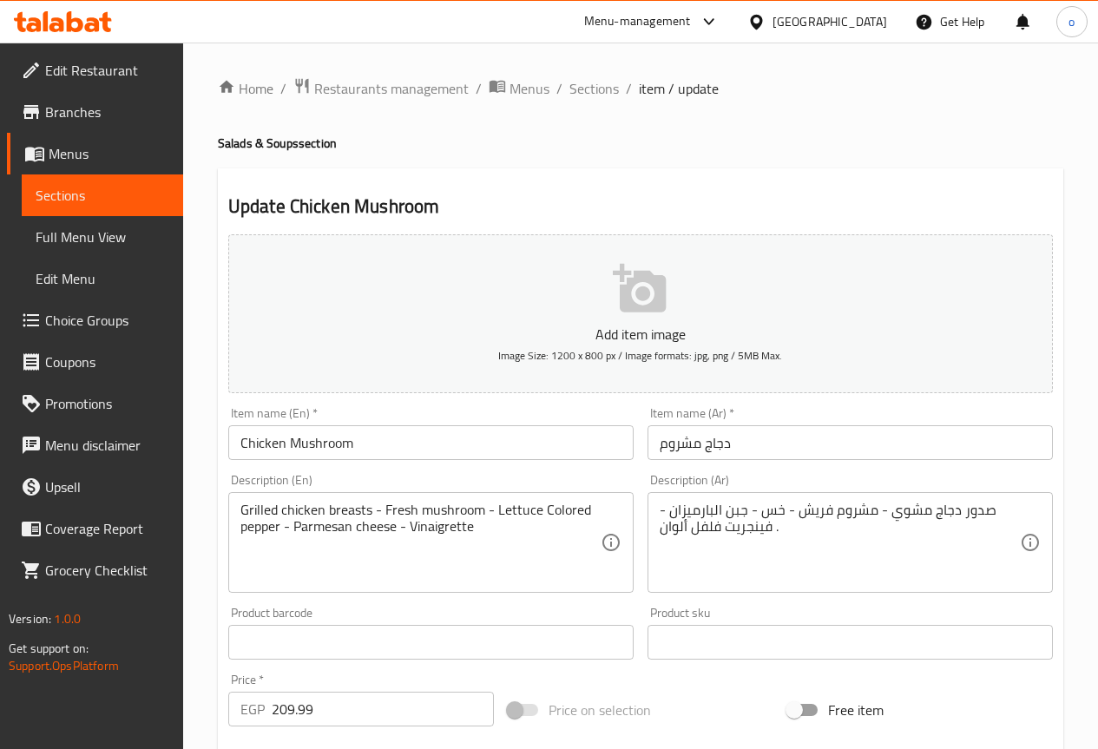
click at [537, 514] on textarea "Grilled chicken breasts - Fresh mushroom - Lettuce Colored pepper - Parmesan ch…" at bounding box center [421, 543] width 360 height 82
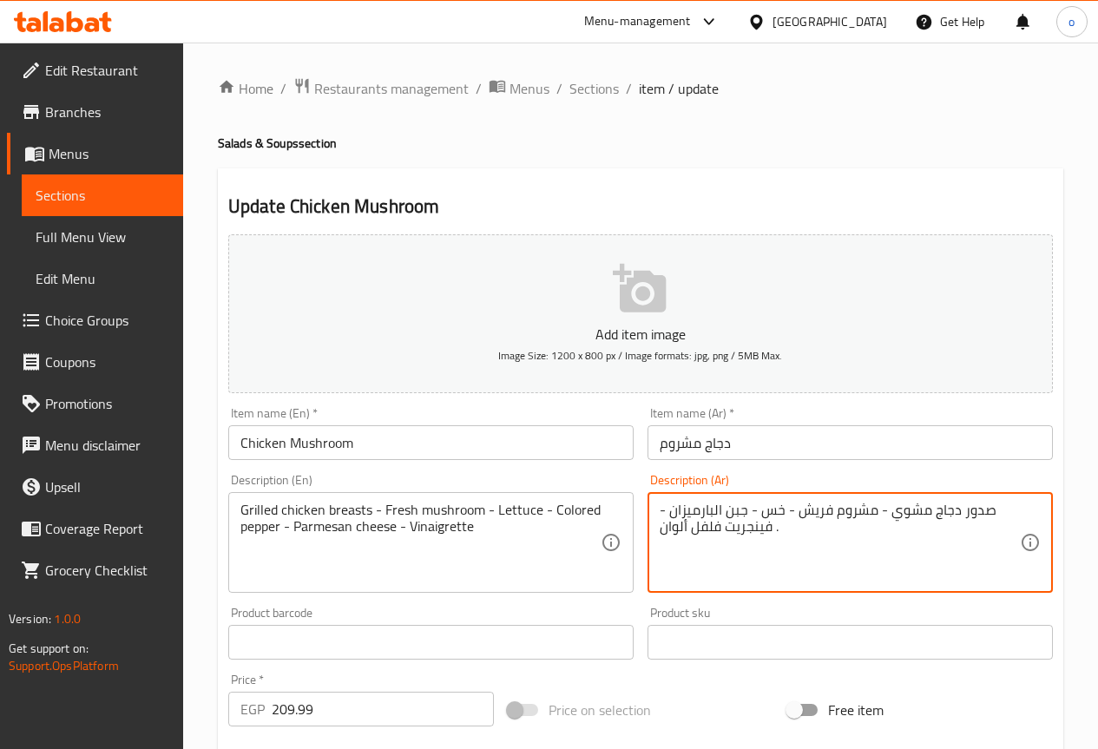
drag, startPoint x: 719, startPoint y: 523, endPoint x: 656, endPoint y: 541, distance: 65.1
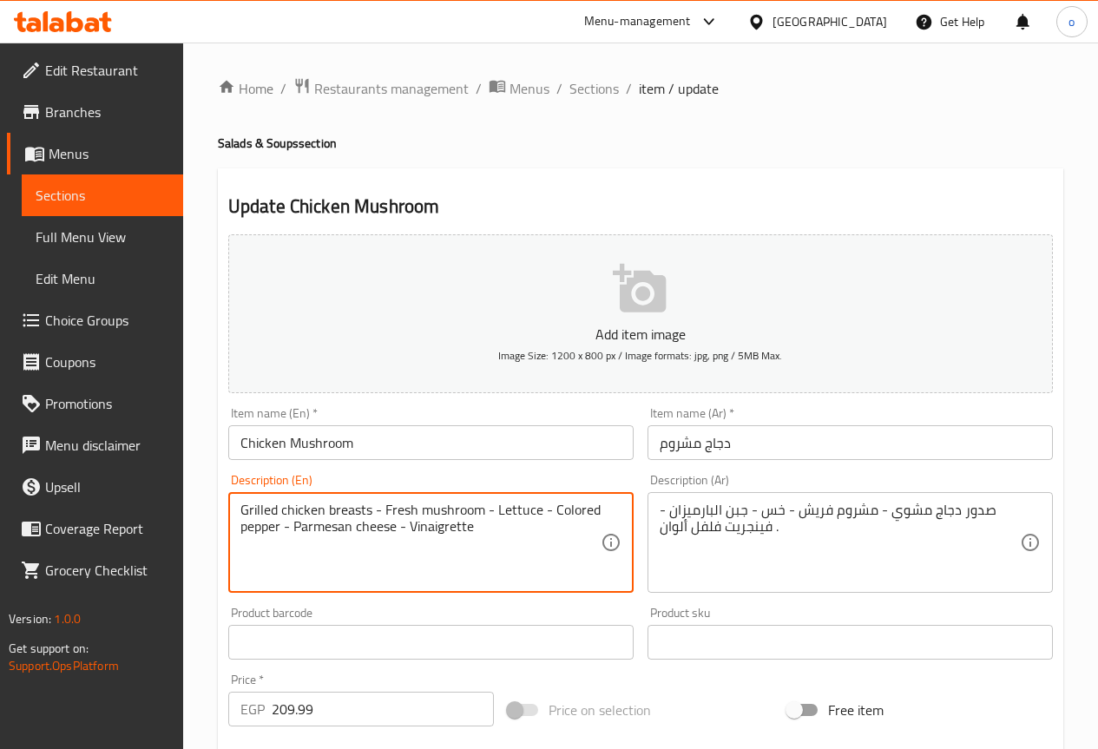
click at [280, 529] on textarea "Grilled chicken breasts - Fresh mushroom - Lettuce - Colored pepper - Parmesan …" at bounding box center [421, 543] width 360 height 82
click at [277, 530] on textarea "Grilled chicken breasts - Fresh mushroom - Lettuce - Colored pepper - Parmesan …" at bounding box center [421, 543] width 360 height 82
click at [278, 530] on textarea "Grilled chicken breasts - Fresh mushroom - Lettuce - Colored pepper - Parmesan …" at bounding box center [421, 543] width 360 height 82
paste textarea "Bell Pepper"
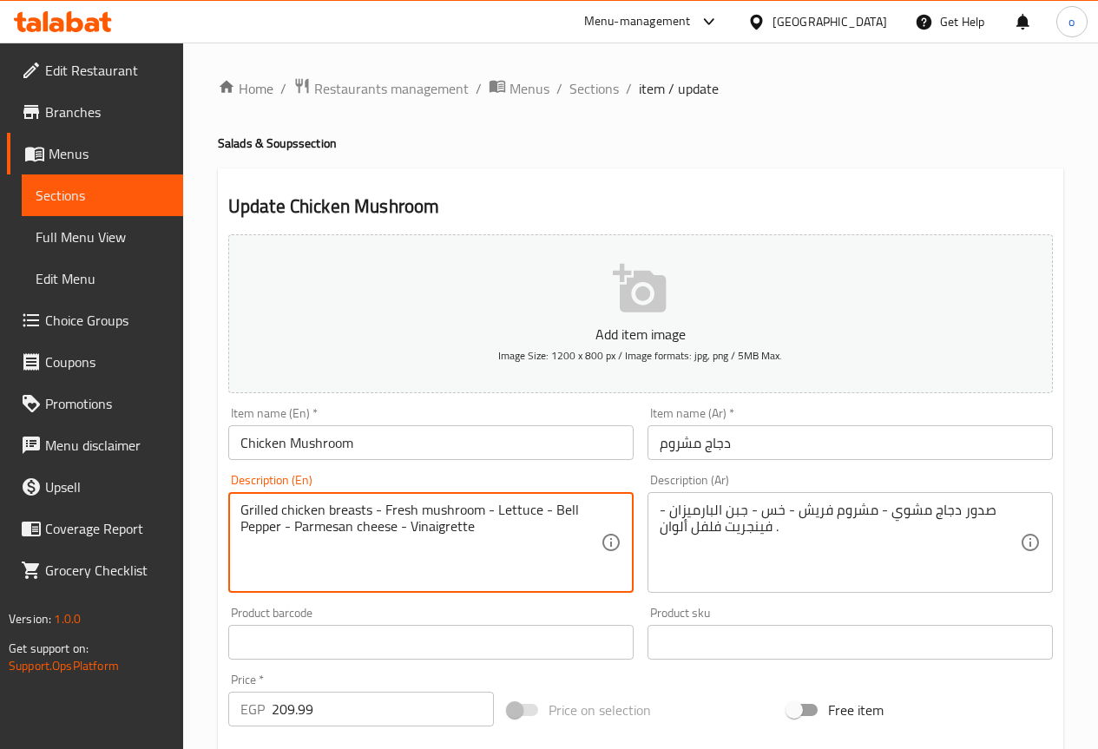
type textarea "Grilled chicken breasts - Fresh mushroom - Lettuce - Bell Pepper - Parmesan che…"
click at [459, 530] on textarea "Grilled chicken breasts - Fresh mushroom - Lettuce - Bell Pepper - Parmesan che…" at bounding box center [421, 543] width 360 height 82
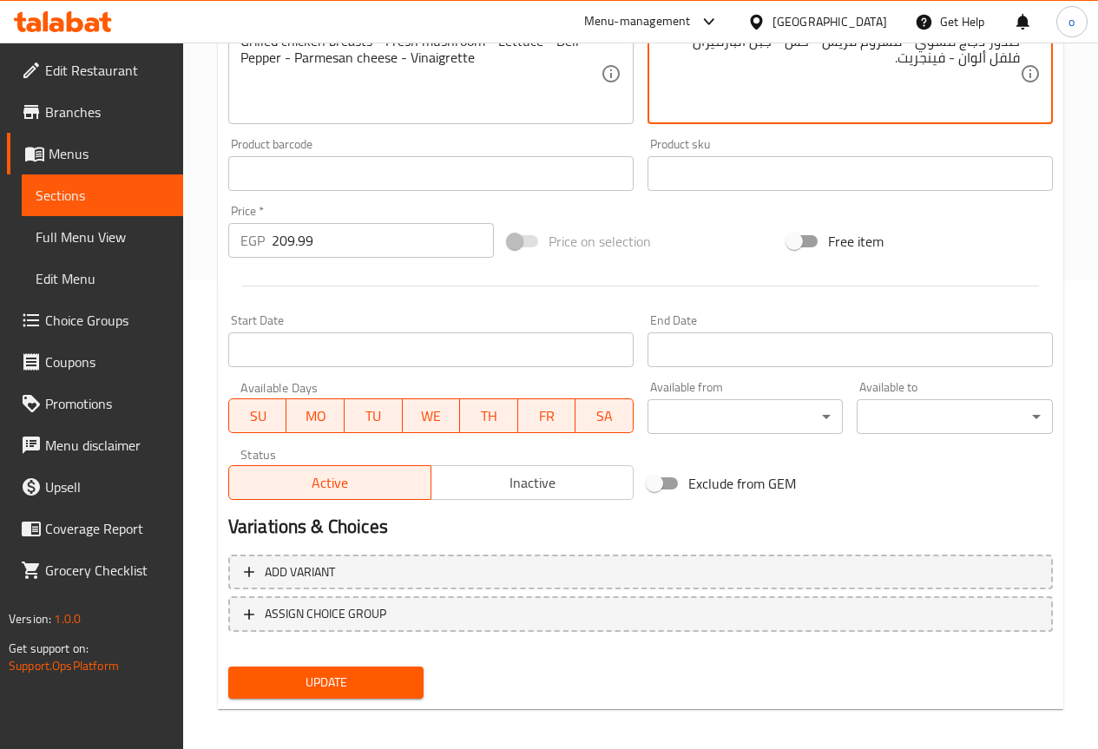
scroll to position [478, 0]
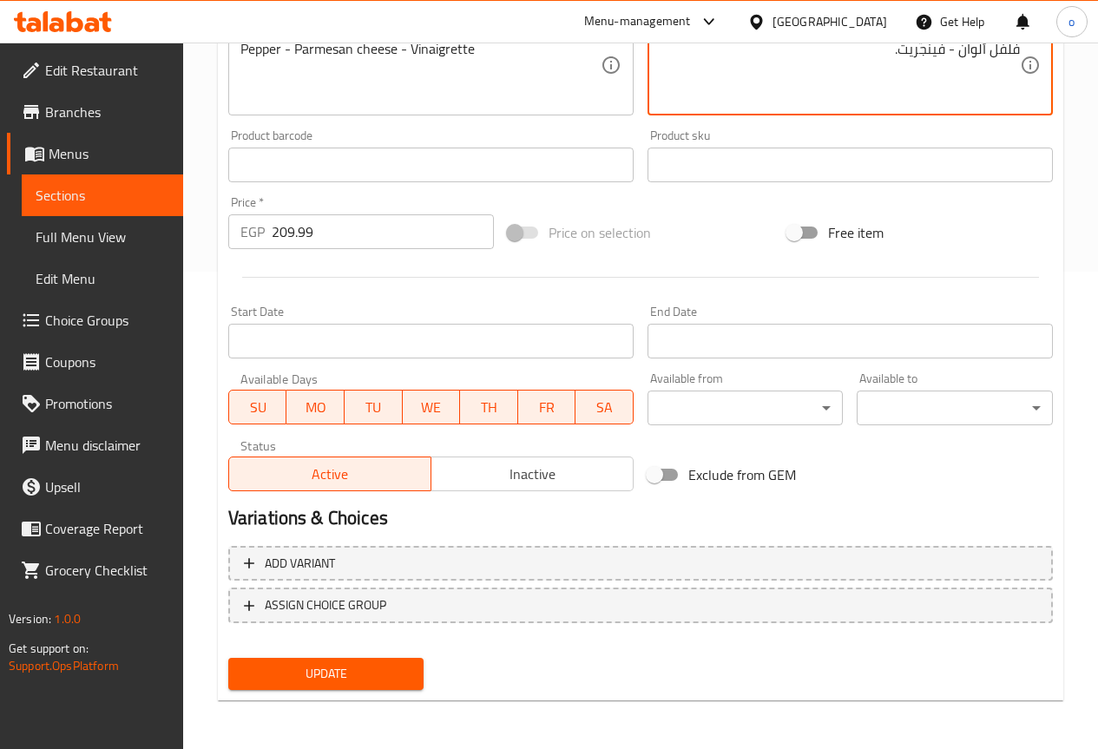
type textarea "صدور دجاج مشوي - مشروم فريش - خس - جبن البارميزان - فلفل ألوان - فينجريت."
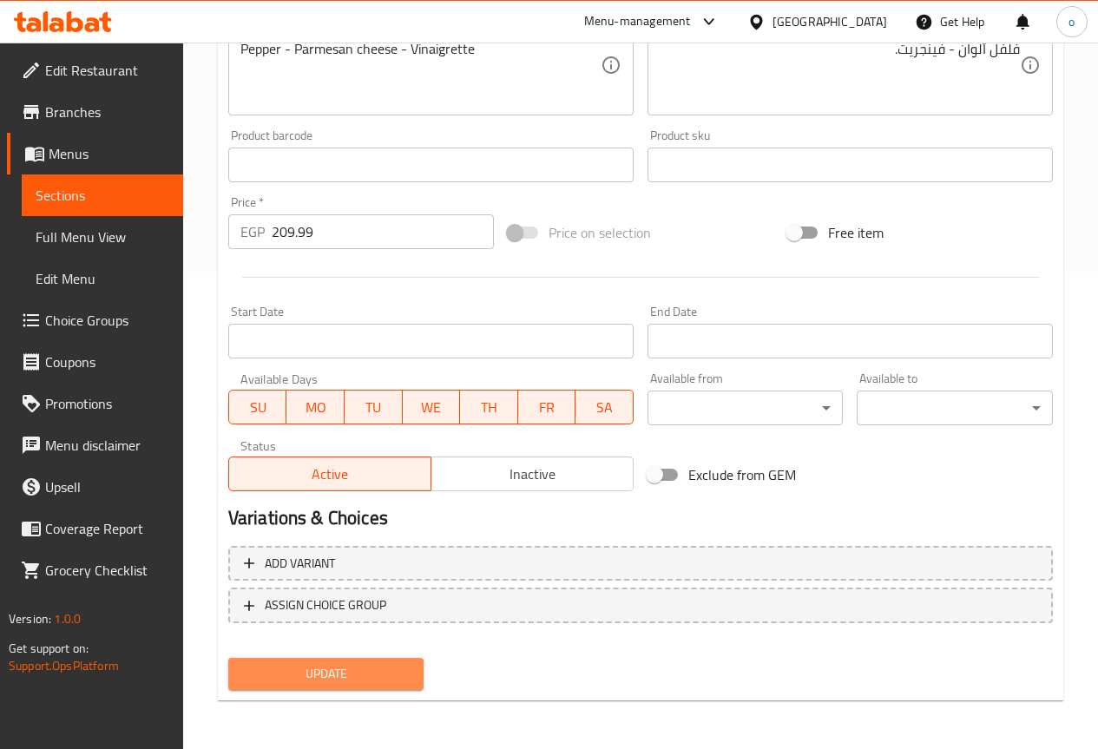
click at [409, 674] on span "Update" at bounding box center [326, 674] width 168 height 22
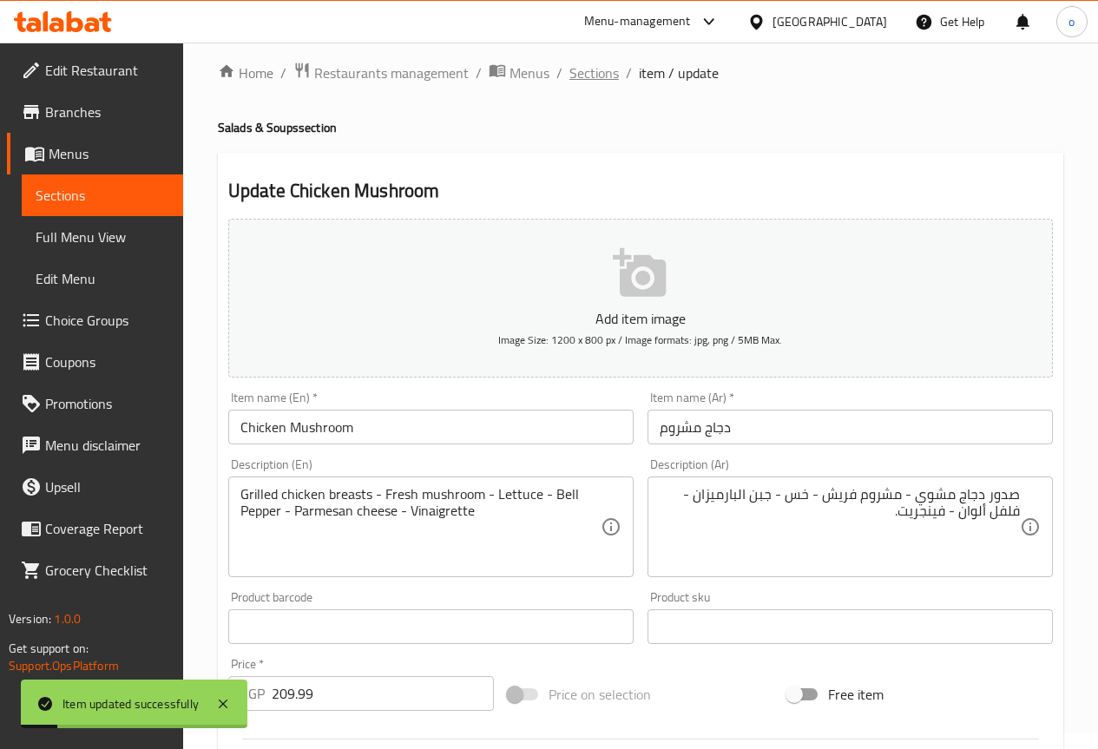
scroll to position [0, 0]
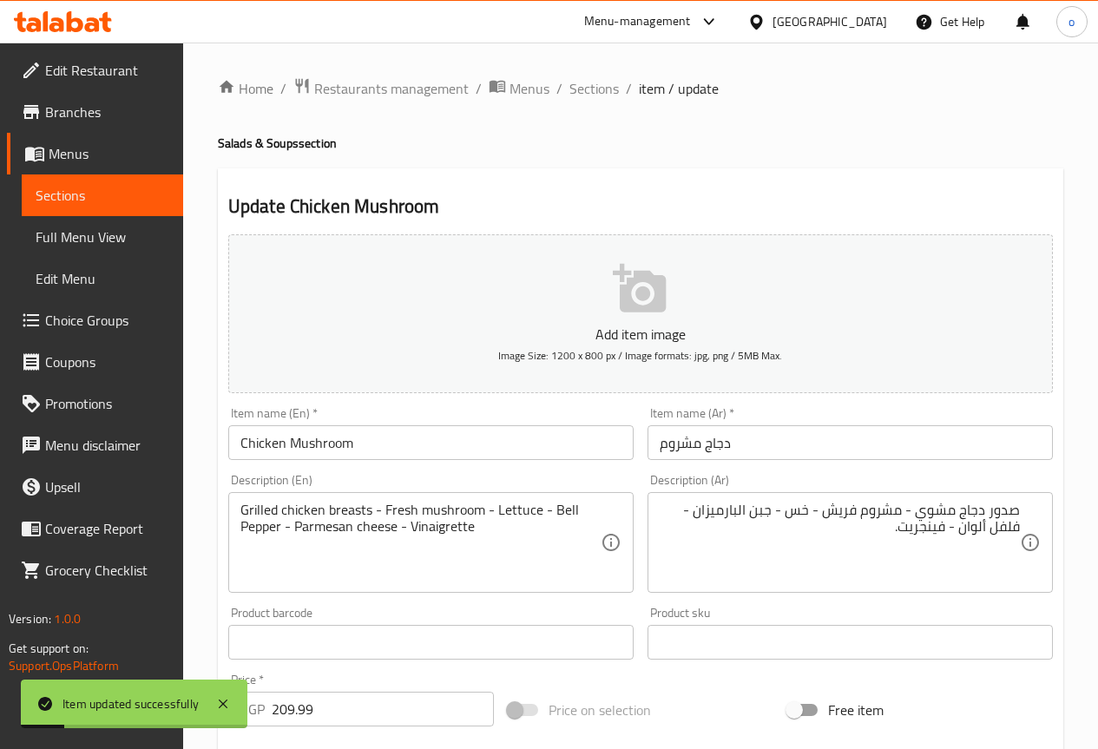
click at [582, 80] on span "Sections" at bounding box center [594, 88] width 49 height 21
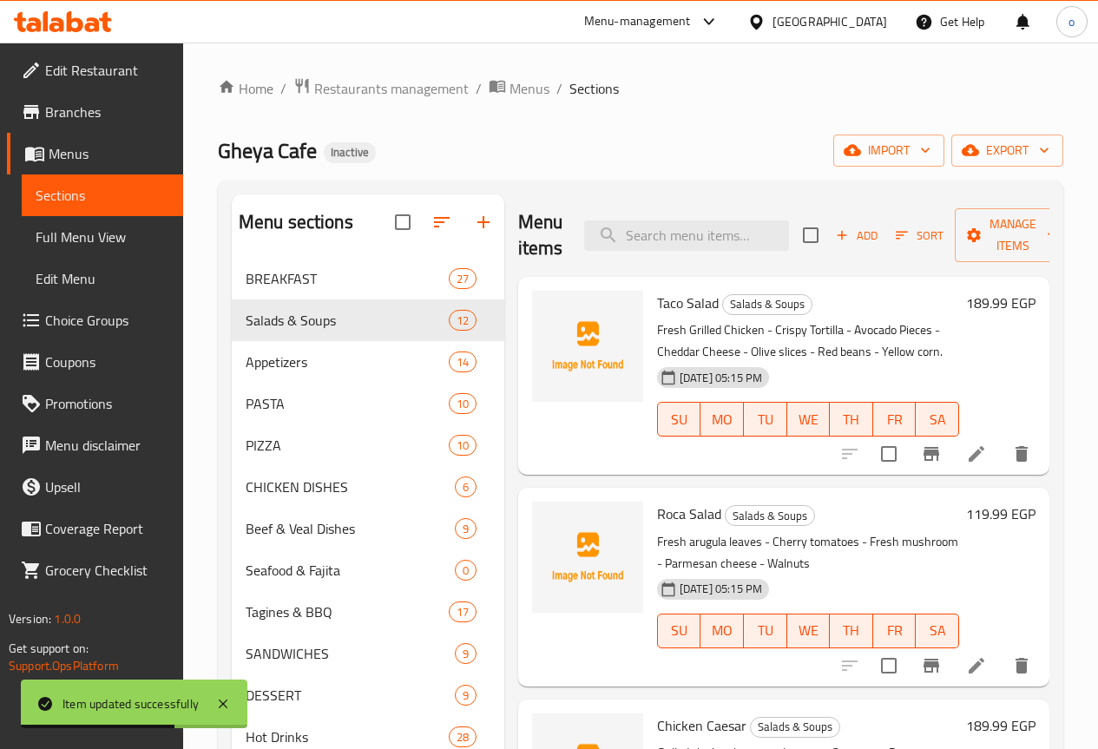
scroll to position [87, 0]
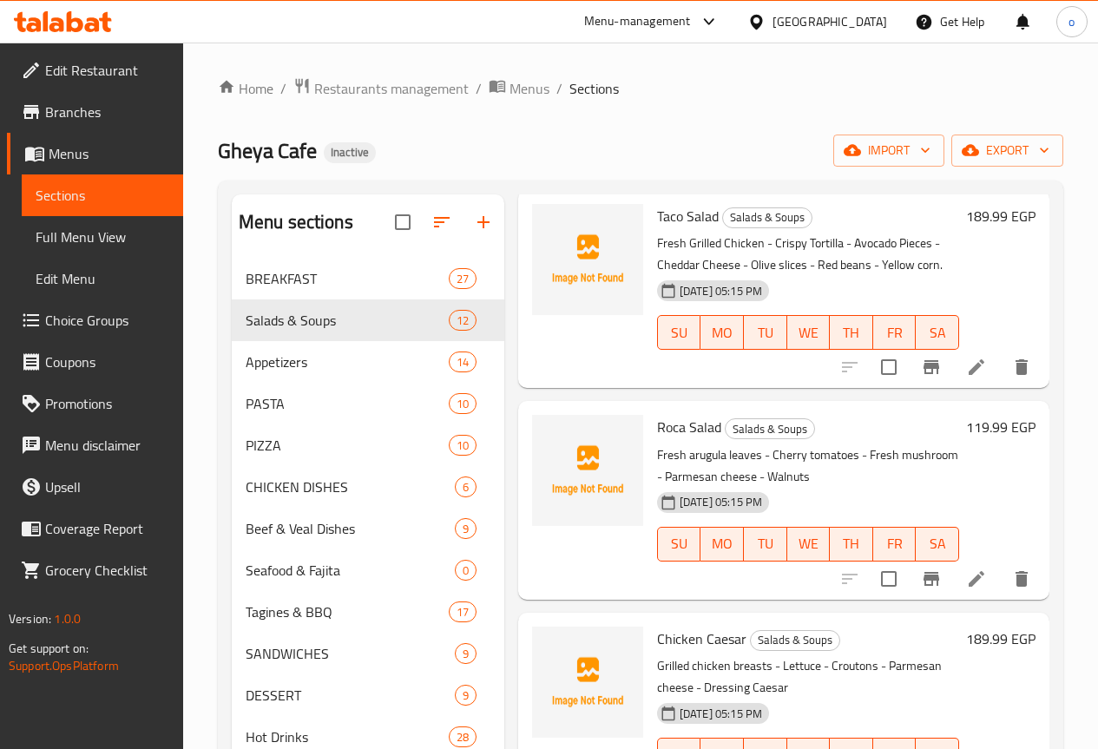
click at [969, 586] on icon at bounding box center [977, 579] width 16 height 16
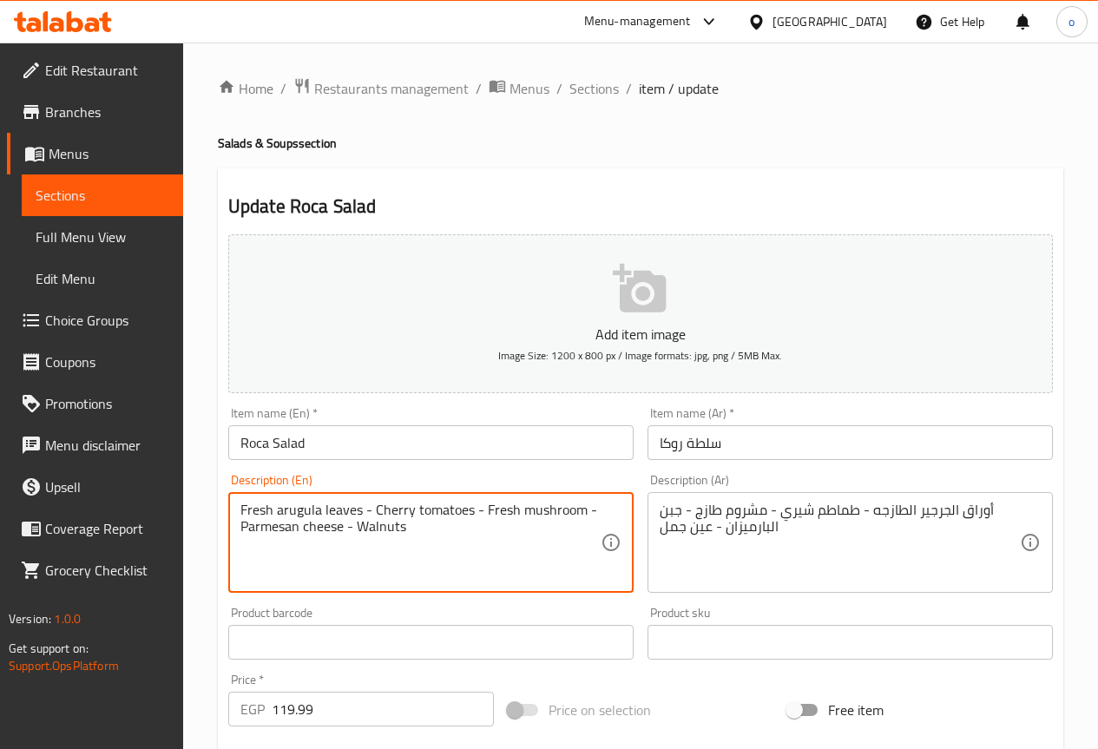
drag, startPoint x: 359, startPoint y: 510, endPoint x: 324, endPoint y: 515, distance: 35.1
type textarea "Fresh arugula - Cherry tomatoes - Fresh mushroom - Parmesan cheese - Walnuts"
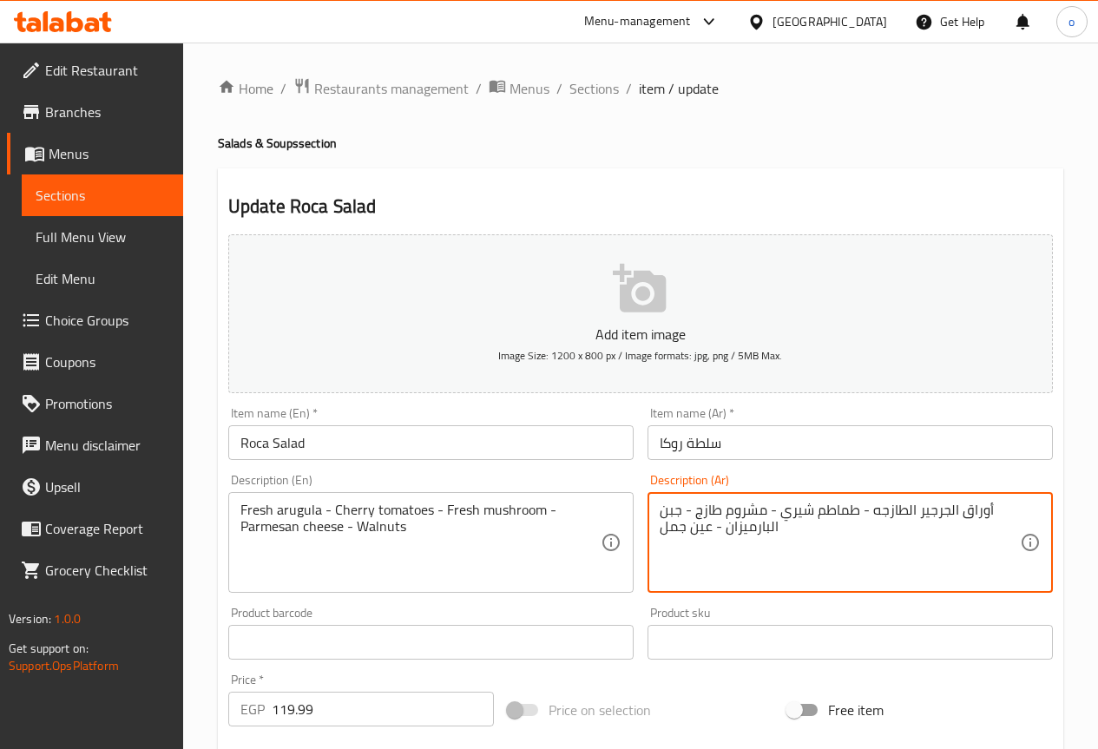
click at [985, 507] on textarea "أوراق الجرجير الطازجه - طماطم شيري - مشروم طازج - جبن البارميزان - عين جمل" at bounding box center [840, 543] width 360 height 82
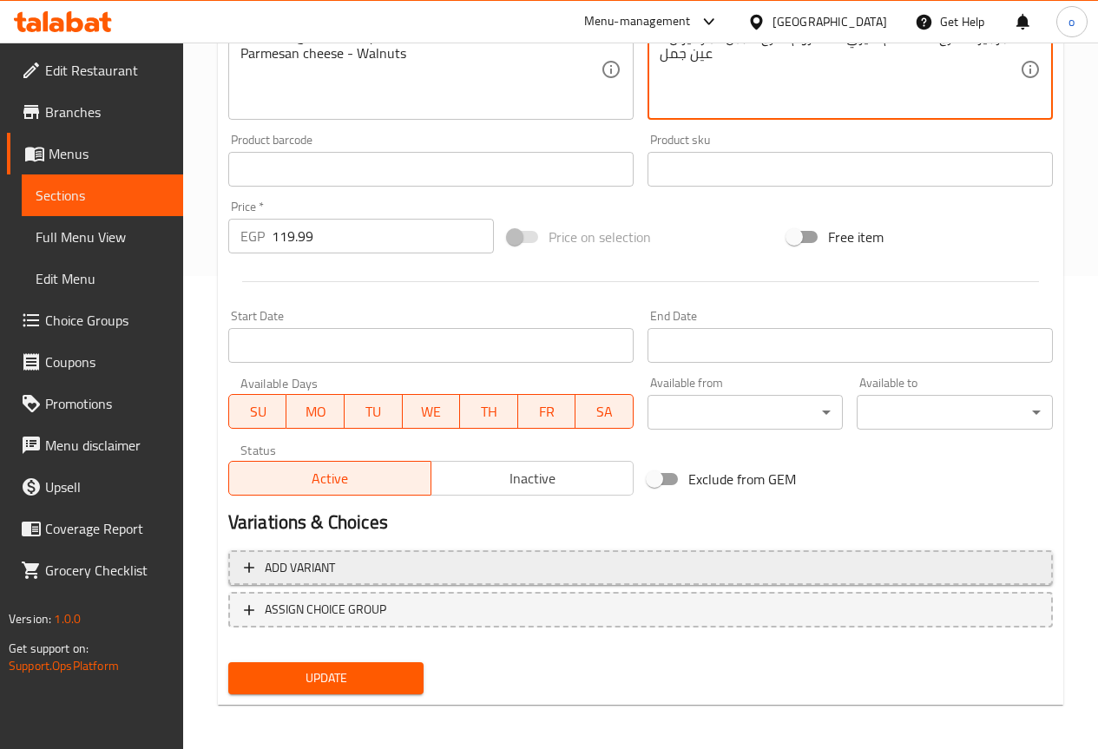
scroll to position [478, 0]
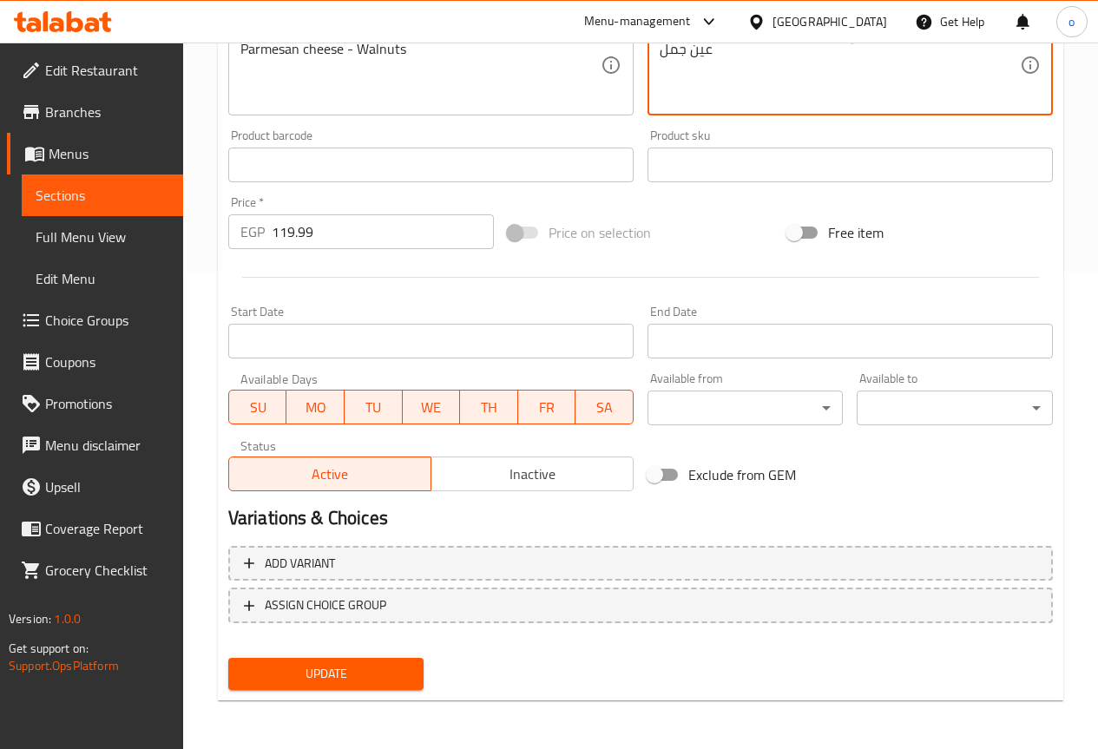
type textarea "الجرجير الطازج - طماطم شيري - مشروم طازج - جبن البارميزان - عين جمل"
click at [400, 677] on span "Update" at bounding box center [326, 674] width 168 height 22
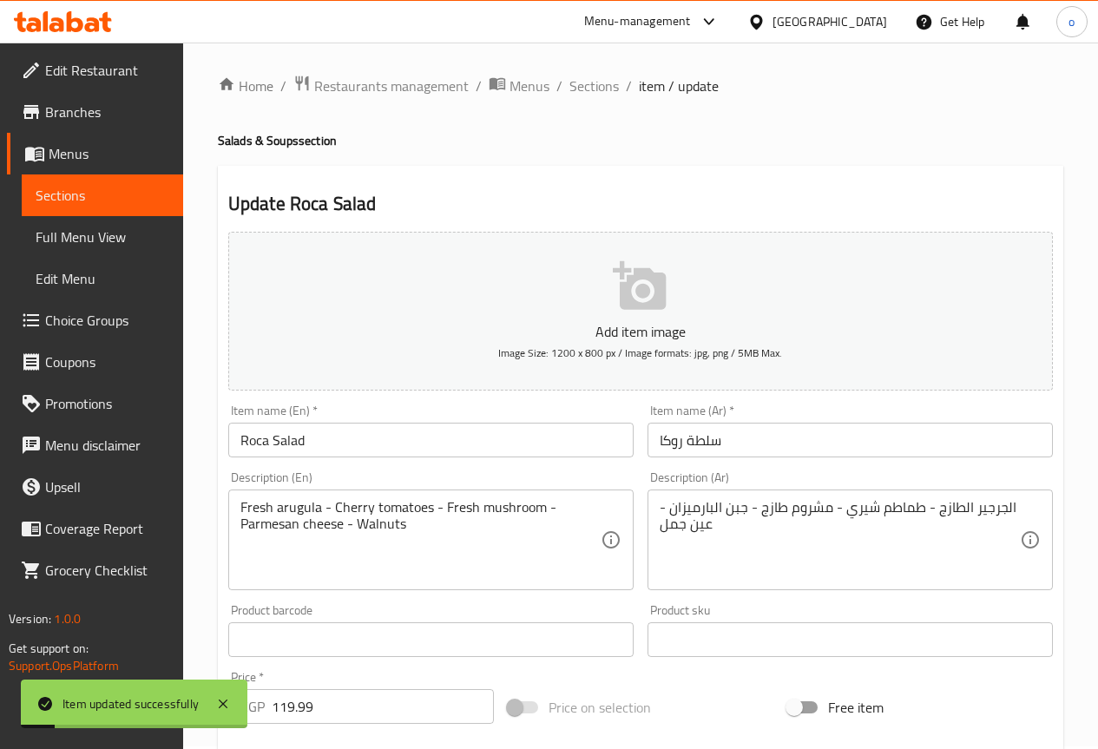
scroll to position [0, 0]
click at [601, 89] on span "Sections" at bounding box center [594, 88] width 49 height 21
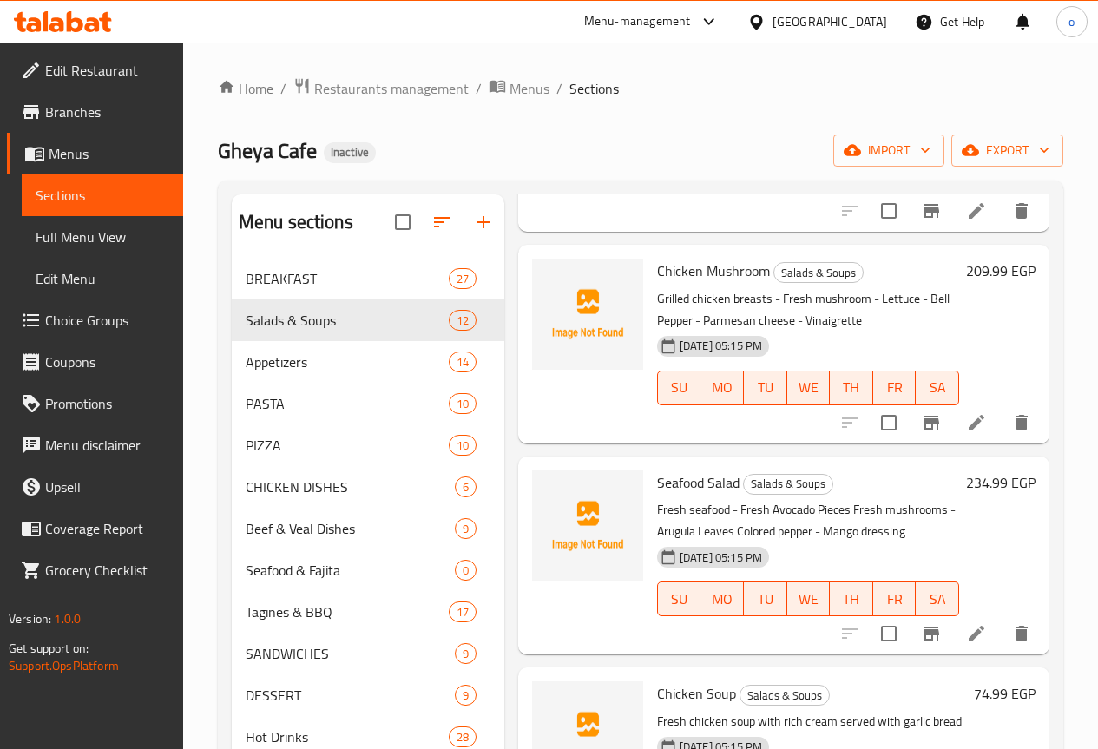
scroll to position [1129, 0]
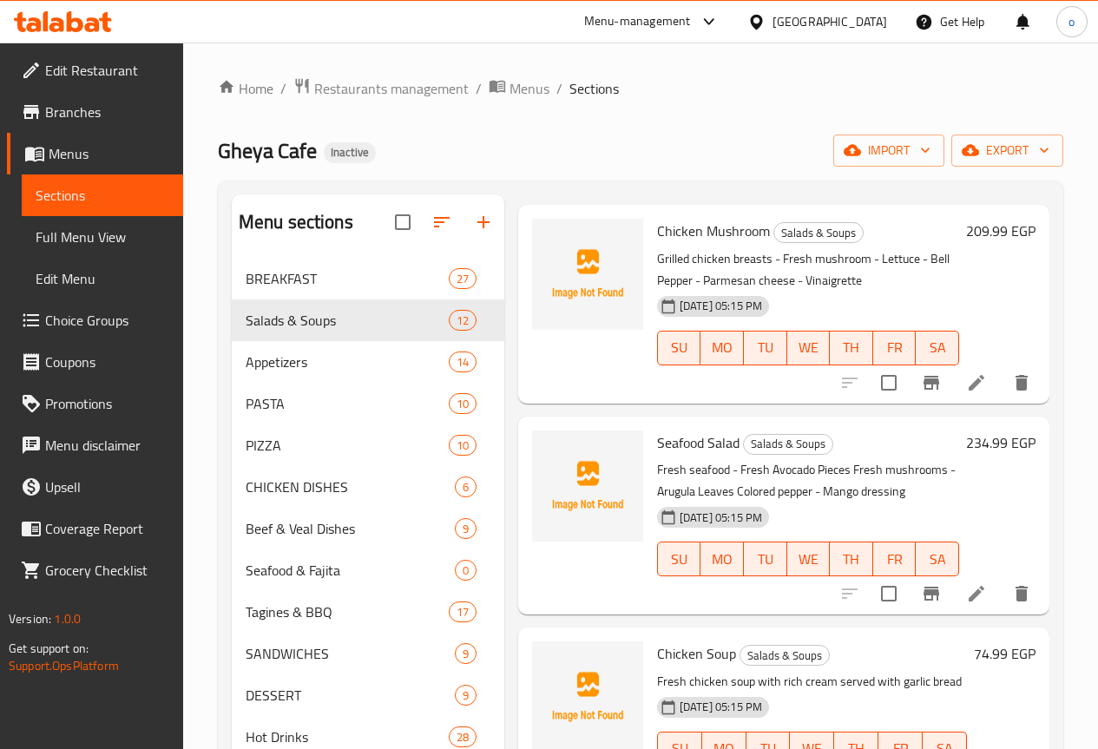
click at [972, 602] on icon at bounding box center [976, 593] width 21 height 21
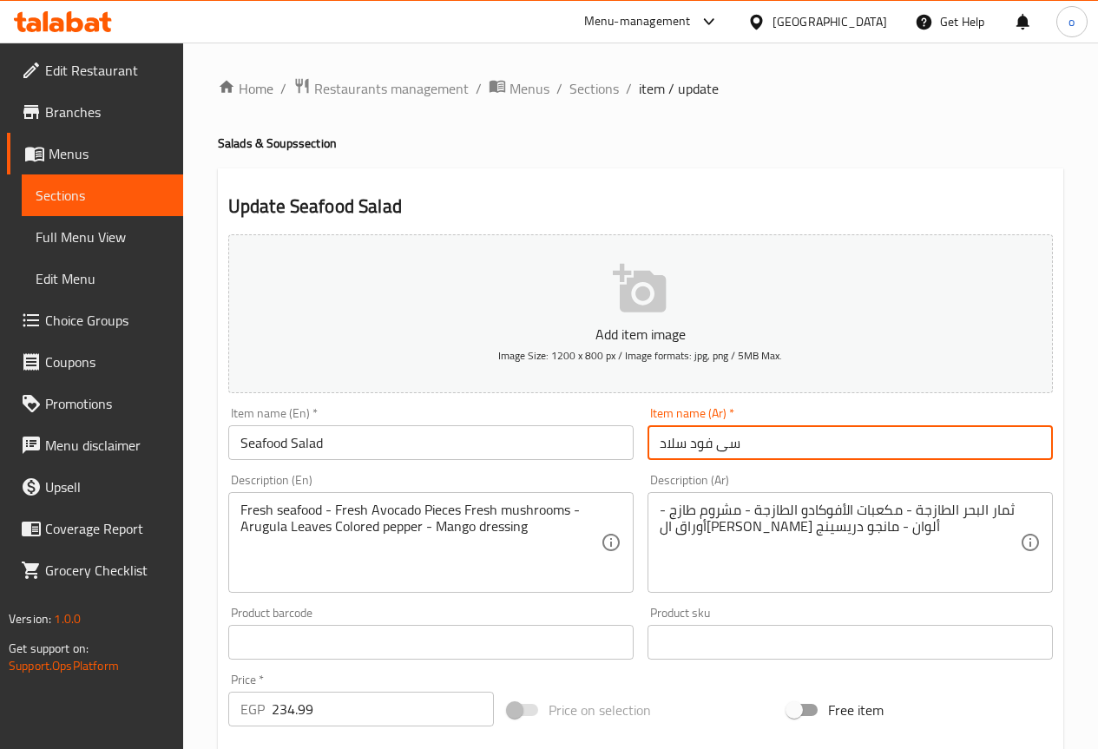
drag, startPoint x: 671, startPoint y: 440, endPoint x: 684, endPoint y: 438, distance: 13.3
click at [684, 438] on input "سی فود سلاد" at bounding box center [850, 442] width 405 height 35
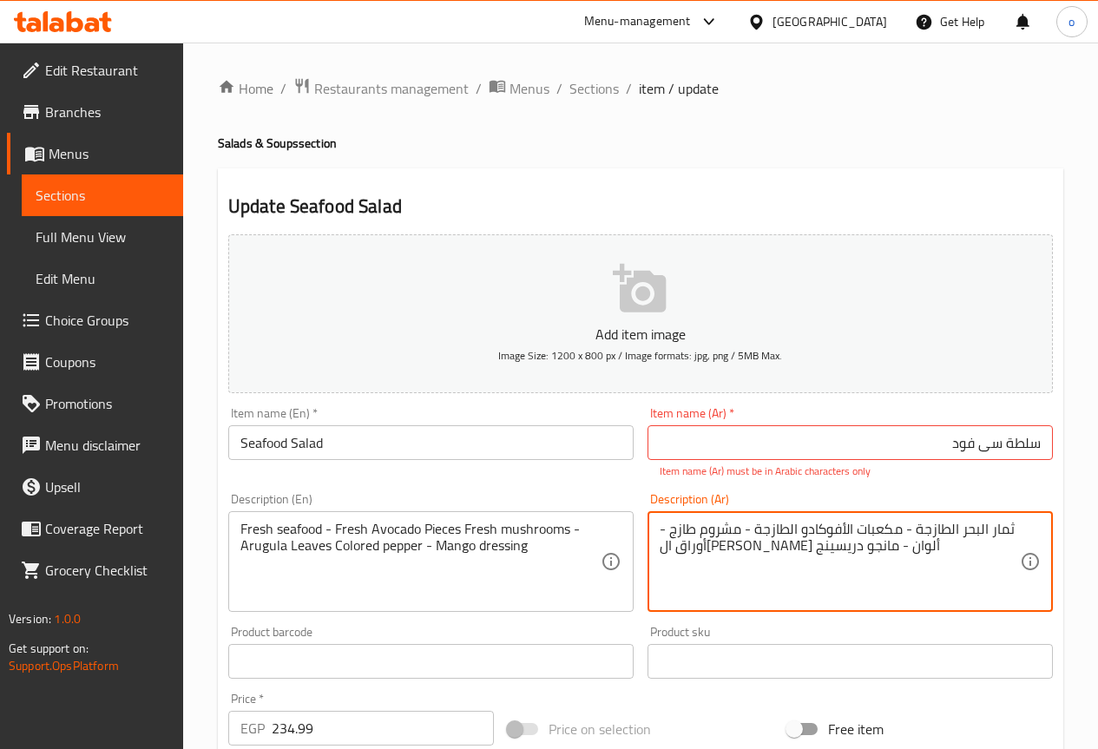
drag, startPoint x: 959, startPoint y: 514, endPoint x: 1006, endPoint y: 510, distance: 48.0
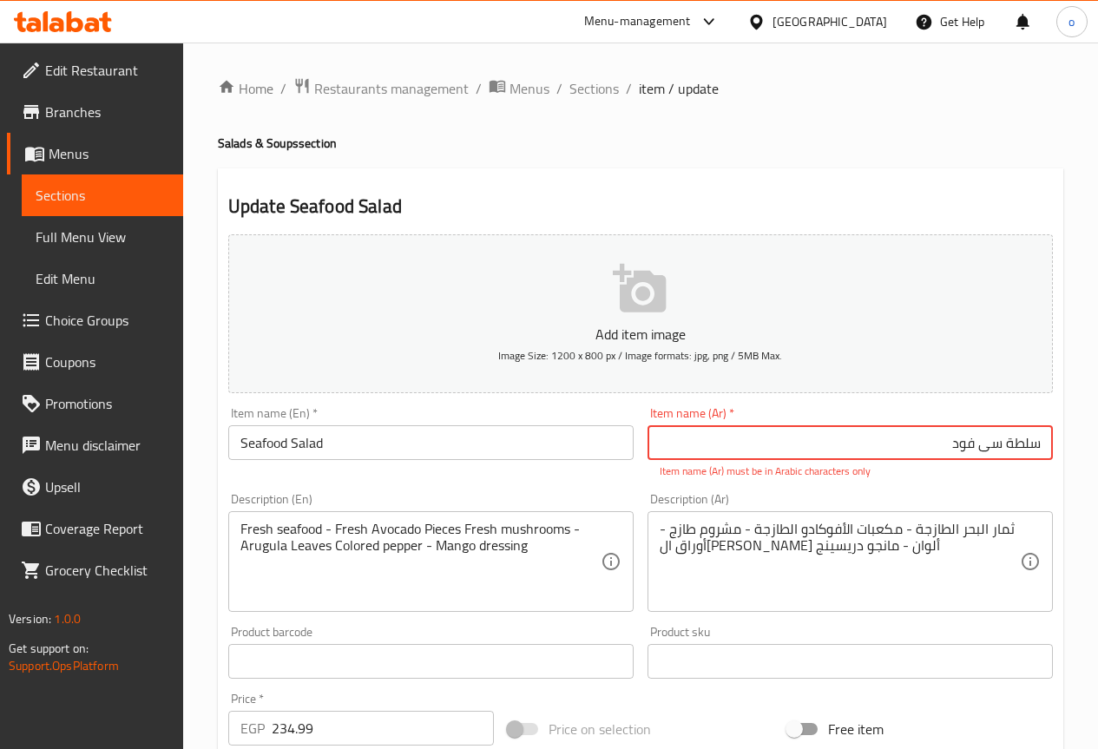
click at [898, 446] on input "سلطة سی فود" at bounding box center [850, 442] width 405 height 35
click at [903, 446] on input "سلطة سی فود" at bounding box center [850, 442] width 405 height 35
type input "s"
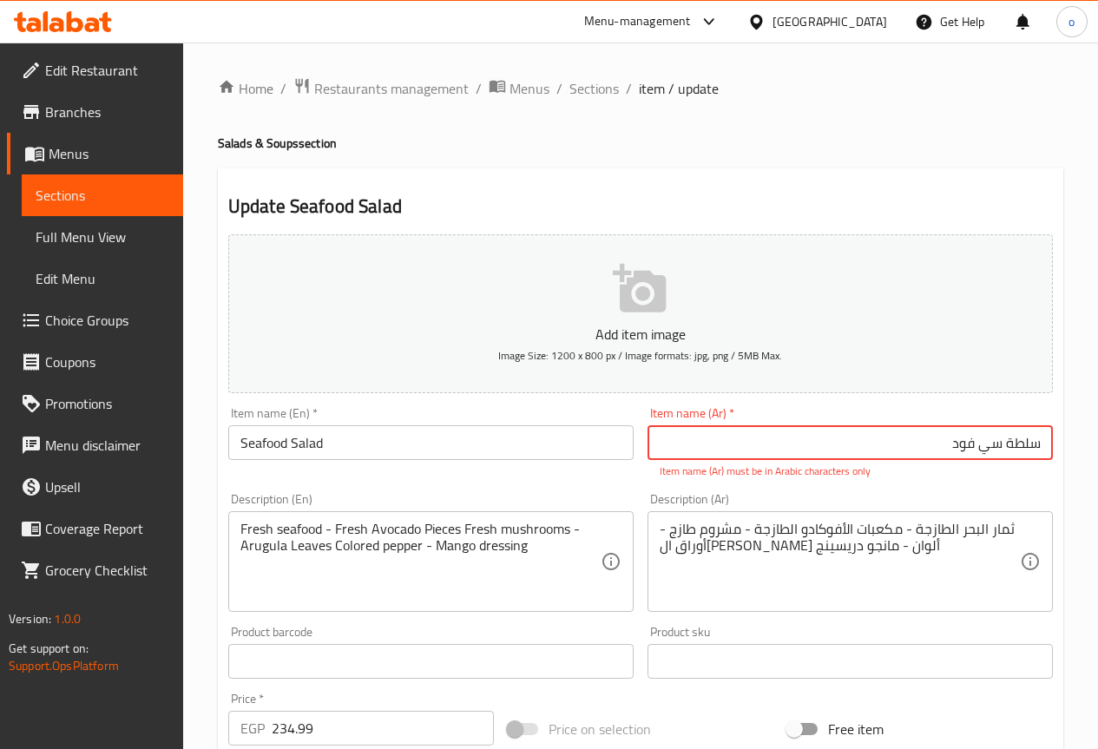
type input "سلطة سي فود"
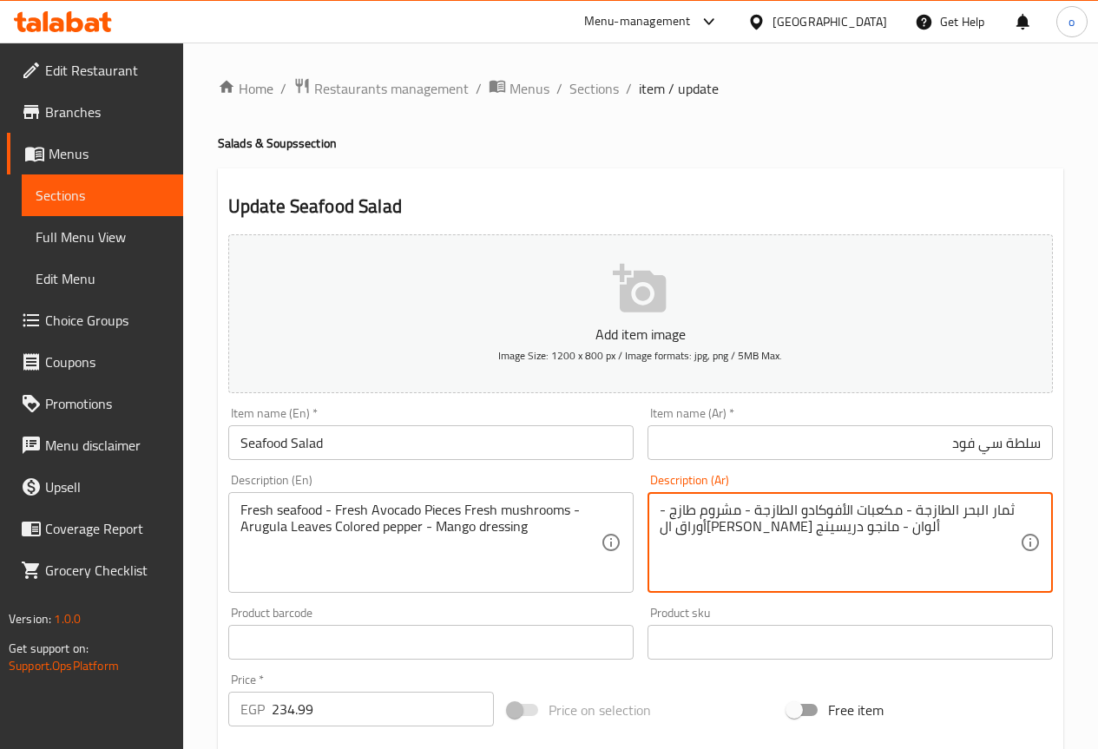
drag, startPoint x: 958, startPoint y: 514, endPoint x: 1018, endPoint y: 510, distance: 60.9
click at [1018, 510] on textarea "ثمار البحر الطازجة - مكعبات الأفوكادو الطازجة - مشروم طازج - أوراق الجرجير فلفل…" at bounding box center [840, 543] width 360 height 82
click at [946, 579] on textarea "ثمار البحر الطازجة - مكعبات الأفوكادو الطازجة - مشروم طازج - أوراق الجرجير فلفل…" at bounding box center [840, 543] width 360 height 82
type textarea "سي فود طازج - مكعبات الأفوكادو الطازجة - مشروم طازج - أوراق الجرجير فلفل ألوان …"
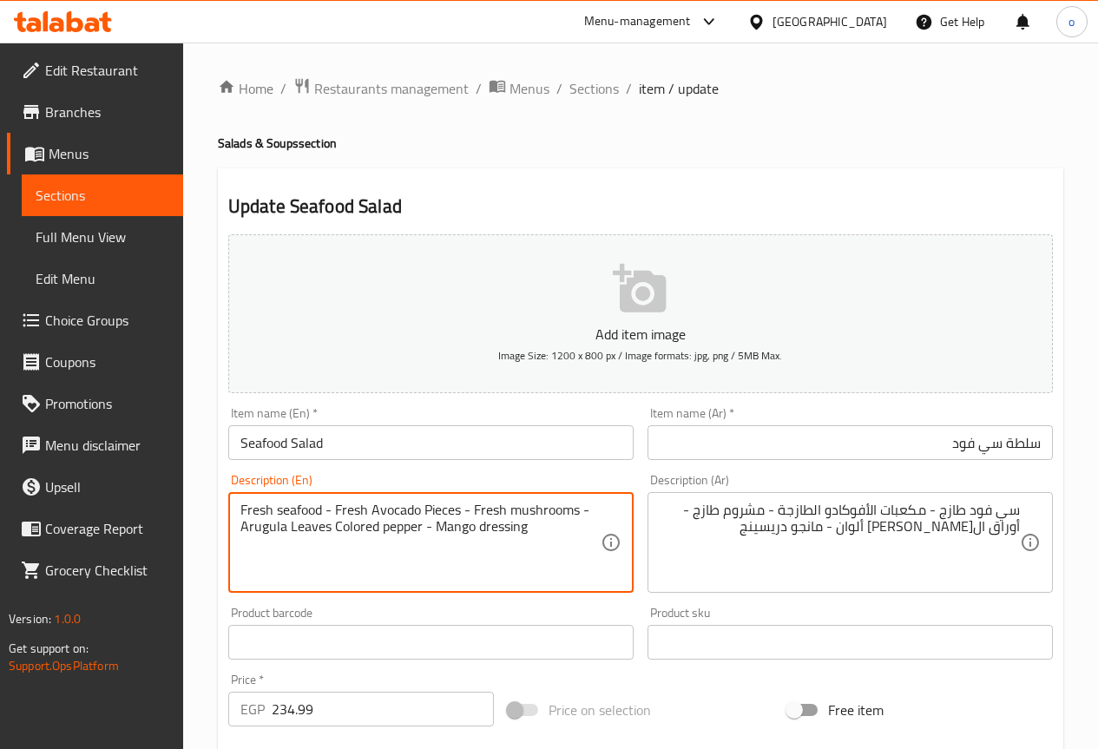
drag, startPoint x: 327, startPoint y: 528, endPoint x: 341, endPoint y: 530, distance: 14.0
click at [328, 528] on textarea "Fresh seafood - Fresh Avocado Pieces - Fresh mushrooms - Arugula Leaves Colored…" at bounding box center [421, 543] width 360 height 82
type textarea "Fresh seafood - Fresh Avocado Pieces - Fresh mushrooms - Arugula Leaves - Color…"
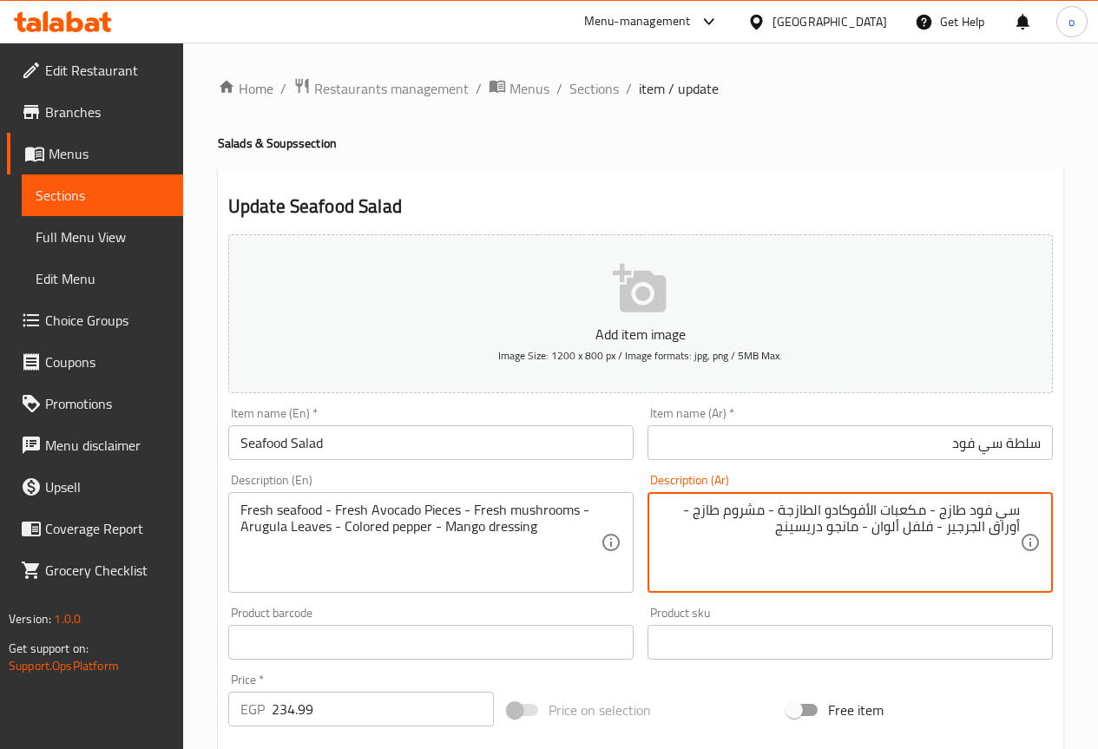
drag, startPoint x: 781, startPoint y: 529, endPoint x: 858, endPoint y: 537, distance: 77.8
type textarea "سي فود طازج - مكعبات الأفوكادو الطازجة - مشروم طازج - أوراق الجرجير - فلفل ألوا…"
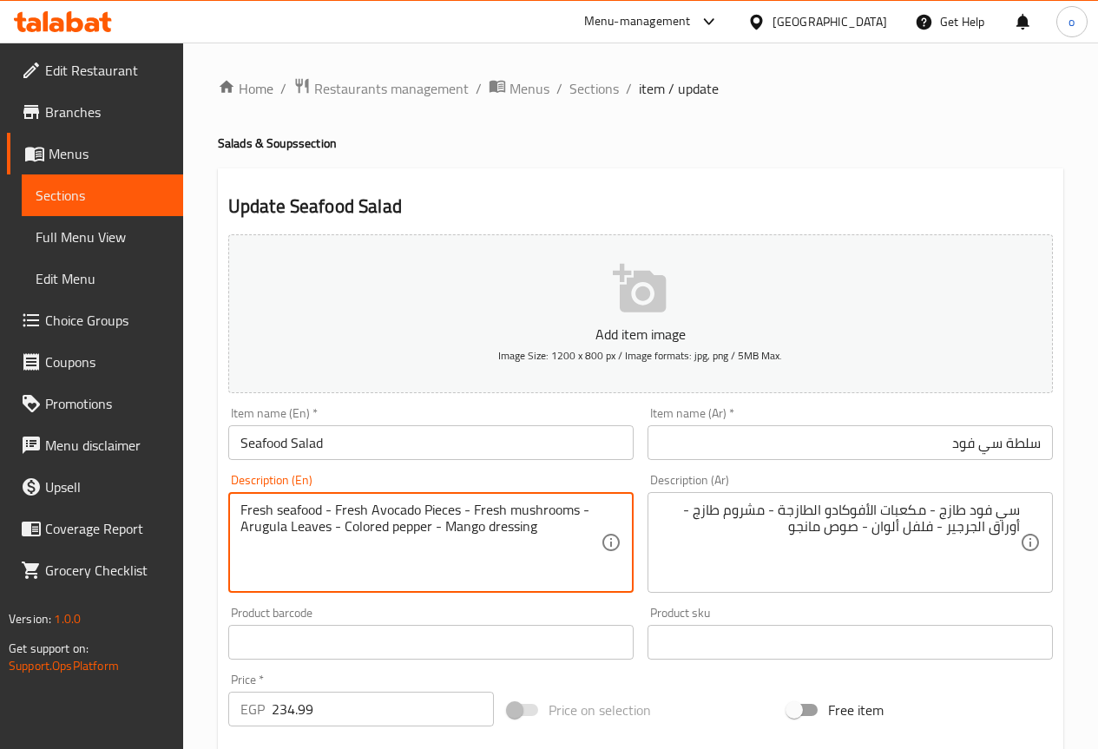
click at [370, 526] on textarea "Fresh seafood - Fresh Avocado Pieces - Fresh mushrooms - Arugula Leaves - Color…" at bounding box center [421, 543] width 360 height 82
drag, startPoint x: 429, startPoint y: 524, endPoint x: 341, endPoint y: 531, distance: 88.0
click at [341, 531] on textarea "Fresh seafood - Fresh Avocado Pieces - Fresh mushrooms - Arugula Leaves - Color…" at bounding box center [421, 543] width 360 height 82
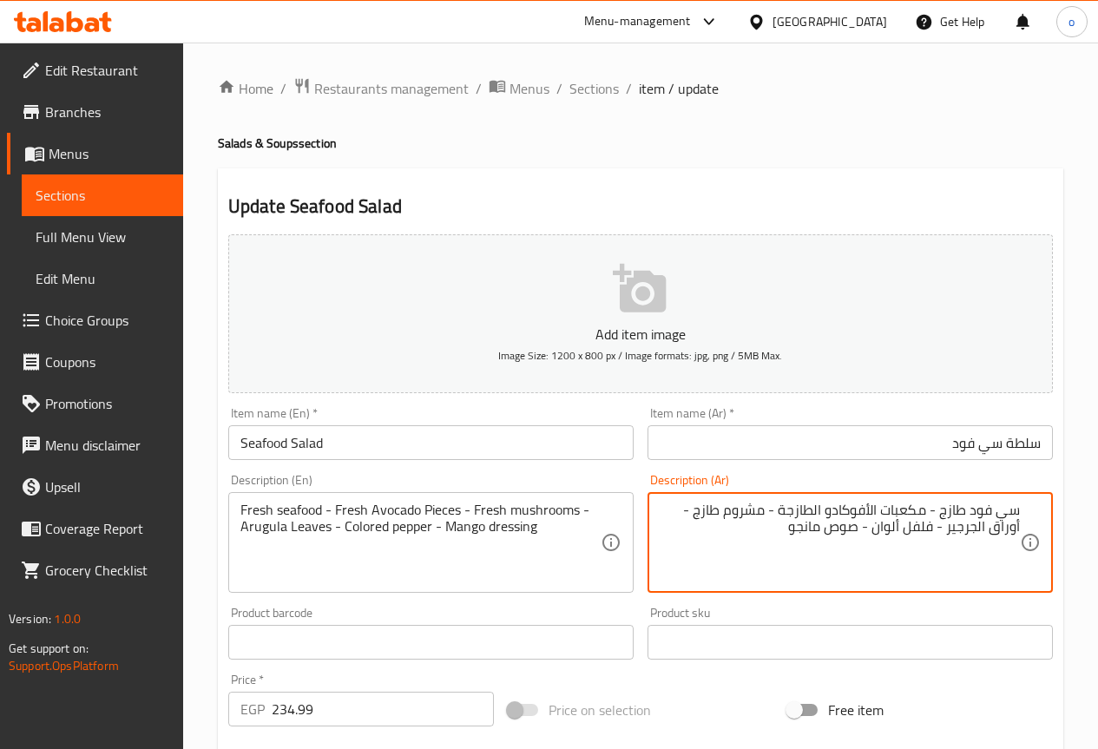
click at [873, 527] on textarea "سي فود طازج - مكعبات الأفوكادو الطازجة - مشروم طازج - أوراق الجرجير - فلفل ألوا…" at bounding box center [840, 543] width 360 height 82
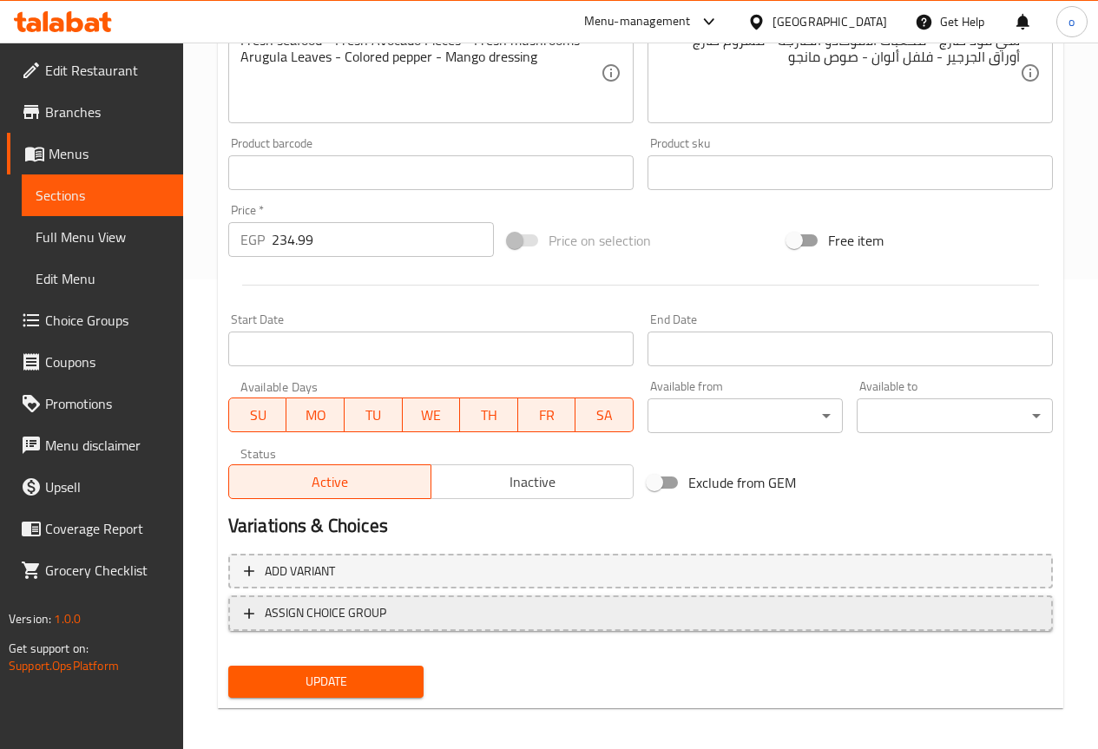
scroll to position [478, 0]
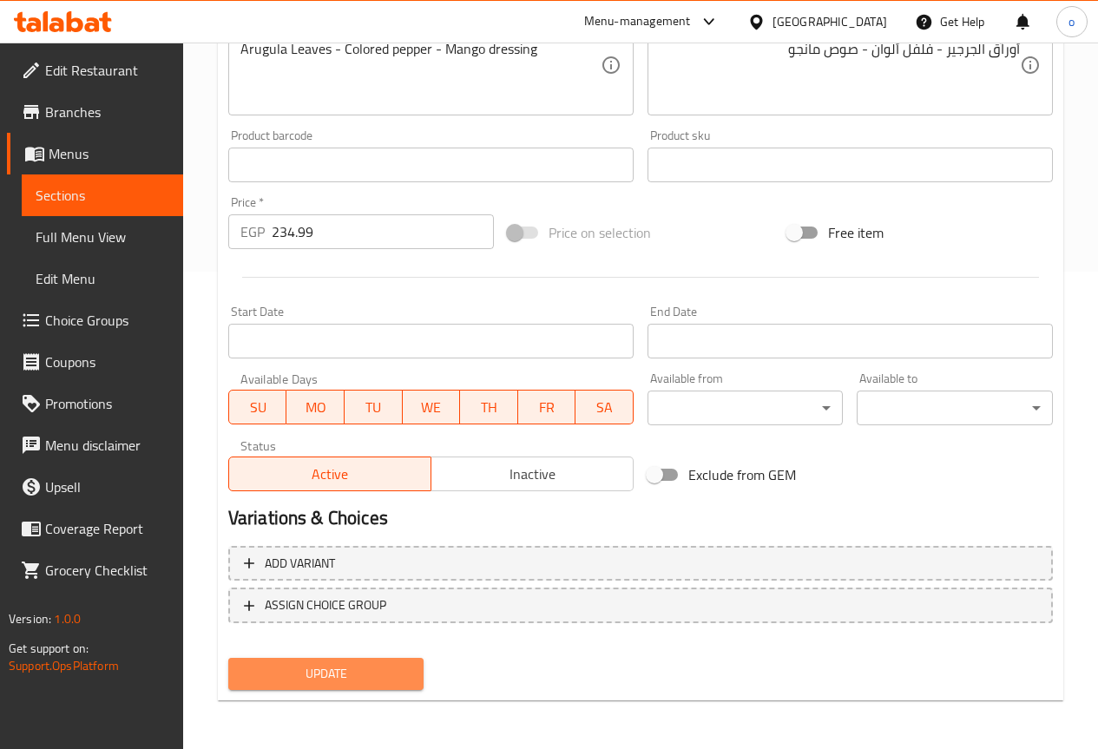
click at [365, 662] on button "Update" at bounding box center [326, 674] width 196 height 32
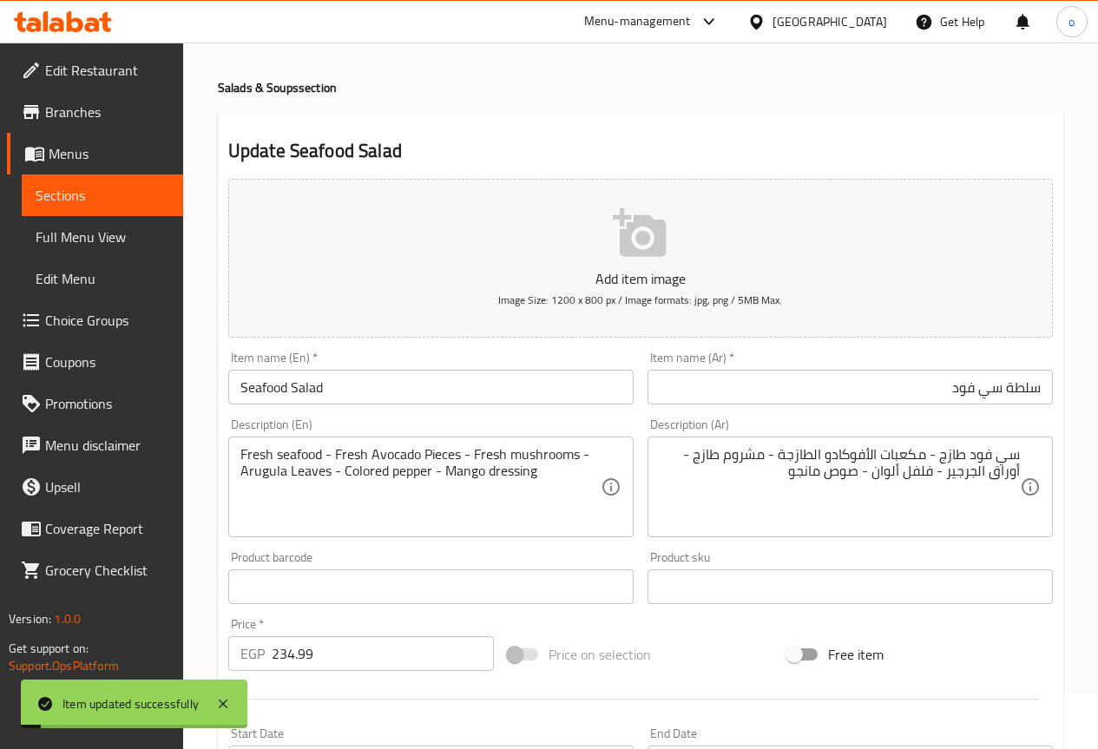
scroll to position [0, 0]
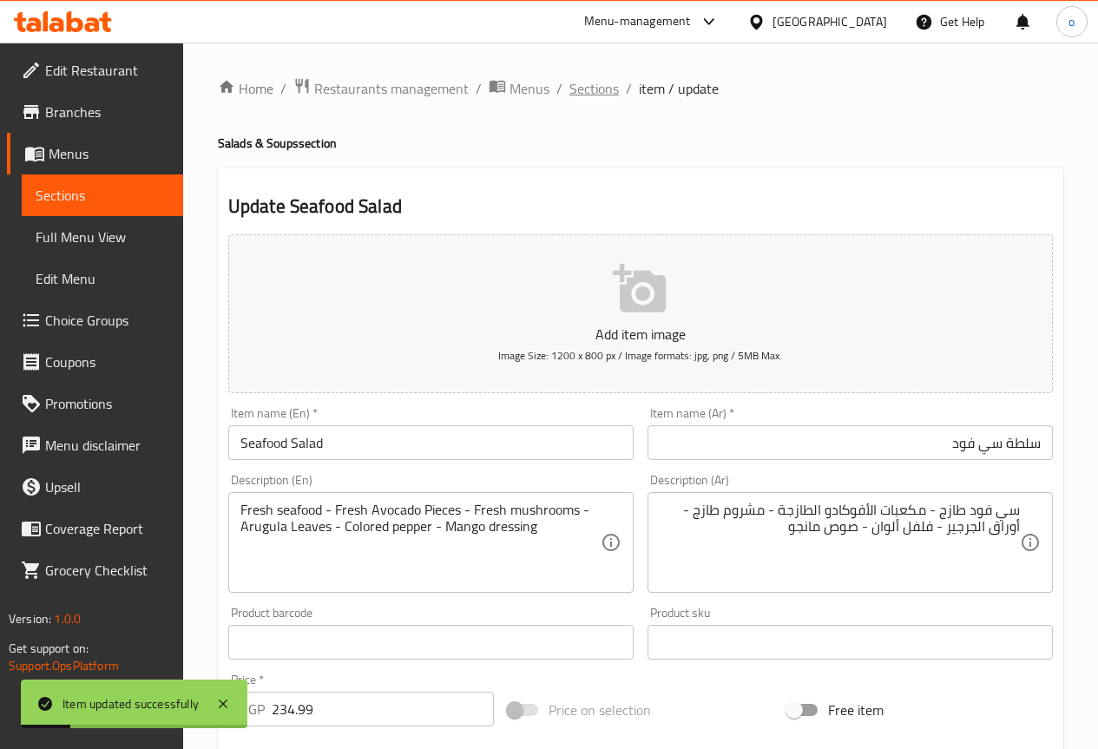
click at [596, 83] on span "Sections" at bounding box center [594, 88] width 49 height 21
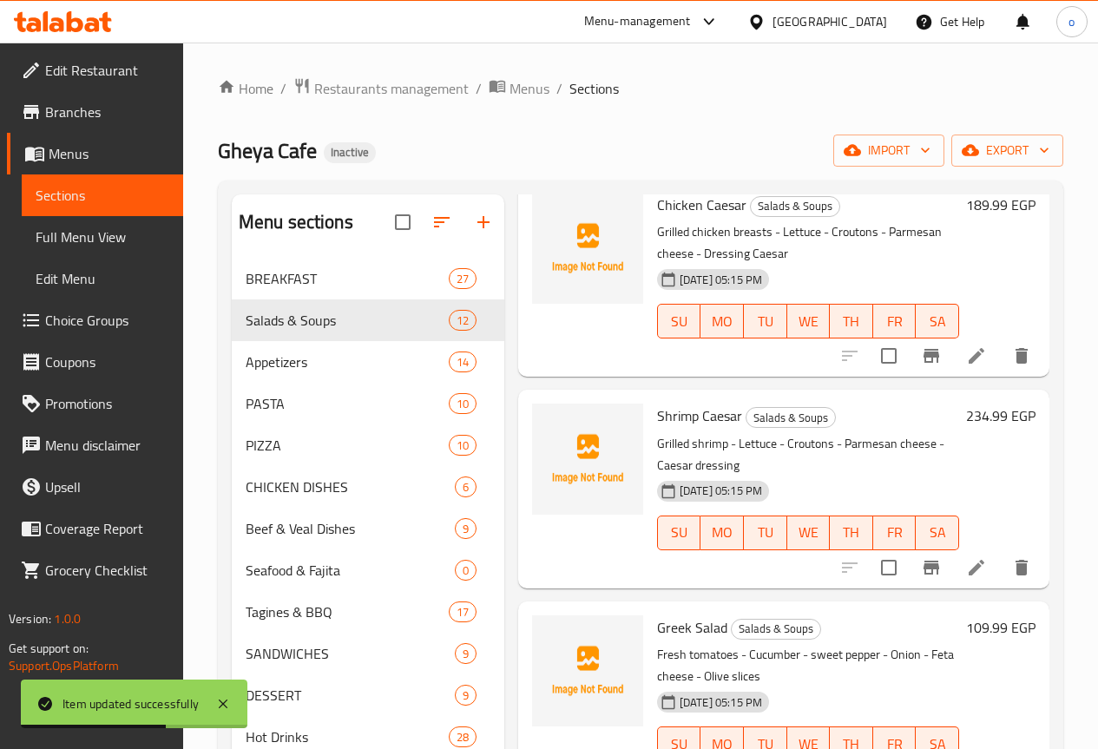
scroll to position [608, 0]
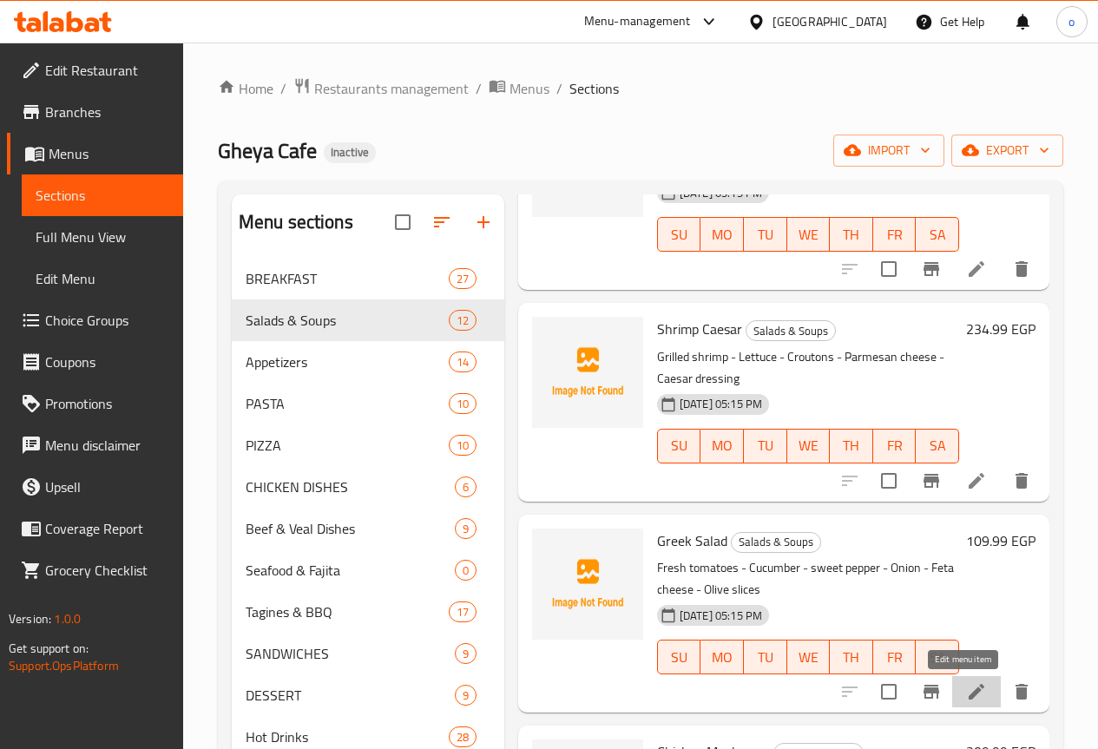
click at [966, 685] on icon at bounding box center [976, 692] width 21 height 21
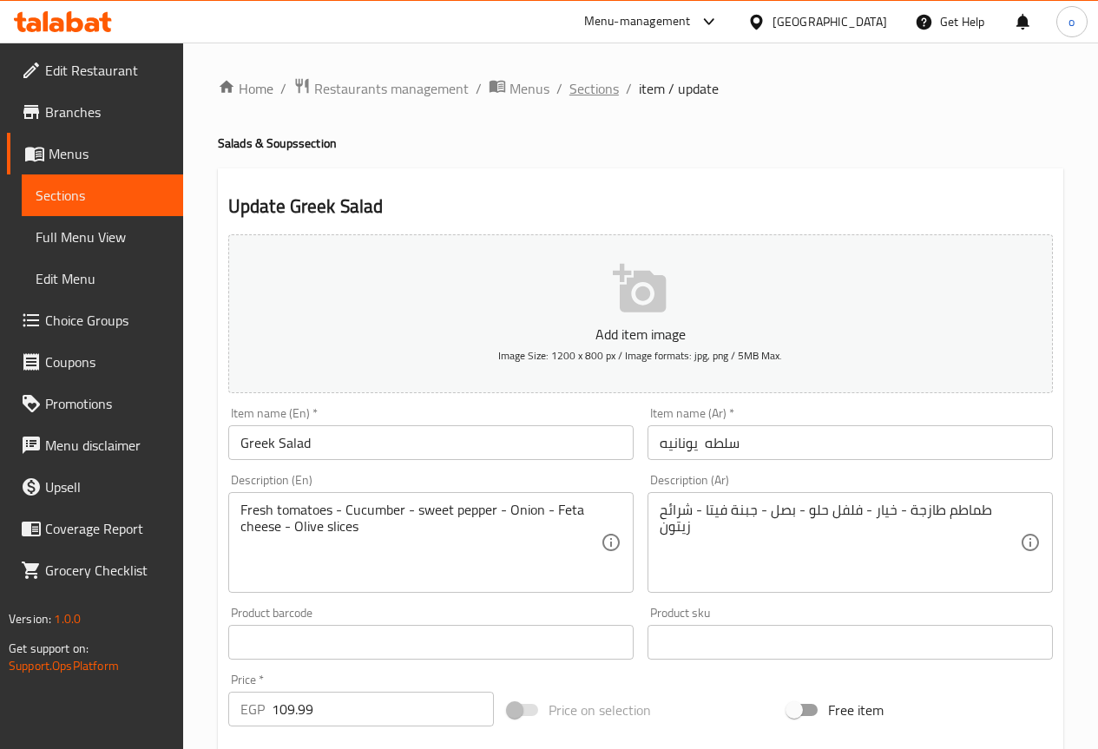
click at [595, 84] on span "Sections" at bounding box center [594, 88] width 49 height 21
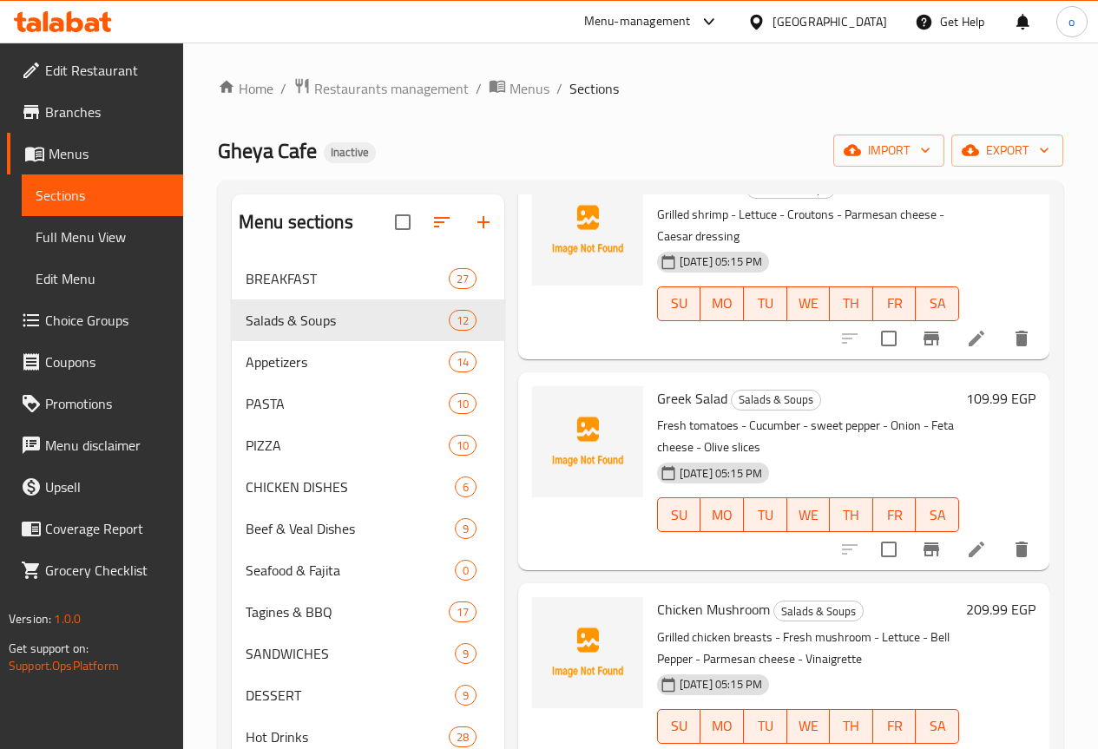
scroll to position [781, 0]
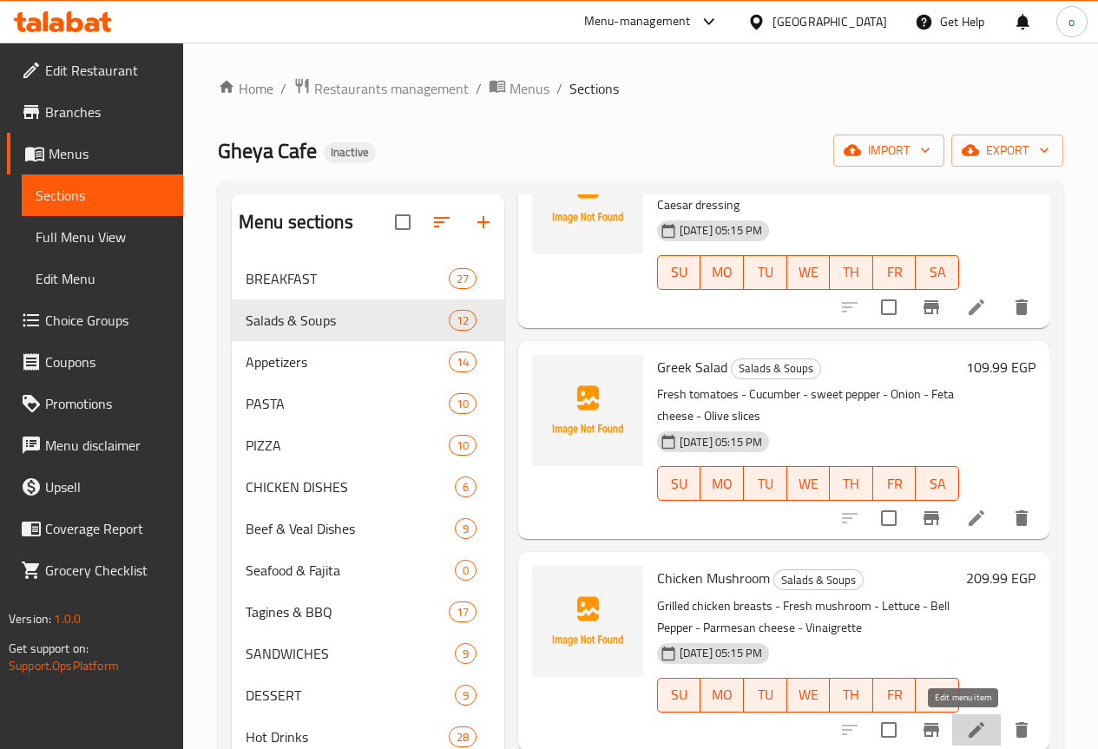
click at [966, 739] on icon at bounding box center [976, 730] width 21 height 21
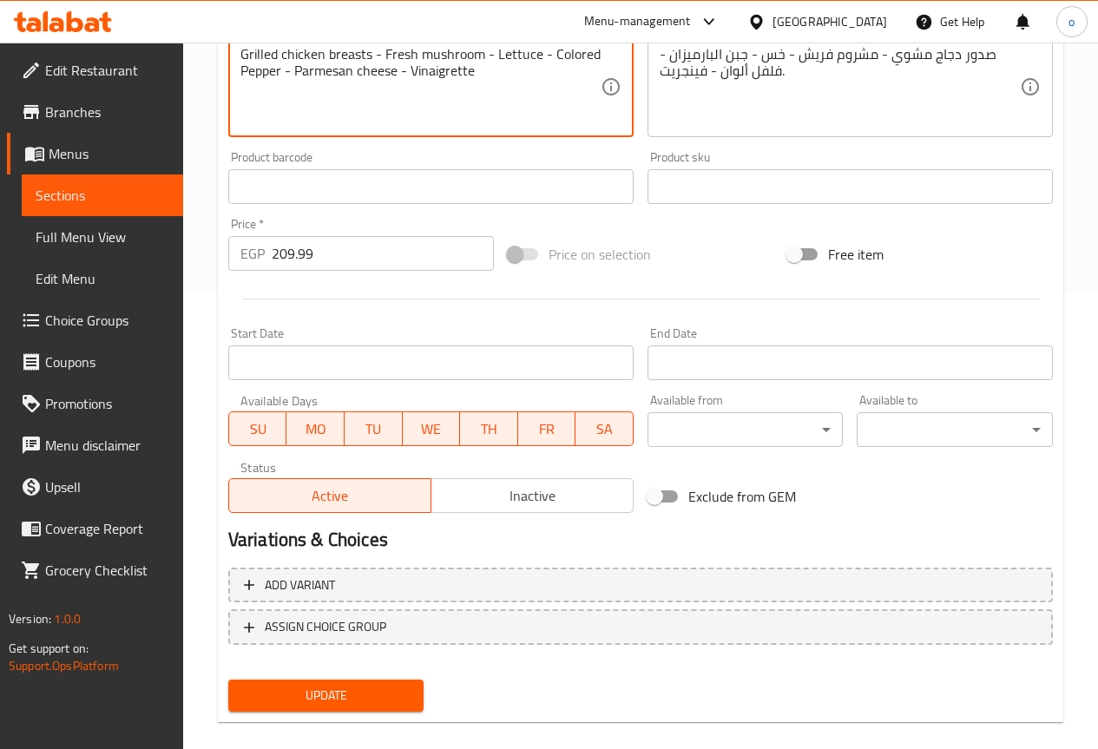
scroll to position [478, 0]
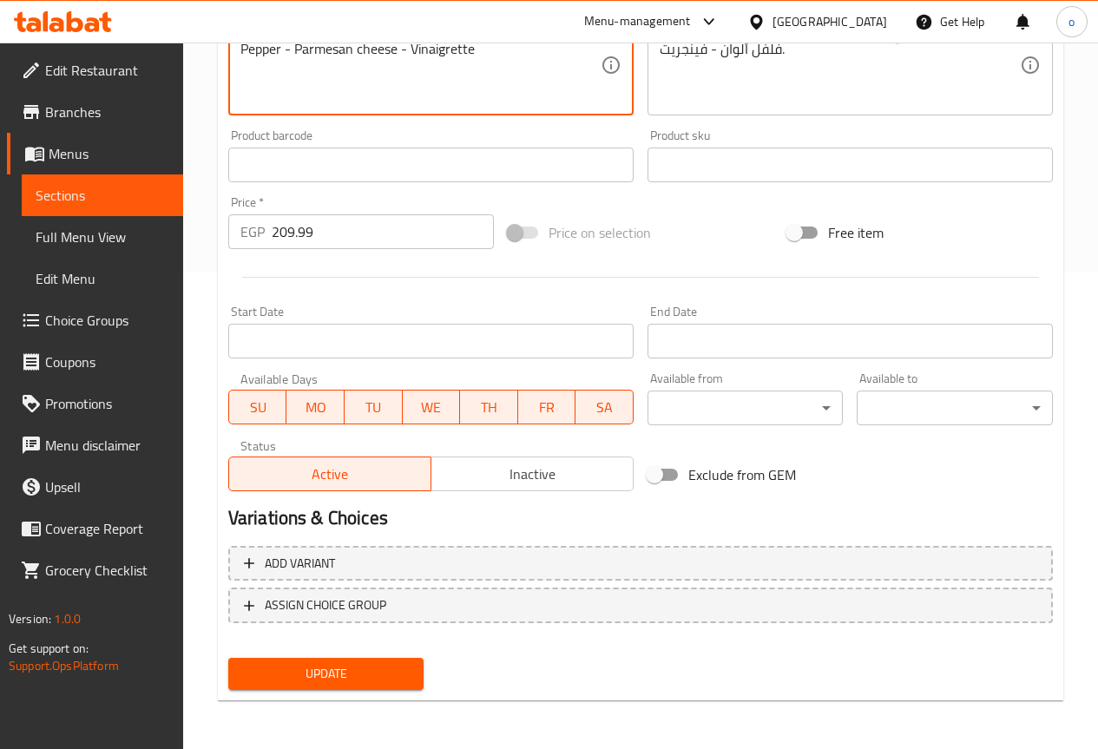
type textarea "Grilled chicken breasts - Fresh mushroom - Lettuce - Colored Pepper - Parmesan …"
click at [386, 674] on span "Update" at bounding box center [326, 674] width 168 height 22
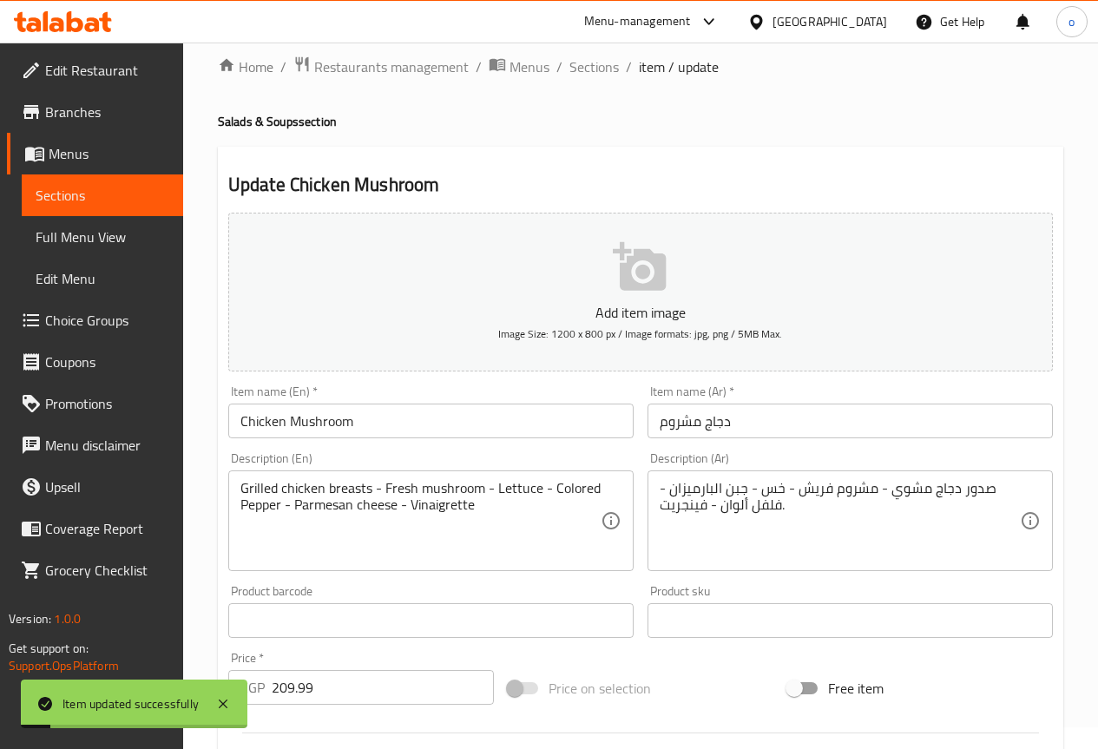
scroll to position [0, 0]
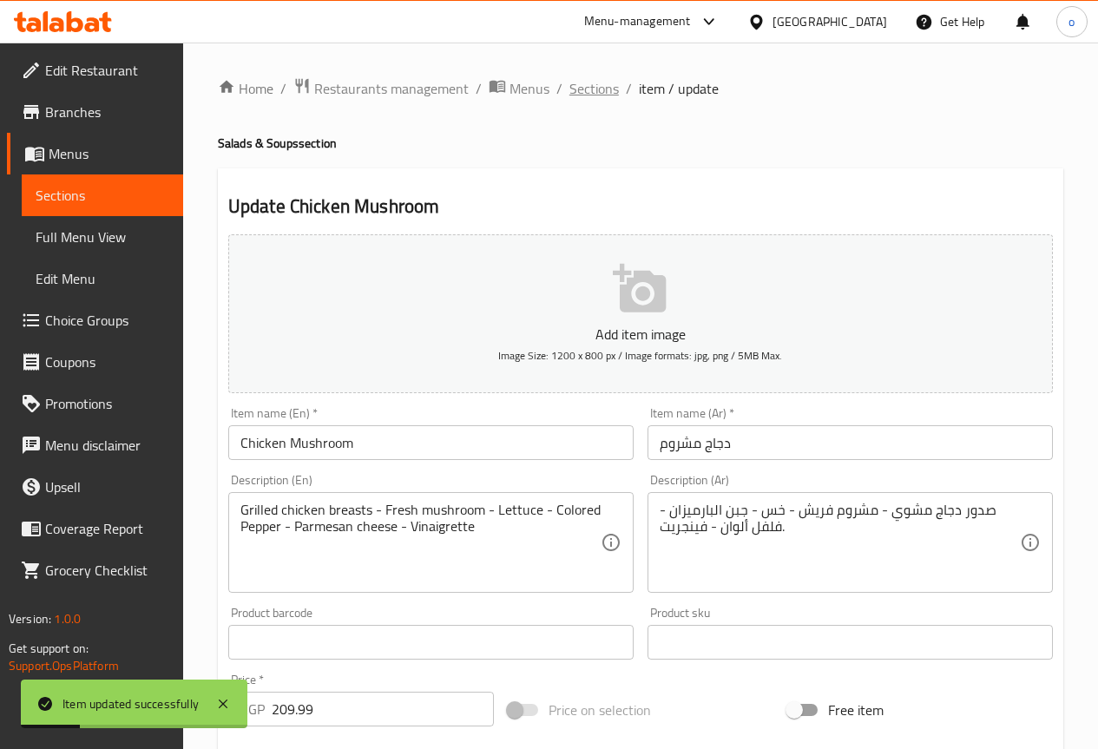
click at [592, 83] on span "Sections" at bounding box center [594, 88] width 49 height 21
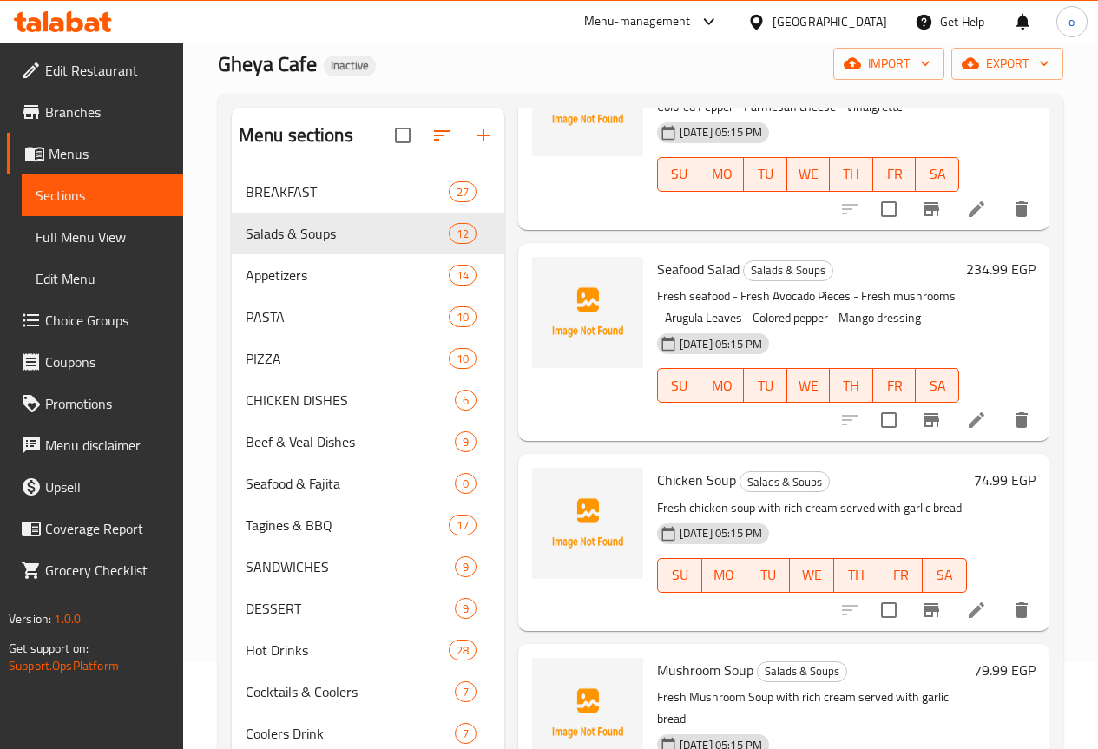
scroll to position [1302, 0]
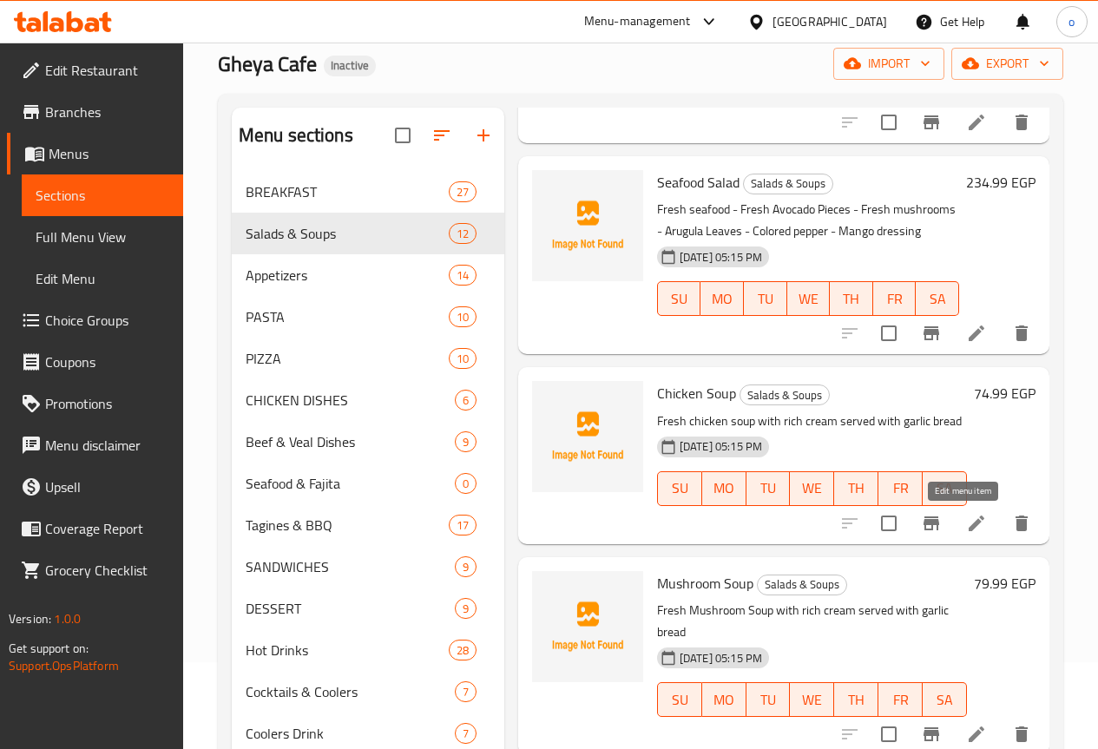
click at [973, 529] on icon at bounding box center [976, 523] width 21 height 21
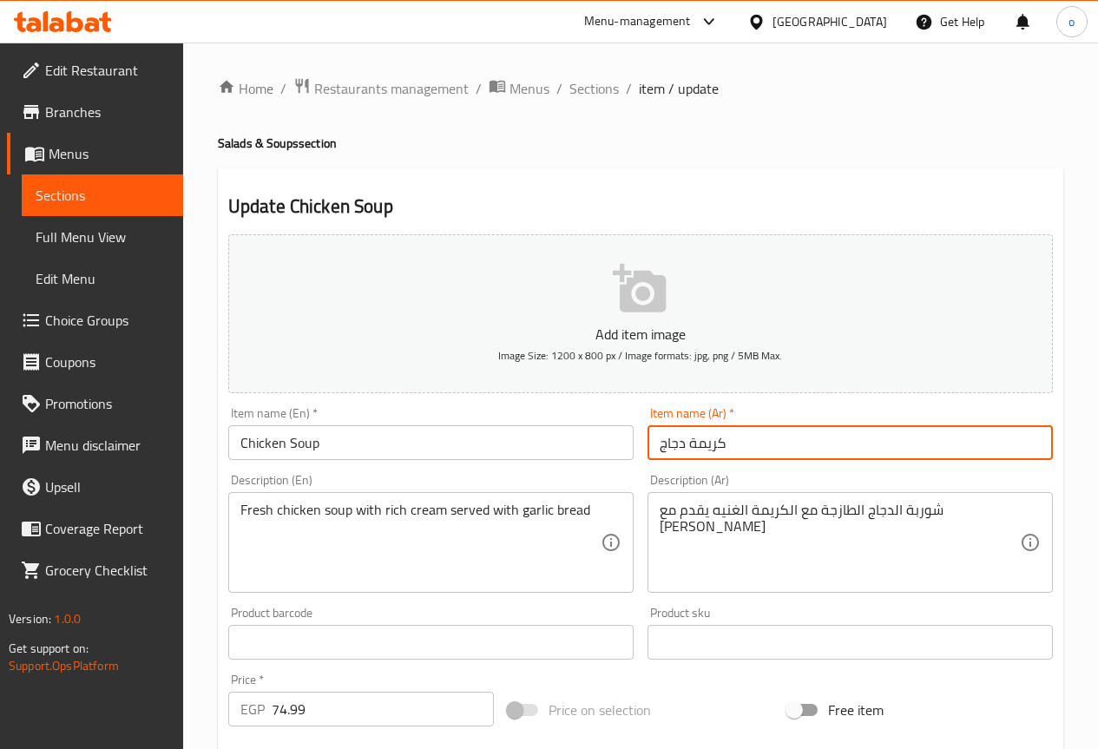
drag, startPoint x: 731, startPoint y: 441, endPoint x: 690, endPoint y: 448, distance: 41.4
click at [690, 448] on input "كريمة دجاج" at bounding box center [850, 442] width 405 height 35
click at [766, 451] on input "شوربة دجاج" at bounding box center [850, 442] width 405 height 35
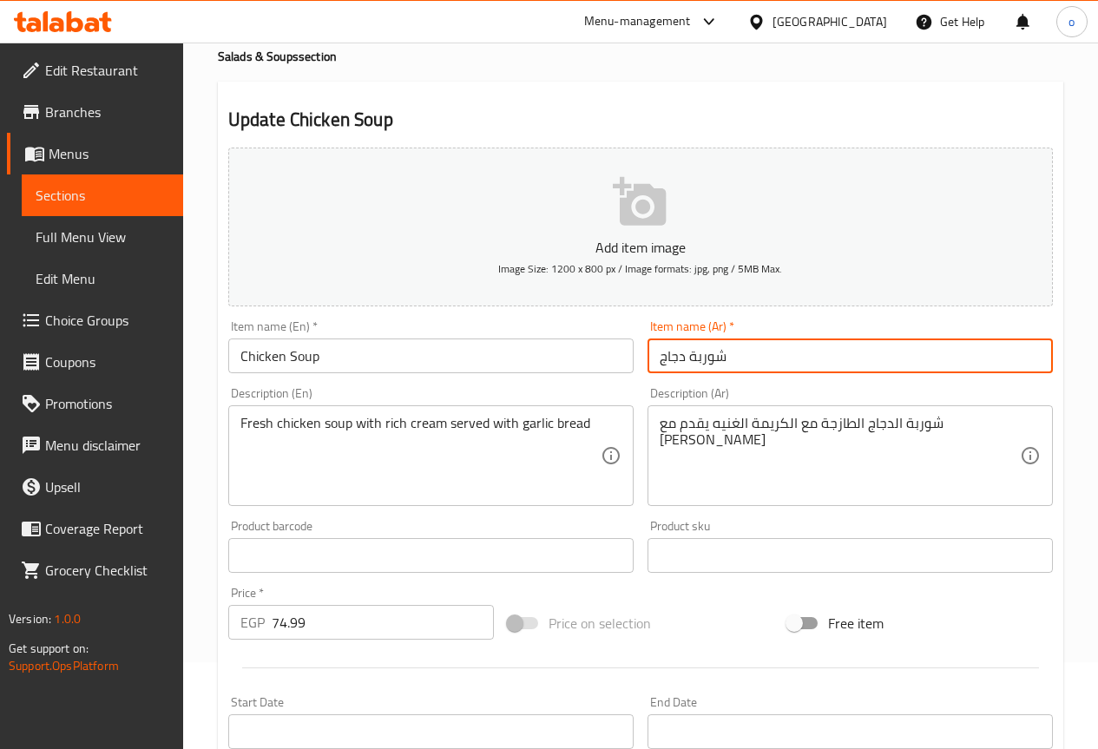
type input "شوربة دجاج"
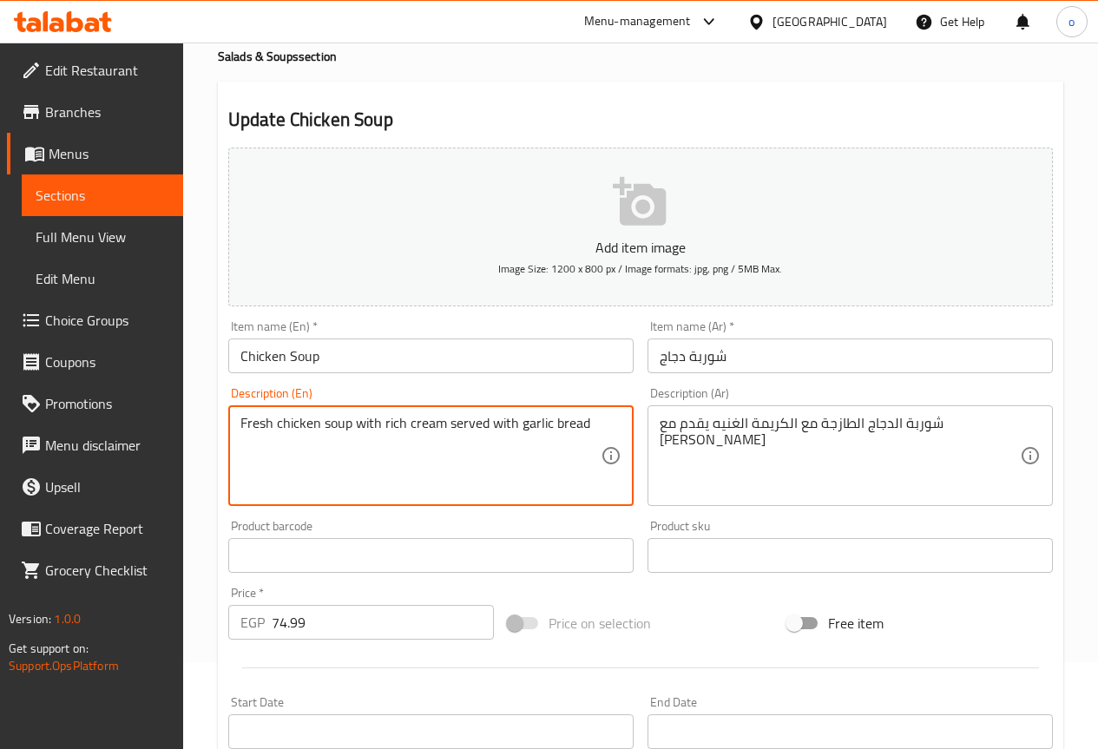
drag, startPoint x: 585, startPoint y: 418, endPoint x: 518, endPoint y: 429, distance: 67.7
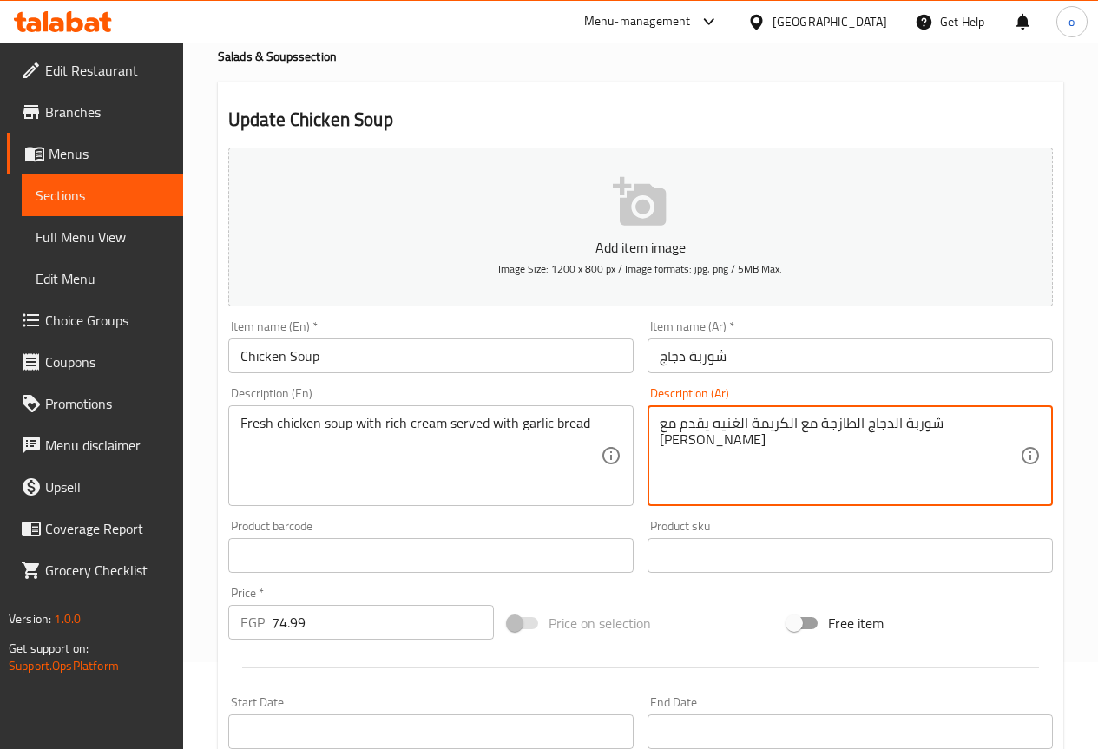
click at [660, 425] on textarea "شوربة الدجاج الطازجة مع الكريمة الغنيه يقدم مع جارليك بريد" at bounding box center [840, 456] width 360 height 82
click at [660, 488] on textarea "شوربة الدجاج الطازجة مع الكريمة الغنيه يقدم مع جارليك بريد" at bounding box center [840, 456] width 360 height 82
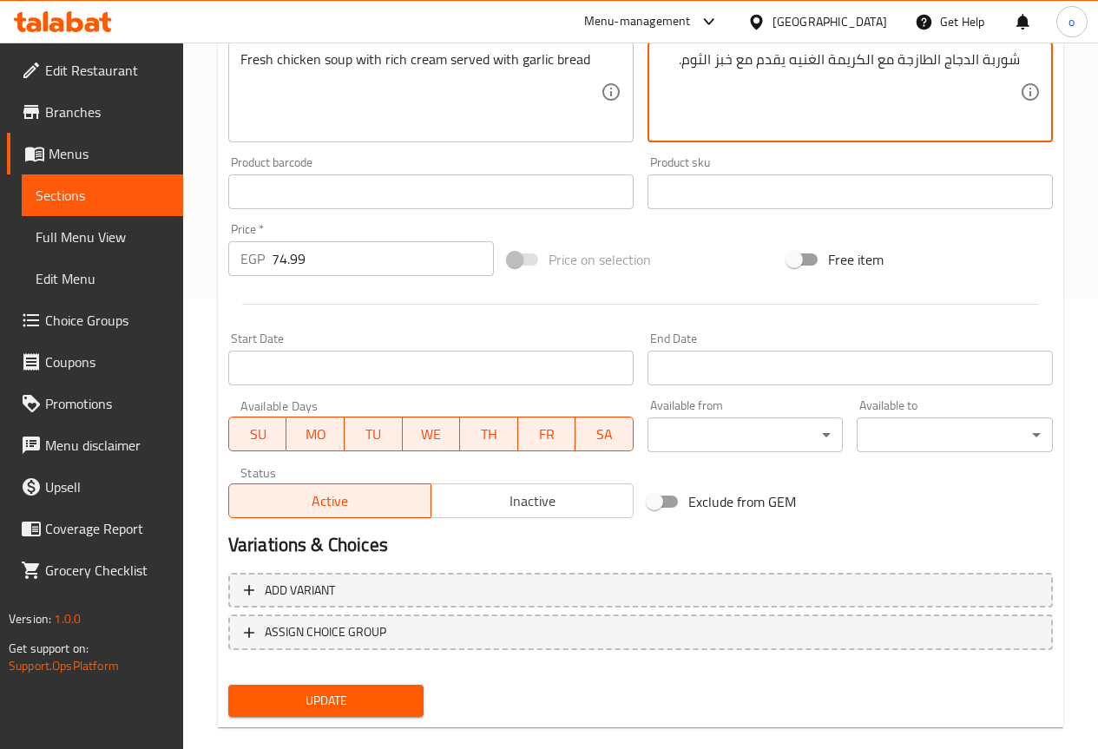
scroll to position [478, 0]
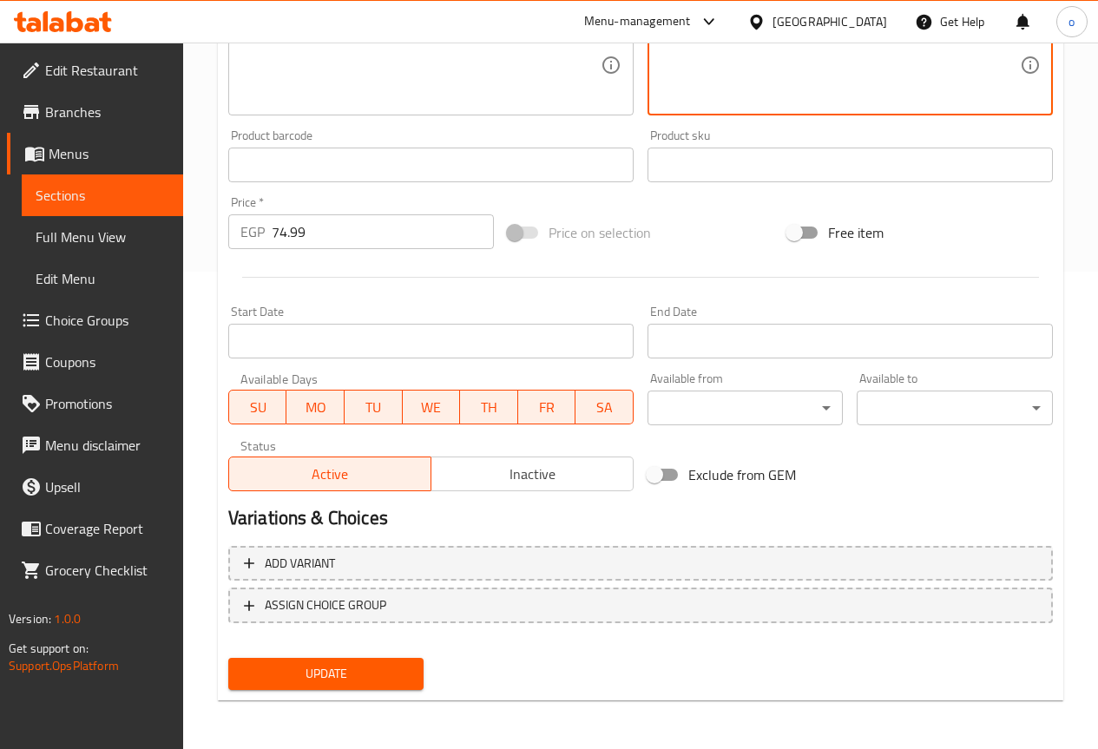
type textarea "شوربة الدجاج الطازجة مع الكريمة الغنيه يقدم مع خبز الثوم."
click at [376, 690] on button "Update" at bounding box center [326, 674] width 196 height 32
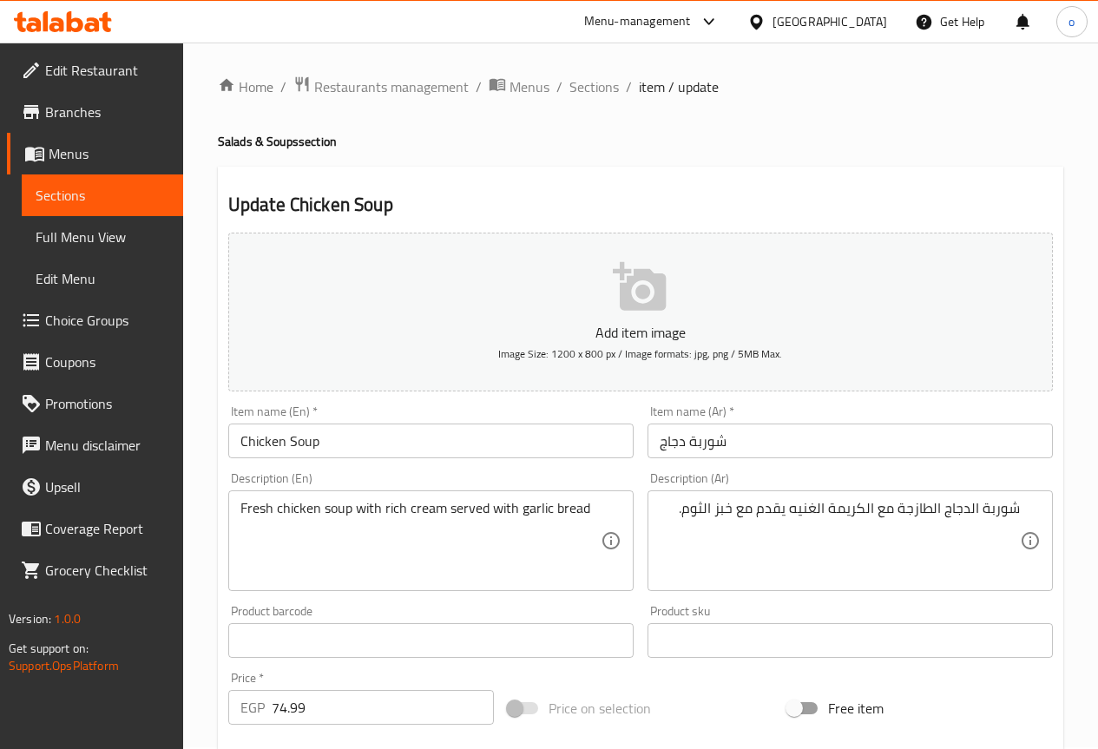
scroll to position [0, 0]
click at [583, 79] on span "Sections" at bounding box center [594, 88] width 49 height 21
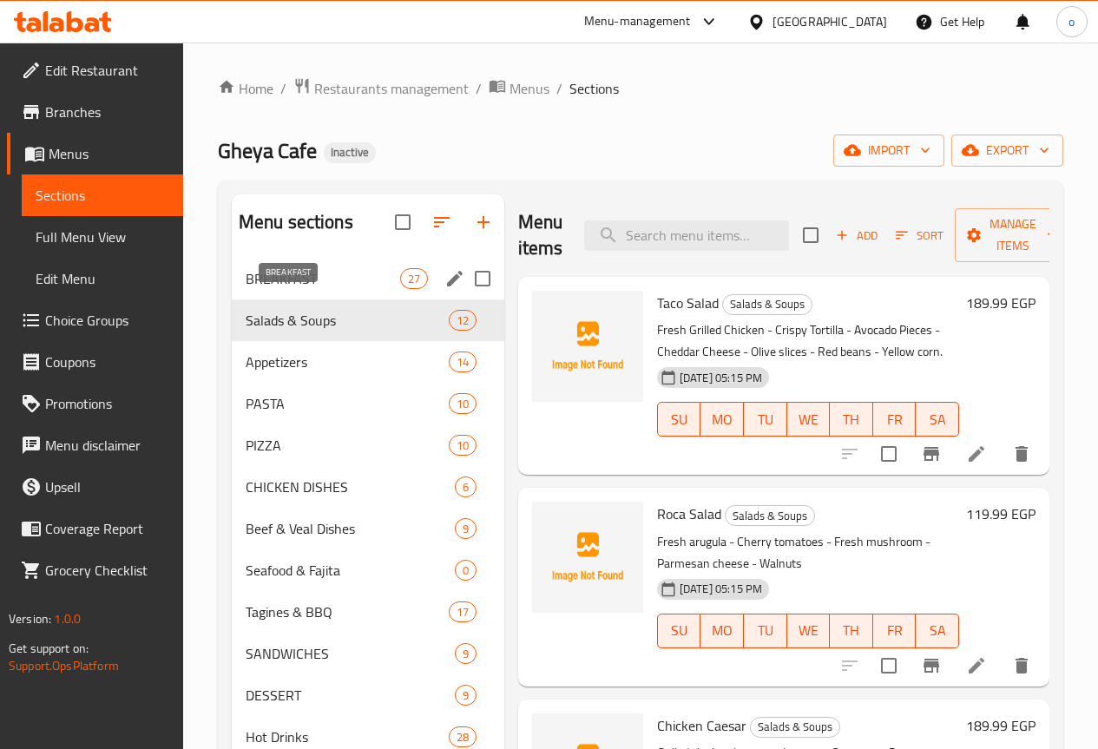
click at [254, 289] on span "BREAKFAST" at bounding box center [323, 278] width 155 height 21
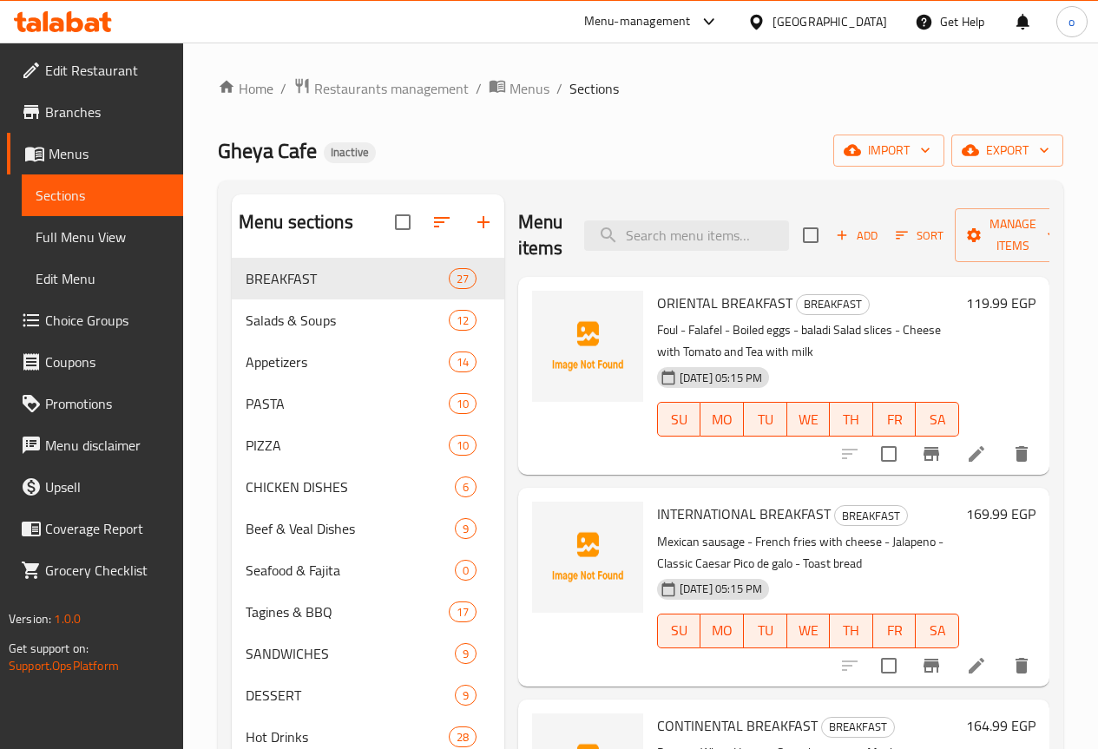
click at [100, 233] on span "Full Menu View" at bounding box center [103, 237] width 134 height 21
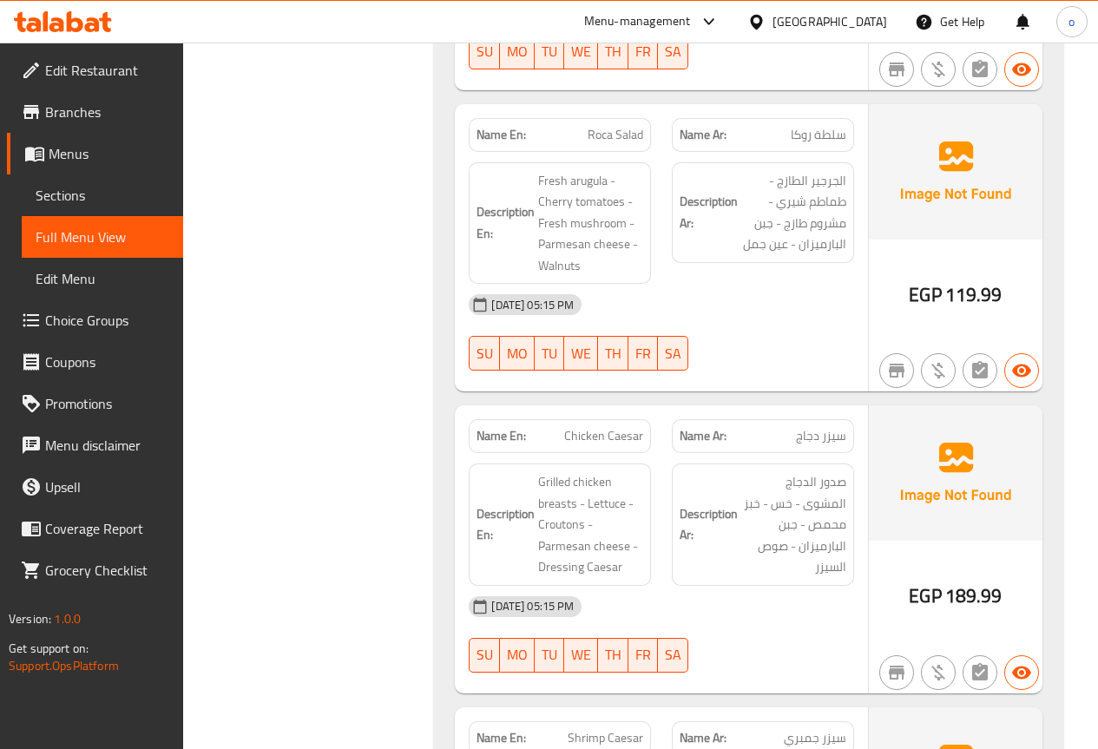
scroll to position [7554, 0]
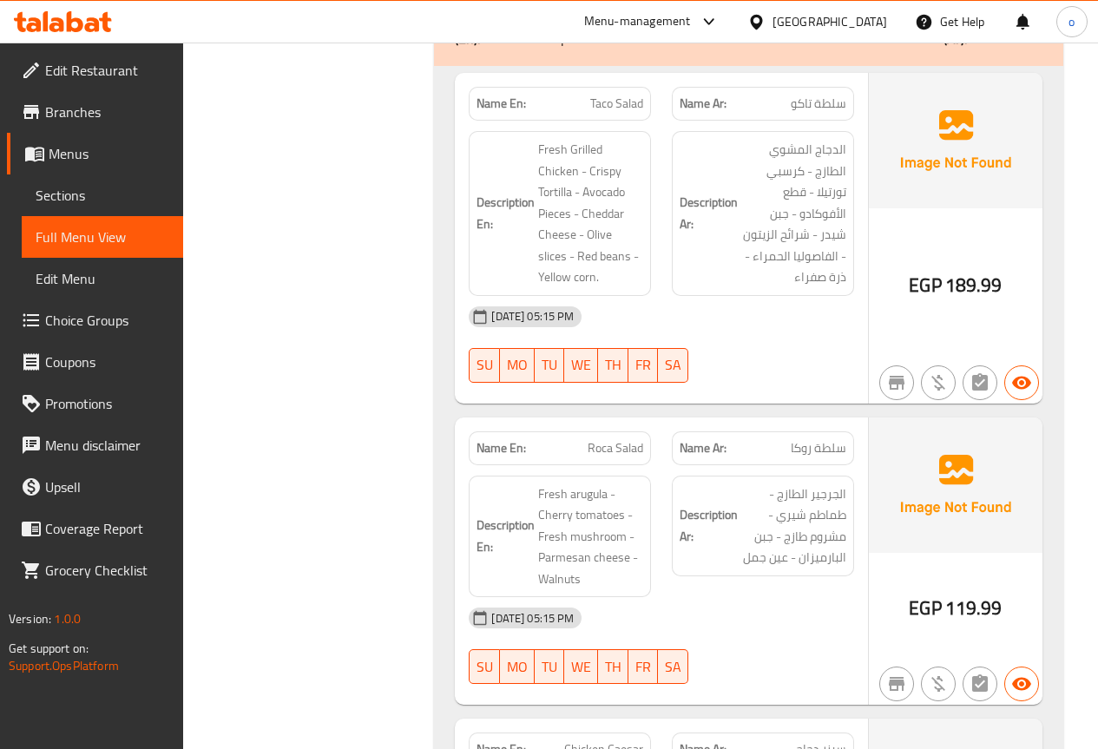
click at [90, 200] on span "Sections" at bounding box center [103, 195] width 134 height 21
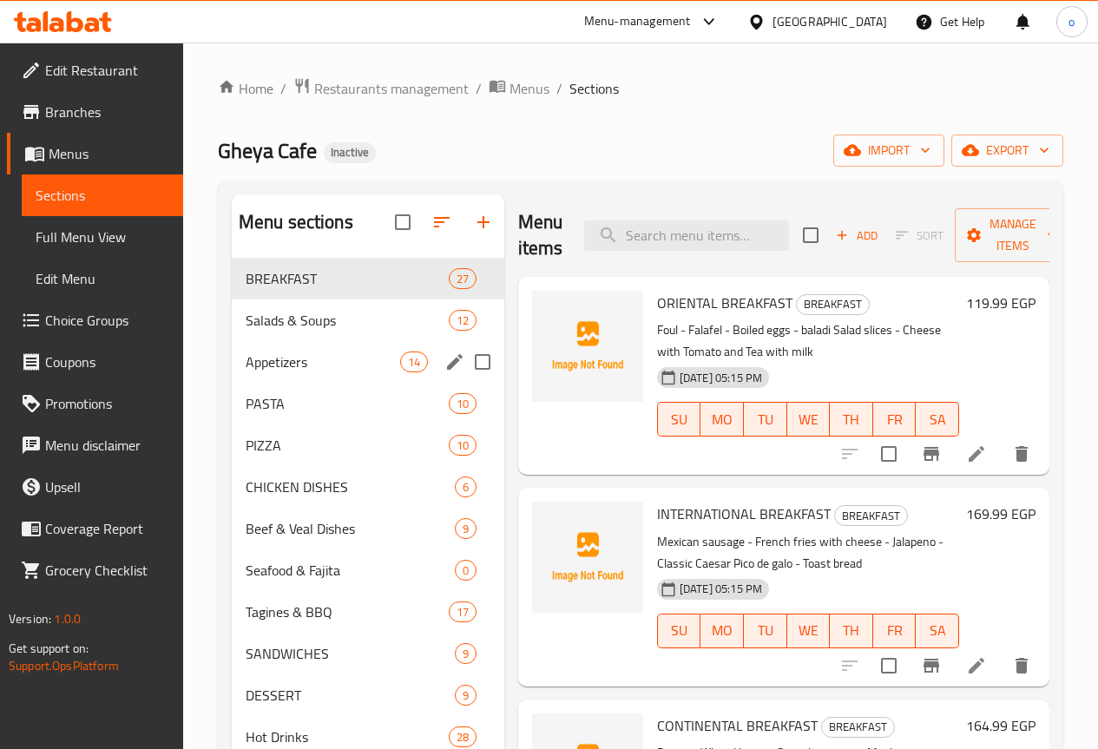
click at [465, 380] on input "Menu sections" at bounding box center [483, 362] width 36 height 36
checkbox input "true"
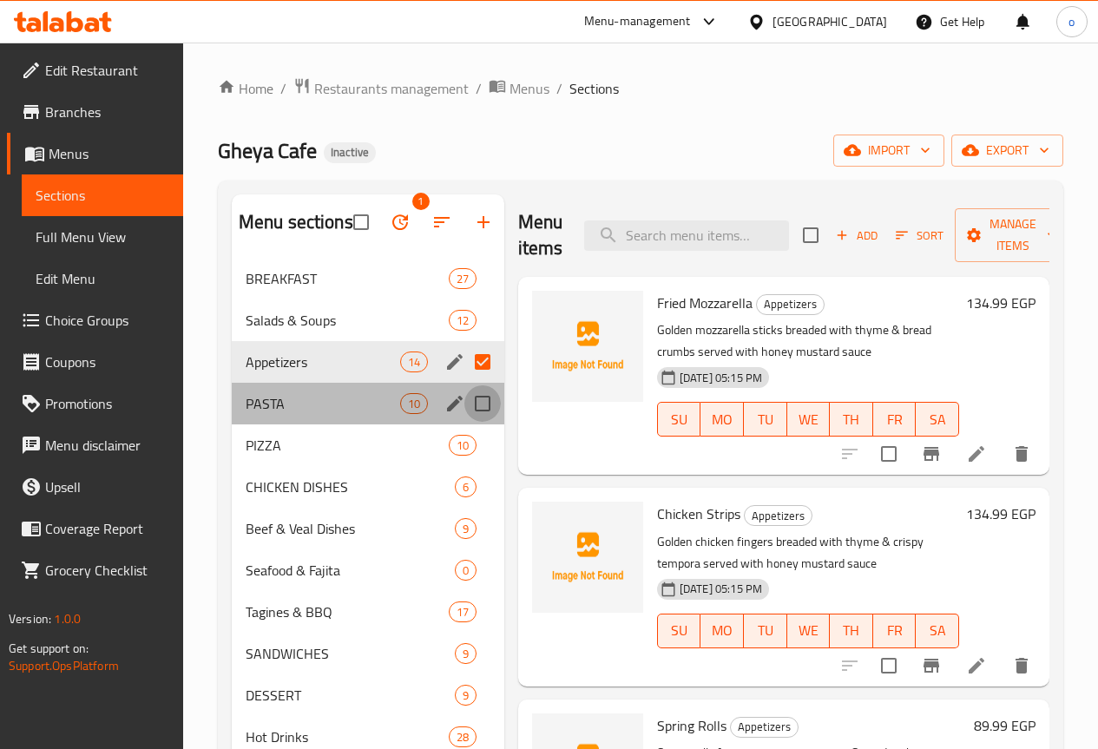
click at [465, 422] on input "Menu sections" at bounding box center [483, 404] width 36 height 36
checkbox input "true"
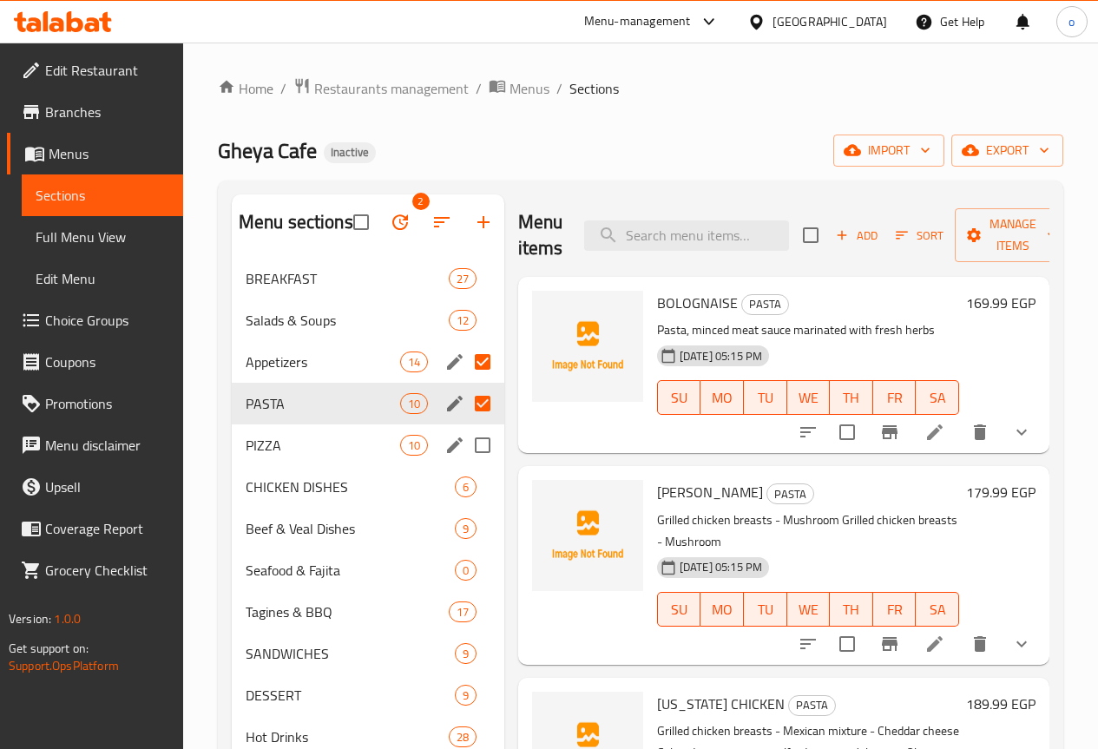
click at [465, 464] on input "Menu sections" at bounding box center [483, 445] width 36 height 36
checkbox input "true"
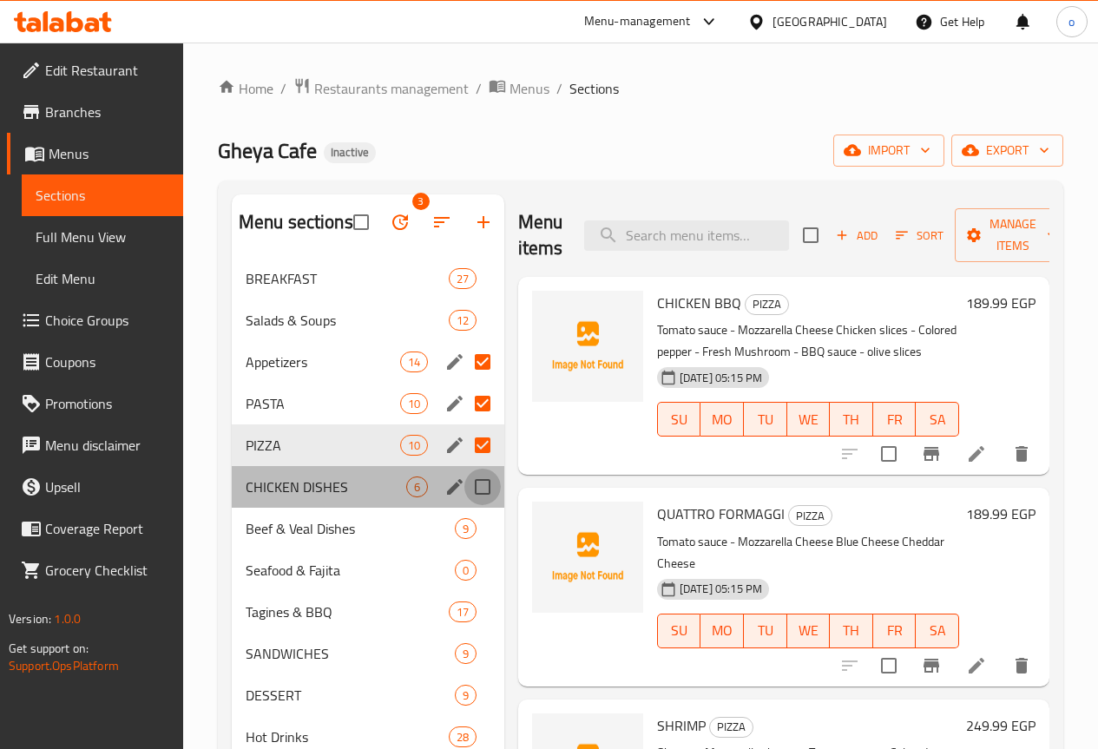
click at [465, 505] on input "Menu sections" at bounding box center [483, 487] width 36 height 36
checkbox input "true"
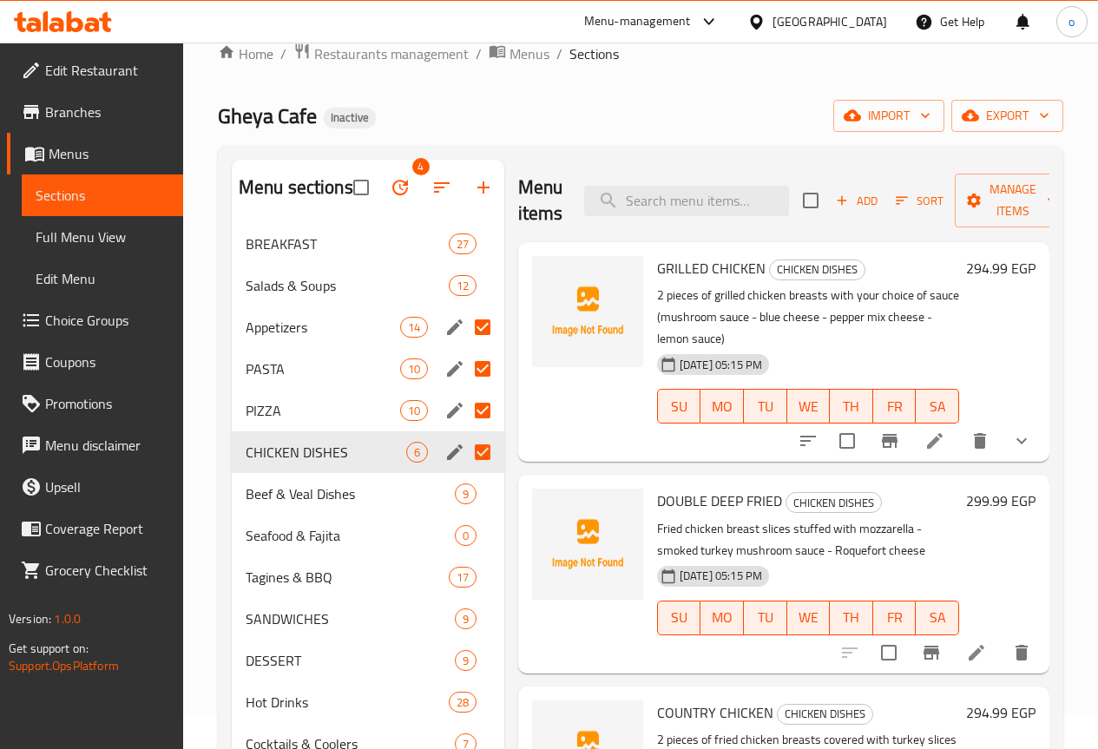
scroll to position [87, 0]
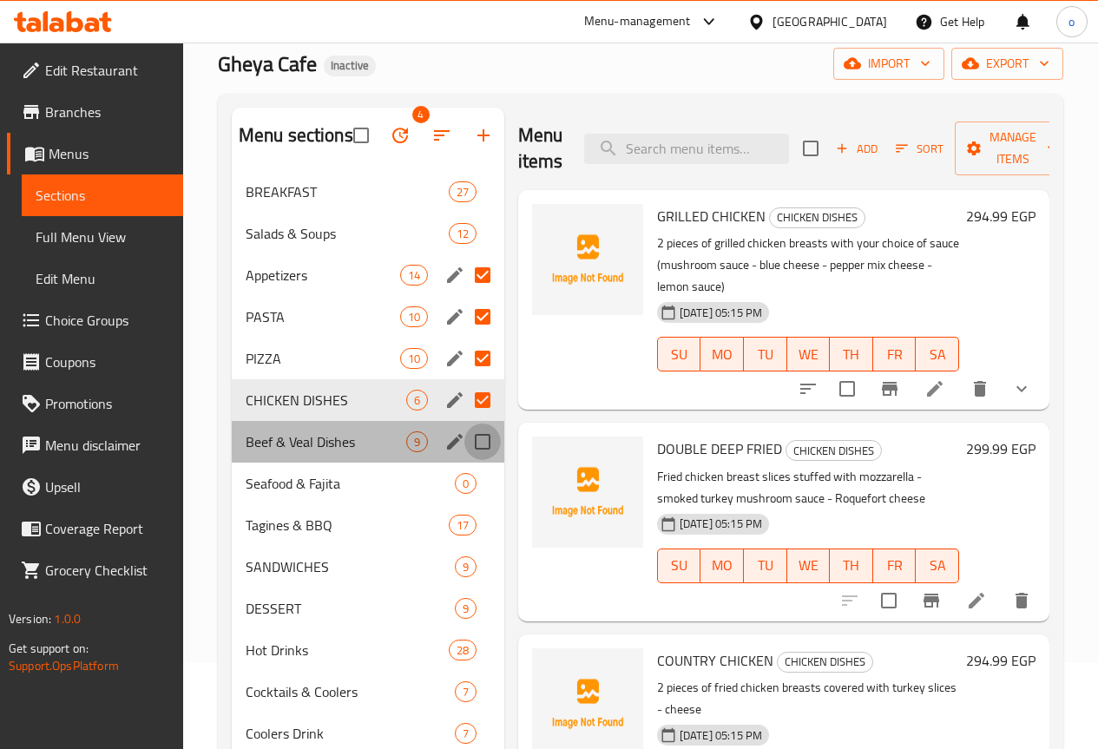
click at [465, 460] on input "Menu sections" at bounding box center [483, 442] width 36 height 36
checkbox input "true"
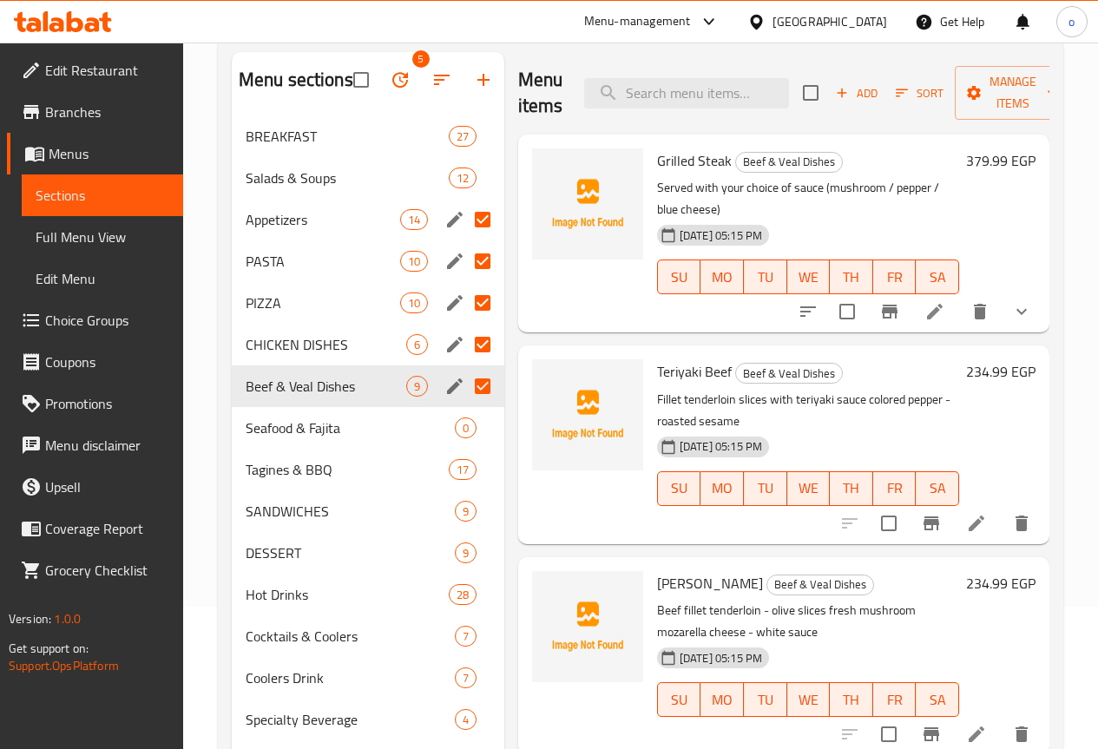
scroll to position [174, 0]
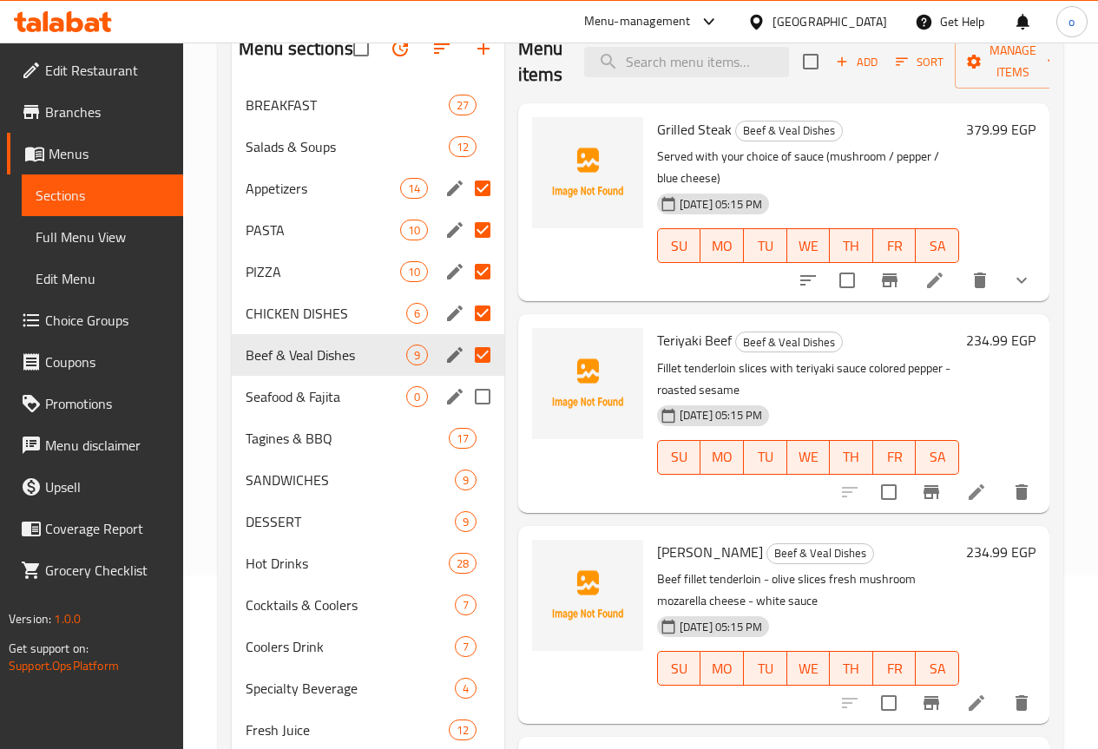
click at [465, 415] on input "Menu sections" at bounding box center [483, 397] width 36 height 36
checkbox input "true"
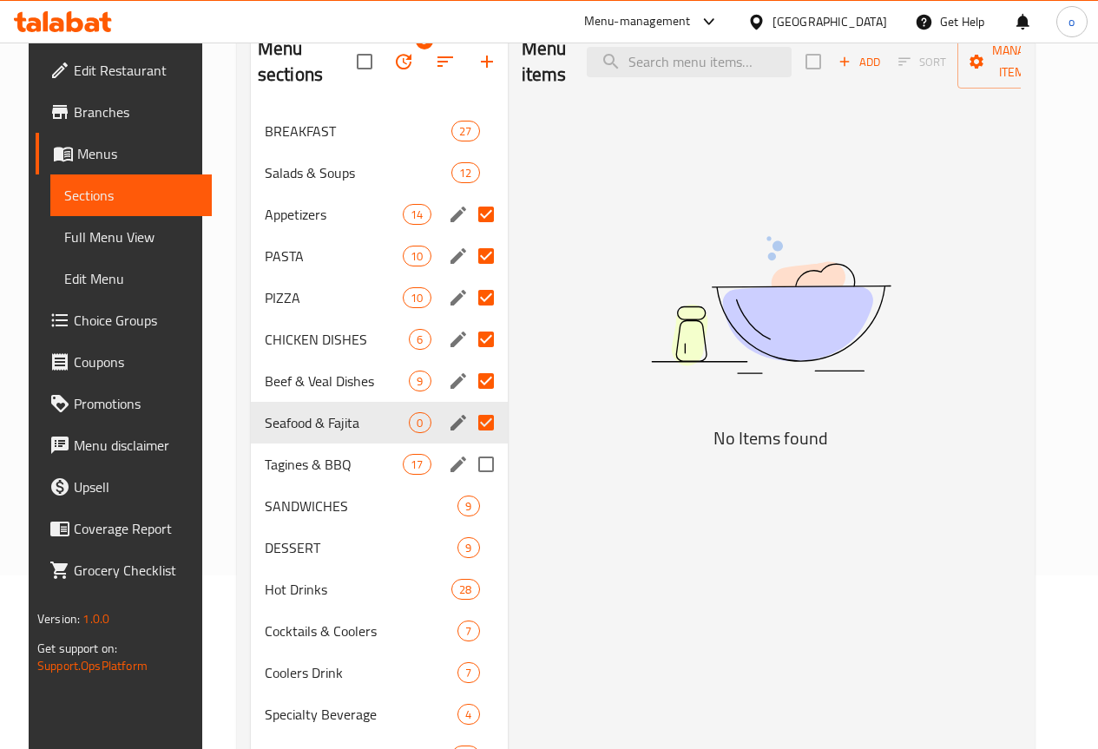
click at [468, 462] on input "Menu sections" at bounding box center [486, 464] width 36 height 36
checkbox input "true"
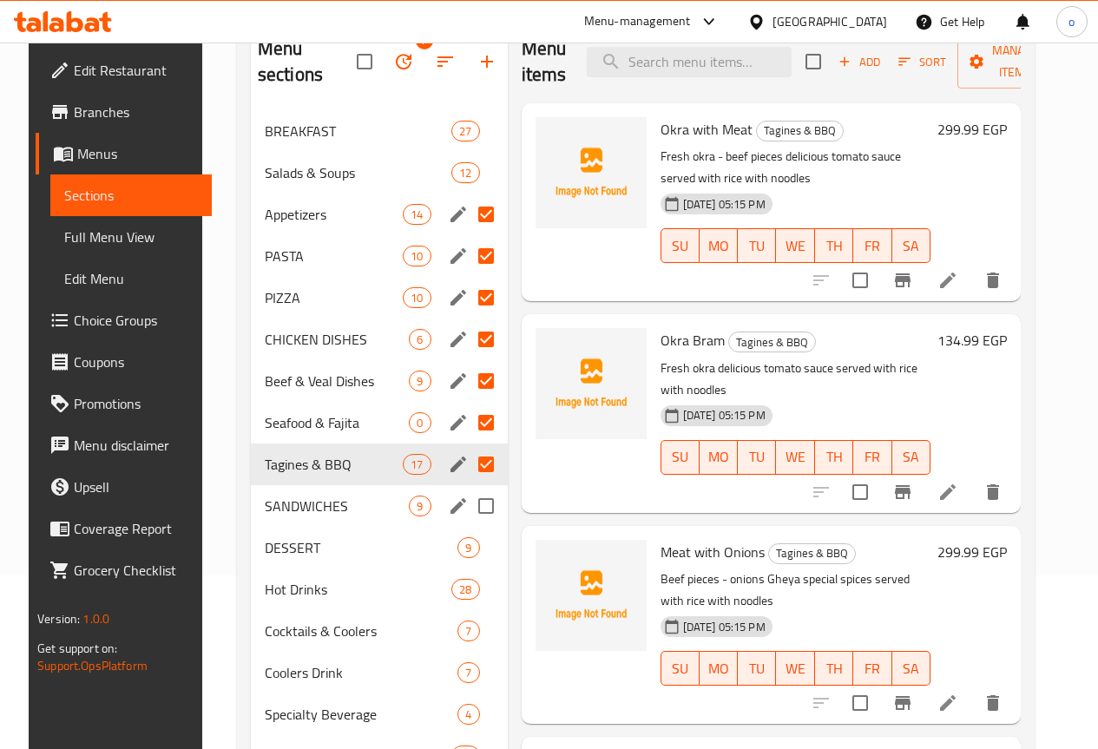
click at [468, 500] on input "Menu sections" at bounding box center [486, 506] width 36 height 36
checkbox input "true"
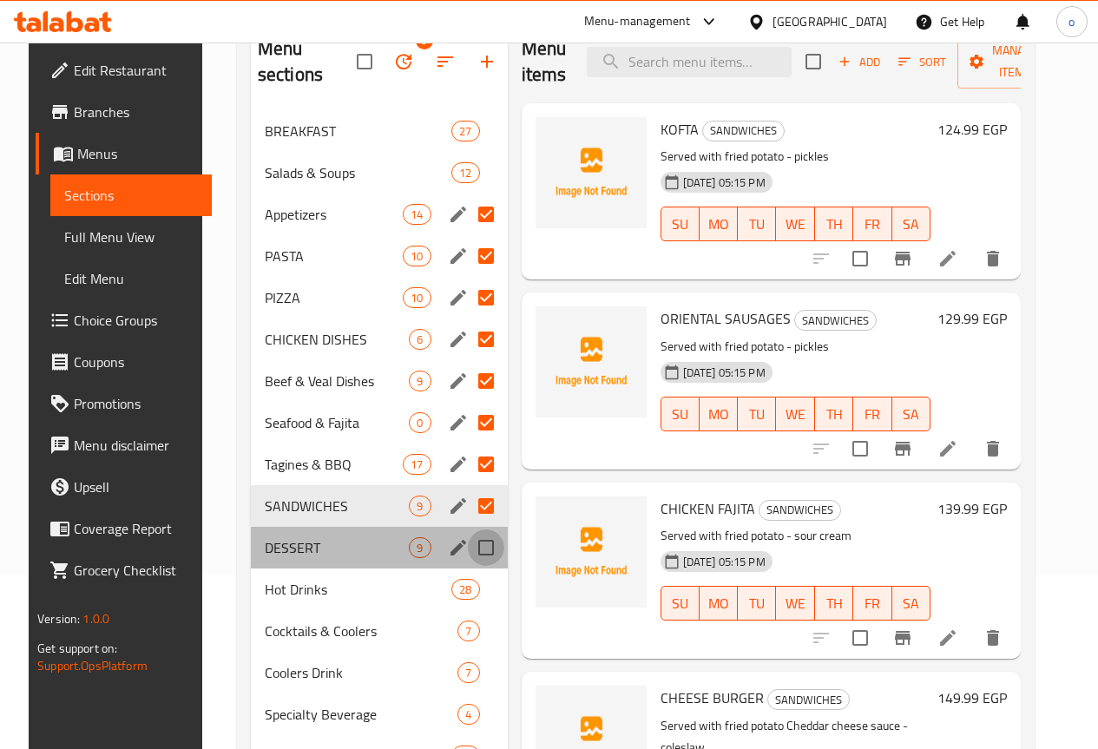
click at [468, 541] on input "Menu sections" at bounding box center [486, 548] width 36 height 36
checkbox input "true"
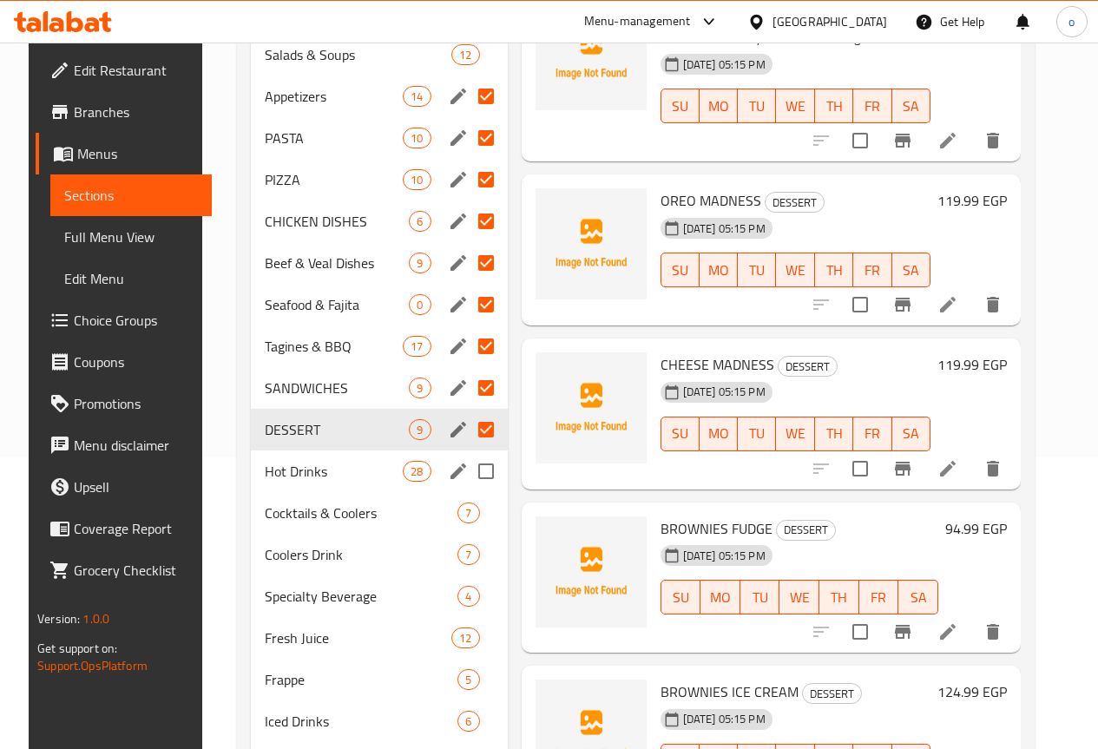
scroll to position [347, 0]
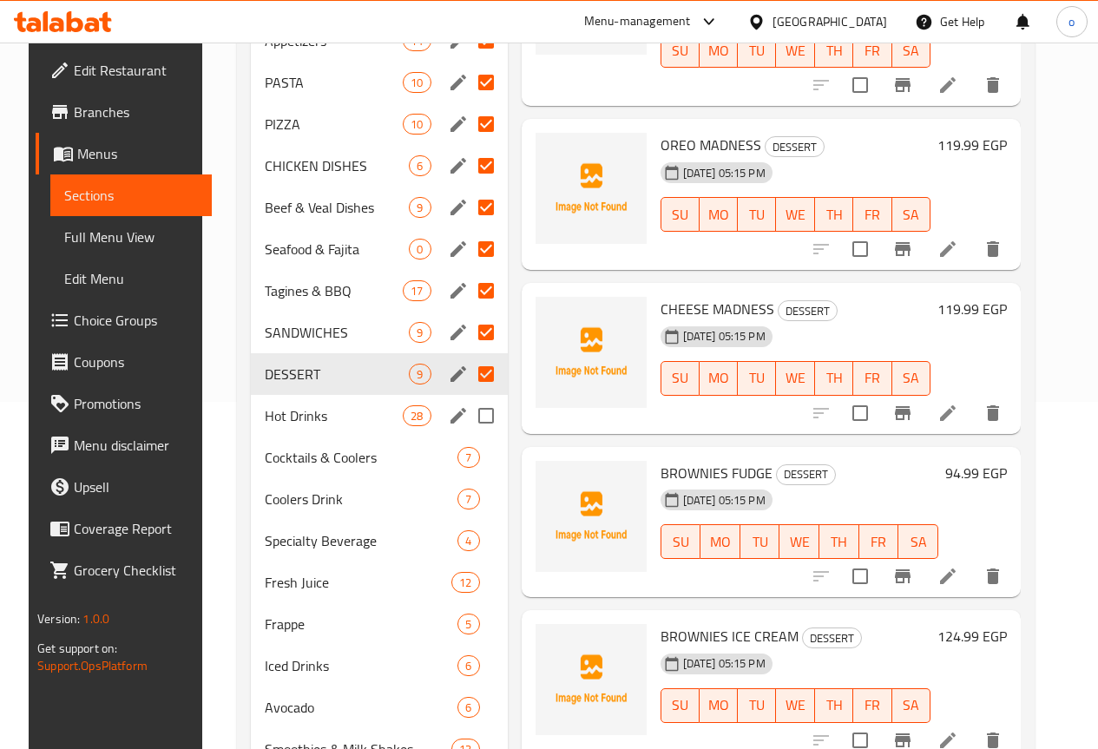
click at [468, 418] on input "Menu sections" at bounding box center [486, 416] width 36 height 36
checkbox input "true"
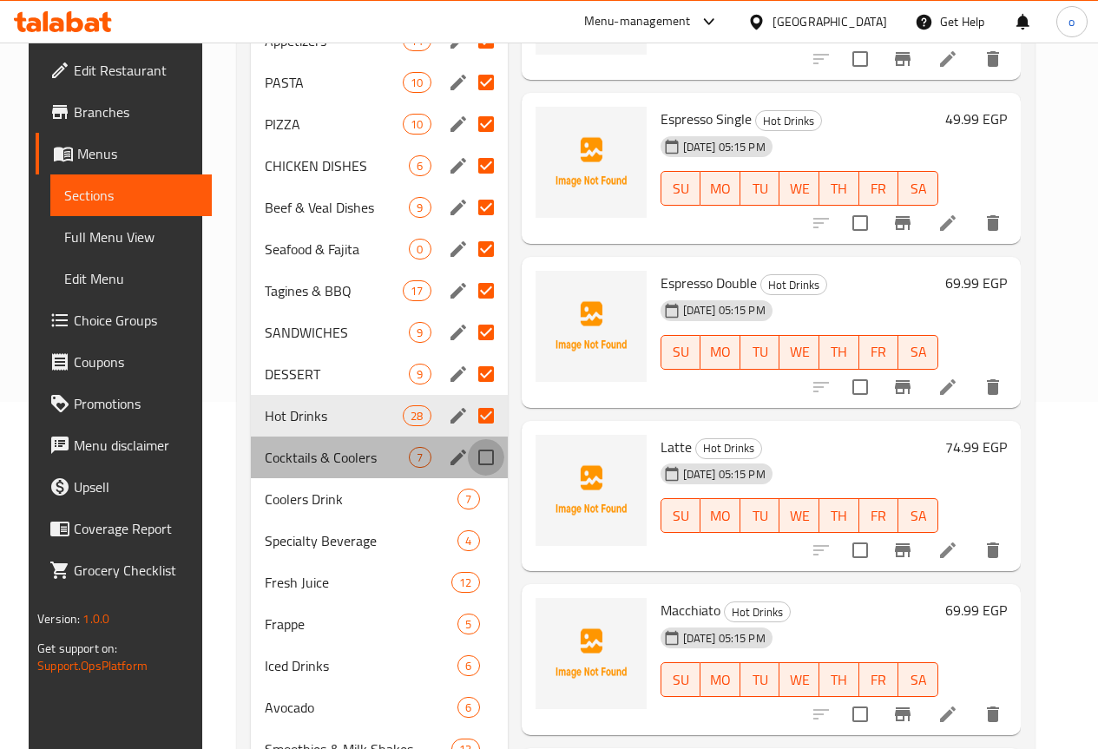
click at [468, 459] on input "Menu sections" at bounding box center [486, 457] width 36 height 36
checkbox input "true"
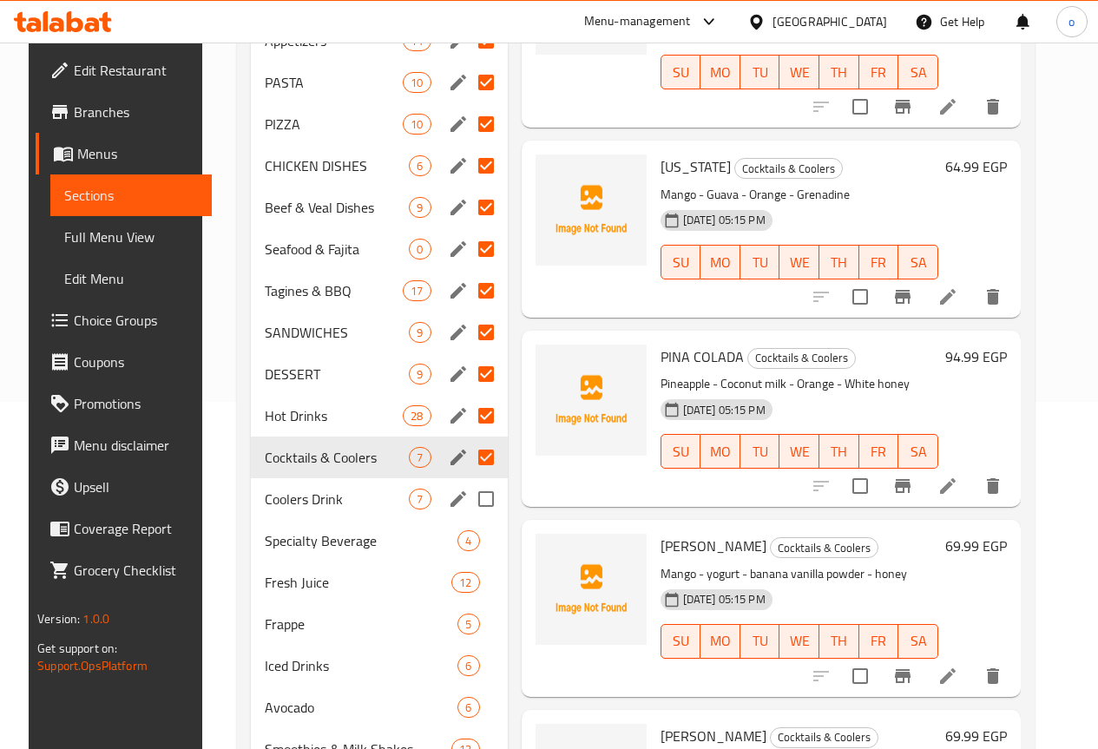
click at [468, 493] on input "Menu sections" at bounding box center [486, 499] width 36 height 36
checkbox input "true"
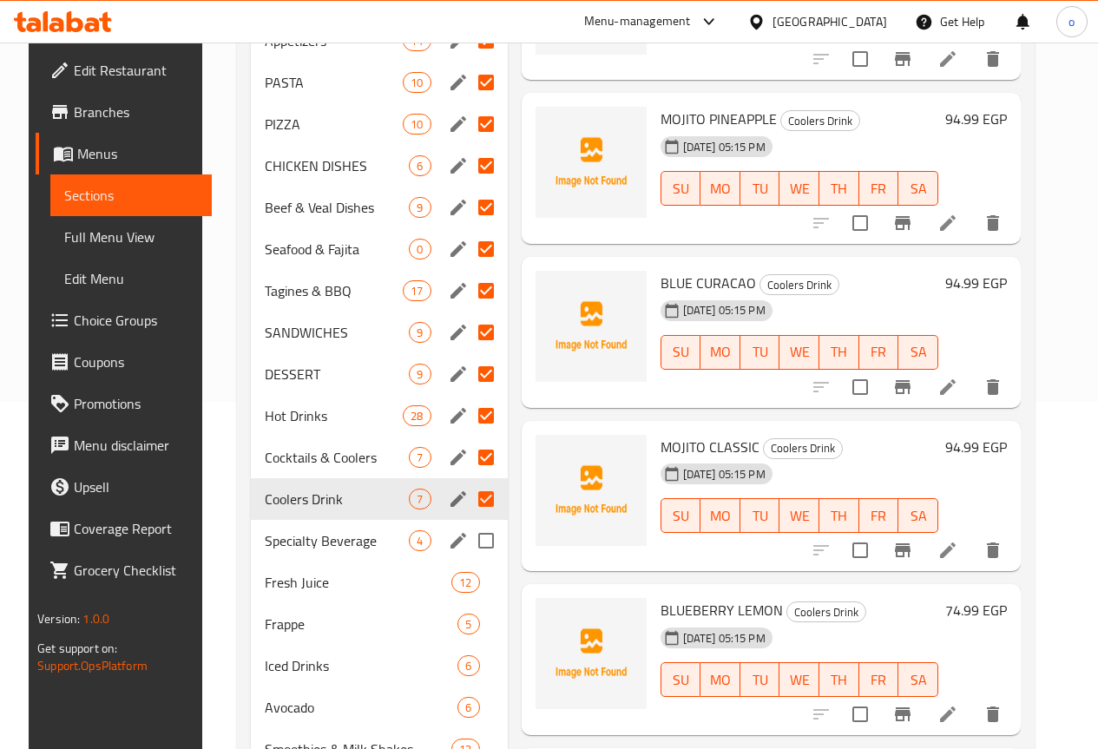
click at [468, 534] on input "Menu sections" at bounding box center [486, 541] width 36 height 36
checkbox input "true"
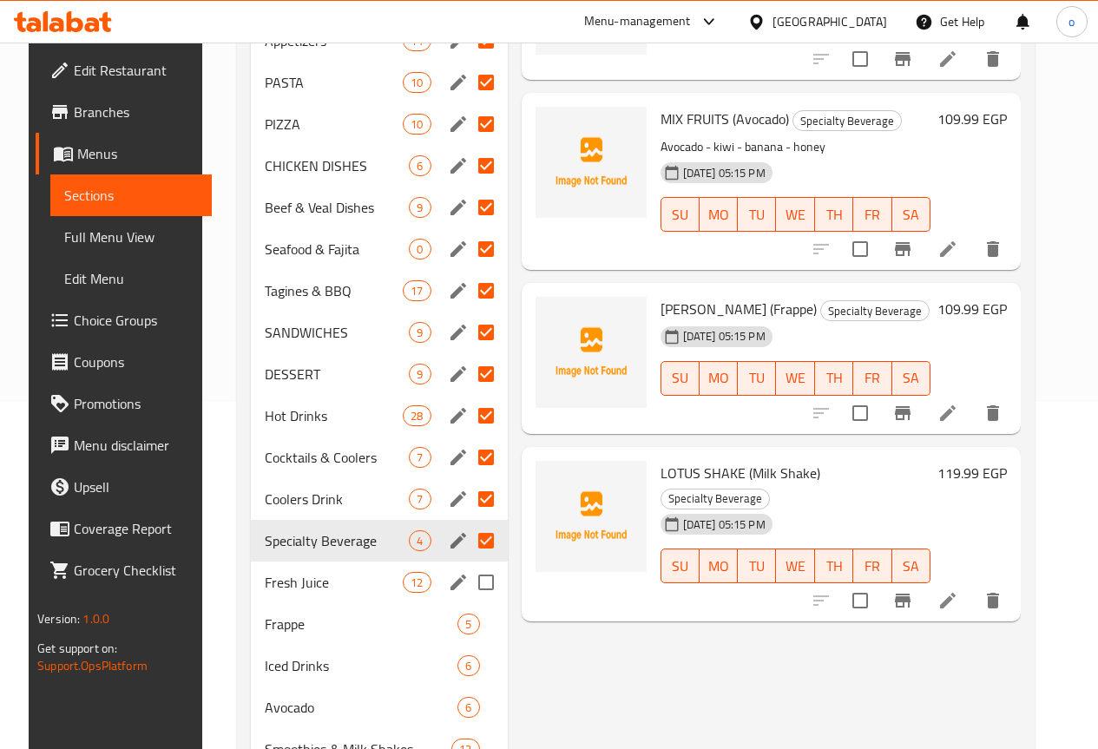
click at [468, 582] on input "Menu sections" at bounding box center [486, 582] width 36 height 36
checkbox input "true"
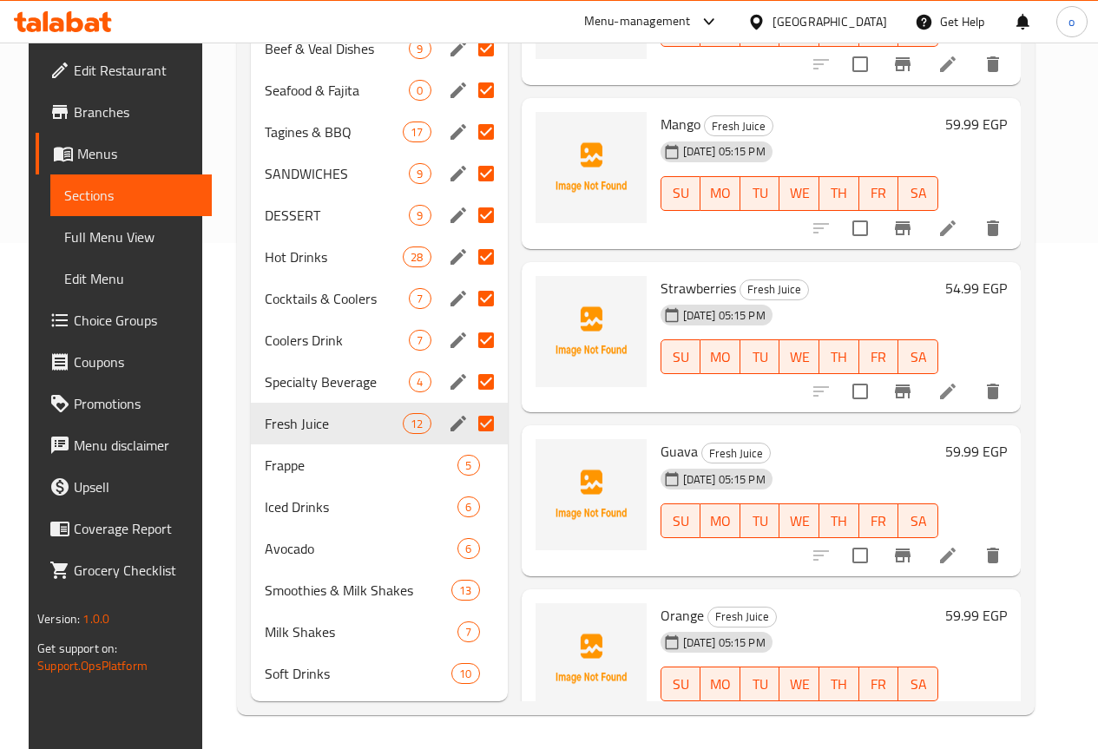
scroll to position [507, 0]
click at [468, 469] on input "Menu sections" at bounding box center [486, 464] width 36 height 36
checkbox input "true"
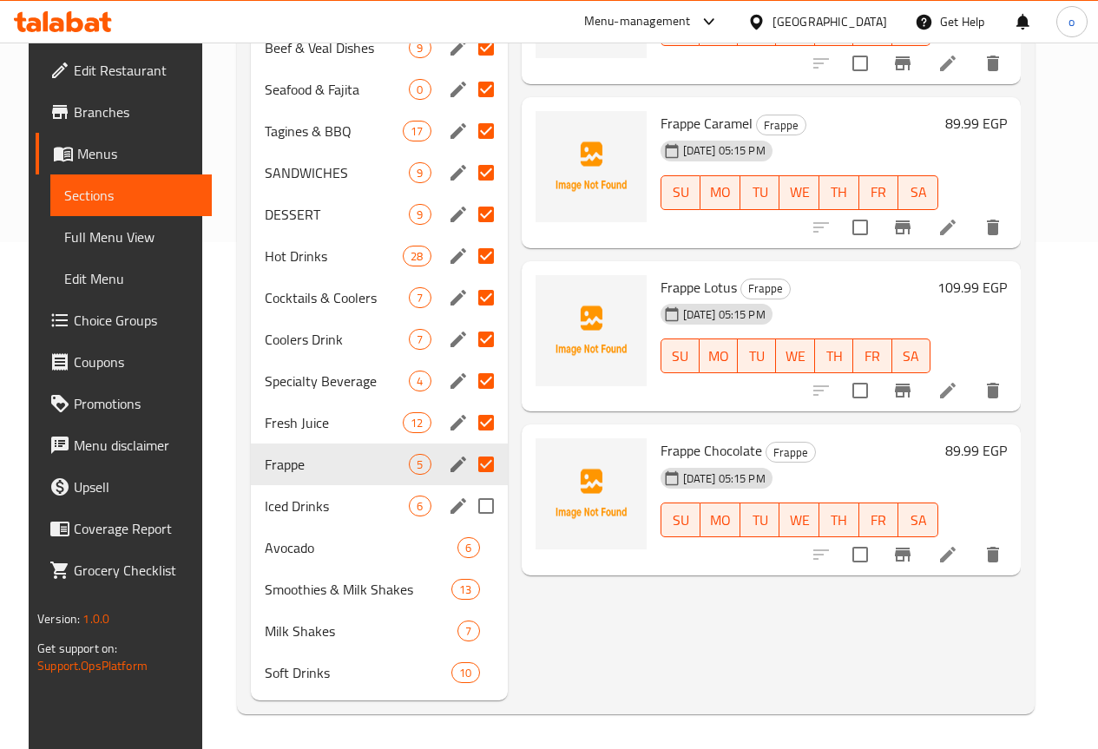
click at [468, 504] on input "Menu sections" at bounding box center [486, 506] width 36 height 36
checkbox input "true"
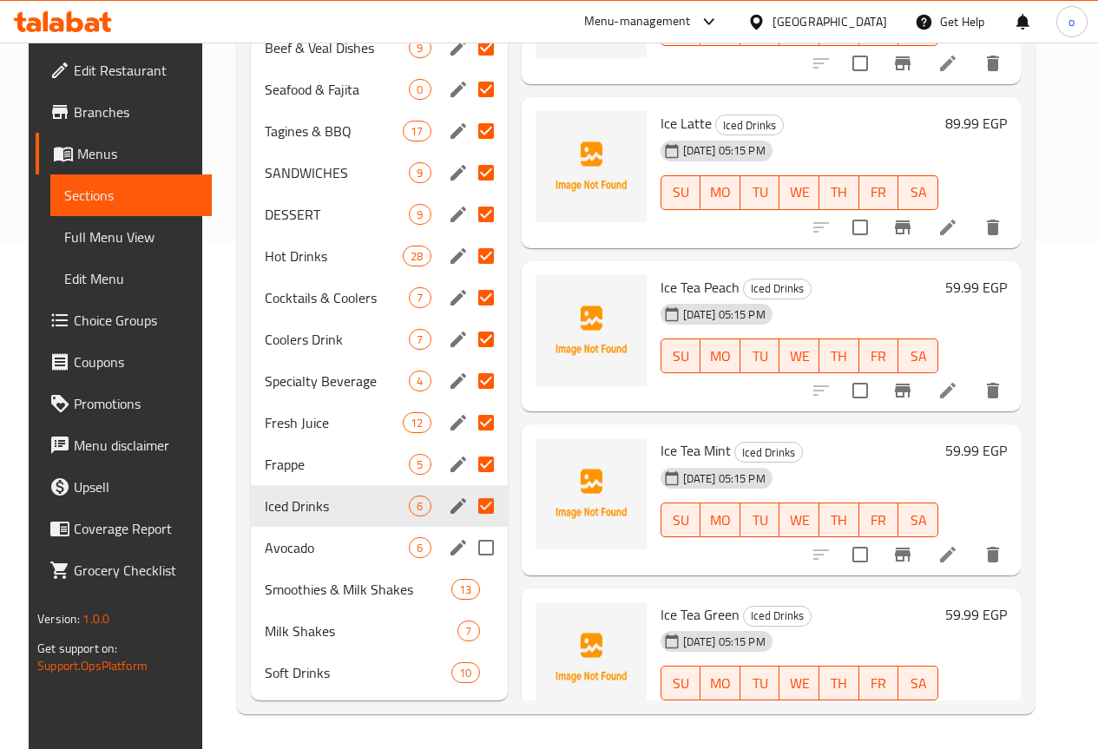
click at [468, 545] on input "Menu sections" at bounding box center [486, 548] width 36 height 36
checkbox input "true"
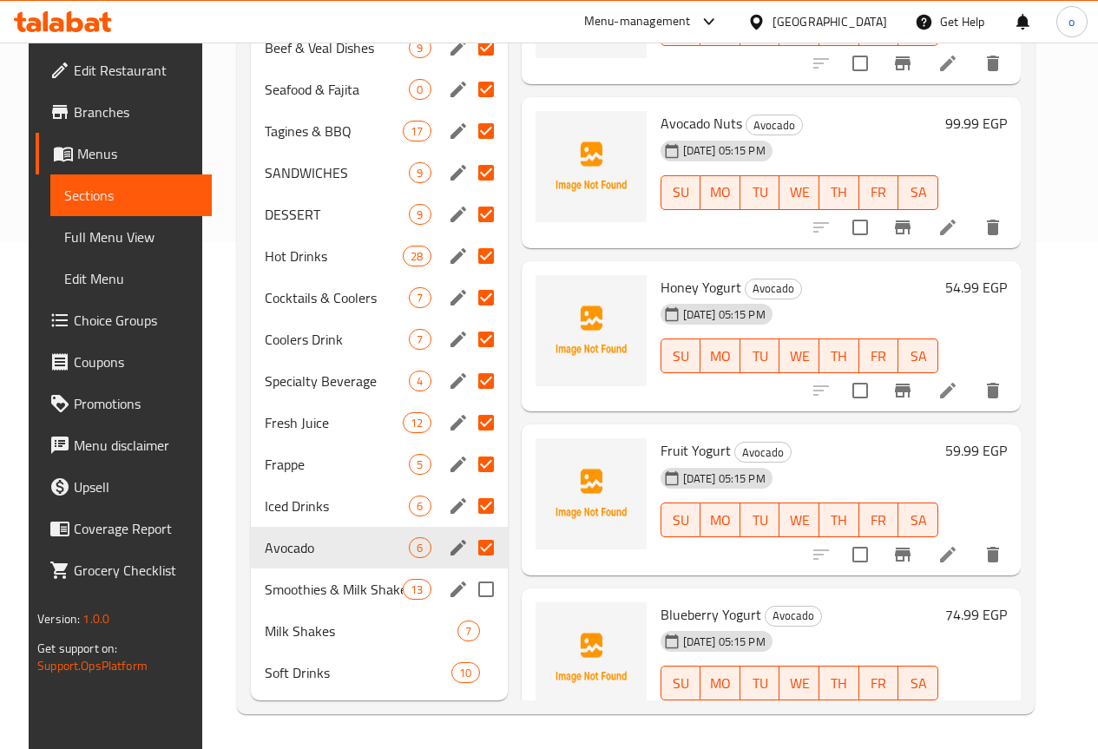
click at [468, 583] on input "Menu sections" at bounding box center [486, 589] width 36 height 36
checkbox input "true"
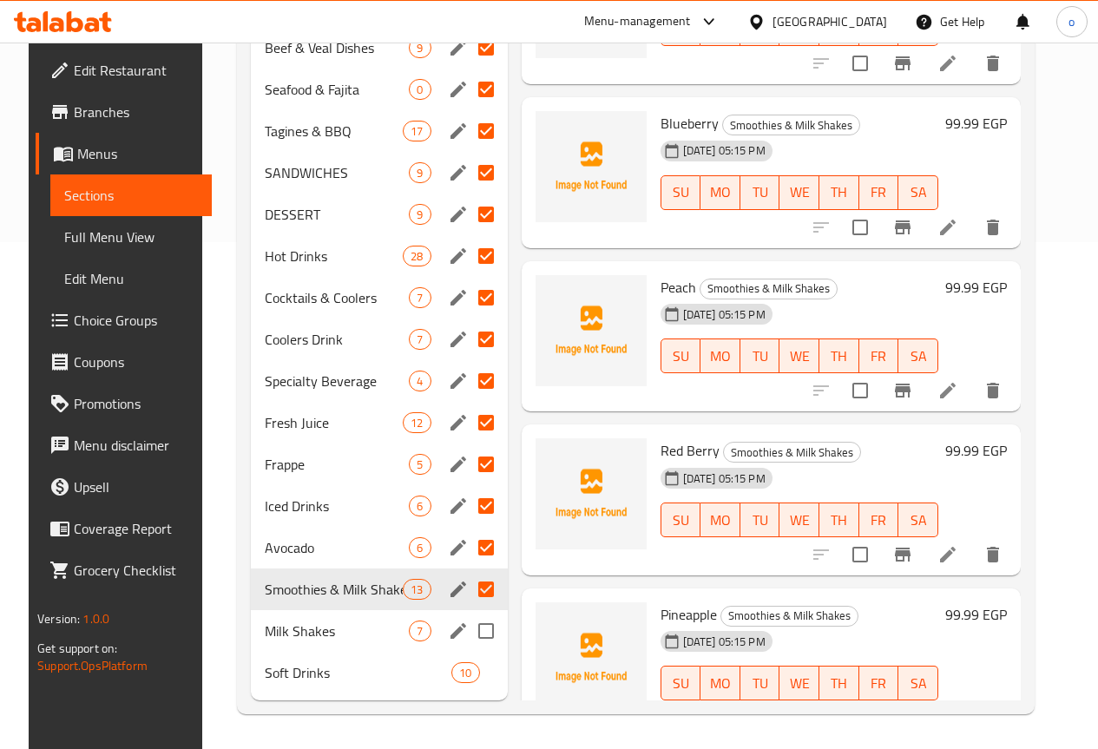
click at [468, 629] on input "Menu sections" at bounding box center [486, 631] width 36 height 36
checkbox input "true"
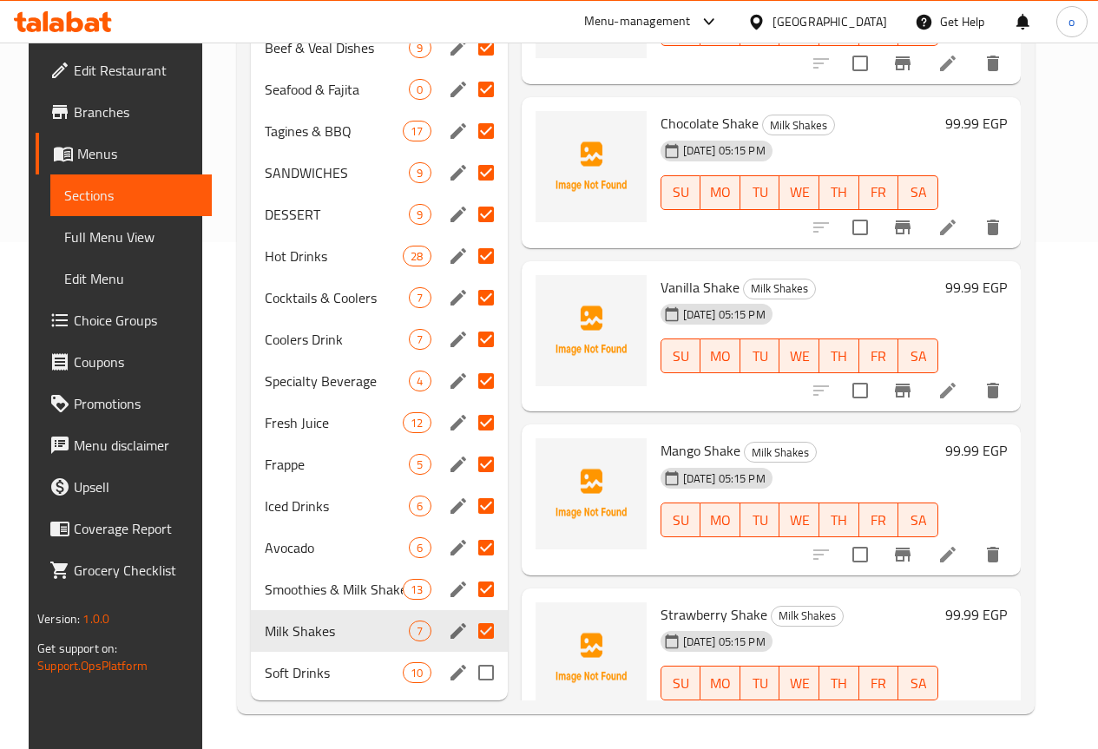
click at [468, 671] on input "Menu sections" at bounding box center [486, 673] width 36 height 36
checkbox input "true"
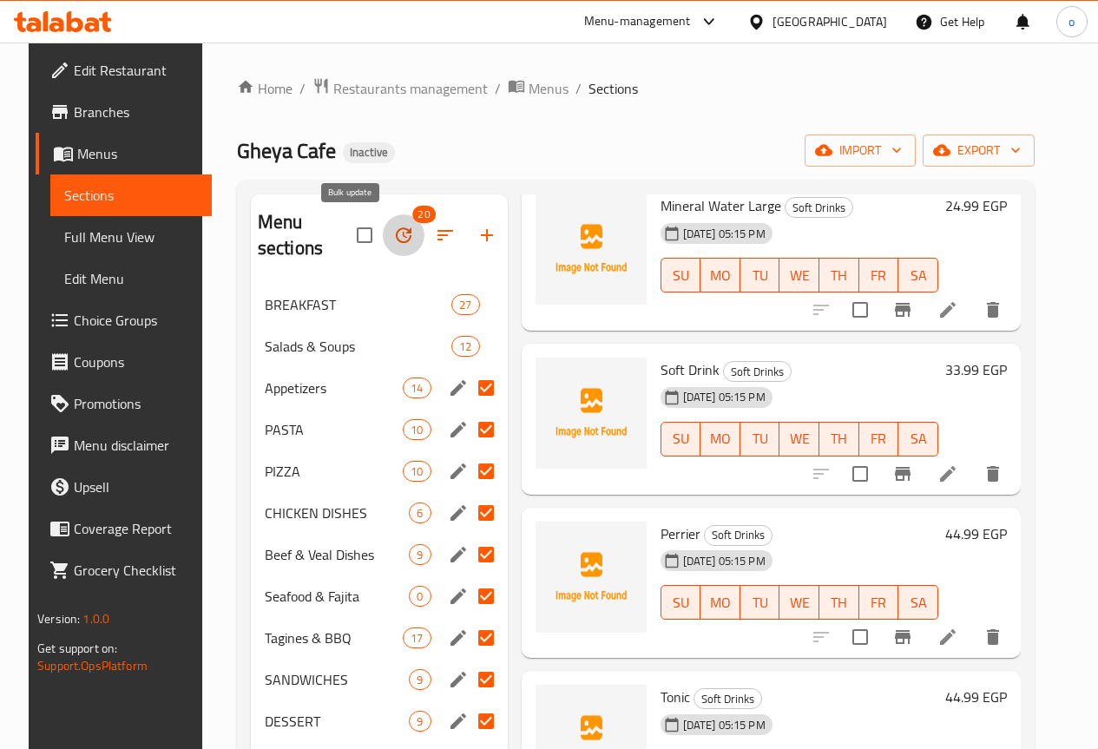
click at [393, 239] on icon "button" at bounding box center [403, 235] width 21 height 21
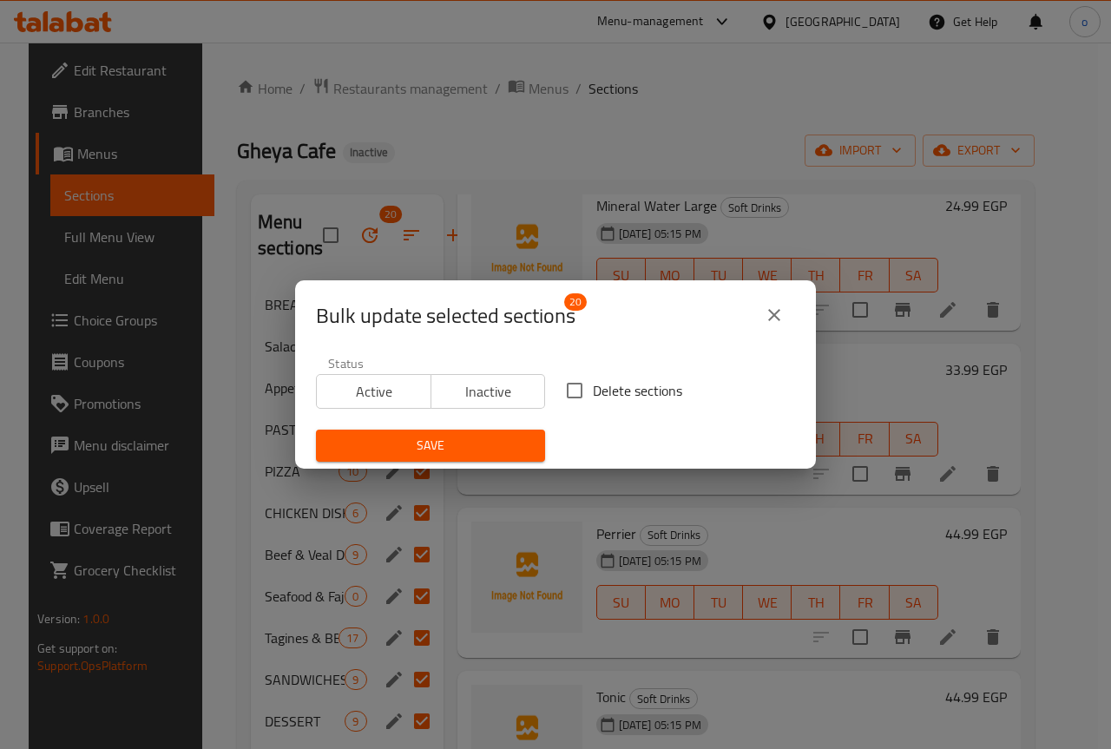
click at [568, 392] on input "Delete sections" at bounding box center [575, 390] width 36 height 36
checkbox input "true"
click at [454, 451] on span "Save" at bounding box center [430, 446] width 201 height 22
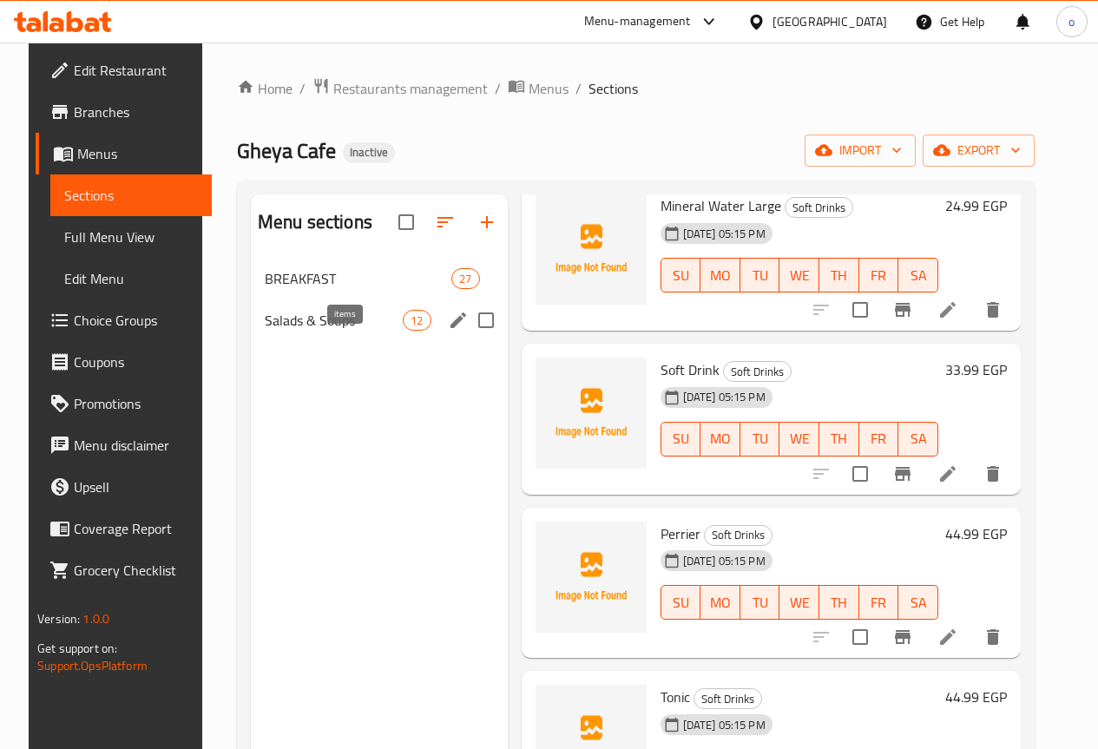
click at [403, 331] on div "12" at bounding box center [417, 320] width 28 height 21
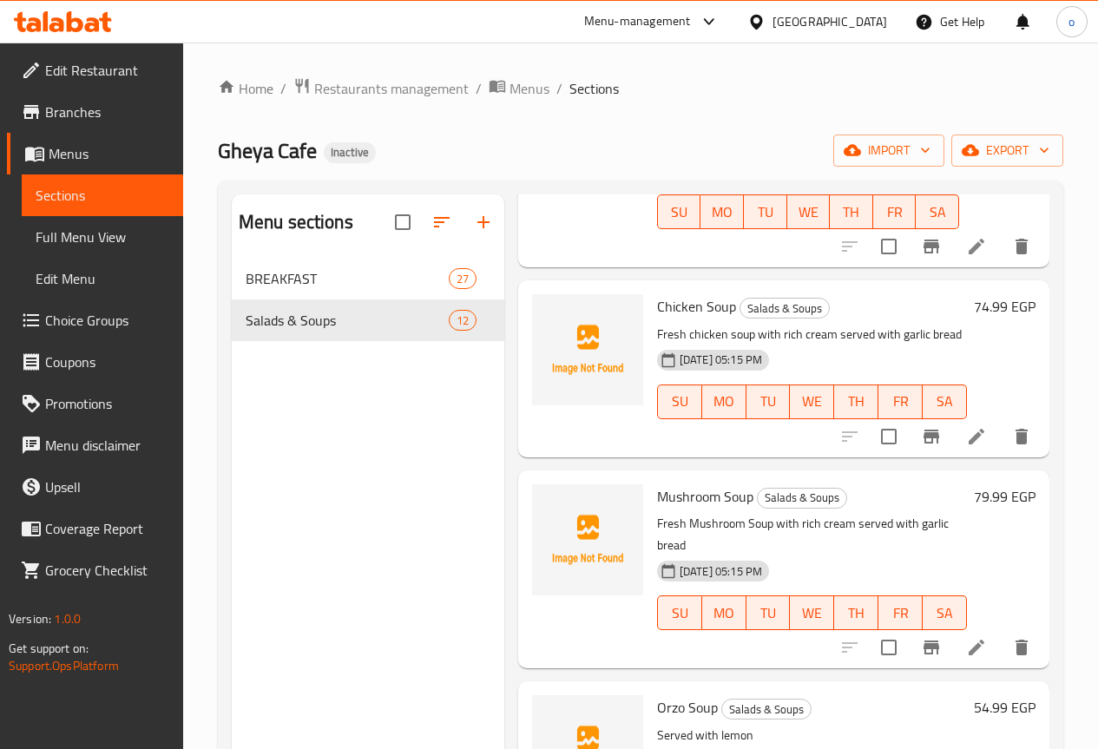
scroll to position [1563, 0]
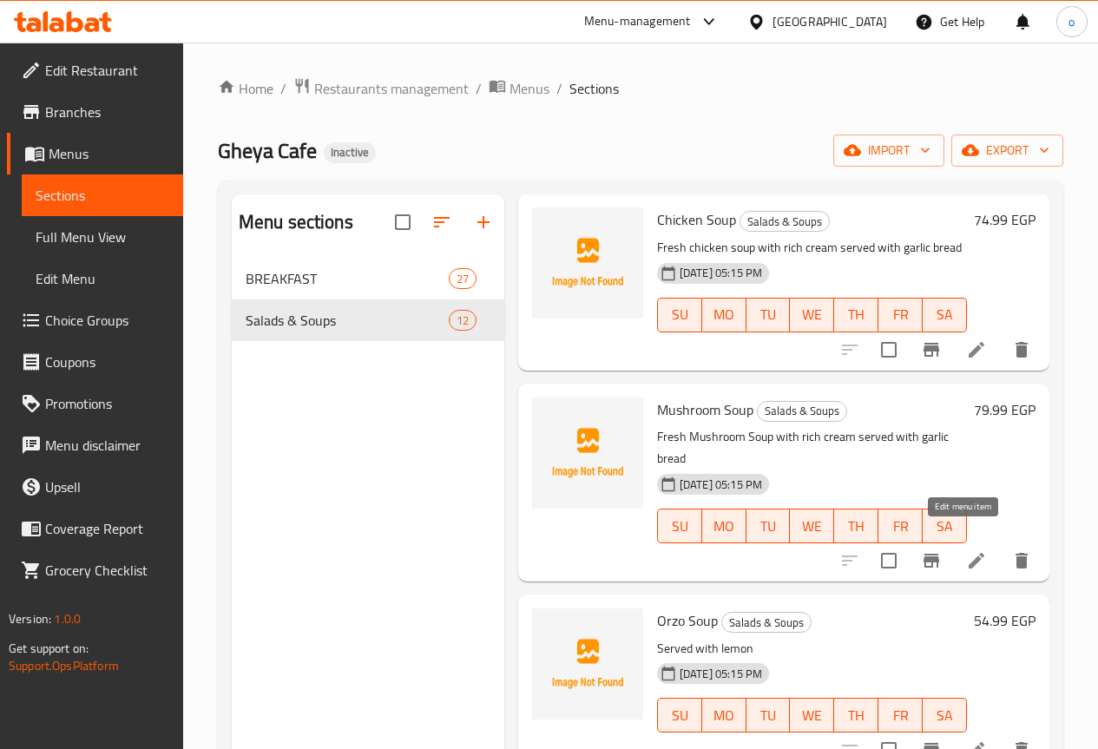
click at [966, 550] on icon at bounding box center [976, 560] width 21 height 21
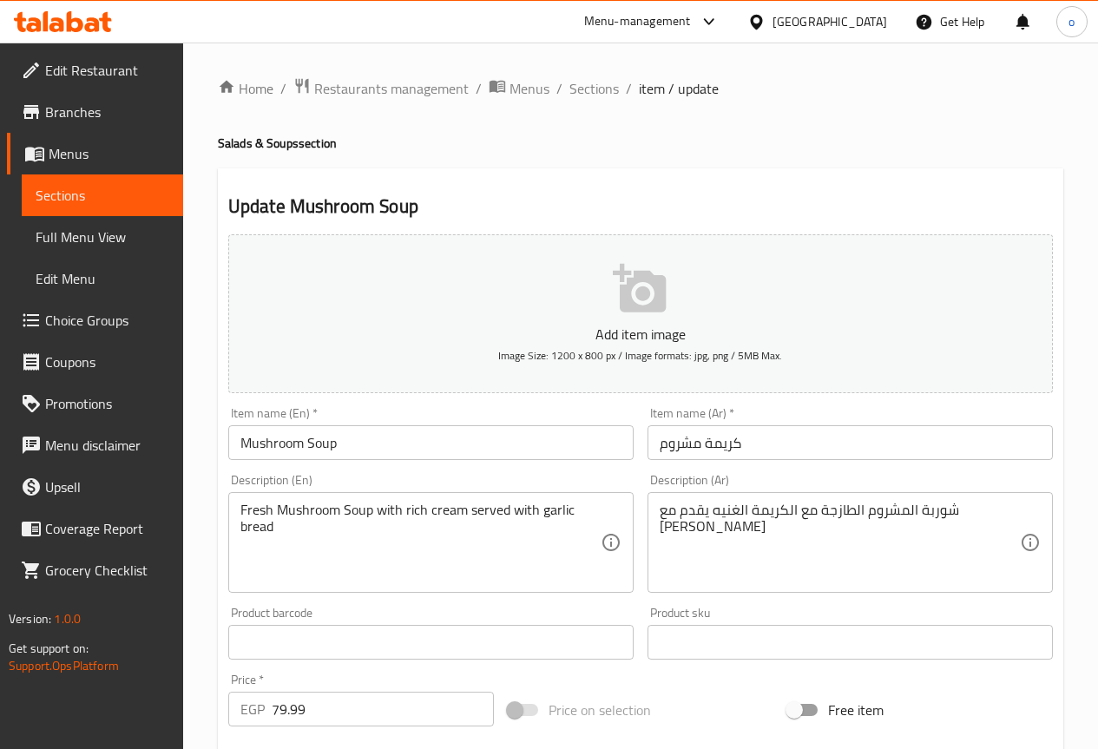
click at [720, 440] on input "كريمة مشروم" at bounding box center [850, 442] width 405 height 35
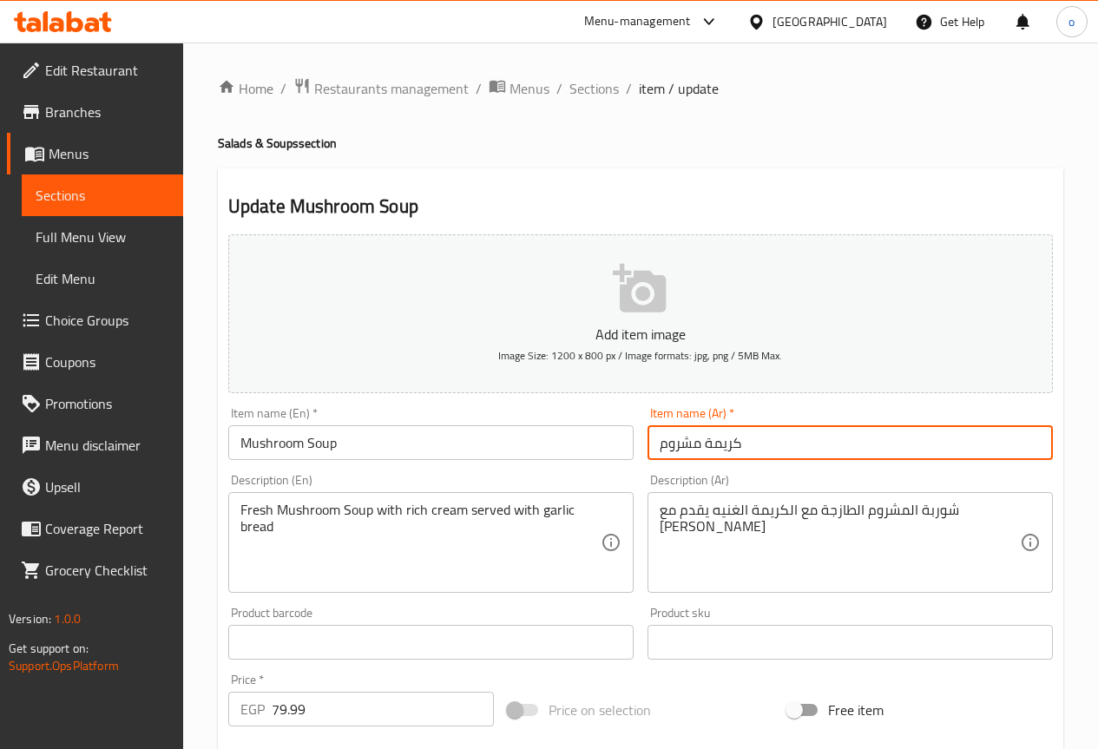
click at [725, 440] on input "كريمة مشروم" at bounding box center [850, 442] width 405 height 35
click at [738, 445] on input "كريمة مشروم" at bounding box center [850, 442] width 405 height 35
click at [722, 448] on input "كريمة مشروم" at bounding box center [850, 442] width 405 height 35
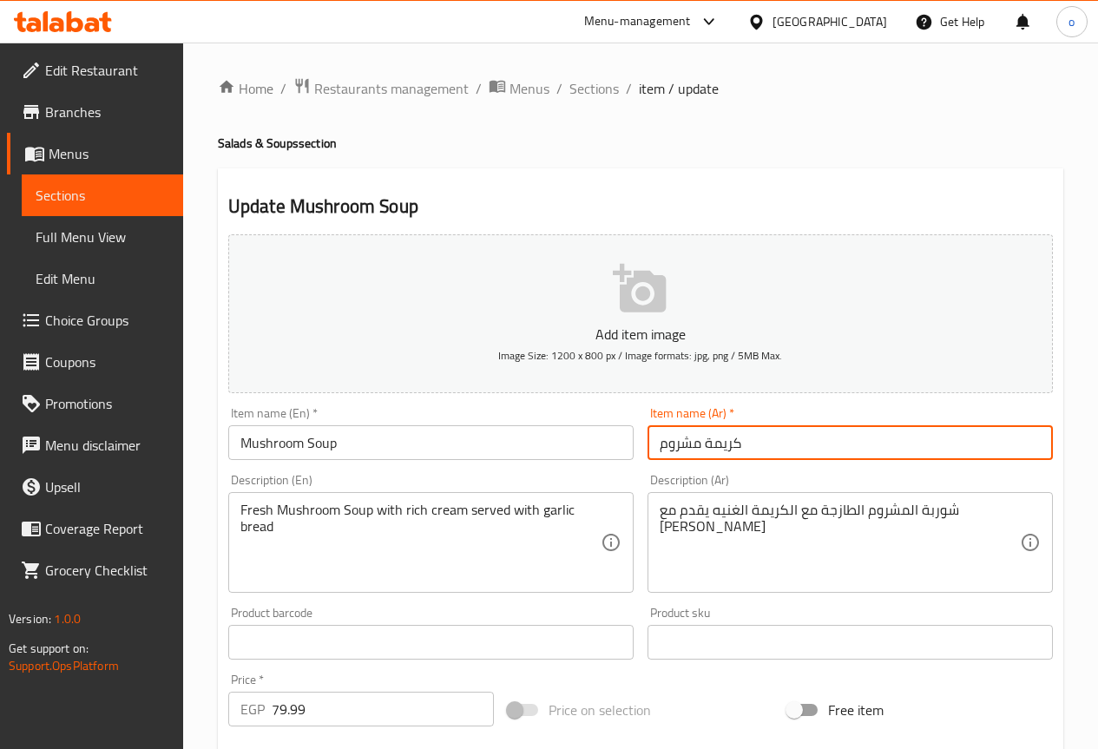
click at [728, 447] on input "كريمة مشروم" at bounding box center [850, 442] width 405 height 35
type input "شوربة مشروم"
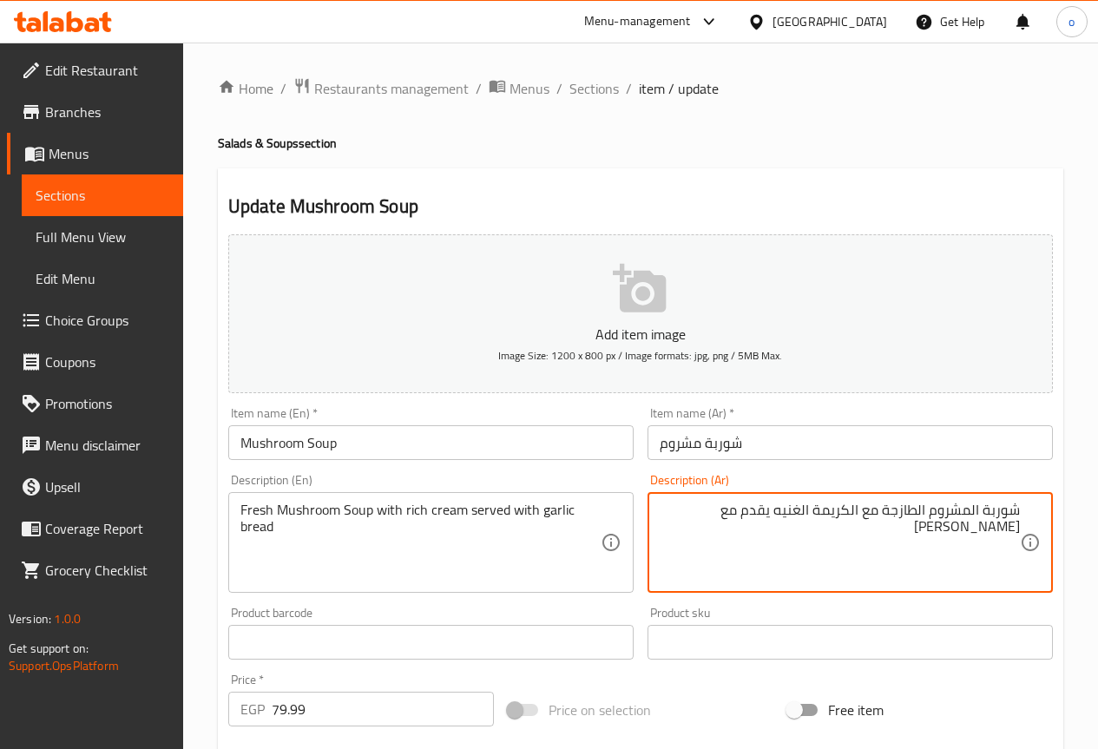
click at [660, 507] on textarea "شوربة المشروم الطازجة مع الكريمة الغنيه يقدم مع جارليك بريد" at bounding box center [840, 543] width 360 height 82
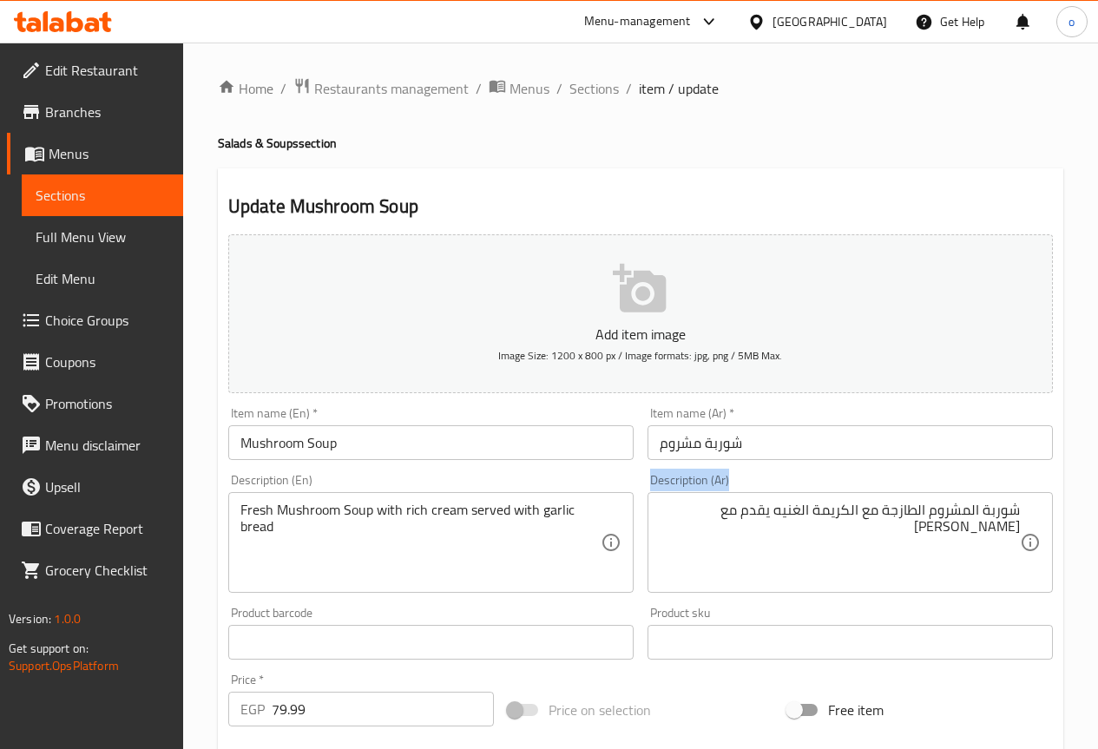
drag, startPoint x: 646, startPoint y: 526, endPoint x: 708, endPoint y: 552, distance: 67.7
click at [656, 528] on div "Description (Ar) شوربة المشروم الطازجة مع الكريمة الغنيه يقدم مع جارليك بريد De…" at bounding box center [850, 533] width 419 height 133
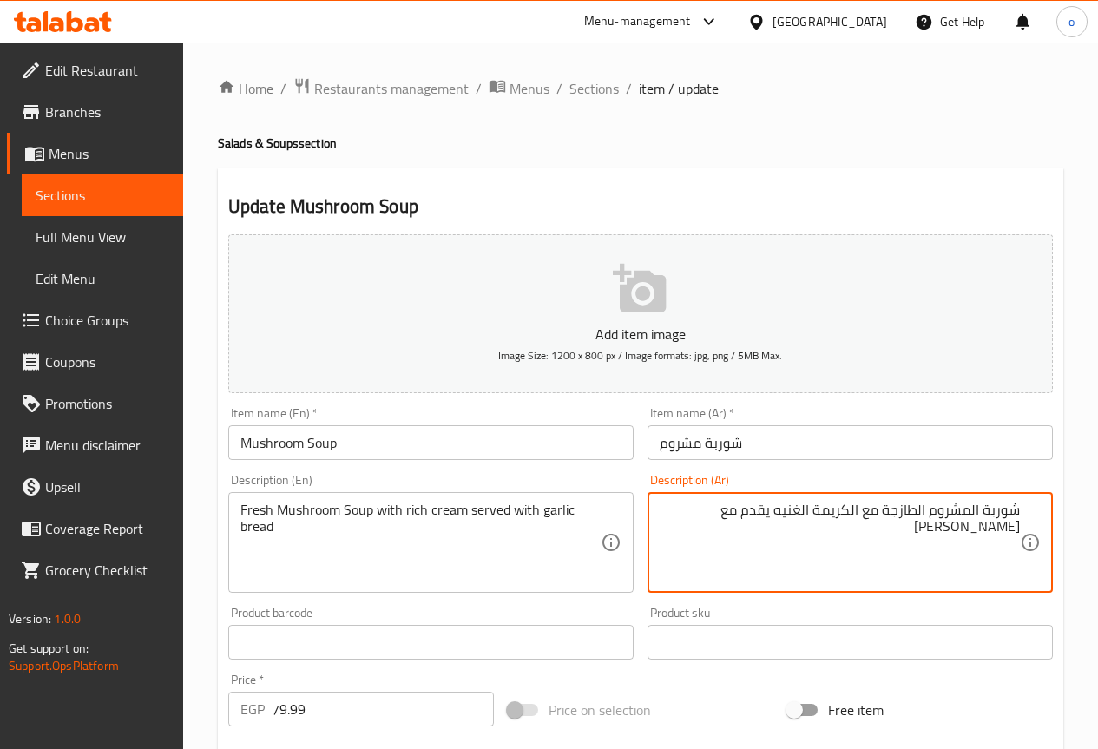
click at [742, 517] on textarea "شوربة المشروم الطازجة مع الكريمة الغنيه يقدم مع جارليك بريد" at bounding box center [840, 543] width 360 height 82
click at [664, 513] on textarea "شوربة المشروم الطازجة مع الكريمة الغنيه يقدم مع جارليك بريد" at bounding box center [840, 543] width 360 height 82
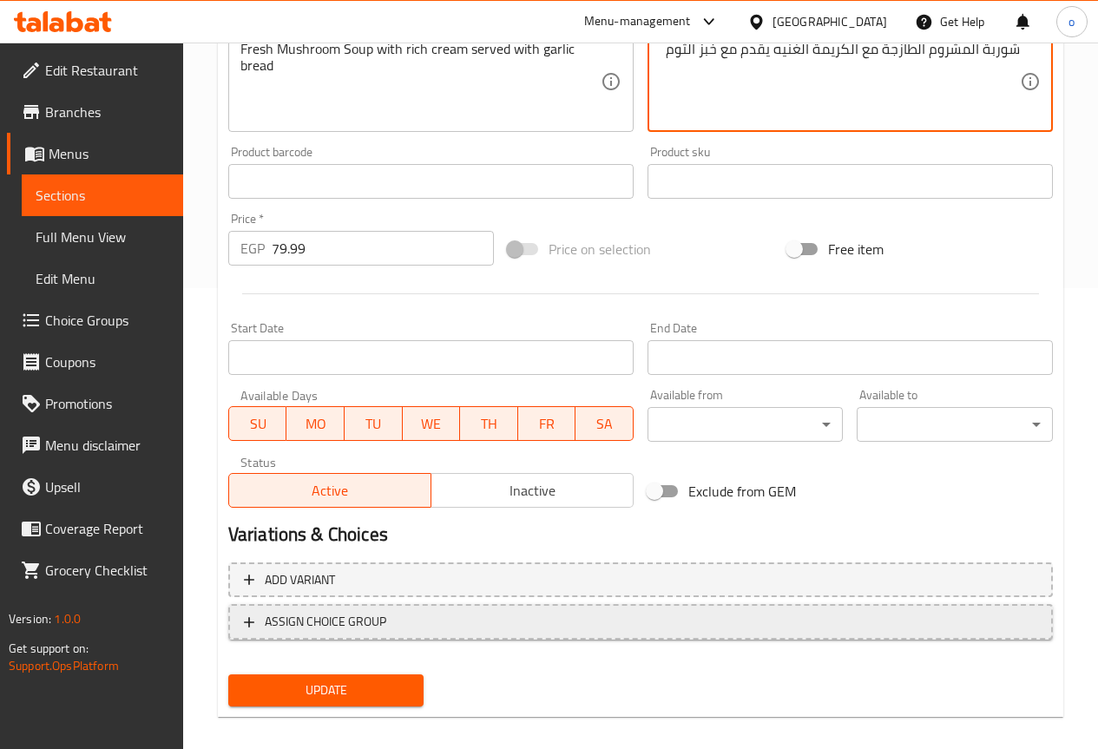
scroll to position [478, 0]
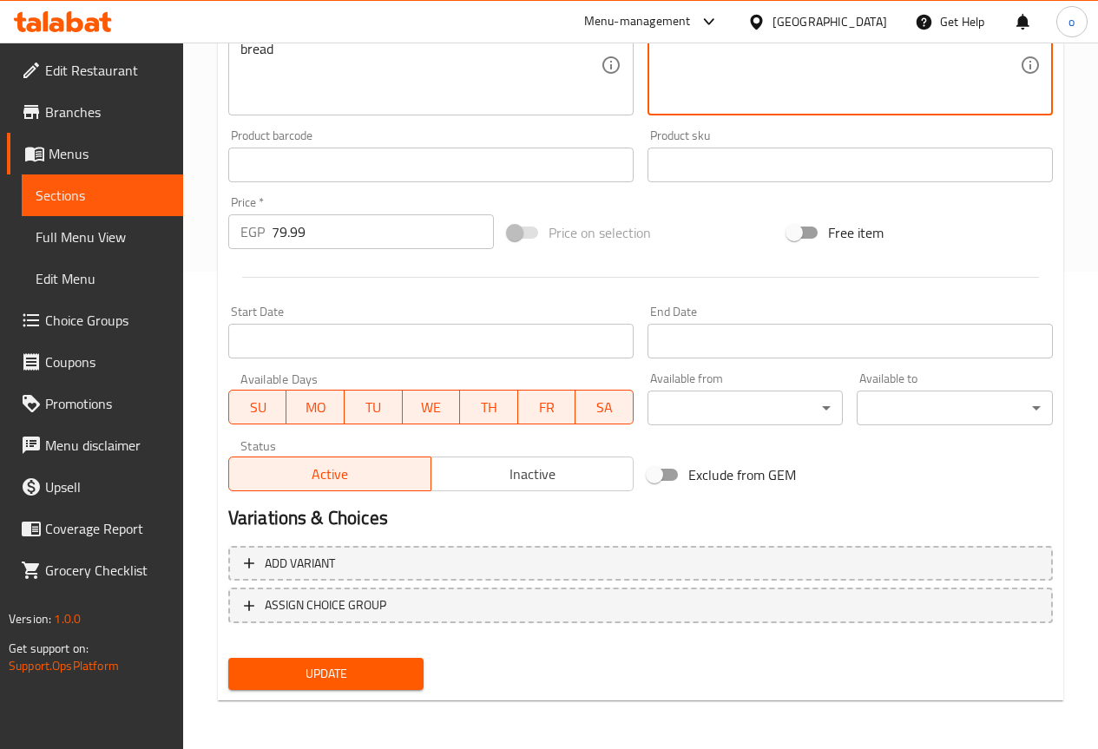
type textarea "شوربة المشروم الطازجة مع الكريمة الغنيه يقدم مع خبز الثوم"
click at [350, 682] on span "Update" at bounding box center [326, 674] width 168 height 22
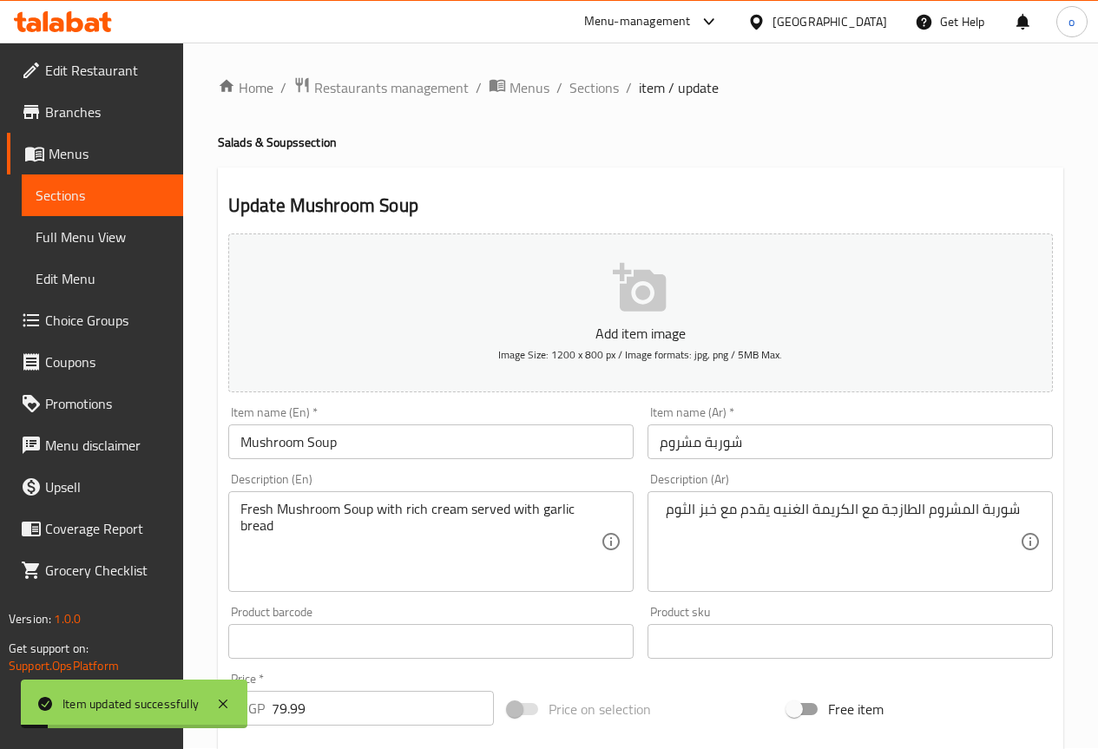
scroll to position [0, 0]
click at [580, 94] on span "Sections" at bounding box center [594, 88] width 49 height 21
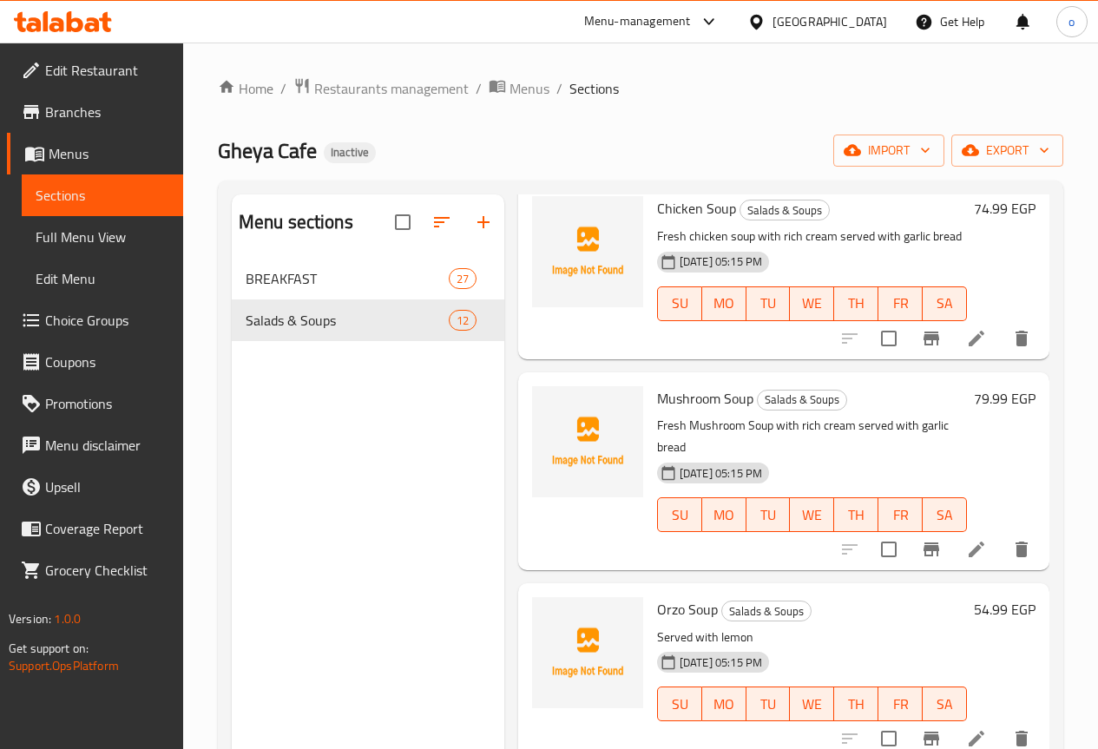
scroll to position [1748, 0]
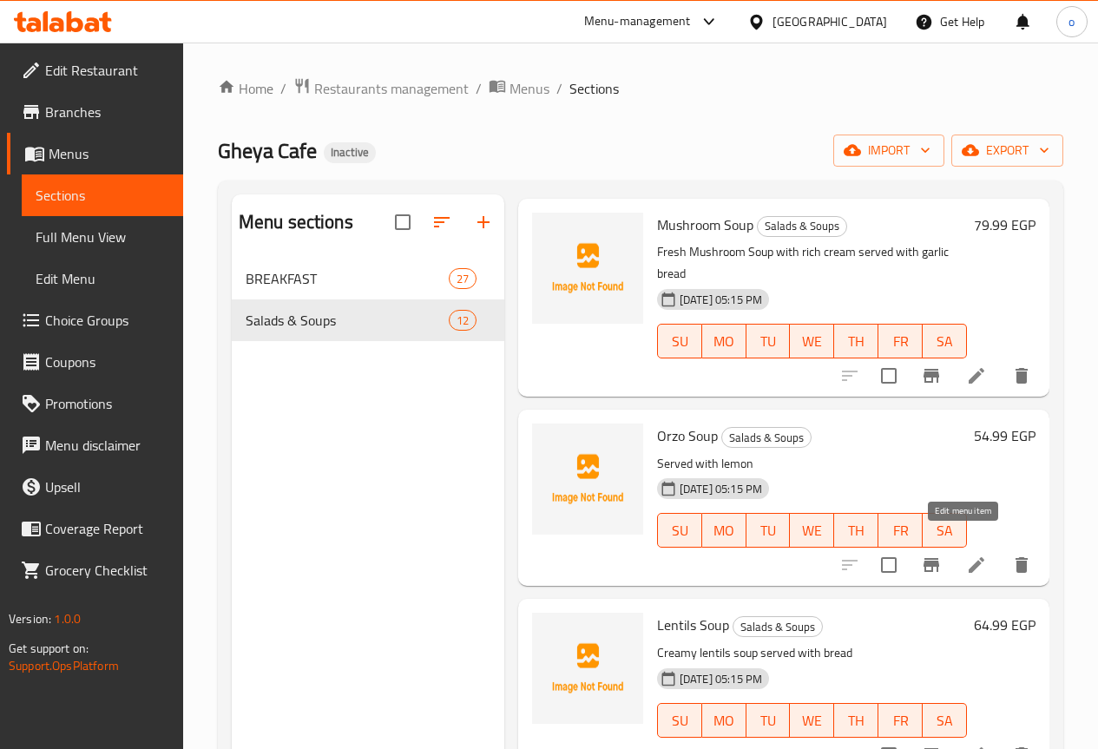
click at [972, 555] on icon at bounding box center [976, 565] width 21 height 21
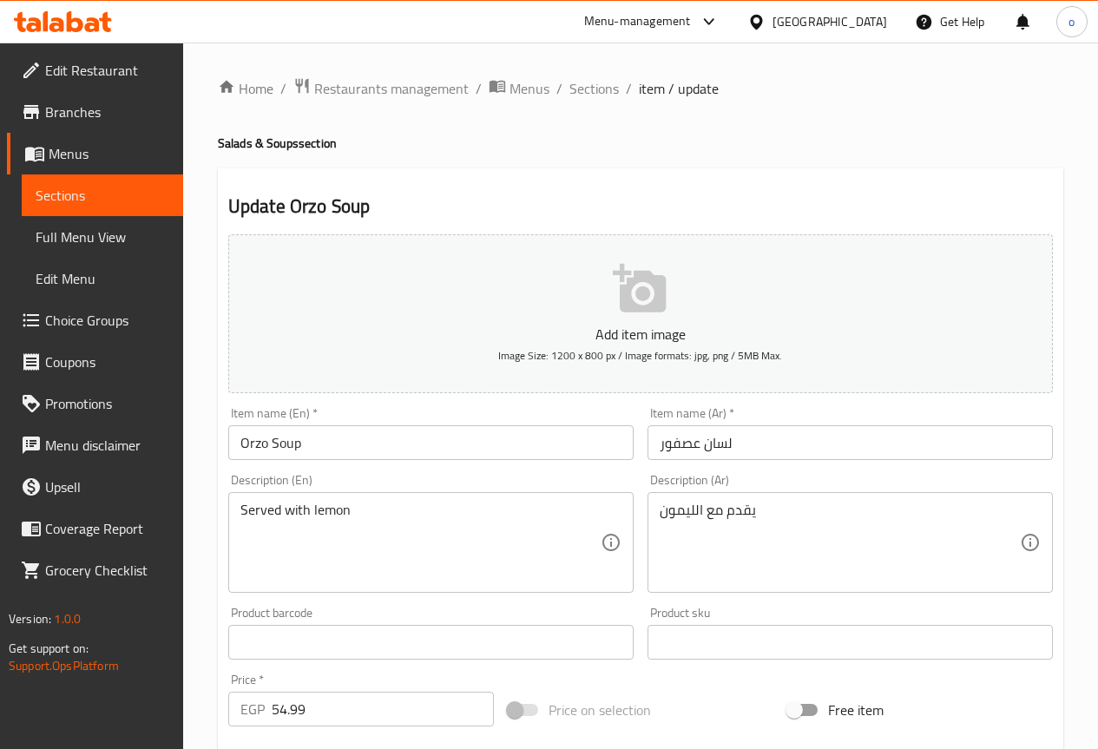
click at [295, 442] on input "Orzo Soup" at bounding box center [430, 442] width 405 height 35
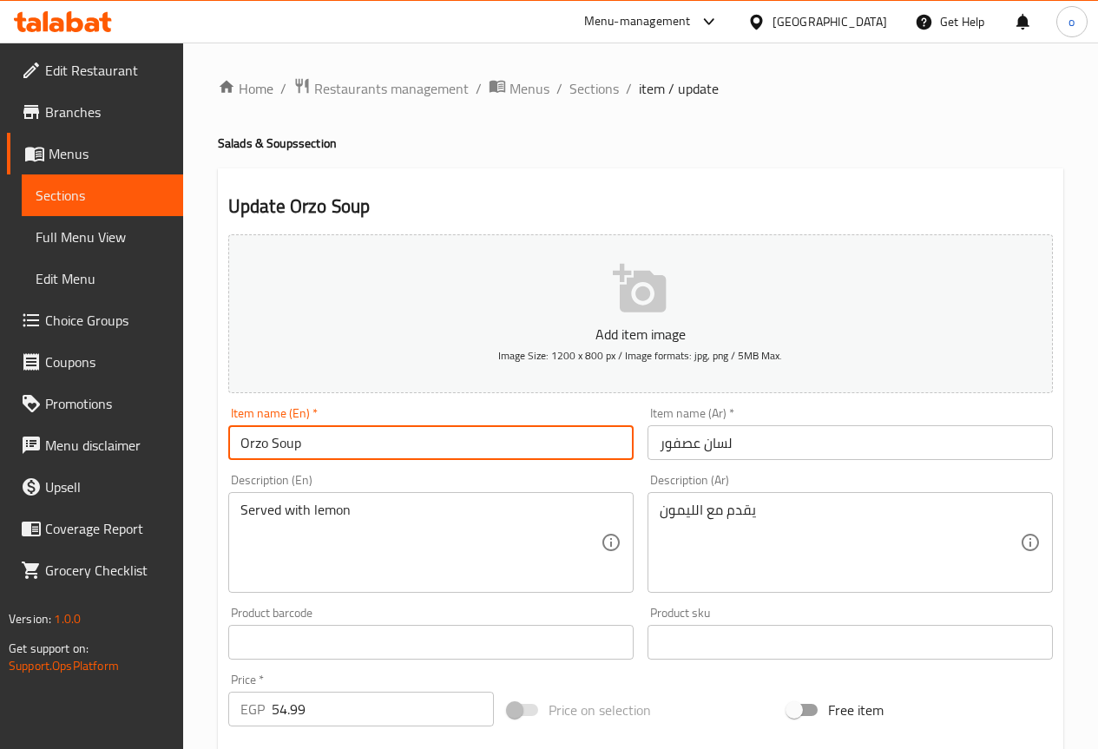
click at [295, 442] on input "Orzo Soup" at bounding box center [430, 442] width 405 height 35
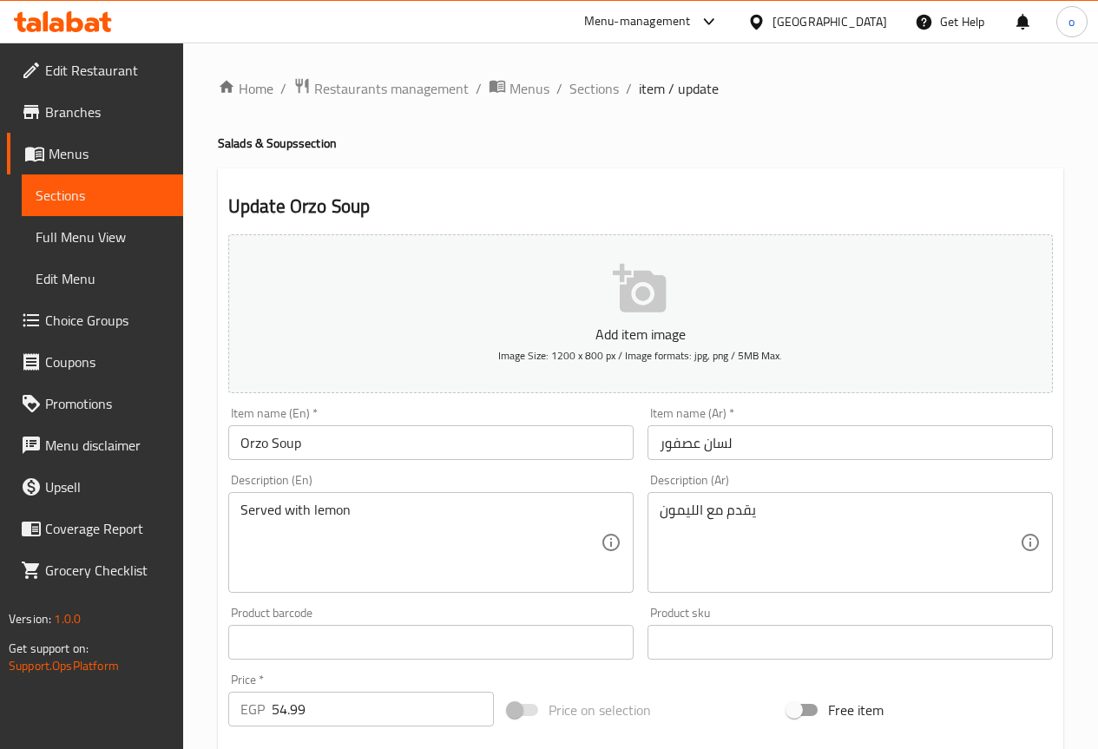
click at [755, 440] on input "لسان عصفور" at bounding box center [850, 442] width 405 height 35
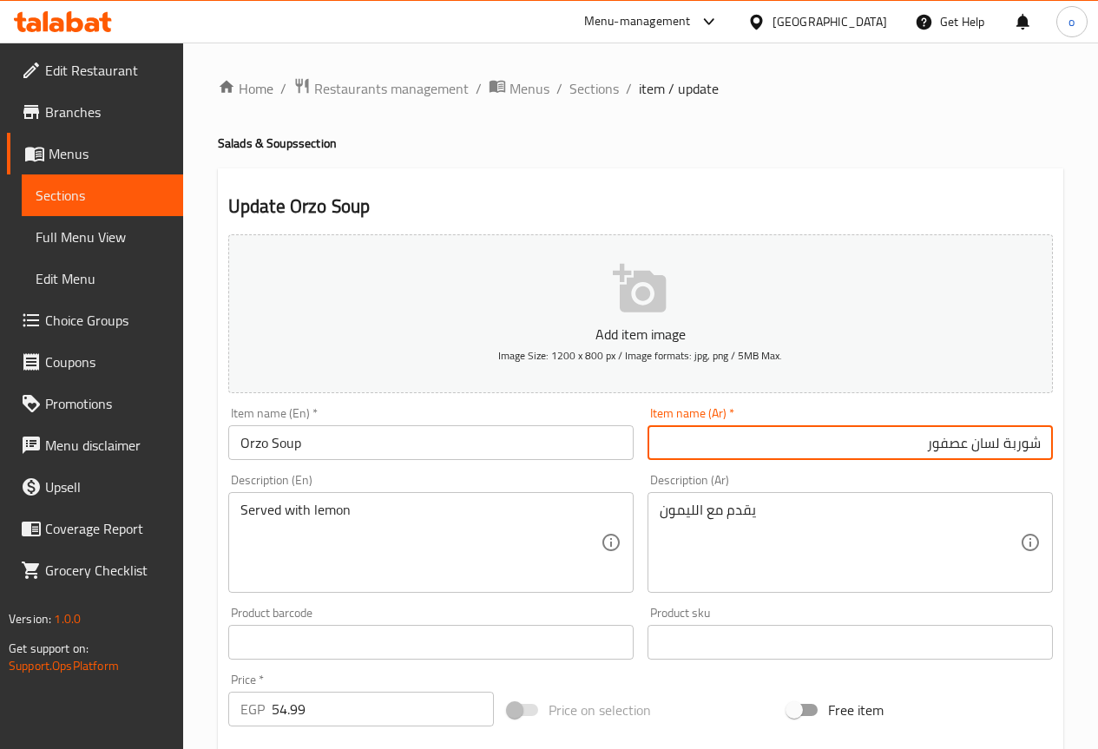
type input "شوربة لسان عصفور"
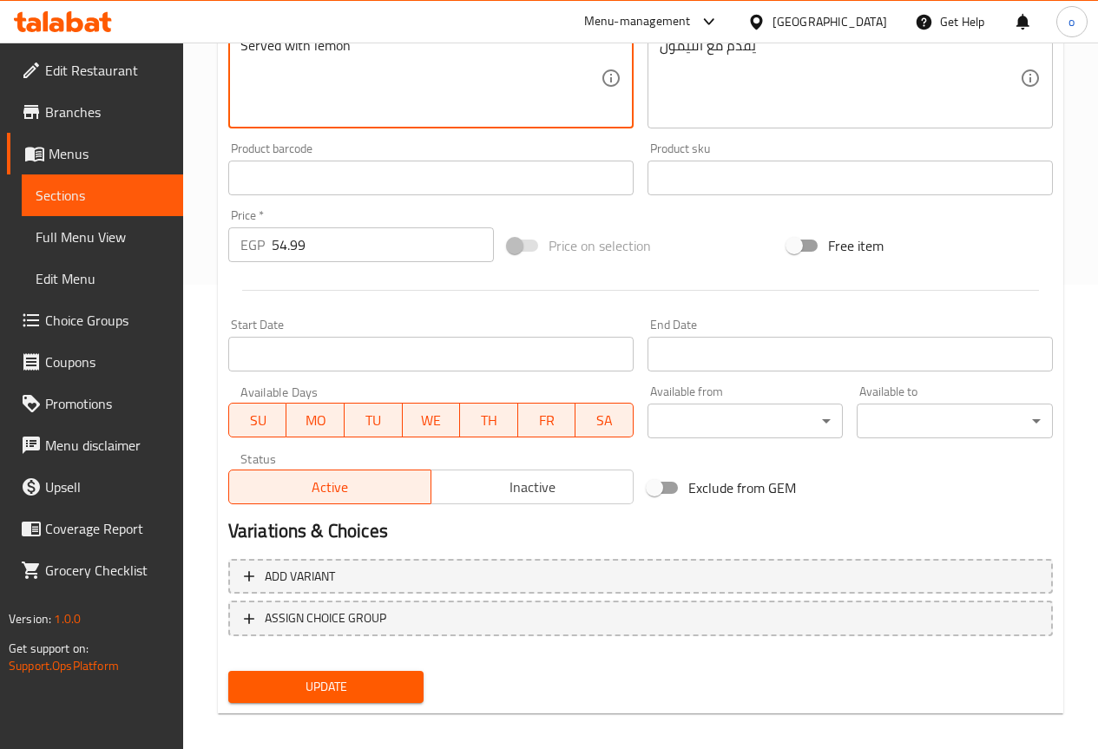
scroll to position [478, 0]
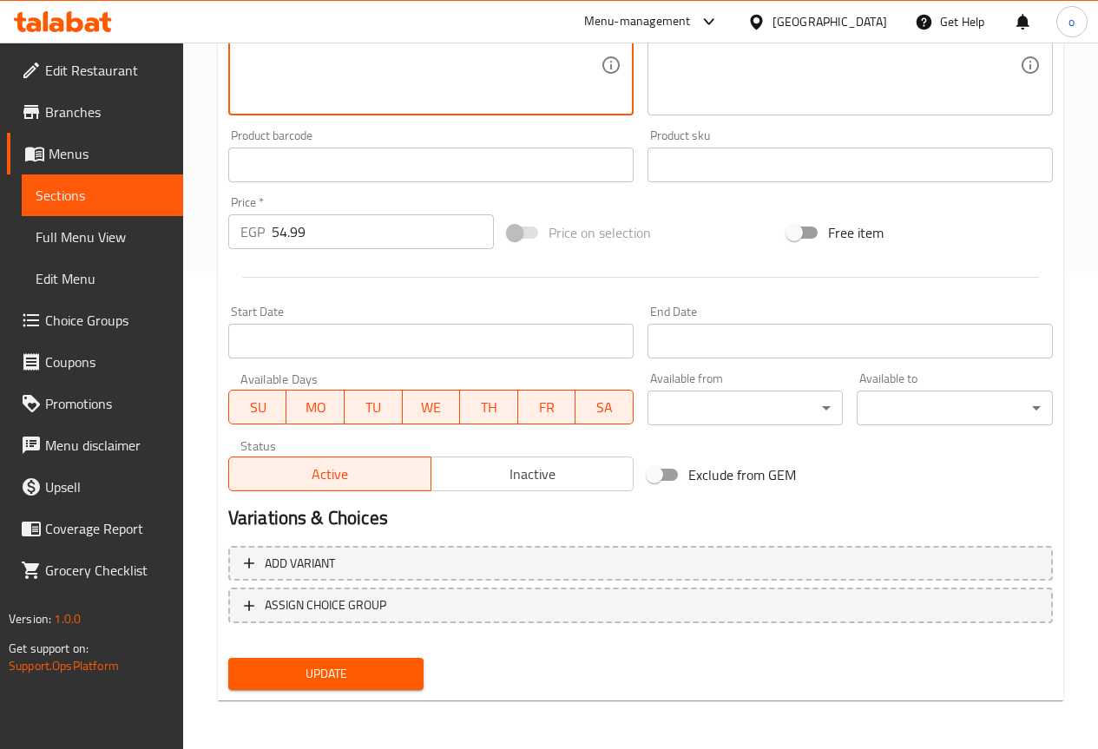
click at [371, 666] on span "Update" at bounding box center [326, 674] width 168 height 22
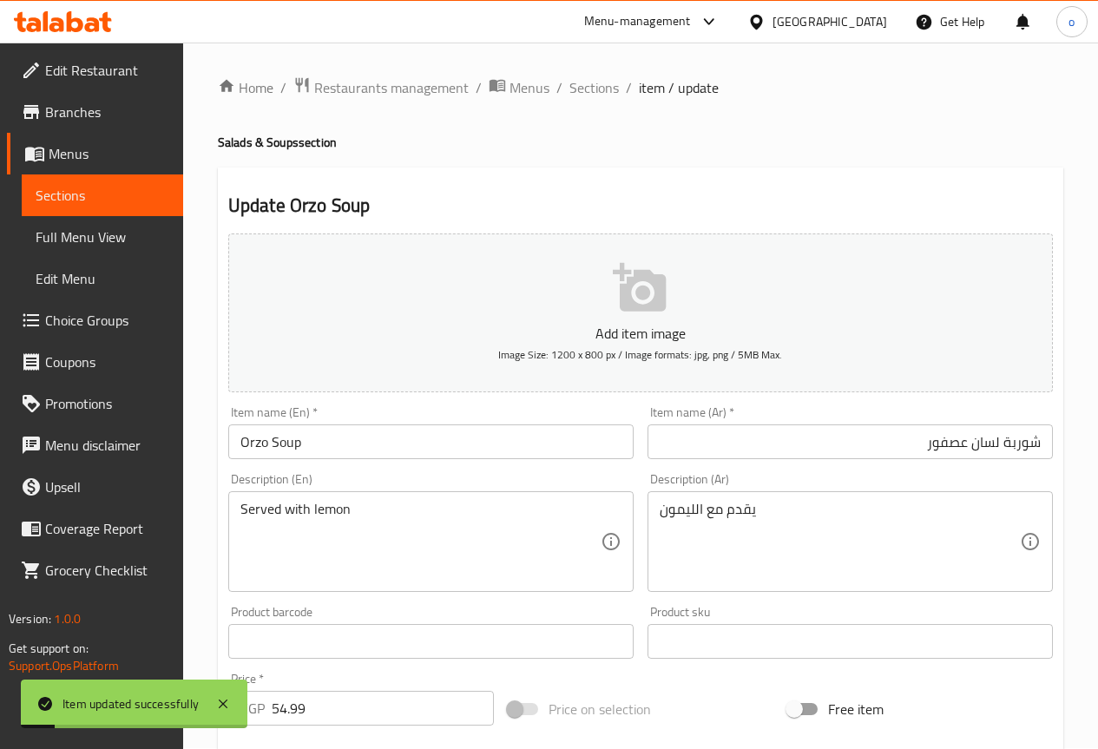
scroll to position [0, 0]
click at [590, 87] on span "Sections" at bounding box center [594, 88] width 49 height 21
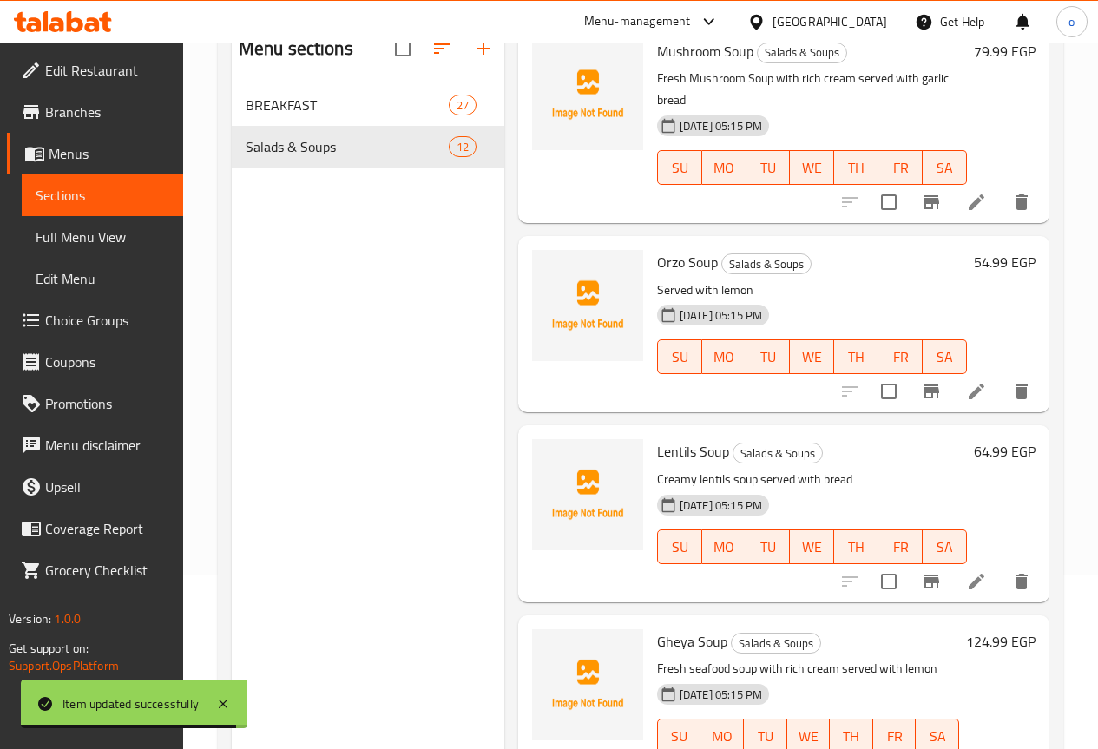
scroll to position [243, 0]
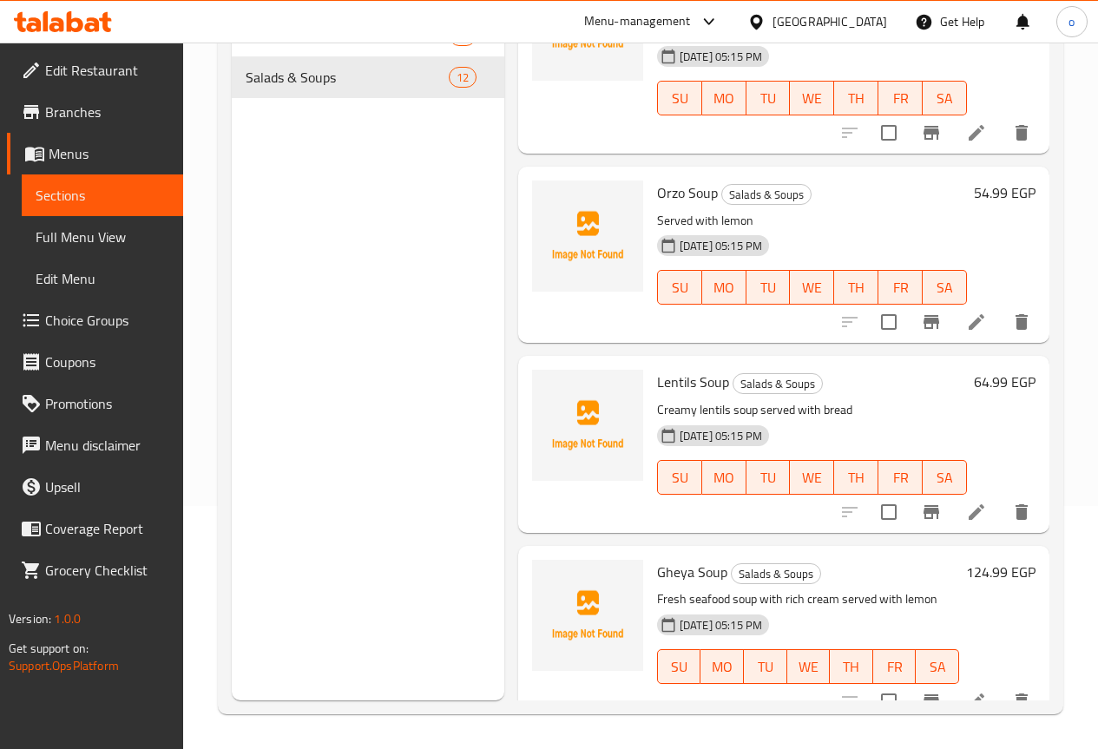
click at [966, 502] on icon at bounding box center [976, 512] width 21 height 21
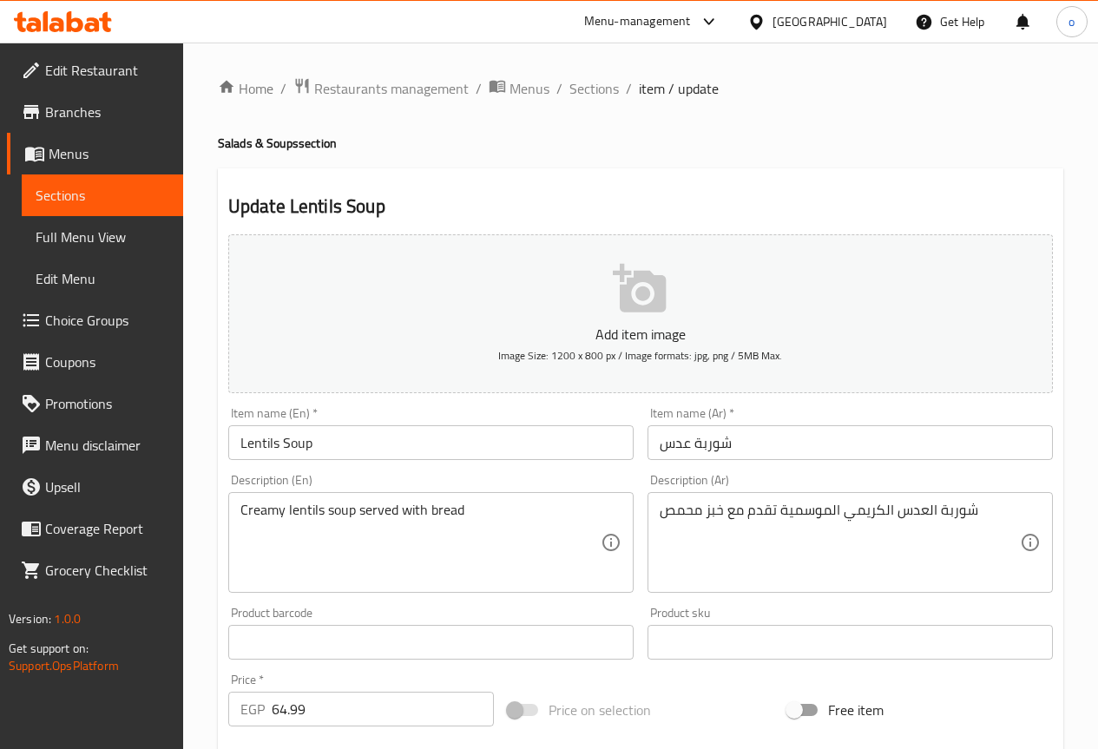
click at [270, 440] on input "Lentils Soup" at bounding box center [430, 442] width 405 height 35
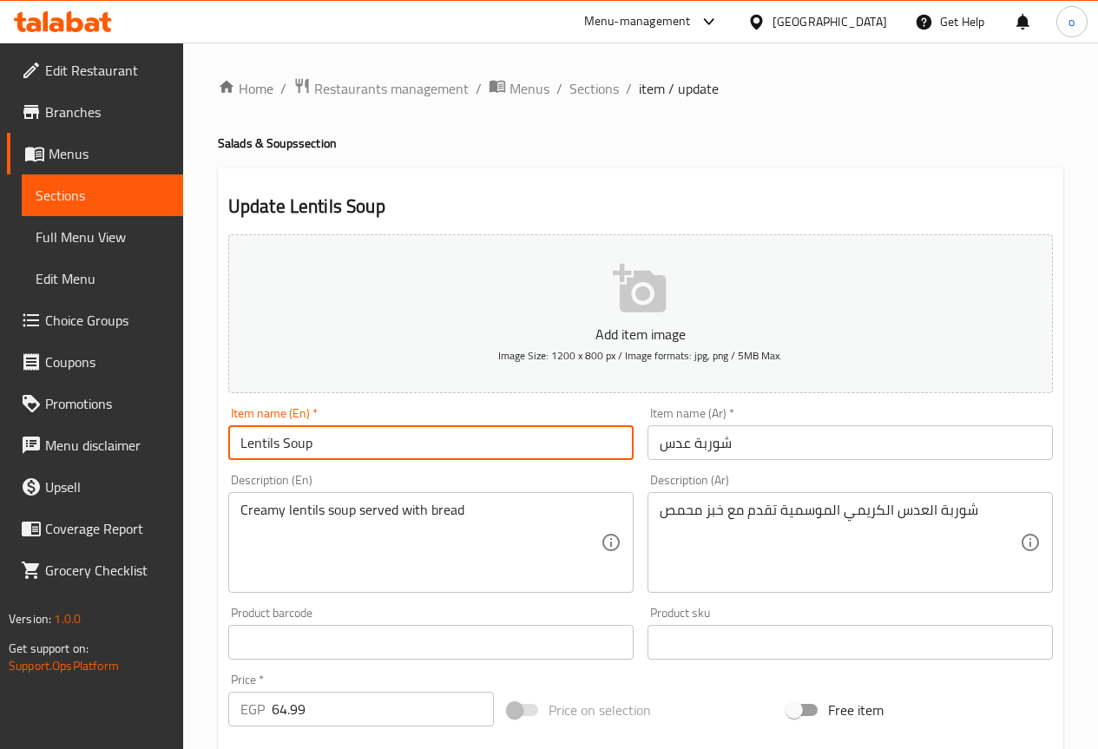
click at [270, 440] on input "Lentils Soup" at bounding box center [430, 442] width 405 height 35
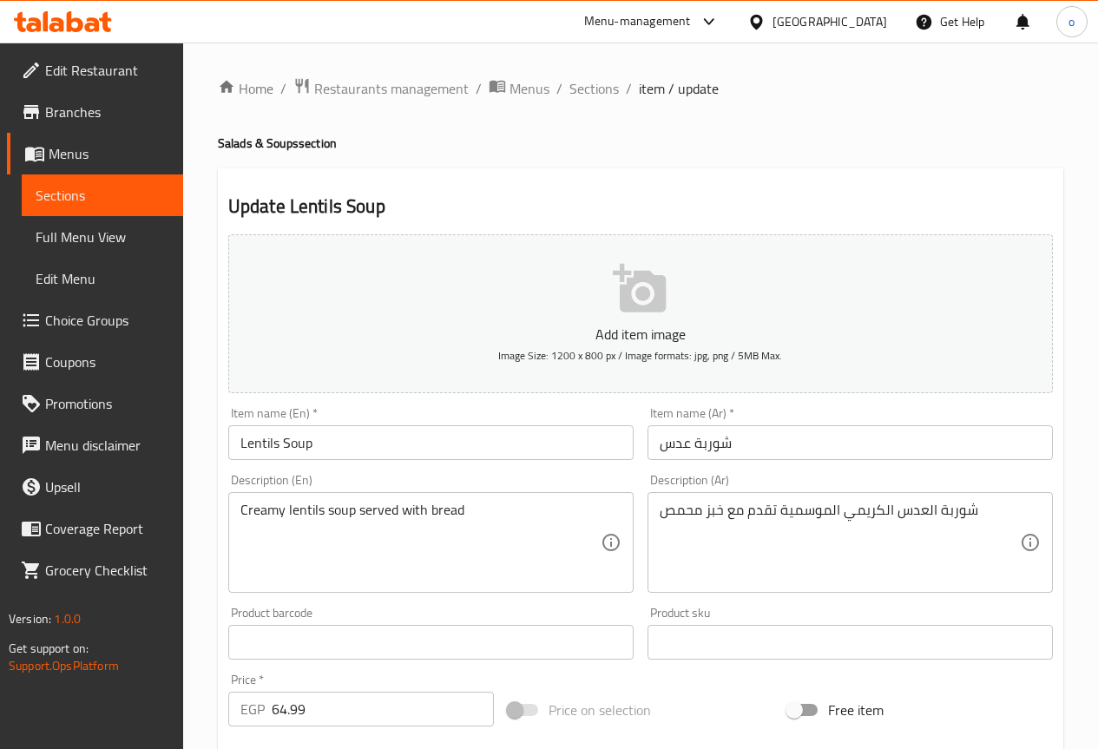
click at [733, 442] on input "شوربة عدس" at bounding box center [850, 442] width 405 height 35
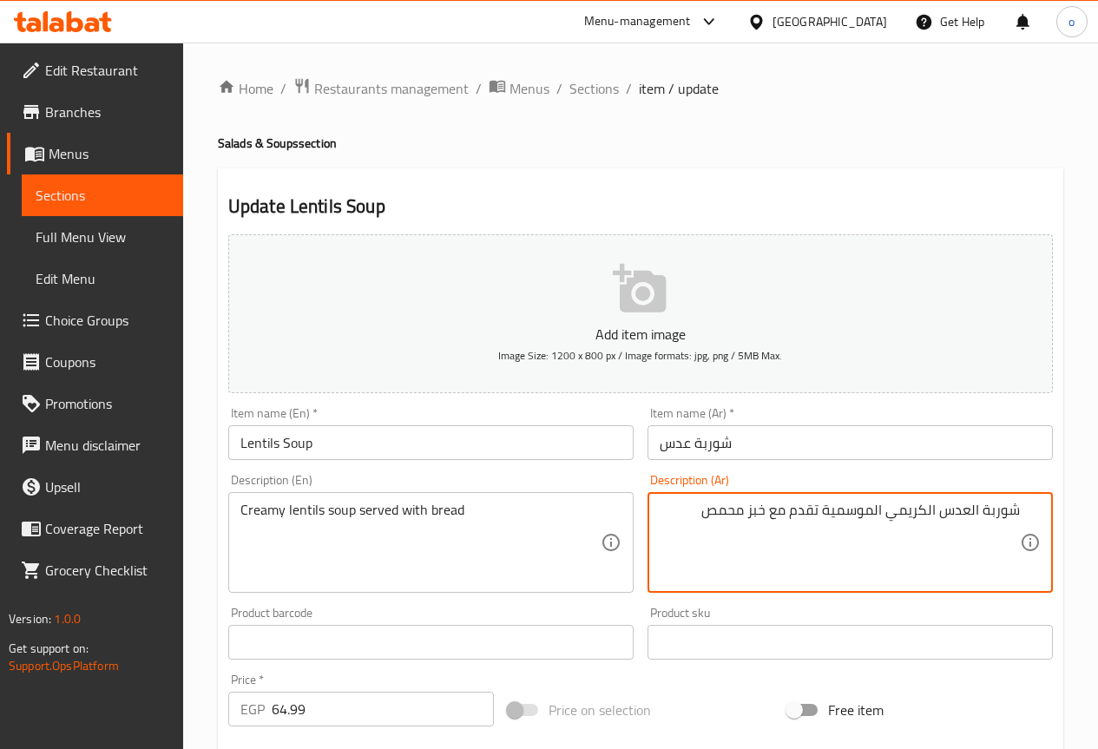
click at [827, 510] on textarea "شوربة العدس الكريمي الموسمية تقدم مع خبز محمص" at bounding box center [840, 543] width 360 height 82
click at [749, 516] on textarea "شوربة العدس الكريمي تقدم مع خبز محمص" at bounding box center [840, 543] width 360 height 82
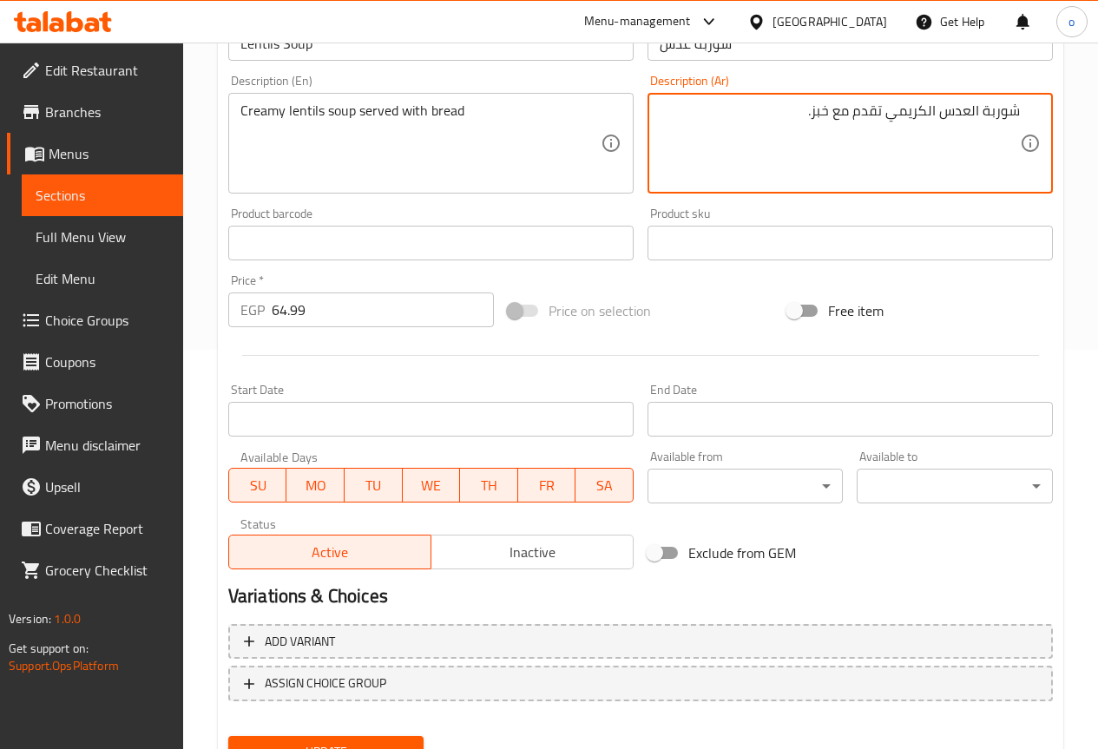
scroll to position [478, 0]
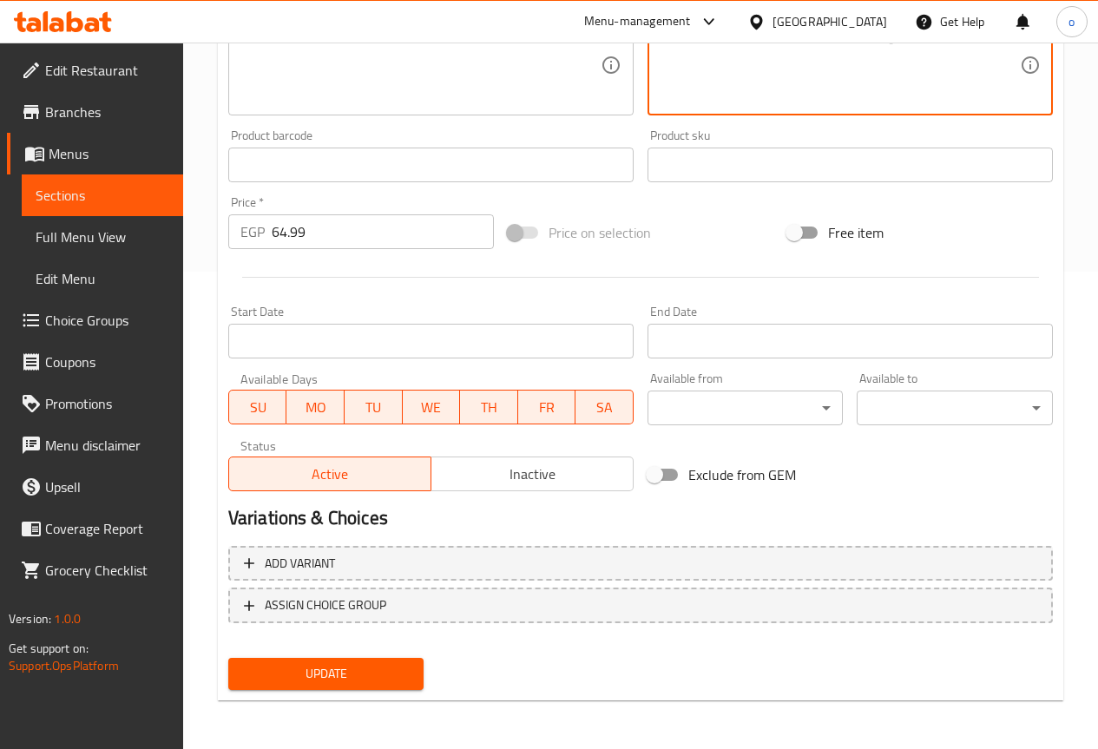
type textarea "شوربة العدس الكريمي تقدم مع خبز."
click at [385, 675] on span "Update" at bounding box center [326, 674] width 168 height 22
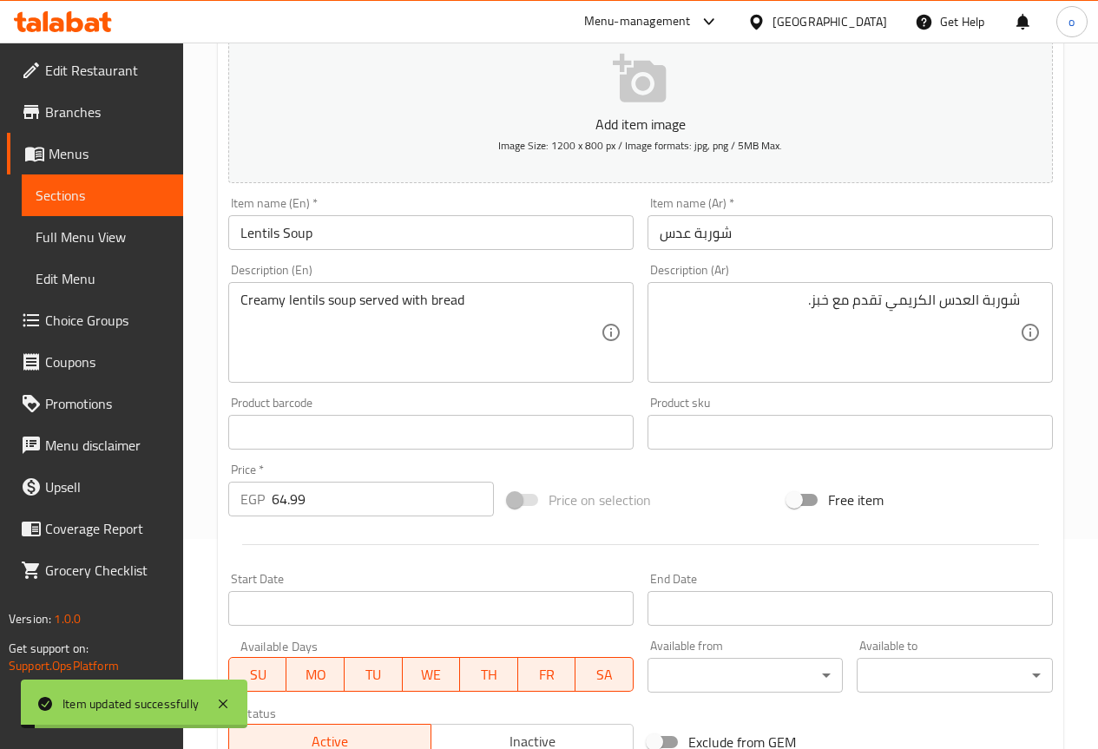
scroll to position [0, 0]
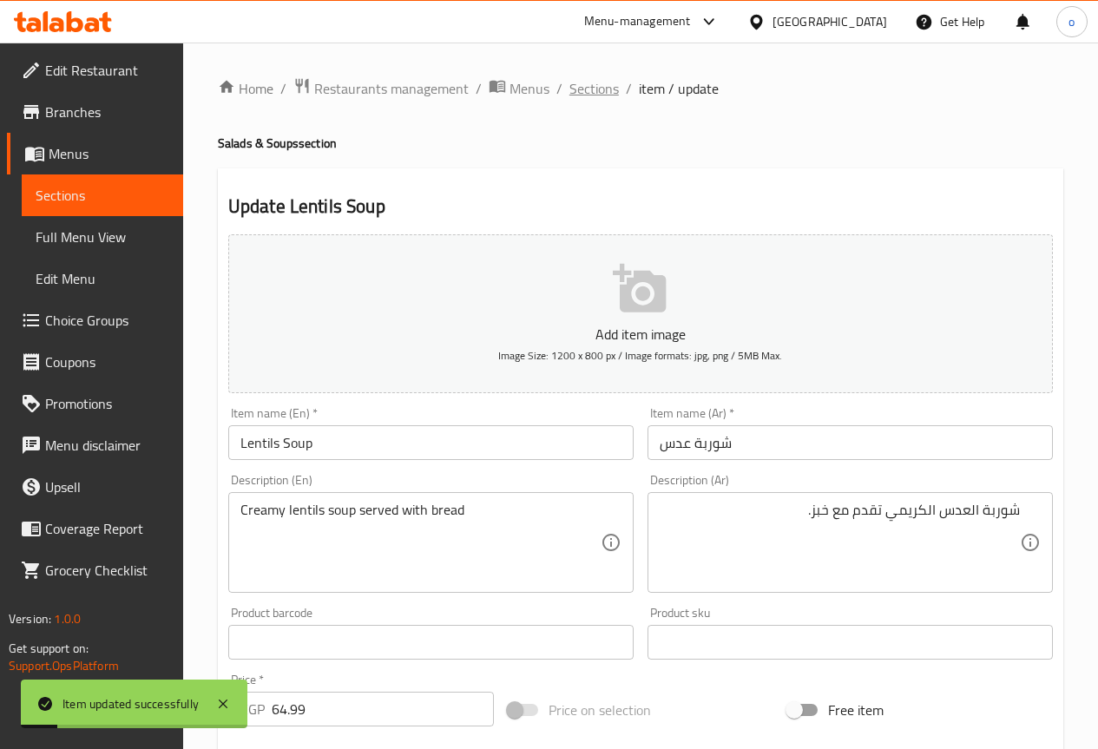
click at [596, 82] on span "Sections" at bounding box center [594, 88] width 49 height 21
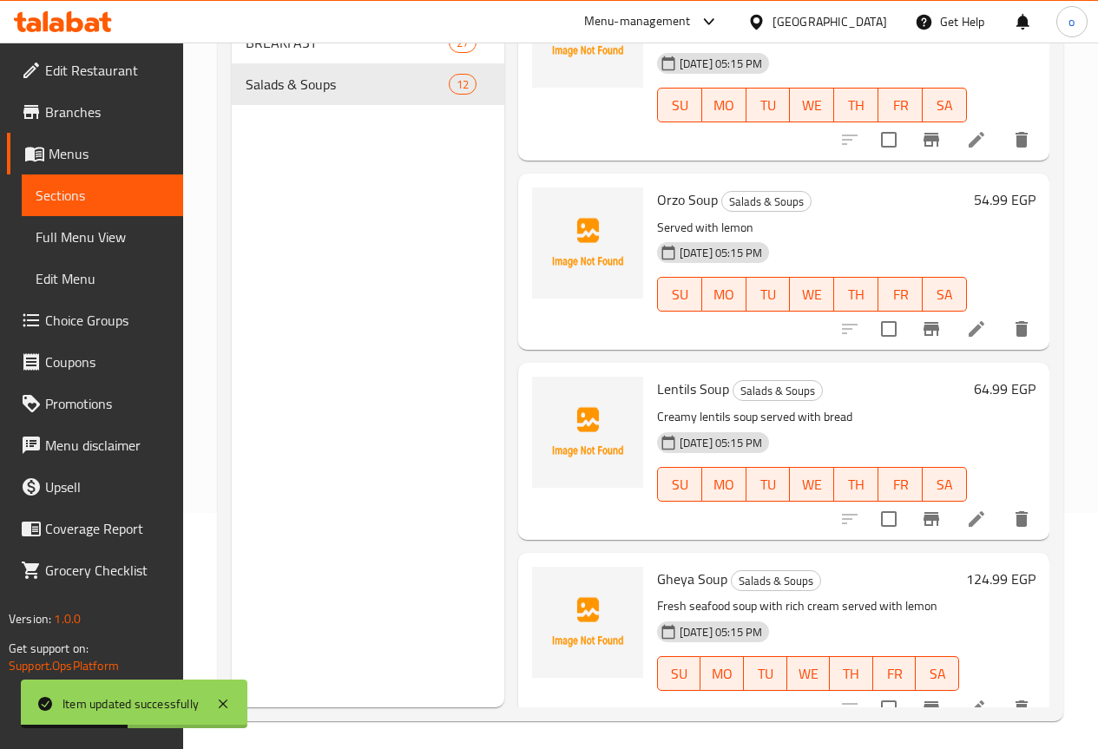
scroll to position [243, 0]
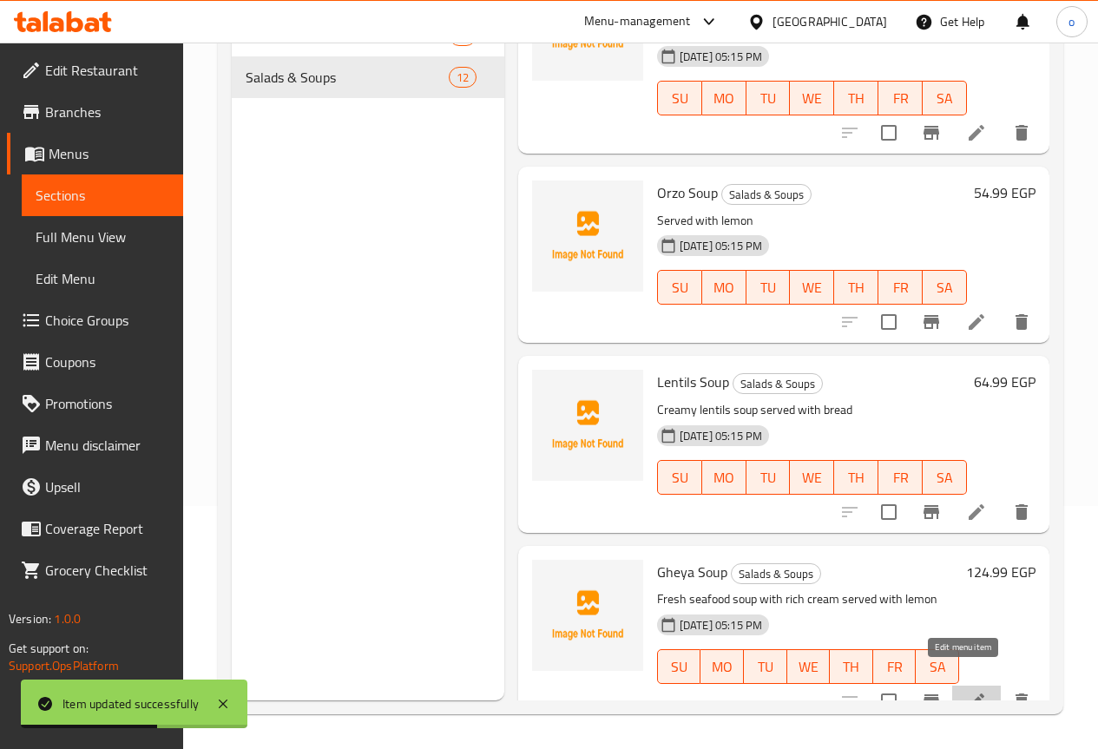
click at [966, 691] on icon at bounding box center [976, 701] width 21 height 21
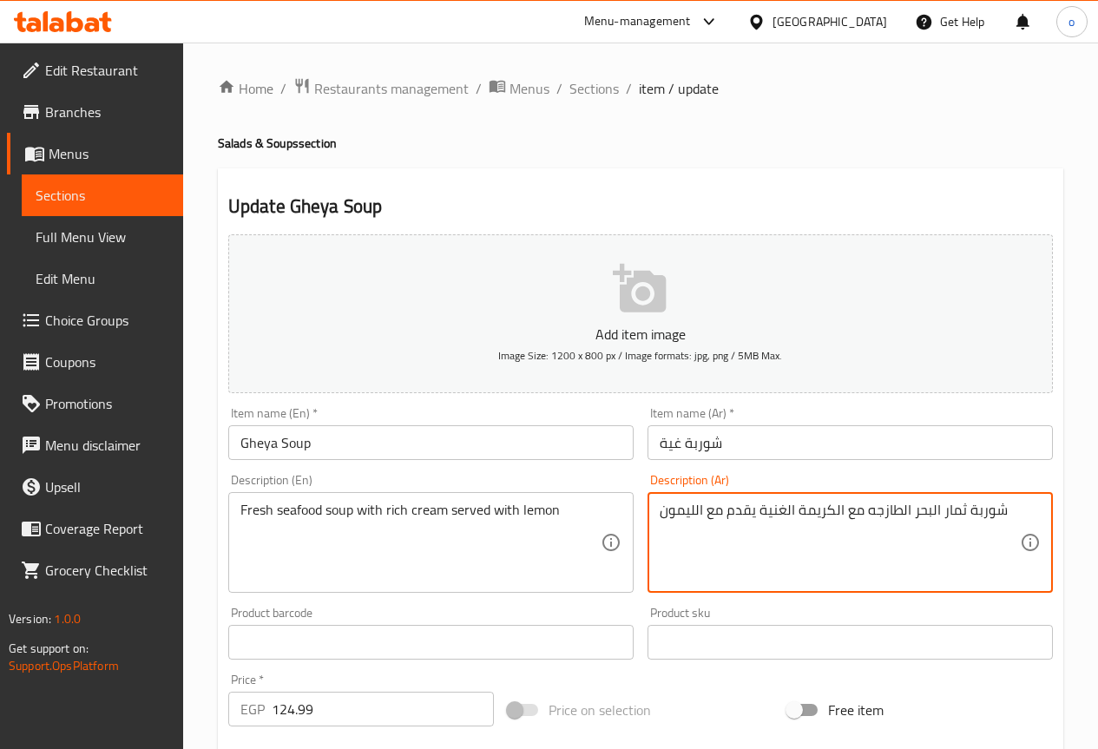
drag, startPoint x: 911, startPoint y: 514, endPoint x: 962, endPoint y: 517, distance: 51.3
click at [917, 543] on textarea "شوربة سي فود الطازجه مع الكريمة الغنية يقدم مع الليمون" at bounding box center [840, 543] width 360 height 82
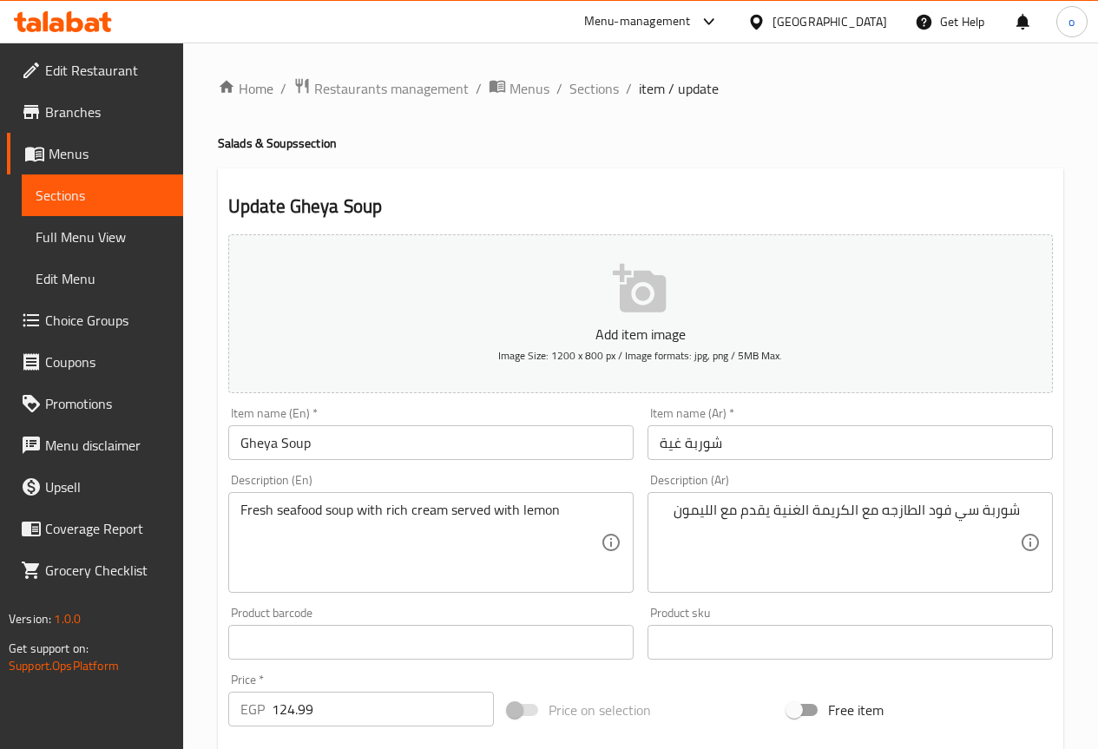
click at [953, 513] on textarea "شوربة سي فود الطازجه مع الكريمة الغنية يقدم مع الليمون" at bounding box center [840, 543] width 360 height 82
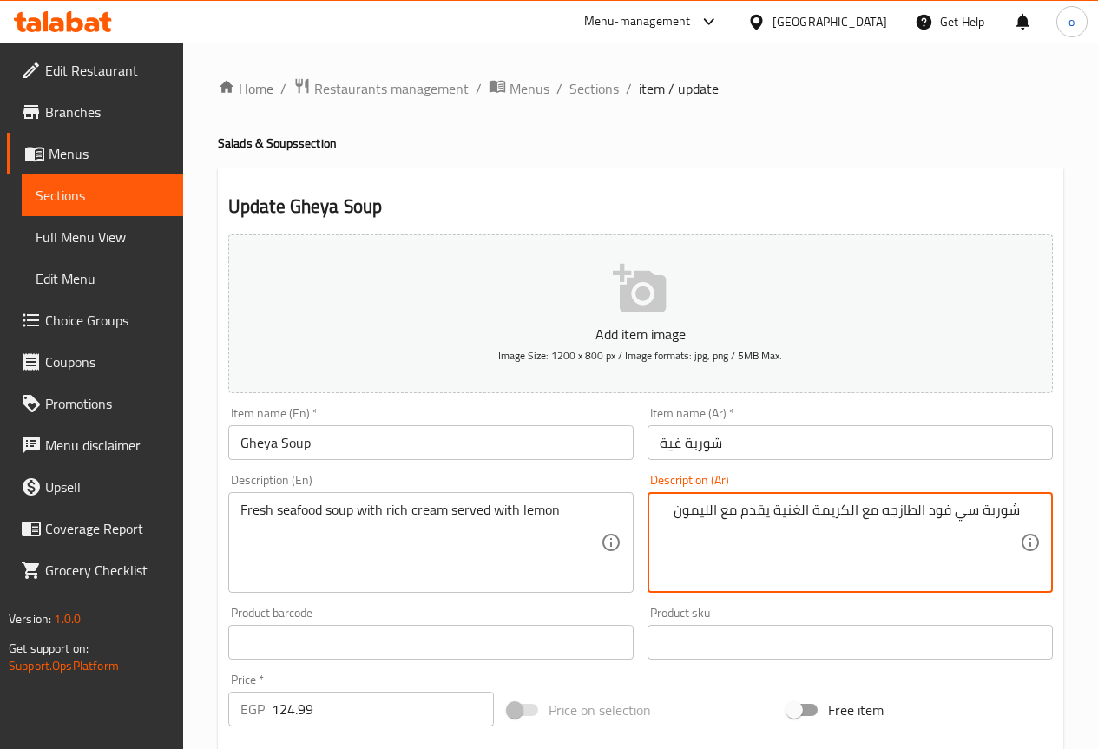
click at [979, 512] on textarea "شوربة سي فود الطازجه مع الكريمة الغنية يقدم مع الليمون" at bounding box center [840, 543] width 360 height 82
type textarea "شوربة السي فود الطازجه مع الكريمة الغنية يقدم مع الليمون"
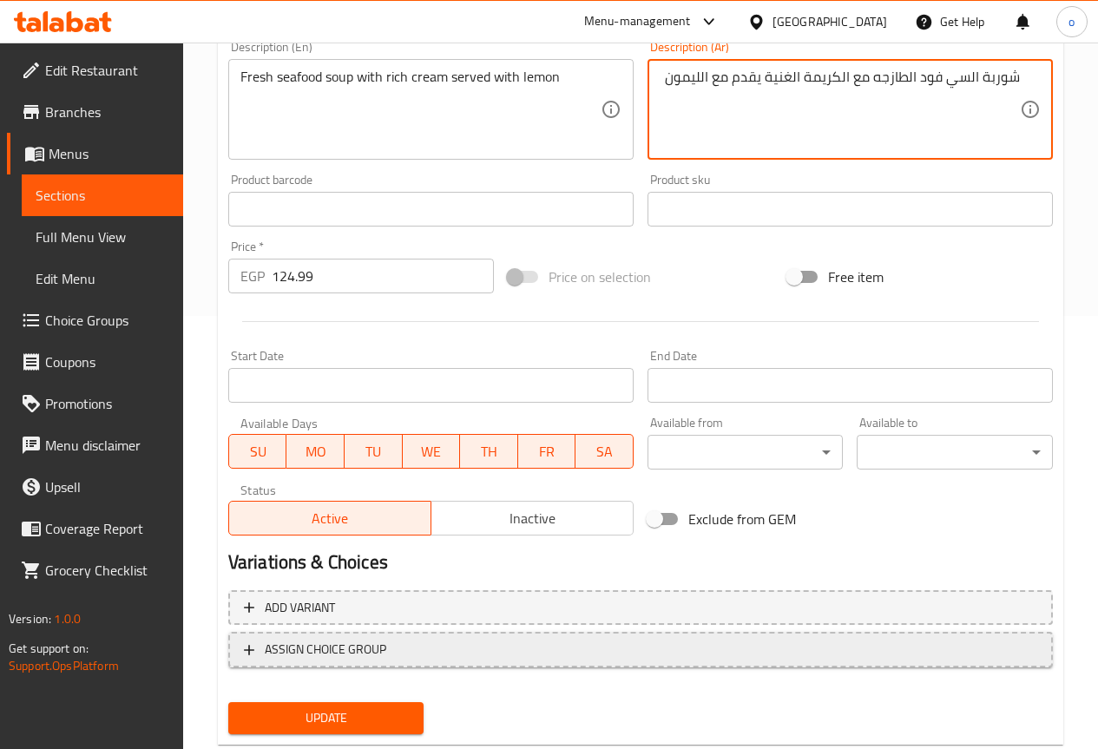
scroll to position [434, 0]
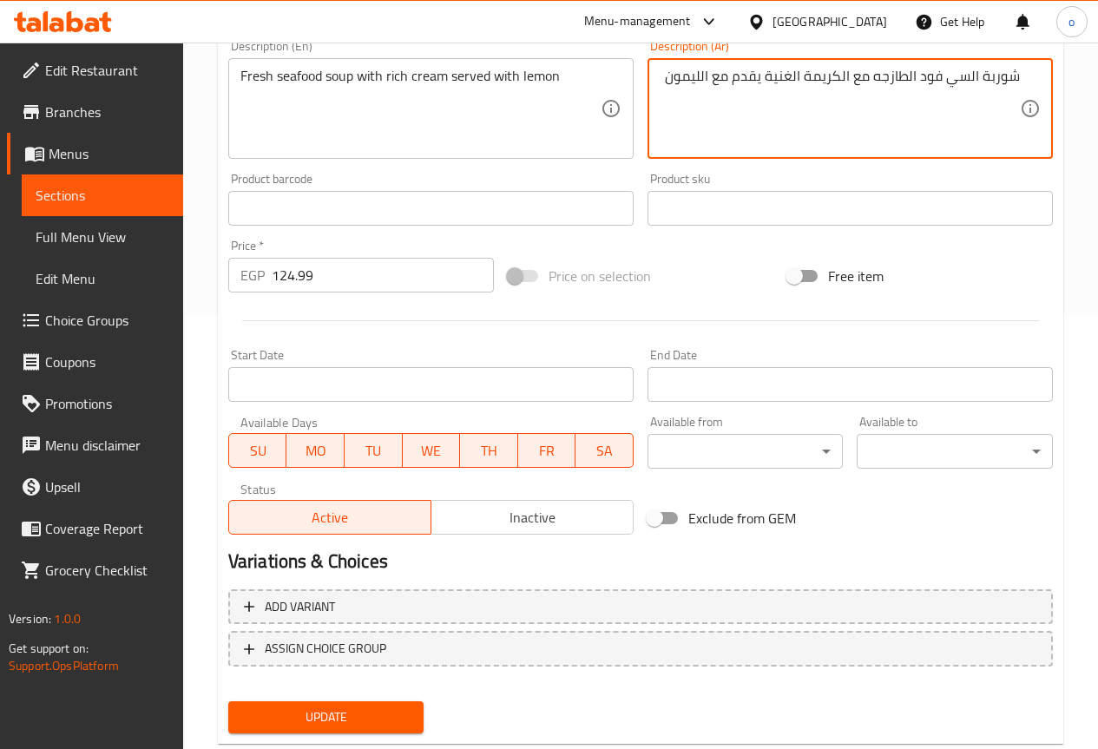
click at [351, 705] on button "Update" at bounding box center [326, 718] width 196 height 32
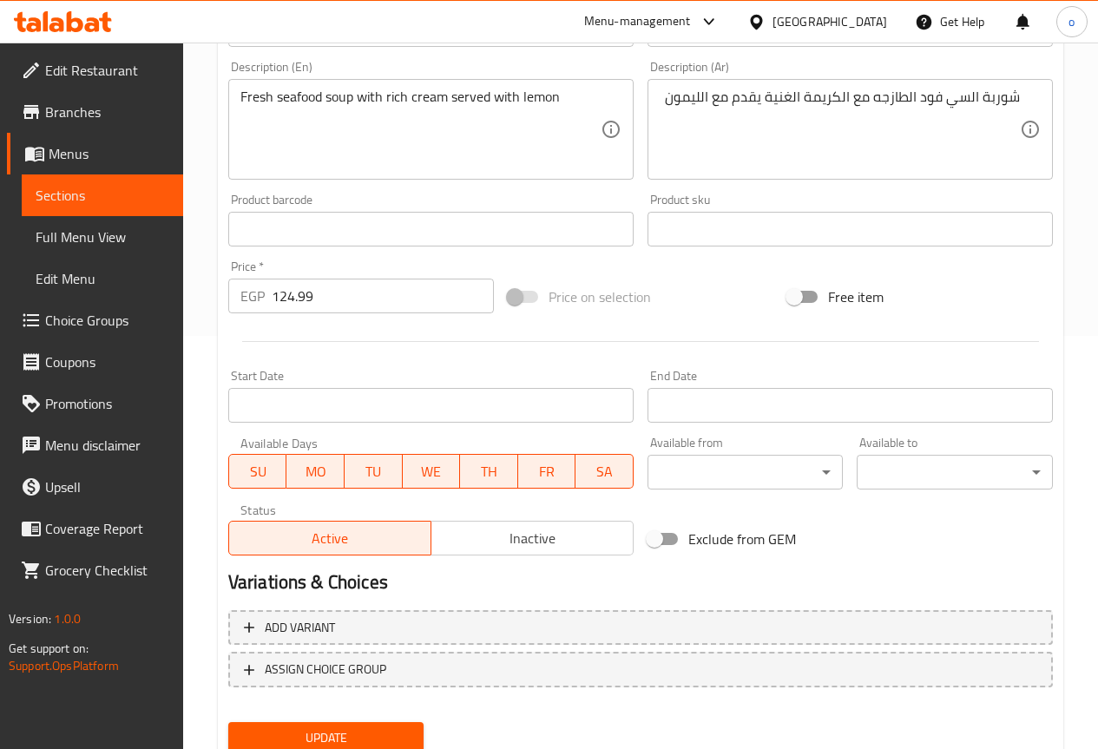
scroll to position [478, 0]
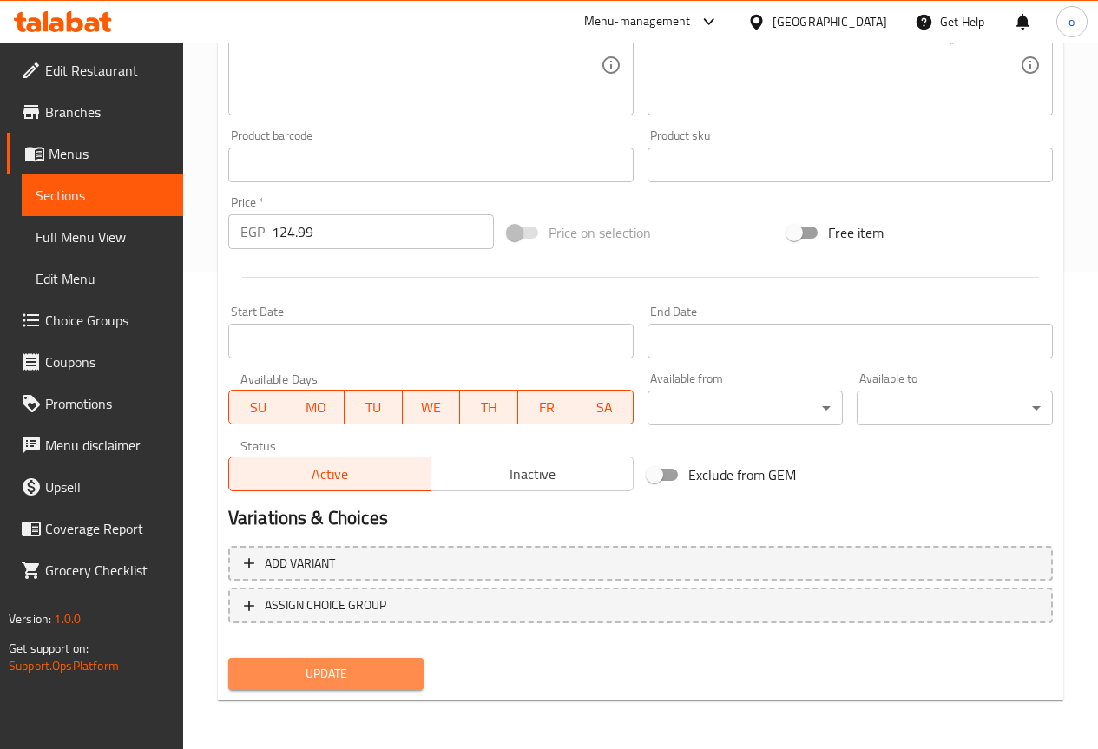
click at [285, 676] on span "Update" at bounding box center [326, 674] width 168 height 22
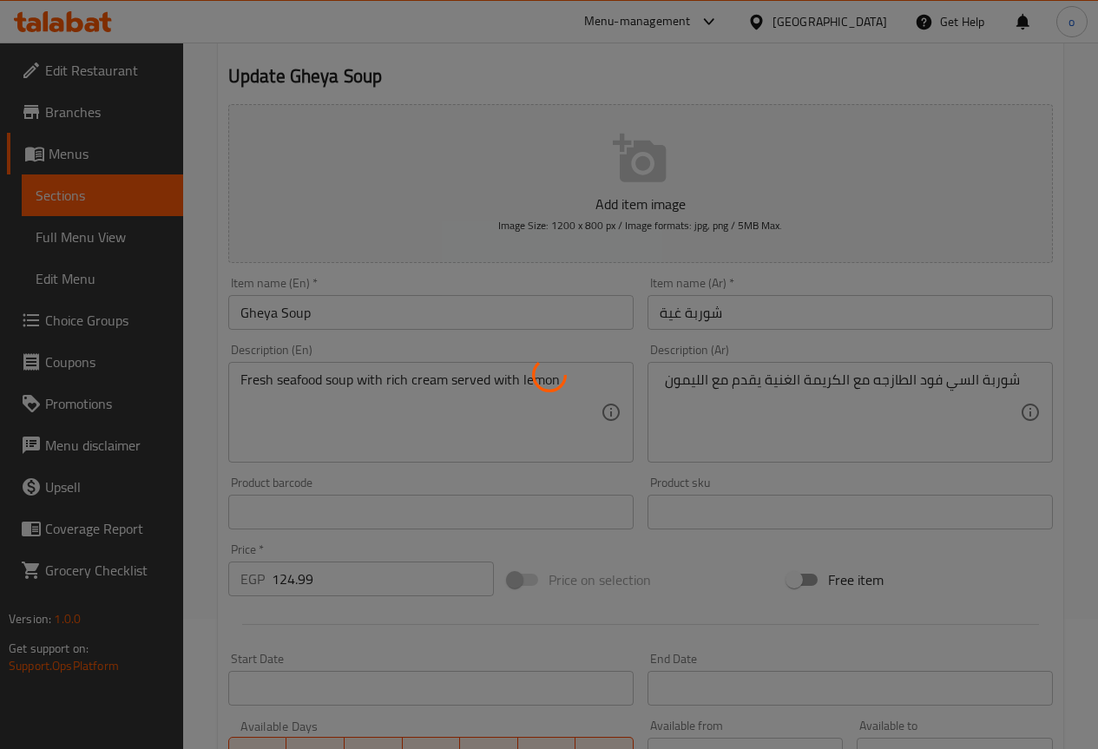
scroll to position [0, 0]
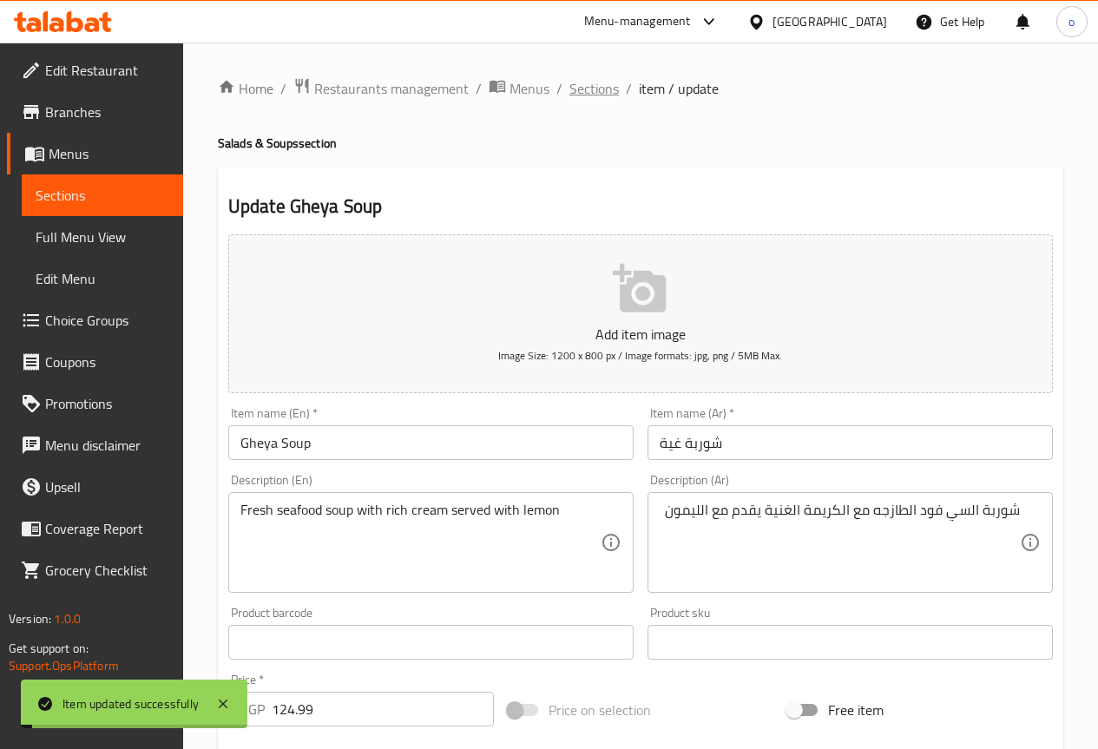
click at [602, 92] on span "Sections" at bounding box center [594, 88] width 49 height 21
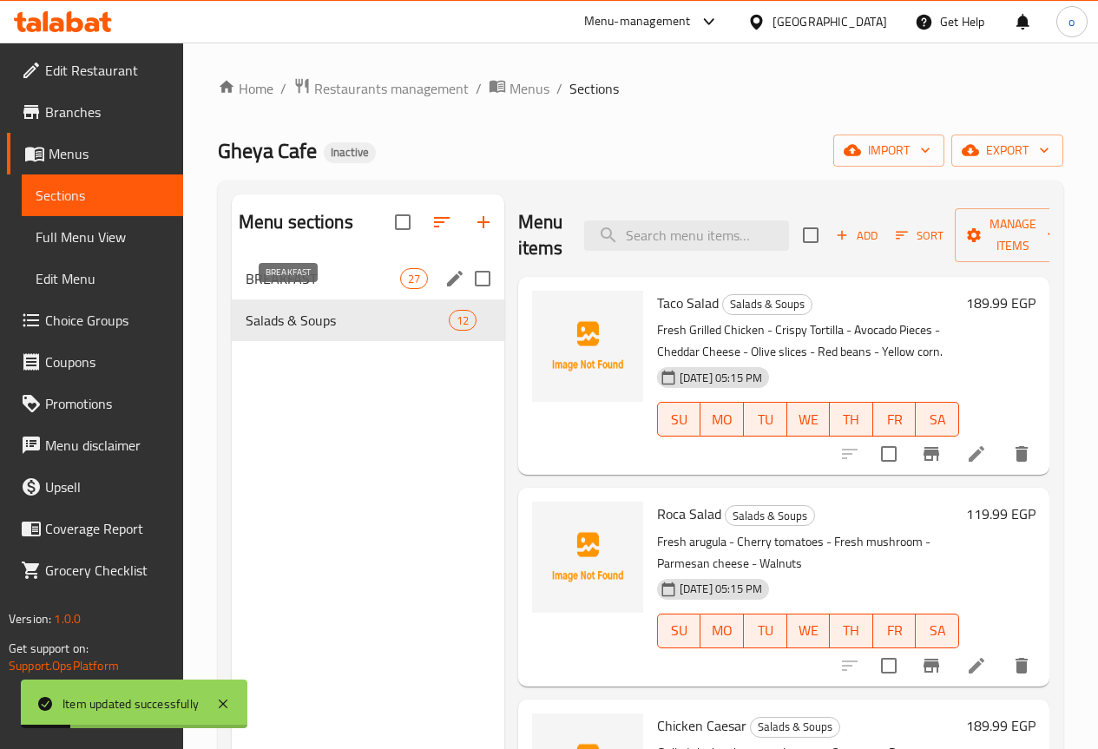
click at [316, 289] on span "BREAKFAST" at bounding box center [323, 278] width 155 height 21
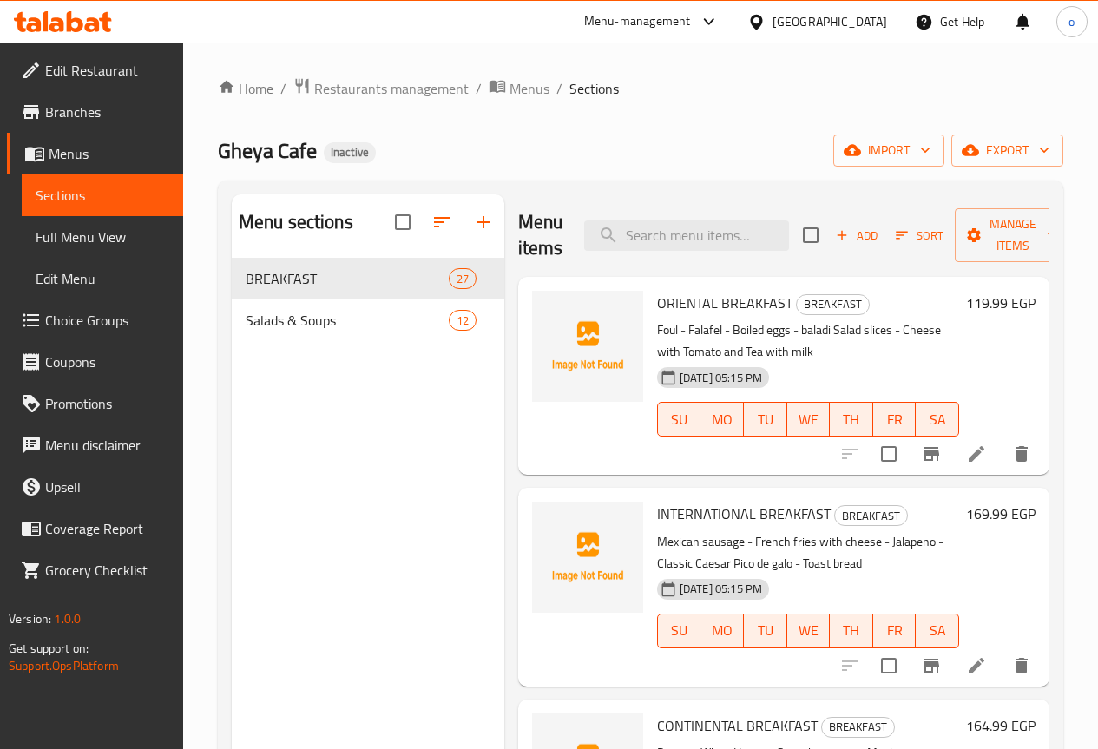
click at [85, 70] on span "Edit Restaurant" at bounding box center [107, 70] width 124 height 21
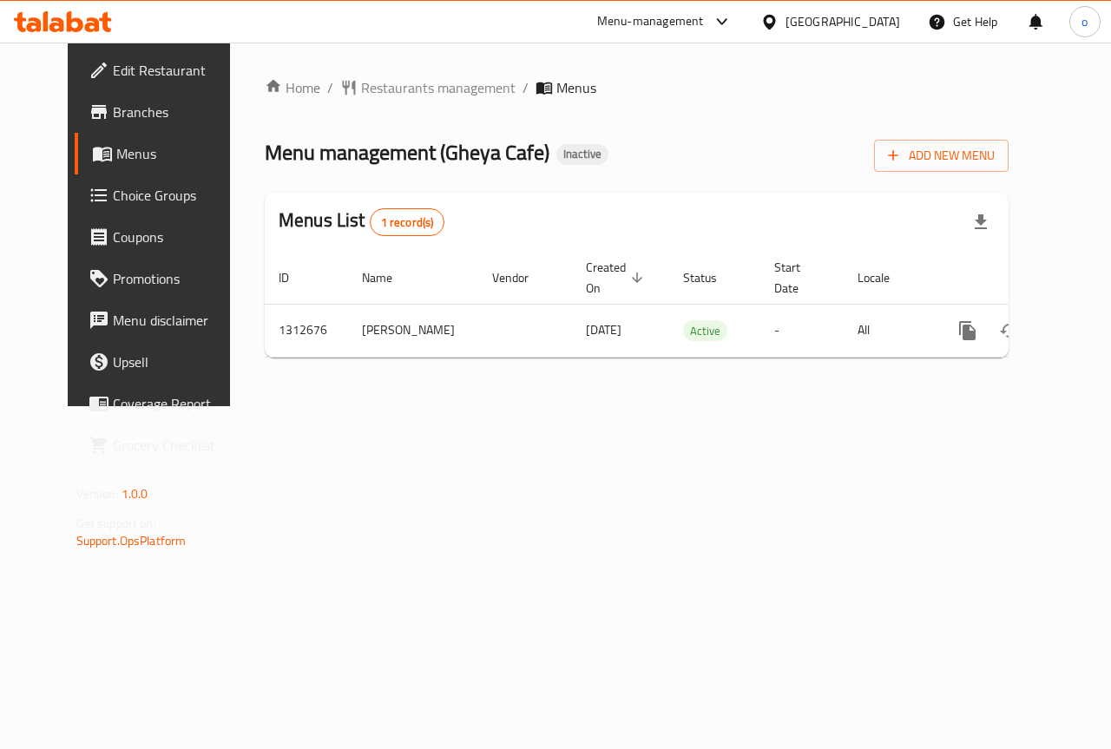
click at [116, 155] on span "Menus" at bounding box center [177, 153] width 123 height 21
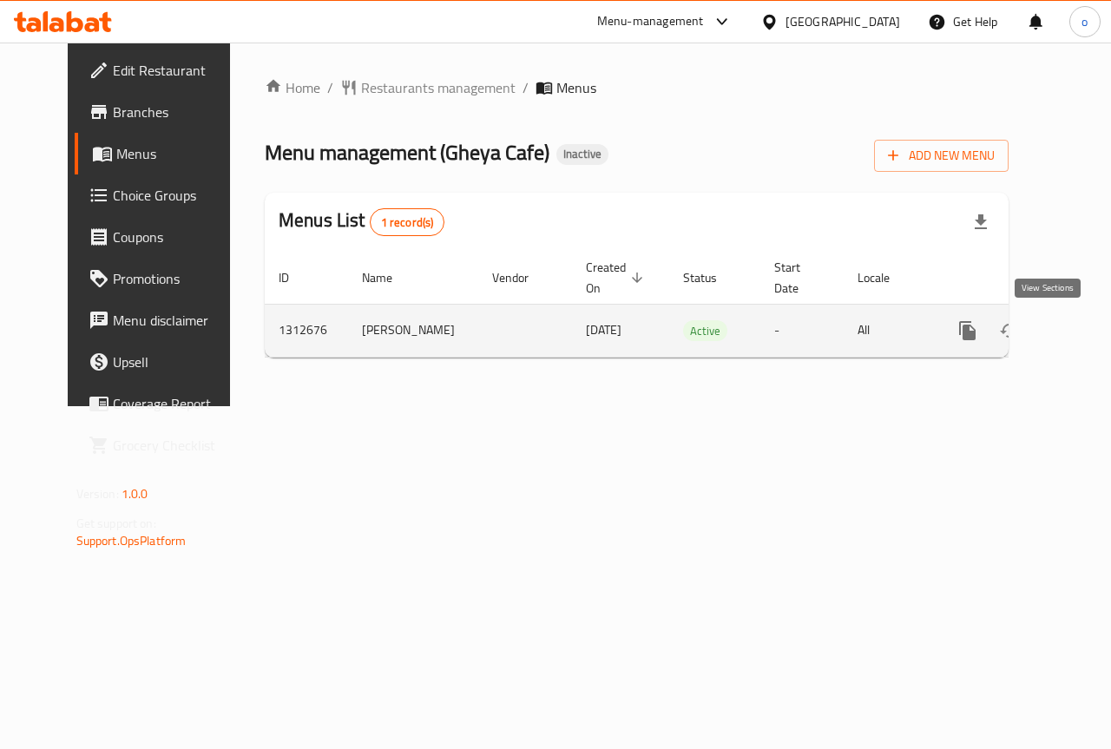
click at [1085, 328] on icon "enhanced table" at bounding box center [1093, 331] width 16 height 16
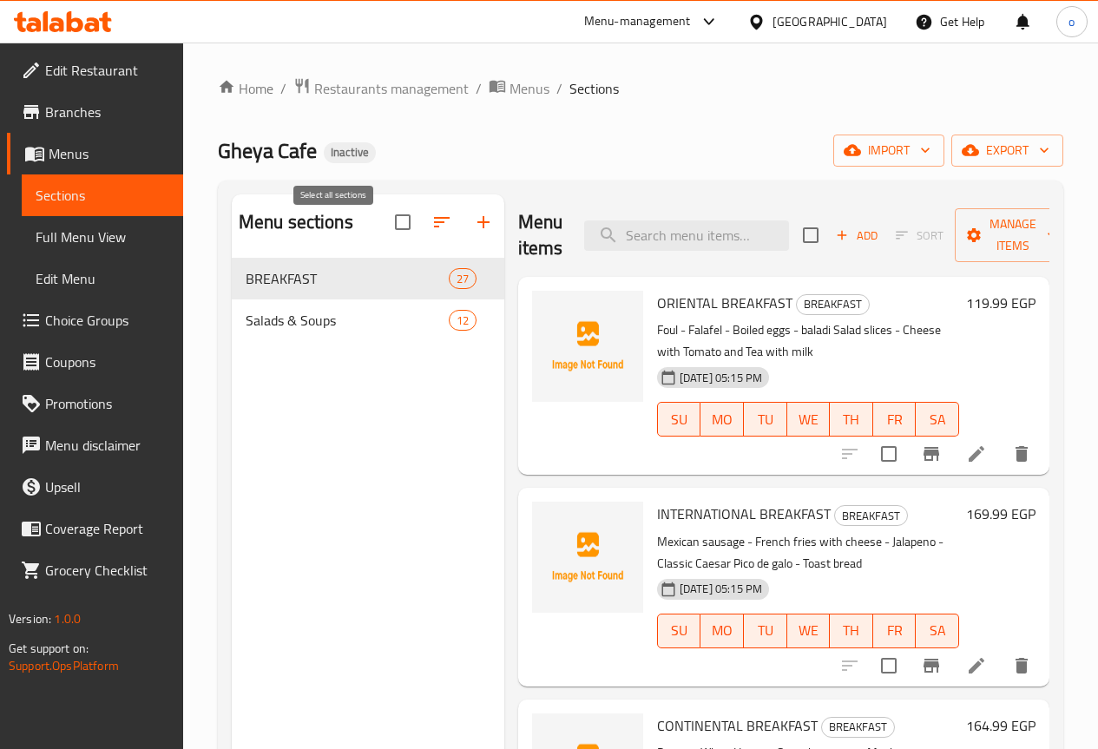
click at [385, 241] on input "checkbox" at bounding box center [403, 222] width 36 height 36
click at [343, 233] on input "checkbox" at bounding box center [361, 222] width 36 height 36
click at [385, 234] on input "checkbox" at bounding box center [403, 222] width 36 height 36
click at [343, 236] on input "checkbox" at bounding box center [361, 222] width 36 height 36
checkbox input "false"
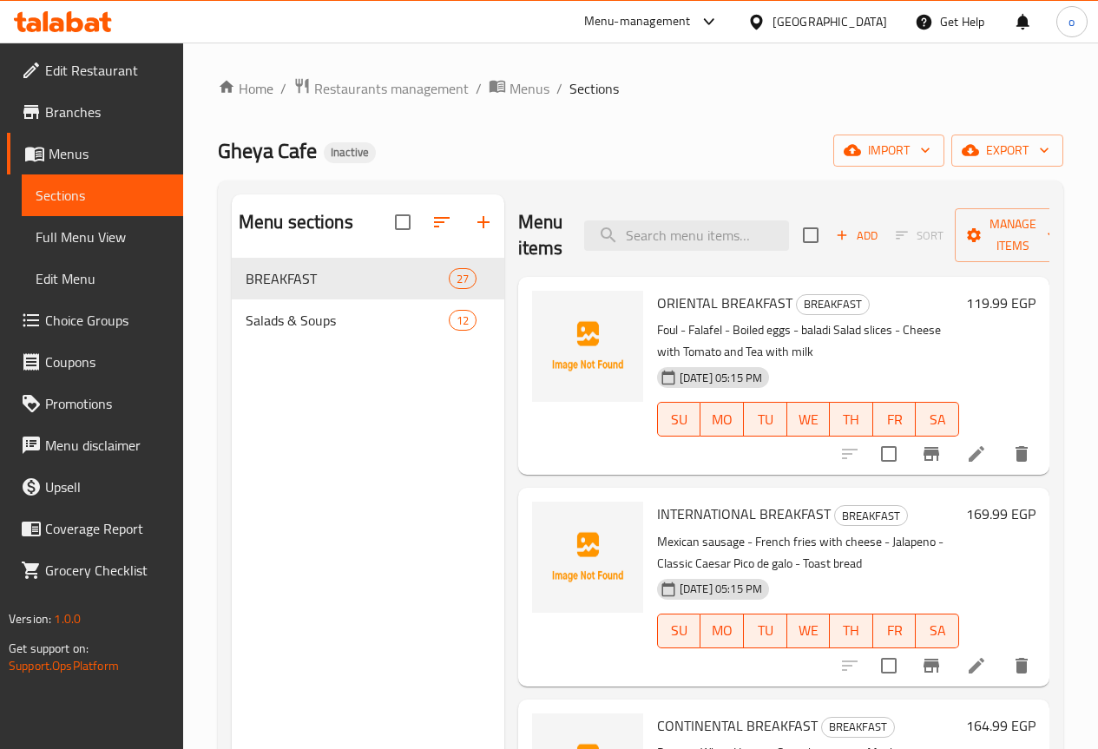
click at [132, 241] on span "Full Menu View" at bounding box center [103, 237] width 134 height 21
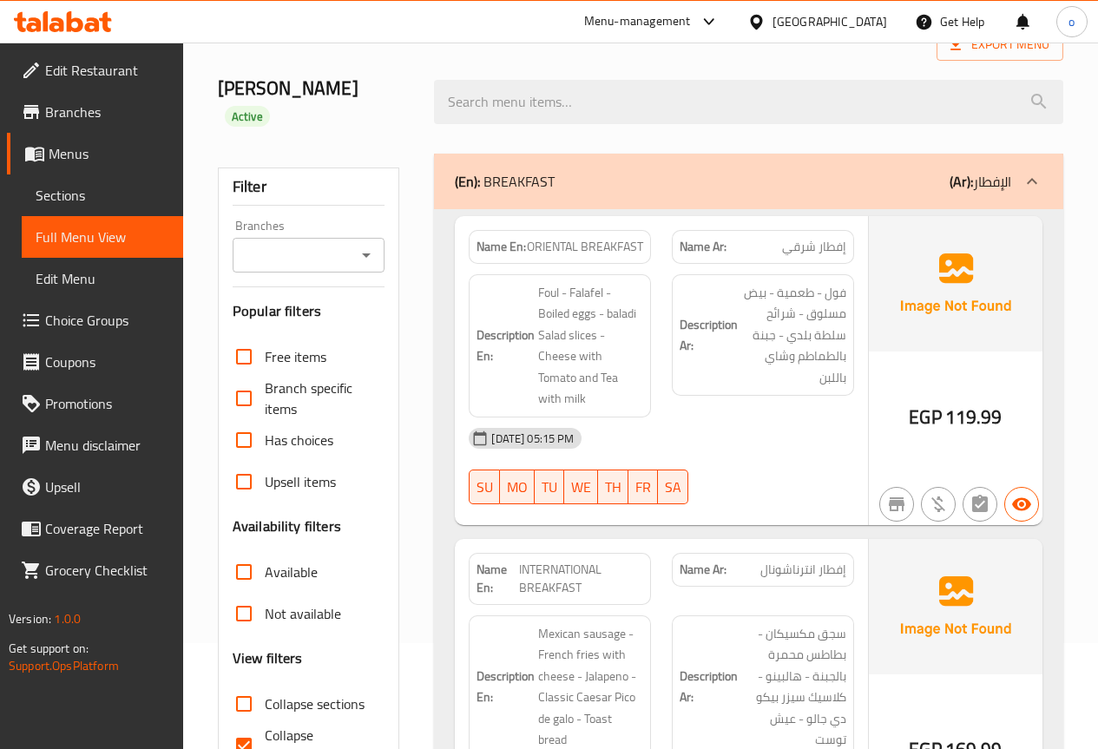
scroll to position [347, 0]
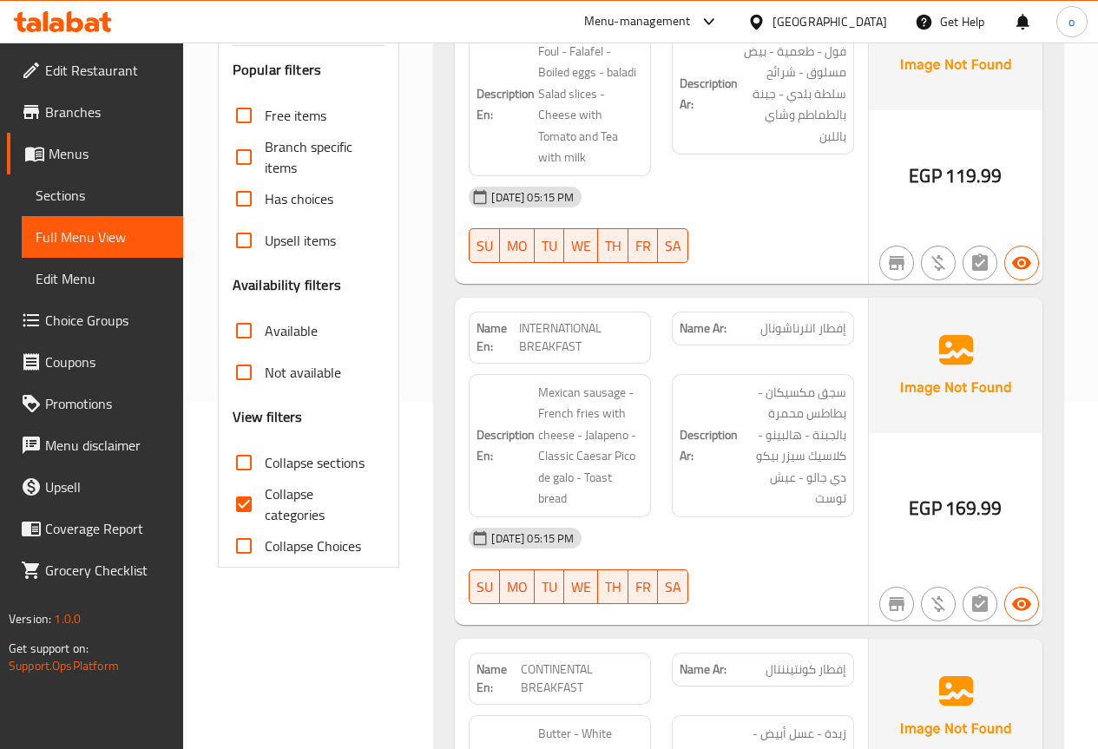
click at [250, 484] on input "Collapse categories" at bounding box center [244, 505] width 42 height 42
checkbox input "false"
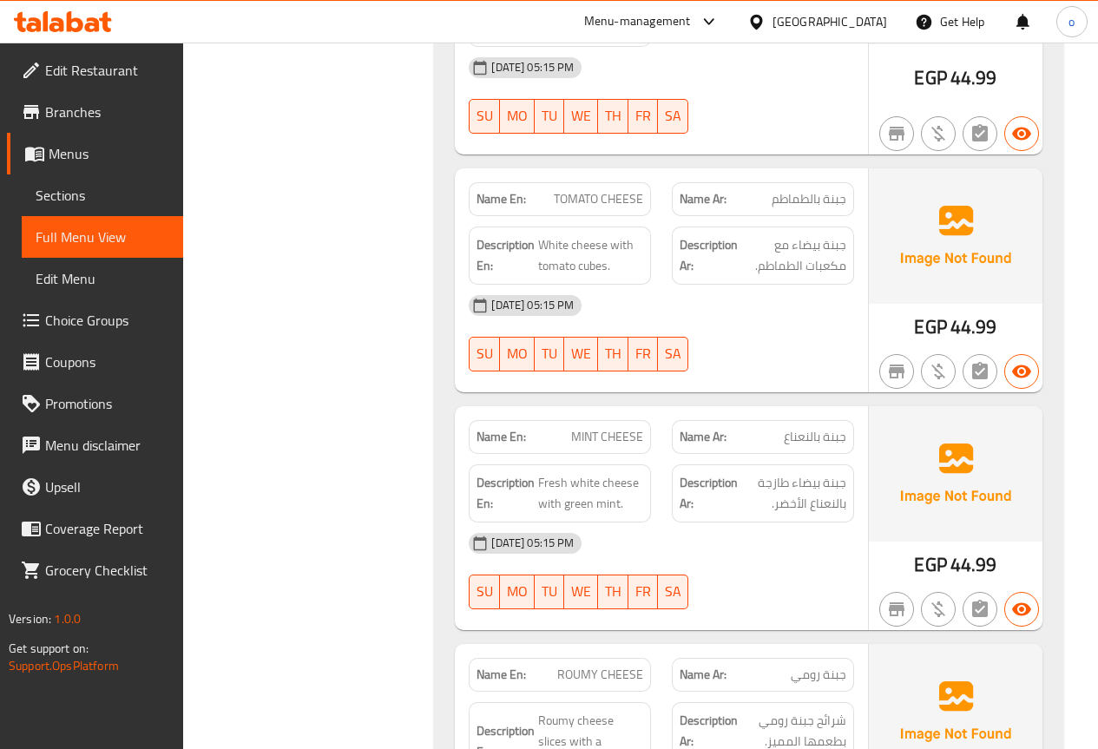
scroll to position [5582, 0]
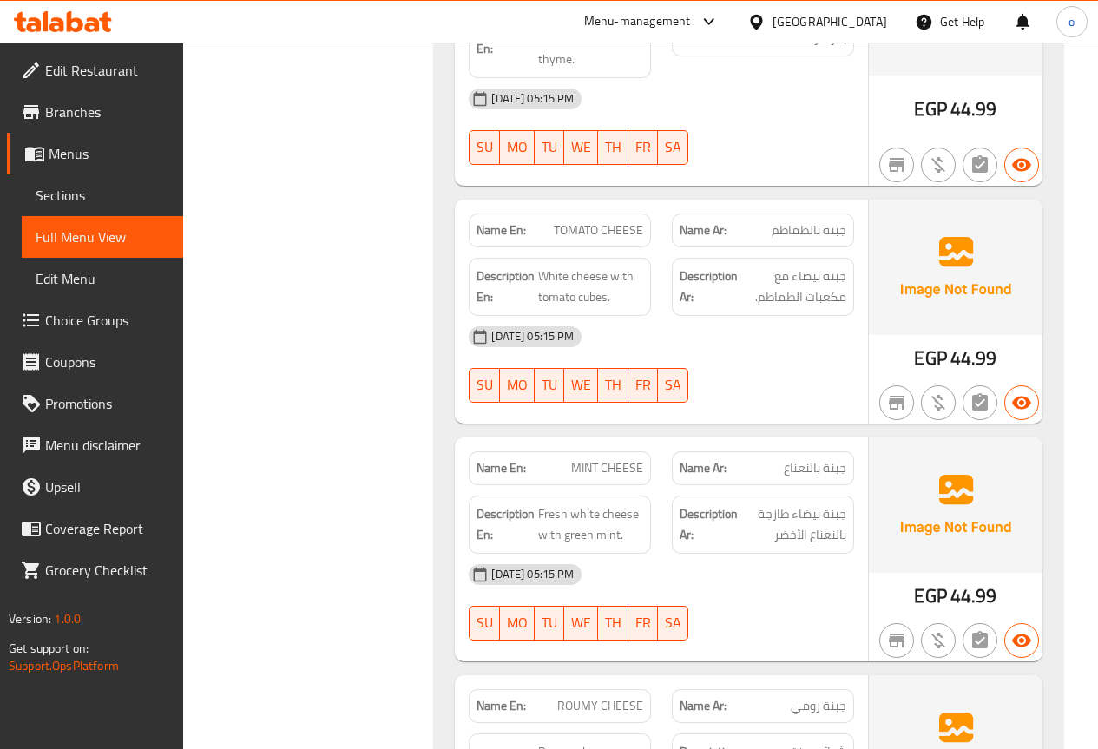
click at [82, 29] on icon at bounding box center [75, 21] width 16 height 21
